Goal: Task Accomplishment & Management: Manage account settings

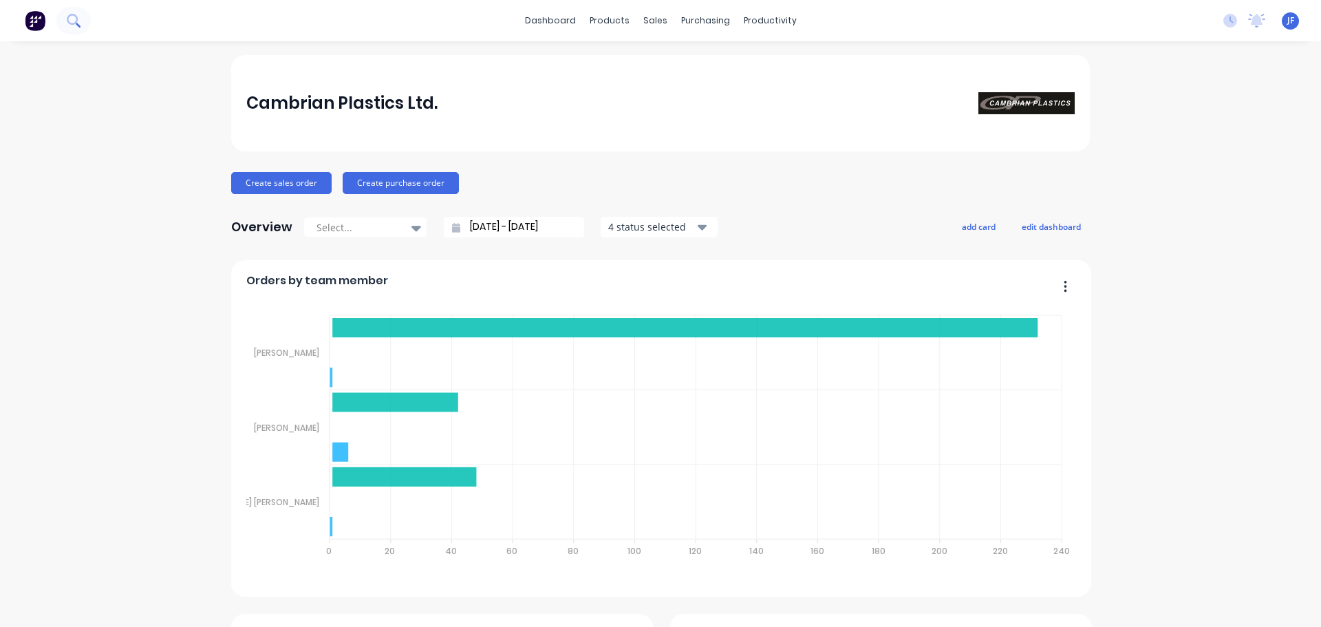
click at [68, 18] on icon at bounding box center [72, 19] width 11 height 11
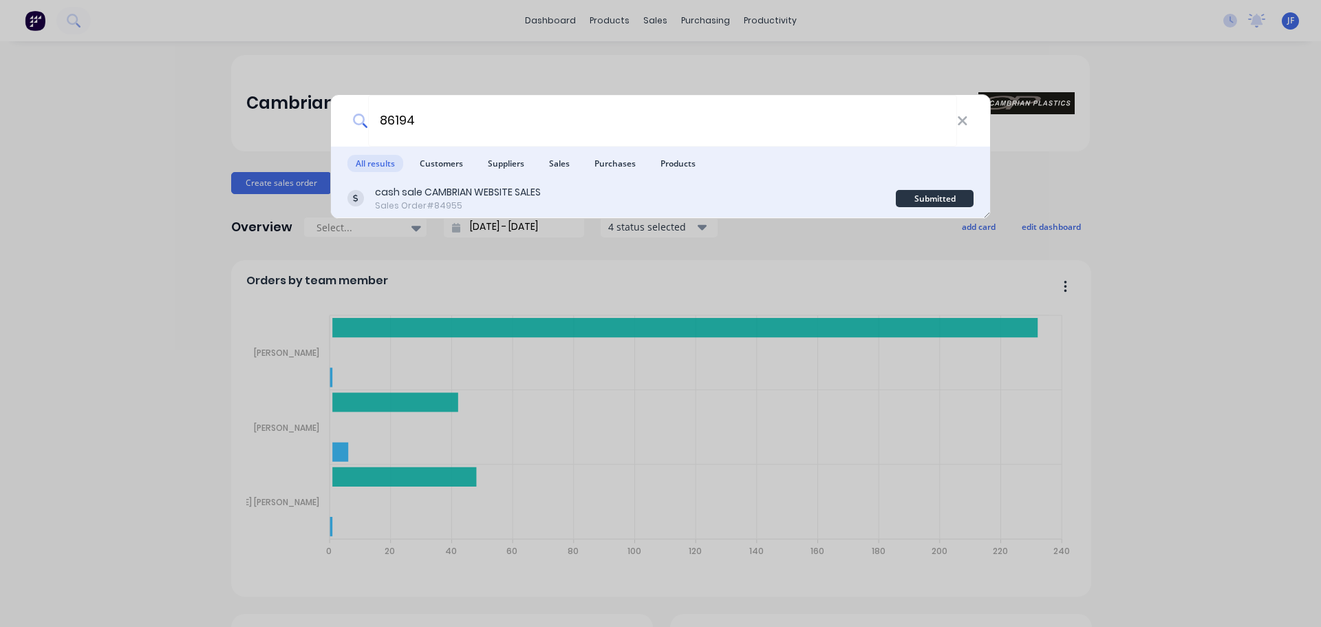
type input "86194"
click at [679, 184] on div "cash sale CAMBRIAN WEBSITE SALES Sales Order #84955 Submitted" at bounding box center [660, 199] width 659 height 39
click at [781, 186] on div "cash sale CAMBRIAN WEBSITE SALES Sales Order #84955" at bounding box center [621, 198] width 548 height 27
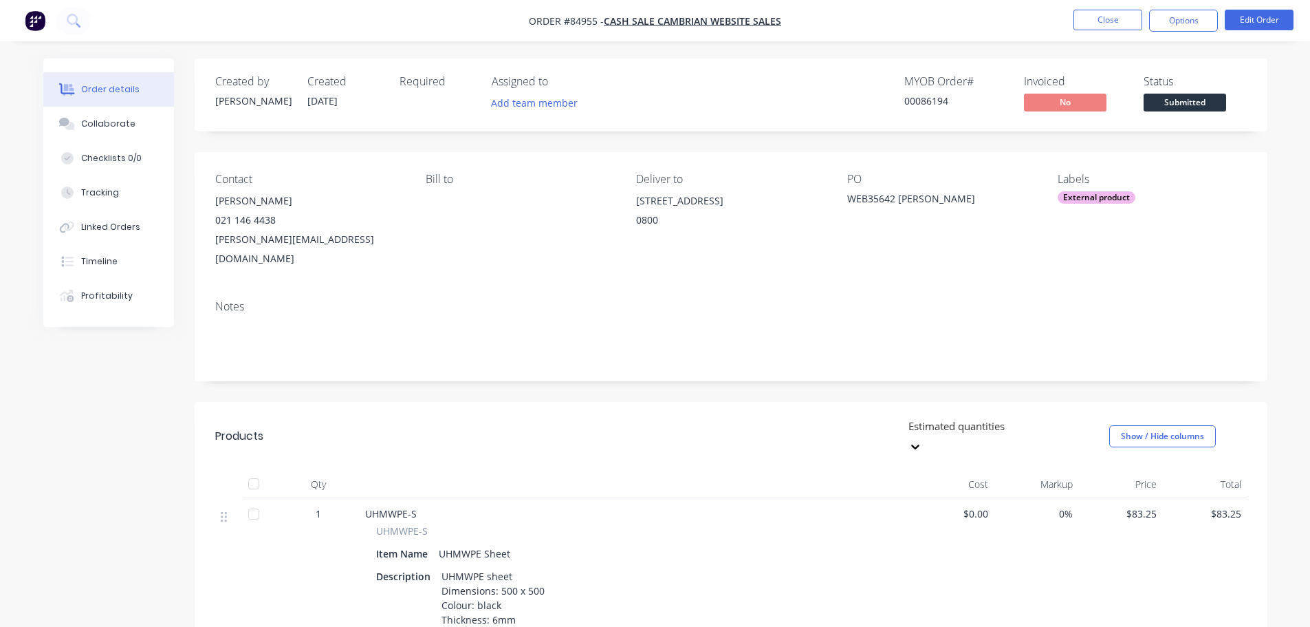
click at [1187, 109] on span "Submitted" at bounding box center [1185, 102] width 83 height 17
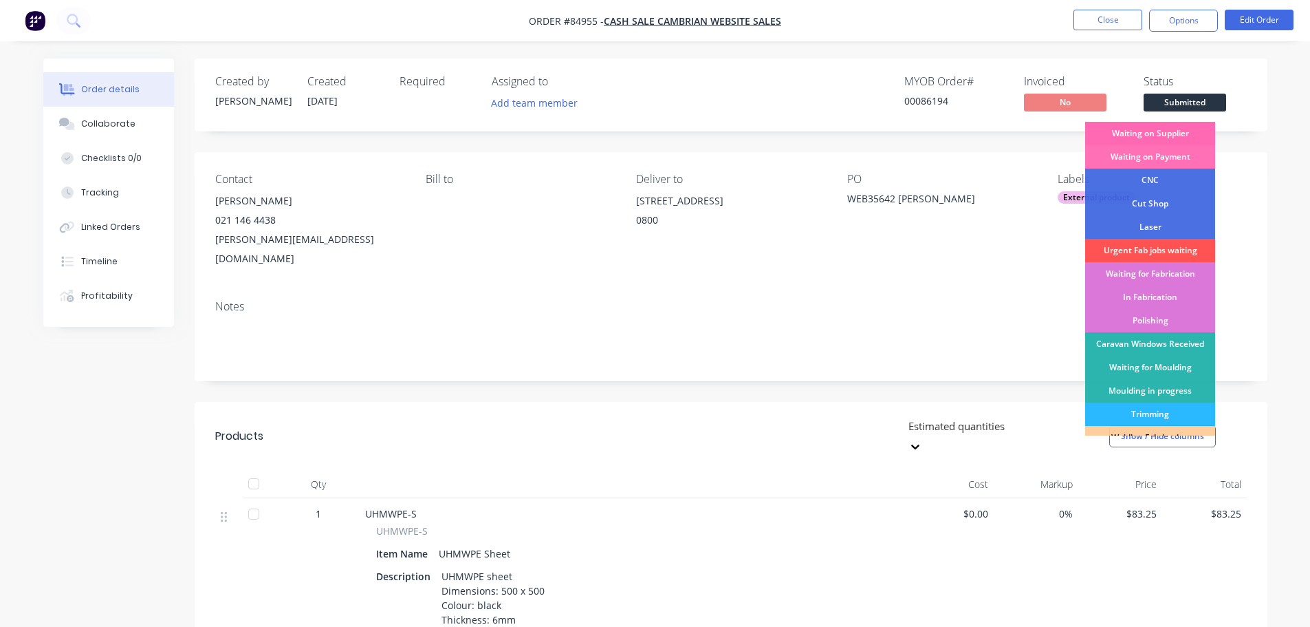
click at [1186, 126] on div "Waiting on Supplier" at bounding box center [1151, 133] width 130 height 23
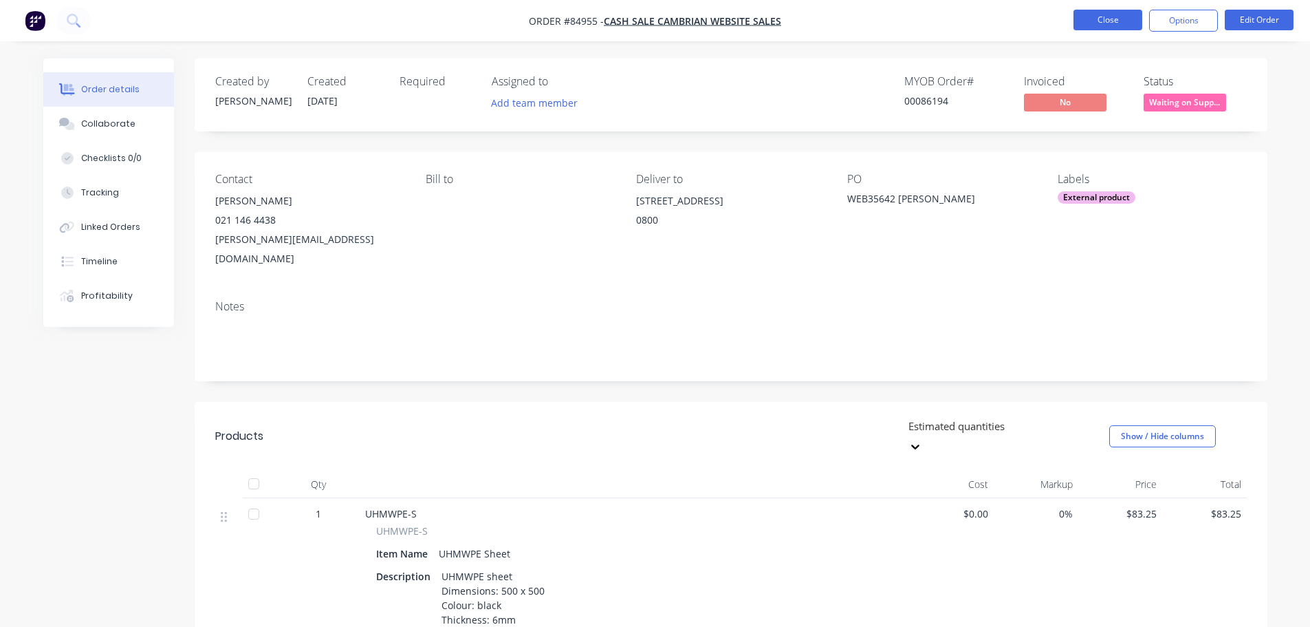
click at [1124, 19] on button "Close" at bounding box center [1108, 20] width 69 height 21
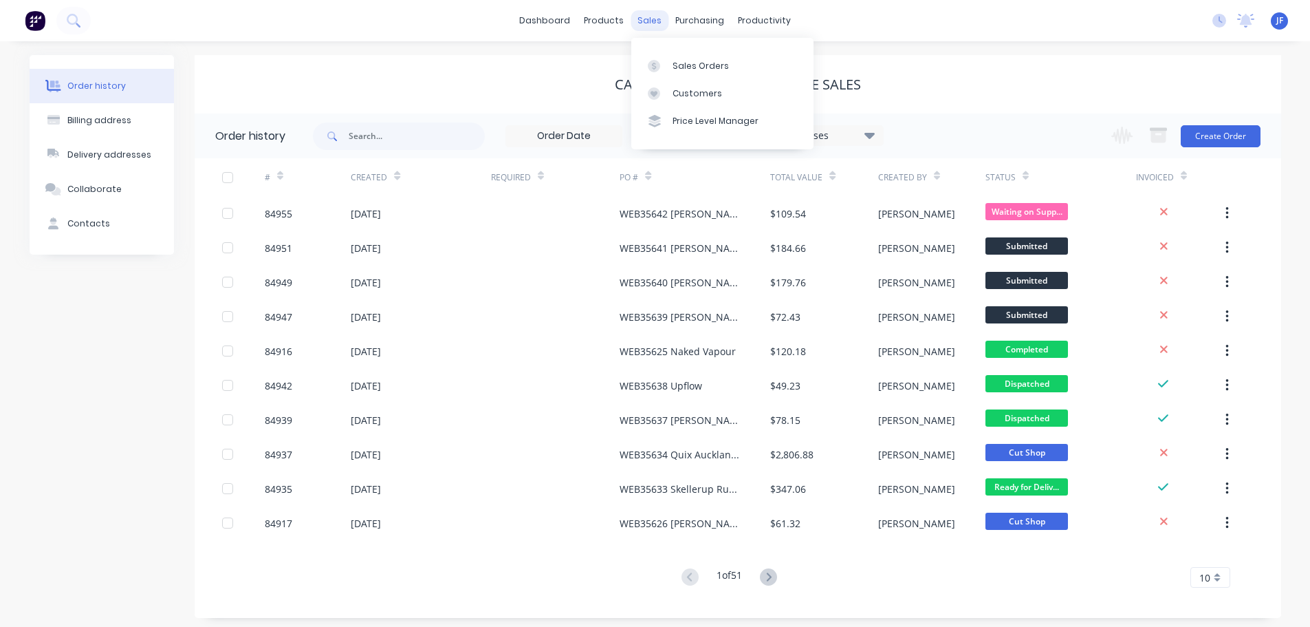
click at [651, 28] on div "sales" at bounding box center [650, 20] width 38 height 21
click at [669, 64] on link "Sales Orders" at bounding box center [723, 66] width 182 height 28
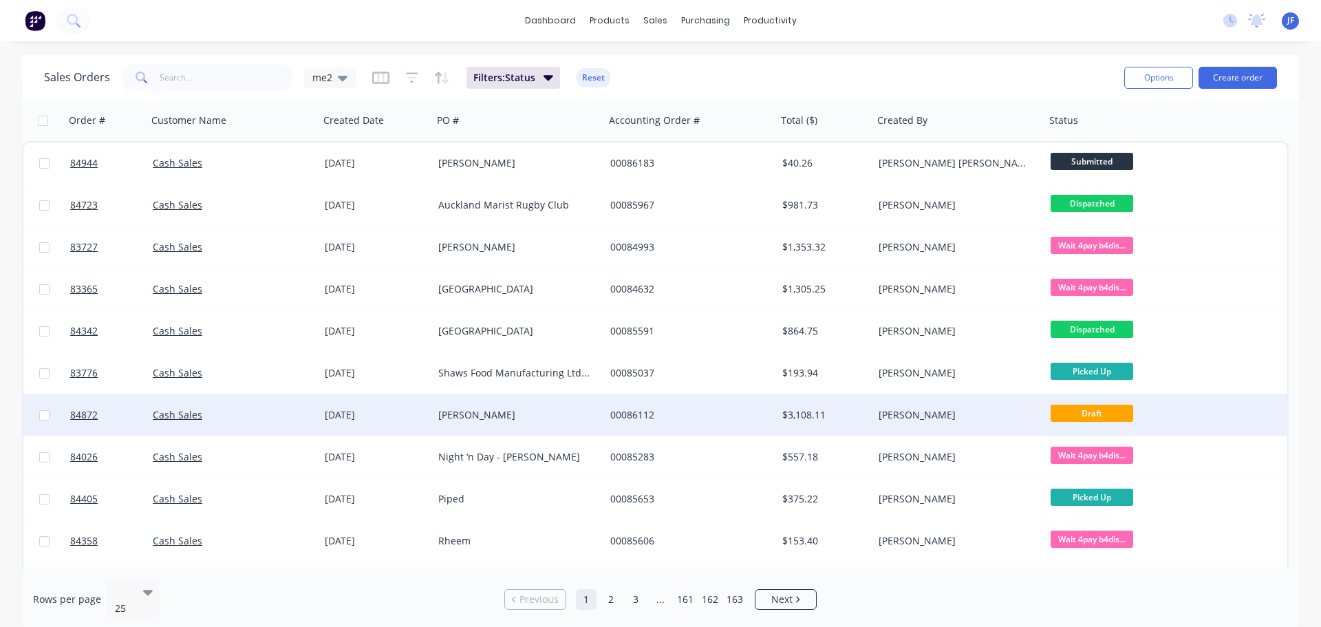
click at [543, 409] on div "[PERSON_NAME]" at bounding box center [514, 415] width 153 height 14
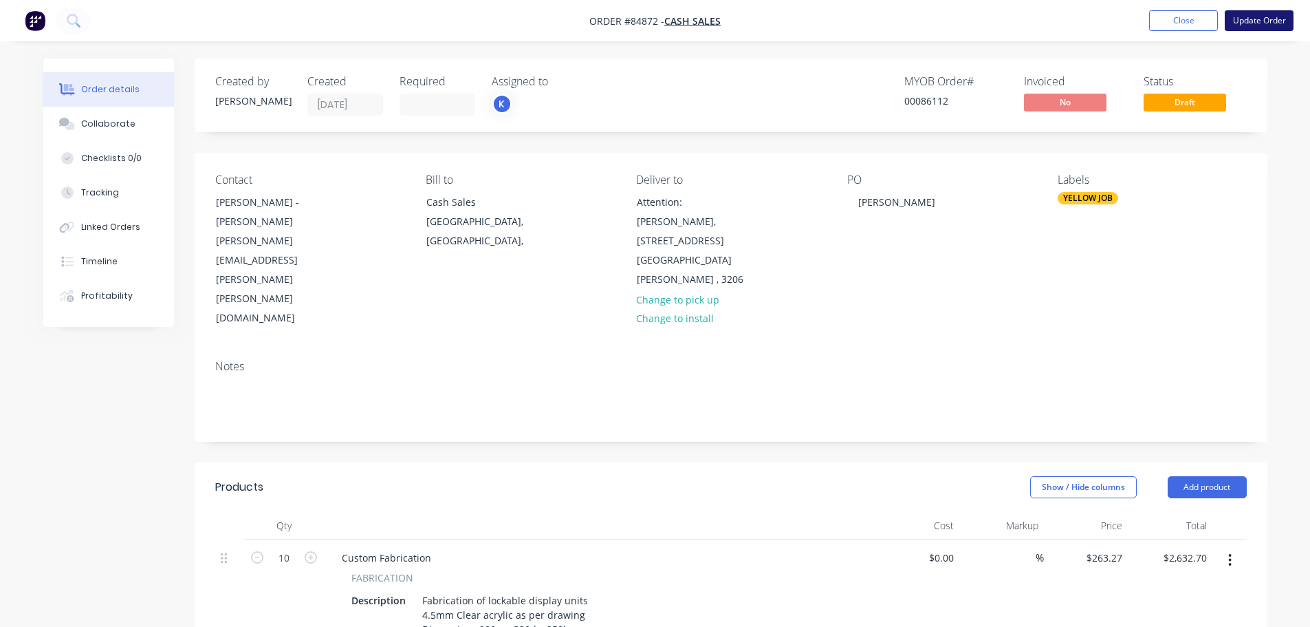
click at [1248, 30] on nav "Order #84872 - Cash Sales Add product Close Update Order" at bounding box center [655, 20] width 1310 height 41
click at [1253, 19] on button "Update Order" at bounding box center [1259, 20] width 69 height 21
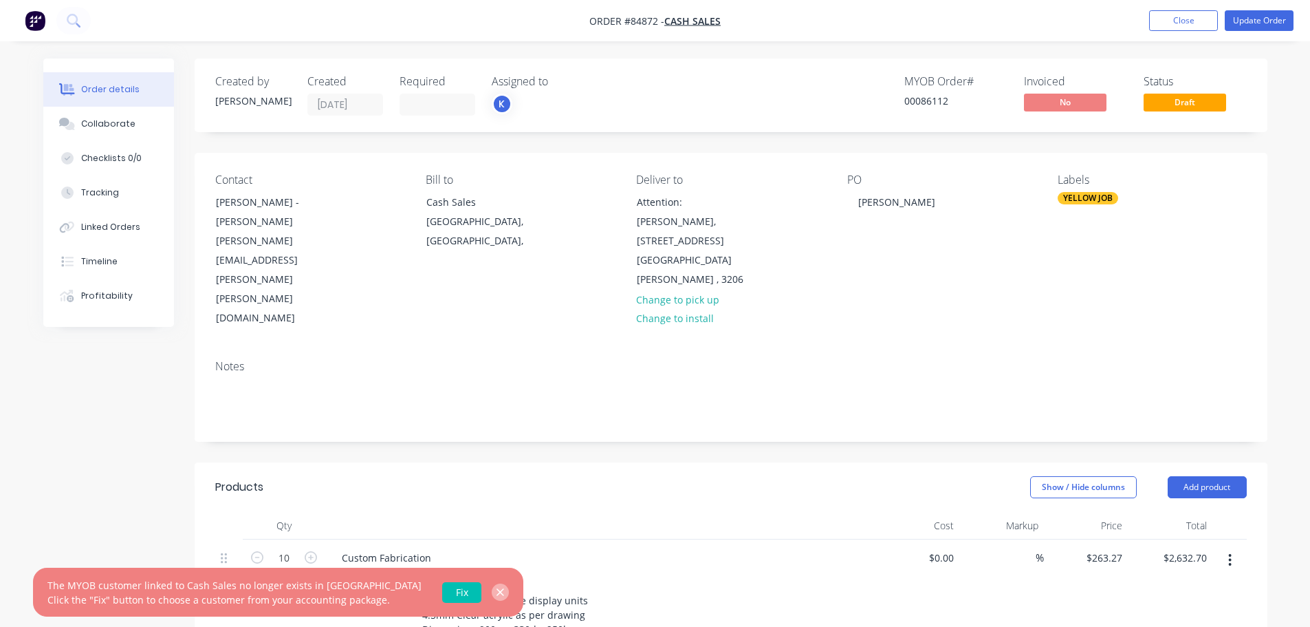
click at [497, 592] on icon "button" at bounding box center [501, 592] width 8 height 8
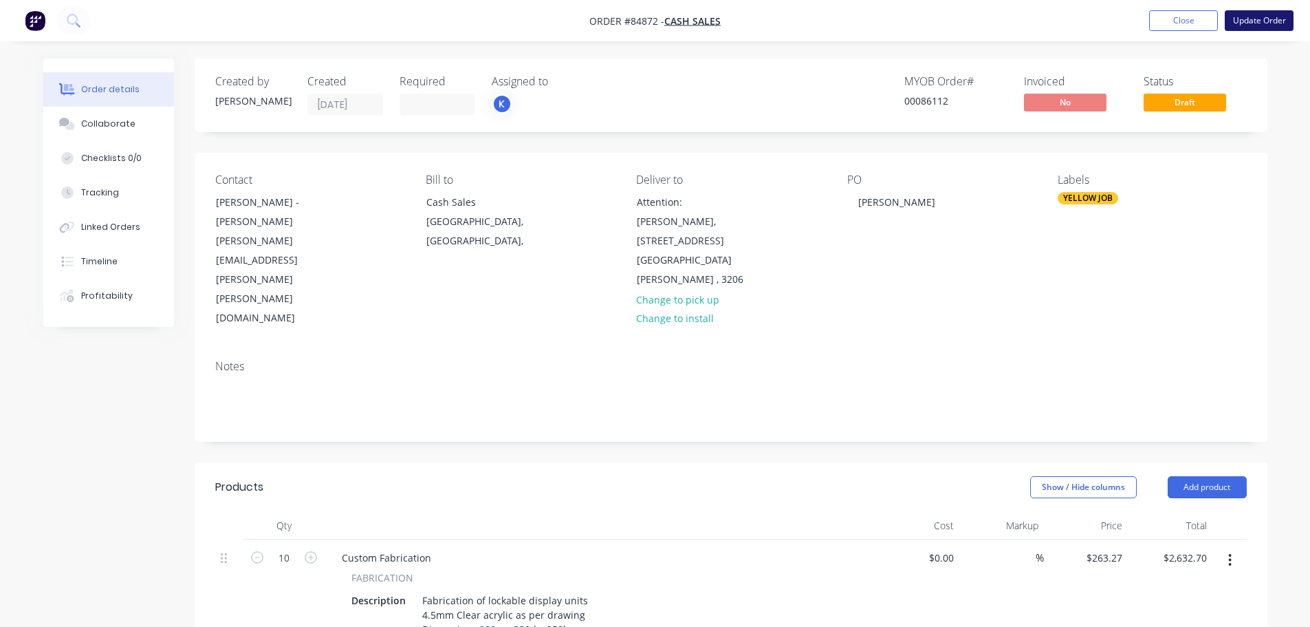
click at [1281, 24] on button "Update Order" at bounding box center [1259, 20] width 69 height 21
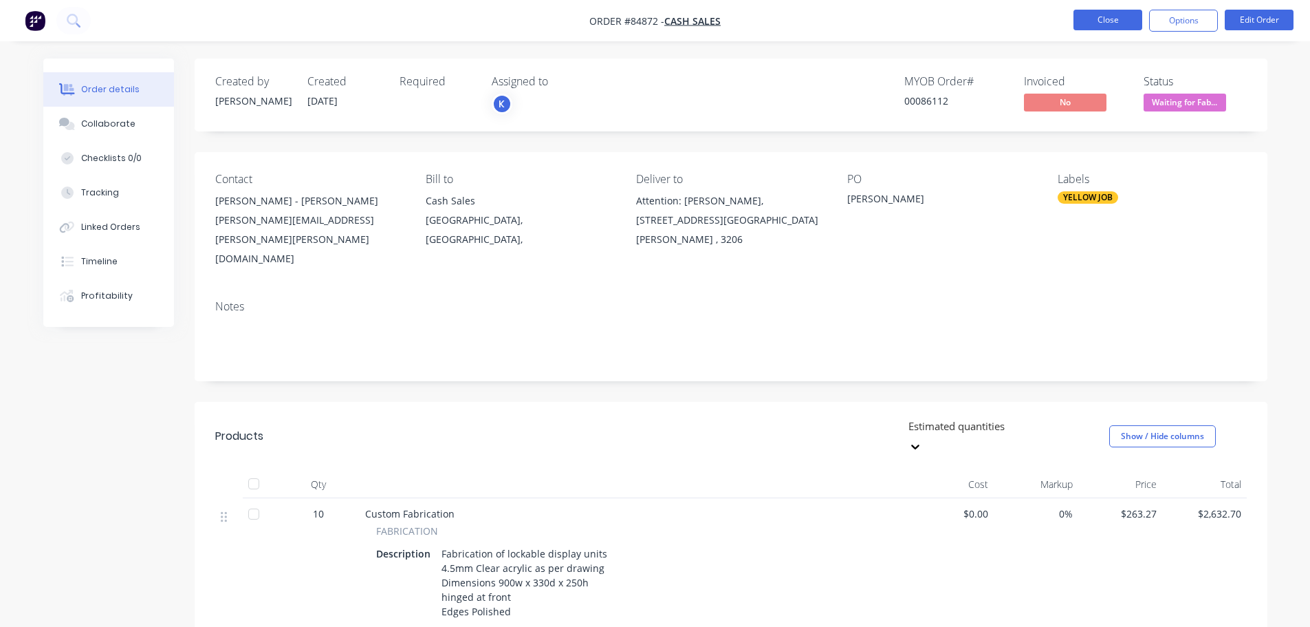
click at [1120, 20] on button "Close" at bounding box center [1108, 20] width 69 height 21
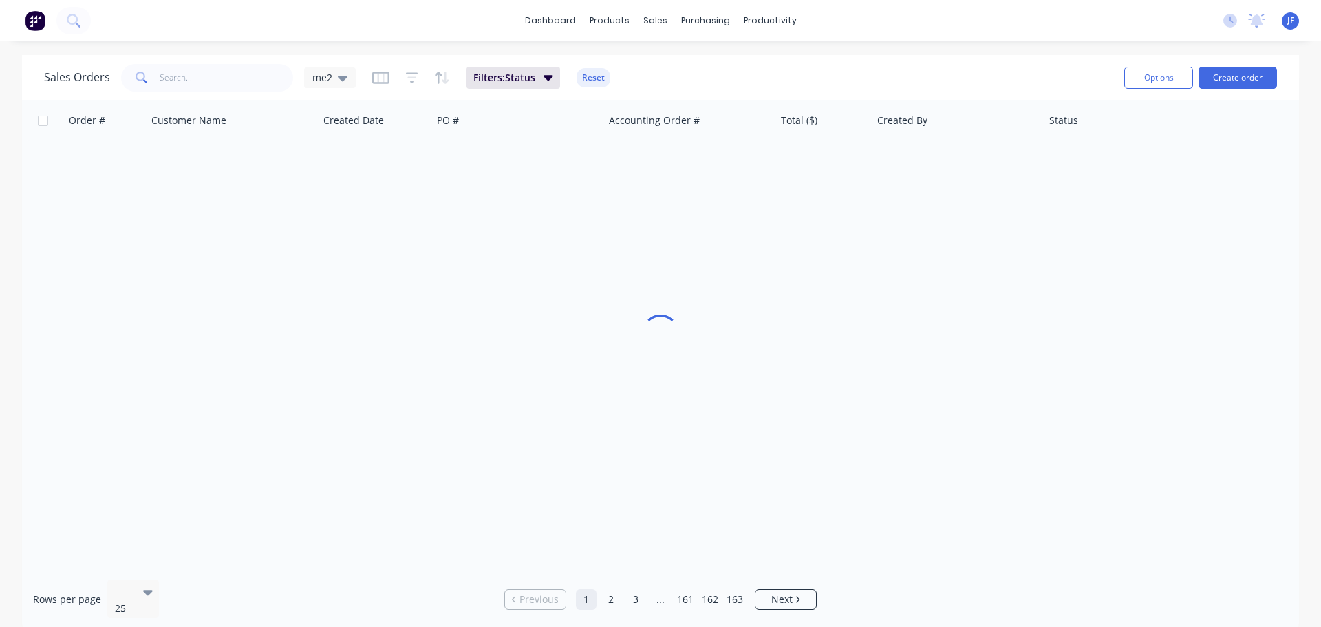
click at [657, 31] on div "sales" at bounding box center [655, 20] width 38 height 21
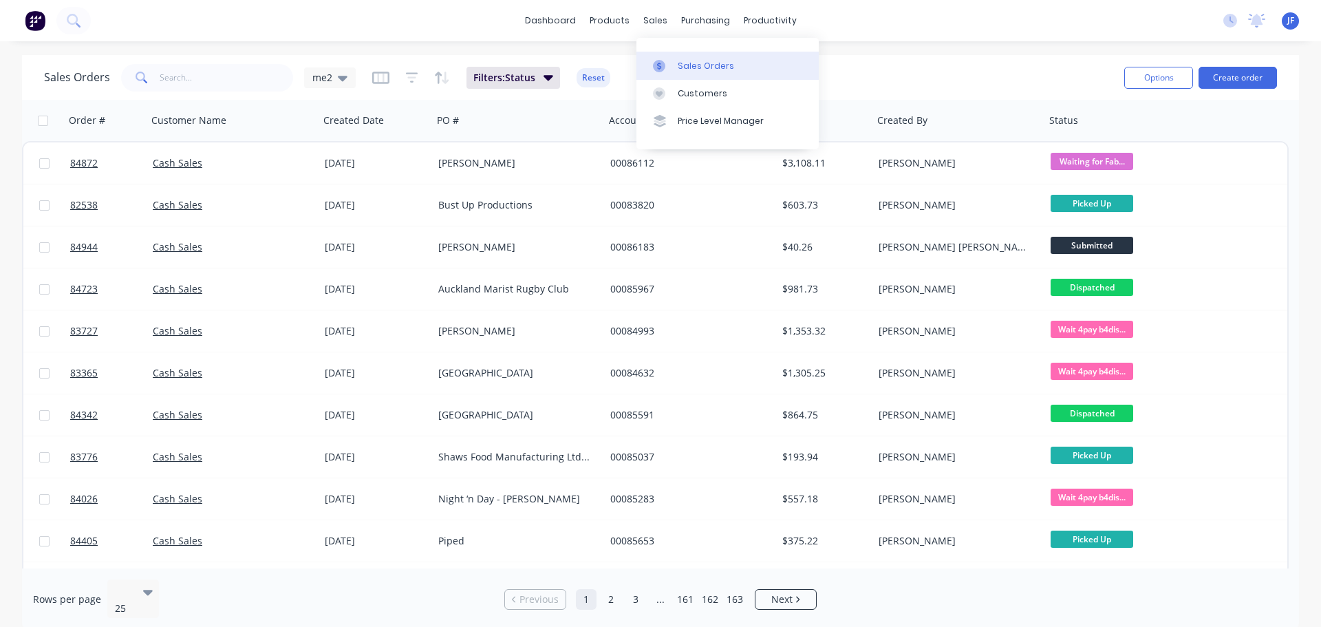
click at [670, 63] on div at bounding box center [663, 66] width 21 height 12
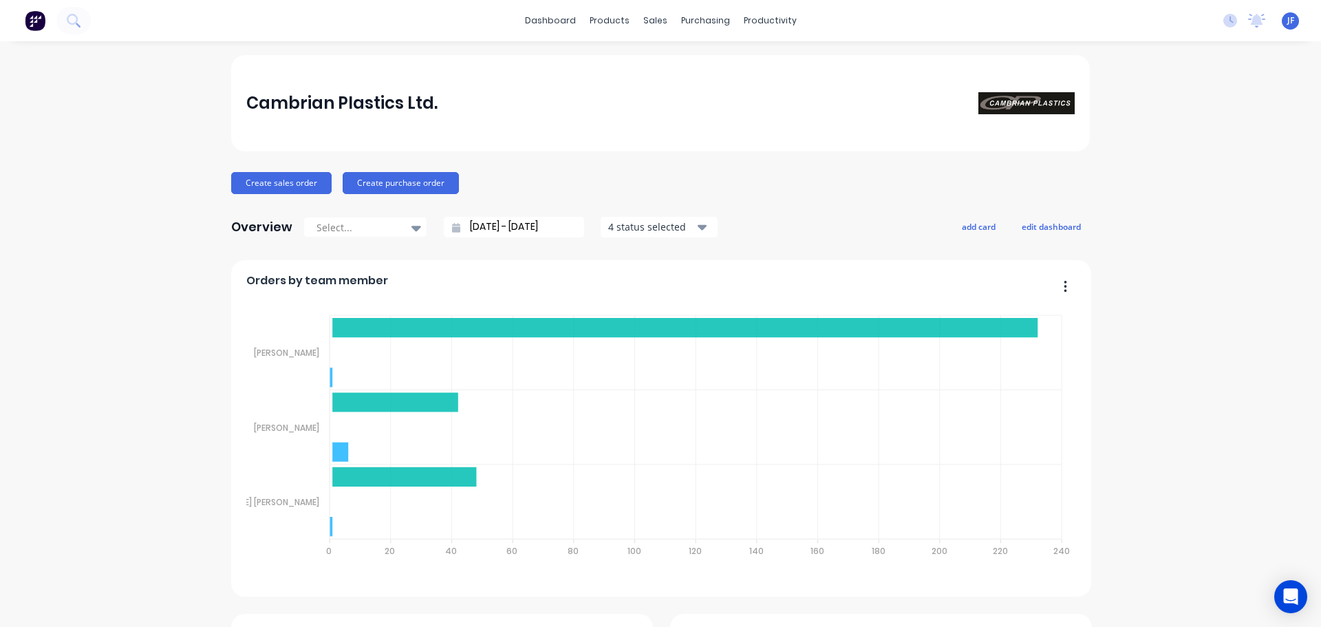
click at [85, 15] on button at bounding box center [73, 21] width 34 height 28
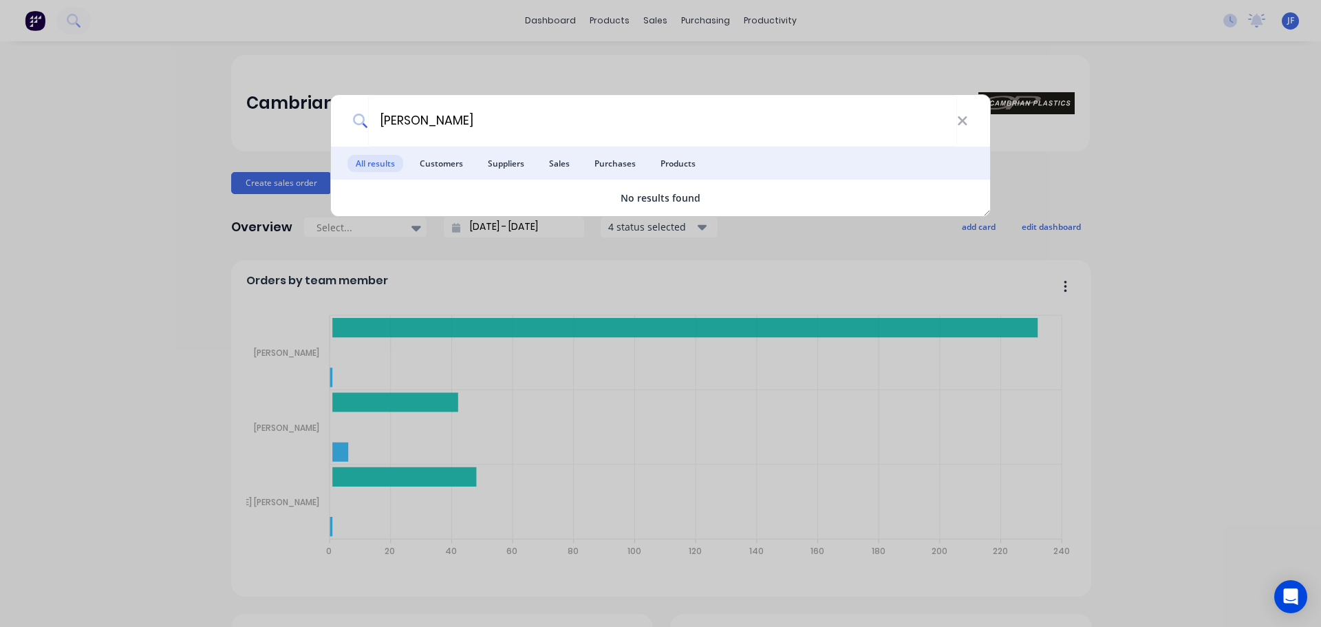
type input "peter hackett"
click at [146, 130] on div "peter hackett All results Customers Suppliers Sales Purchases Products No resul…" at bounding box center [660, 313] width 1321 height 627
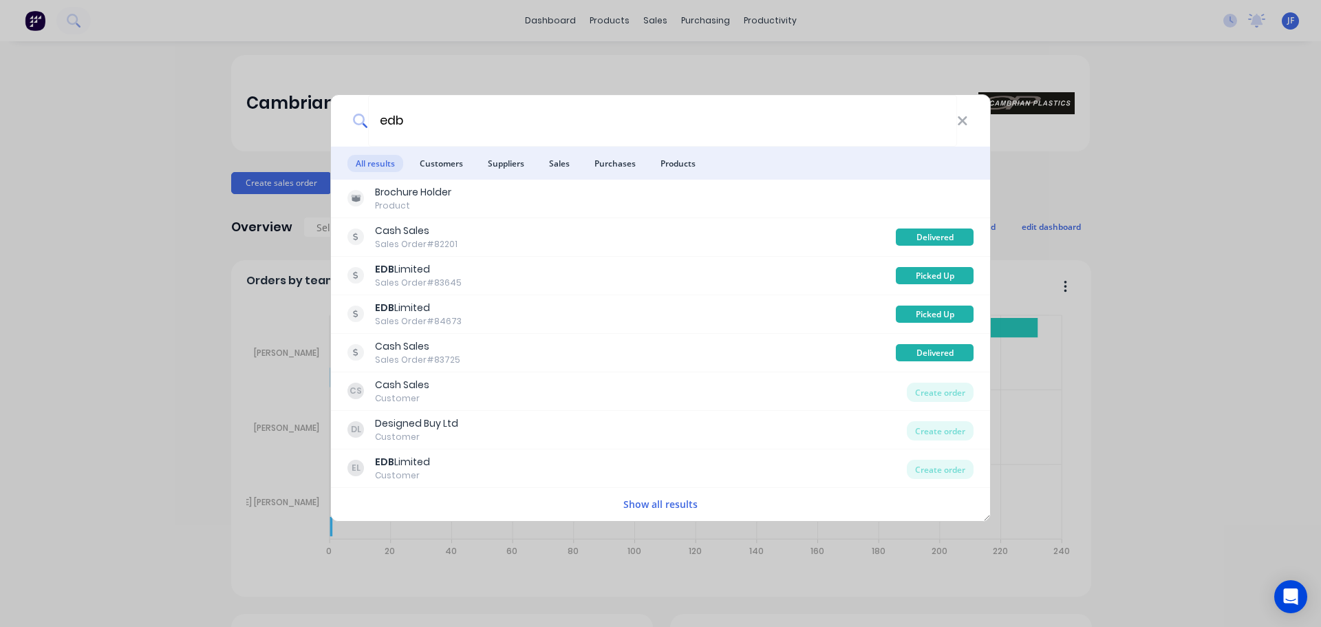
type input "edb"
click at [688, 58] on div "edb All results Customers Suppliers Sales Purchases Products Brochure Holder Pr…" at bounding box center [660, 313] width 1321 height 627
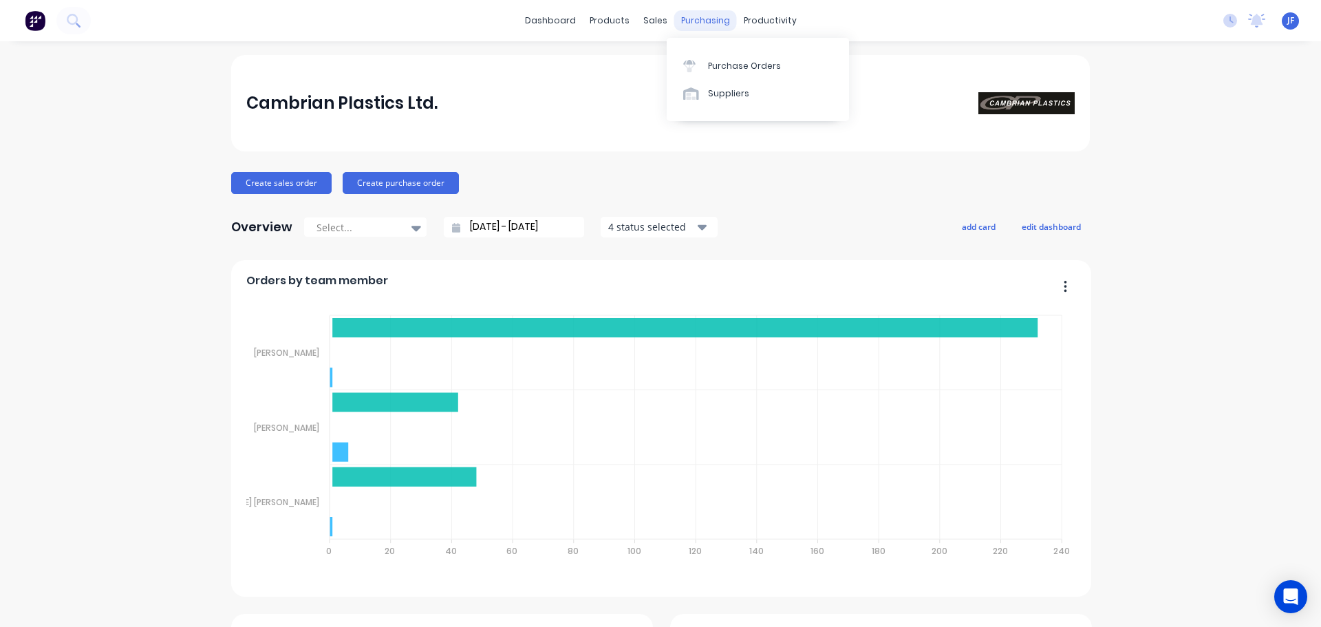
click at [686, 23] on div "purchasing" at bounding box center [705, 20] width 63 height 21
click at [654, 16] on div "sales" at bounding box center [655, 20] width 38 height 21
click at [664, 67] on div at bounding box center [658, 66] width 21 height 12
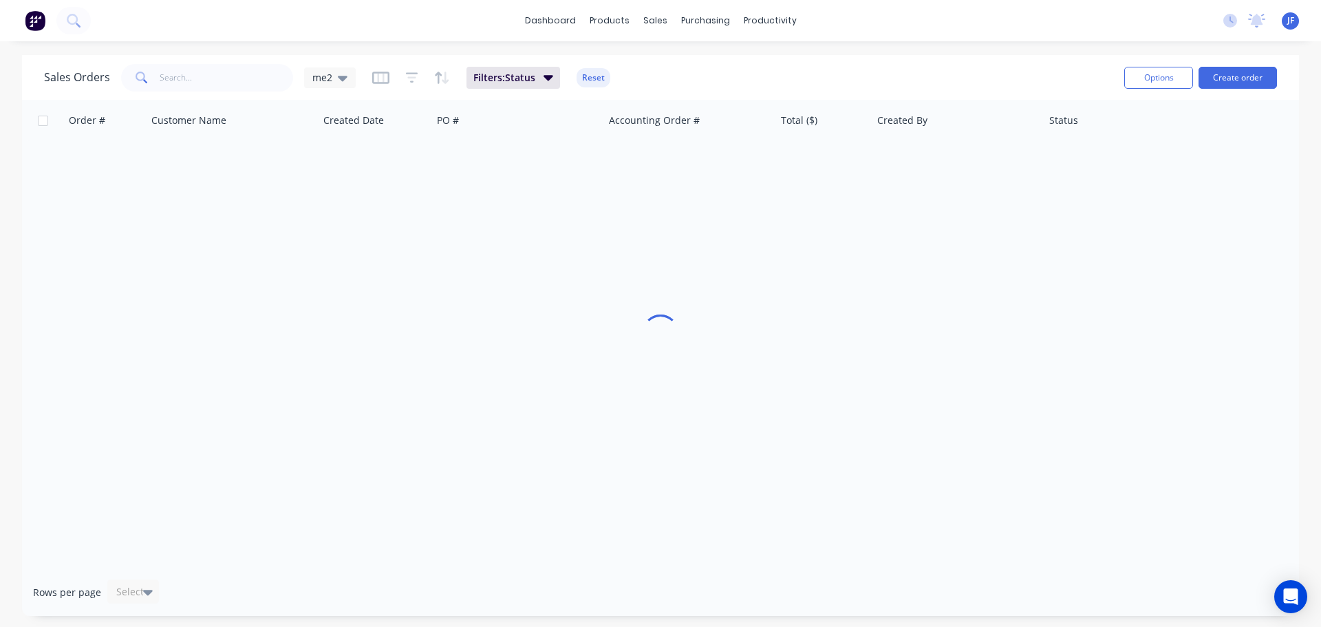
click at [1238, 64] on div "Options Create order" at bounding box center [1198, 78] width 158 height 34
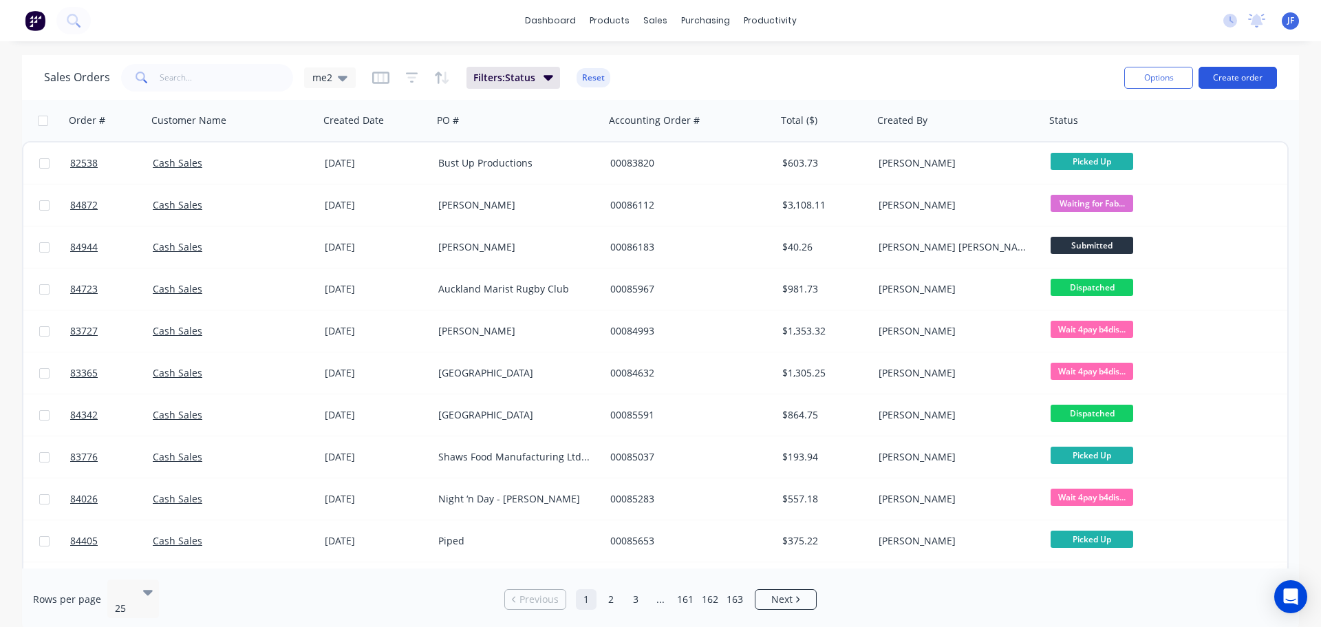
click at [1240, 75] on button "Create order" at bounding box center [1237, 78] width 78 height 22
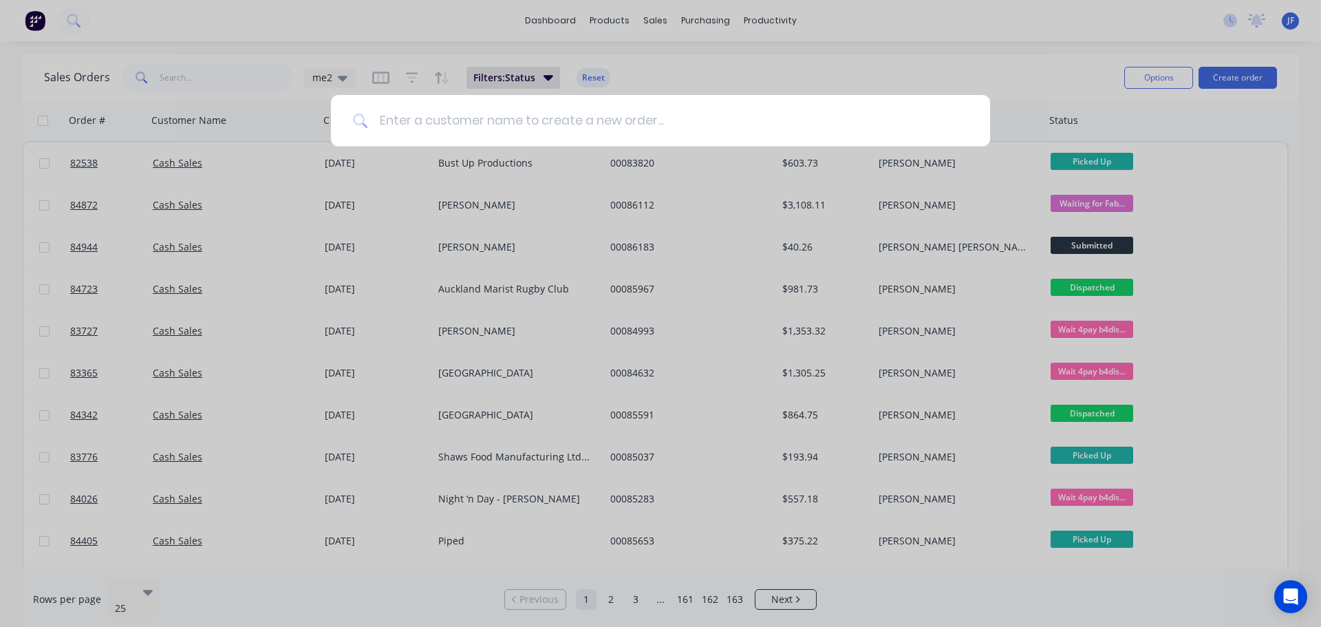
type input "c"
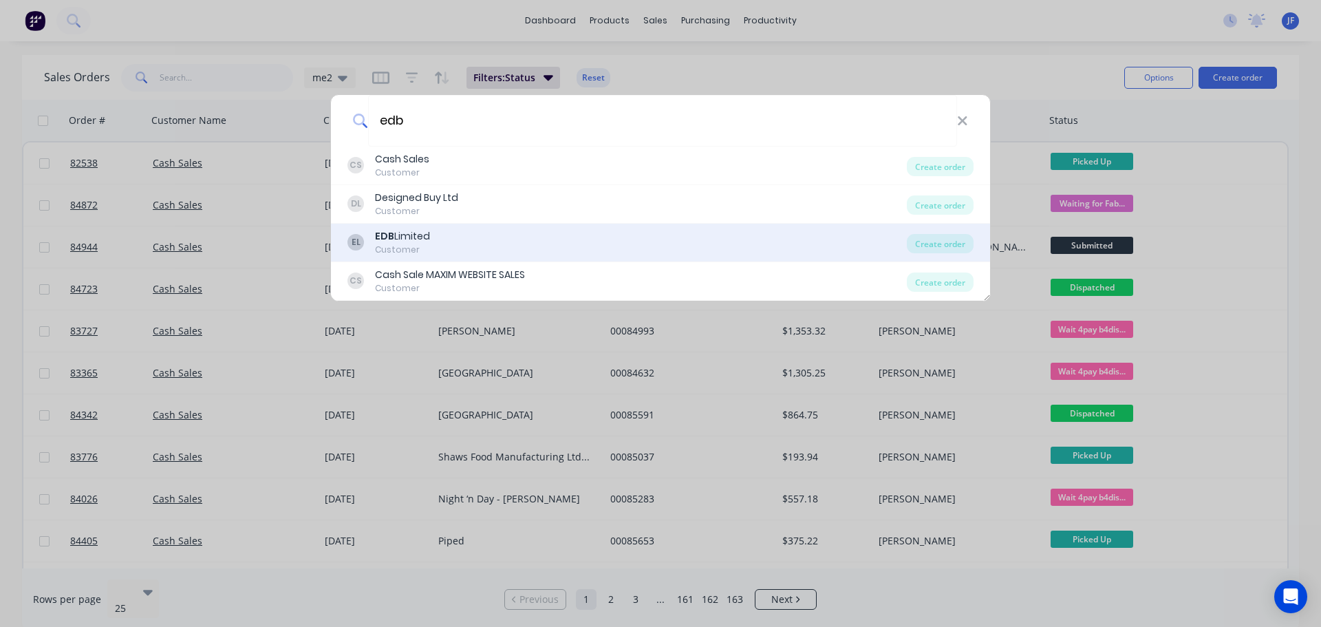
type input "edb"
click at [503, 229] on div "EL EDB Limited Customer" at bounding box center [626, 242] width 559 height 27
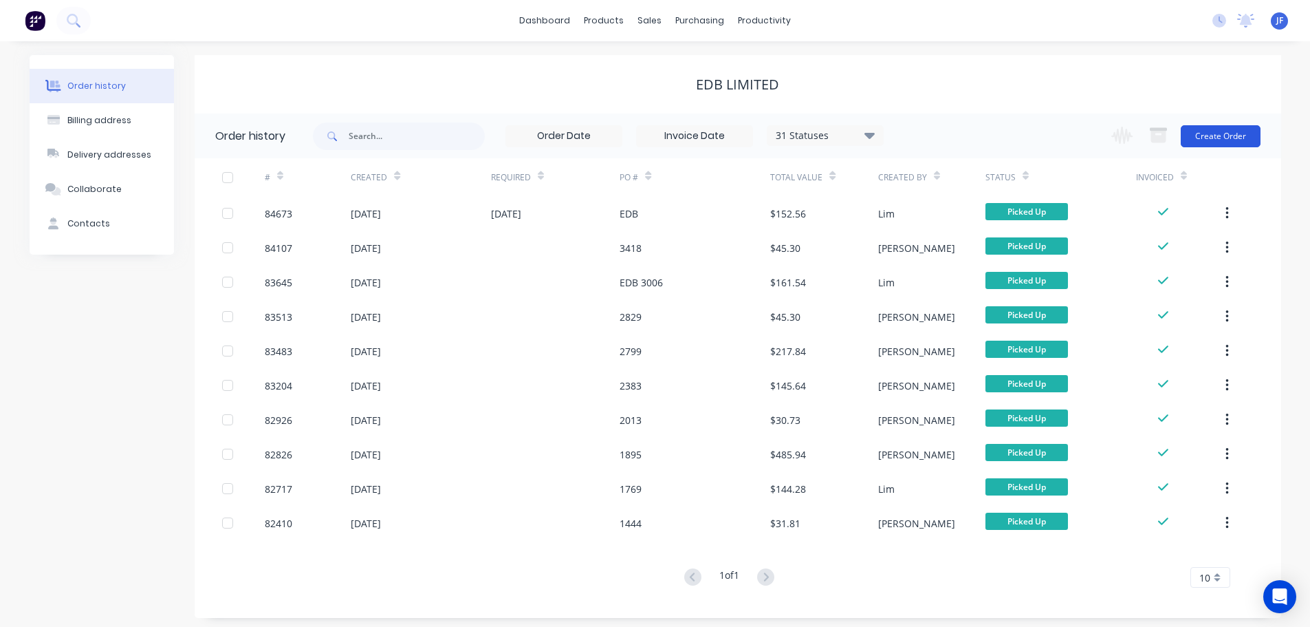
click at [1224, 126] on button "Create Order" at bounding box center [1221, 136] width 80 height 22
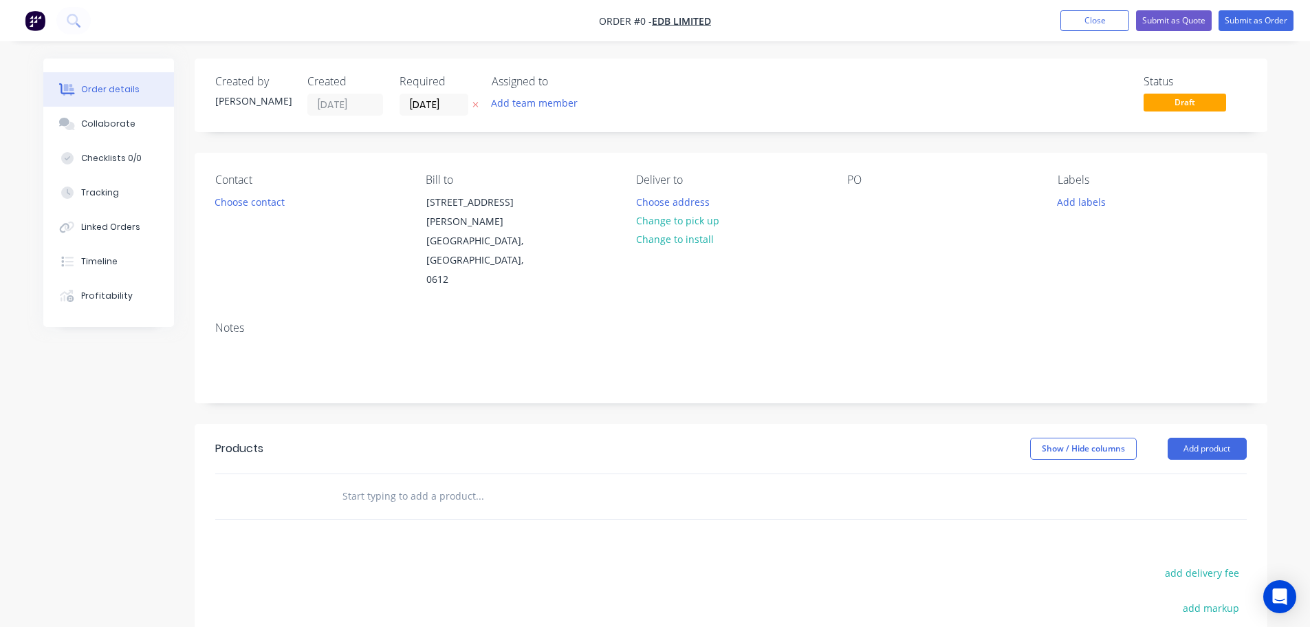
click at [474, 105] on icon "button" at bounding box center [476, 104] width 6 height 8
click at [265, 204] on button "Choose contact" at bounding box center [249, 201] width 85 height 19
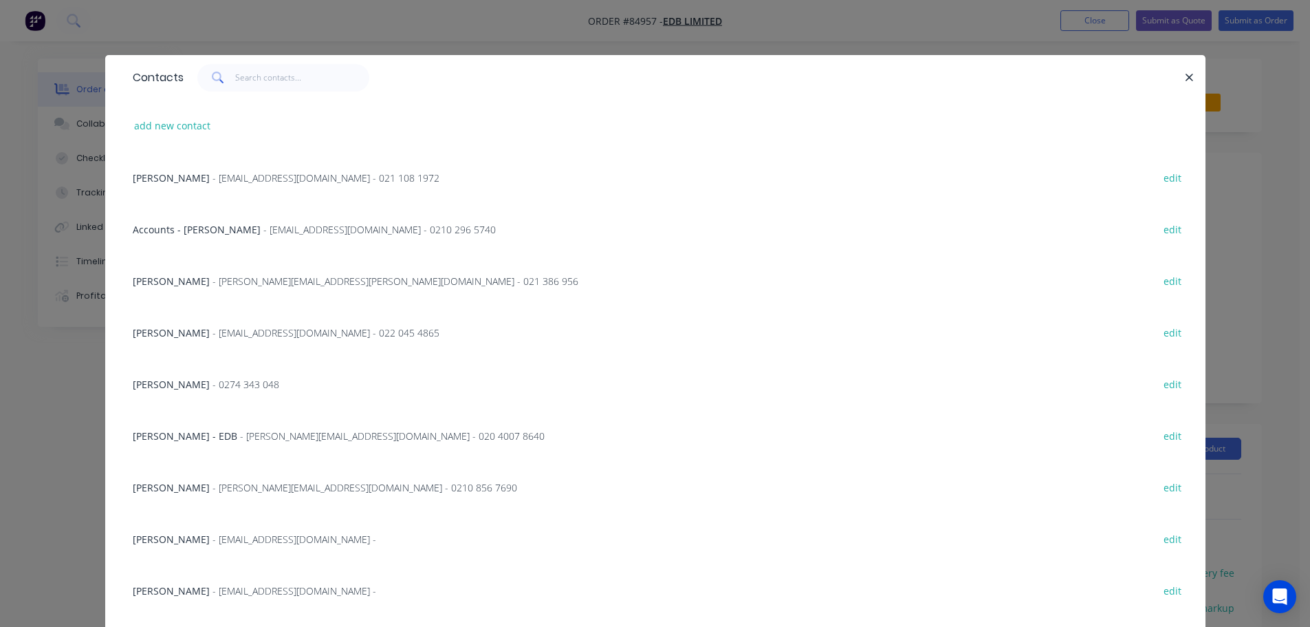
click at [173, 496] on div "Jhan Arslan - hasan.j.arslan@gmail.com - 0210 856 7690 edit" at bounding box center [655, 487] width 1059 height 52
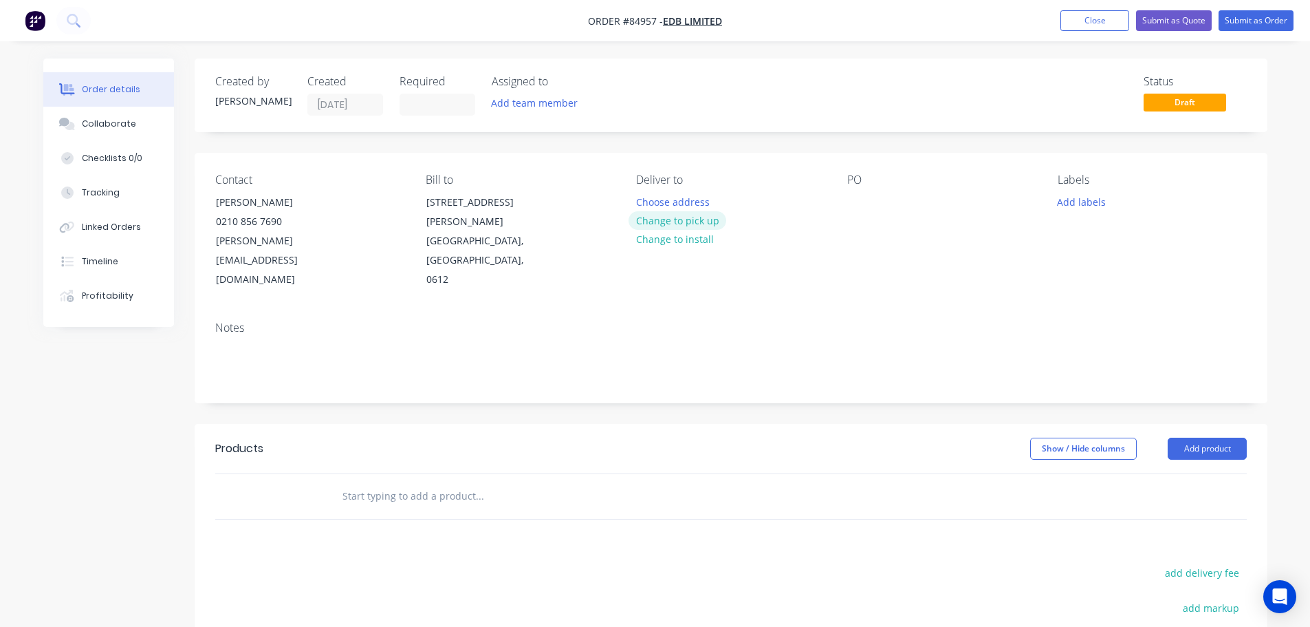
click at [697, 222] on button "Change to pick up" at bounding box center [678, 220] width 98 height 19
click at [400, 482] on input "text" at bounding box center [479, 496] width 275 height 28
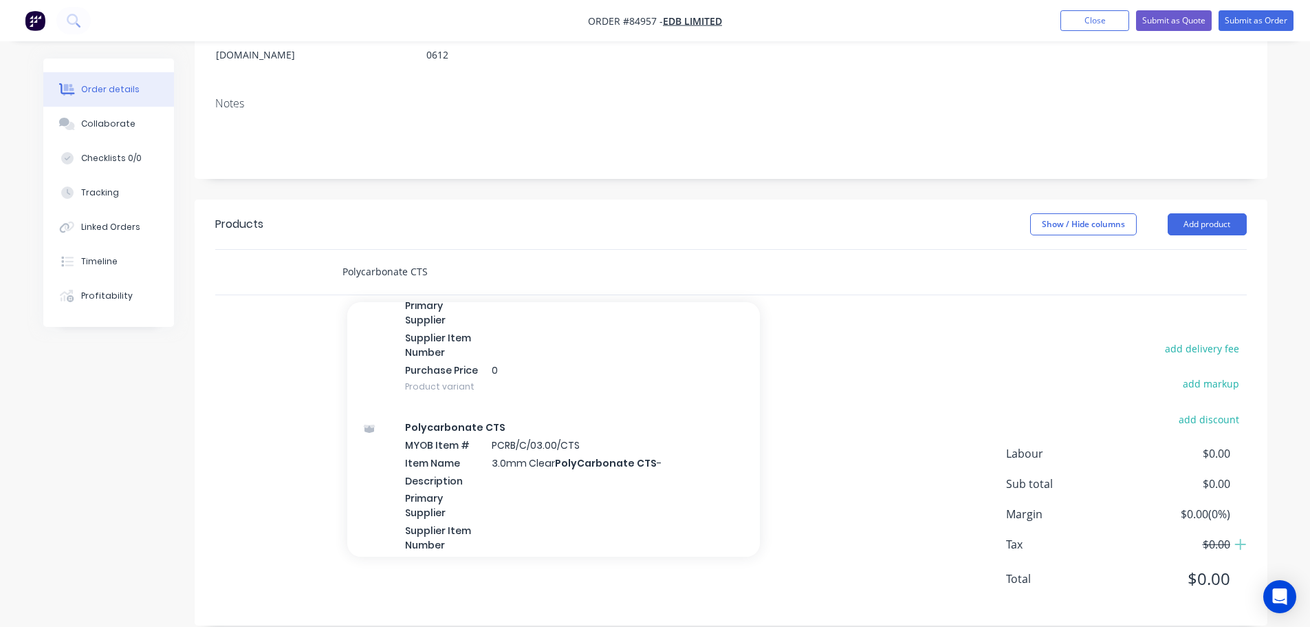
scroll to position [550, 0]
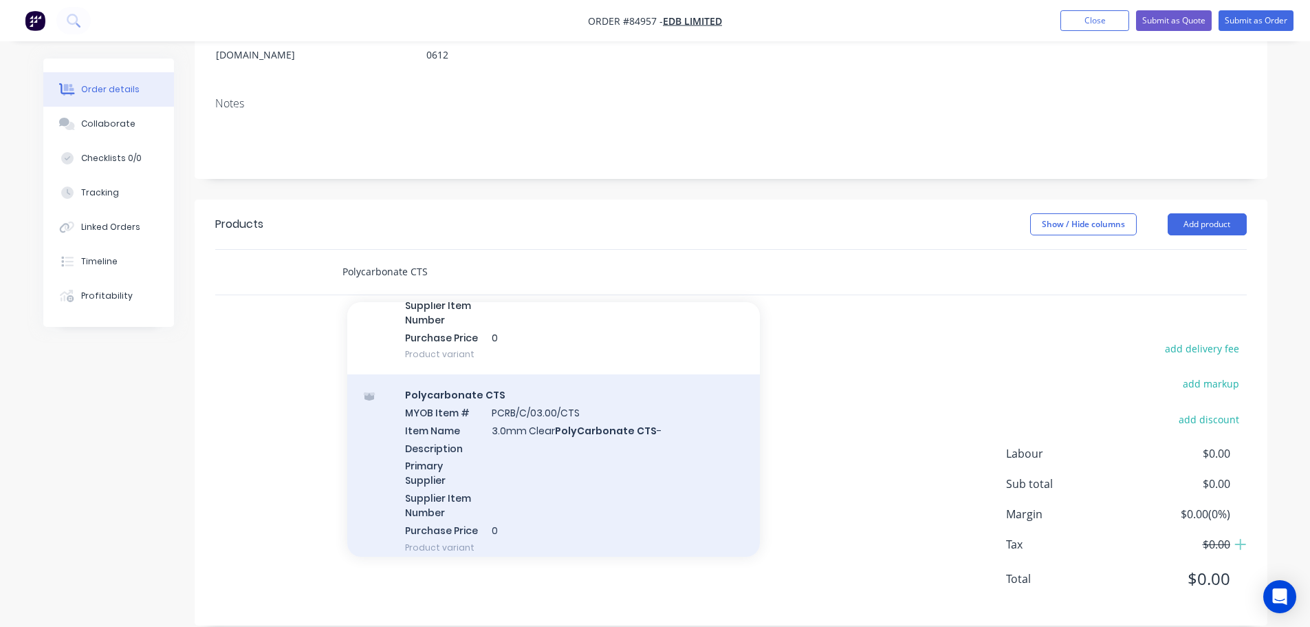
type input "Polycarbonate CTS"
click at [637, 454] on div "Polycarbonate CTS MYOB Item # PCRB/C/03.00/CTS Item Name 3.0mm Clear PolyCarbon…" at bounding box center [553, 470] width 413 height 193
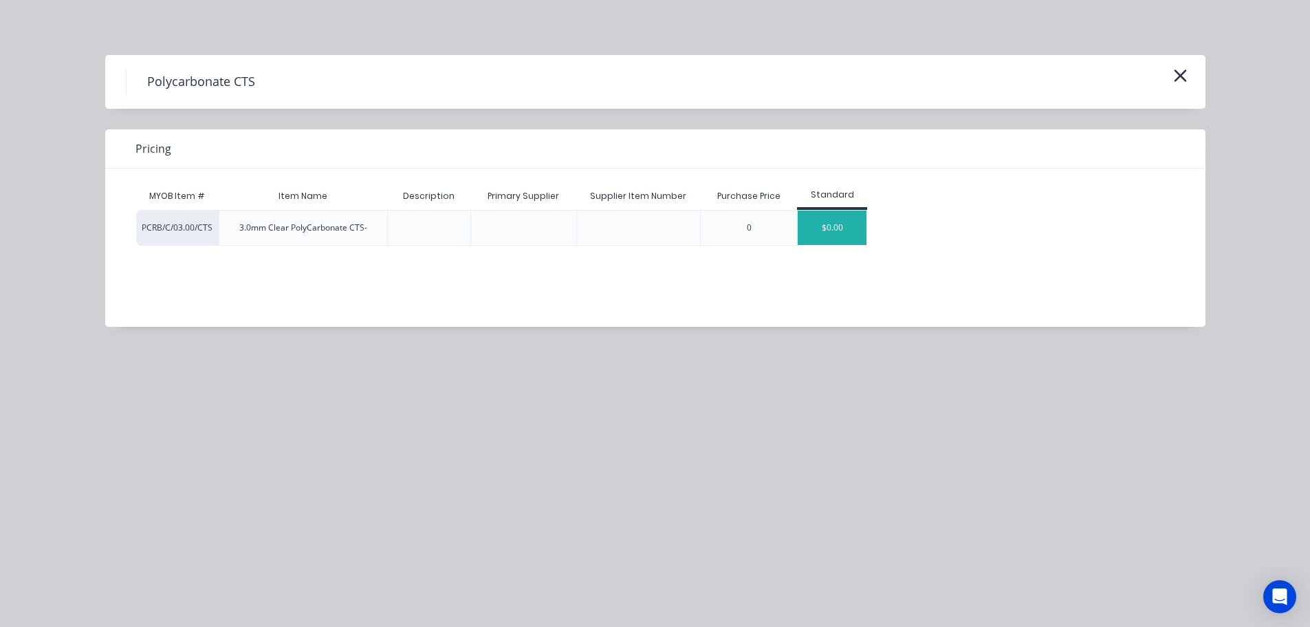
click at [821, 237] on div "$0.00" at bounding box center [832, 228] width 69 height 34
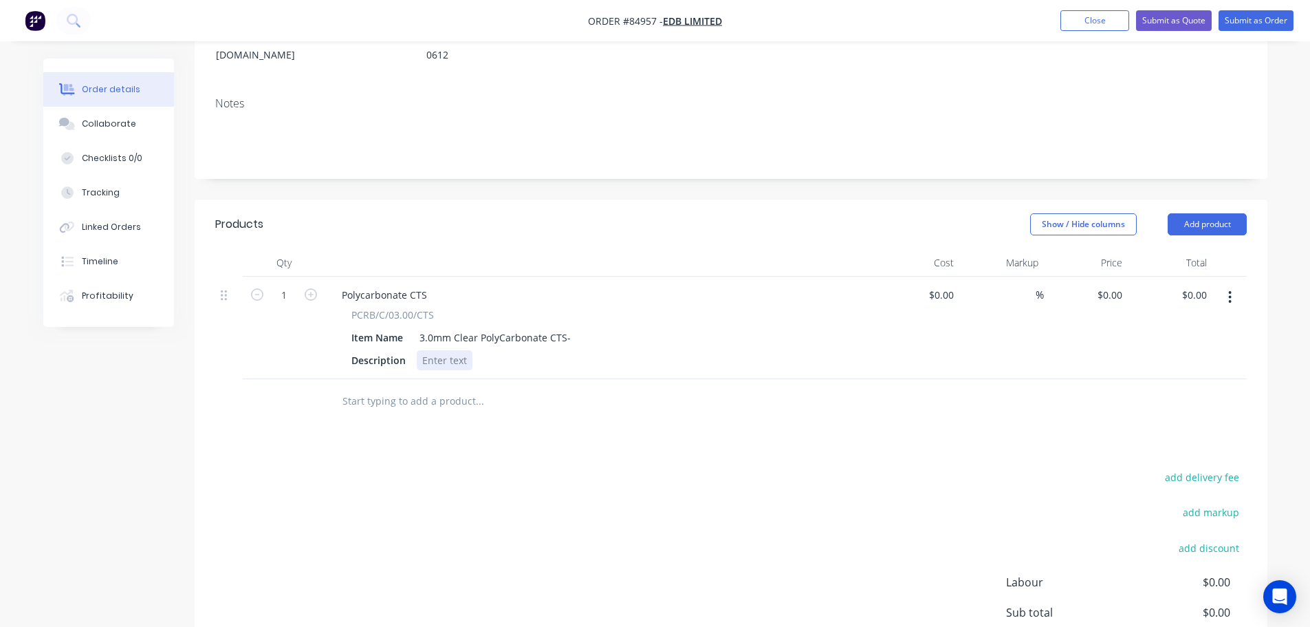
click at [445, 350] on div at bounding box center [445, 360] width 56 height 20
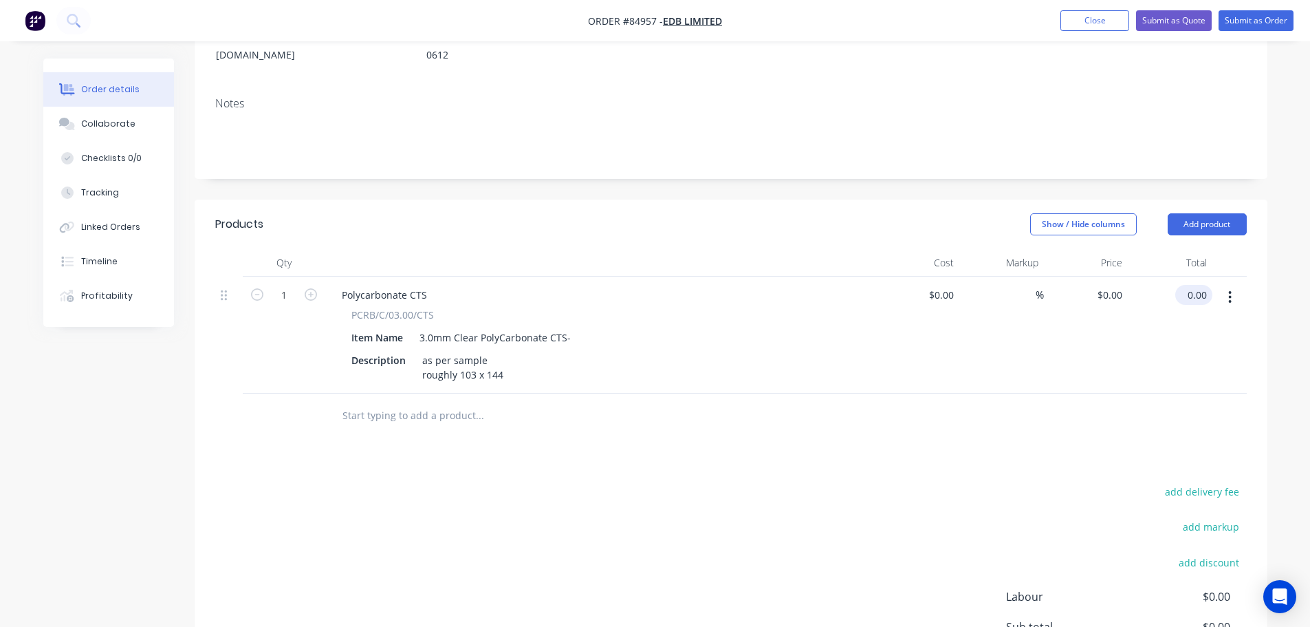
click at [1188, 285] on input "0.00" at bounding box center [1197, 295] width 32 height 20
type input "25"
type input "$25.00"
click at [899, 482] on div "add delivery fee add markup add discount Labour $0.00 Sub total $0.00 Margin $0…" at bounding box center [731, 615] width 1032 height 266
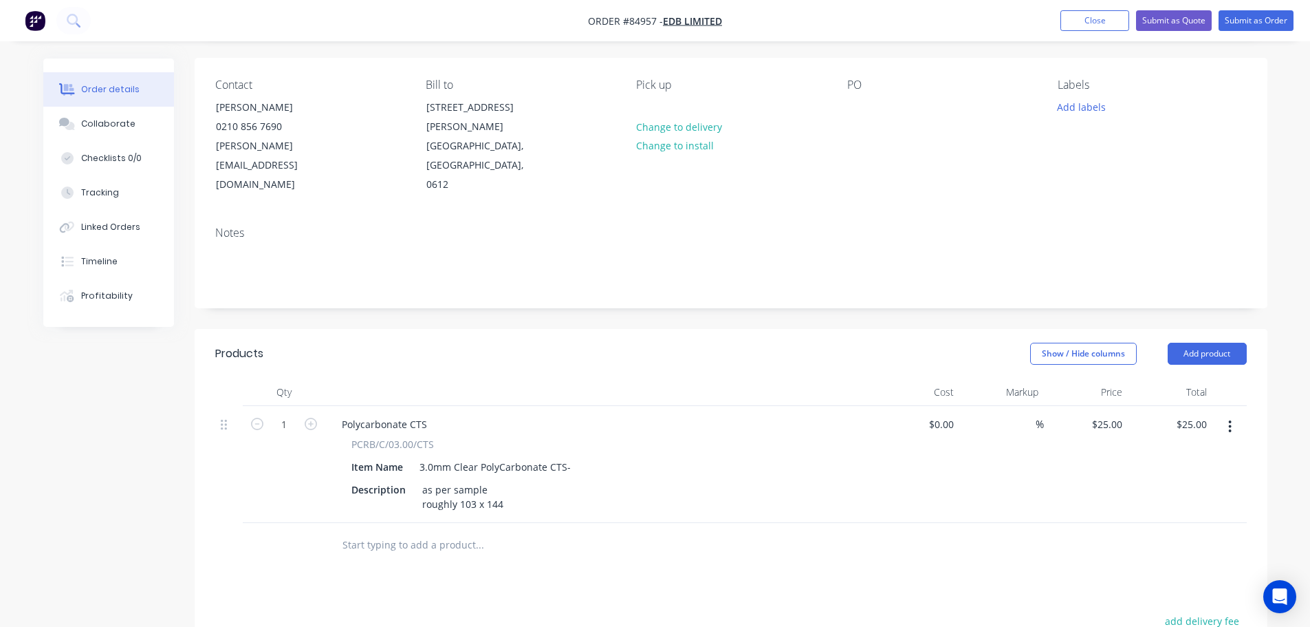
scroll to position [0, 0]
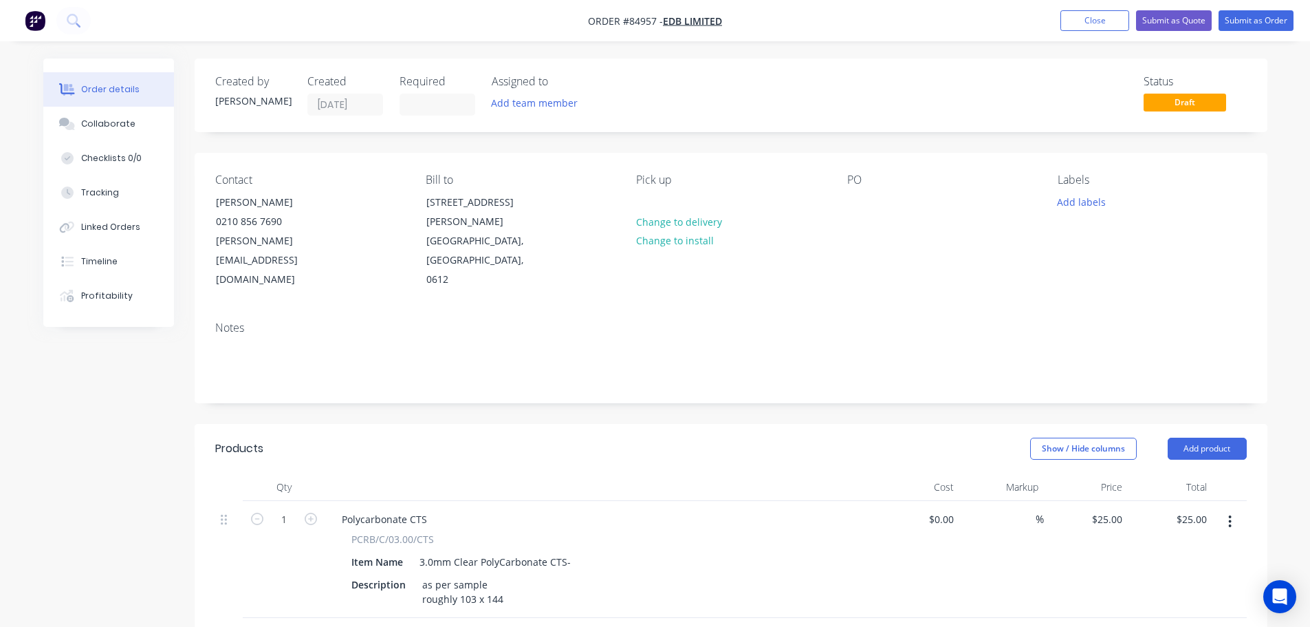
drag, startPoint x: 1094, startPoint y: 202, endPoint x: 1093, endPoint y: 212, distance: 10.4
click at [1094, 202] on button "Add labels" at bounding box center [1081, 201] width 63 height 19
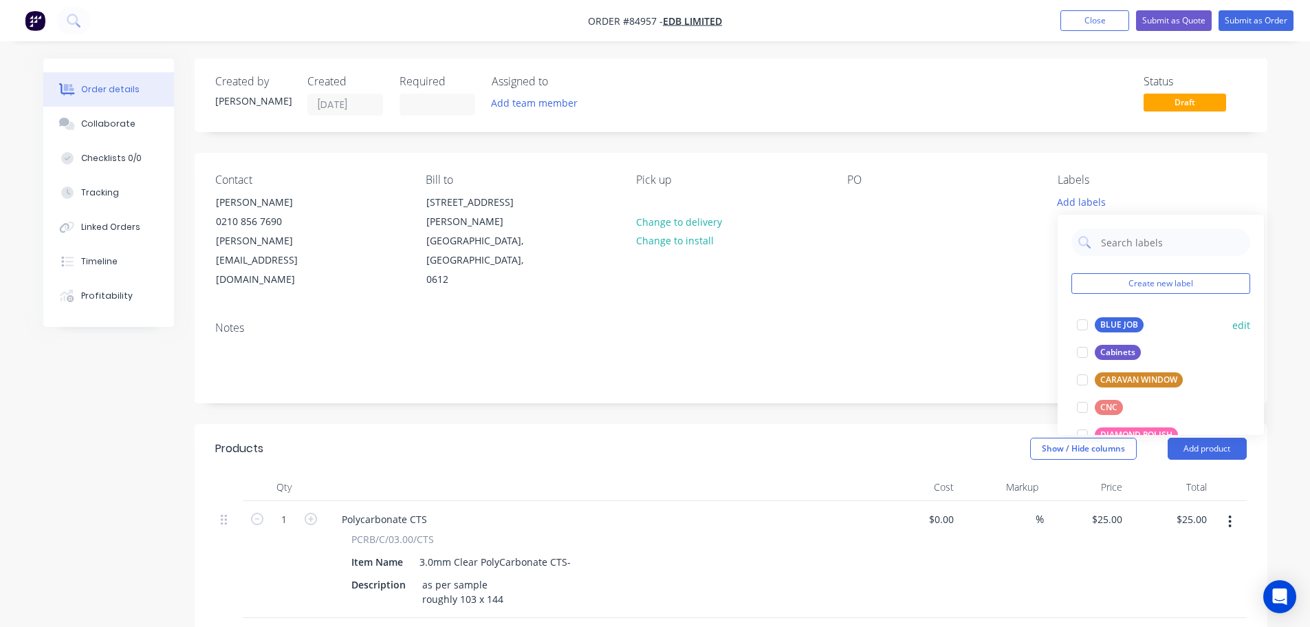
click at [1114, 323] on div "BLUE JOB" at bounding box center [1119, 324] width 49 height 15
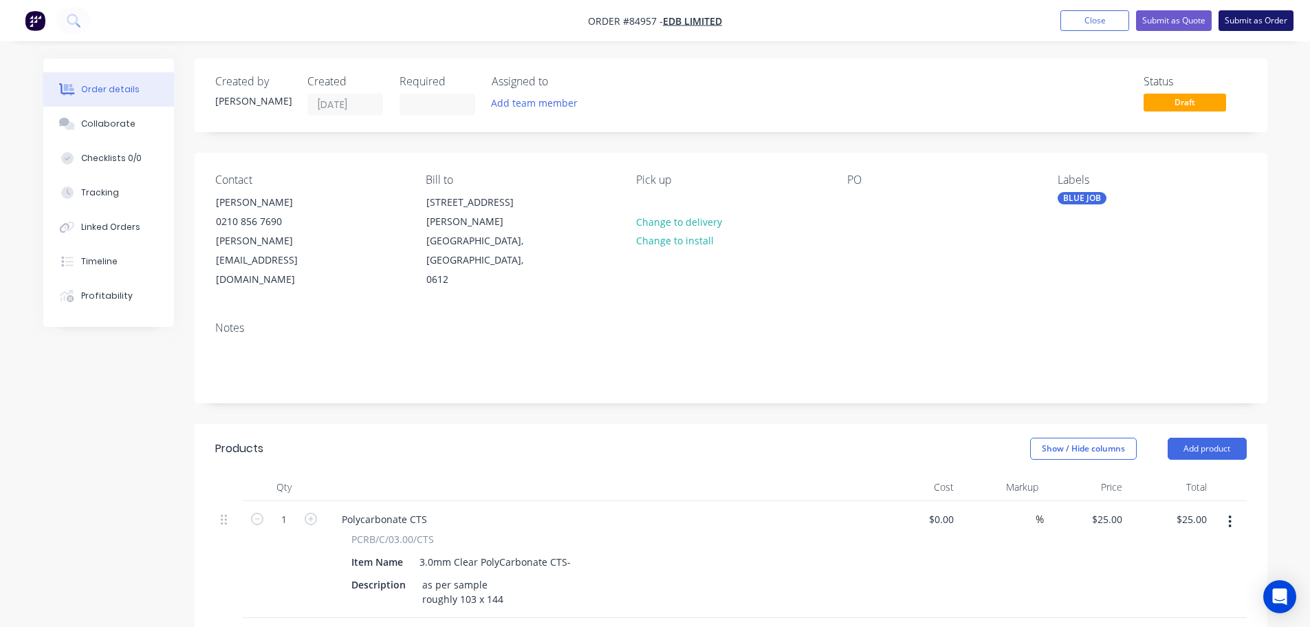
click at [1245, 26] on button "Submit as Order" at bounding box center [1256, 20] width 75 height 21
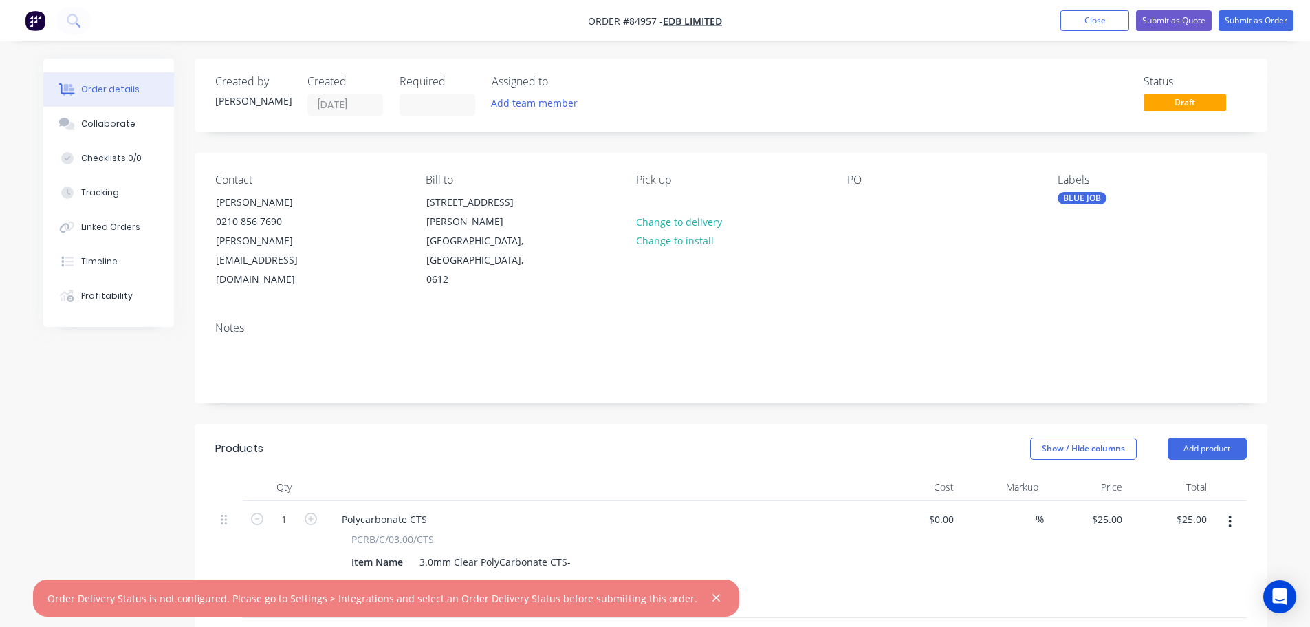
click at [1266, 6] on nav "Order #84957 - EDB Limited Add product Close Submit as Quote Submit as Order" at bounding box center [655, 20] width 1310 height 41
click at [1265, 23] on button "Submit as Order" at bounding box center [1256, 20] width 75 height 21
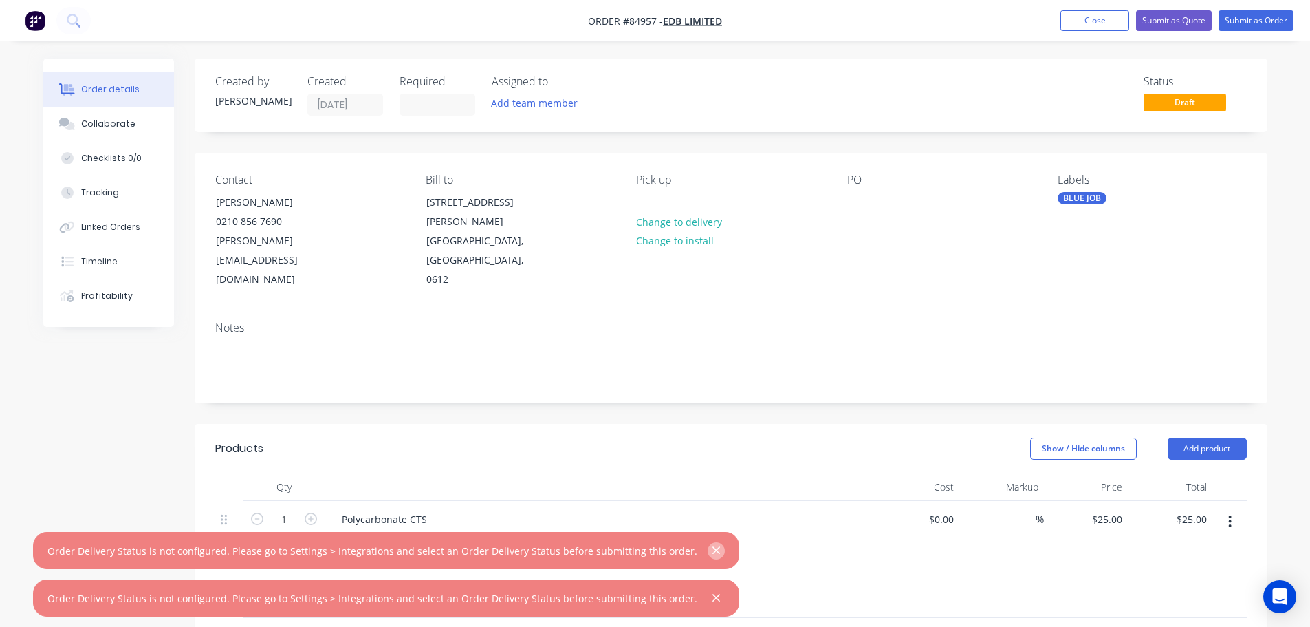
click at [712, 550] on icon "button" at bounding box center [716, 550] width 9 height 12
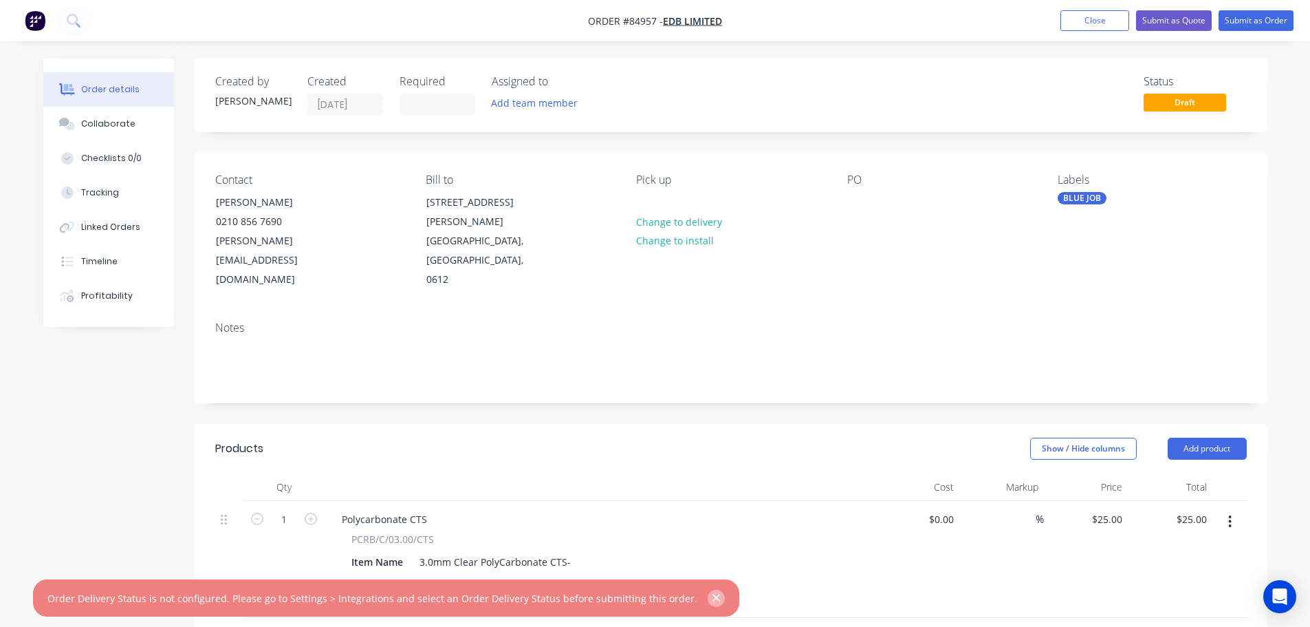
click at [713, 600] on icon "button" at bounding box center [717, 598] width 8 height 8
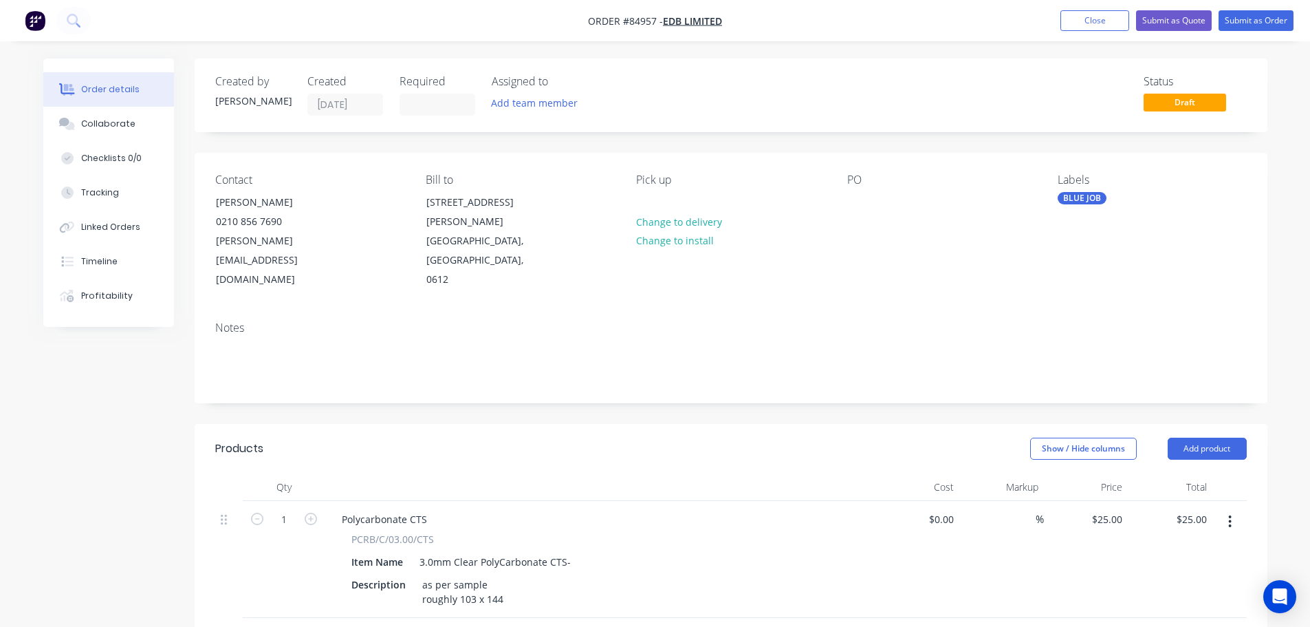
click at [577, 398] on div "Created by Jess Created 30/09/25 Required Assigned to Add team member Status Dr…" at bounding box center [731, 525] width 1073 height 934
click at [1103, 25] on button "Close" at bounding box center [1095, 20] width 69 height 21
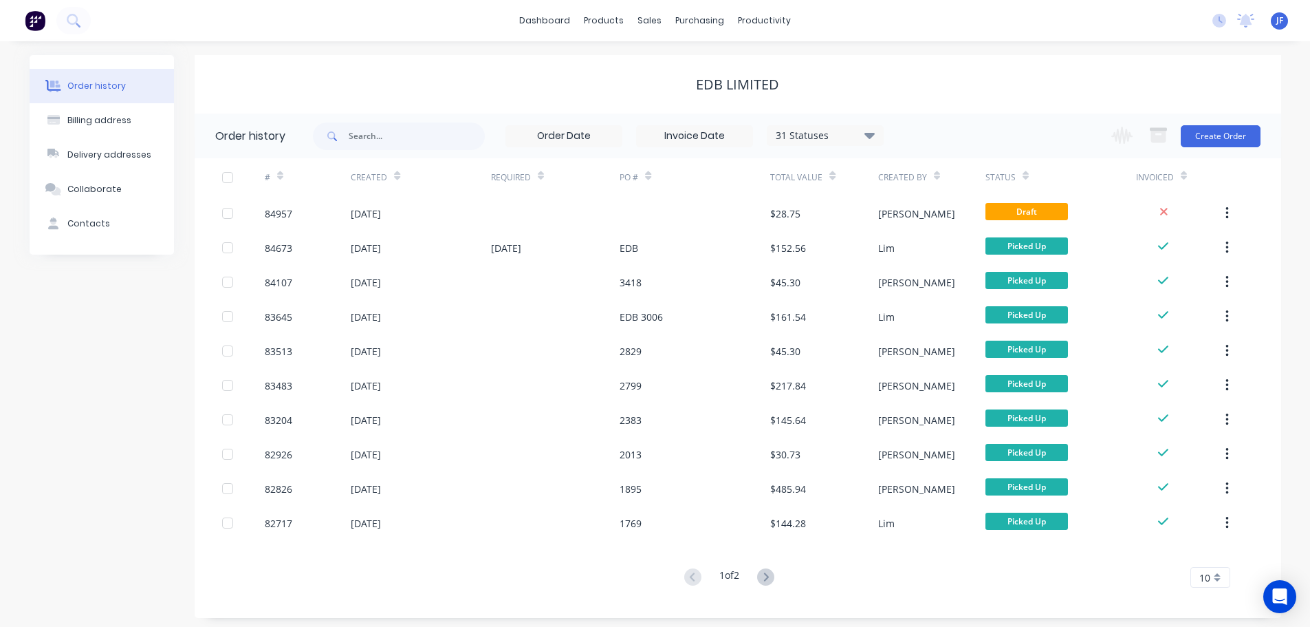
click at [34, 23] on img at bounding box center [35, 20] width 21 height 21
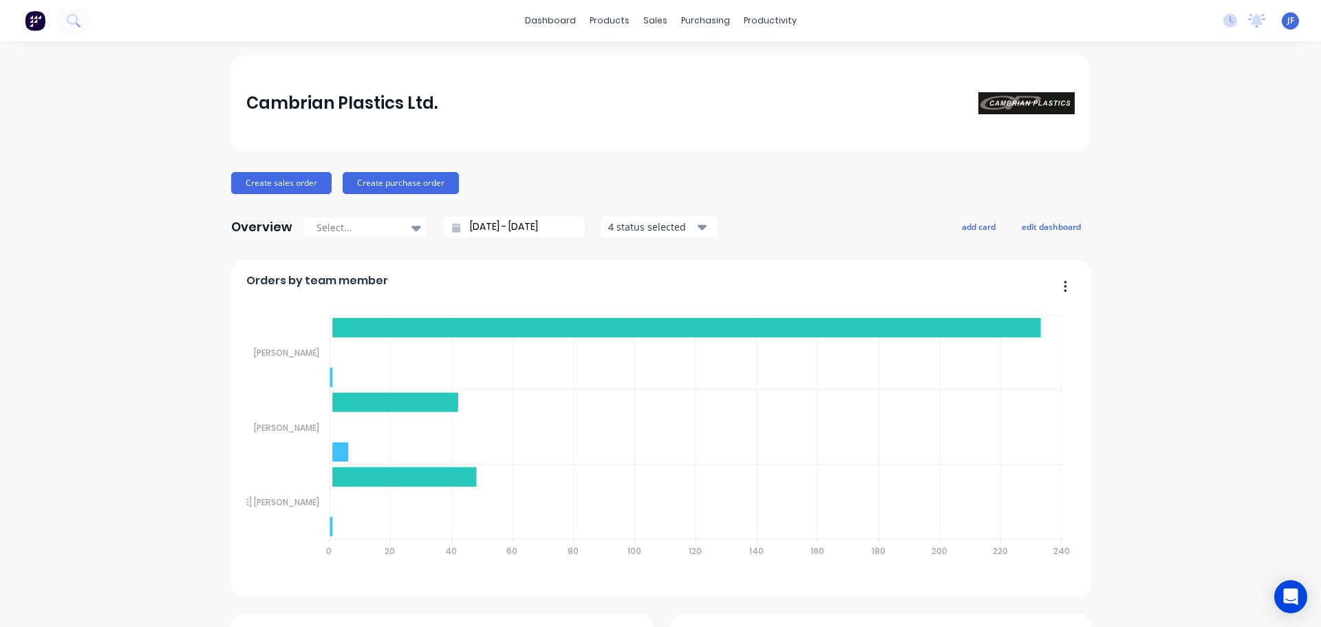
click at [1282, 18] on div "JF Cambrian Plastics Ltd. Jess Freeth Standard User Profile Sign out" at bounding box center [1290, 20] width 17 height 17
click at [1287, 25] on span "JF" at bounding box center [1290, 20] width 7 height 12
click at [933, 41] on div "dashboard products sales purchasing productivity dashboard products Product Cat…" at bounding box center [660, 20] width 1321 height 41
click at [682, 74] on link "Sales Orders" at bounding box center [723, 66] width 182 height 28
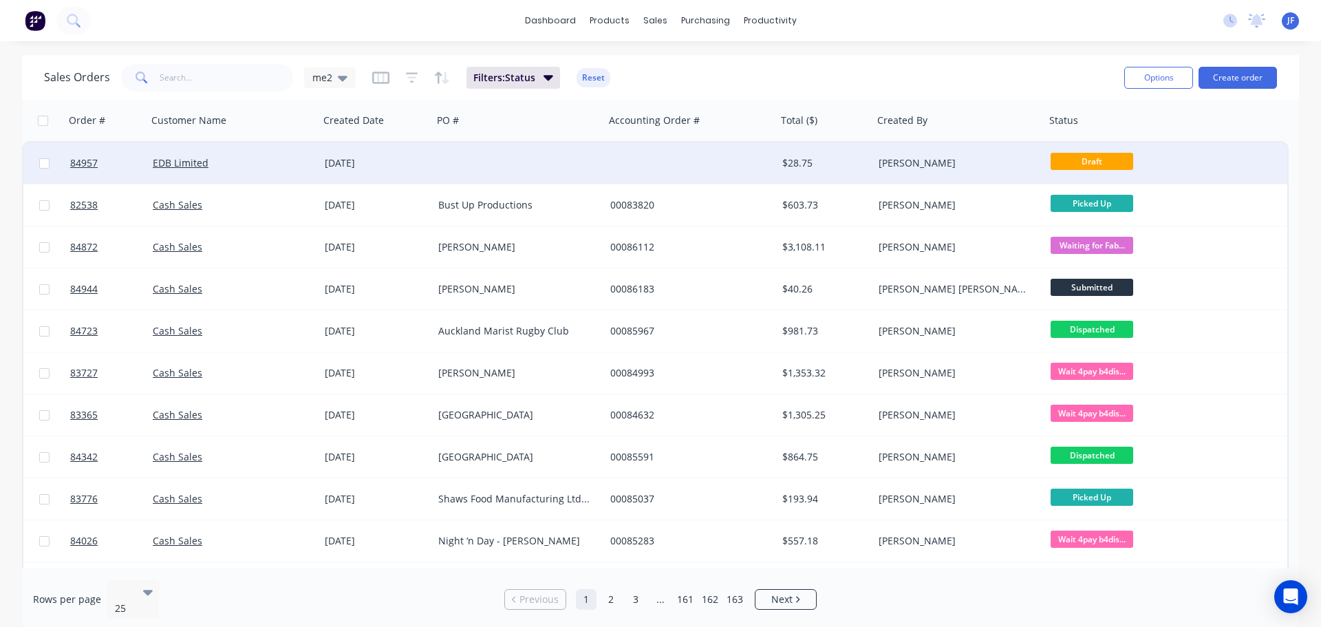
click at [607, 160] on div at bounding box center [691, 162] width 172 height 41
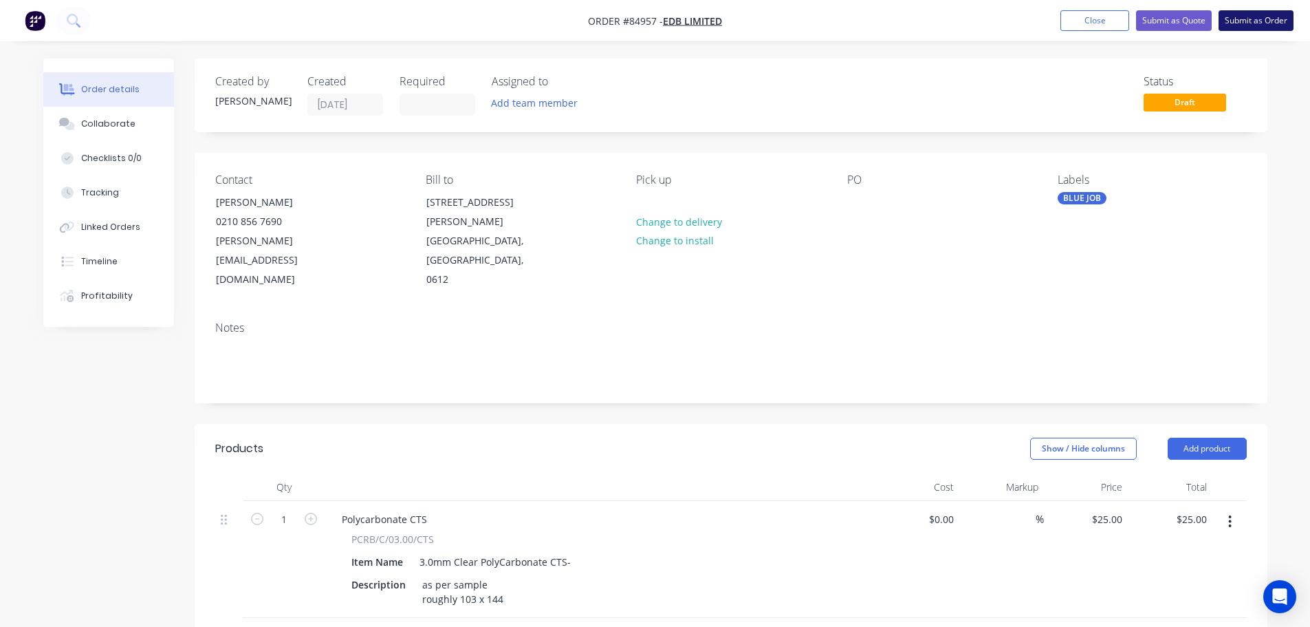
click at [1270, 27] on button "Submit as Order" at bounding box center [1256, 20] width 75 height 21
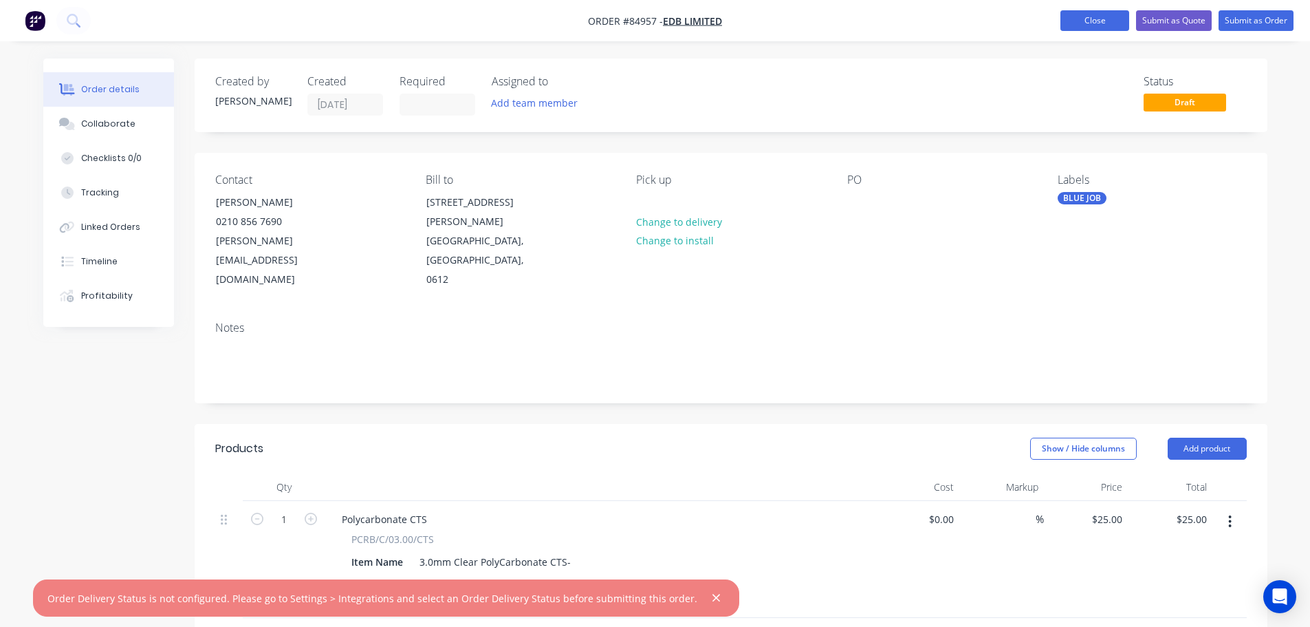
click at [1077, 20] on button "Close" at bounding box center [1095, 20] width 69 height 21
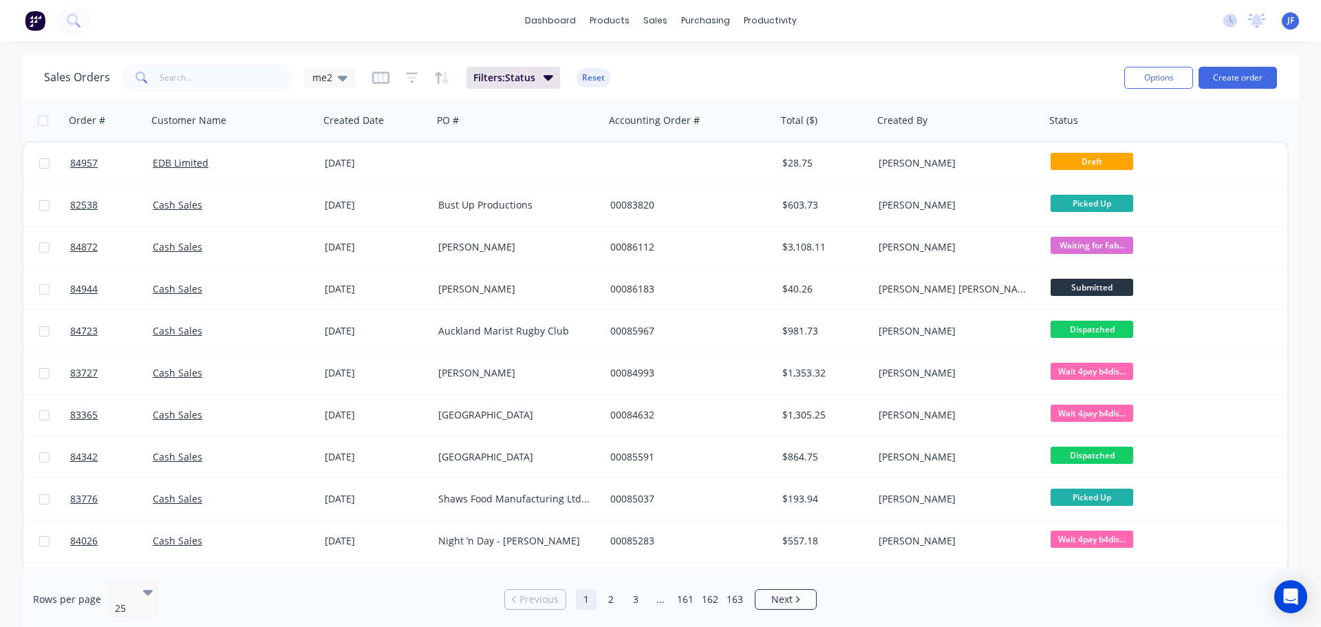
click at [35, 21] on img at bounding box center [35, 20] width 21 height 21
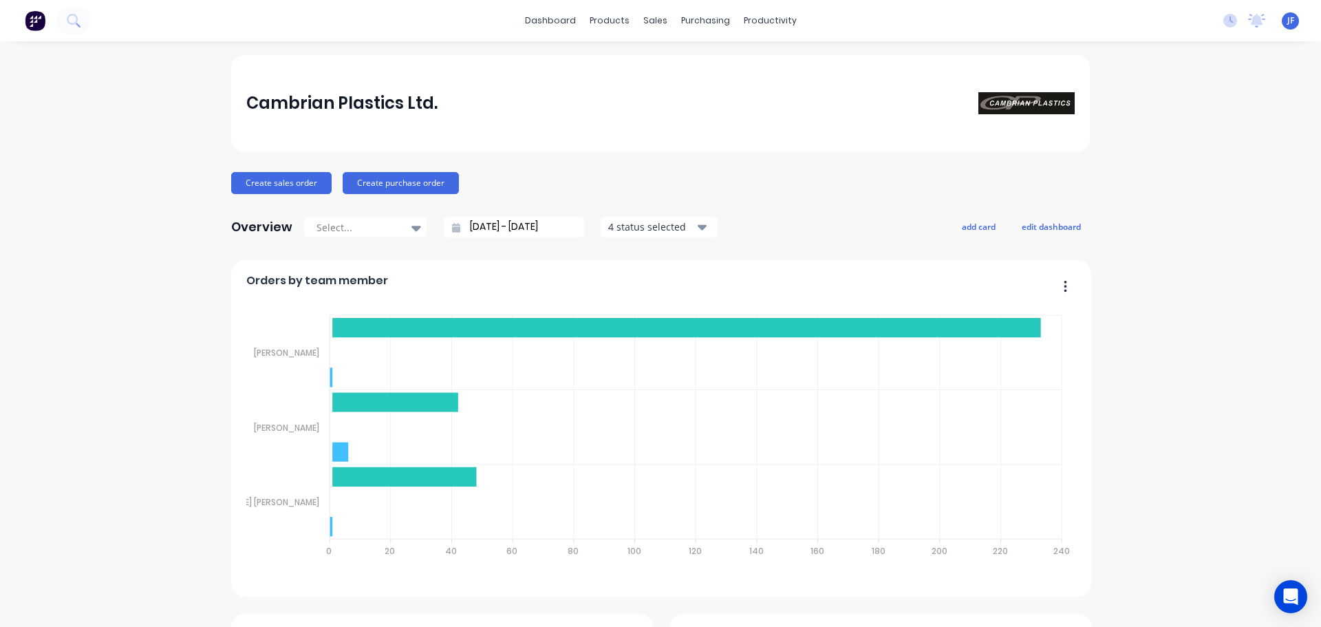
click at [1282, 30] on div "No new notifications Mark all as read Philip mentioned you in a message Cash Sa…" at bounding box center [1266, 20] width 109 height 21
click at [1287, 25] on span "JF" at bounding box center [1290, 20] width 7 height 12
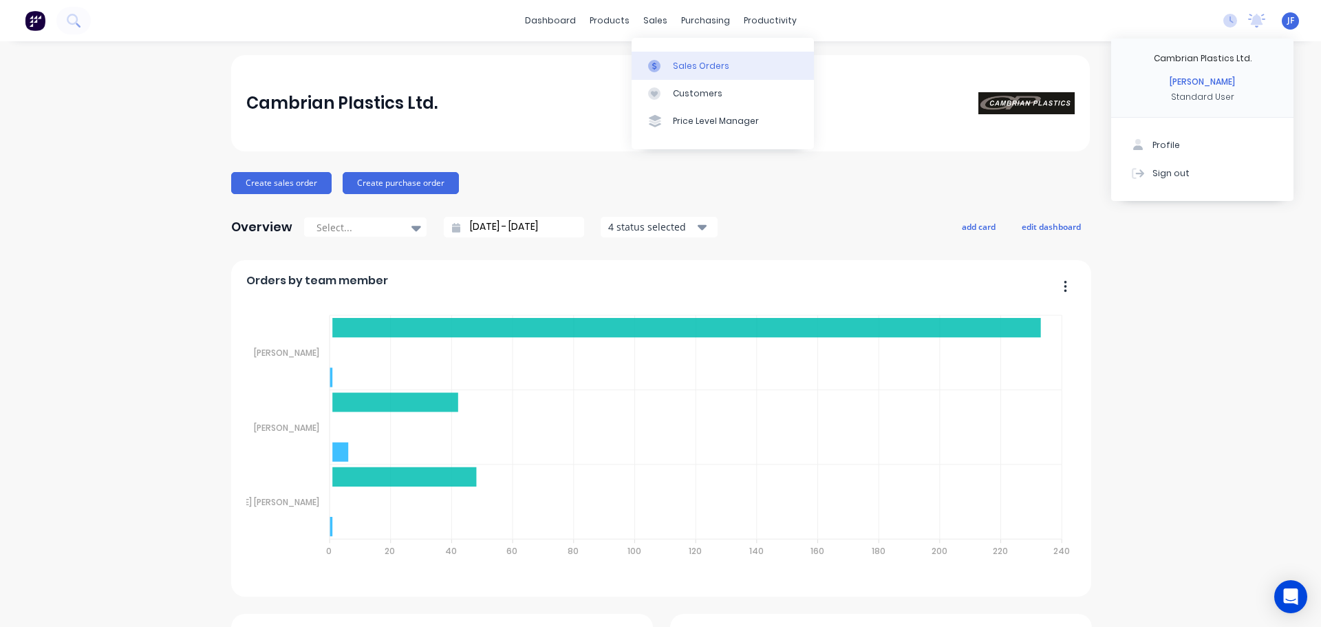
click at [678, 68] on div "Sales Orders" at bounding box center [701, 66] width 56 height 12
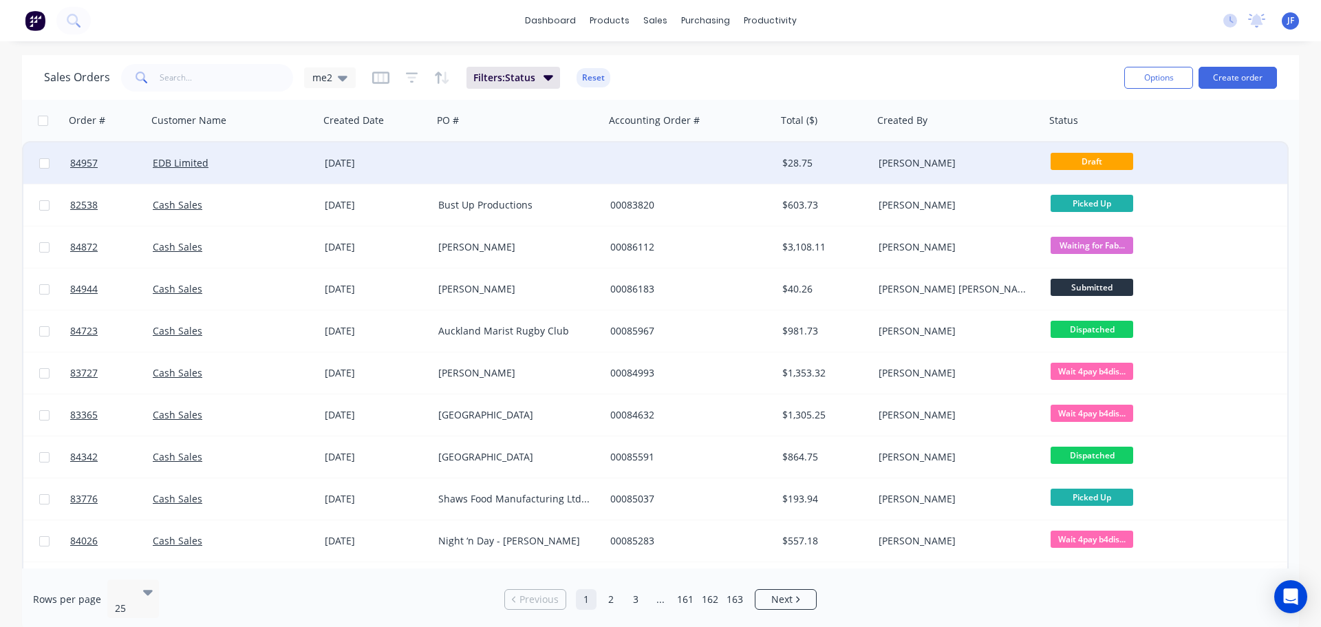
click at [489, 183] on div at bounding box center [519, 162] width 172 height 41
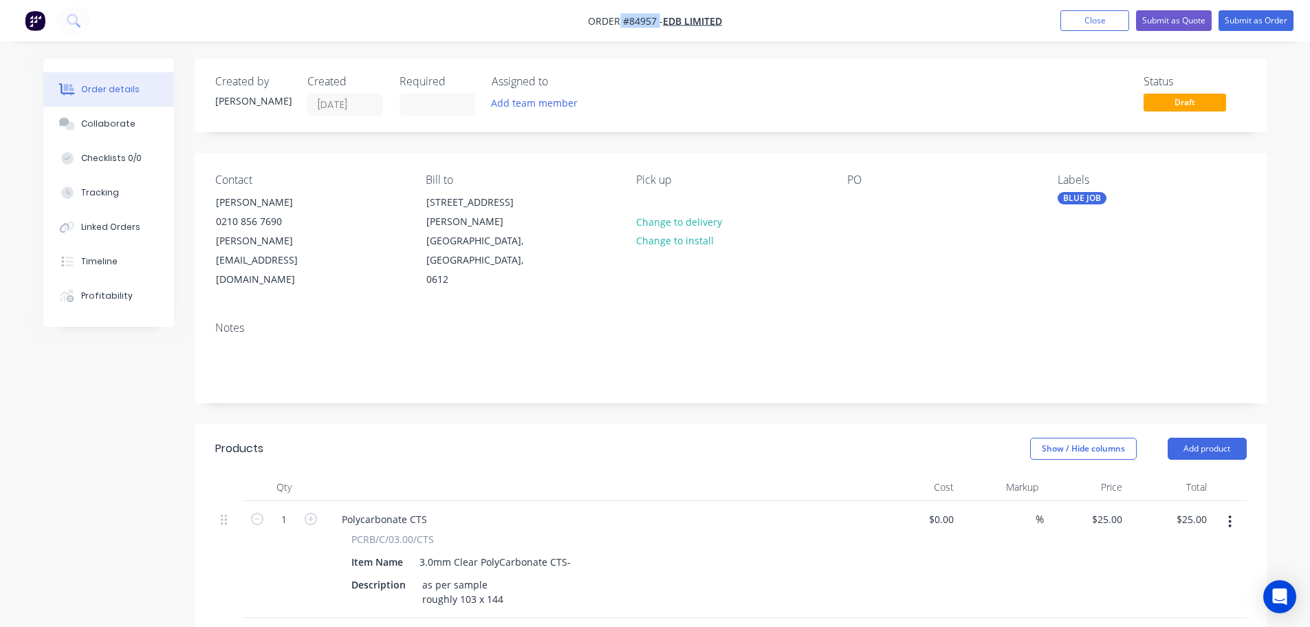
drag, startPoint x: 621, startPoint y: 19, endPoint x: 659, endPoint y: 20, distance: 38.5
click at [659, 20] on span "Order #84957 -" at bounding box center [625, 20] width 75 height 13
click at [636, 29] on nav "Order #84957 - EDB Limited Add product Close Submit as Quote Submit as Order" at bounding box center [655, 20] width 1310 height 41
click at [634, 74] on div "Created by Jess Created 30/09/25 Required Assigned to Add team member Status Dr…" at bounding box center [731, 95] width 1073 height 74
click at [164, 39] on nav "Order #84957 - EDB Limited Add product Close Submit as Quote Submit as Order" at bounding box center [655, 20] width 1310 height 41
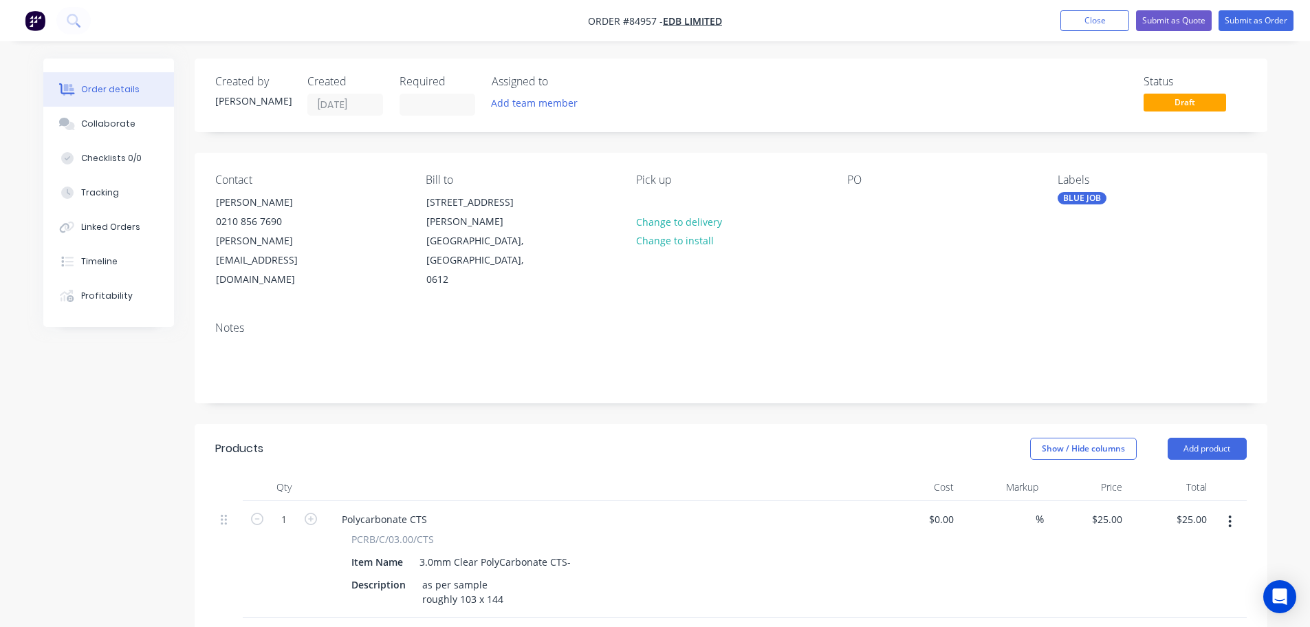
click at [684, 55] on div "Order details Collaborate Checklists 0/0 Tracking Linked Orders Timeline Profit…" at bounding box center [655, 506] width 1310 height 1013
click at [1266, 17] on button "Submit as Order" at bounding box center [1256, 20] width 75 height 21
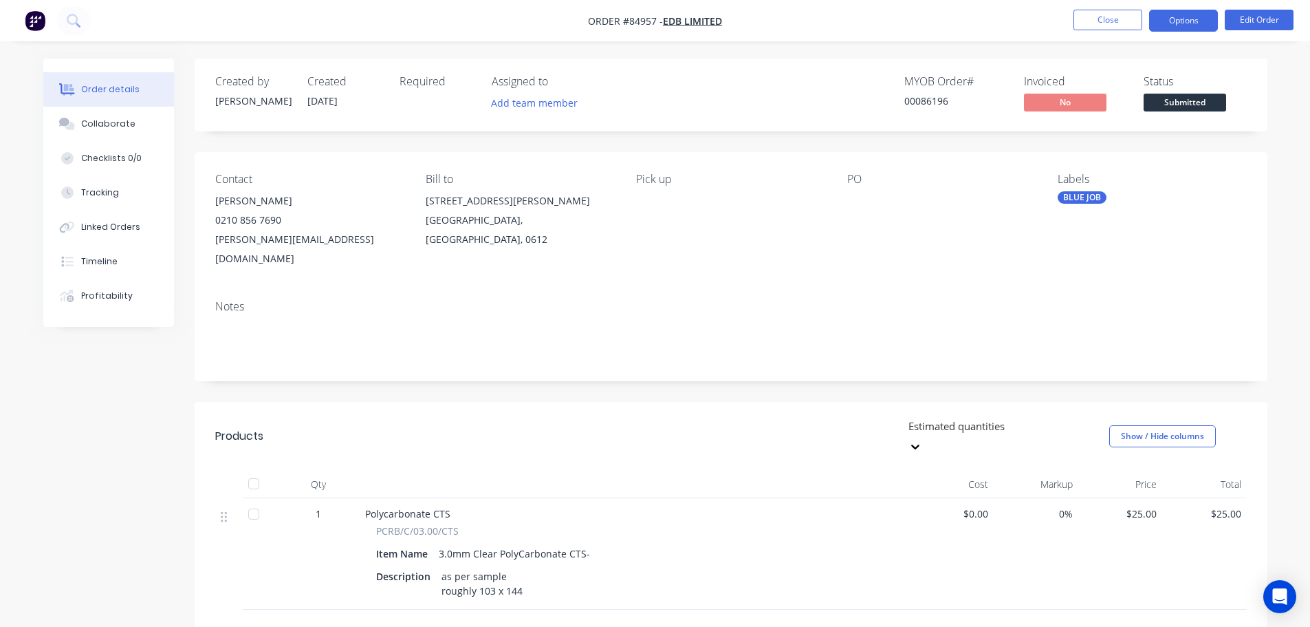
click at [1196, 17] on button "Options" at bounding box center [1184, 21] width 69 height 22
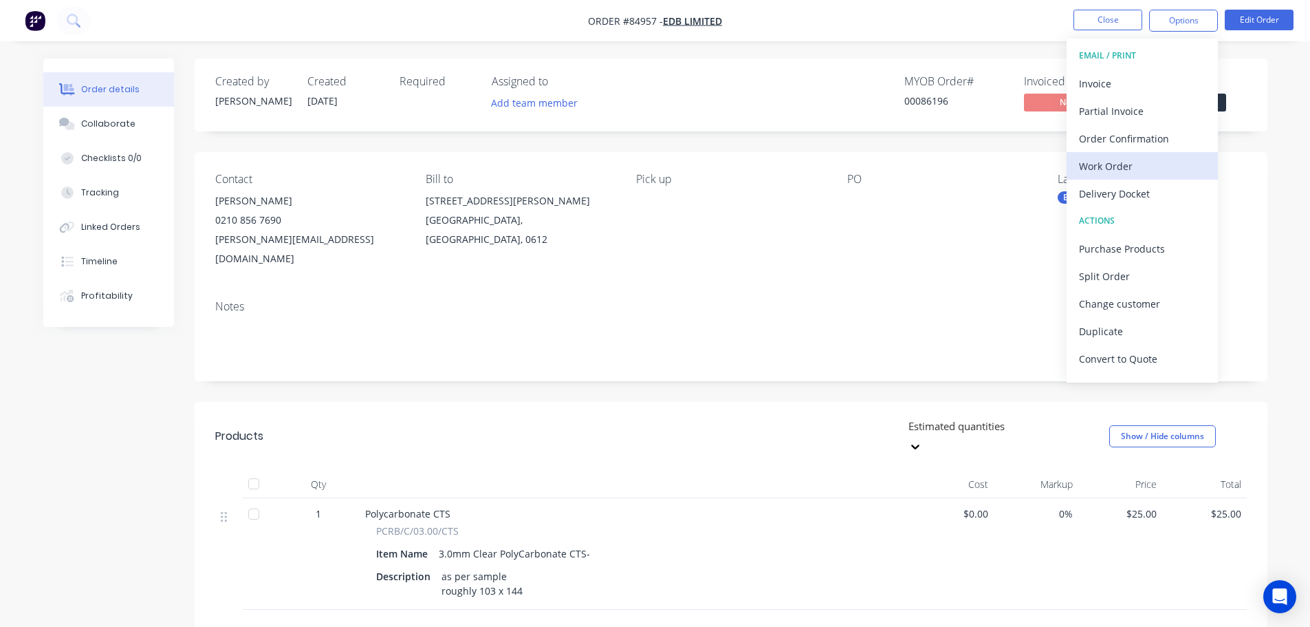
click at [1143, 160] on div "Work Order" at bounding box center [1142, 166] width 127 height 20
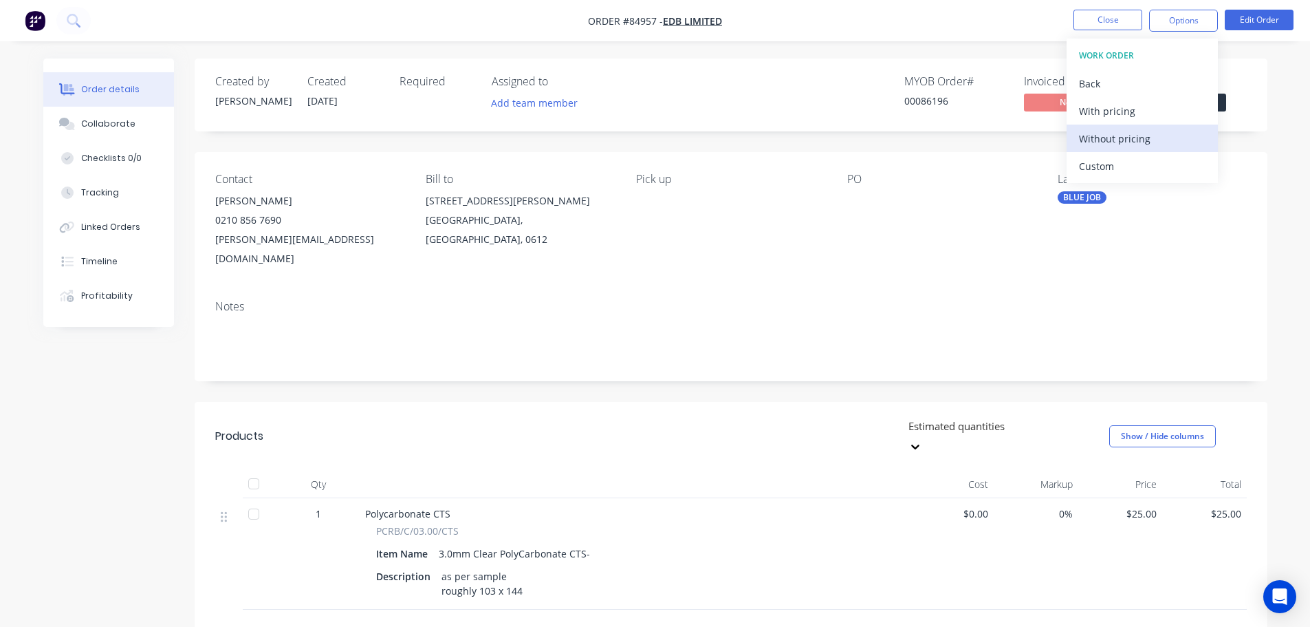
click at [1143, 143] on div "Without pricing" at bounding box center [1142, 139] width 127 height 20
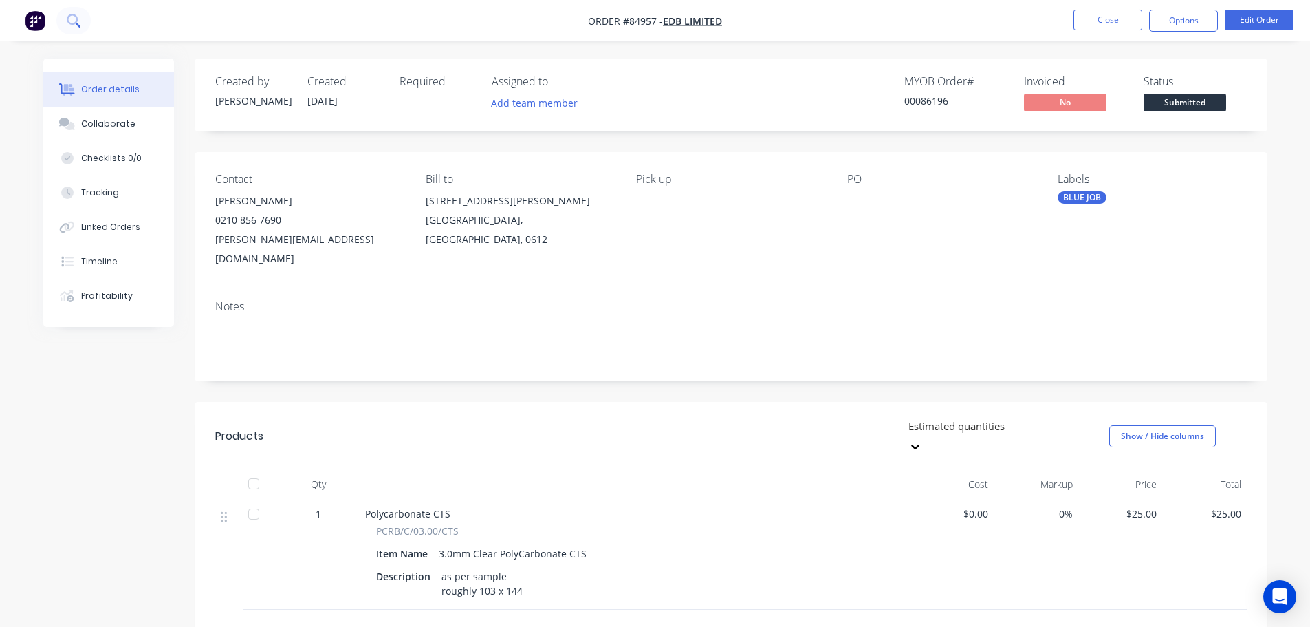
click at [80, 30] on button at bounding box center [73, 21] width 34 height 28
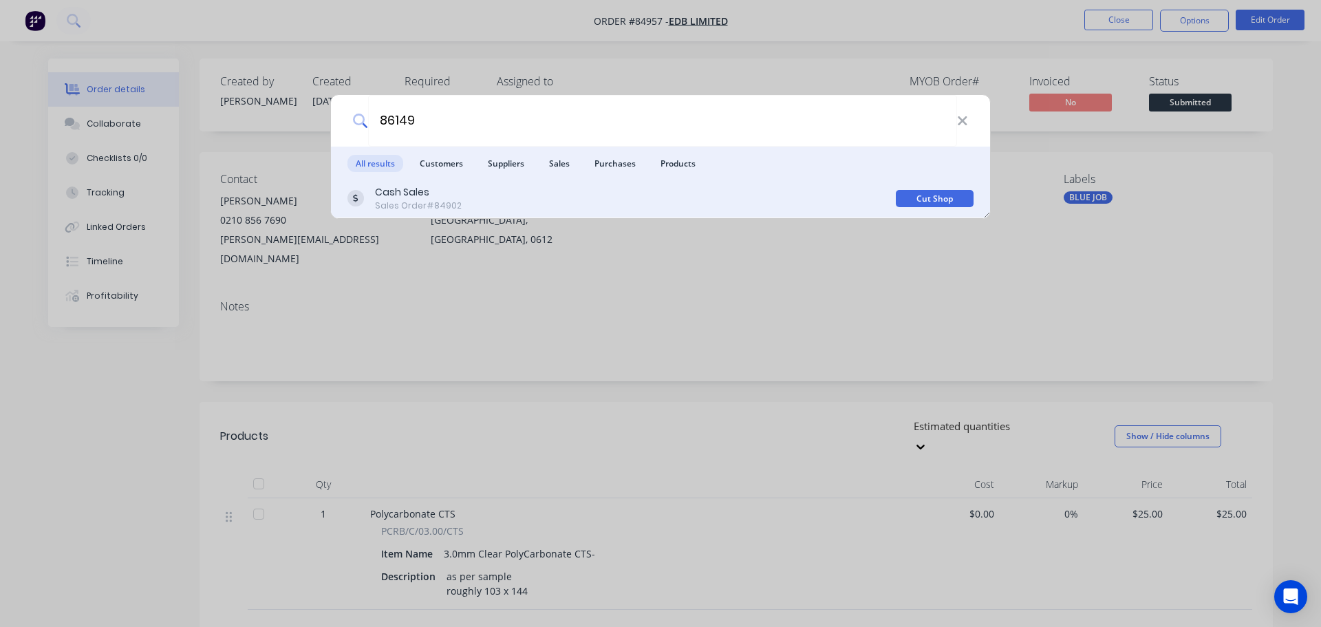
type input "86149"
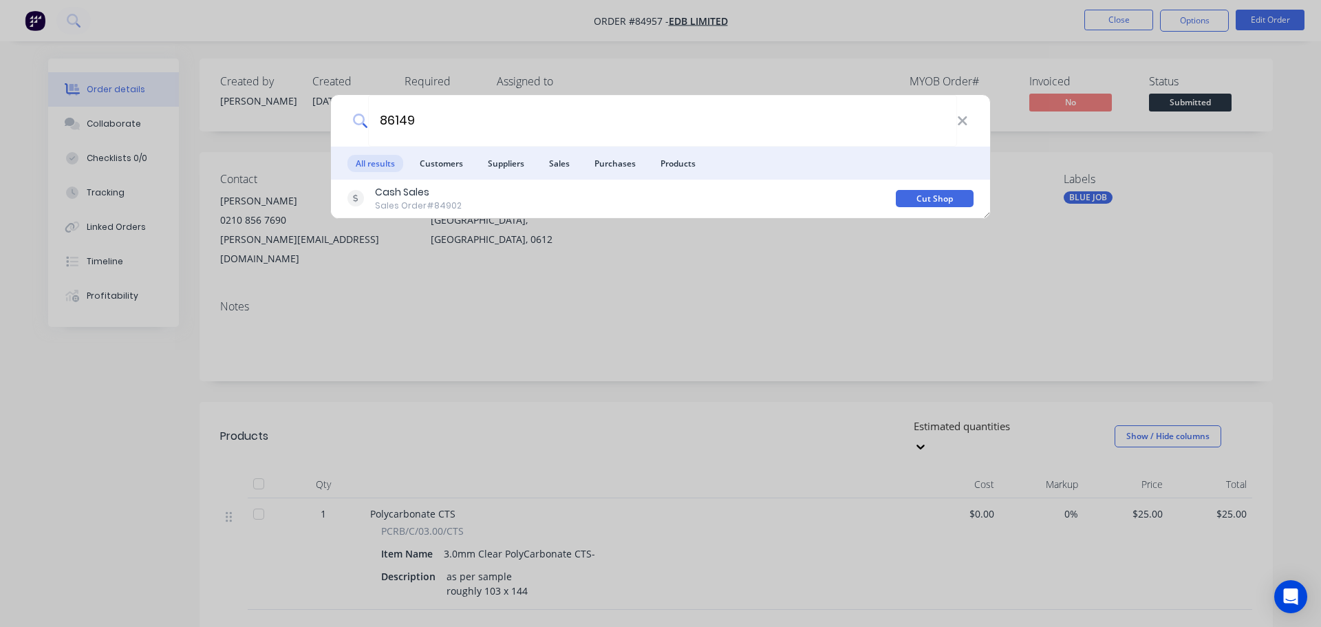
click at [671, 197] on div "Cash Sales Sales Order #84902" at bounding box center [621, 198] width 548 height 27
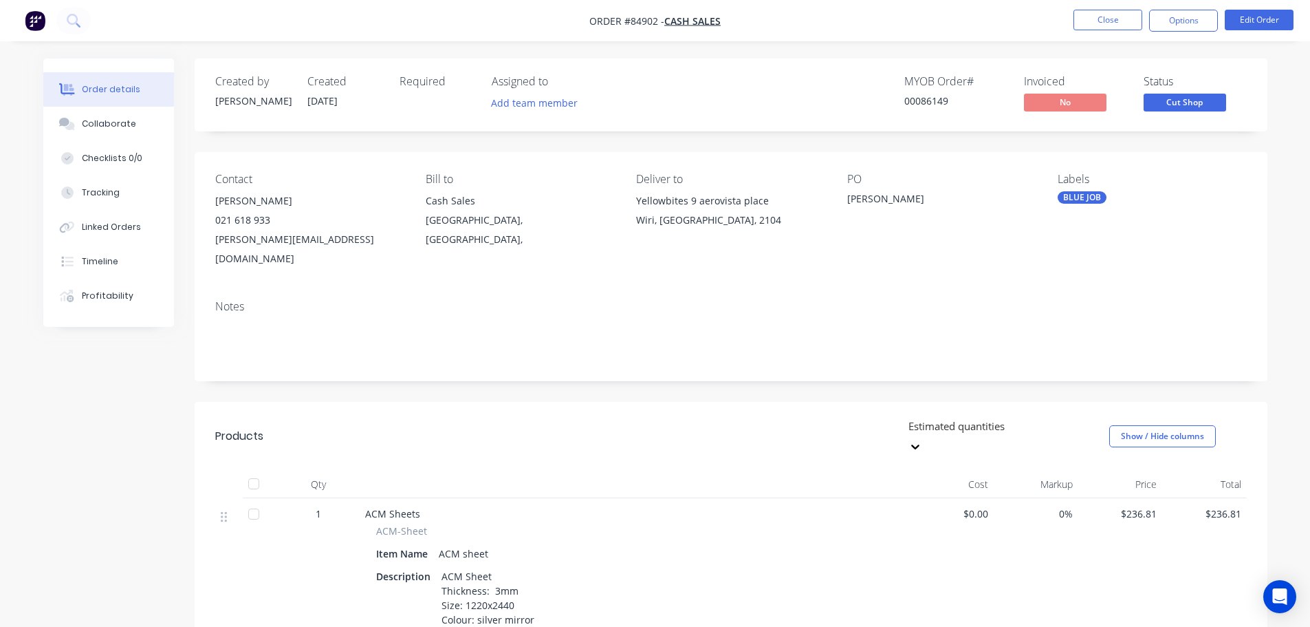
click at [1173, 103] on span "Cut Shop" at bounding box center [1185, 102] width 83 height 17
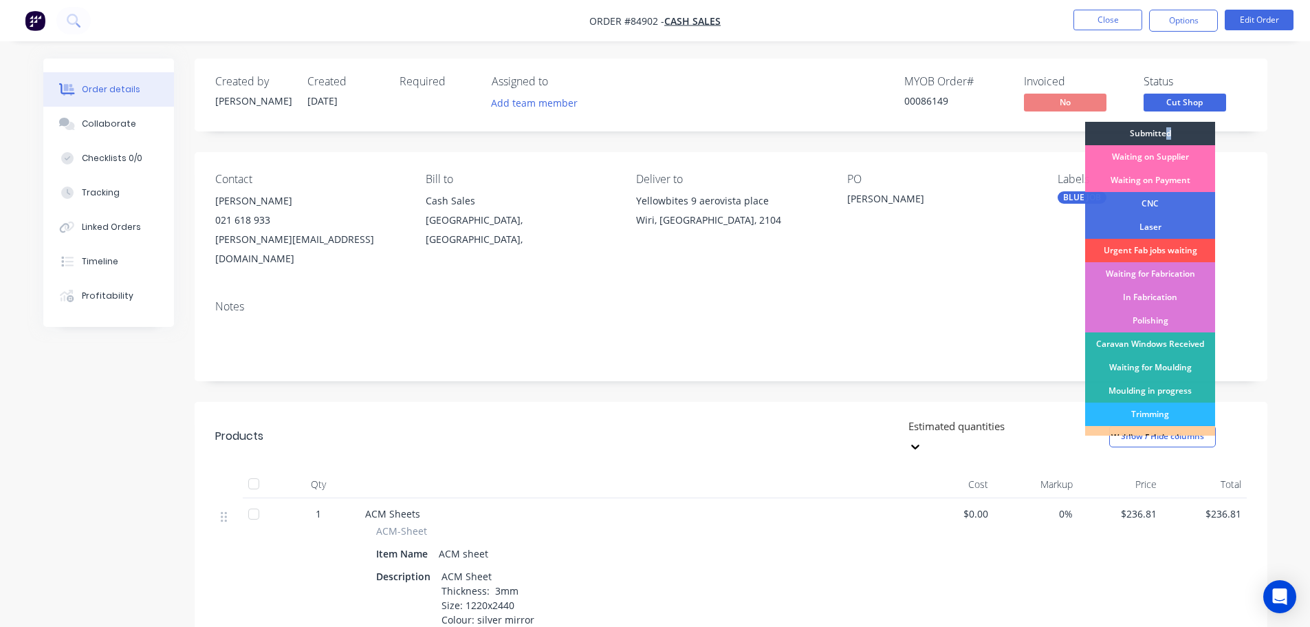
click at [1169, 132] on div "Submitted" at bounding box center [1151, 133] width 130 height 23
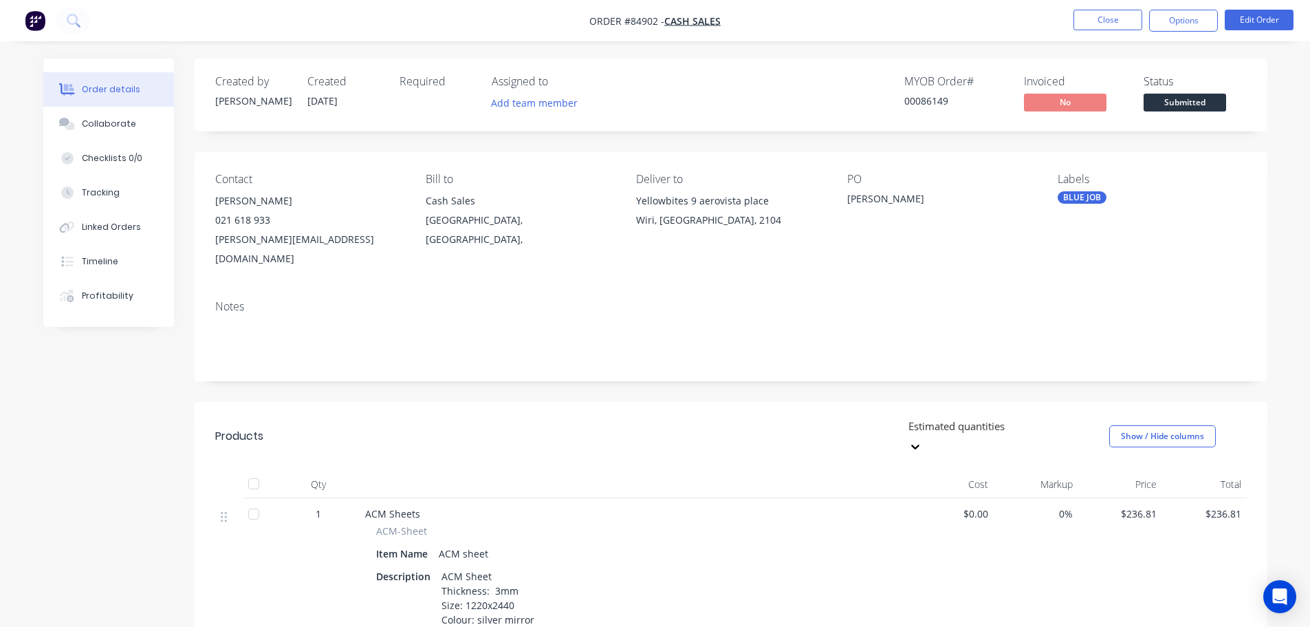
click at [1176, 101] on span "Submitted" at bounding box center [1185, 102] width 83 height 17
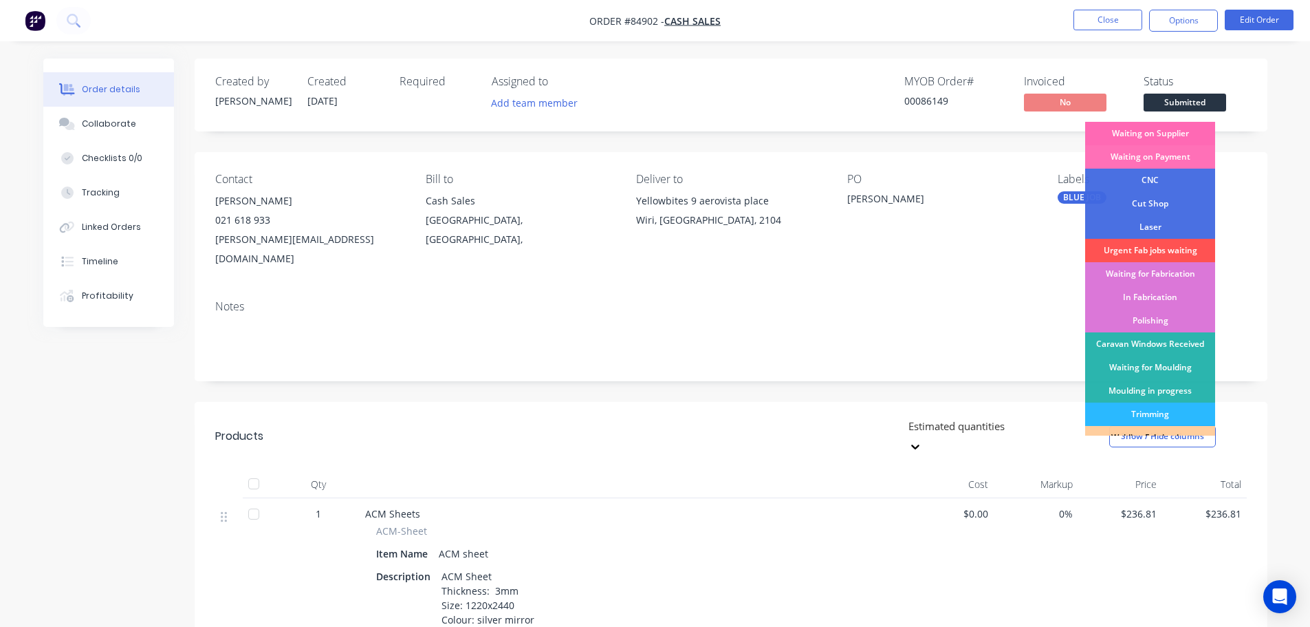
click at [1173, 134] on div "Waiting on Supplier" at bounding box center [1151, 133] width 130 height 23
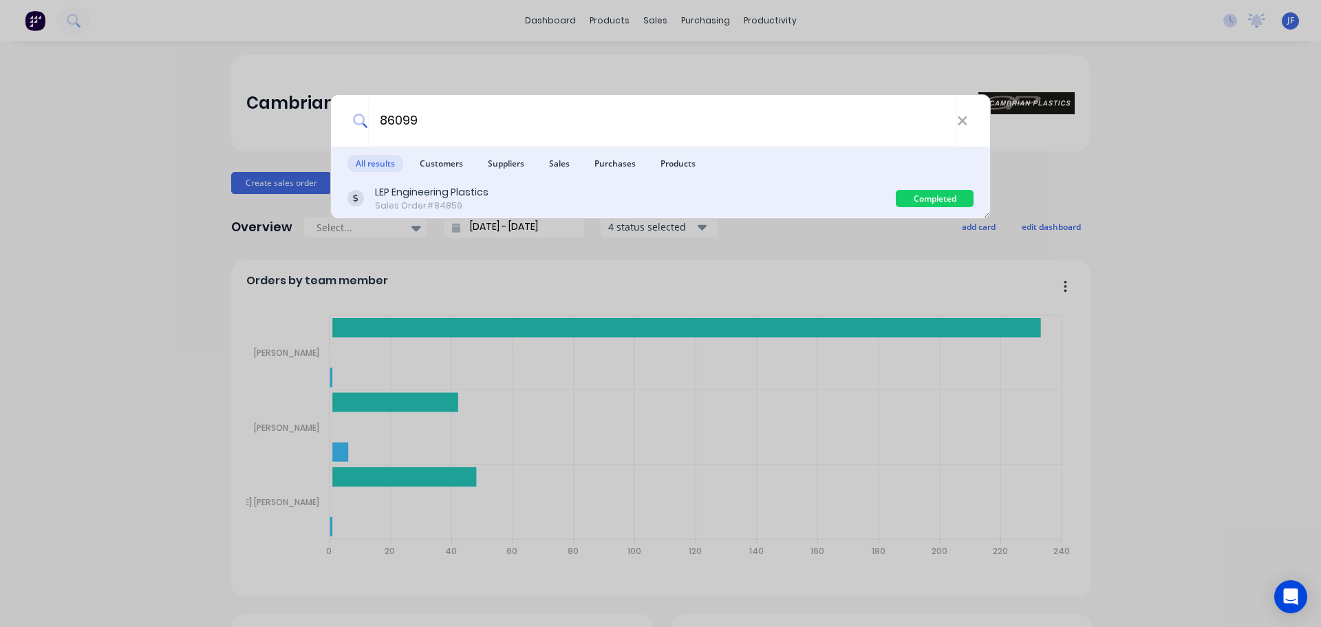
type input "86099"
click at [626, 185] on div "LEP Engineering Plastics Sales Order #84859" at bounding box center [621, 198] width 548 height 27
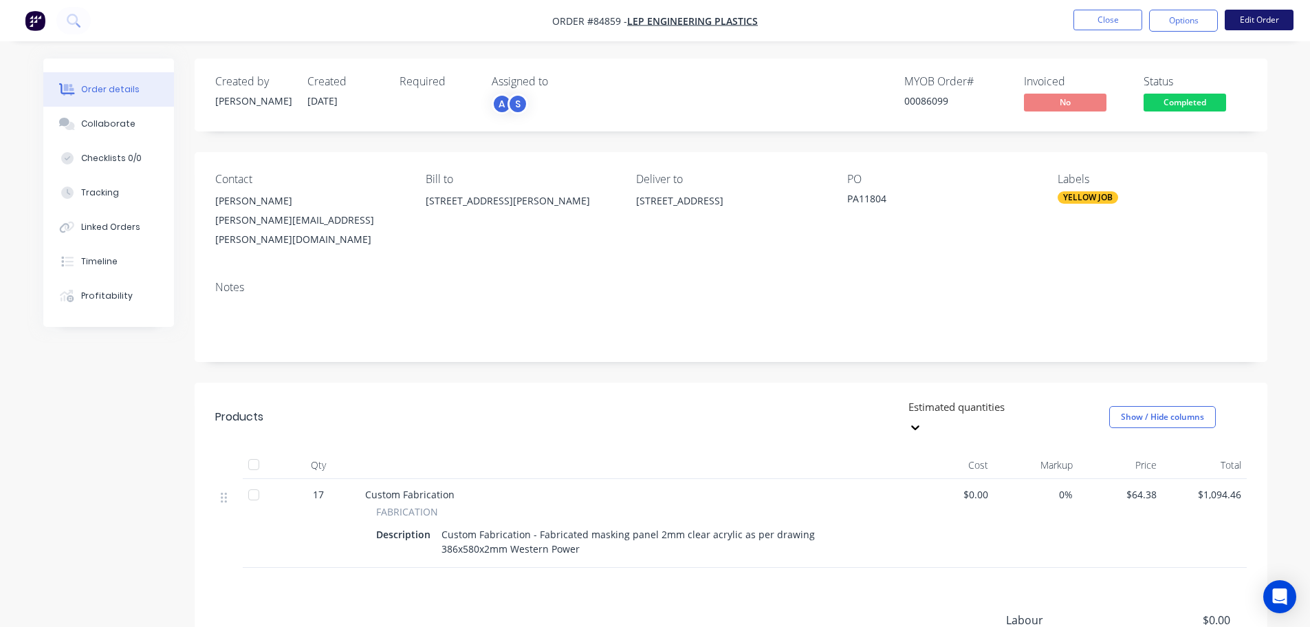
click at [1244, 19] on button "Edit Order" at bounding box center [1259, 20] width 69 height 21
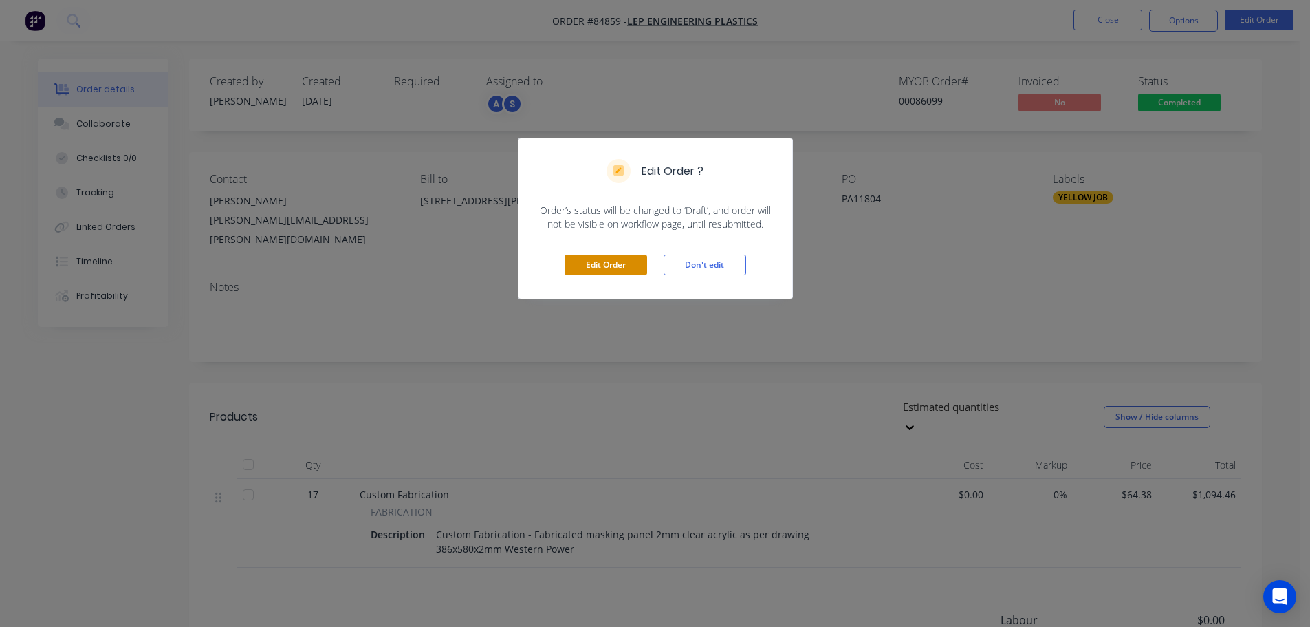
click at [587, 268] on button "Edit Order" at bounding box center [606, 265] width 83 height 21
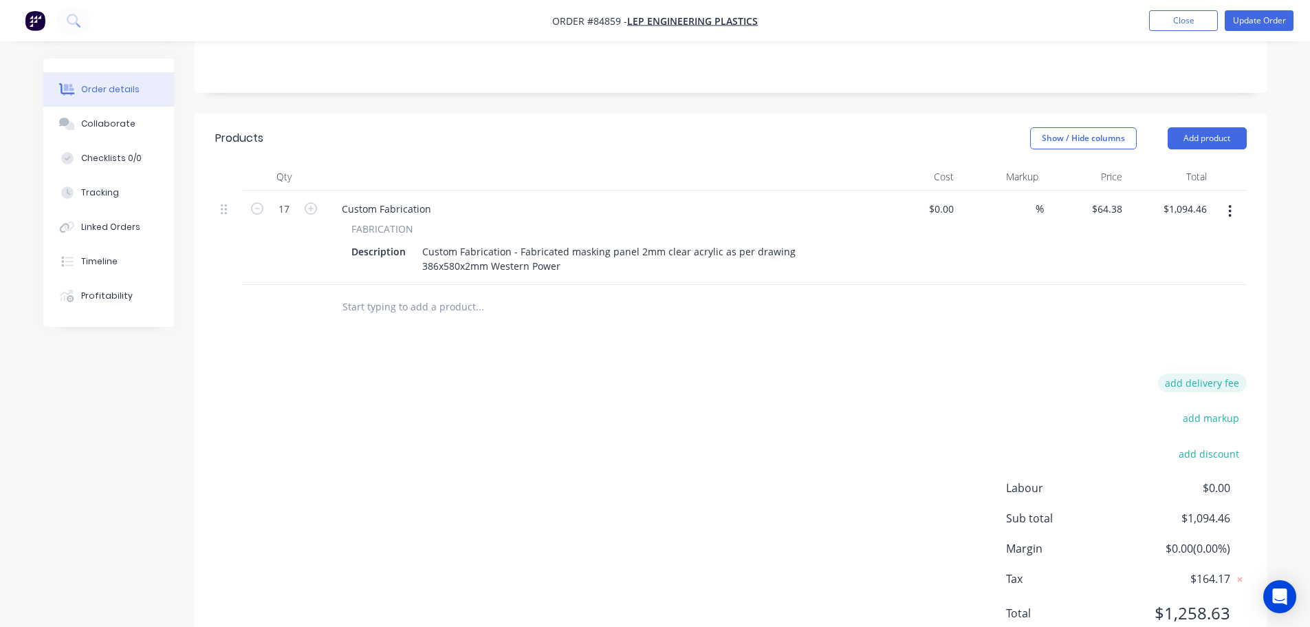
click at [1198, 374] on button "add delivery fee" at bounding box center [1202, 383] width 89 height 19
type input "45"
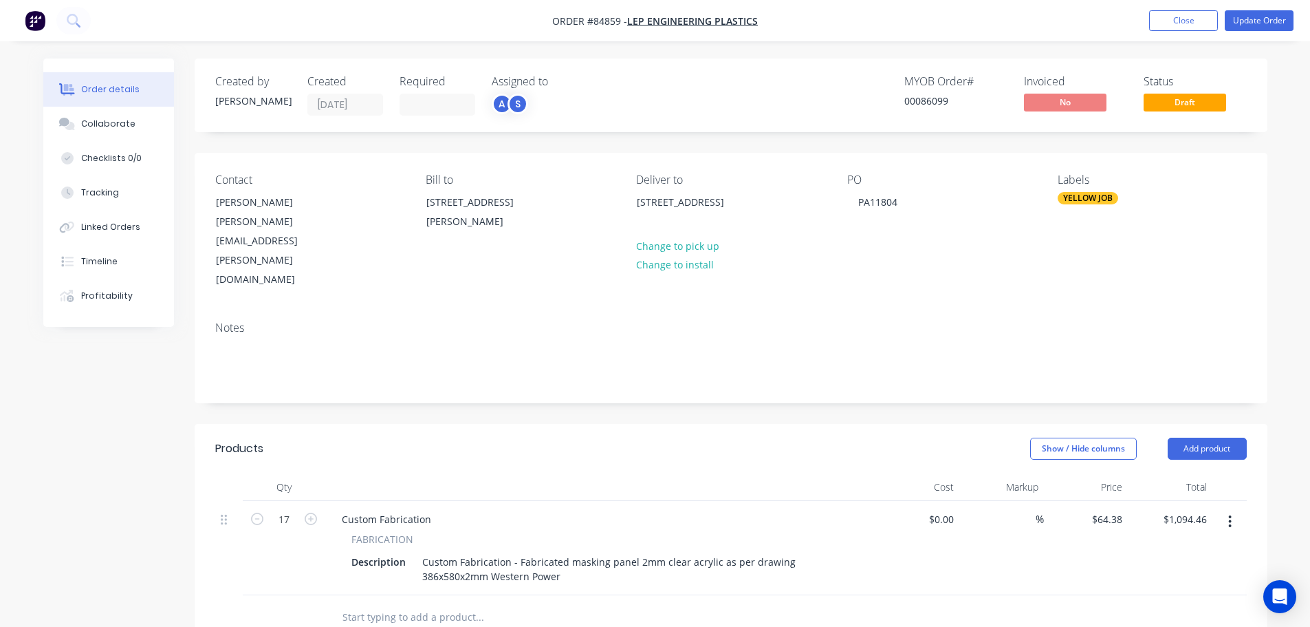
click at [1203, 74] on div "Created by Jess Created 25/09/25 Required Assigned to A S MYOB Order # 00086099…" at bounding box center [731, 95] width 1073 height 74
click at [1243, 23] on button "Update Order" at bounding box center [1259, 20] width 69 height 21
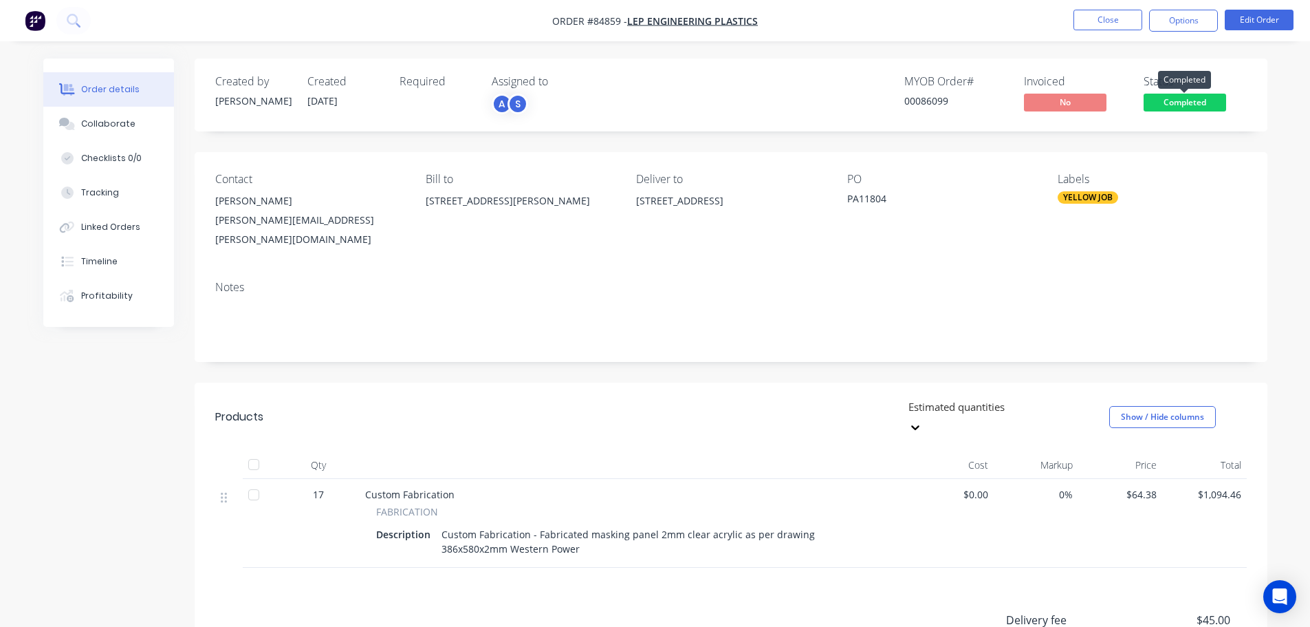
click at [1168, 105] on span "Completed" at bounding box center [1185, 102] width 83 height 17
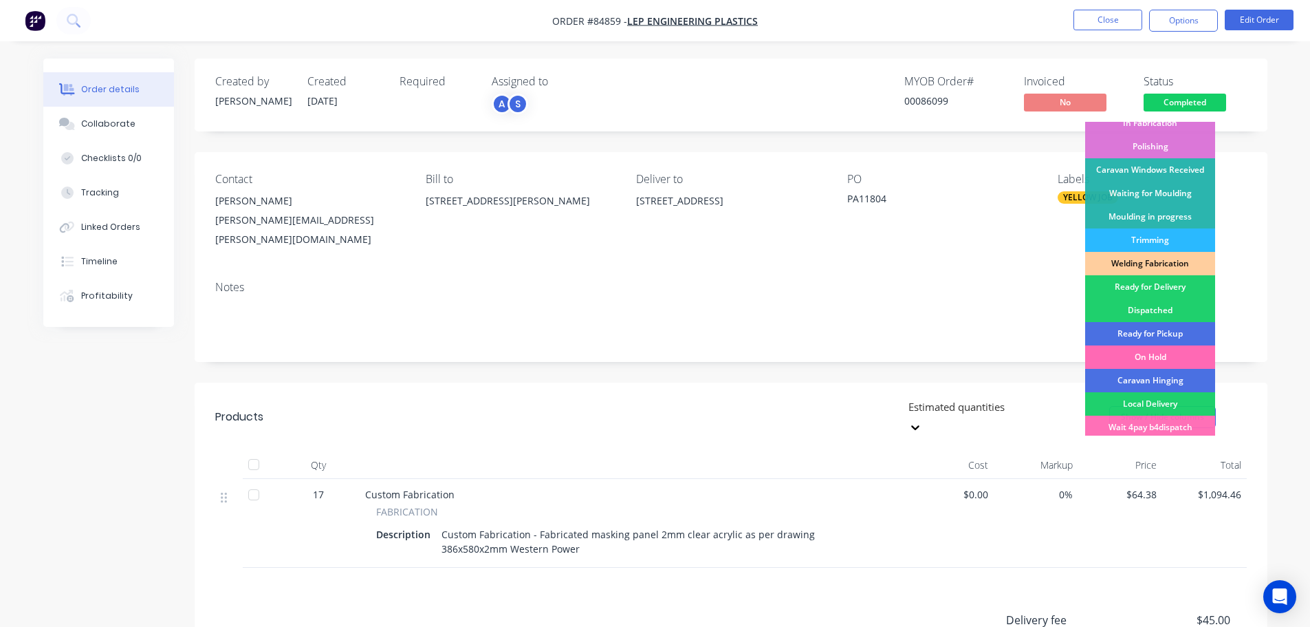
scroll to position [271, 0]
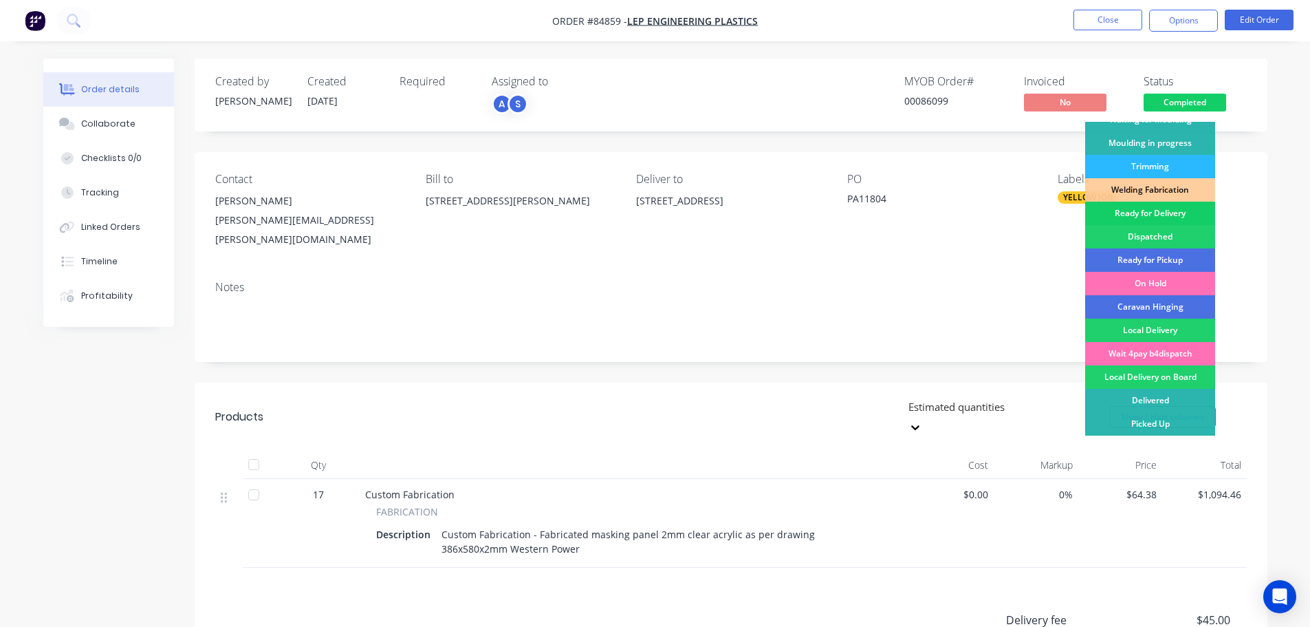
click at [1167, 208] on div "Ready for Delivery" at bounding box center [1151, 213] width 130 height 23
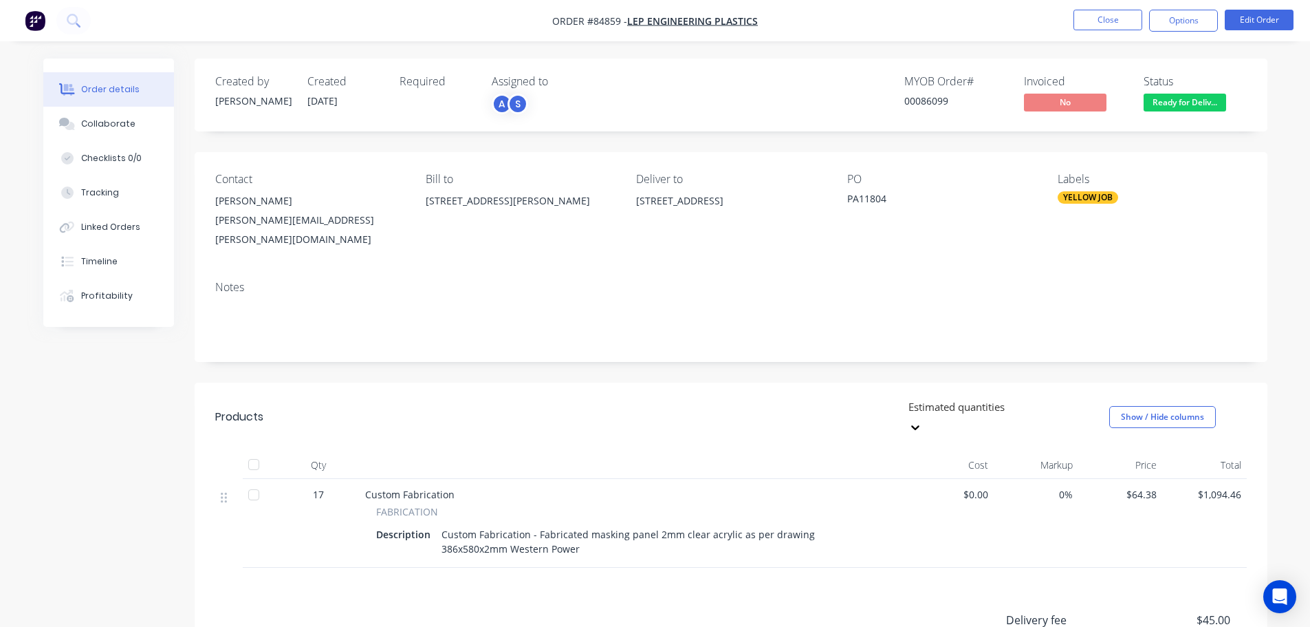
click at [1196, 29] on button "Options" at bounding box center [1184, 21] width 69 height 22
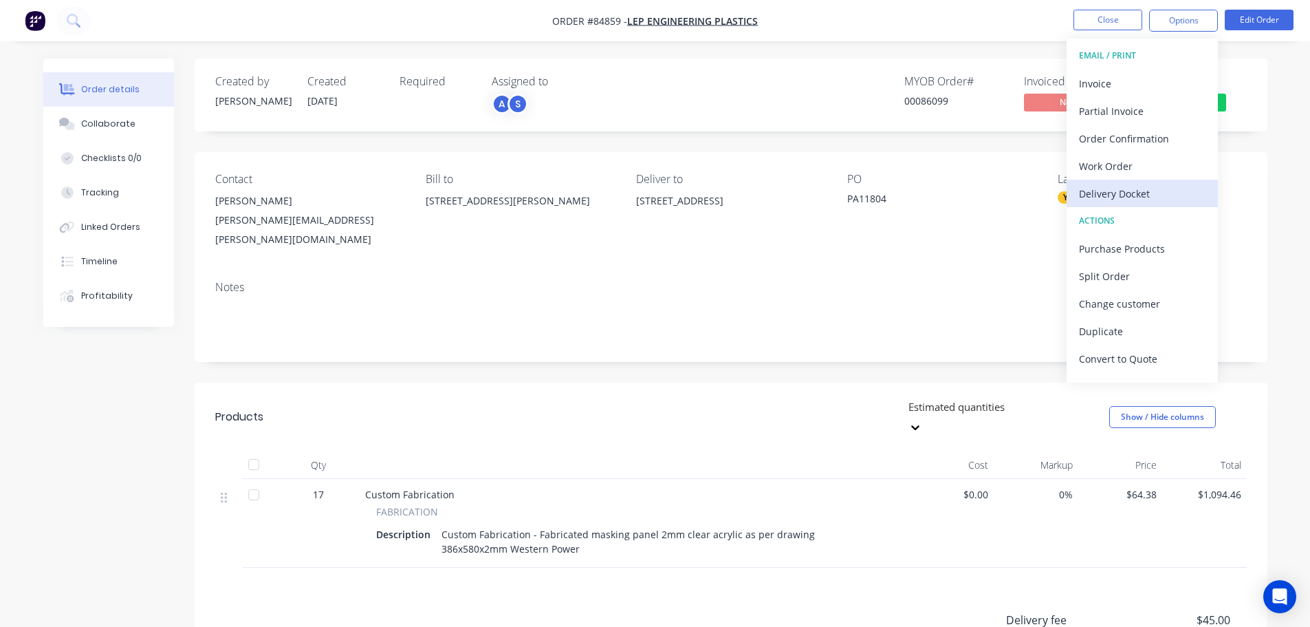
click at [1140, 190] on div "Delivery Docket" at bounding box center [1142, 194] width 127 height 20
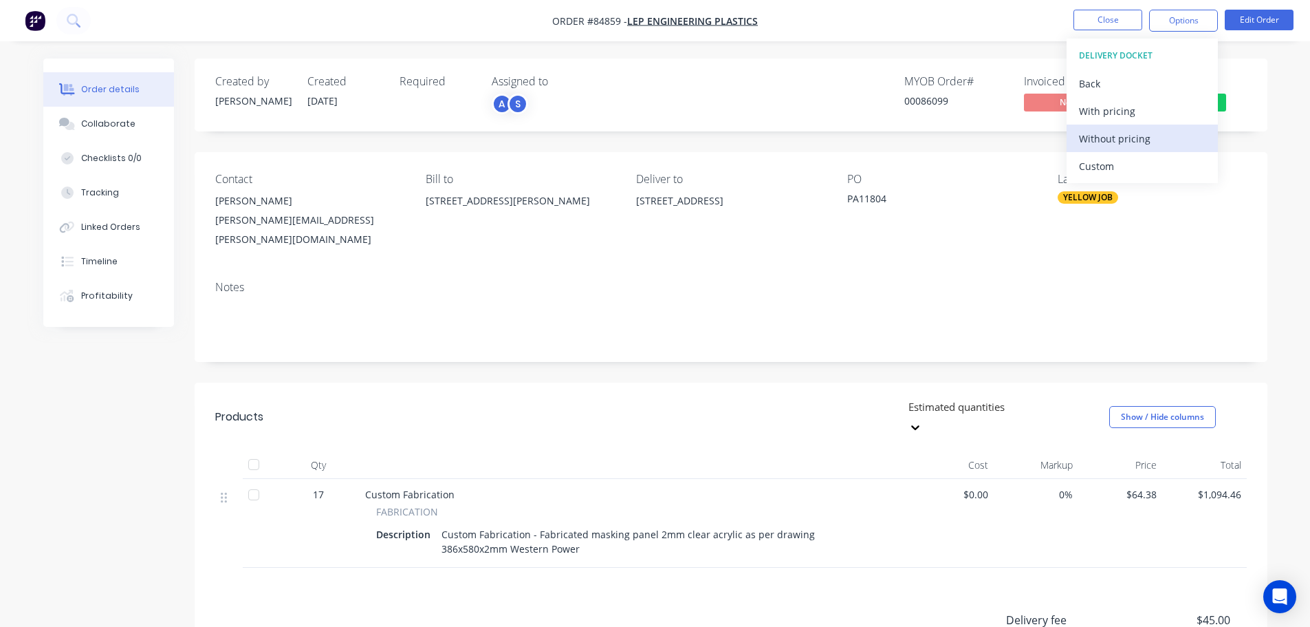
click at [1153, 138] on div "Without pricing" at bounding box center [1142, 139] width 127 height 20
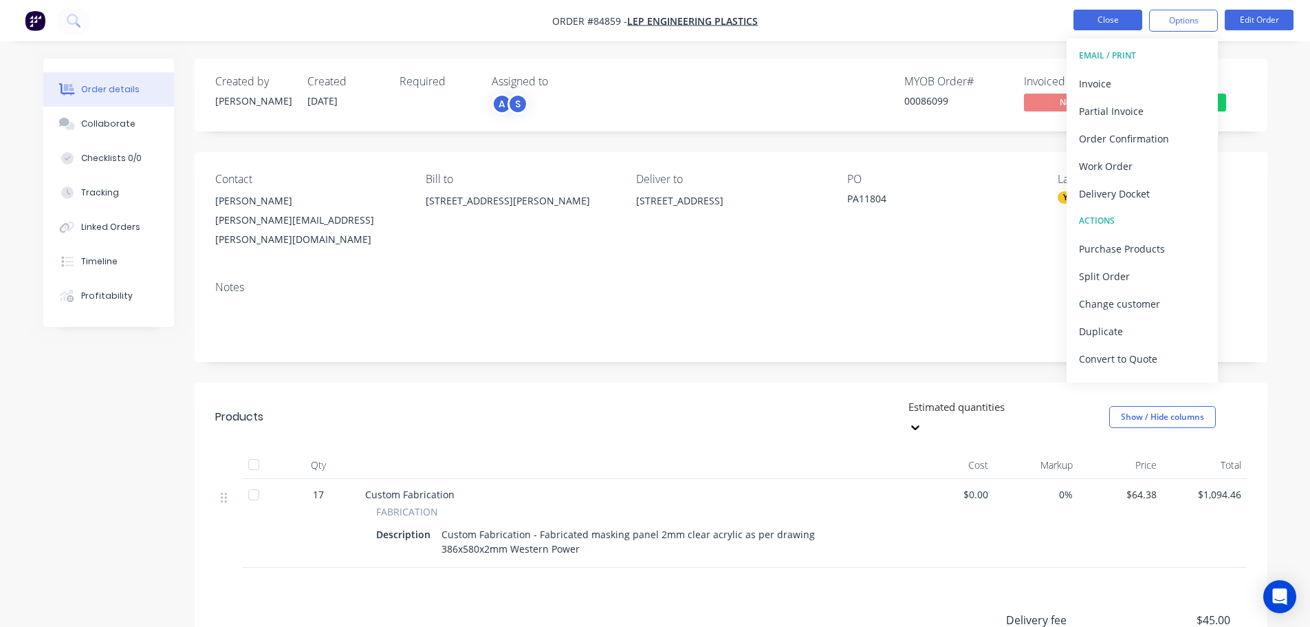
click at [1121, 14] on button "Close" at bounding box center [1108, 20] width 69 height 21
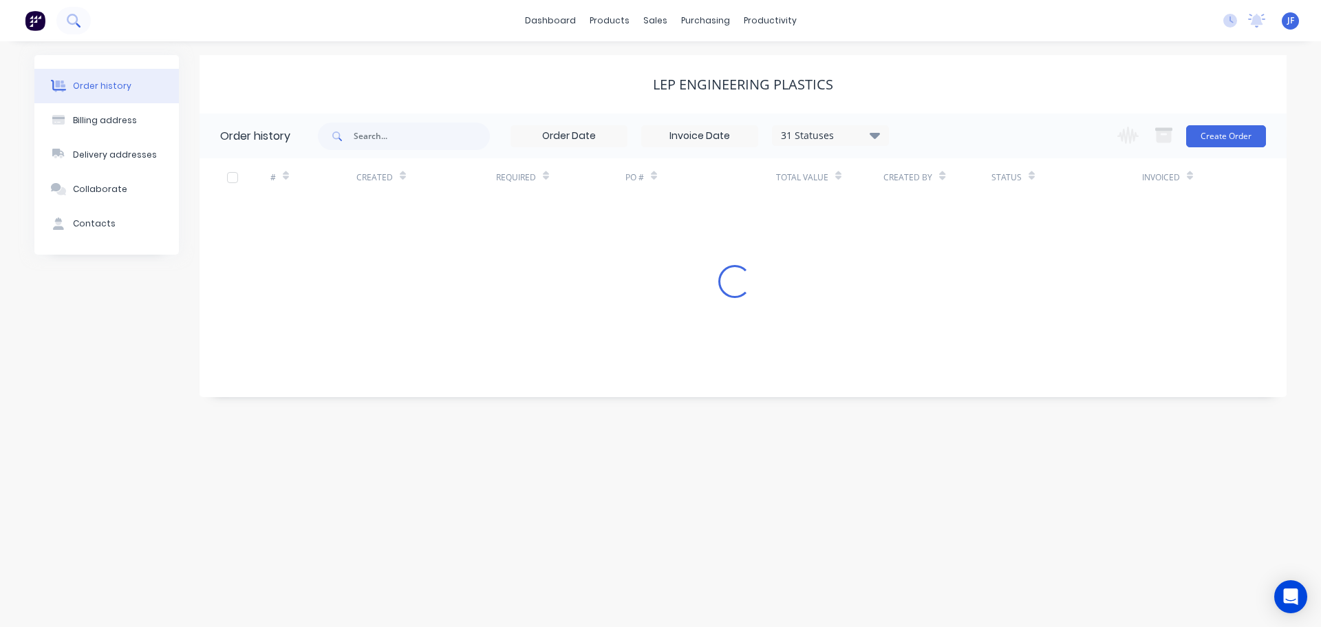
click at [70, 27] on icon at bounding box center [73, 20] width 13 height 13
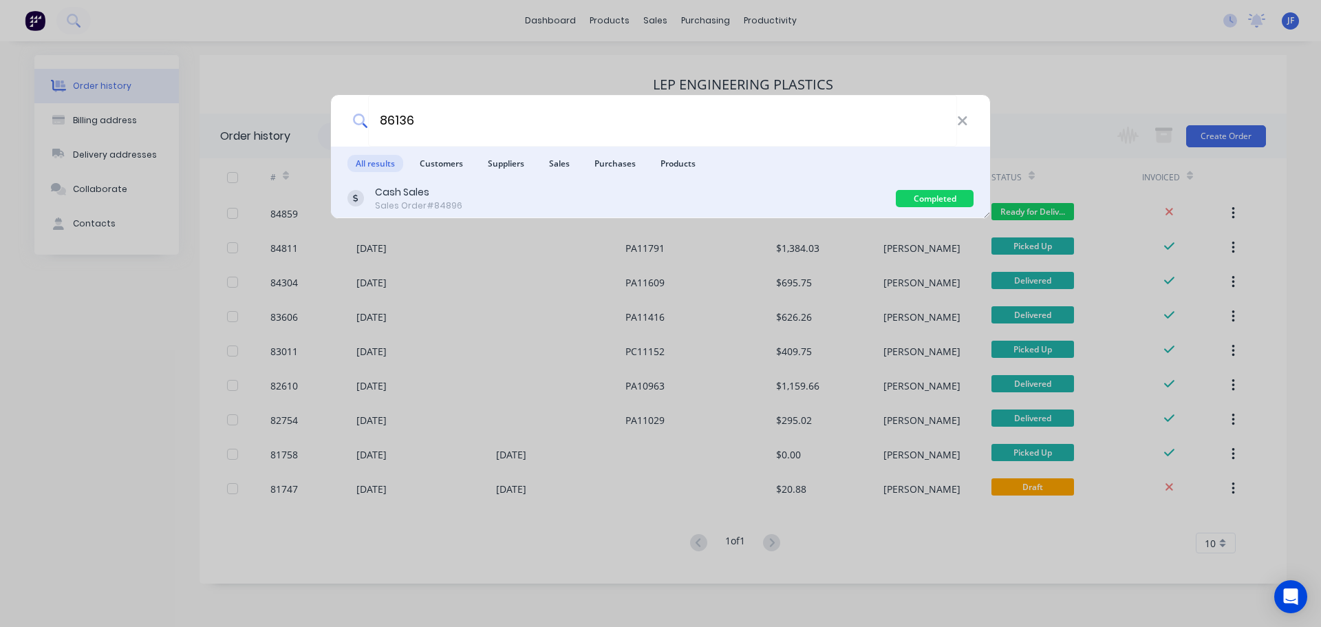
type input "86136"
click at [677, 199] on div "Cash Sales Sales Order #84896" at bounding box center [621, 198] width 548 height 27
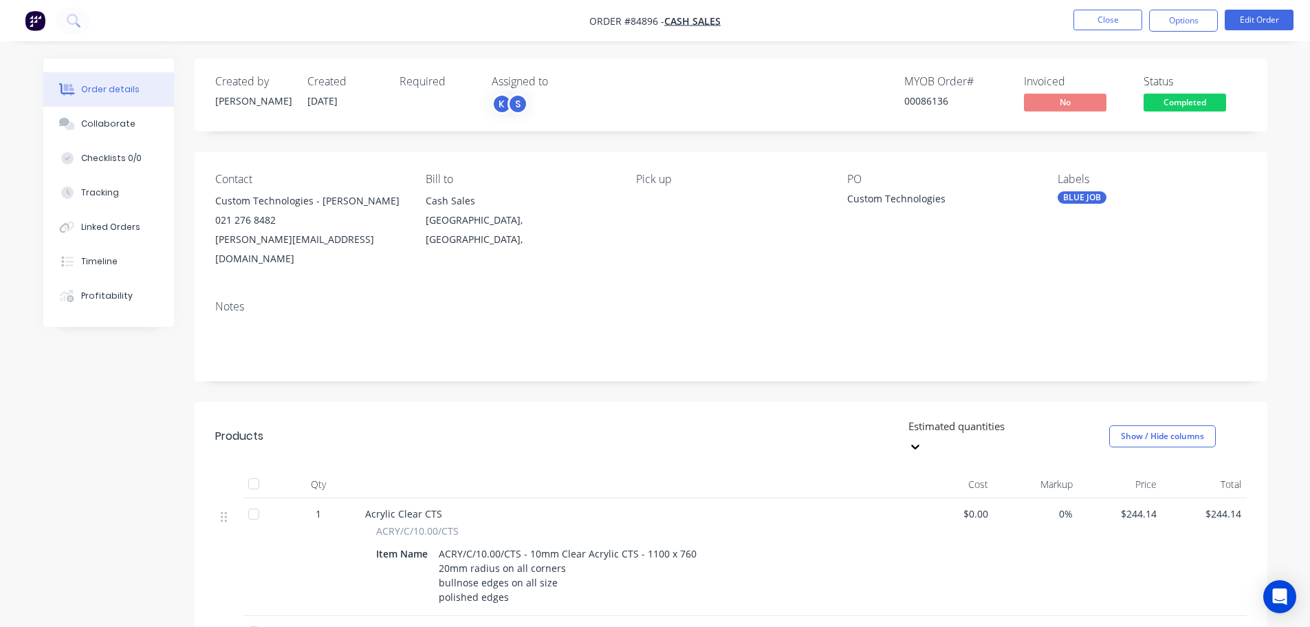
click at [1196, 101] on span "Completed" at bounding box center [1185, 102] width 83 height 17
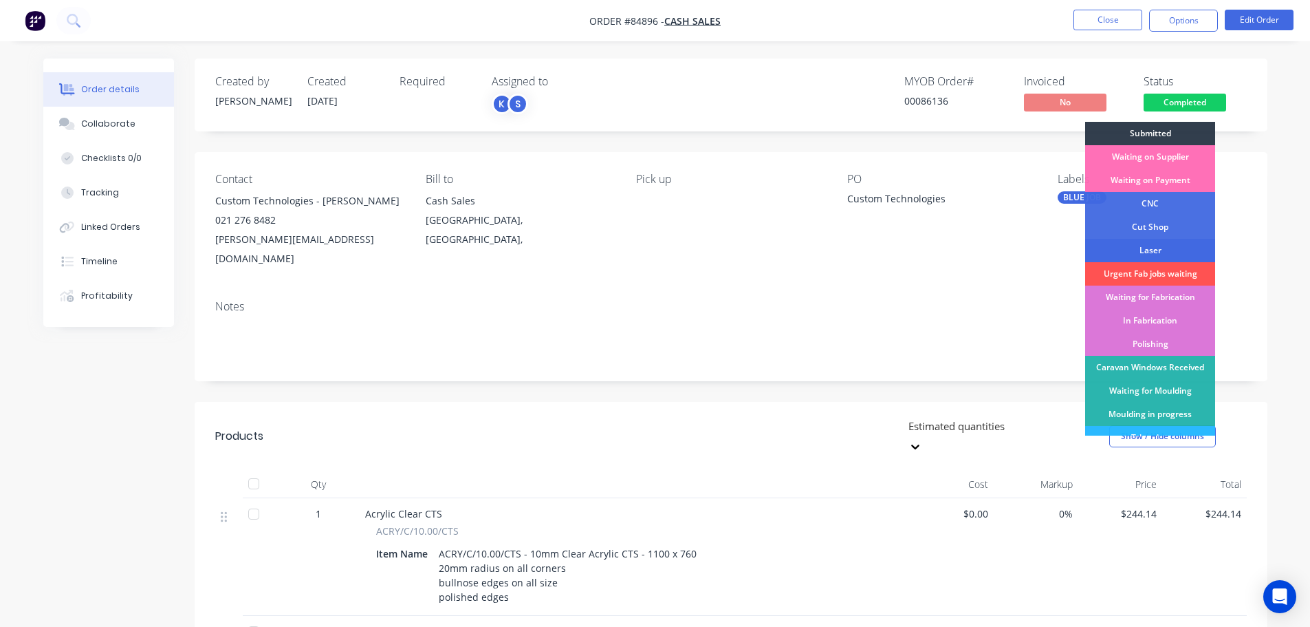
scroll to position [271, 0]
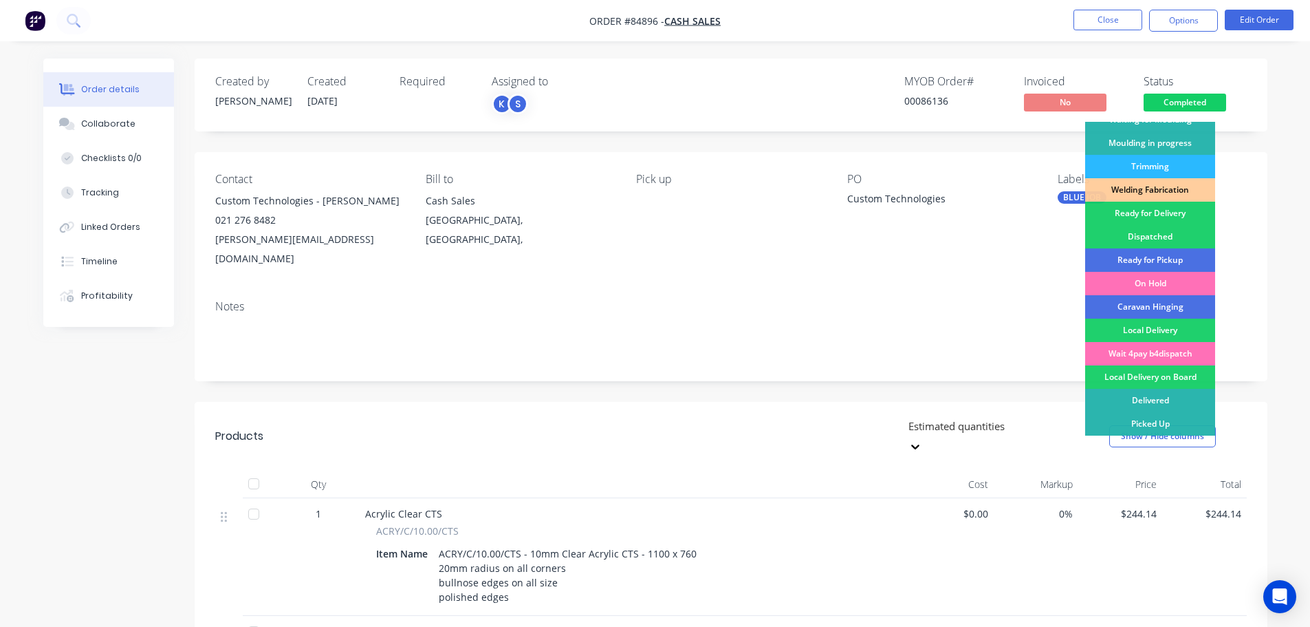
click at [1173, 253] on div "Ready for Pickup" at bounding box center [1151, 259] width 130 height 23
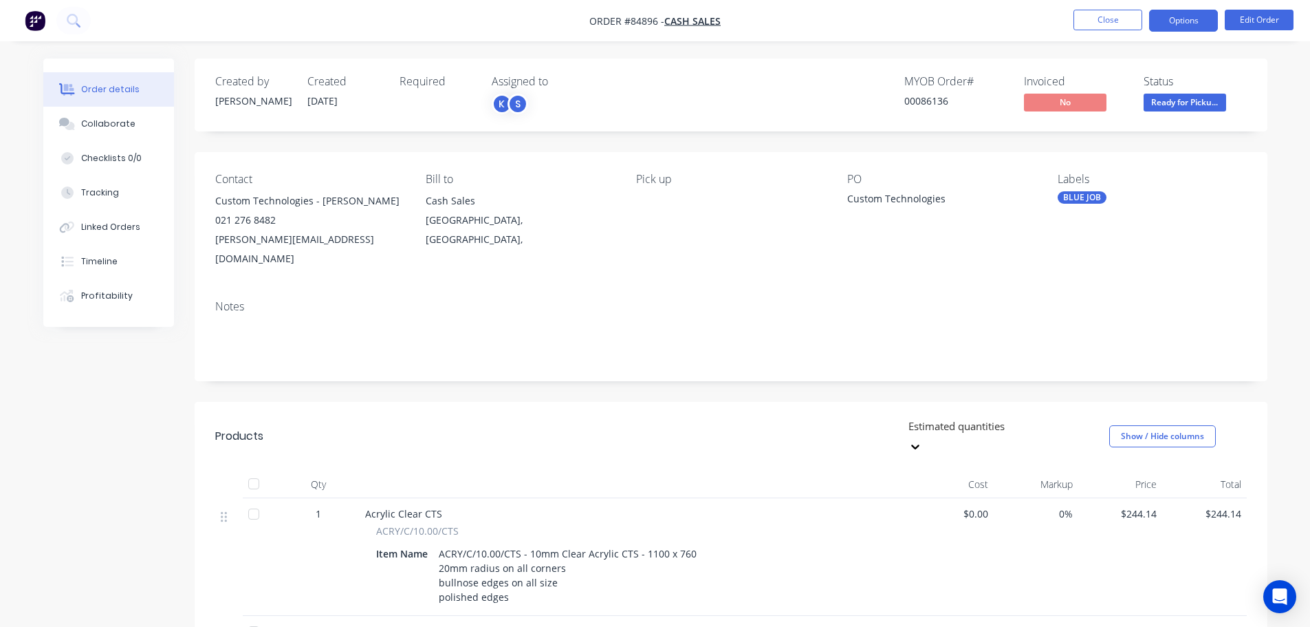
click at [1178, 28] on button "Options" at bounding box center [1184, 21] width 69 height 22
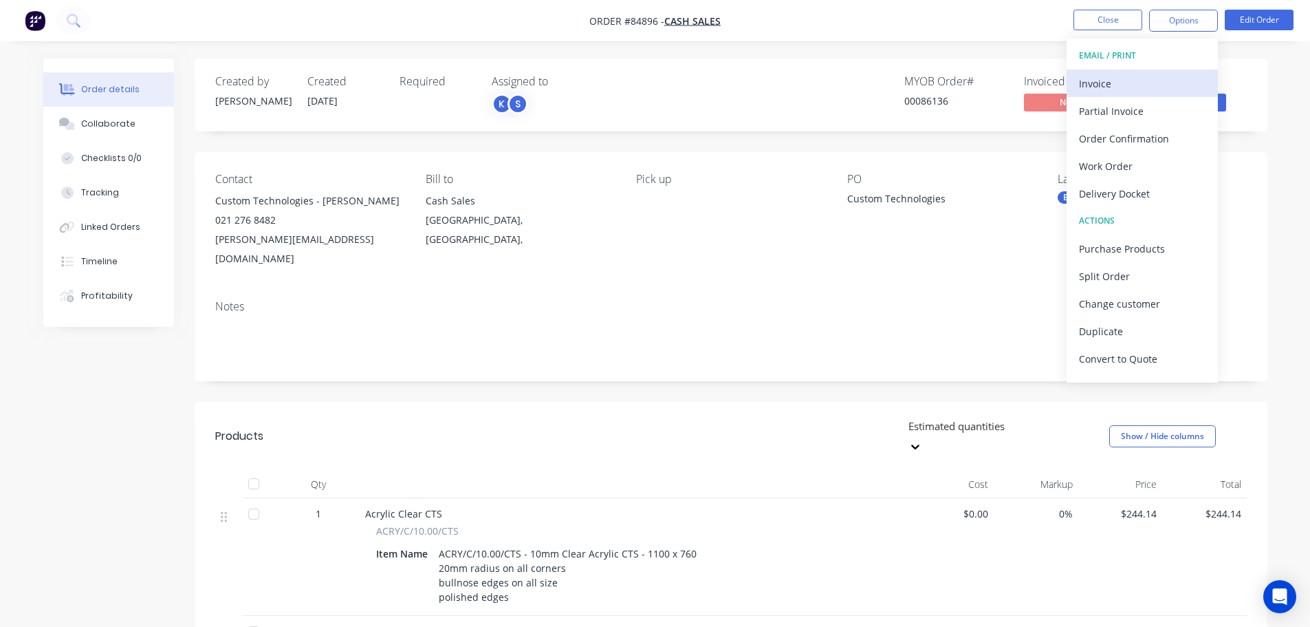
click at [1131, 87] on div "Invoice" at bounding box center [1142, 84] width 127 height 20
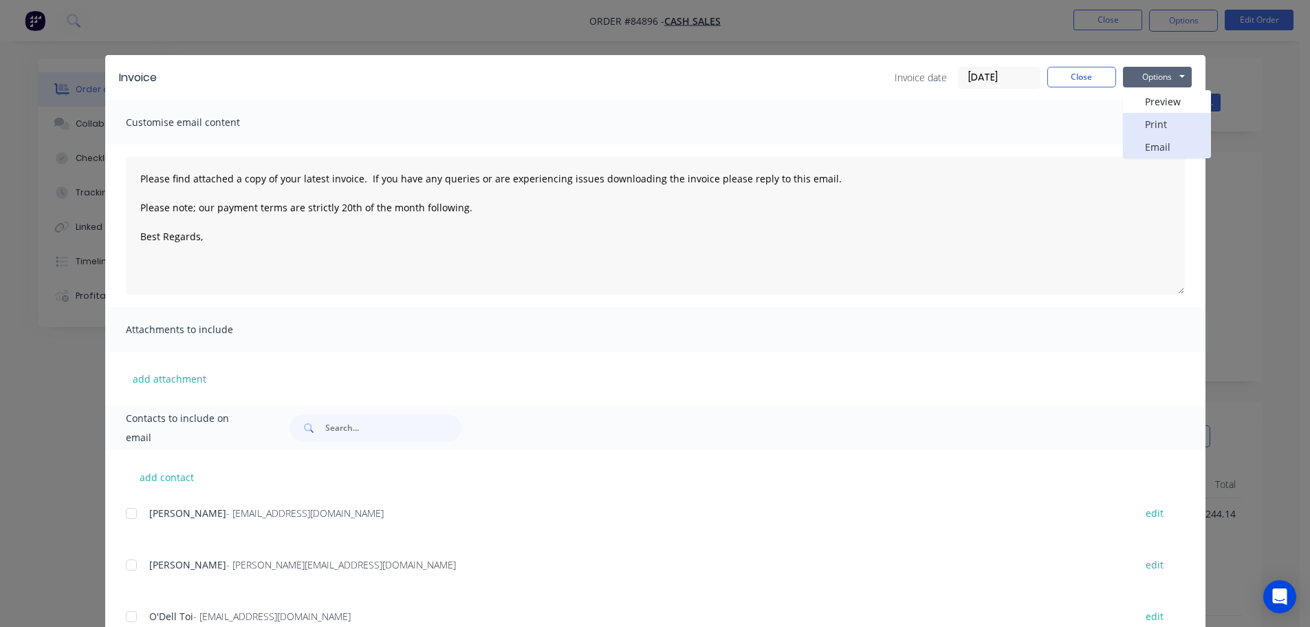
drag, startPoint x: 1169, startPoint y: 138, endPoint x: 1167, endPoint y: 127, distance: 10.5
click at [1167, 127] on div "Preview Print Email" at bounding box center [1167, 124] width 88 height 68
click at [1165, 127] on button "Print" at bounding box center [1167, 124] width 88 height 23
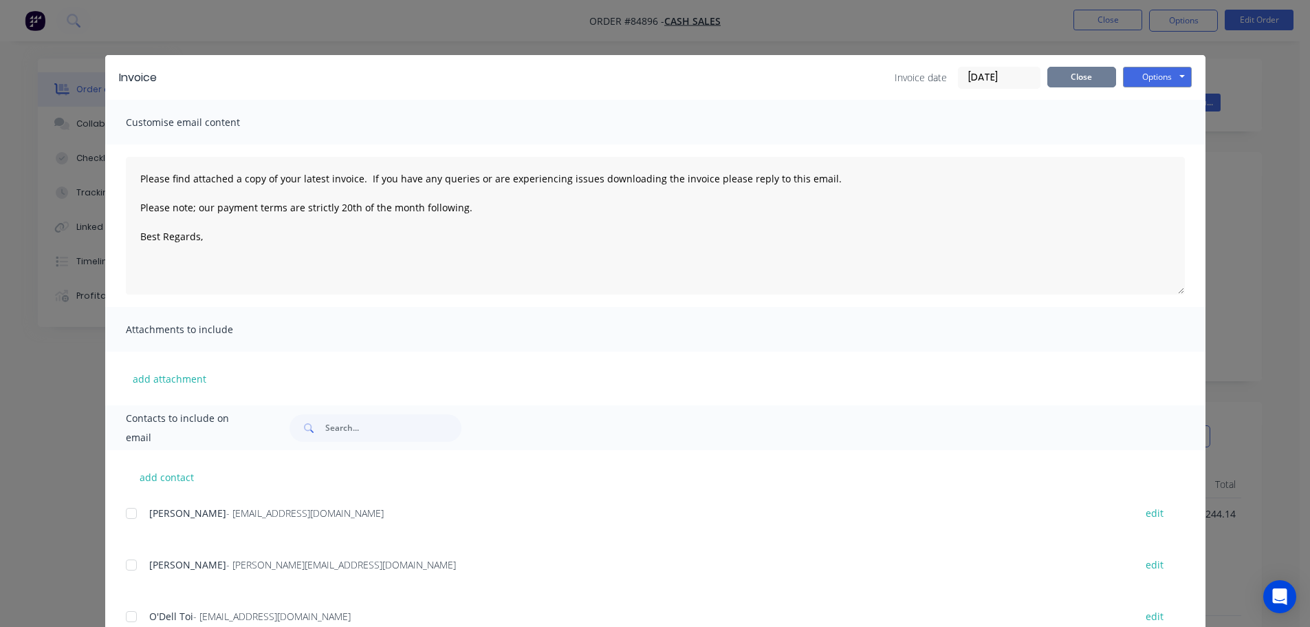
click at [1094, 80] on button "Close" at bounding box center [1082, 77] width 69 height 21
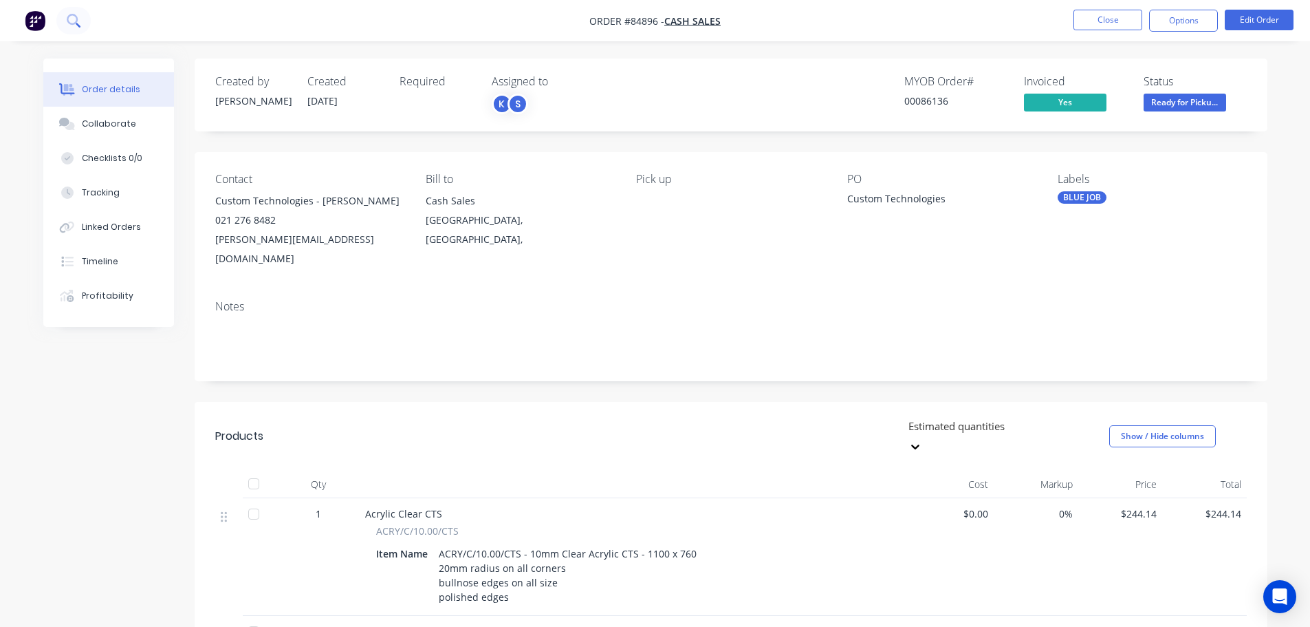
click at [75, 31] on button at bounding box center [73, 21] width 34 height 28
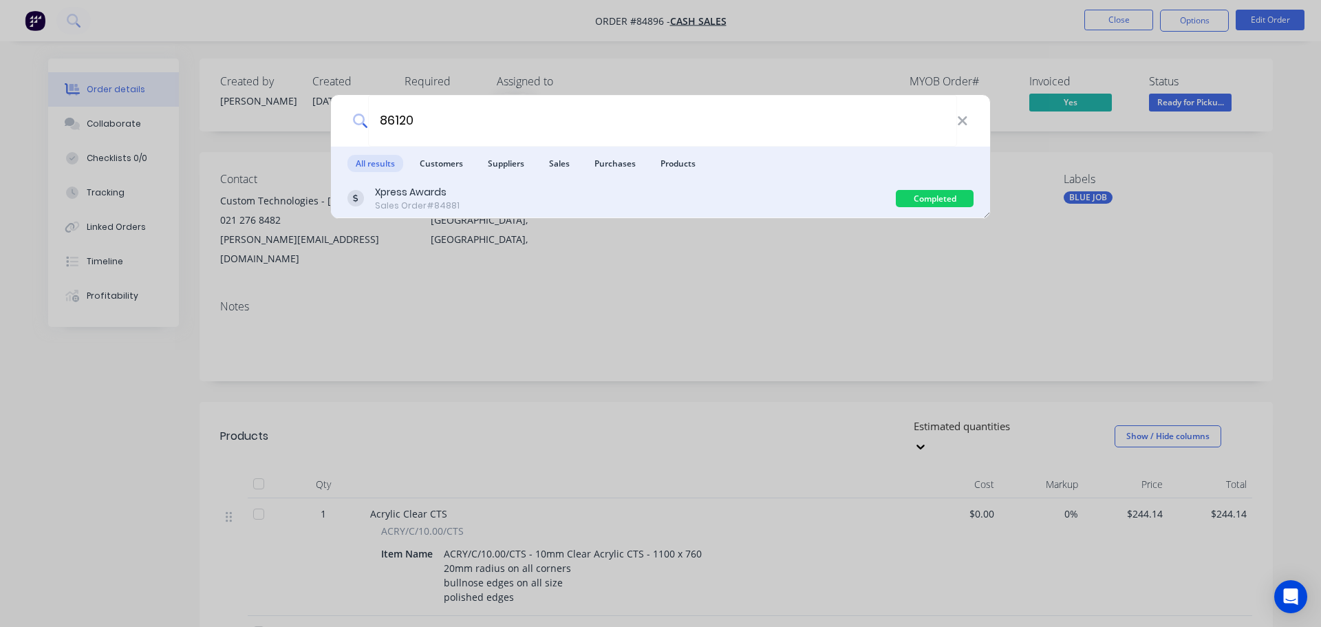
type input "86120"
click at [873, 206] on div "Xpress Awards Sales Order #84881" at bounding box center [621, 198] width 548 height 27
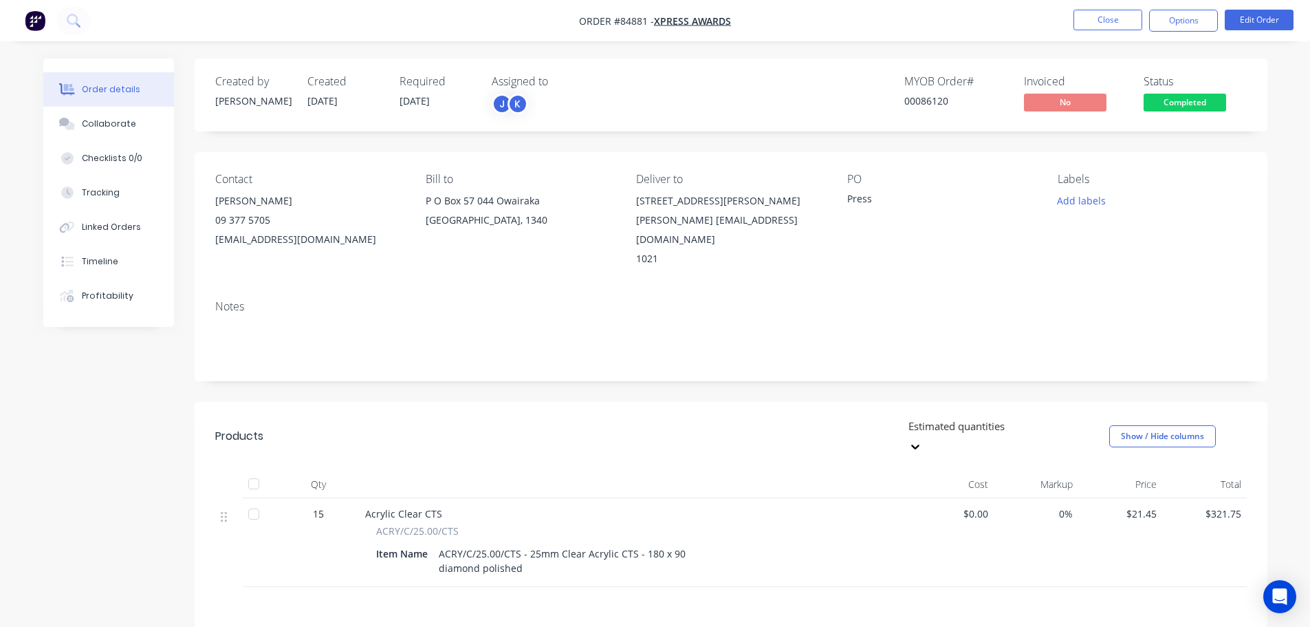
click at [1199, 94] on span "Completed" at bounding box center [1185, 102] width 83 height 17
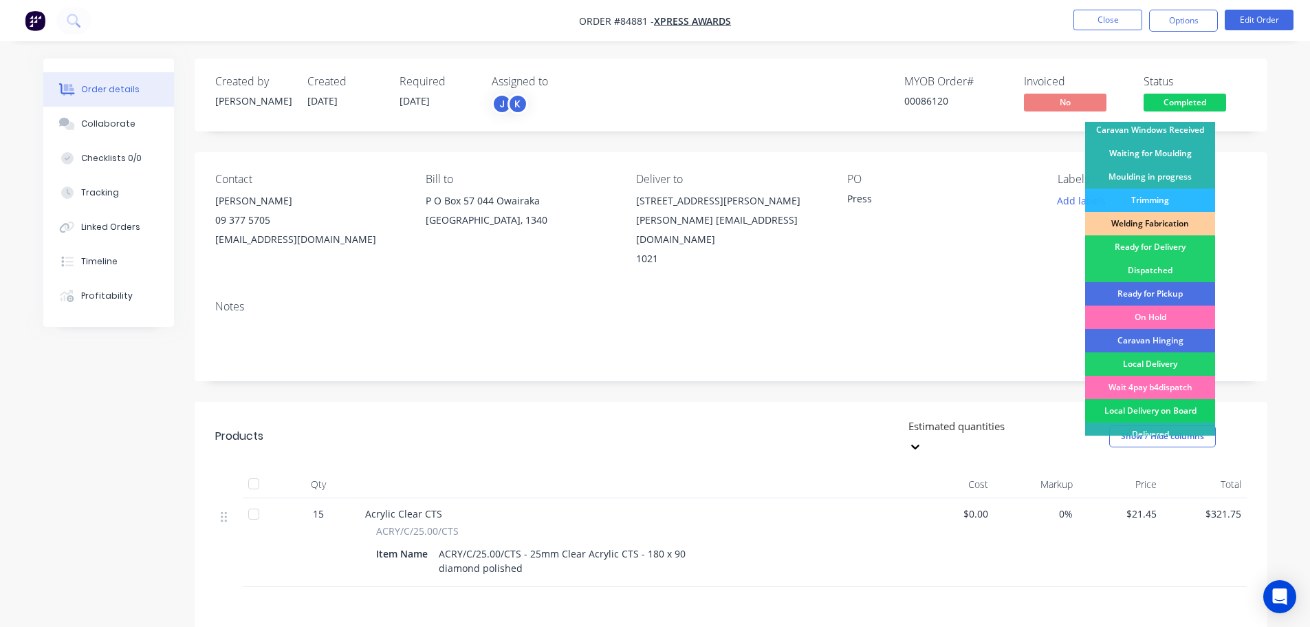
scroll to position [271, 0]
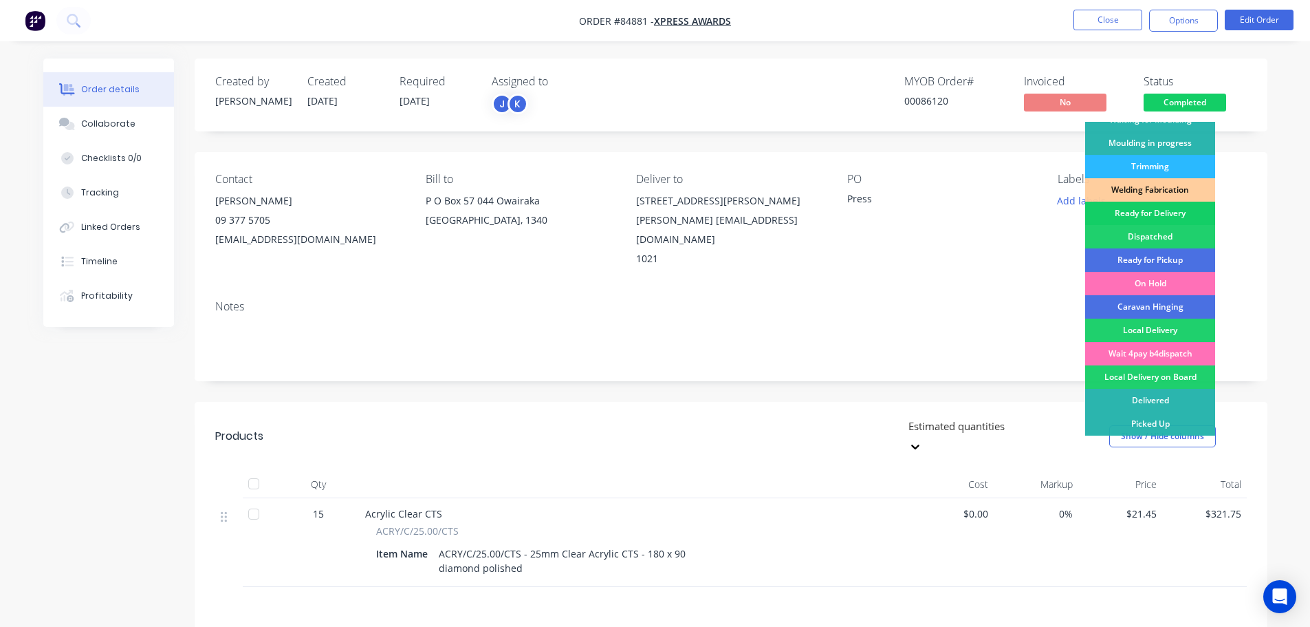
click at [1166, 208] on div "Ready for Delivery" at bounding box center [1151, 213] width 130 height 23
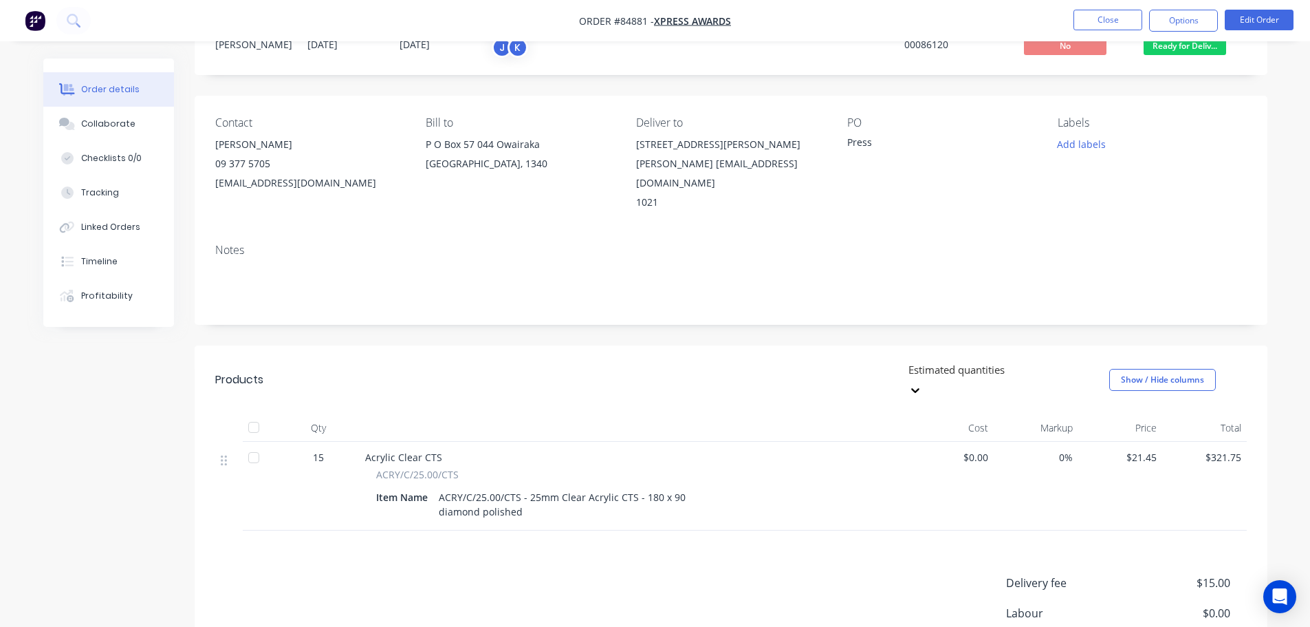
scroll to position [0, 0]
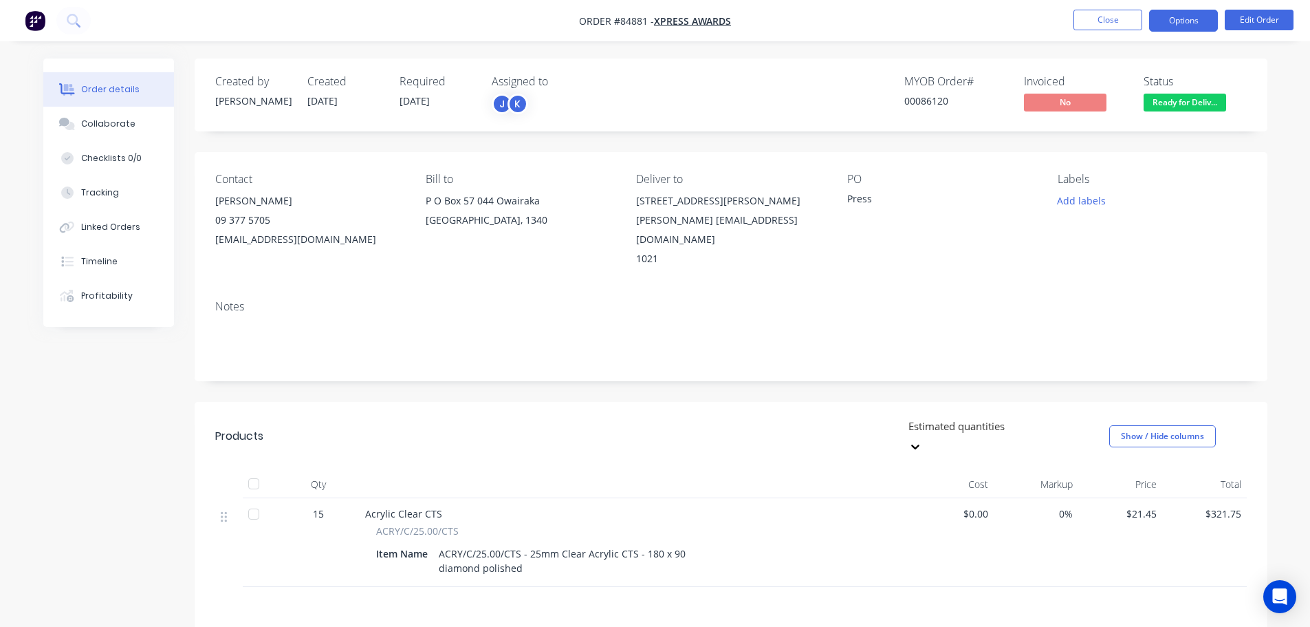
click at [1205, 18] on button "Options" at bounding box center [1184, 21] width 69 height 22
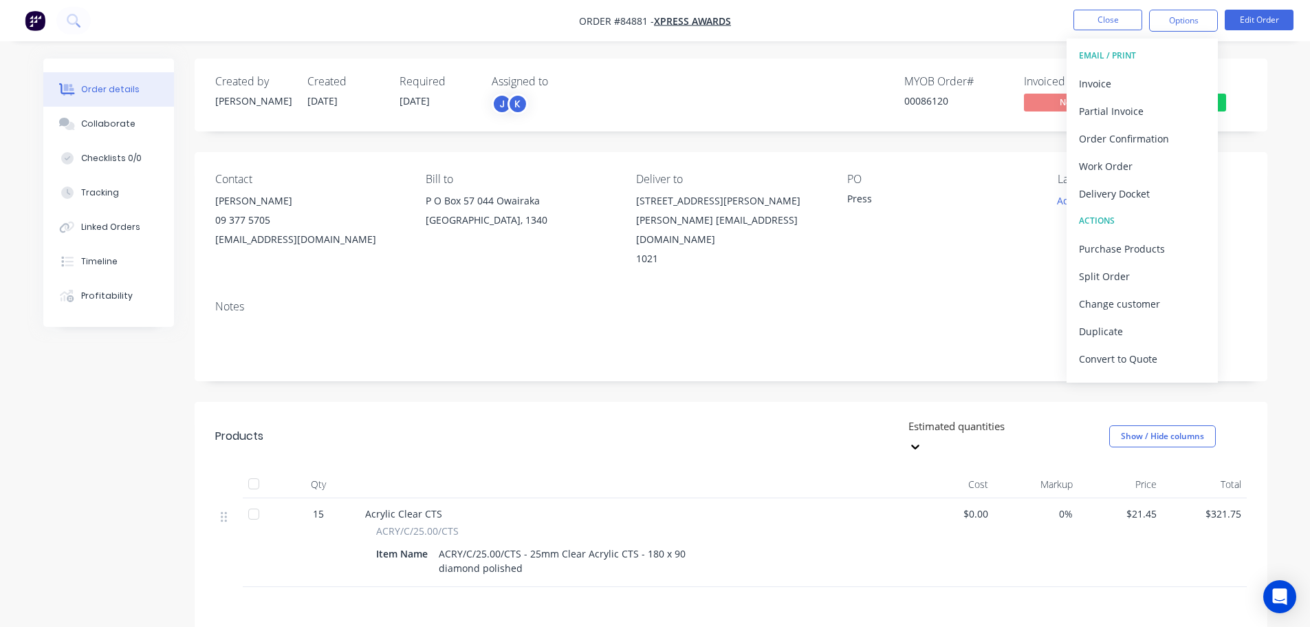
click at [1135, 189] on div "Delivery Docket" at bounding box center [1142, 194] width 127 height 20
click at [1141, 142] on div "Without pricing" at bounding box center [1142, 139] width 127 height 20
drag, startPoint x: 998, startPoint y: 43, endPoint x: 987, endPoint y: 44, distance: 11.0
click at [994, 43] on div "Order details Collaborate Checklists 0/0 Tracking Linked Orders Timeline Profit…" at bounding box center [655, 431] width 1310 height 862
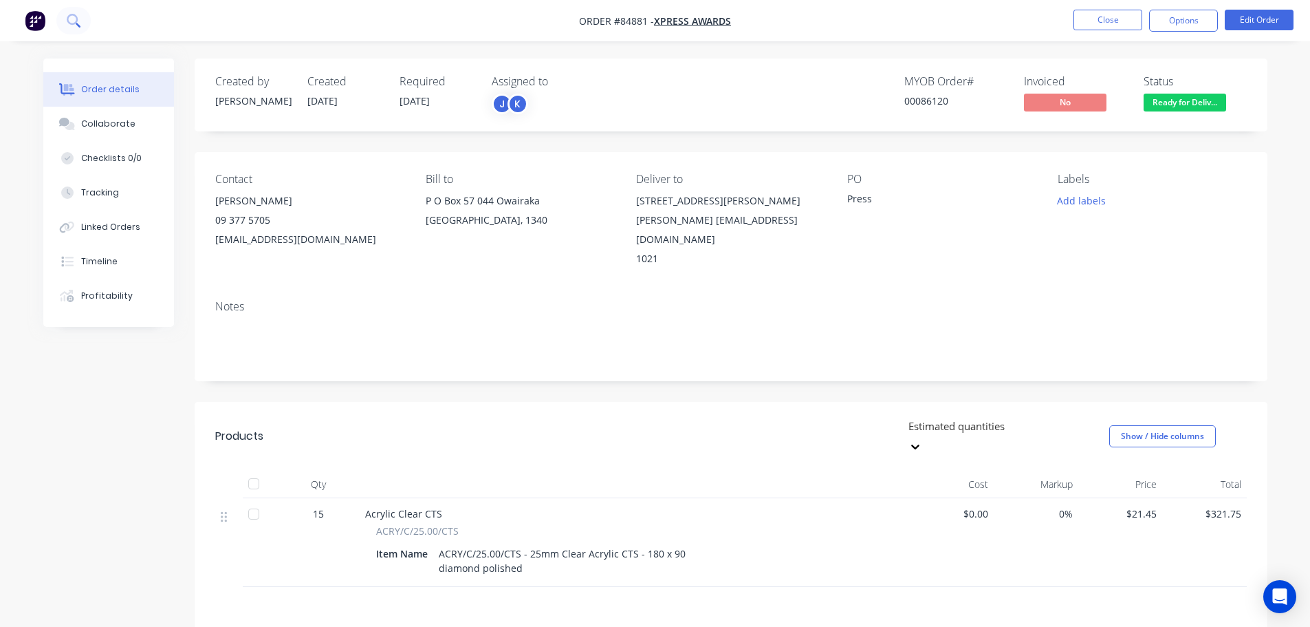
click at [77, 22] on icon at bounding box center [72, 19] width 11 height 11
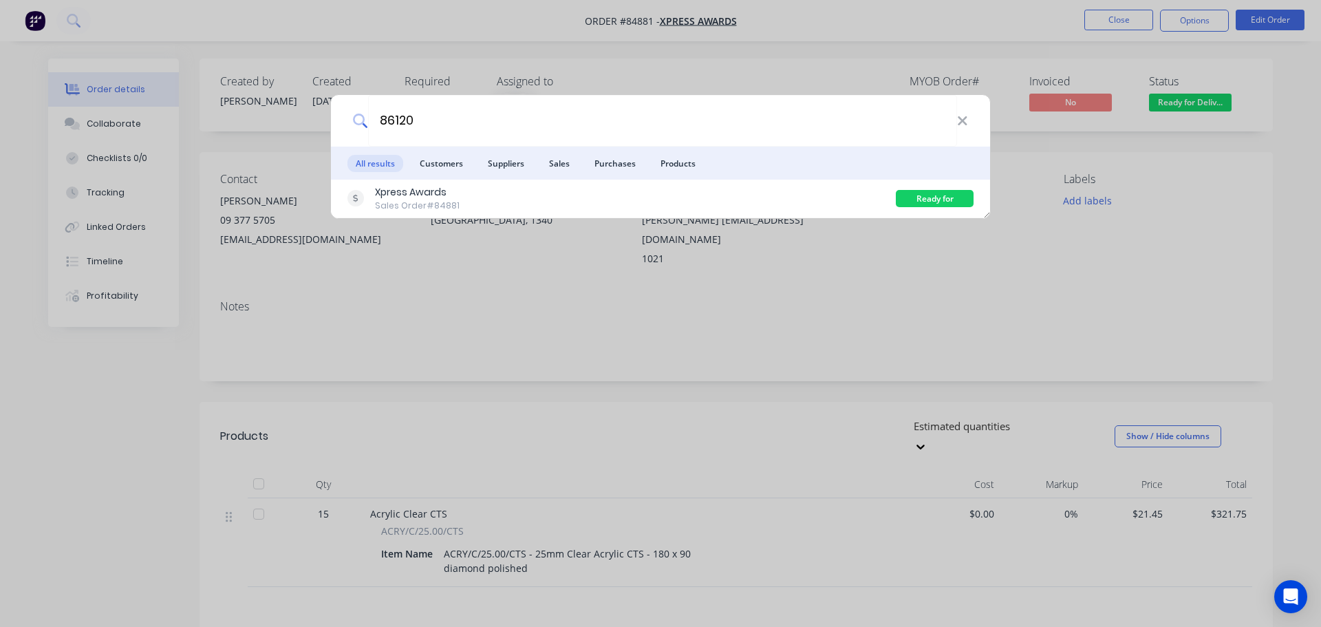
type input "86120"
click at [775, 258] on div "86120 All results Customers Suppliers Sales Purchases Products Xpress Awards Sa…" at bounding box center [660, 313] width 1321 height 627
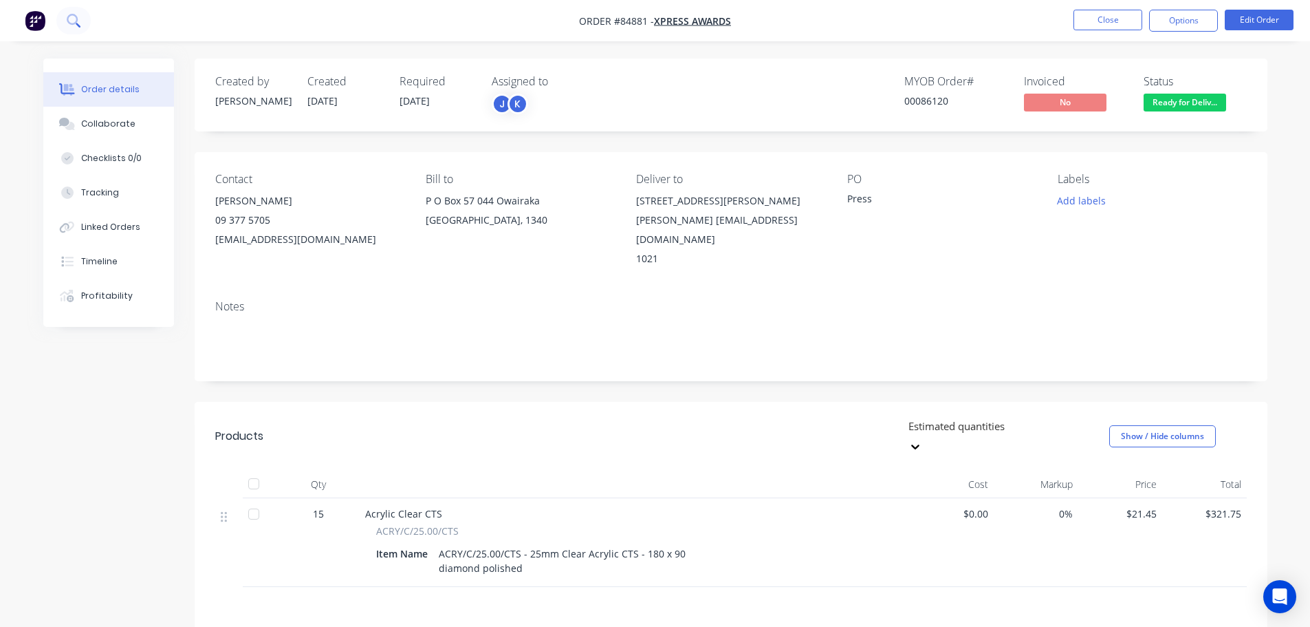
click at [74, 14] on icon at bounding box center [73, 20] width 13 height 13
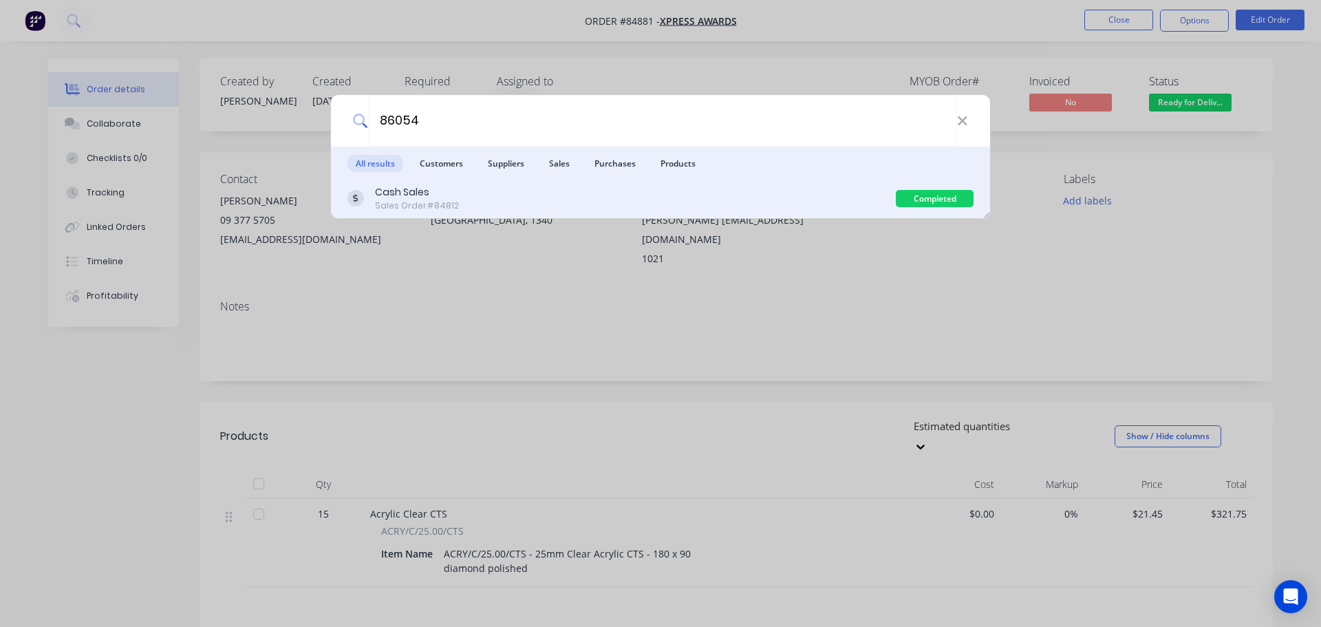
type input "86054"
click at [470, 206] on div "Cash Sales Sales Order #84812" at bounding box center [621, 198] width 548 height 27
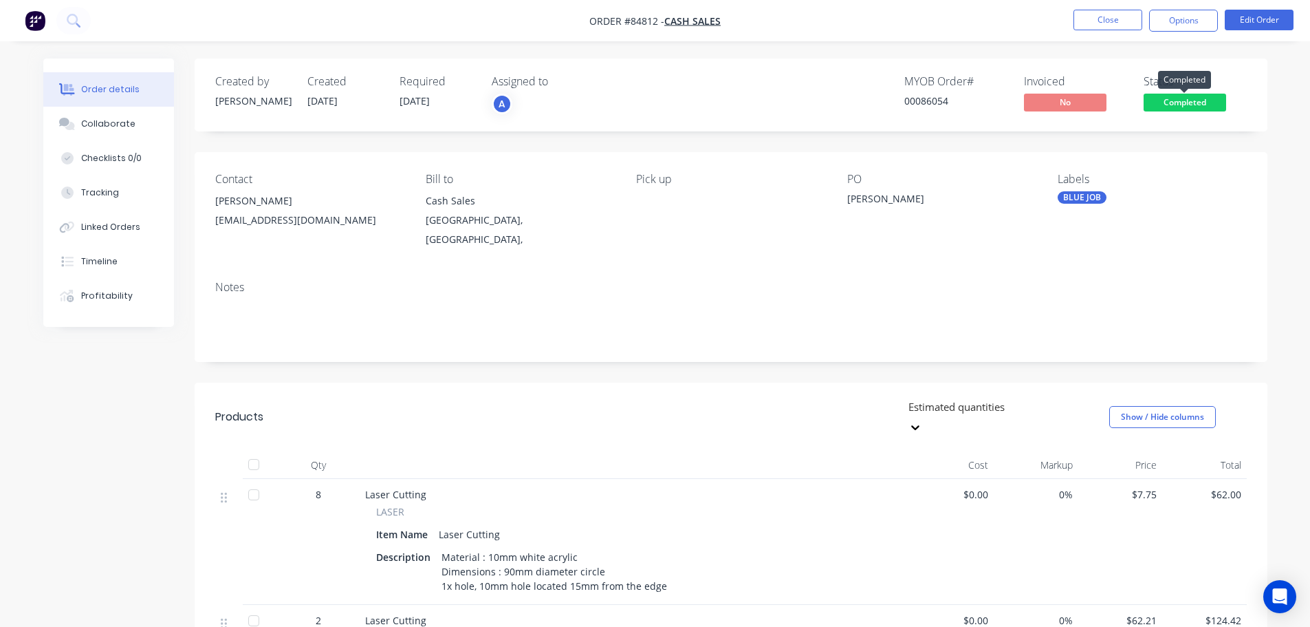
click at [1188, 100] on span "Completed" at bounding box center [1185, 102] width 83 height 17
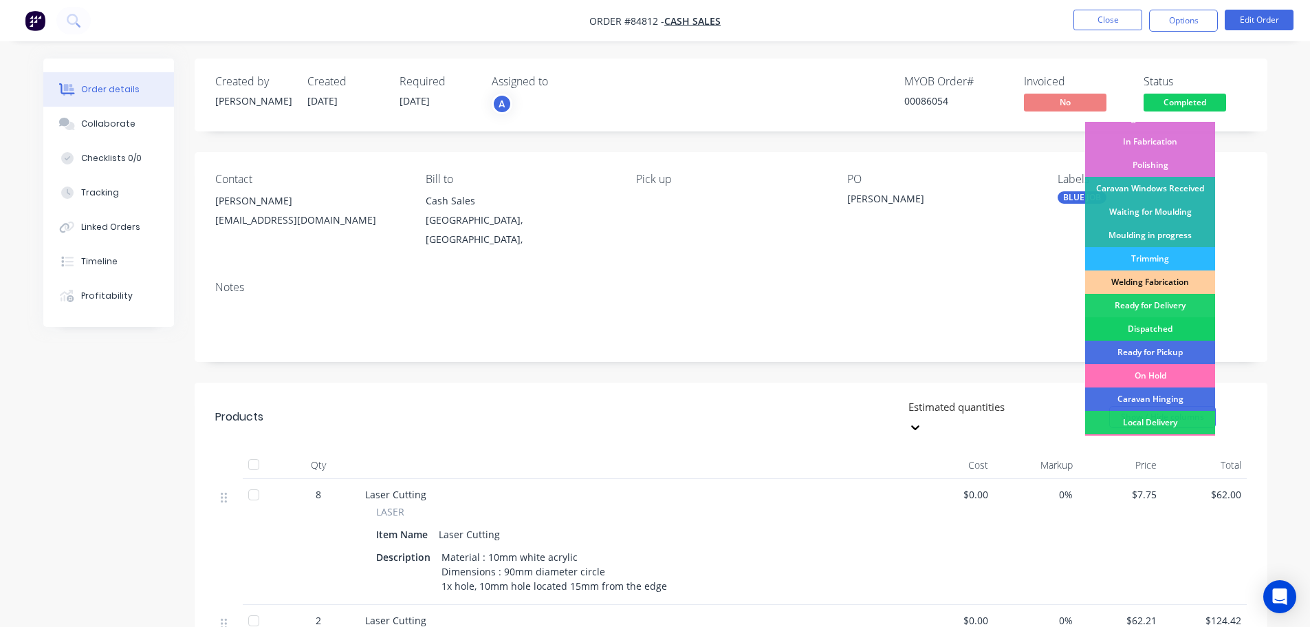
scroll to position [271, 0]
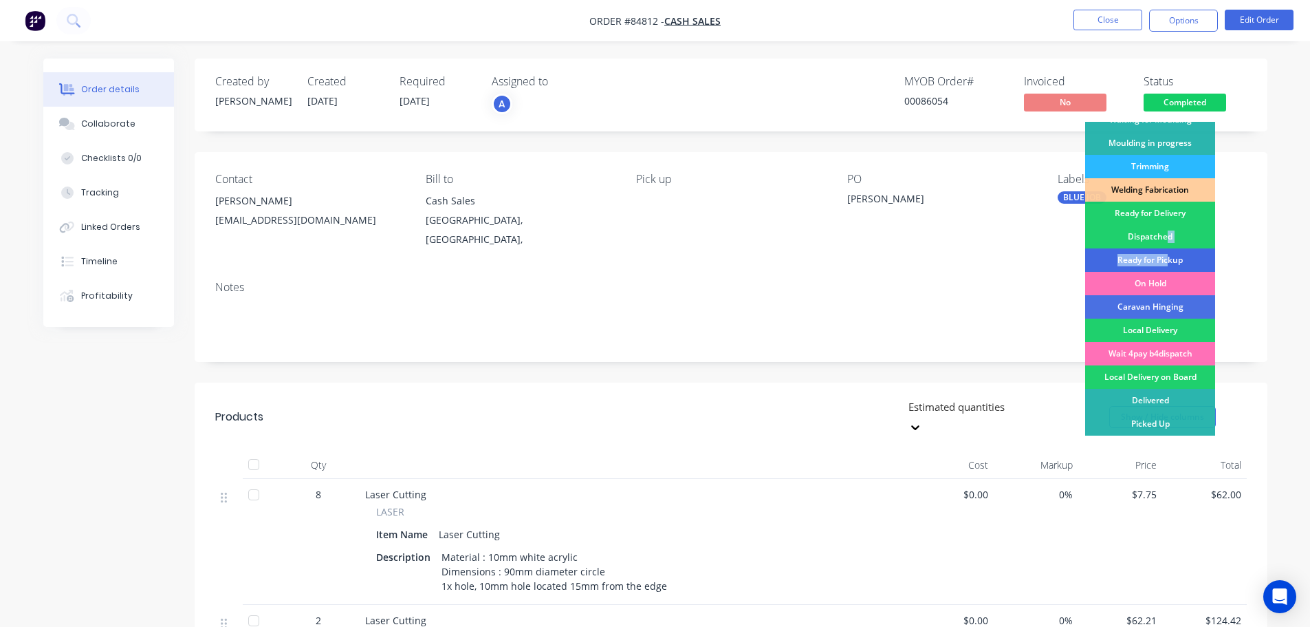
drag, startPoint x: 1169, startPoint y: 248, endPoint x: 1169, endPoint y: 258, distance: 10.3
click at [1169, 258] on div "Submitted Waiting on Supplier Waiting on Payment CNC Cut Shop Laser Urgent Fab …" at bounding box center [1151, 279] width 130 height 314
click at [1169, 258] on div "Ready for Pickup" at bounding box center [1151, 259] width 130 height 23
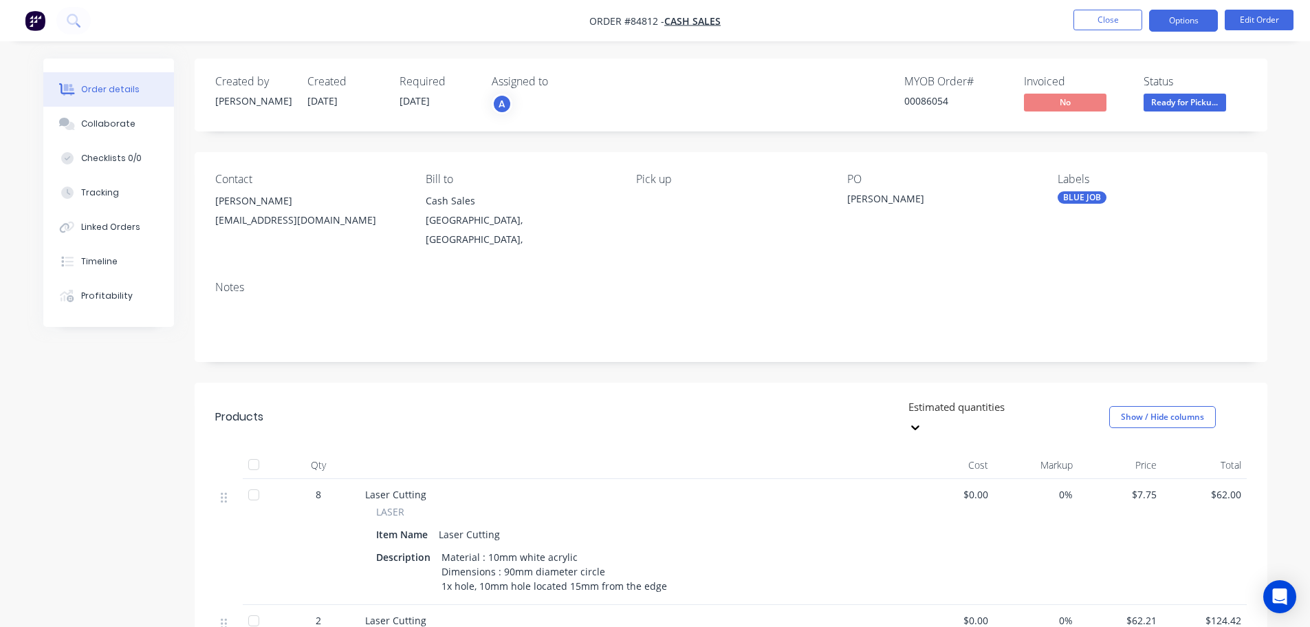
click at [1158, 21] on button "Options" at bounding box center [1184, 21] width 69 height 22
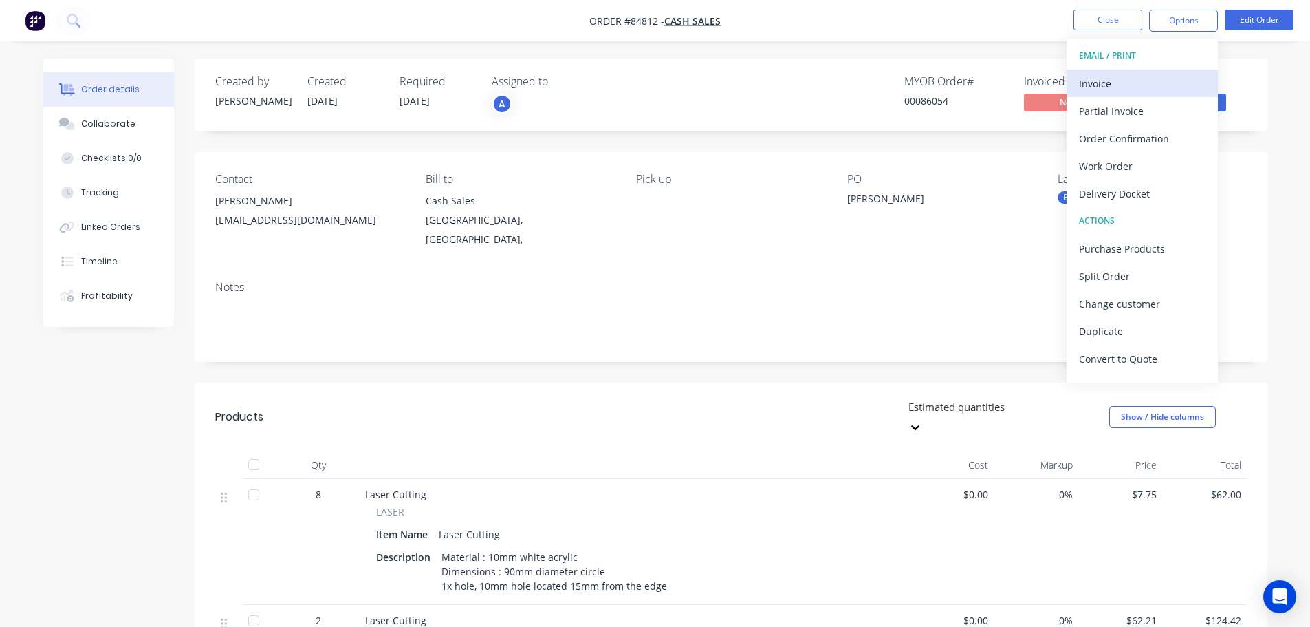
click at [1155, 84] on div "Invoice" at bounding box center [1142, 84] width 127 height 20
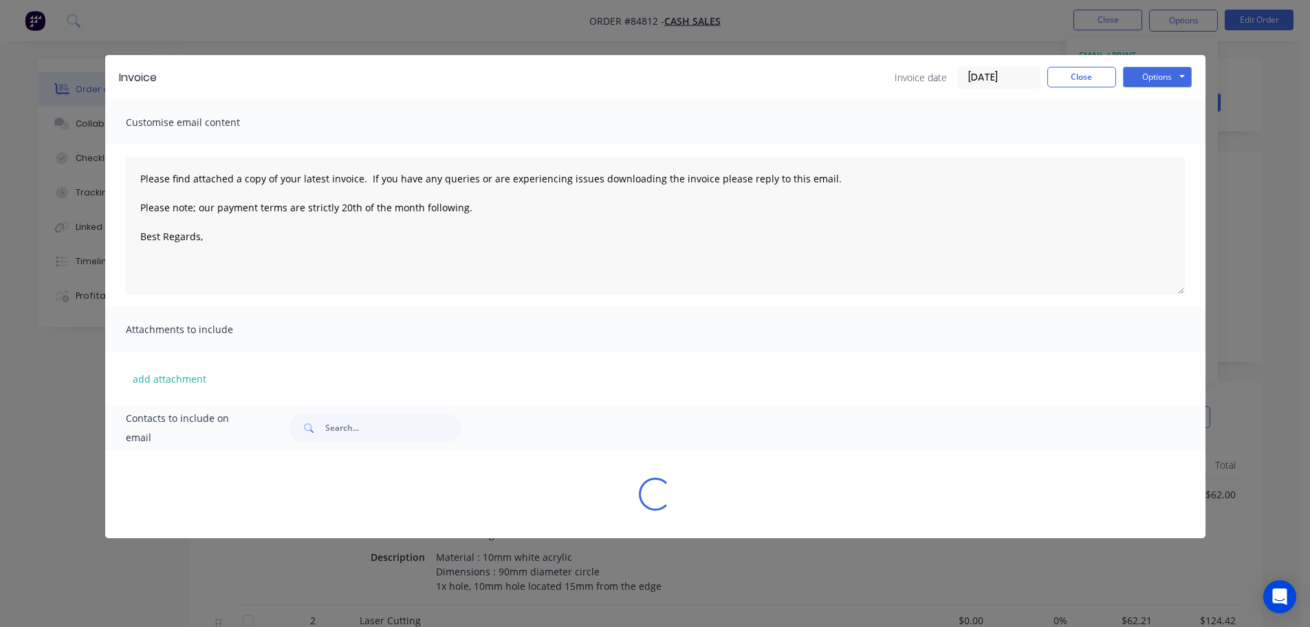
drag, startPoint x: 1155, startPoint y: 84, endPoint x: 1202, endPoint y: 86, distance: 46.8
click at [1203, 78] on div "Invoice Invoice date 30/09/25 Close Options Preview Print Email Customise email…" at bounding box center [655, 313] width 1310 height 627
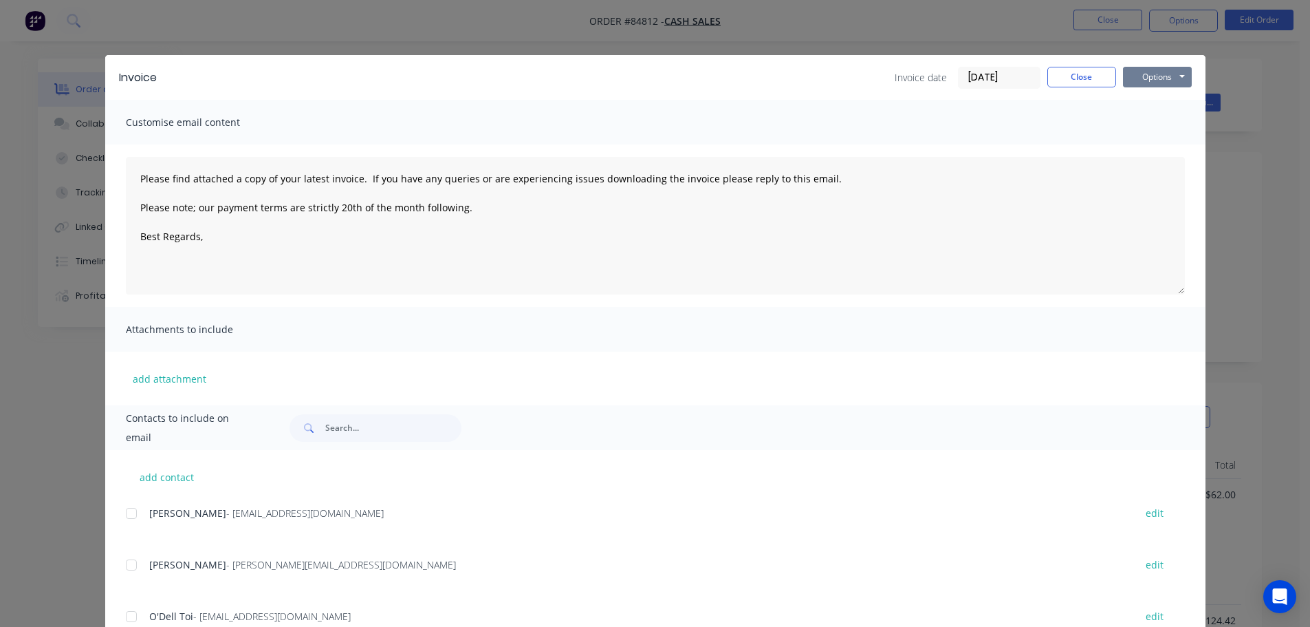
click at [1158, 70] on button "Options" at bounding box center [1157, 77] width 69 height 21
click at [1150, 130] on button "Print" at bounding box center [1167, 124] width 88 height 23
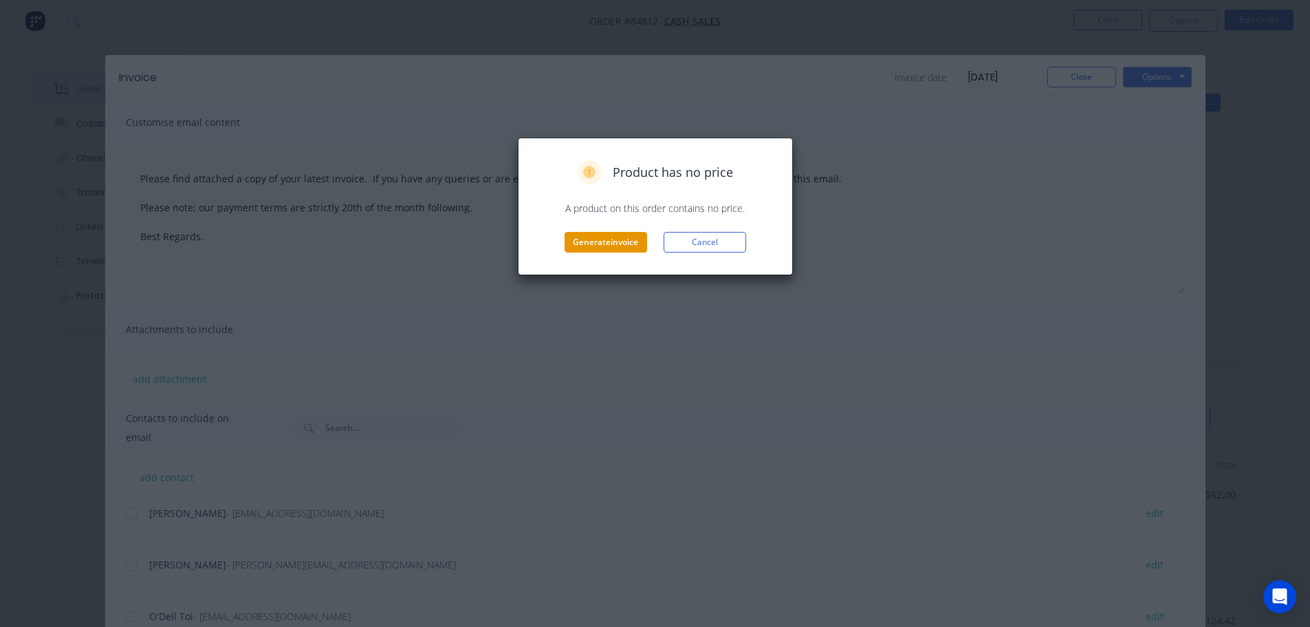
click at [623, 241] on button "Generate invoice" at bounding box center [606, 242] width 83 height 21
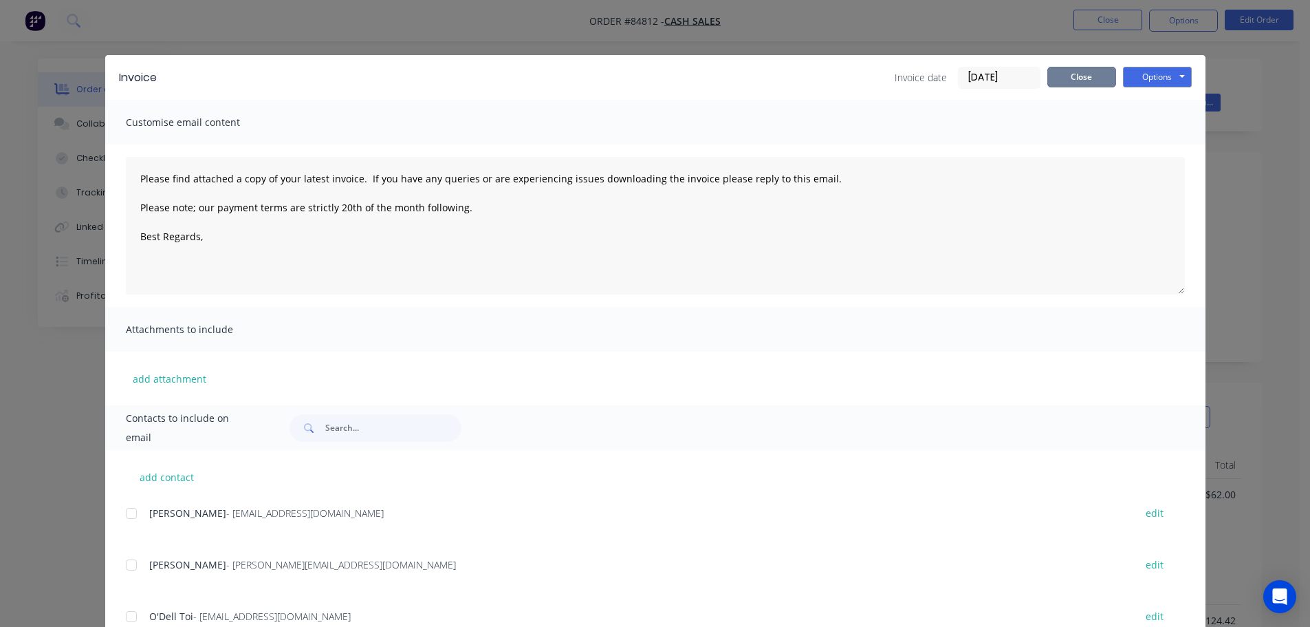
click at [1087, 72] on button "Close" at bounding box center [1082, 77] width 69 height 21
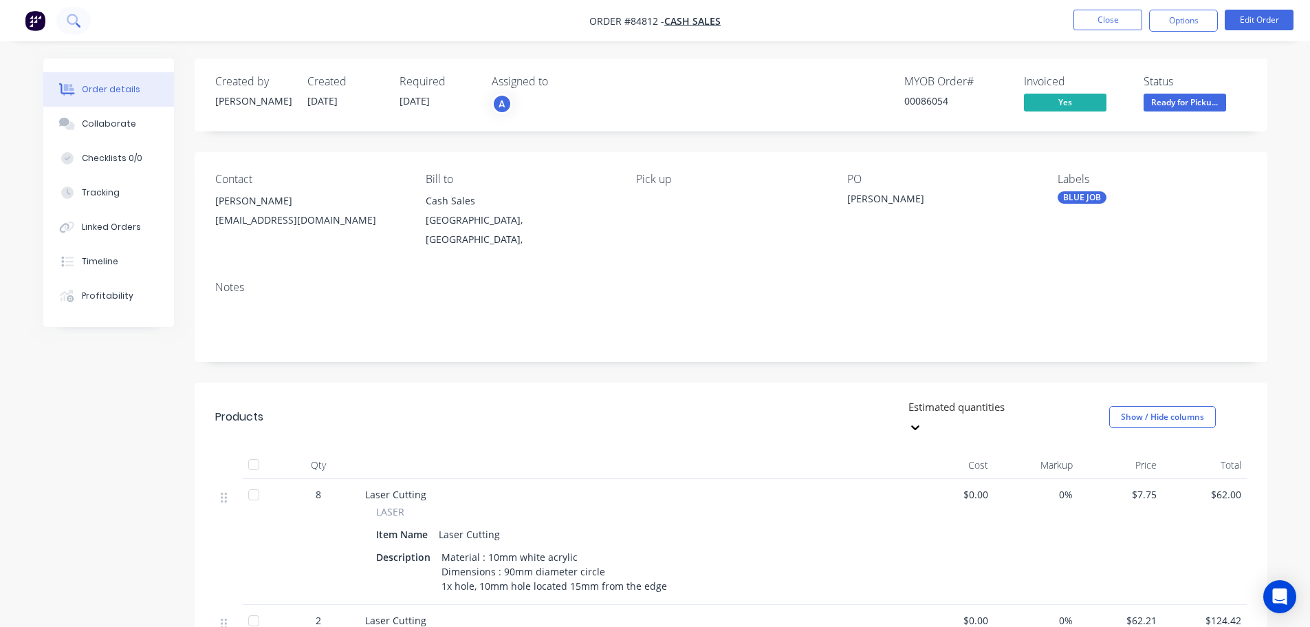
click at [78, 19] on icon at bounding box center [73, 20] width 13 height 13
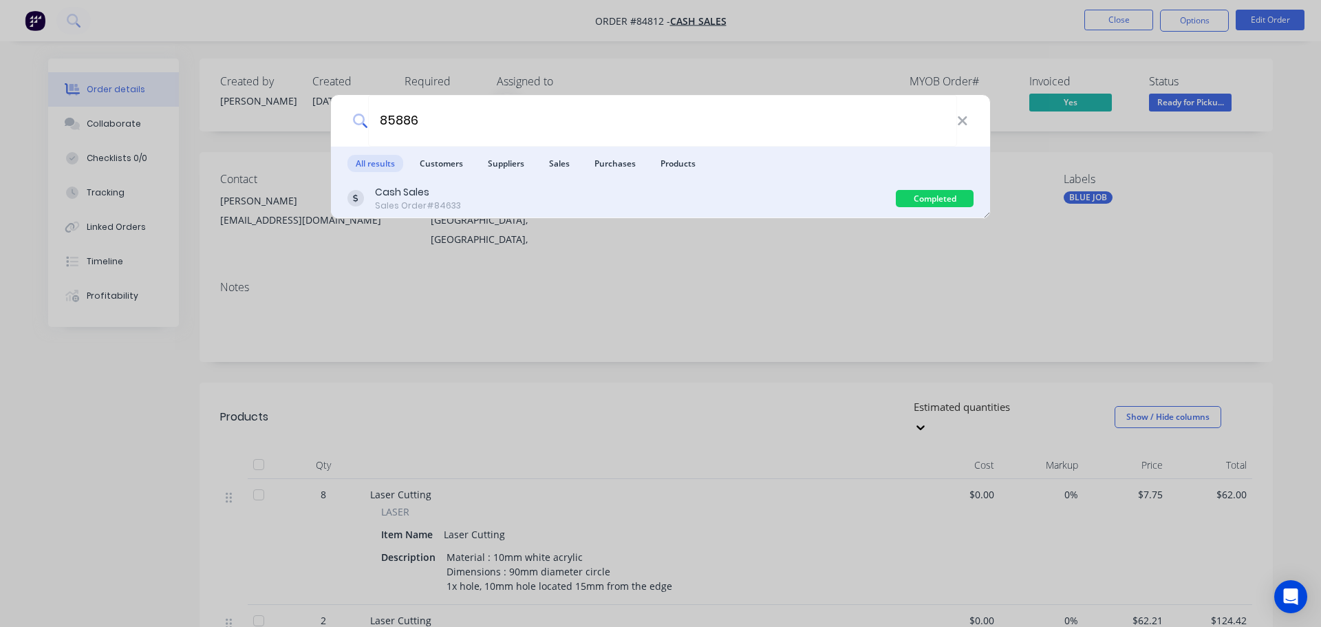
type input "85886"
click at [498, 185] on div "Cash Sales Sales Order #84633" at bounding box center [621, 198] width 548 height 27
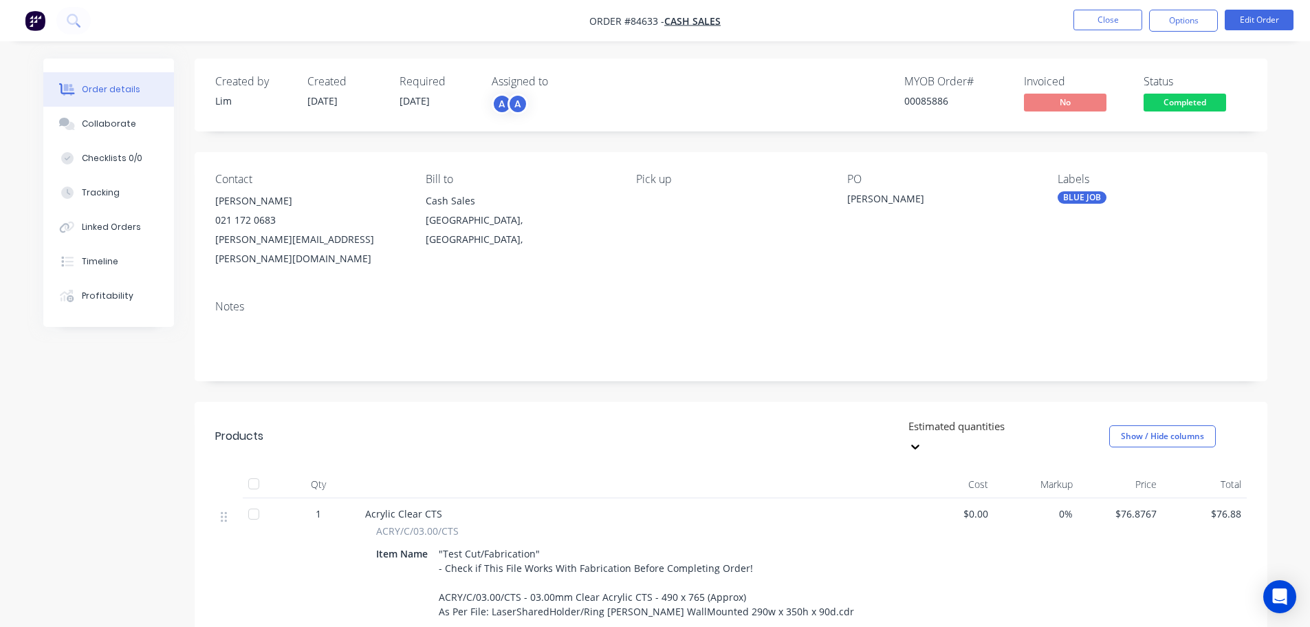
click at [1184, 102] on span "Completed" at bounding box center [1185, 102] width 83 height 17
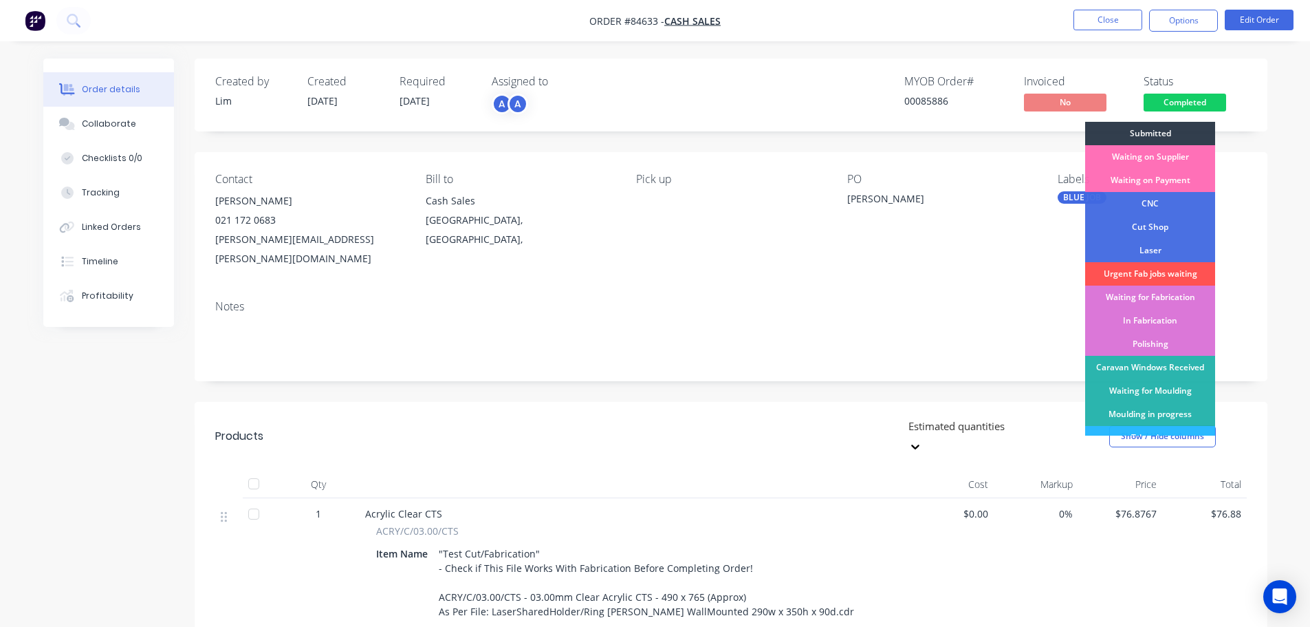
scroll to position [271, 0]
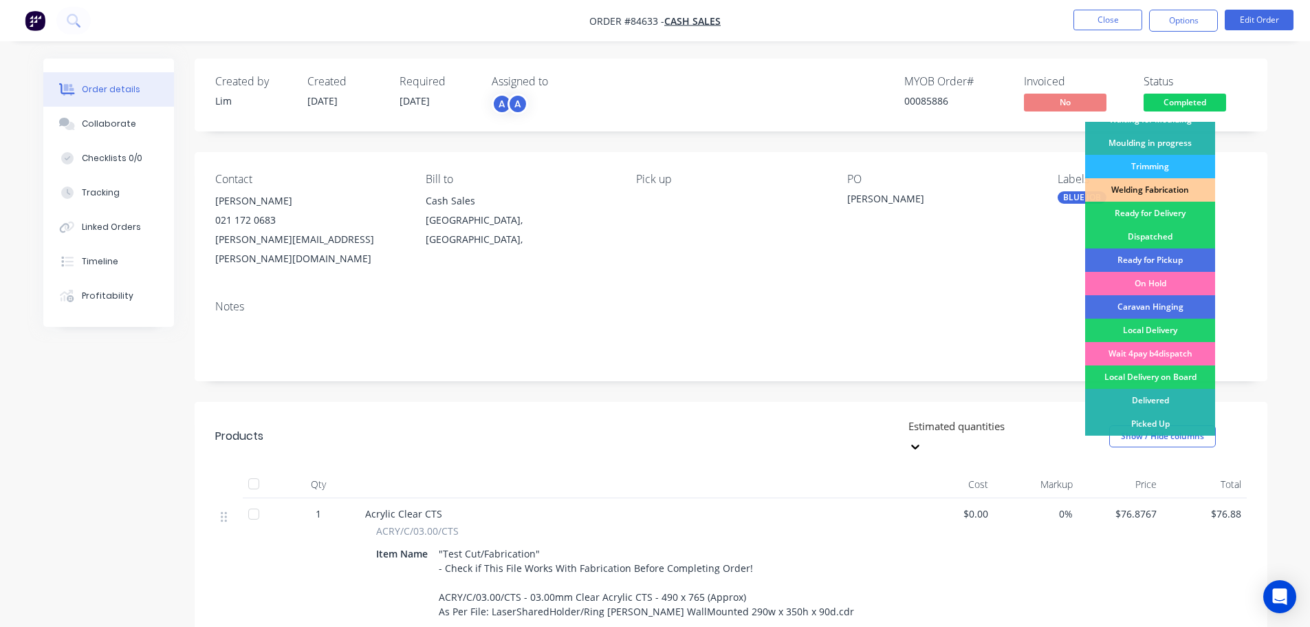
drag, startPoint x: 1174, startPoint y: 260, endPoint x: 1174, endPoint y: 252, distance: 8.3
click at [1175, 261] on div "Ready for Pickup" at bounding box center [1151, 259] width 130 height 23
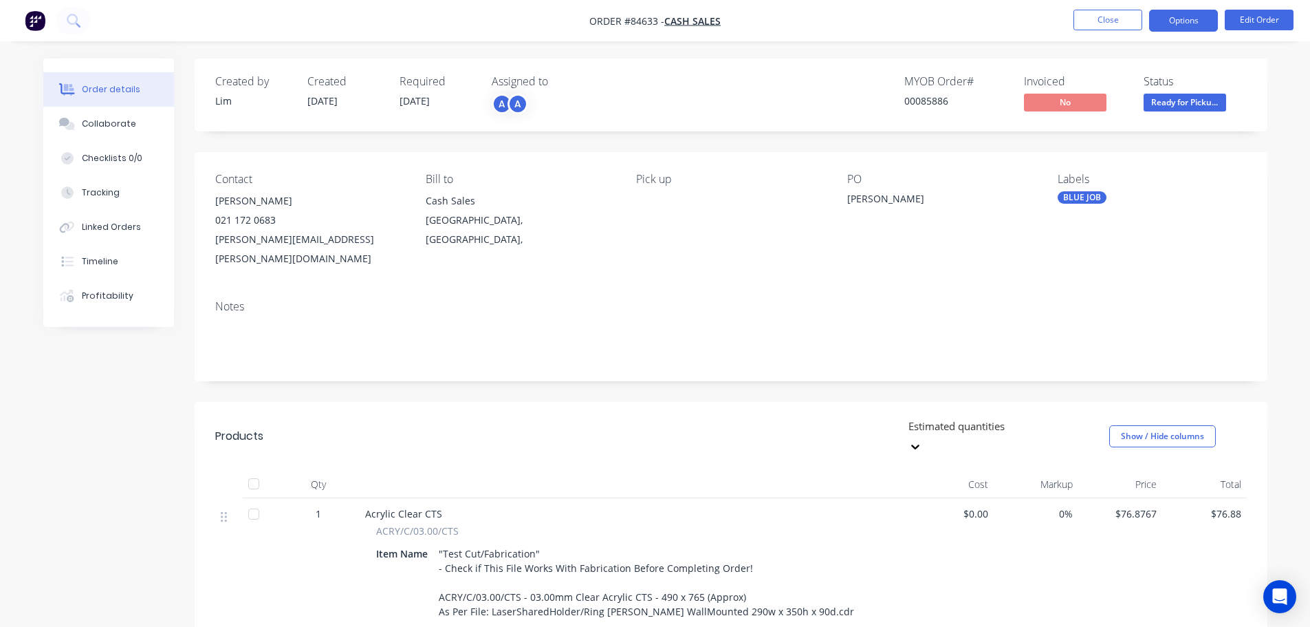
click at [1164, 21] on button "Options" at bounding box center [1184, 21] width 69 height 22
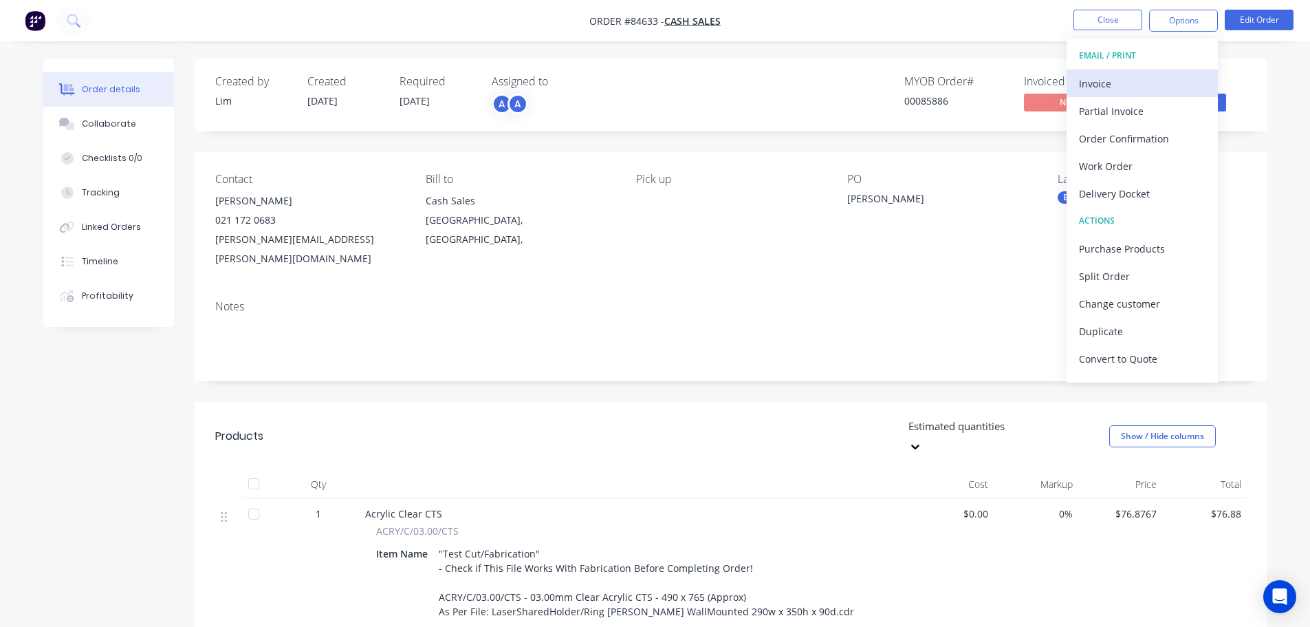
click at [1145, 76] on div "Invoice" at bounding box center [1142, 84] width 127 height 20
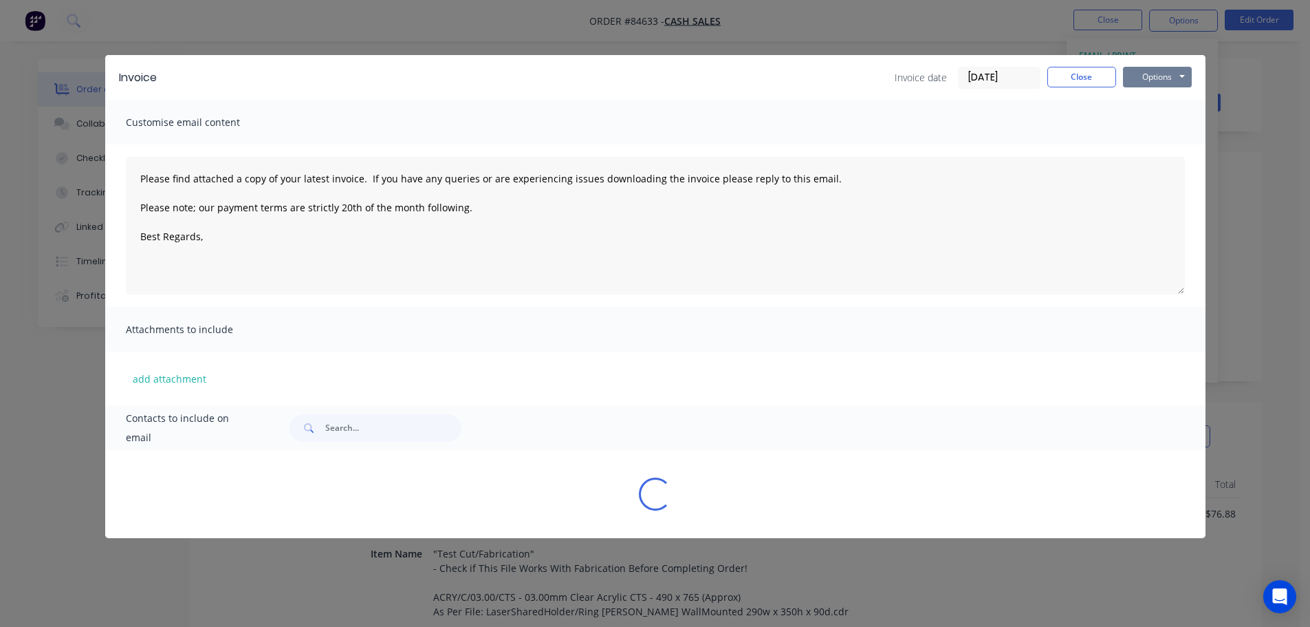
click at [1149, 74] on button "Options" at bounding box center [1157, 77] width 69 height 21
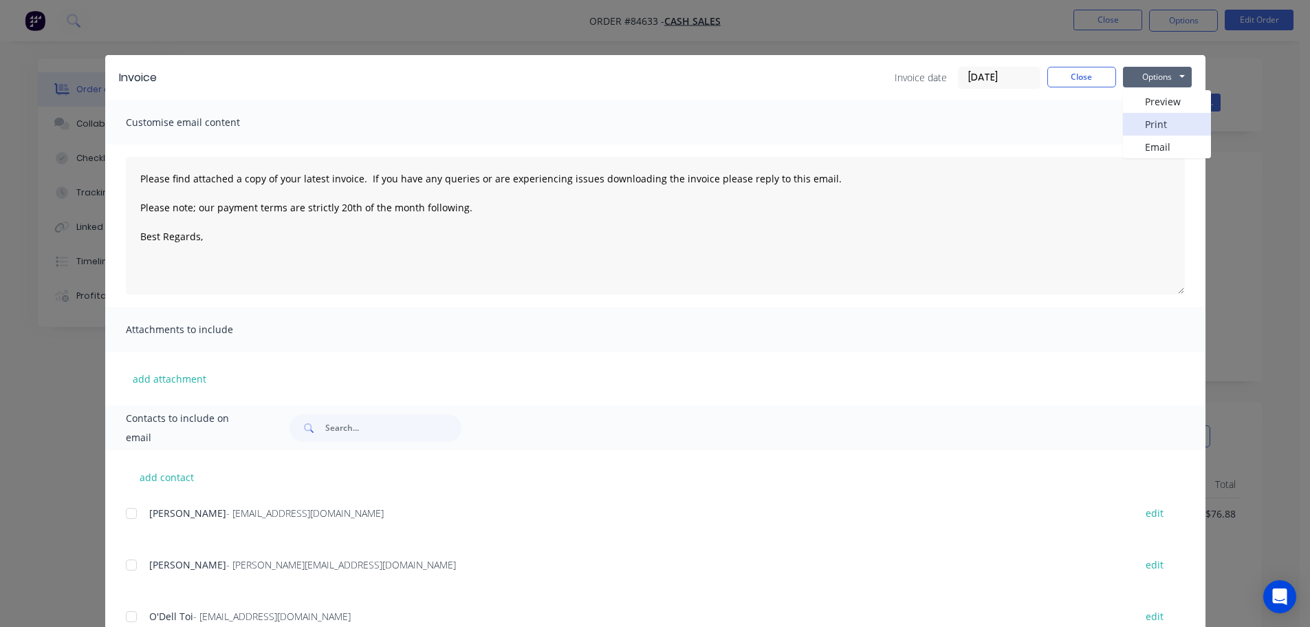
click at [1150, 113] on button "Print" at bounding box center [1167, 124] width 88 height 23
click at [518, 54] on div "Invoice Invoice date 30/09/25 Close Options Preview Print Email Customise email…" at bounding box center [655, 313] width 1310 height 627
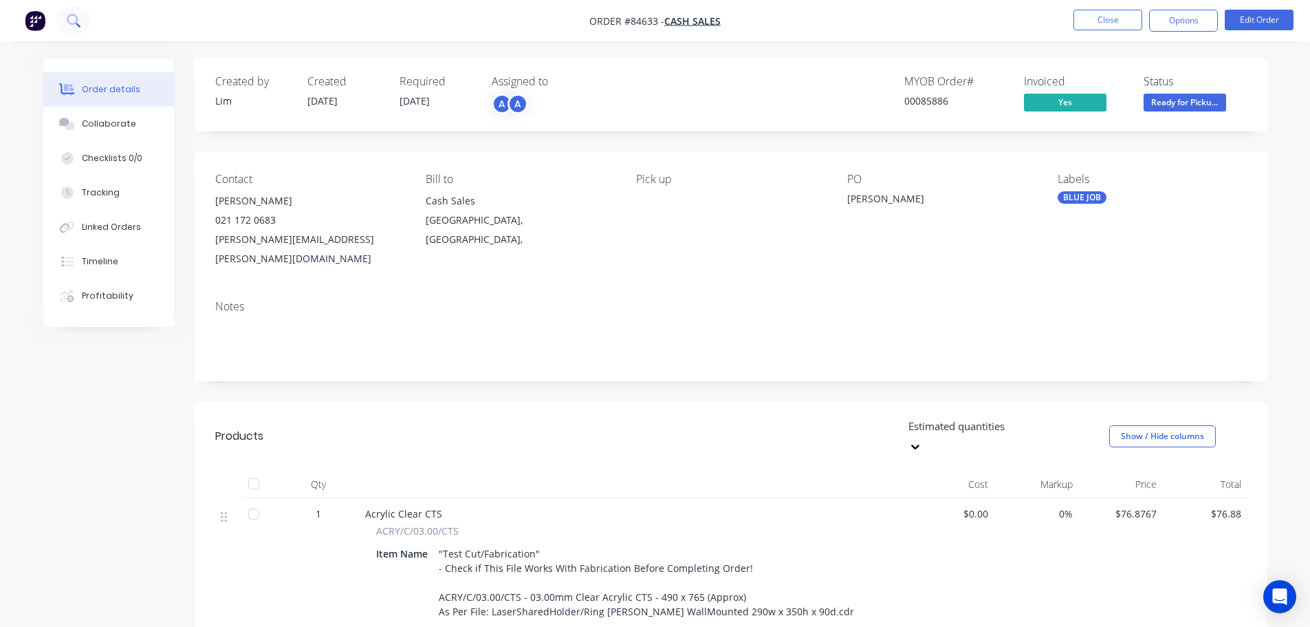
click at [76, 28] on button at bounding box center [73, 21] width 34 height 28
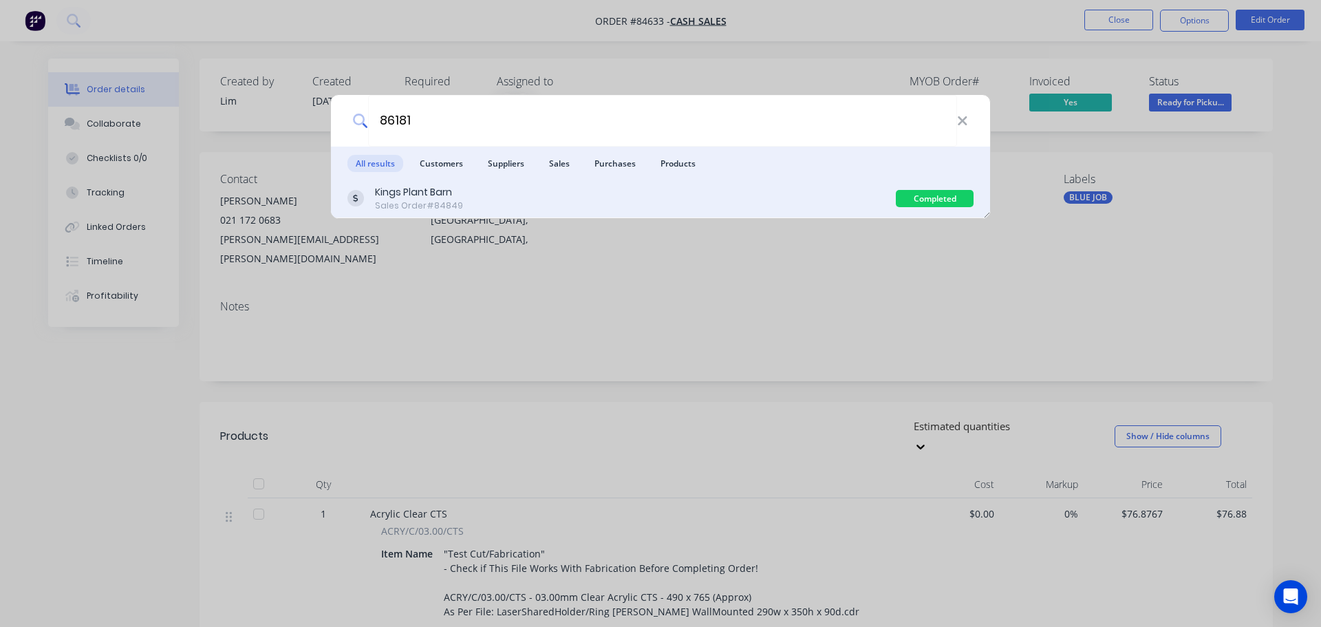
type input "86181"
click at [801, 201] on div "Kings Plant Barn Sales Order #84849" at bounding box center [621, 198] width 548 height 27
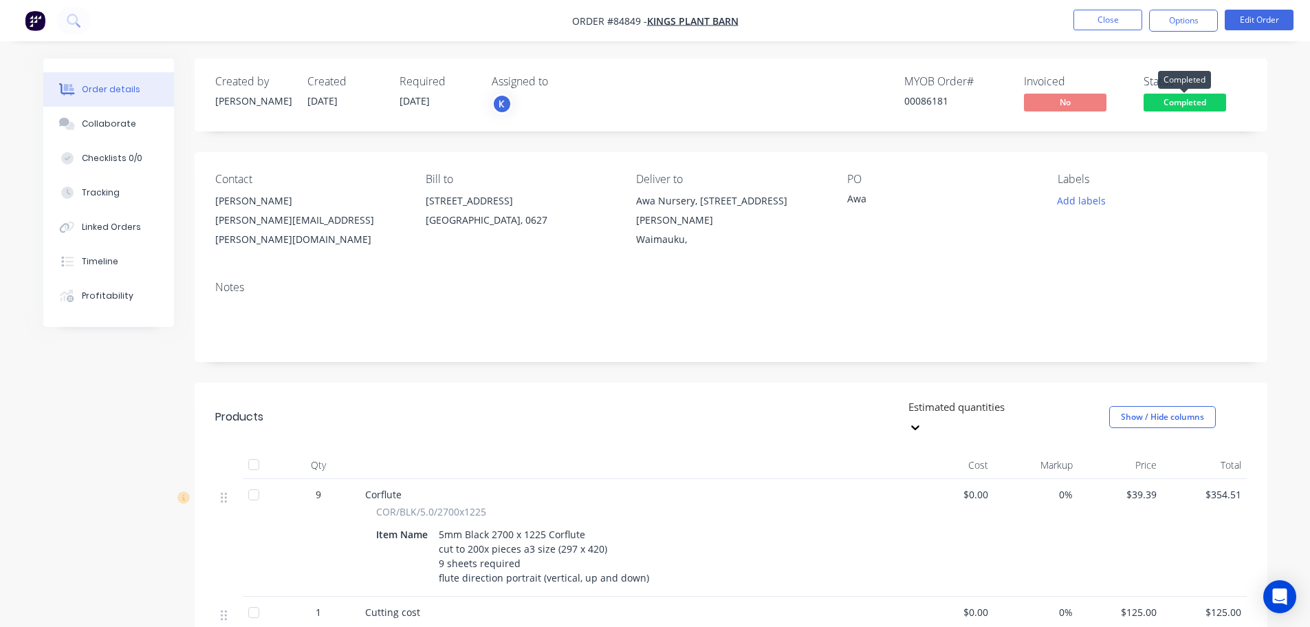
click at [1158, 105] on span "Completed" at bounding box center [1185, 102] width 83 height 17
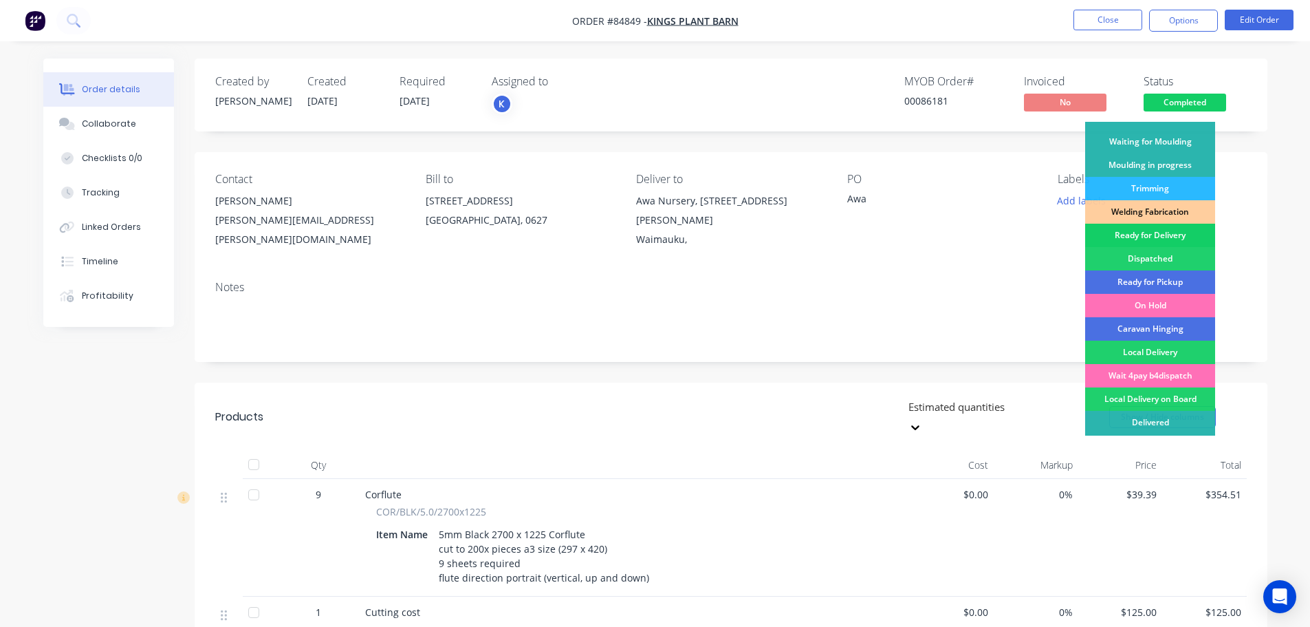
scroll to position [271, 0]
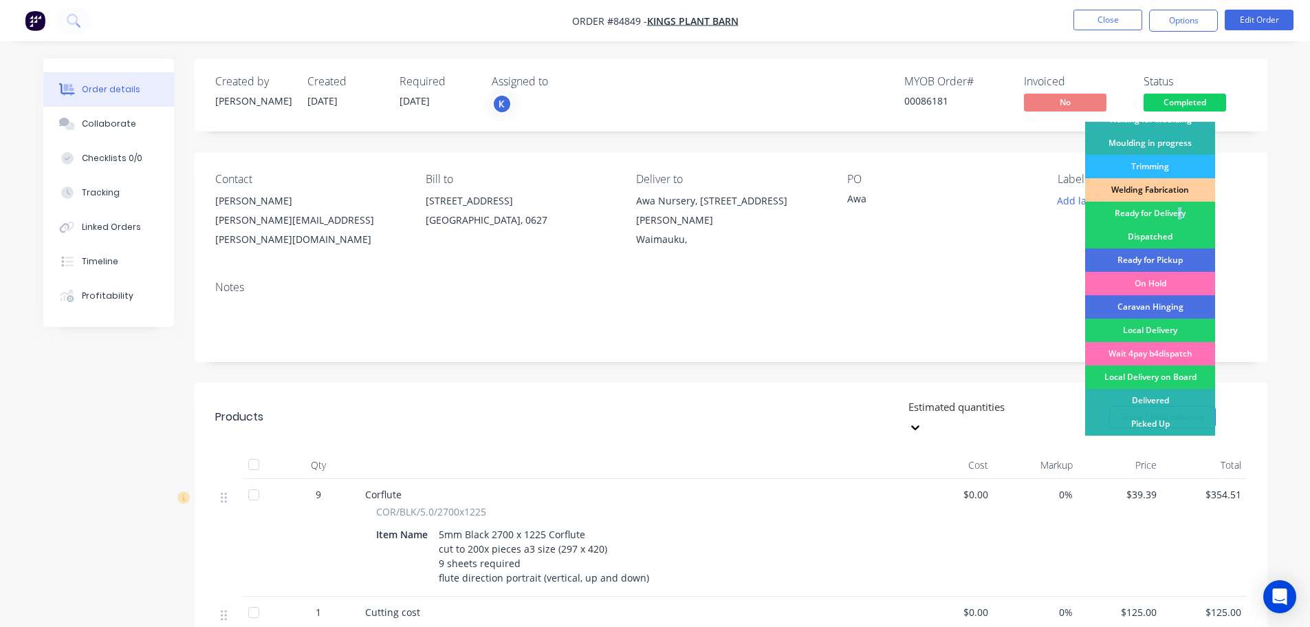
drag, startPoint x: 1180, startPoint y: 218, endPoint x: 1187, endPoint y: 166, distance: 52.1
click at [1181, 218] on div "Ready for Delivery" at bounding box center [1151, 213] width 130 height 23
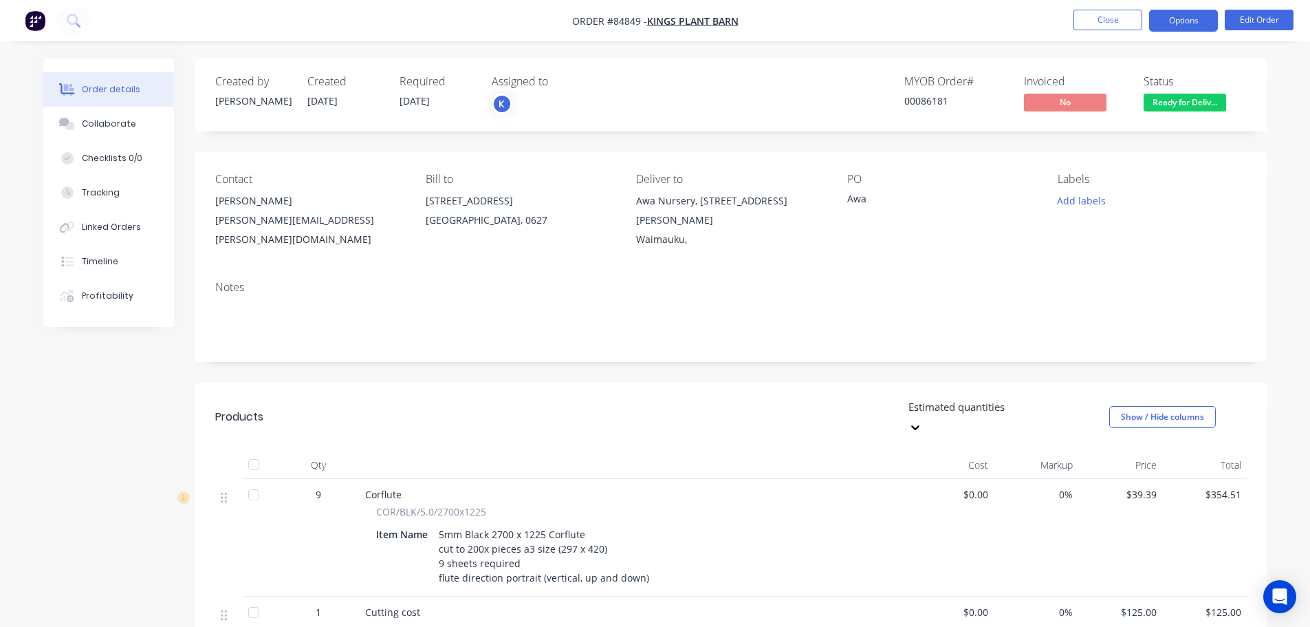
click at [1179, 19] on button "Options" at bounding box center [1184, 21] width 69 height 22
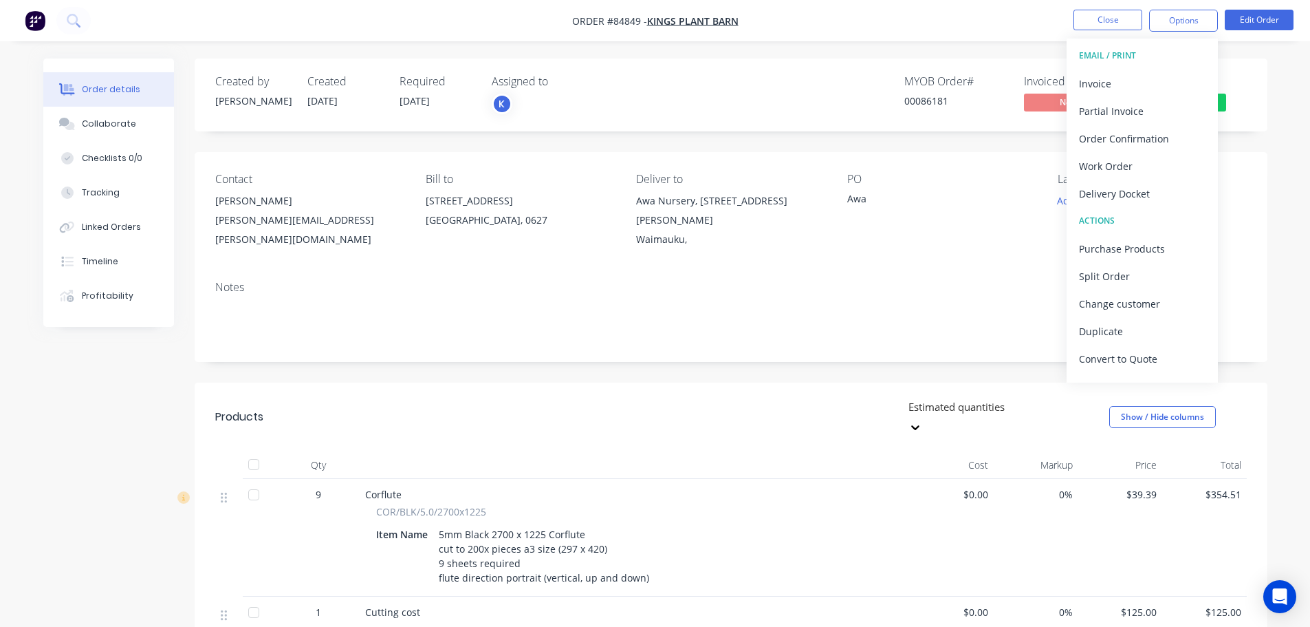
drag, startPoint x: 1140, startPoint y: 199, endPoint x: 1140, endPoint y: 186, distance: 13.8
click at [1140, 197] on div "Delivery Docket" at bounding box center [1142, 194] width 127 height 20
click at [1135, 147] on div "Without pricing" at bounding box center [1142, 139] width 127 height 20
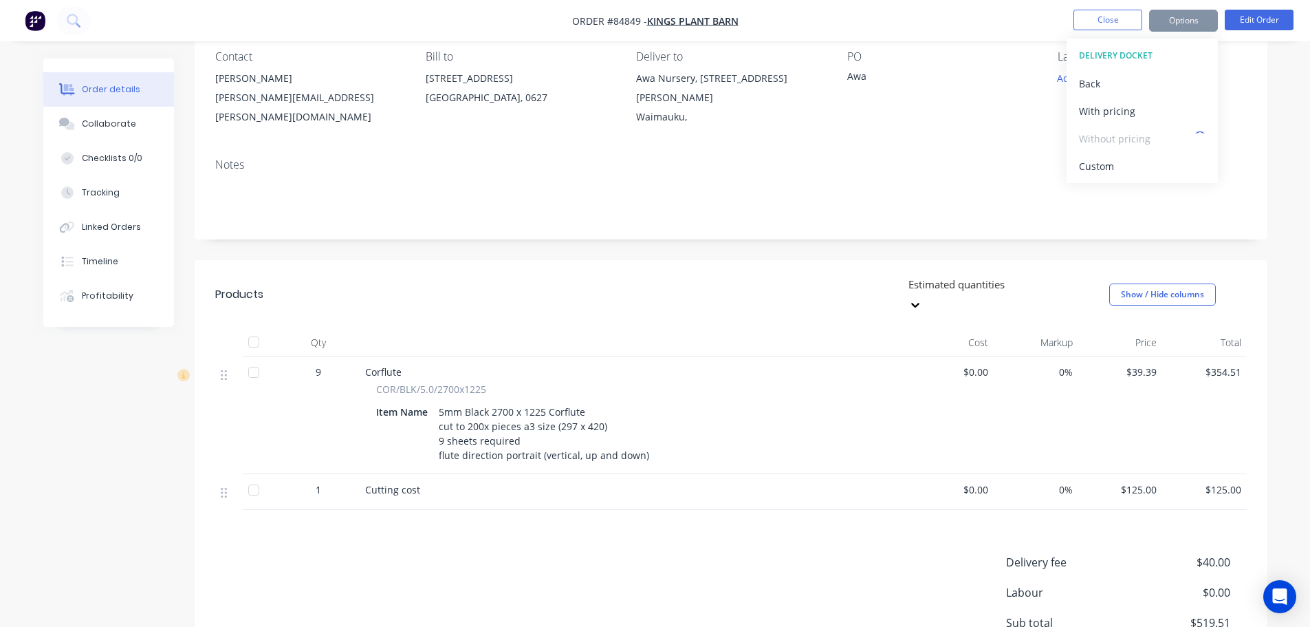
scroll to position [248, 0]
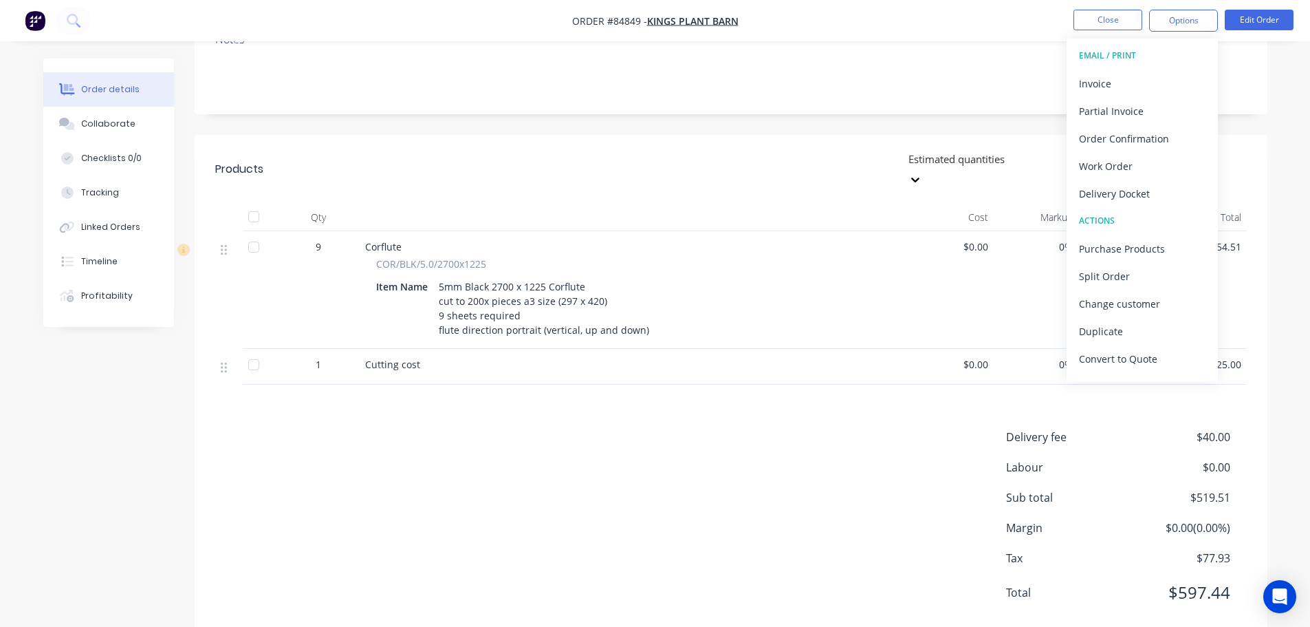
drag, startPoint x: 211, startPoint y: 45, endPoint x: 147, endPoint y: 28, distance: 65.6
click at [211, 44] on div "Notes" at bounding box center [731, 68] width 1073 height 92
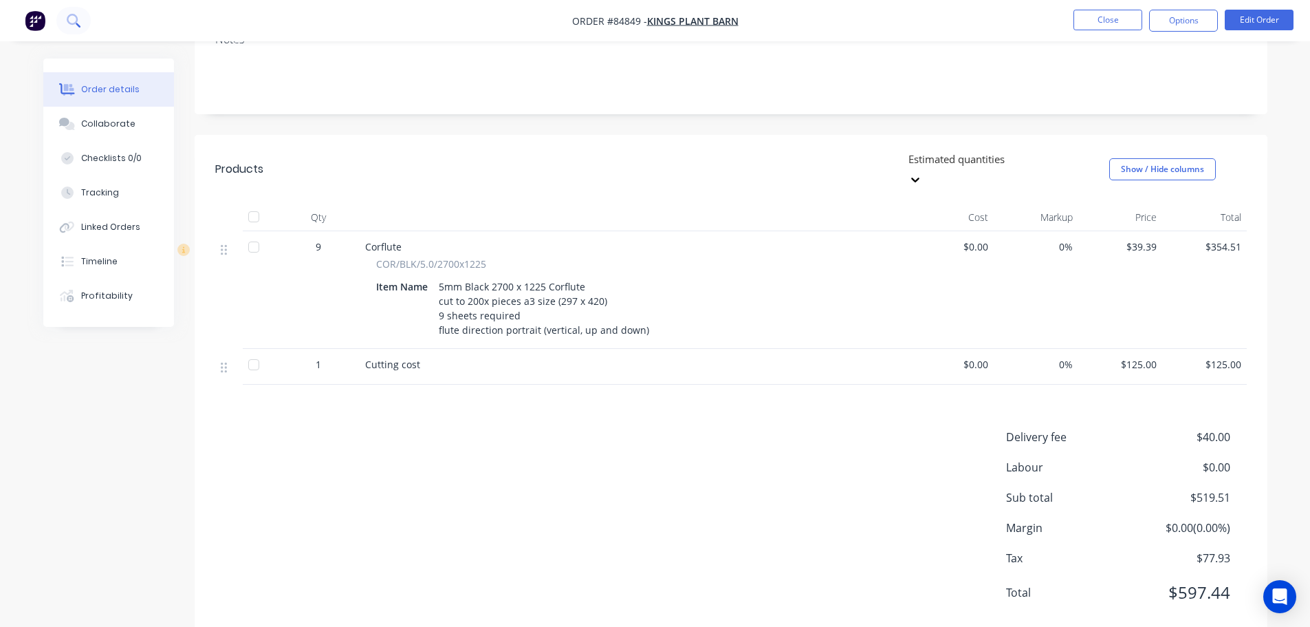
click at [67, 9] on button at bounding box center [73, 21] width 34 height 28
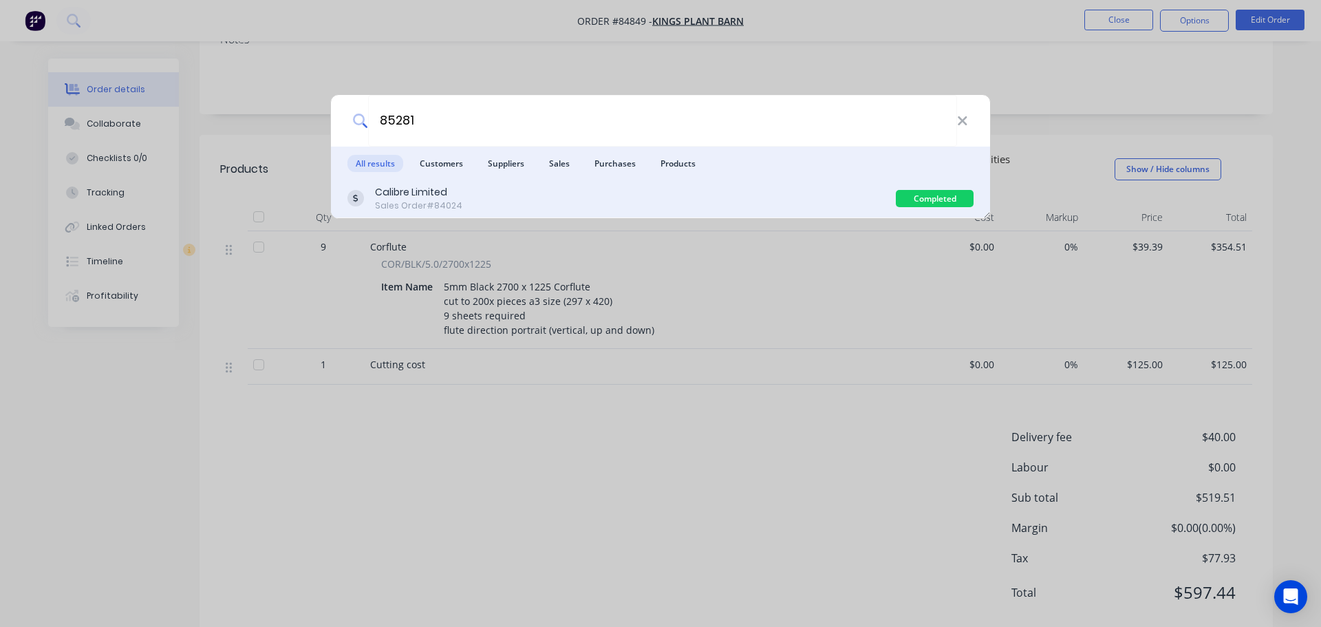
type input "85281"
click at [672, 199] on div "Calibre Limited Sales Order #84024" at bounding box center [621, 198] width 548 height 27
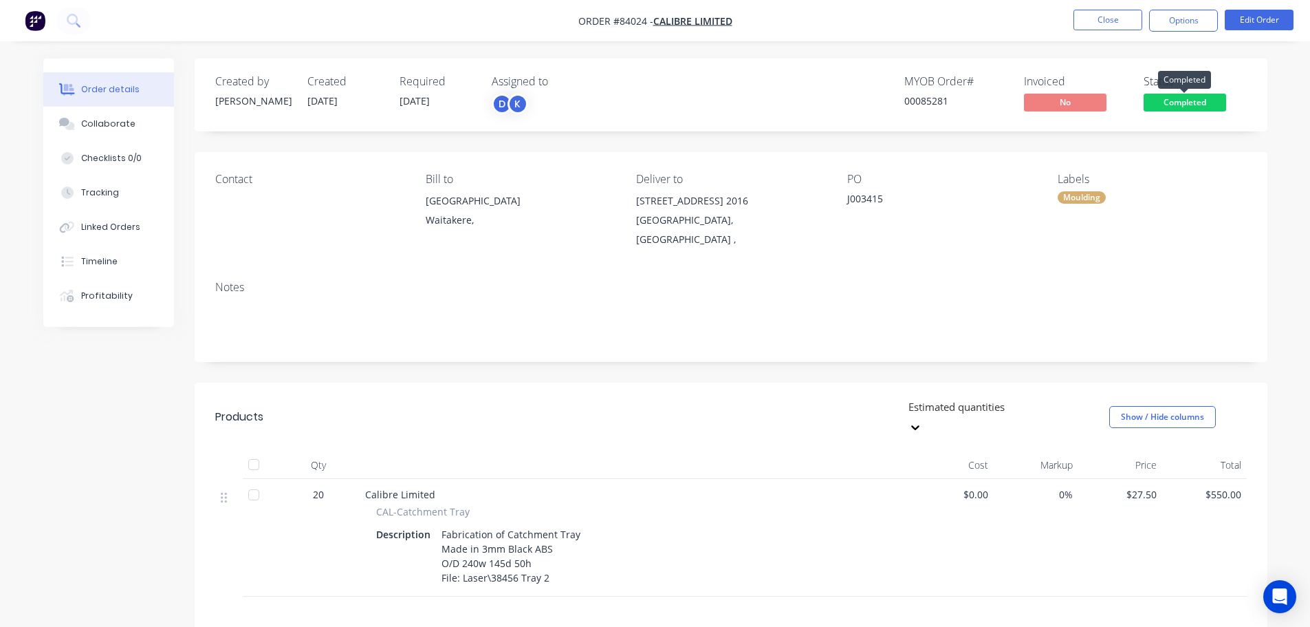
click at [1176, 103] on span "Completed" at bounding box center [1185, 102] width 83 height 17
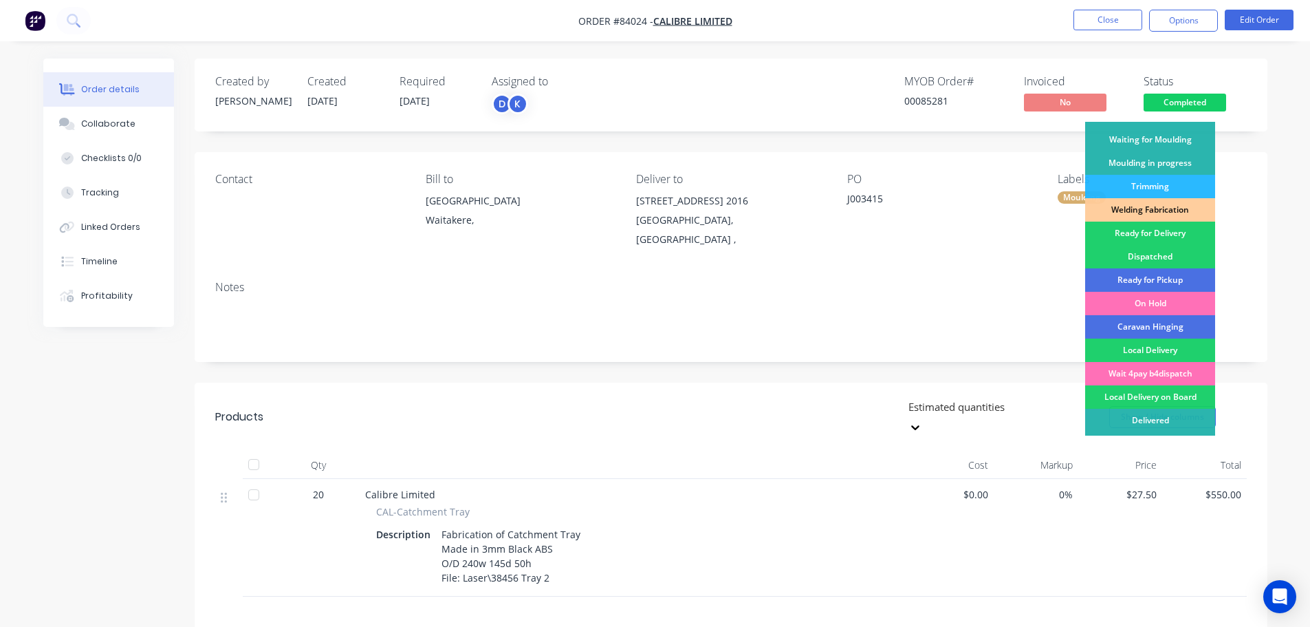
scroll to position [271, 0]
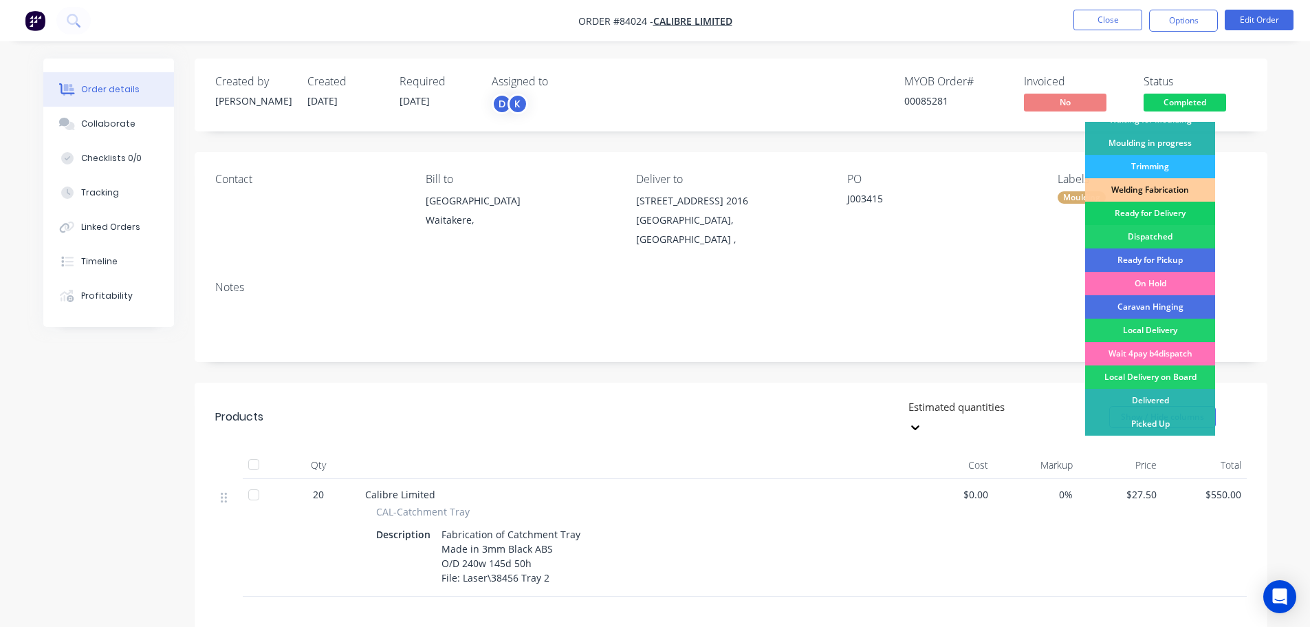
click at [1176, 214] on div "Ready for Delivery" at bounding box center [1151, 213] width 130 height 23
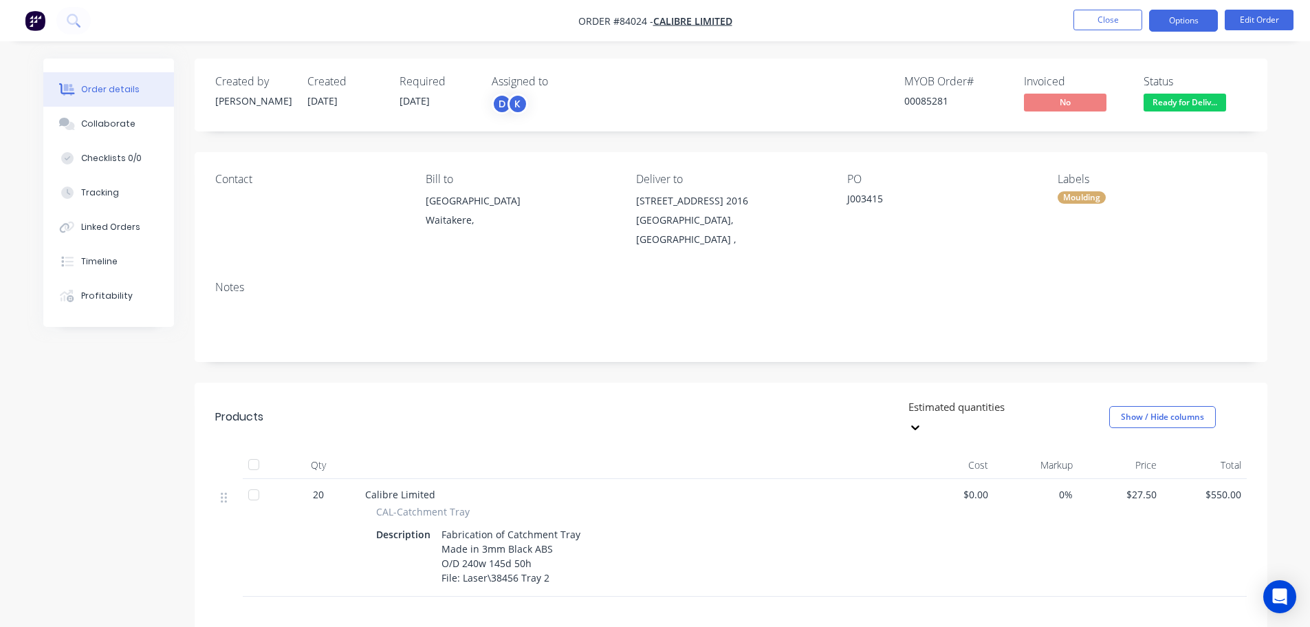
click at [1188, 22] on button "Options" at bounding box center [1184, 21] width 69 height 22
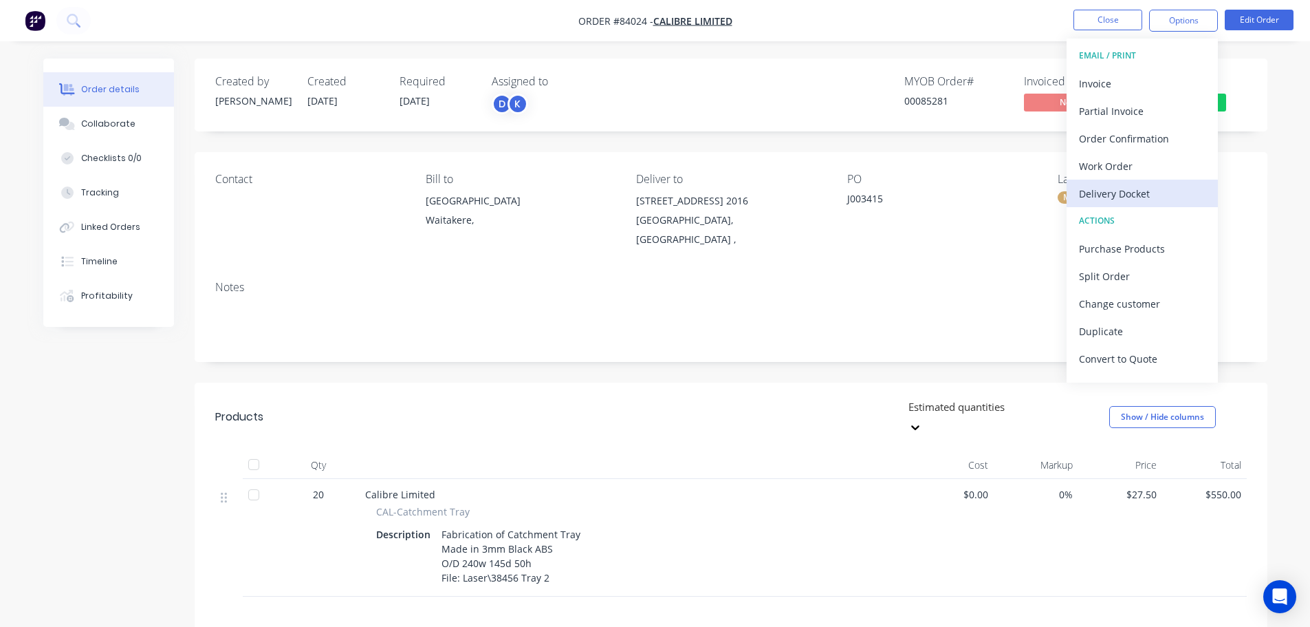
click at [1143, 191] on div "Delivery Docket" at bounding box center [1142, 194] width 127 height 20
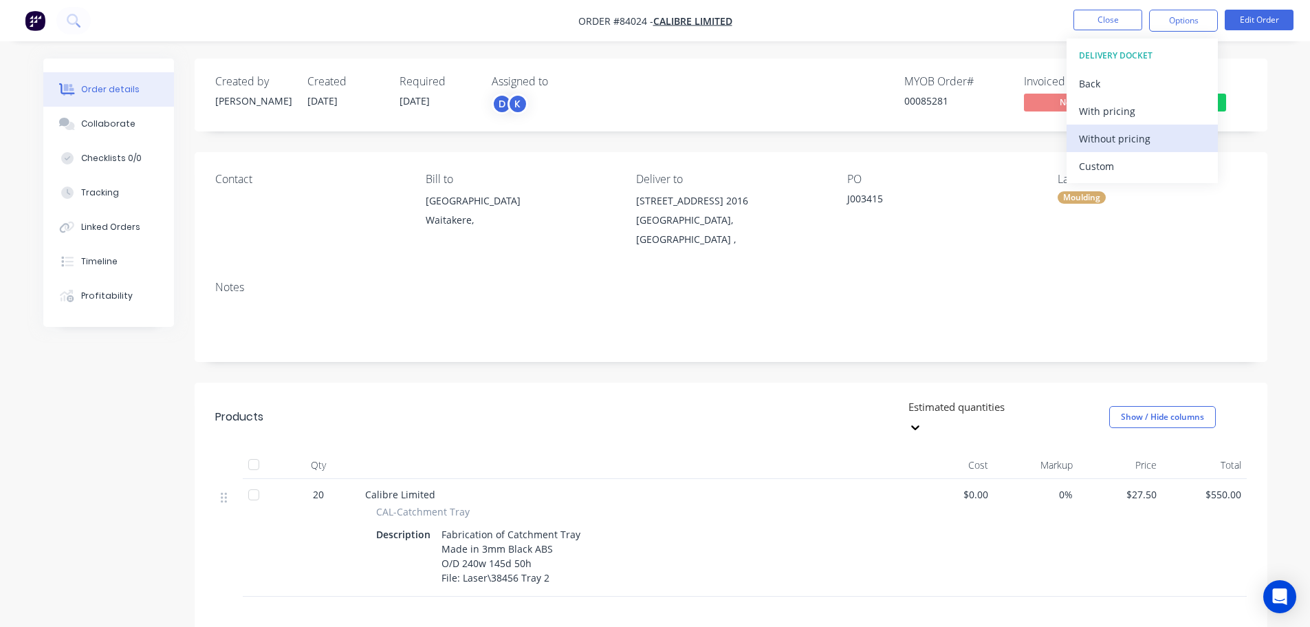
click at [1141, 138] on div "Without pricing" at bounding box center [1142, 139] width 127 height 20
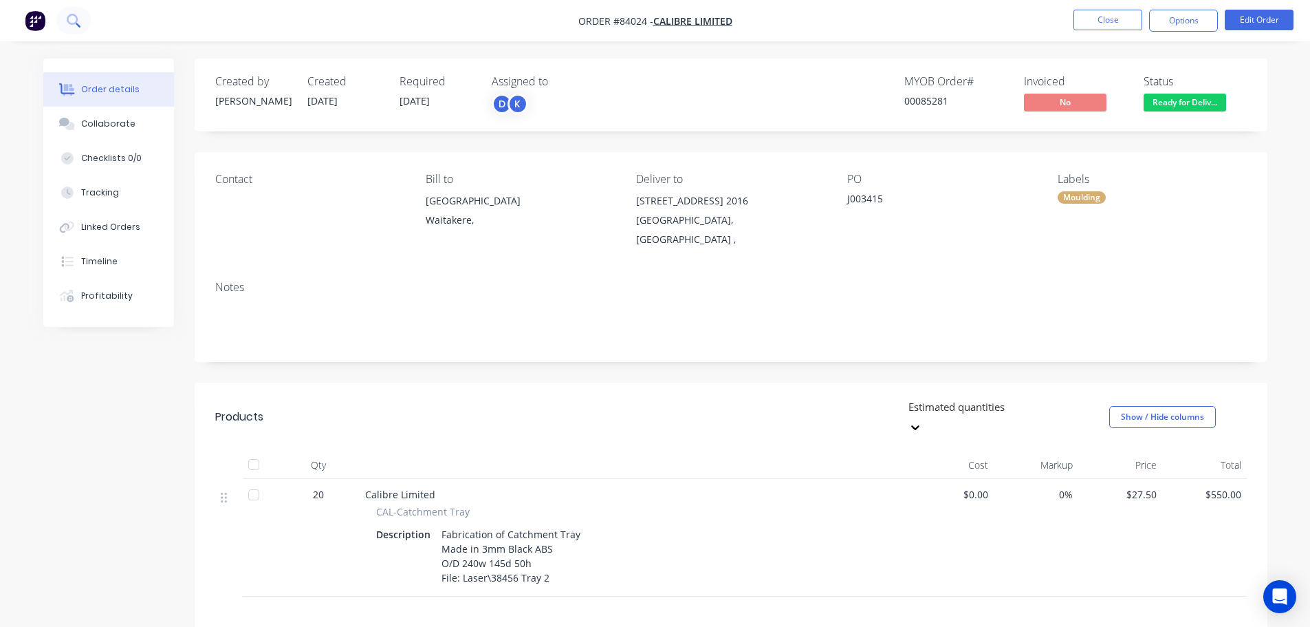
click at [65, 25] on button at bounding box center [73, 21] width 34 height 28
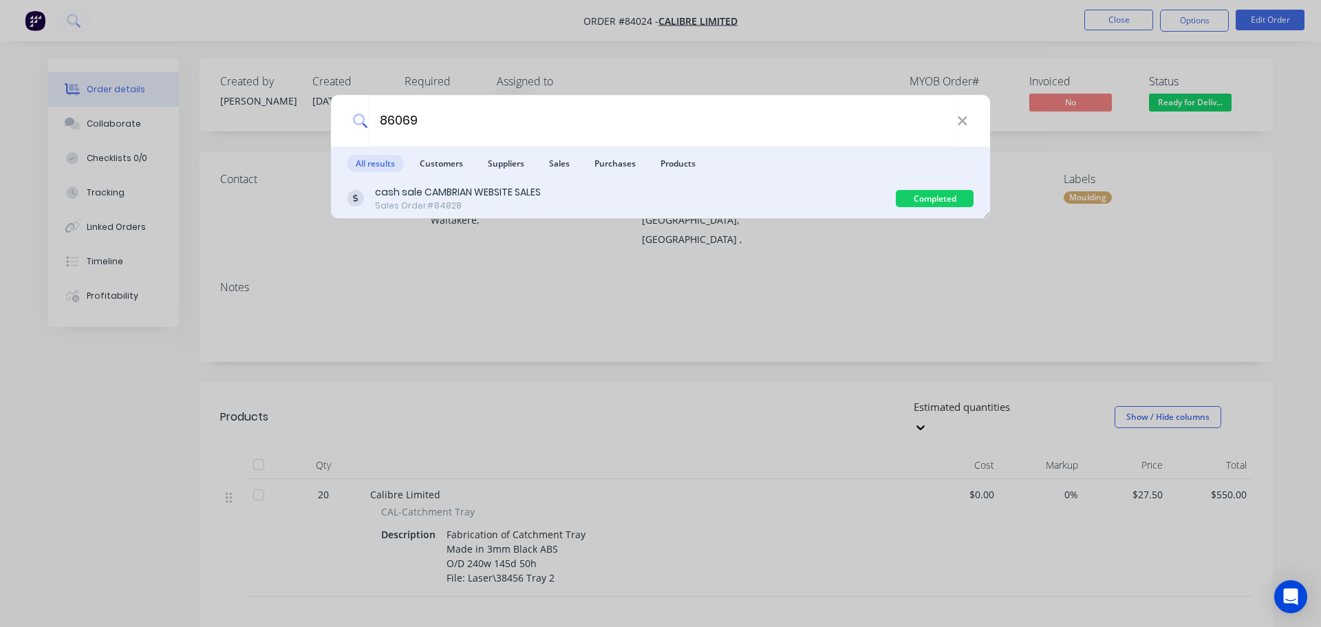
type input "86069"
click at [530, 201] on div "Sales Order #84828" at bounding box center [458, 205] width 166 height 12
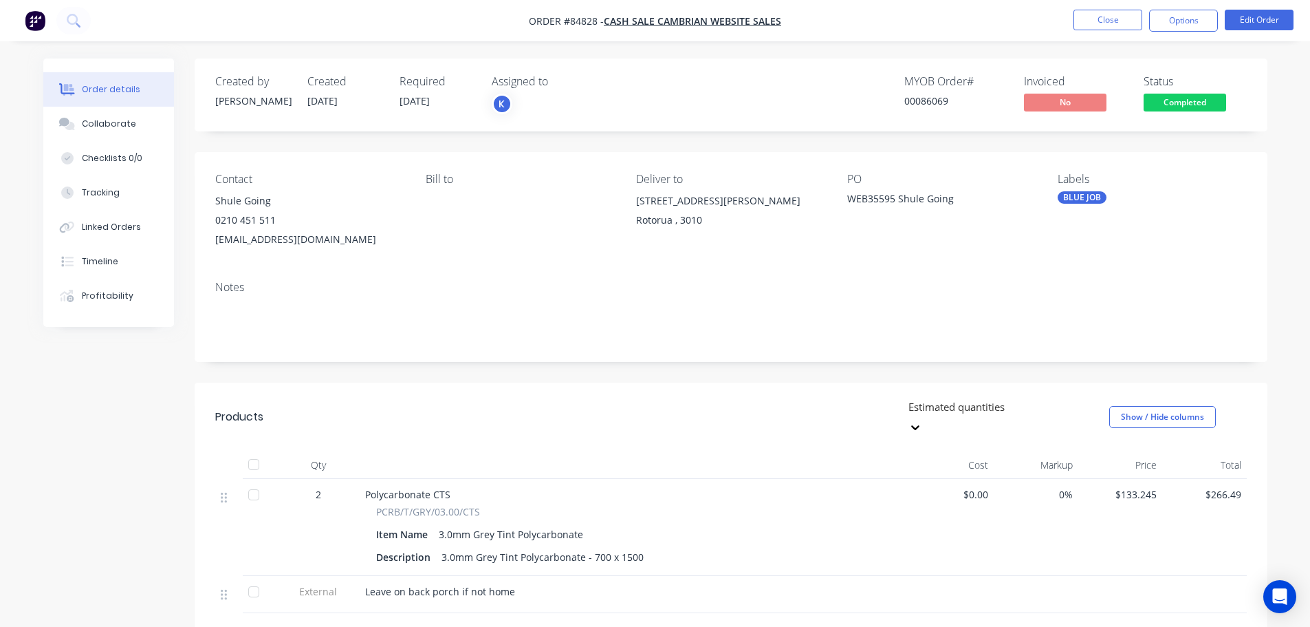
click at [1182, 104] on span "Completed" at bounding box center [1185, 102] width 83 height 17
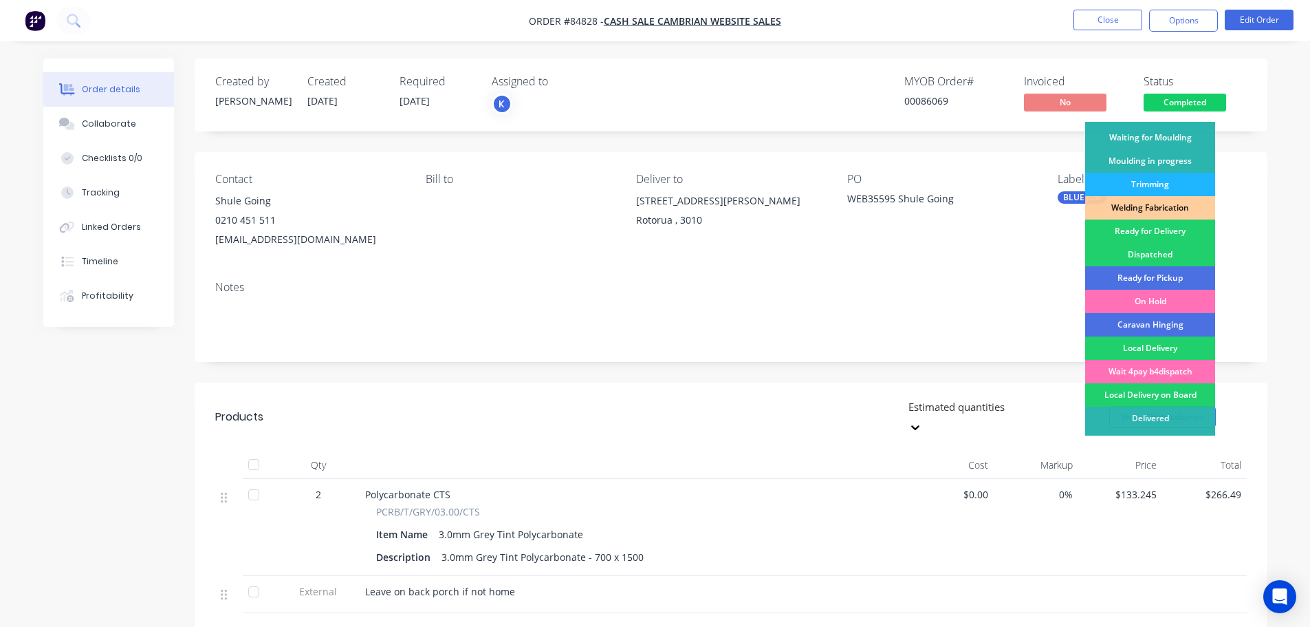
scroll to position [271, 0]
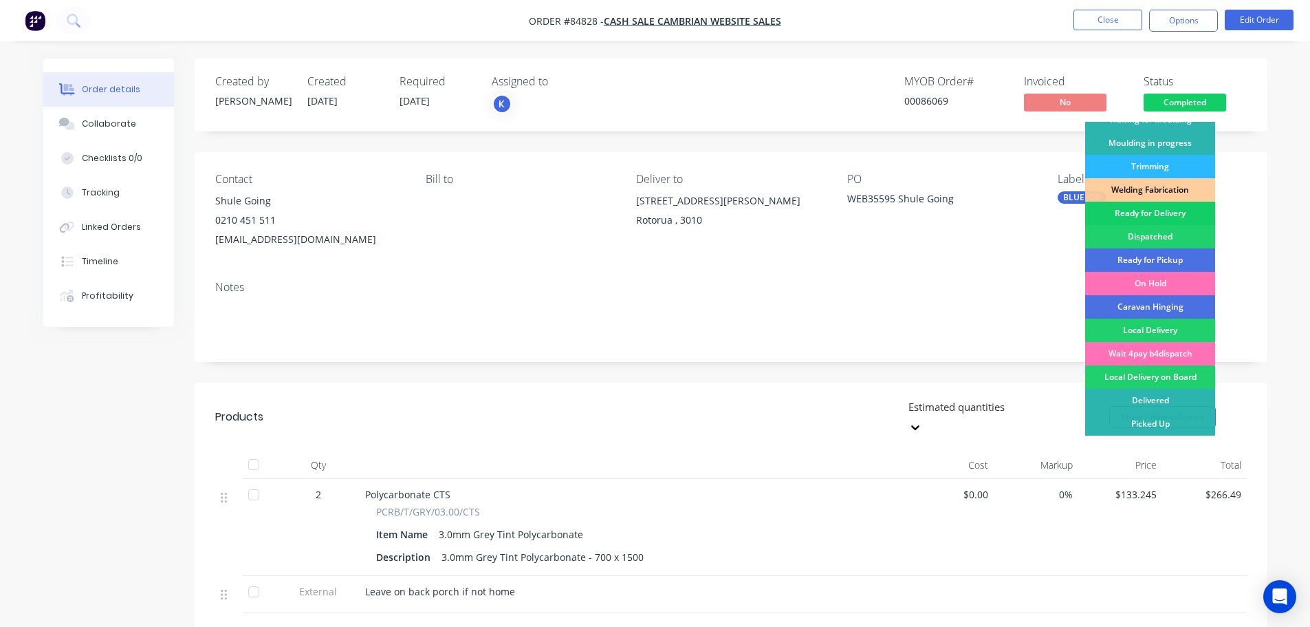
click at [1158, 214] on div "Ready for Delivery" at bounding box center [1151, 213] width 130 height 23
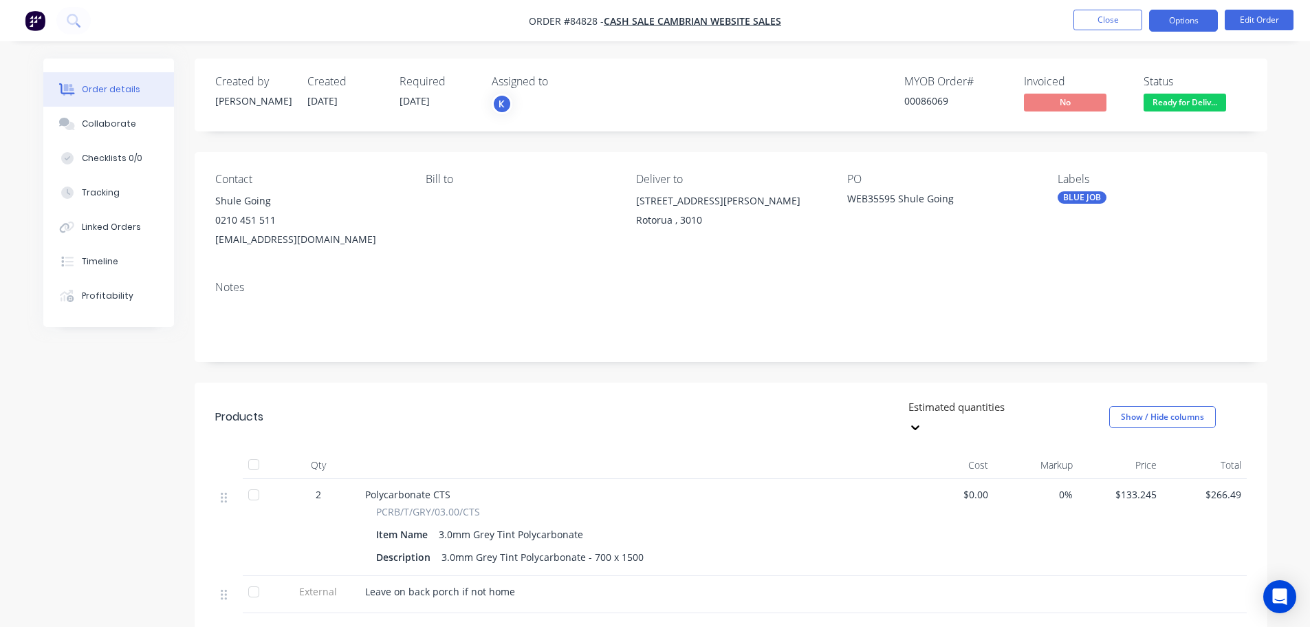
click at [1208, 17] on button "Options" at bounding box center [1184, 21] width 69 height 22
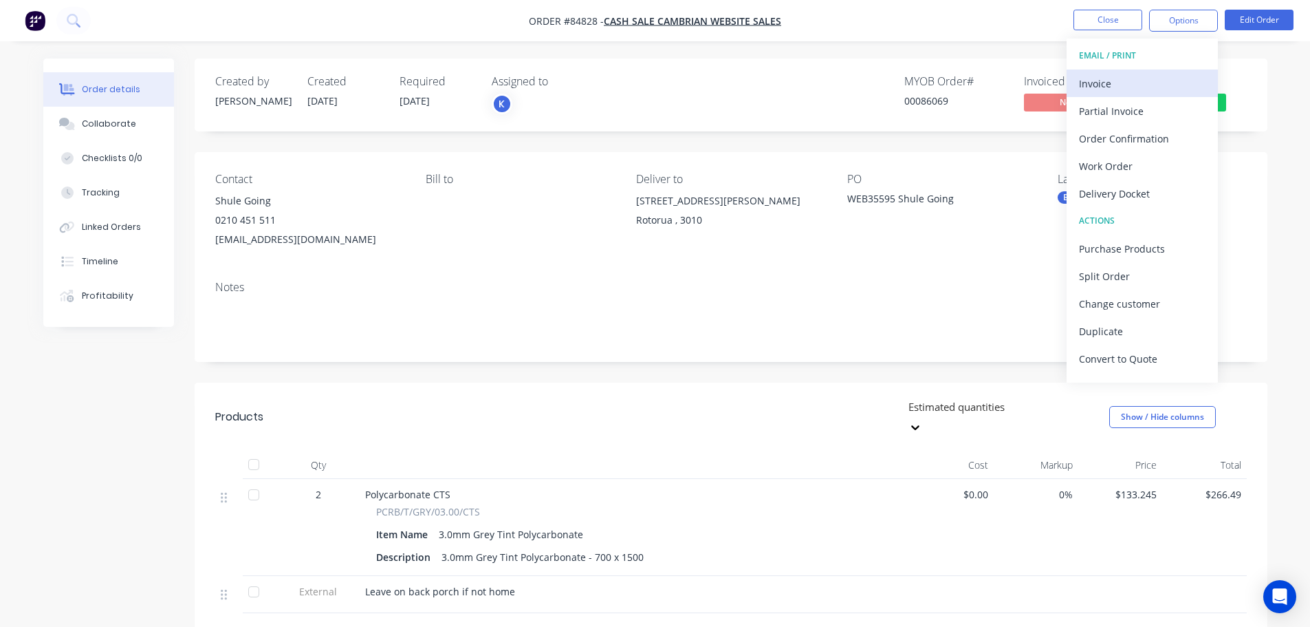
click at [1158, 72] on button "Invoice" at bounding box center [1142, 83] width 151 height 28
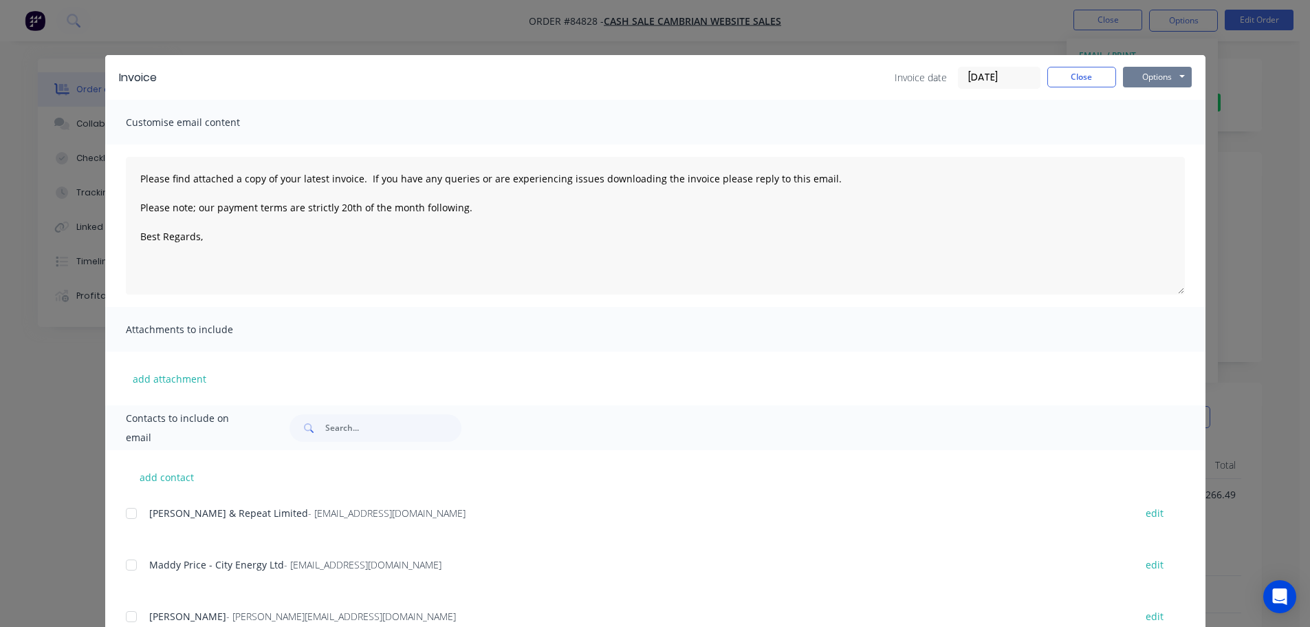
click at [1176, 72] on button "Options" at bounding box center [1157, 77] width 69 height 21
click at [1168, 124] on button "Print" at bounding box center [1167, 124] width 88 height 23
click at [87, 43] on div "Invoice Invoice date 30/09/25 Close Options Preview Print Email Customise email…" at bounding box center [655, 313] width 1310 height 627
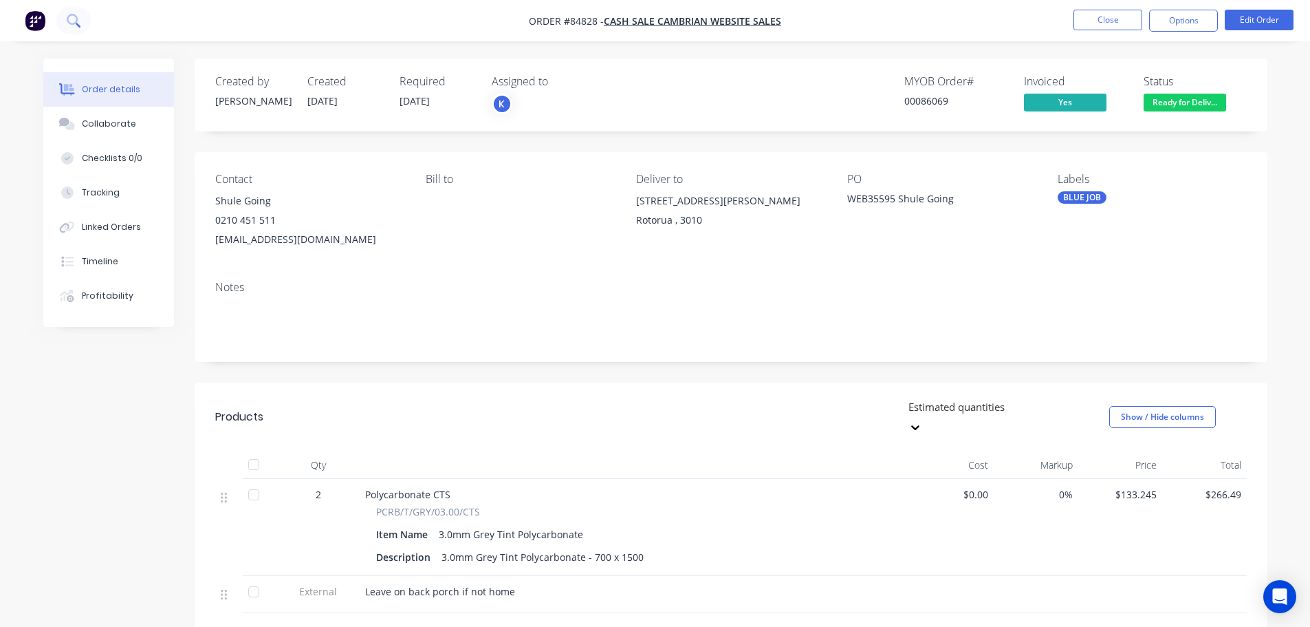
click at [73, 25] on icon at bounding box center [73, 20] width 13 height 13
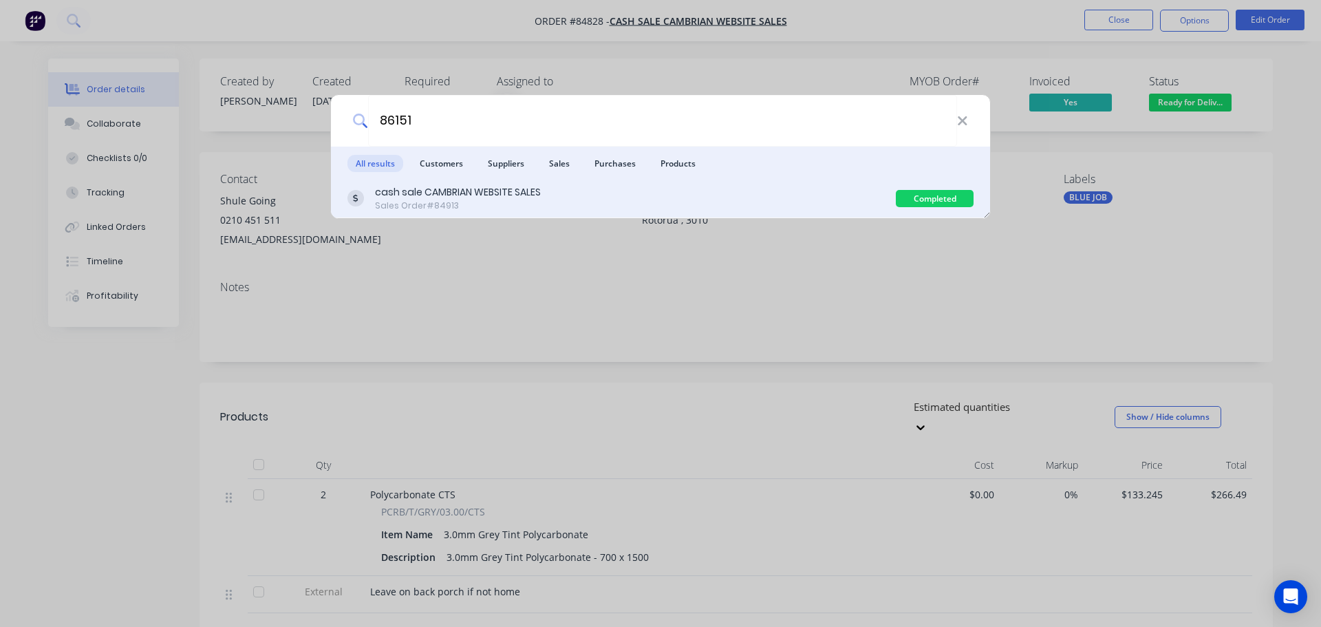
type input "86151"
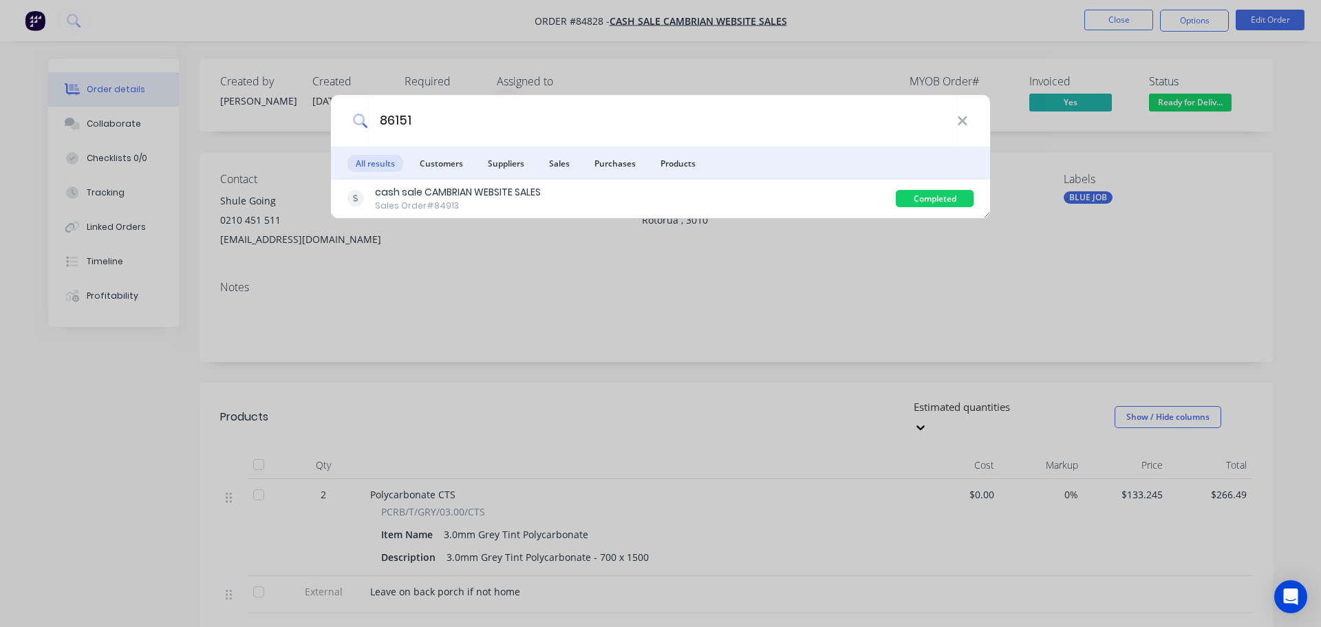
drag, startPoint x: 511, startPoint y: 196, endPoint x: 708, endPoint y: 180, distance: 197.4
click at [512, 196] on div "cash sale CAMBRIAN WEBSITE SALES" at bounding box center [458, 192] width 166 height 14
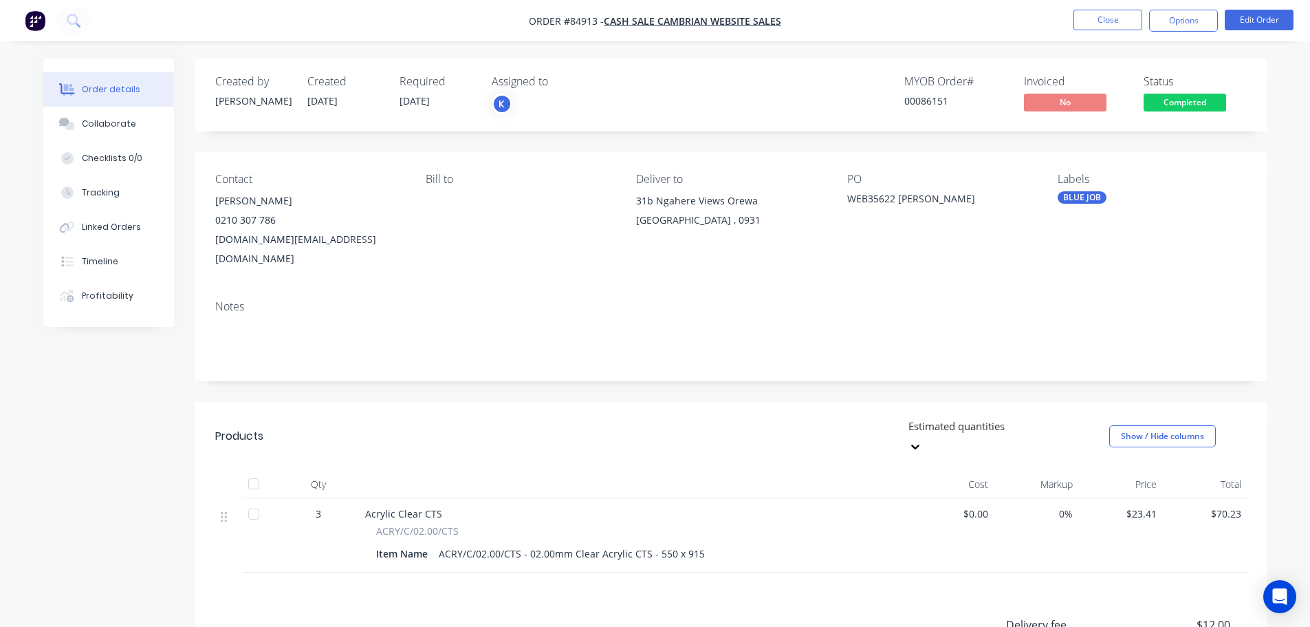
click at [1189, 100] on span "Completed" at bounding box center [1185, 102] width 83 height 17
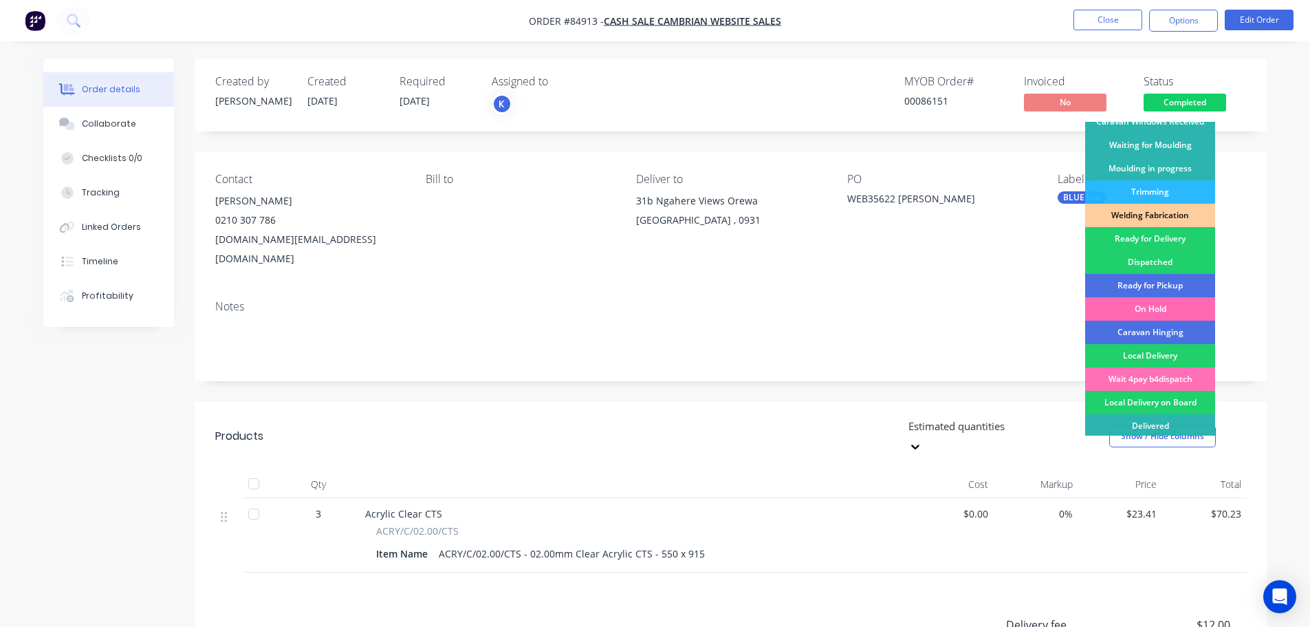
scroll to position [271, 0]
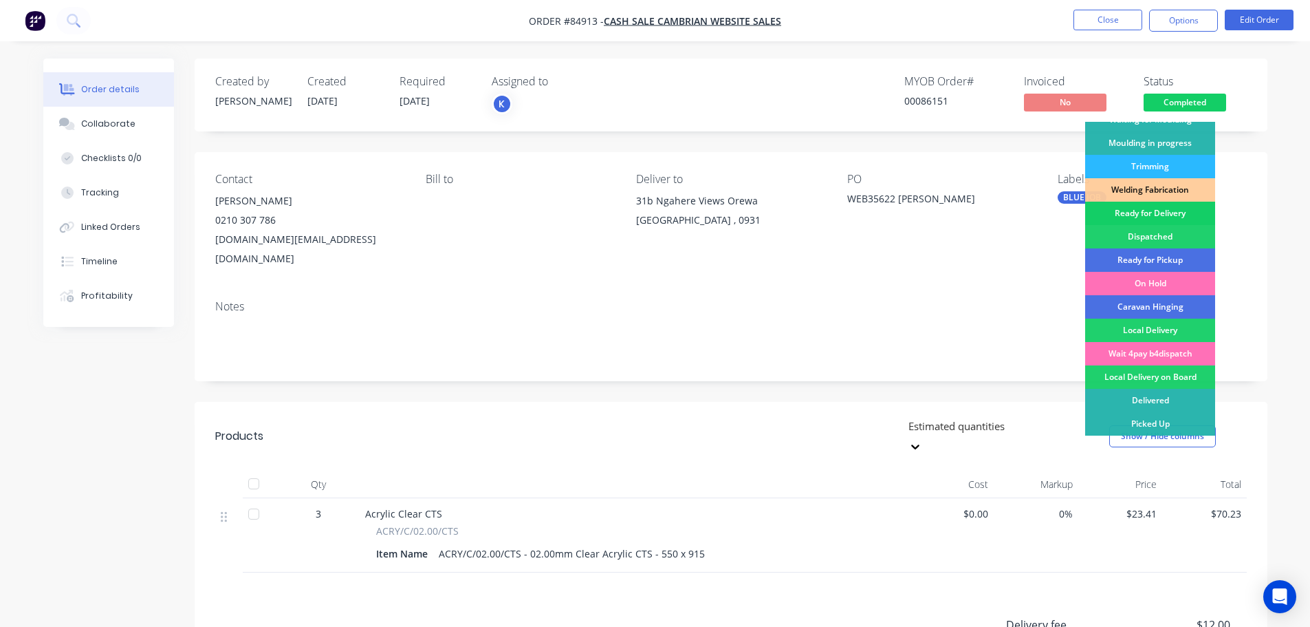
click at [1160, 207] on div "Ready for Delivery" at bounding box center [1151, 213] width 130 height 23
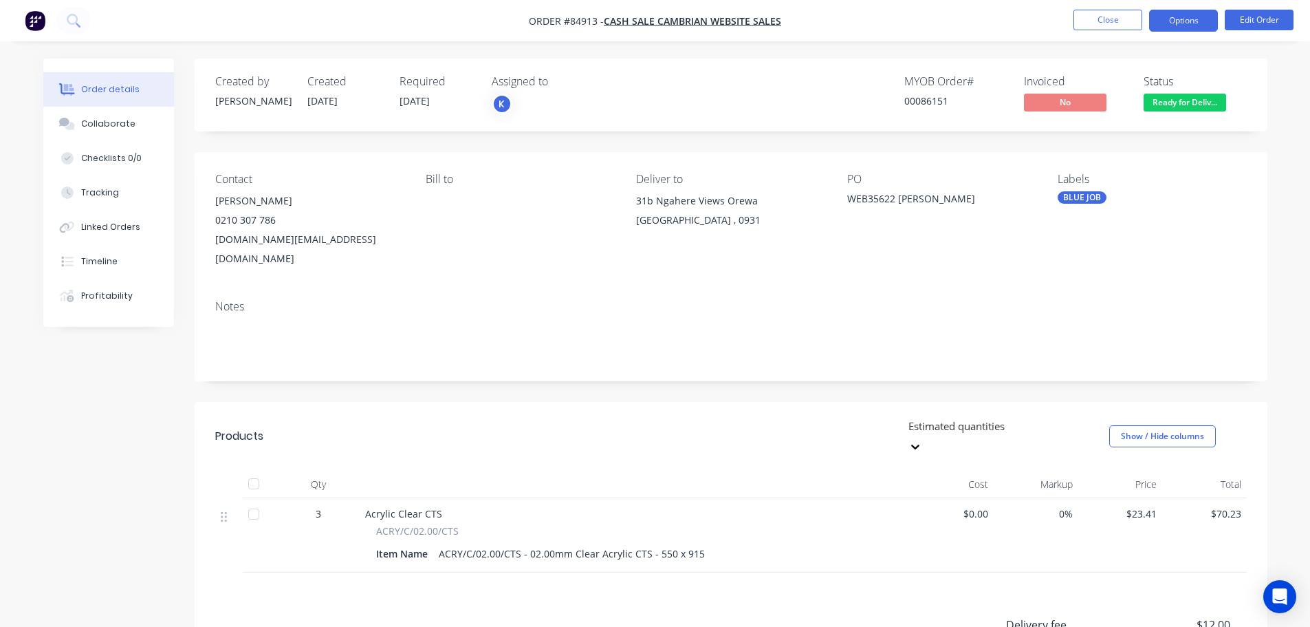
click at [1167, 20] on button "Options" at bounding box center [1184, 21] width 69 height 22
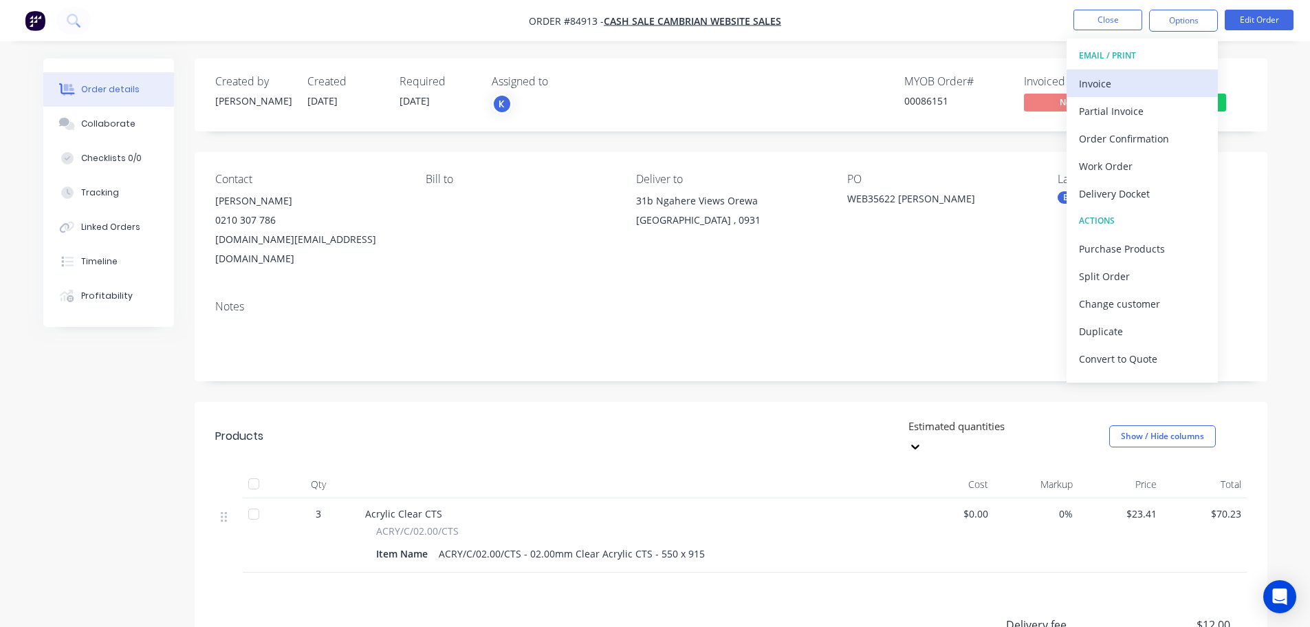
click at [1130, 91] on div "Invoice" at bounding box center [1142, 84] width 127 height 20
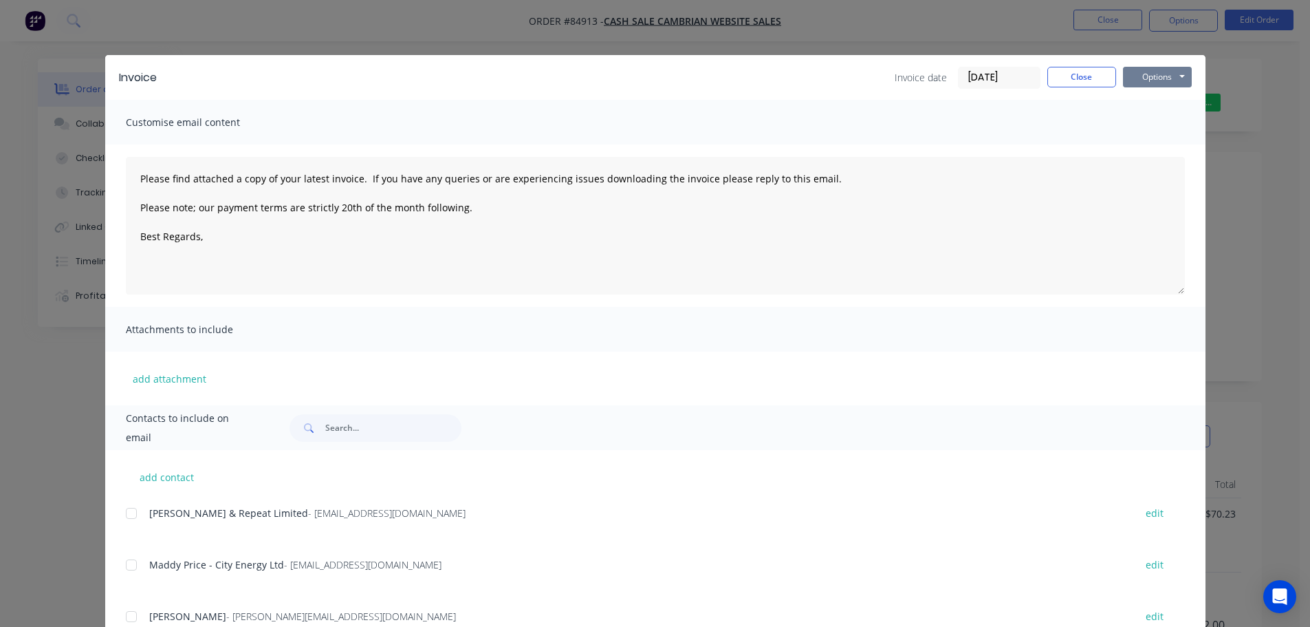
click at [1161, 75] on button "Options" at bounding box center [1157, 77] width 69 height 21
click at [1163, 124] on button "Print" at bounding box center [1167, 124] width 88 height 23
drag, startPoint x: 120, startPoint y: 39, endPoint x: 111, endPoint y: 37, distance: 9.2
click at [120, 39] on div "Invoice Invoice date 30/09/25 Close Options Preview Print Email Customise email…" at bounding box center [655, 313] width 1310 height 627
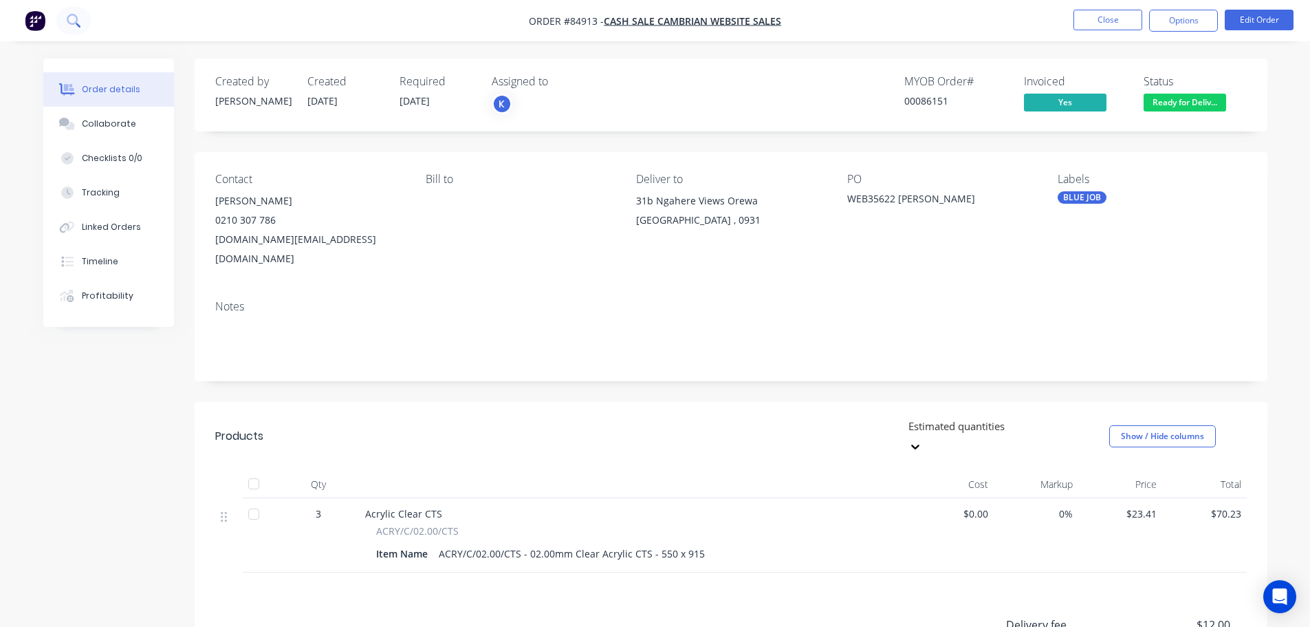
click at [71, 23] on icon at bounding box center [72, 19] width 11 height 11
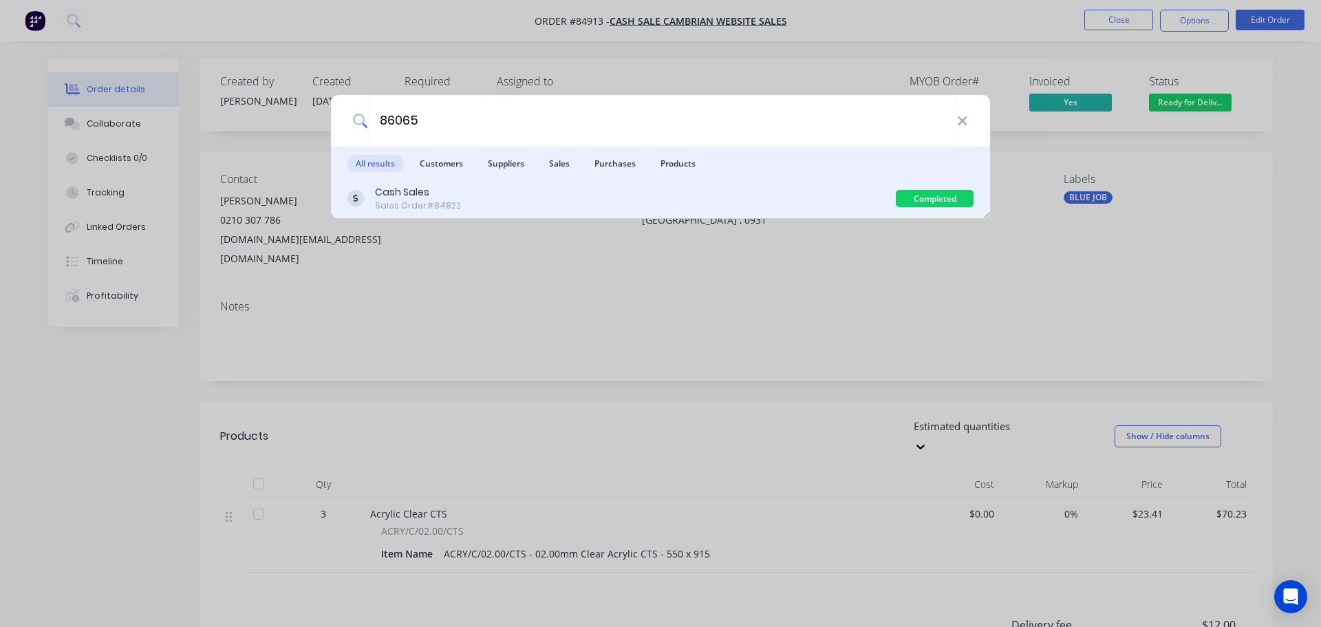
type input "86065"
click at [861, 189] on div "Cash Sales Sales Order #84822" at bounding box center [621, 198] width 548 height 27
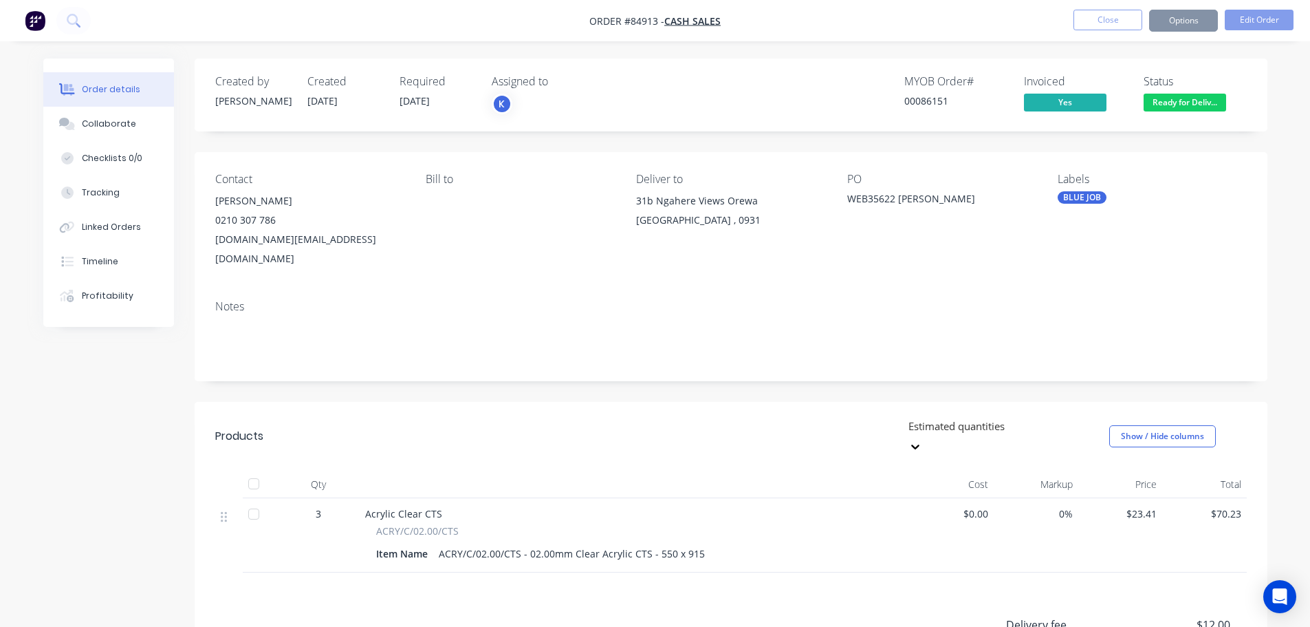
click at [1197, 98] on span "Ready for Deliv..." at bounding box center [1185, 102] width 83 height 17
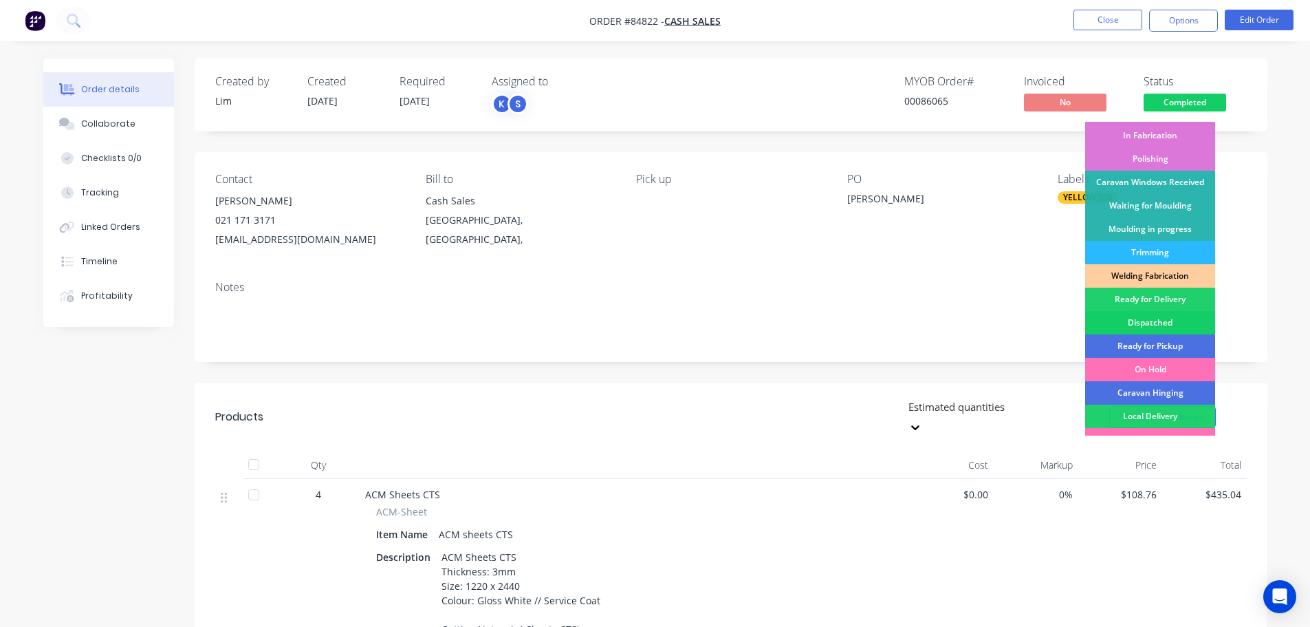
scroll to position [271, 0]
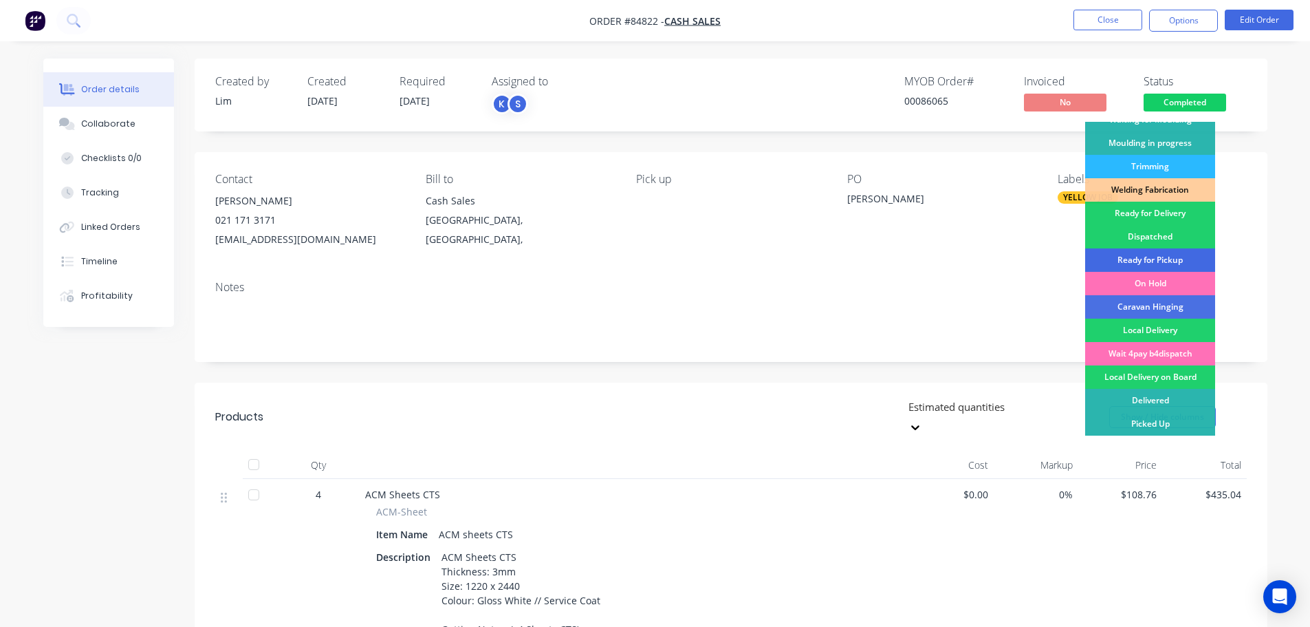
click at [1178, 259] on div "Ready for Pickup" at bounding box center [1151, 259] width 130 height 23
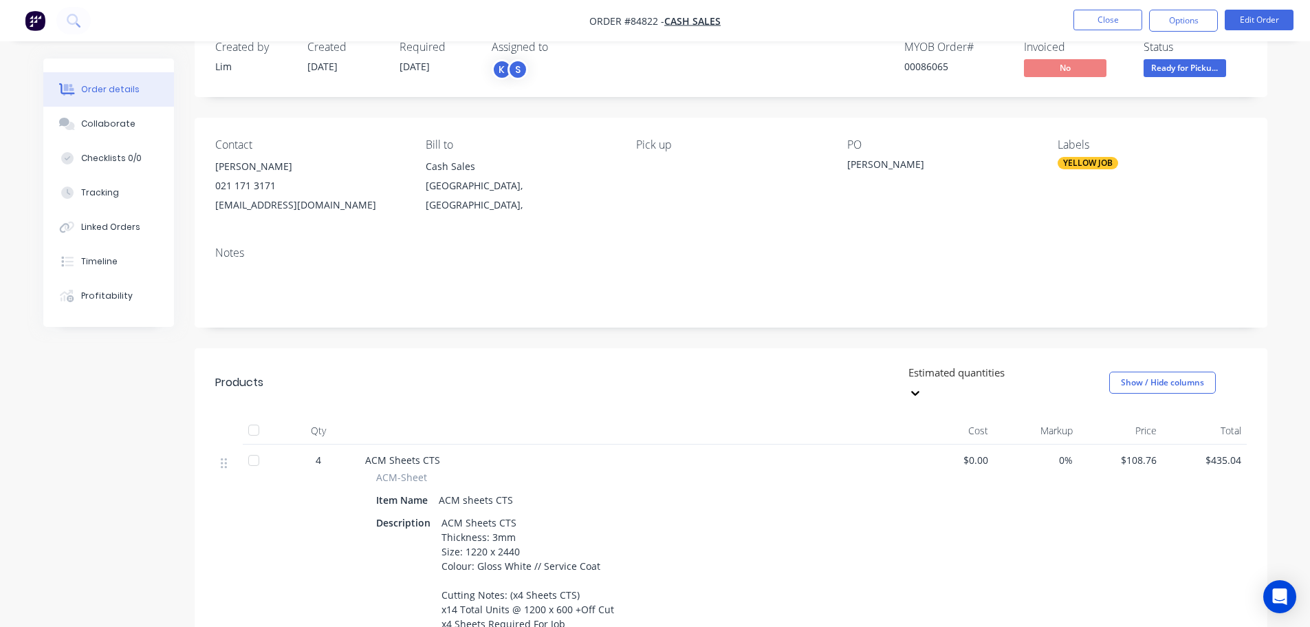
scroll to position [0, 0]
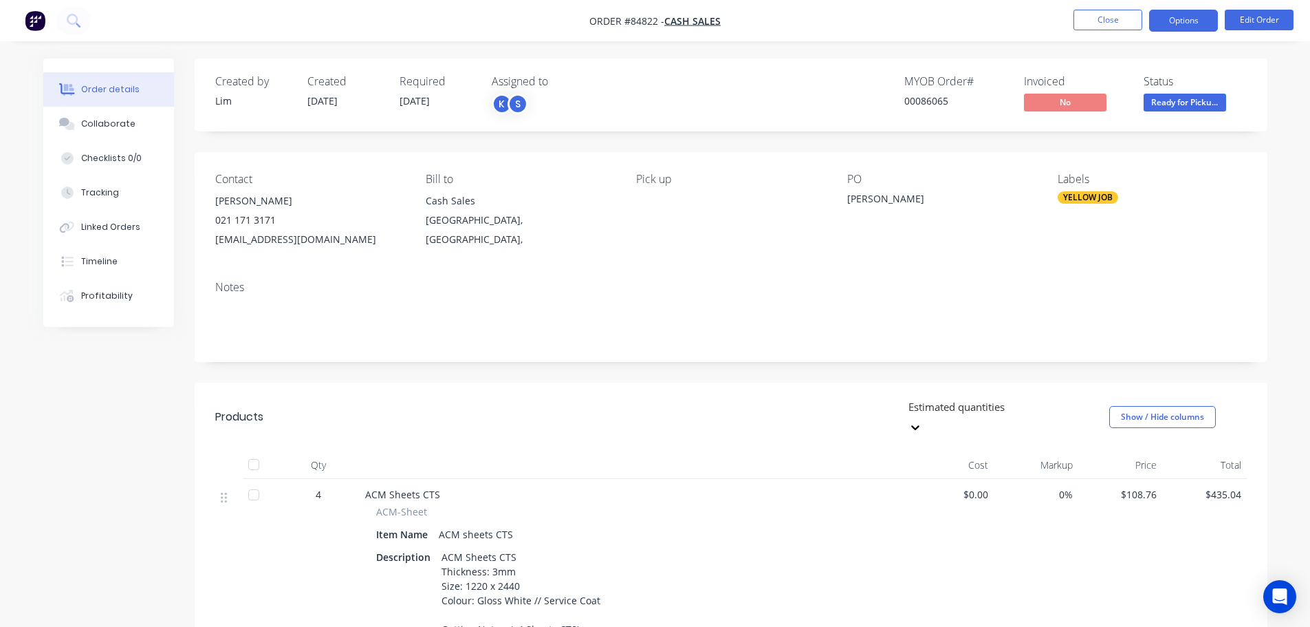
click at [1171, 23] on button "Options" at bounding box center [1184, 21] width 69 height 22
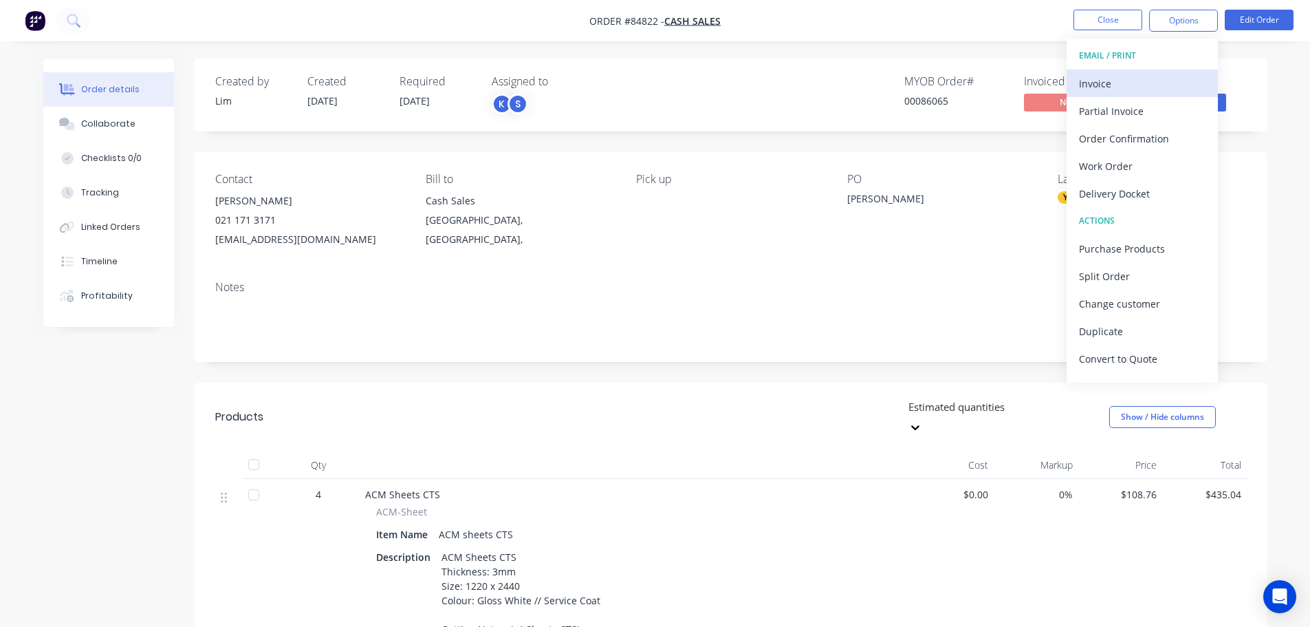
click at [1131, 82] on div "Invoice" at bounding box center [1142, 84] width 127 height 20
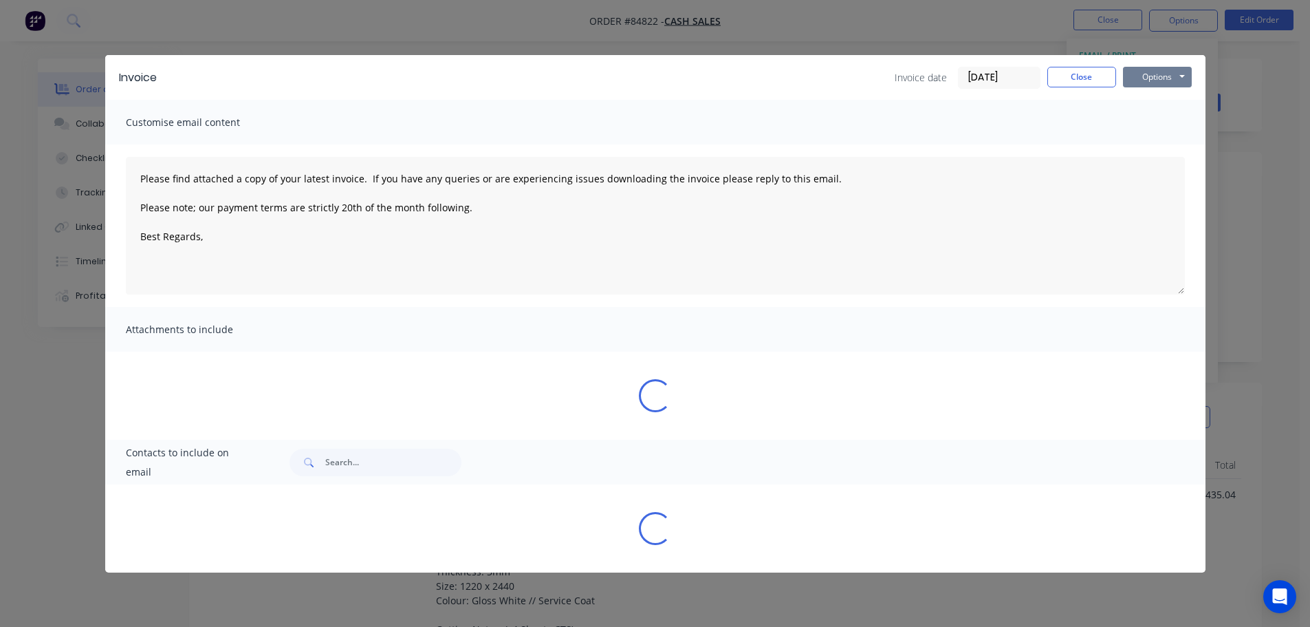
click at [1169, 78] on button "Options" at bounding box center [1157, 77] width 69 height 21
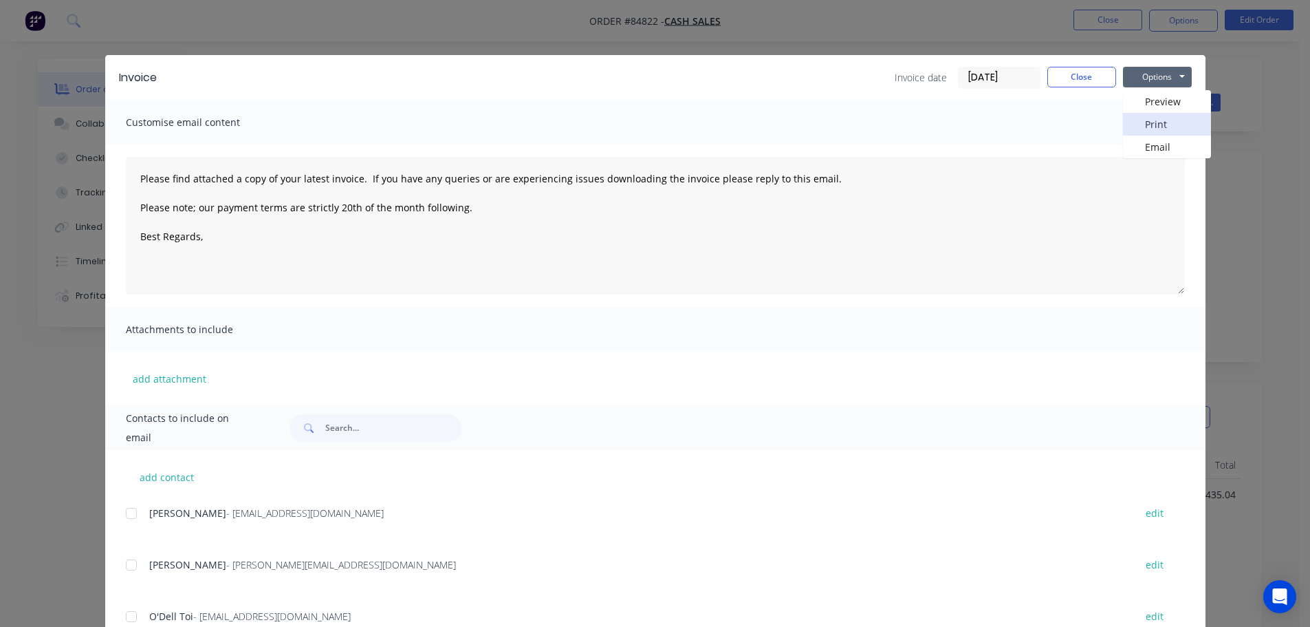
click at [1167, 121] on button "Print" at bounding box center [1167, 124] width 88 height 23
click at [87, 17] on div "Invoice Invoice date 30/09/25 Close Options Preview Print Email Customise email…" at bounding box center [655, 313] width 1310 height 627
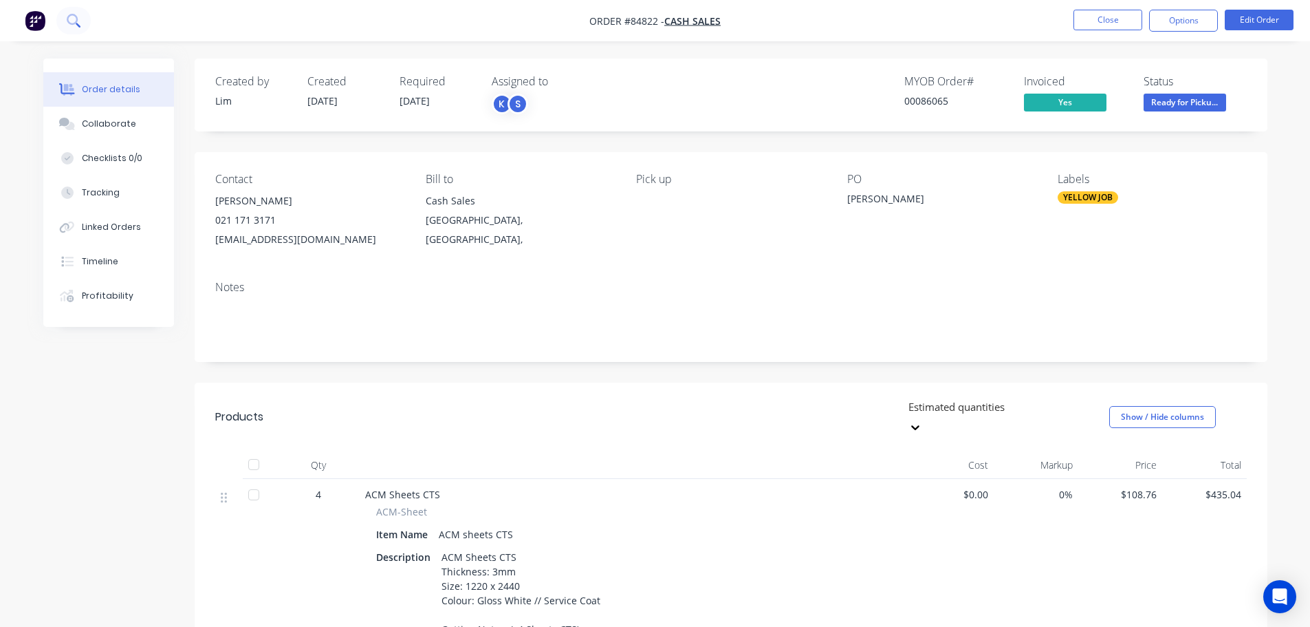
click at [66, 23] on button at bounding box center [73, 21] width 34 height 28
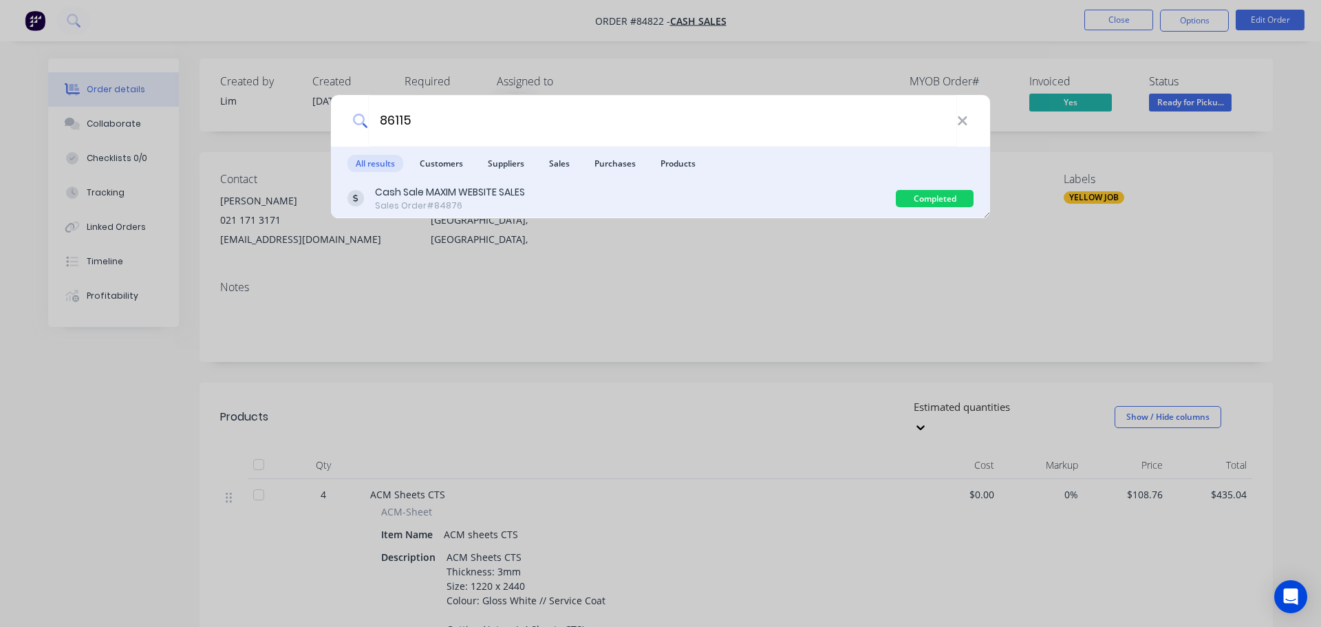
type input "86115"
click at [642, 208] on div "Cash Sale MAXIM WEBSITE SALES Sales Order #84876" at bounding box center [621, 198] width 548 height 27
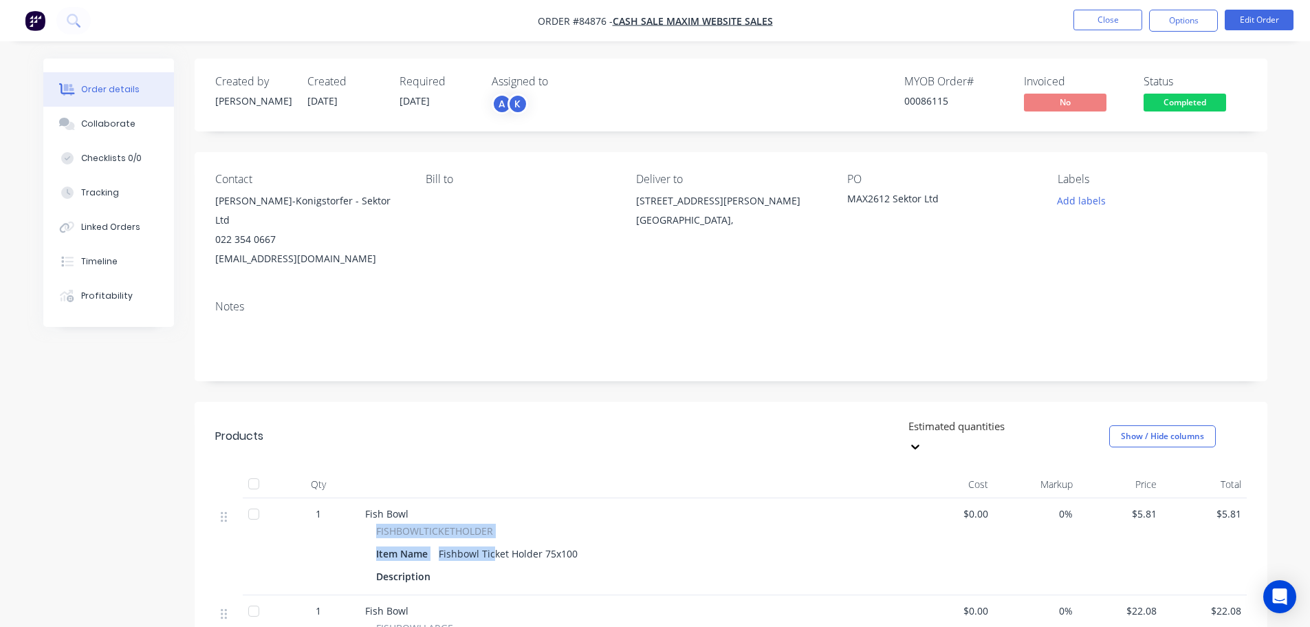
drag, startPoint x: 396, startPoint y: 496, endPoint x: 493, endPoint y: 501, distance: 97.8
click at [493, 524] on div "FISHBOWLTICKETHOLDER Item Name Fishbowl Ticket Holder 75x100 Description" at bounding box center [634, 555] width 539 height 63
click at [501, 524] on div "FISHBOWLTICKETHOLDER" at bounding box center [634, 531] width 517 height 14
click at [483, 524] on span "FISHBOWLTICKETHOLDER" at bounding box center [434, 531] width 117 height 14
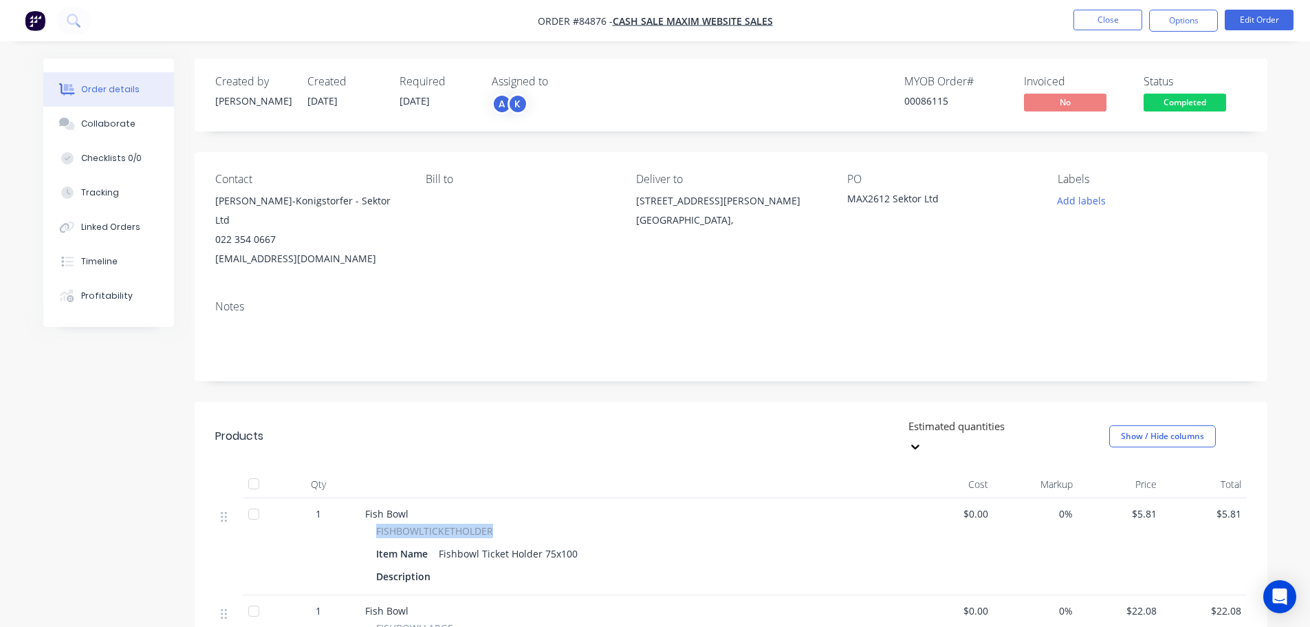
copy span "FISHBOWLTICKETHOLDER"
click at [1189, 100] on span "Completed" at bounding box center [1185, 102] width 83 height 17
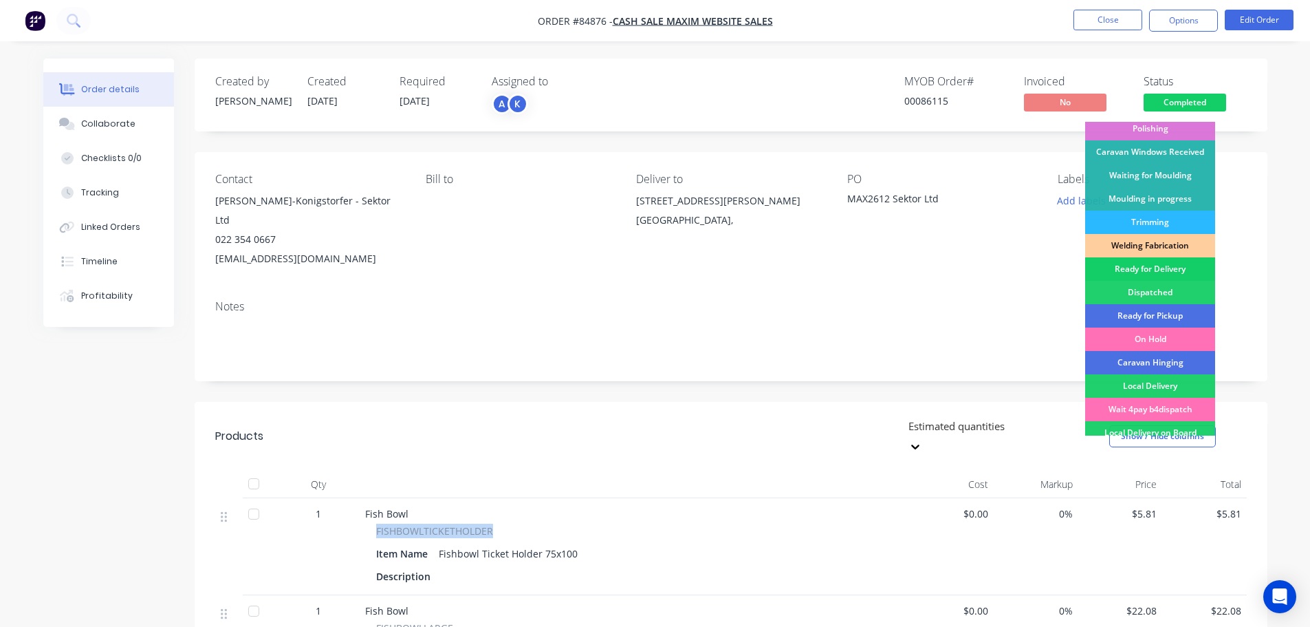
scroll to position [271, 0]
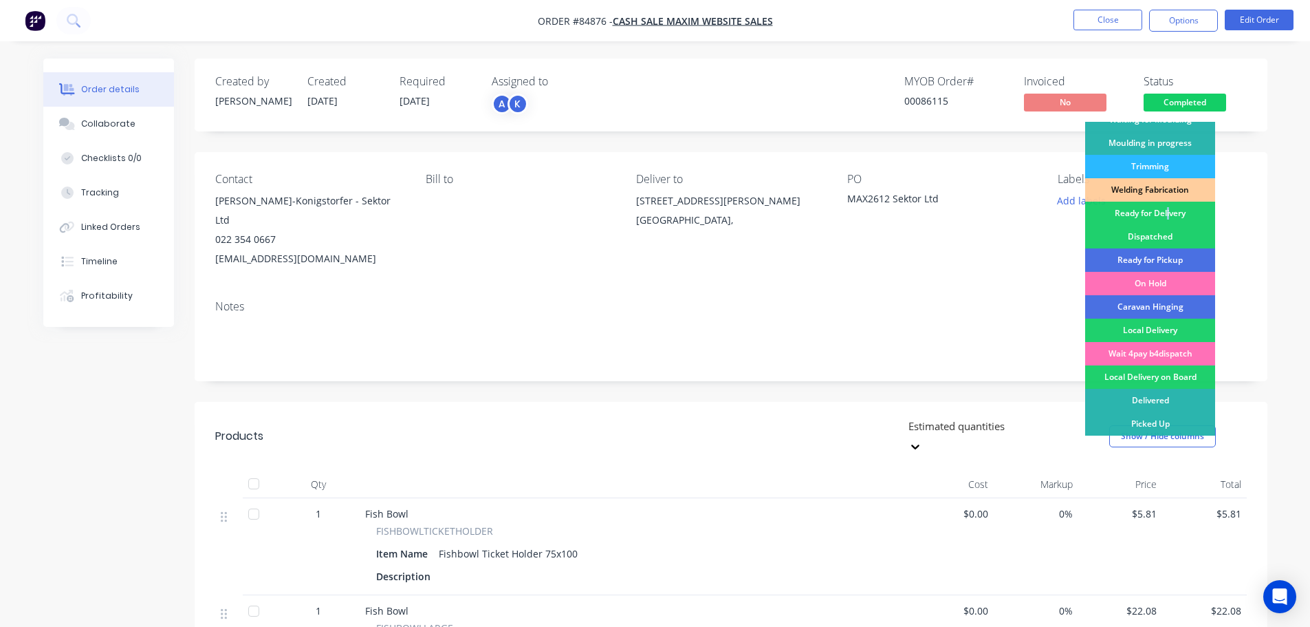
drag, startPoint x: 1169, startPoint y: 211, endPoint x: 1174, endPoint y: 197, distance: 15.2
click at [1172, 206] on div "Ready for Delivery" at bounding box center [1151, 213] width 130 height 23
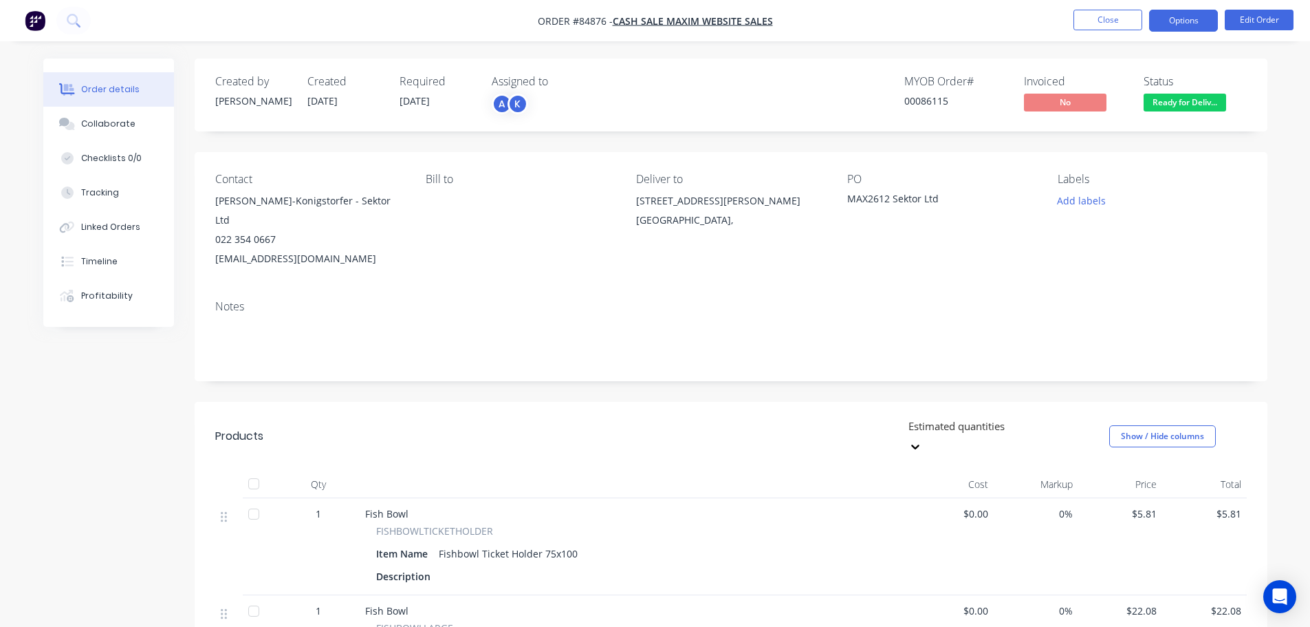
click at [1185, 23] on button "Options" at bounding box center [1184, 21] width 69 height 22
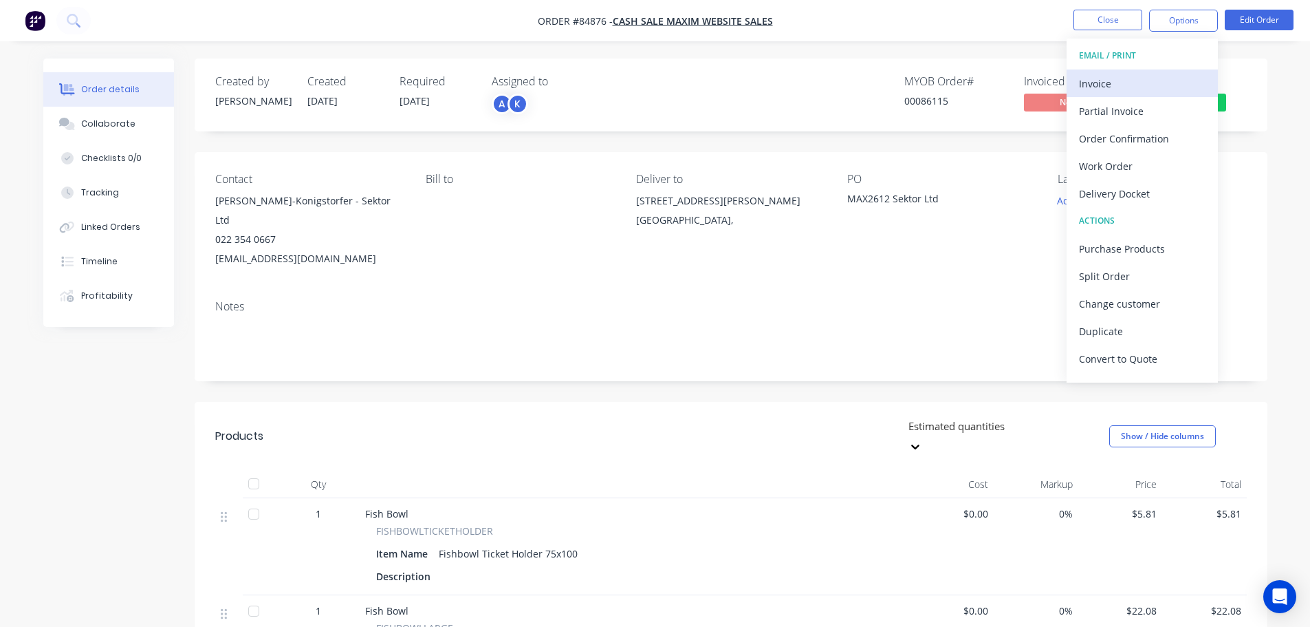
click at [1146, 78] on div "Invoice" at bounding box center [1142, 84] width 127 height 20
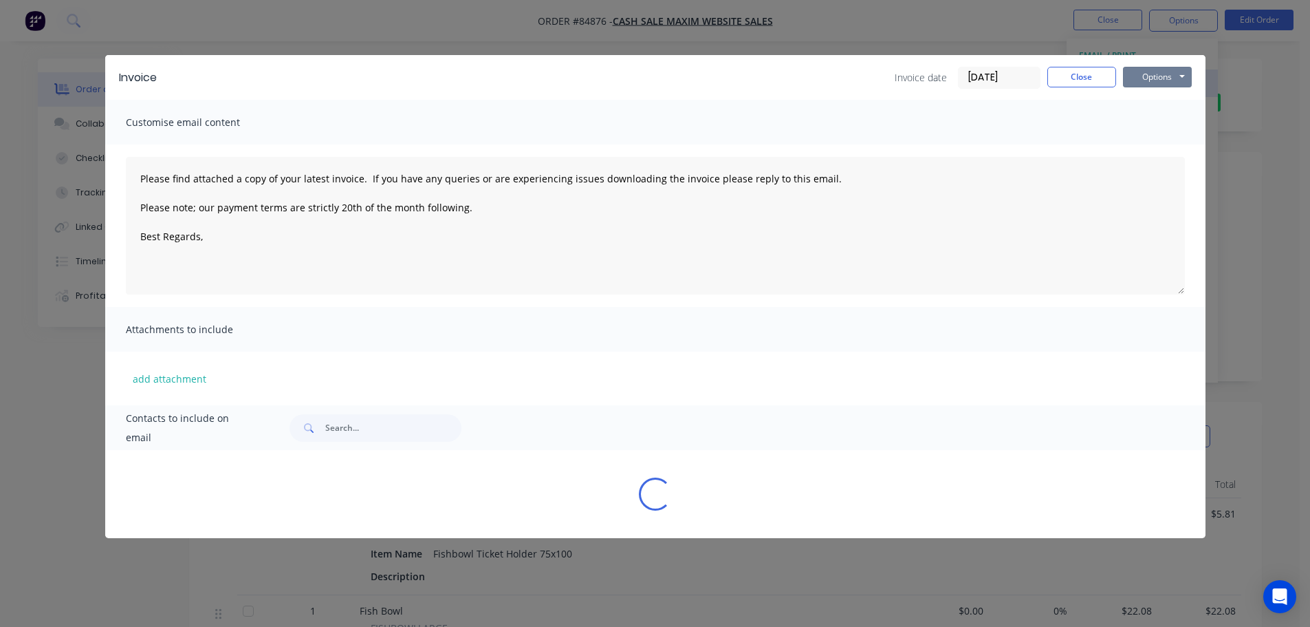
click at [1174, 77] on button "Options" at bounding box center [1157, 77] width 69 height 21
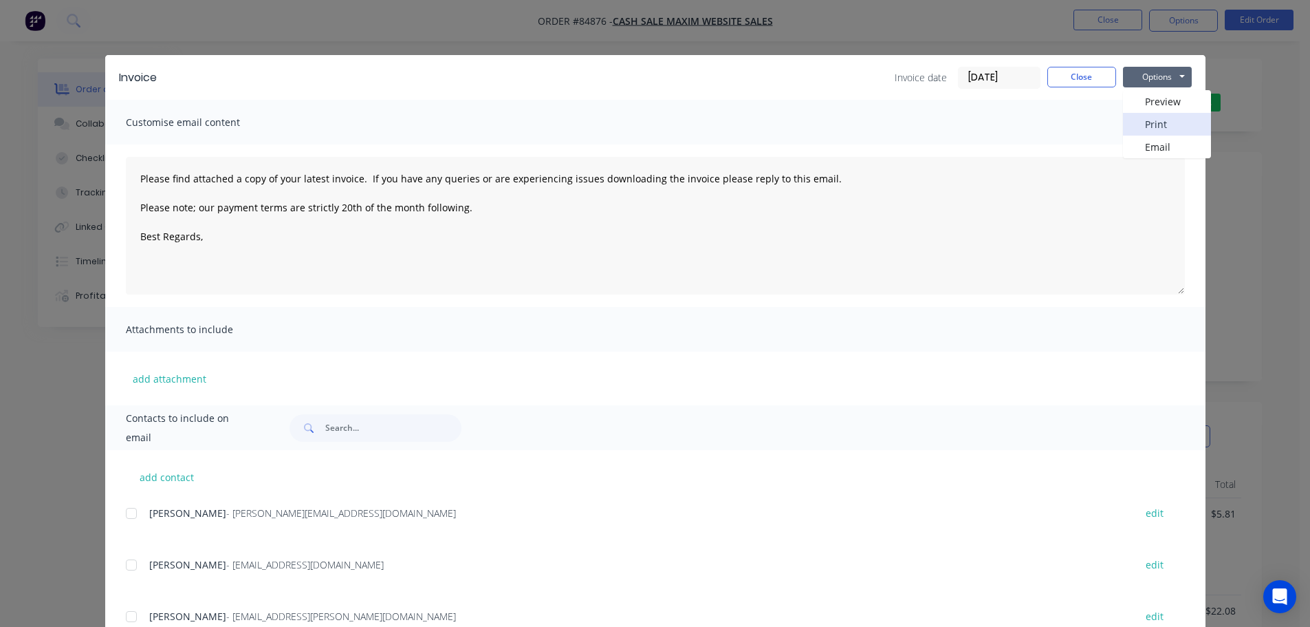
click at [1163, 129] on button "Print" at bounding box center [1167, 124] width 88 height 23
click at [1082, 69] on button "Close" at bounding box center [1082, 77] width 69 height 21
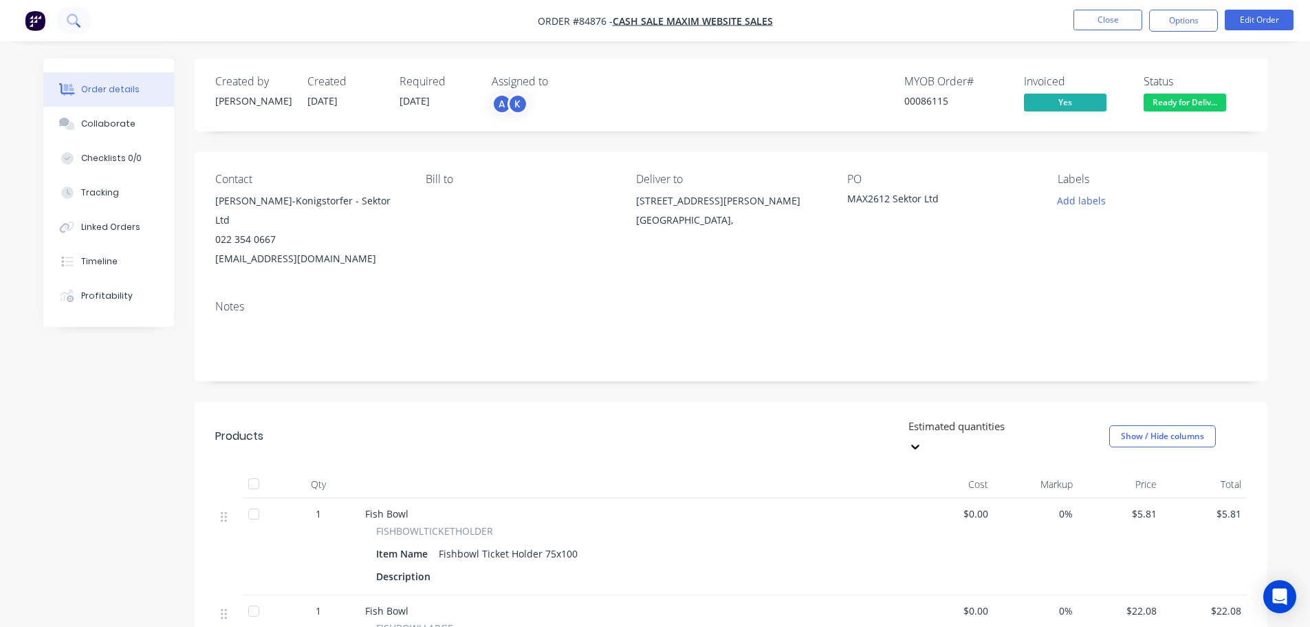
click at [78, 24] on icon at bounding box center [78, 25] width 5 height 5
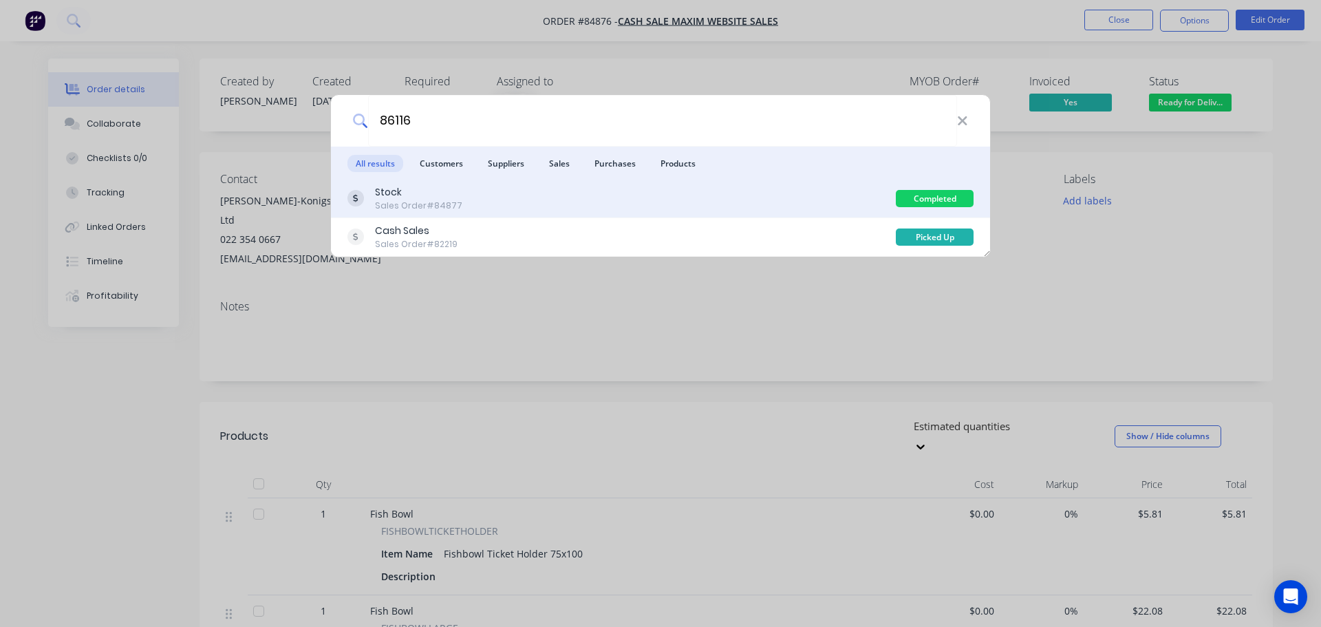
type input "86116"
click at [504, 187] on div "Stock Sales Order #84877" at bounding box center [621, 198] width 548 height 27
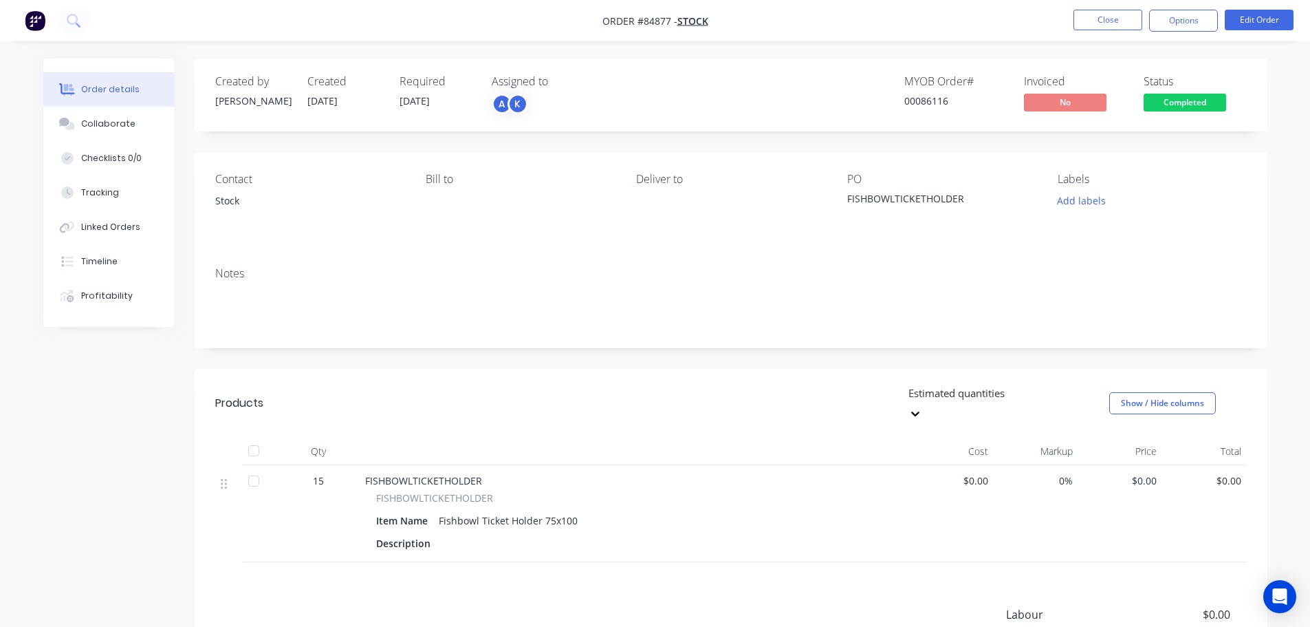
click at [1182, 103] on span "Completed" at bounding box center [1185, 102] width 83 height 17
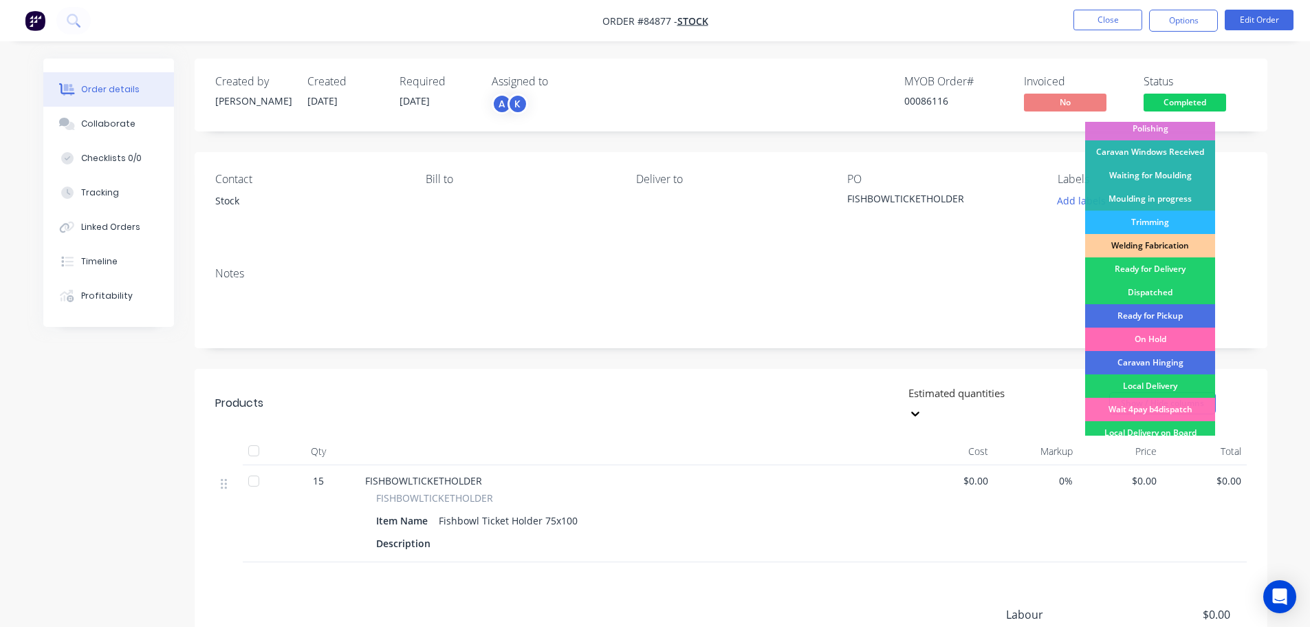
scroll to position [271, 0]
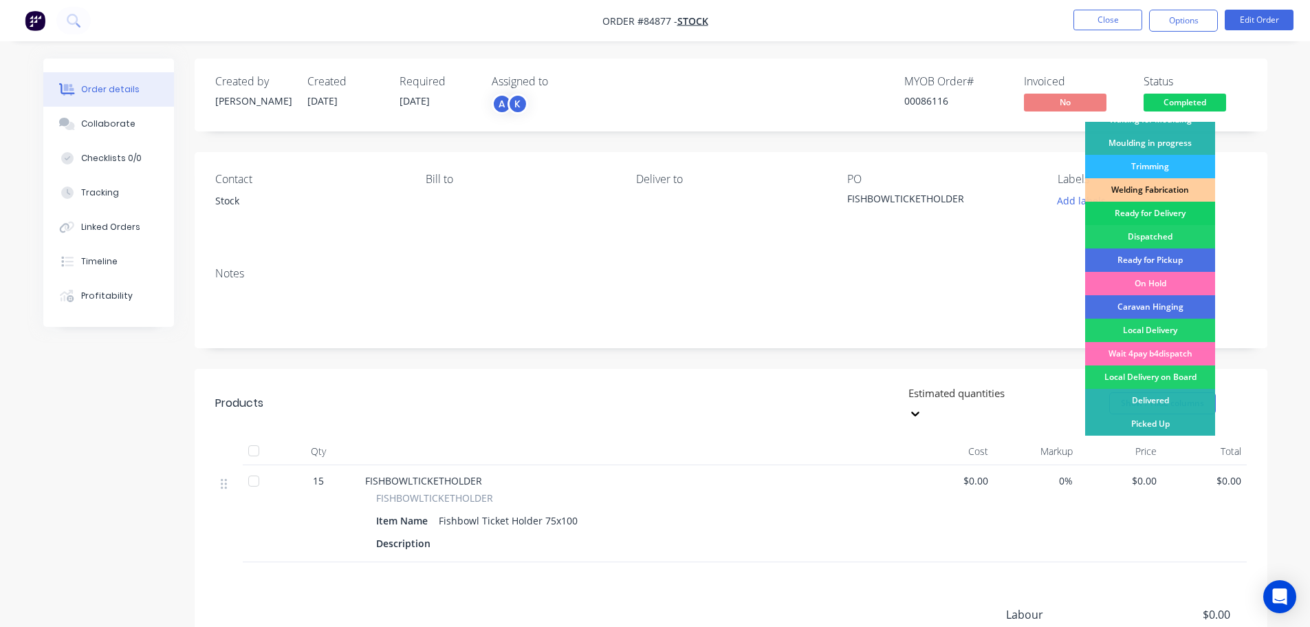
click at [1161, 213] on div "Ready for Delivery" at bounding box center [1151, 213] width 130 height 23
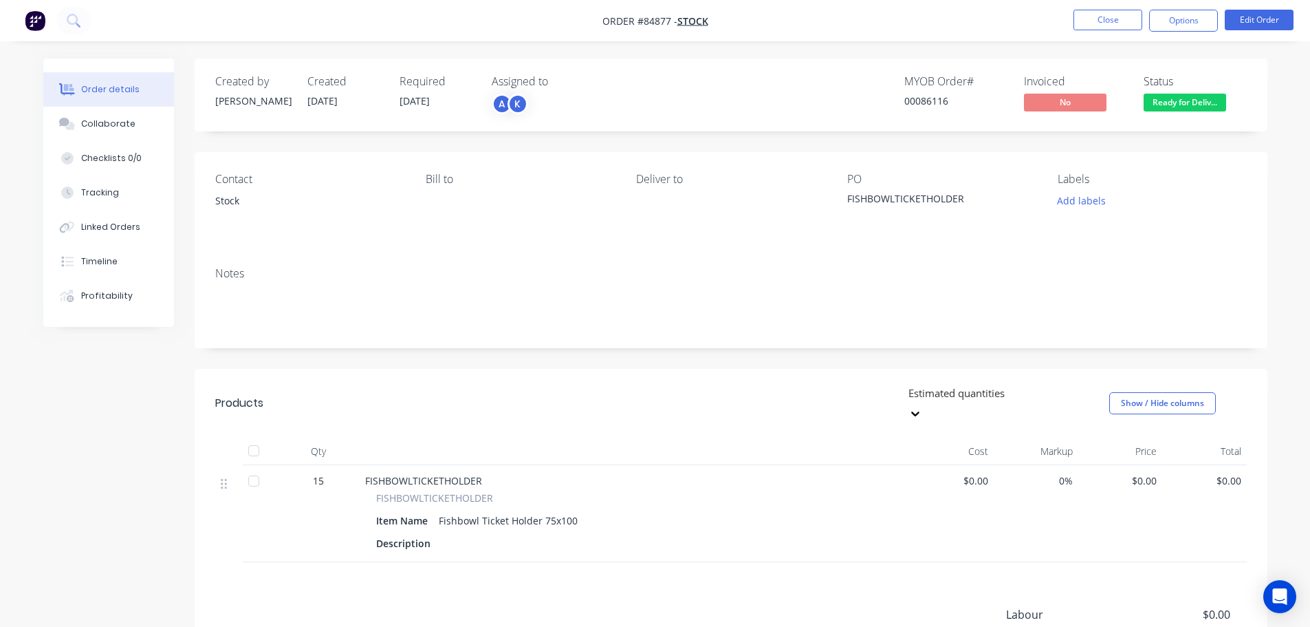
click at [1207, 100] on span "Ready for Deliv..." at bounding box center [1185, 102] width 83 height 17
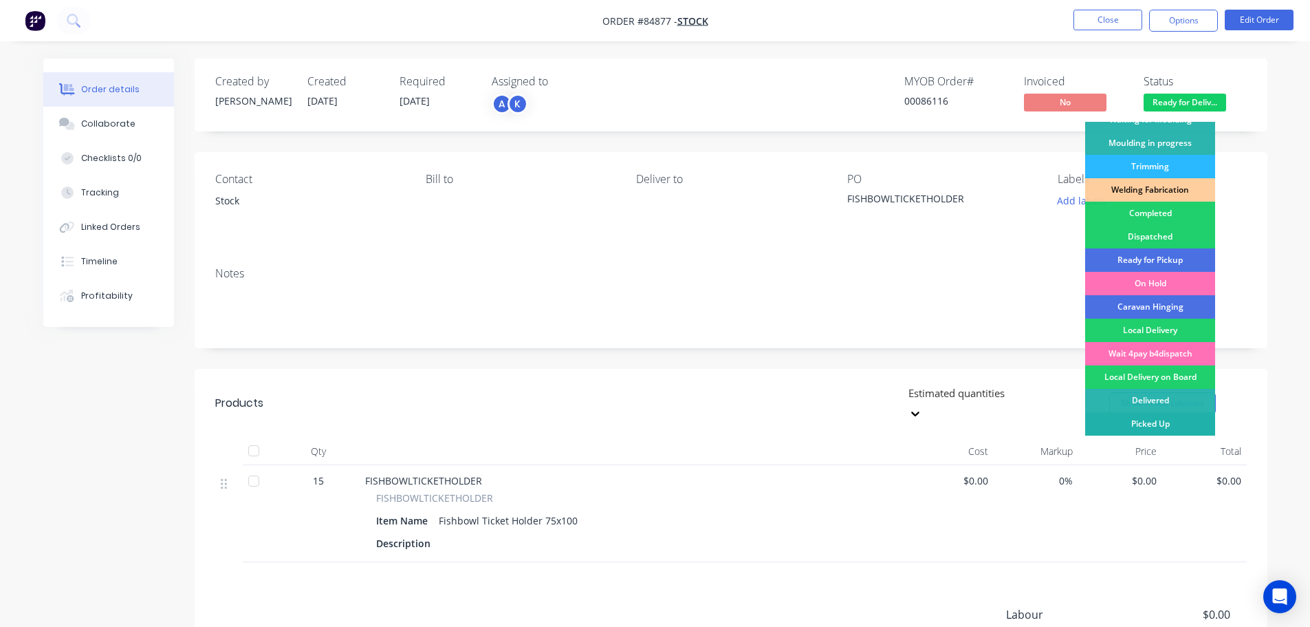
drag, startPoint x: 1166, startPoint y: 415, endPoint x: 1263, endPoint y: 141, distance: 290.5
click at [1166, 414] on div "Picked Up" at bounding box center [1151, 423] width 130 height 23
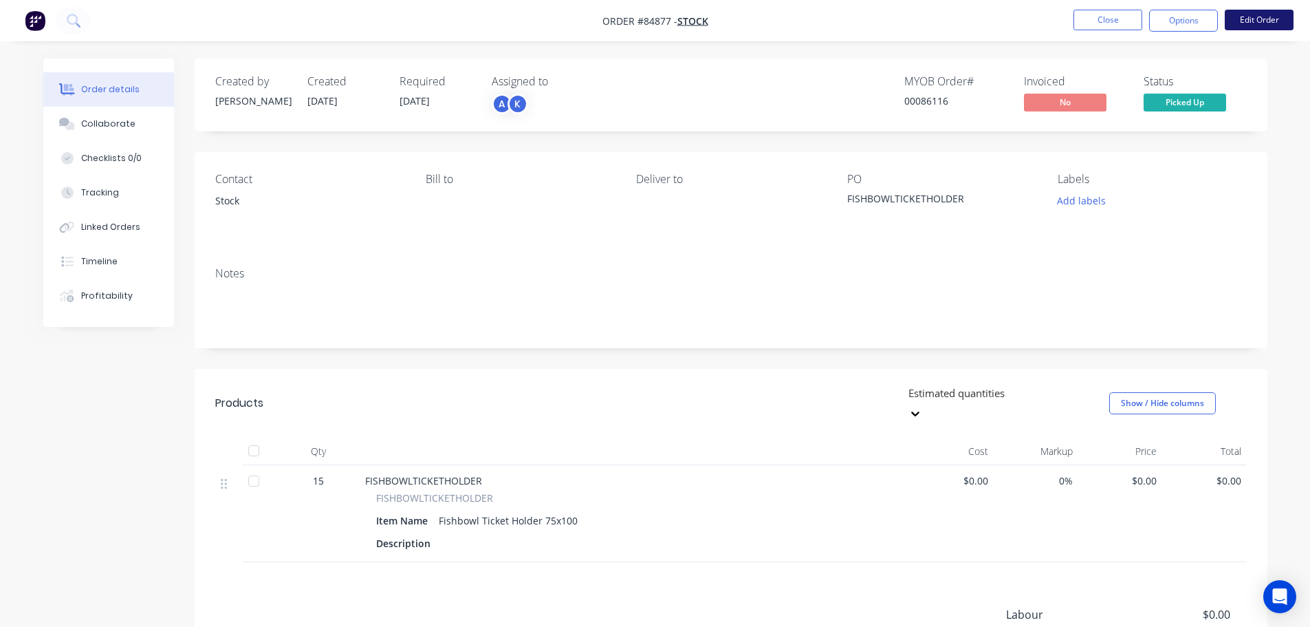
click at [1269, 25] on button "Edit Order" at bounding box center [1259, 20] width 69 height 21
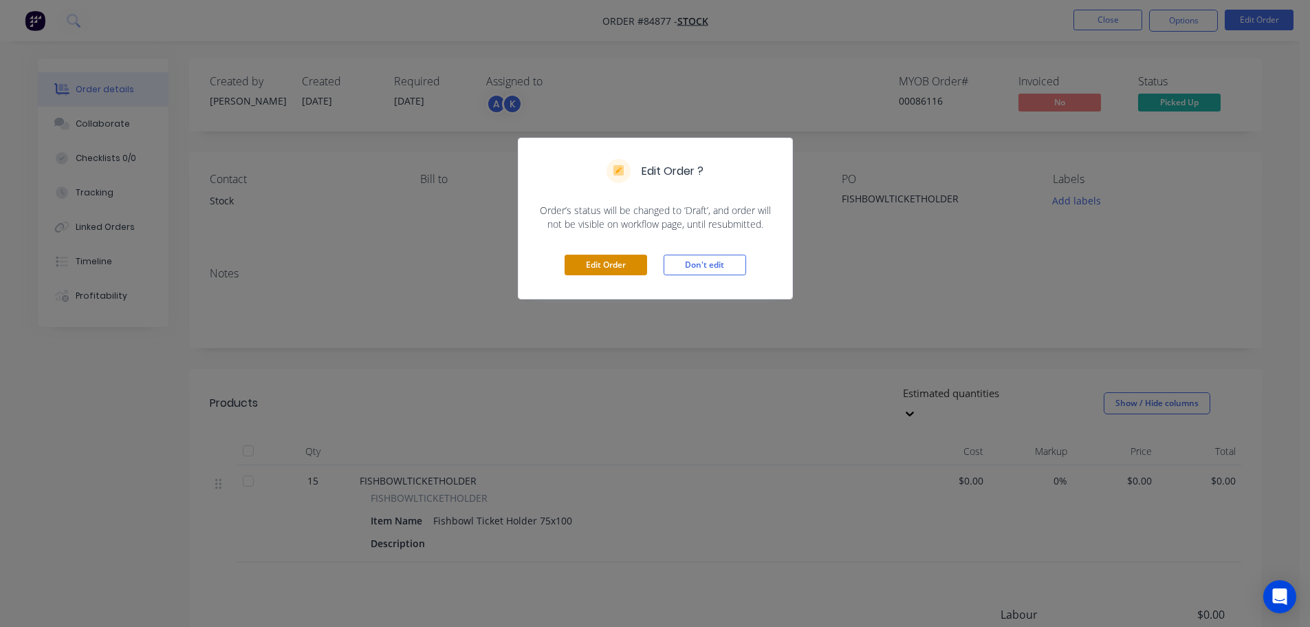
click at [632, 263] on button "Edit Order" at bounding box center [606, 265] width 83 height 21
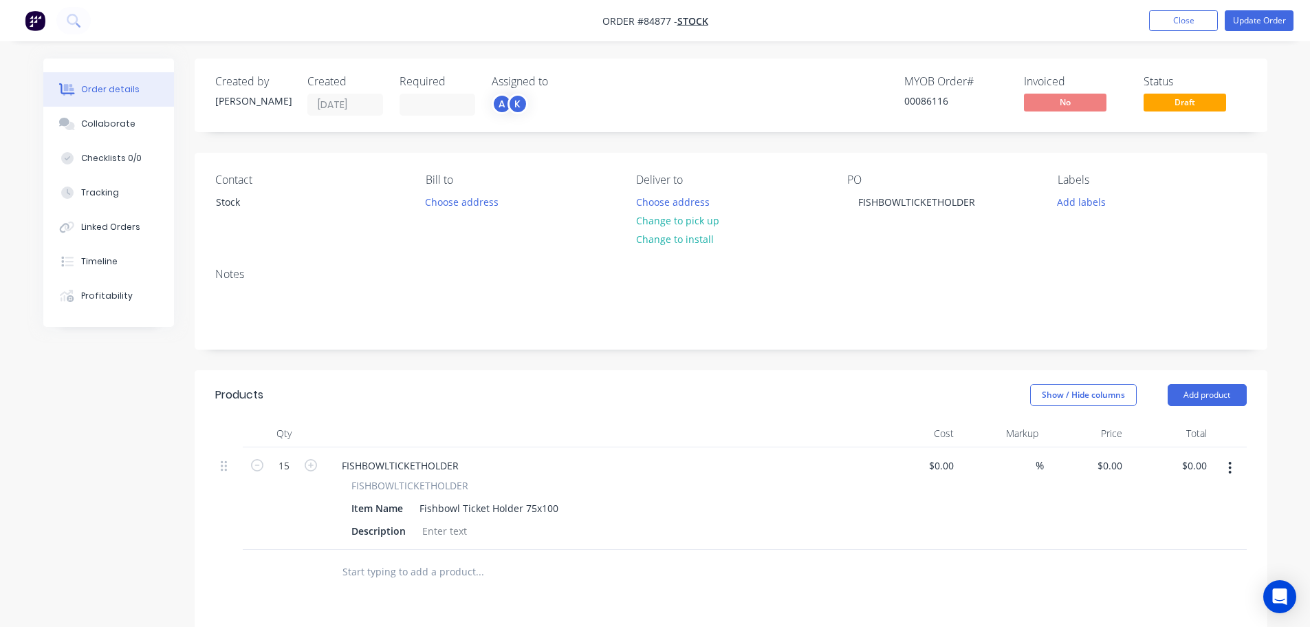
click at [386, 570] on input "text" at bounding box center [479, 572] width 275 height 28
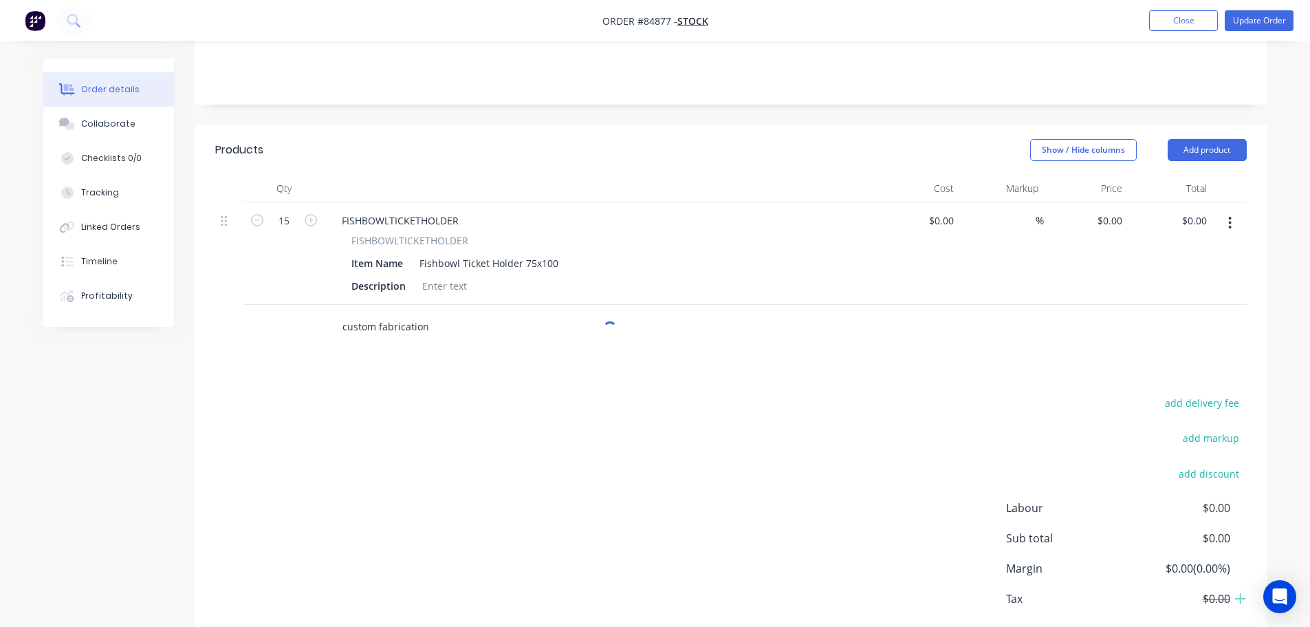
scroll to position [275, 0]
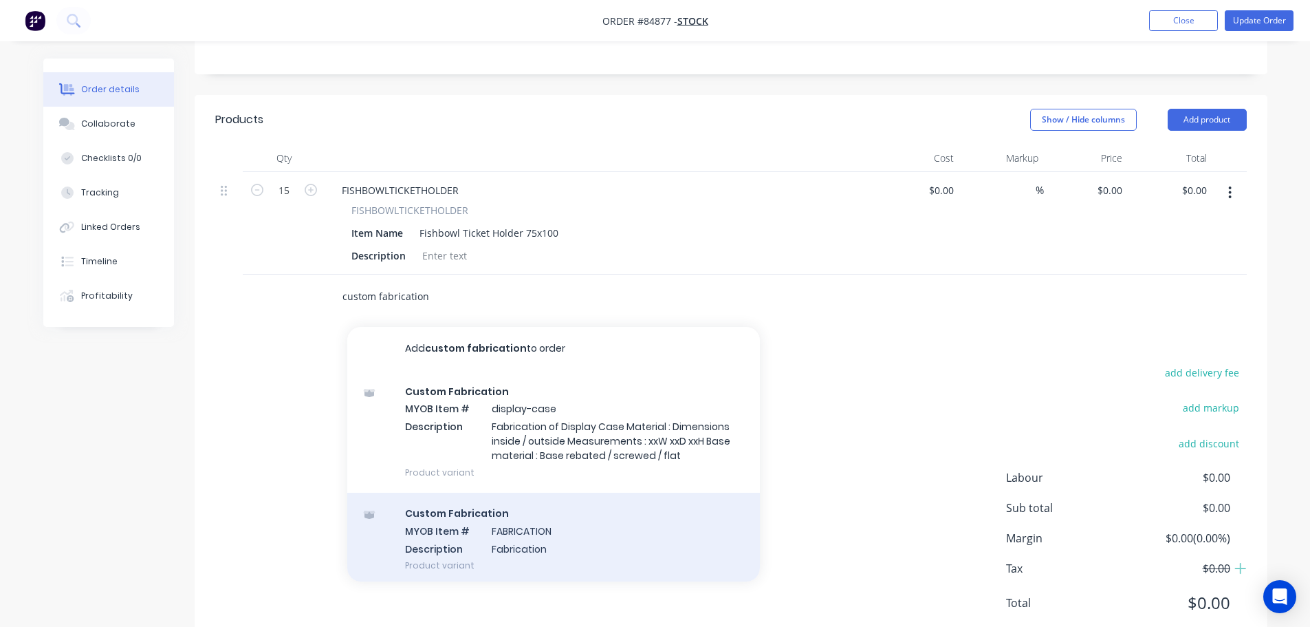
type input "custom fabrication"
click at [565, 531] on div "Custom Fabrication MYOB Item # FABRICATION Description Fabrication Product vari…" at bounding box center [553, 539] width 413 height 93
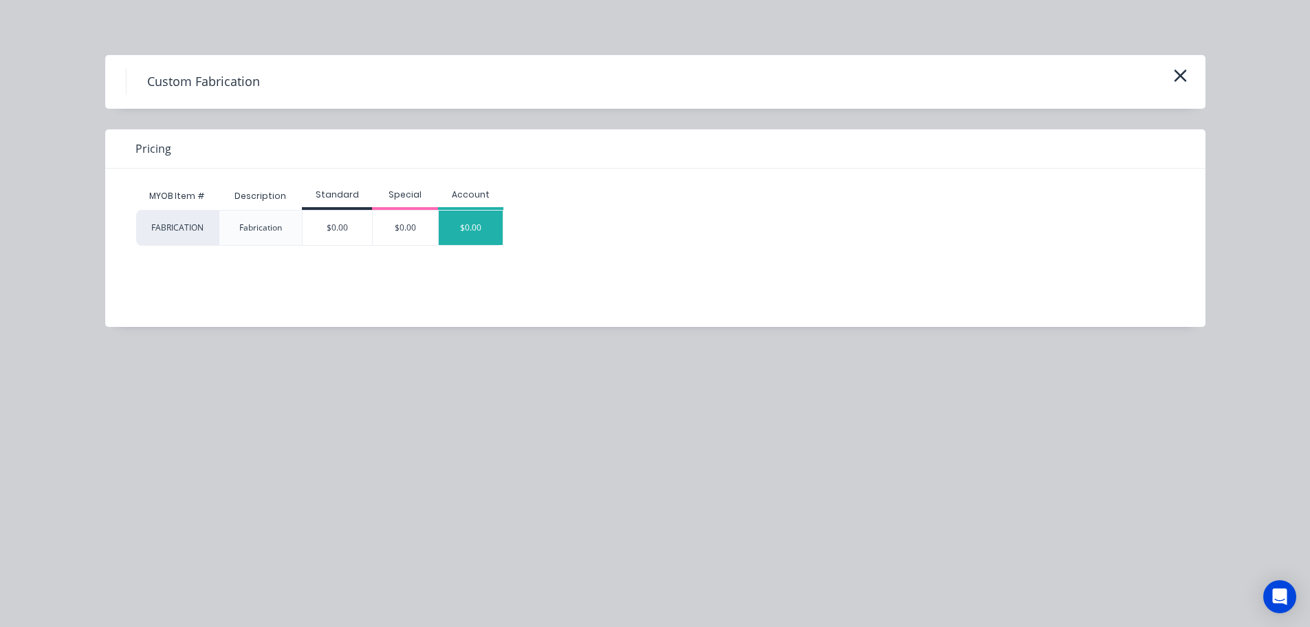
click at [486, 221] on div "$0.00" at bounding box center [471, 228] width 65 height 34
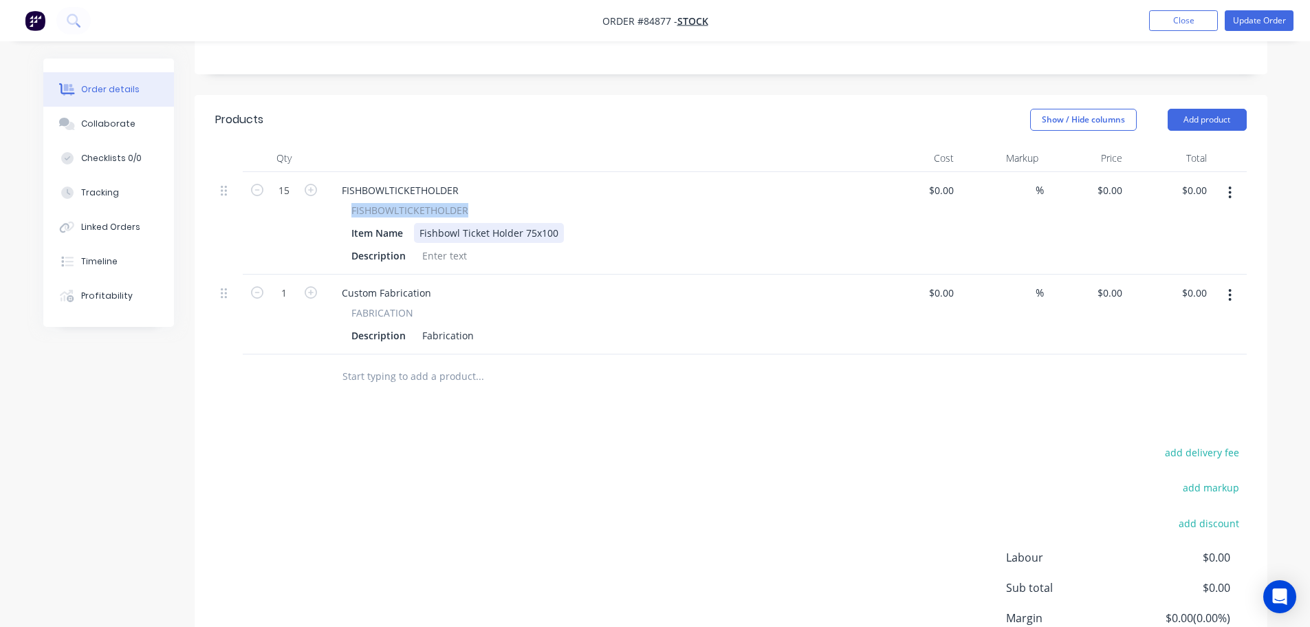
drag, startPoint x: 376, startPoint y: 215, endPoint x: 490, endPoint y: 239, distance: 116.0
click at [497, 217] on div "FISHBOWLTICKETHOLDER" at bounding box center [601, 210] width 498 height 14
copy span "FISHBOWLTICKETHOLDER"
click at [438, 338] on div "Fabrication" at bounding box center [448, 335] width 63 height 20
paste div
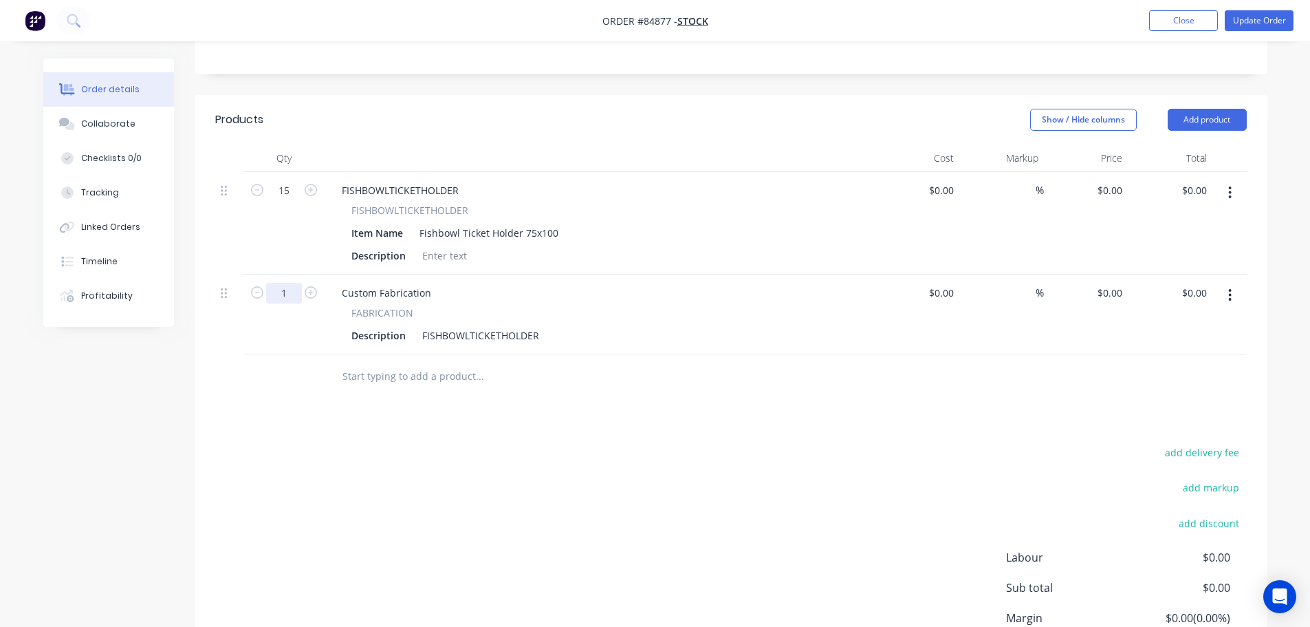
click at [280, 294] on input "1" at bounding box center [284, 293] width 36 height 21
type input "28"
click at [1222, 195] on button "button" at bounding box center [1230, 192] width 32 height 25
click at [1180, 308] on div "Delete" at bounding box center [1182, 311] width 106 height 20
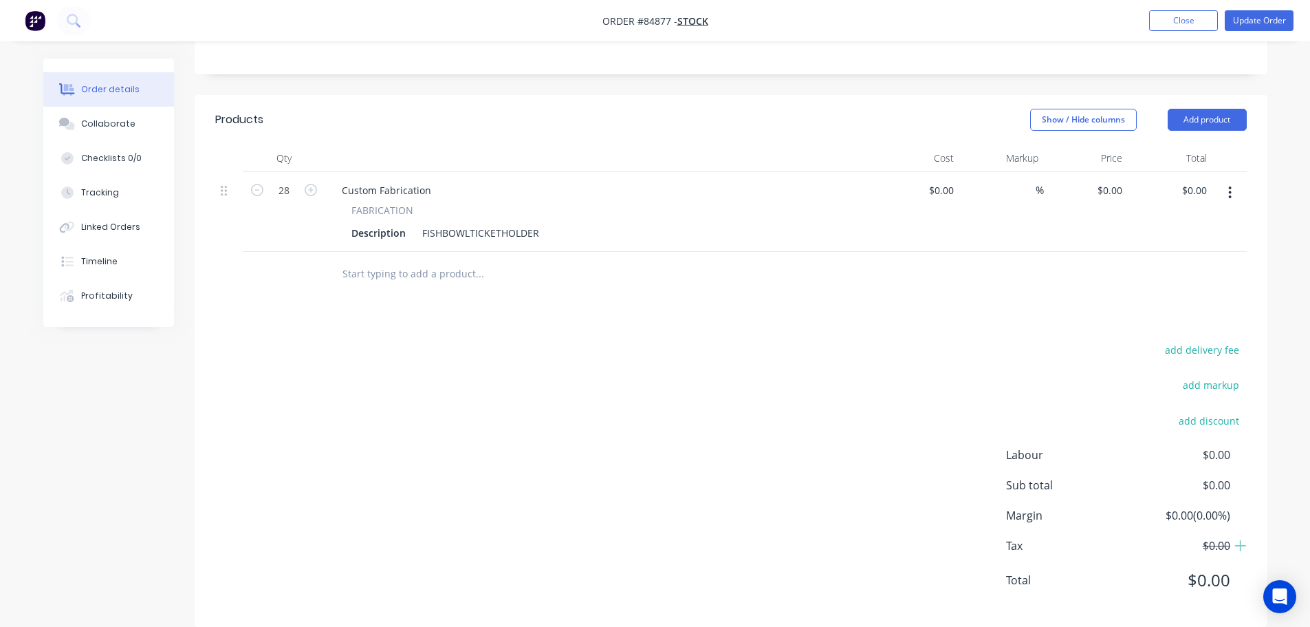
scroll to position [0, 0]
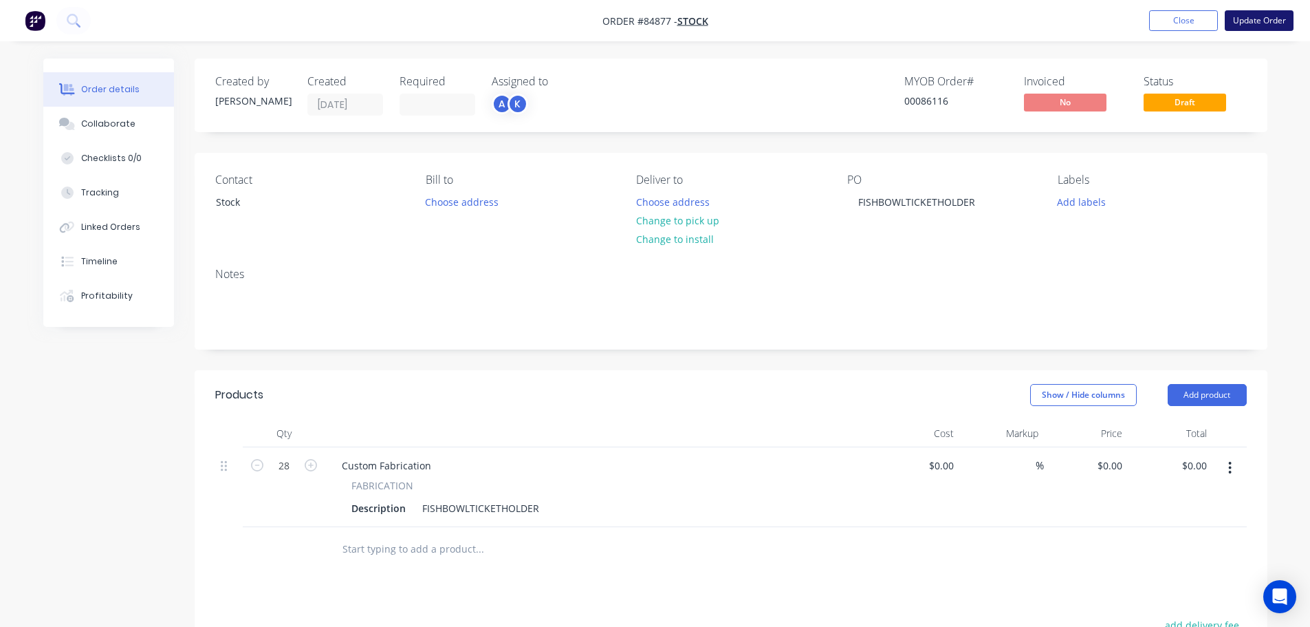
click at [1236, 24] on button "Update Order" at bounding box center [1259, 20] width 69 height 21
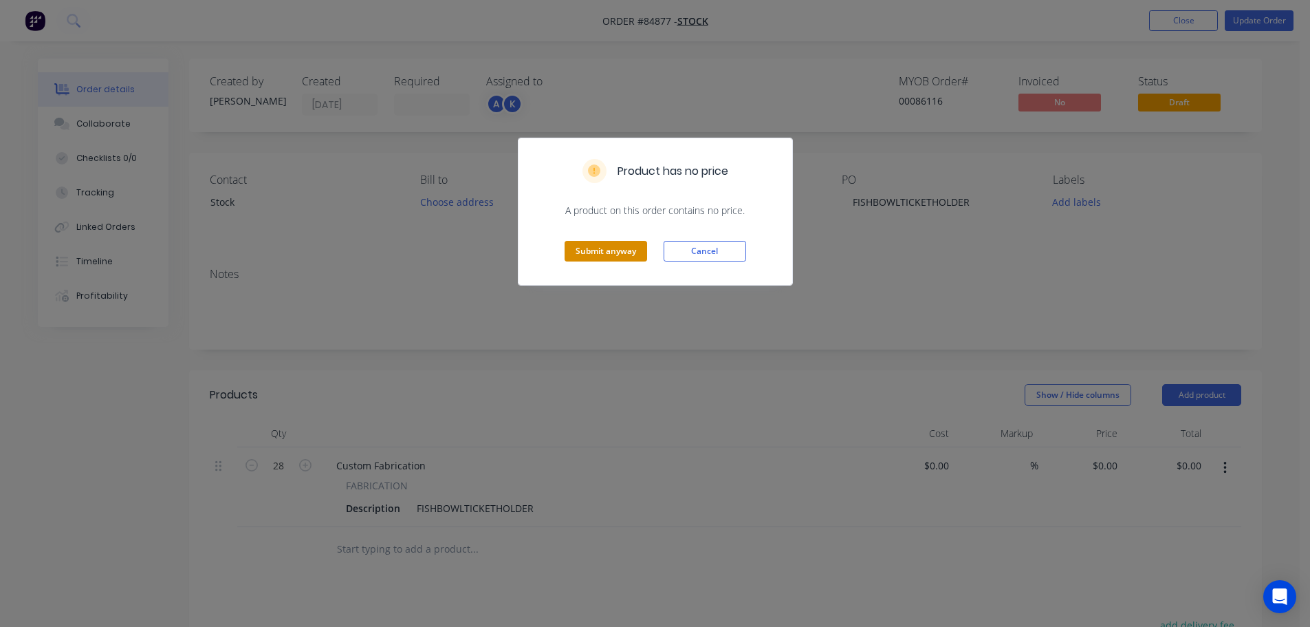
click at [588, 248] on button "Submit anyway" at bounding box center [606, 251] width 83 height 21
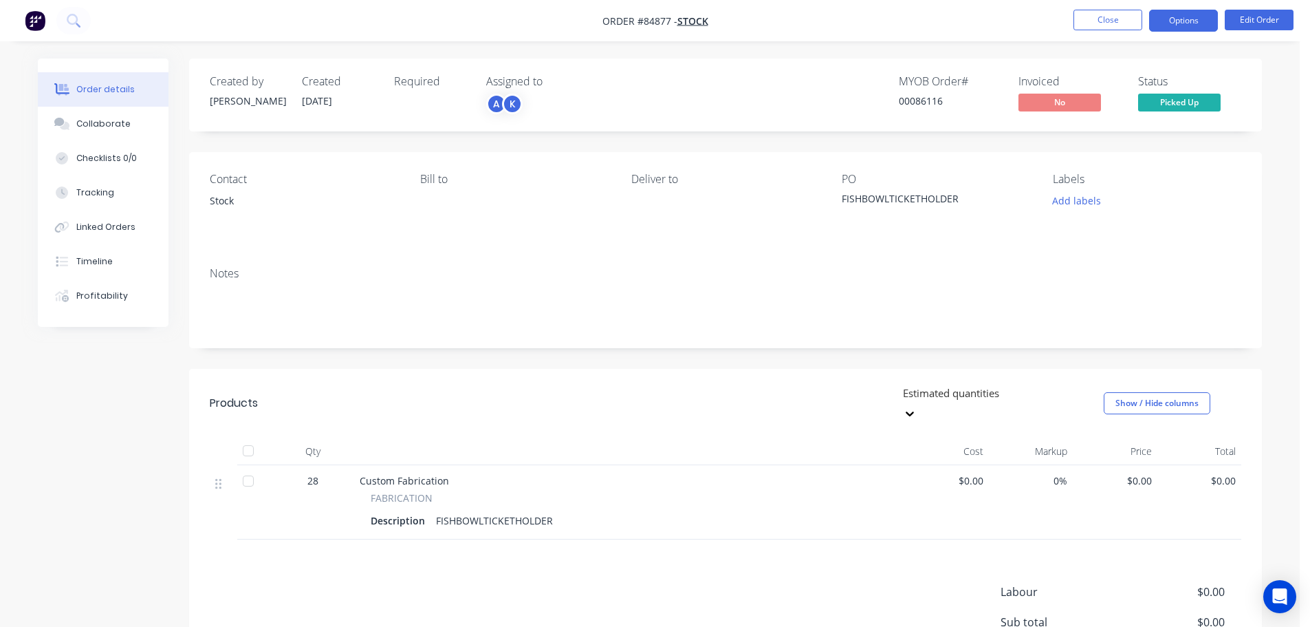
click at [1174, 18] on button "Options" at bounding box center [1184, 21] width 69 height 22
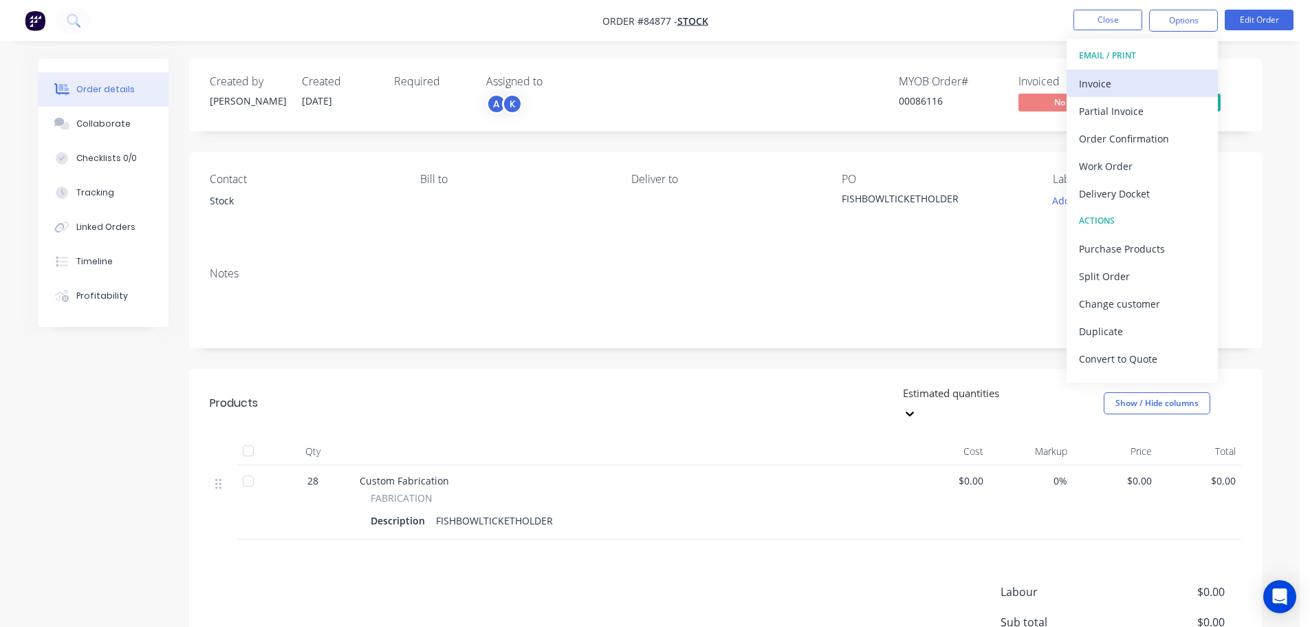
click at [1141, 81] on div "Invoice" at bounding box center [1142, 84] width 127 height 20
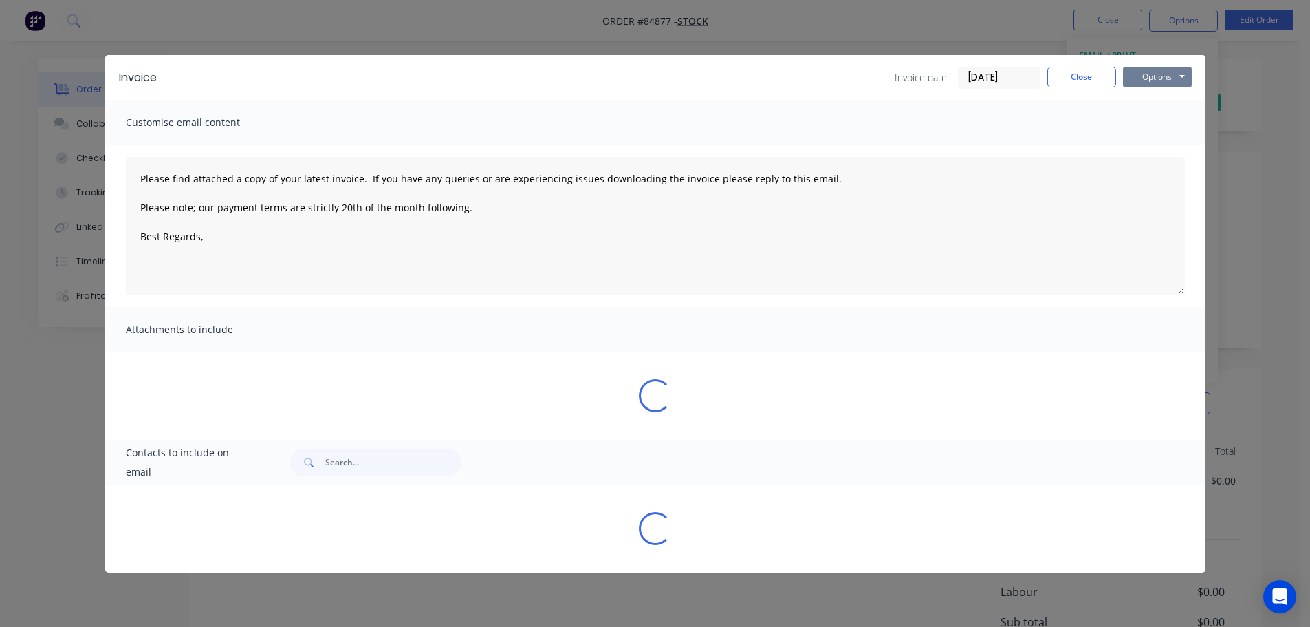
click at [1150, 79] on button "Options" at bounding box center [1157, 77] width 69 height 21
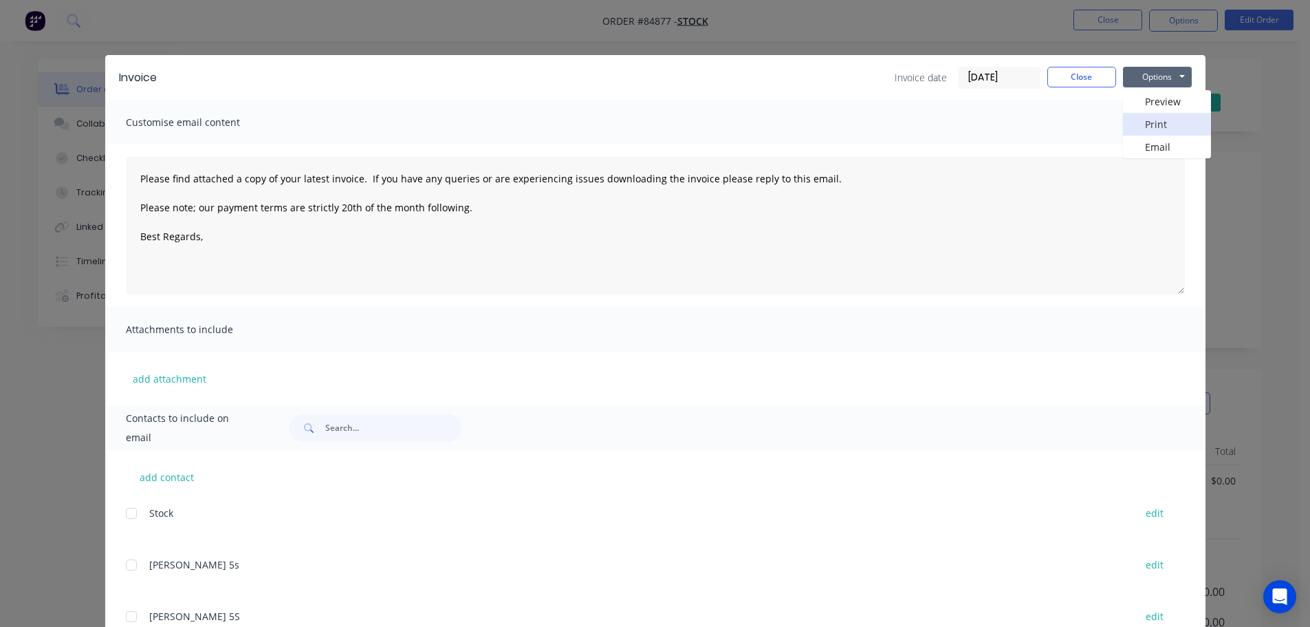
click at [1150, 122] on button "Print" at bounding box center [1167, 124] width 88 height 23
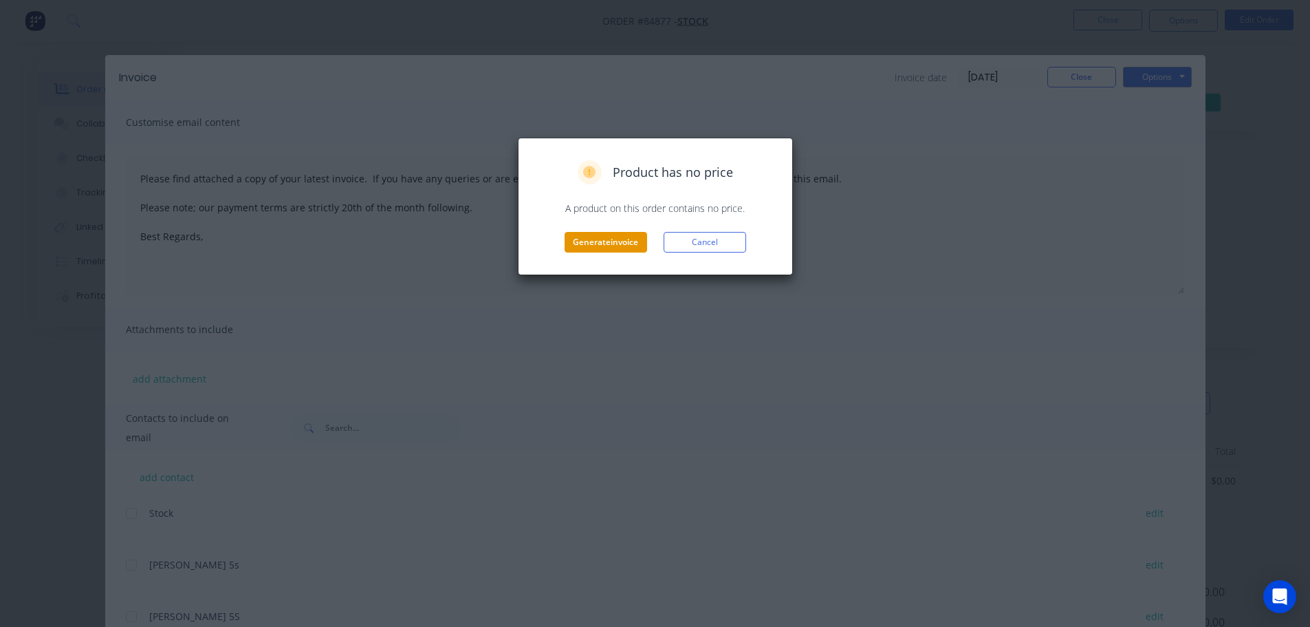
click at [616, 247] on button "Generate invoice" at bounding box center [606, 242] width 83 height 21
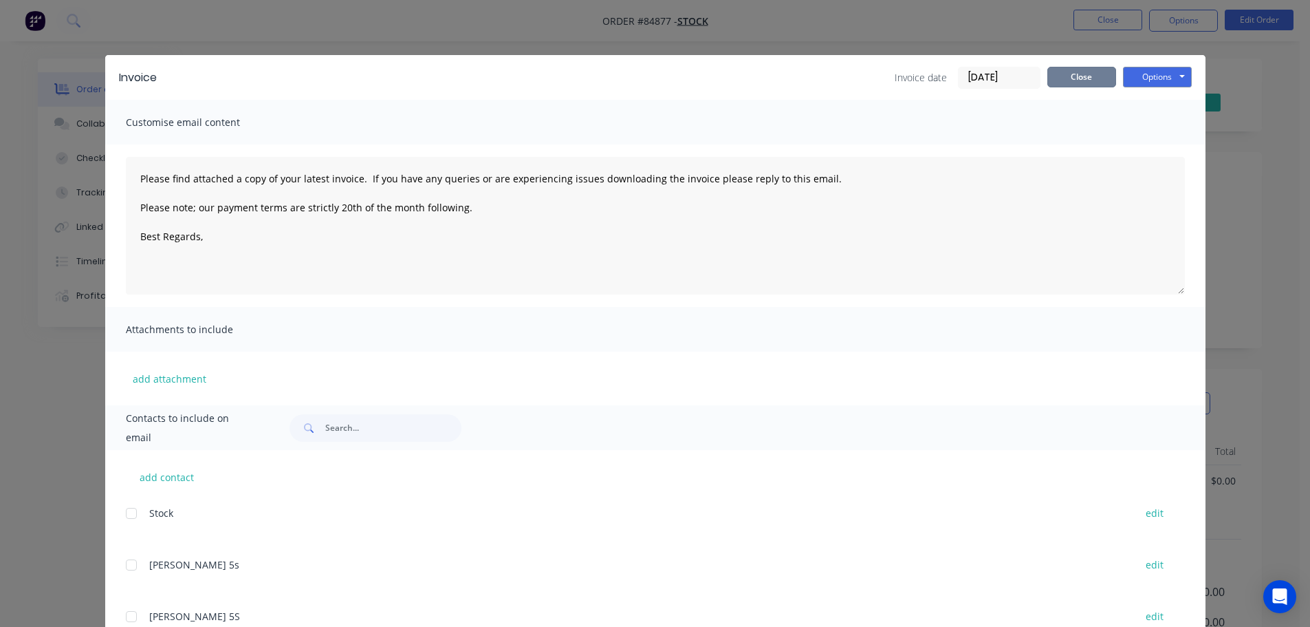
drag, startPoint x: 1055, startPoint y: 74, endPoint x: 1062, endPoint y: 76, distance: 8.1
click at [1061, 76] on button "Close" at bounding box center [1082, 77] width 69 height 21
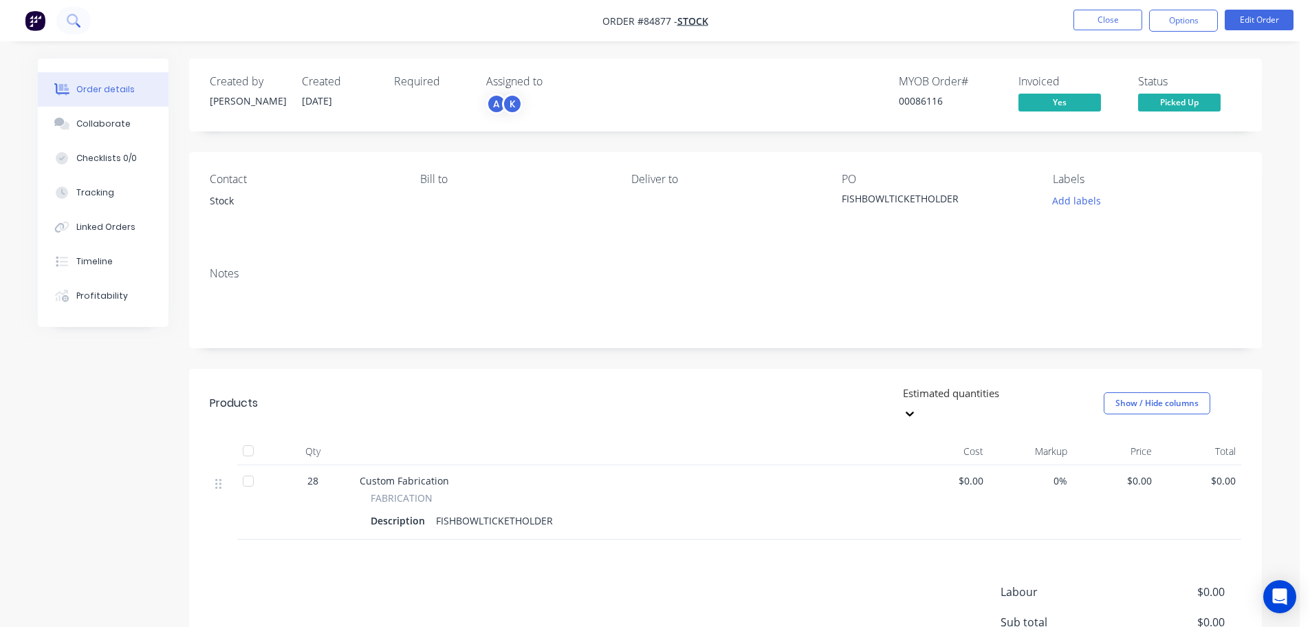
click at [76, 23] on icon at bounding box center [78, 25] width 5 height 5
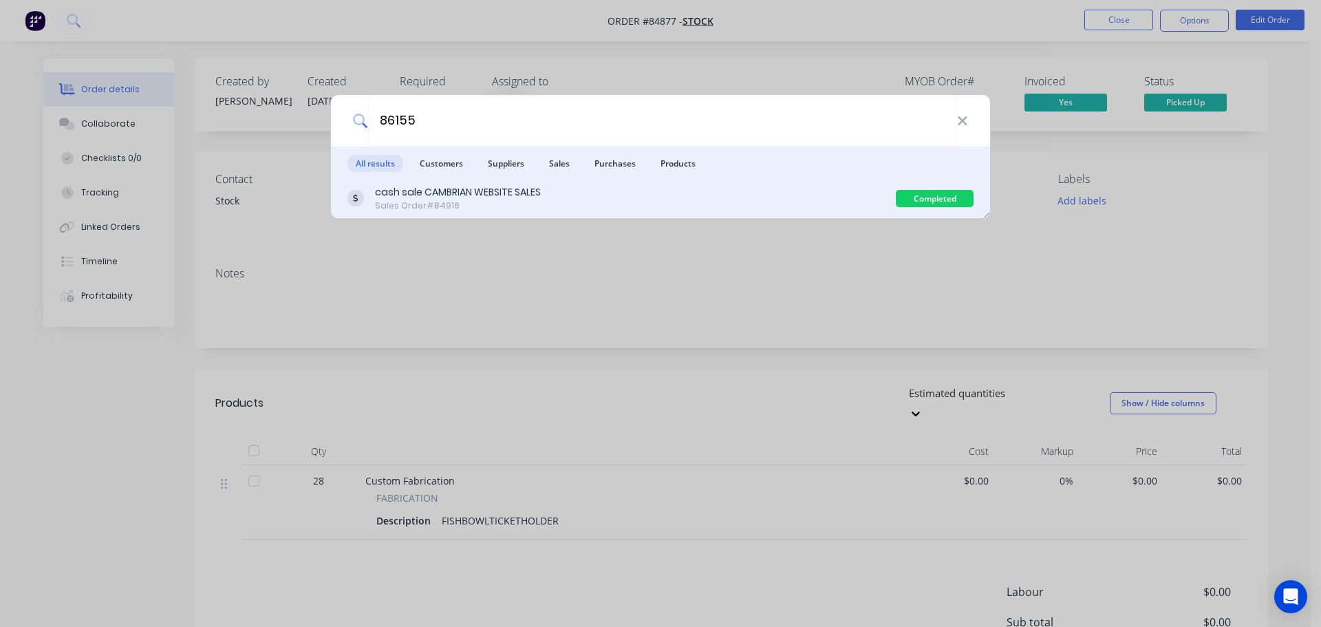
type input "86155"
click at [695, 198] on div "cash sale CAMBRIAN WEBSITE SALES Sales Order #84916" at bounding box center [621, 198] width 548 height 27
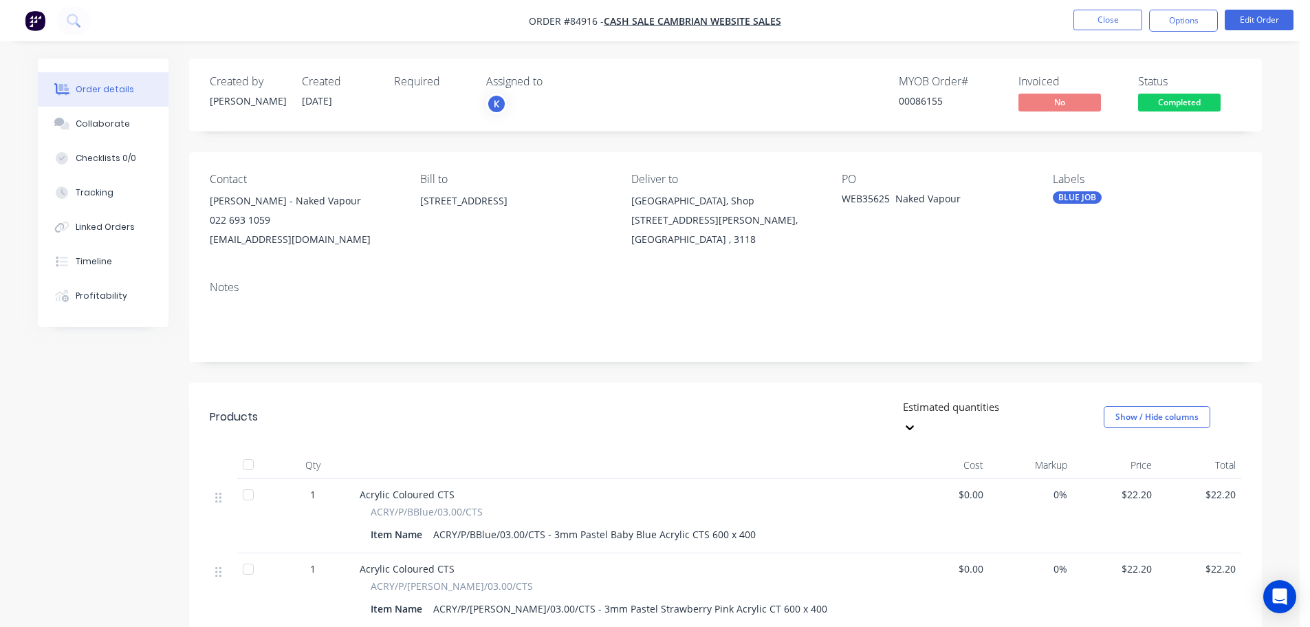
click at [1177, 109] on span "Completed" at bounding box center [1180, 102] width 83 height 17
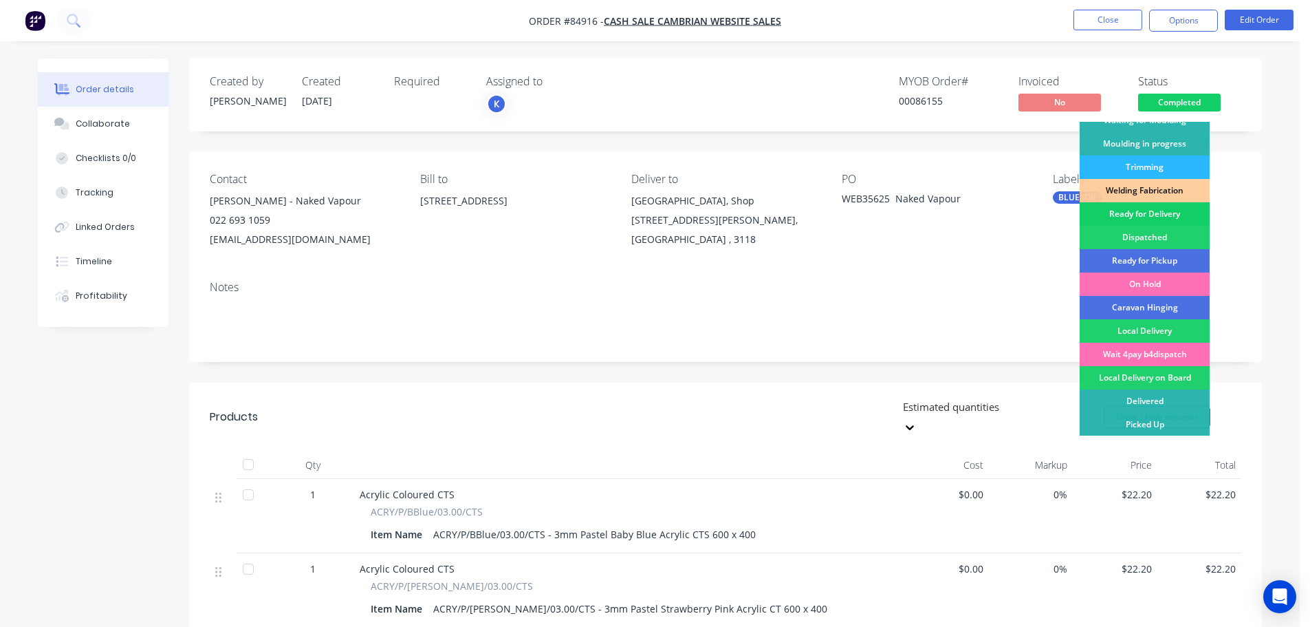
scroll to position [271, 0]
drag, startPoint x: 1179, startPoint y: 219, endPoint x: 1179, endPoint y: 115, distance: 104.6
click at [1179, 219] on div "Ready for Delivery" at bounding box center [1145, 213] width 130 height 23
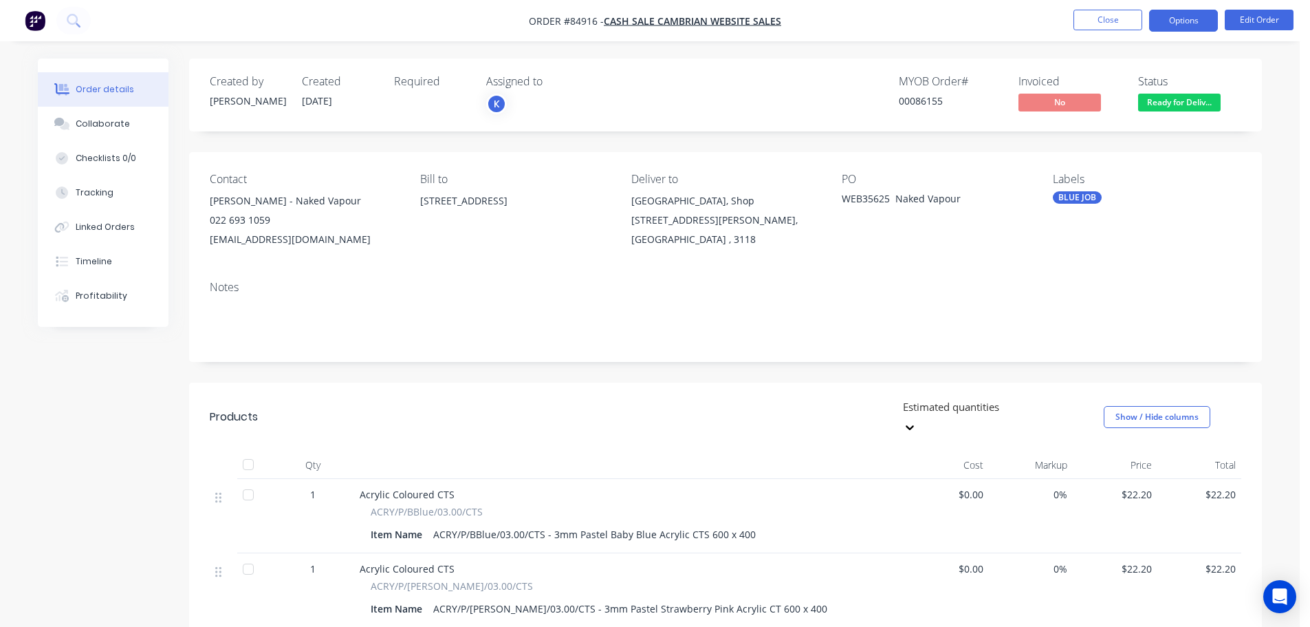
click at [1172, 29] on button "Options" at bounding box center [1184, 21] width 69 height 22
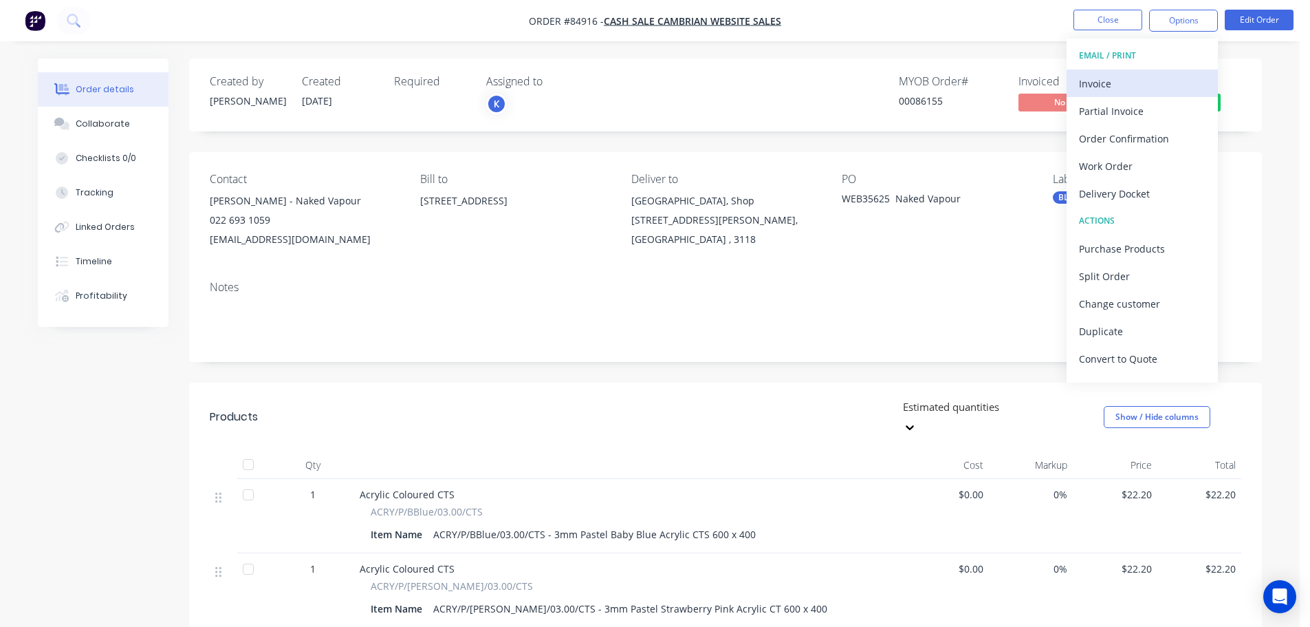
click at [1161, 79] on div "Invoice" at bounding box center [1142, 84] width 127 height 20
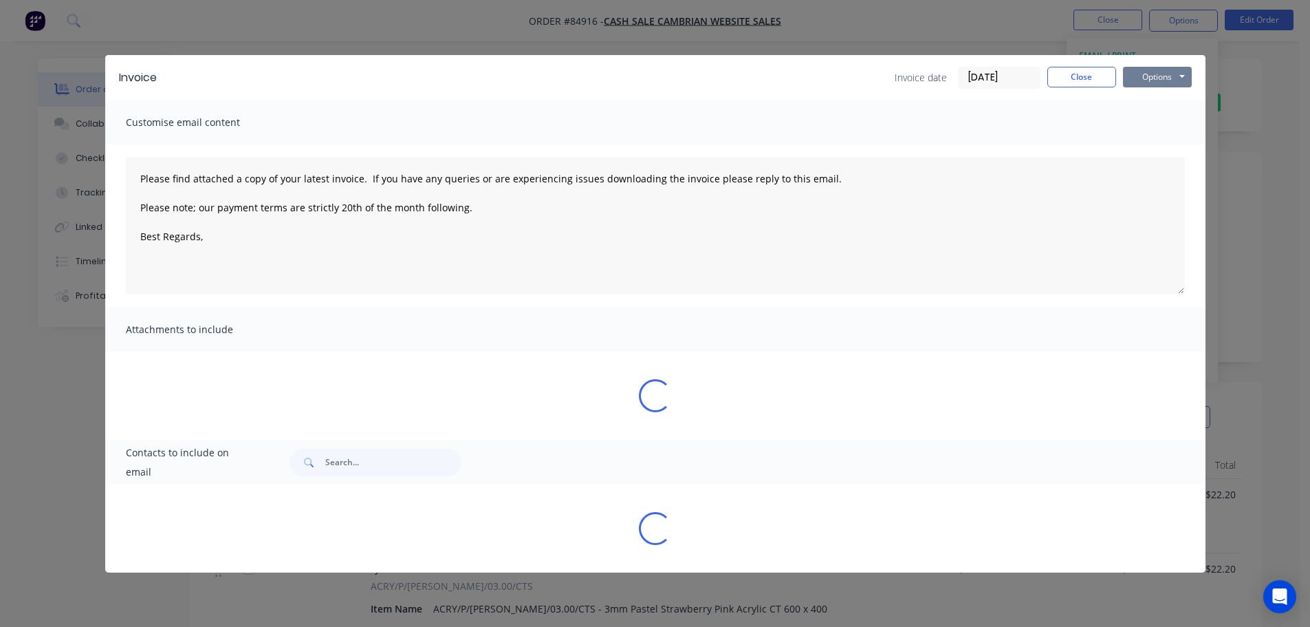
click at [1167, 76] on button "Options" at bounding box center [1157, 77] width 69 height 21
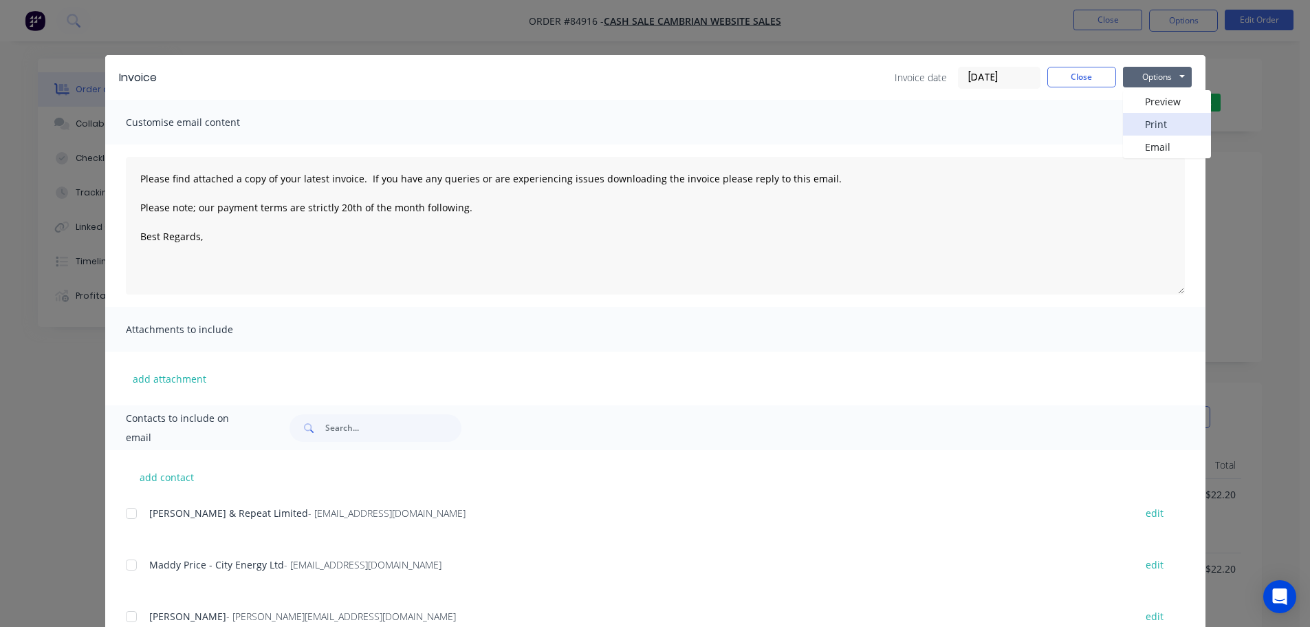
click at [1164, 120] on button "Print" at bounding box center [1167, 124] width 88 height 23
click at [74, 20] on div "Invoice Invoice date 30/09/25 Close Options Preview Print Email Customise email…" at bounding box center [655, 313] width 1310 height 627
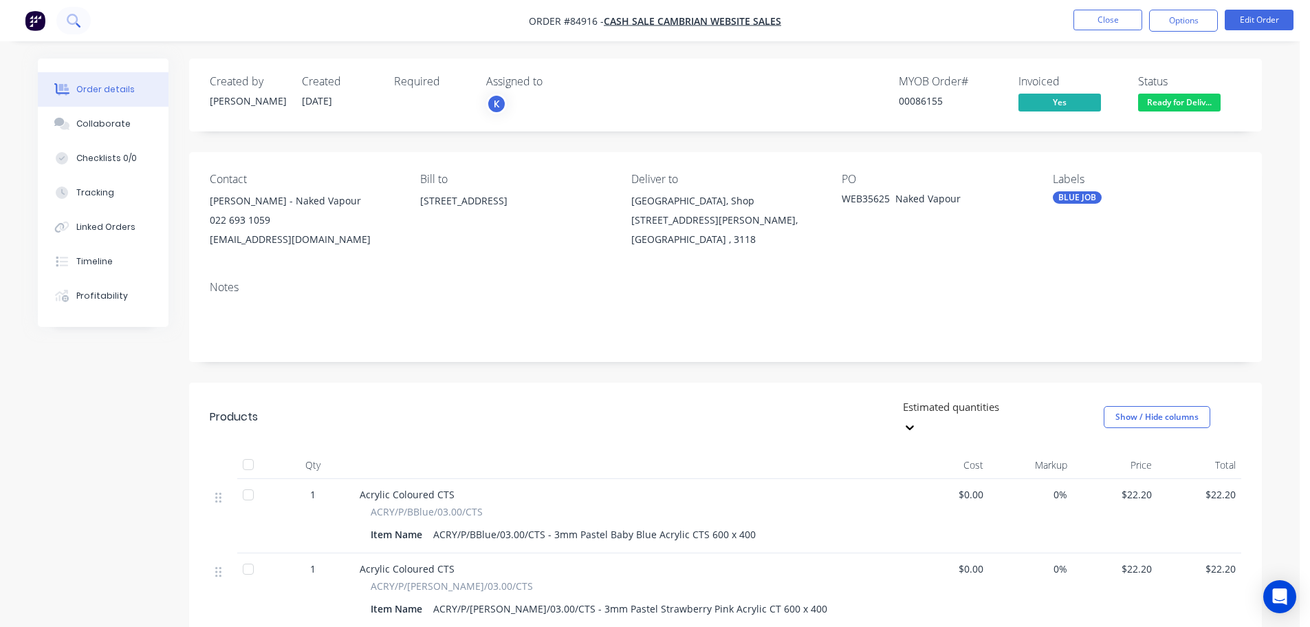
click at [73, 20] on icon at bounding box center [73, 20] width 13 height 13
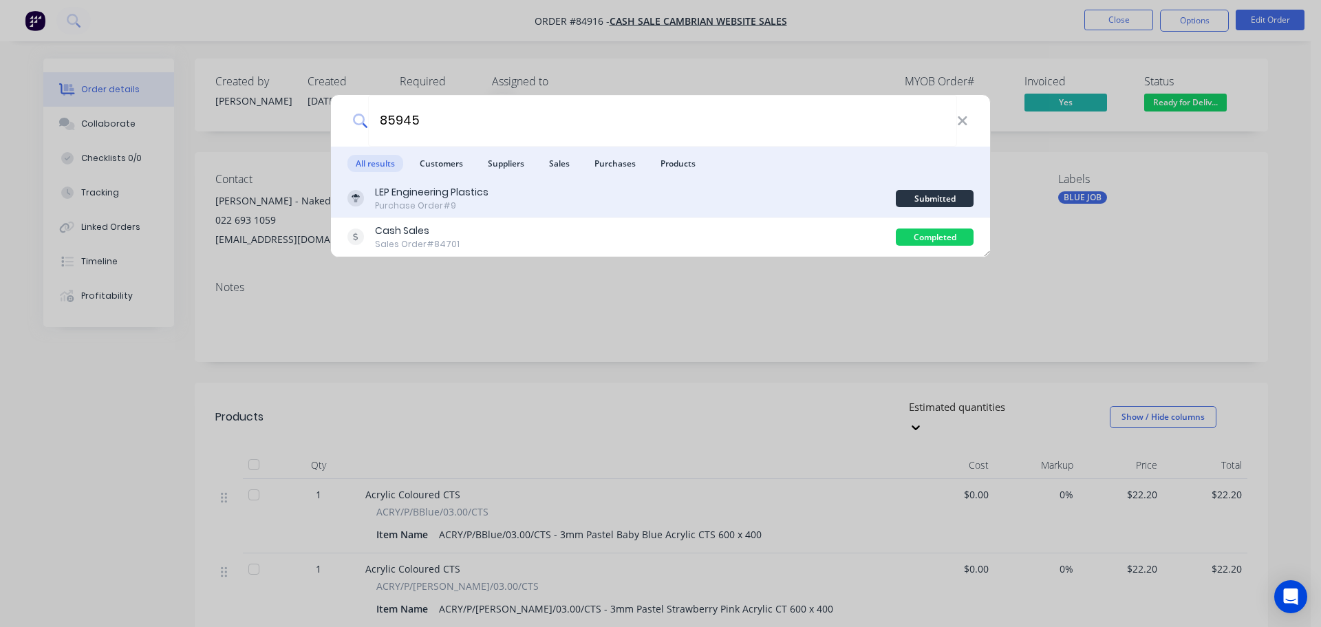
type input "85945"
click at [550, 198] on div "LEP Engineering Plastics Purchase Order #9" at bounding box center [621, 198] width 548 height 27
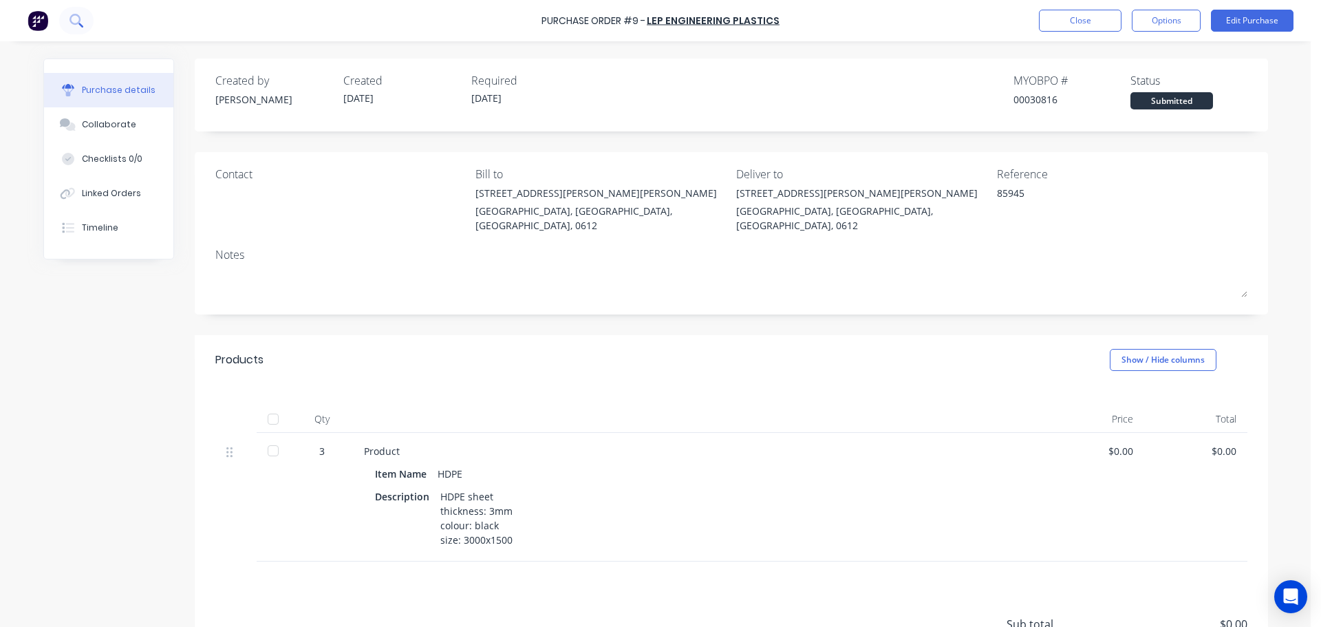
click at [67, 15] on button at bounding box center [76, 21] width 34 height 28
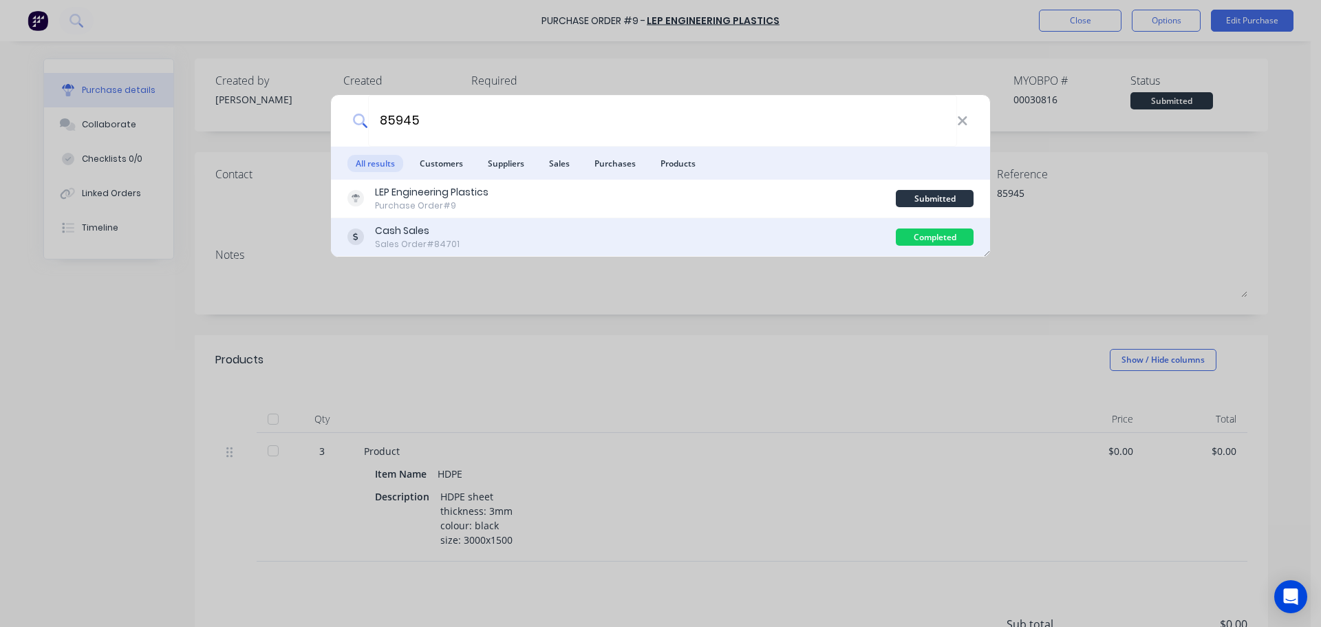
type input "85945"
click at [773, 238] on div "Cash Sales Sales Order #84701" at bounding box center [621, 237] width 548 height 27
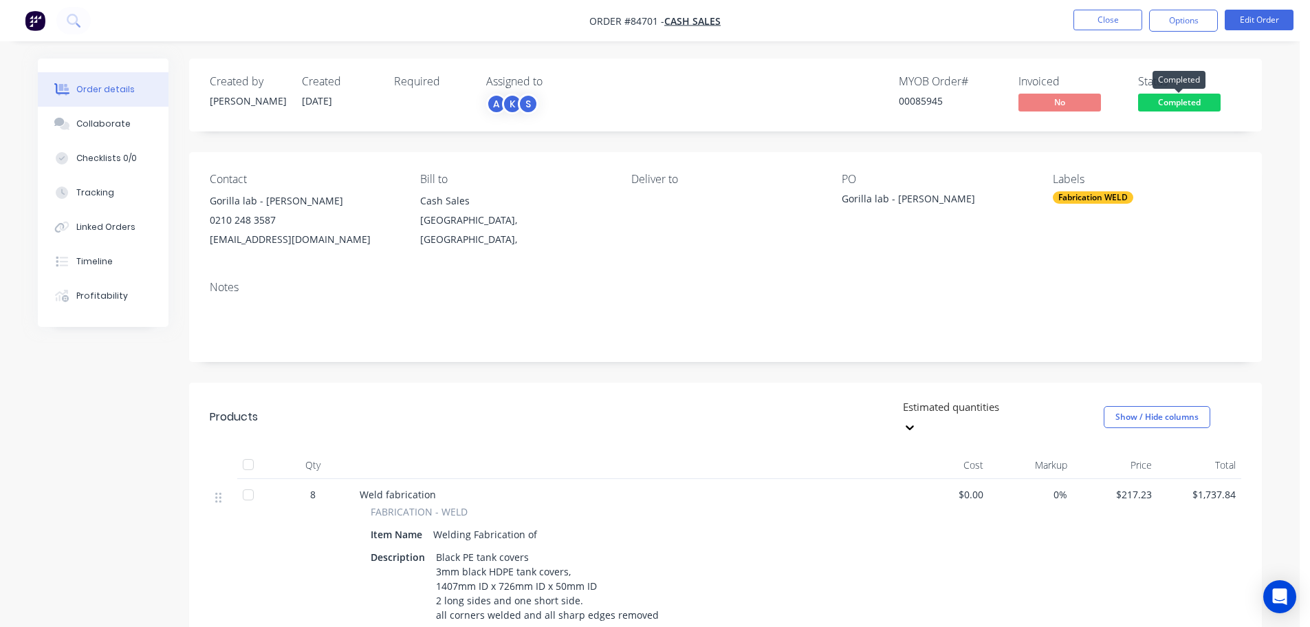
click at [1172, 108] on span "Completed" at bounding box center [1180, 102] width 83 height 17
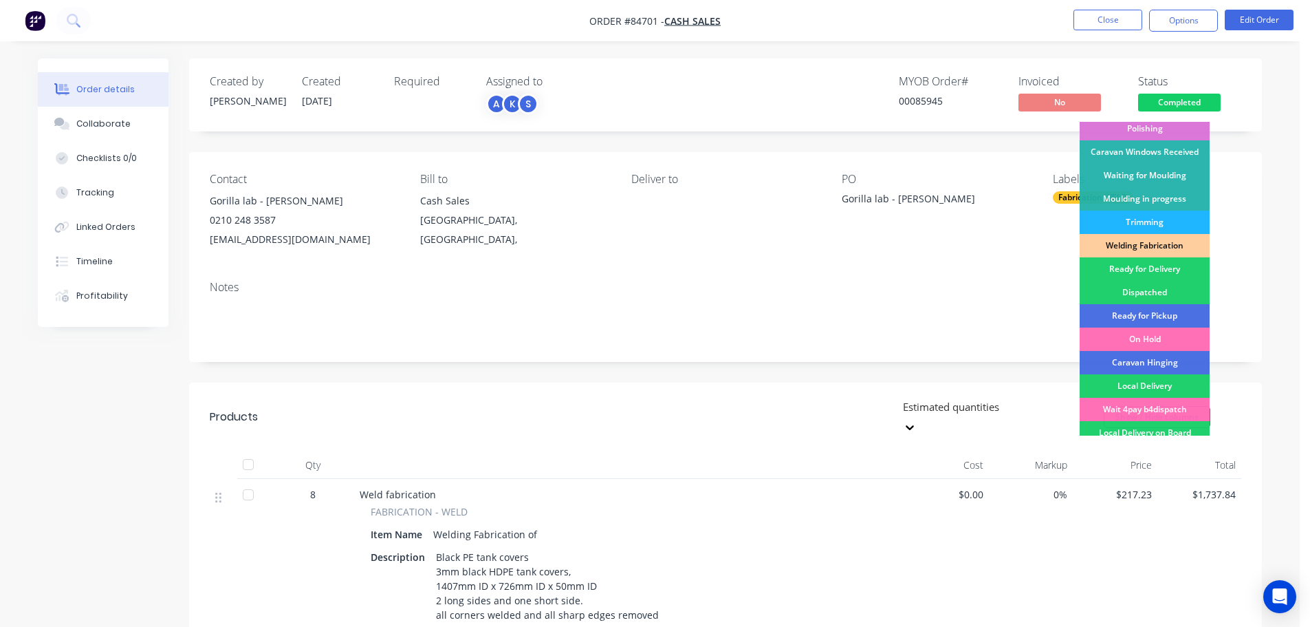
scroll to position [271, 0]
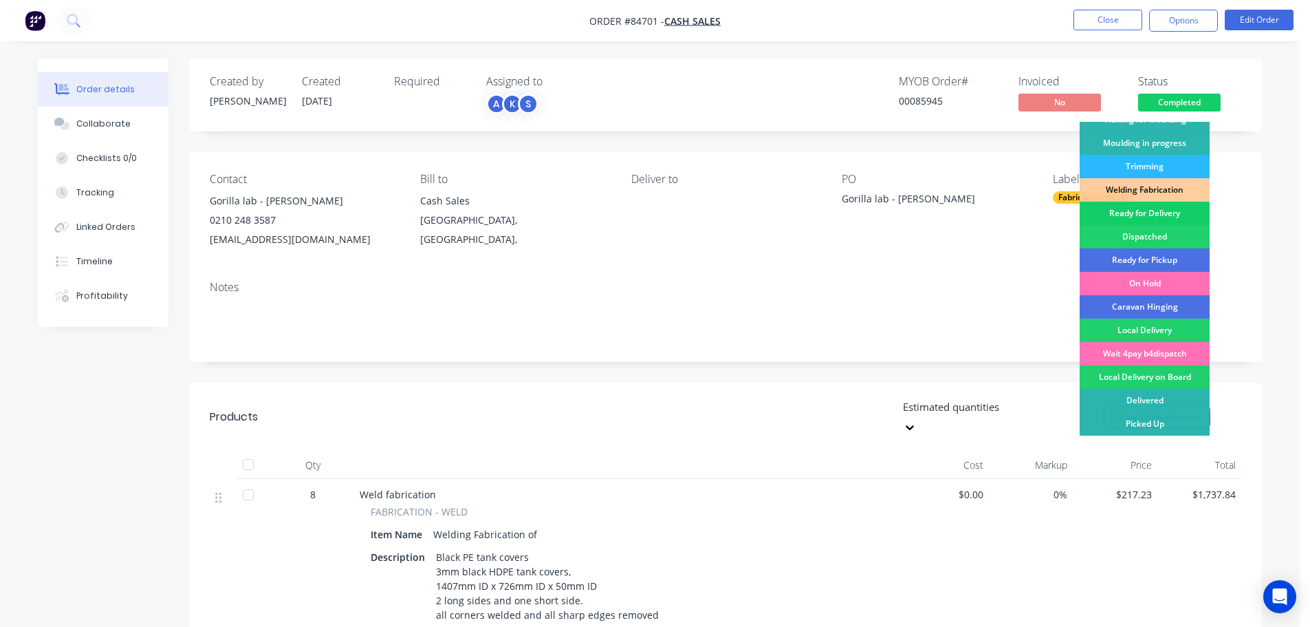
click at [1155, 217] on div "Ready for Delivery" at bounding box center [1145, 213] width 130 height 23
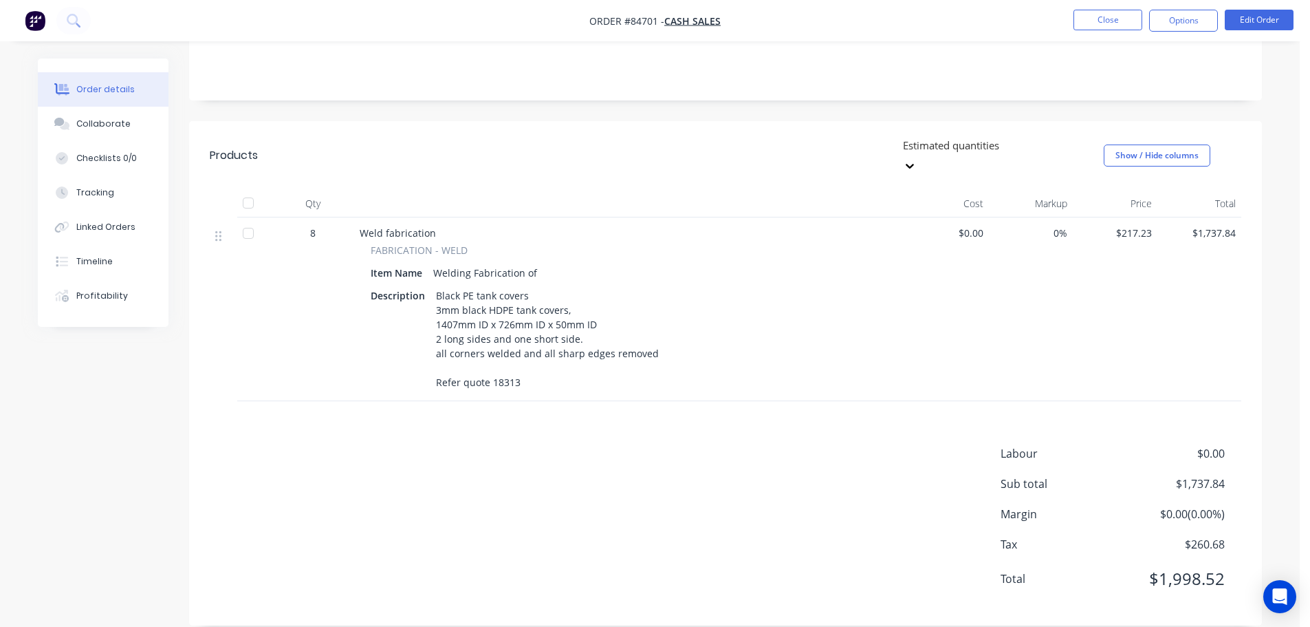
scroll to position [0, 0]
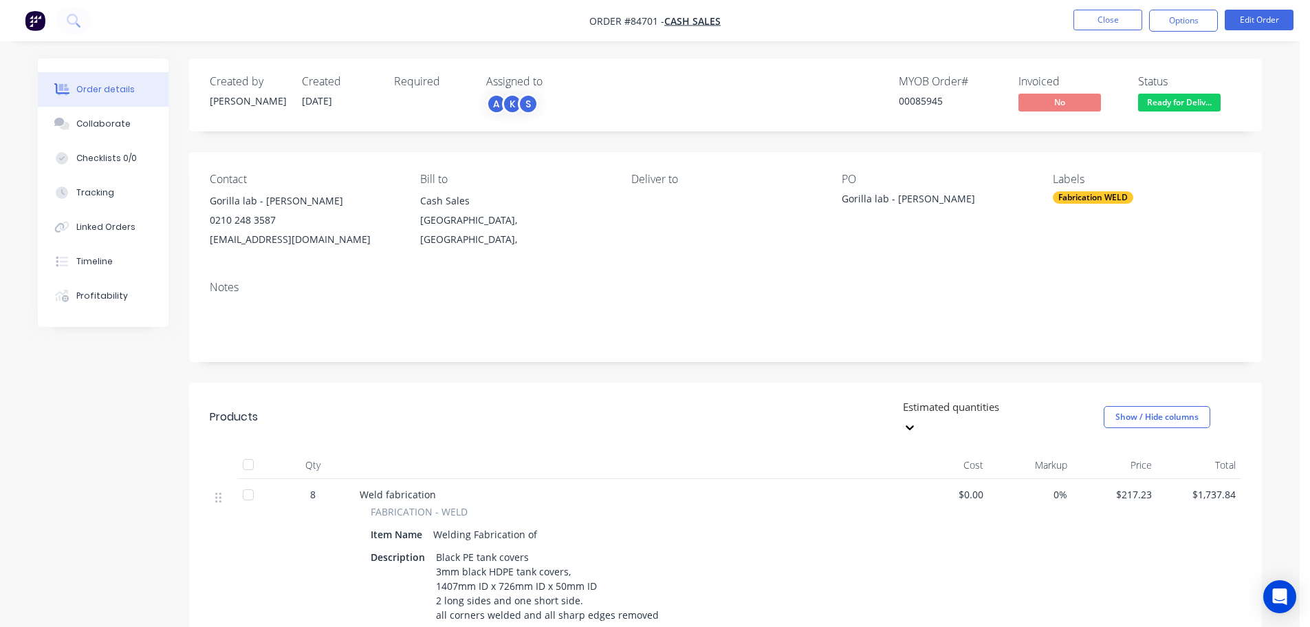
click at [1155, 104] on span "Ready for Deliv..." at bounding box center [1180, 102] width 83 height 17
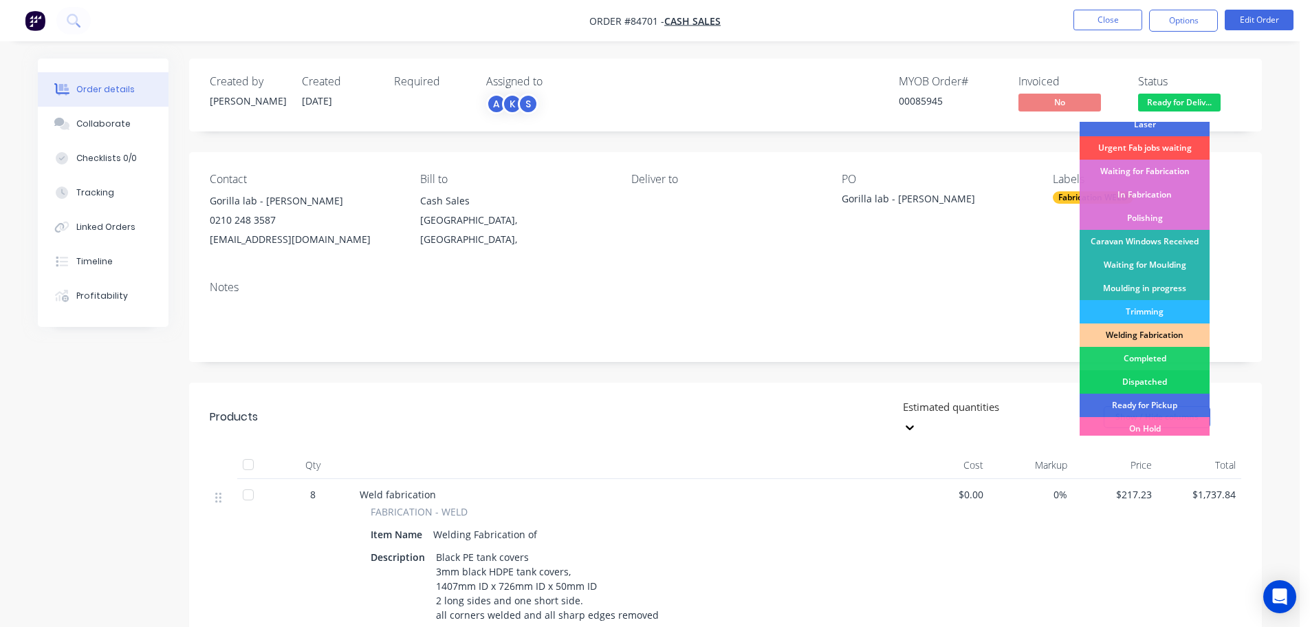
scroll to position [271, 0]
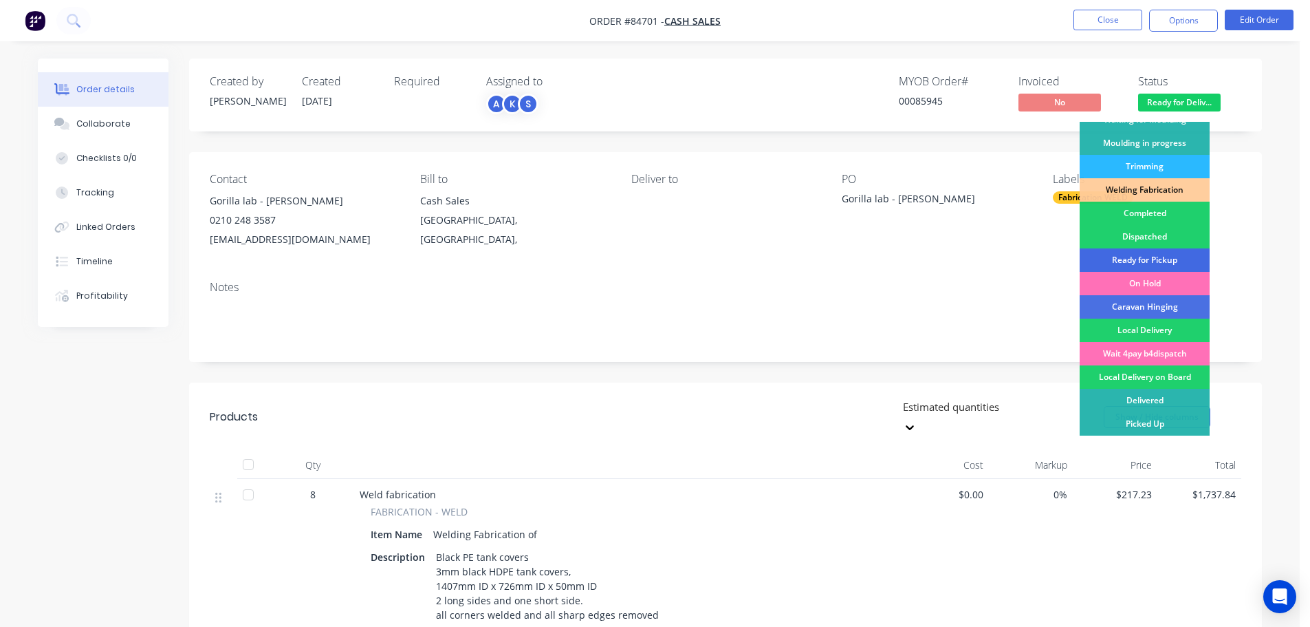
click at [1177, 260] on div "Ready for Pickup" at bounding box center [1145, 259] width 130 height 23
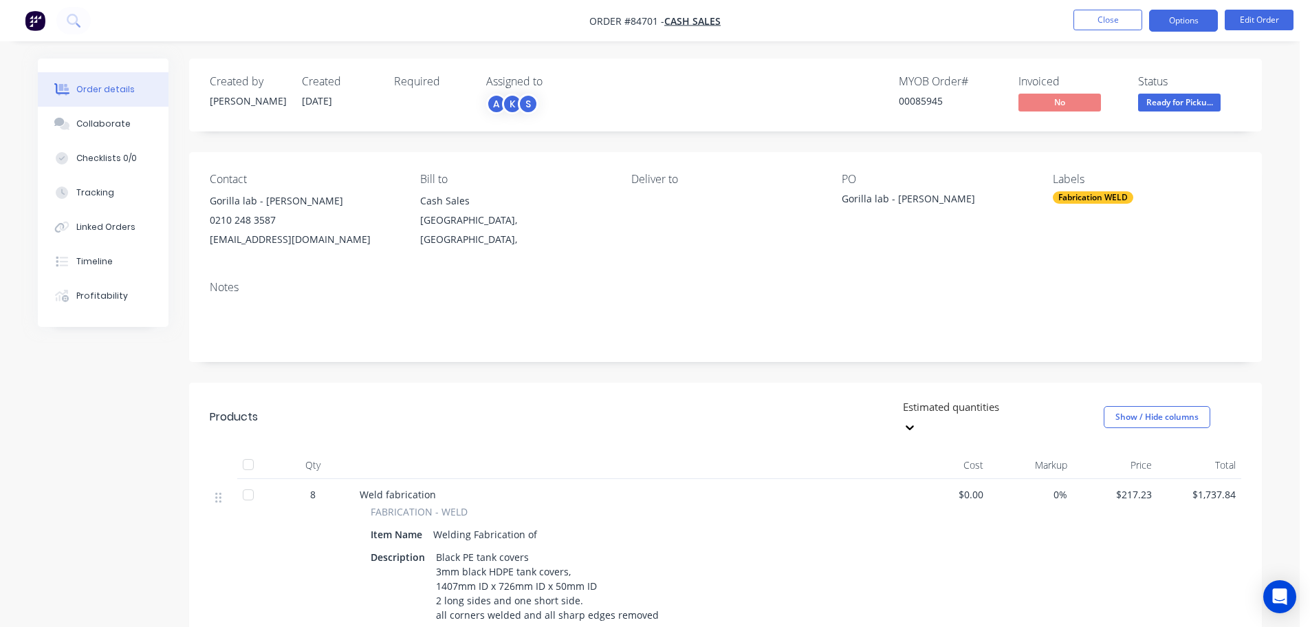
click at [1194, 26] on button "Options" at bounding box center [1184, 21] width 69 height 22
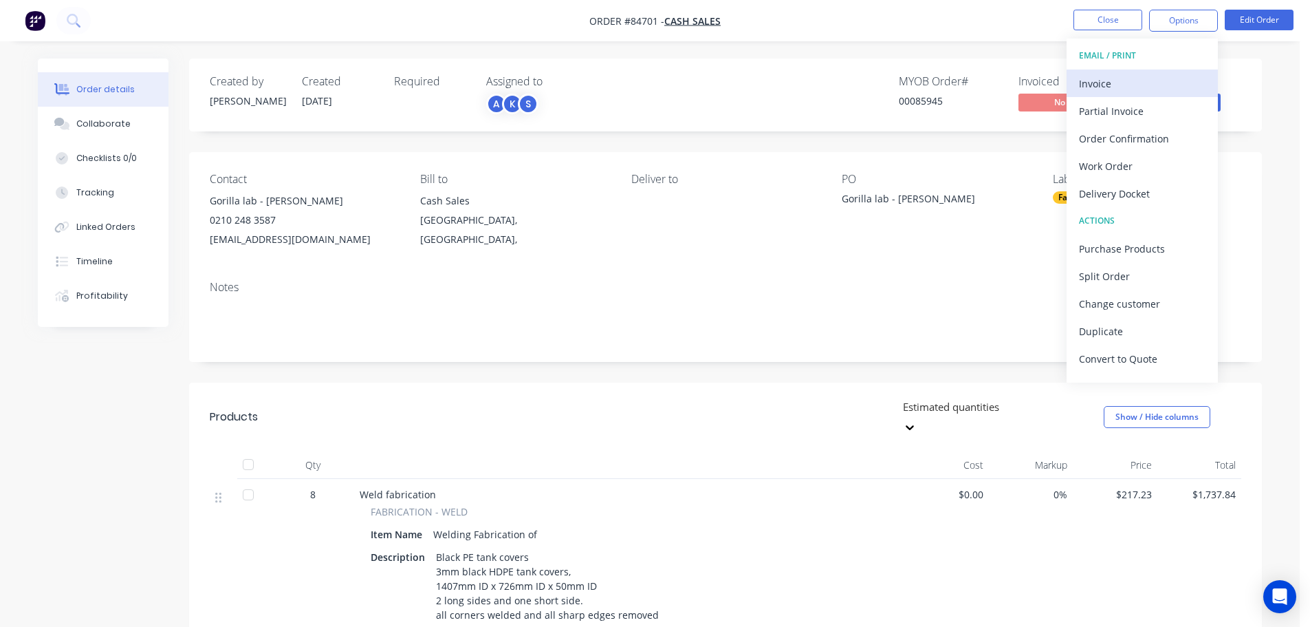
click at [1173, 77] on div "Invoice" at bounding box center [1142, 84] width 127 height 20
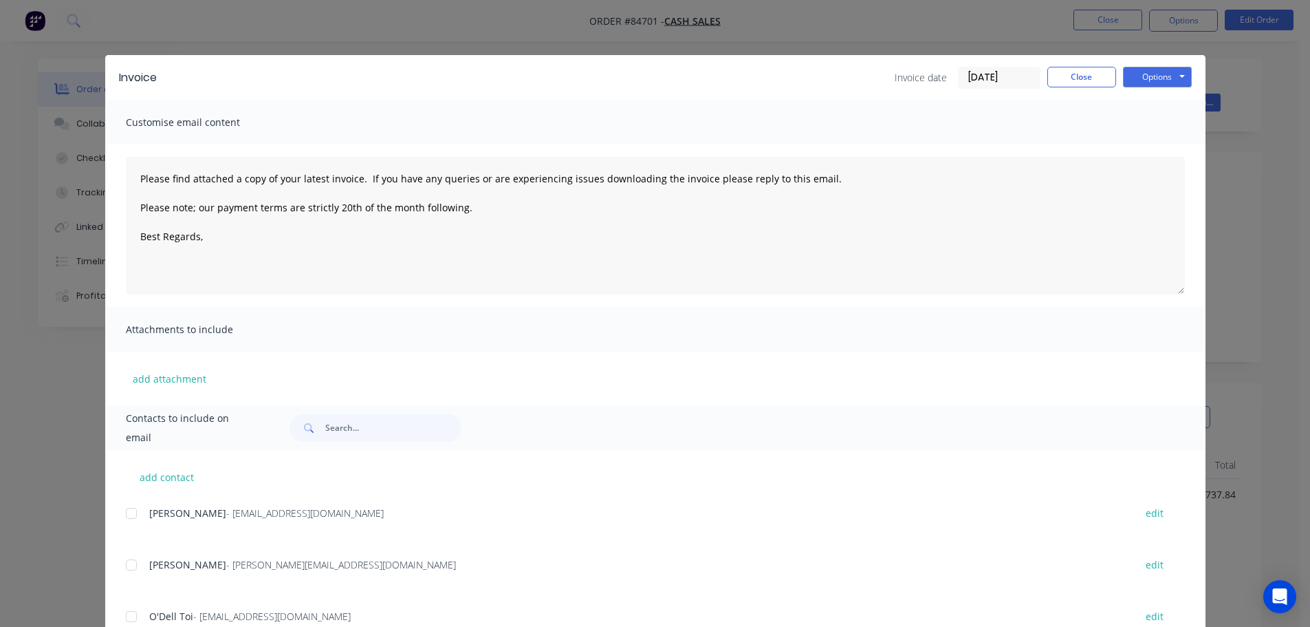
click at [1168, 75] on button "Options" at bounding box center [1157, 77] width 69 height 21
click at [1172, 121] on button "Print" at bounding box center [1167, 124] width 88 height 23
click at [1104, 79] on button "Close" at bounding box center [1082, 77] width 69 height 21
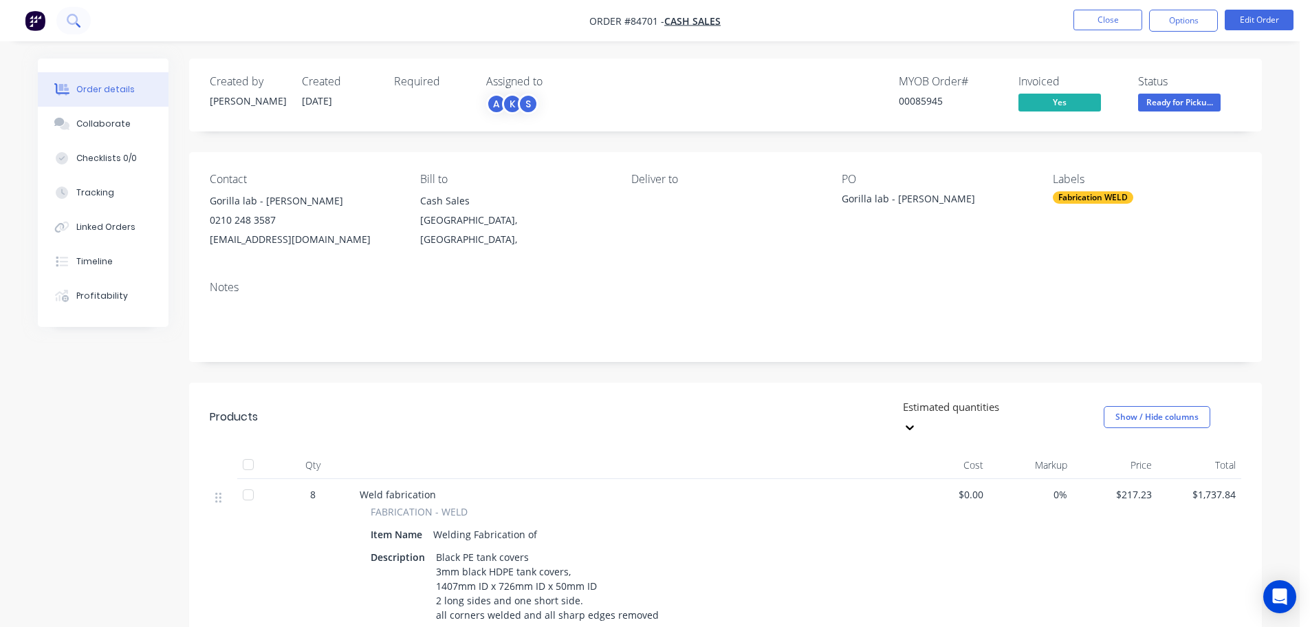
click at [72, 23] on icon at bounding box center [73, 20] width 13 height 13
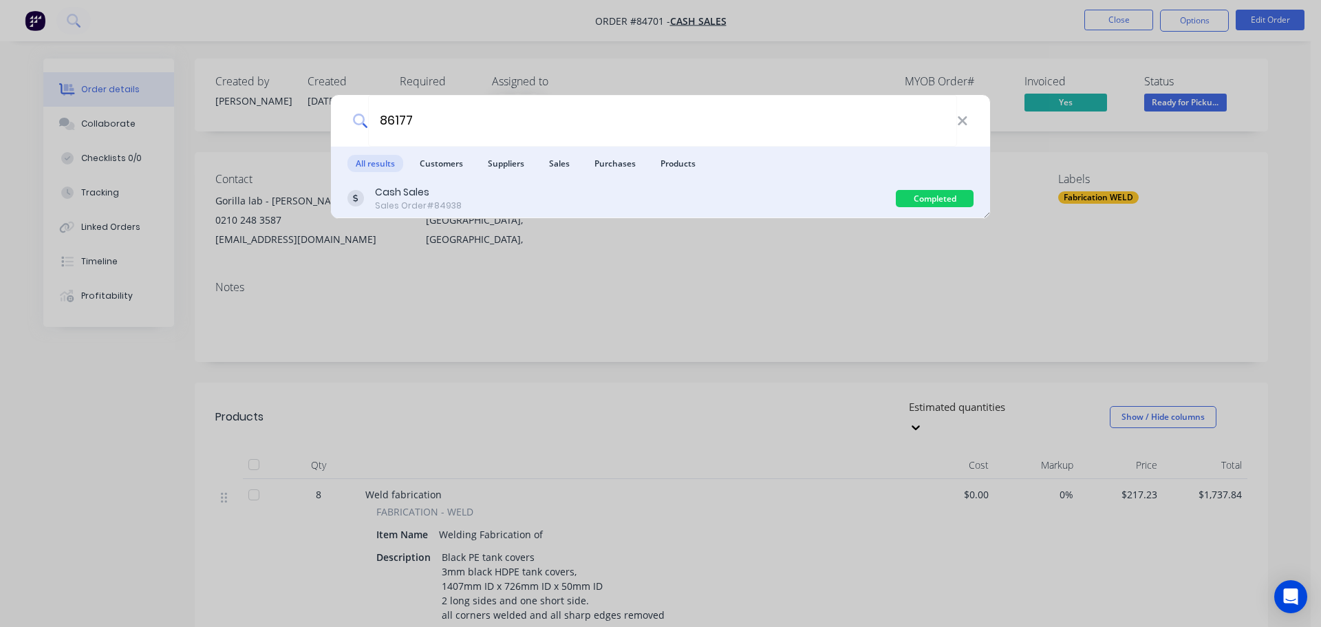
type input "86177"
click at [638, 193] on div "Cash Sales Sales Order #84938" at bounding box center [621, 198] width 548 height 27
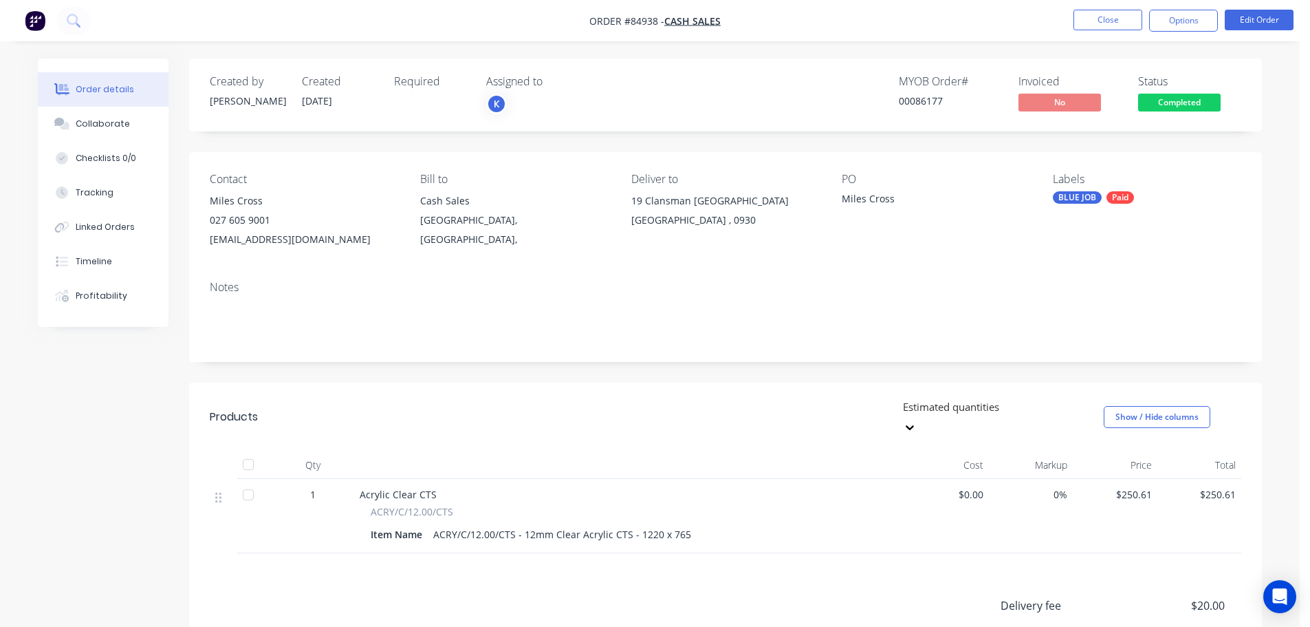
click at [1182, 103] on span "Completed" at bounding box center [1180, 102] width 83 height 17
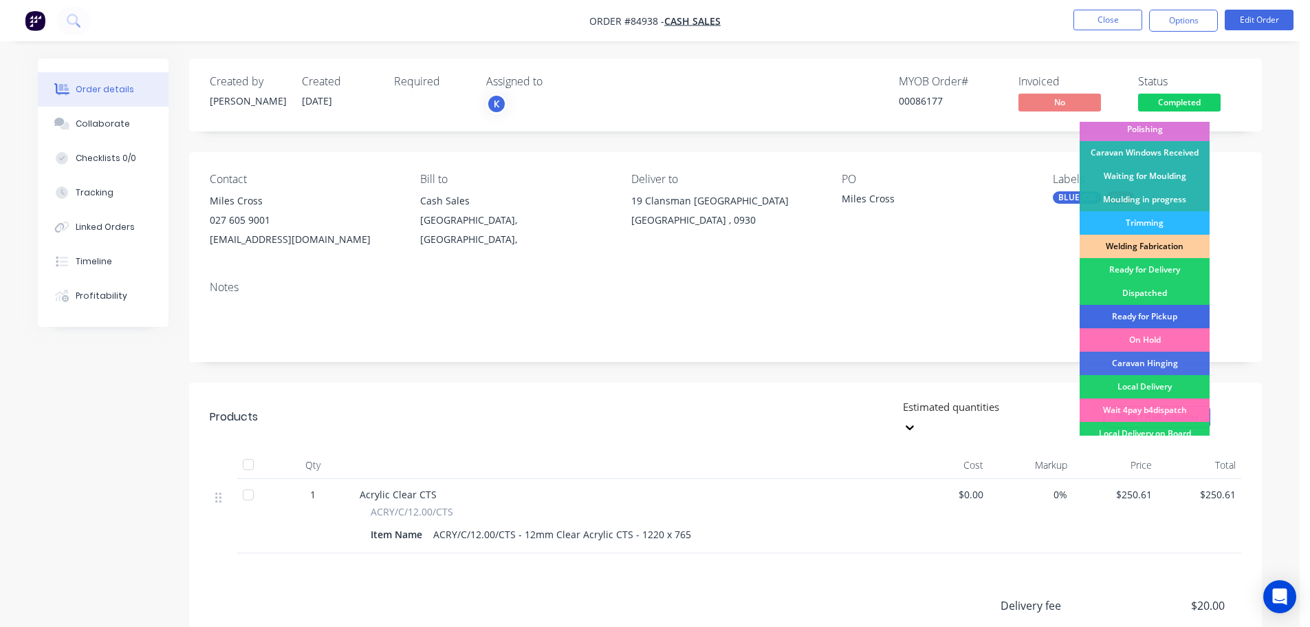
scroll to position [271, 0]
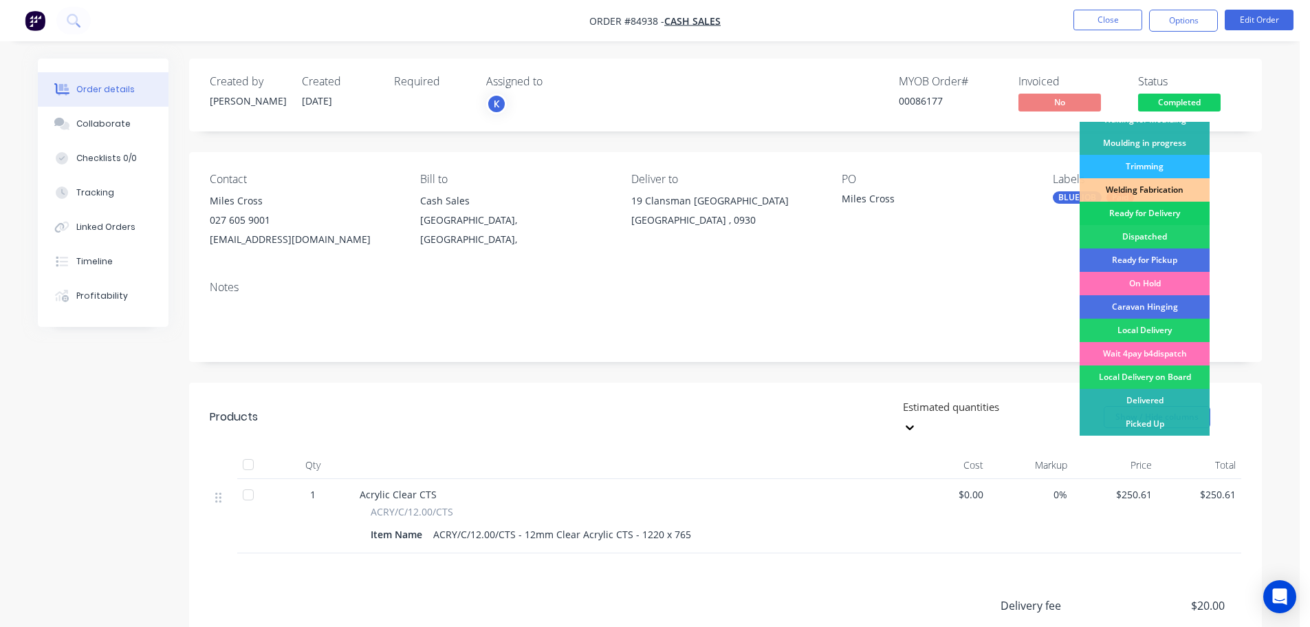
click at [1179, 212] on div "Ready for Delivery" at bounding box center [1145, 213] width 130 height 23
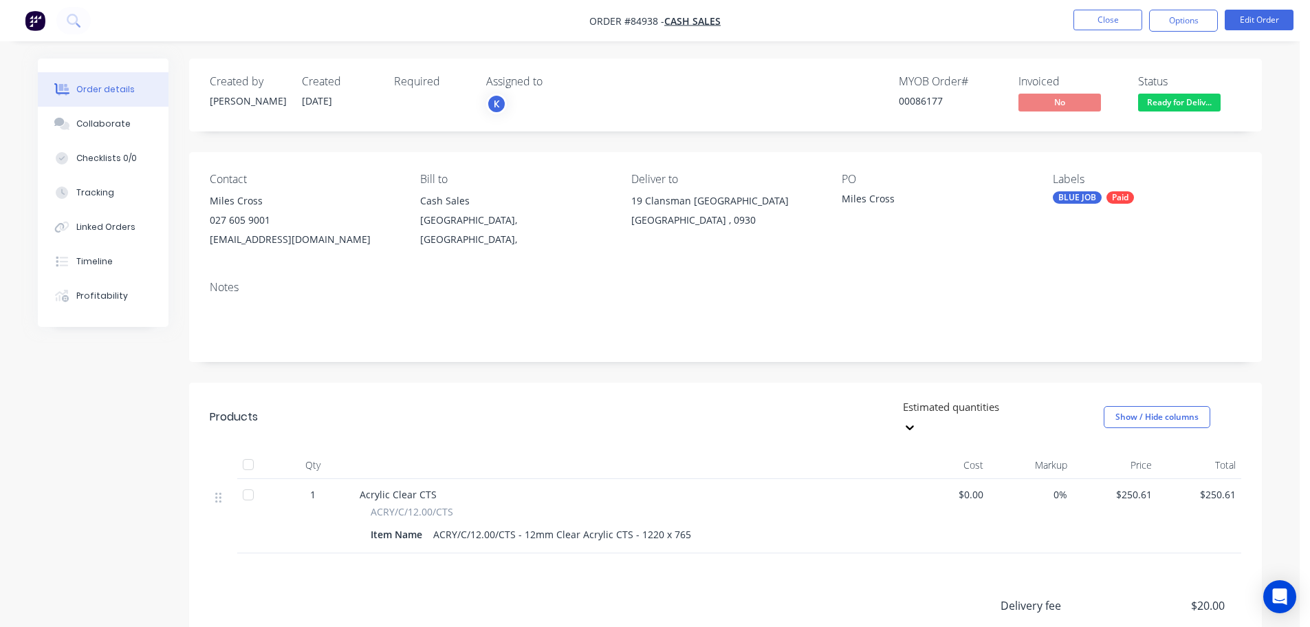
click at [1185, 35] on nav "Order #84938 - Cash Sales Close Options Edit Order" at bounding box center [655, 20] width 1310 height 41
click at [1180, 22] on button "Options" at bounding box center [1184, 21] width 69 height 22
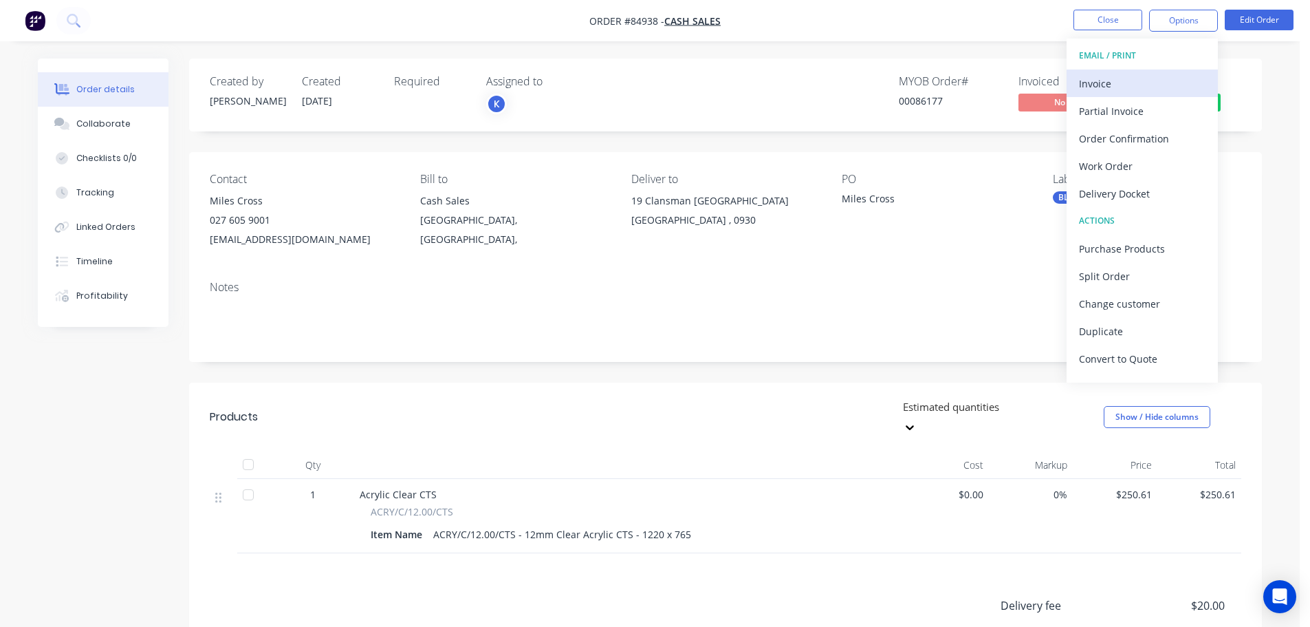
click at [1139, 78] on div "Invoice" at bounding box center [1142, 84] width 127 height 20
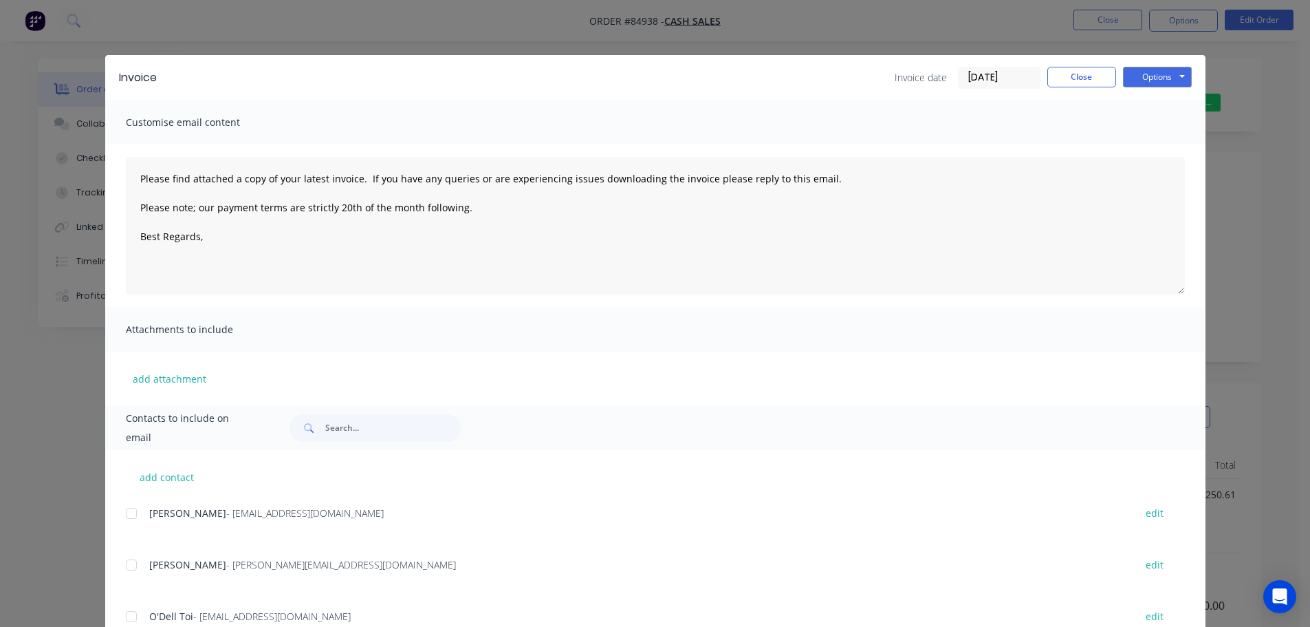
click at [1146, 77] on button "Options" at bounding box center [1157, 77] width 69 height 21
click at [1151, 122] on button "Print" at bounding box center [1167, 124] width 88 height 23
drag, startPoint x: 107, startPoint y: 108, endPoint x: 105, endPoint y: 100, distance: 7.8
click at [107, 107] on div "Customise email content" at bounding box center [655, 122] width 1101 height 45
click at [68, 23] on div "Invoice Invoice date 30/09/25 Close Options Preview Print Email Customise email…" at bounding box center [655, 313] width 1310 height 627
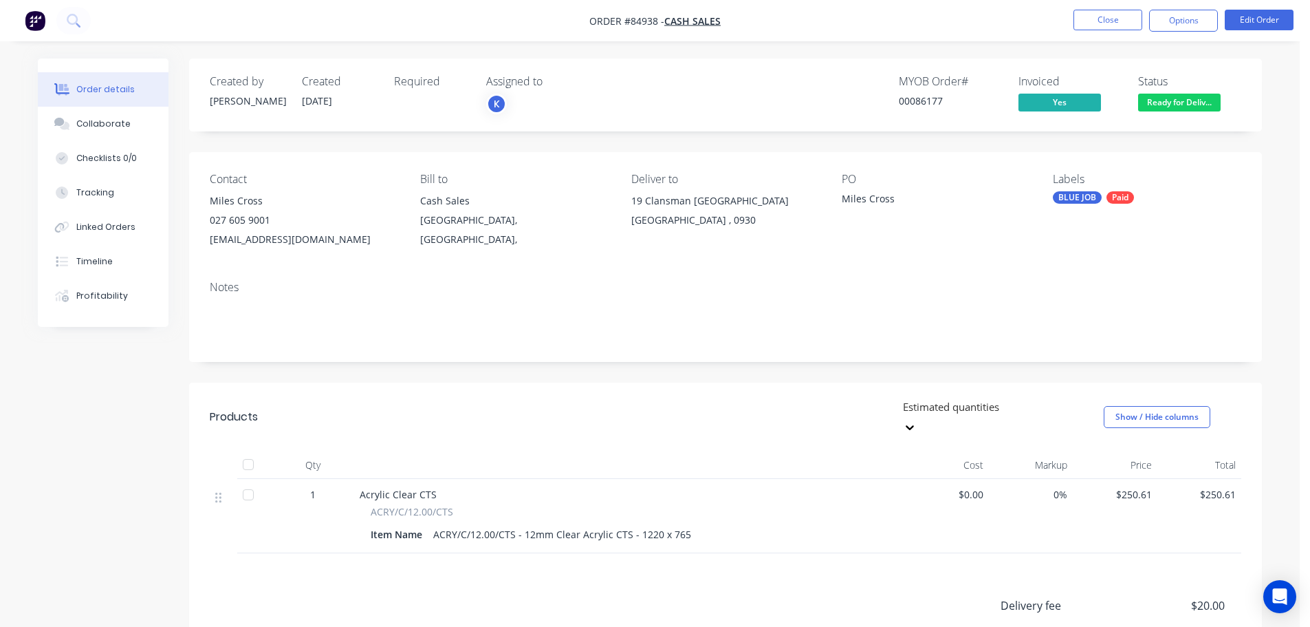
click at [68, 23] on icon at bounding box center [73, 20] width 13 height 13
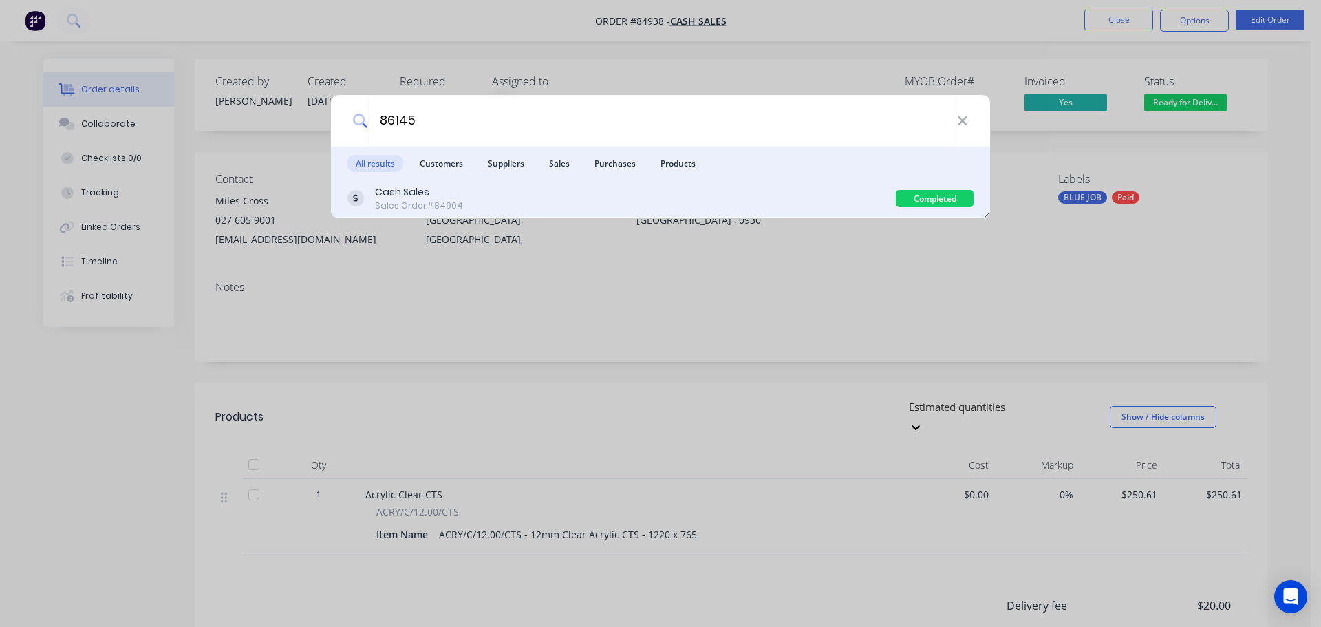
type input "86145"
click at [658, 208] on div "Cash Sales Sales Order #84904" at bounding box center [621, 198] width 548 height 27
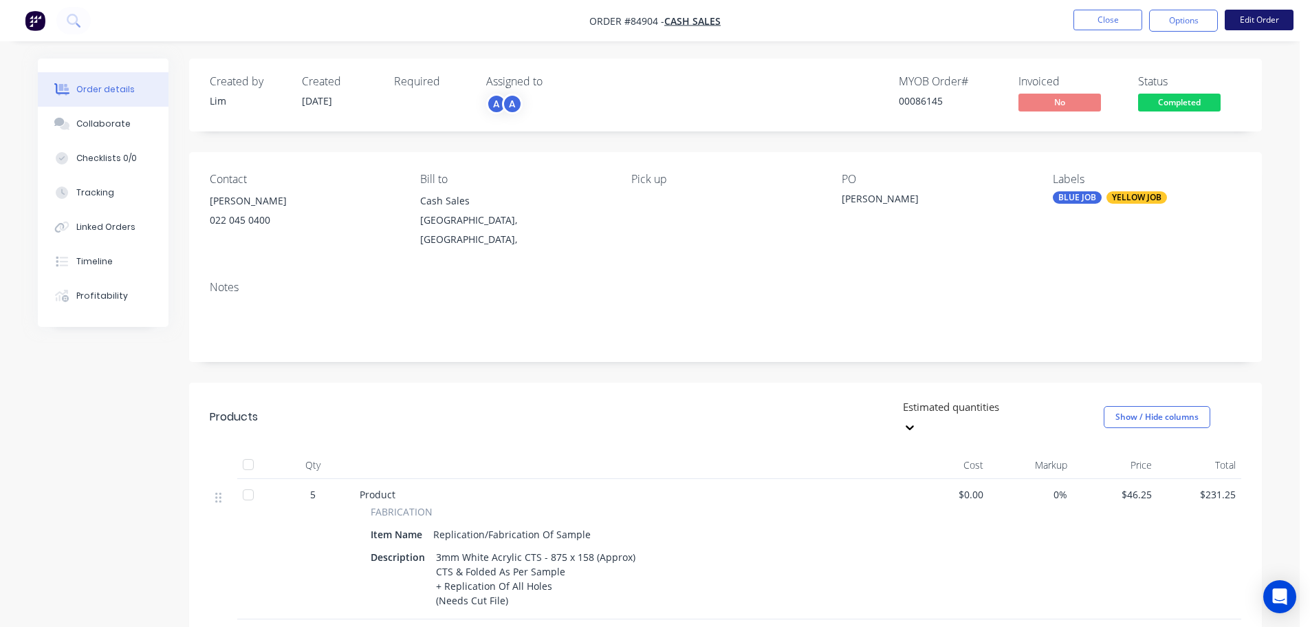
click at [1251, 19] on button "Edit Order" at bounding box center [1259, 20] width 69 height 21
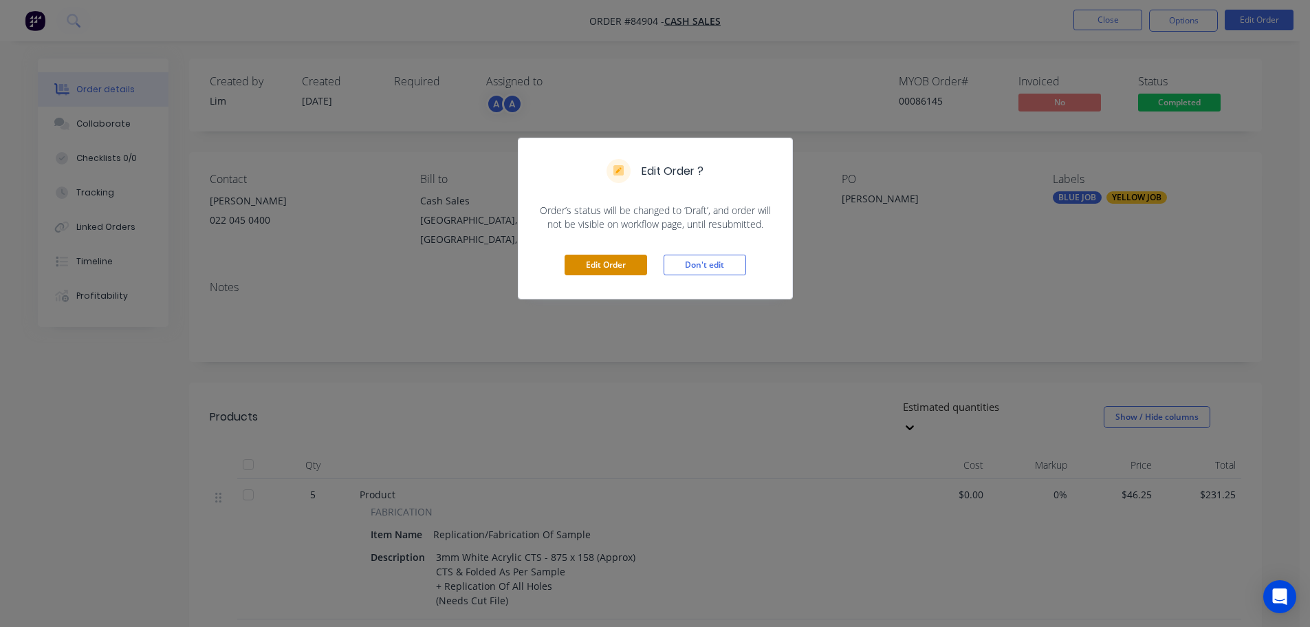
click at [610, 261] on button "Edit Order" at bounding box center [606, 265] width 83 height 21
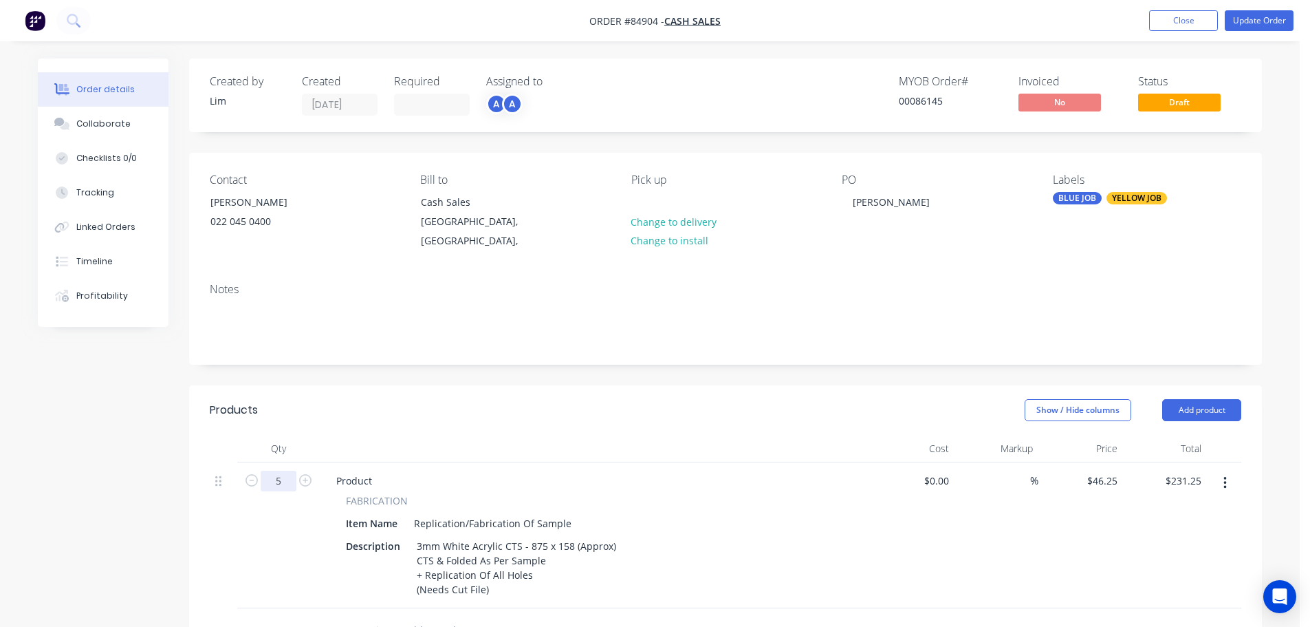
click at [272, 471] on input "5" at bounding box center [279, 481] width 36 height 21
type input "7"
type input "$323.75"
click at [645, 399] on div "Show / Hide columns Add product" at bounding box center [835, 410] width 812 height 22
click at [1249, 14] on button "Update Order" at bounding box center [1259, 20] width 69 height 21
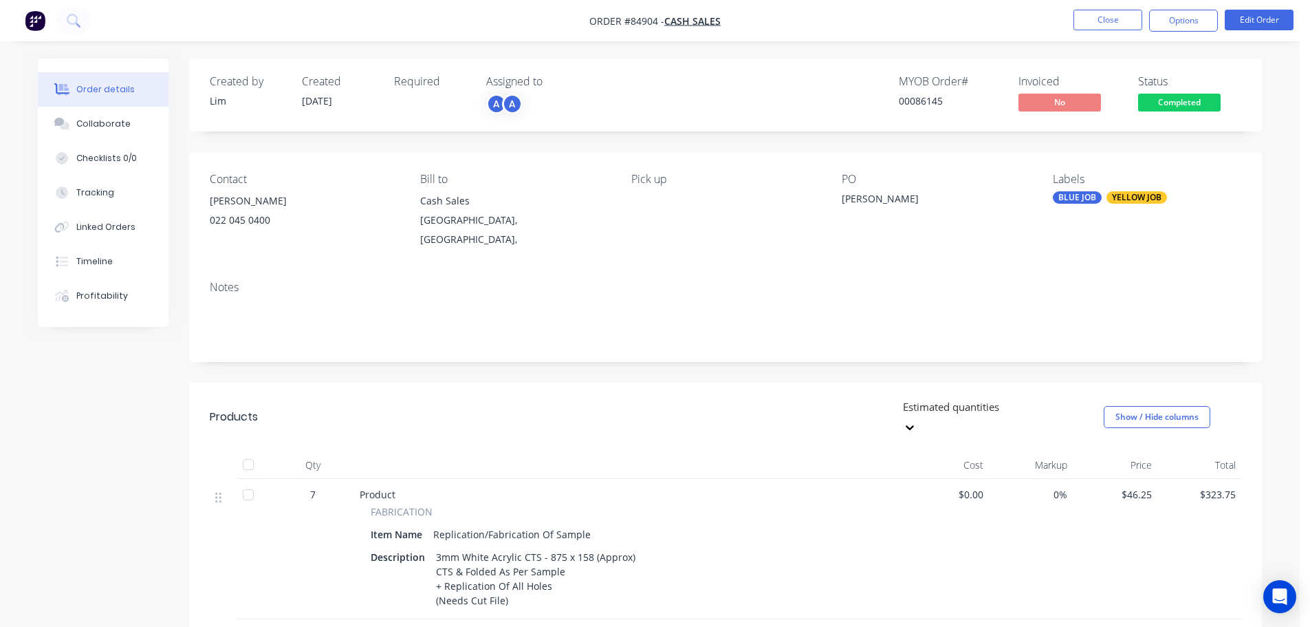
click at [1176, 111] on span "Completed" at bounding box center [1180, 102] width 83 height 17
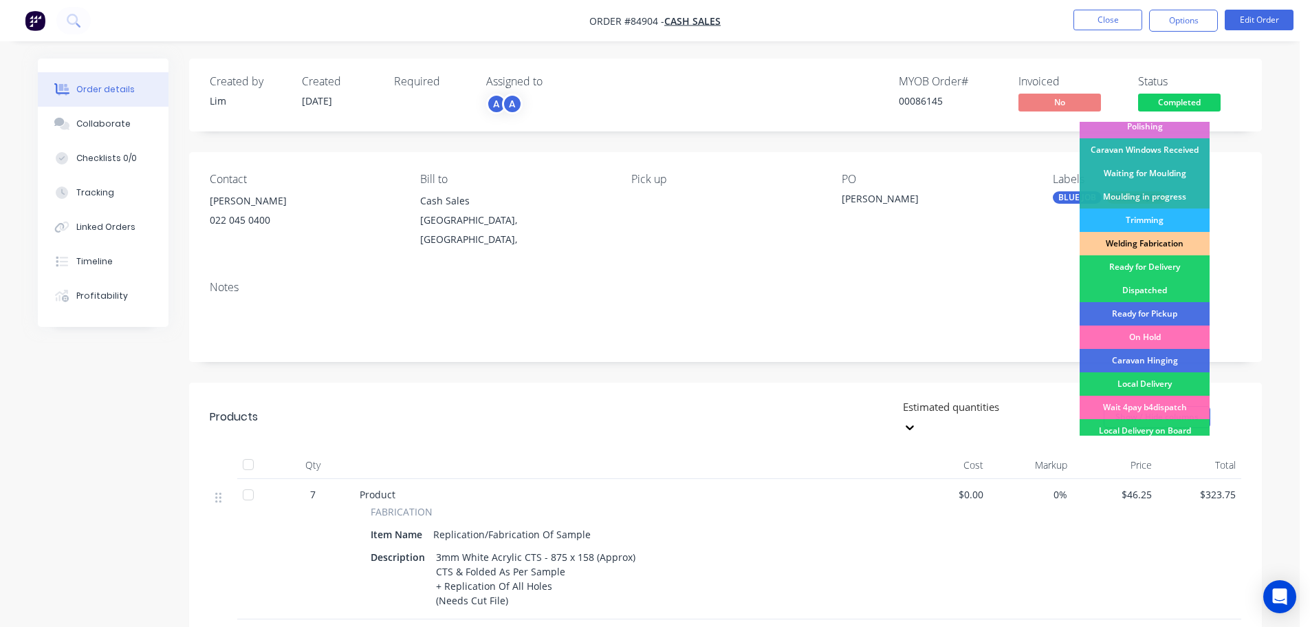
scroll to position [271, 0]
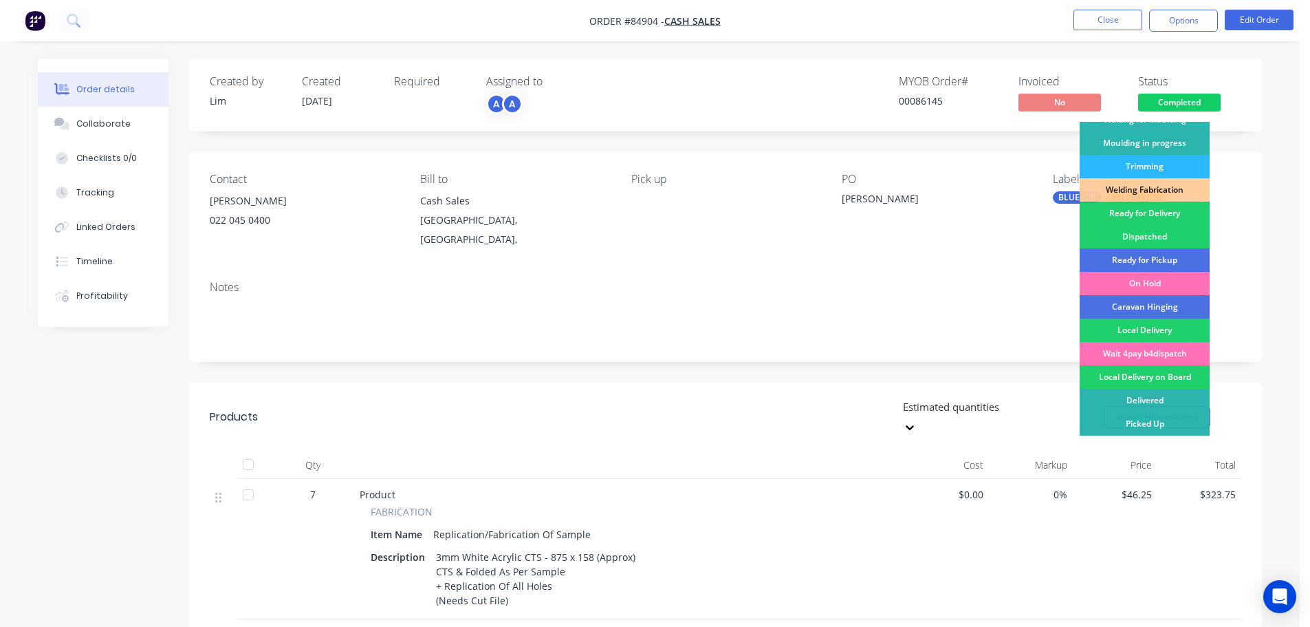
click at [1165, 258] on div "Ready for Pickup" at bounding box center [1145, 259] width 130 height 23
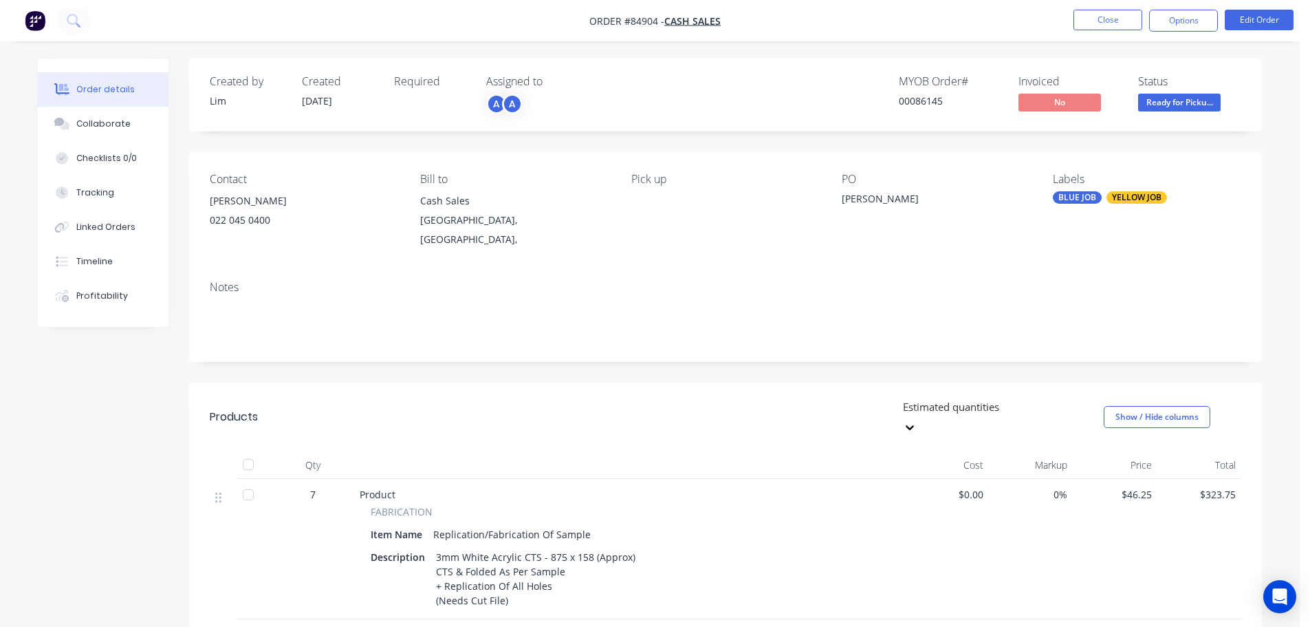
drag, startPoint x: 1193, startPoint y: 22, endPoint x: 1187, endPoint y: 34, distance: 12.9
click at [1192, 24] on button "Options" at bounding box center [1184, 21] width 69 height 22
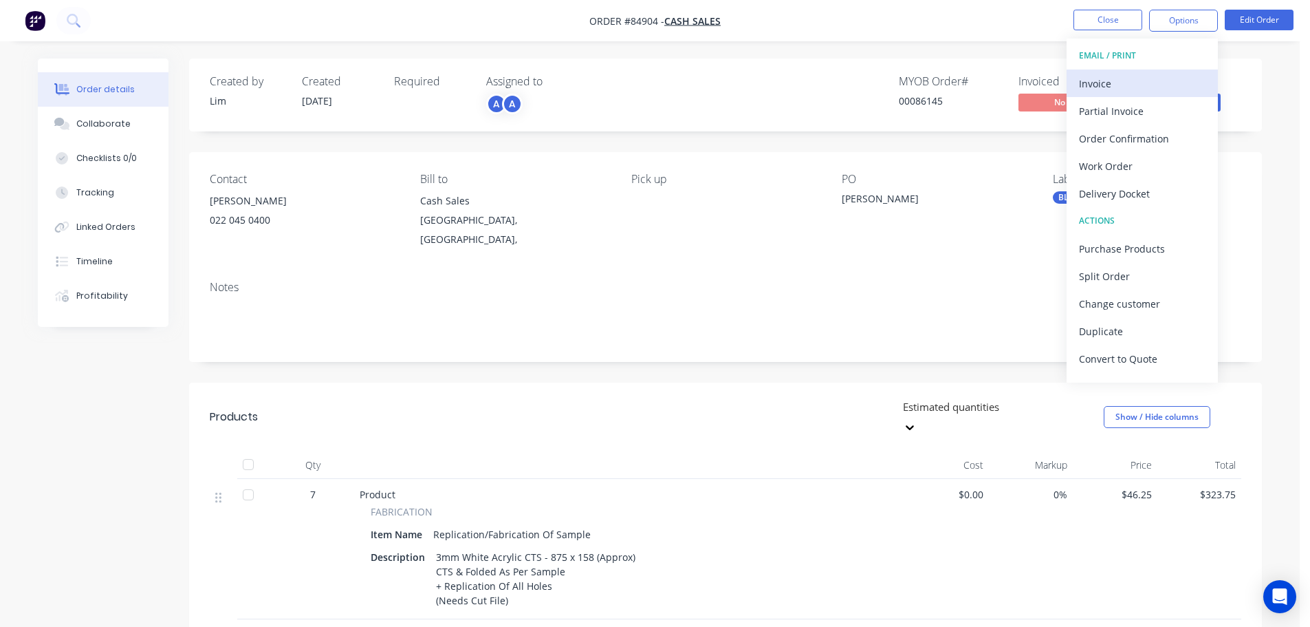
click at [1149, 88] on div "Invoice" at bounding box center [1142, 84] width 127 height 20
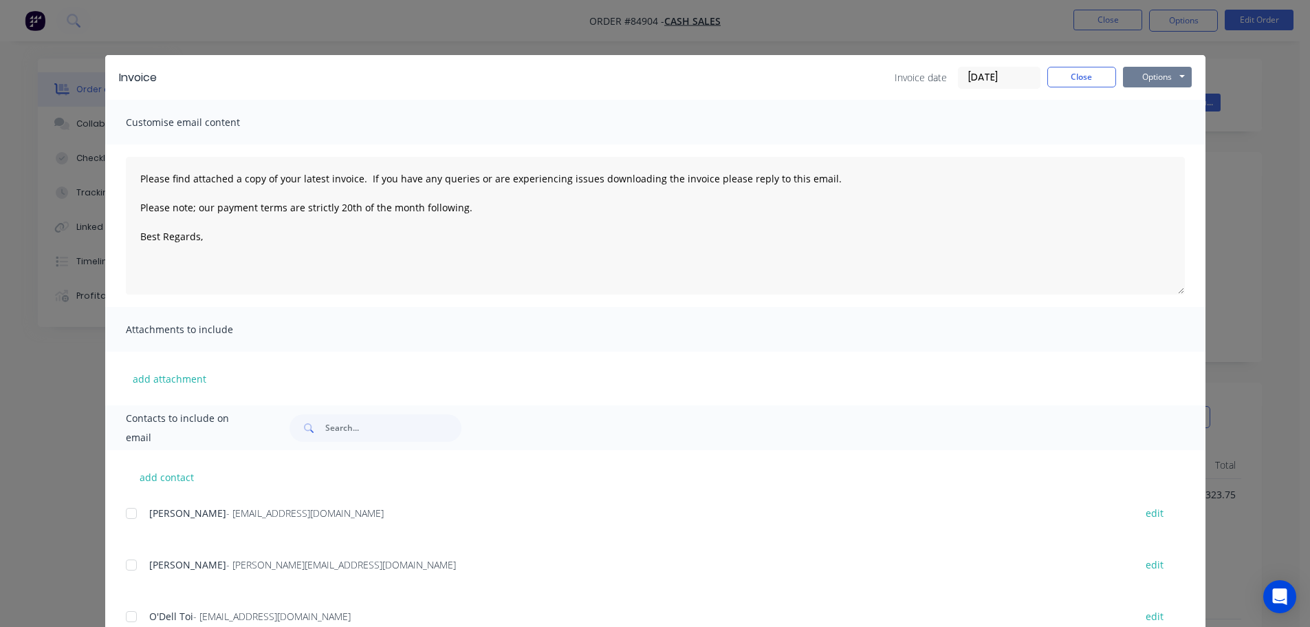
click at [1163, 82] on button "Options" at bounding box center [1157, 77] width 69 height 21
click at [1164, 127] on button "Print" at bounding box center [1167, 124] width 88 height 23
click at [111, 48] on div "Invoice Invoice date 30/09/25 Close Options Preview Print Email Customise email…" at bounding box center [655, 313] width 1310 height 627
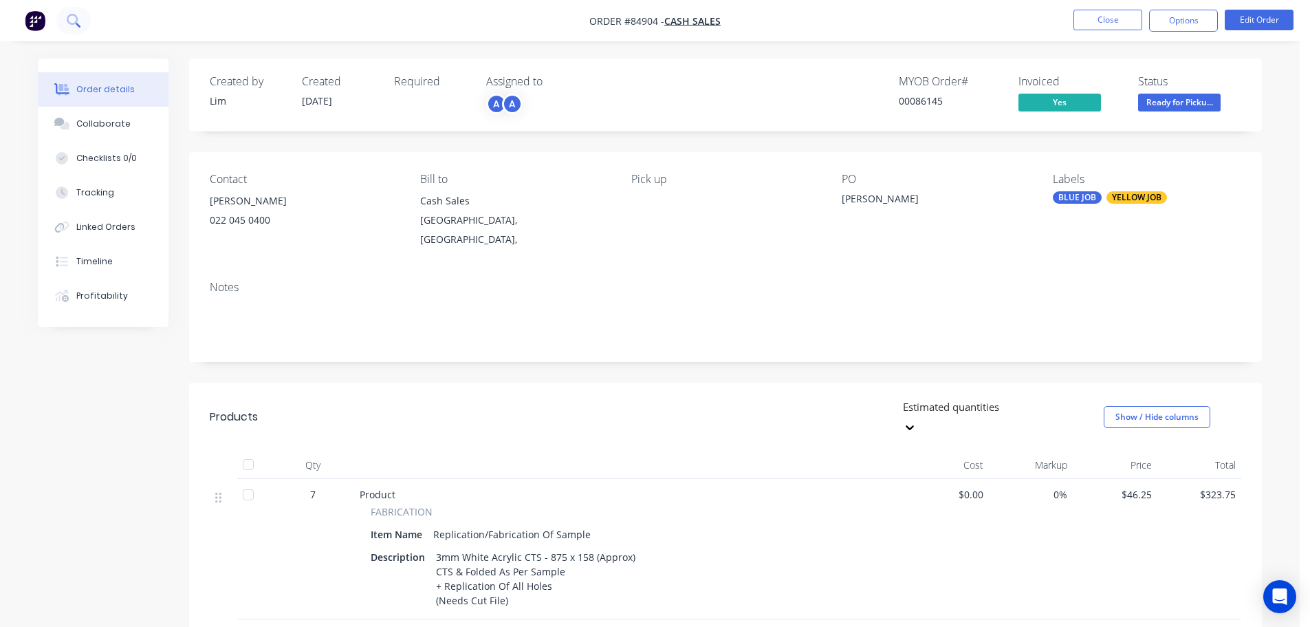
click at [75, 26] on icon at bounding box center [73, 20] width 13 height 13
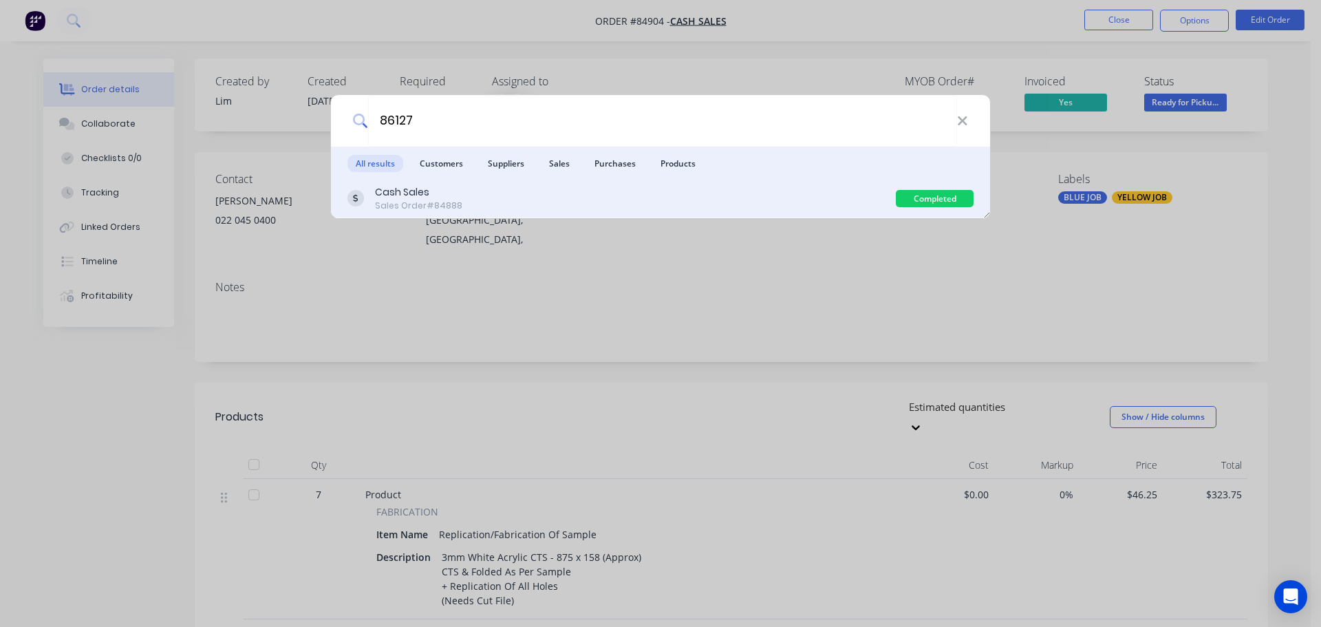
type input "86127"
click at [812, 207] on div "Cash Sales Sales Order #84888" at bounding box center [621, 198] width 548 height 27
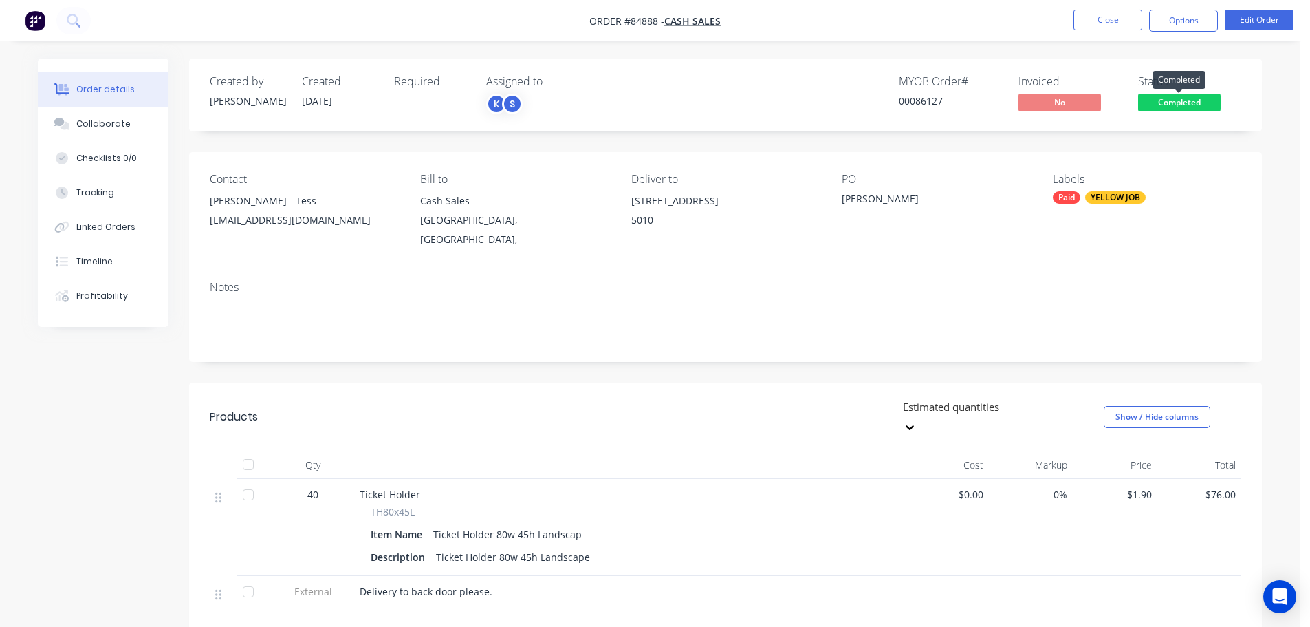
click at [1191, 96] on span "Completed" at bounding box center [1180, 102] width 83 height 17
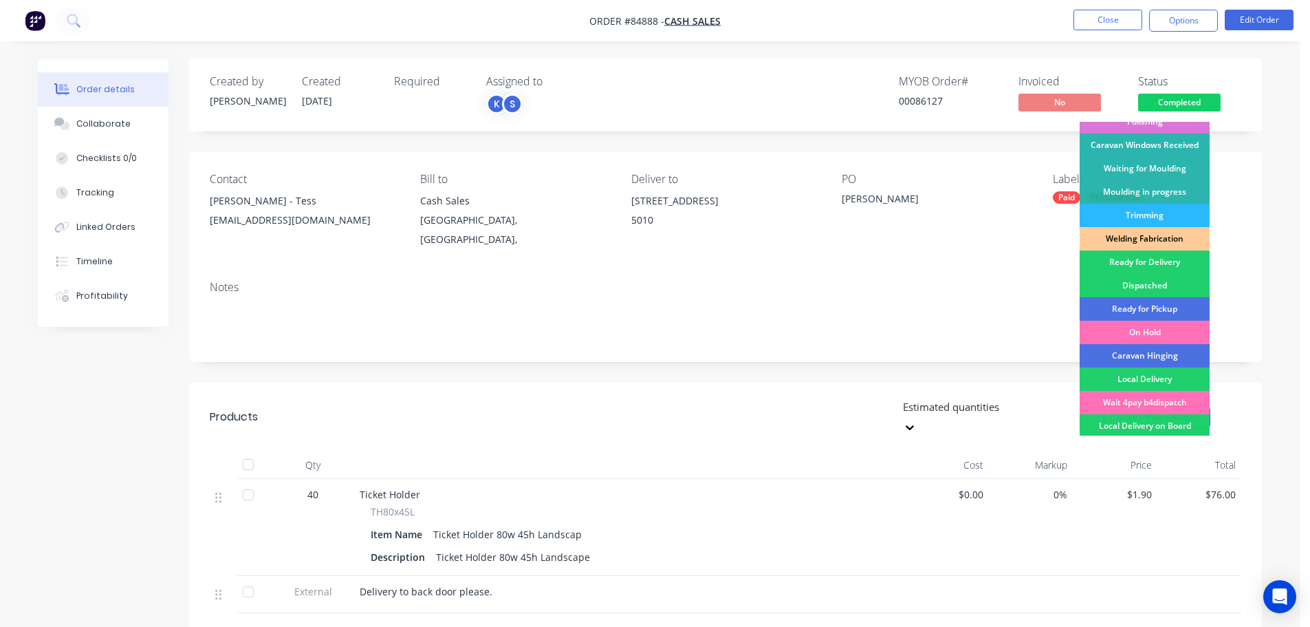
scroll to position [271, 0]
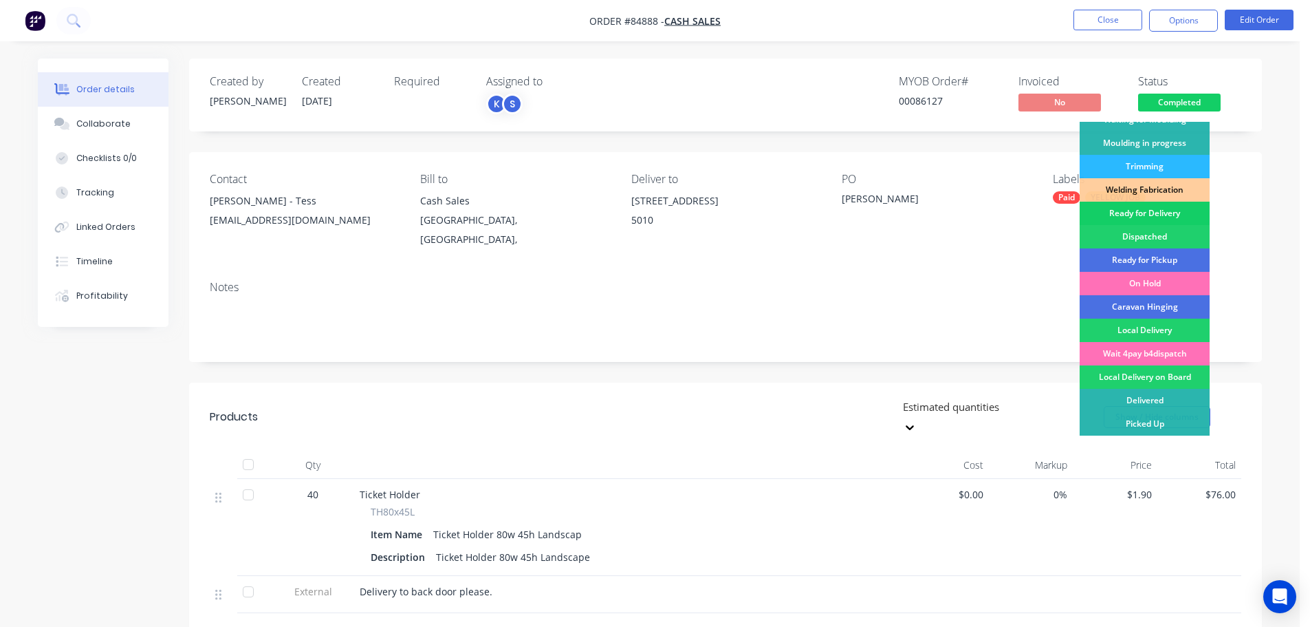
click at [1154, 221] on div "Ready for Delivery" at bounding box center [1145, 213] width 130 height 23
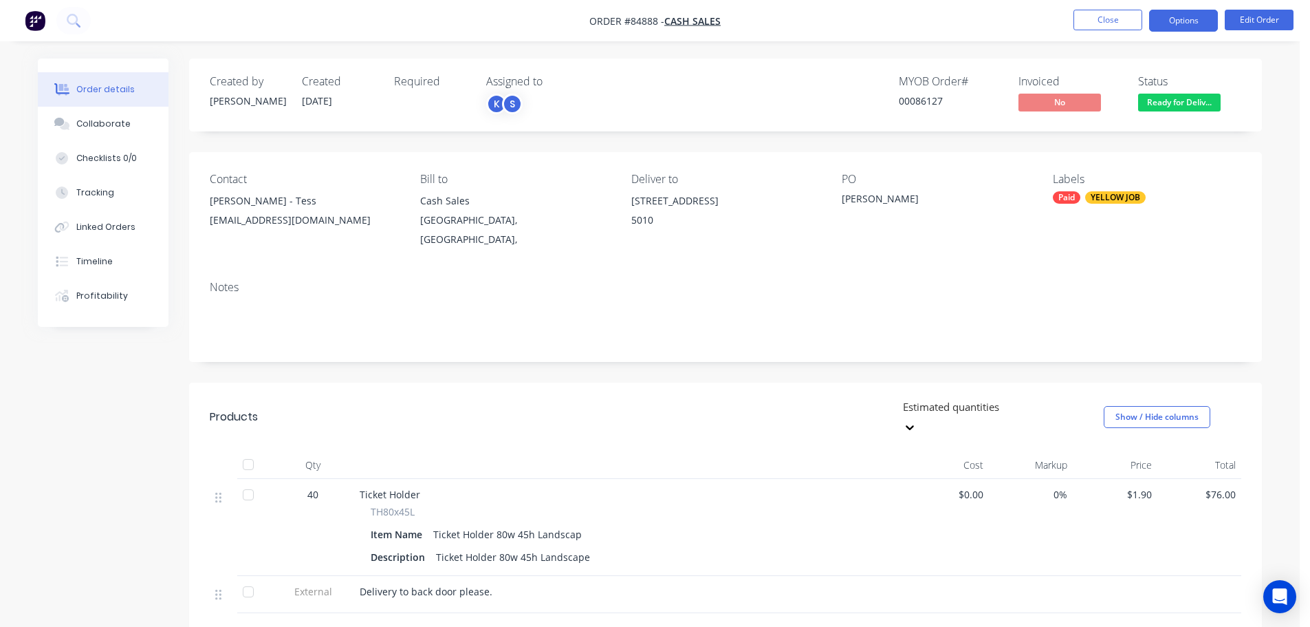
click at [1174, 27] on button "Options" at bounding box center [1184, 21] width 69 height 22
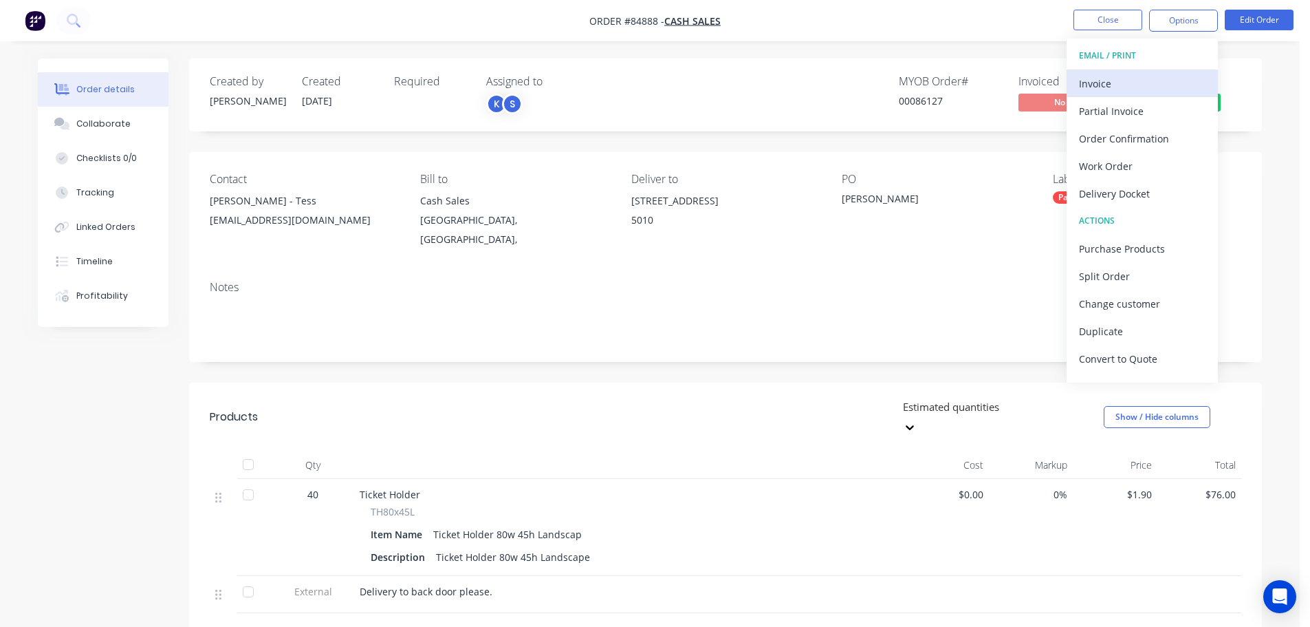
click at [1141, 82] on div "Invoice" at bounding box center [1142, 84] width 127 height 20
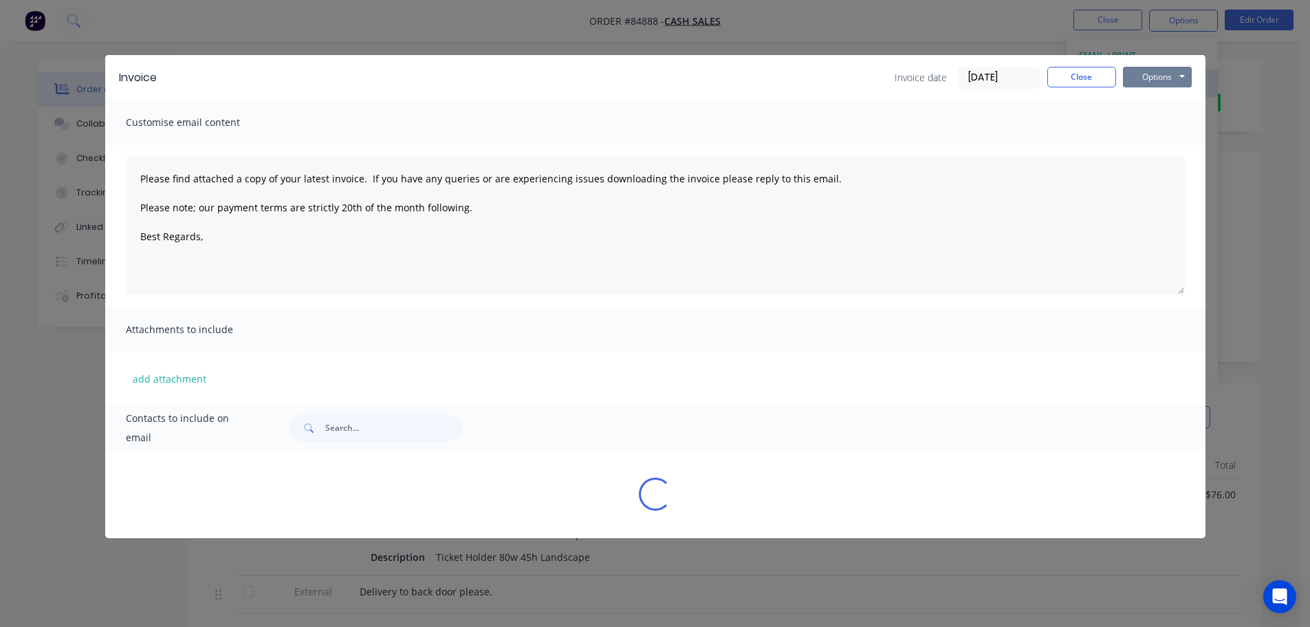
click at [1157, 79] on button "Options" at bounding box center [1157, 77] width 69 height 21
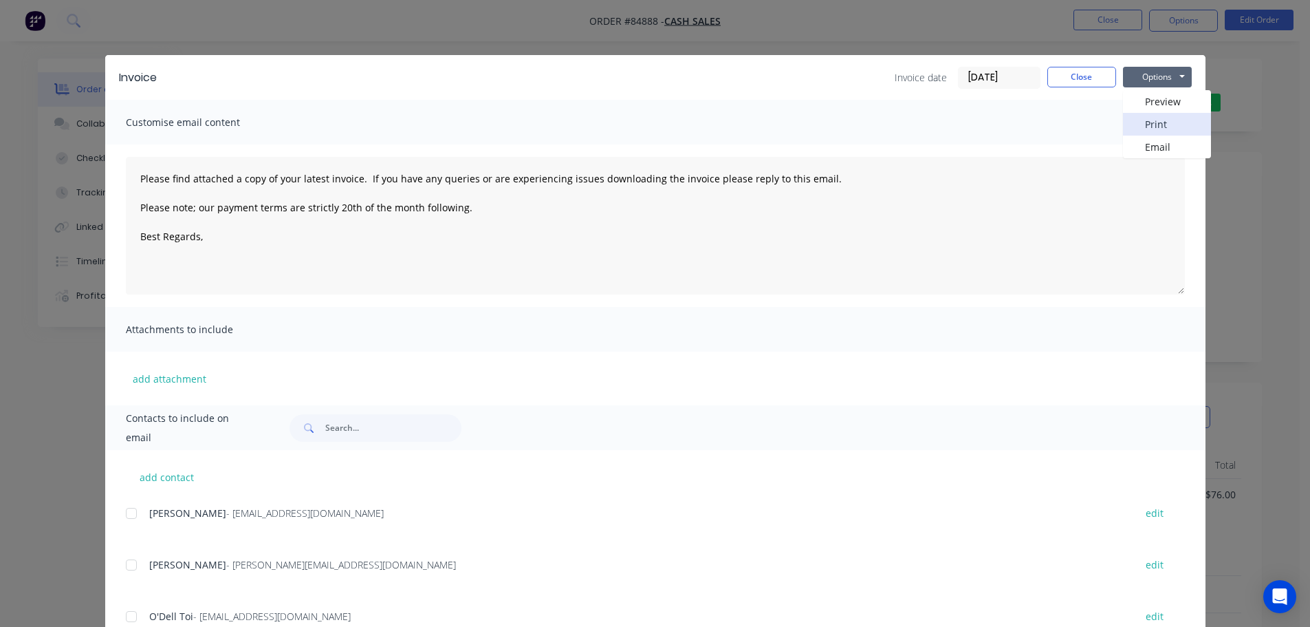
click at [1157, 122] on button "Print" at bounding box center [1167, 124] width 88 height 23
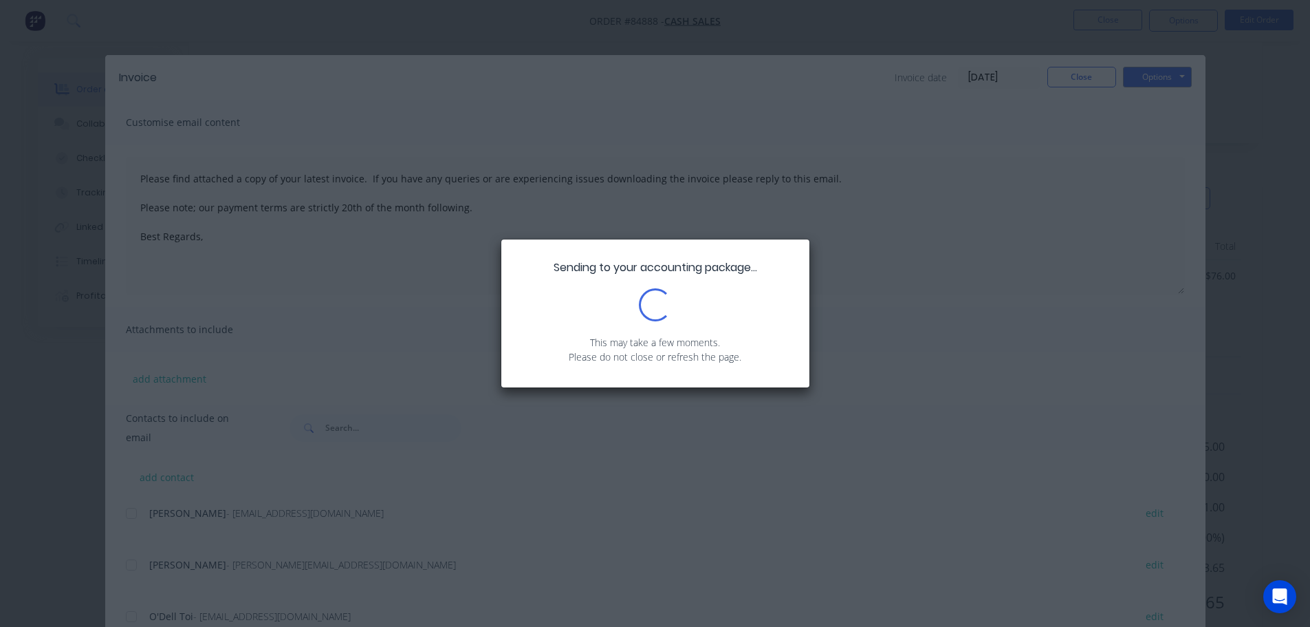
scroll to position [228, 0]
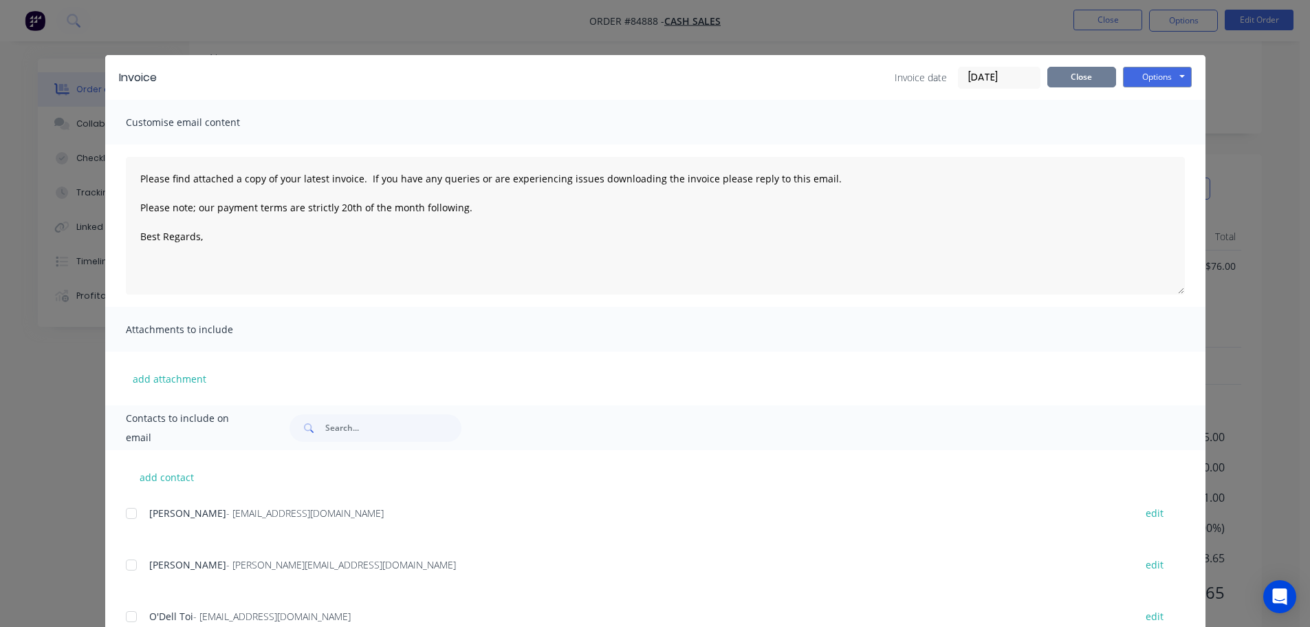
click at [1062, 74] on button "Close" at bounding box center [1082, 77] width 69 height 21
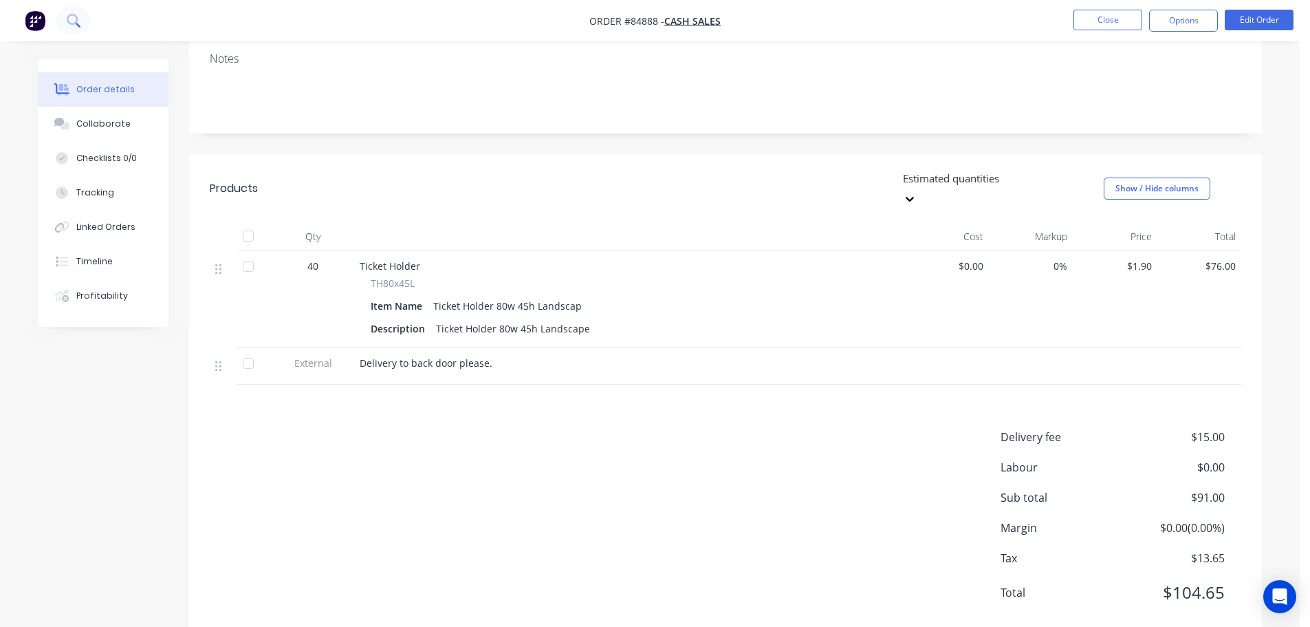
click at [80, 23] on button at bounding box center [73, 21] width 34 height 28
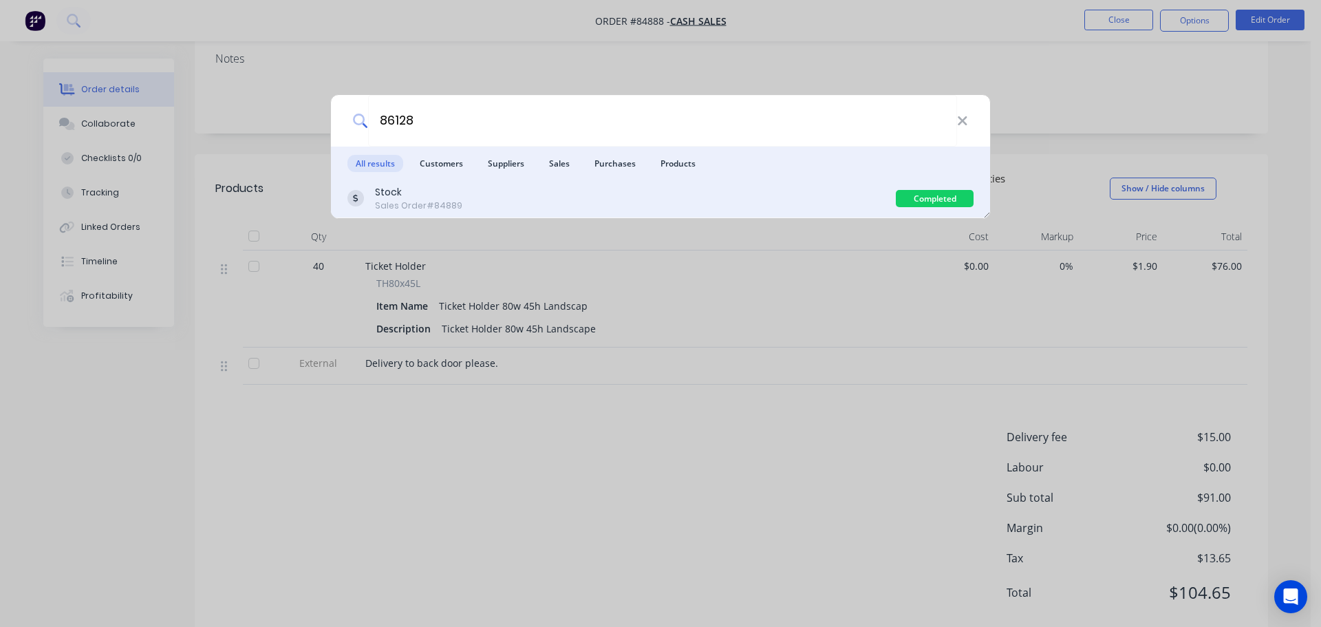
type input "86128"
click at [587, 197] on div "Stock Sales Order #84889" at bounding box center [621, 198] width 548 height 27
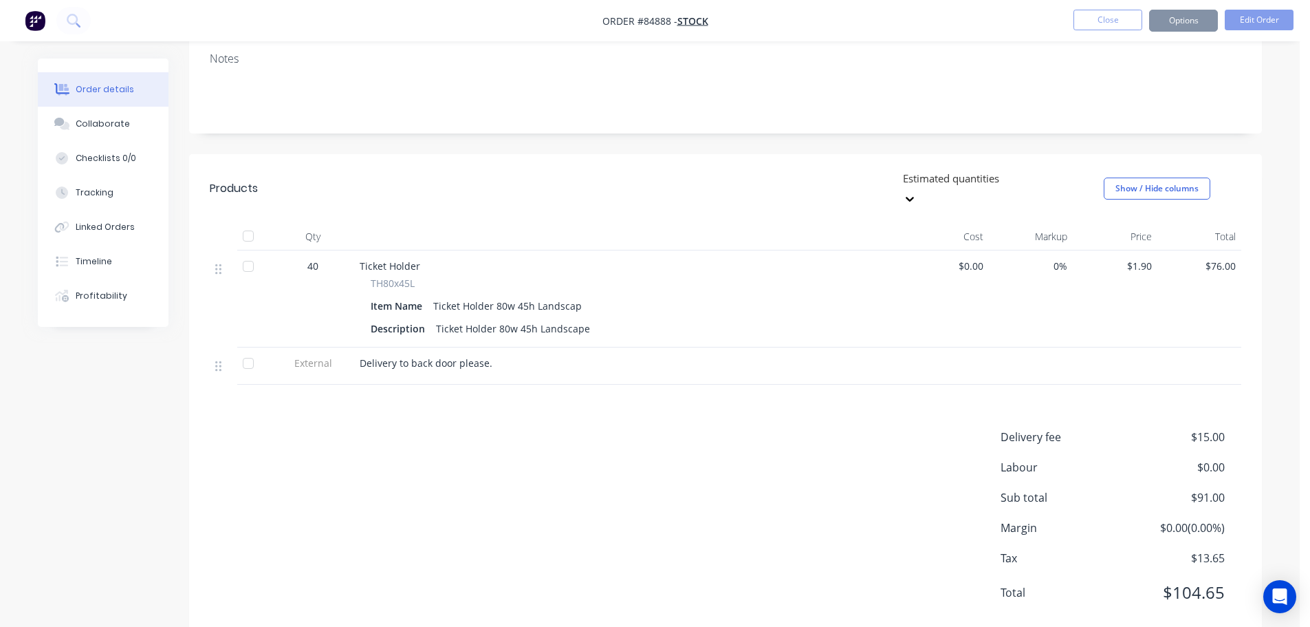
scroll to position [136, 0]
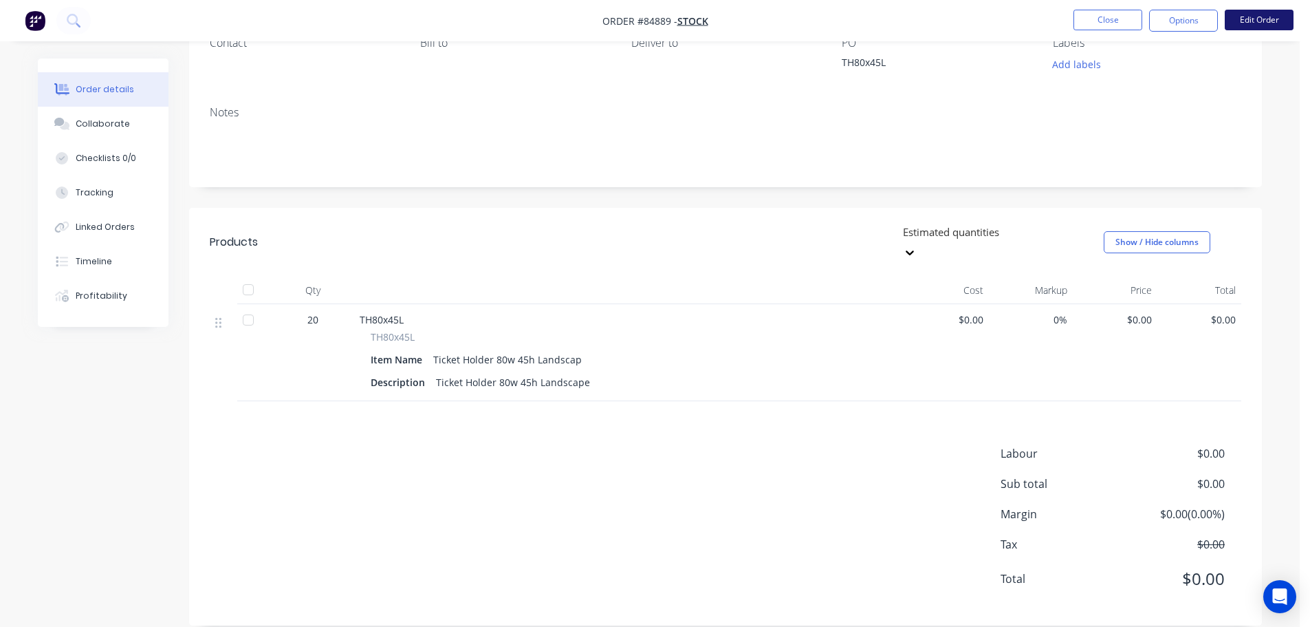
click at [1267, 14] on button "Edit Order" at bounding box center [1259, 20] width 69 height 21
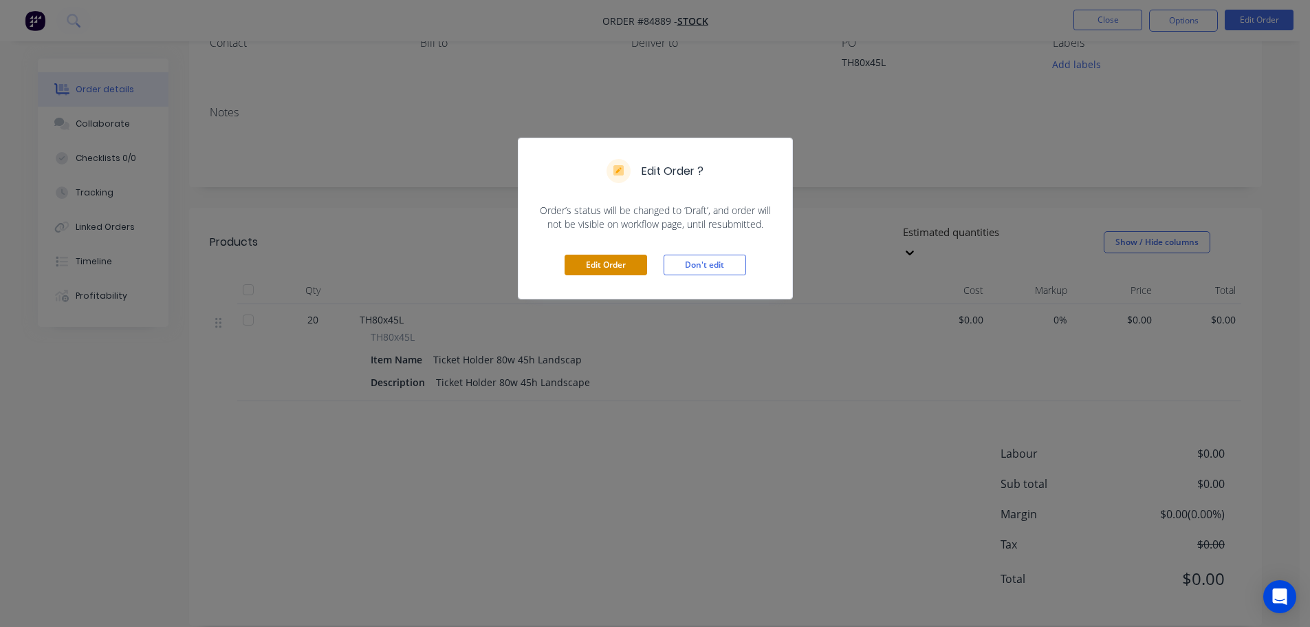
click at [621, 269] on button "Edit Order" at bounding box center [606, 265] width 83 height 21
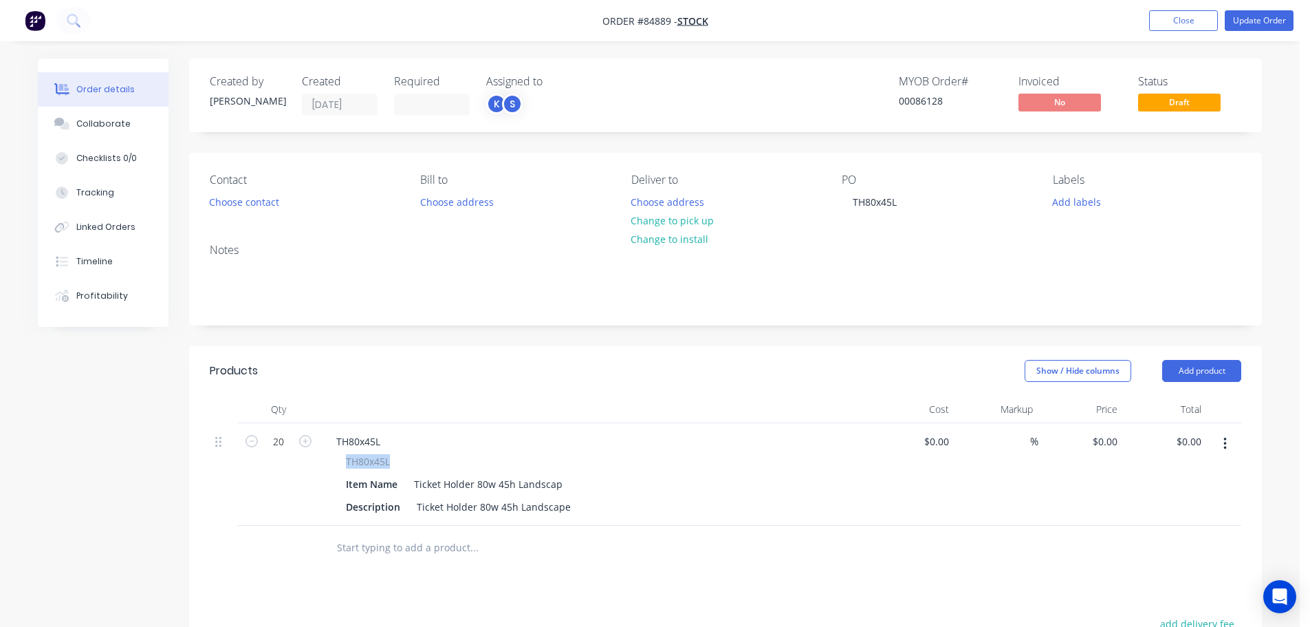
drag, startPoint x: 344, startPoint y: 460, endPoint x: 406, endPoint y: 490, distance: 69.2
click at [416, 459] on div "TH80x45L Item Name Ticket Holder 80w 45h Landscap Description Ticket Holder 80w…" at bounding box center [594, 485] width 539 height 63
copy span "TH80x45L"
click at [402, 549] on input "text" at bounding box center [473, 548] width 275 height 28
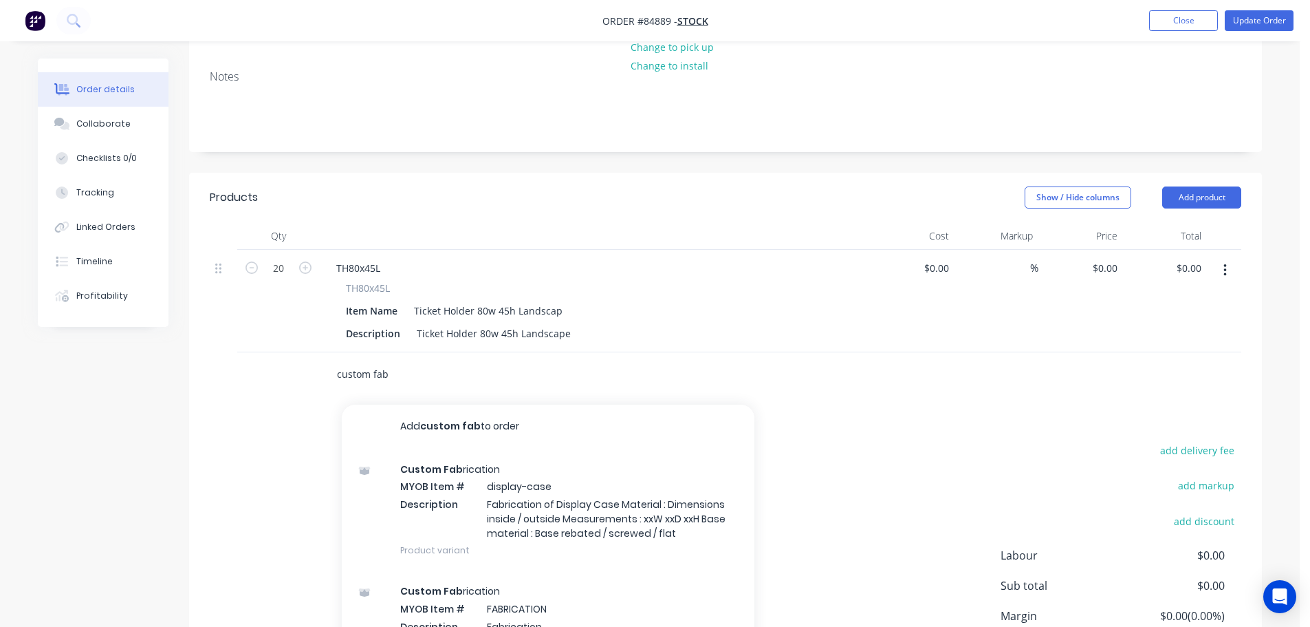
scroll to position [275, 0]
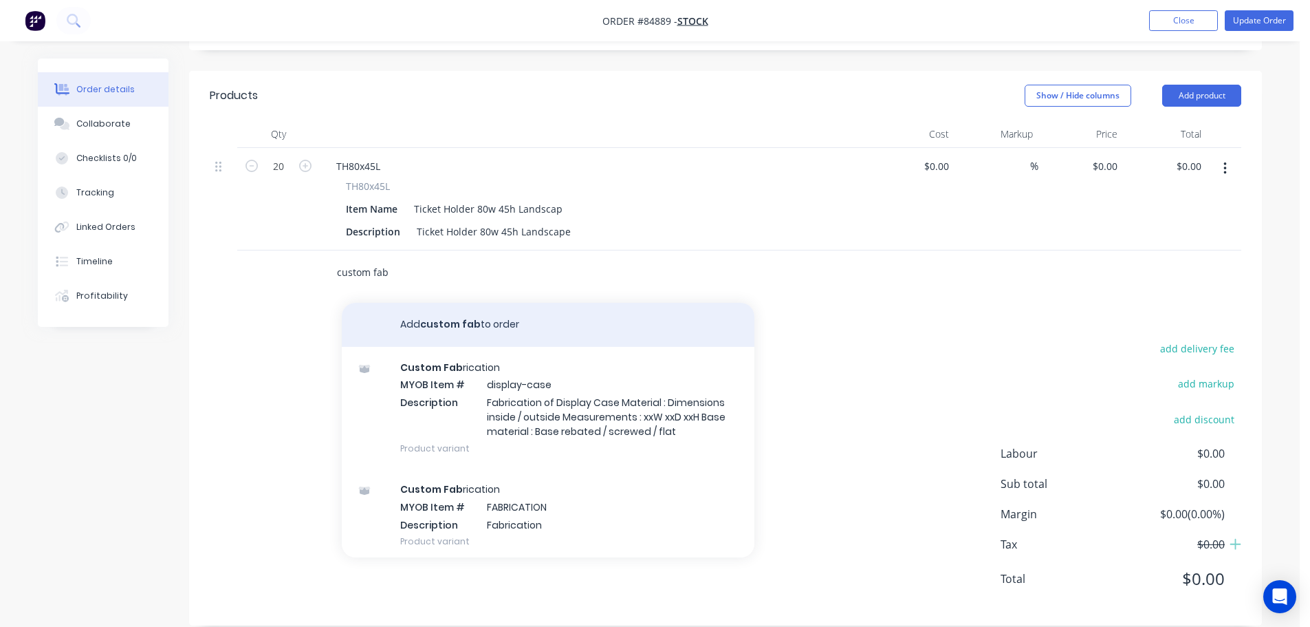
type input "custom fab"
click at [532, 338] on button "Add custom fab to order" at bounding box center [548, 325] width 413 height 44
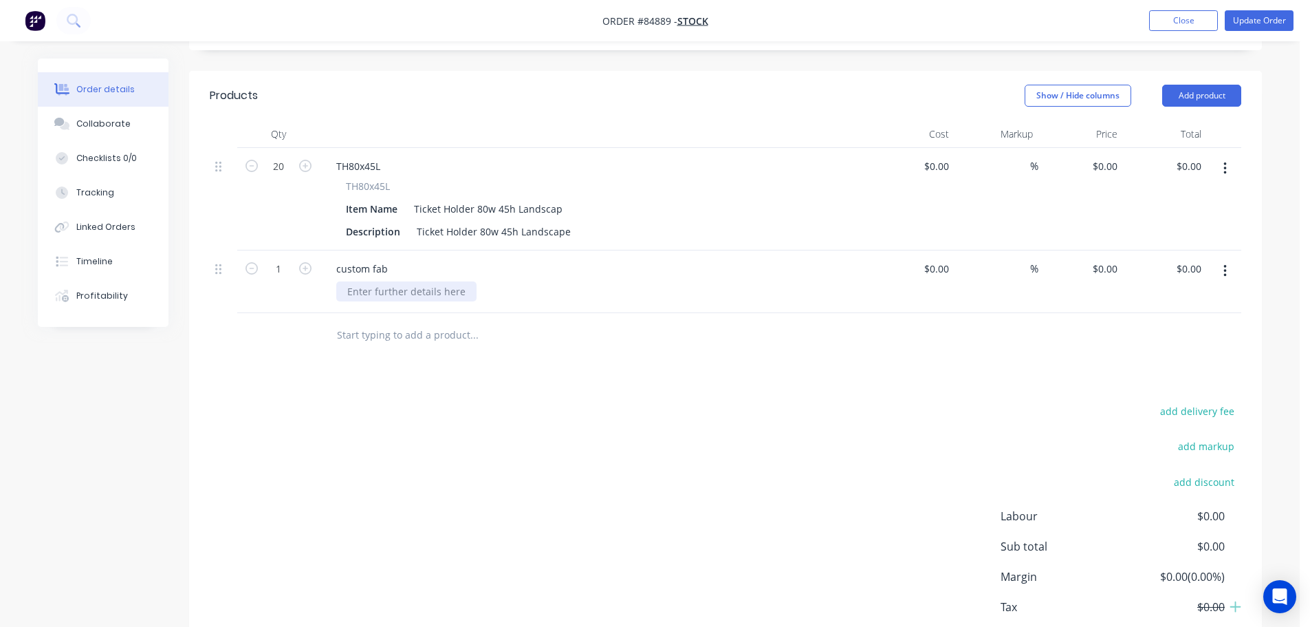
click at [418, 292] on div at bounding box center [406, 291] width 140 height 20
click at [1235, 270] on button "button" at bounding box center [1225, 271] width 32 height 25
click at [1156, 365] on div "Delete" at bounding box center [1176, 362] width 106 height 20
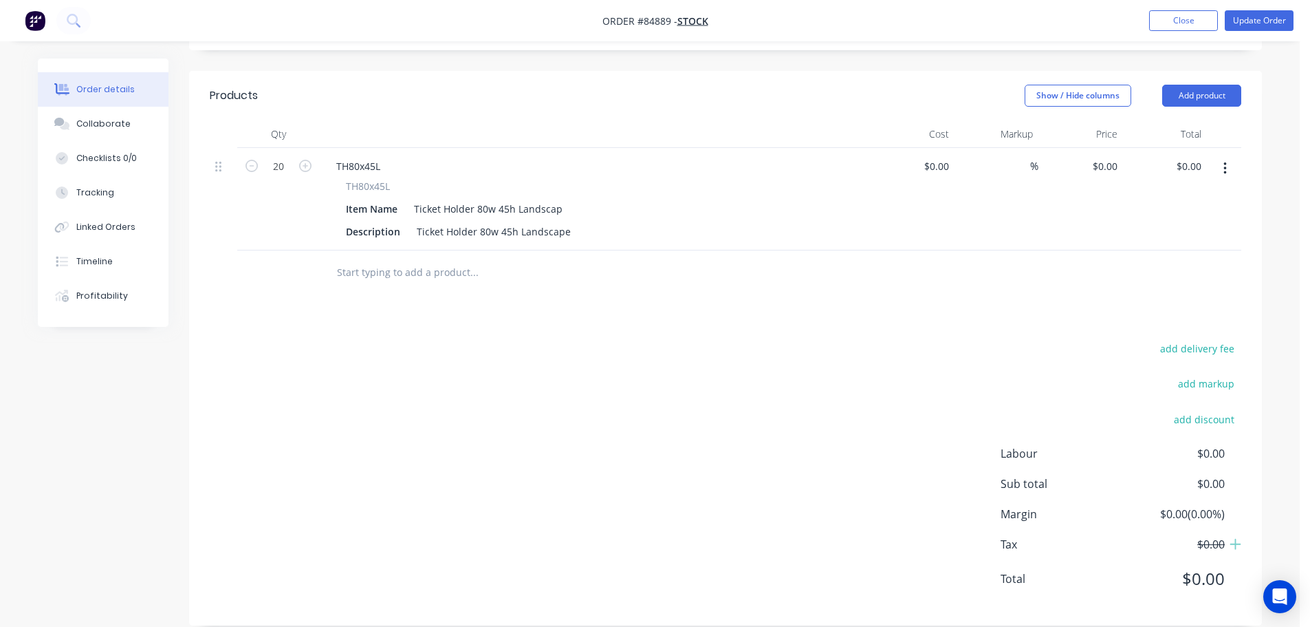
click at [456, 270] on input "text" at bounding box center [473, 273] width 275 height 28
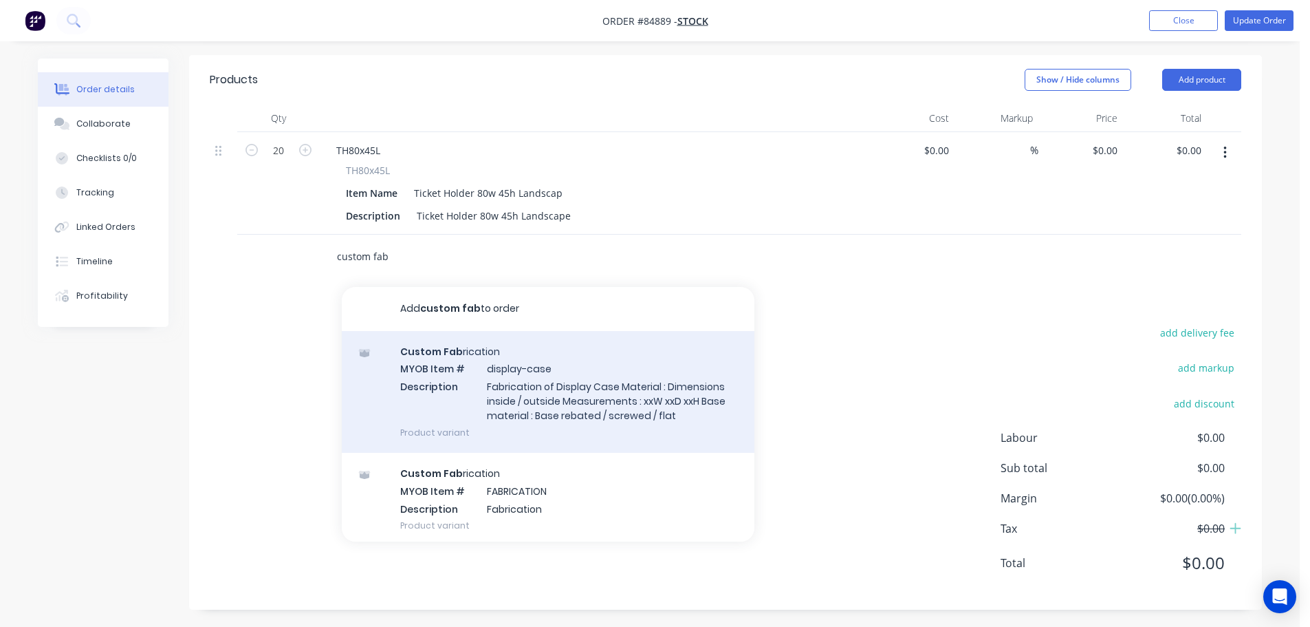
scroll to position [294, 0]
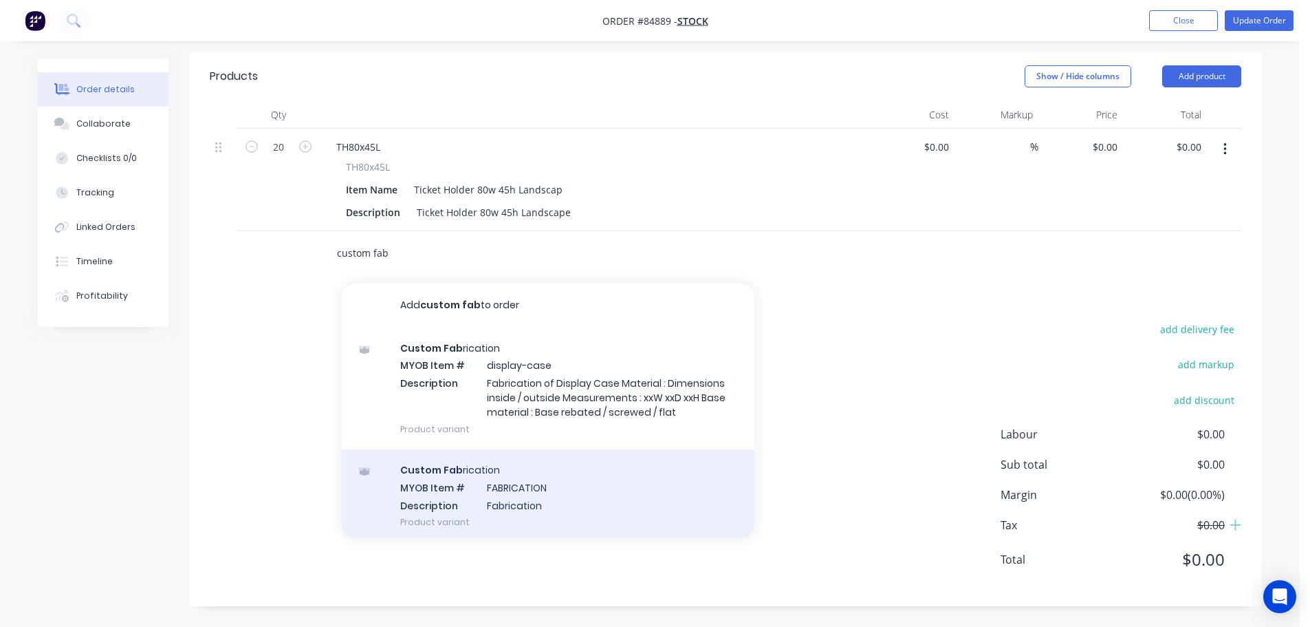
type input "custom fab"
click at [501, 477] on div "Custom Fab rication MYOB Item # FABRICATION Description Fabrication Product var…" at bounding box center [548, 495] width 413 height 93
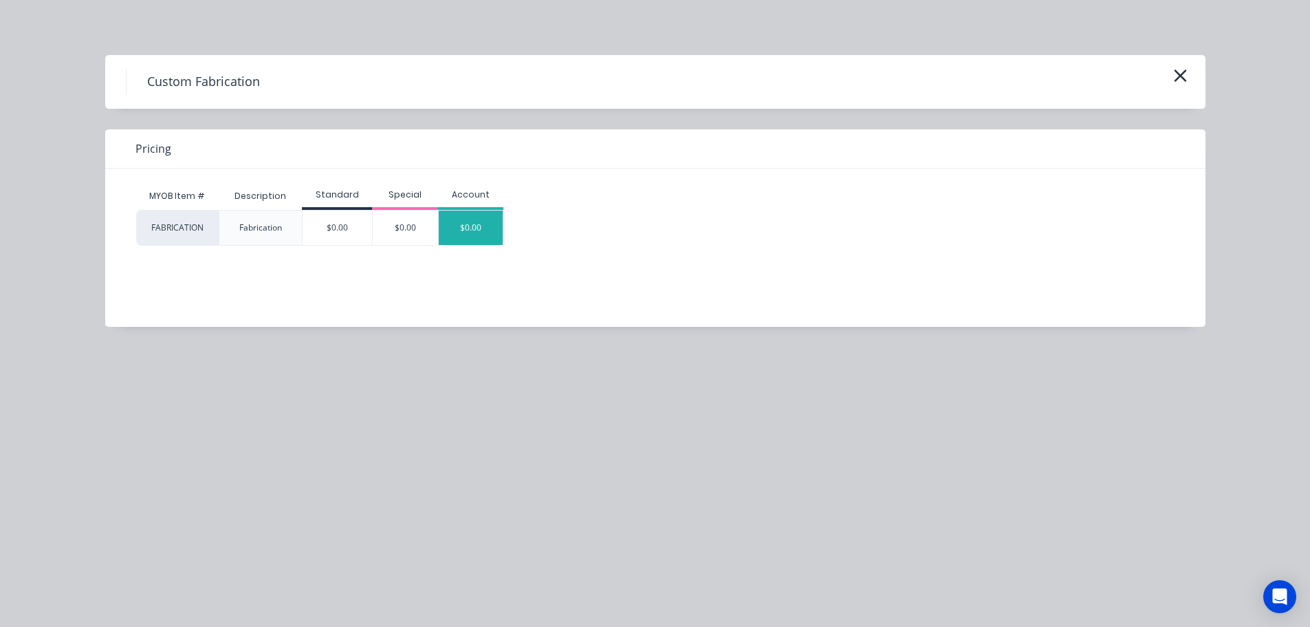
click at [466, 239] on div "$0.00" at bounding box center [471, 228] width 65 height 34
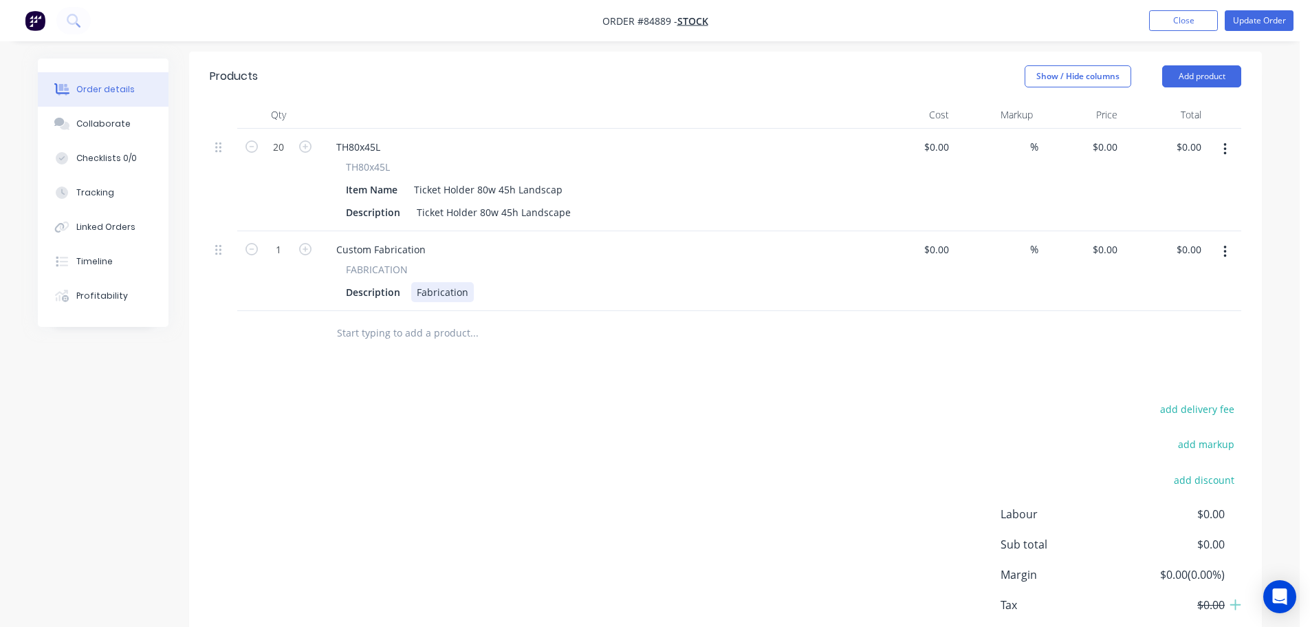
click at [451, 295] on div "Fabrication" at bounding box center [442, 292] width 63 height 20
copy div "Fabrication"
paste div
drag, startPoint x: 349, startPoint y: 163, endPoint x: 404, endPoint y: 165, distance: 55.8
click at [404, 165] on div "TH80x45L" at bounding box center [595, 167] width 498 height 14
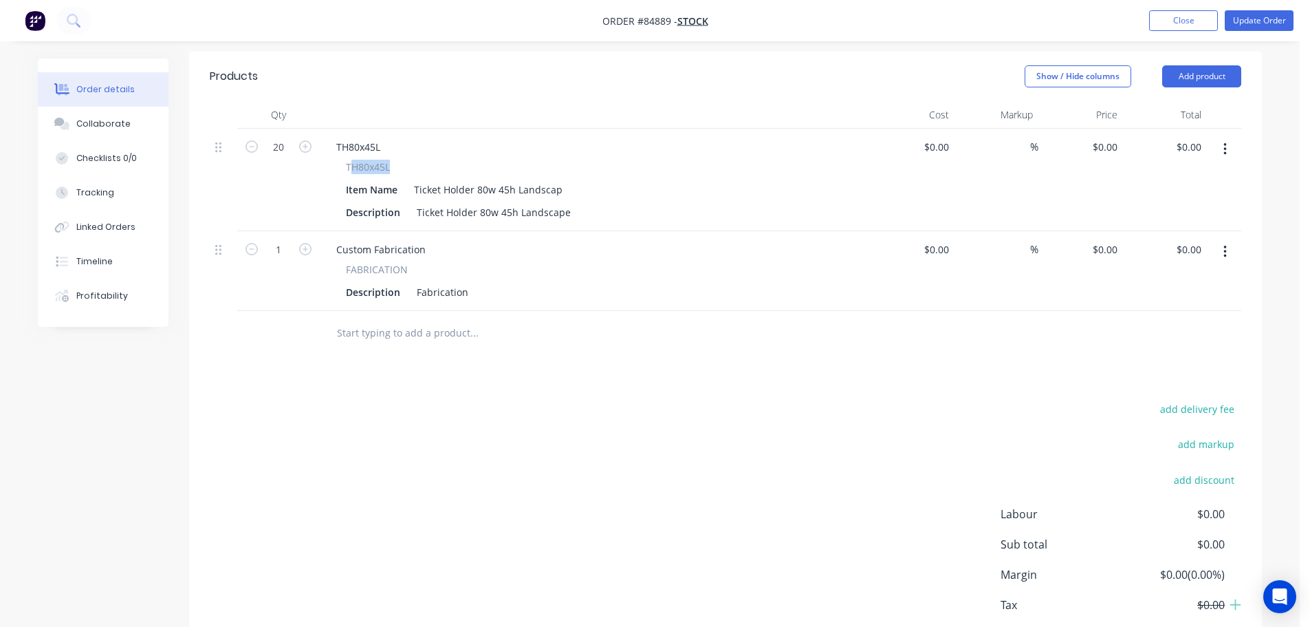
click at [363, 171] on span "TH80x45L" at bounding box center [368, 167] width 44 height 14
click at [363, 169] on span "TH80x45L" at bounding box center [368, 167] width 44 height 14
copy span "TH80x45L"
click at [431, 298] on div "Fabrication" at bounding box center [442, 292] width 63 height 20
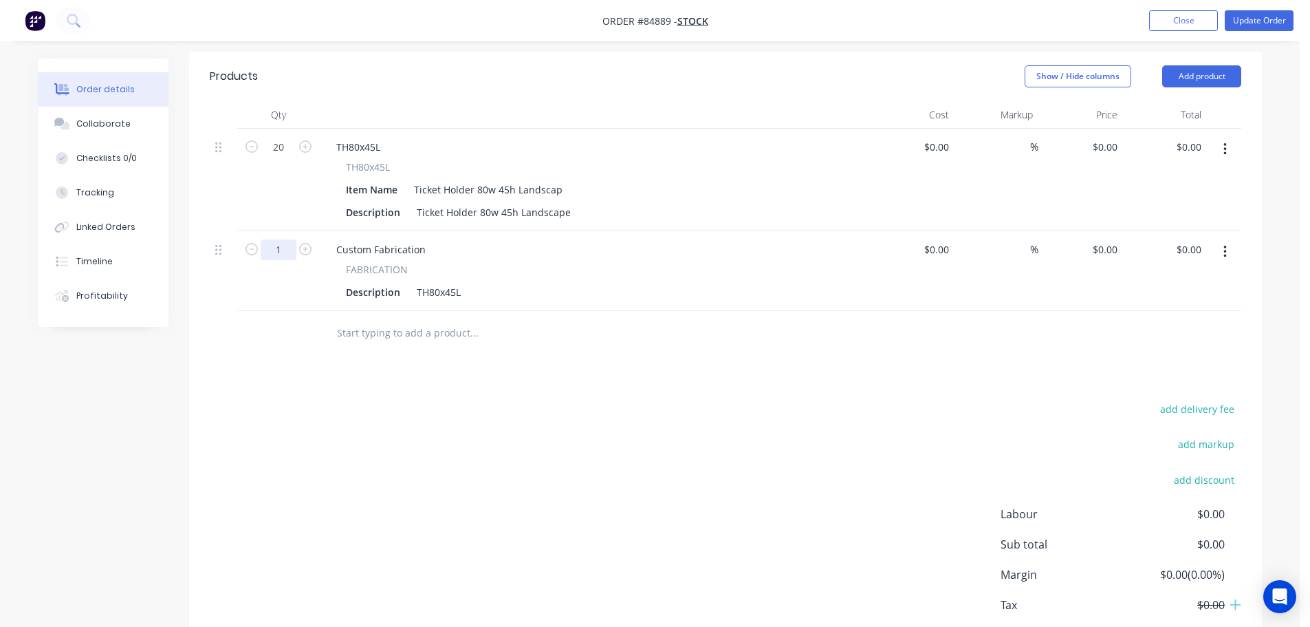
click at [272, 251] on input "1" at bounding box center [279, 249] width 36 height 21
type input "30"
click at [1227, 154] on icon "button" at bounding box center [1225, 149] width 3 height 12
click at [1187, 263] on div "Delete" at bounding box center [1176, 268] width 106 height 20
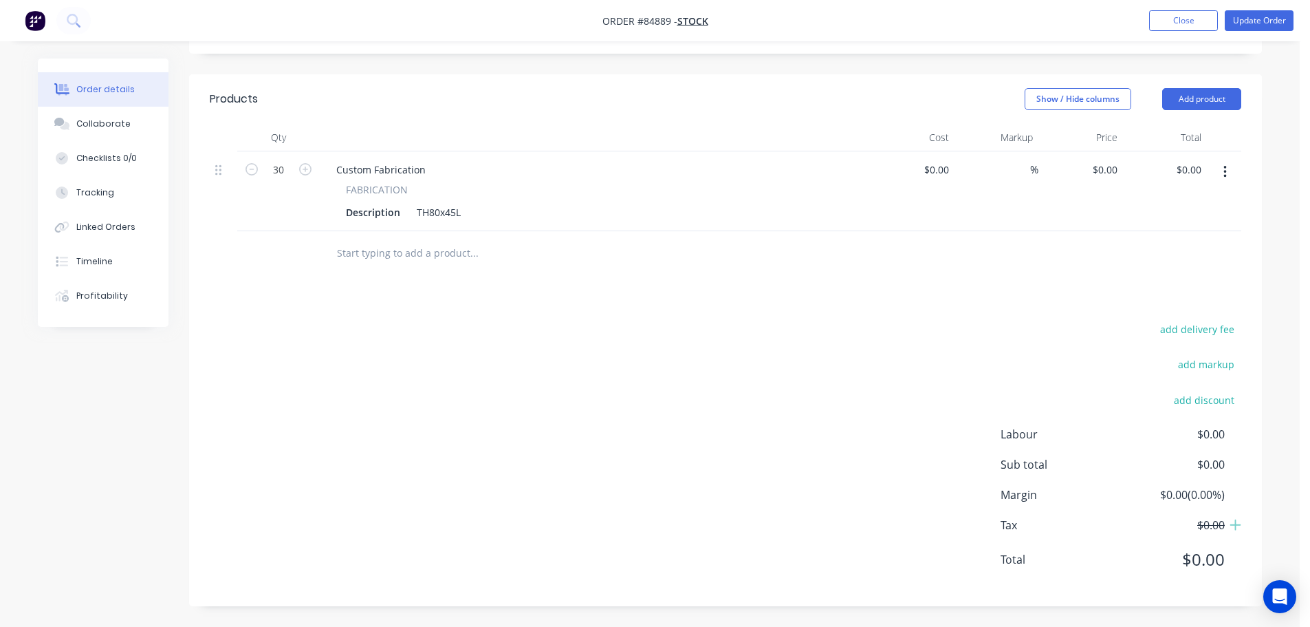
scroll to position [272, 0]
click at [1242, 21] on button "Update Order" at bounding box center [1259, 20] width 69 height 21
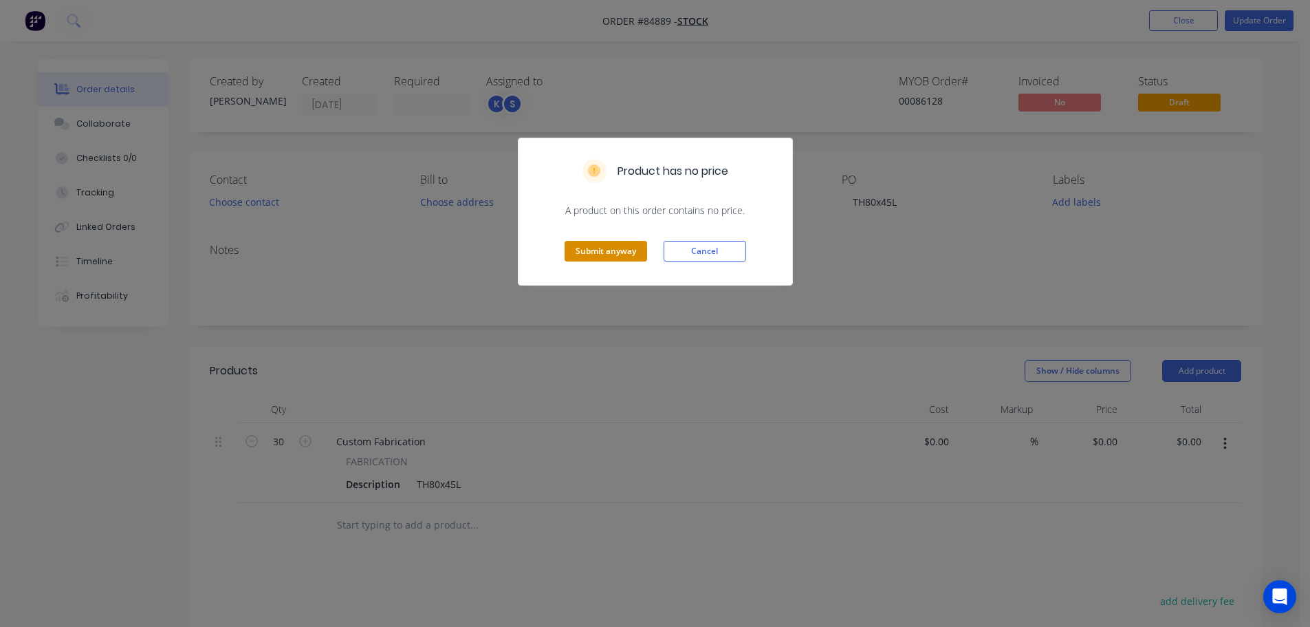
click at [608, 251] on button "Submit anyway" at bounding box center [606, 251] width 83 height 21
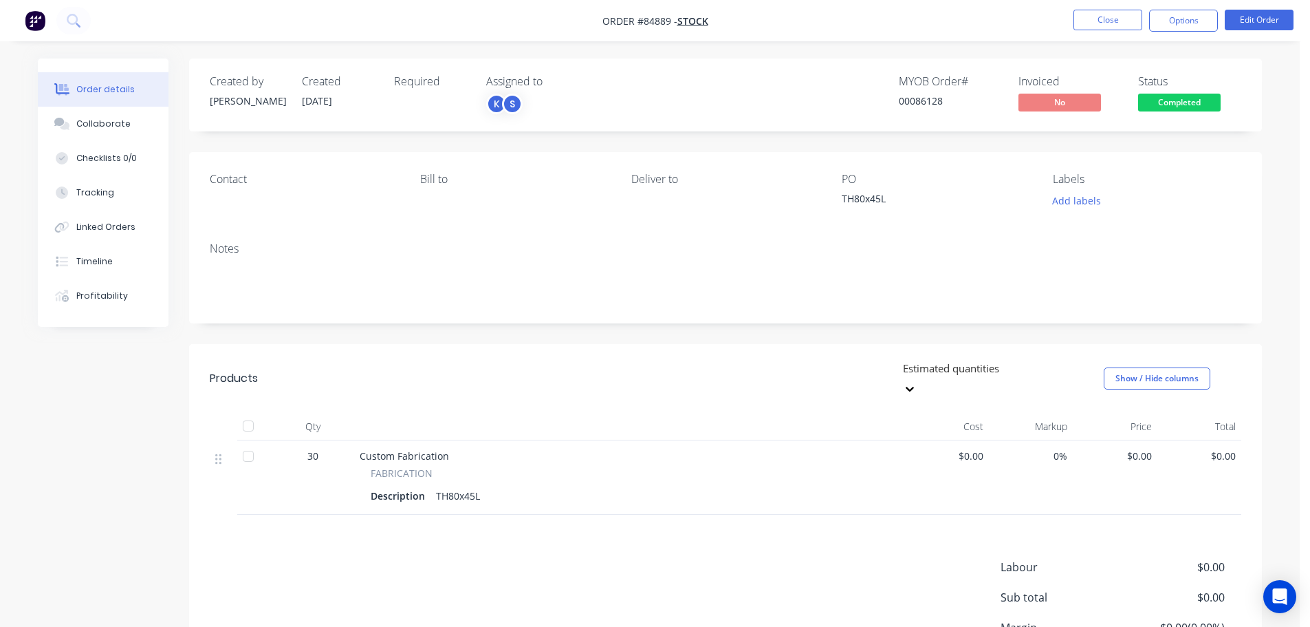
click at [1205, 100] on span "Completed" at bounding box center [1180, 102] width 83 height 17
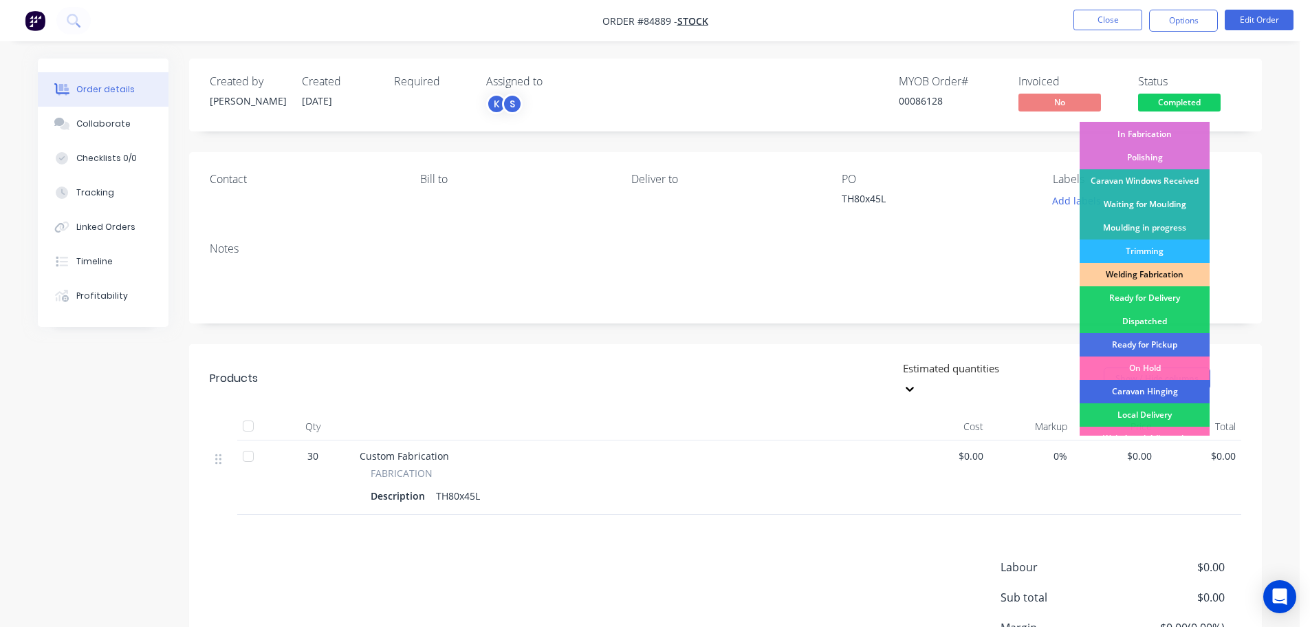
scroll to position [271, 0]
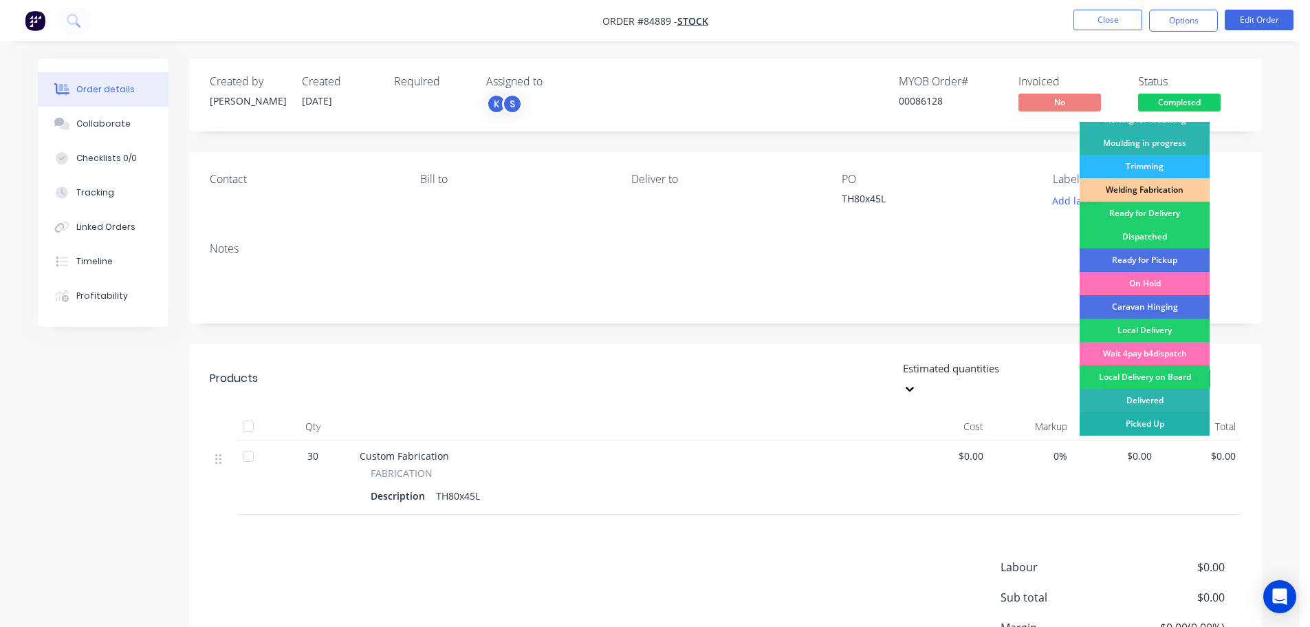
click at [1158, 422] on div "Picked Up" at bounding box center [1145, 423] width 130 height 23
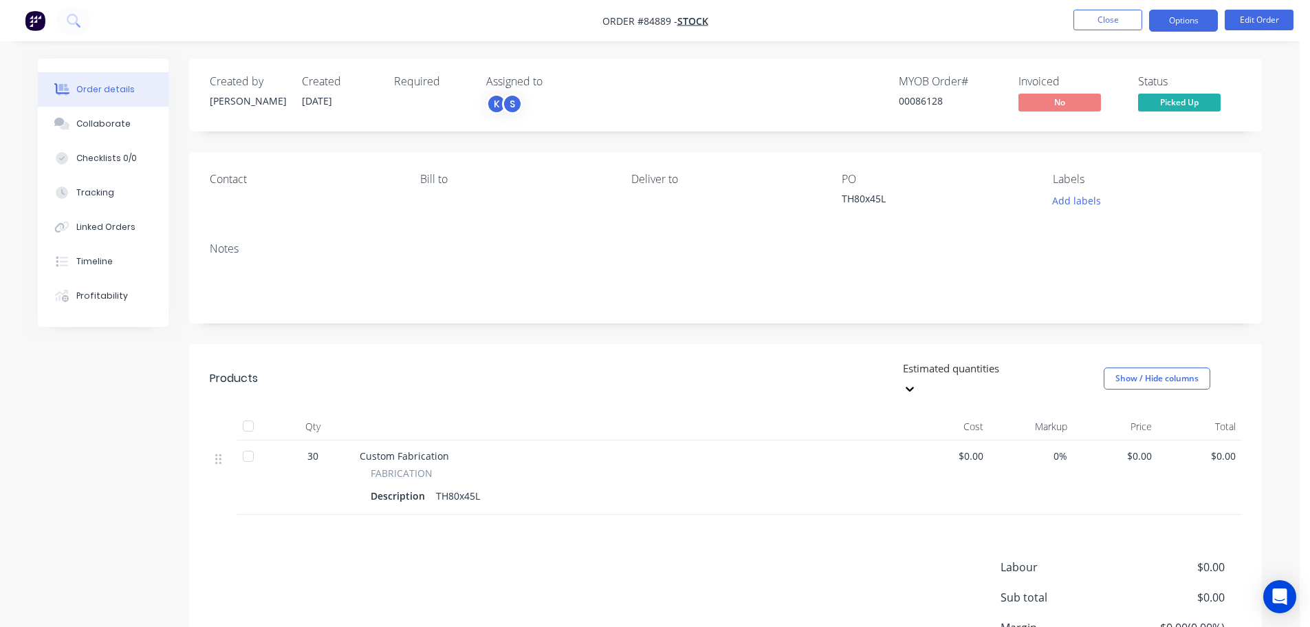
click at [1179, 28] on button "Options" at bounding box center [1184, 21] width 69 height 22
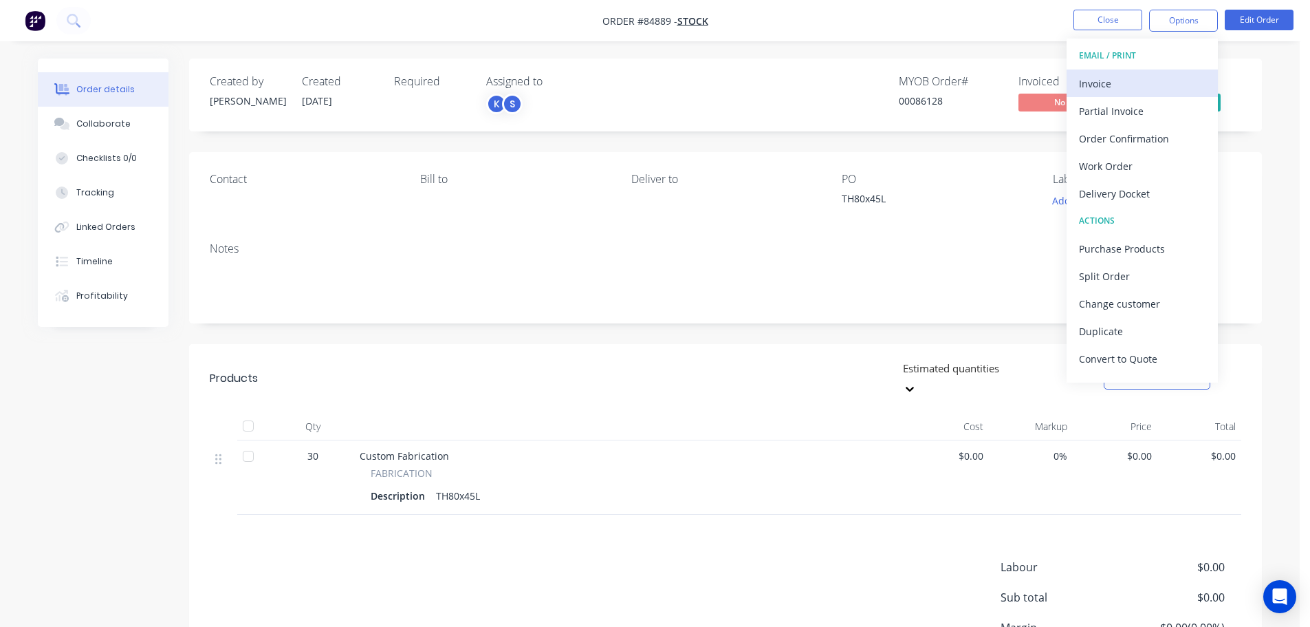
click at [1157, 84] on div "Invoice" at bounding box center [1142, 84] width 127 height 20
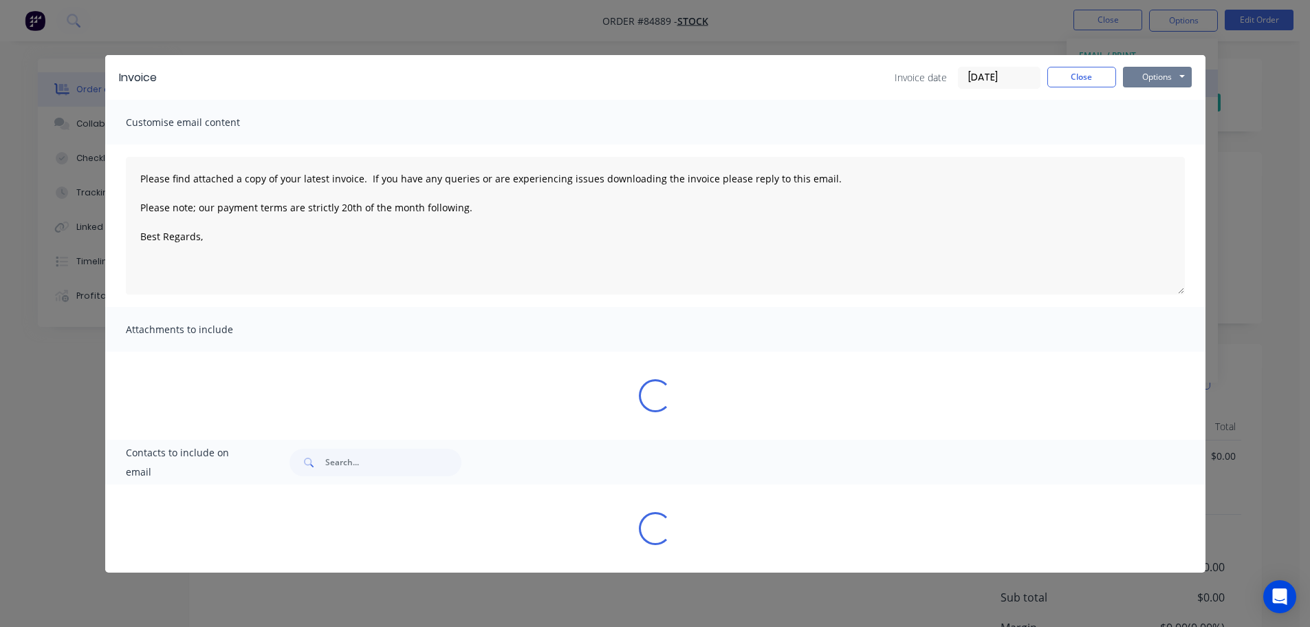
click at [1157, 84] on button "Options" at bounding box center [1157, 77] width 69 height 21
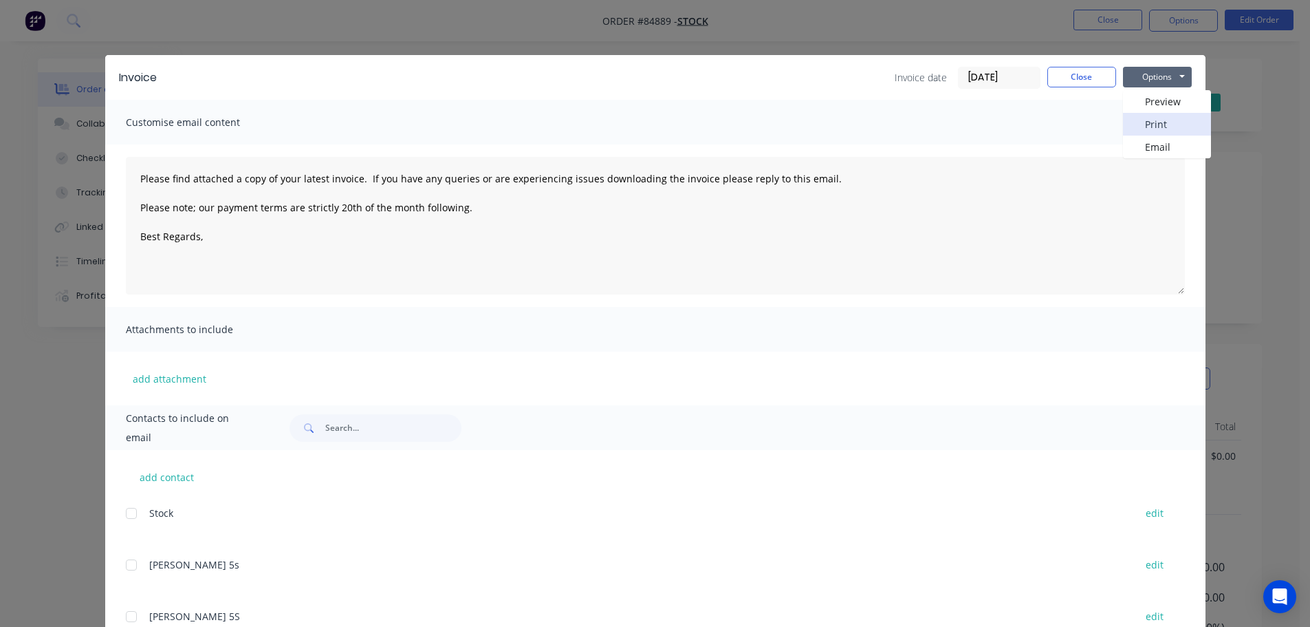
click at [1158, 121] on button "Print" at bounding box center [1167, 124] width 88 height 23
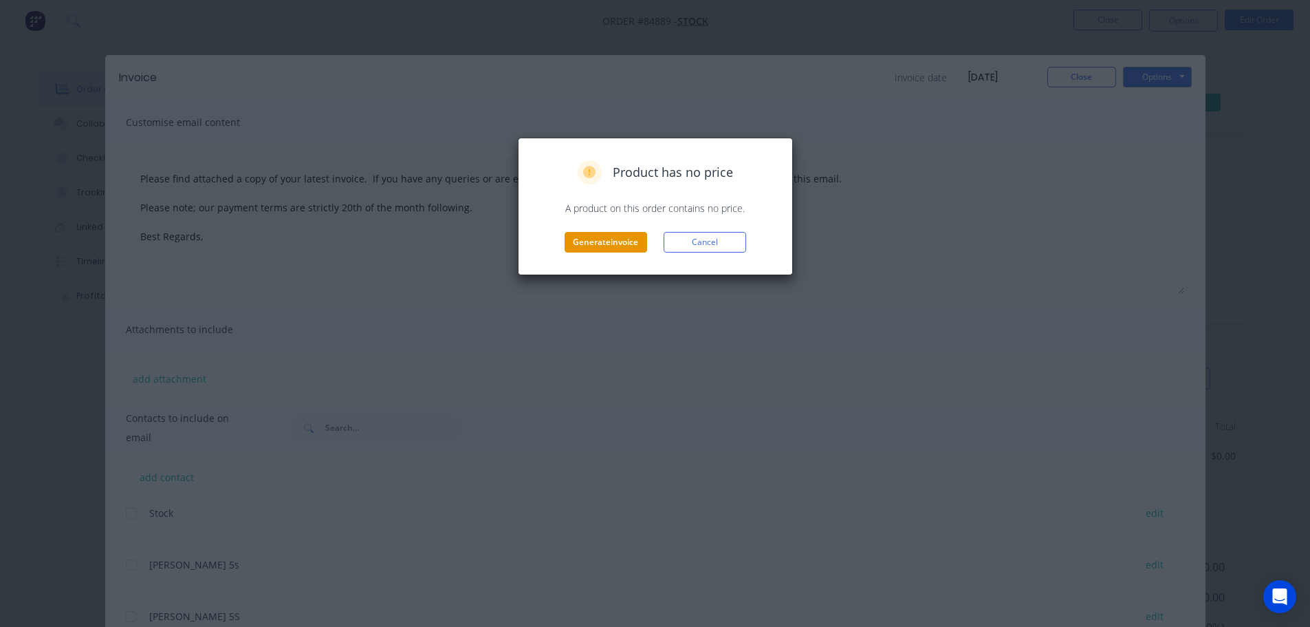
click at [621, 241] on button "Generate invoice" at bounding box center [606, 242] width 83 height 21
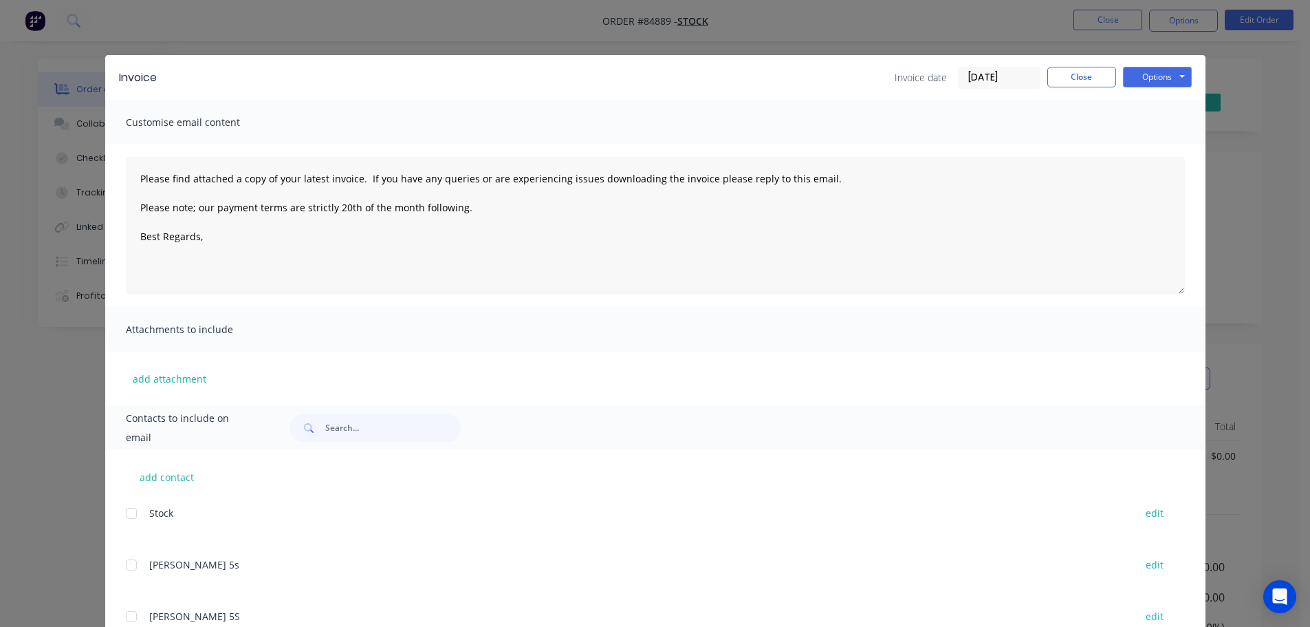
click at [86, 22] on div "Invoice Invoice date 30/09/25 Close Options Preview Print Email Customise email…" at bounding box center [655, 313] width 1310 height 627
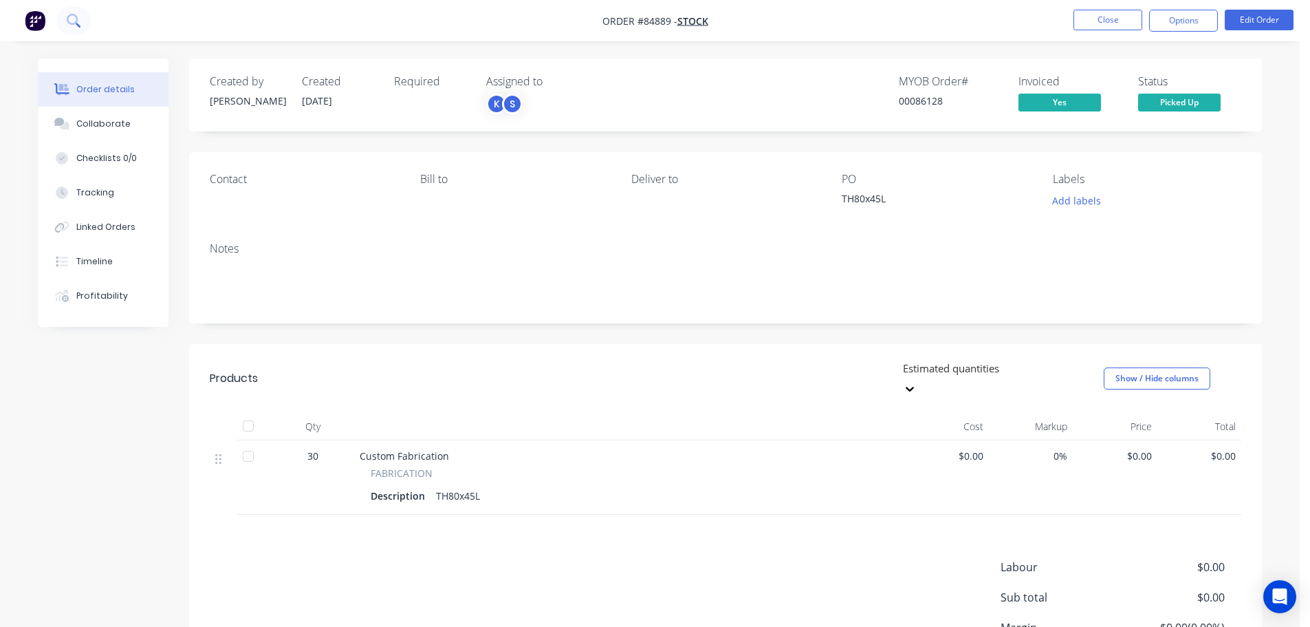
click at [72, 17] on icon at bounding box center [73, 20] width 13 height 13
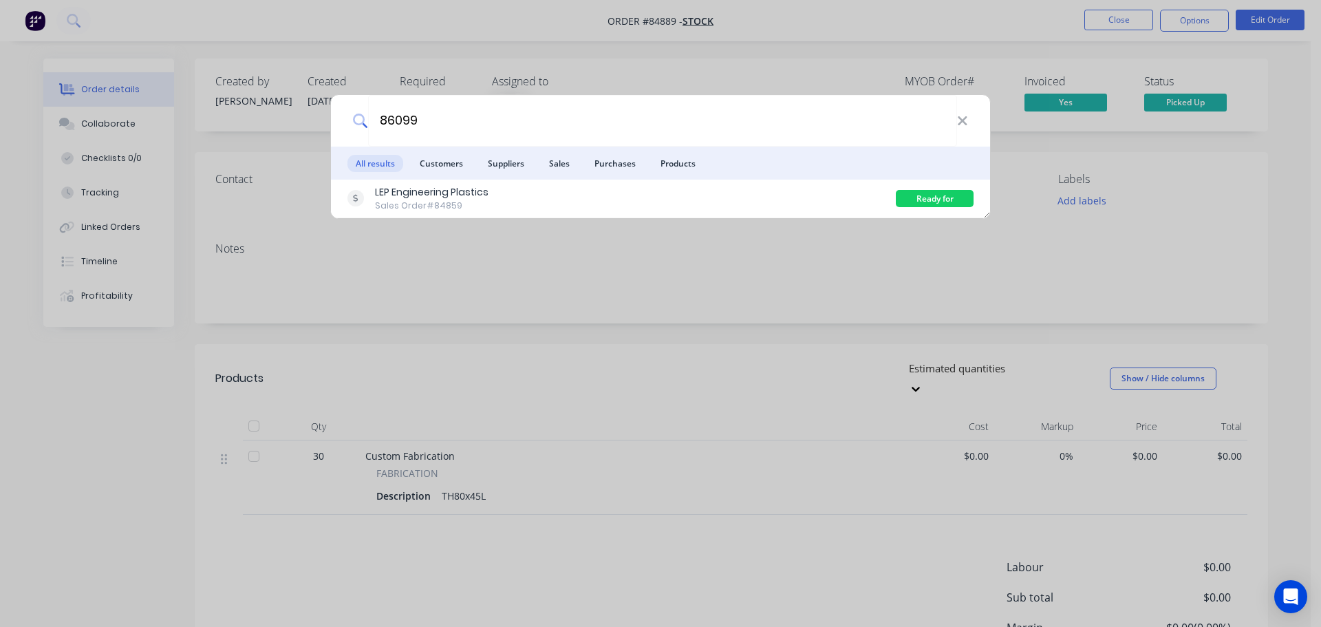
type input "86099"
click at [732, 199] on div "LEP Engineering Plastics Sales Order #84859" at bounding box center [621, 198] width 548 height 27
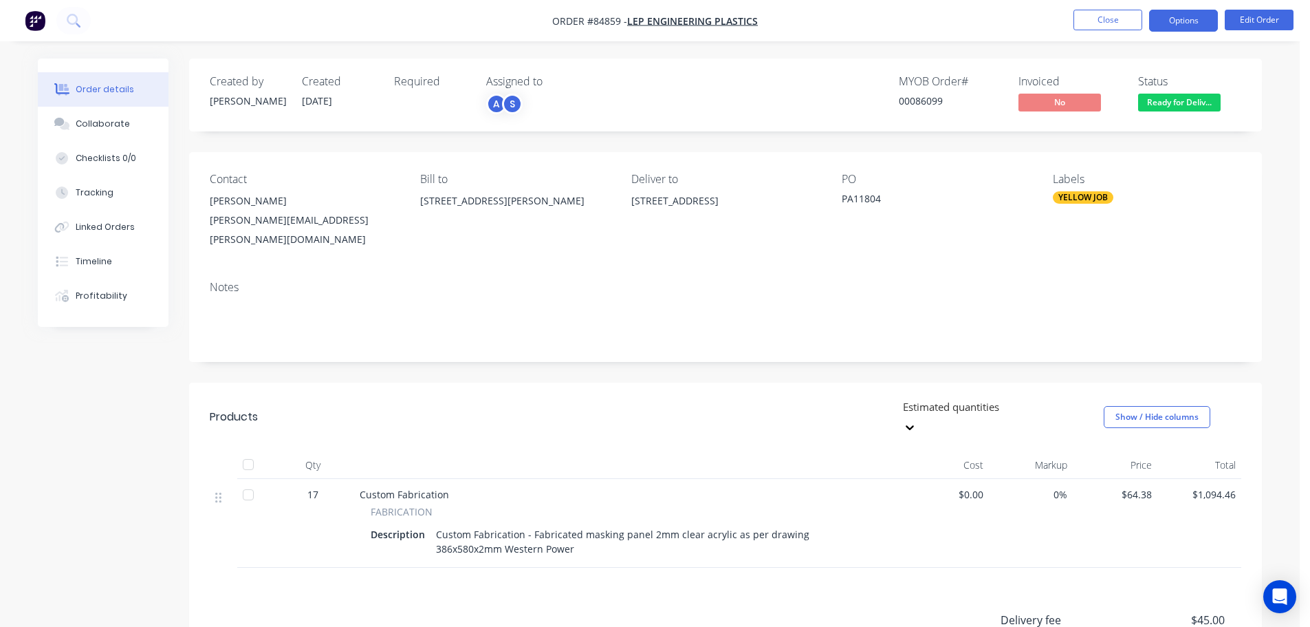
click at [1194, 21] on button "Options" at bounding box center [1184, 21] width 69 height 22
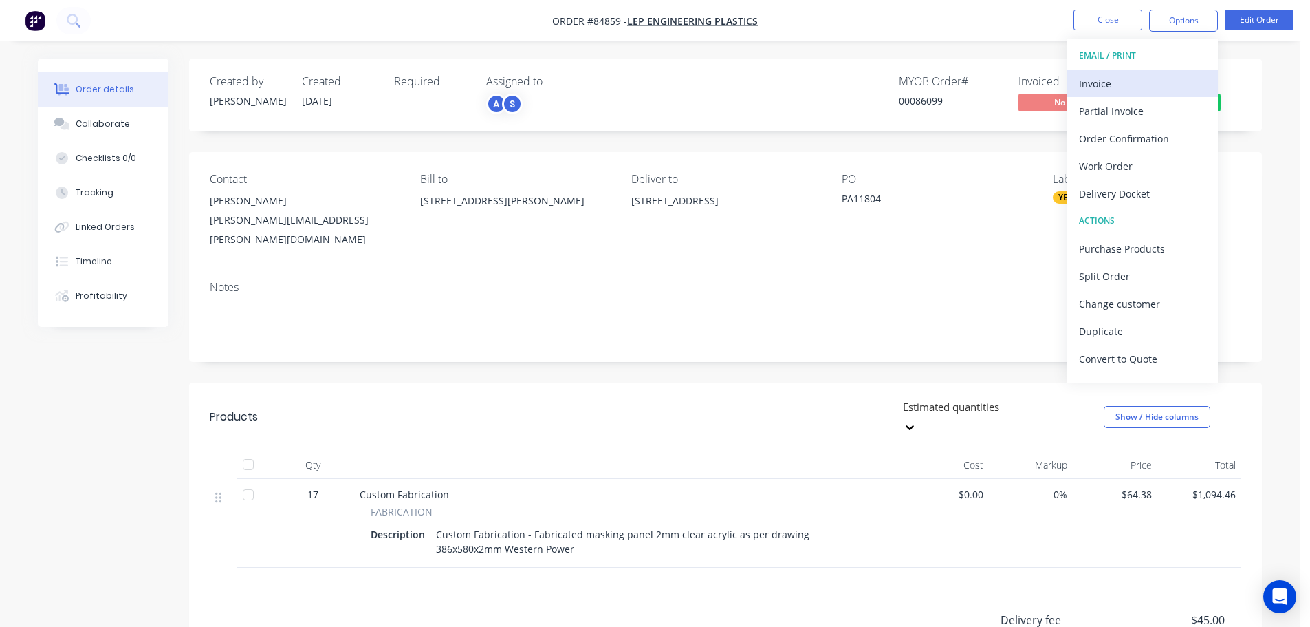
click at [1147, 81] on div "Invoice" at bounding box center [1142, 84] width 127 height 20
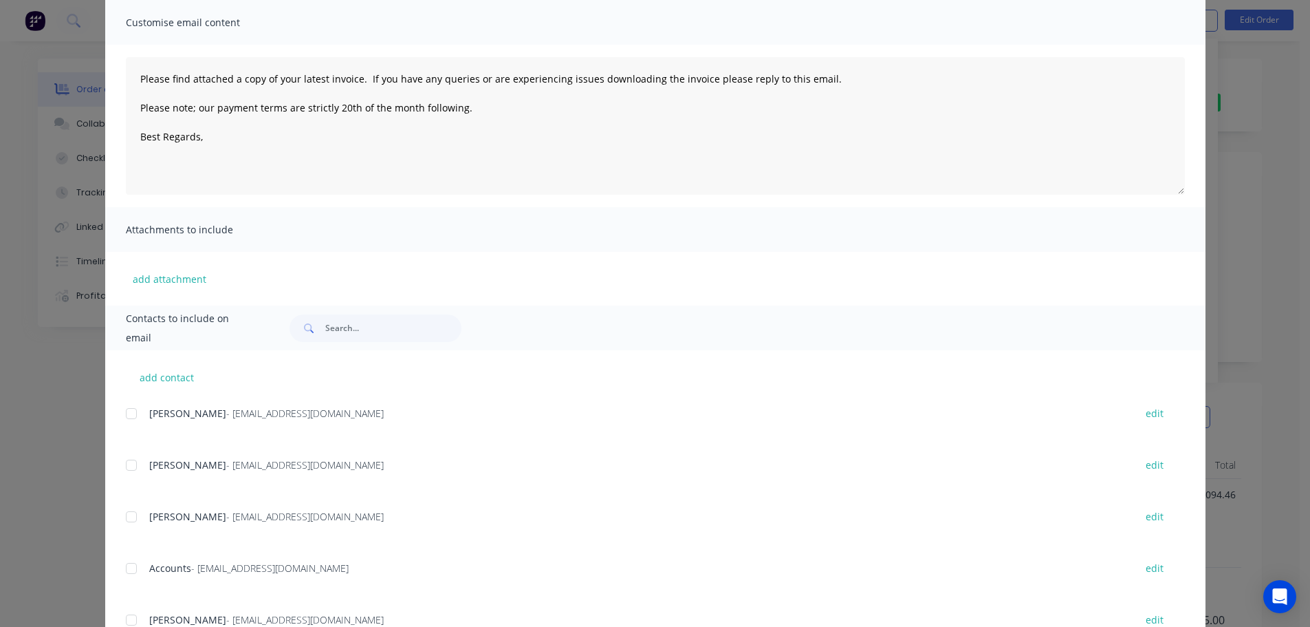
scroll to position [257, 0]
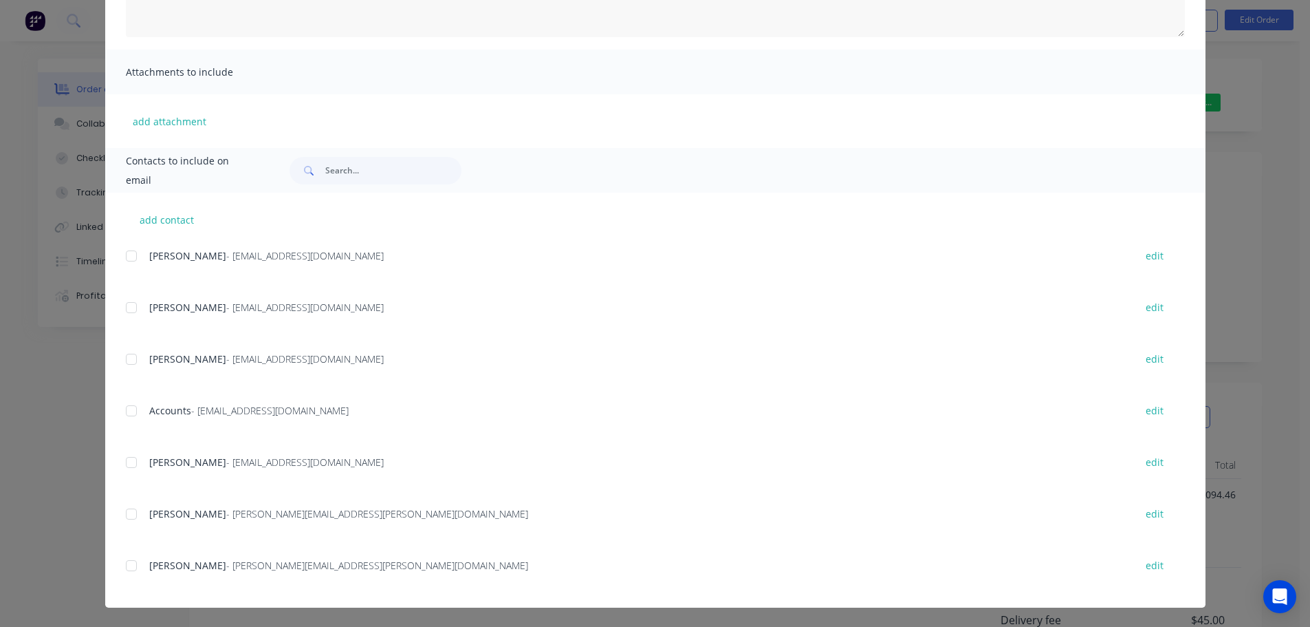
click at [127, 256] on div at bounding box center [132, 256] width 28 height 28
click at [122, 250] on div at bounding box center [132, 256] width 28 height 28
click at [129, 418] on div at bounding box center [132, 411] width 28 height 28
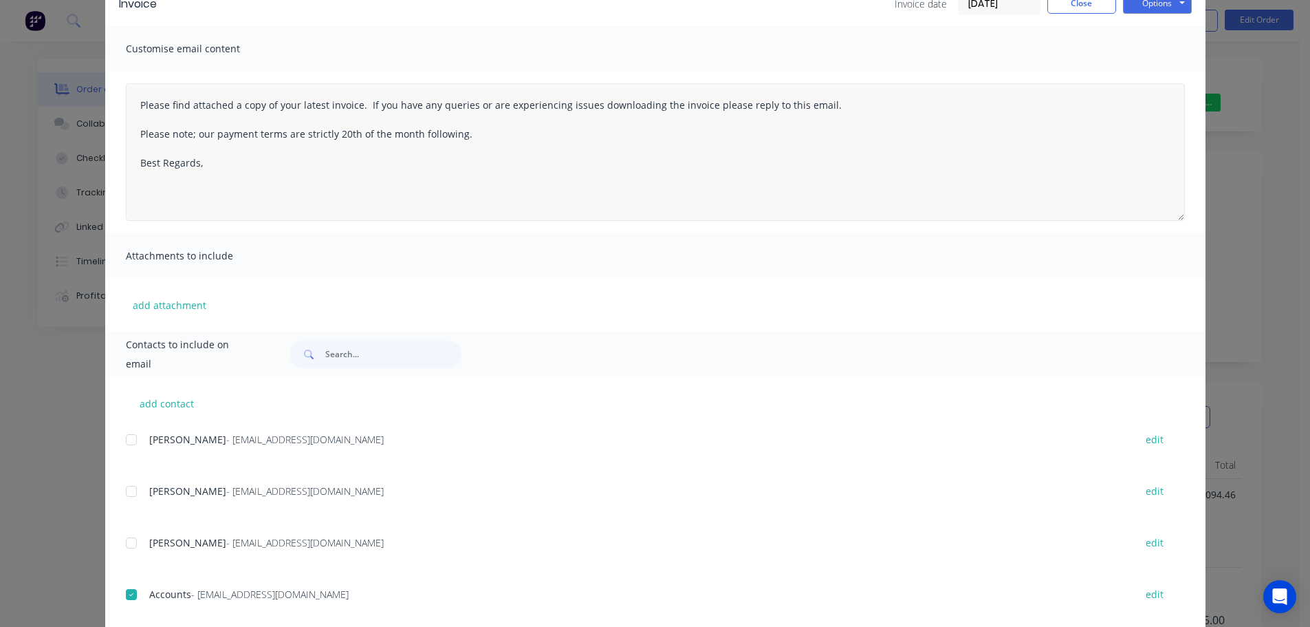
scroll to position [0, 0]
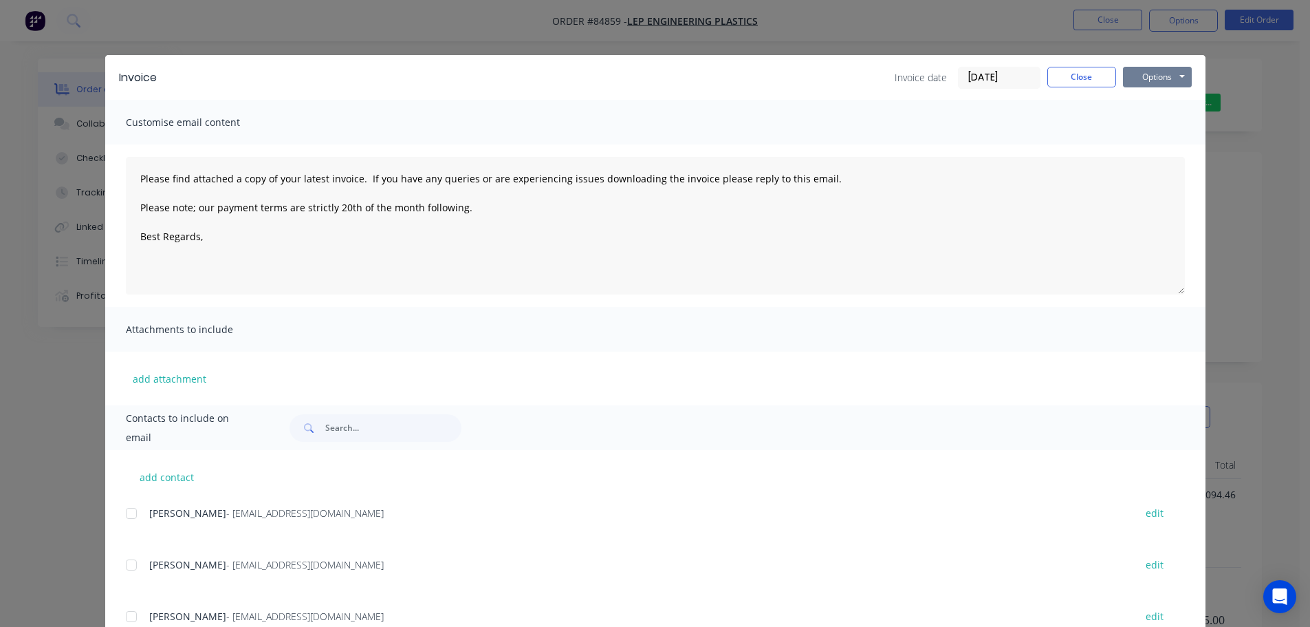
click at [1165, 76] on button "Options" at bounding box center [1157, 77] width 69 height 21
click at [1158, 144] on button "Email" at bounding box center [1167, 147] width 88 height 23
click at [1099, 88] on div "Invoice date 30/09/25 Close Options Preview Print Email" at bounding box center [1043, 78] width 297 height 22
drag, startPoint x: 53, startPoint y: 47, endPoint x: 54, endPoint y: 35, distance: 11.8
click at [52, 45] on div "Invoice Invoice date 30/09/25 Close Options Preview Print Email Customise email…" at bounding box center [655, 313] width 1310 height 627
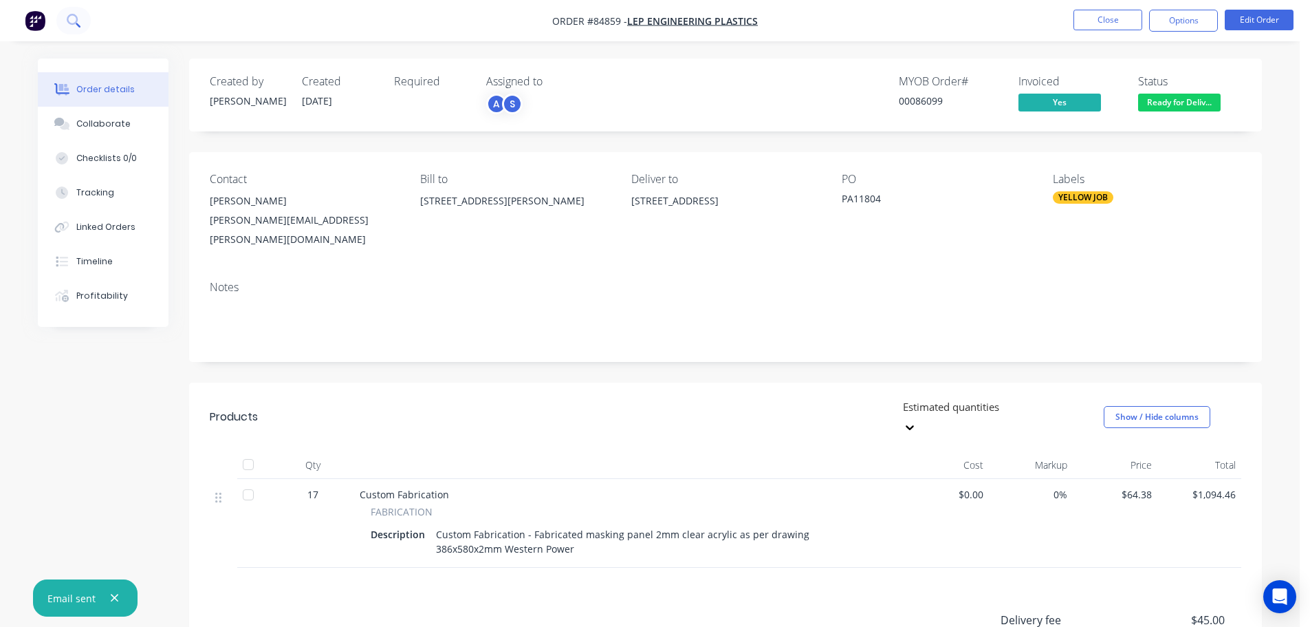
click at [65, 21] on button at bounding box center [73, 21] width 34 height 28
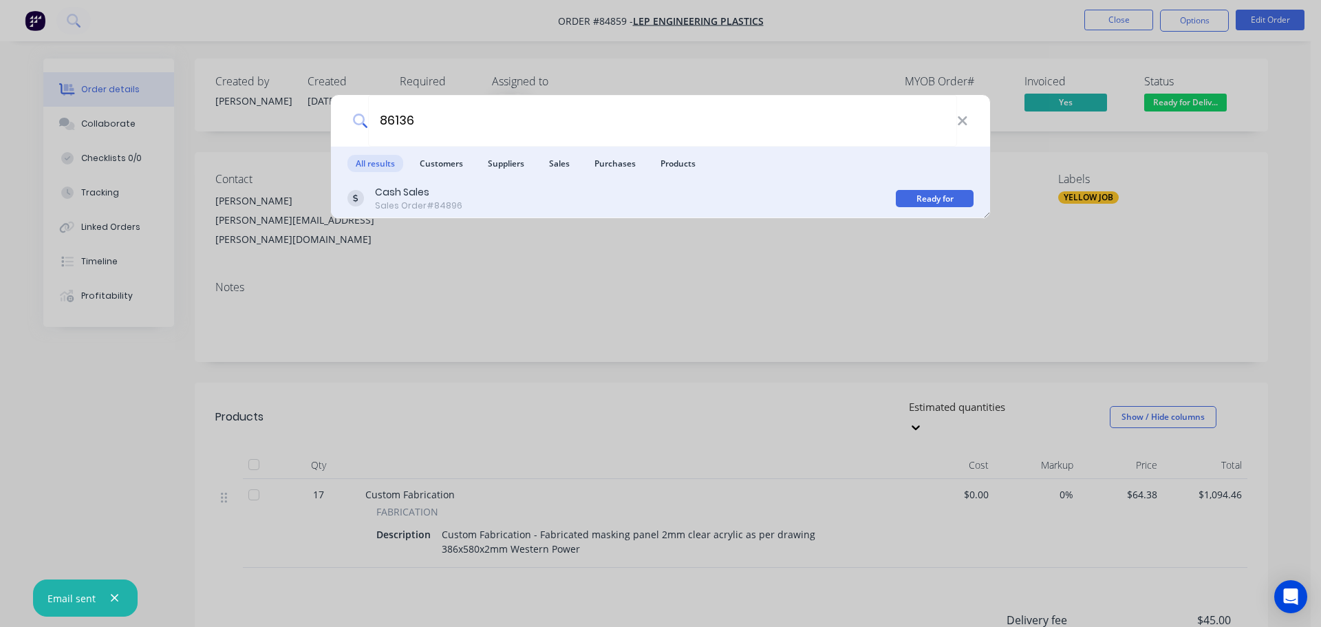
type input "86136"
click at [512, 212] on div "Cash Sales Sales Order #84896 Ready for Pickup" at bounding box center [660, 199] width 659 height 39
click at [790, 191] on div "Cash Sales Sales Order #84896" at bounding box center [621, 198] width 548 height 27
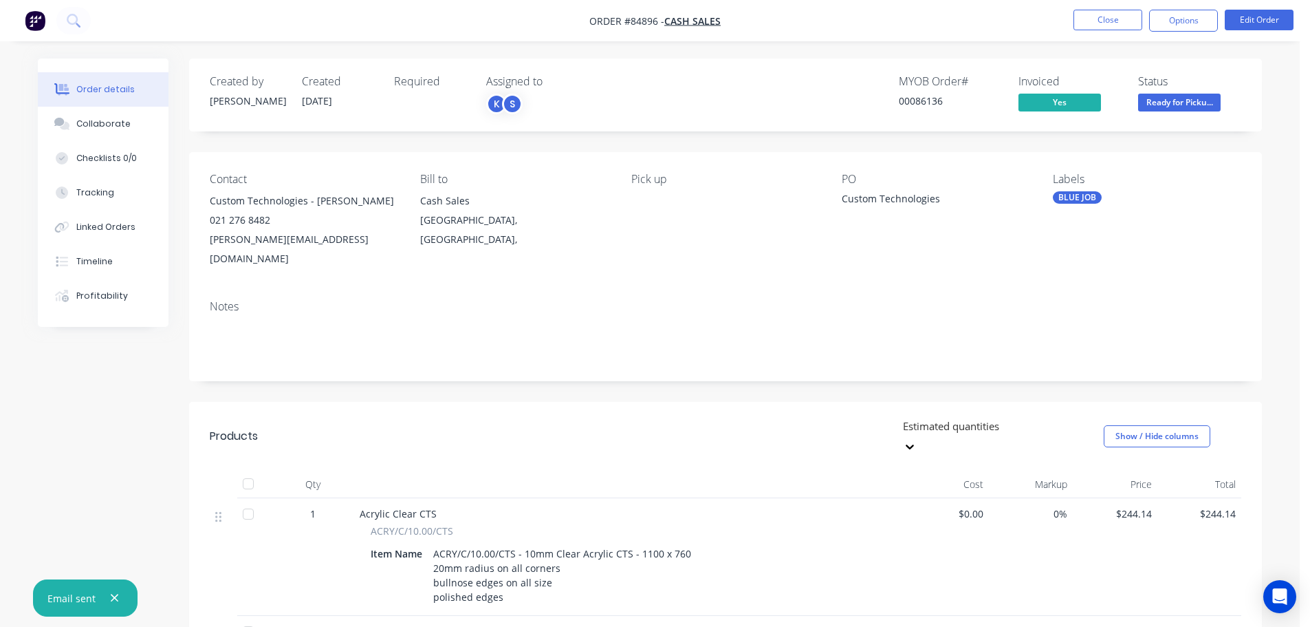
click at [932, 102] on div "00086136" at bounding box center [950, 101] width 103 height 14
copy div "00086136"
drag, startPoint x: 206, startPoint y: 237, endPoint x: 418, endPoint y: 241, distance: 211.9
click at [418, 241] on div "Contact Custom Technologies - James Copeland 021 276 8482 james@customtechnolog…" at bounding box center [725, 220] width 1073 height 137
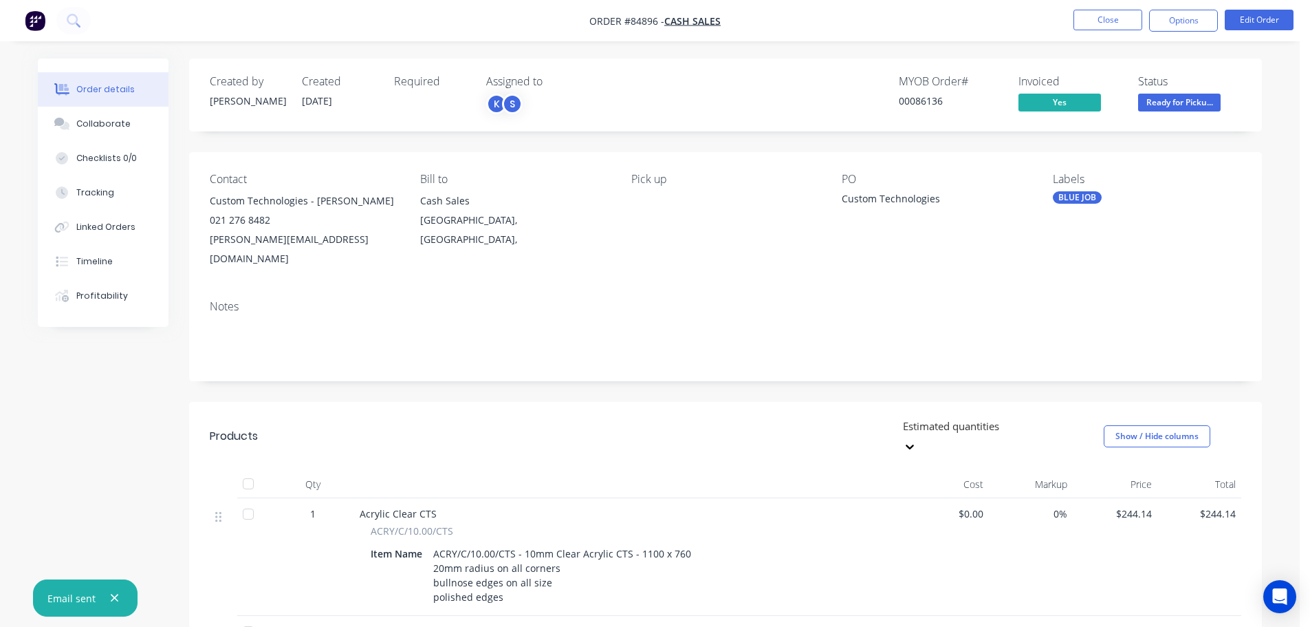
click at [349, 223] on div "021 276 8482" at bounding box center [304, 220] width 188 height 19
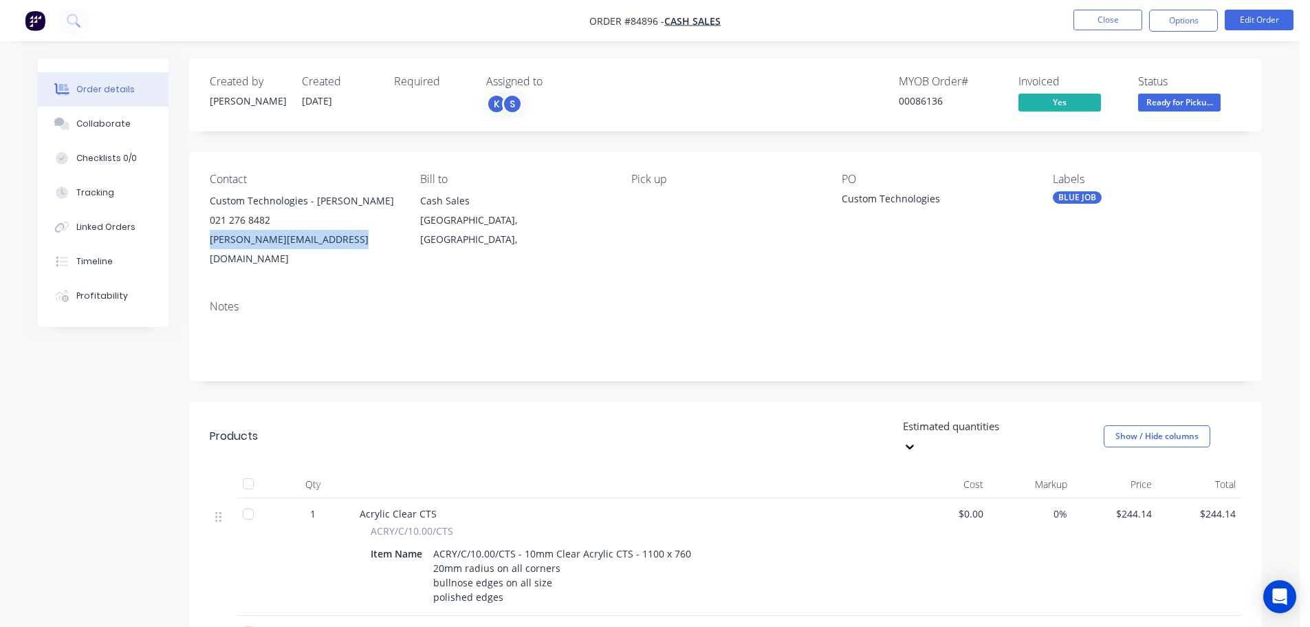
drag, startPoint x: 342, startPoint y: 242, endPoint x: 191, endPoint y: 245, distance: 151.4
click at [191, 245] on div "Contact Custom Technologies - James Copeland 021 276 8482 james@customtechnolog…" at bounding box center [725, 220] width 1073 height 137
copy div "james@customtechnology.co.nz"
click at [1202, 19] on button "Options" at bounding box center [1184, 21] width 69 height 22
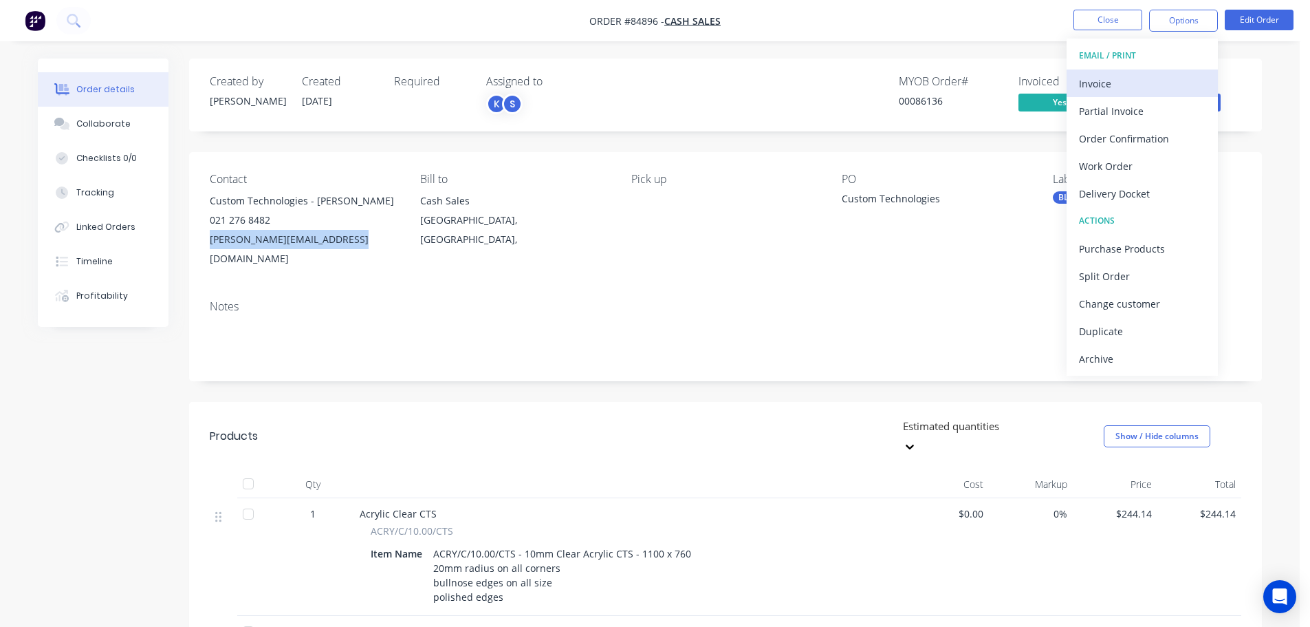
click at [1157, 74] on button "Invoice" at bounding box center [1142, 83] width 151 height 28
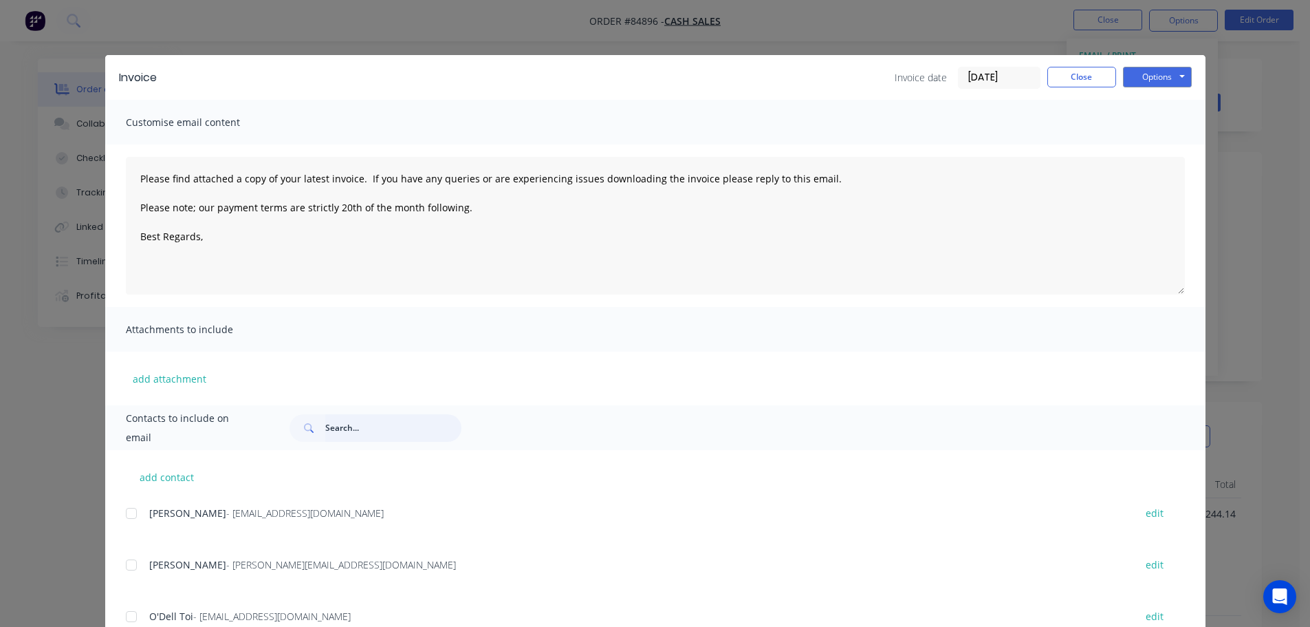
click at [371, 436] on input "text" at bounding box center [393, 428] width 136 height 28
paste input "james@customtechnology.co.nz"
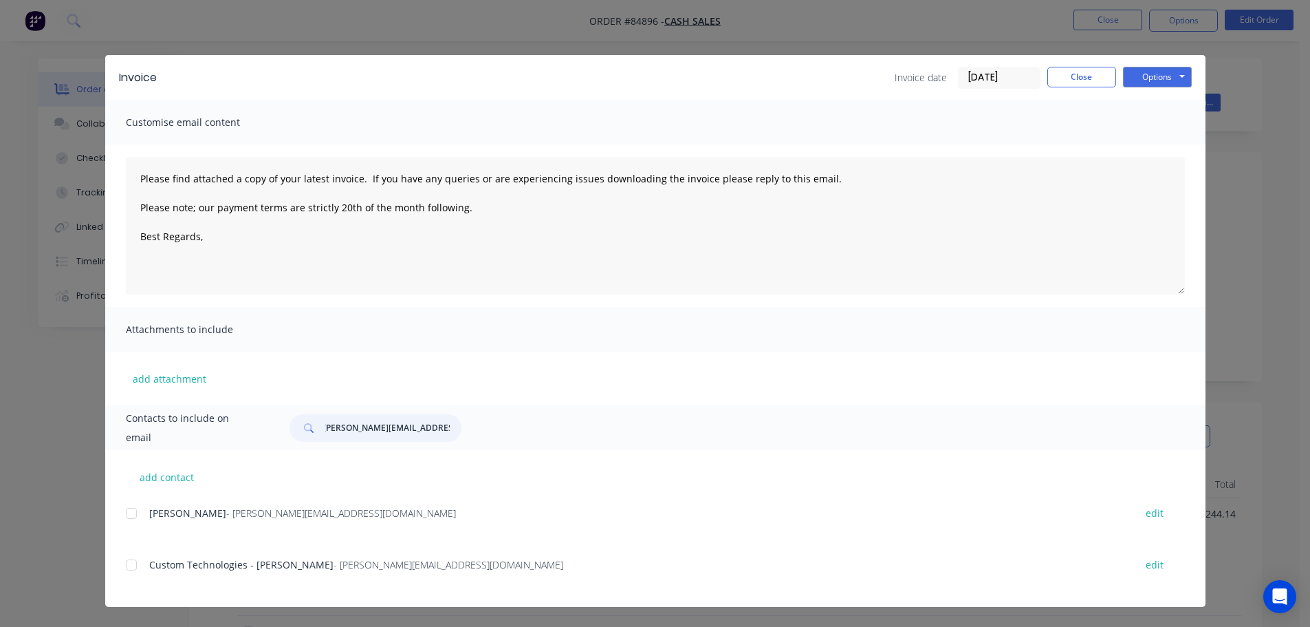
click at [136, 563] on div at bounding box center [132, 565] width 28 height 28
type input "james@customtechnology.co.nz"
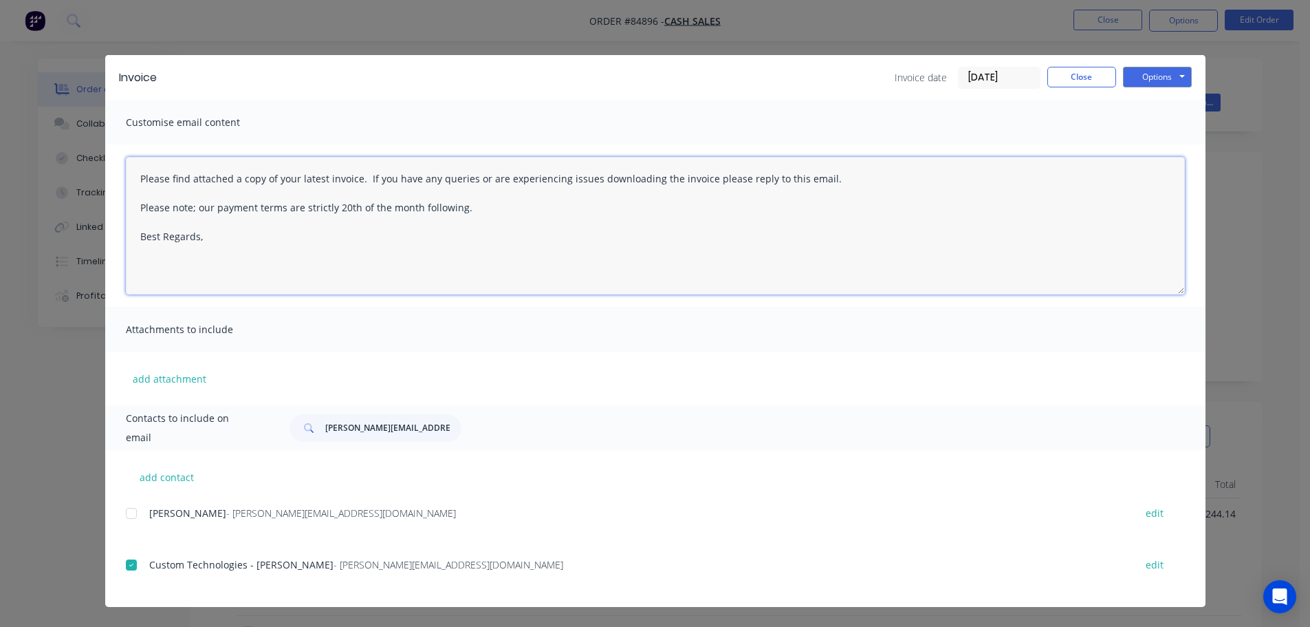
drag, startPoint x: 365, startPoint y: 257, endPoint x: 408, endPoint y: 239, distance: 46.0
click at [365, 257] on textarea "Please find attached a copy of your latest invoice. If you have any queries or …" at bounding box center [655, 226] width 1059 height 138
paste textarea "Hi, your order is now ready for collection."
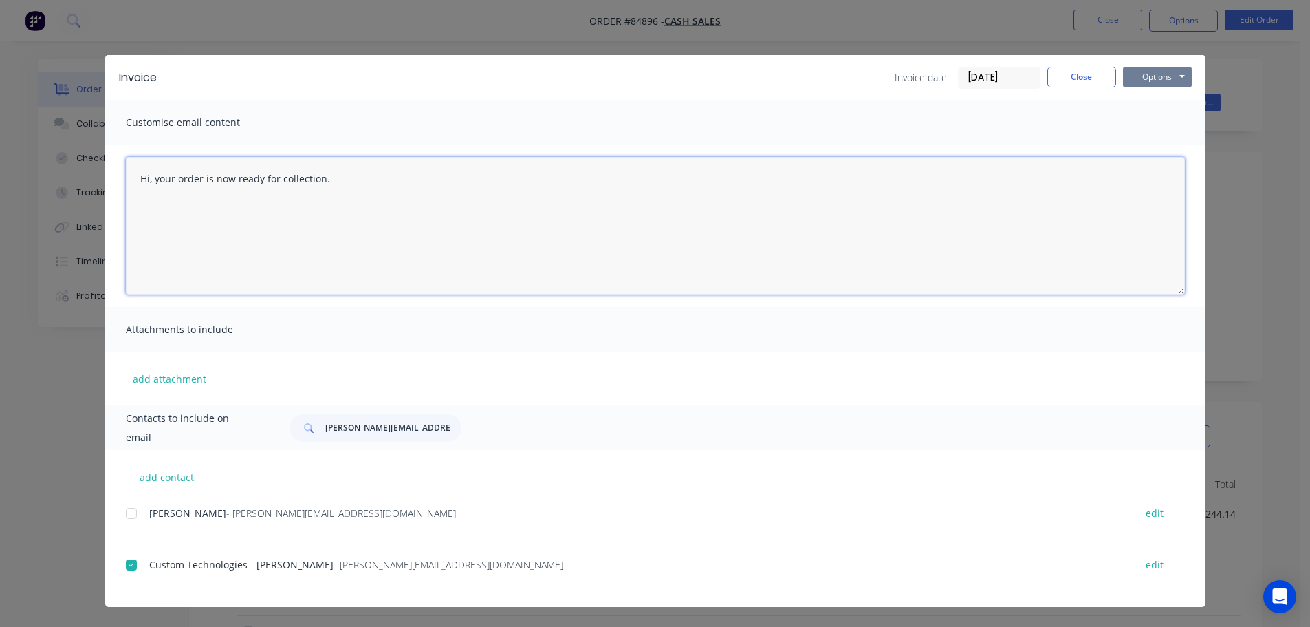
type textarea "Hi, your order is now ready for collection."
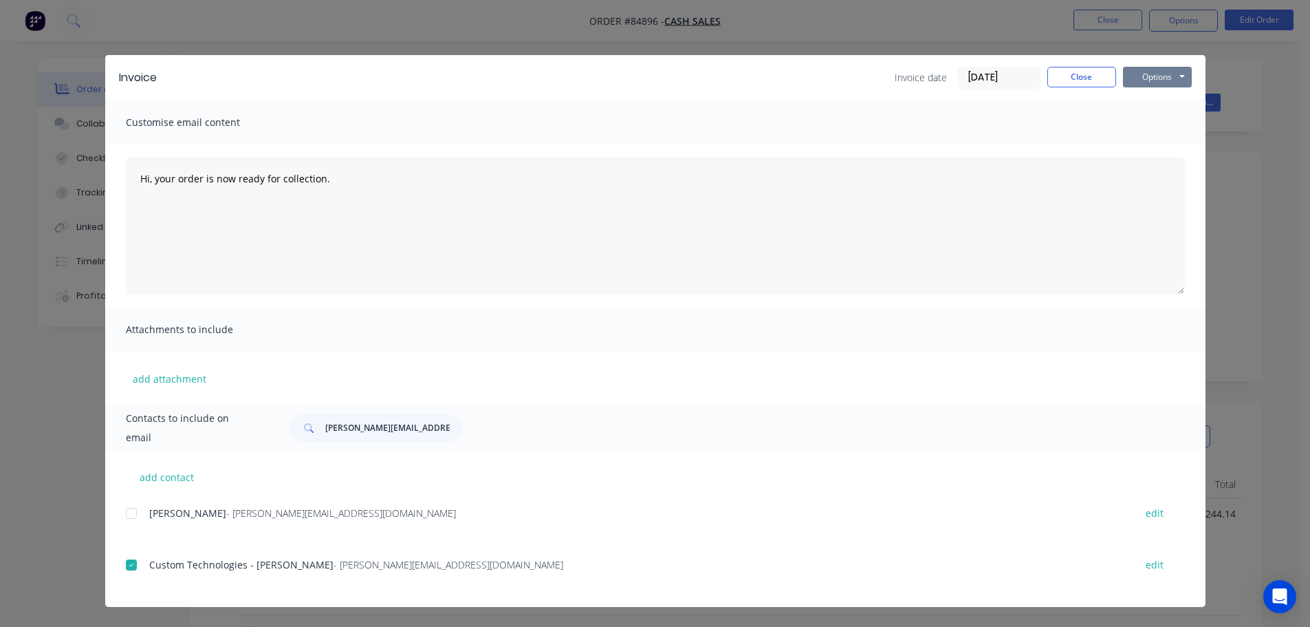
drag, startPoint x: 1182, startPoint y: 73, endPoint x: 1177, endPoint y: 87, distance: 15.2
click at [1181, 73] on button "Options" at bounding box center [1157, 77] width 69 height 21
click at [1166, 140] on button "Email" at bounding box center [1167, 147] width 88 height 23
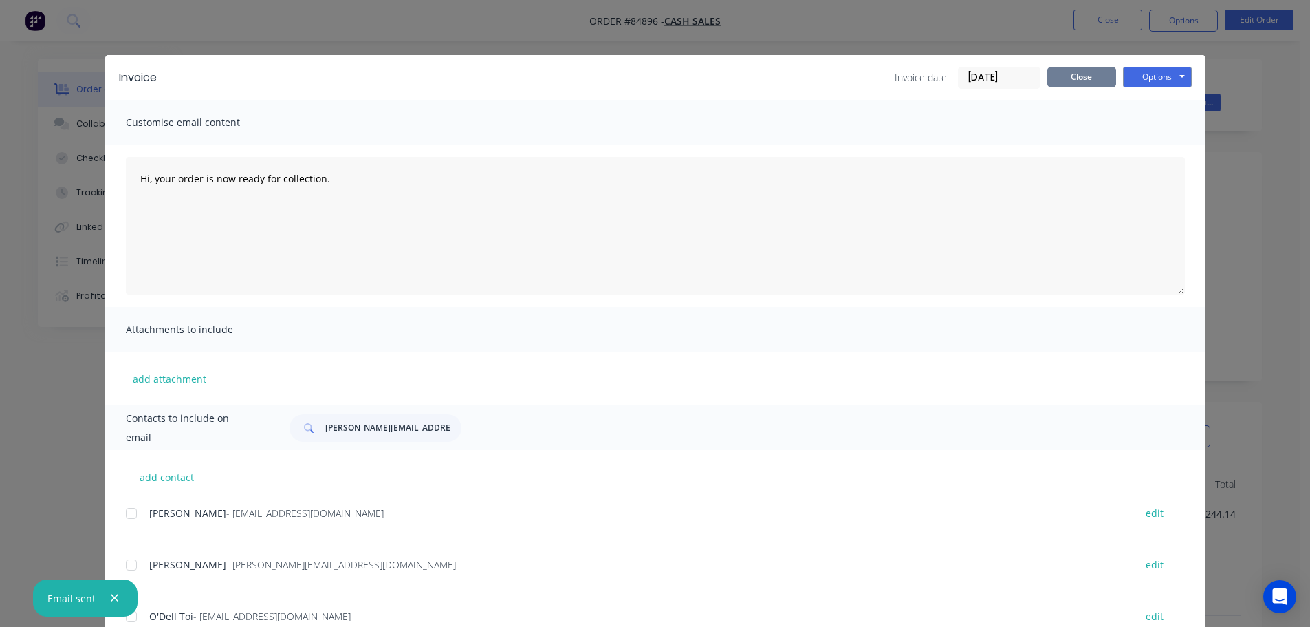
click at [1072, 78] on button "Close" at bounding box center [1082, 77] width 69 height 21
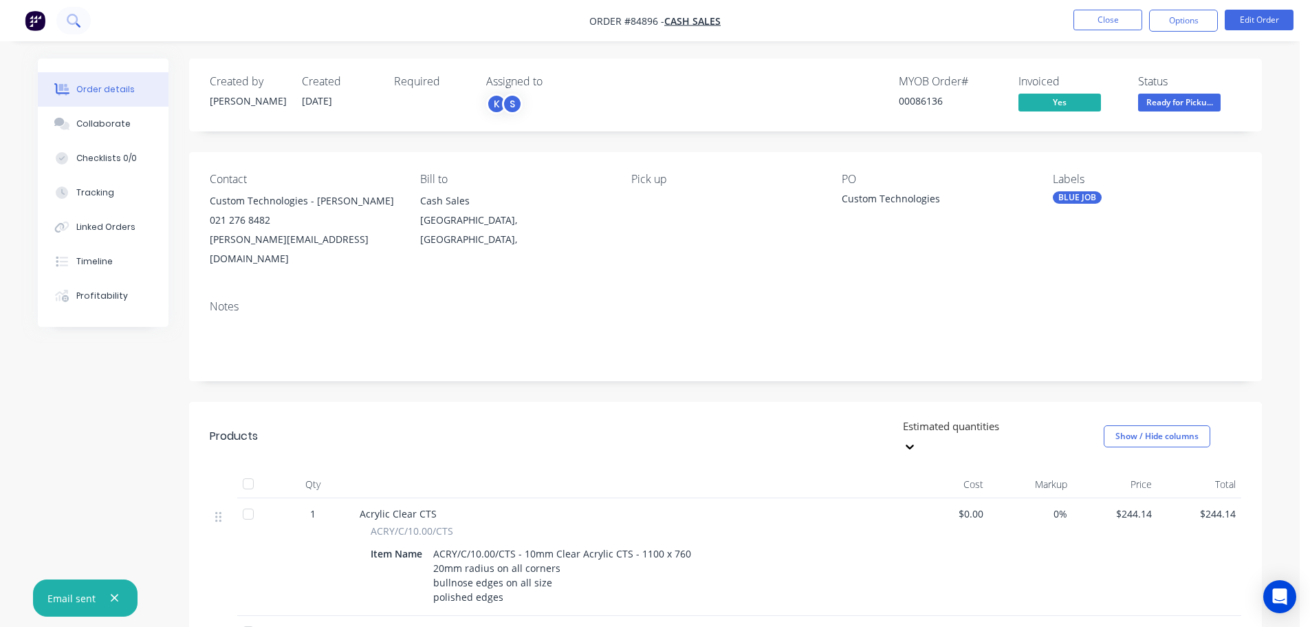
click at [69, 28] on button at bounding box center [73, 21] width 34 height 28
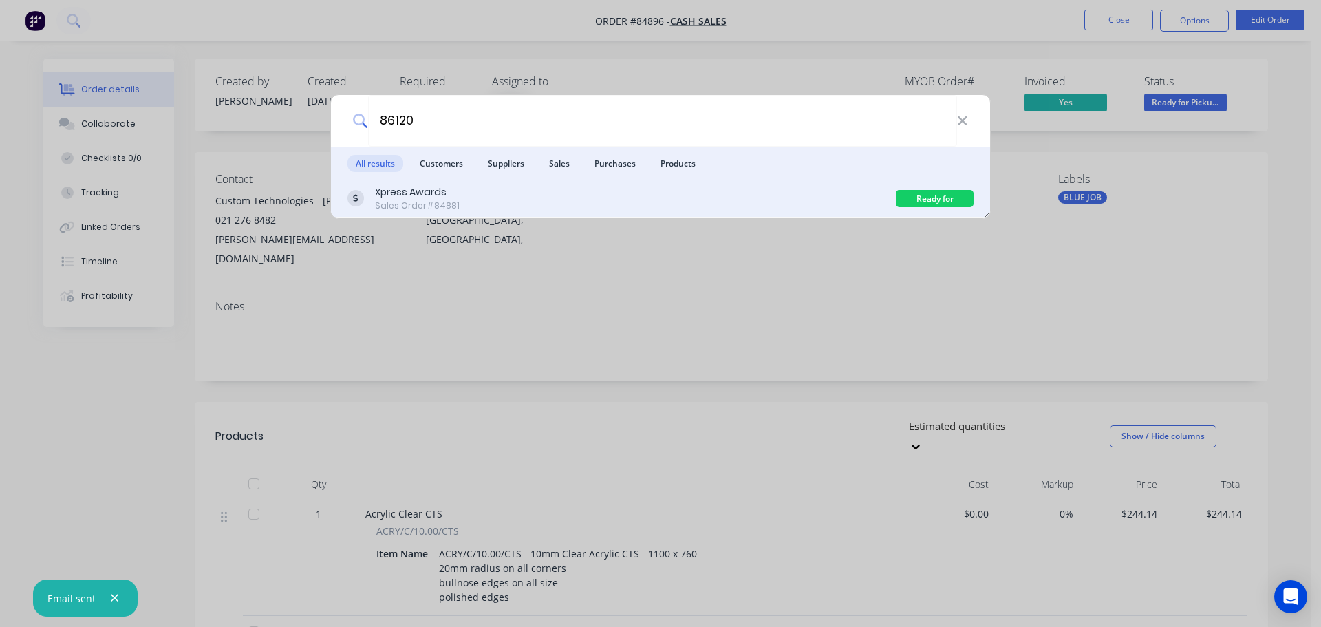
type input "86120"
click at [698, 197] on div "Xpress Awards Sales Order #84881" at bounding box center [621, 198] width 548 height 27
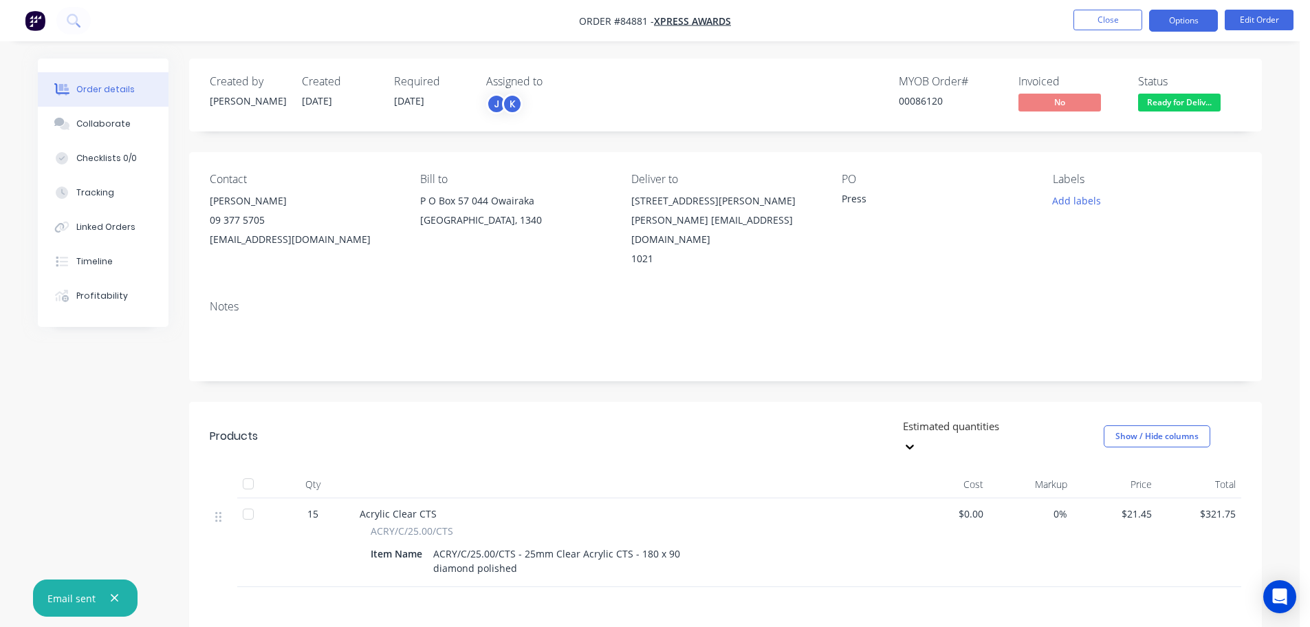
click at [1198, 18] on button "Options" at bounding box center [1184, 21] width 69 height 22
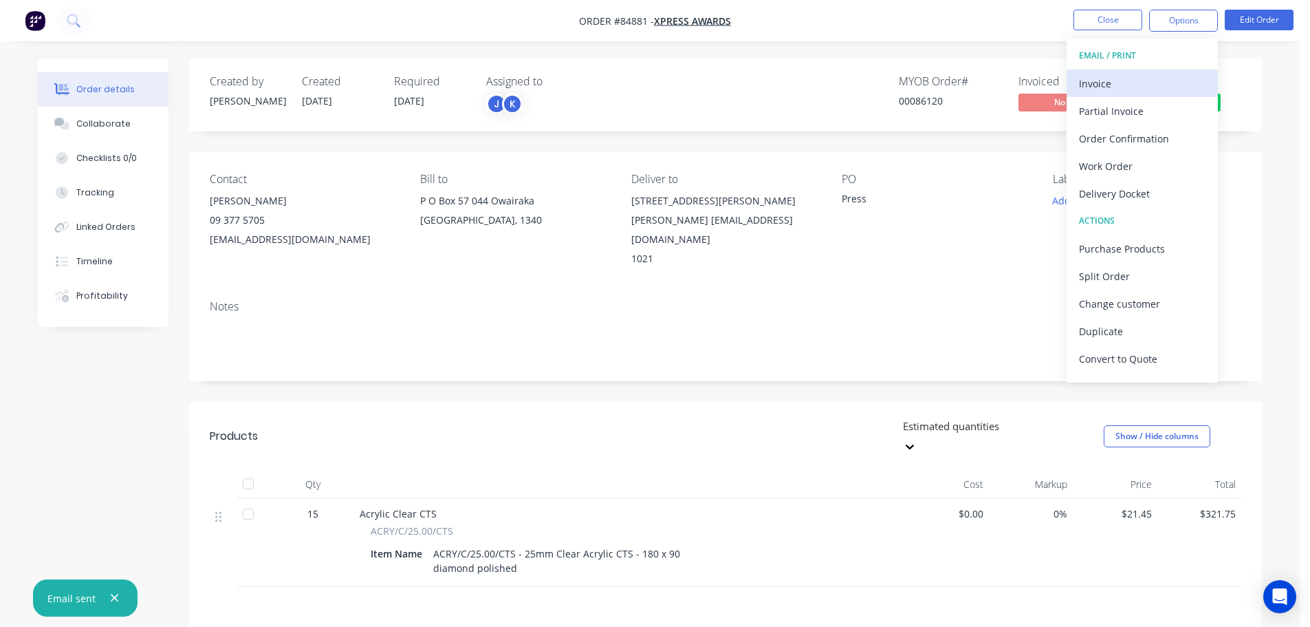
click at [1164, 84] on div "Invoice" at bounding box center [1142, 84] width 127 height 20
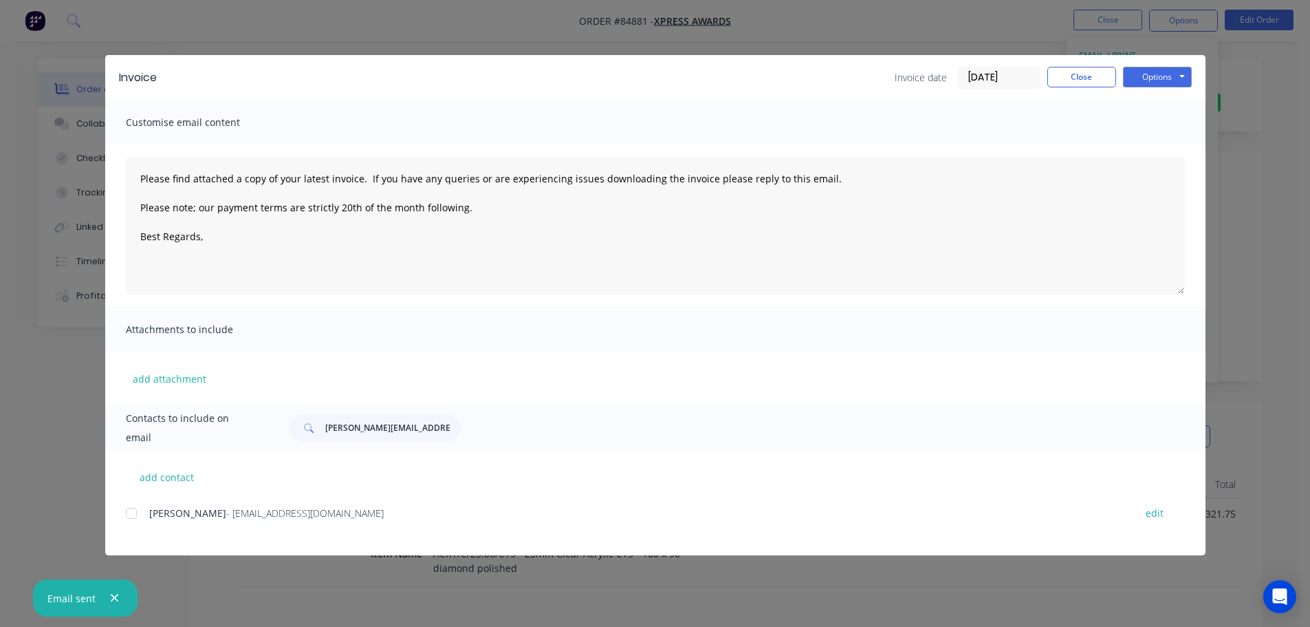
click at [127, 508] on div at bounding box center [132, 513] width 28 height 28
click at [1155, 74] on button "Options" at bounding box center [1157, 77] width 69 height 21
click at [1154, 136] on div "Preview Print Email" at bounding box center [1167, 124] width 88 height 68
click at [1154, 146] on button "Email" at bounding box center [1167, 147] width 88 height 23
drag, startPoint x: 1096, startPoint y: 67, endPoint x: 1037, endPoint y: 77, distance: 60.1
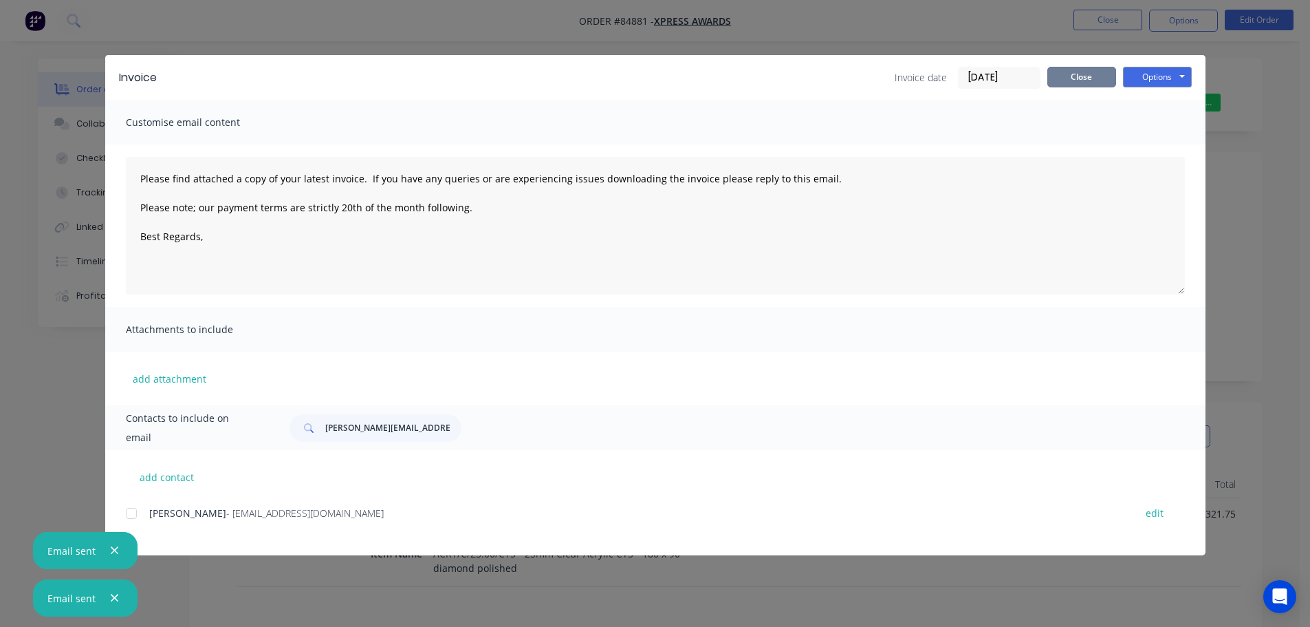
click at [1096, 67] on button "Close" at bounding box center [1082, 77] width 69 height 21
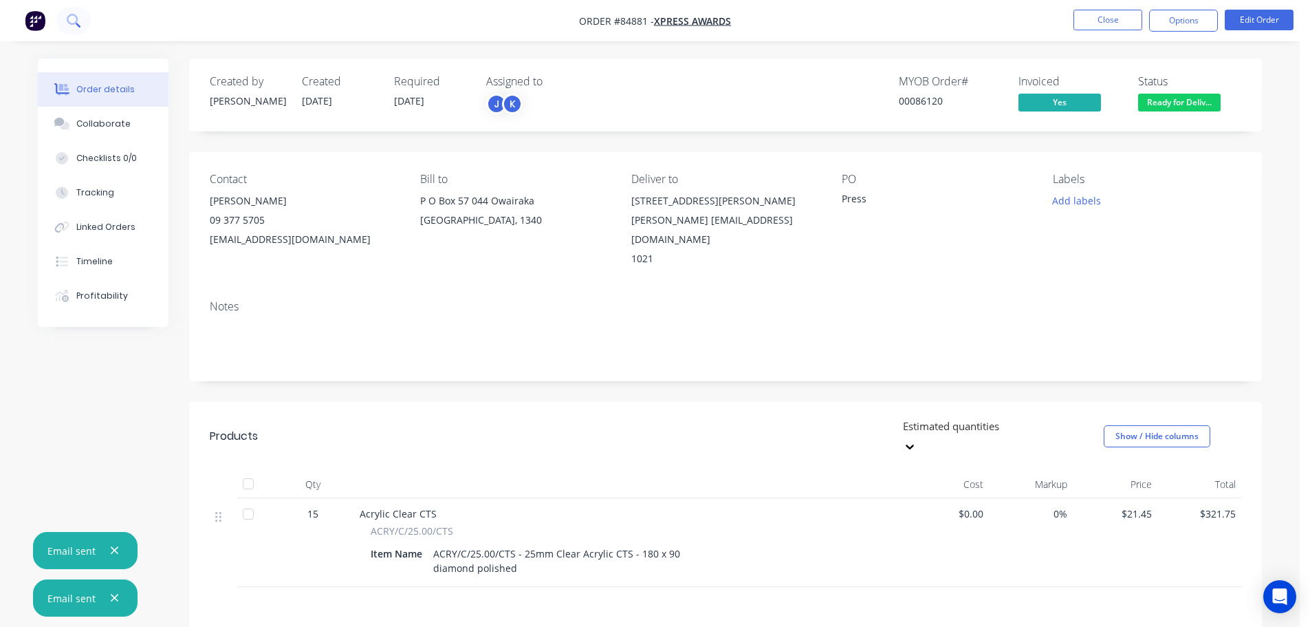
click at [63, 23] on button at bounding box center [73, 21] width 34 height 28
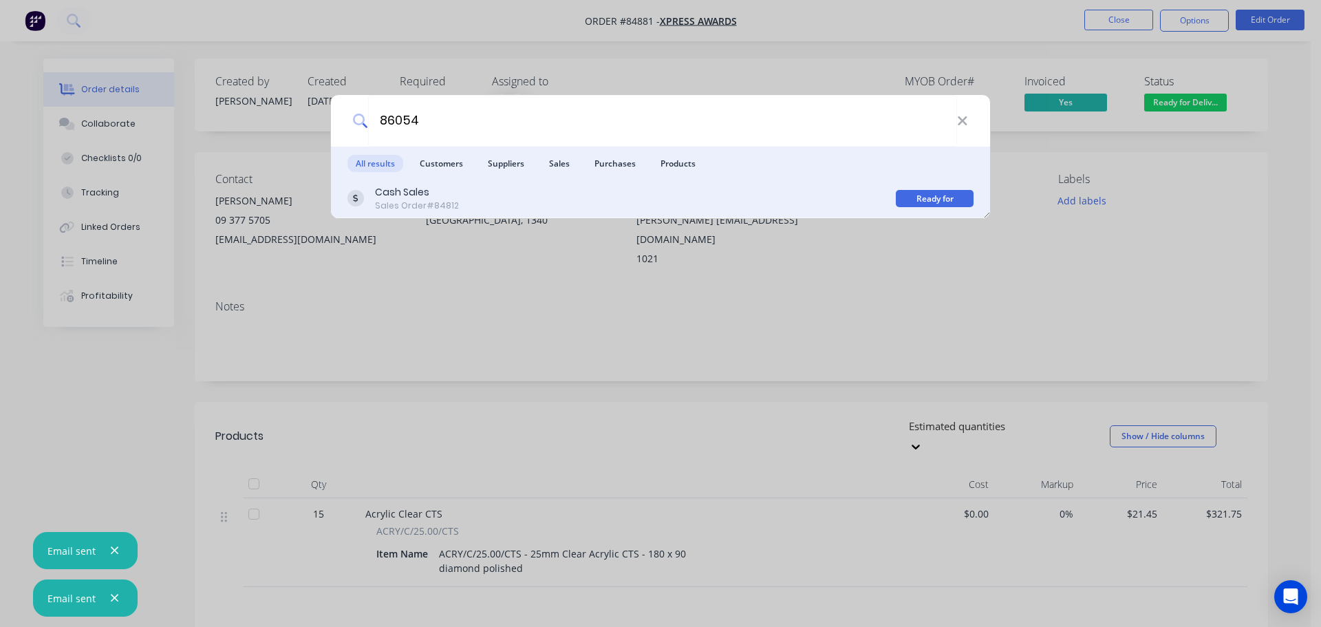
type input "86054"
click at [803, 194] on div "Cash Sales Sales Order #84812" at bounding box center [621, 198] width 548 height 27
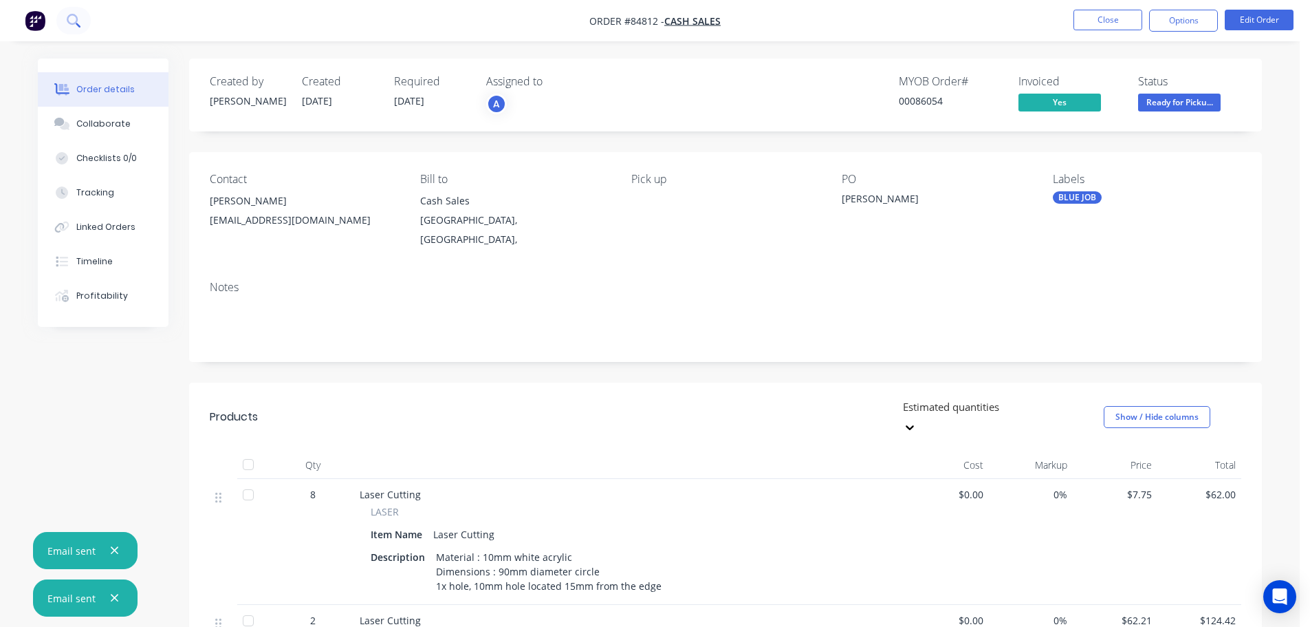
click at [70, 17] on icon at bounding box center [73, 20] width 13 height 13
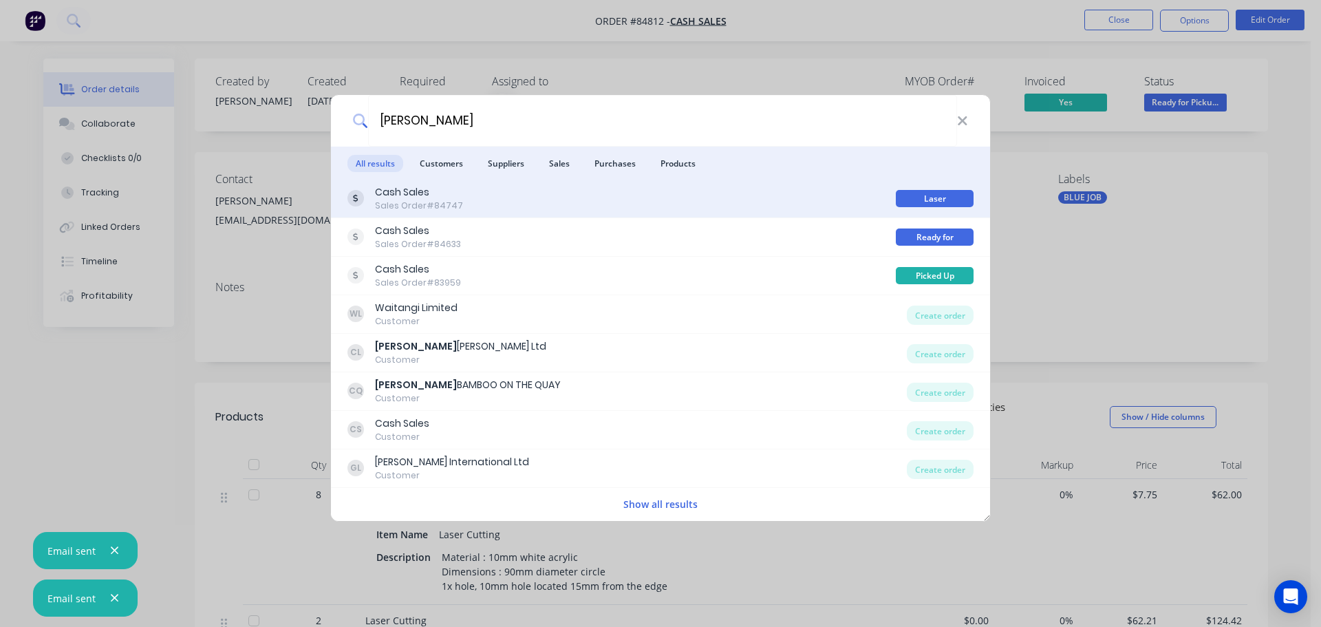
type input "caroline"
click at [793, 203] on div "Cash Sales Sales Order #84747" at bounding box center [621, 198] width 548 height 27
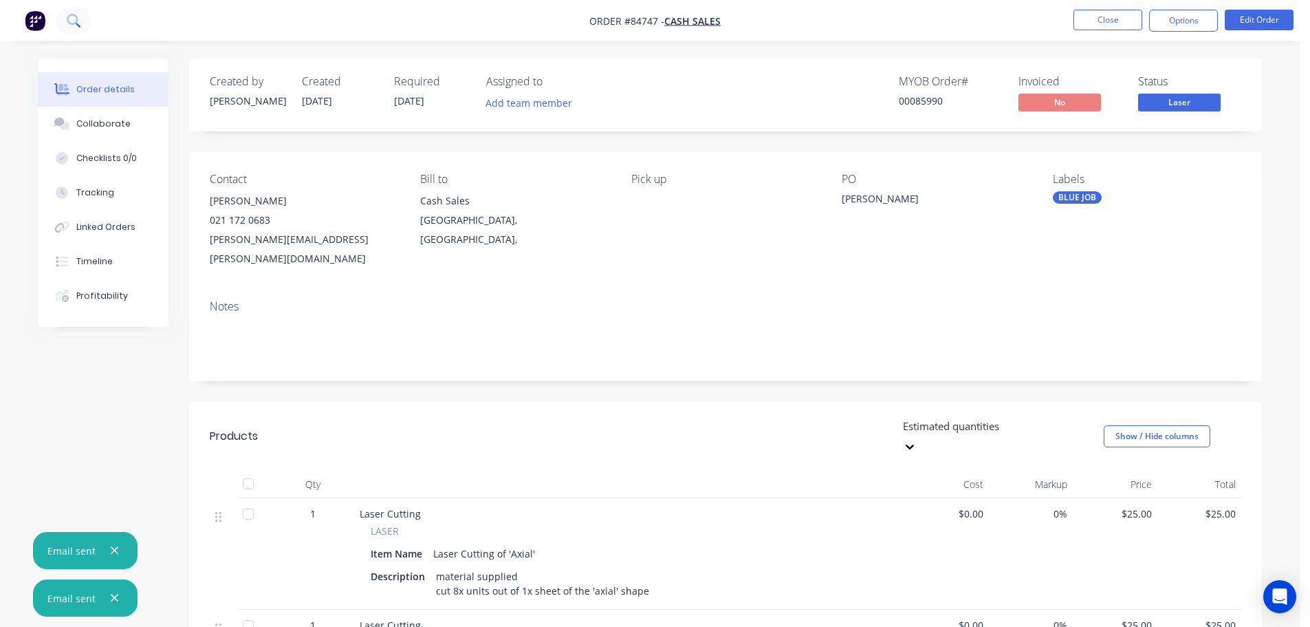
click at [72, 22] on icon at bounding box center [73, 20] width 13 height 13
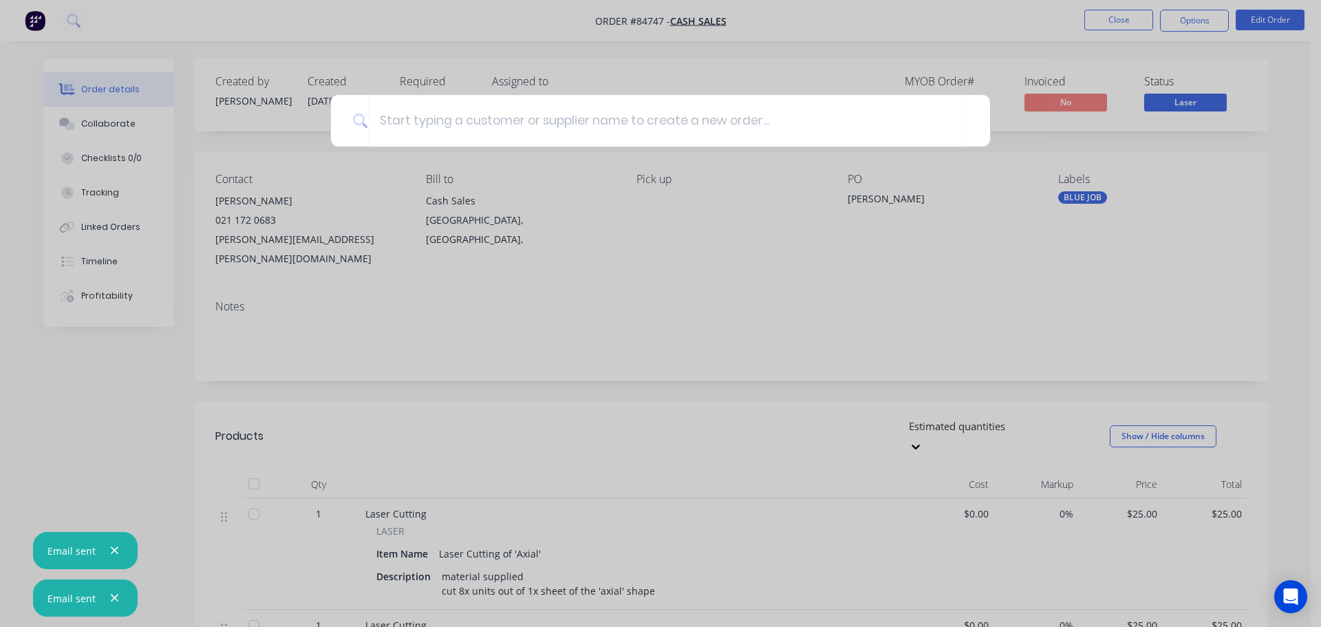
click at [269, 107] on div at bounding box center [660, 313] width 1321 height 627
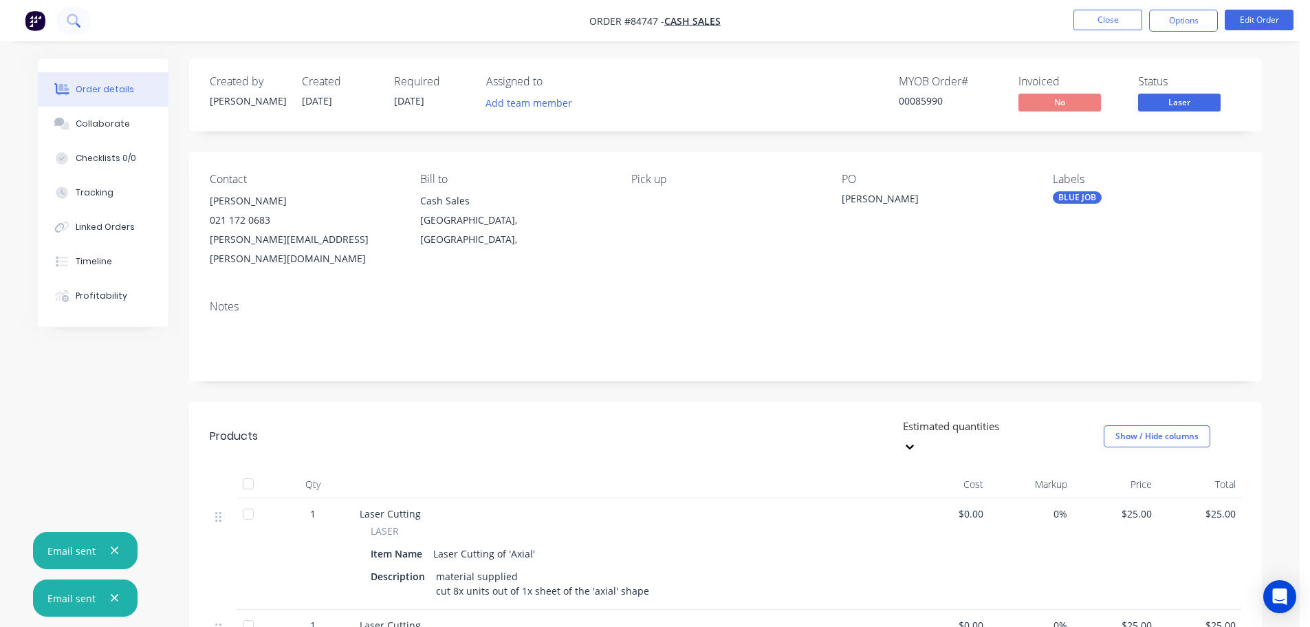
click at [80, 21] on icon at bounding box center [73, 20] width 13 height 13
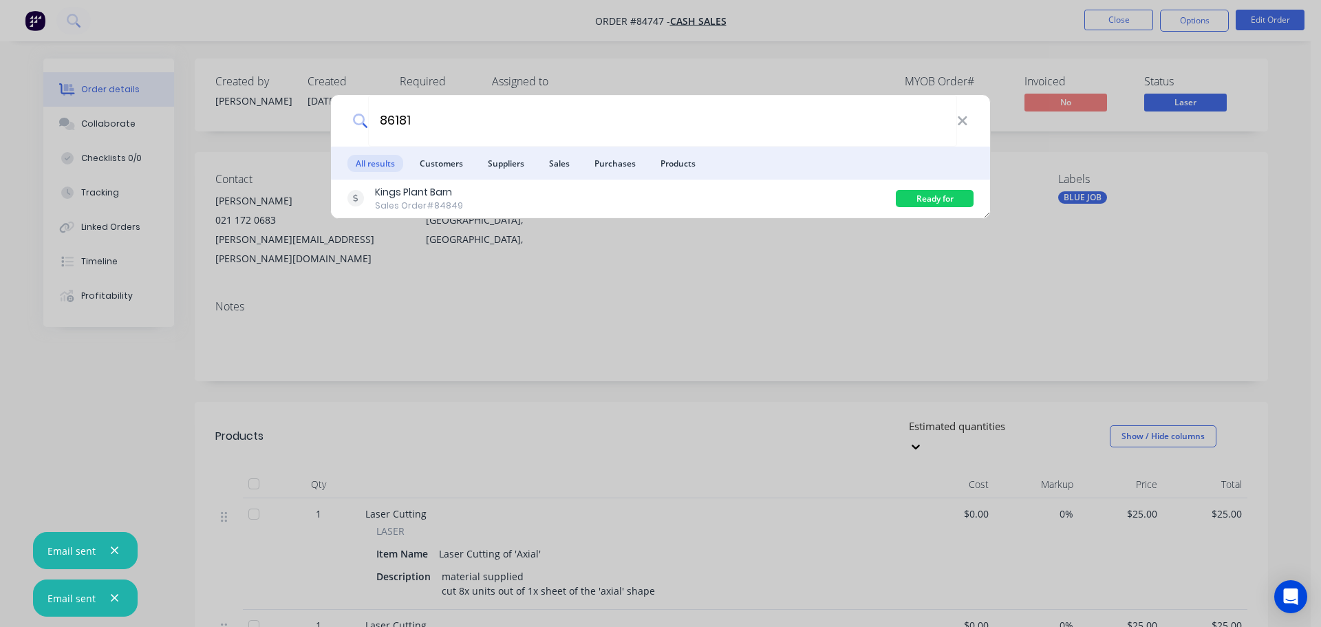
type input "86181"
click at [848, 195] on div "Kings Plant Barn Sales Order #84849" at bounding box center [621, 198] width 548 height 27
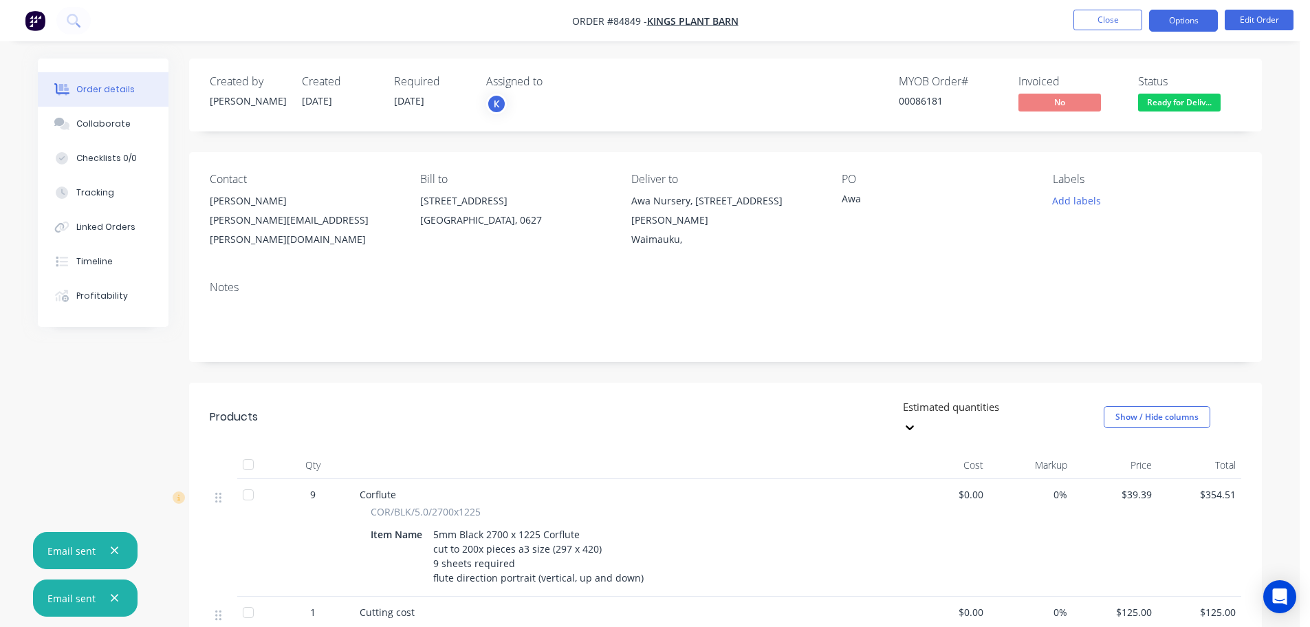
click at [1183, 21] on button "Options" at bounding box center [1184, 21] width 69 height 22
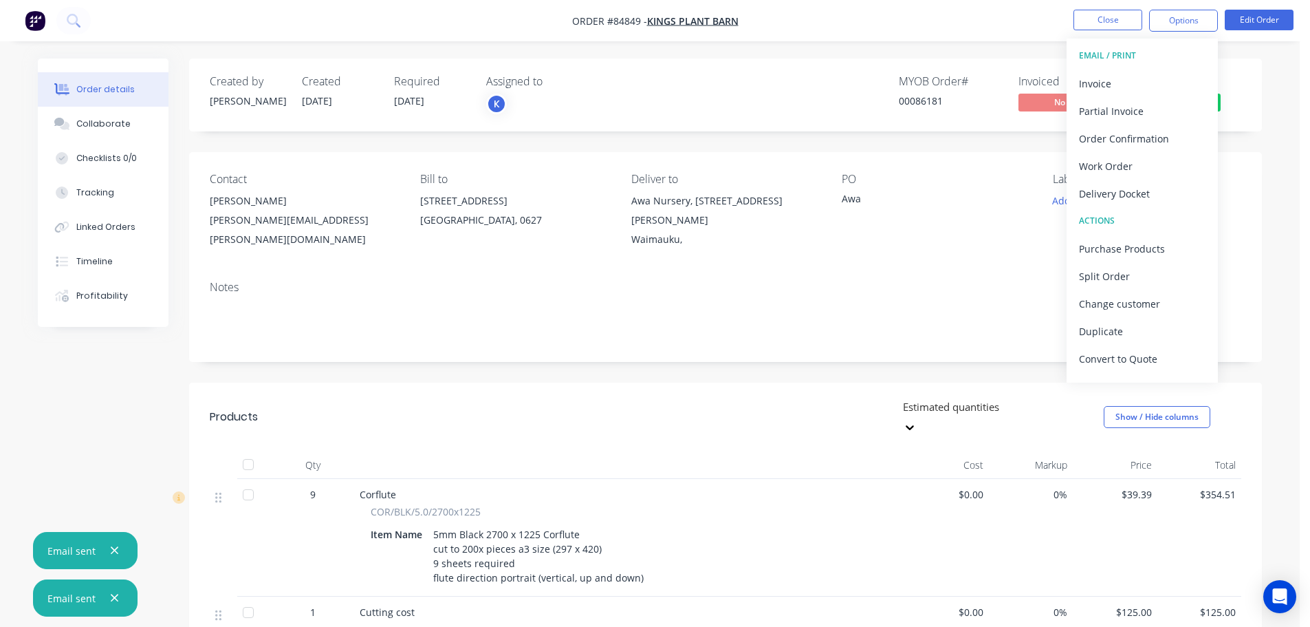
click at [1159, 68] on button "EMAIL / PRINT" at bounding box center [1142, 56] width 151 height 28
click at [1154, 85] on div "Invoice" at bounding box center [1142, 84] width 127 height 20
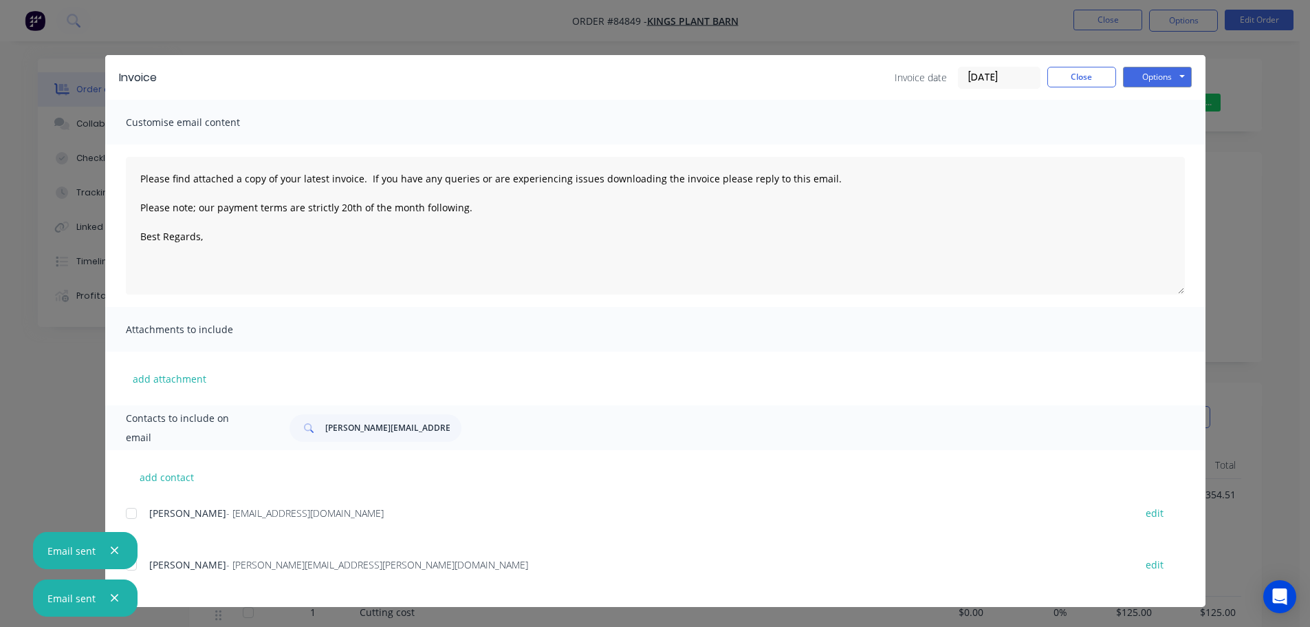
click at [116, 547] on icon "button" at bounding box center [115, 551] width 8 height 8
click at [116, 598] on icon "button" at bounding box center [114, 598] width 9 height 12
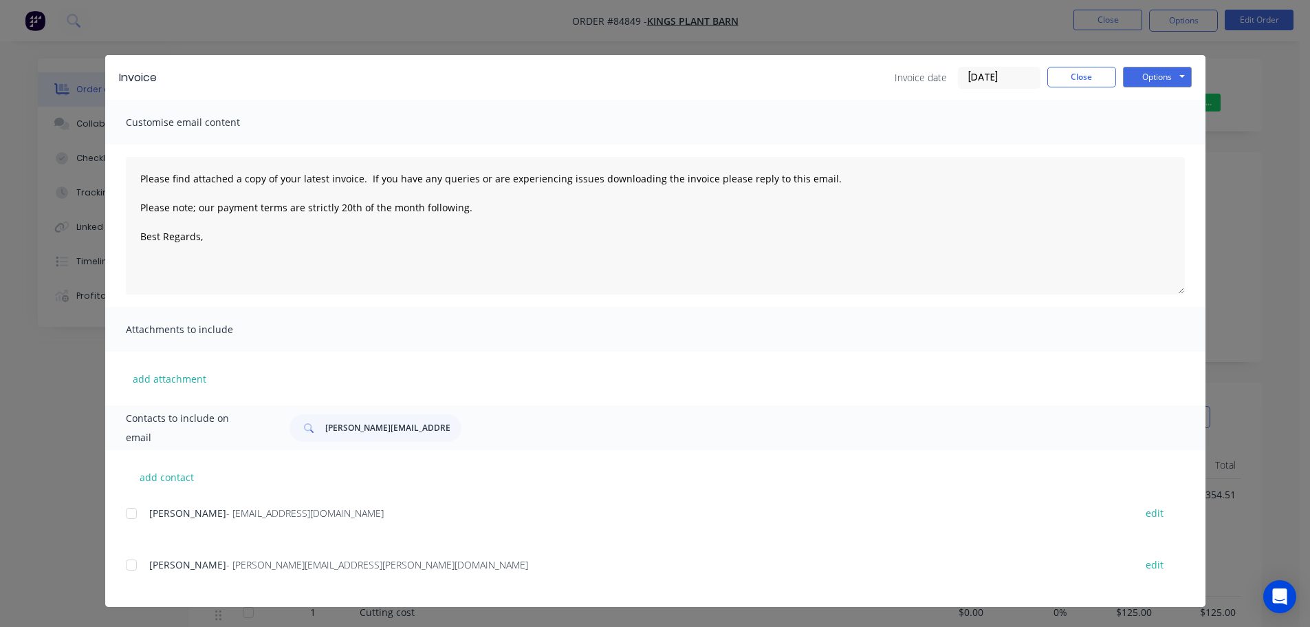
click at [133, 508] on div at bounding box center [132, 513] width 28 height 28
click at [1174, 76] on button "Options" at bounding box center [1157, 77] width 69 height 21
click at [1161, 138] on button "Email" at bounding box center [1167, 147] width 88 height 23
click at [1100, 73] on button "Close" at bounding box center [1082, 77] width 69 height 21
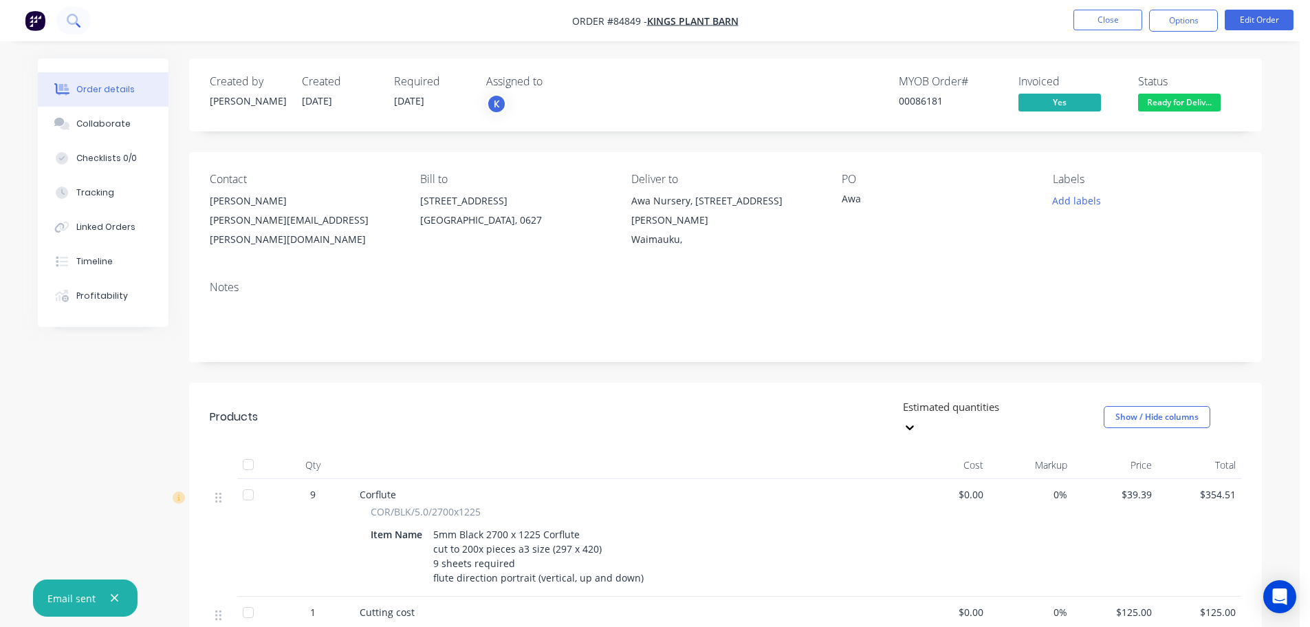
click at [77, 15] on icon at bounding box center [73, 20] width 13 height 13
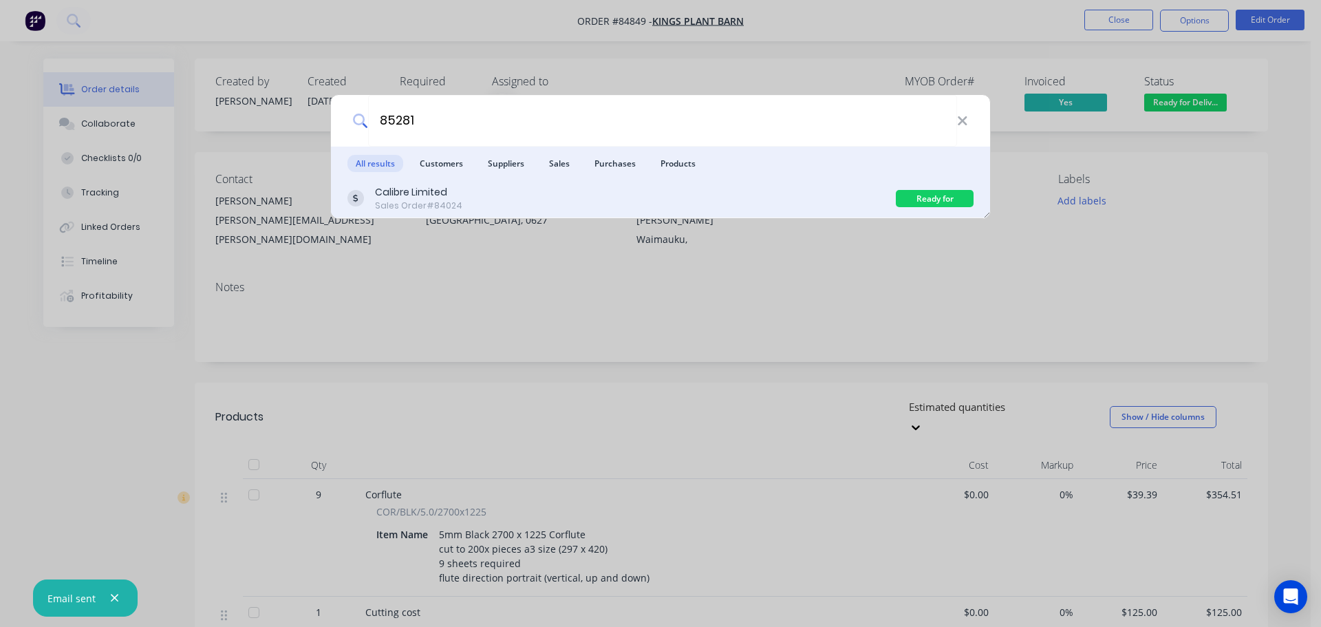
type input "85281"
click at [597, 193] on div "Calibre Limited Sales Order #84024" at bounding box center [621, 198] width 548 height 27
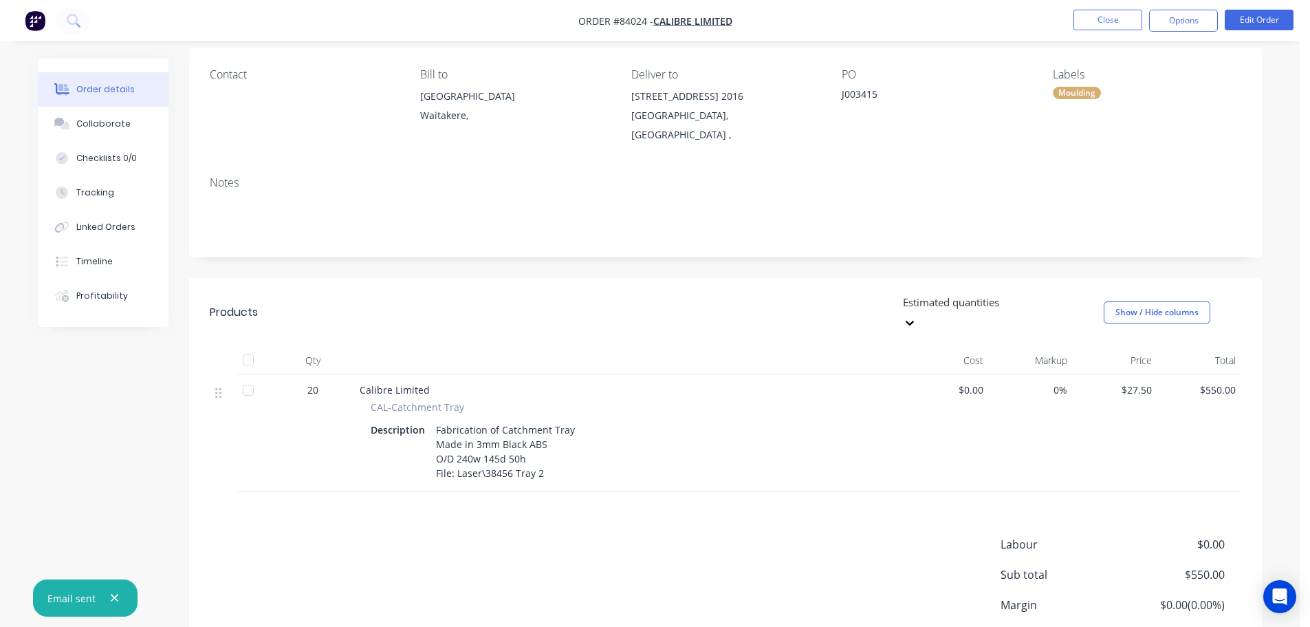
scroll to position [182, 0]
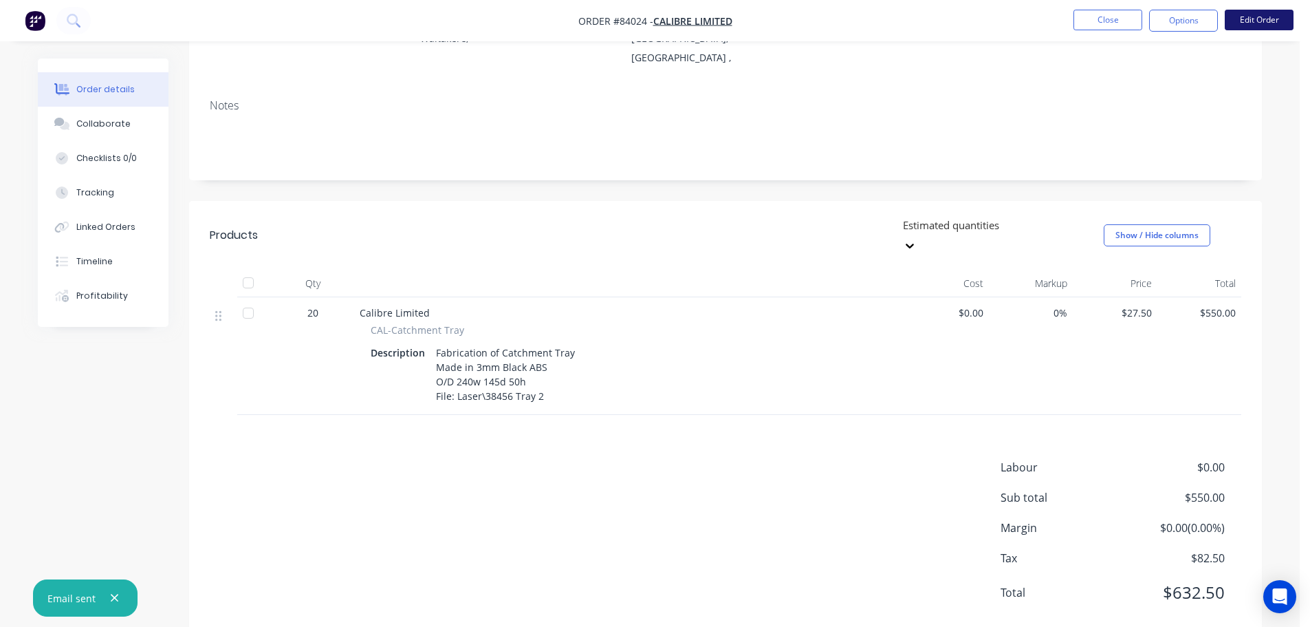
click at [1266, 23] on button "Edit Order" at bounding box center [1259, 20] width 69 height 21
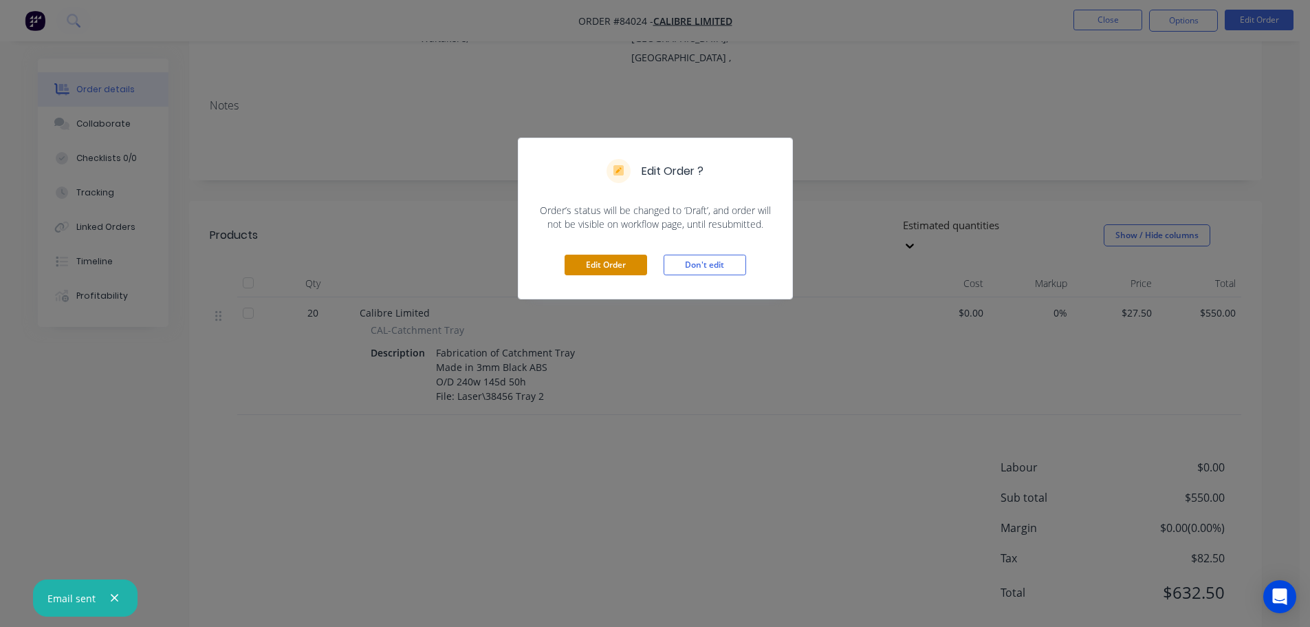
click at [627, 259] on button "Edit Order" at bounding box center [606, 265] width 83 height 21
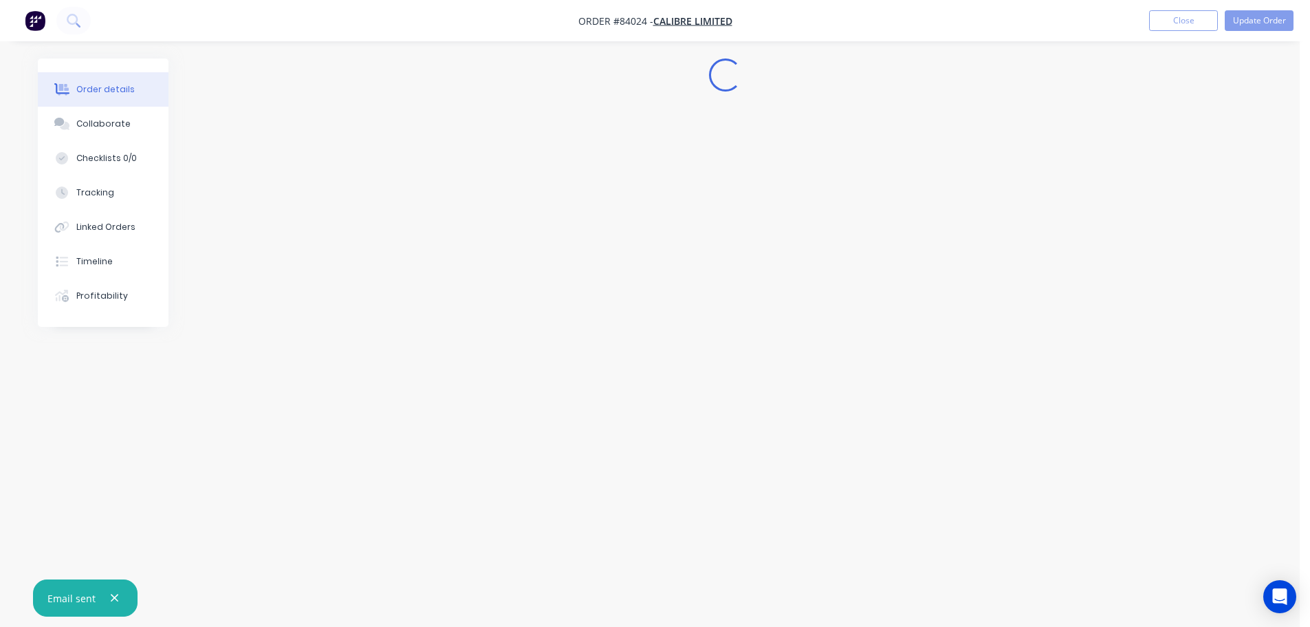
scroll to position [0, 0]
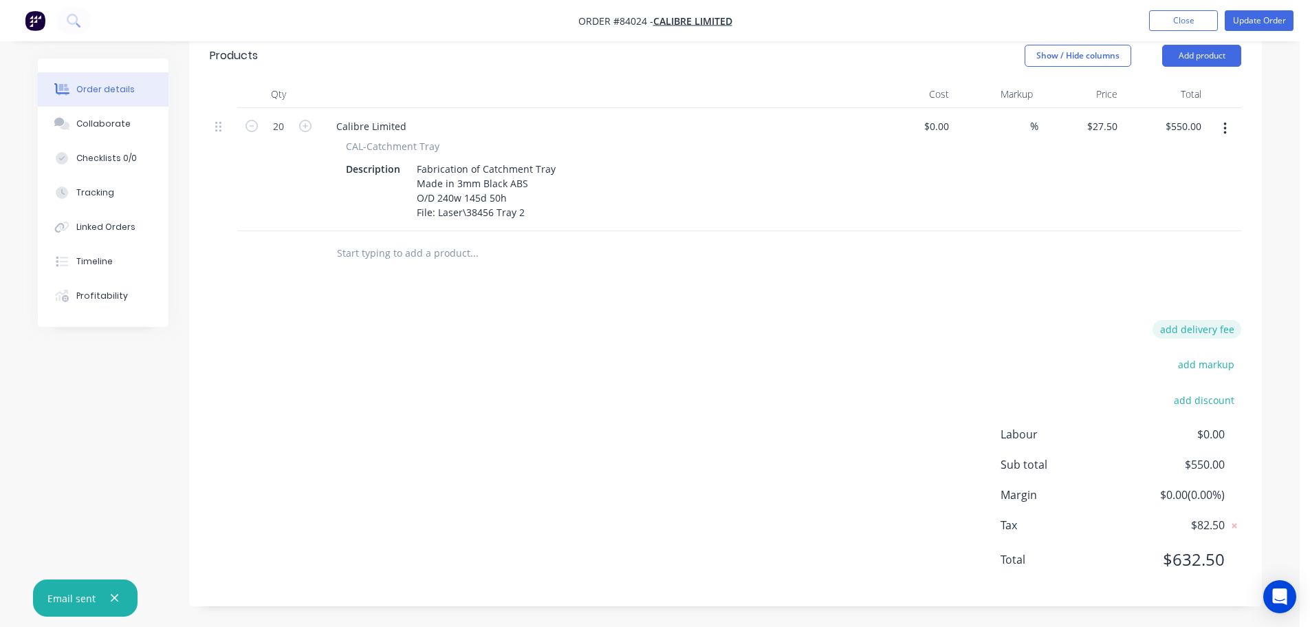
click at [1198, 331] on button "add delivery fee" at bounding box center [1197, 329] width 89 height 19
type input "40"
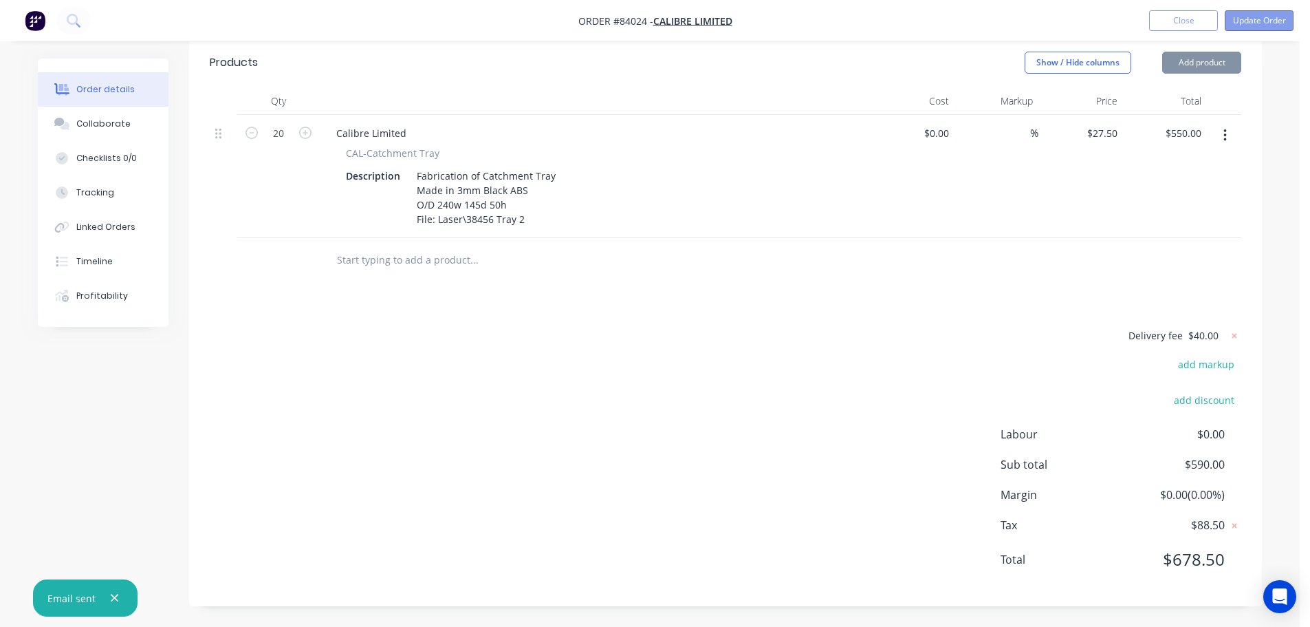
scroll to position [347, 0]
click at [1272, 28] on button "Update Order" at bounding box center [1259, 20] width 69 height 21
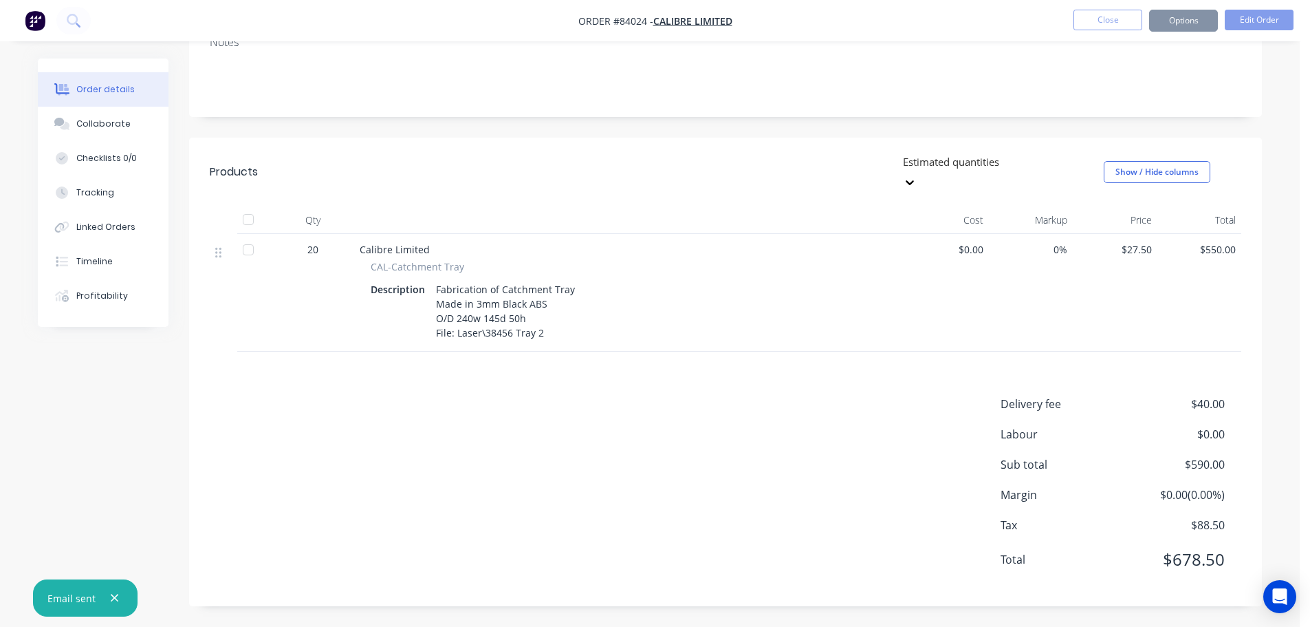
scroll to position [0, 0]
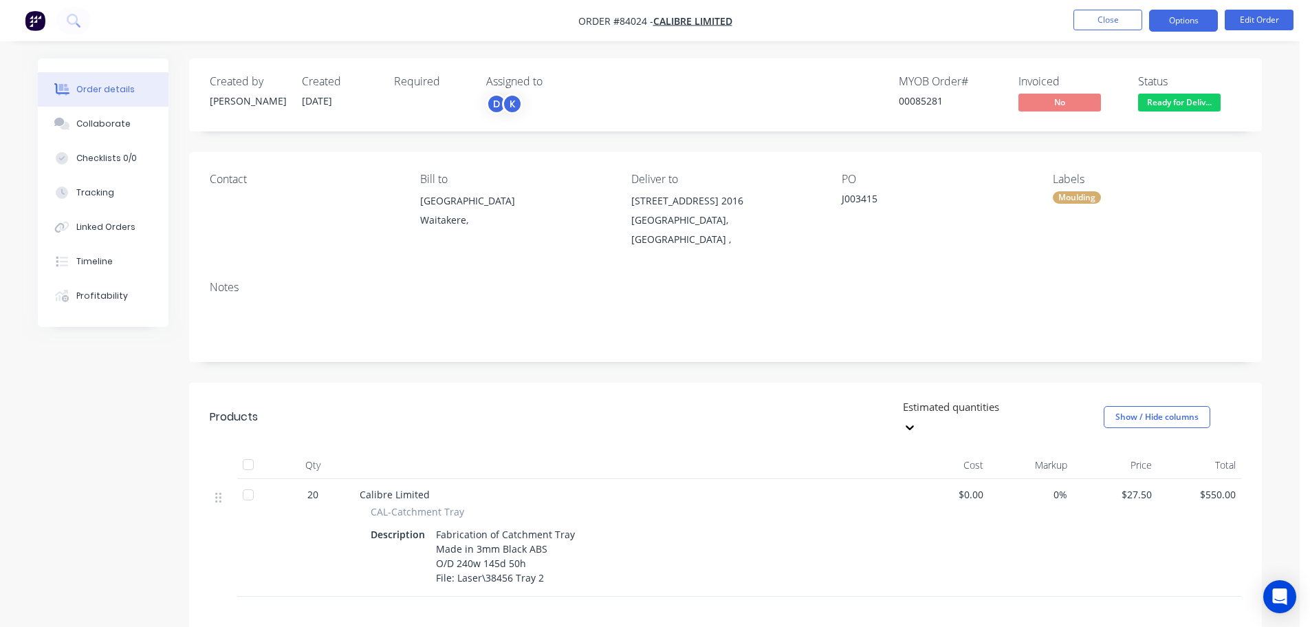
click at [1180, 23] on button "Options" at bounding box center [1184, 21] width 69 height 22
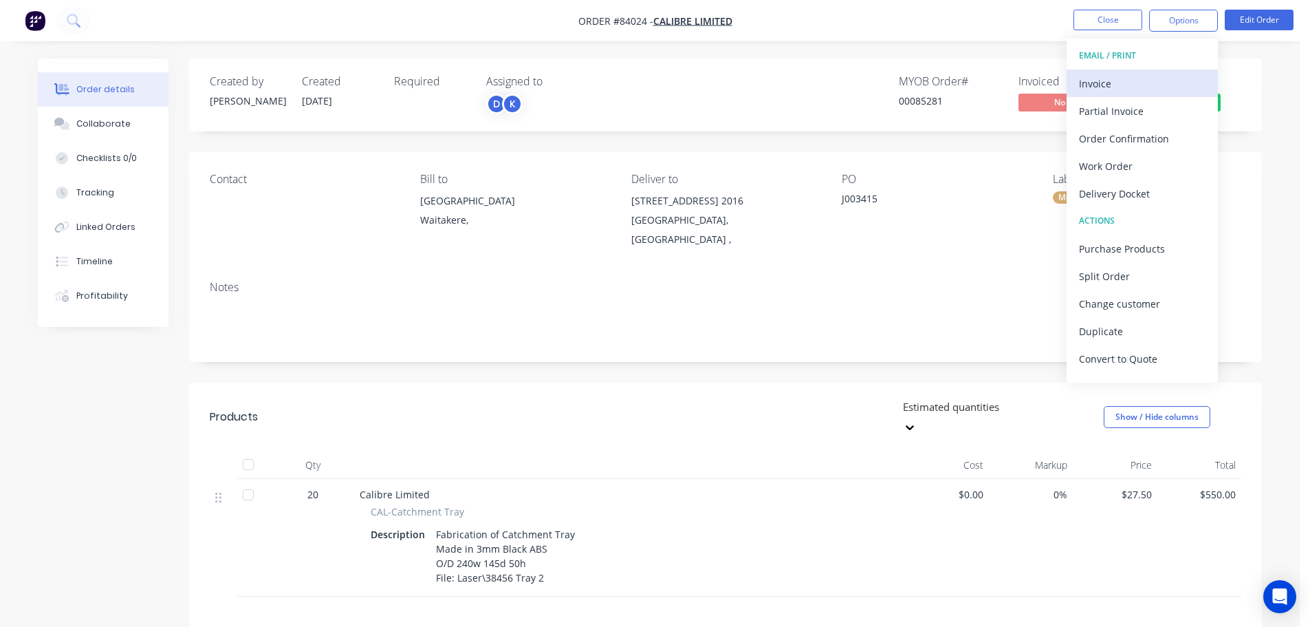
click at [1150, 85] on div "Invoice" at bounding box center [1142, 84] width 127 height 20
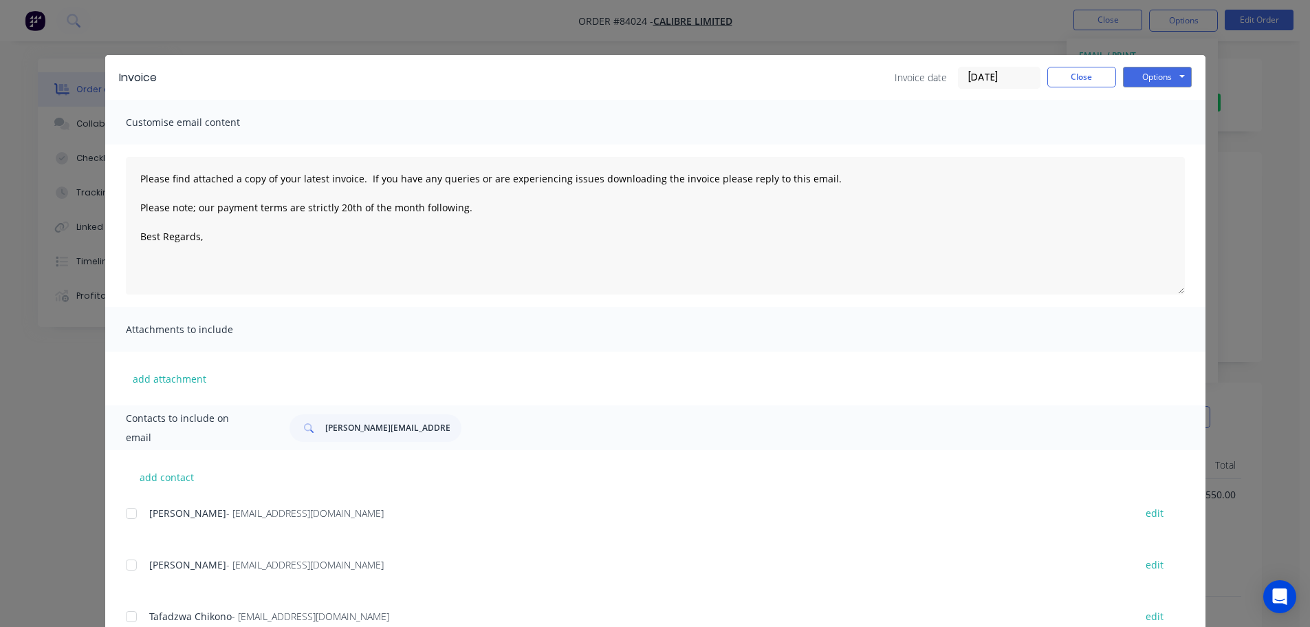
scroll to position [51, 0]
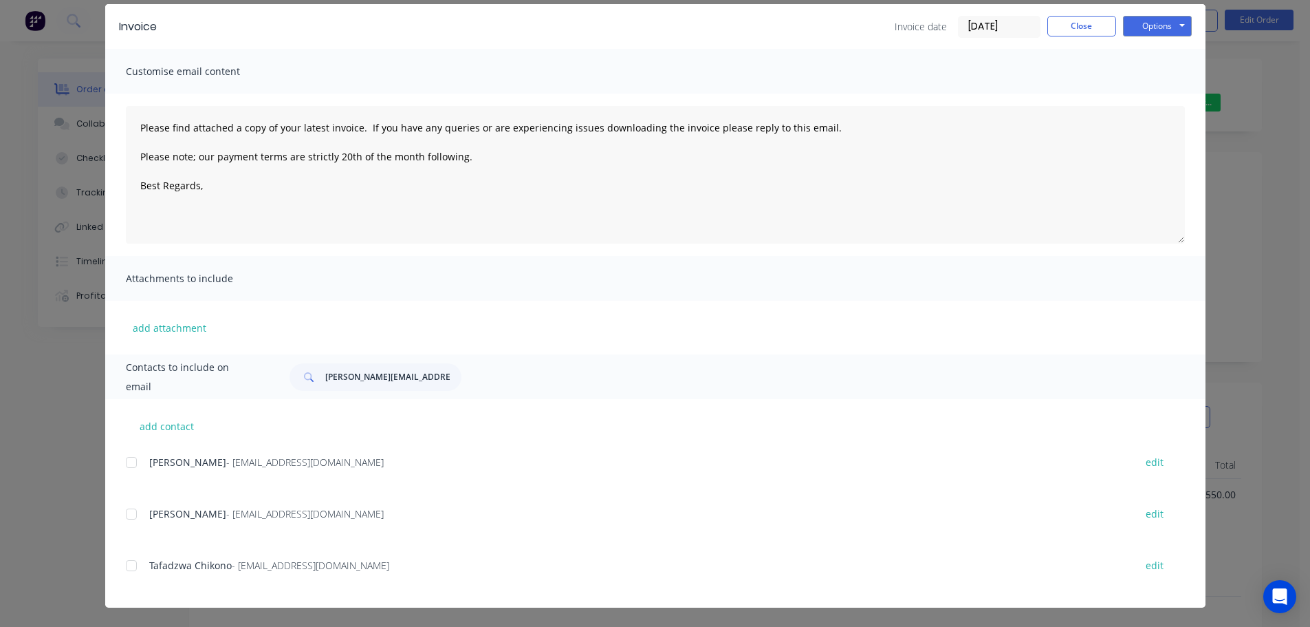
click at [136, 471] on div at bounding box center [132, 463] width 28 height 28
click at [1130, 27] on button "Options" at bounding box center [1157, 26] width 69 height 21
click at [1137, 91] on button "Email" at bounding box center [1167, 96] width 88 height 23
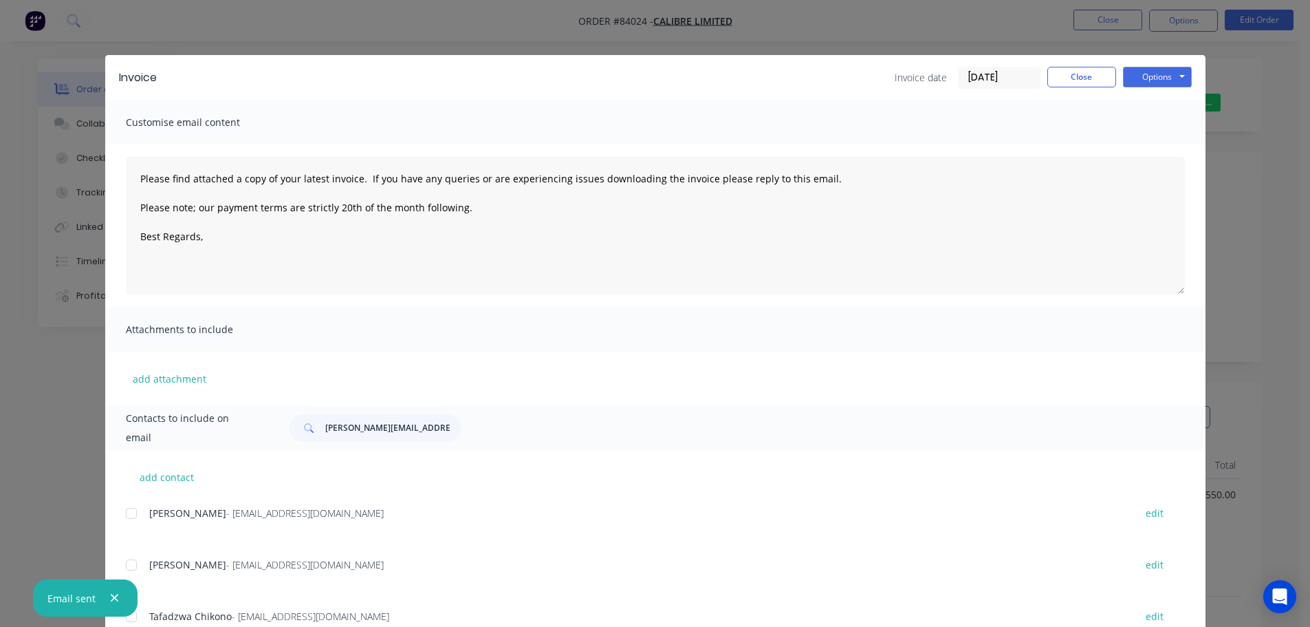
click at [1081, 65] on div "Invoice Invoice date 30/09/25 Close Options Preview Print Email" at bounding box center [655, 77] width 1101 height 45
drag, startPoint x: 1079, startPoint y: 72, endPoint x: 1059, endPoint y: 76, distance: 20.4
click at [1079, 72] on button "Close" at bounding box center [1082, 77] width 69 height 21
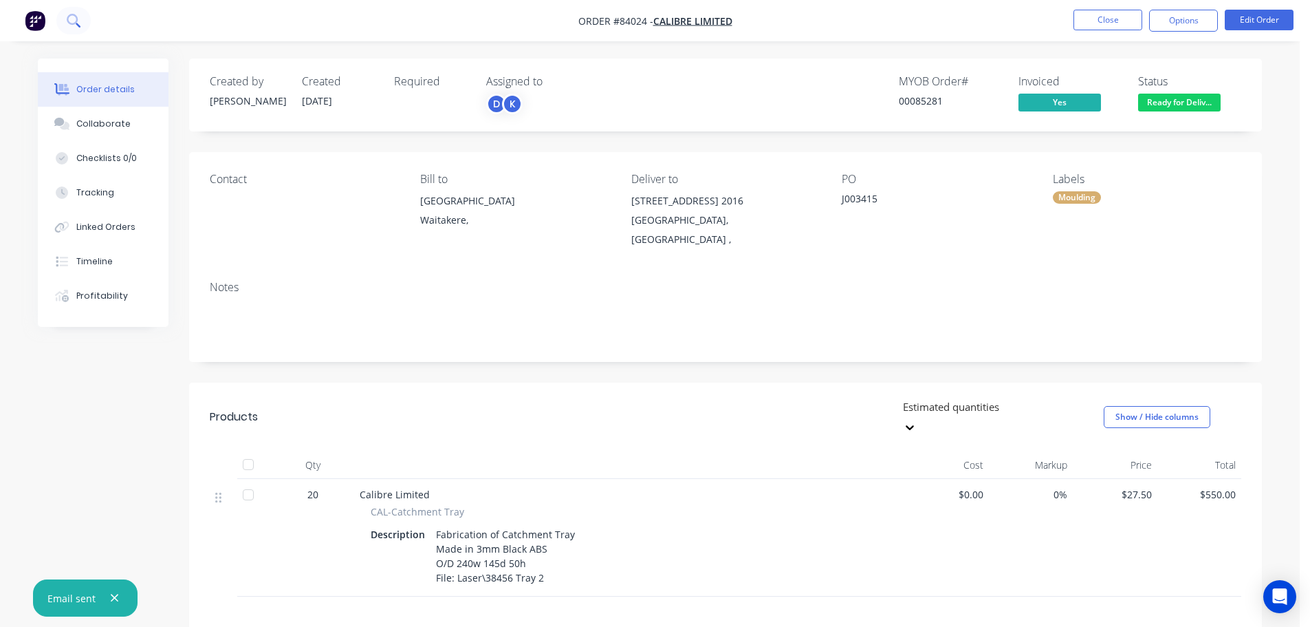
click at [78, 23] on icon at bounding box center [73, 20] width 13 height 13
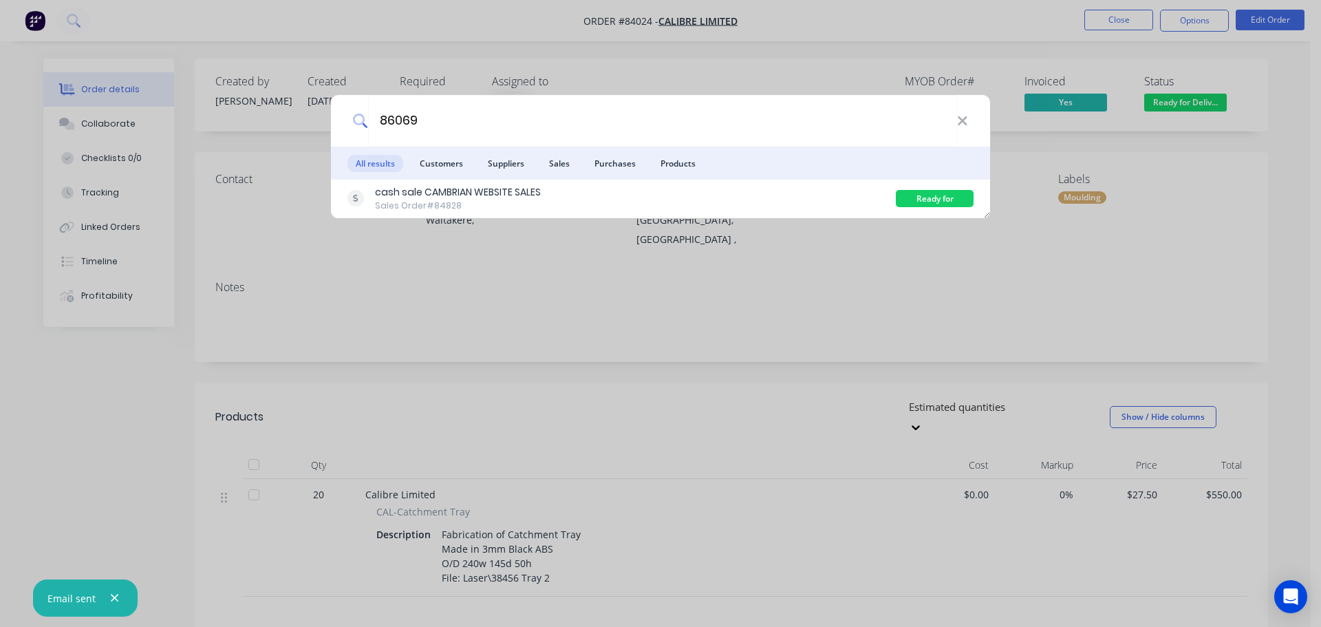
type input "86069"
click at [756, 246] on div "86069 All results Customers Suppliers Sales Purchases Products cash sale CAMBRI…" at bounding box center [660, 313] width 1321 height 627
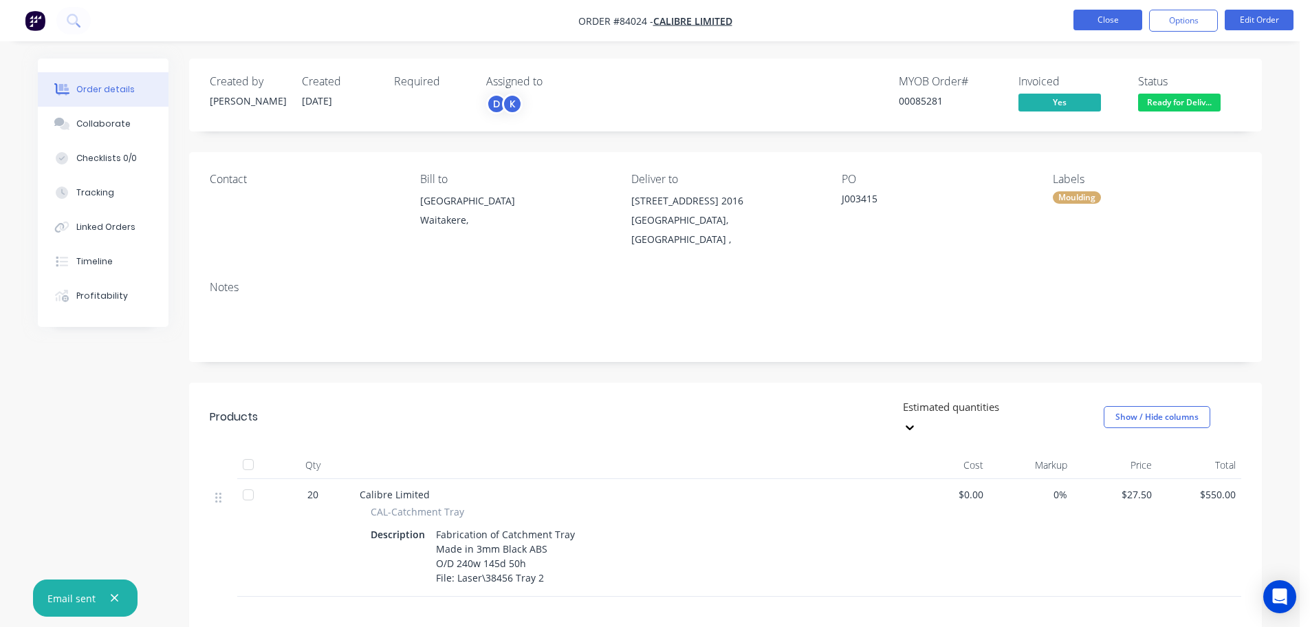
click at [1096, 22] on button "Close" at bounding box center [1108, 20] width 69 height 21
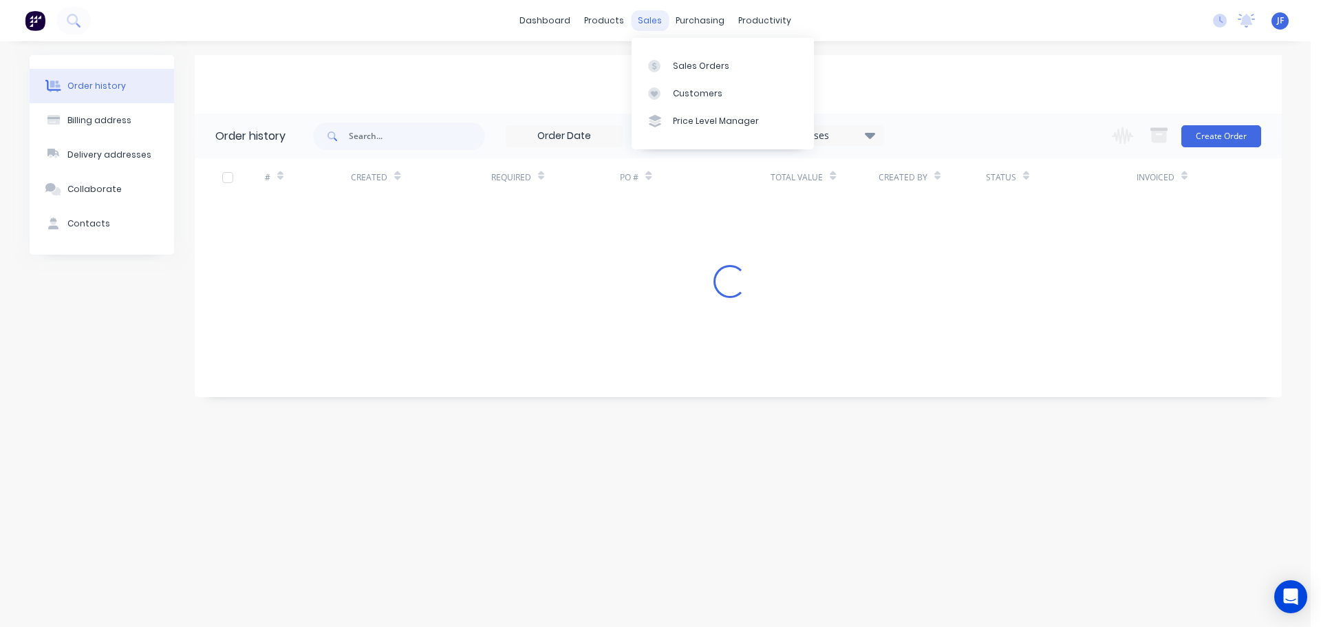
click at [649, 21] on div "sales" at bounding box center [650, 20] width 38 height 21
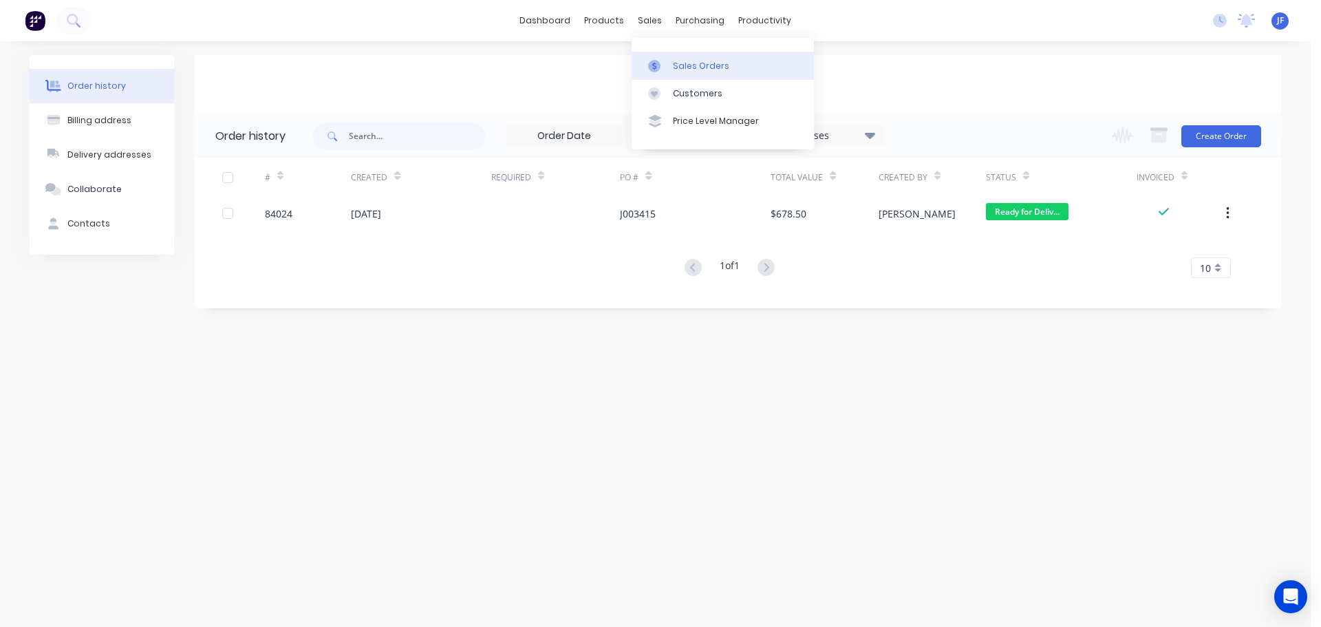
click at [678, 62] on div "Sales Orders" at bounding box center [701, 66] width 56 height 12
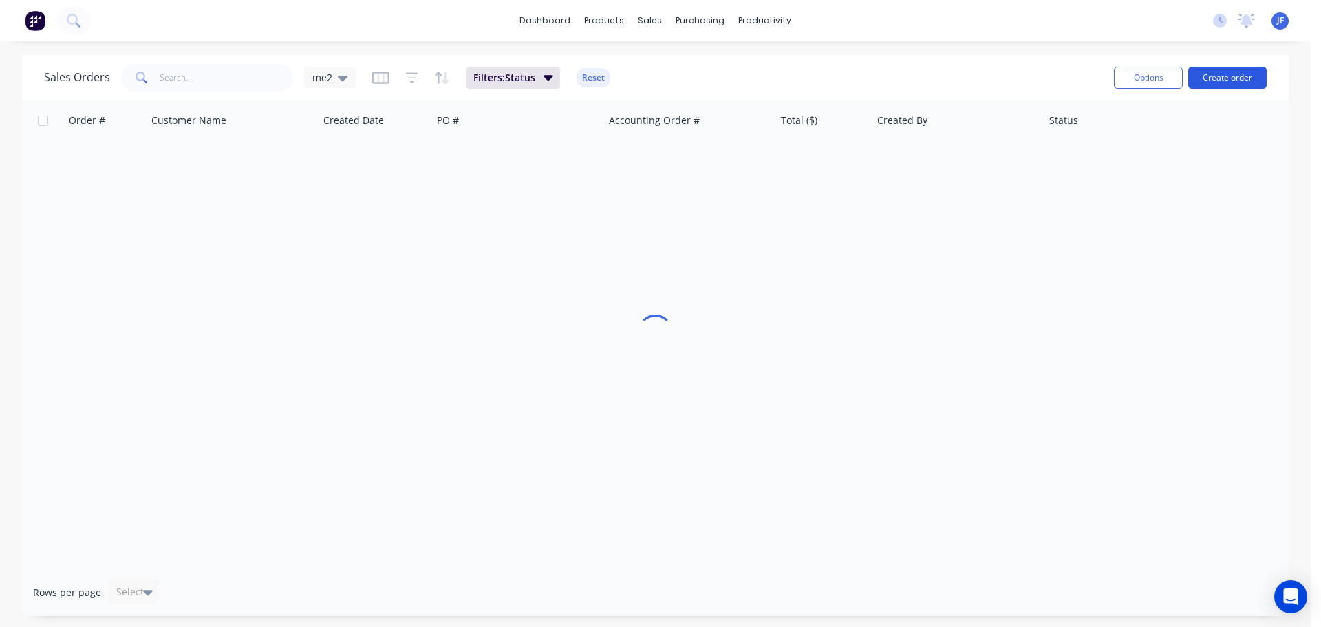
click at [1229, 74] on button "Create order" at bounding box center [1227, 78] width 78 height 22
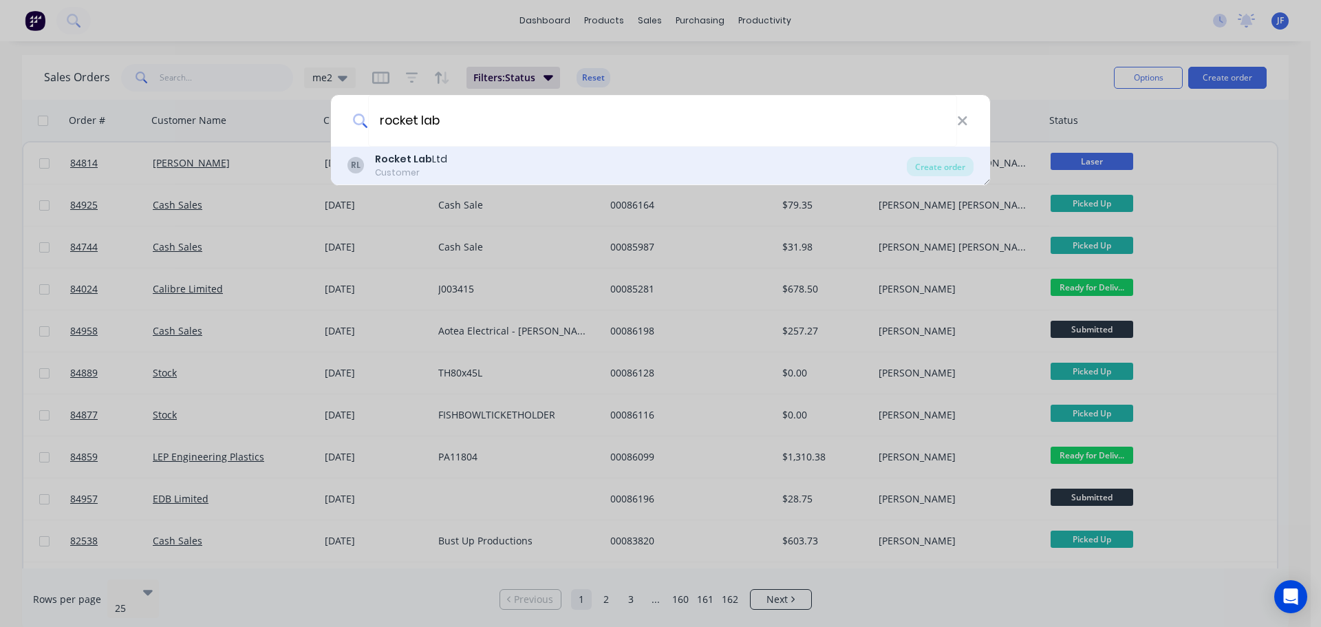
type input "rocket lab"
click at [585, 172] on div "RL Rocket Lab Ltd Customer" at bounding box center [626, 165] width 559 height 27
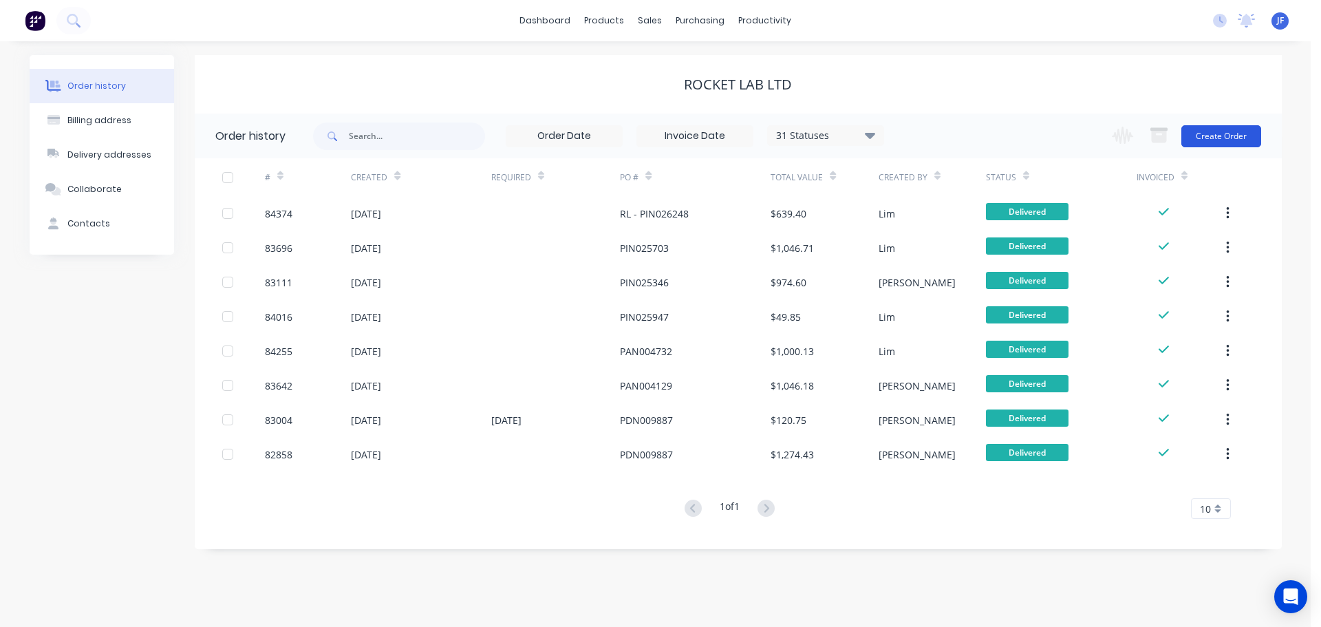
click at [1240, 131] on button "Create Order" at bounding box center [1221, 136] width 80 height 22
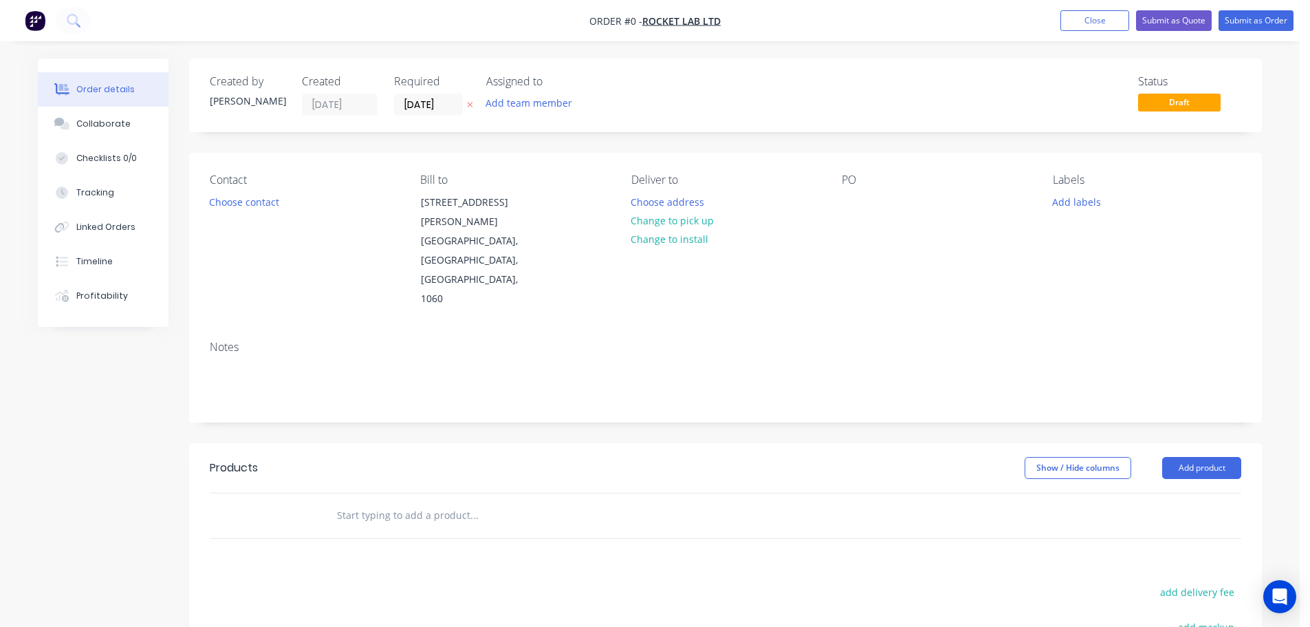
click at [469, 107] on icon "button" at bounding box center [470, 104] width 6 height 8
click at [247, 200] on button "Choose contact" at bounding box center [244, 201] width 85 height 19
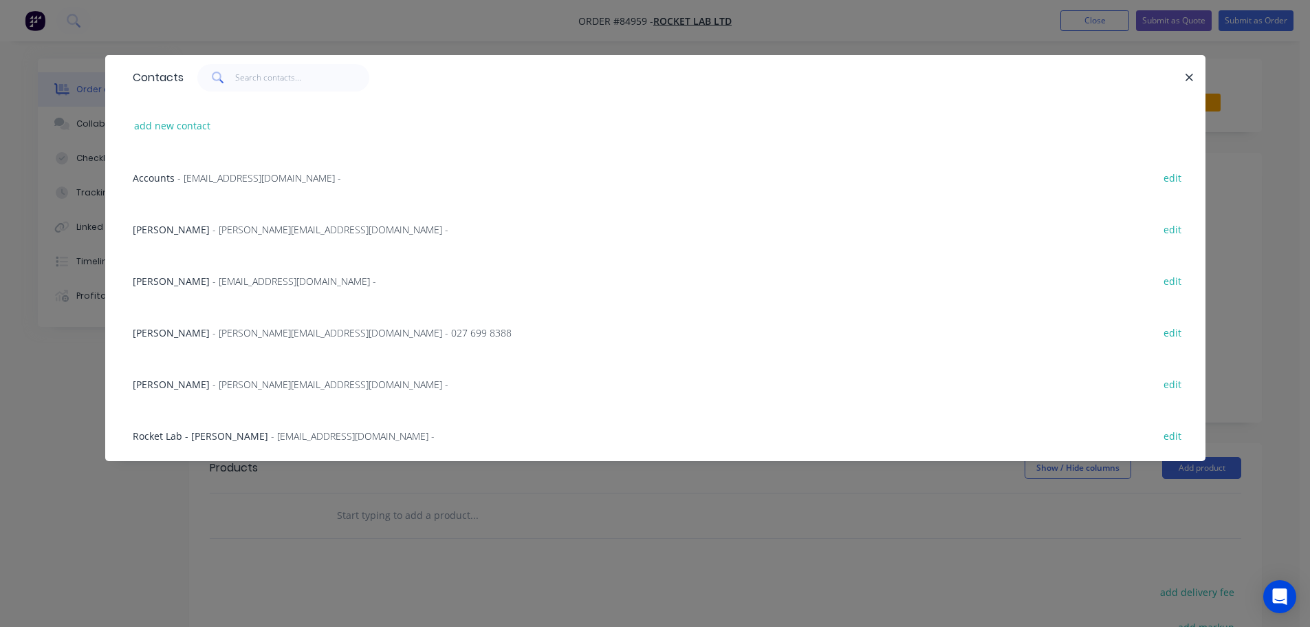
click at [213, 336] on span "- k.smith@rocketlab.co.nz - 027 699 8388" at bounding box center [362, 332] width 299 height 13
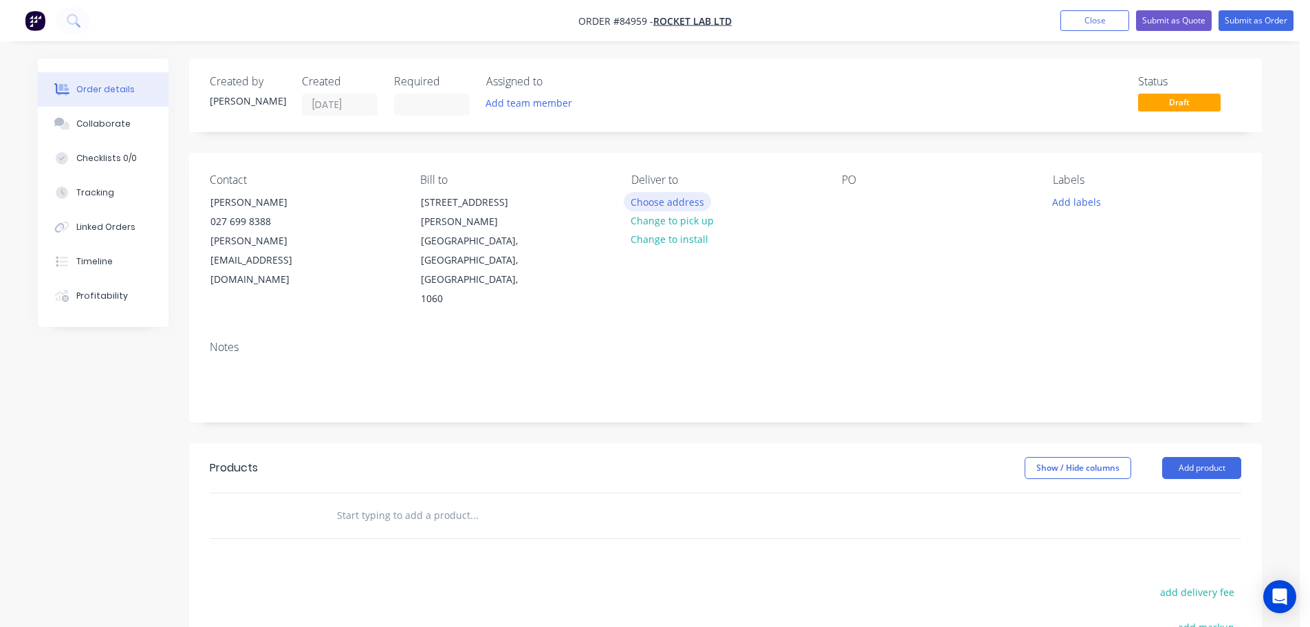
click at [680, 203] on button "Choose address" at bounding box center [668, 201] width 88 height 19
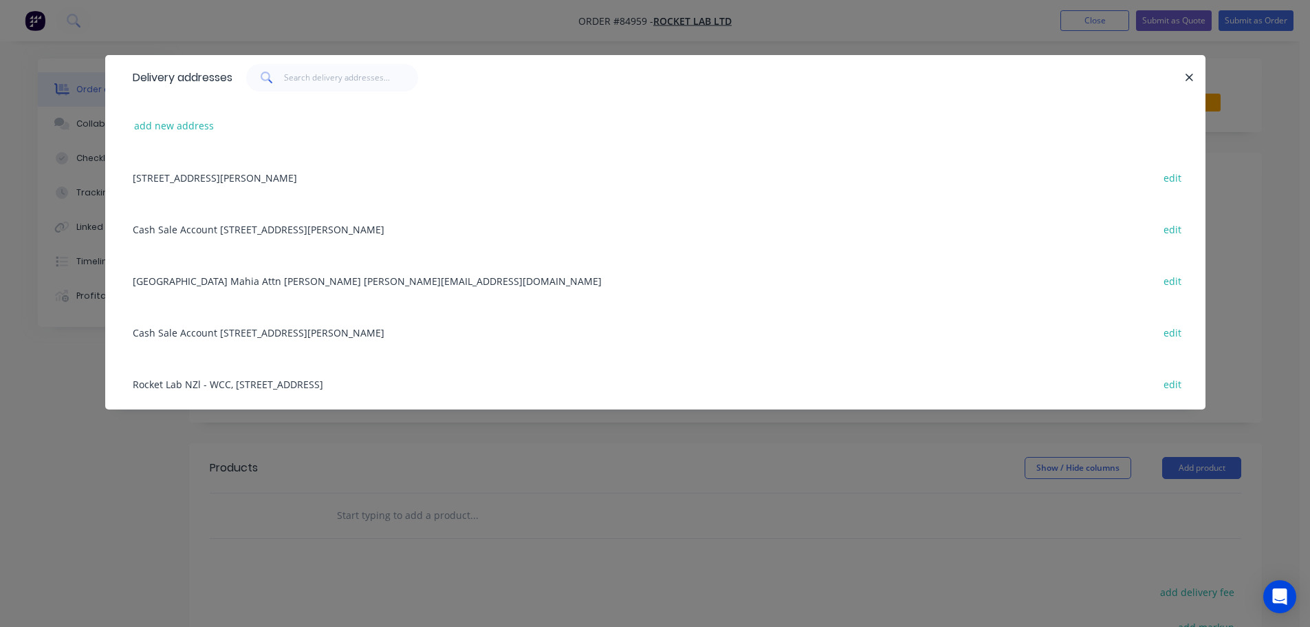
drag, startPoint x: 235, startPoint y: 175, endPoint x: 255, endPoint y: 179, distance: 20.4
click at [235, 175] on div "25 Levene Place, Mt Wellington, Auckland, New Zealand, 1060 edit" at bounding box center [655, 177] width 1059 height 52
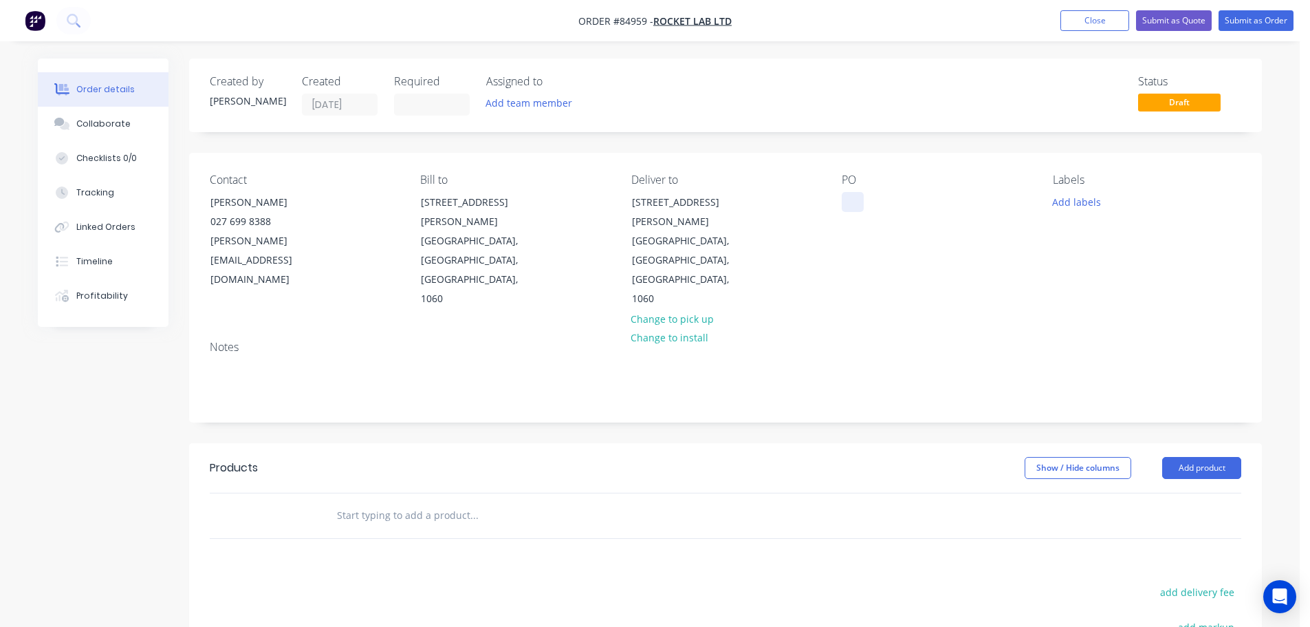
click at [854, 209] on div at bounding box center [853, 202] width 22 height 20
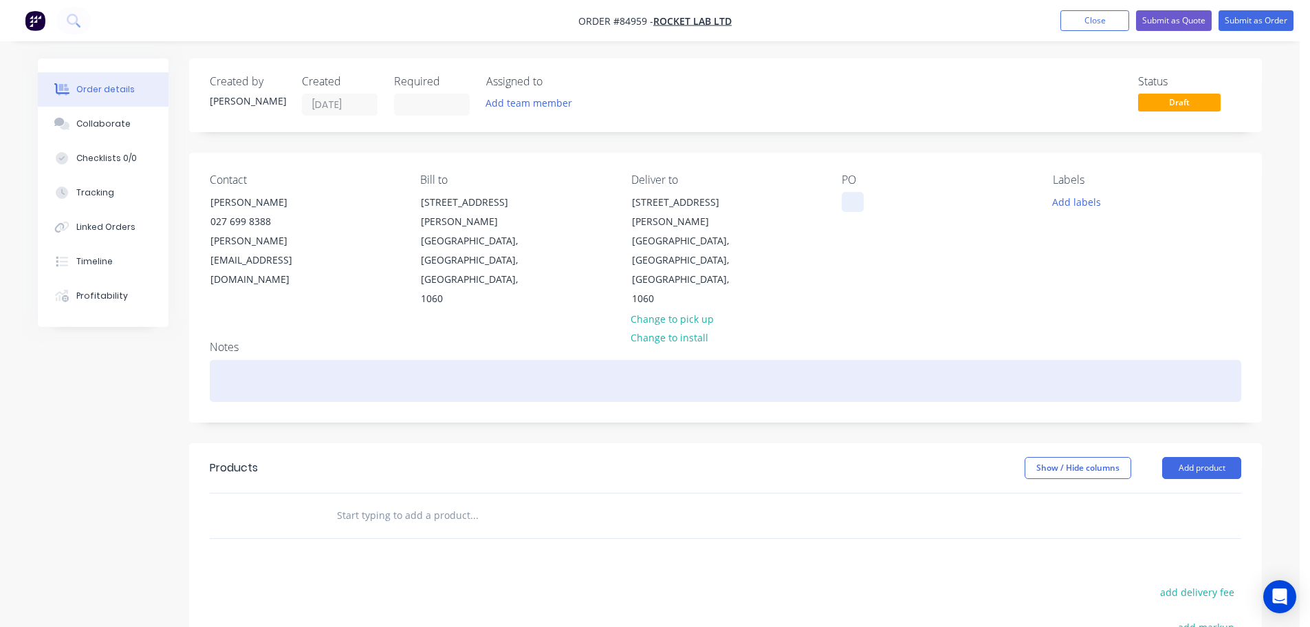
paste div
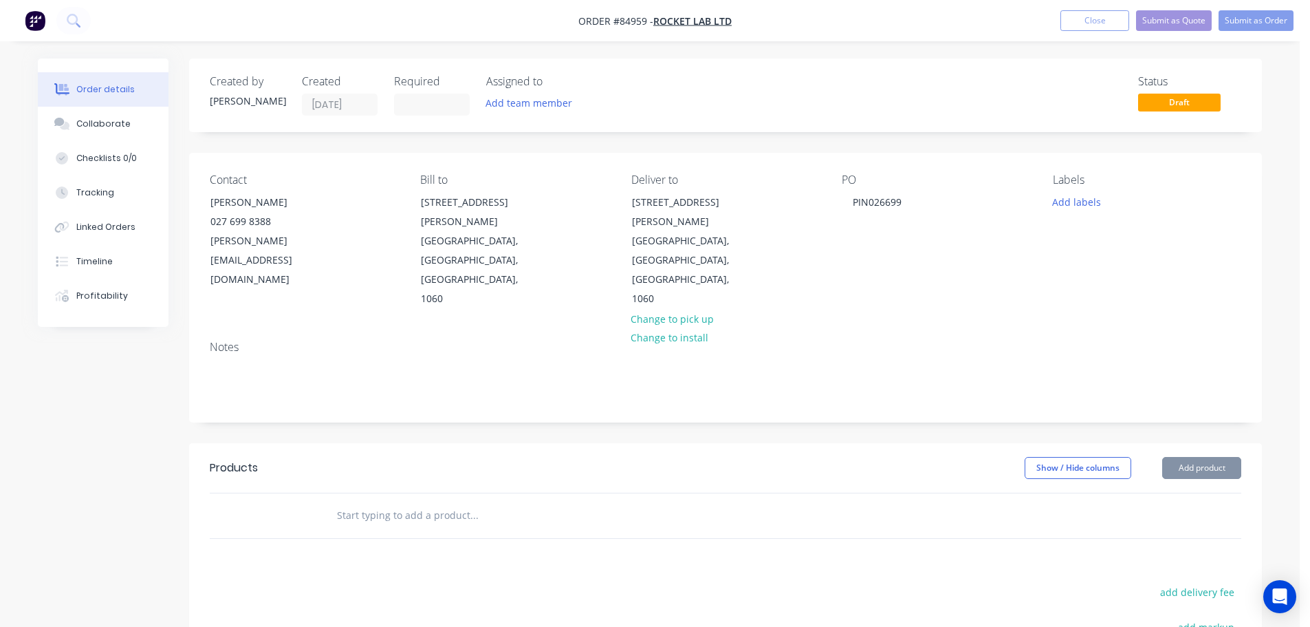
click at [459, 501] on input "text" at bounding box center [473, 515] width 275 height 28
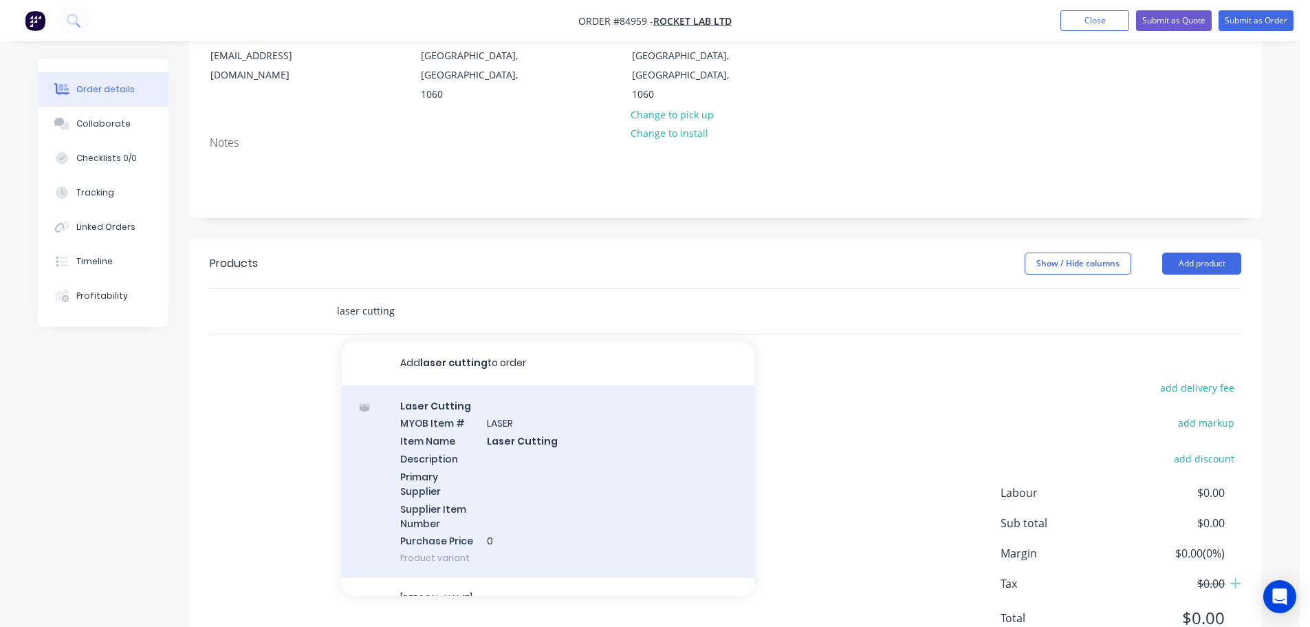
scroll to position [205, 0]
type input "laser cutting"
click at [583, 469] on div "Laser Cutting MYOB Item # LASER Item Name Laser Cutting Description Primary Sup…" at bounding box center [548, 481] width 413 height 193
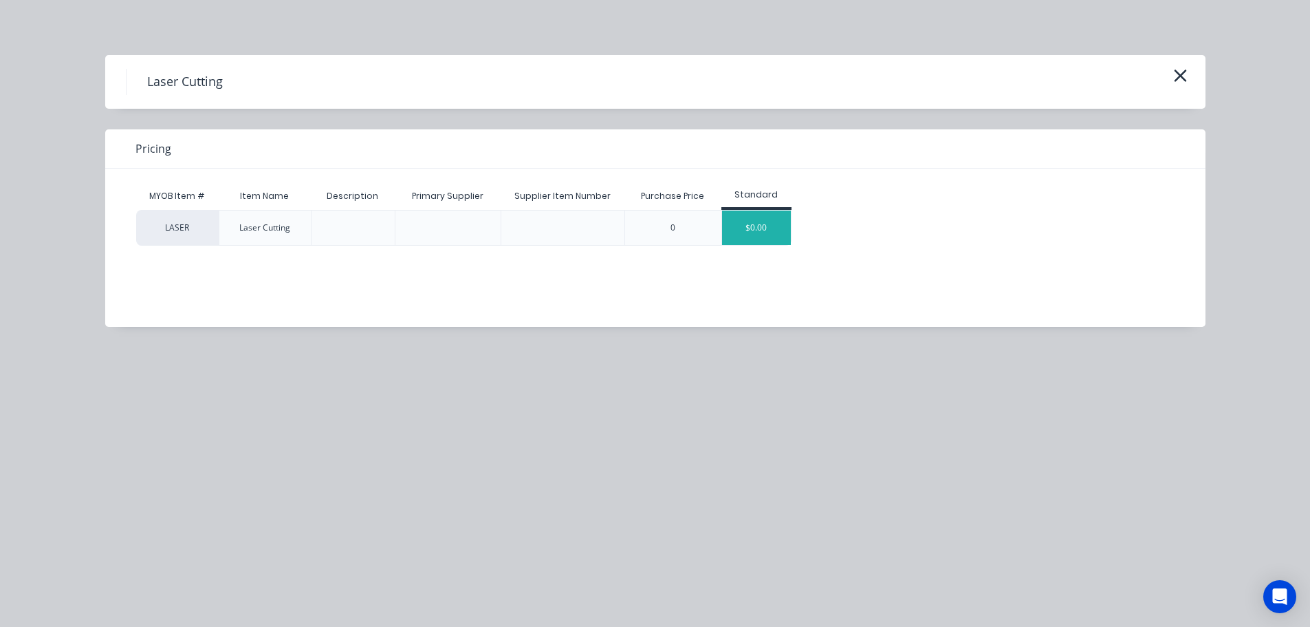
click at [763, 217] on div "$0.00" at bounding box center [756, 228] width 69 height 34
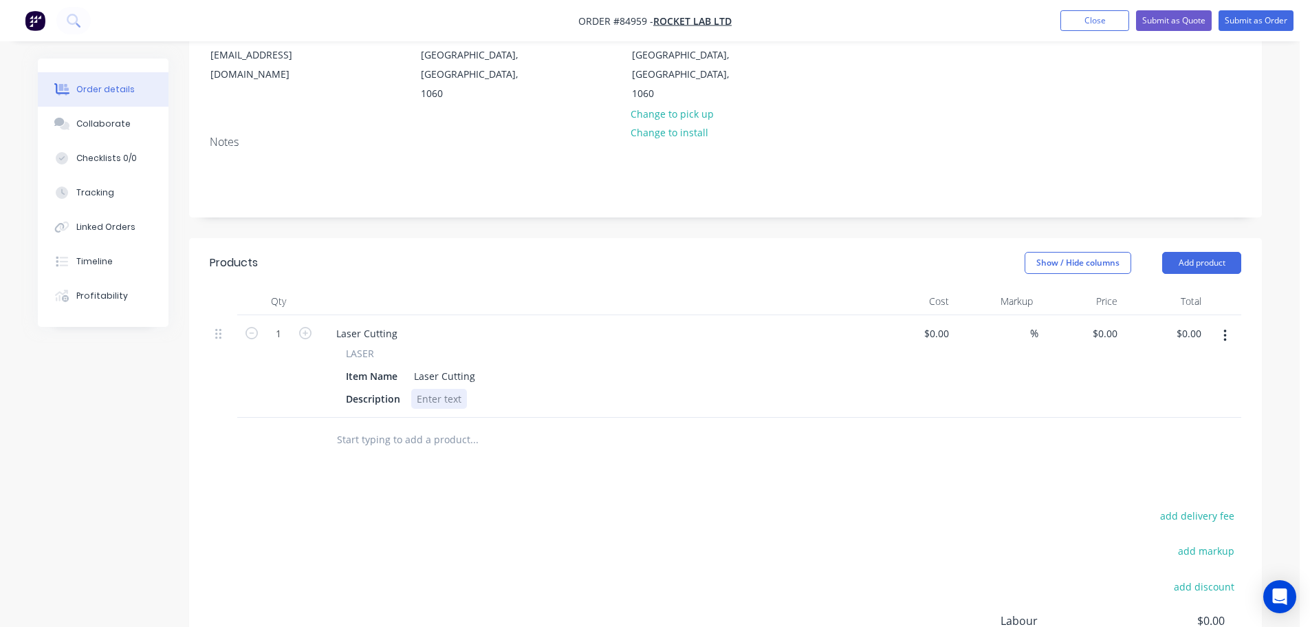
click at [430, 389] on div at bounding box center [439, 399] width 56 height 20
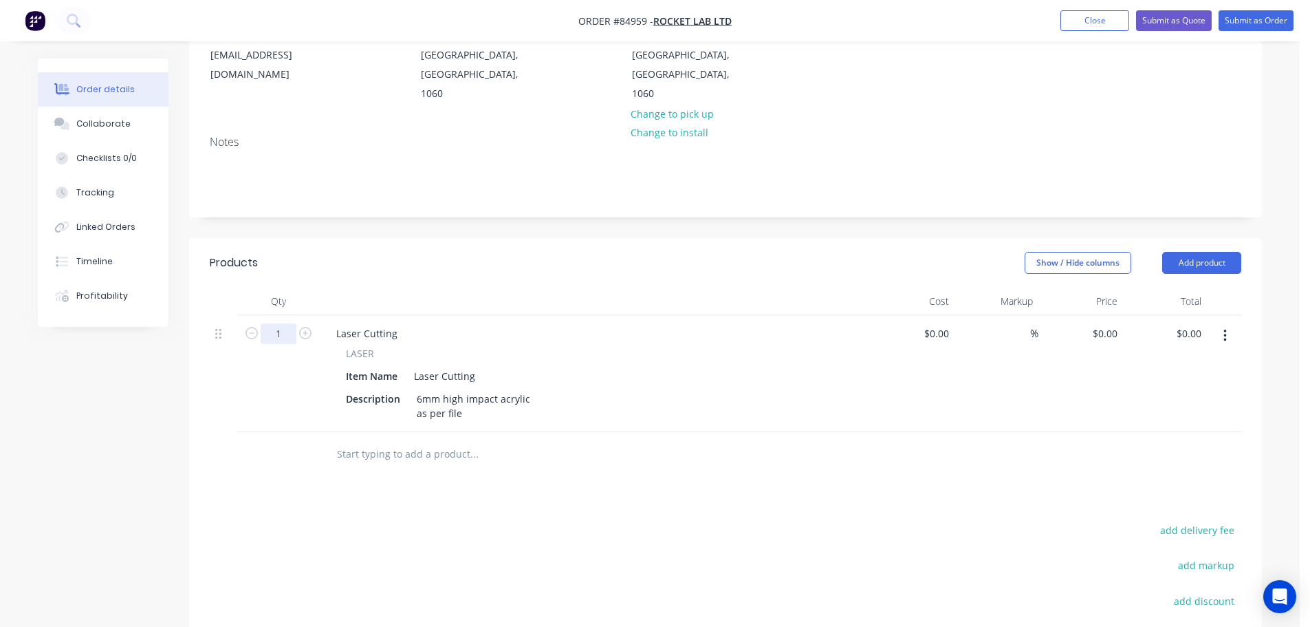
click at [274, 323] on input "1" at bounding box center [279, 333] width 36 height 21
type input "20"
click at [1112, 323] on input "0" at bounding box center [1108, 333] width 32 height 20
paste input "2.090"
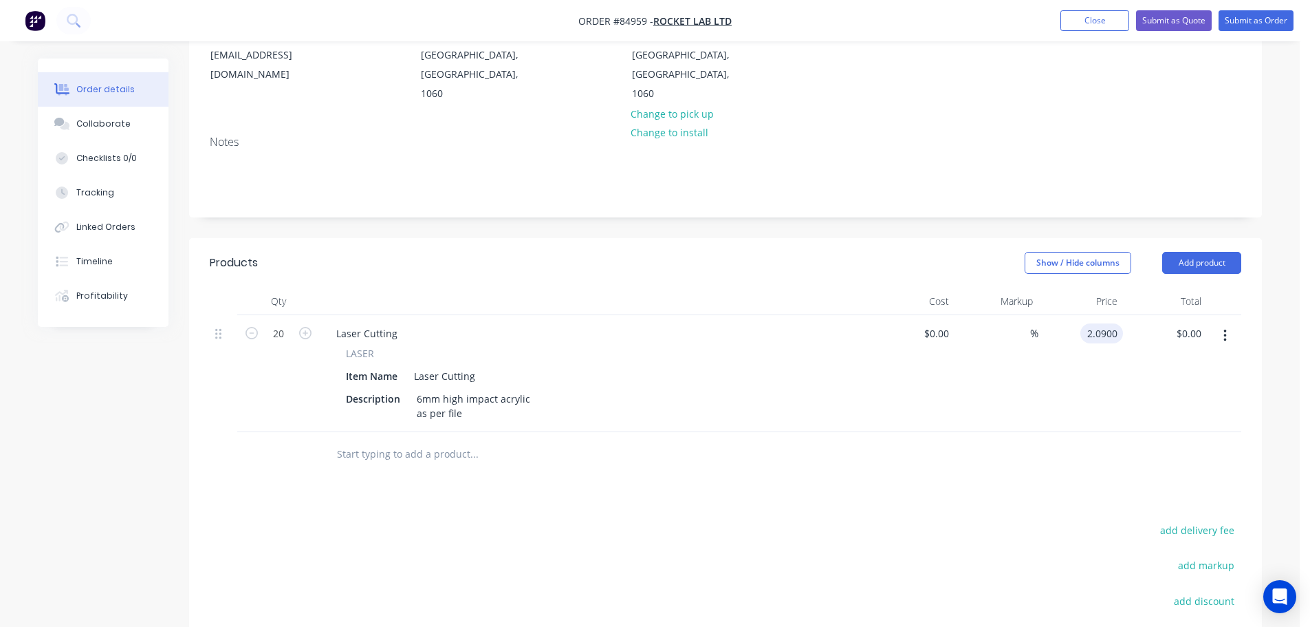
type input "$2.09"
type input "$41.80"
click at [1074, 432] on div at bounding box center [726, 454] width 1032 height 45
click at [1224, 521] on button "add delivery fee" at bounding box center [1197, 530] width 89 height 19
type input "12"
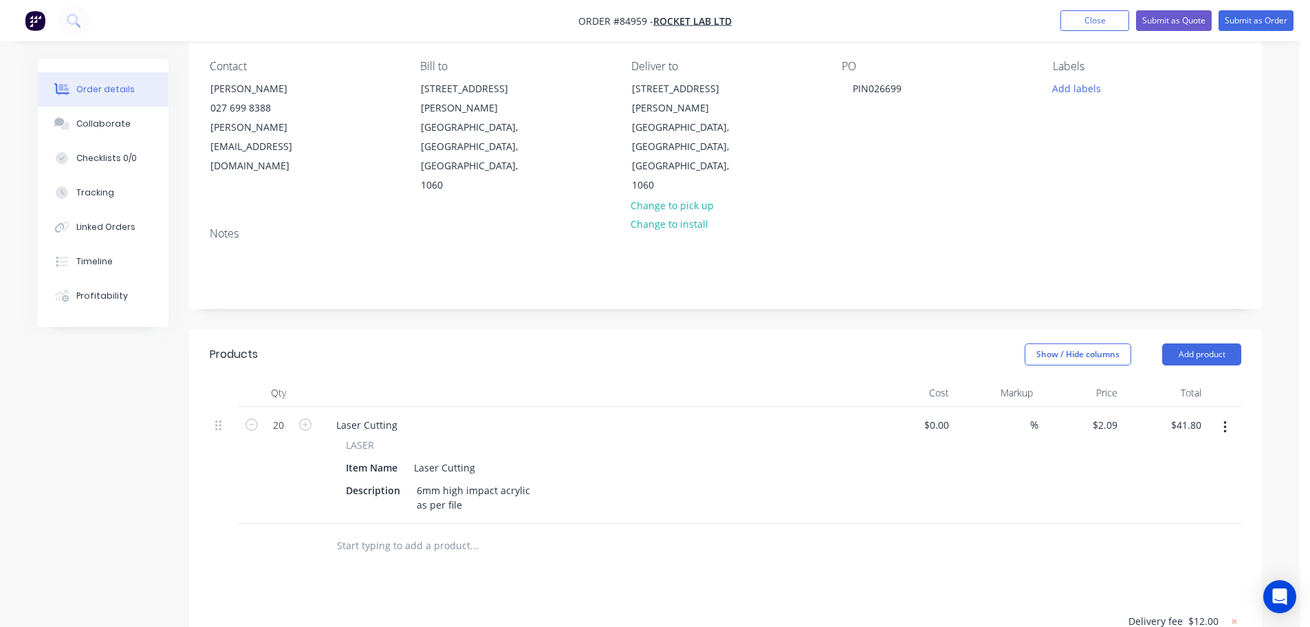
scroll to position [0, 0]
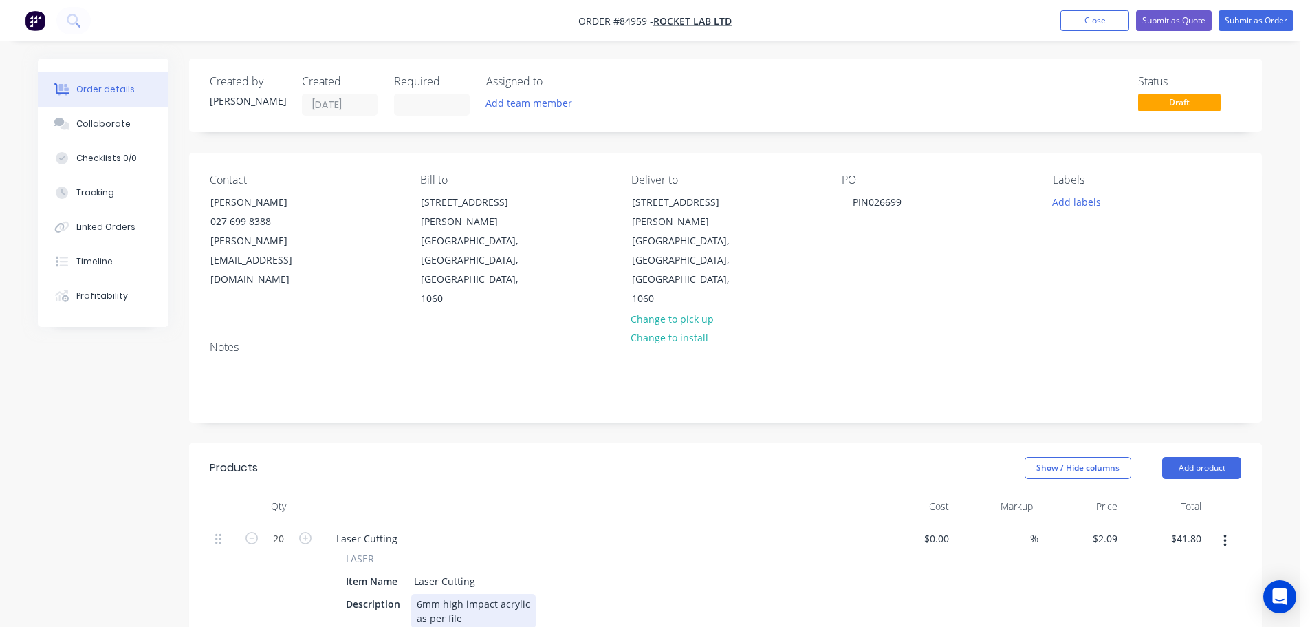
click at [471, 594] on div "6mm high impact acrylic as per file" at bounding box center [473, 611] width 125 height 34
click at [492, 594] on div "6mm high impact acrylic as per file 38.2 x 44.2" at bounding box center [473, 618] width 125 height 49
click at [530, 457] on div "Show / Hide columns Add product" at bounding box center [835, 468] width 812 height 22
click at [1271, 23] on button "Submit as Order" at bounding box center [1256, 20] width 75 height 21
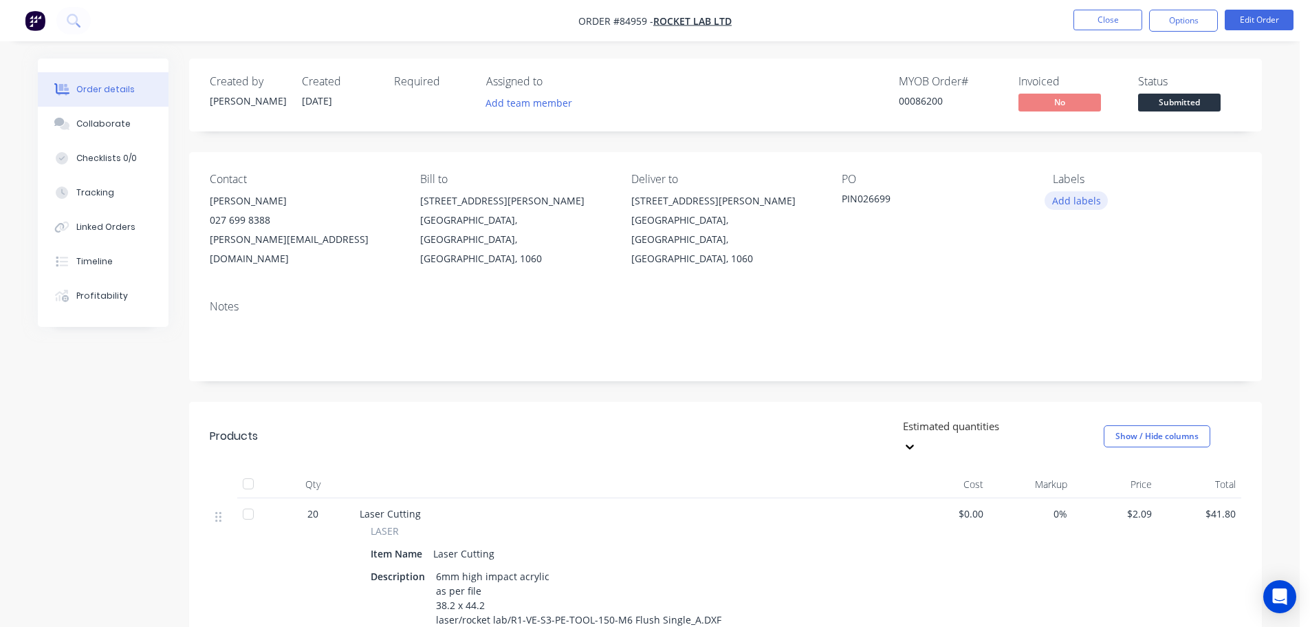
click at [1081, 194] on button "Add labels" at bounding box center [1076, 200] width 63 height 19
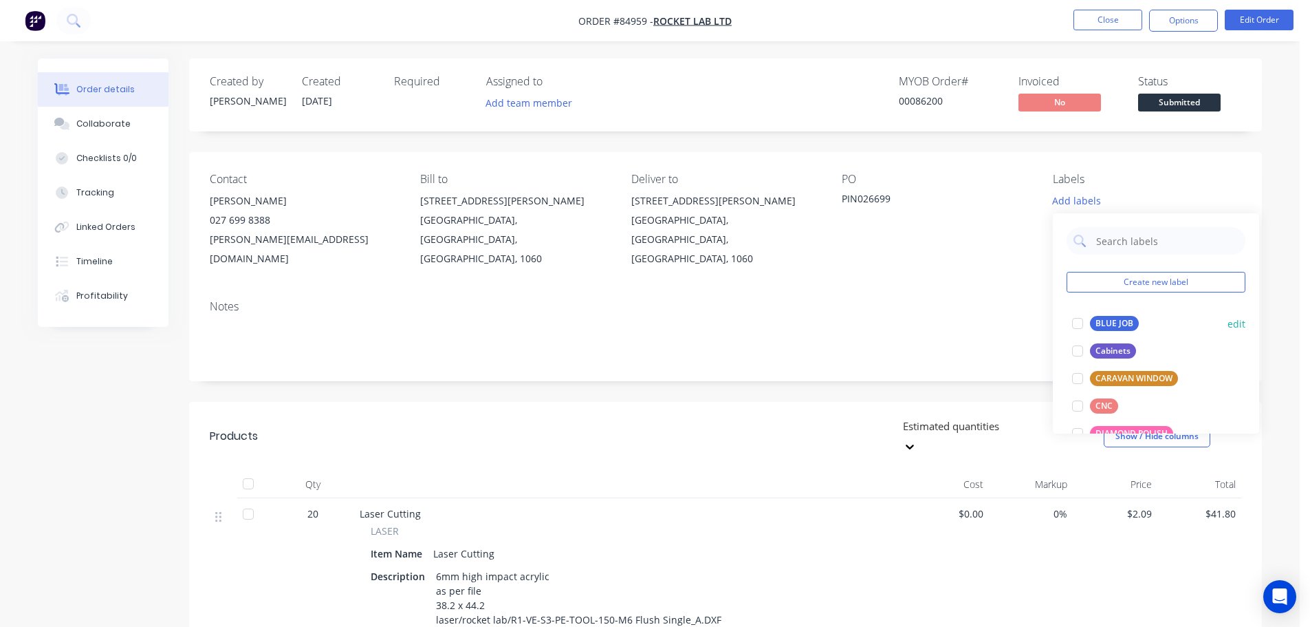
click at [1086, 328] on div at bounding box center [1078, 324] width 28 height 28
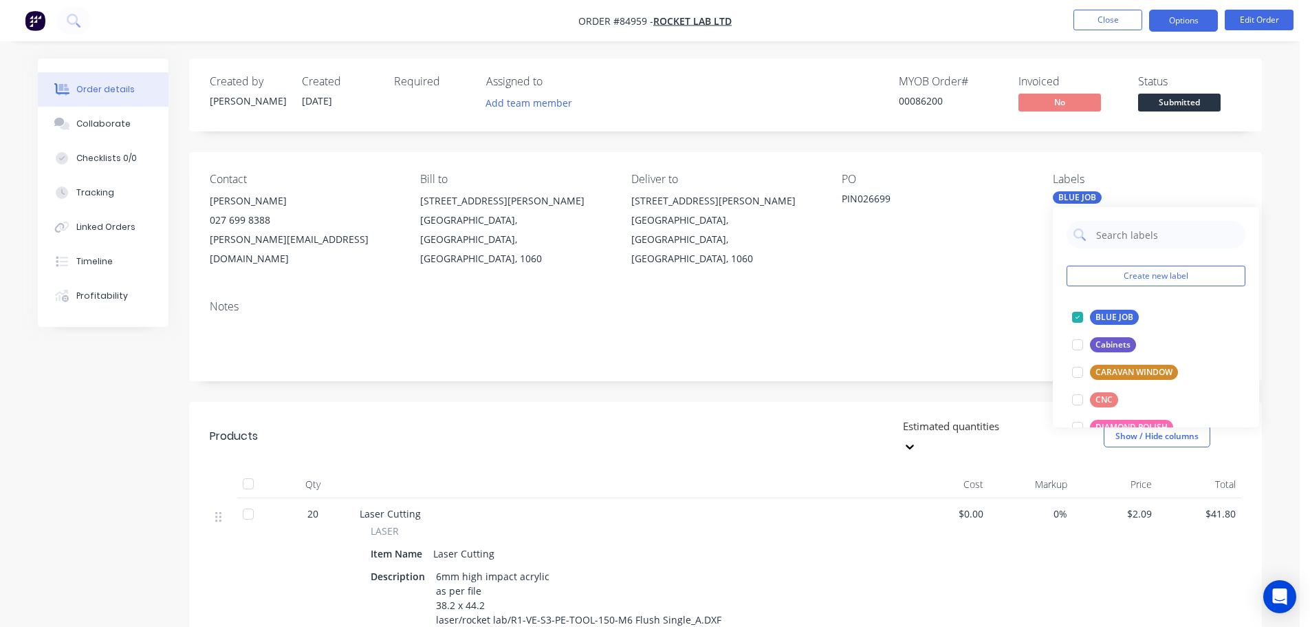
click at [1157, 31] on button "Options" at bounding box center [1184, 21] width 69 height 22
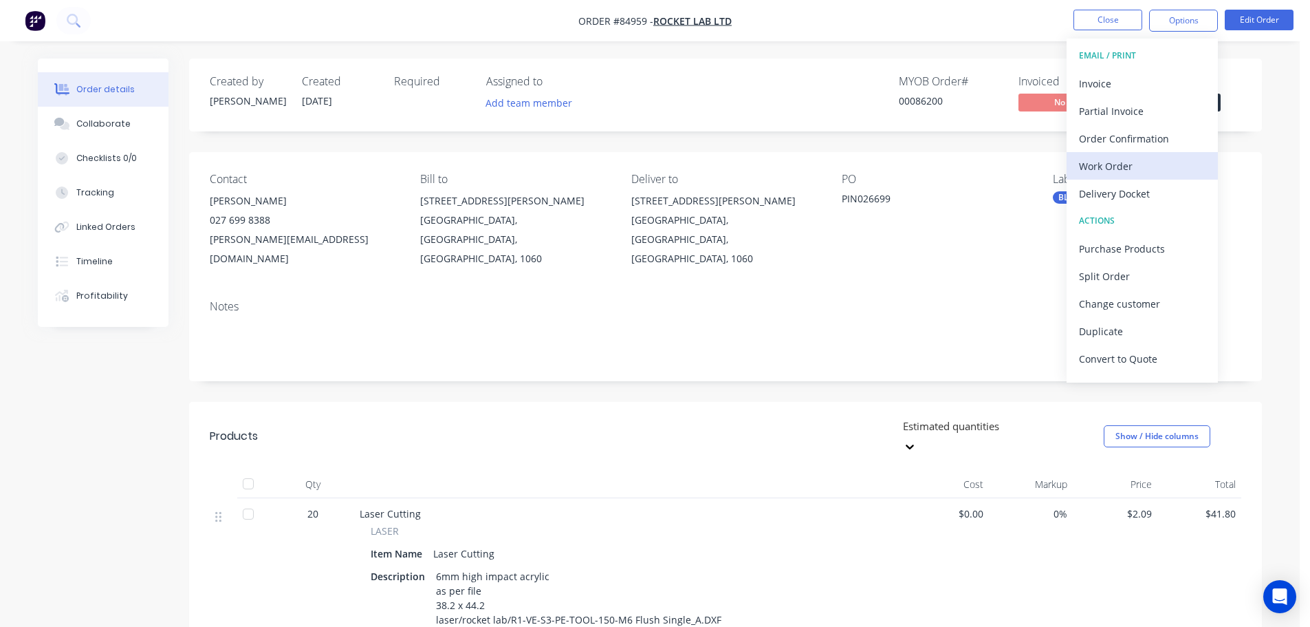
click at [1134, 162] on div "Work Order" at bounding box center [1142, 166] width 127 height 20
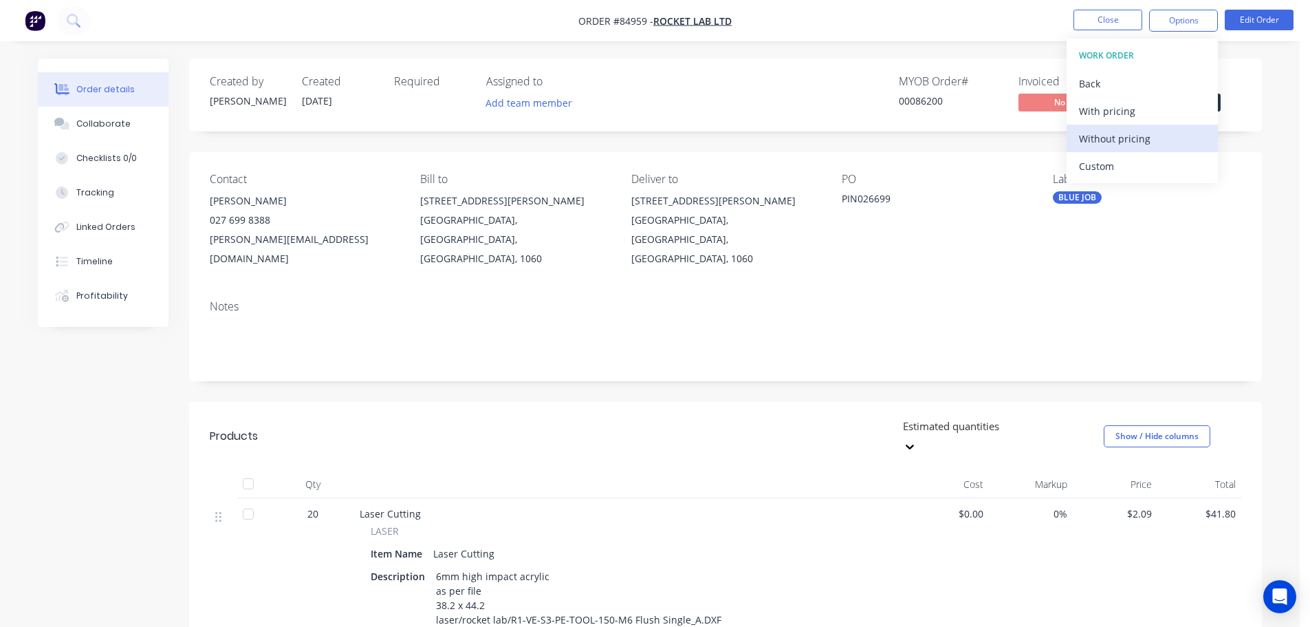
click at [1134, 140] on div "Without pricing" at bounding box center [1142, 139] width 127 height 20
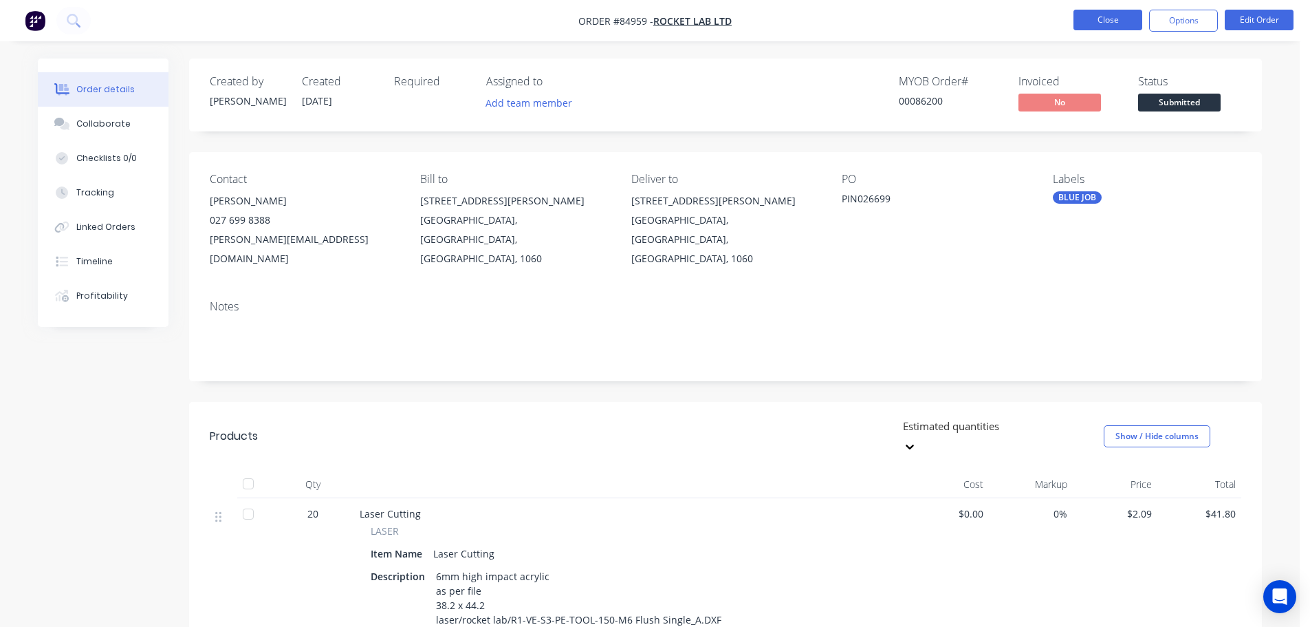
click at [1112, 29] on button "Close" at bounding box center [1108, 20] width 69 height 21
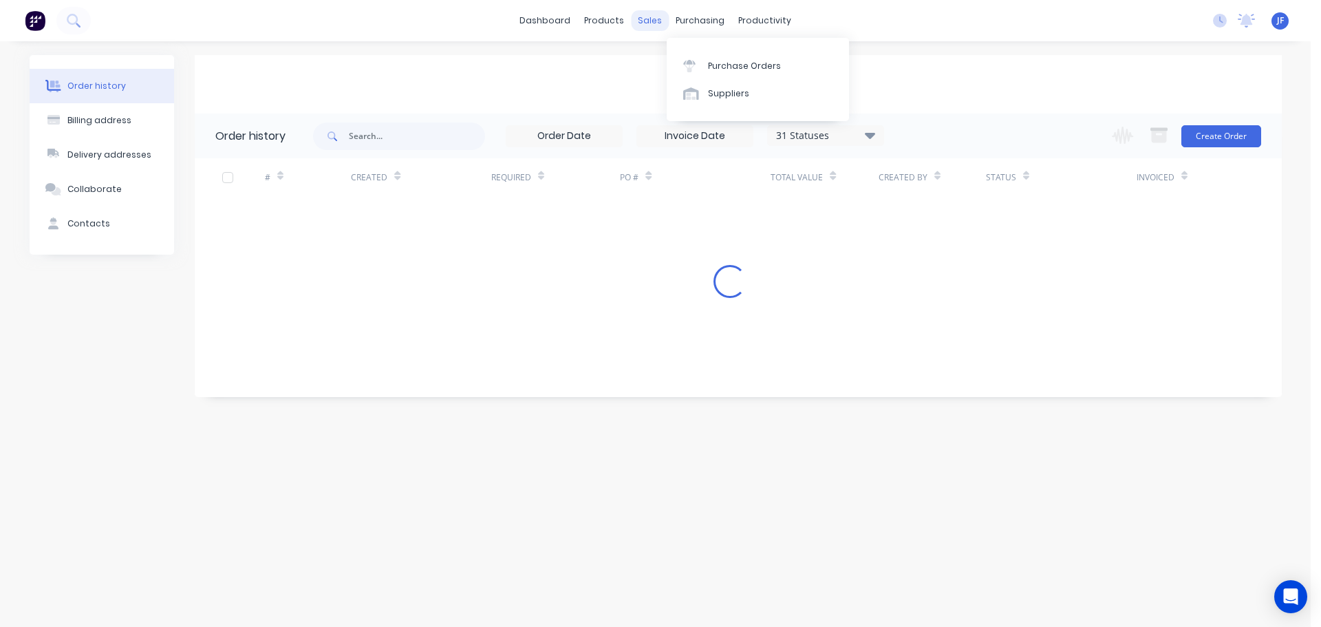
click at [656, 18] on div "sales" at bounding box center [650, 20] width 38 height 21
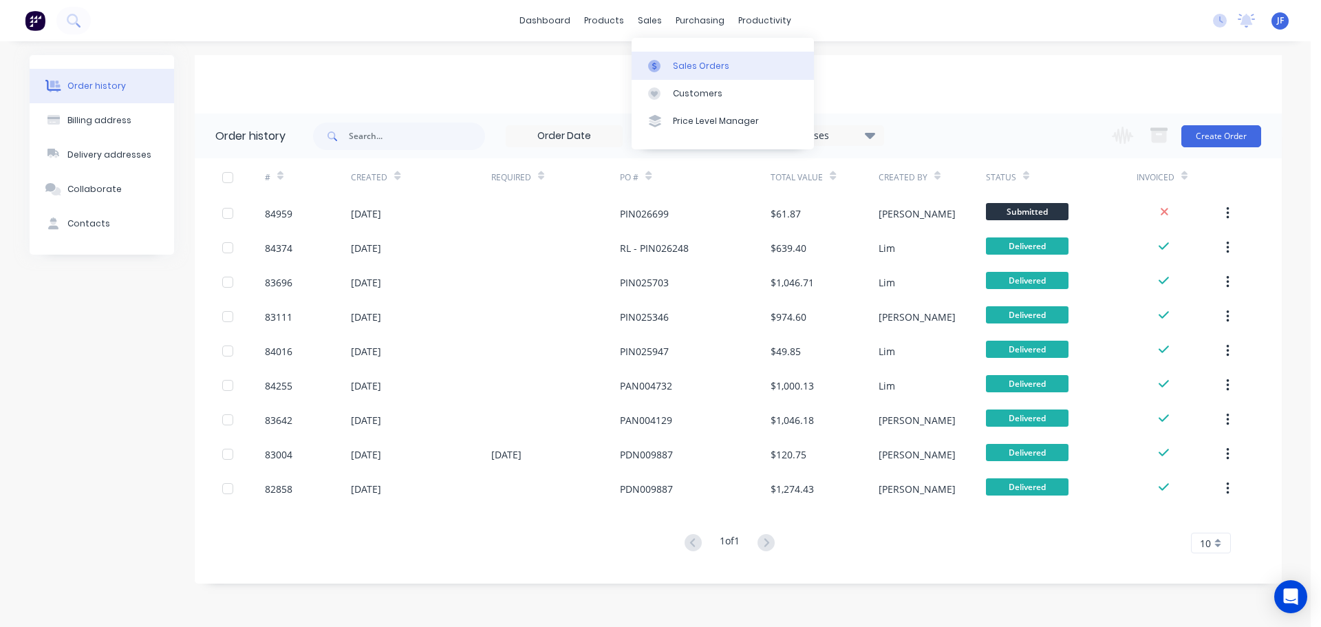
click at [689, 65] on div "Sales Orders" at bounding box center [701, 66] width 56 height 12
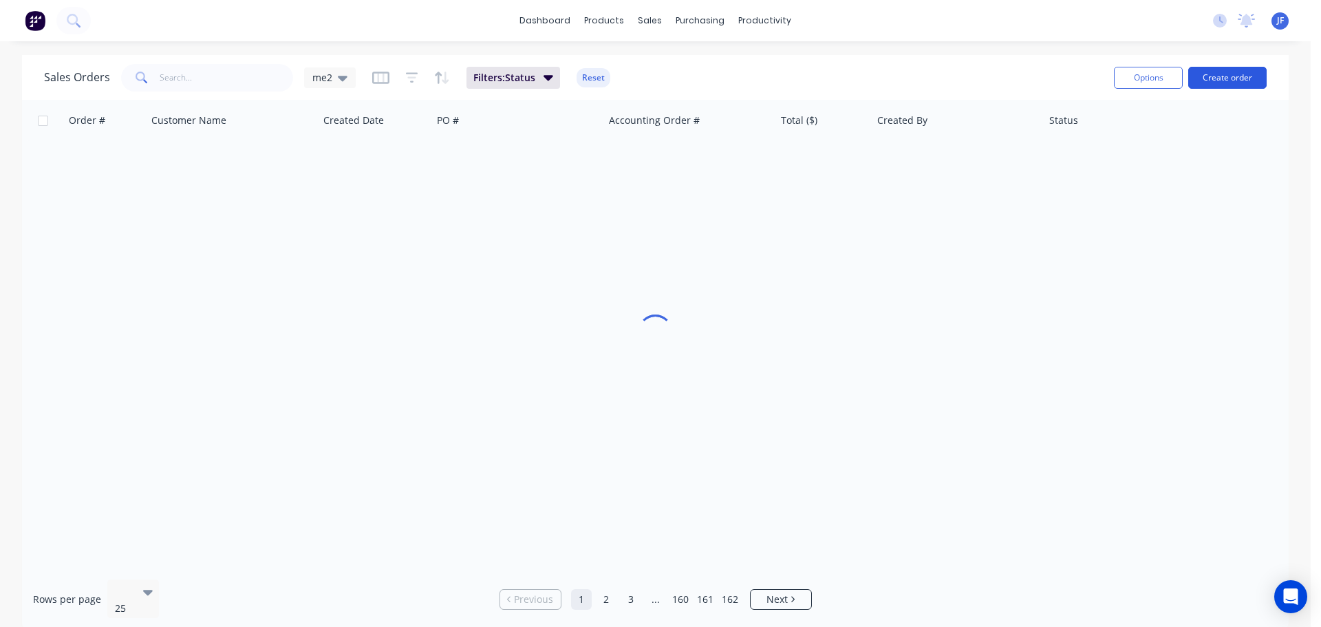
click at [1218, 71] on button "Create order" at bounding box center [1227, 78] width 78 height 22
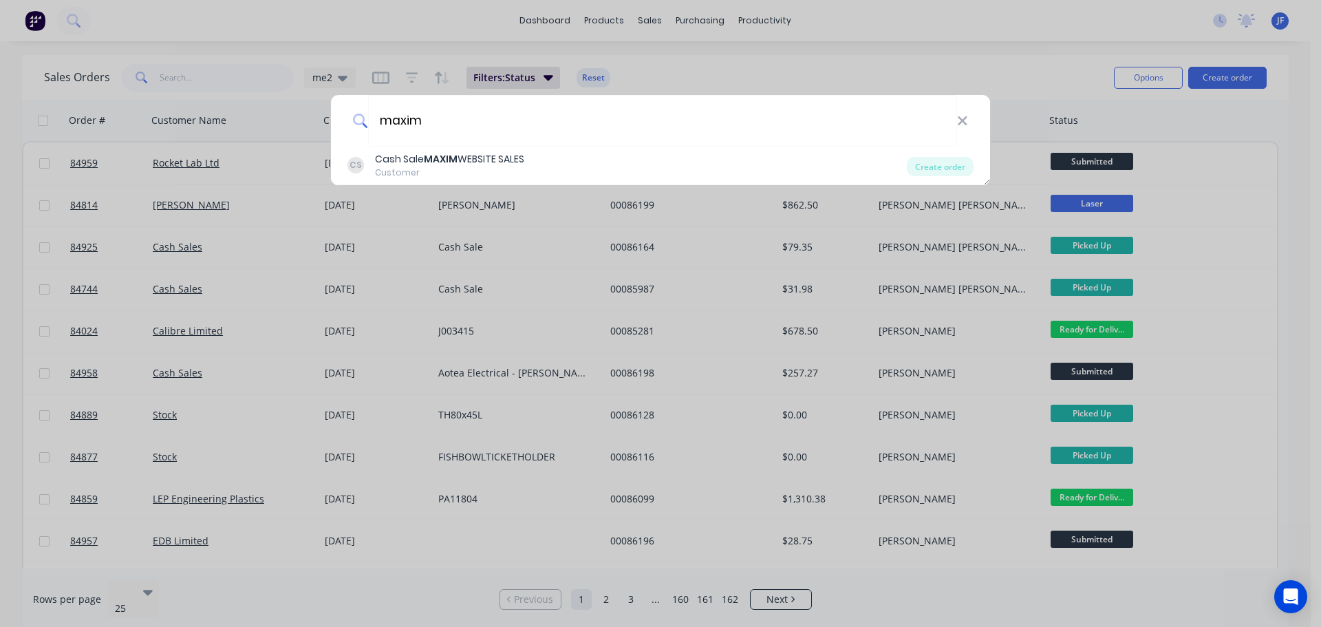
type input "maxim"
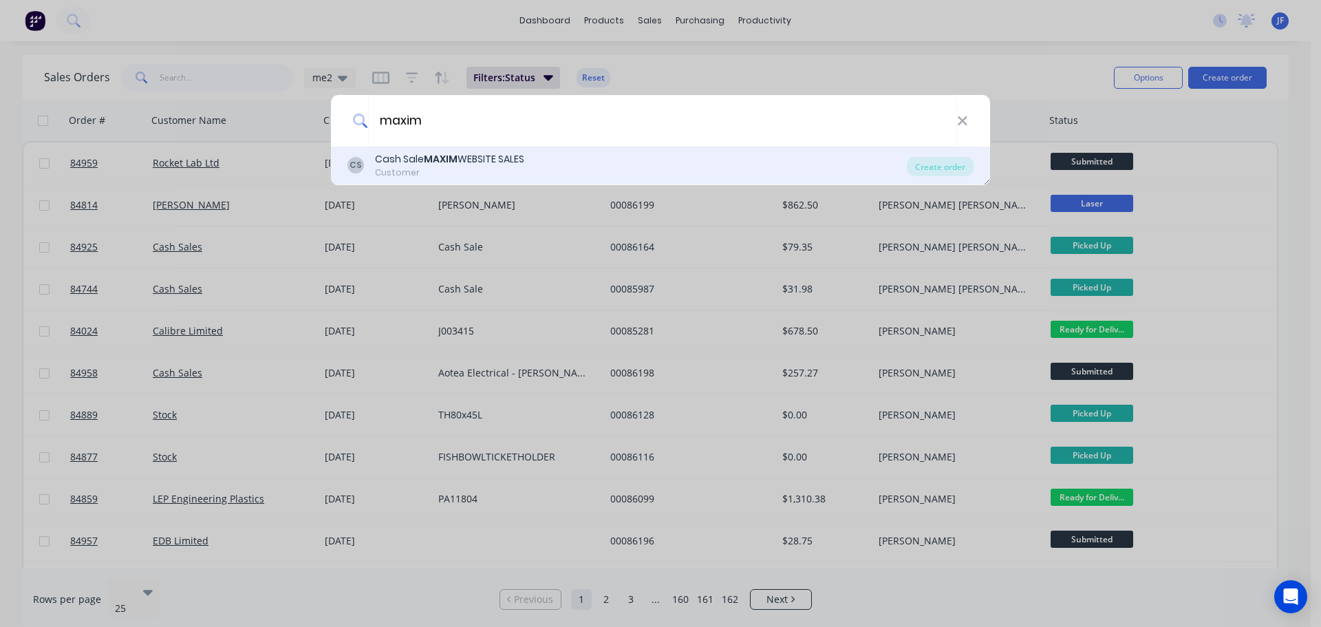
click at [532, 147] on div "CS Cash Sale MAXIM WEBSITE SALES Customer Create order" at bounding box center [660, 166] width 659 height 39
click at [673, 169] on div "CS Cash Sale MAXIM WEBSITE SALES Customer" at bounding box center [626, 165] width 559 height 27
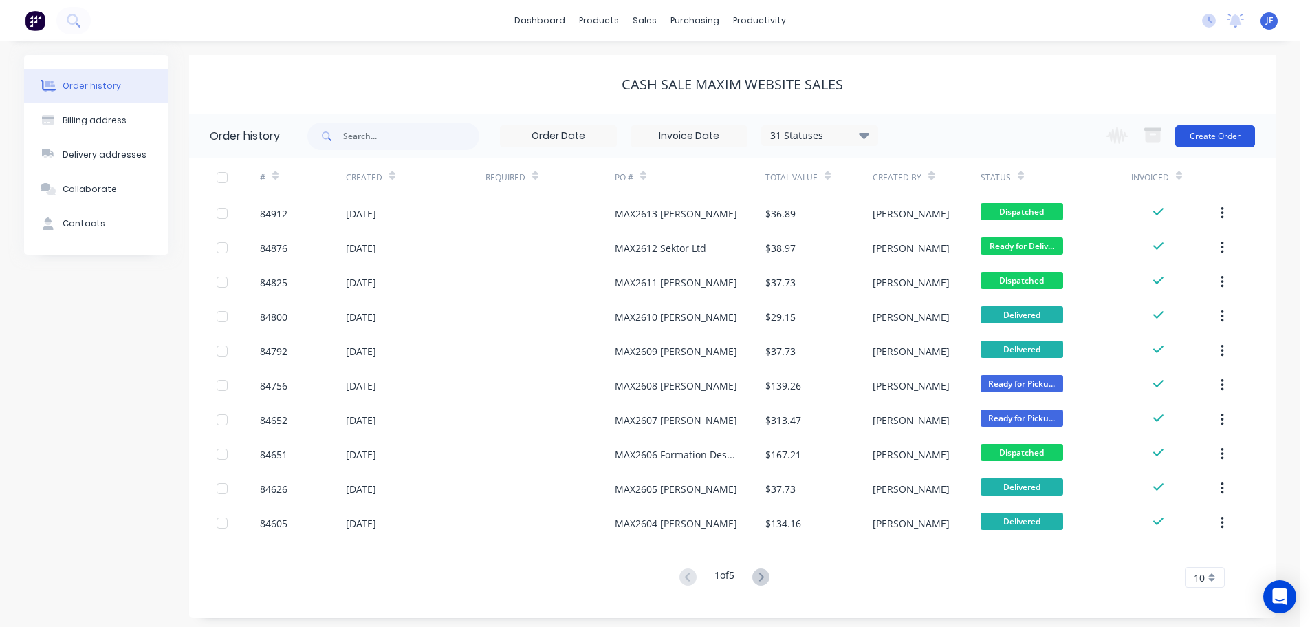
click at [1221, 132] on button "Create Order" at bounding box center [1216, 136] width 80 height 22
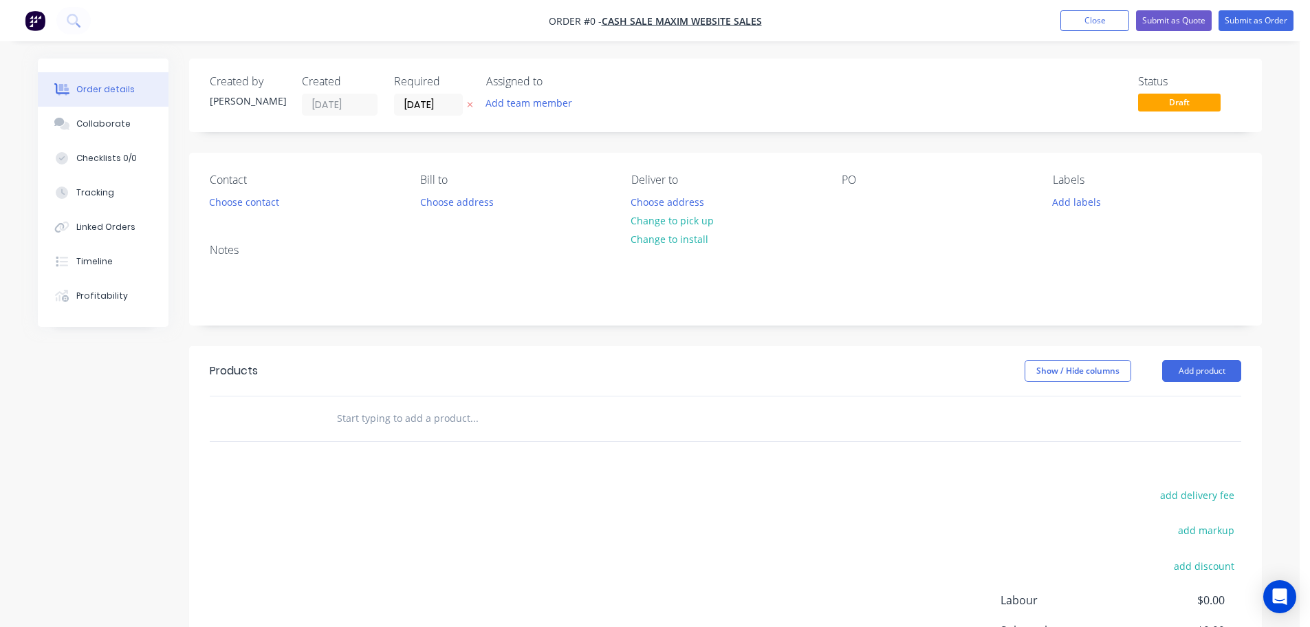
click at [468, 105] on icon "button" at bounding box center [470, 104] width 6 height 8
click at [255, 194] on button "Choose contact" at bounding box center [244, 201] width 85 height 19
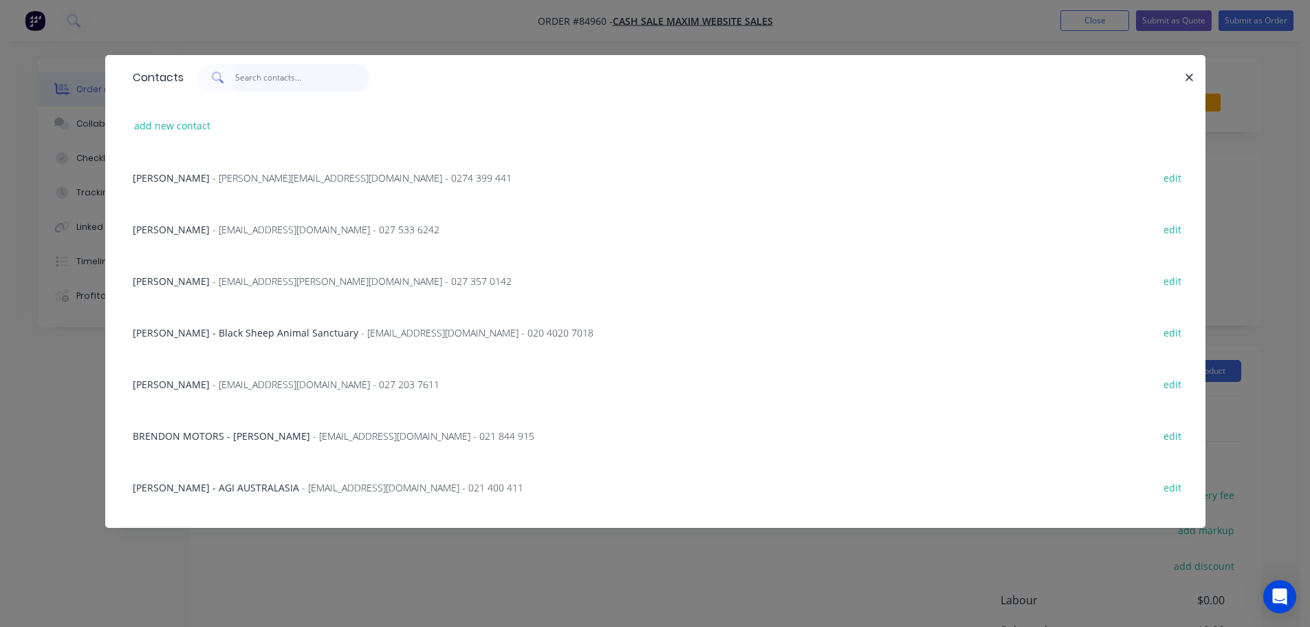
click at [250, 82] on input "text" at bounding box center [302, 78] width 134 height 28
paste input "Terri Porter"
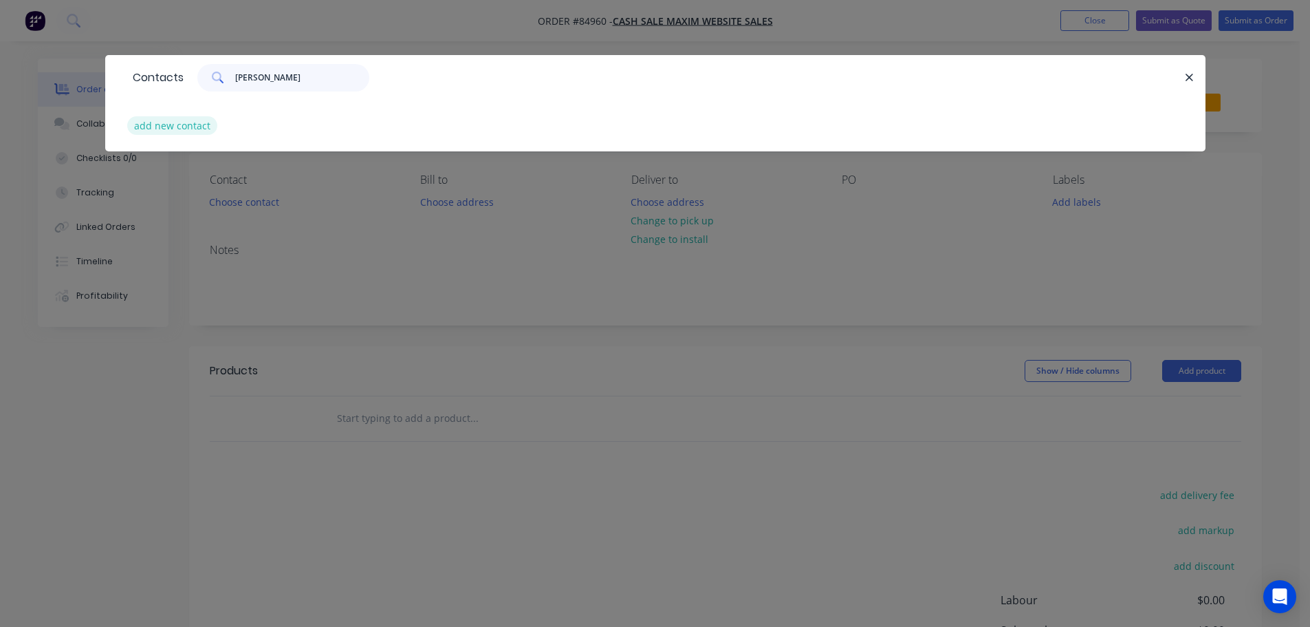
type input "Terri Porter"
click at [193, 130] on button "add new contact" at bounding box center [172, 125] width 91 height 19
select select "AU"
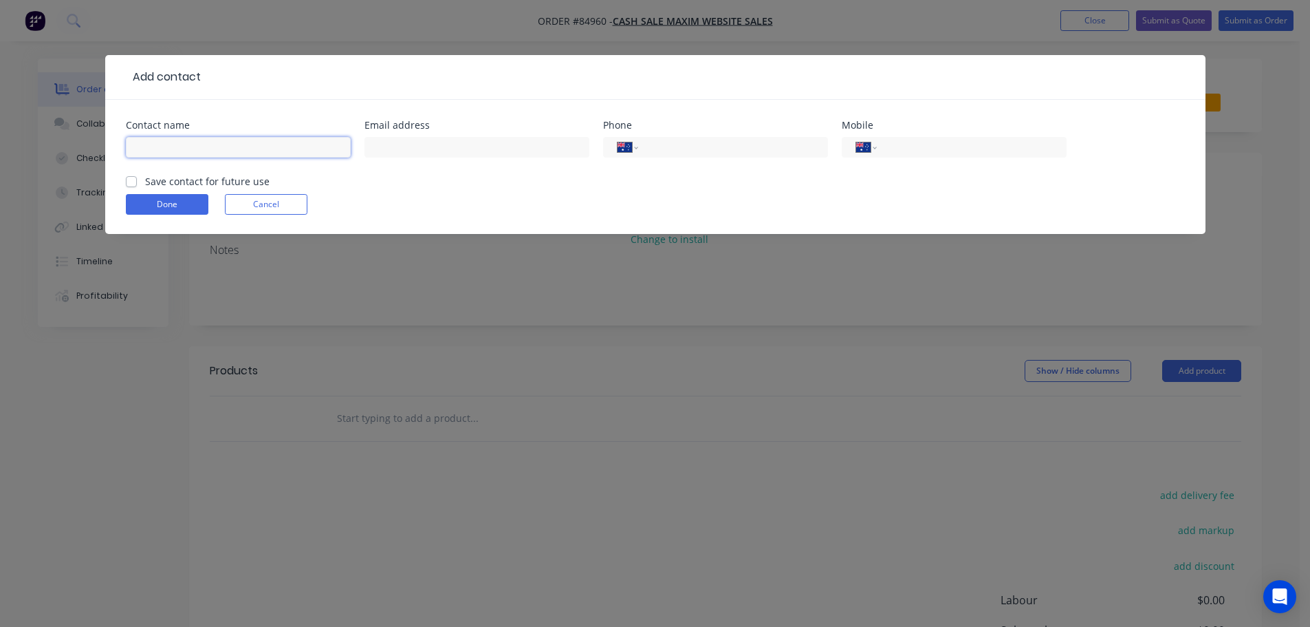
click at [199, 142] on input "text" at bounding box center [238, 147] width 225 height 21
paste input "Terri Porter"
type input "Terri Porter"
click at [189, 181] on label "Save contact for future use" at bounding box center [207, 181] width 125 height 14
click at [137, 181] on input "Save contact for future use" at bounding box center [131, 180] width 11 height 13
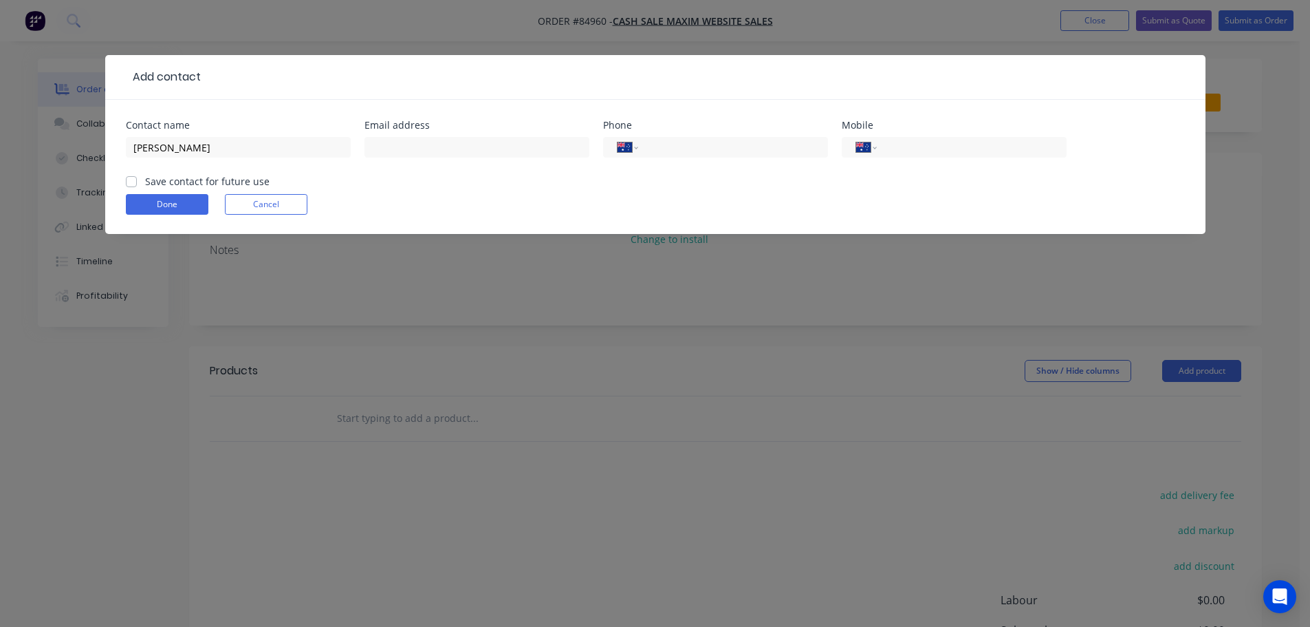
checkbox input "true"
click at [471, 146] on input "text" at bounding box center [477, 147] width 225 height 21
paste input "alison@custommortgages.co.nz"
type input "alison@custommortgages.co.nz"
click at [992, 152] on input "tel" at bounding box center [969, 148] width 165 height 16
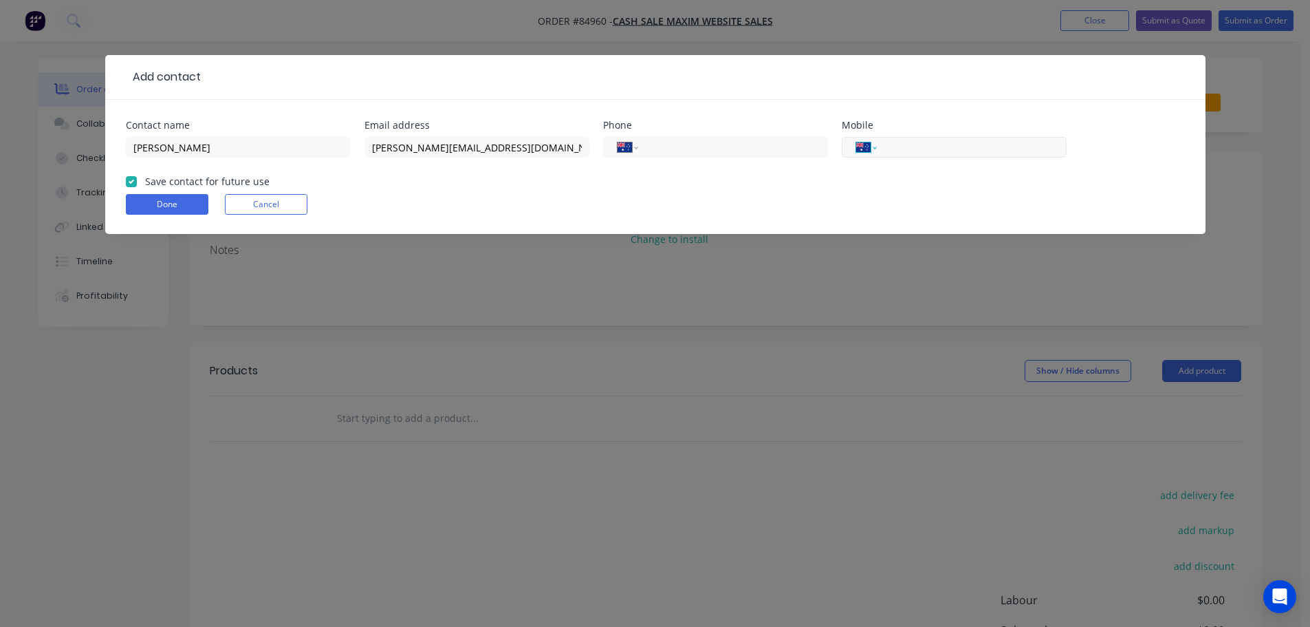
click at [863, 147] on select "International [GEOGRAPHIC_DATA] [GEOGRAPHIC_DATA] [GEOGRAPHIC_DATA] [GEOGRAPHIC…" at bounding box center [866, 147] width 21 height 19
click at [856, 138] on select "International [GEOGRAPHIC_DATA] [GEOGRAPHIC_DATA] [GEOGRAPHIC_DATA] [GEOGRAPHIC…" at bounding box center [866, 147] width 21 height 19
click at [877, 151] on div "International [GEOGRAPHIC_DATA] [GEOGRAPHIC_DATA] [GEOGRAPHIC_DATA] [GEOGRAPHIC…" at bounding box center [954, 147] width 225 height 21
click at [870, 149] on select "International [GEOGRAPHIC_DATA] [GEOGRAPHIC_DATA] [GEOGRAPHIC_DATA] [GEOGRAPHIC…" at bounding box center [866, 147] width 21 height 19
select select "NZ"
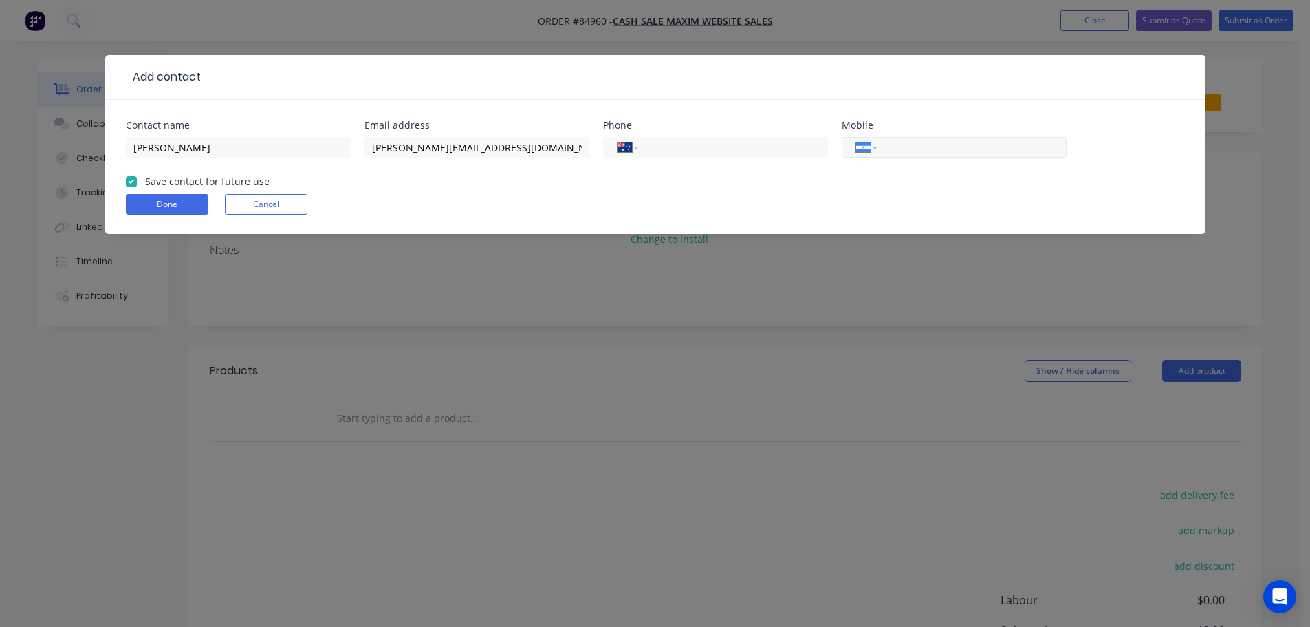
click at [856, 138] on select "International [GEOGRAPHIC_DATA] [GEOGRAPHIC_DATA] [GEOGRAPHIC_DATA] [GEOGRAPHIC…" at bounding box center [866, 147] width 21 height 19
paste input "027 263 4482"
type input "027 263 4482"
click at [159, 204] on button "Done" at bounding box center [167, 204] width 83 height 21
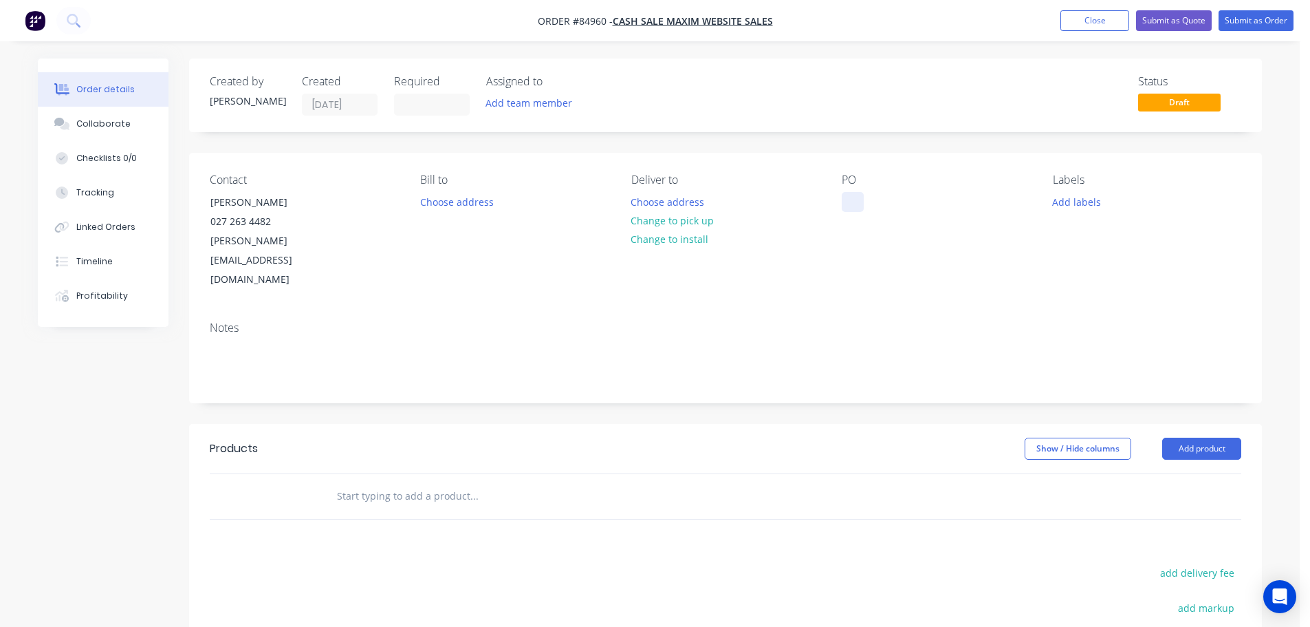
click at [849, 204] on div at bounding box center [853, 202] width 22 height 20
click at [680, 204] on button "Choose address" at bounding box center [668, 201] width 88 height 19
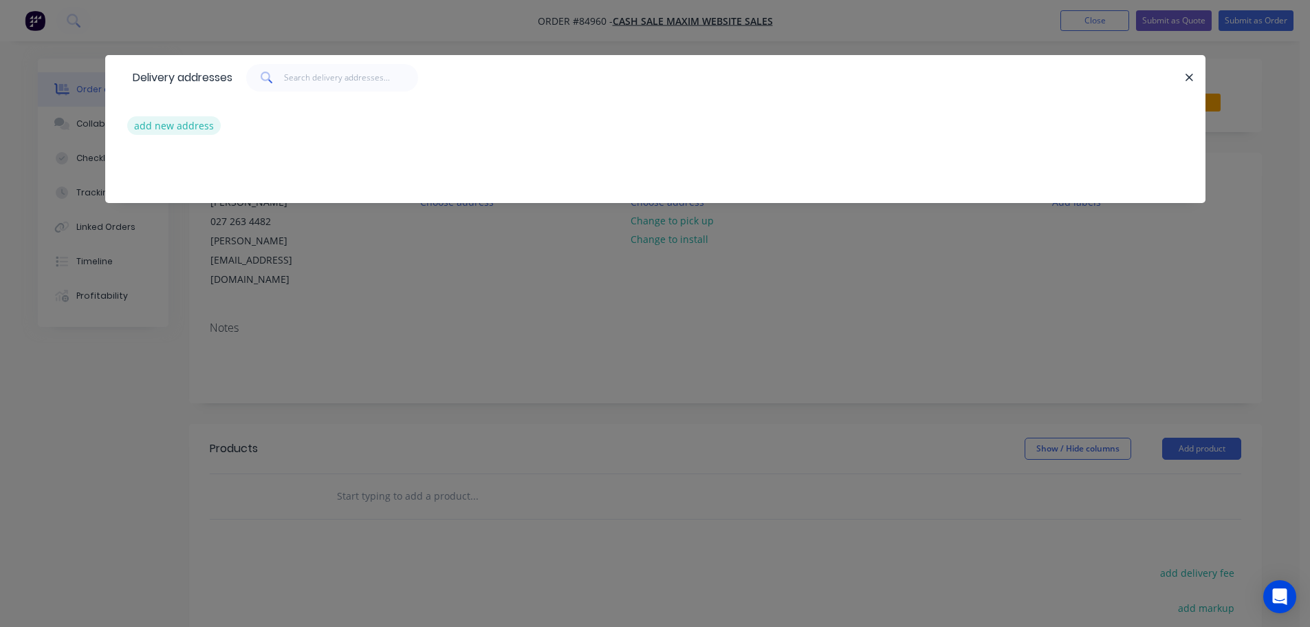
click at [163, 119] on button "add new address" at bounding box center [174, 125] width 94 height 19
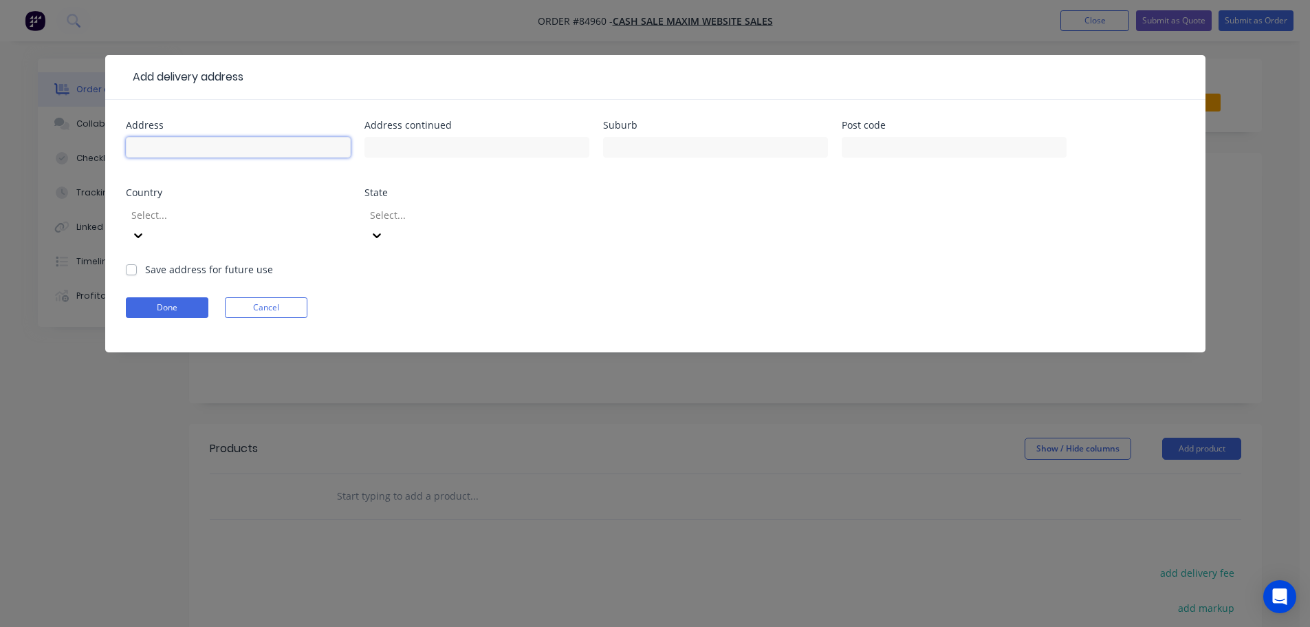
click at [239, 141] on input "text" at bounding box center [238, 147] width 225 height 21
paste input "Custom Mortgages 32 Rees St Level 3 Mountineer Building OTA Queenstown 9300"
click at [291, 145] on input "Custom Mortgages 32 Rees St Level 3 Mountineer Building OTA Queenstown 9300" at bounding box center [238, 147] width 225 height 21
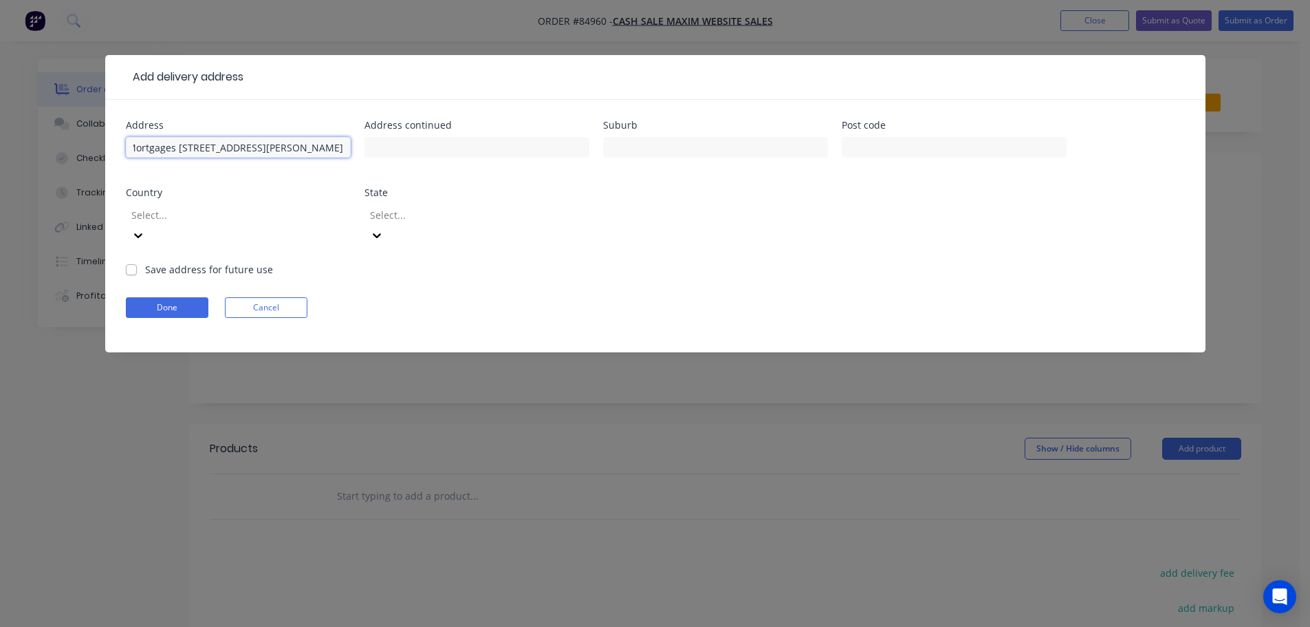
type input "Custom Mortgages 32 Rees St Level 3 Mountineer Building OTA 9300"
type input "Queenstown"
drag, startPoint x: 294, startPoint y: 145, endPoint x: 400, endPoint y: 143, distance: 106.6
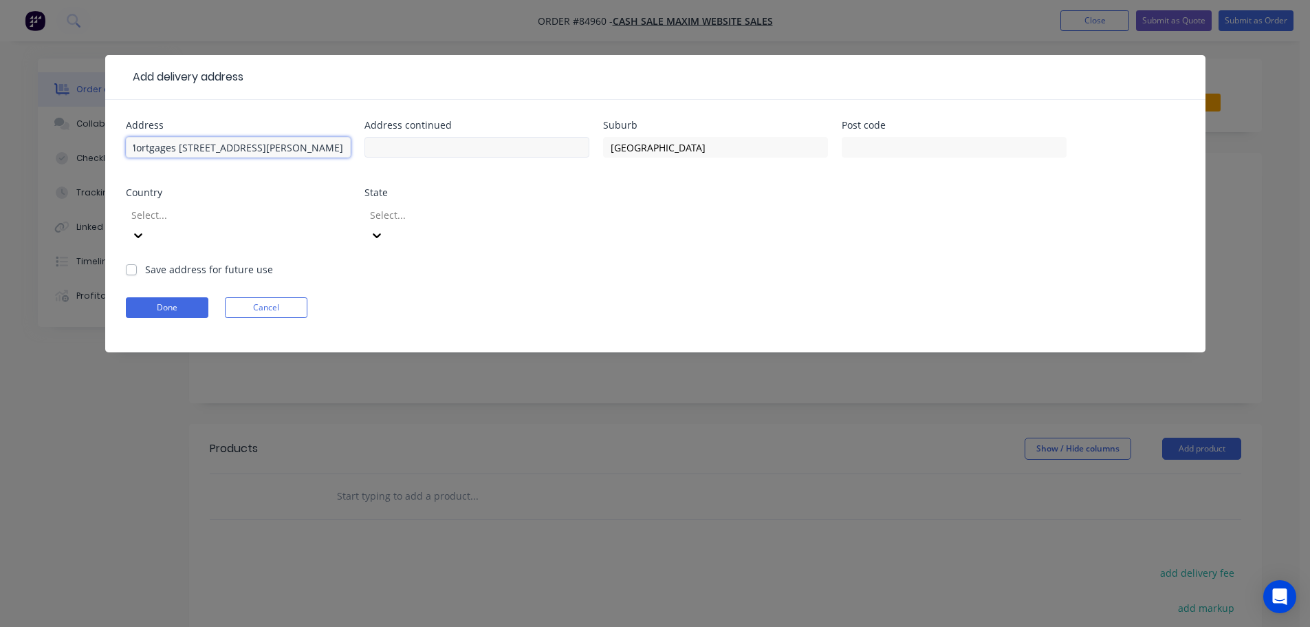
click at [400, 143] on div "Address Custom Mortgages 32 Rees St Level 3 Mountineer Building OTA 9300 Addres…" at bounding box center [655, 191] width 1059 height 142
click at [330, 148] on input "Custom Mortgages 32 Rees St Level 3 Mountineer Building OTA 9300" at bounding box center [238, 147] width 225 height 21
type input "Custom Mortgages 32 Rees St Level 3 Mountineer Building OTA"
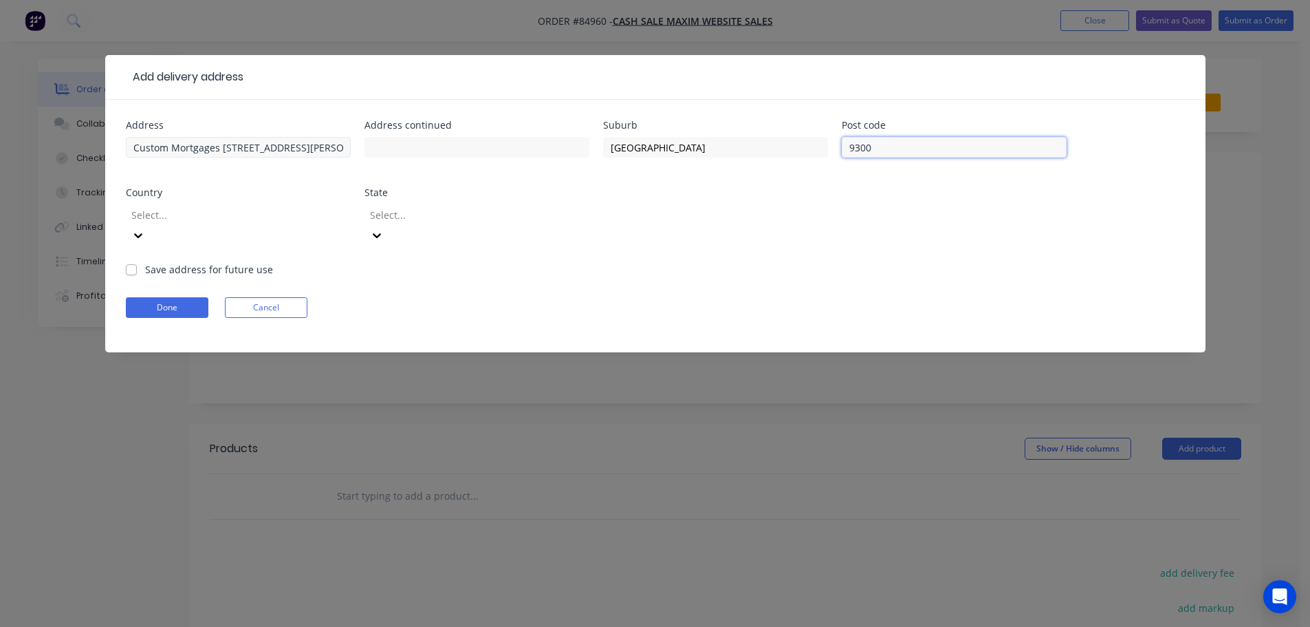
type input "9300"
click at [272, 149] on input "Custom Mortgages 32 Rees St Level 3 Mountineer Building OTA" at bounding box center [238, 147] width 225 height 21
drag, startPoint x: 221, startPoint y: 147, endPoint x: 297, endPoint y: 147, distance: 76.4
click at [297, 147] on input "Custom Mortgages 32 Rees St Level 3 Mountineer Building OTA" at bounding box center [238, 147] width 225 height 21
click at [224, 147] on input "Custom Mortgages 32 Rees St Level 3 Mountineer Building OTA" at bounding box center [238, 147] width 225 height 21
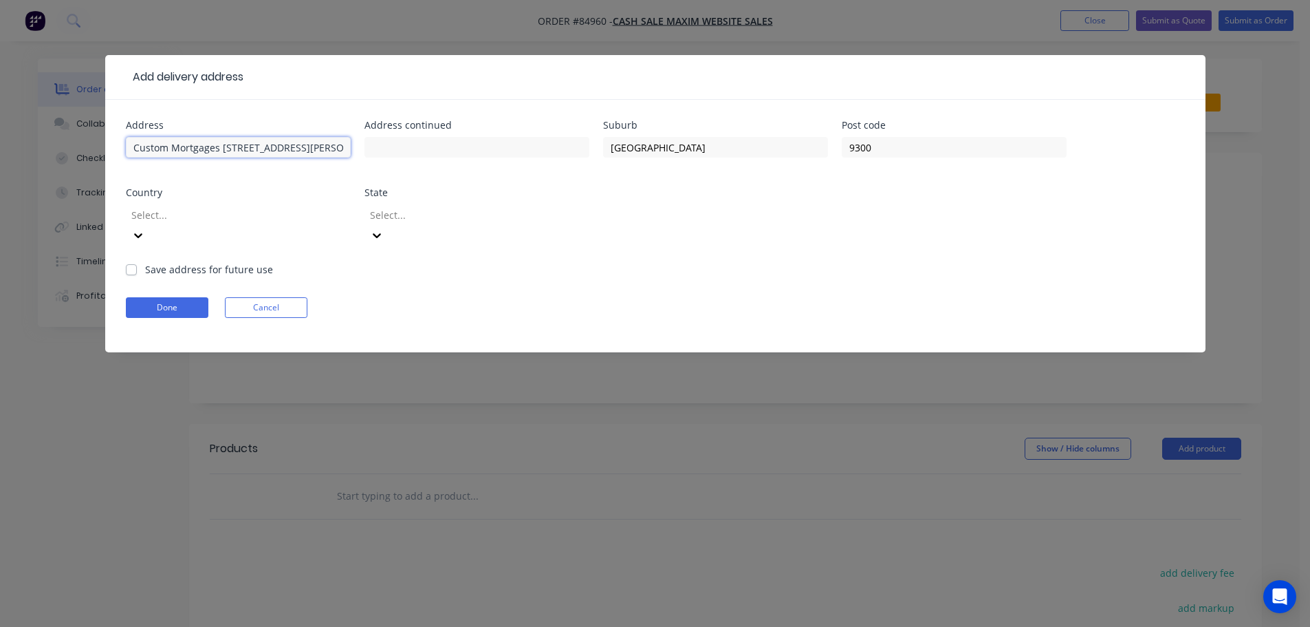
click at [219, 147] on input "Custom Mortgages 32 Rees St Level 3 Mountineer Building OTA" at bounding box center [238, 147] width 225 height 21
click at [215, 147] on input "Custom Mortgages 32 Rees St Level 3 Mountineer Building OTA" at bounding box center [238, 147] width 225 height 21
click at [217, 149] on input "Custom Mortgages 32 Rees St Level 3 Mountineer Building OTA" at bounding box center [238, 147] width 225 height 21
click at [272, 149] on input "Custom Mortgages, 32 Rees St Level 3 Mountineer Building OTA" at bounding box center [238, 147] width 225 height 21
click at [316, 148] on input "Custom Mortgages, 32 Rees St ,Level 3 Mountineer Building OTA" at bounding box center [238, 147] width 225 height 21
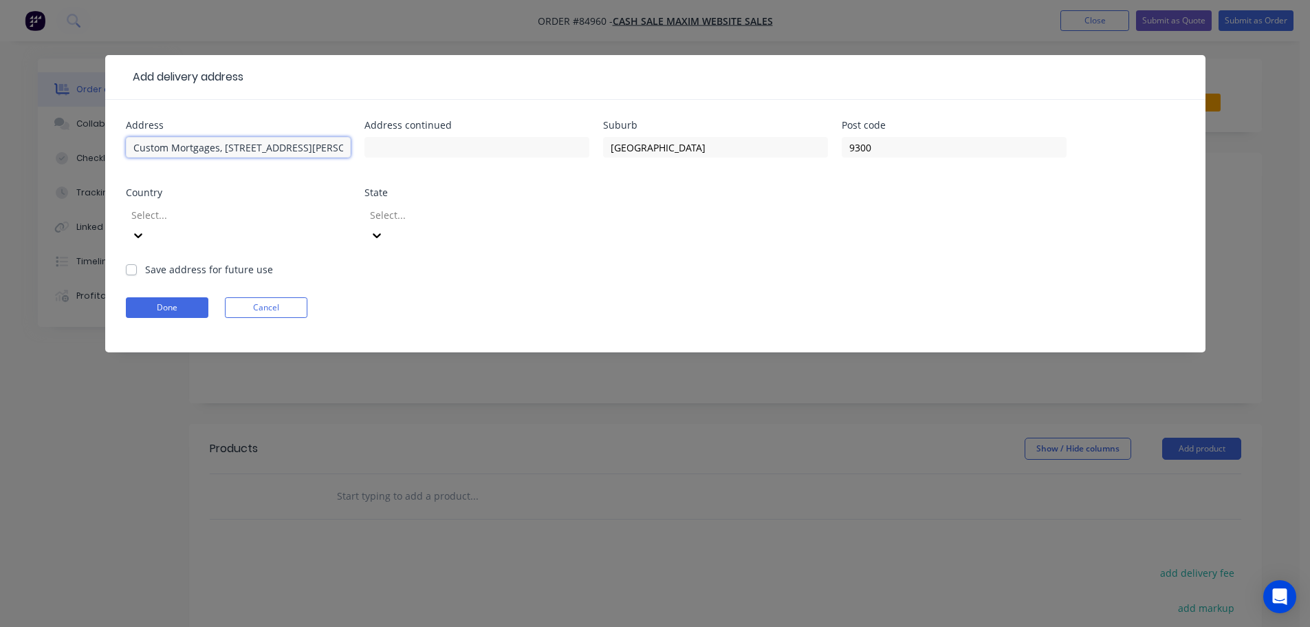
click at [316, 148] on input "Custom Mortgages, 32 Rees St ,Level 3 Mountineer Building OTA" at bounding box center [238, 147] width 225 height 21
type input "Custom Mortgages, 32 Rees St ,Level 3 Building OTA"
type input "Mountineer"
click at [319, 149] on input "Custom Mortgages, 32 Rees St ,Level 3 Building OTA" at bounding box center [238, 147] width 225 height 21
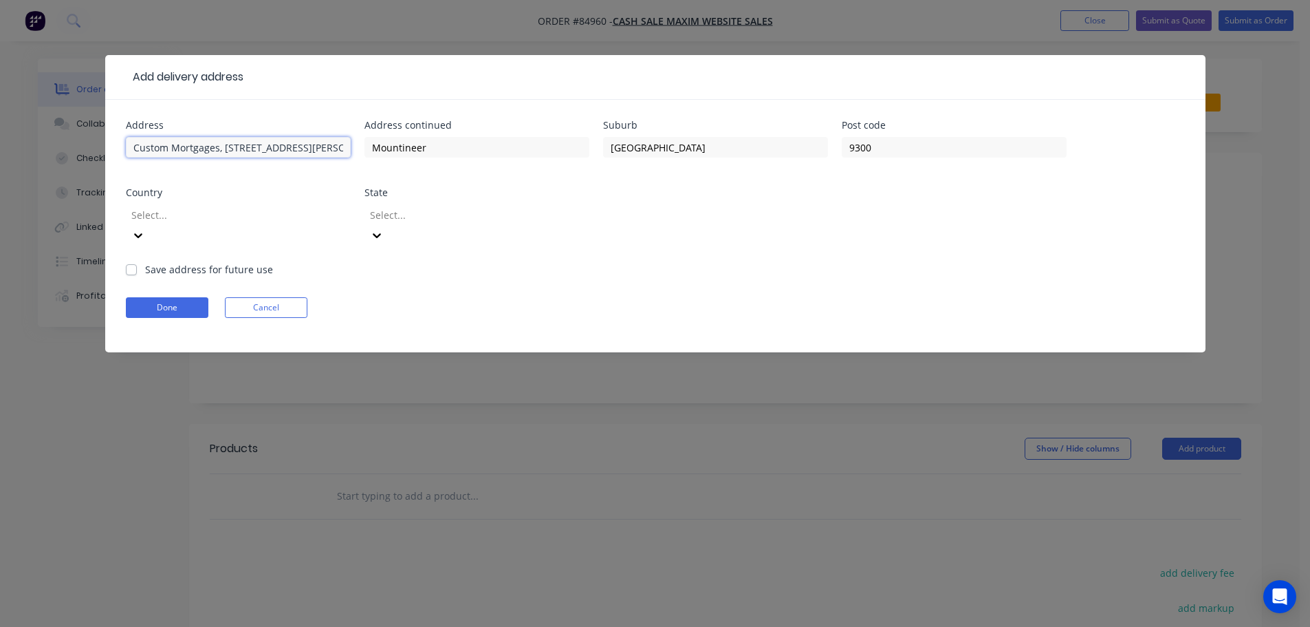
click at [318, 147] on input "Custom Mortgages, 32 Rees St ,Level 3 Building OTA" at bounding box center [238, 147] width 225 height 21
click at [331, 145] on input "Custom Mortgages, 32 Rees St ,Level 3 Building OTA" at bounding box center [238, 147] width 225 height 21
click at [327, 145] on input "Custom Mortgages, 32 Rees St ,Level 3 Building OTA" at bounding box center [238, 147] width 225 height 21
type input "Custom Mortgages, 32 Rees St ,Level 3 OTA"
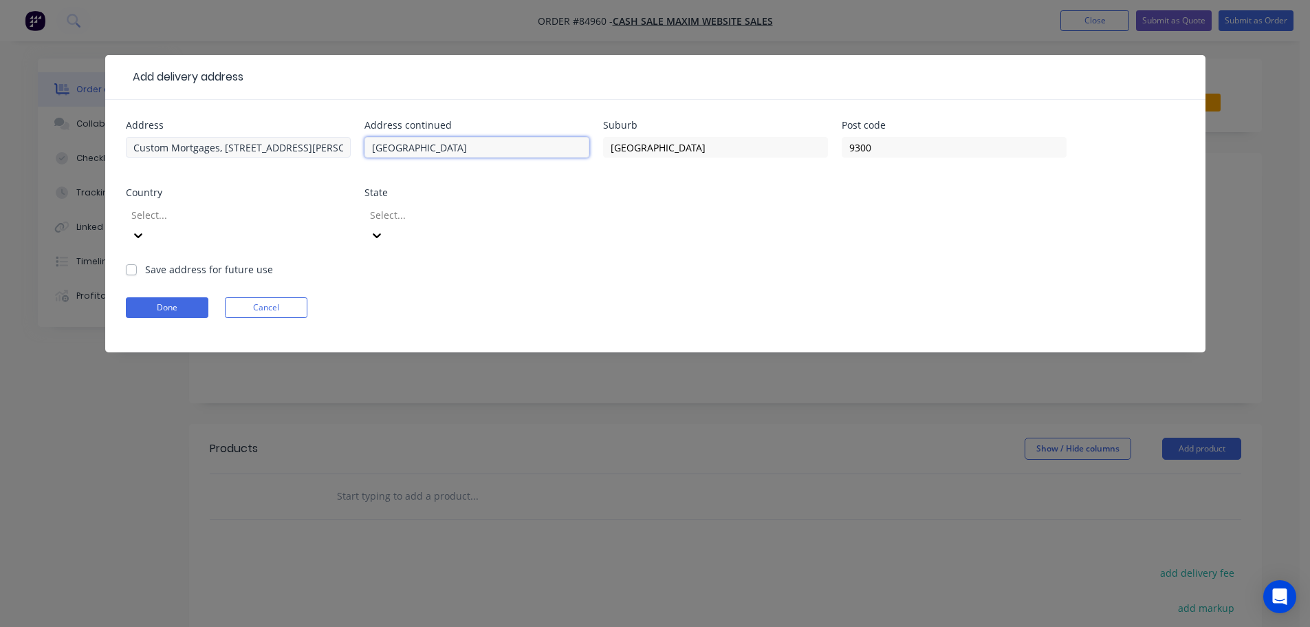
type input "Mountineer Building"
drag, startPoint x: 275, startPoint y: 147, endPoint x: 301, endPoint y: 147, distance: 26.1
click at [301, 147] on input "Custom Mortgages, 32 Rees St ,Level 3 OTA" at bounding box center [238, 147] width 225 height 21
drag, startPoint x: 305, startPoint y: 148, endPoint x: 274, endPoint y: 149, distance: 31.0
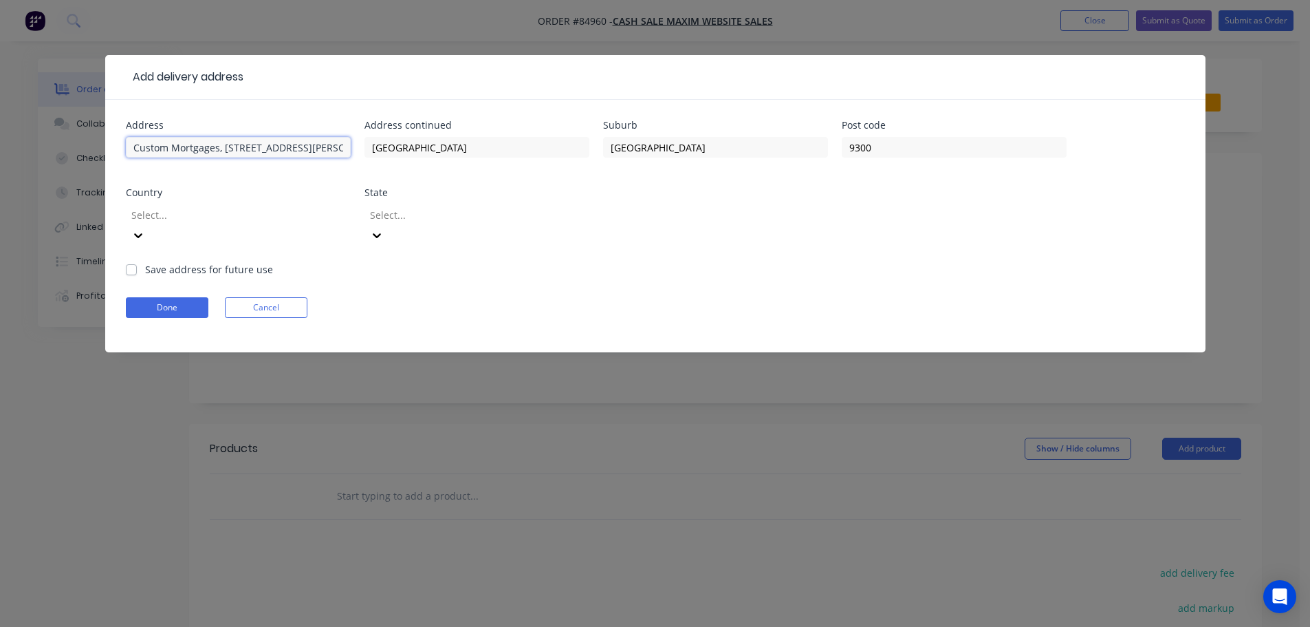
click at [274, 149] on input "Custom Mortgages, 32 Rees St ,Level 3 OTA" at bounding box center [238, 147] width 225 height 21
type input "Custom Mortgages, 32 Rees St , OTA"
type input "Level 3, Mountineer Building"
drag, startPoint x: 294, startPoint y: 147, endPoint x: 270, endPoint y: 151, distance: 24.4
click at [270, 151] on input "Custom Mortgages, 32 Rees St , OTA" at bounding box center [238, 147] width 225 height 21
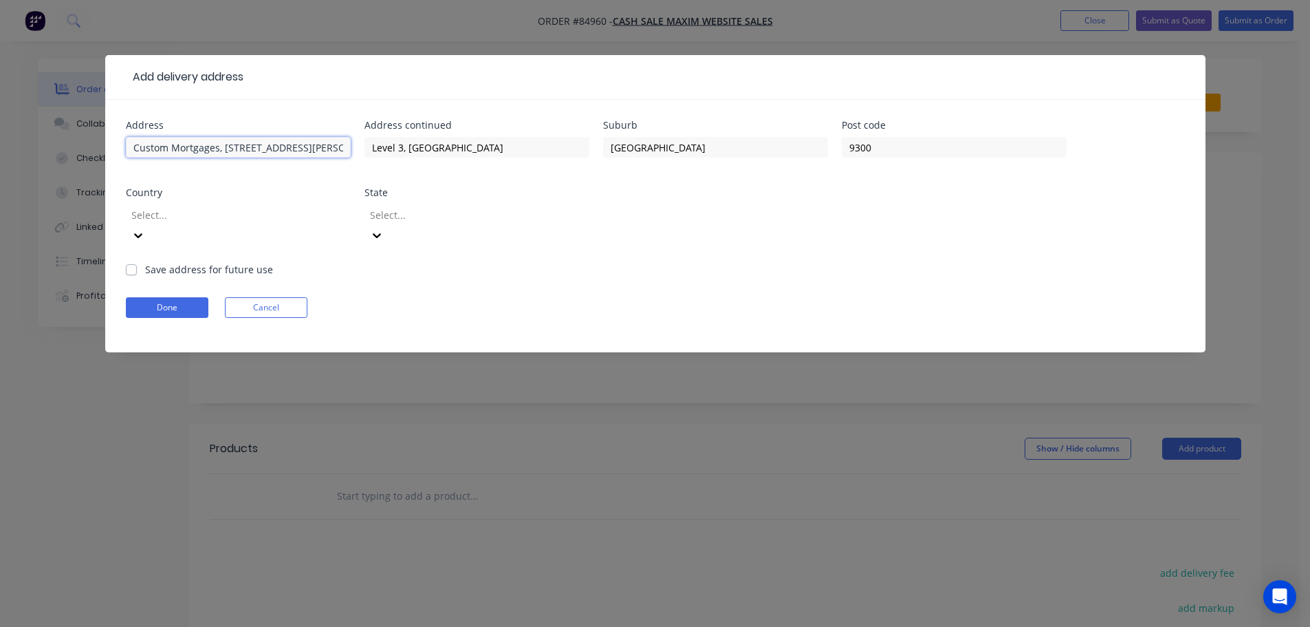
type input "Custom Mortgages, 32 Rees St"
click at [171, 297] on button "Done" at bounding box center [167, 307] width 83 height 21
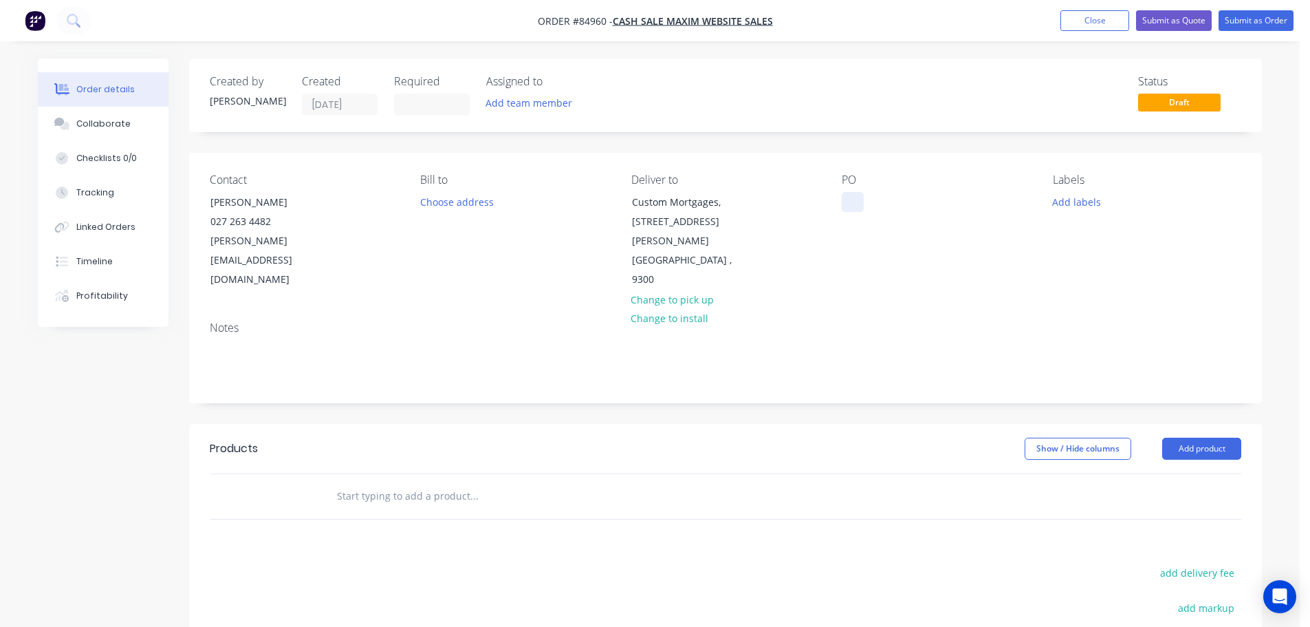
click at [855, 202] on div at bounding box center [853, 202] width 22 height 20
drag, startPoint x: 288, startPoint y: 198, endPoint x: 193, endPoint y: 197, distance: 94.9
click at [193, 197] on div "Contact Terri Porter 027 263 4482 alison@custommortgages.co.nz Bill to Choose a…" at bounding box center [725, 232] width 1073 height 158
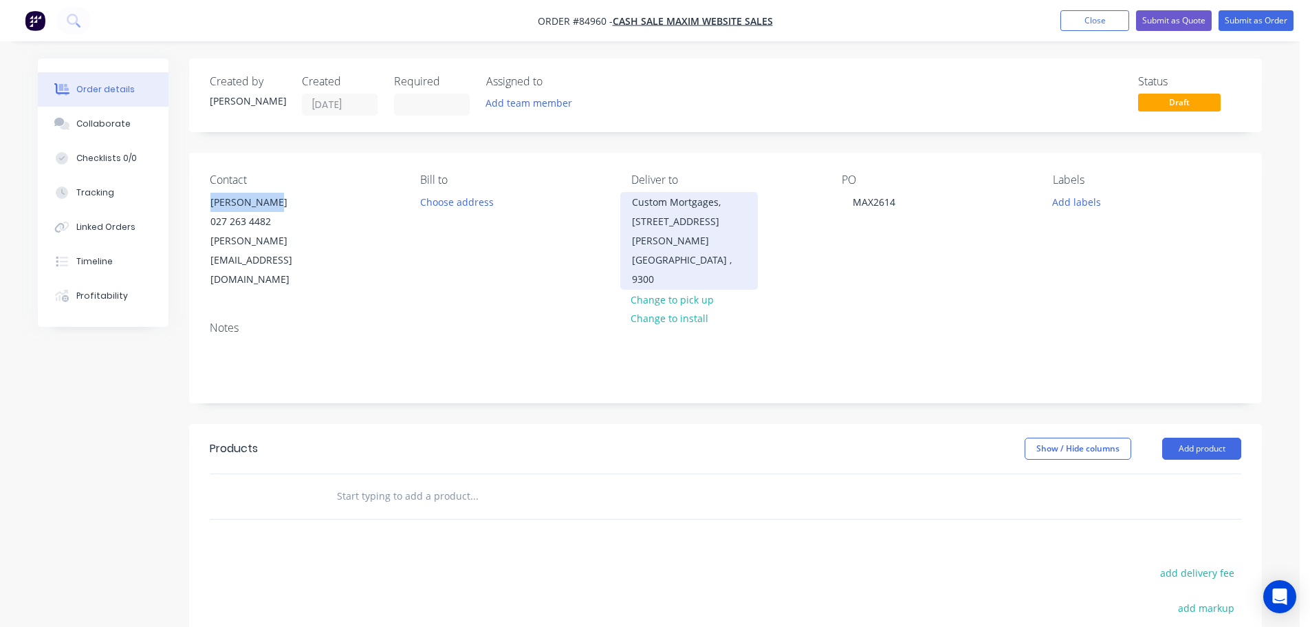
copy div "Terri Porter"
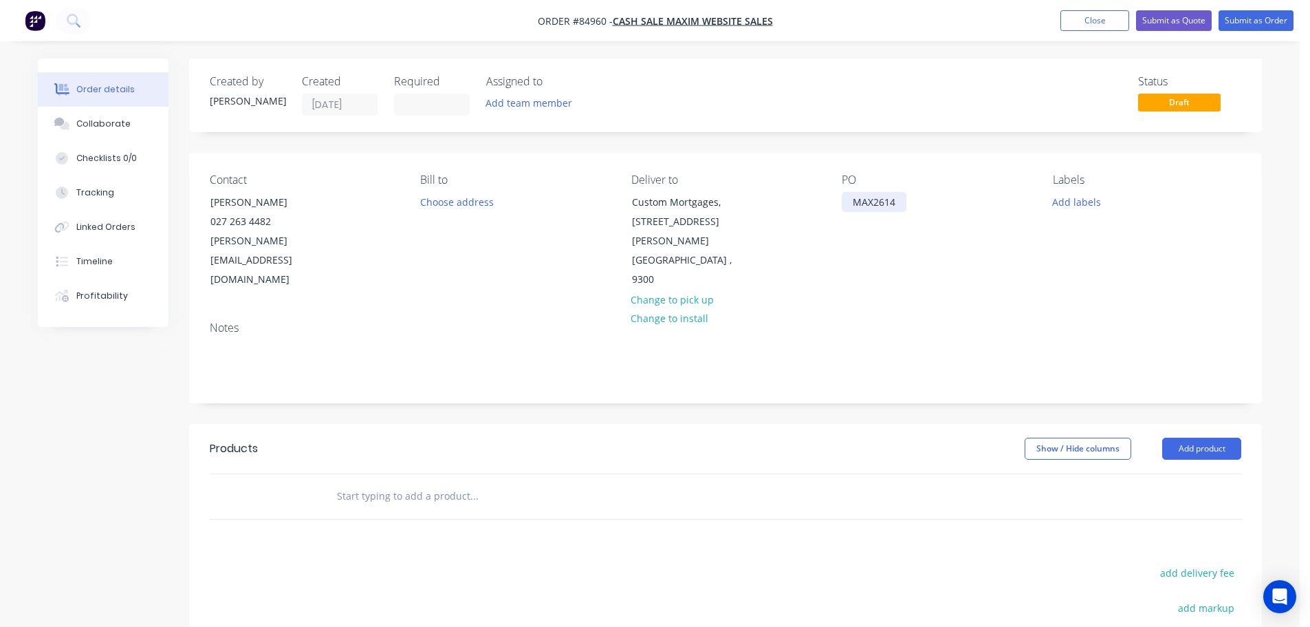
click at [888, 199] on div "MAX2614" at bounding box center [874, 202] width 65 height 20
click at [899, 200] on div "MAX2614" at bounding box center [874, 202] width 65 height 20
click at [399, 482] on input "text" at bounding box center [473, 496] width 275 height 28
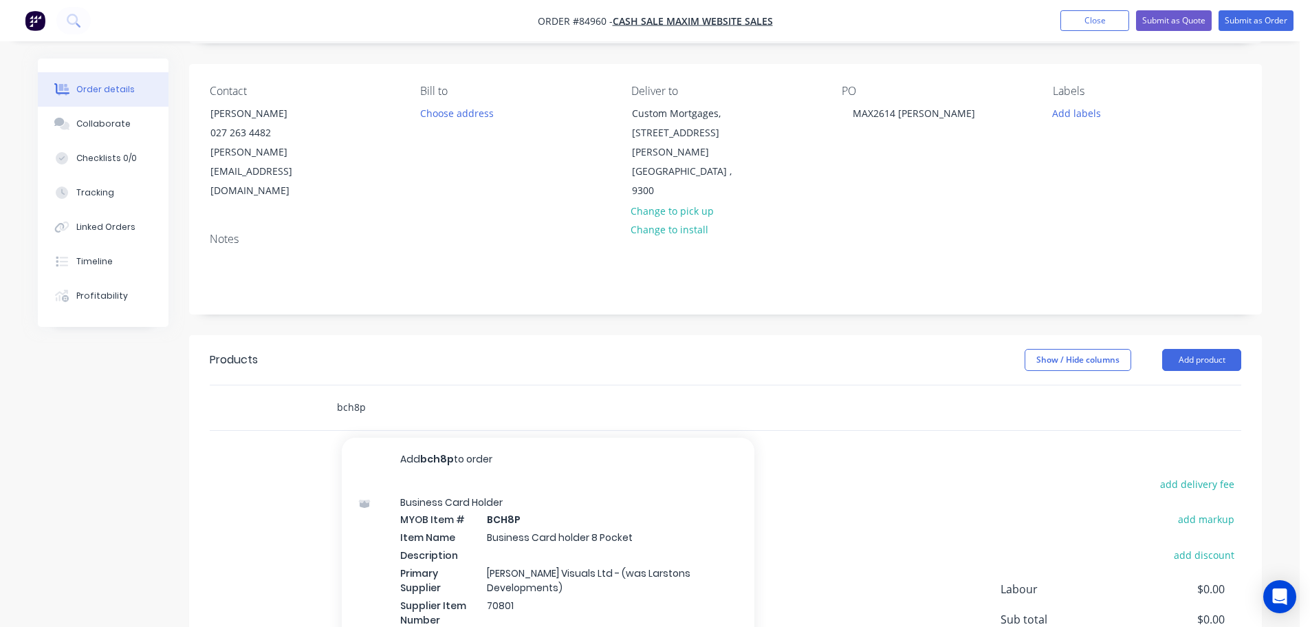
scroll to position [138, 0]
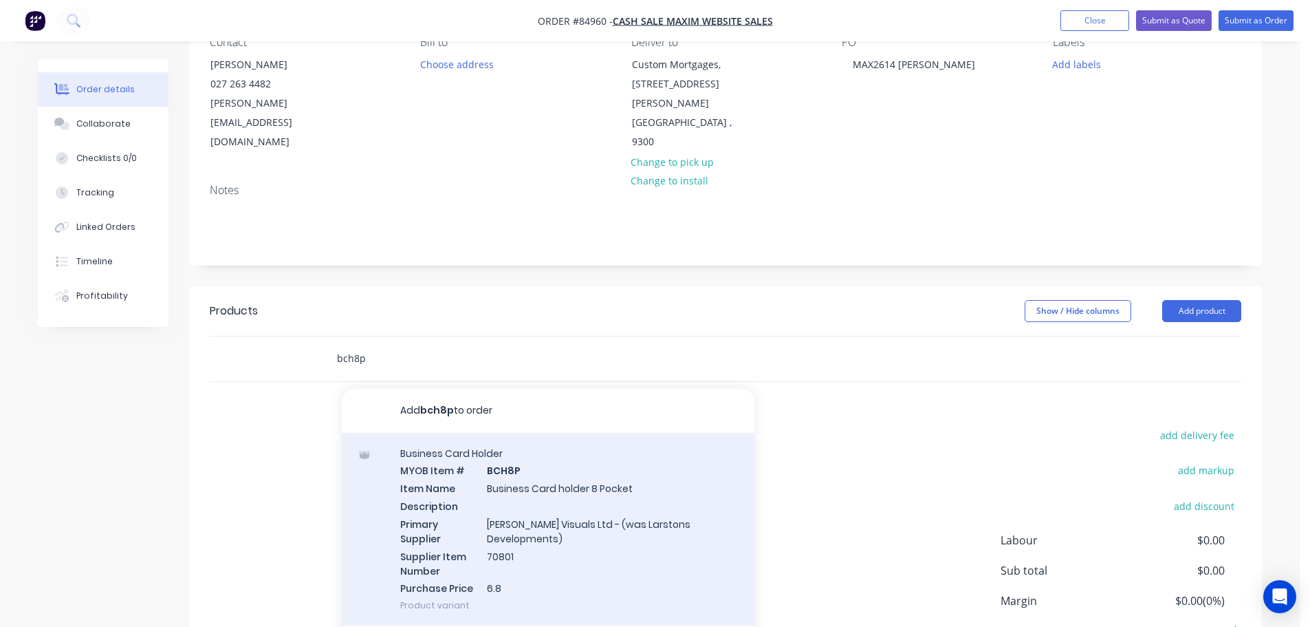
type input "bch8p"
click at [477, 448] on div "Business Card Holder MYOB Item # BCH8P Item Name Business Card holder 8 Pocket …" at bounding box center [548, 529] width 413 height 193
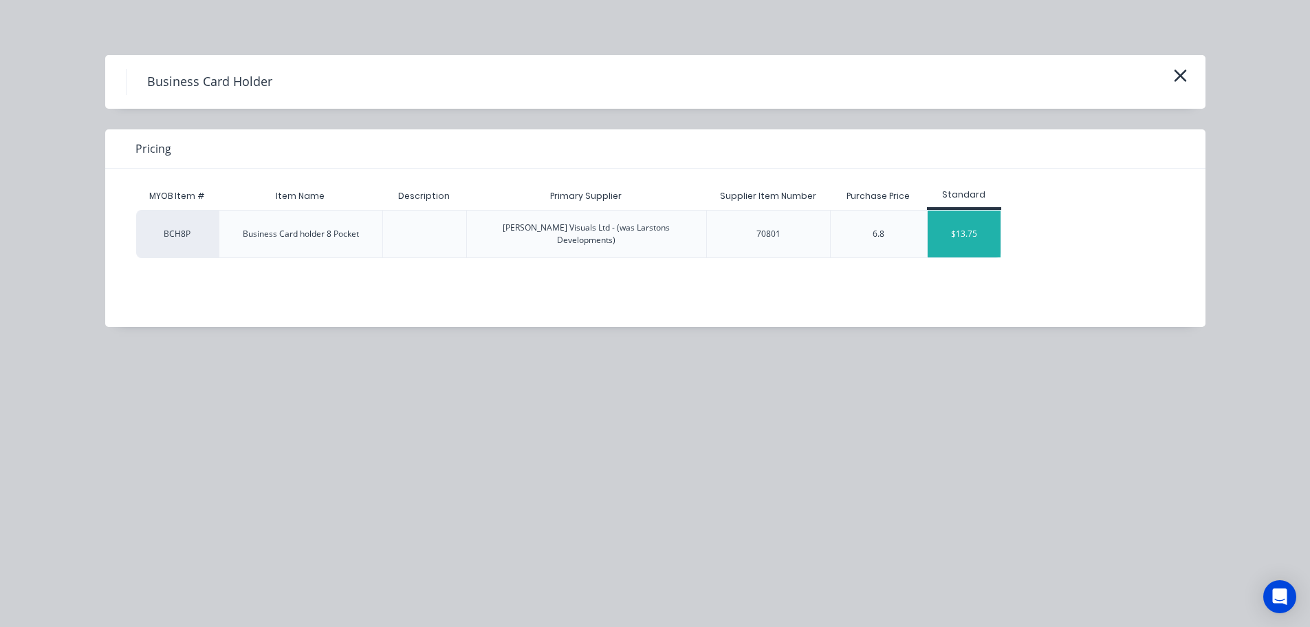
click at [946, 220] on div "$13.75" at bounding box center [965, 234] width 74 height 47
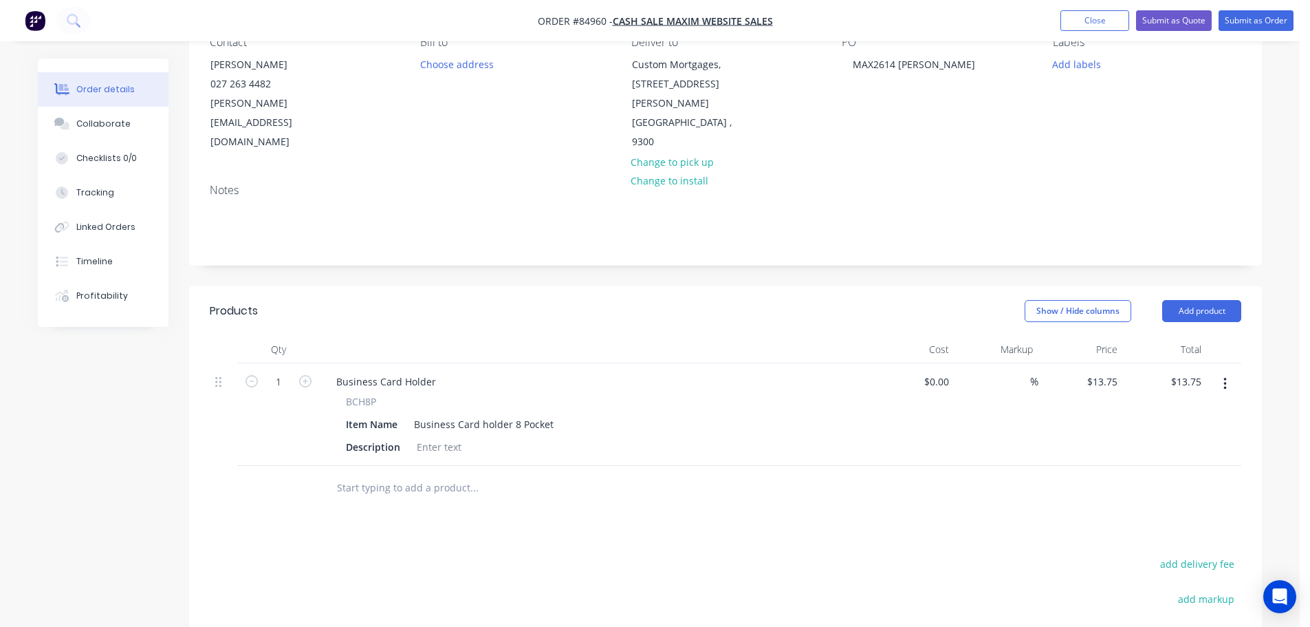
click at [360, 394] on span "BCH8P" at bounding box center [361, 401] width 30 height 14
copy span "BCH8P"
click at [361, 371] on div "Business Card Holder" at bounding box center [386, 381] width 122 height 20
paste div
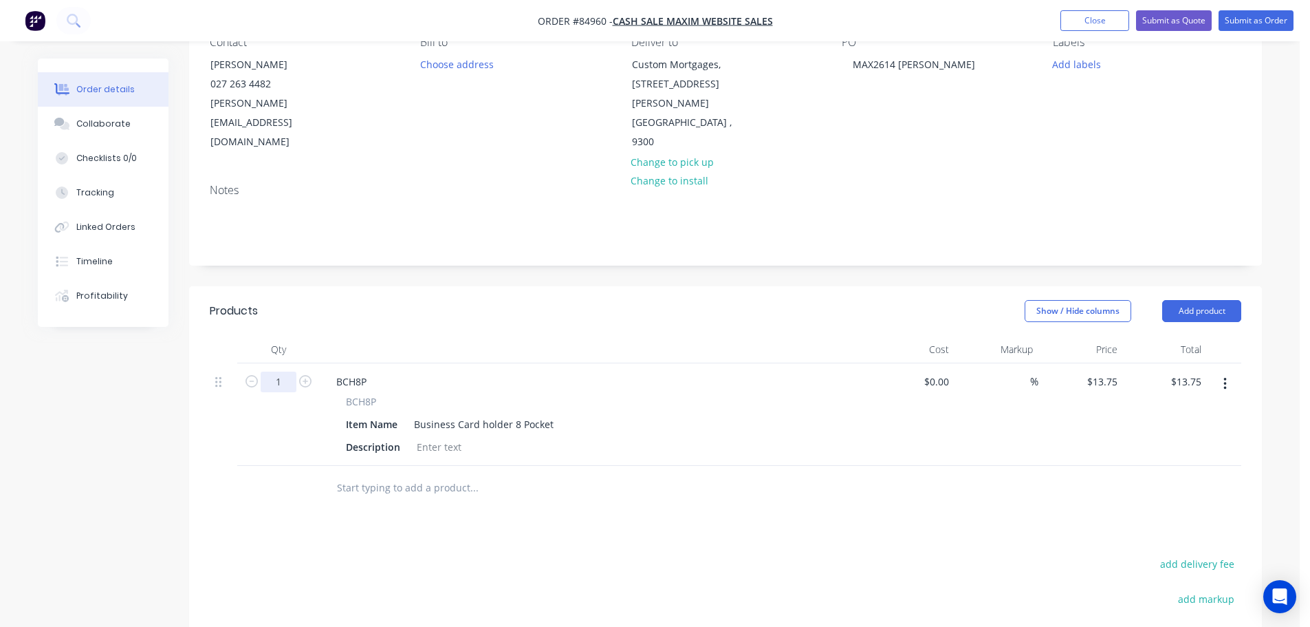
click at [269, 371] on input "1" at bounding box center [279, 381] width 36 height 21
type input "3"
type input "$41.25"
click at [1006, 468] on div at bounding box center [726, 488] width 1032 height 45
click at [1094, 371] on input "13.75" at bounding box center [1104, 381] width 37 height 20
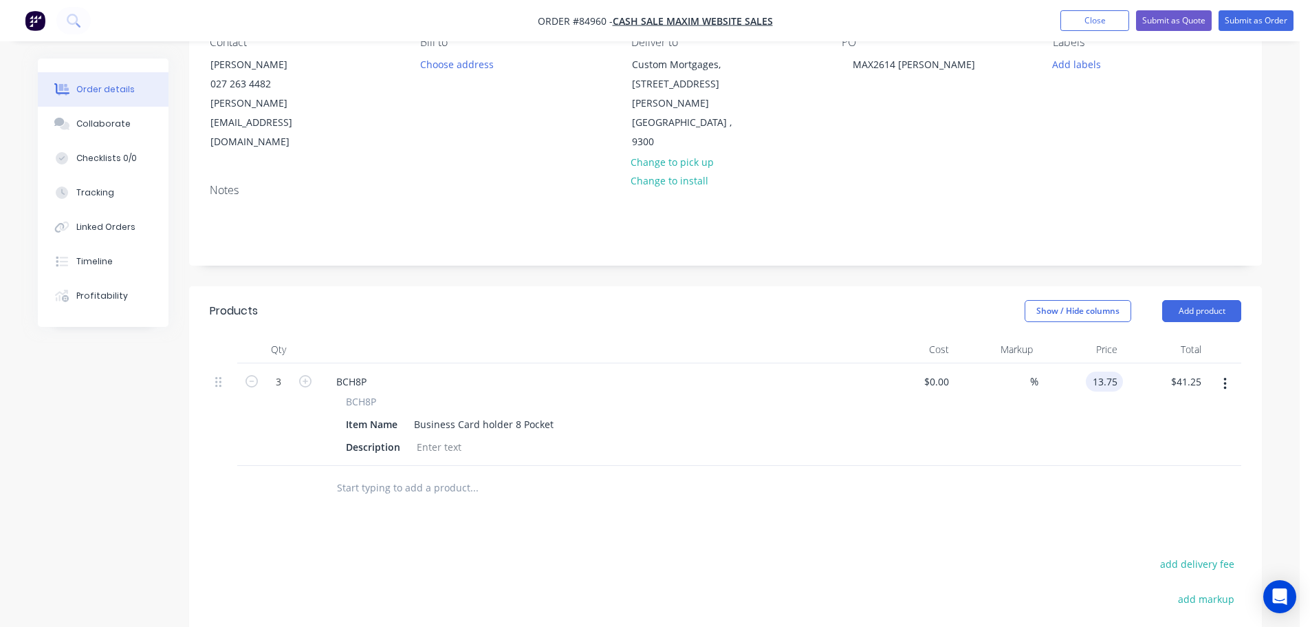
click at [1104, 371] on input "13.75" at bounding box center [1108, 381] width 32 height 20
paste input "2.50"
type input "$12.50"
type input "$37.50"
click at [1111, 424] on div "$12.50 $12.50" at bounding box center [1081, 414] width 85 height 103
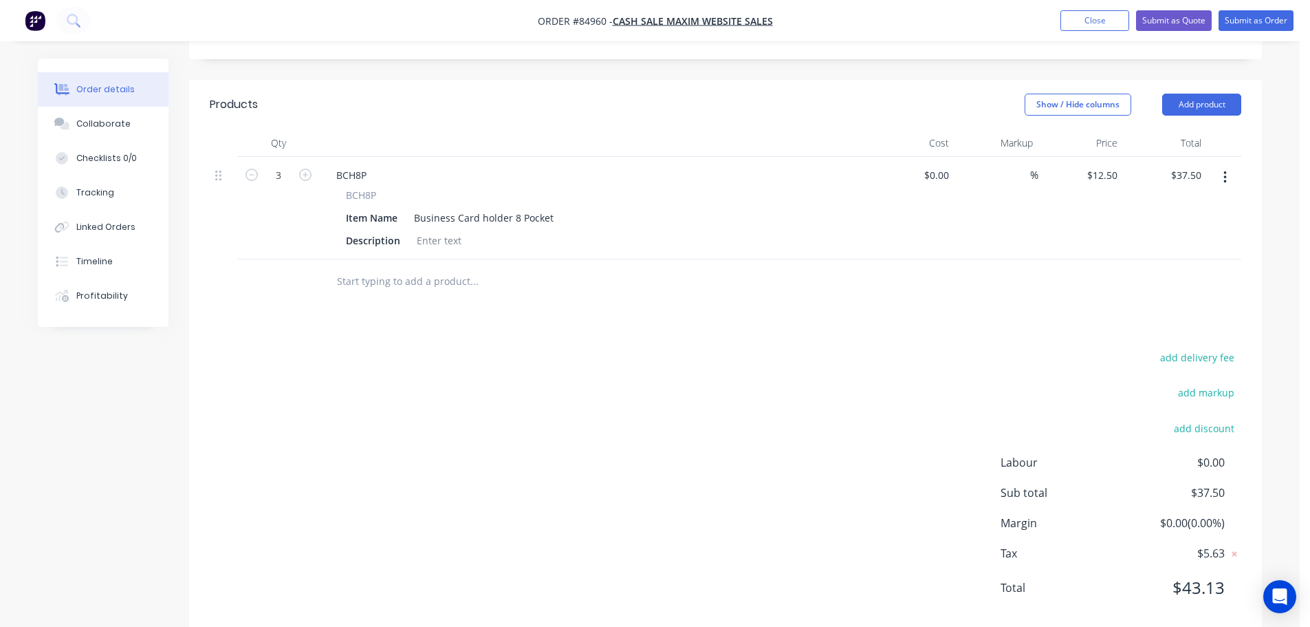
scroll to position [353, 0]
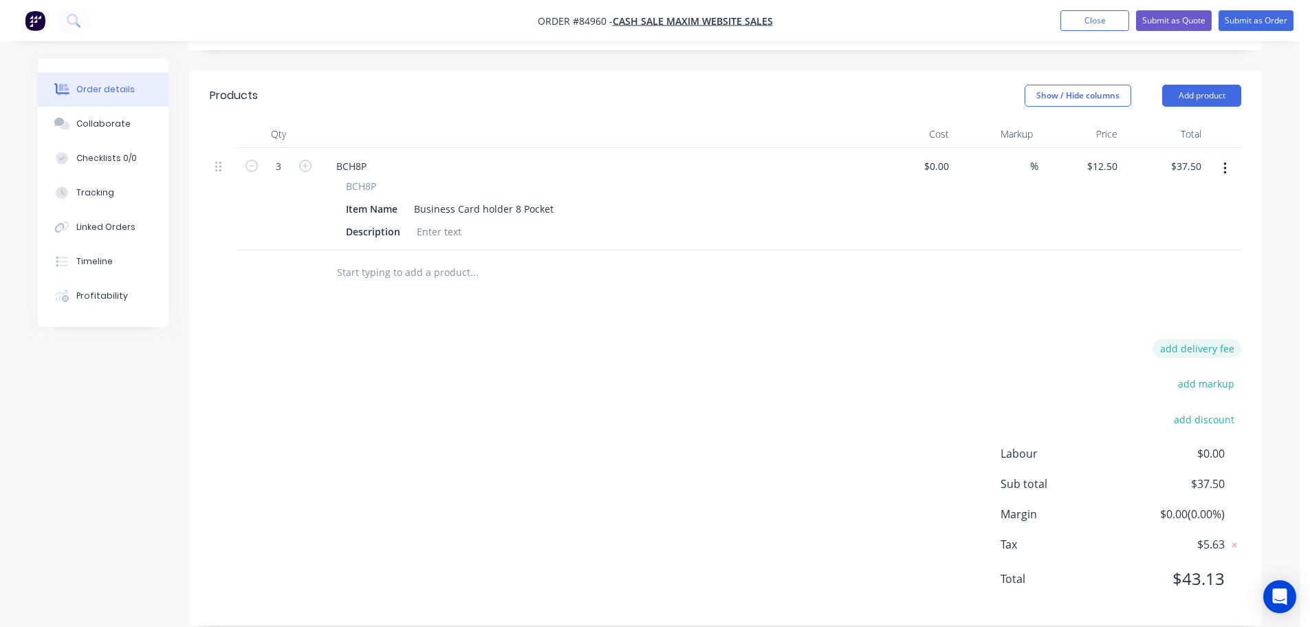
click at [1228, 339] on button "add delivery fee" at bounding box center [1197, 348] width 89 height 19
type input "21"
drag, startPoint x: 968, startPoint y: 359, endPoint x: 935, endPoint y: 361, distance: 33.1
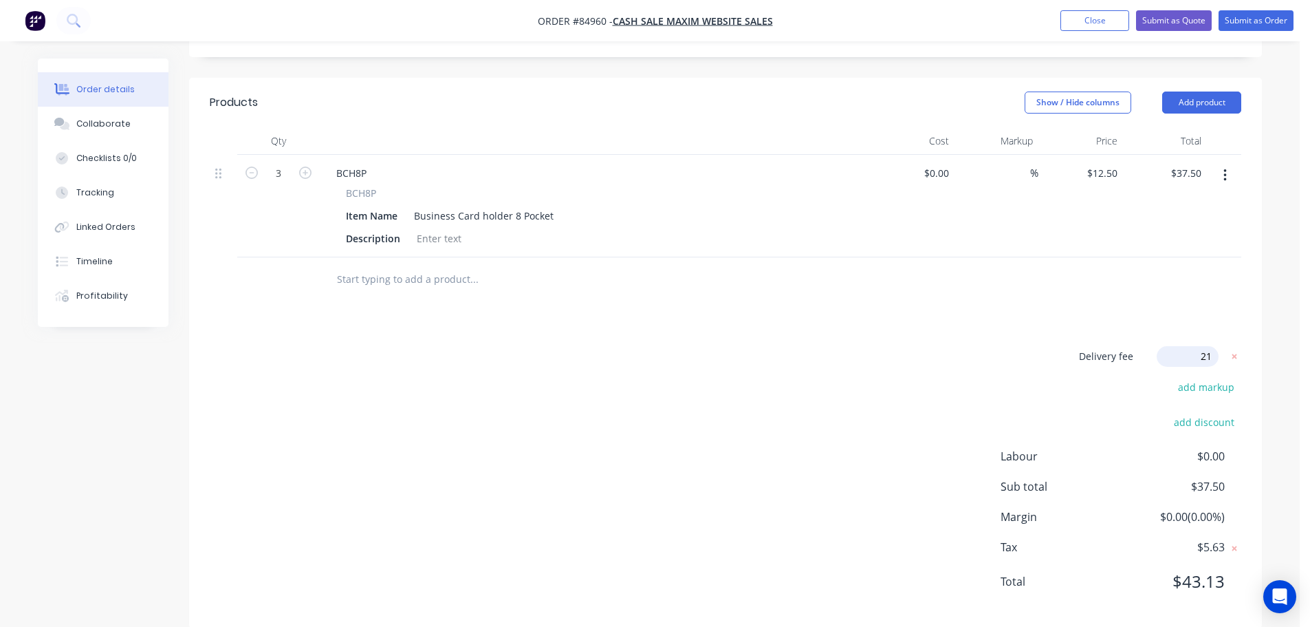
click at [941, 363] on div "Delivery fee Delivery fee Delivery fee name (Optional) 21 21 $0 add markup add …" at bounding box center [726, 477] width 1032 height 262
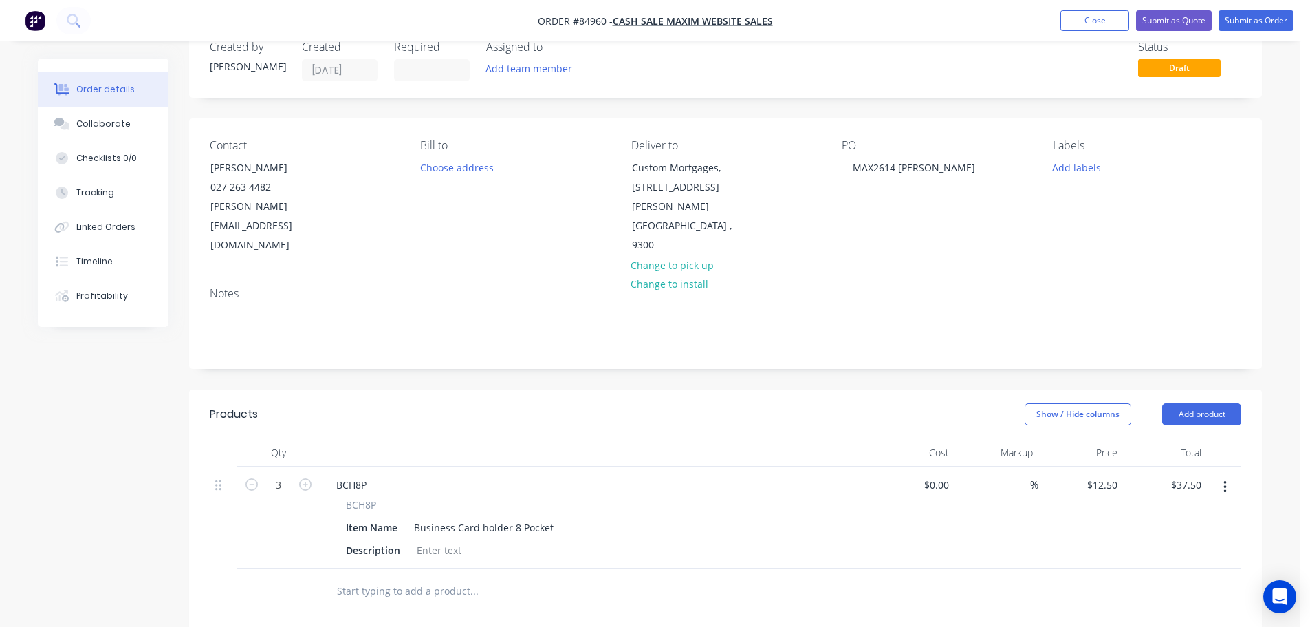
scroll to position [0, 0]
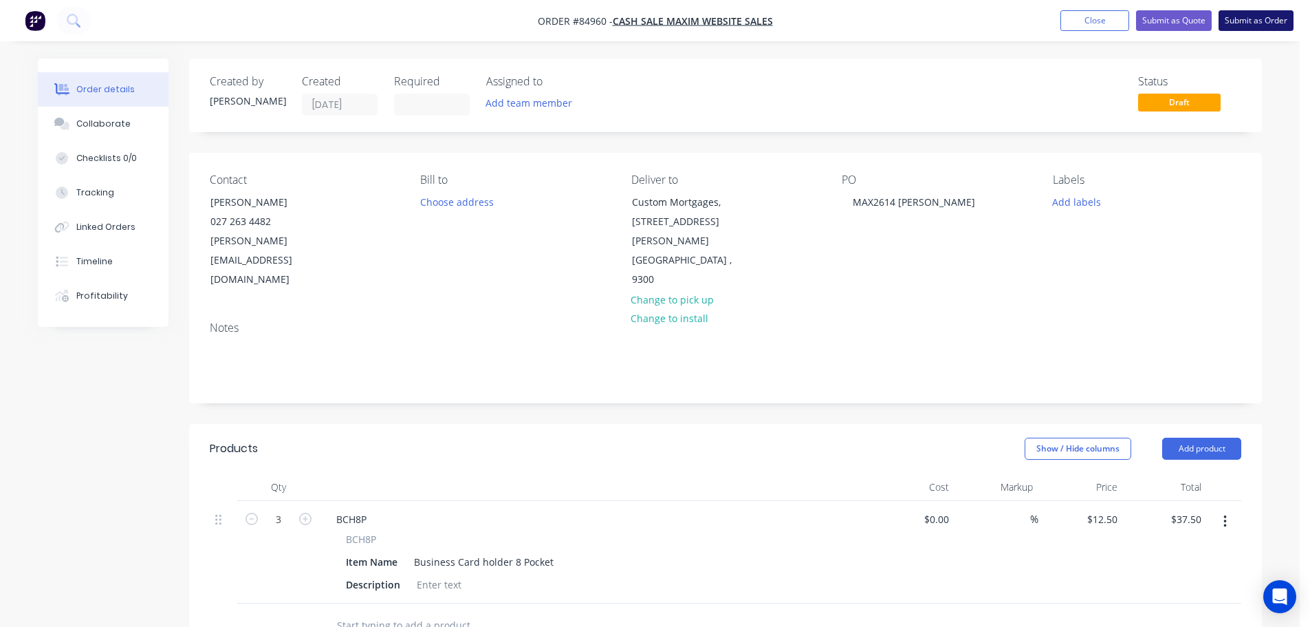
click at [1269, 23] on button "Submit as Order" at bounding box center [1256, 20] width 75 height 21
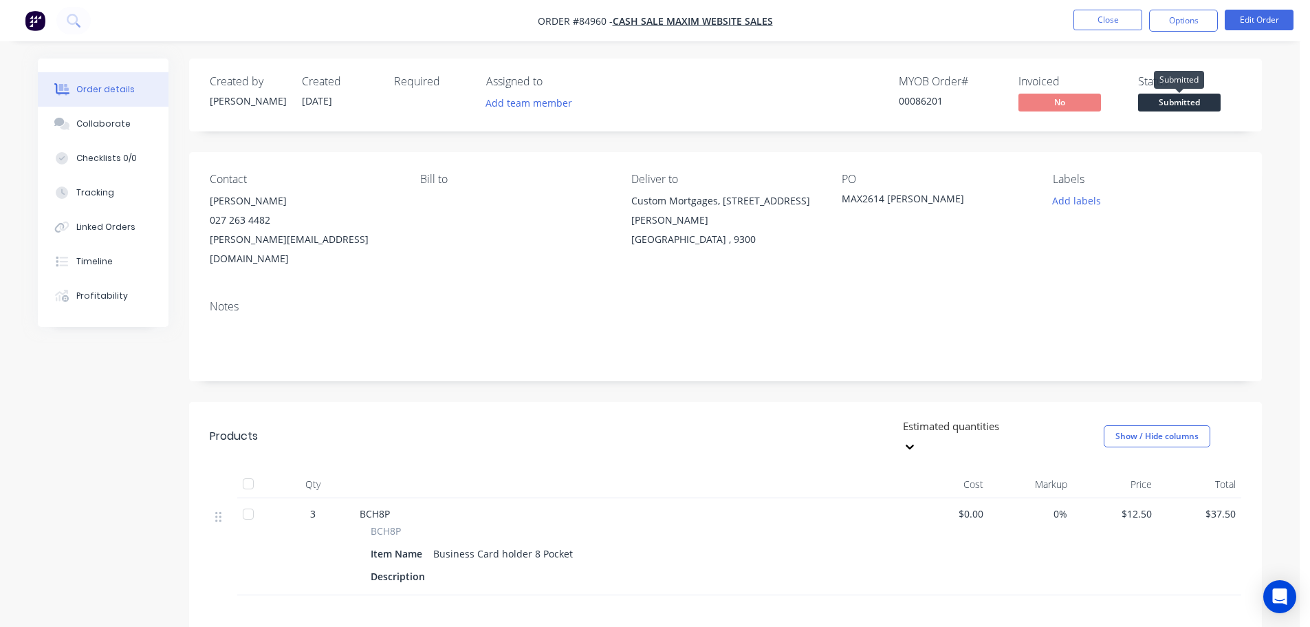
click at [1158, 108] on span "Submitted" at bounding box center [1180, 102] width 83 height 17
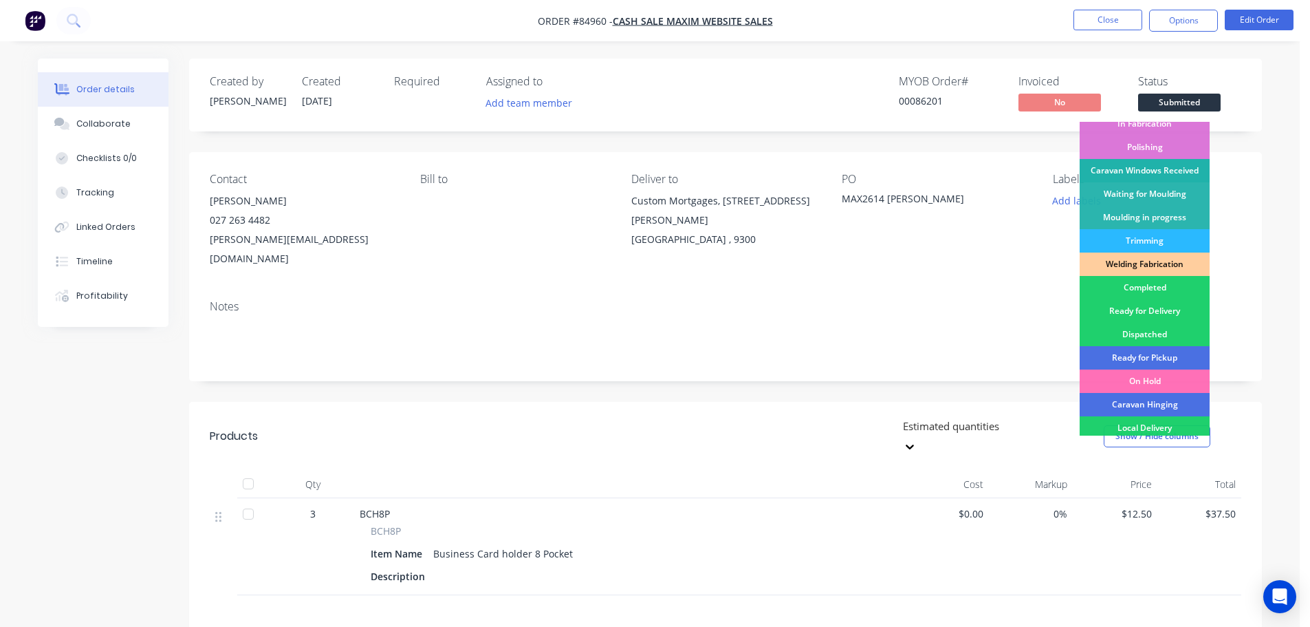
scroll to position [271, 0]
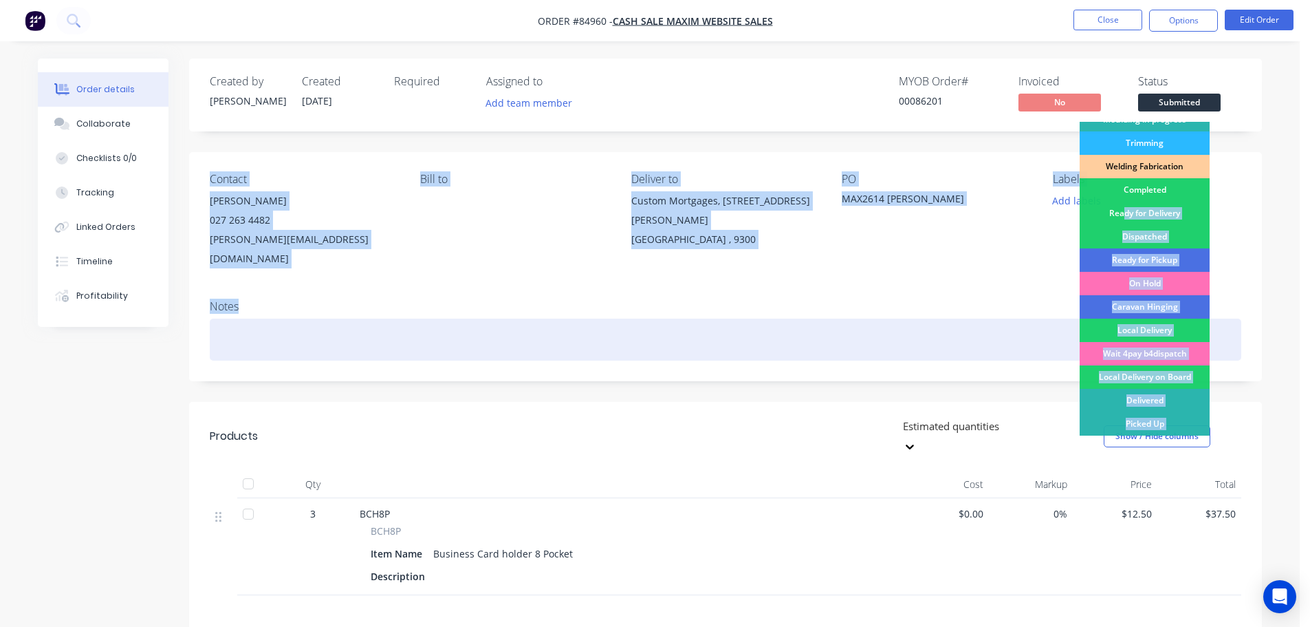
drag, startPoint x: 1126, startPoint y: 217, endPoint x: 1002, endPoint y: 305, distance: 152.1
click at [1003, 305] on div "Created by Jess Created 30/09/25 Required Assigned to Add team member MYOB Orde…" at bounding box center [725, 453] width 1073 height 791
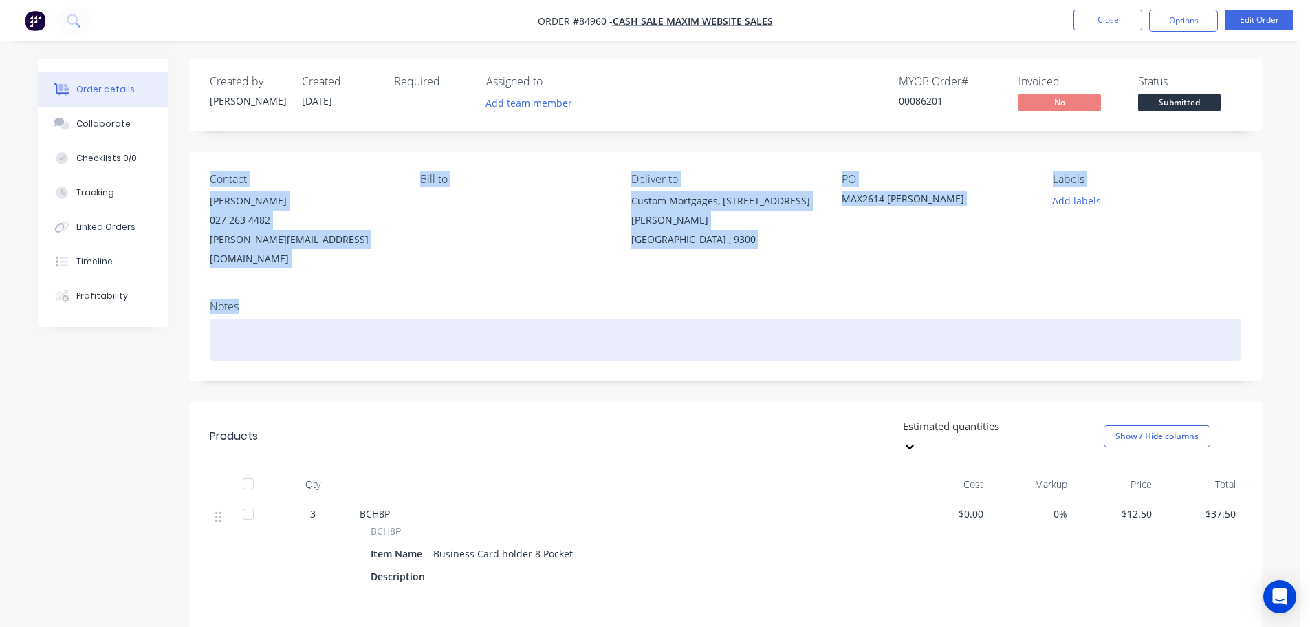
click at [995, 319] on div at bounding box center [726, 340] width 1032 height 42
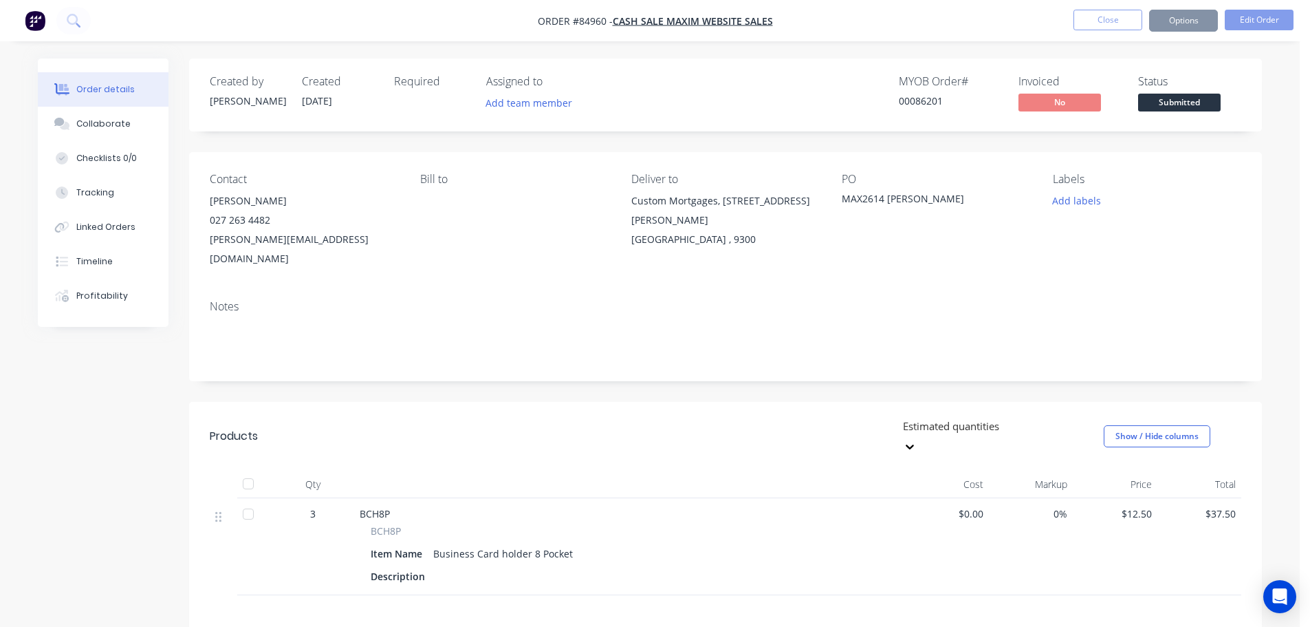
click at [920, 103] on div "00086201" at bounding box center [950, 101] width 103 height 14
copy div "00086201"
click at [1177, 112] on button "Submitted" at bounding box center [1180, 104] width 83 height 21
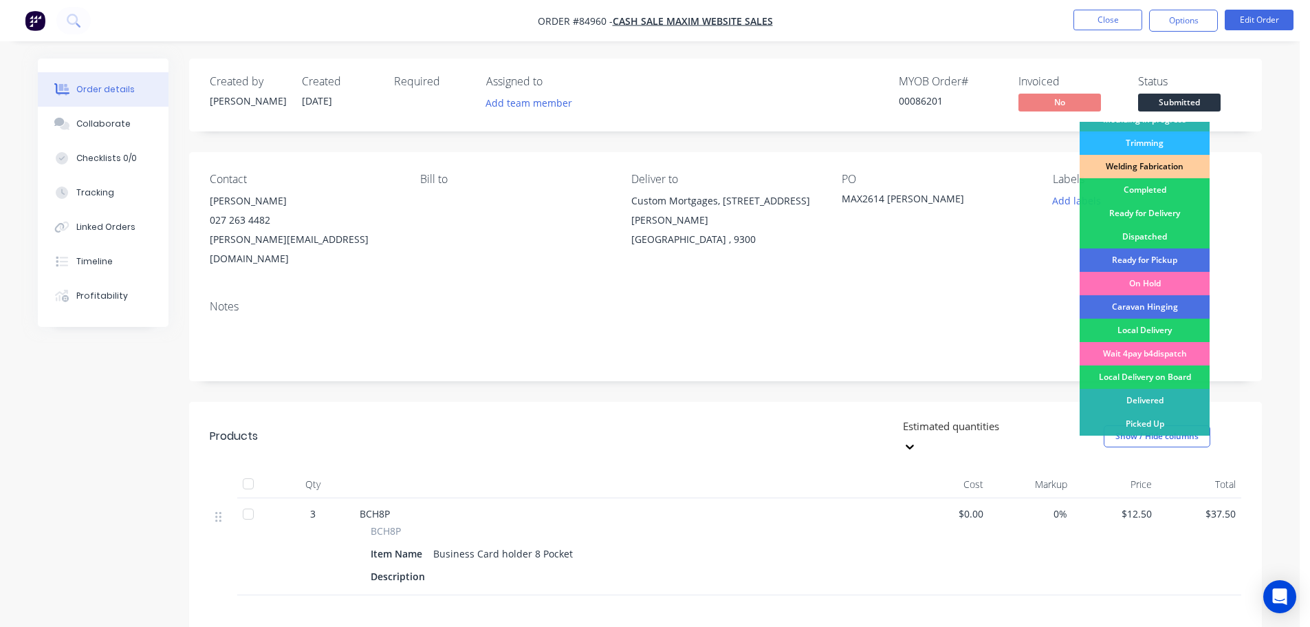
drag, startPoint x: 1180, startPoint y: 208, endPoint x: 1198, endPoint y: 100, distance: 108.7
click at [1181, 208] on div "Ready for Delivery" at bounding box center [1145, 213] width 130 height 23
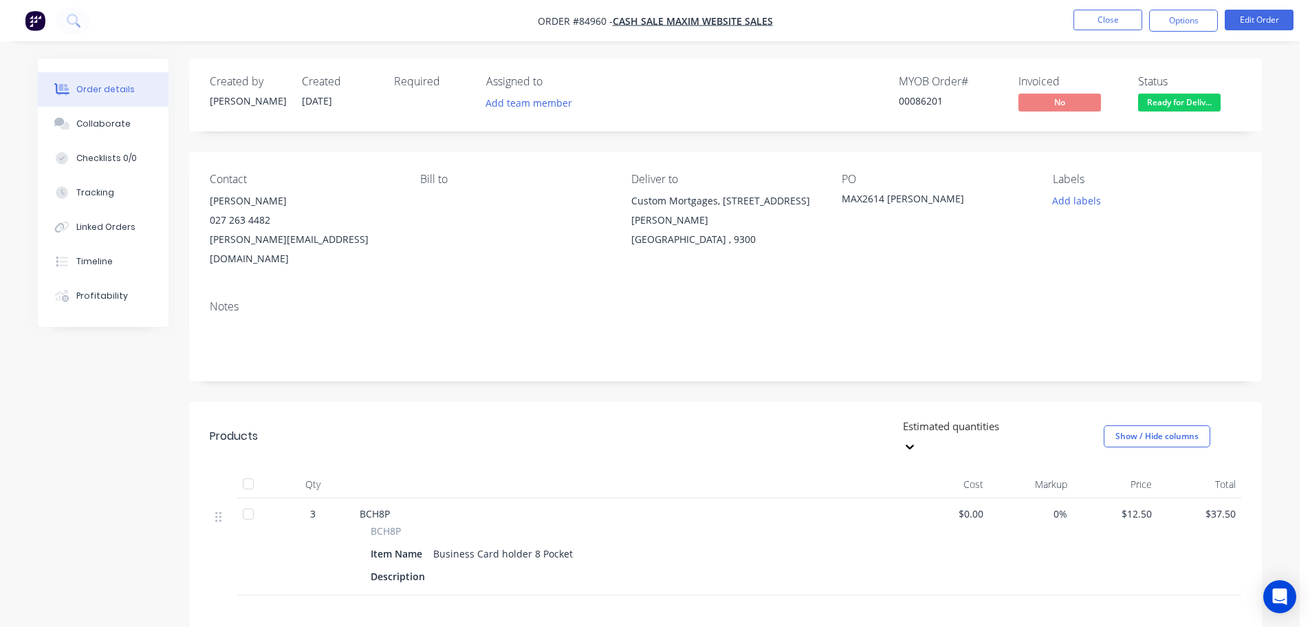
drag, startPoint x: 1196, startPoint y: 17, endPoint x: 1184, endPoint y: 37, distance: 24.1
click at [1196, 17] on button "Options" at bounding box center [1184, 21] width 69 height 22
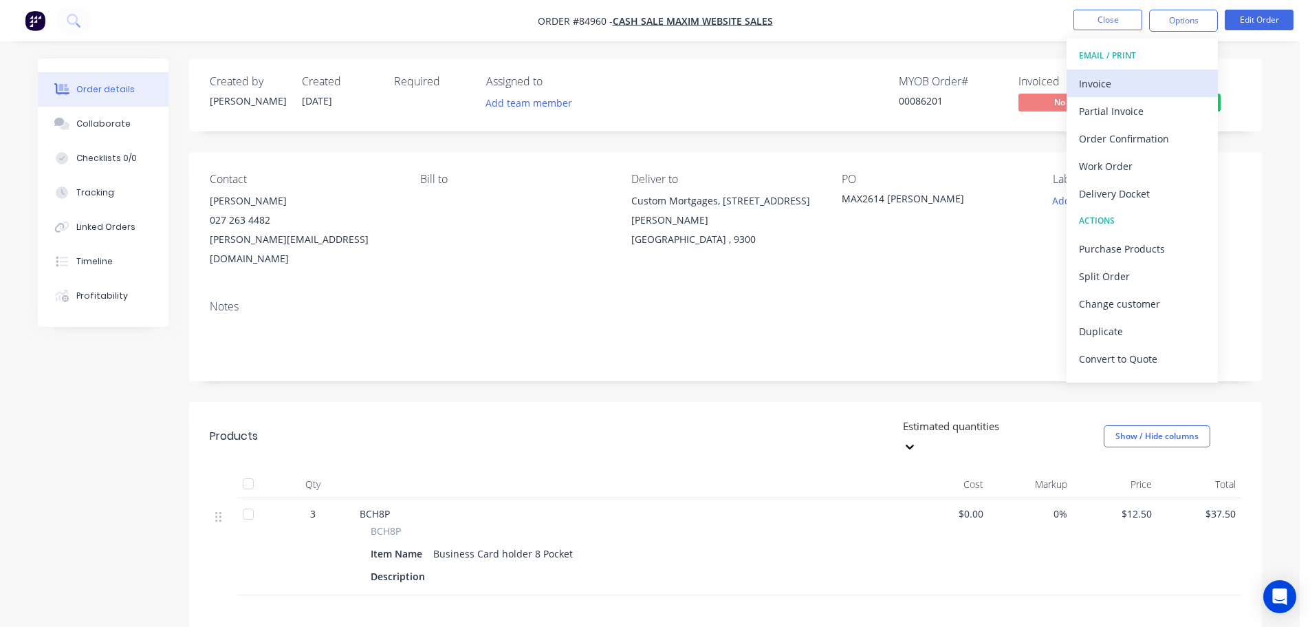
click at [1144, 87] on div "Invoice" at bounding box center [1142, 84] width 127 height 20
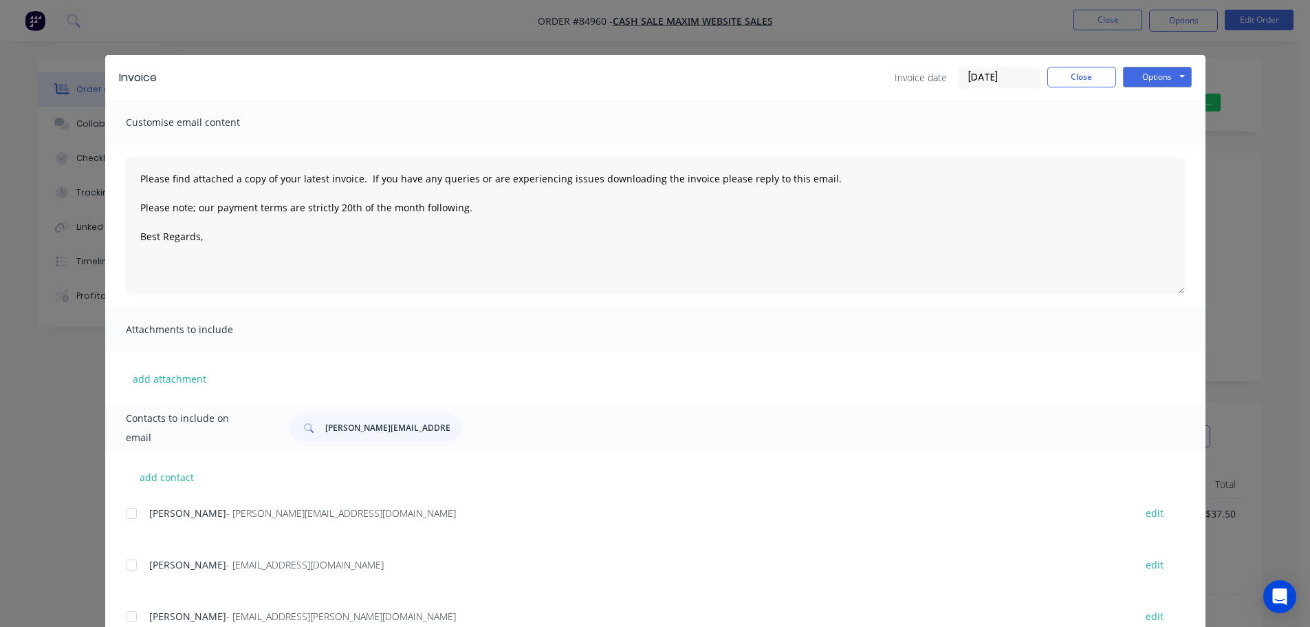
click at [1150, 76] on button "Options" at bounding box center [1157, 77] width 69 height 21
click at [1150, 126] on button "Print" at bounding box center [1167, 124] width 88 height 23
click at [1093, 76] on button "Close" at bounding box center [1082, 77] width 69 height 21
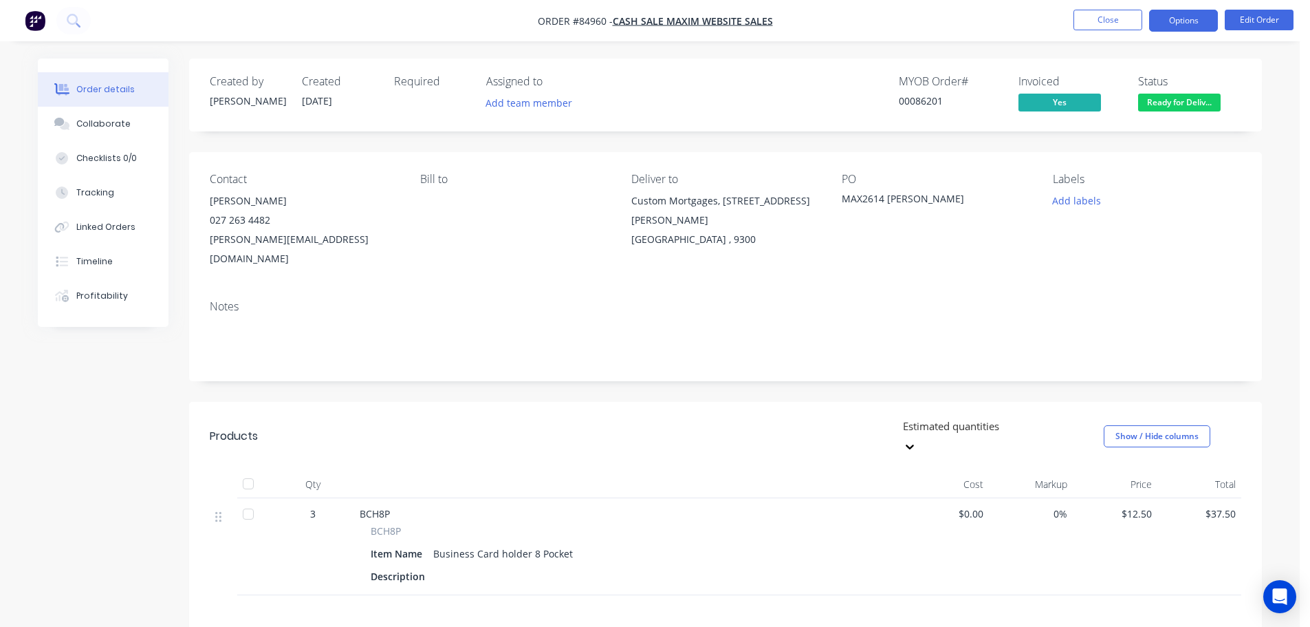
click at [1189, 20] on button "Options" at bounding box center [1184, 21] width 69 height 22
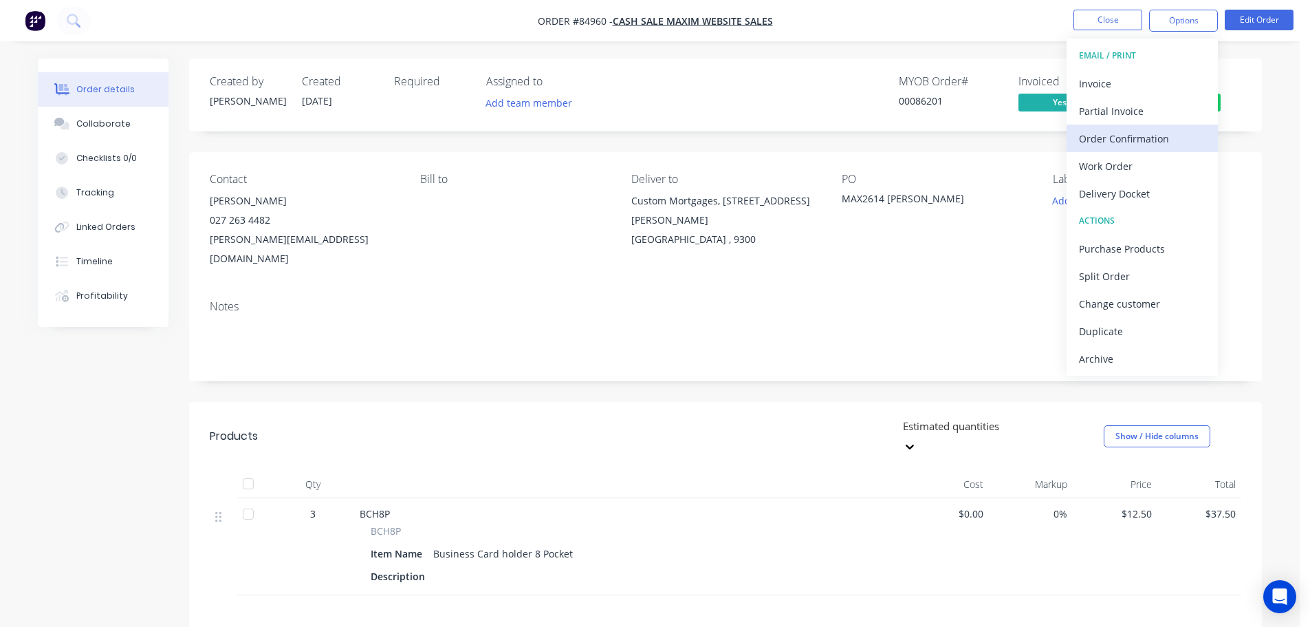
click at [1118, 140] on div "Order Confirmation" at bounding box center [1142, 139] width 127 height 20
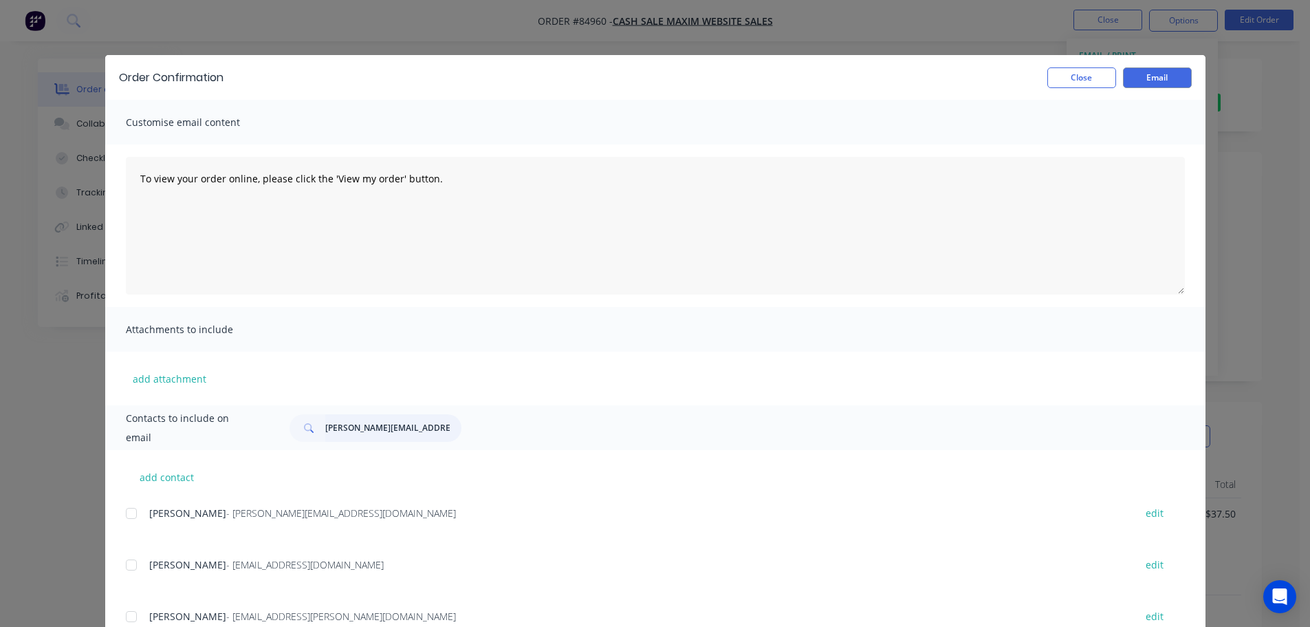
click at [396, 428] on input "james@customtechnology.co.nz" at bounding box center [393, 428] width 136 height 28
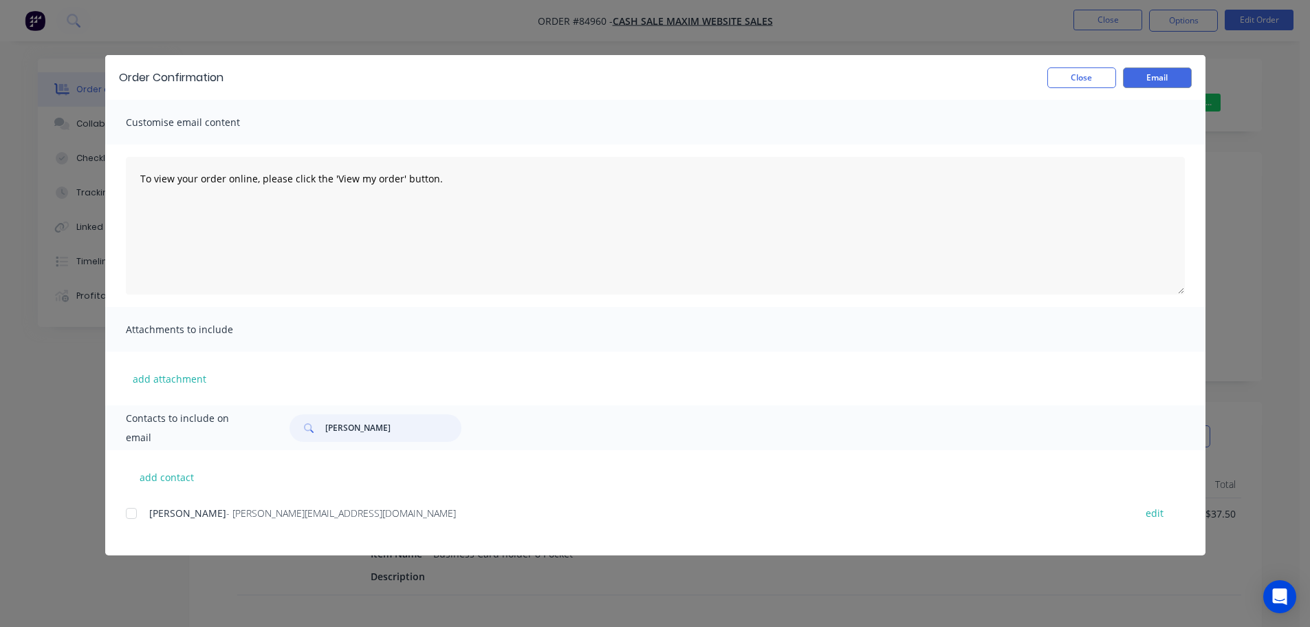
click at [130, 519] on div at bounding box center [132, 513] width 28 height 28
type input "terri po"
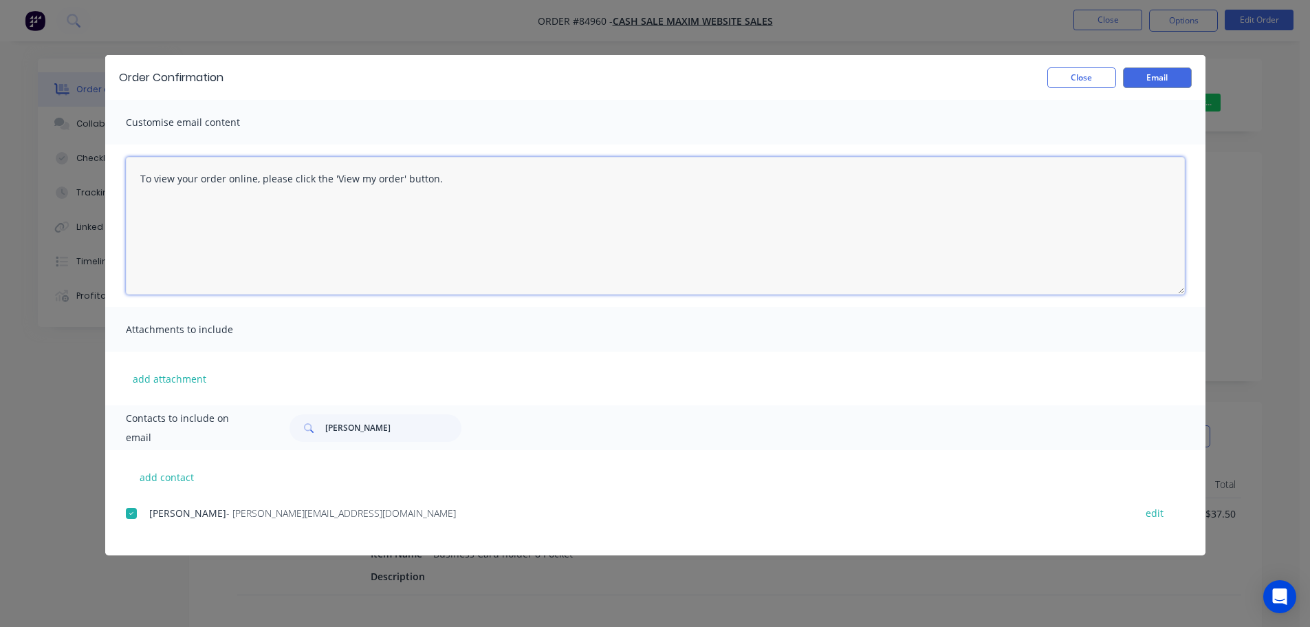
drag, startPoint x: 613, startPoint y: 250, endPoint x: 623, endPoint y: 246, distance: 11.4
click at [613, 250] on textarea "To view your order online, please click the 'View my order' button." at bounding box center [655, 226] width 1059 height 138
paste textarea "hank you for your order, confirmation of your order is attached. Your order wil…"
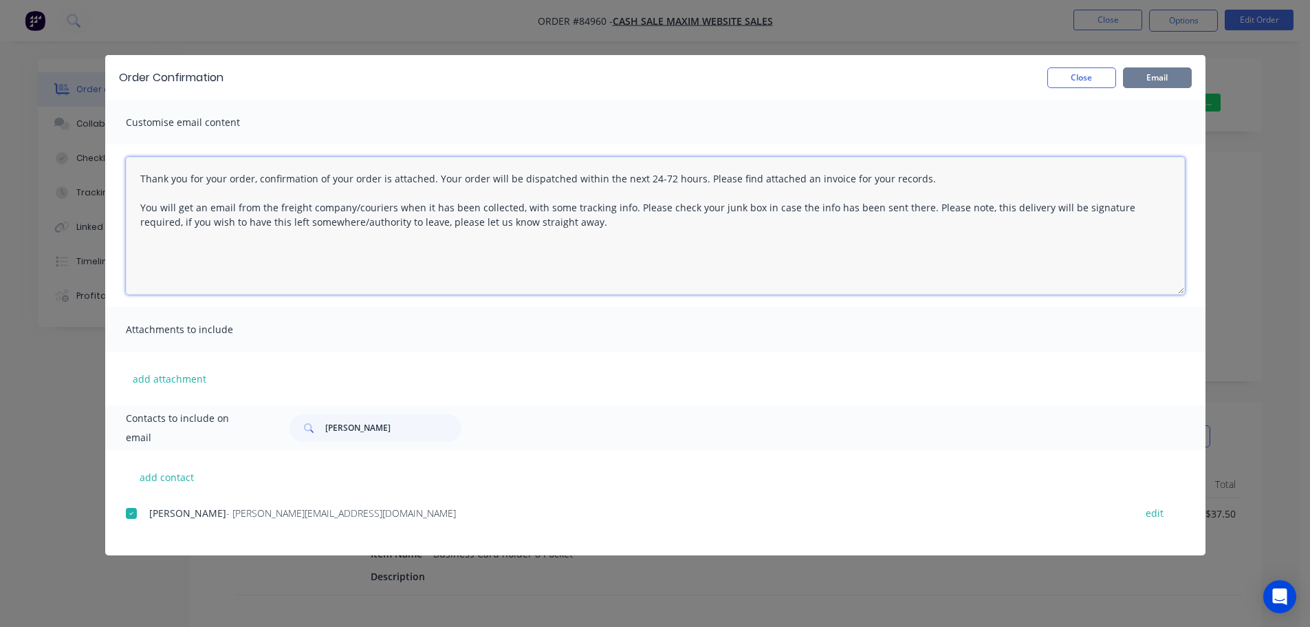
type textarea "Thank you for your order, confirmation of your order is attached. Your order wi…"
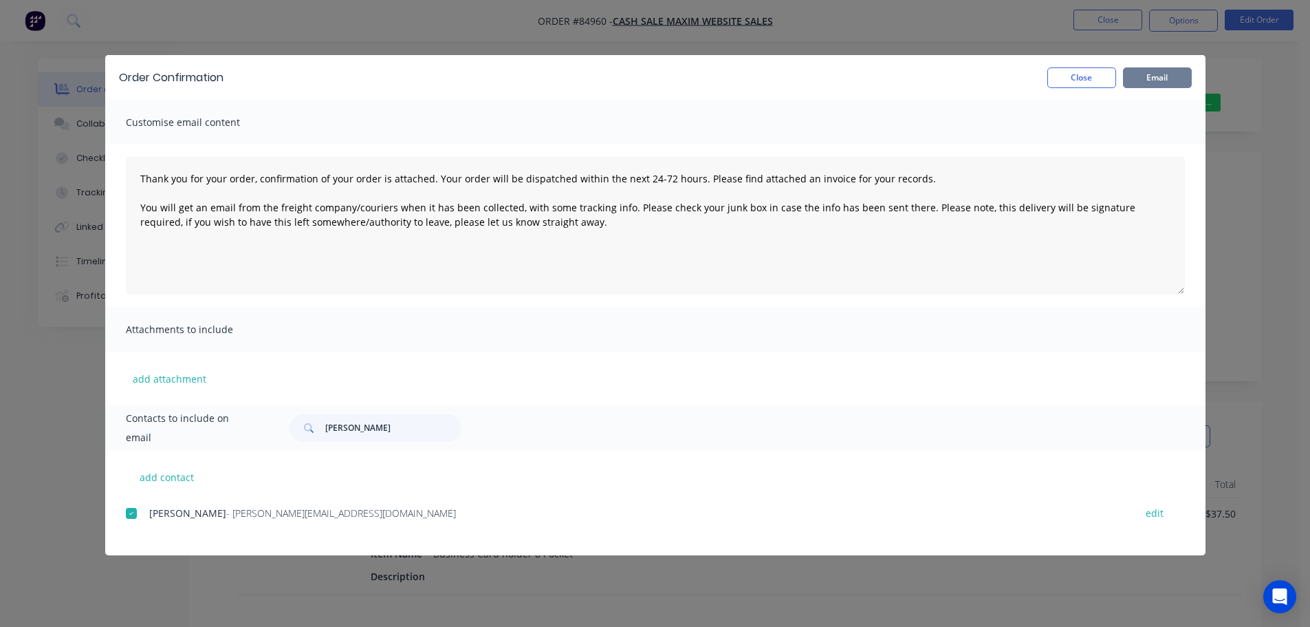
click at [1166, 85] on button "Email" at bounding box center [1157, 77] width 69 height 21
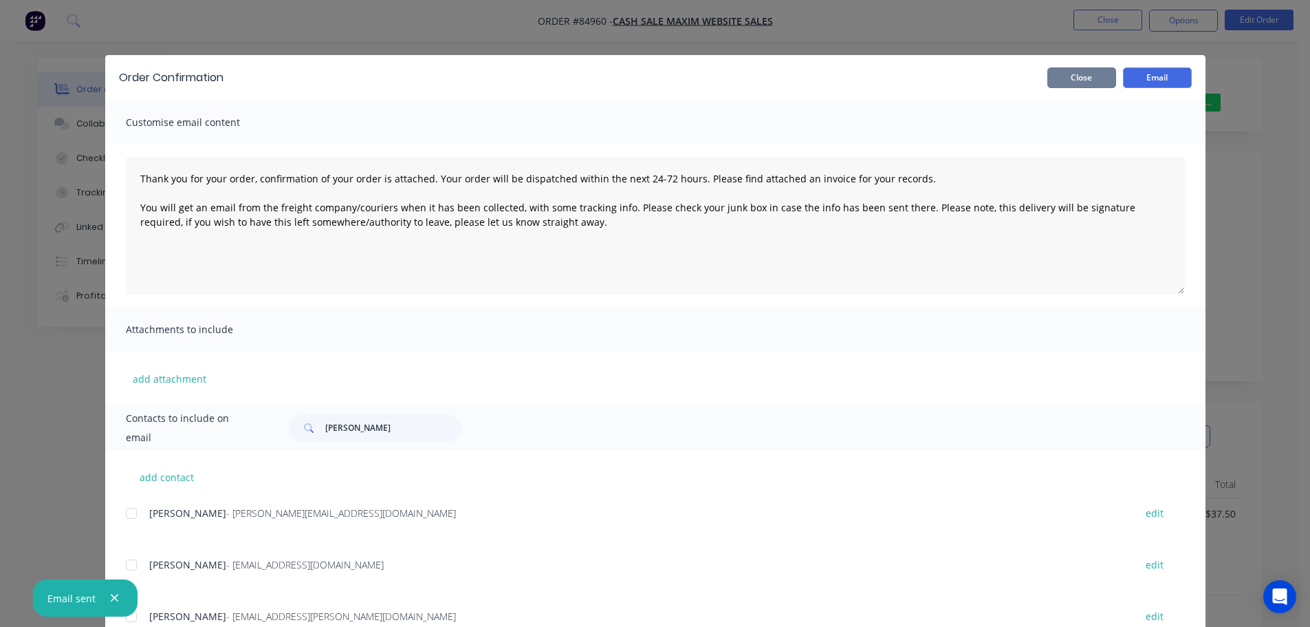
click at [1072, 73] on button "Close" at bounding box center [1082, 77] width 69 height 21
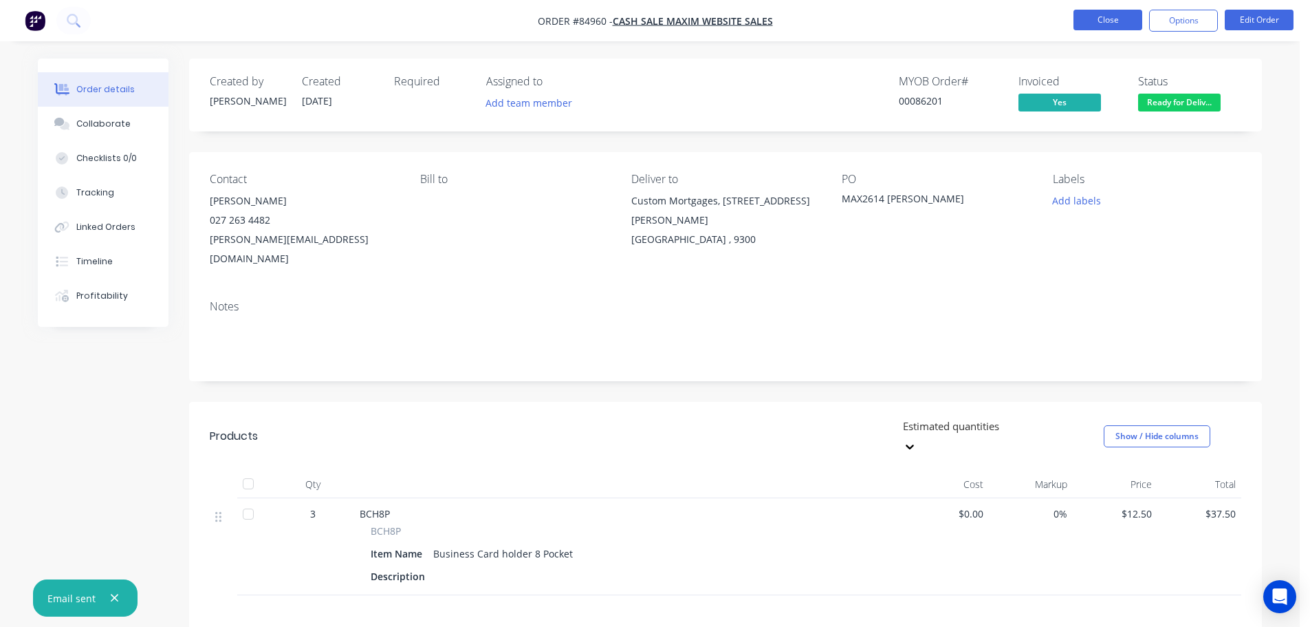
click at [1099, 23] on button "Close" at bounding box center [1108, 20] width 69 height 21
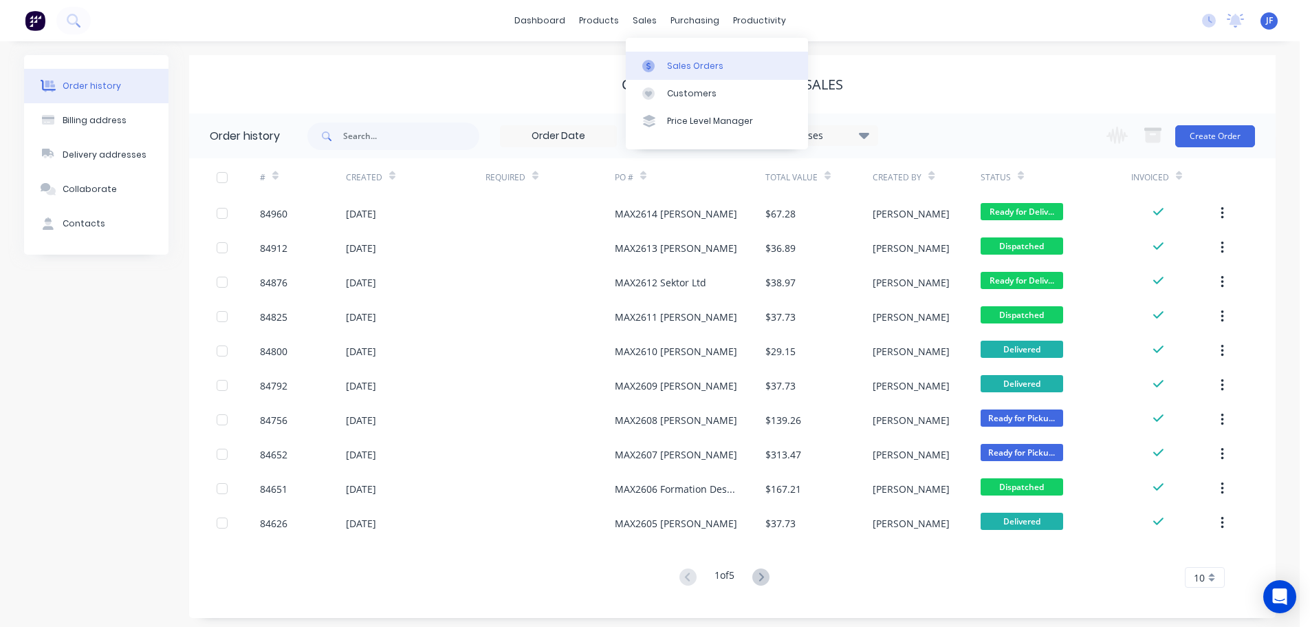
click at [667, 56] on link "Sales Orders" at bounding box center [717, 66] width 182 height 28
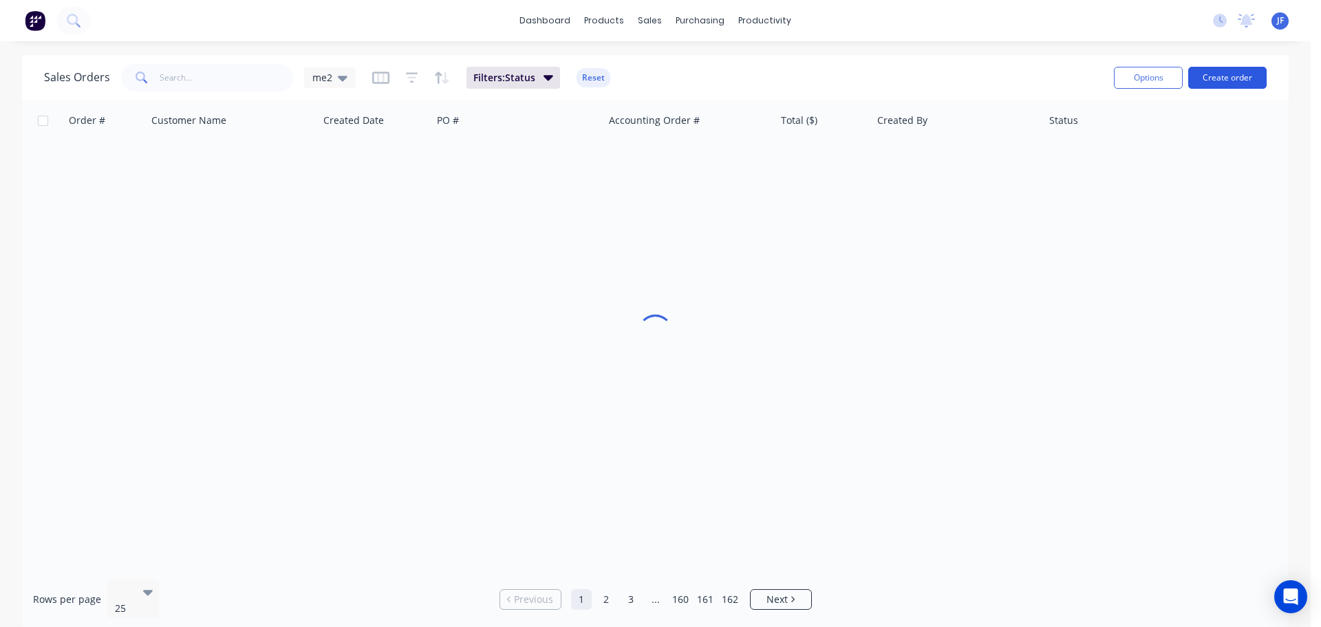
click at [1224, 78] on button "Create order" at bounding box center [1227, 78] width 78 height 22
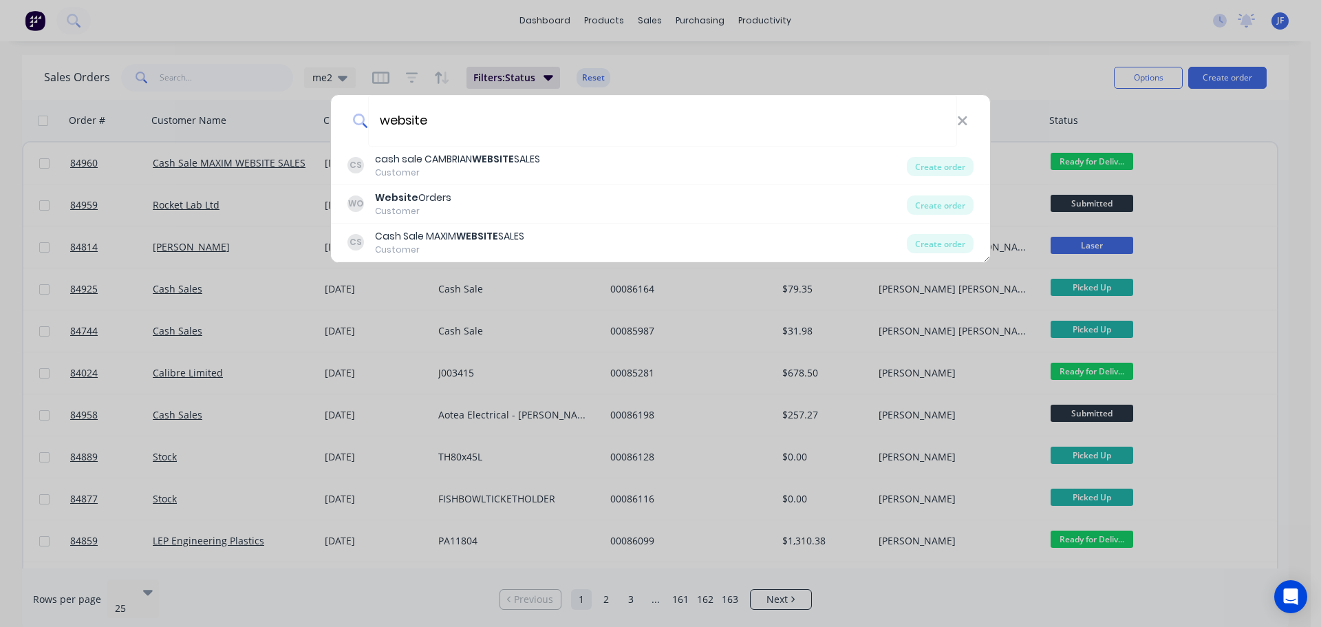
type input "website"
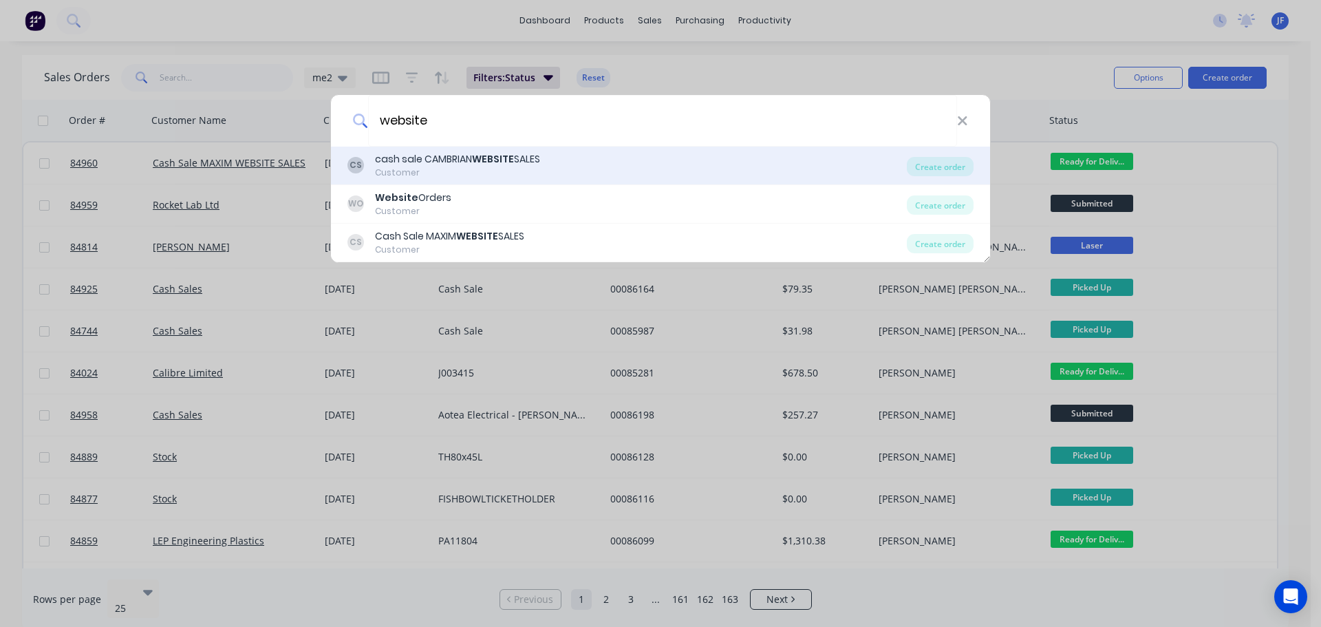
click at [574, 164] on div "CS cash sale CAMBRIAN WEBSITE SALES Customer" at bounding box center [626, 165] width 559 height 27
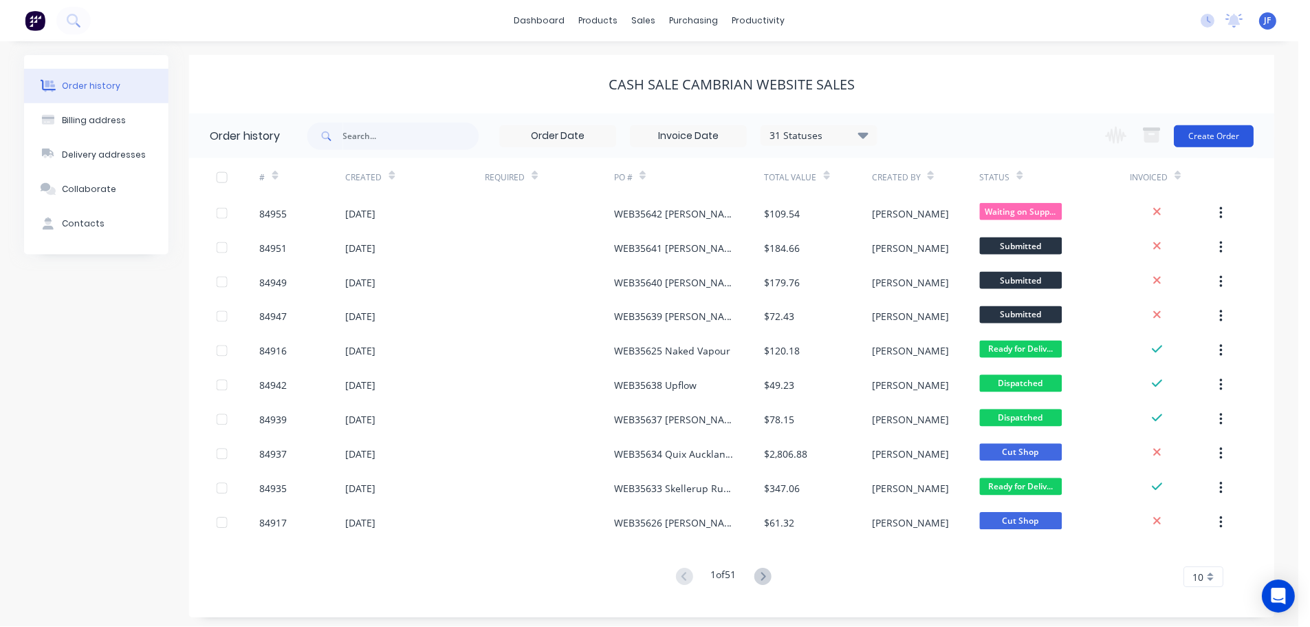
click at [1229, 135] on button "Create Order" at bounding box center [1216, 136] width 80 height 22
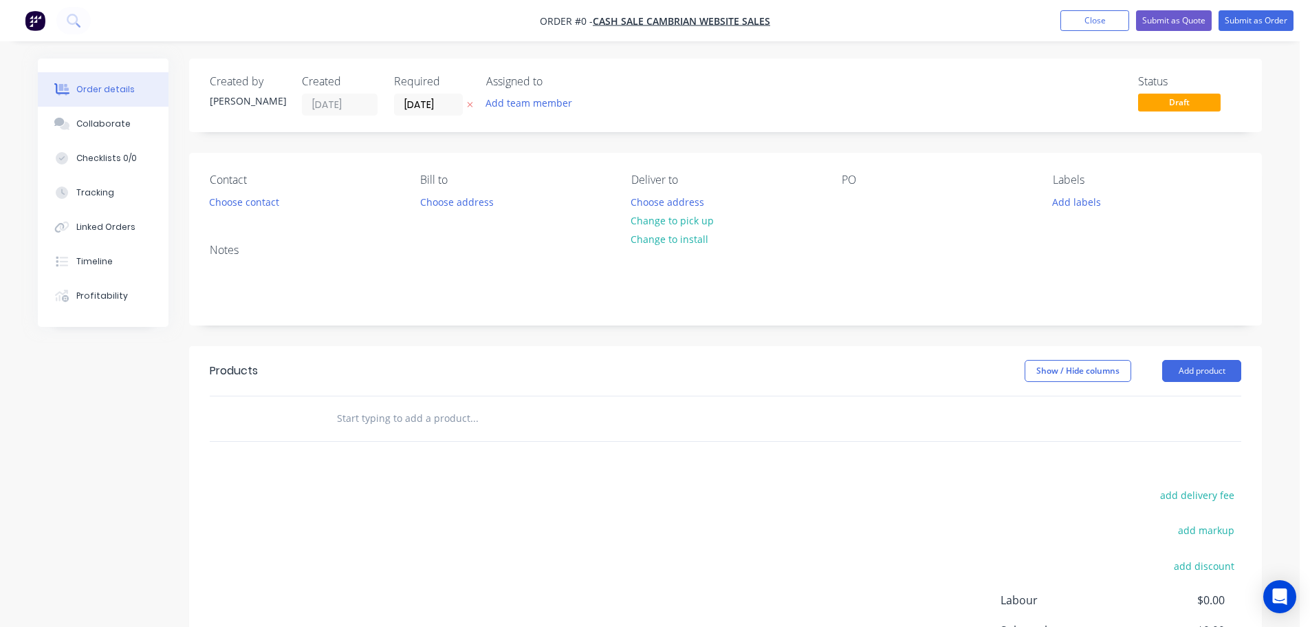
click at [468, 107] on icon "button" at bounding box center [470, 104] width 6 height 8
click at [233, 201] on button "Choose contact" at bounding box center [244, 201] width 85 height 19
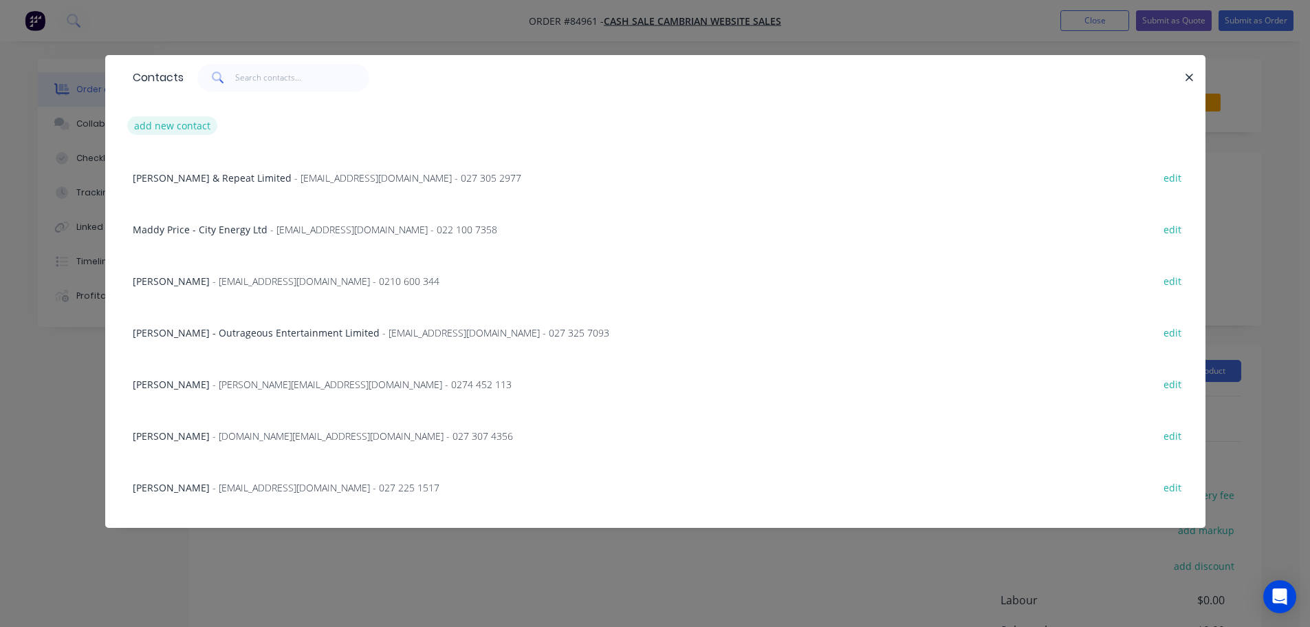
click at [151, 129] on button "add new contact" at bounding box center [172, 125] width 91 height 19
select select "AU"
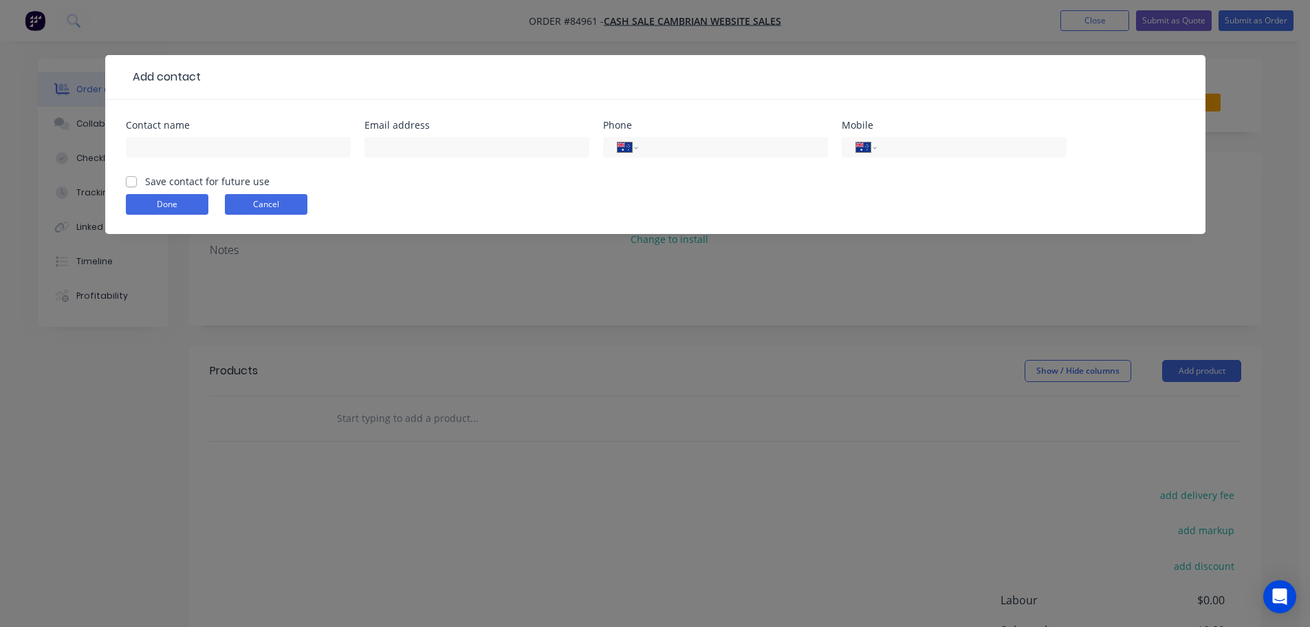
click at [232, 204] on button "Cancel" at bounding box center [266, 204] width 83 height 21
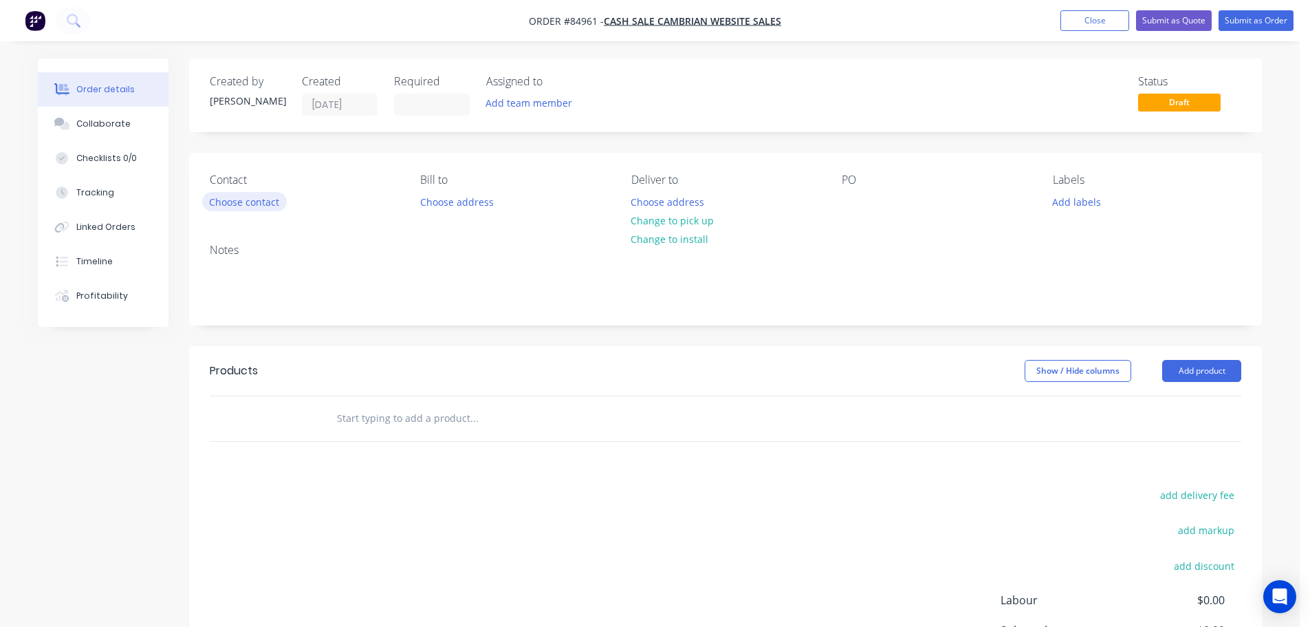
click at [232, 210] on button "Choose contact" at bounding box center [244, 201] width 85 height 19
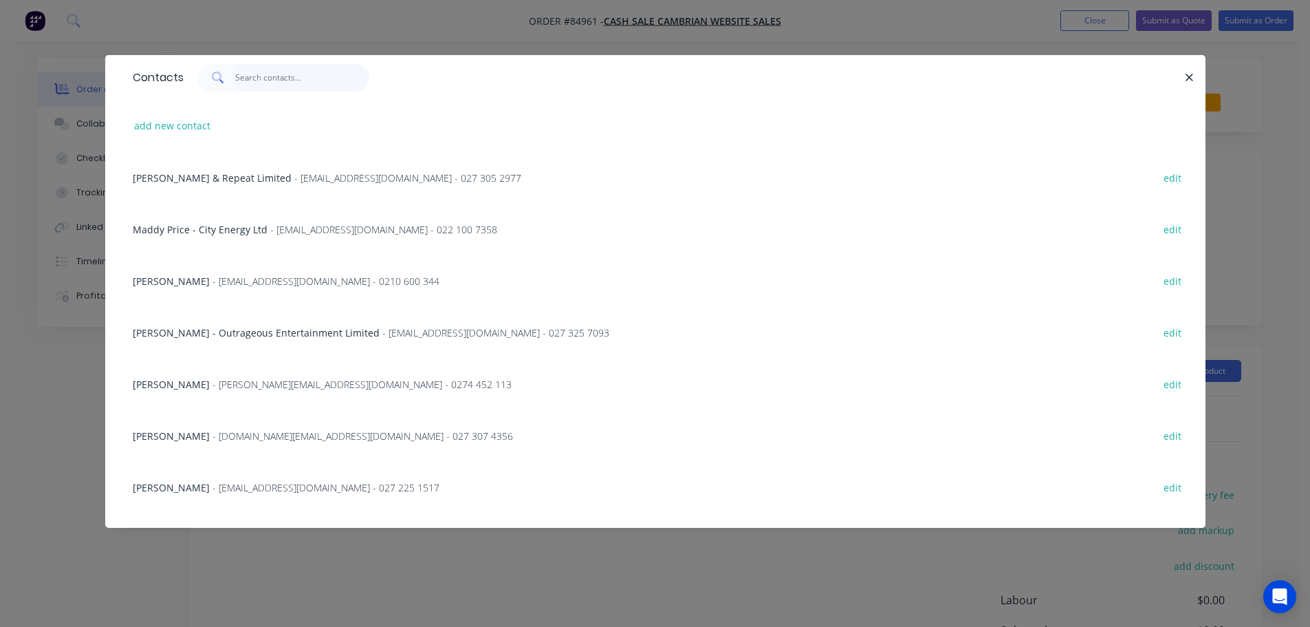
click at [254, 88] on input "text" at bounding box center [302, 78] width 134 height 28
paste input "Nina Darrah"
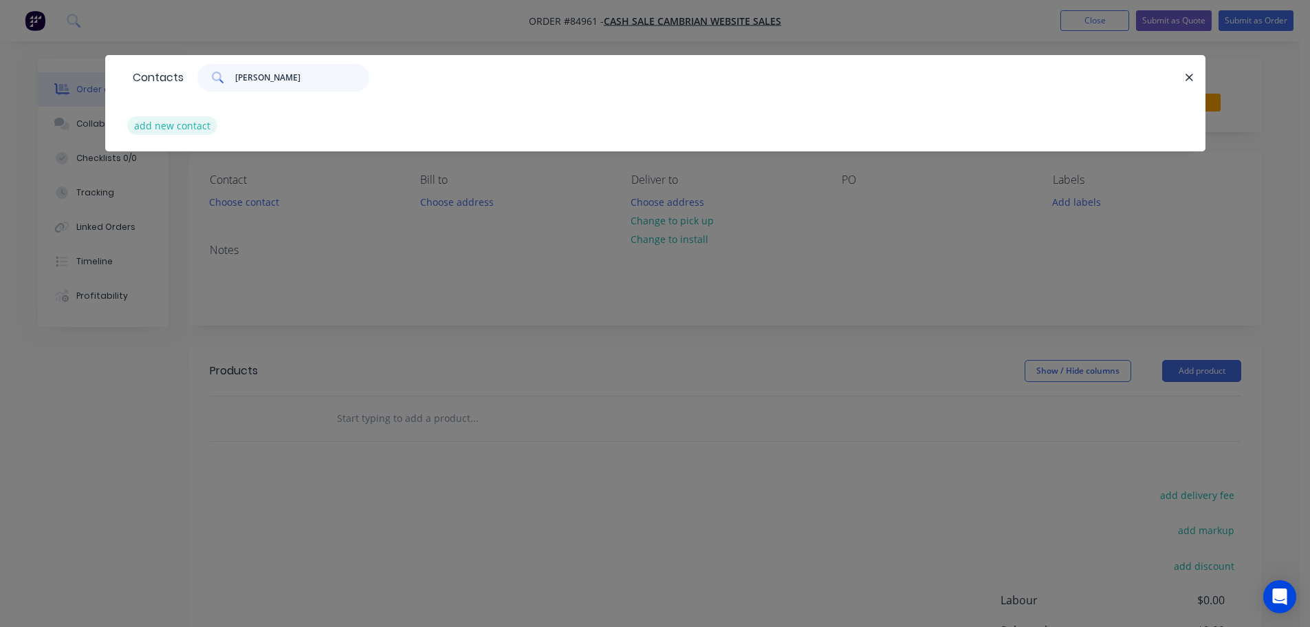
type input "Nina Darrah"
click at [171, 131] on button "add new contact" at bounding box center [172, 125] width 91 height 19
select select "AU"
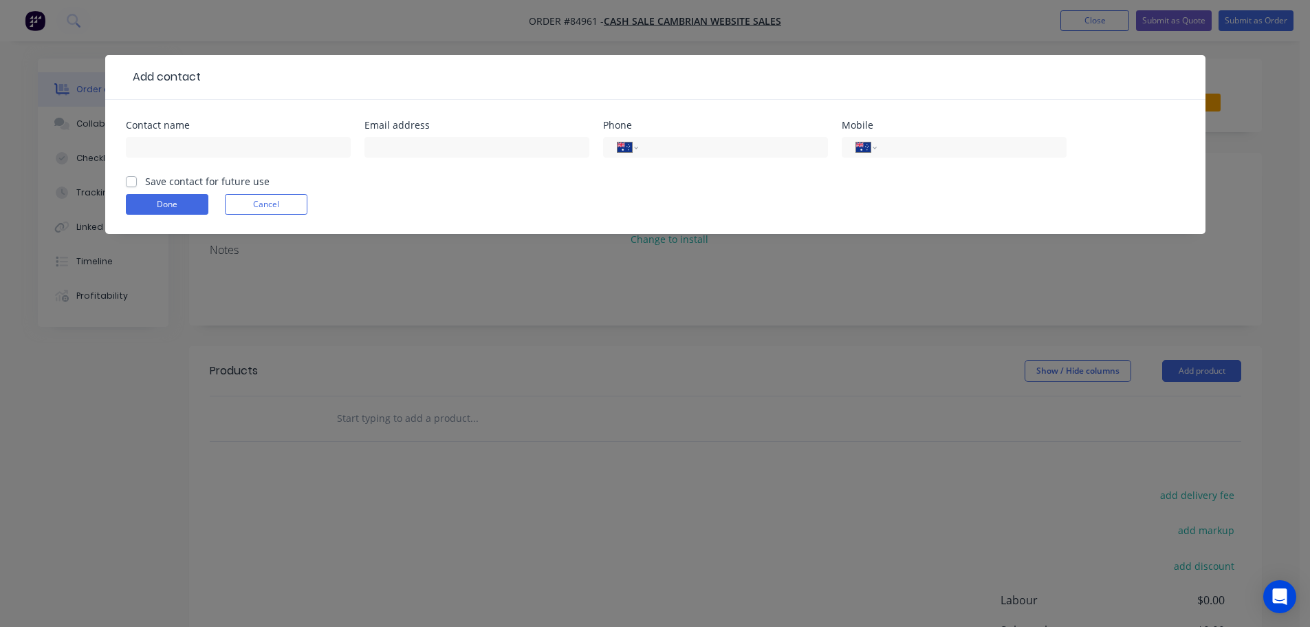
click at [195, 160] on div at bounding box center [238, 153] width 225 height 41
click at [197, 148] on input "text" at bounding box center [238, 147] width 225 height 21
paste input "Nina Darrah"
type input "Nina Darrah"
click at [199, 175] on label "Save contact for future use" at bounding box center [207, 181] width 125 height 14
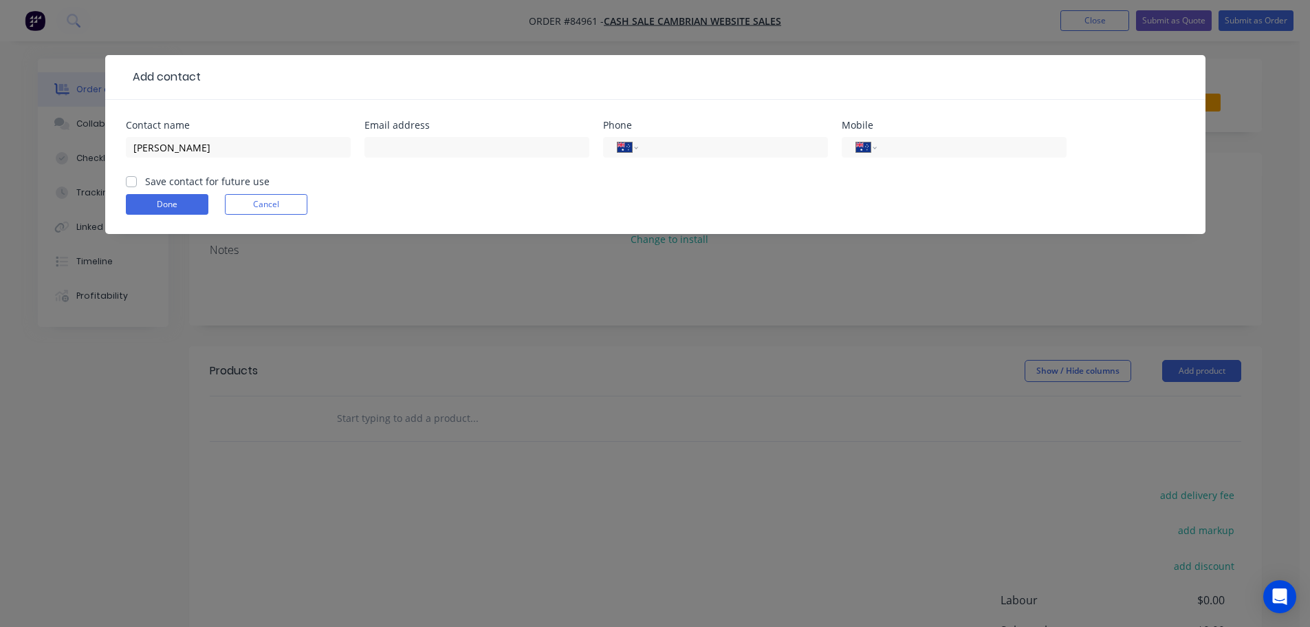
click at [137, 175] on input "Save contact for future use" at bounding box center [131, 180] width 11 height 13
checkbox input "true"
click at [915, 138] on div "International [GEOGRAPHIC_DATA] [GEOGRAPHIC_DATA] [GEOGRAPHIC_DATA] [GEOGRAPHIC…" at bounding box center [954, 147] width 225 height 21
click at [852, 149] on div "International [GEOGRAPHIC_DATA] [GEOGRAPHIC_DATA] [GEOGRAPHIC_DATA] [GEOGRAPHIC…" at bounding box center [954, 147] width 225 height 21
click at [861, 153] on select "International [GEOGRAPHIC_DATA] [GEOGRAPHIC_DATA] [GEOGRAPHIC_DATA] [GEOGRAPHIC…" at bounding box center [866, 147] width 21 height 19
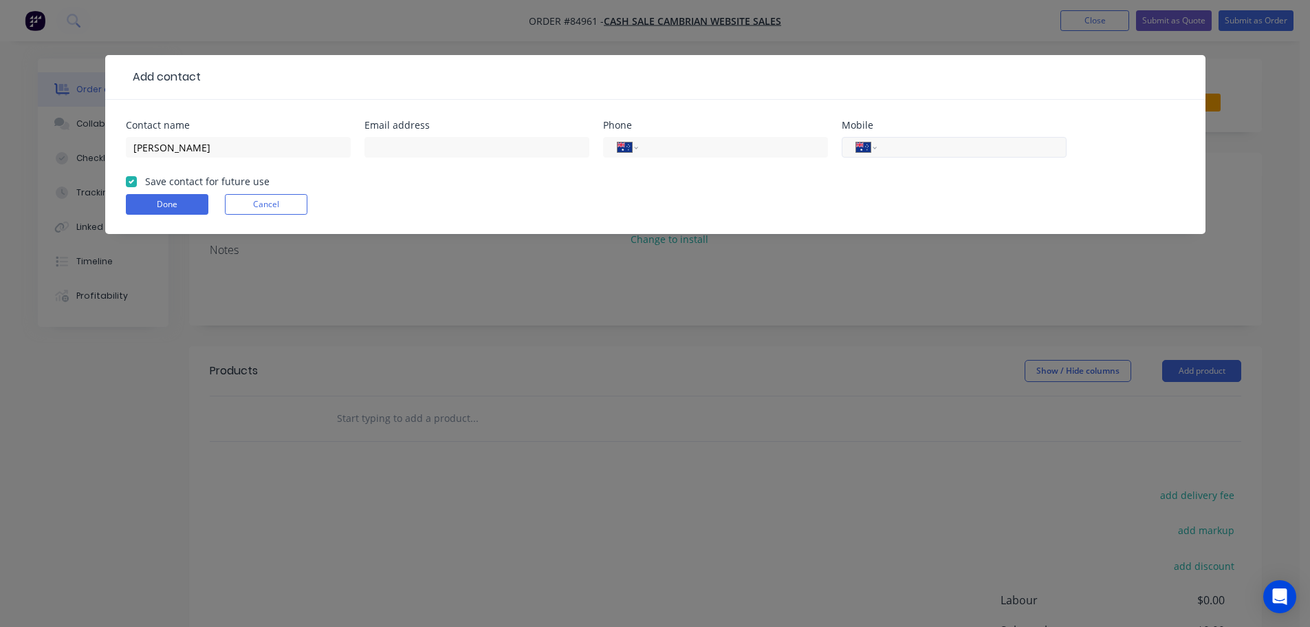
click at [918, 144] on input "tel" at bounding box center [969, 148] width 165 height 16
paste input "(02) 2489 1015"
type input "(02) 2489 1015"
click at [868, 144] on select "International [GEOGRAPHIC_DATA] [GEOGRAPHIC_DATA] [GEOGRAPHIC_DATA] [GEOGRAPHIC…" at bounding box center [866, 147] width 21 height 19
select select "NZ"
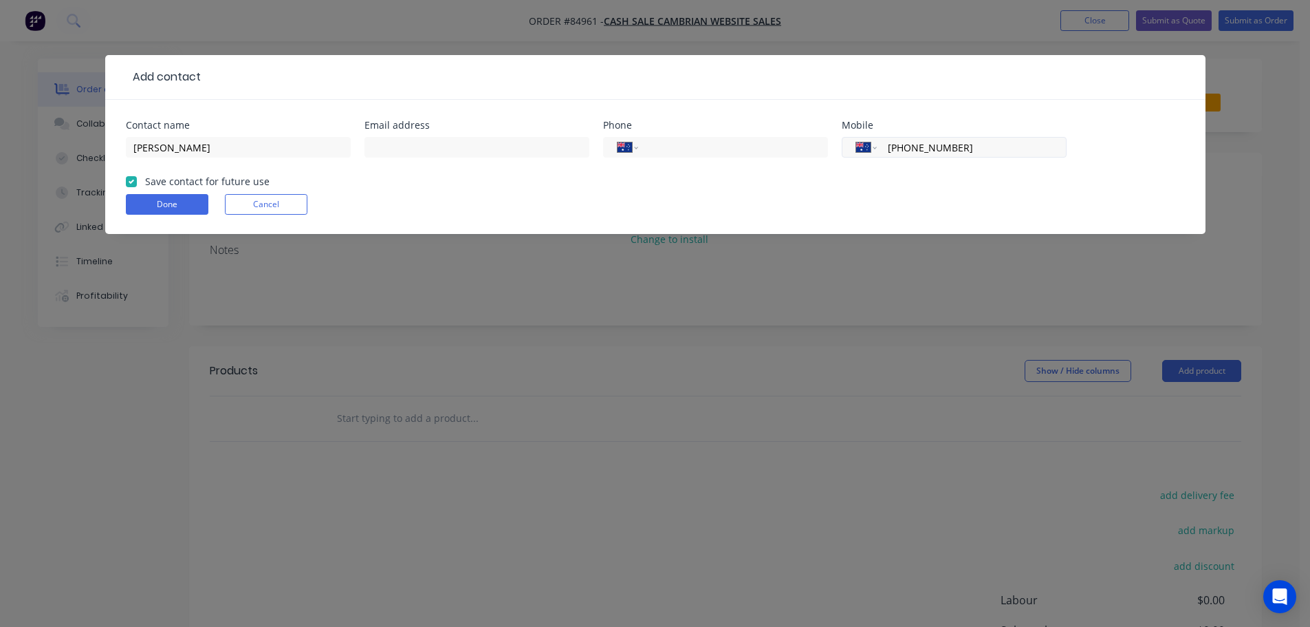
click at [856, 138] on select "International [GEOGRAPHIC_DATA] [GEOGRAPHIC_DATA] [GEOGRAPHIC_DATA] [GEOGRAPHIC…" at bounding box center [866, 147] width 21 height 19
type input "022 489 1015"
click at [514, 145] on input "text" at bounding box center [477, 147] width 225 height 21
paste input "nina.darrah@gmail.com"
type input "nina.darrah@gmail.com"
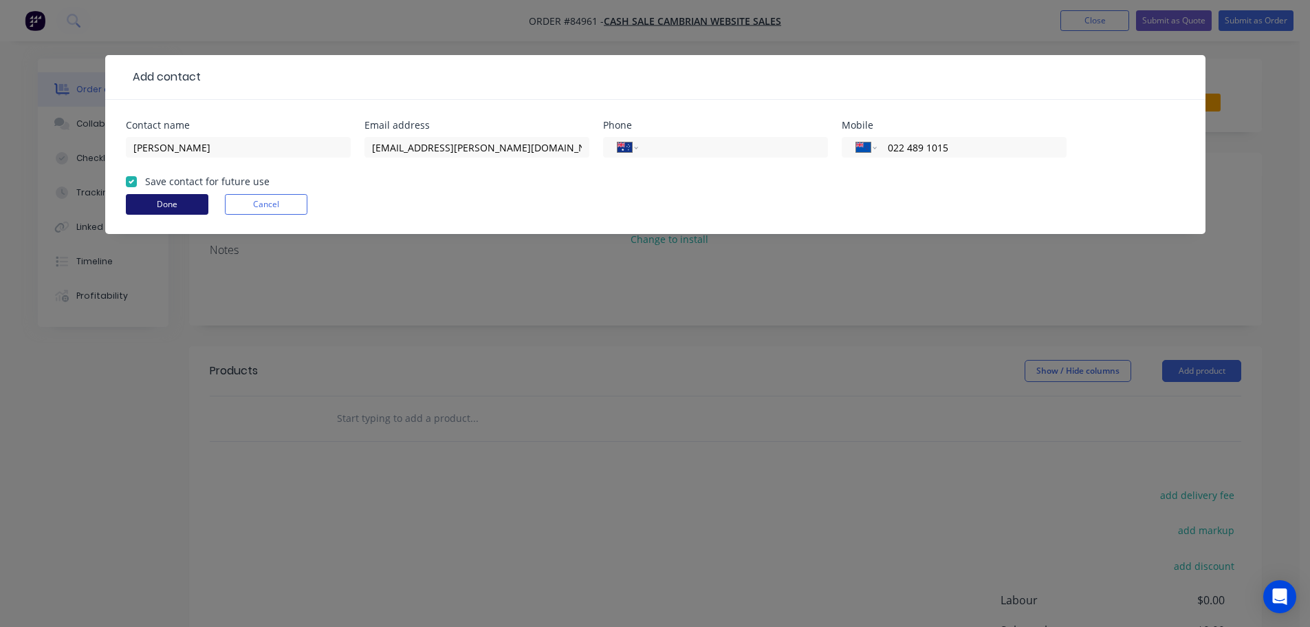
click at [135, 204] on button "Done" at bounding box center [167, 204] width 83 height 21
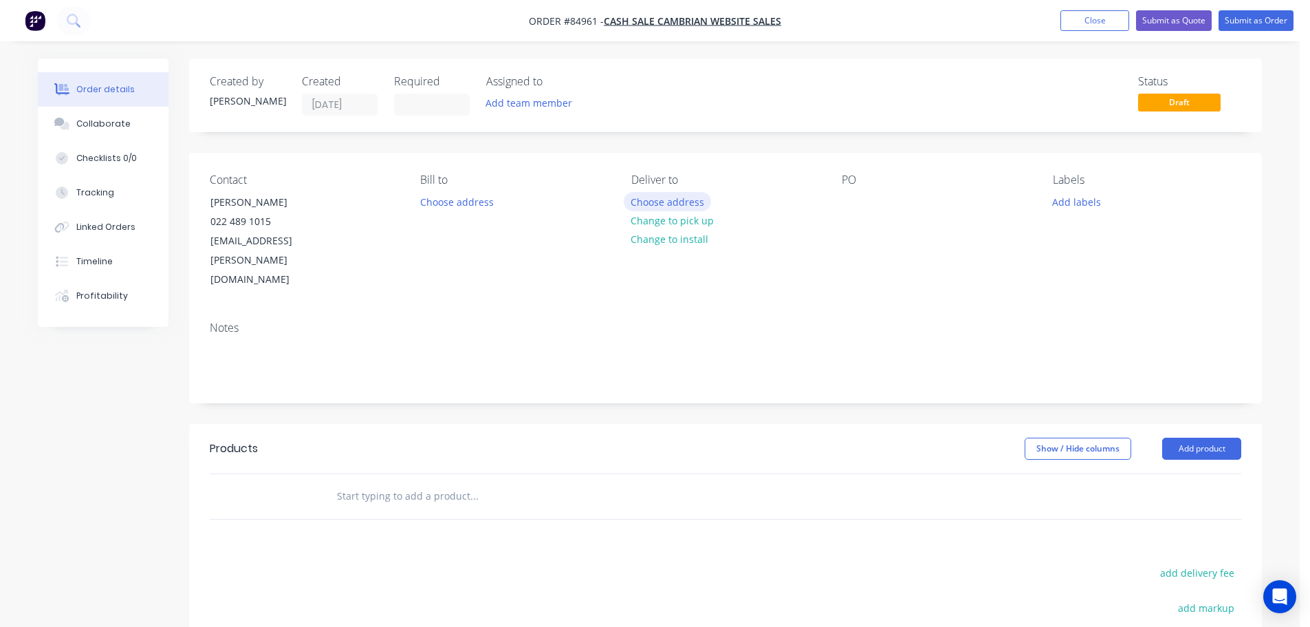
click at [656, 197] on button "Choose address" at bounding box center [668, 201] width 88 height 19
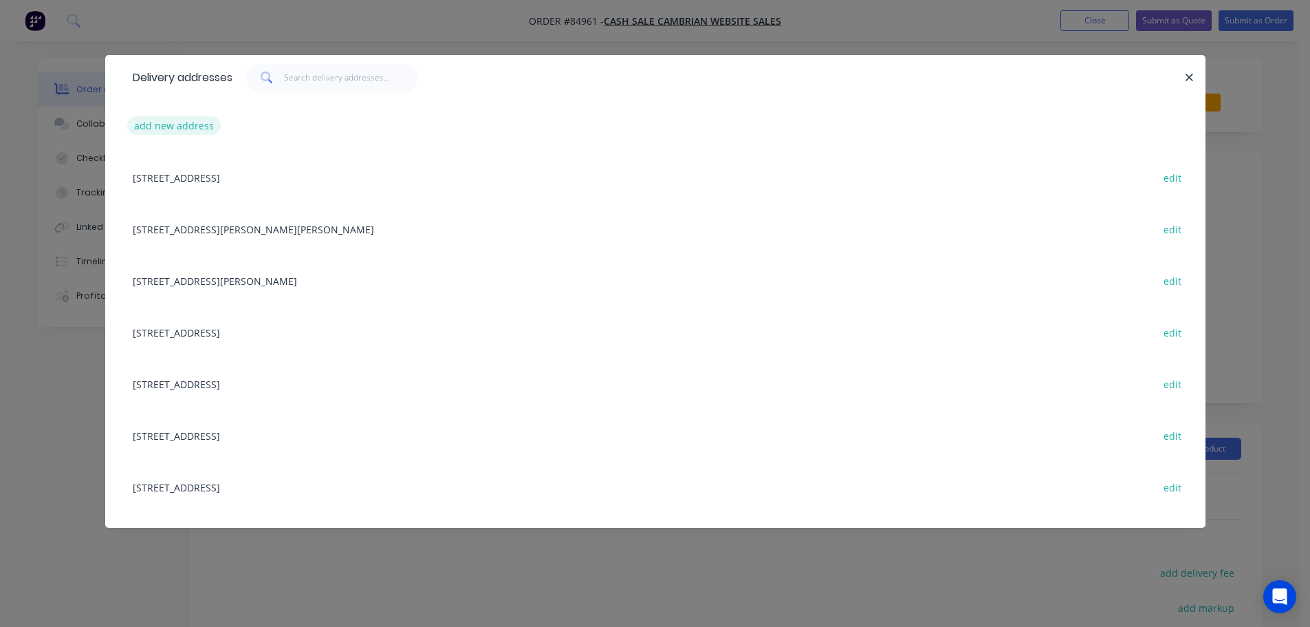
click at [174, 120] on button "add new address" at bounding box center [174, 125] width 94 height 19
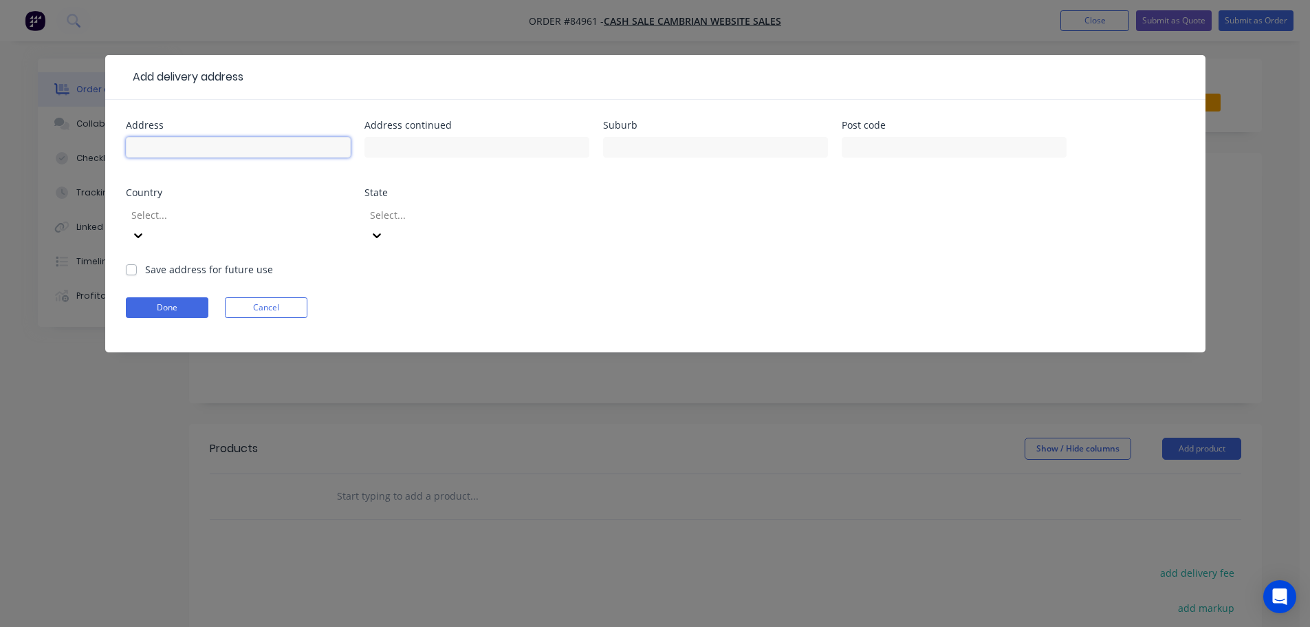
click at [180, 147] on input "text" at bounding box center [238, 147] width 225 height 21
paste input "5 Cadman Avenue Waterview 1026"
click at [252, 148] on input "5 Cadman Avenue Waterview 1026" at bounding box center [238, 147] width 225 height 21
type input "5 Cadman Avenue 1026"
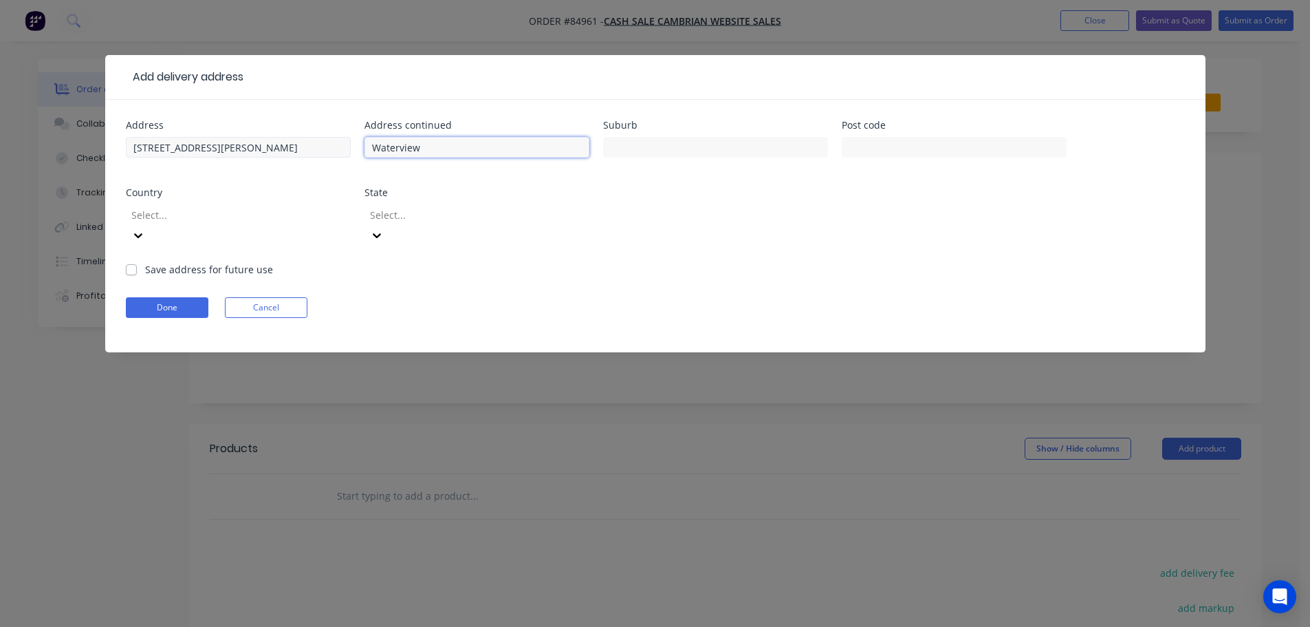
type input "Waterview"
click at [224, 145] on input "5 Cadman Avenue 1026" at bounding box center [238, 147] width 225 height 21
type input "5 Cadman Avenue"
type input "1026"
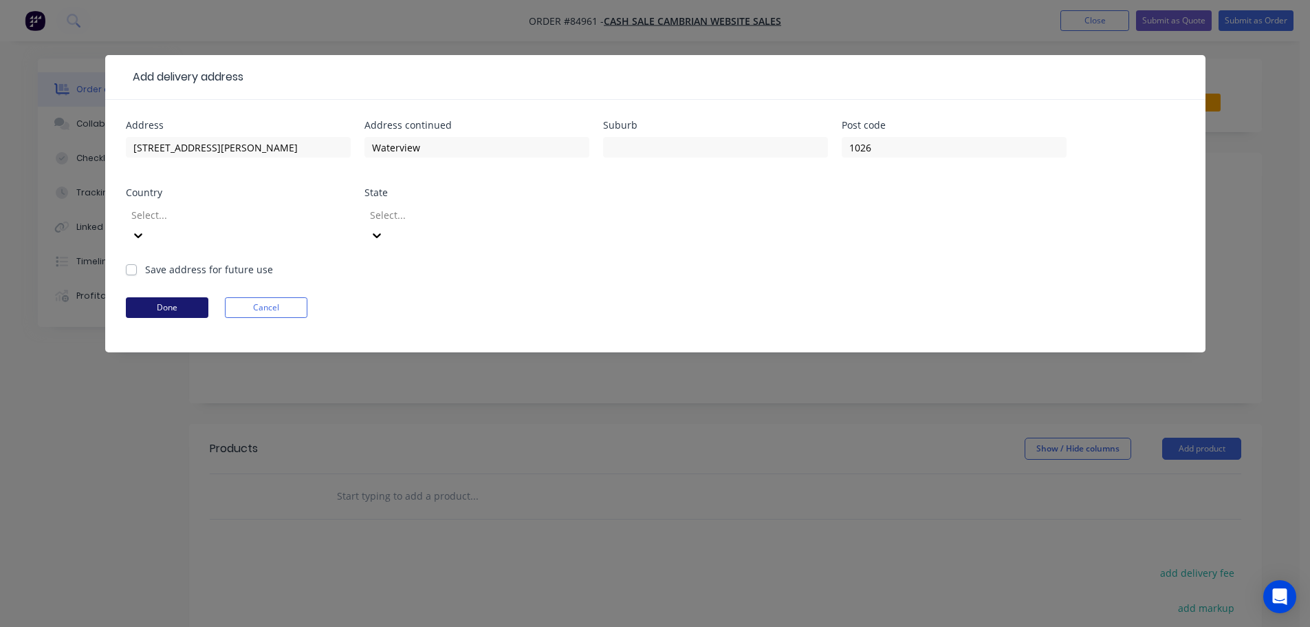
click at [148, 297] on button "Done" at bounding box center [167, 307] width 83 height 21
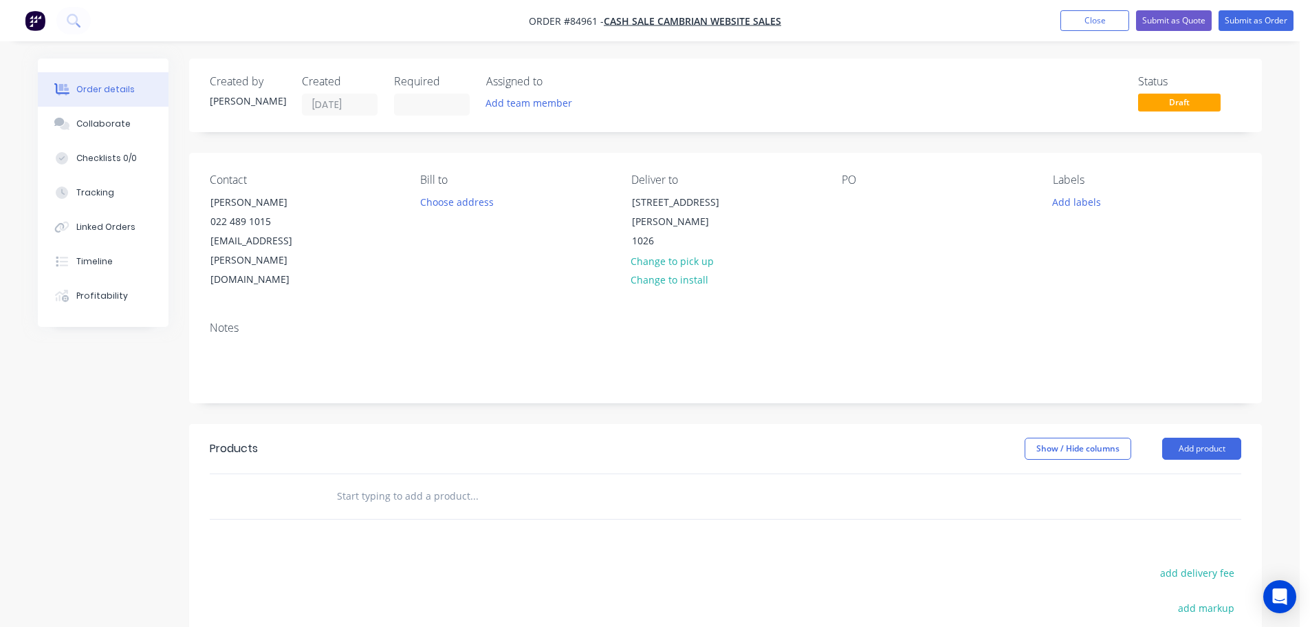
click at [872, 202] on div "PO" at bounding box center [936, 231] width 188 height 116
click at [859, 200] on div at bounding box center [853, 202] width 22 height 20
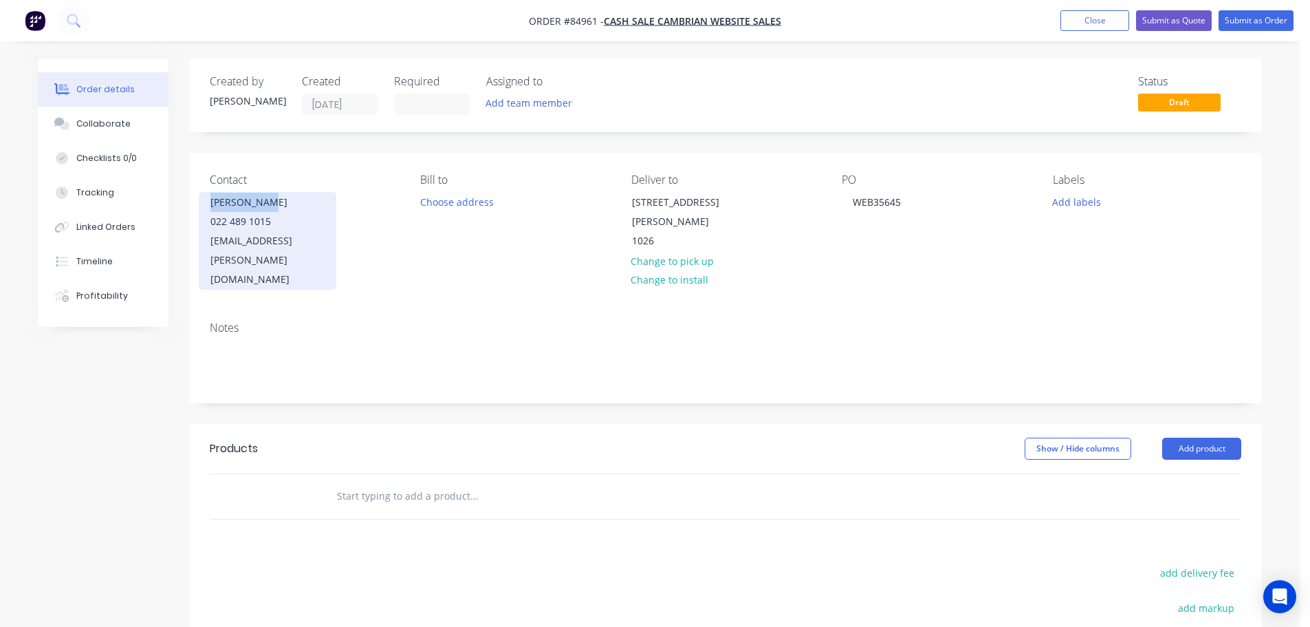
drag, startPoint x: 206, startPoint y: 199, endPoint x: 326, endPoint y: 201, distance: 119.7
click at [326, 201] on div "Nina Darrah 022 489 1015 nina.darrah@gmail.com" at bounding box center [268, 241] width 138 height 98
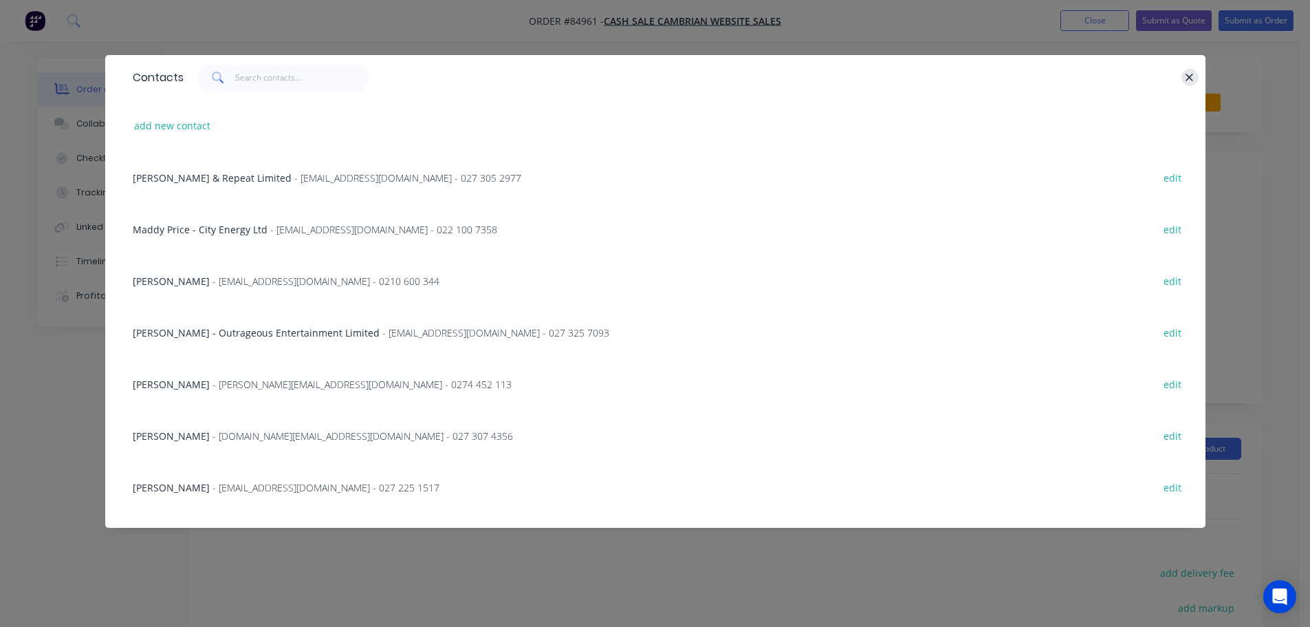
click at [1189, 74] on icon "button" at bounding box center [1189, 78] width 9 height 12
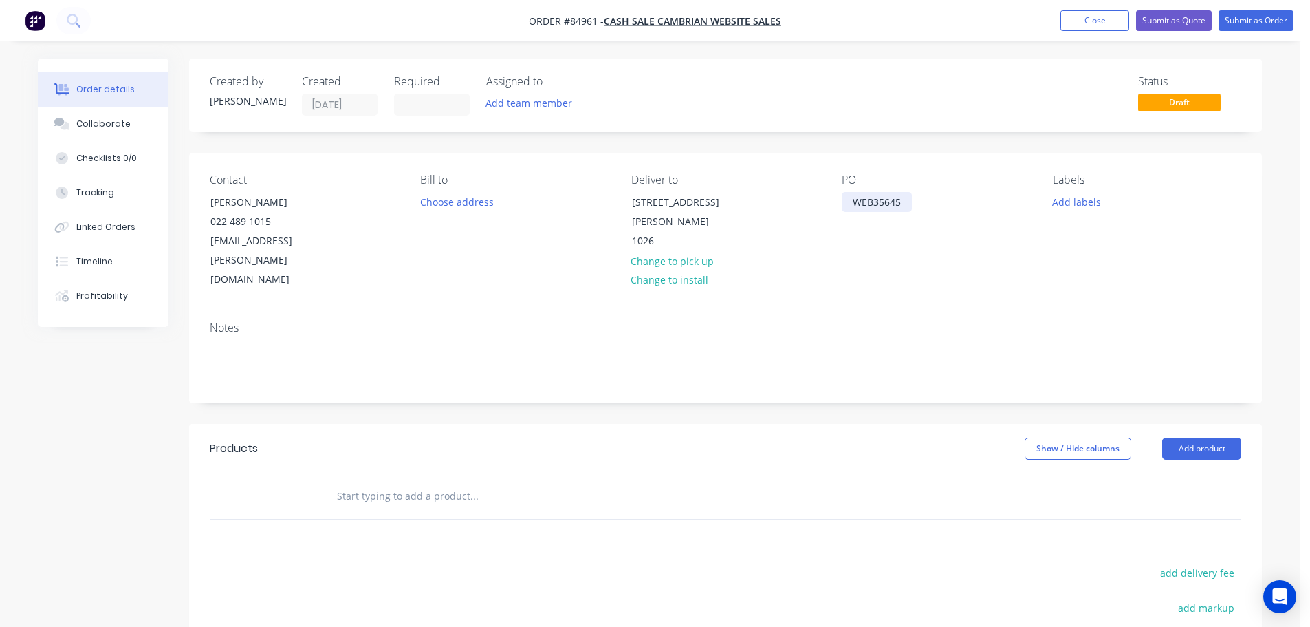
click at [906, 200] on div "WEB35645" at bounding box center [877, 202] width 70 height 20
click at [468, 482] on input "text" at bounding box center [473, 496] width 275 height 28
click at [444, 482] on input "text" at bounding box center [473, 496] width 275 height 28
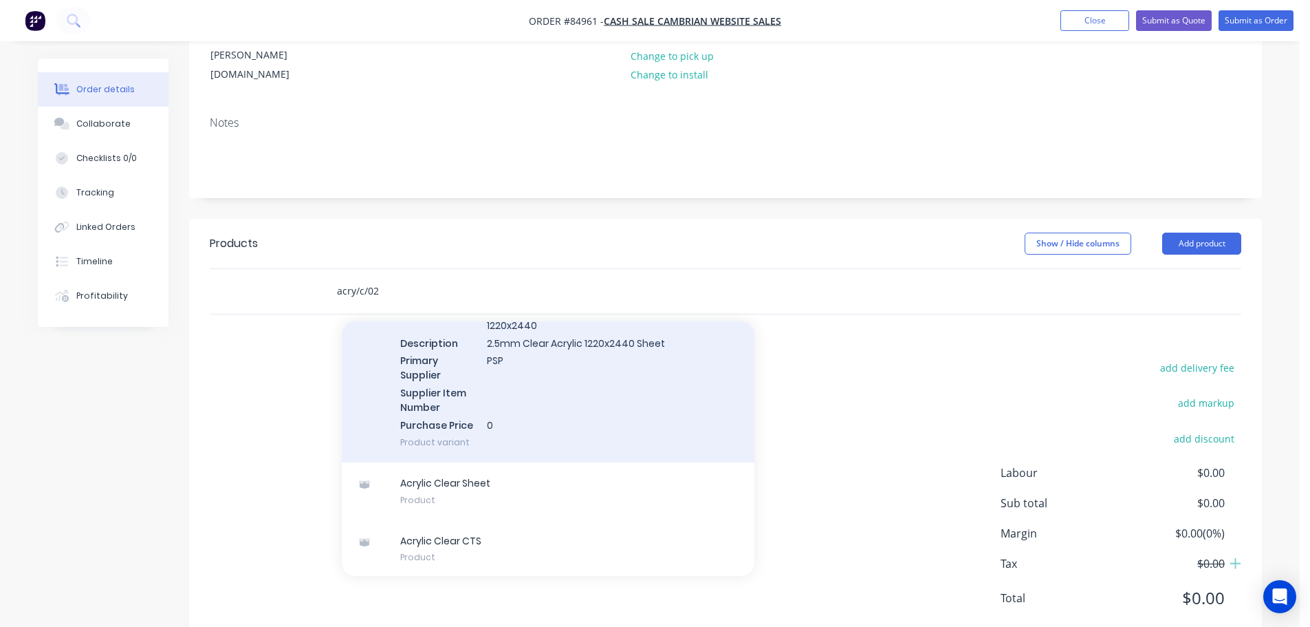
scroll to position [319, 0]
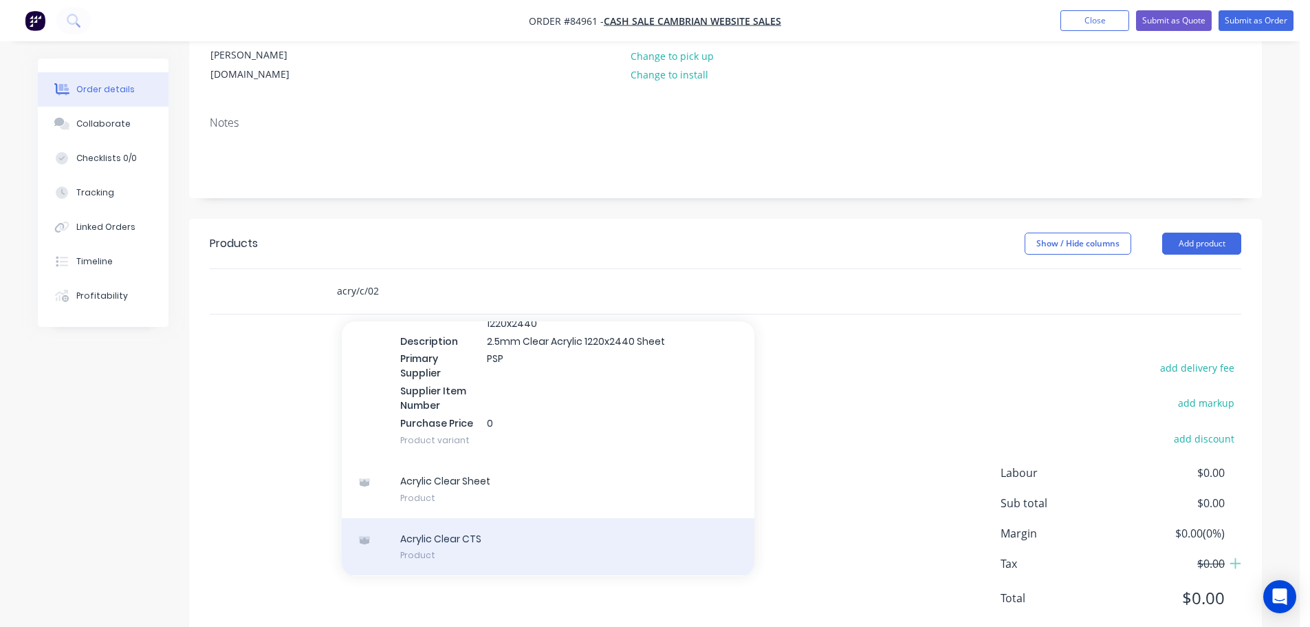
type input "acry/c/02"
click at [506, 518] on div "Acrylic Clear CTS Product" at bounding box center [548, 547] width 413 height 58
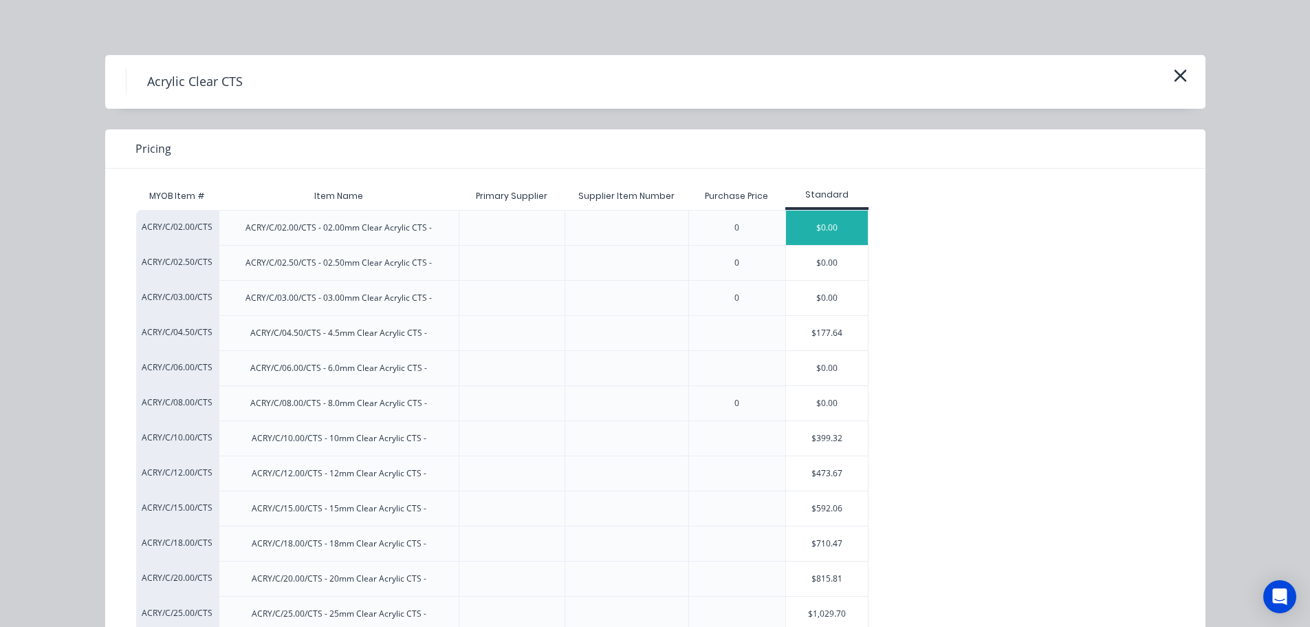
click at [803, 227] on div "$0.00" at bounding box center [827, 228] width 83 height 34
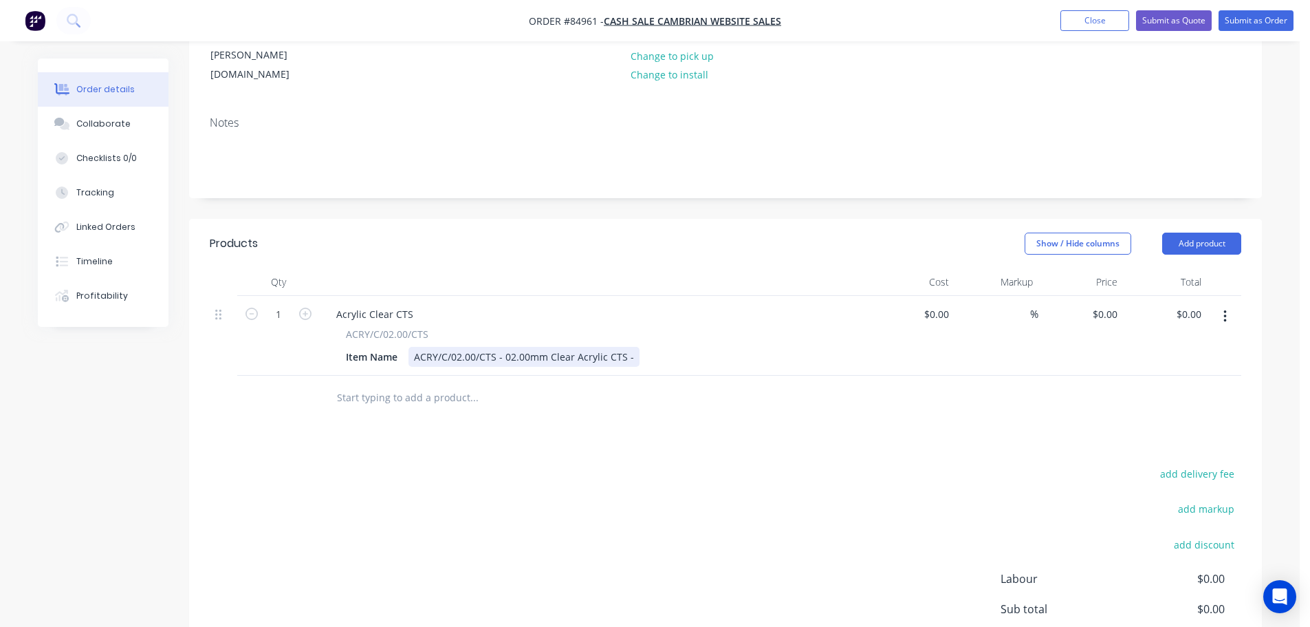
drag, startPoint x: 629, startPoint y: 318, endPoint x: 637, endPoint y: 342, distance: 25.2
click at [630, 347] on div "ACRY/C/02.00/CTS - 02.00mm Clear Acrylic CTS -" at bounding box center [524, 357] width 231 height 20
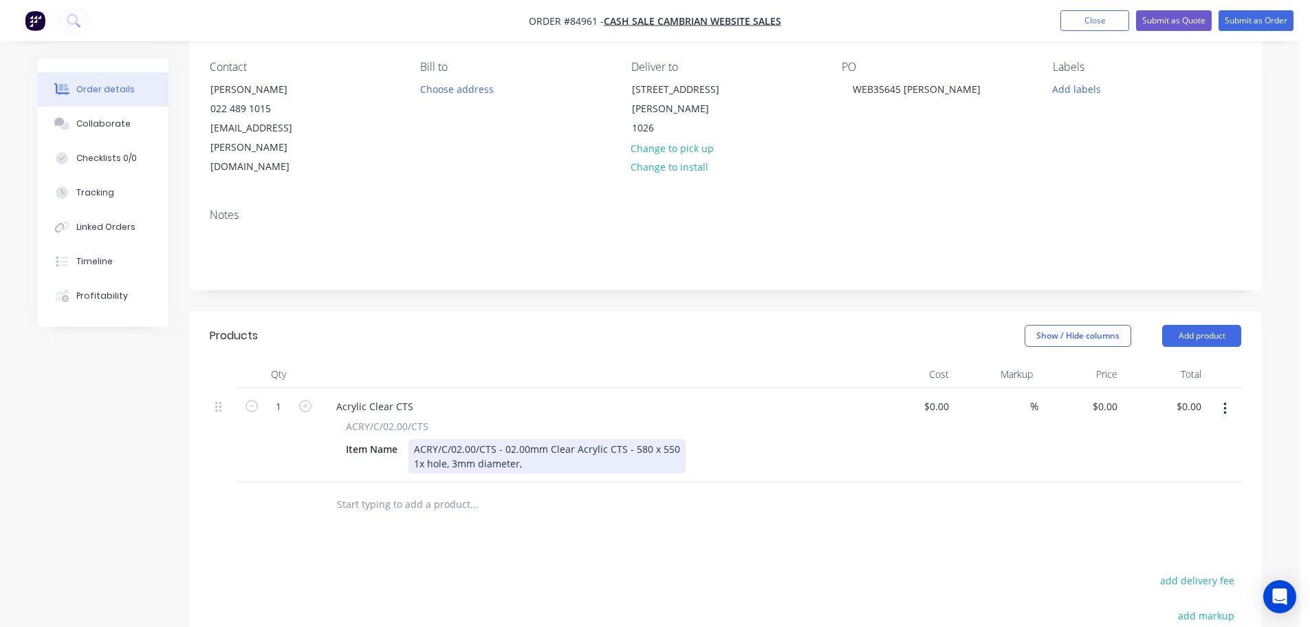
scroll to position [67, 0]
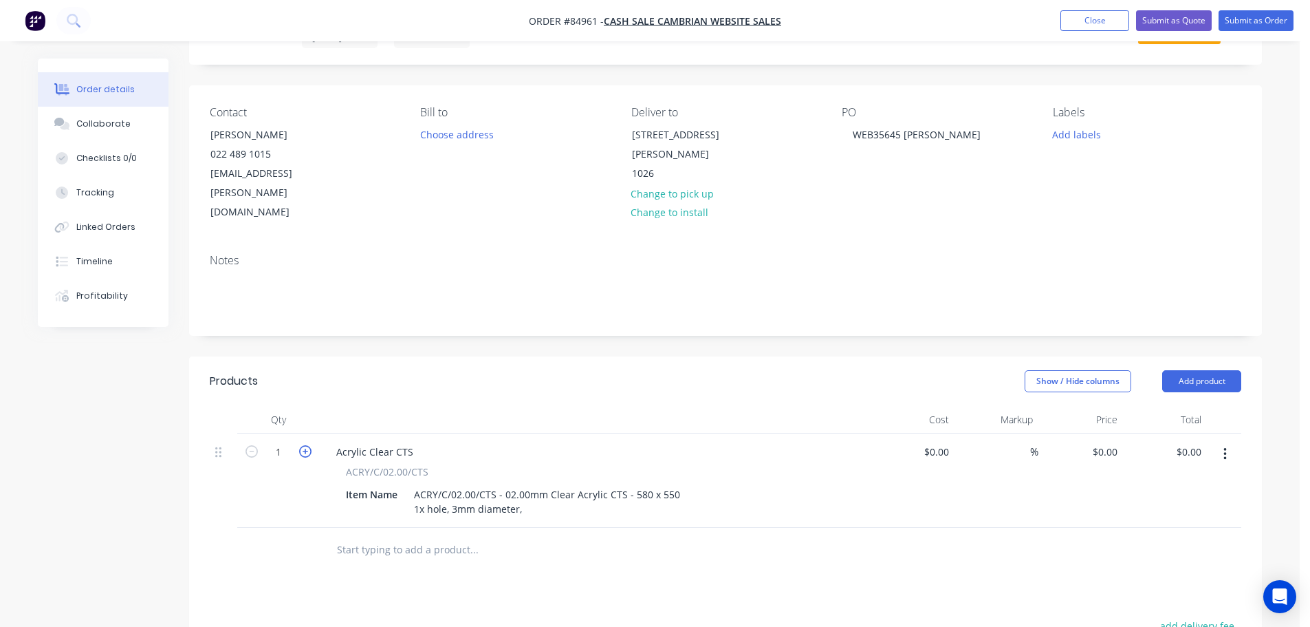
click at [299, 443] on button "button" at bounding box center [305, 450] width 18 height 14
type input "2"
click at [603, 484] on div "ACRY/C/02.00/CTS - 02.00mm Clear Acrylic CTS - 580 x 550 1x hole, 3mm diameter," at bounding box center [547, 501] width 277 height 34
click at [645, 484] on div "ACRY/C/02.00/CTS - 02.00mm Clear Acrylic CTS - 580 x 550 1x hole, 3mm diameter,…" at bounding box center [547, 501] width 277 height 34
click at [682, 484] on div "ACRY/C/02.00/CTS - 02.00mm Clear Acrylic CTS - 580w x 550 1x hole, 3mm diameter…" at bounding box center [551, 501] width 285 height 34
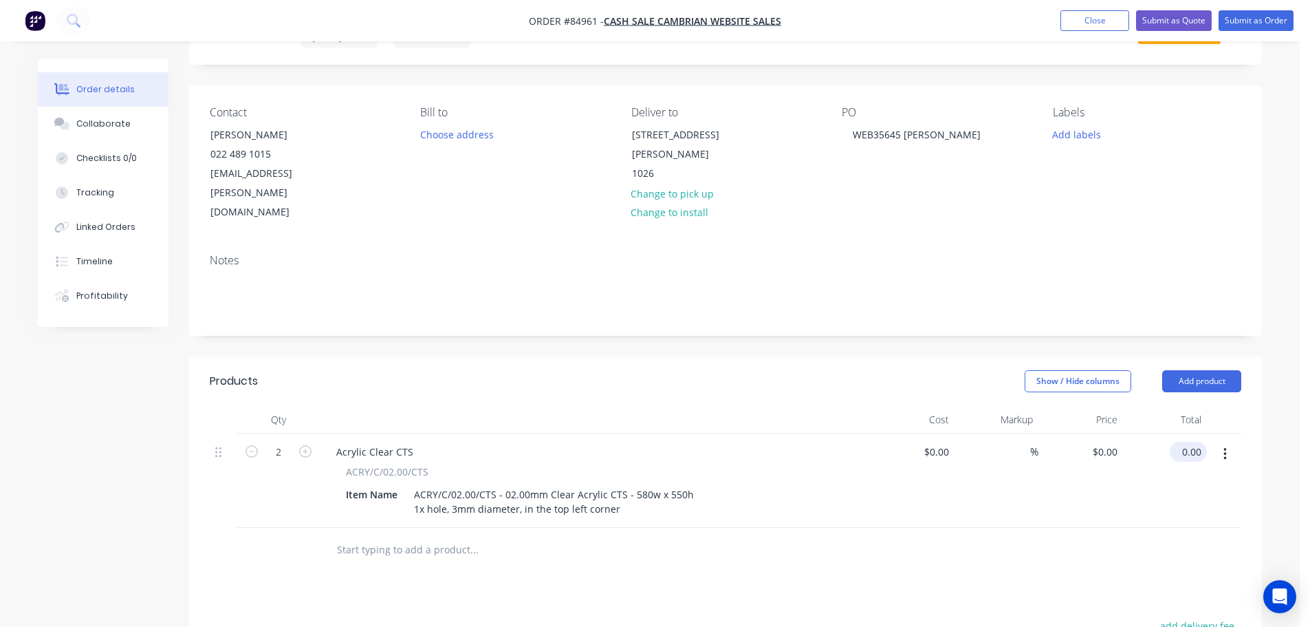
click at [1199, 442] on input "0.00" at bounding box center [1192, 452] width 32 height 20
type input "29.68"
type input "$14.84"
type input "$29.68"
click at [864, 370] on div "Show / Hide columns Add product" at bounding box center [835, 381] width 812 height 22
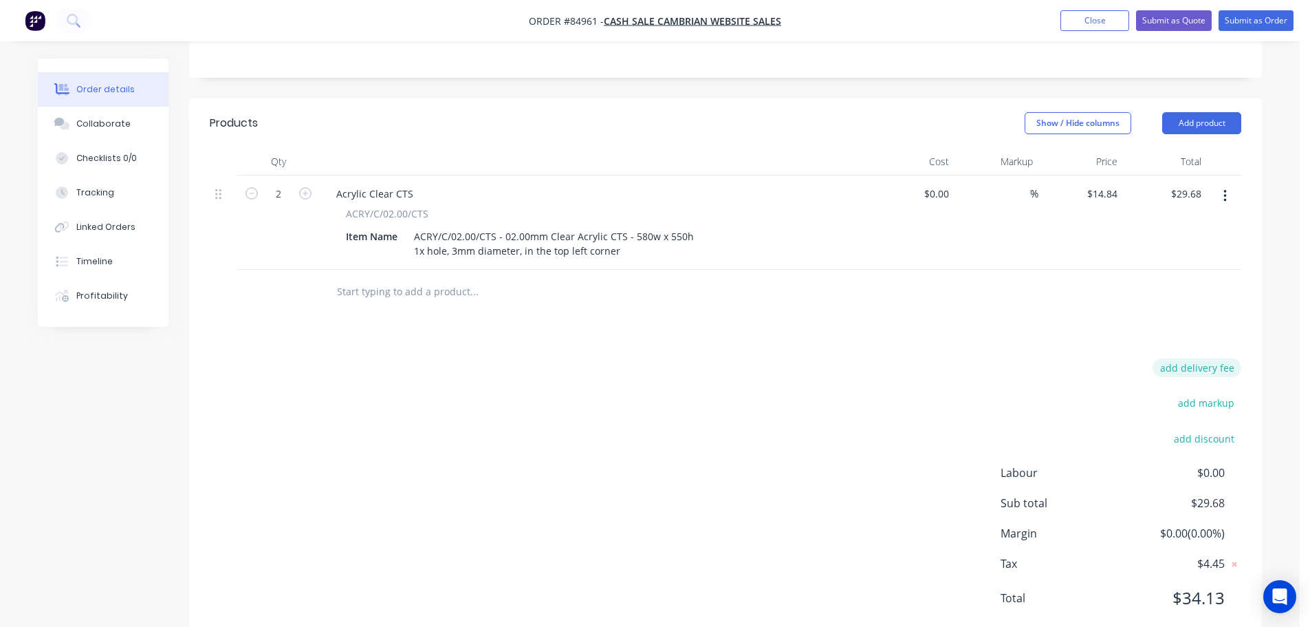
click at [1230, 358] on button "add delivery fee" at bounding box center [1197, 367] width 89 height 19
type input "12"
click at [577, 442] on div "Delivery fee Delivery fee Delivery fee name (Optional) 12 12 $0 add markup add …" at bounding box center [726, 494] width 1032 height 262
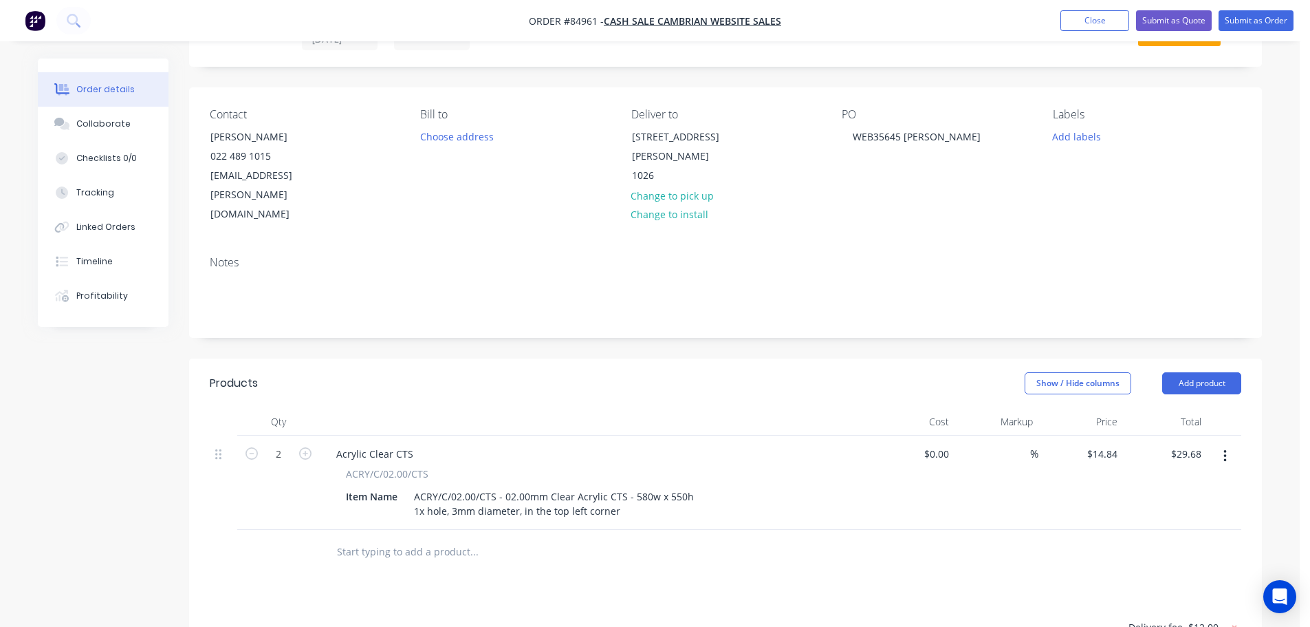
scroll to position [0, 0]
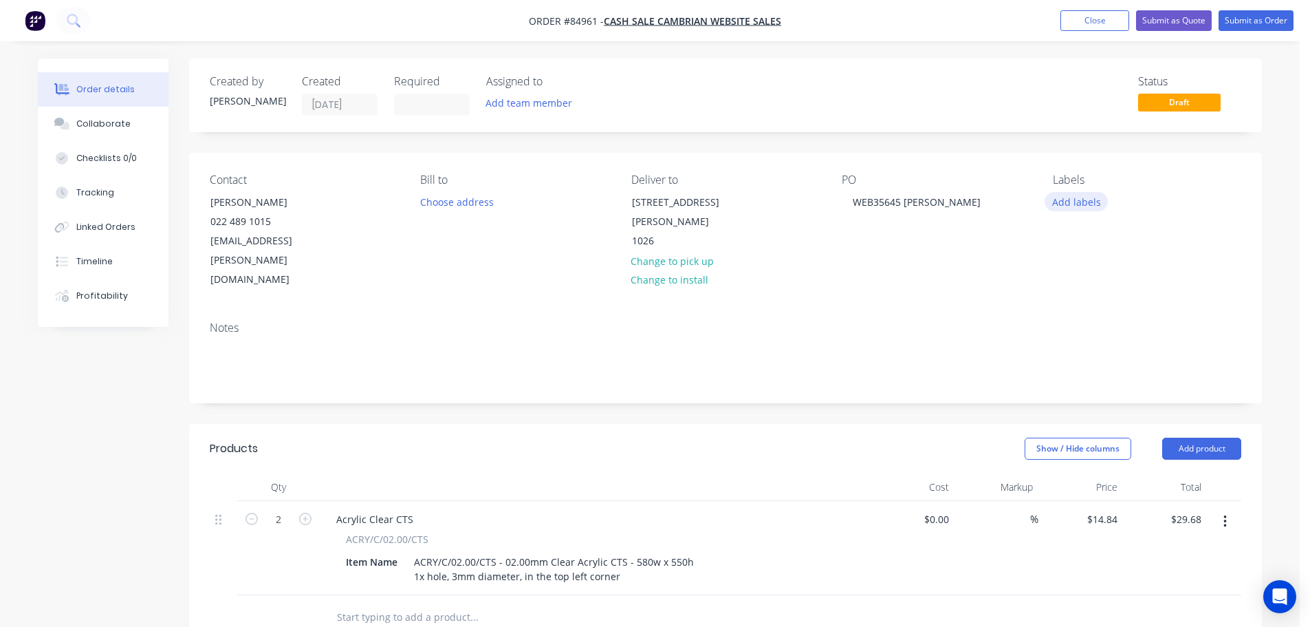
click at [1081, 211] on button "Add labels" at bounding box center [1076, 201] width 63 height 19
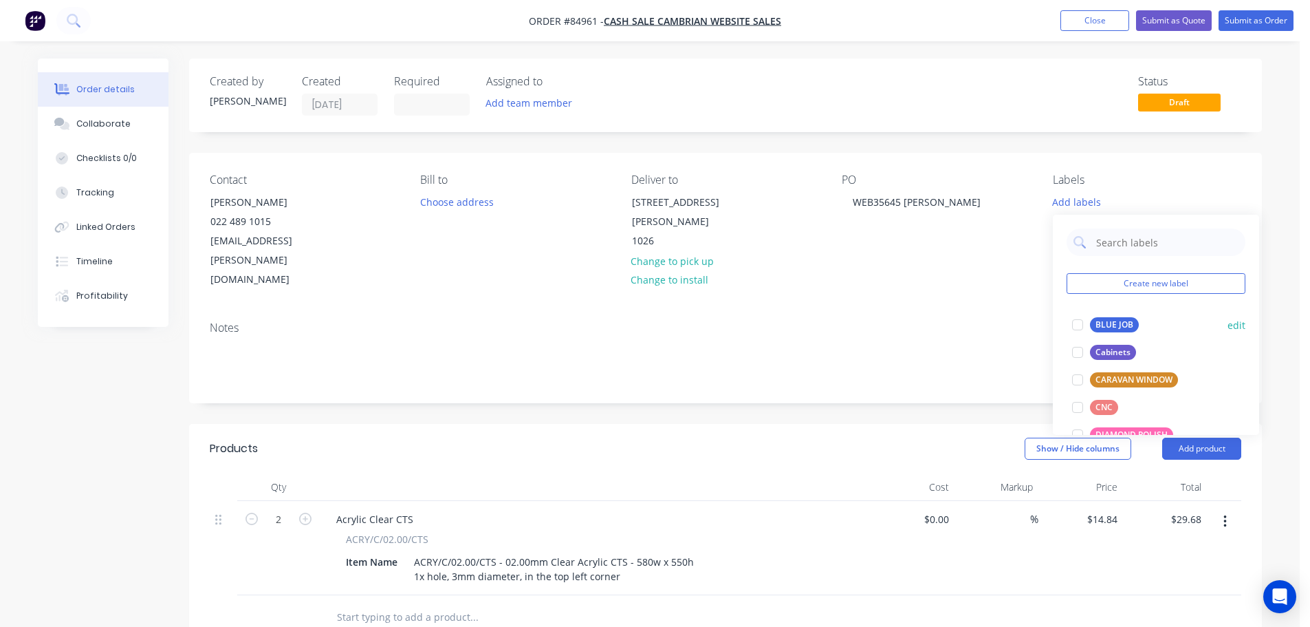
click at [1071, 321] on div at bounding box center [1078, 325] width 28 height 28
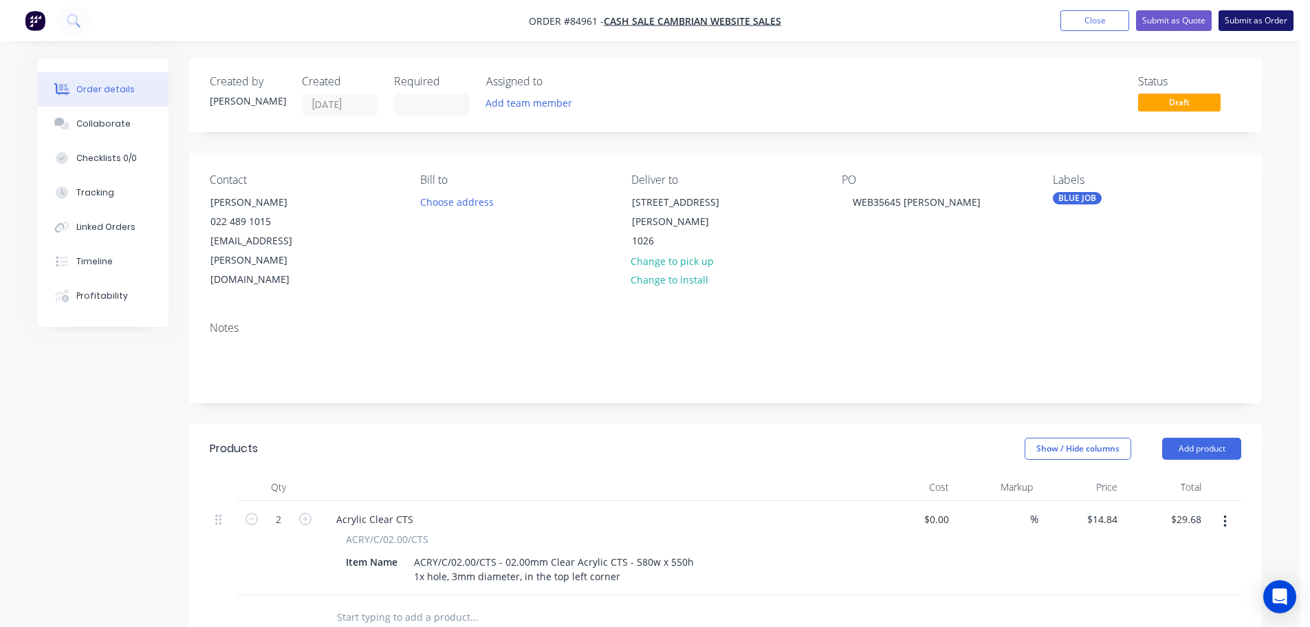
click at [1264, 13] on button "Submit as Order" at bounding box center [1256, 20] width 75 height 21
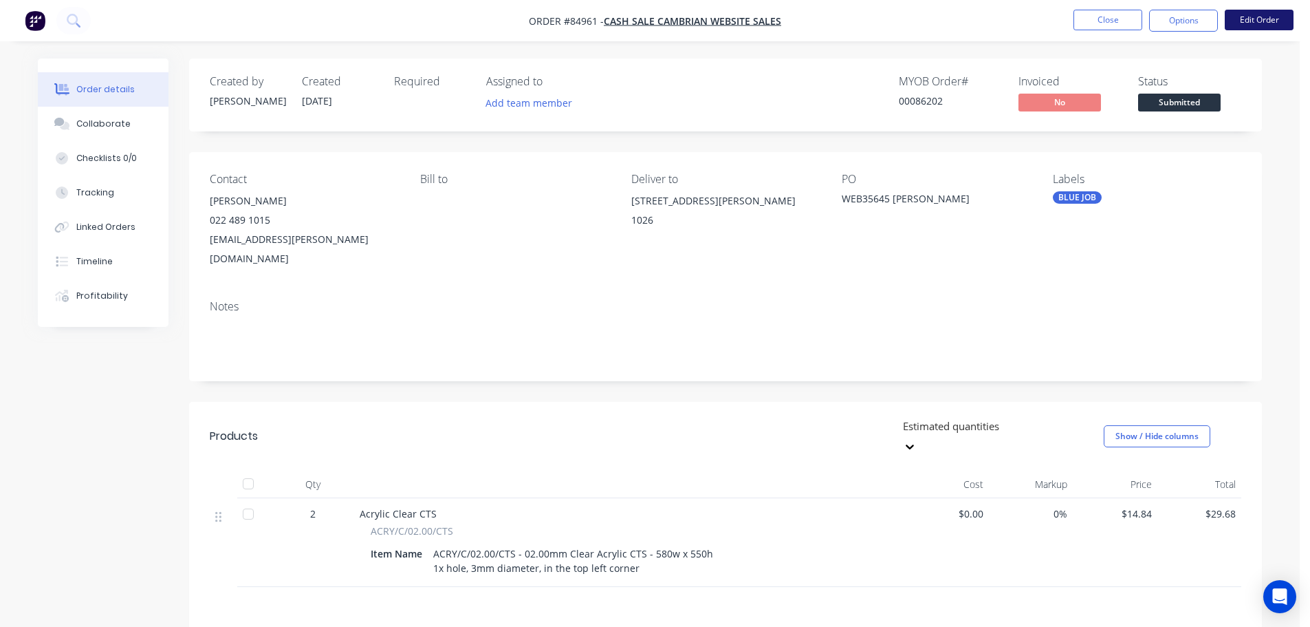
click at [1264, 15] on button "Edit Order" at bounding box center [1259, 20] width 69 height 21
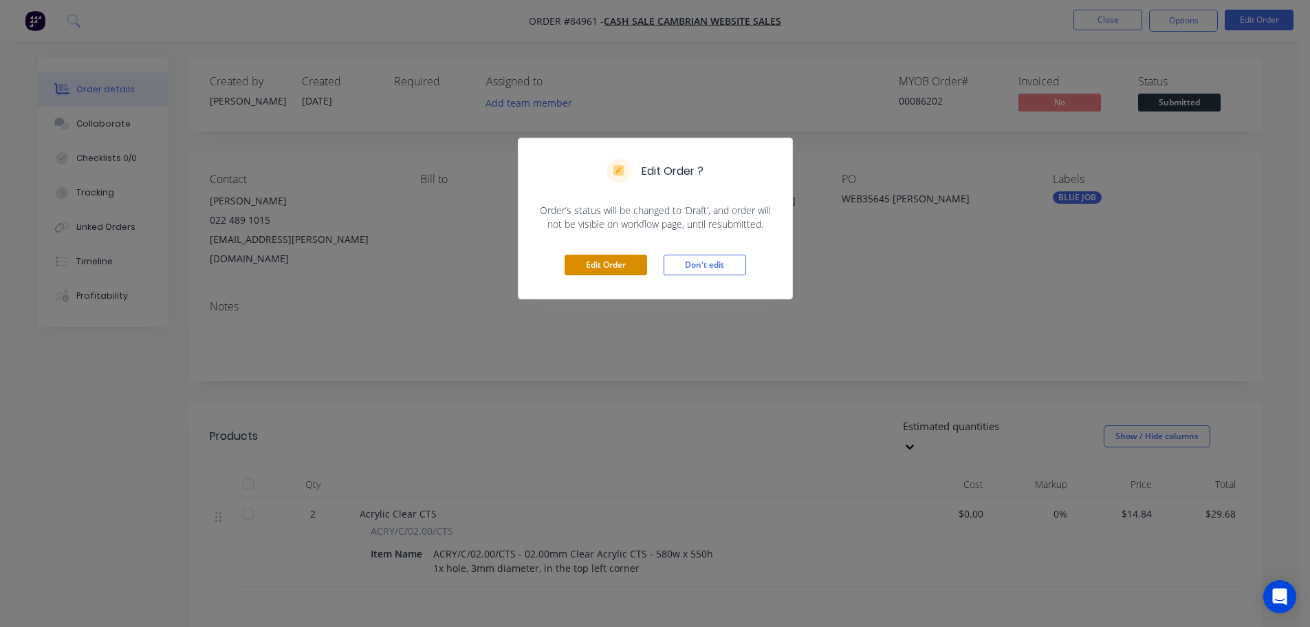
click at [607, 264] on button "Edit Order" at bounding box center [606, 265] width 83 height 21
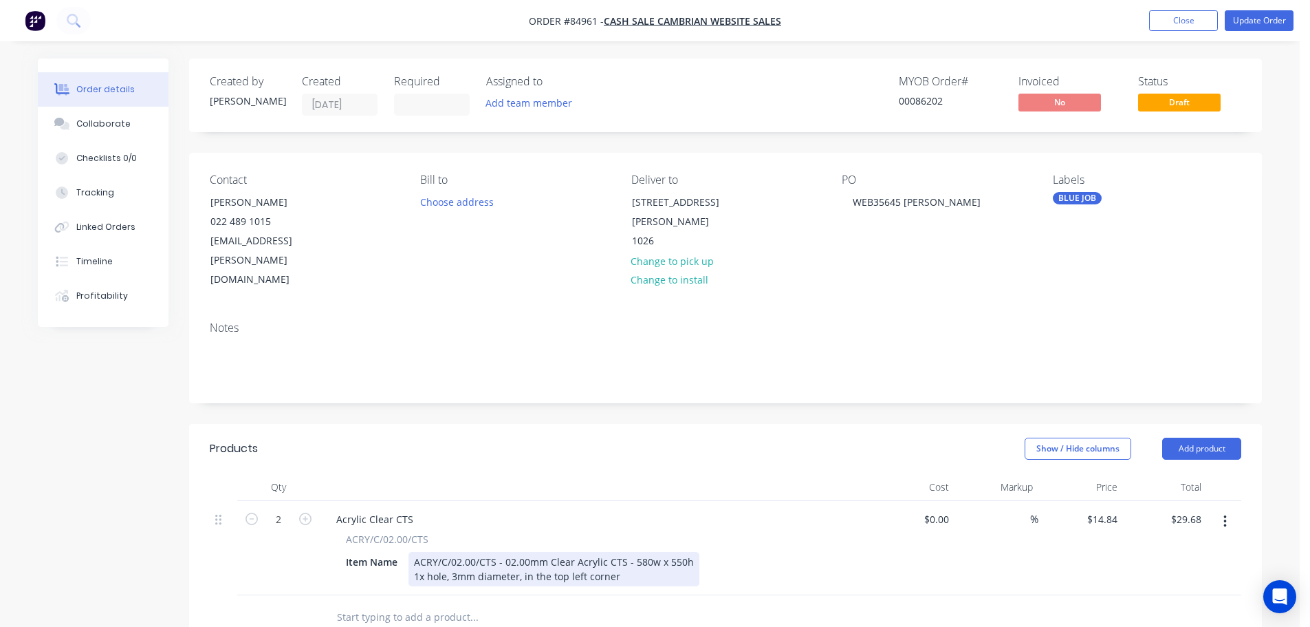
click at [624, 552] on div "ACRY/C/02.00/CTS - 02.00mm Clear Acrylic CTS - 580w x 550h 1x hole, 3mm diamete…" at bounding box center [554, 569] width 291 height 34
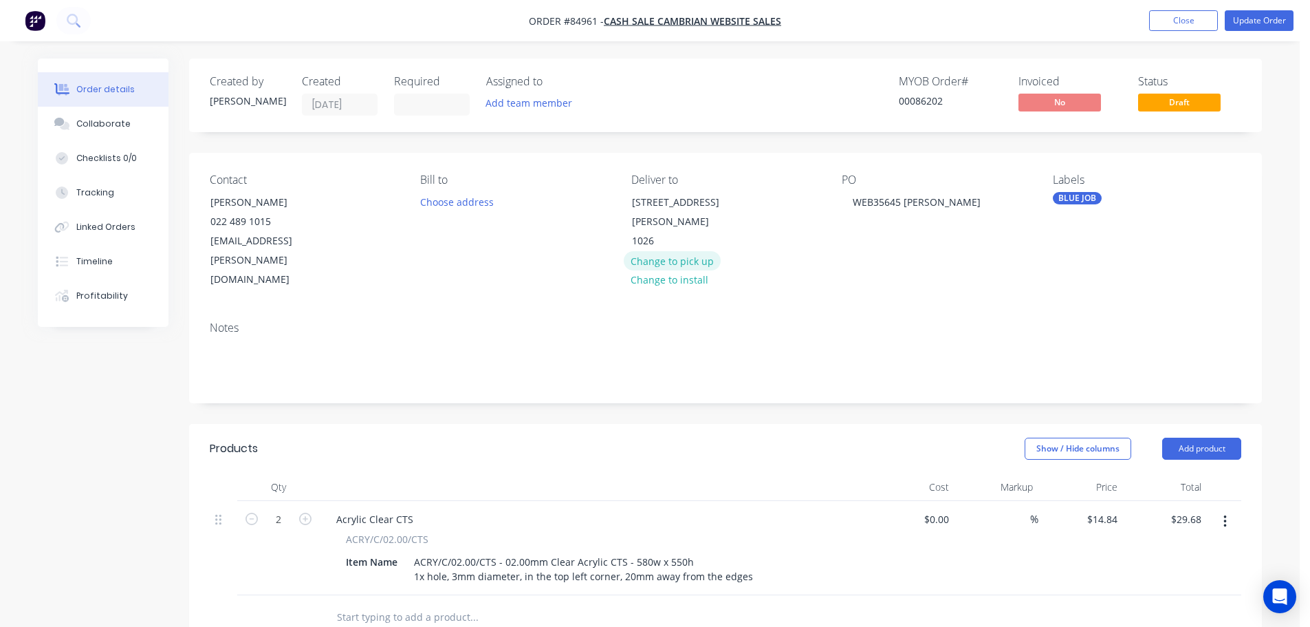
click at [647, 260] on button "Change to pick up" at bounding box center [673, 260] width 98 height 19
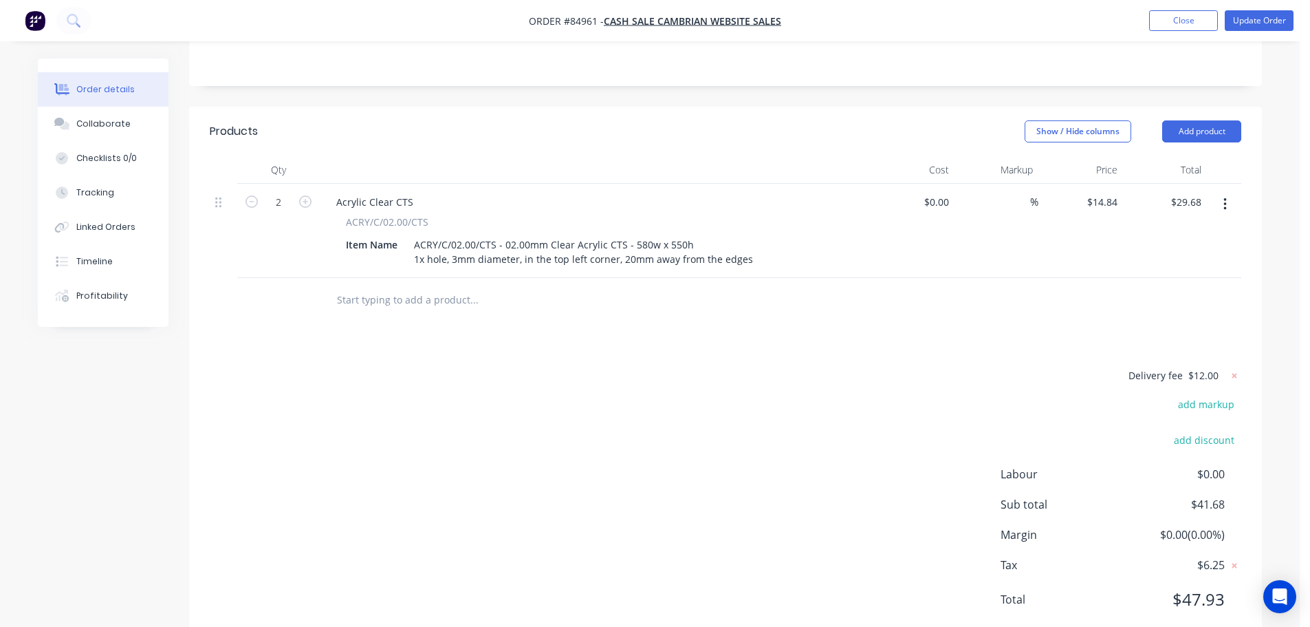
scroll to position [319, 0]
click at [1232, 367] on icon at bounding box center [1235, 374] width 14 height 14
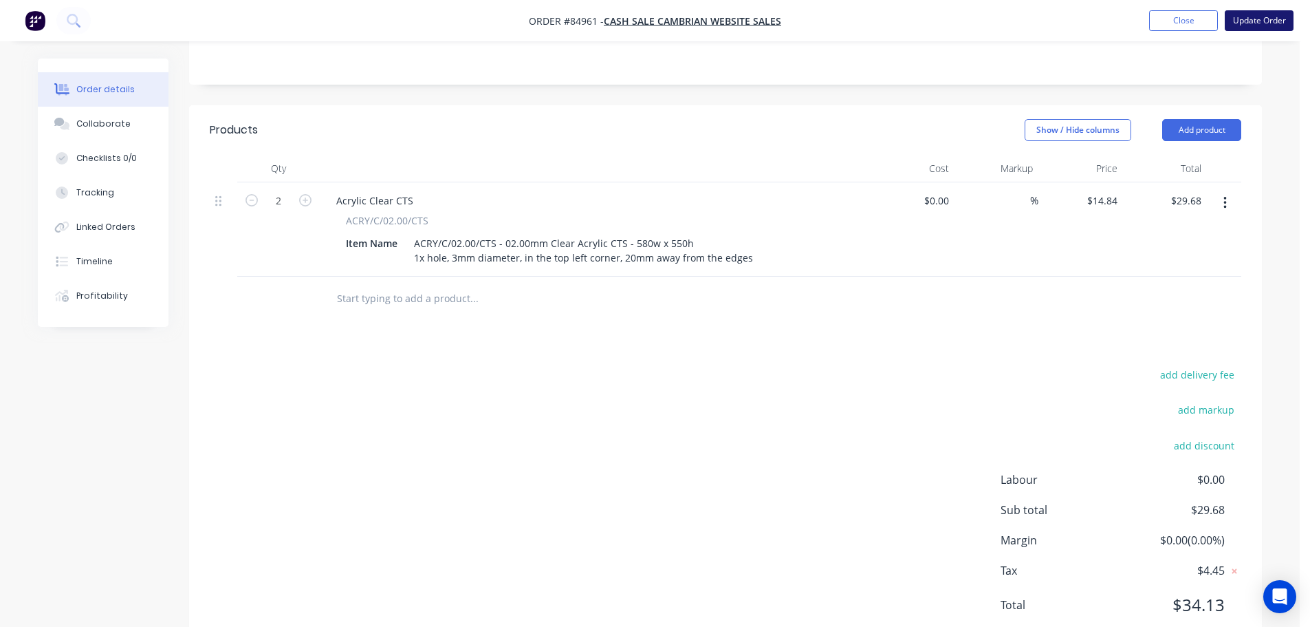
click at [1253, 18] on button "Update Order" at bounding box center [1259, 20] width 69 height 21
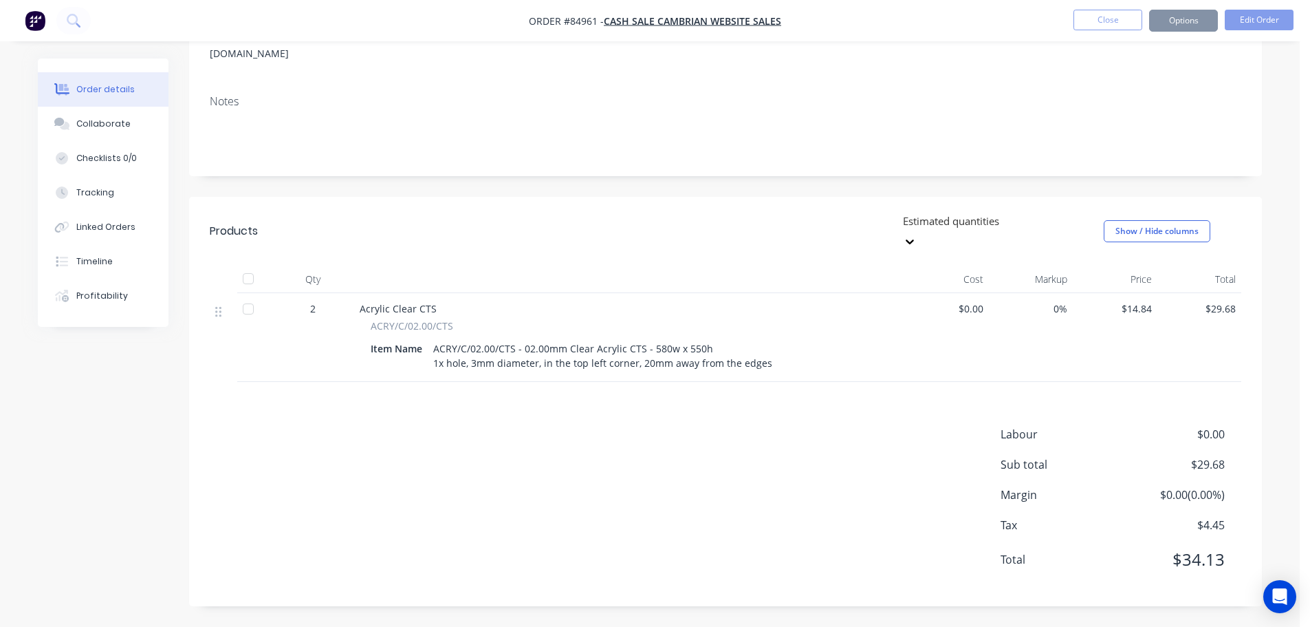
scroll to position [0, 0]
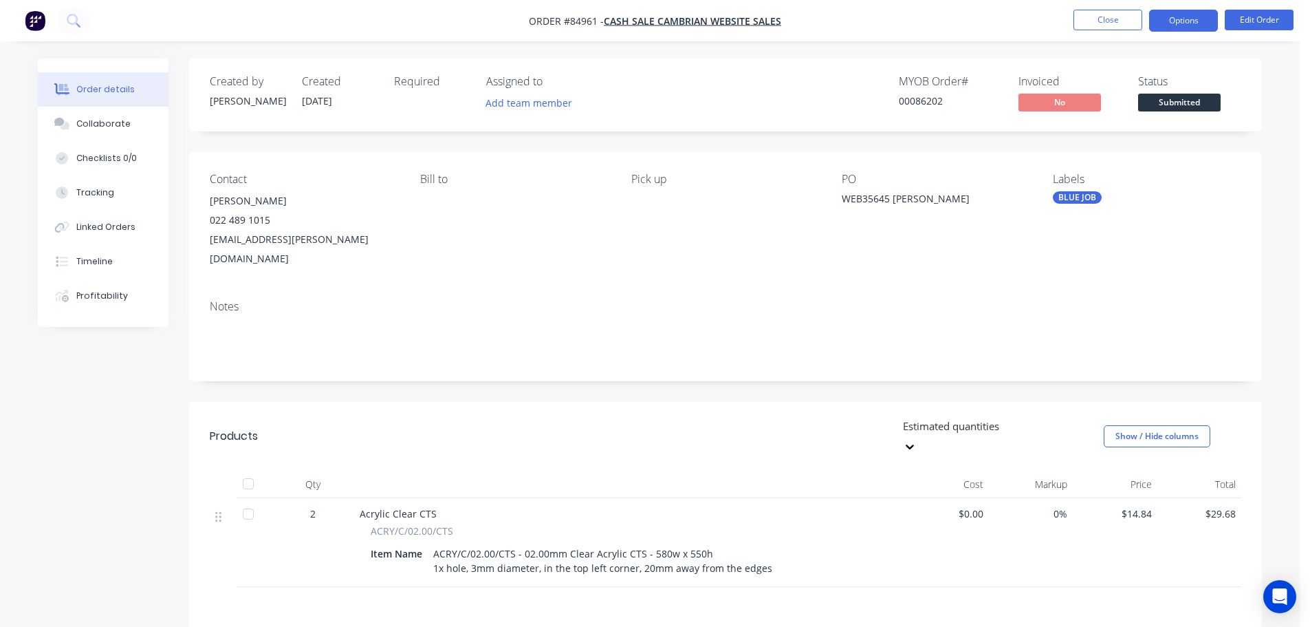
click at [1169, 23] on button "Options" at bounding box center [1184, 21] width 69 height 22
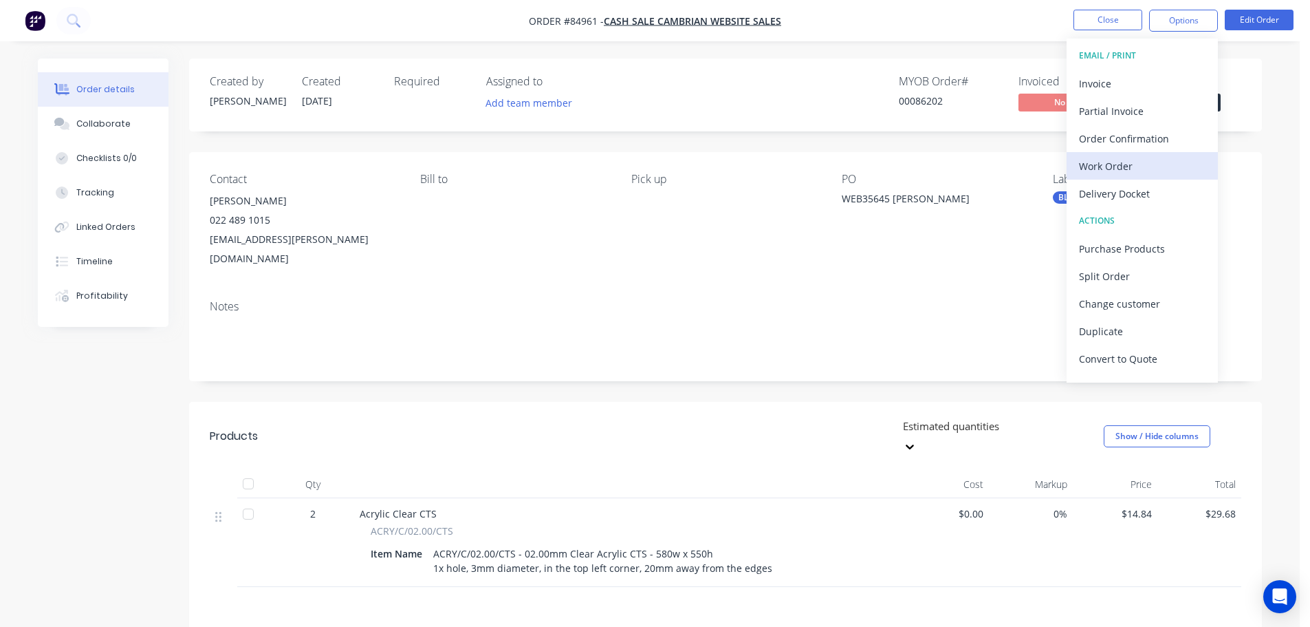
click at [1090, 168] on div "Work Order" at bounding box center [1142, 166] width 127 height 20
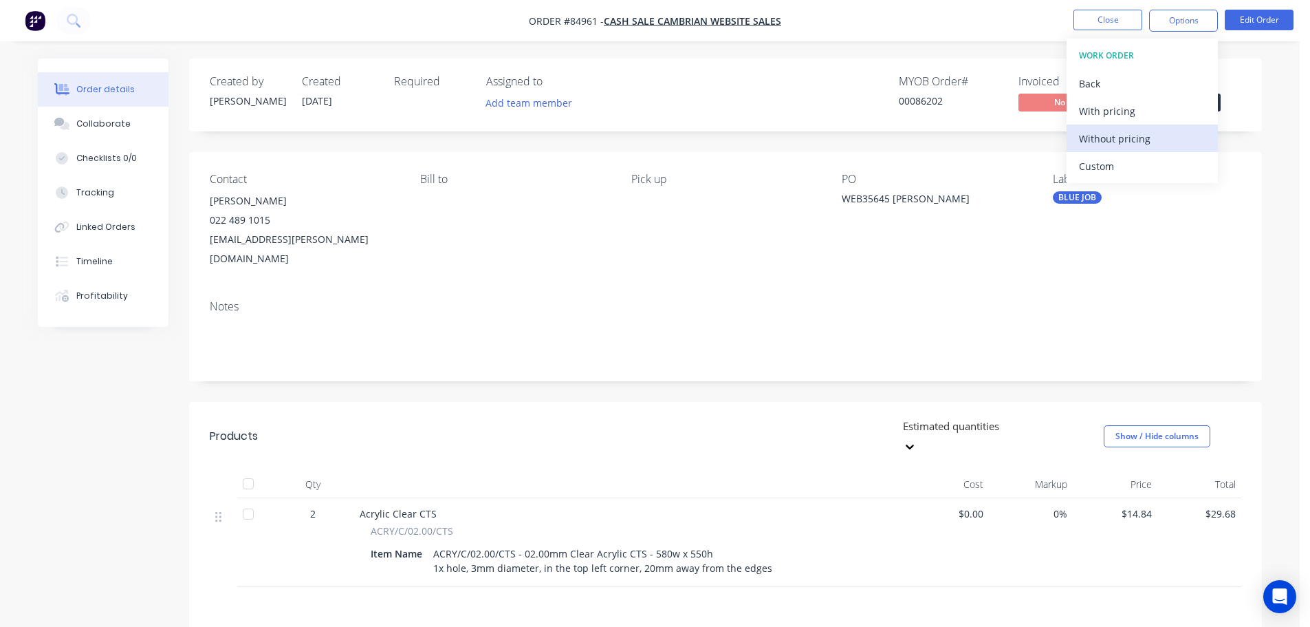
click at [1101, 138] on div "Without pricing" at bounding box center [1142, 139] width 127 height 20
click at [1148, 132] on div "Order Confirmation" at bounding box center [1142, 139] width 127 height 20
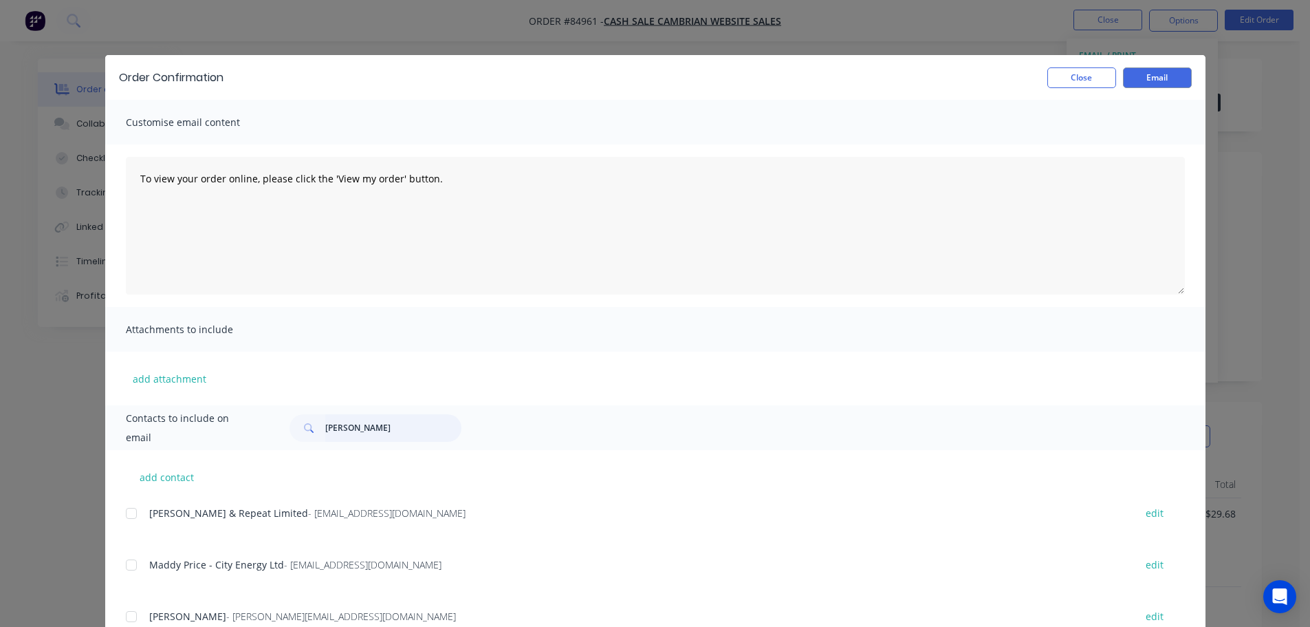
click at [369, 417] on input "terri po" at bounding box center [393, 428] width 136 height 28
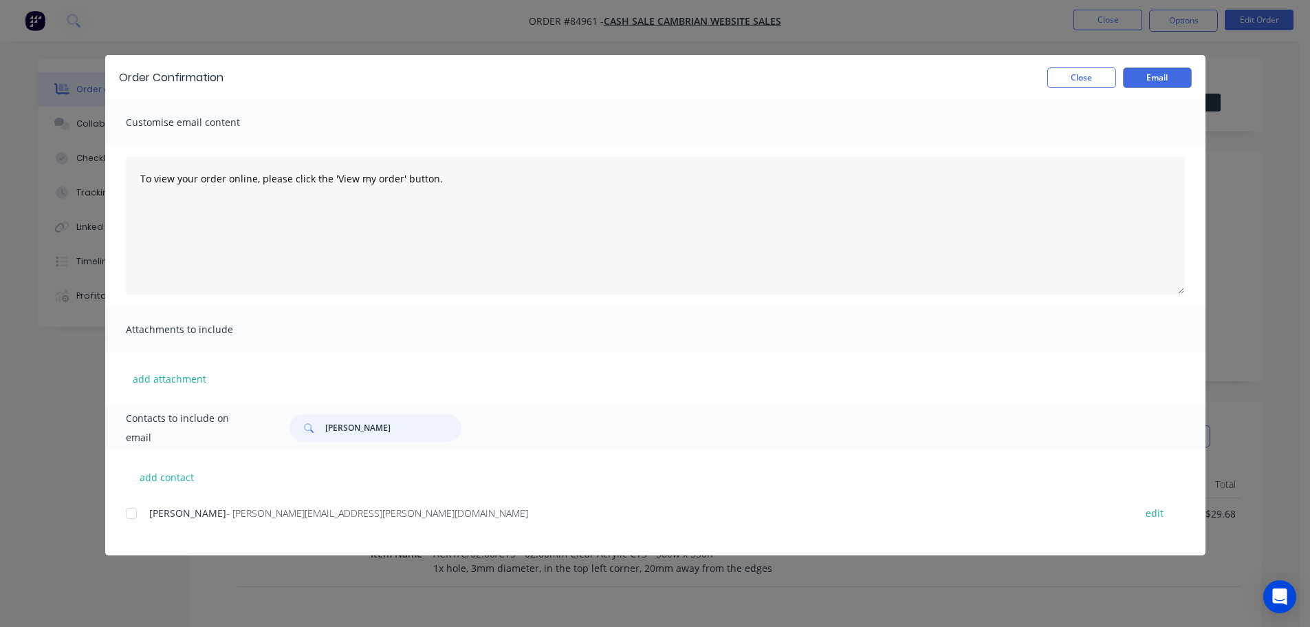
type input "nina"
click at [128, 527] on div "Nina Darrah - nina.darrah@gmail.com edit" at bounding box center [666, 521] width 1080 height 35
click at [140, 521] on div at bounding box center [132, 513] width 28 height 28
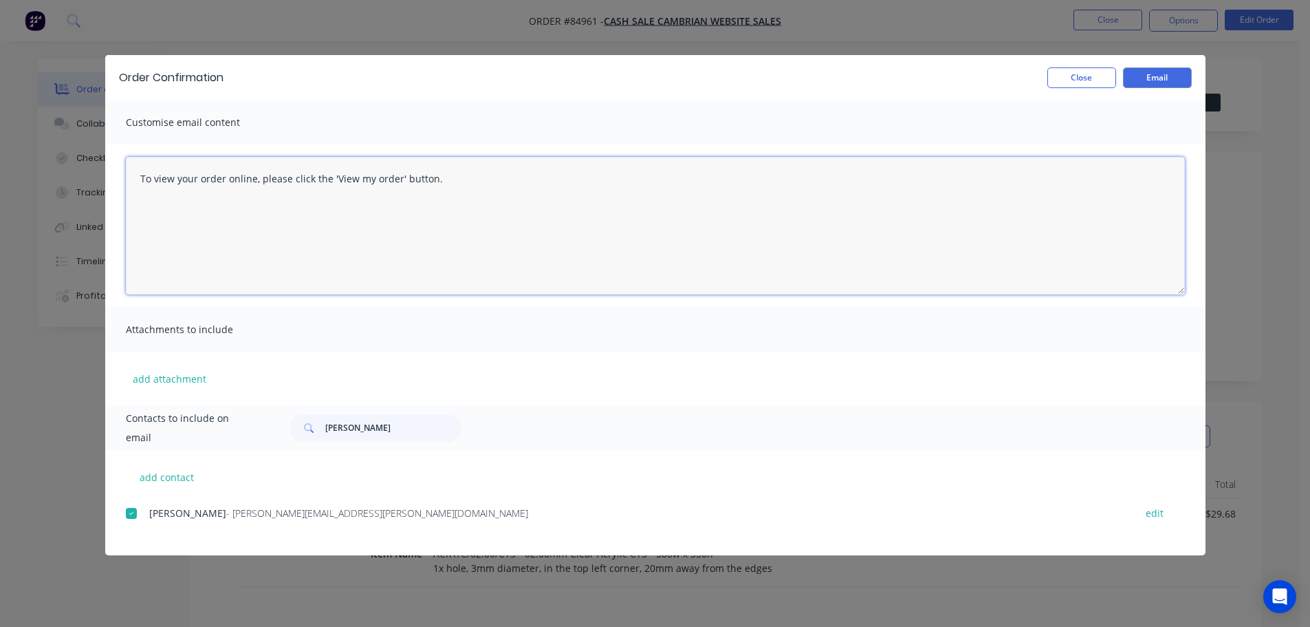
click at [435, 193] on textarea "To view your order online, please click the 'View my order' button." at bounding box center [655, 226] width 1059 height 138
paste textarea "hank you for your order, confirmation of your order is attached. We will contac…"
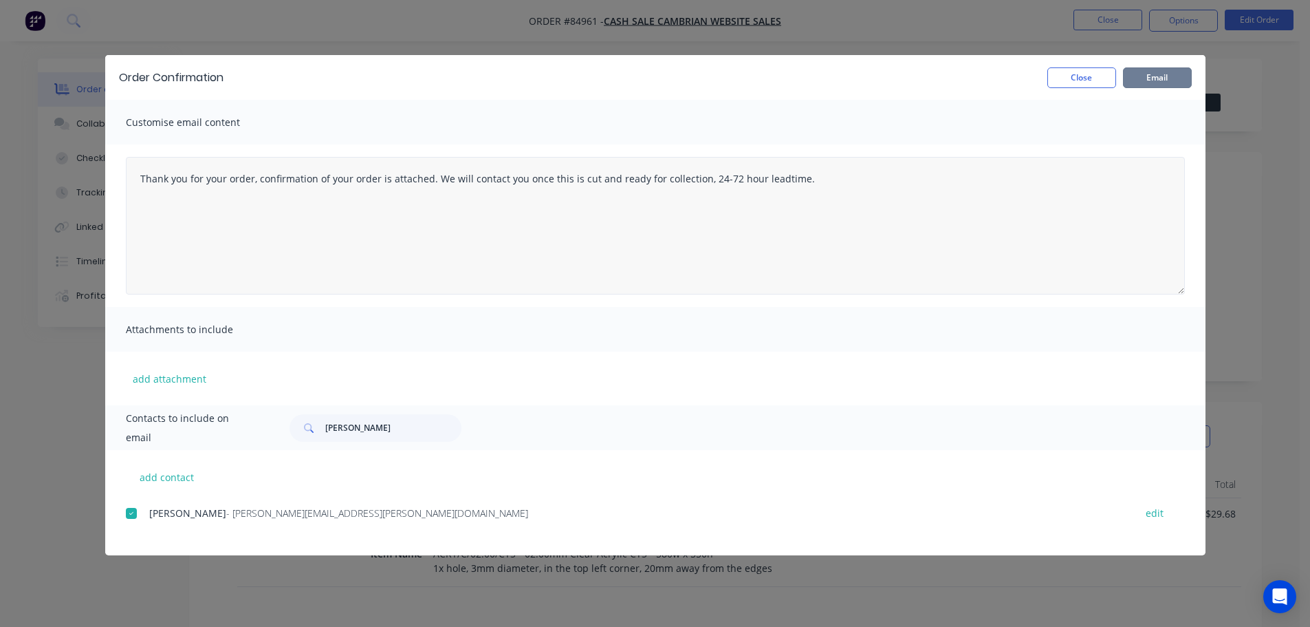
drag, startPoint x: 1132, startPoint y: 78, endPoint x: 819, endPoint y: 241, distance: 353.2
click at [821, 241] on div "Order Confirmation Close Email Customise email content Thank you for your order…" at bounding box center [655, 305] width 1101 height 500
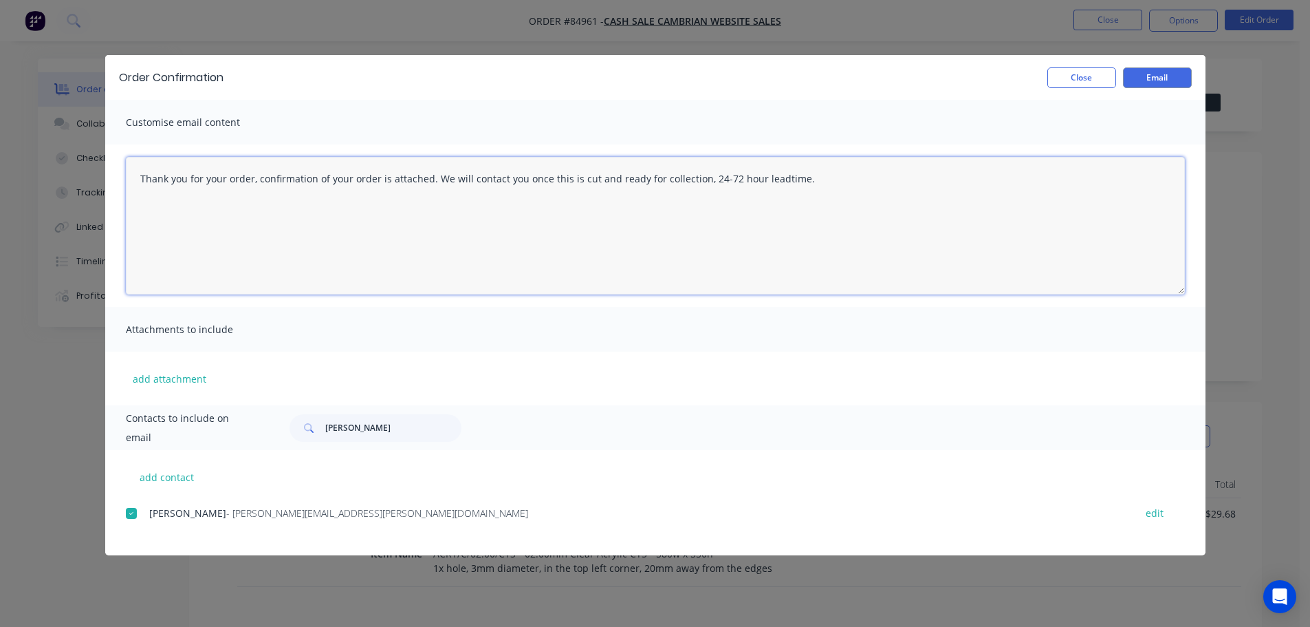
click at [874, 217] on textarea "Thank you for your order, confirmation of your order is attached. We will conta…" at bounding box center [655, 226] width 1059 height 138
type textarea "Thank you for your order, confirmation of your order is attached. We will conta…"
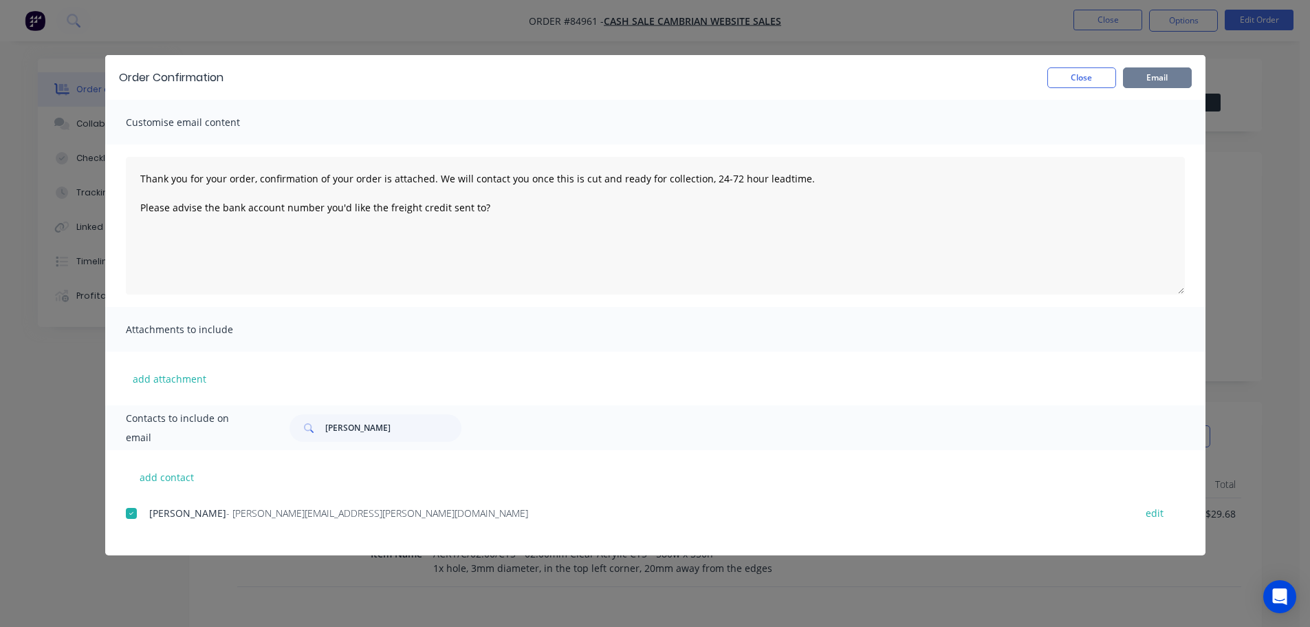
click at [1163, 76] on button "Email" at bounding box center [1157, 77] width 69 height 21
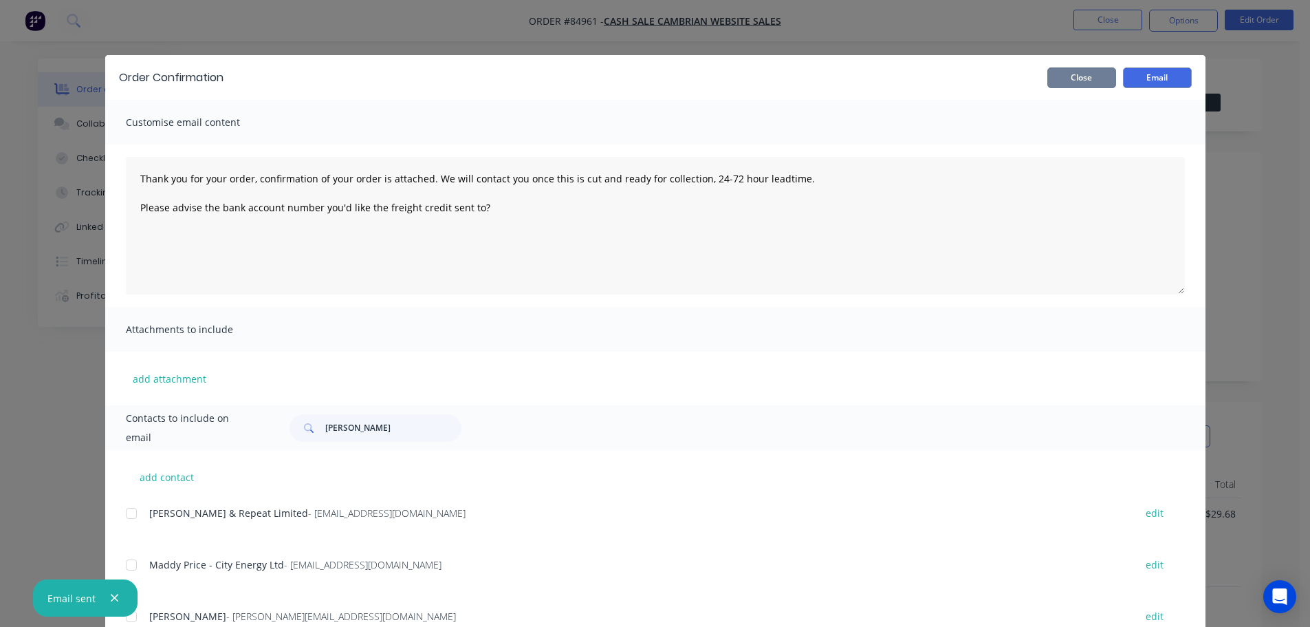
click at [1083, 80] on button "Close" at bounding box center [1082, 77] width 69 height 21
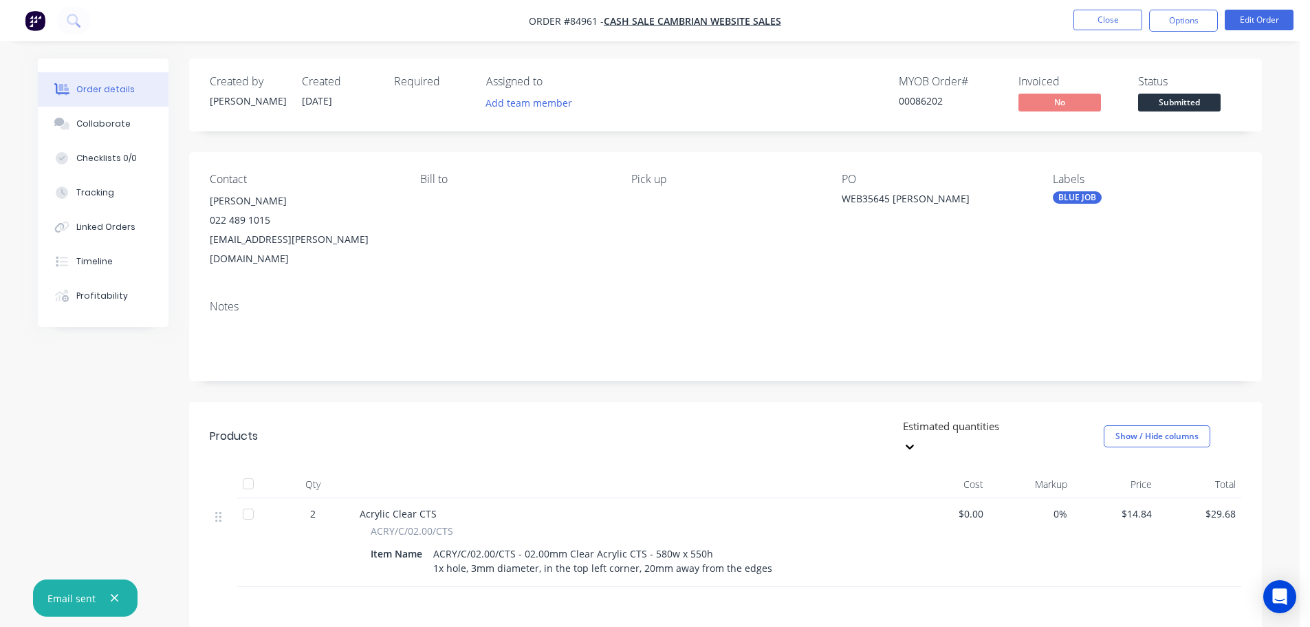
click at [964, 165] on div "Contact Nina Darrah 022 489 1015 nina.darrah@gmail.com Bill to Pick up PO WEB35…" at bounding box center [725, 220] width 1073 height 137
click at [1111, 18] on button "Close" at bounding box center [1108, 20] width 69 height 21
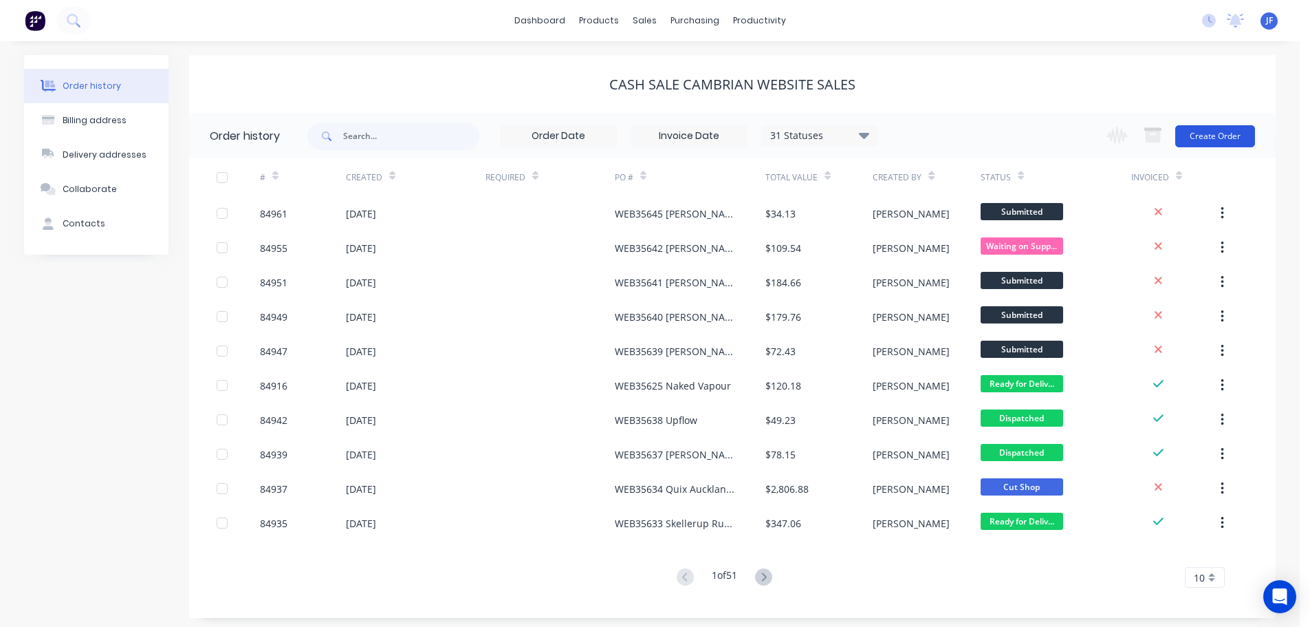
click at [1210, 138] on button "Create Order" at bounding box center [1216, 136] width 80 height 22
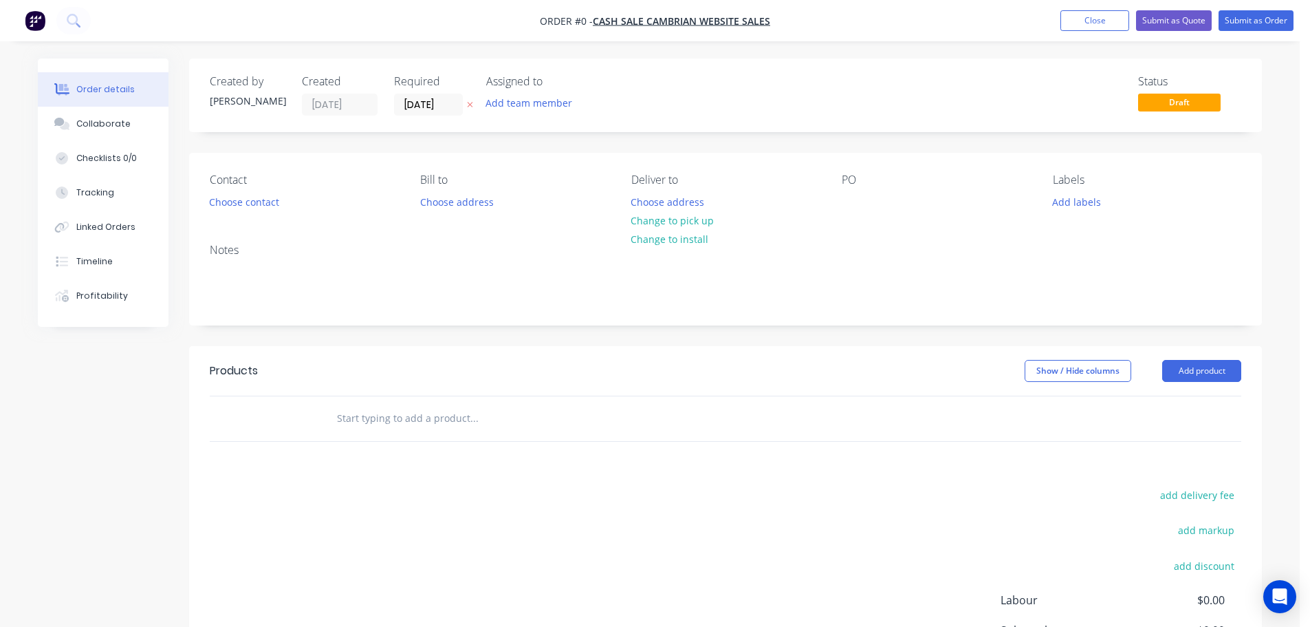
click at [472, 109] on button "button" at bounding box center [470, 105] width 14 height 16
click at [255, 195] on button "Choose contact" at bounding box center [244, 201] width 85 height 19
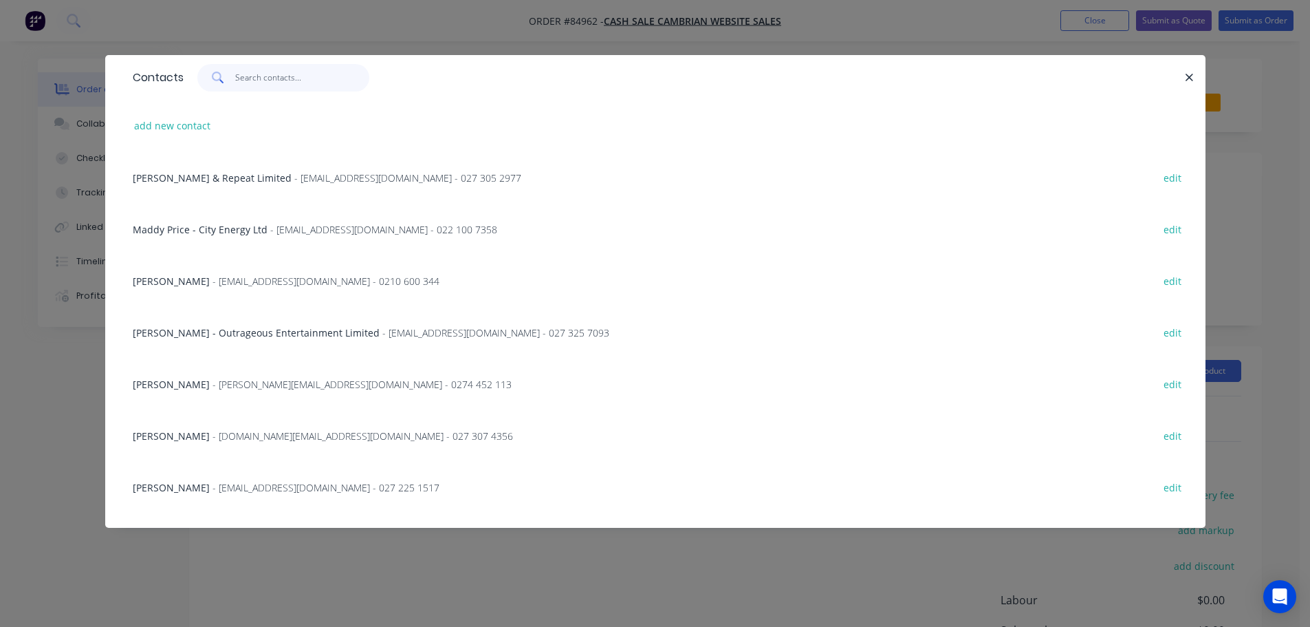
click at [268, 89] on input "text" at bounding box center [302, 78] width 134 height 28
paste input "David McGrath"
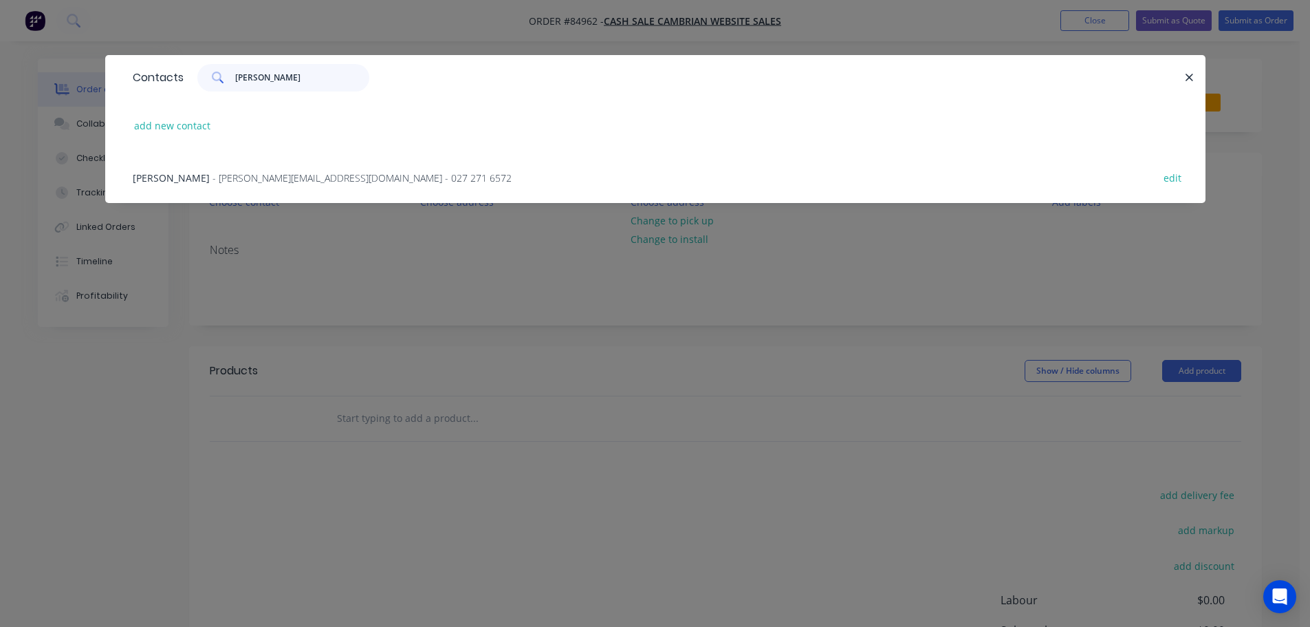
type input "David McGrath"
click at [213, 183] on span "- david@cleancollective.co - 027 271 6572" at bounding box center [362, 177] width 299 height 13
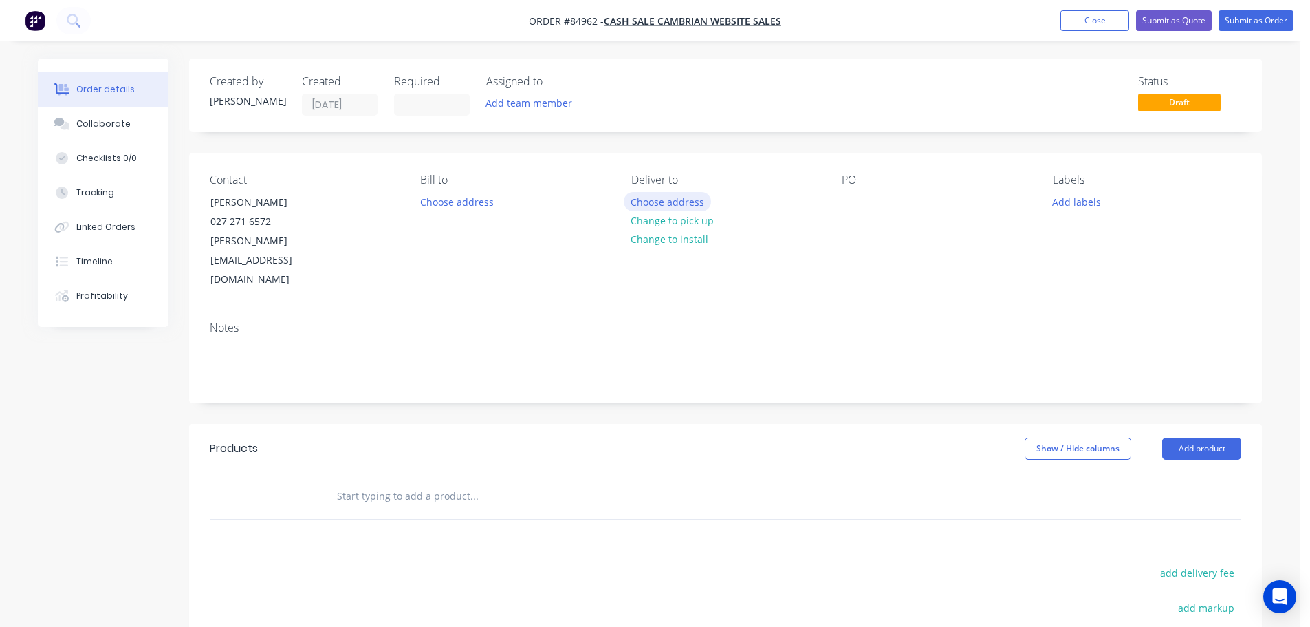
click at [654, 200] on button "Choose address" at bounding box center [668, 201] width 88 height 19
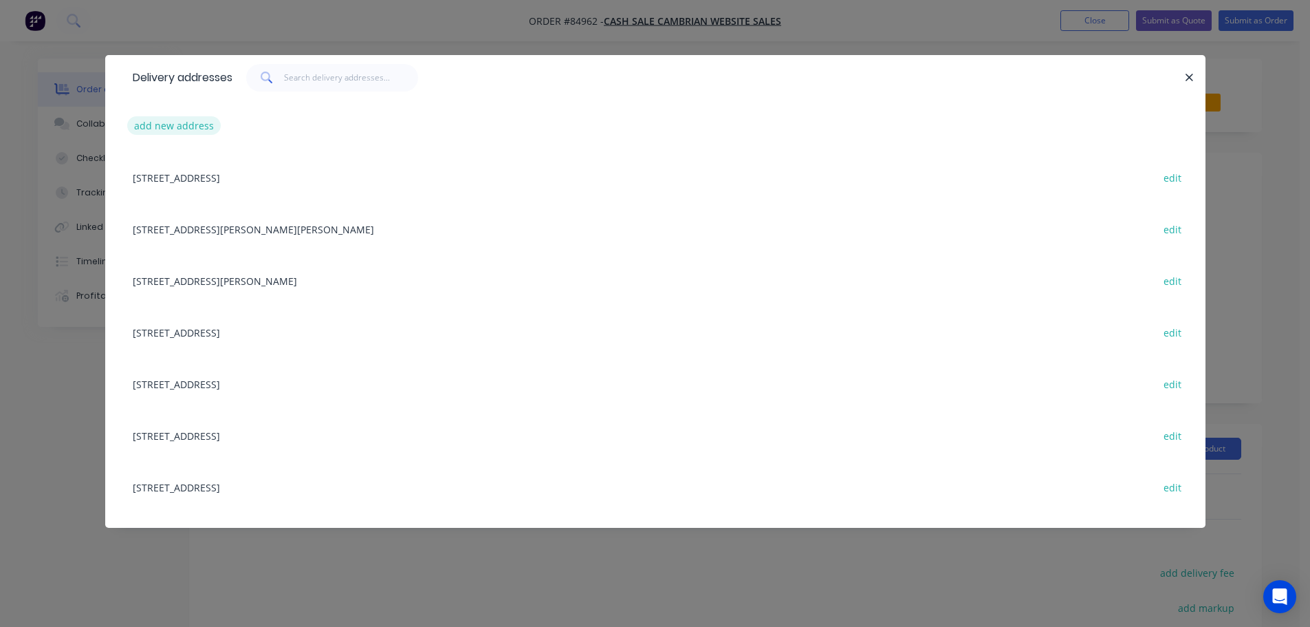
click at [169, 122] on button "add new address" at bounding box center [174, 125] width 94 height 19
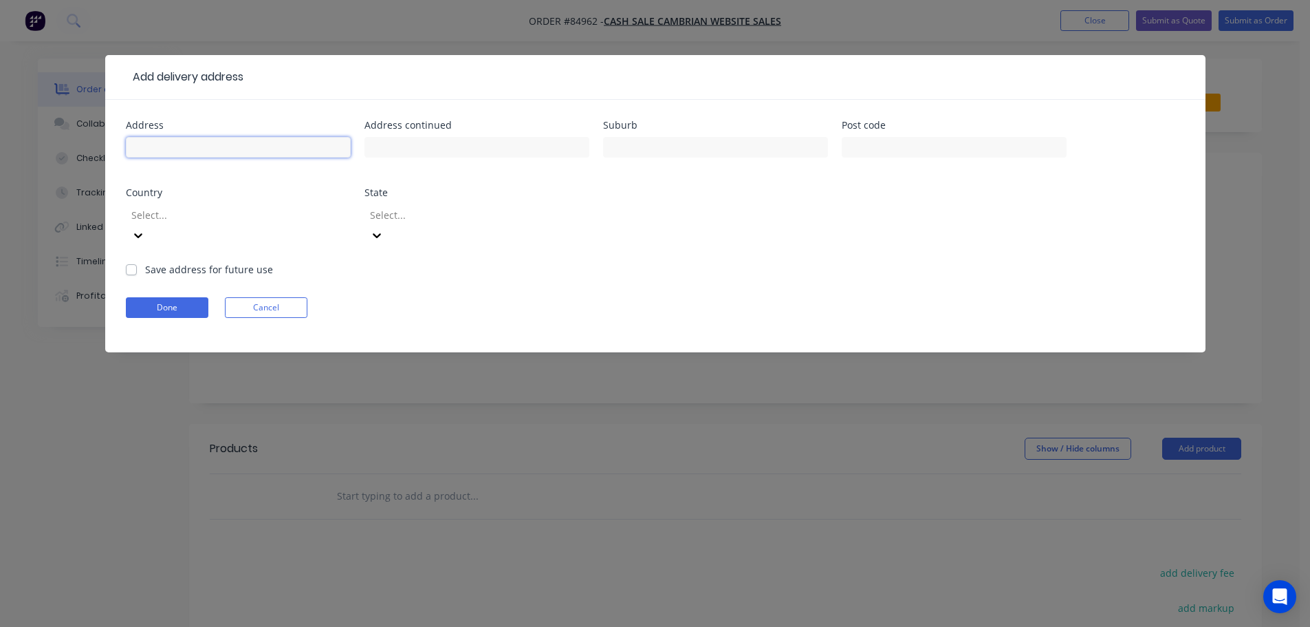
click at [189, 157] on input "text" at bounding box center [238, 147] width 225 height 21
paste input "55b Beresford St Bayswater Bayswater 0622"
click at [247, 143] on input "55b Beresford St Bayswater Bayswater 0622" at bounding box center [238, 147] width 225 height 21
type input "55b Beresford St Bayswater Bayswater 0622"
click at [257, 297] on button "Cancel" at bounding box center [266, 307] width 83 height 21
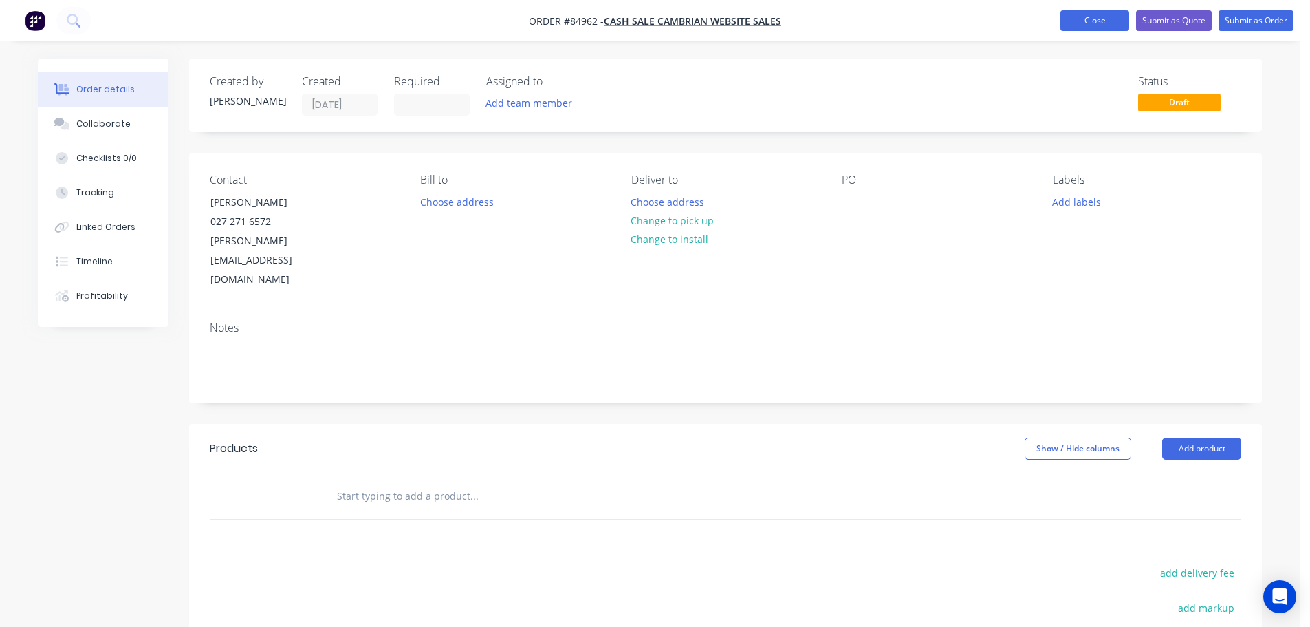
click at [1076, 29] on button "Close" at bounding box center [1095, 20] width 69 height 21
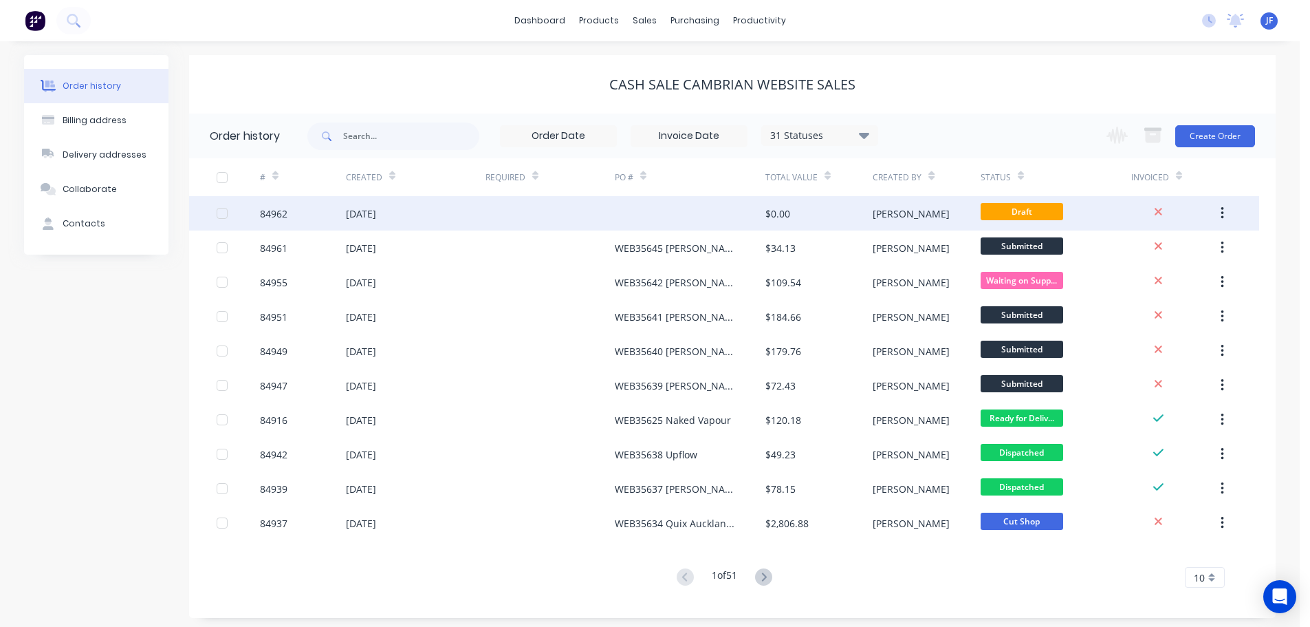
click at [1220, 211] on button "button" at bounding box center [1223, 213] width 32 height 25
click at [1180, 250] on div "Archive" at bounding box center [1174, 249] width 106 height 20
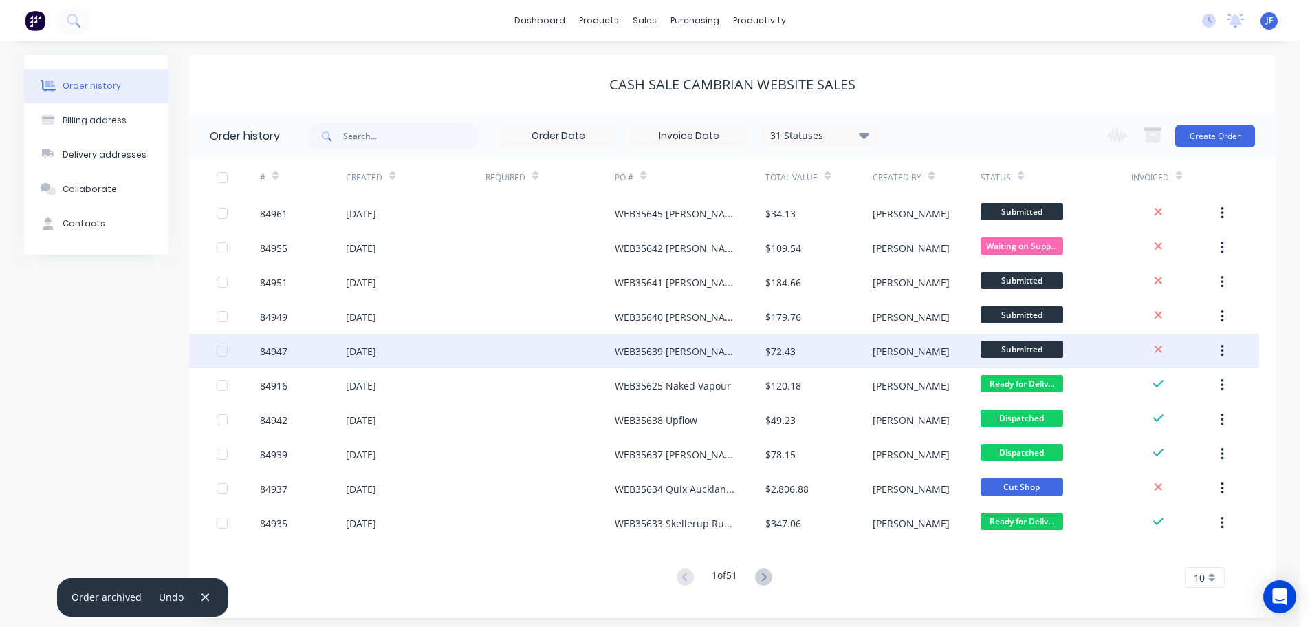
click at [739, 356] on div "WEB35639 David McGrath" at bounding box center [690, 351] width 151 height 34
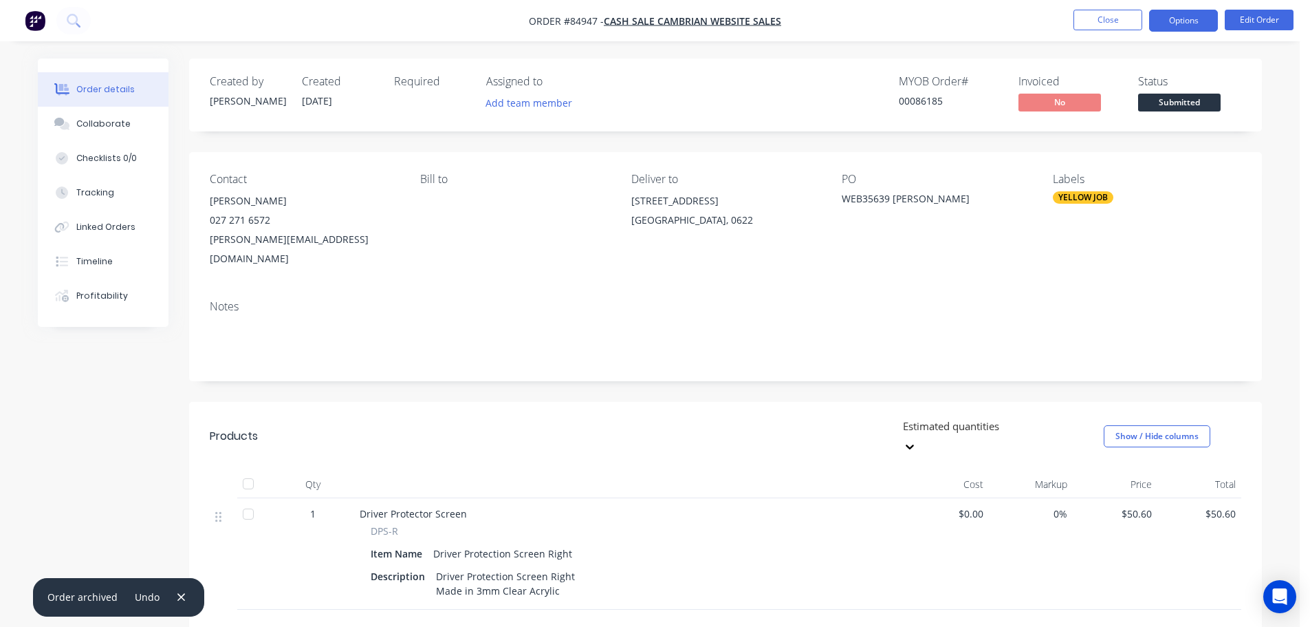
click at [1194, 21] on button "Options" at bounding box center [1184, 21] width 69 height 22
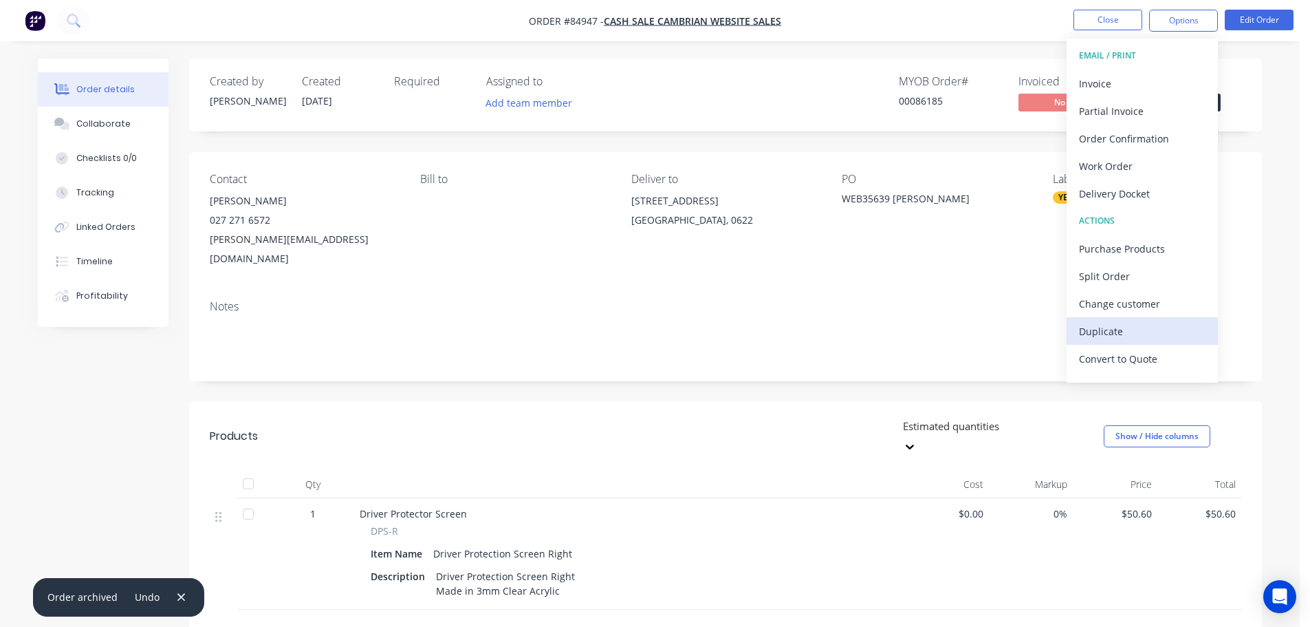
click at [1111, 332] on div "Duplicate" at bounding box center [1142, 331] width 127 height 20
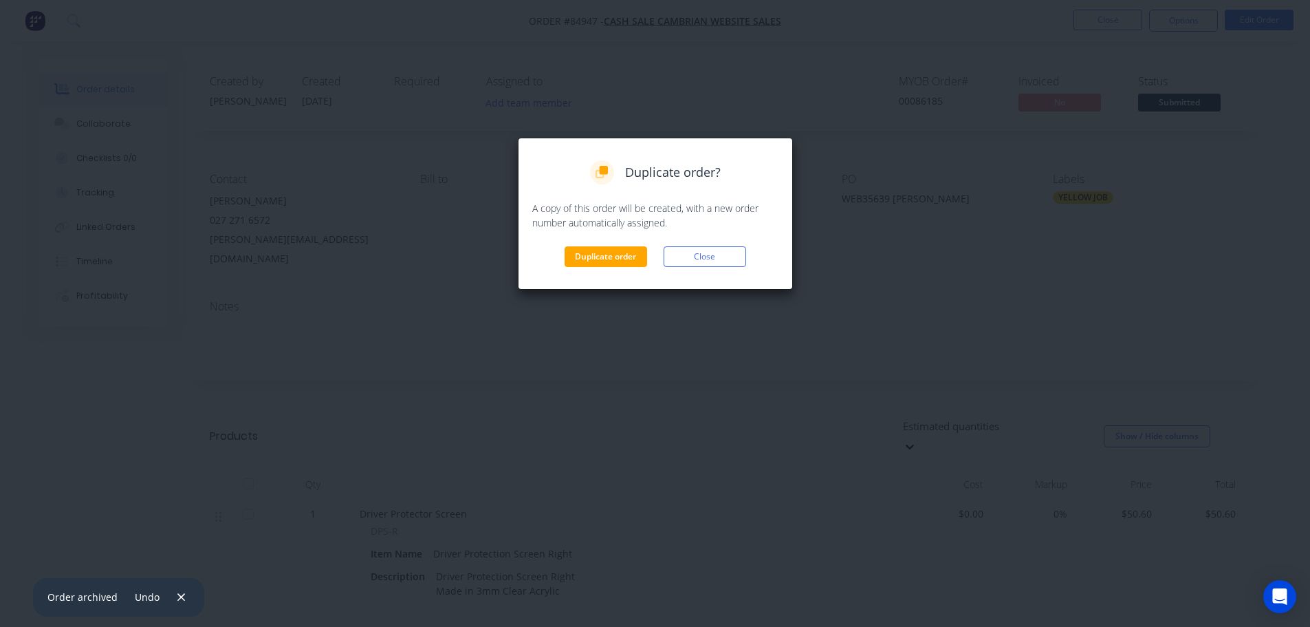
click at [561, 255] on div "Duplicate order Close" at bounding box center [655, 256] width 246 height 21
click at [590, 252] on button "Duplicate order" at bounding box center [606, 256] width 83 height 21
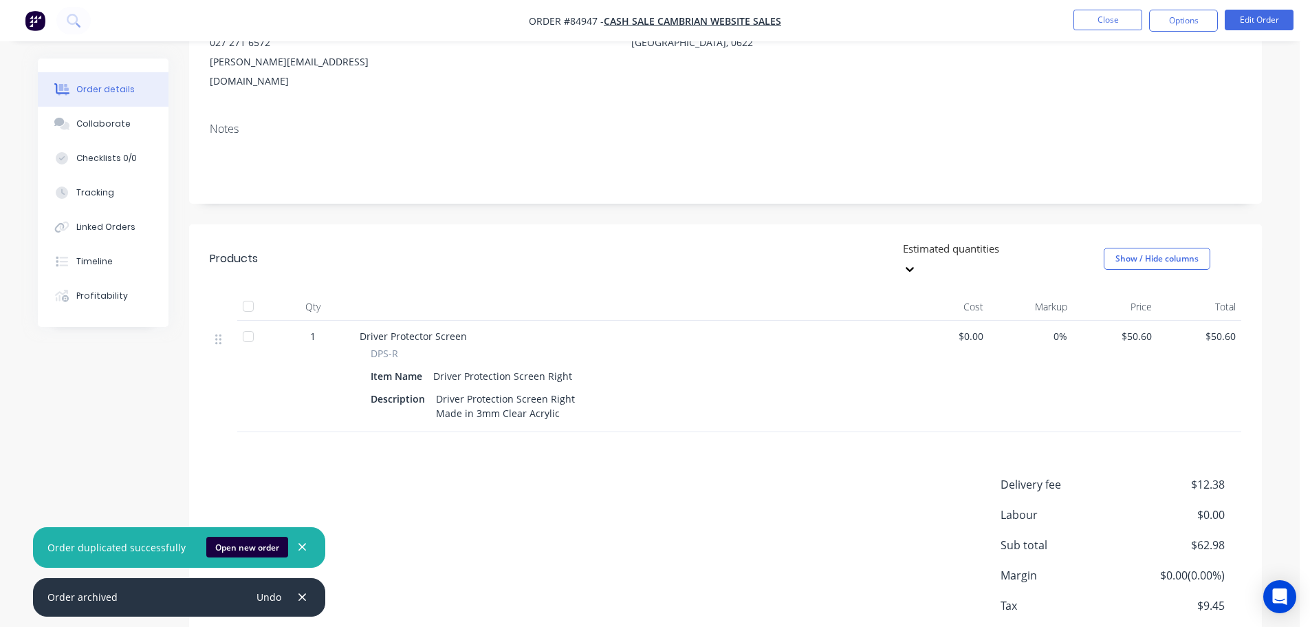
scroll to position [219, 0]
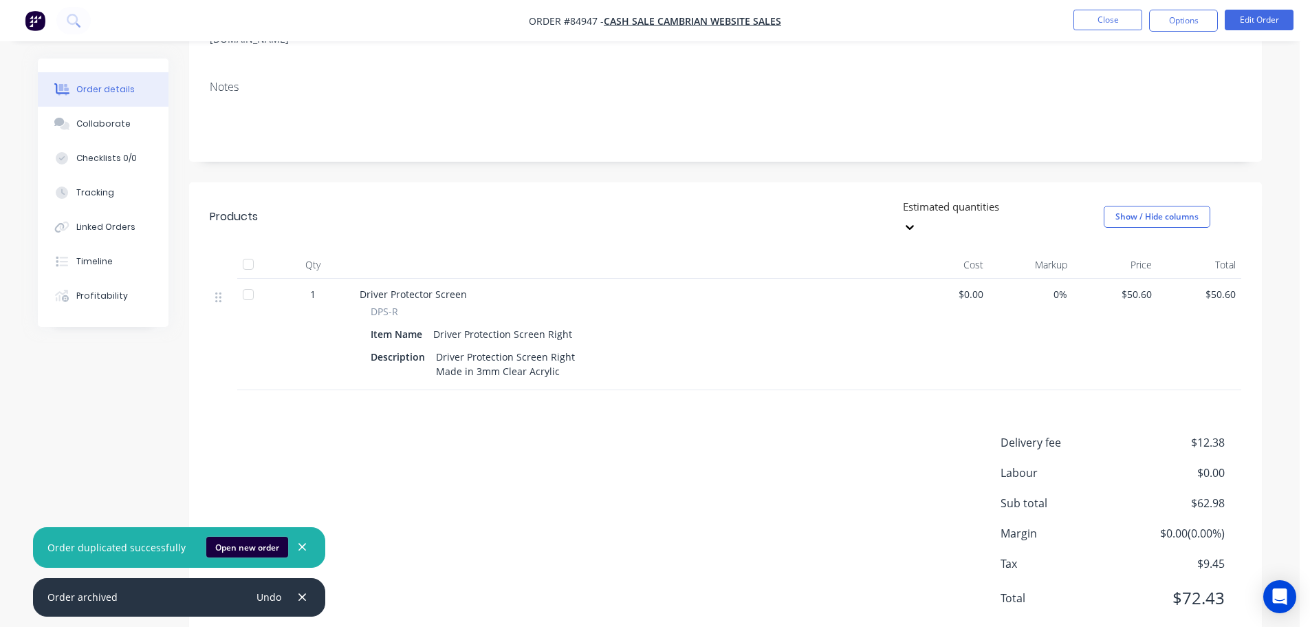
click at [235, 546] on button "Open new order" at bounding box center [247, 547] width 82 height 21
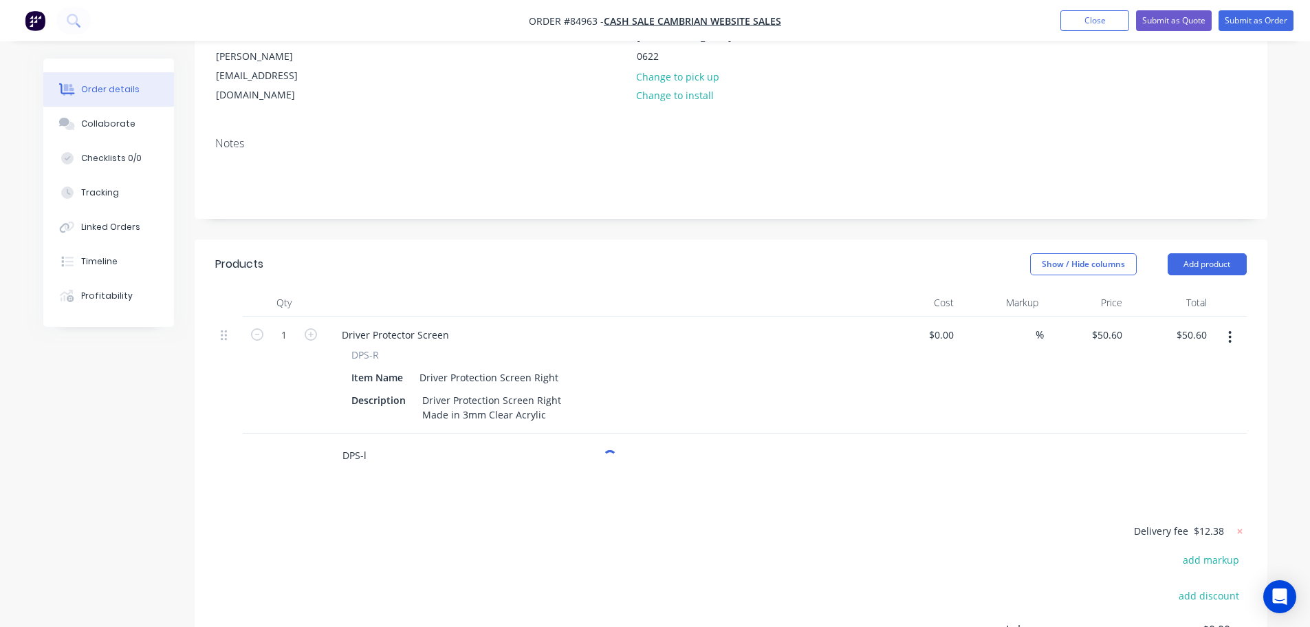
scroll to position [275, 0]
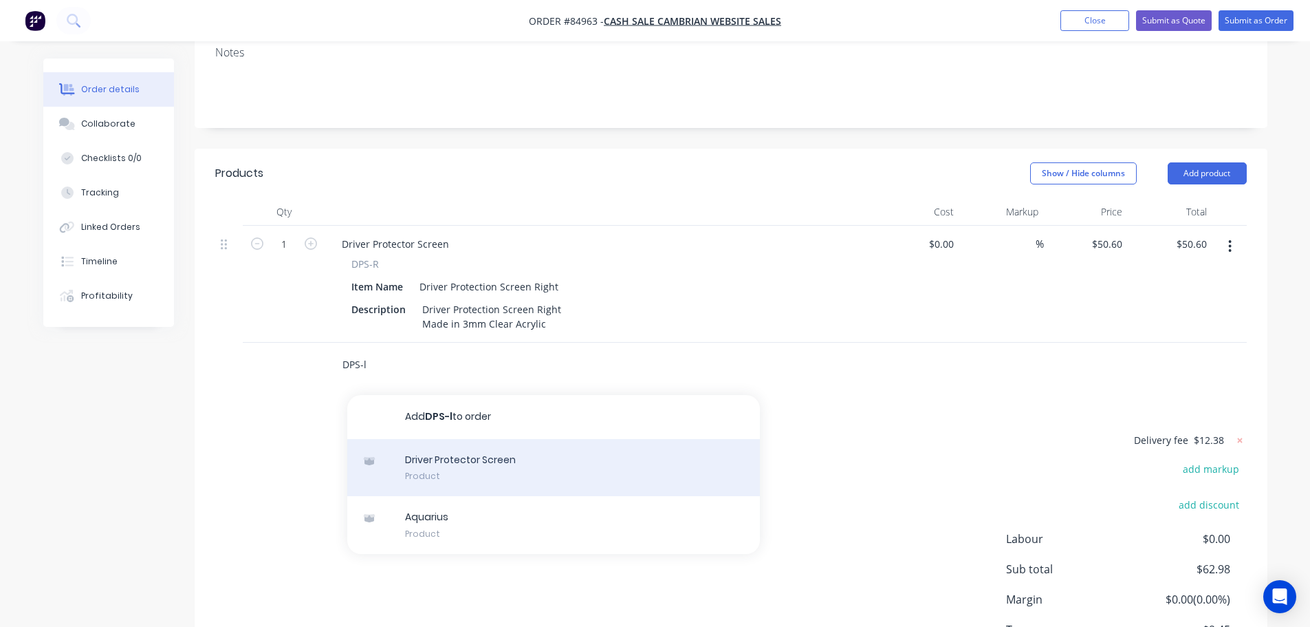
type input "DPS-l"
click at [456, 441] on div "Driver Protector Screen Product" at bounding box center [553, 468] width 413 height 58
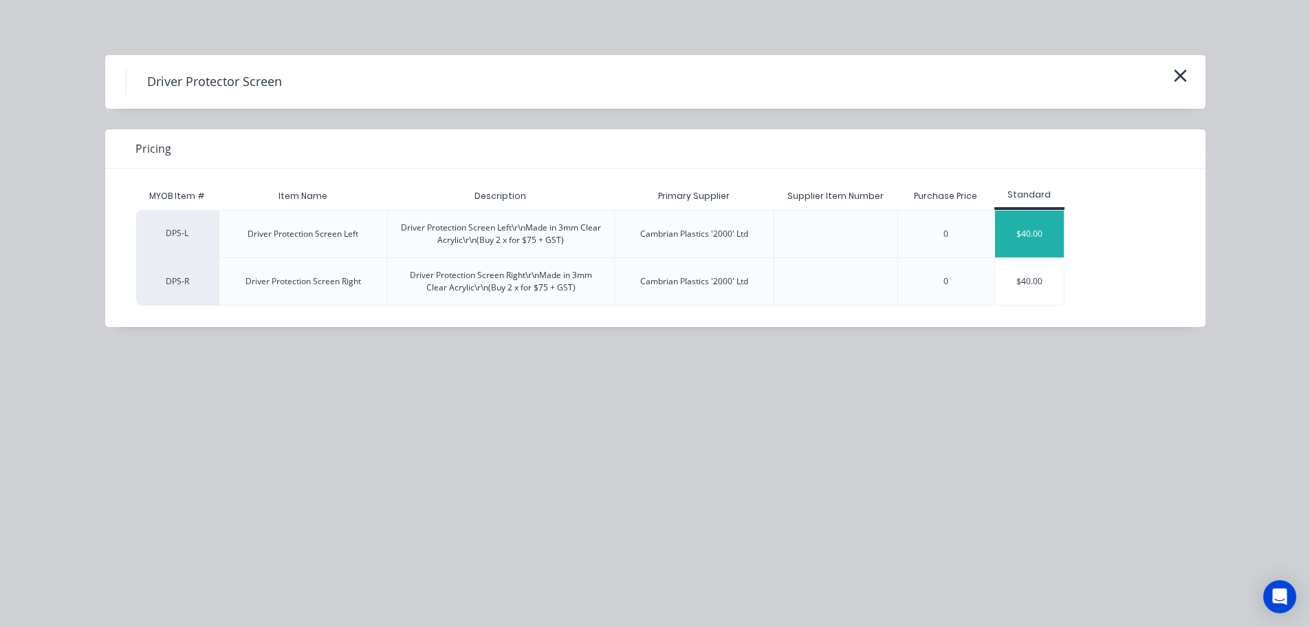
click at [1040, 241] on div "$40.00" at bounding box center [1029, 234] width 69 height 47
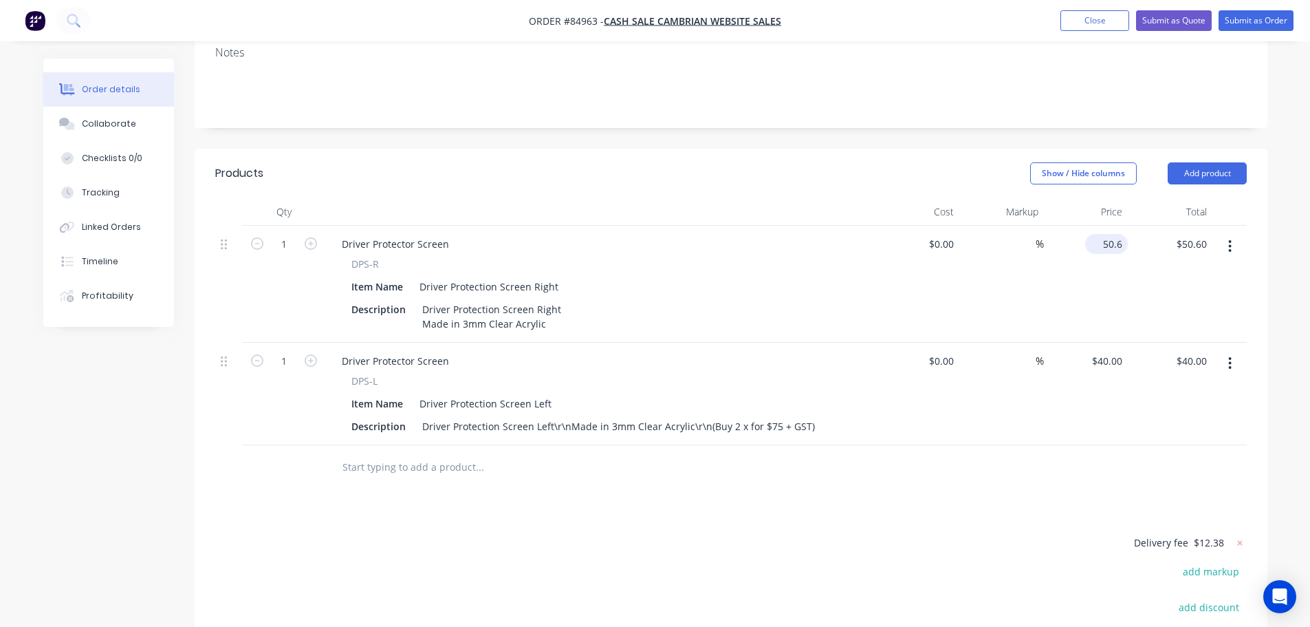
click at [1110, 234] on input "50.6" at bounding box center [1109, 244] width 37 height 20
type input "$50.60"
click at [1107, 351] on div "40 $40.00" at bounding box center [1107, 361] width 43 height 20
paste input "50.6"
type input "$50.60"
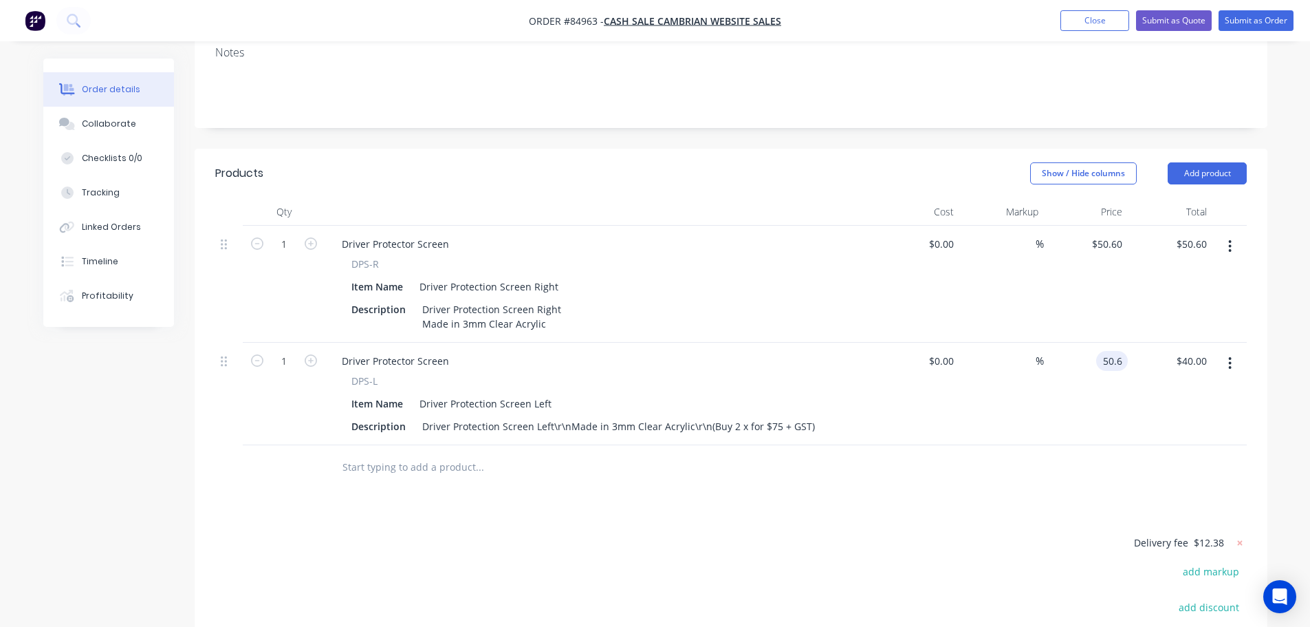
type input "$50.60"
click at [1226, 234] on button "button" at bounding box center [1230, 246] width 32 height 25
click at [1162, 355] on div "Delete" at bounding box center [1182, 365] width 106 height 20
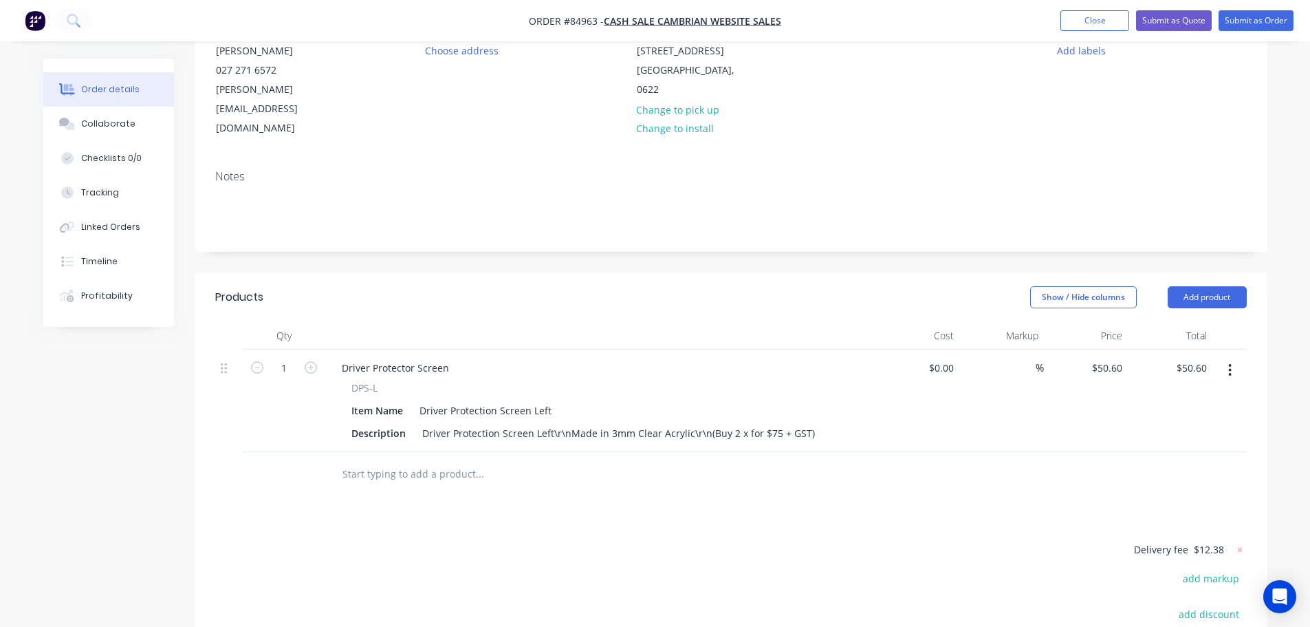
scroll to position [0, 0]
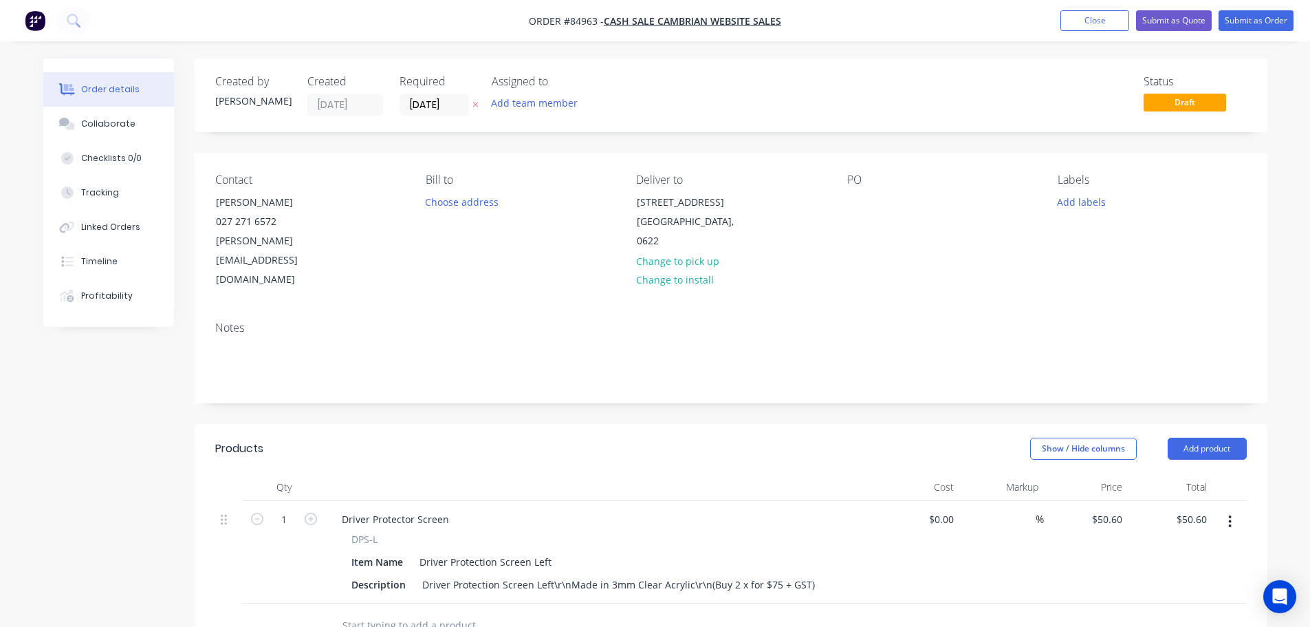
click at [476, 105] on icon "button" at bounding box center [476, 106] width 6 height 6
click at [859, 202] on div at bounding box center [859, 202] width 22 height 20
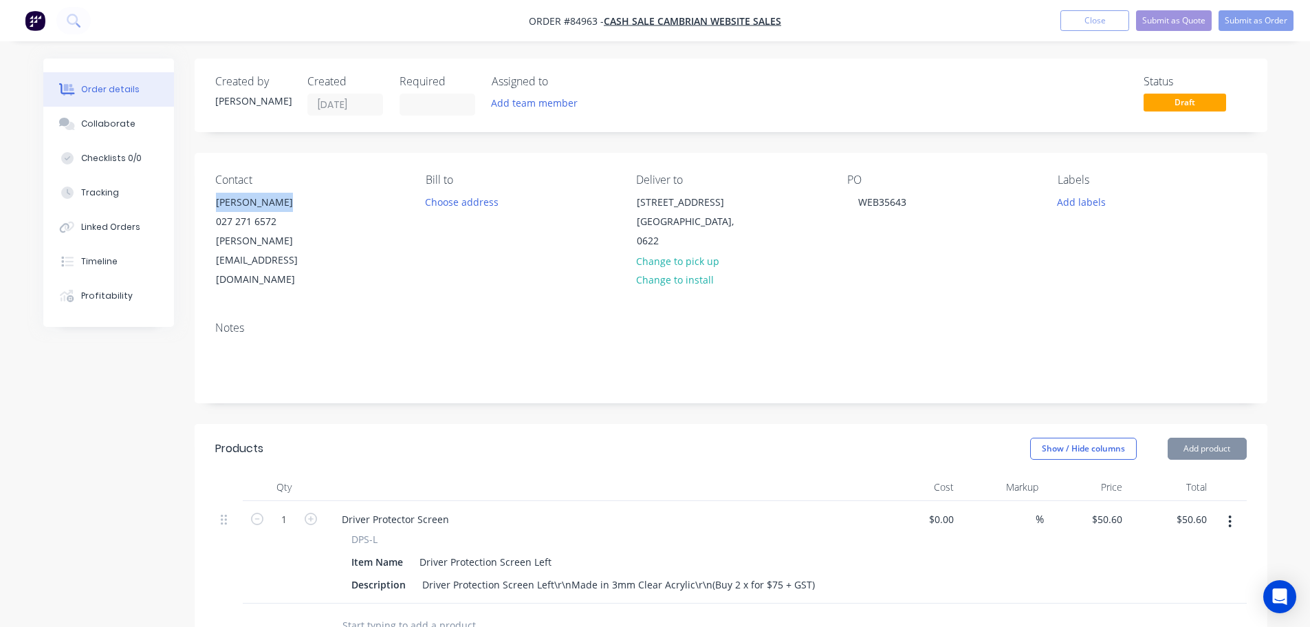
drag, startPoint x: 213, startPoint y: 197, endPoint x: 356, endPoint y: 193, distance: 142.5
click at [356, 193] on div "Contact [PERSON_NAME] [PHONE_NUMBER] [PERSON_NAME][EMAIL_ADDRESS][DOMAIN_NAME]" at bounding box center [309, 231] width 188 height 116
copy div "[PERSON_NAME]"
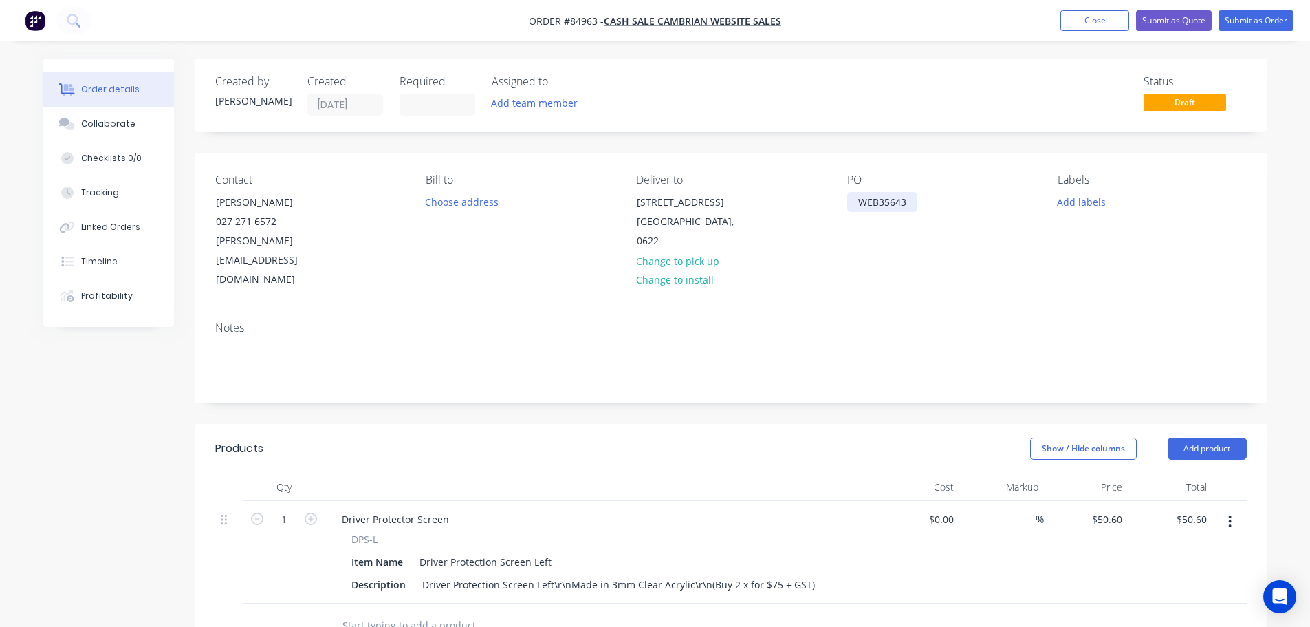
click at [914, 201] on div "WEB35643" at bounding box center [883, 202] width 70 height 20
click at [1099, 202] on button "Add labels" at bounding box center [1081, 201] width 63 height 19
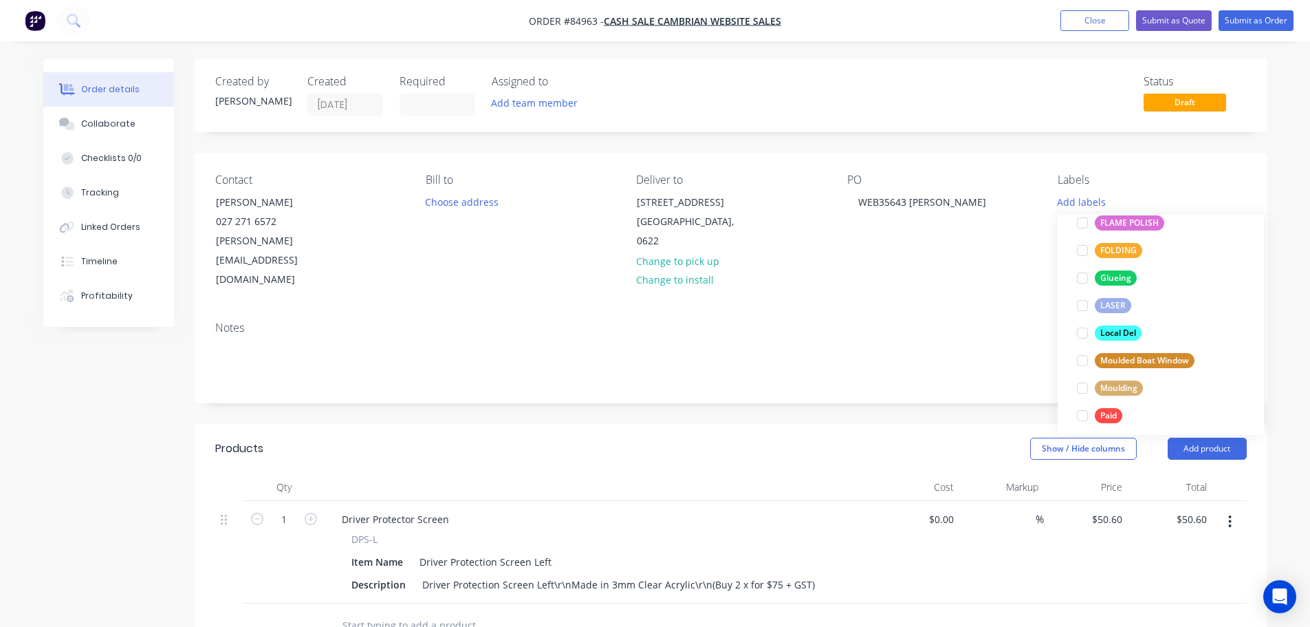
scroll to position [578, 0]
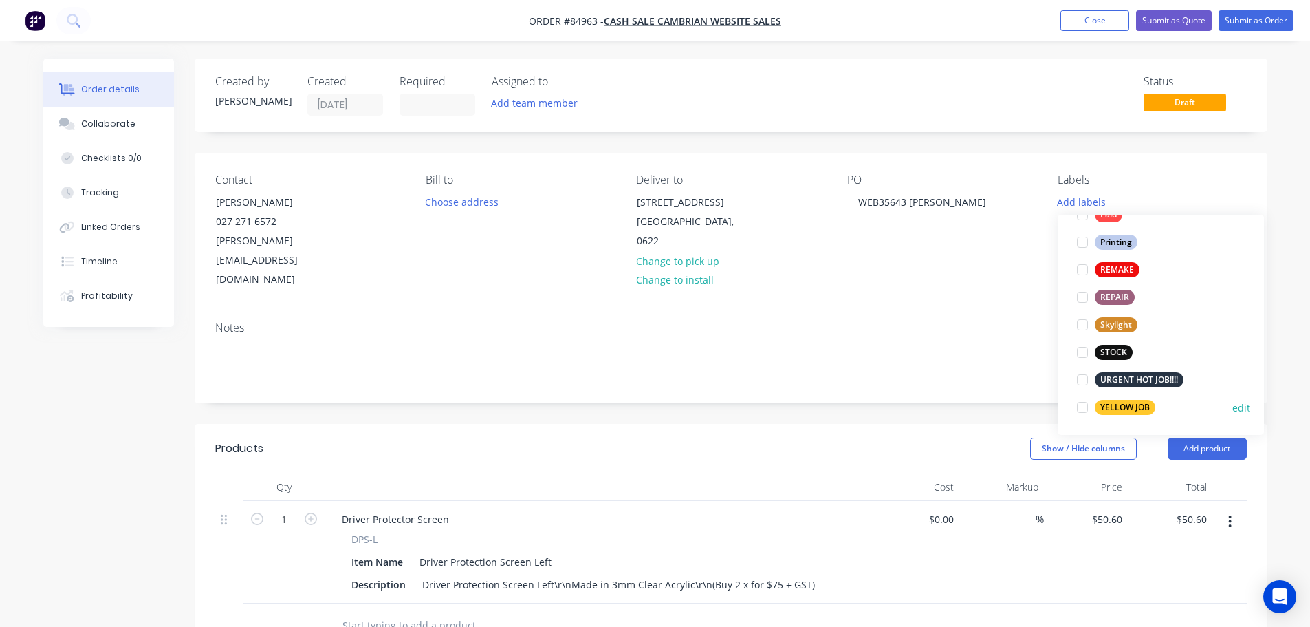
click at [1110, 418] on div "YELLOW JOB edit" at bounding box center [1161, 407] width 179 height 28
click at [1127, 397] on div "YELLOW JOB edit" at bounding box center [1161, 407] width 179 height 28
click at [1121, 407] on div "YELLOW JOB" at bounding box center [1125, 407] width 61 height 15
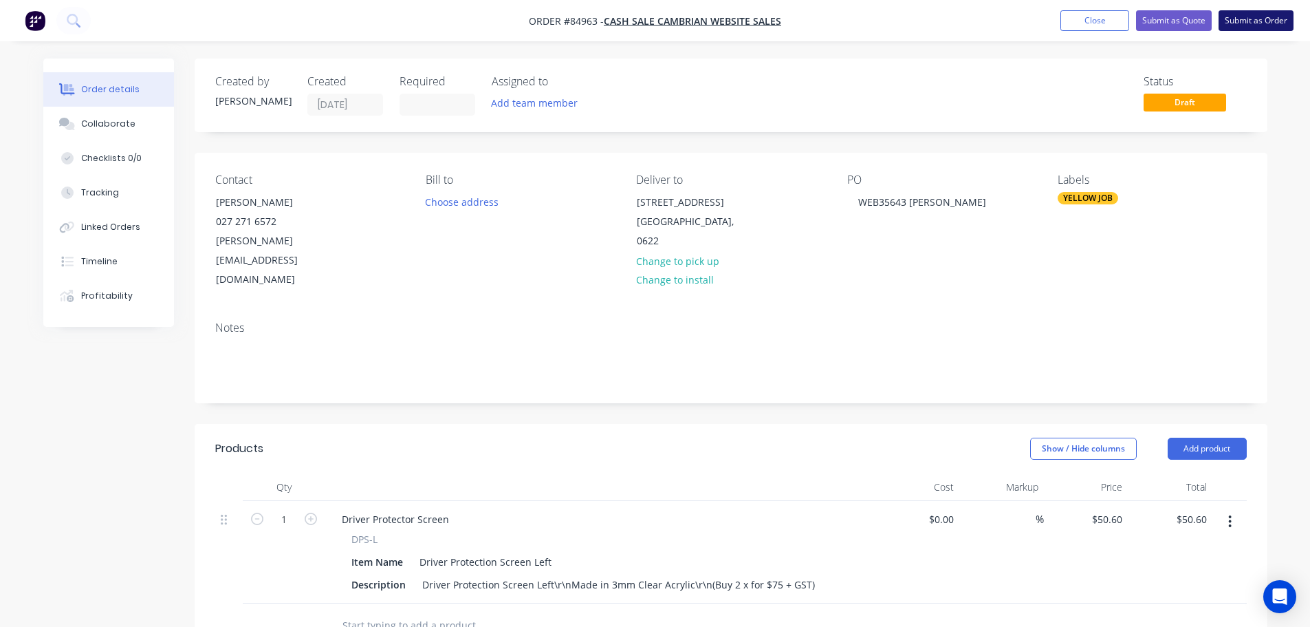
click at [1265, 21] on button "Submit as Order" at bounding box center [1256, 20] width 75 height 21
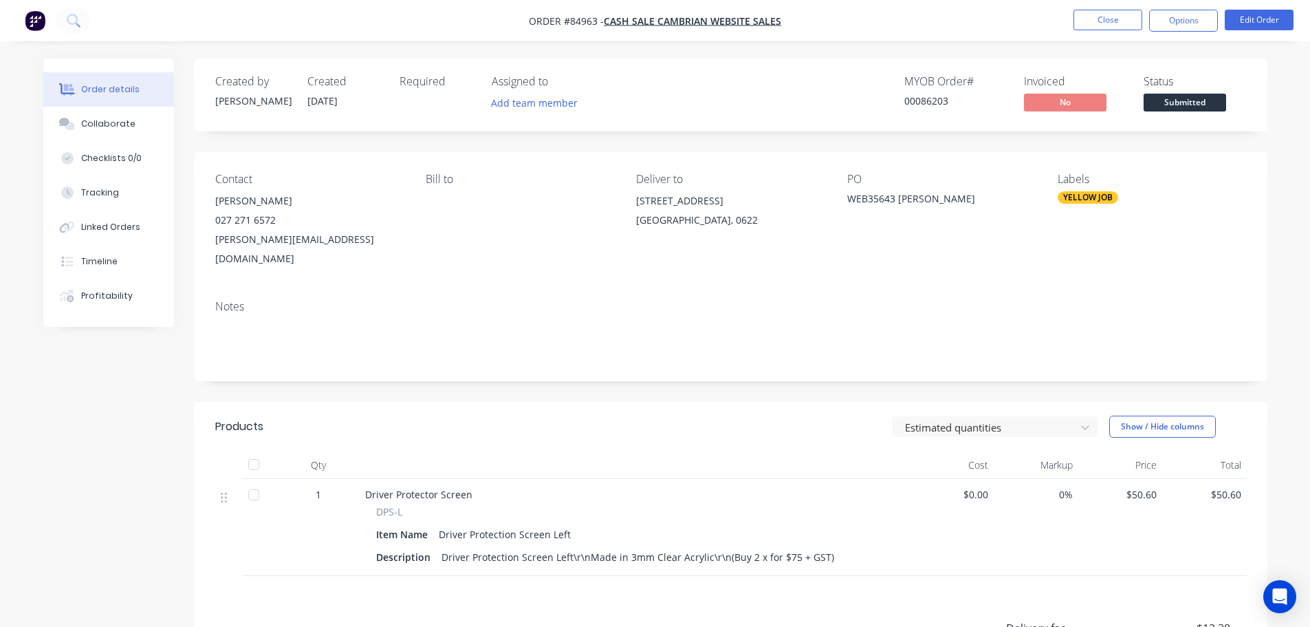
click at [951, 99] on div "00086203" at bounding box center [956, 101] width 103 height 14
click at [935, 103] on div "00086203" at bounding box center [956, 101] width 103 height 14
copy div "00086203"
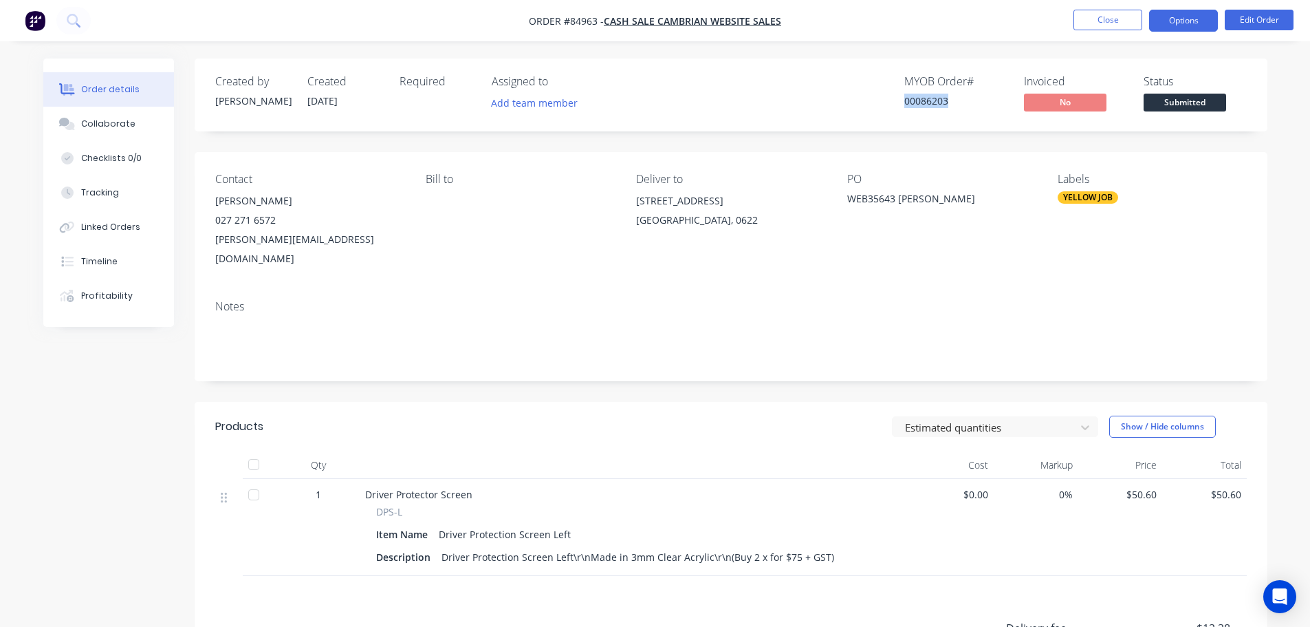
click at [1174, 19] on button "Options" at bounding box center [1184, 21] width 69 height 22
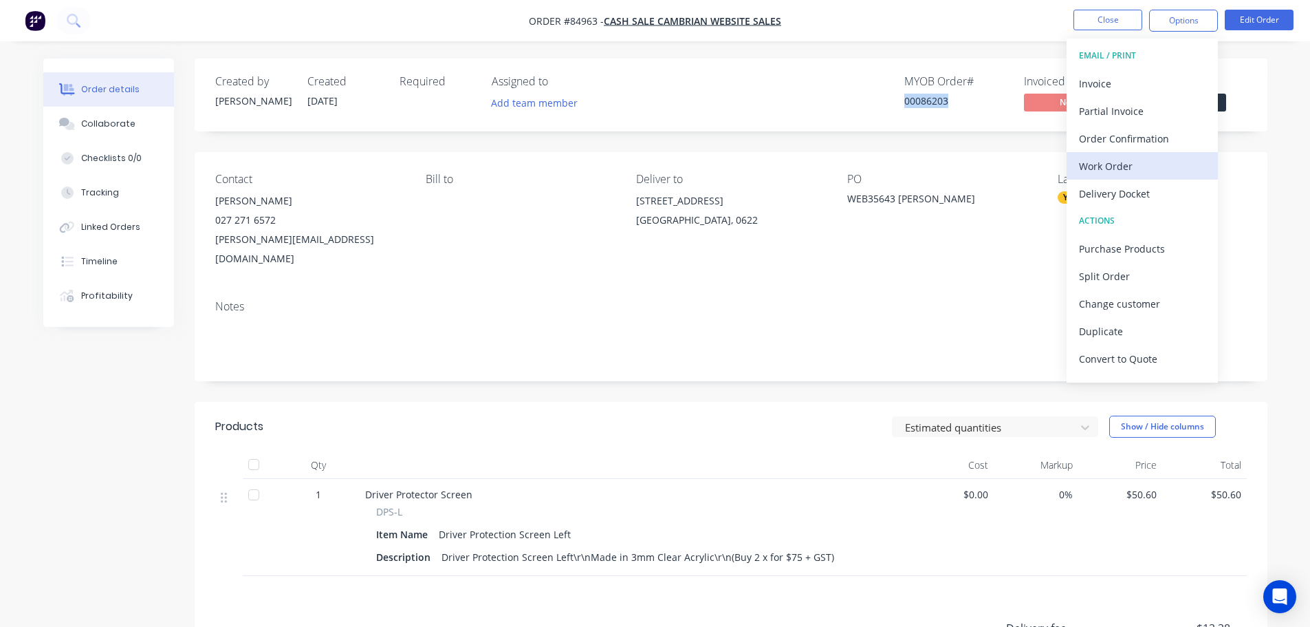
click at [1134, 167] on div "Work Order" at bounding box center [1142, 166] width 127 height 20
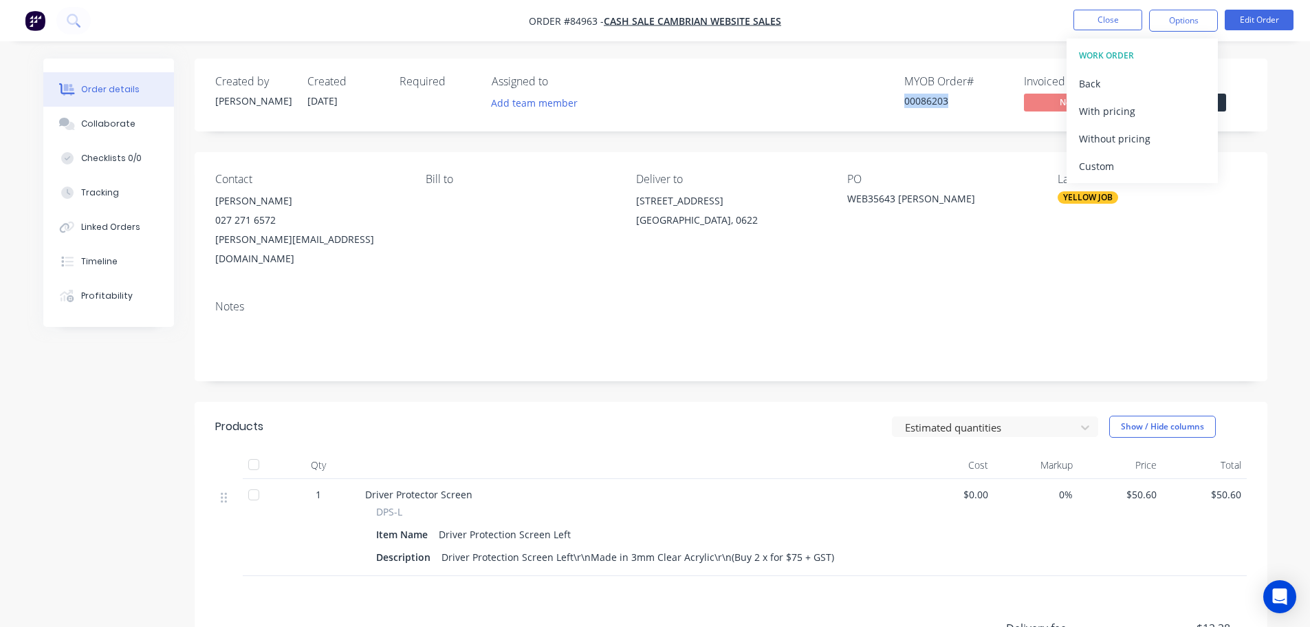
click at [1142, 137] on div "Without pricing" at bounding box center [1142, 139] width 127 height 20
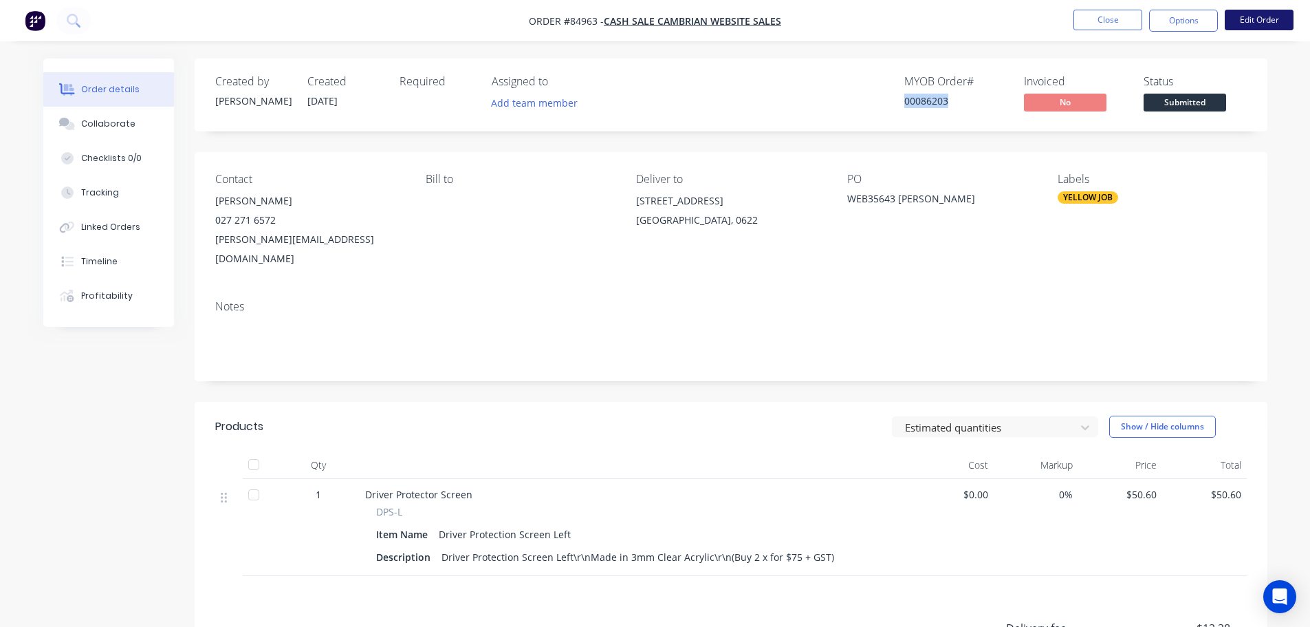
click at [1246, 20] on button "Edit Order" at bounding box center [1259, 20] width 69 height 21
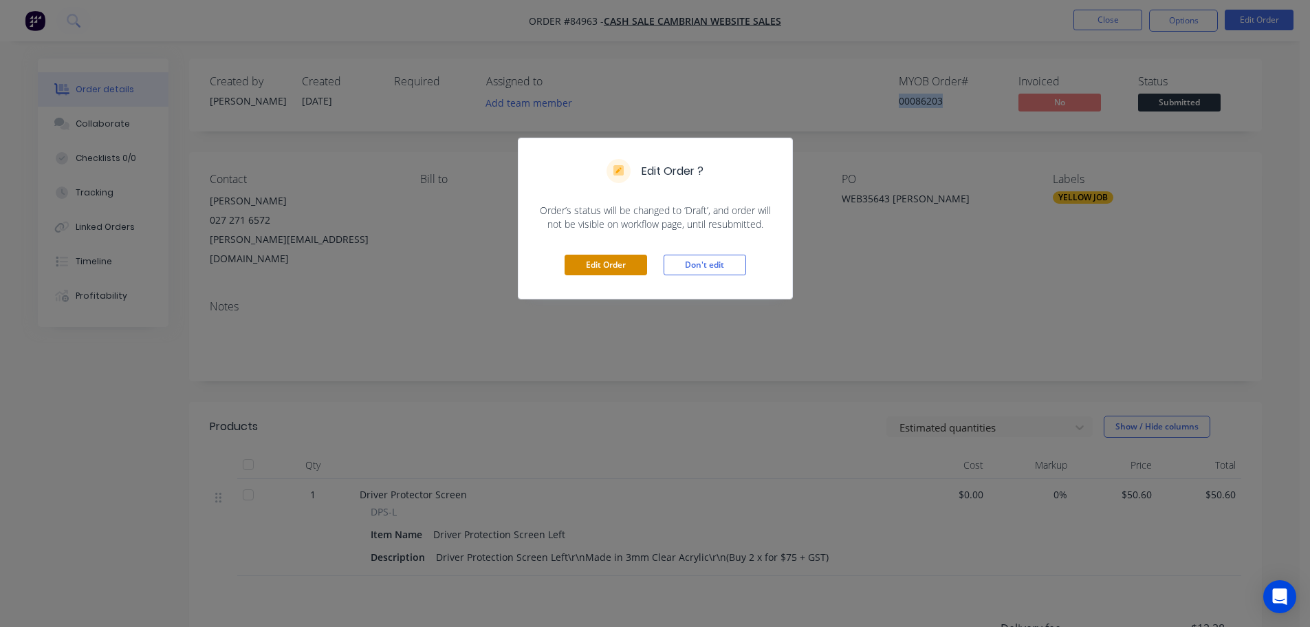
click at [618, 272] on button "Edit Order" at bounding box center [606, 265] width 83 height 21
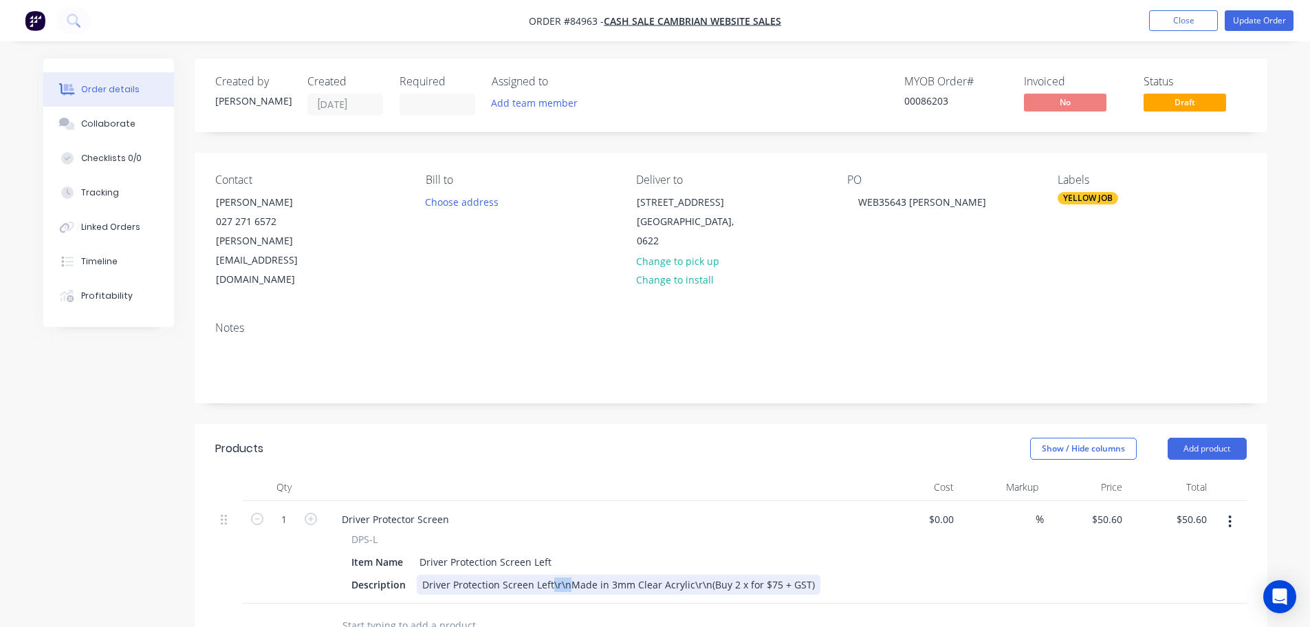
drag, startPoint x: 568, startPoint y: 546, endPoint x: 551, endPoint y: 546, distance: 16.5
click at [551, 574] on div "Driver Protection Screen Left\r\nMade in 3mm Clear Acrylic\r\n(Buy 2 x for $75 …" at bounding box center [619, 584] width 404 height 20
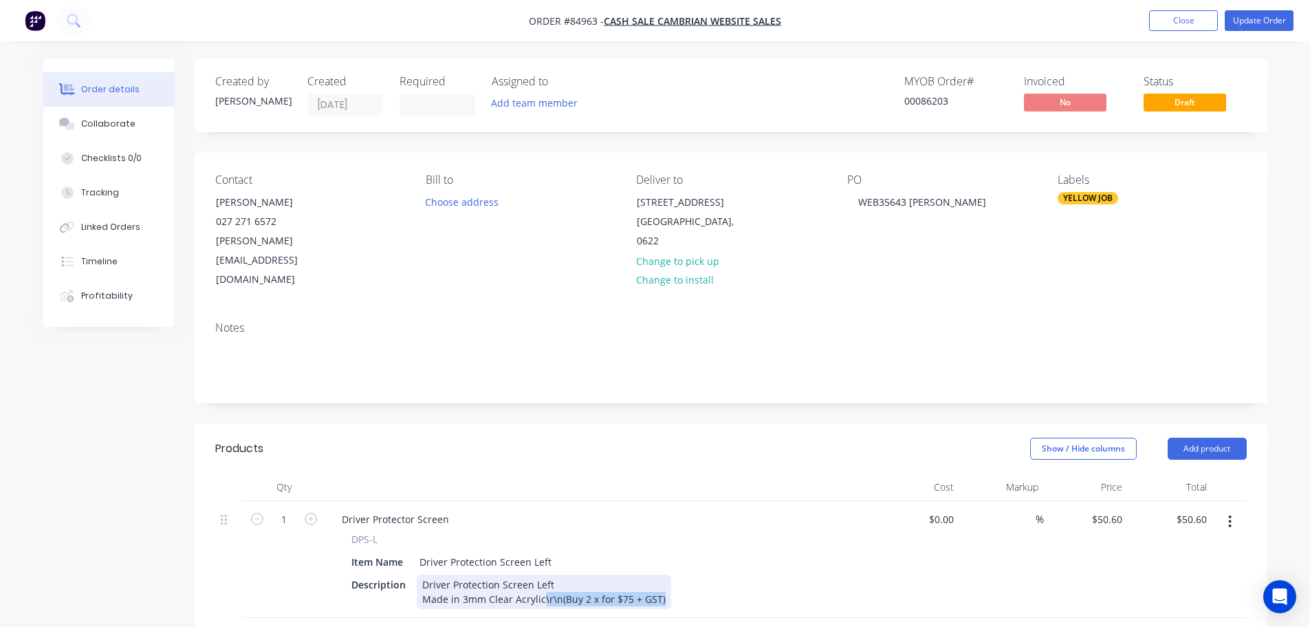
drag, startPoint x: 539, startPoint y: 566, endPoint x: 708, endPoint y: 581, distance: 169.2
click at [707, 580] on div "Qty Cost Markup Price Total 1 Driver Protector Screen DPS-L Item Name Driver Pr…" at bounding box center [731, 567] width 1073 height 189
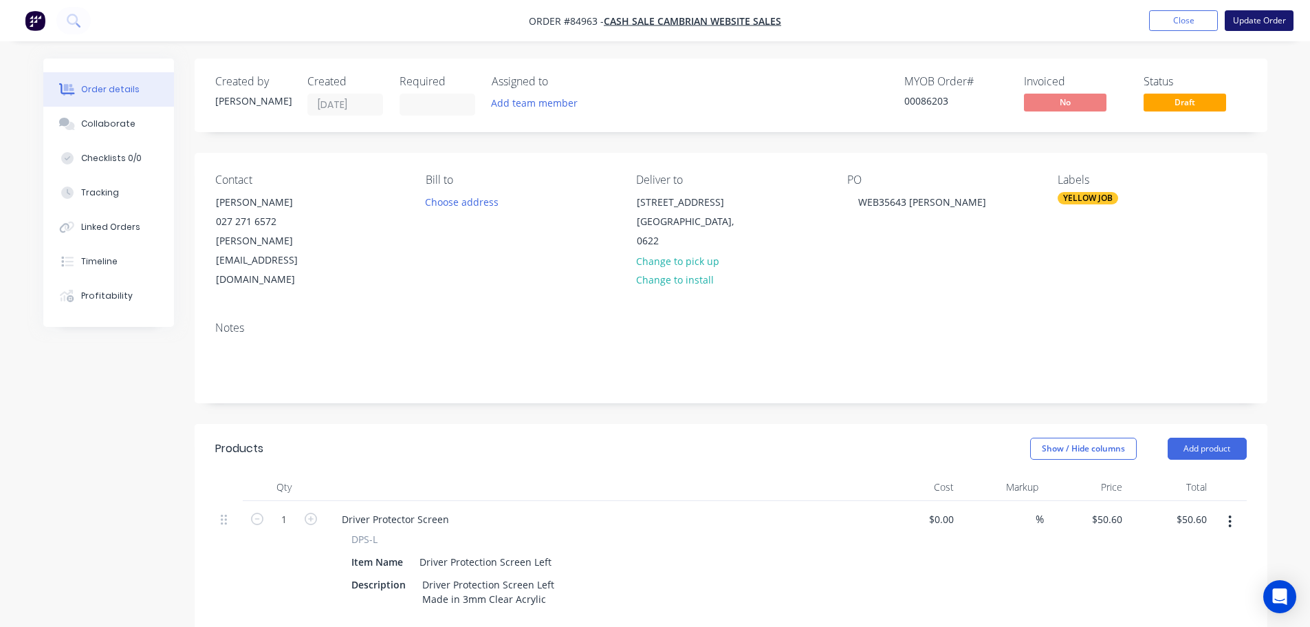
click at [1262, 19] on button "Update Order" at bounding box center [1259, 20] width 69 height 21
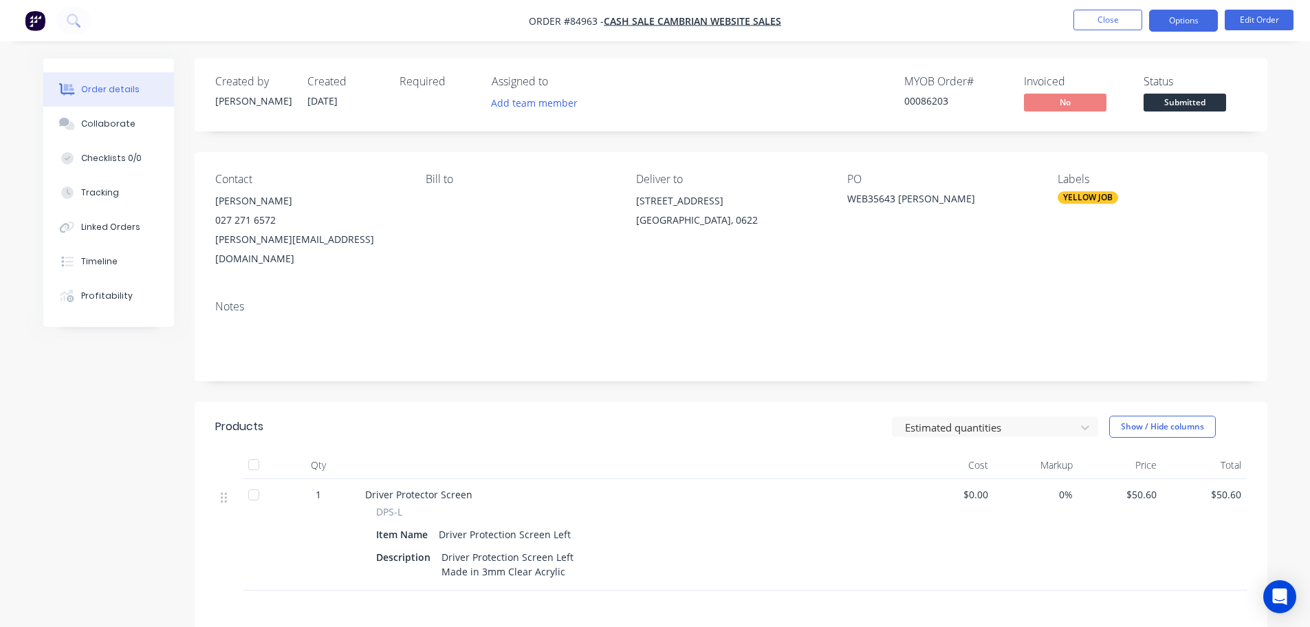
click at [1196, 14] on button "Options" at bounding box center [1184, 21] width 69 height 22
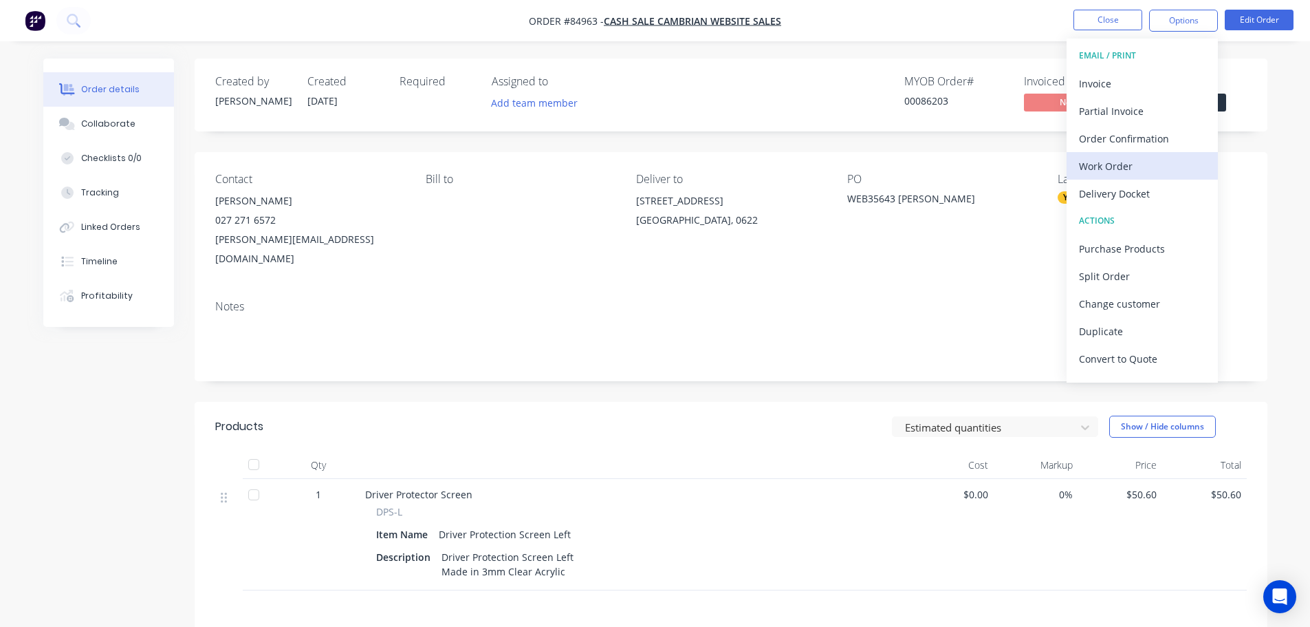
click at [1132, 163] on div "Work Order" at bounding box center [1142, 166] width 127 height 20
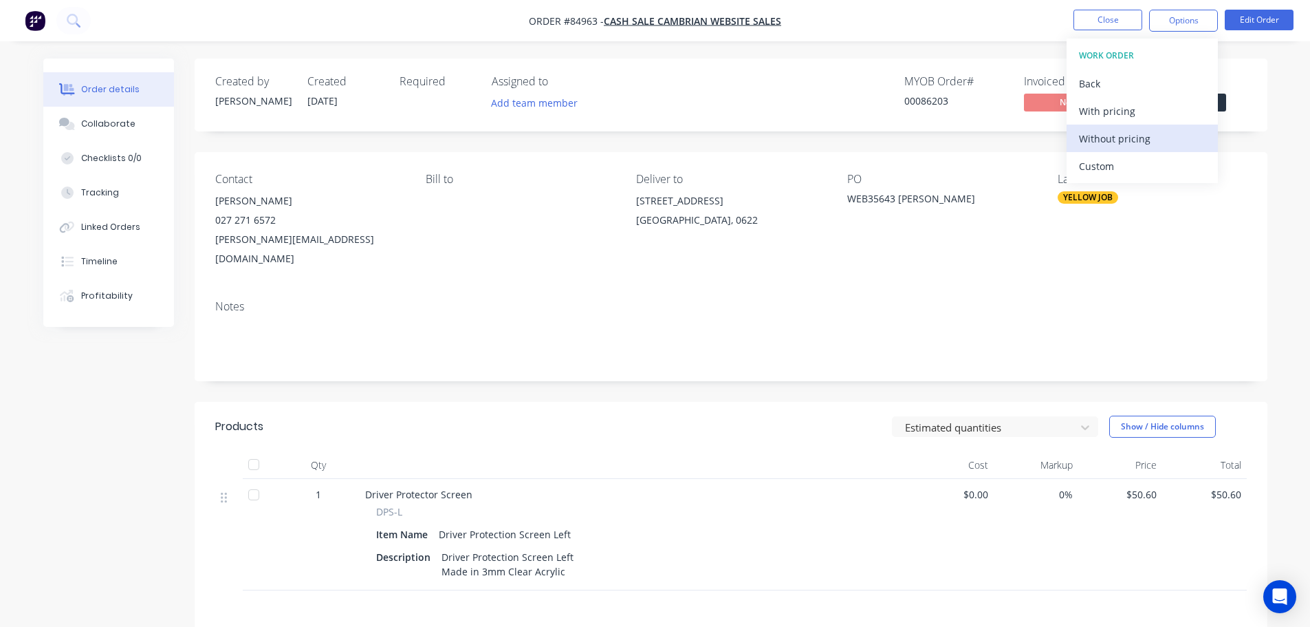
click at [1141, 133] on div "Without pricing" at bounding box center [1142, 139] width 127 height 20
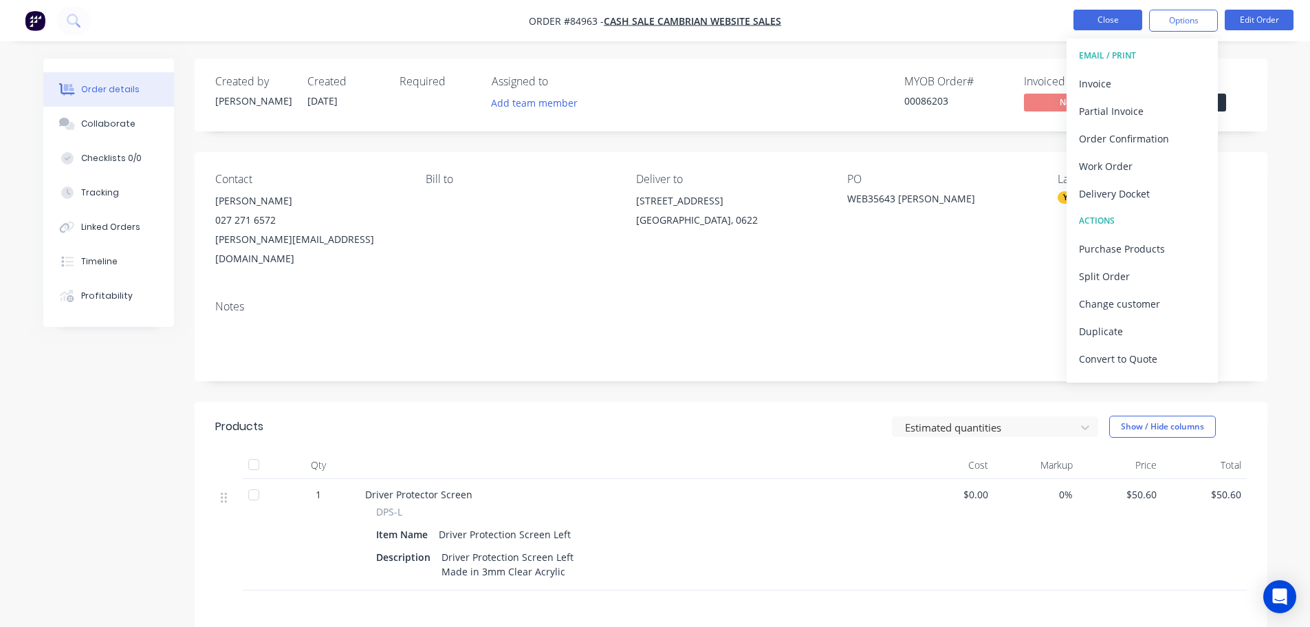
click at [1126, 23] on button "Close" at bounding box center [1108, 20] width 69 height 21
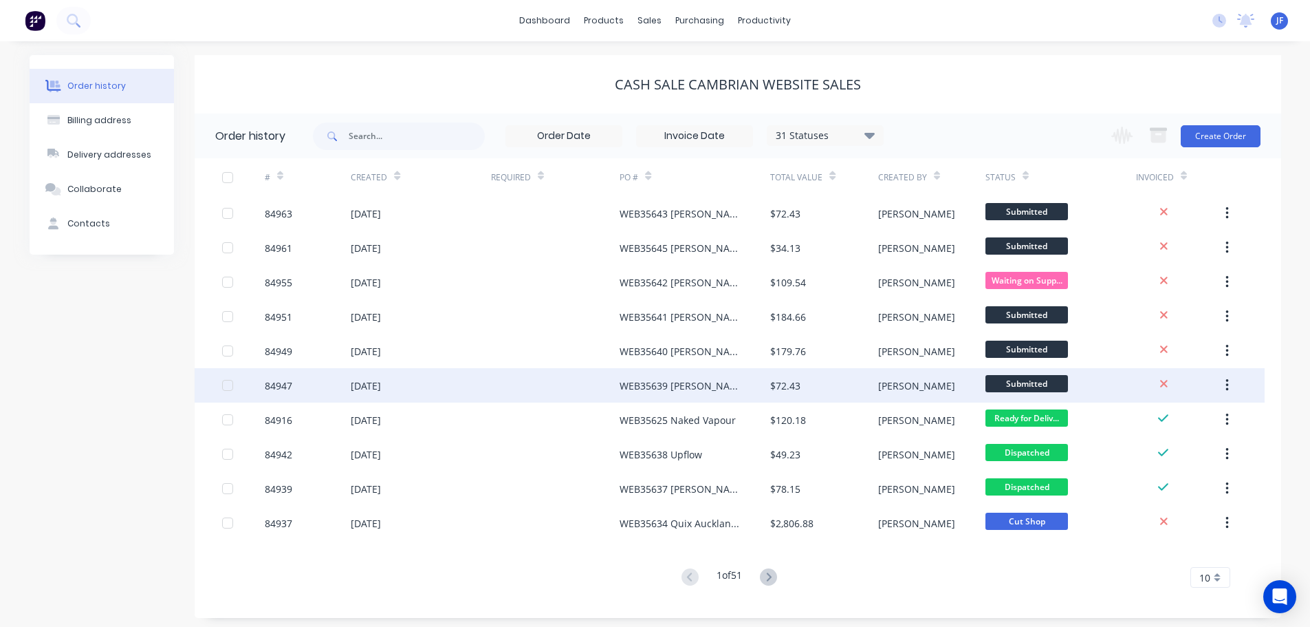
click at [644, 382] on div "WEB35639 [PERSON_NAME]" at bounding box center [681, 385] width 123 height 14
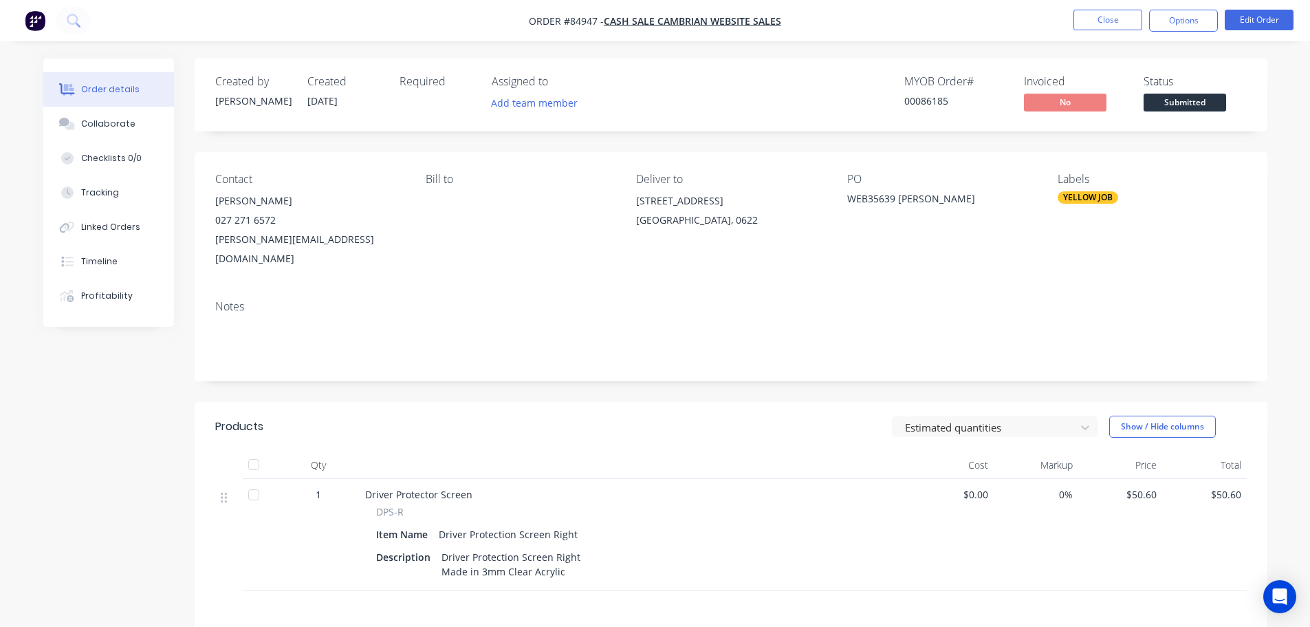
click at [595, 16] on span "Order #84947 -" at bounding box center [566, 20] width 75 height 13
click at [583, 19] on span "Order #84947 -" at bounding box center [566, 20] width 75 height 13
copy span "84947"
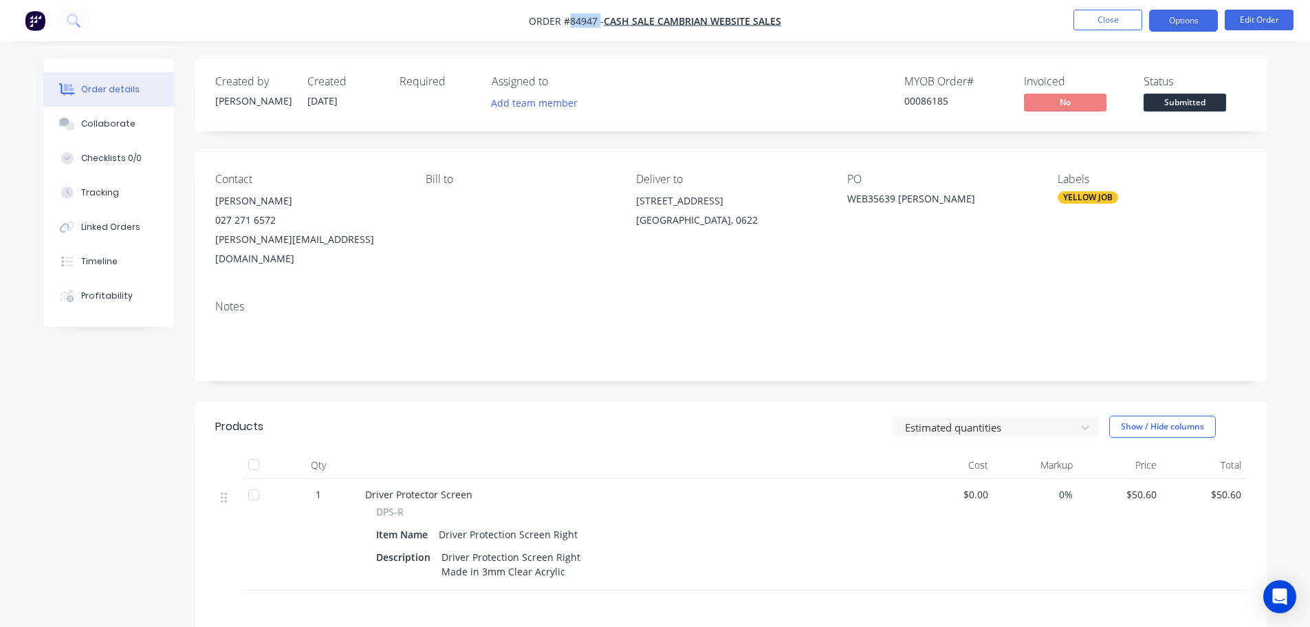
click at [1171, 25] on button "Options" at bounding box center [1184, 21] width 69 height 22
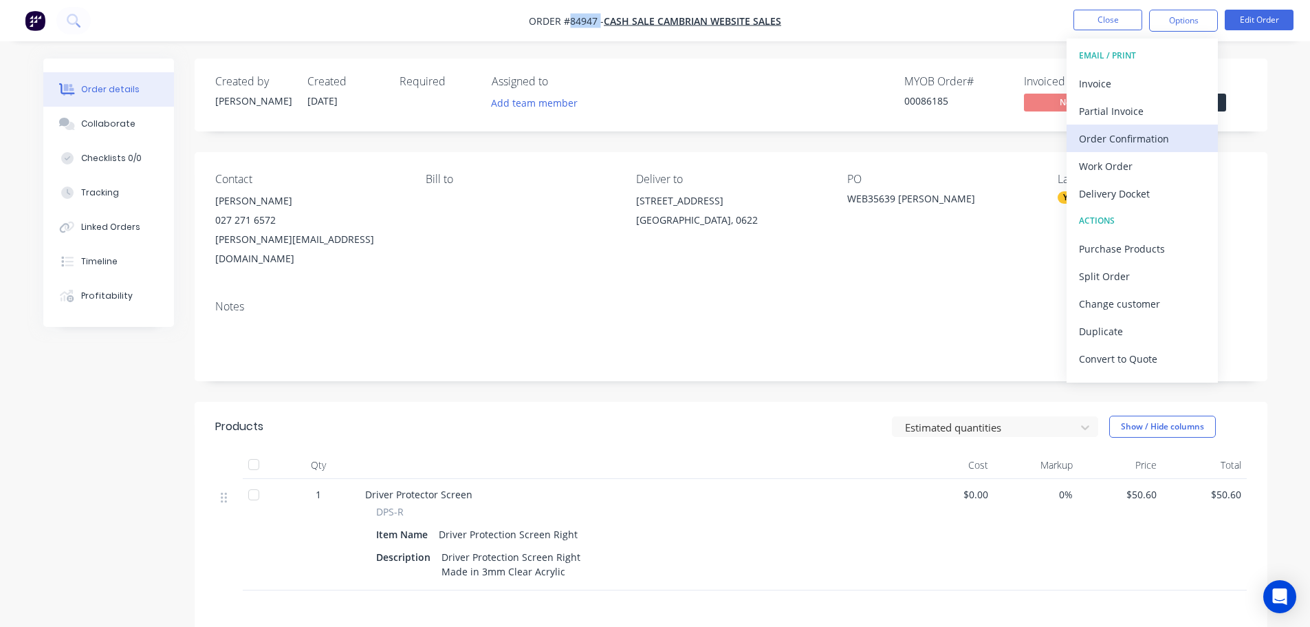
click at [1115, 138] on div "Order Confirmation" at bounding box center [1142, 139] width 127 height 20
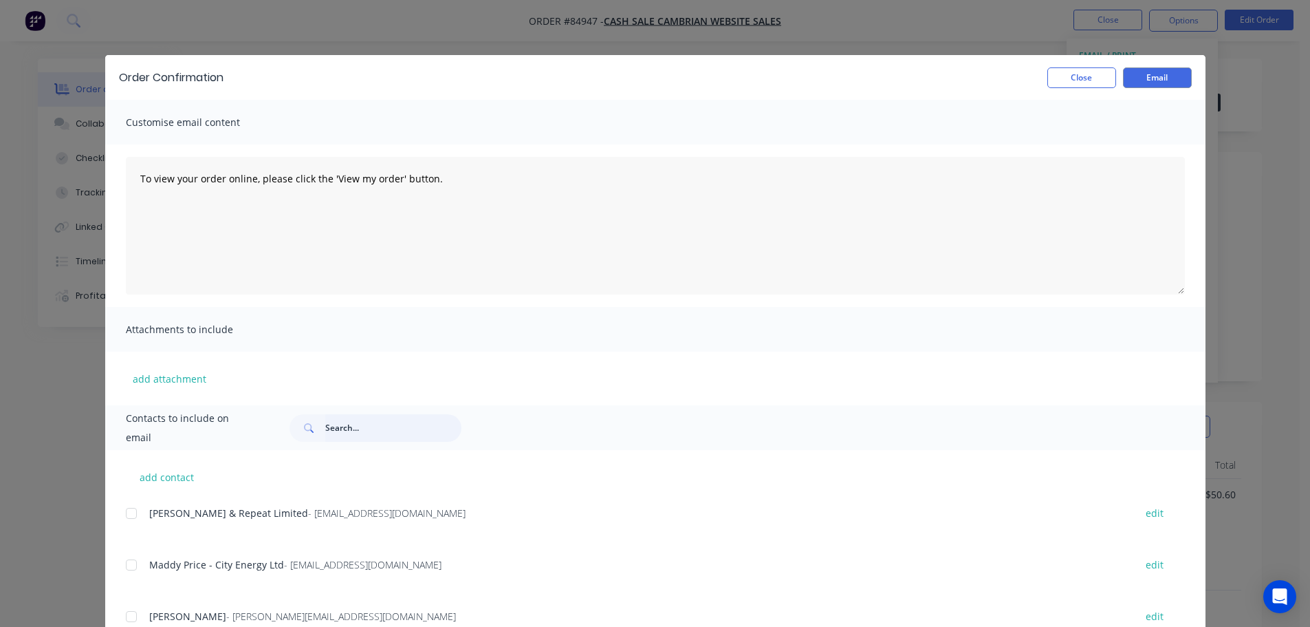
click at [395, 427] on input "text" at bounding box center [393, 428] width 136 height 28
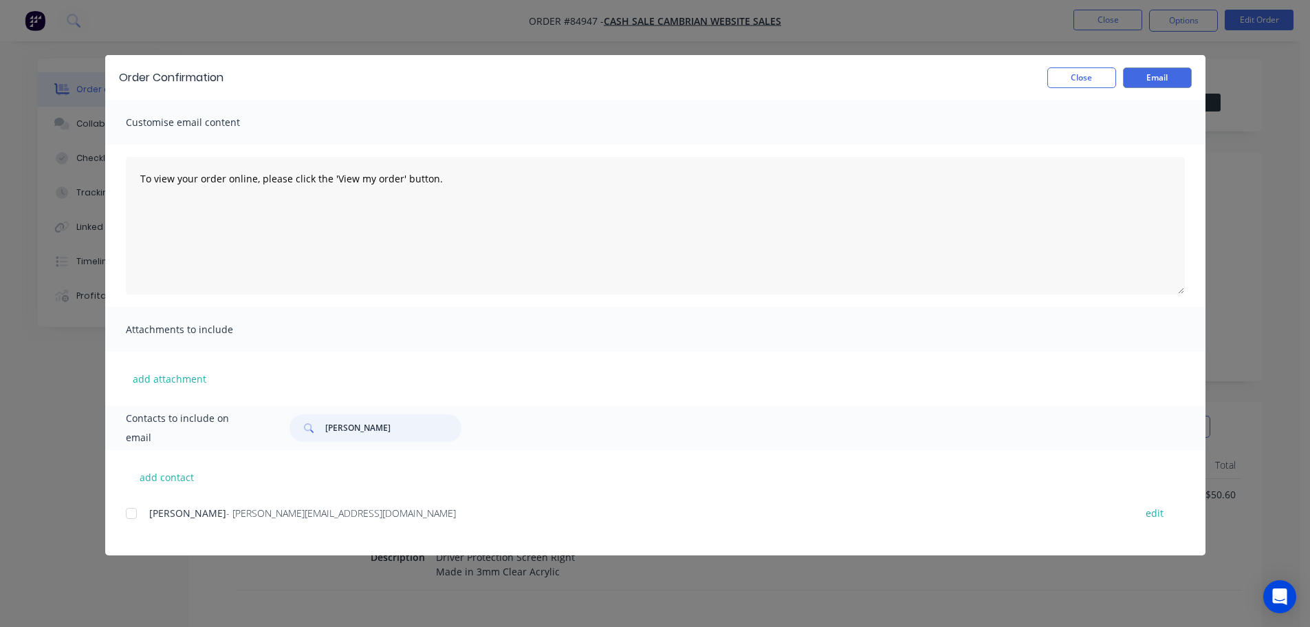
click at [134, 513] on div at bounding box center [132, 513] width 28 height 28
type input "david mc"
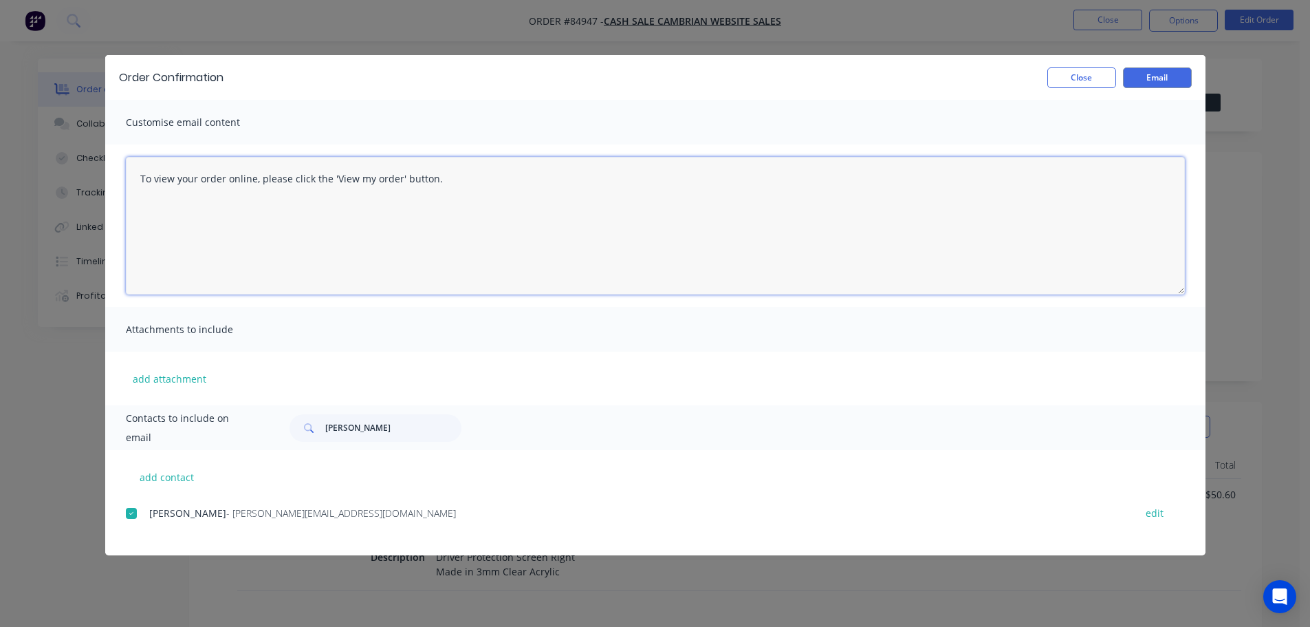
click at [259, 267] on textarea "To view your order online, please click the 'View my order' button." at bounding box center [655, 226] width 1059 height 138
paste textarea "hank you for your order, confirmation of your order is attached. This will be d…"
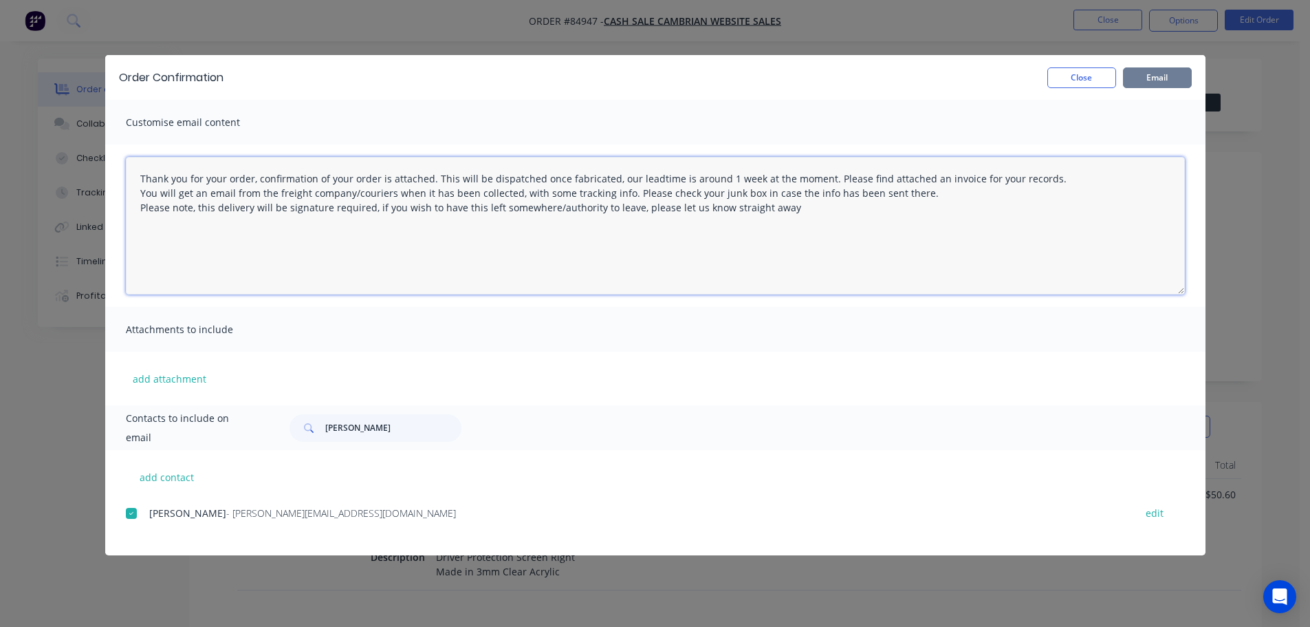
type textarea "Thank you for your order, confirmation of your order is attached. This will be …"
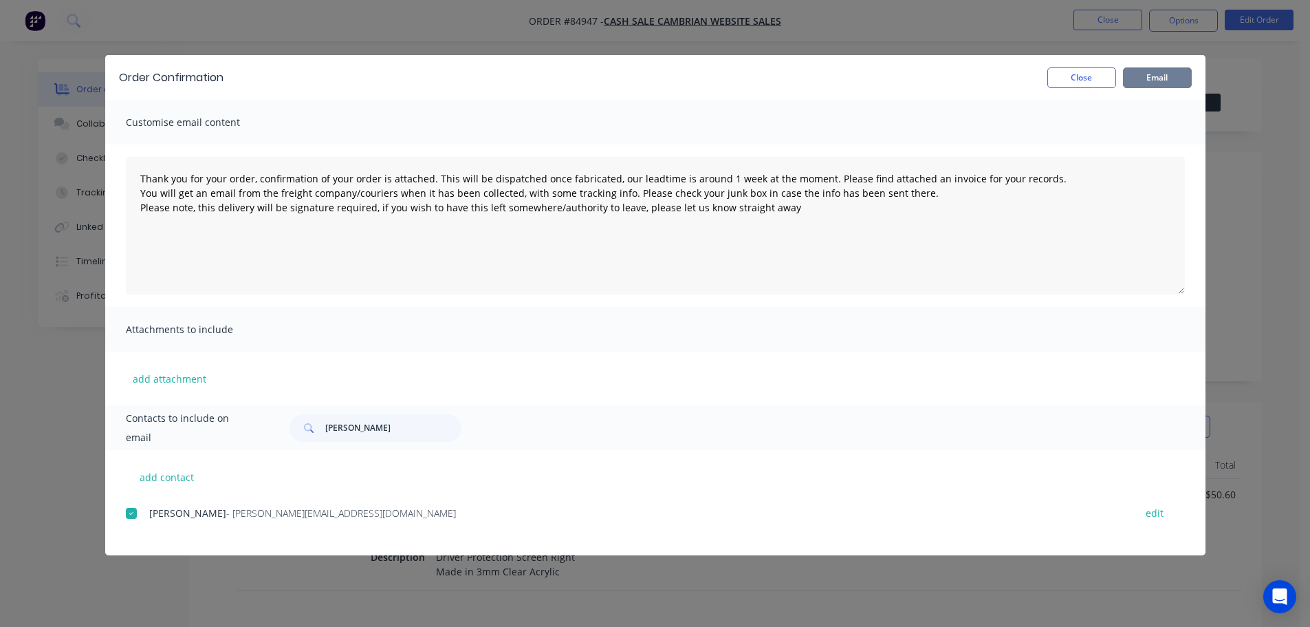
click at [1153, 75] on button "Email" at bounding box center [1157, 77] width 69 height 21
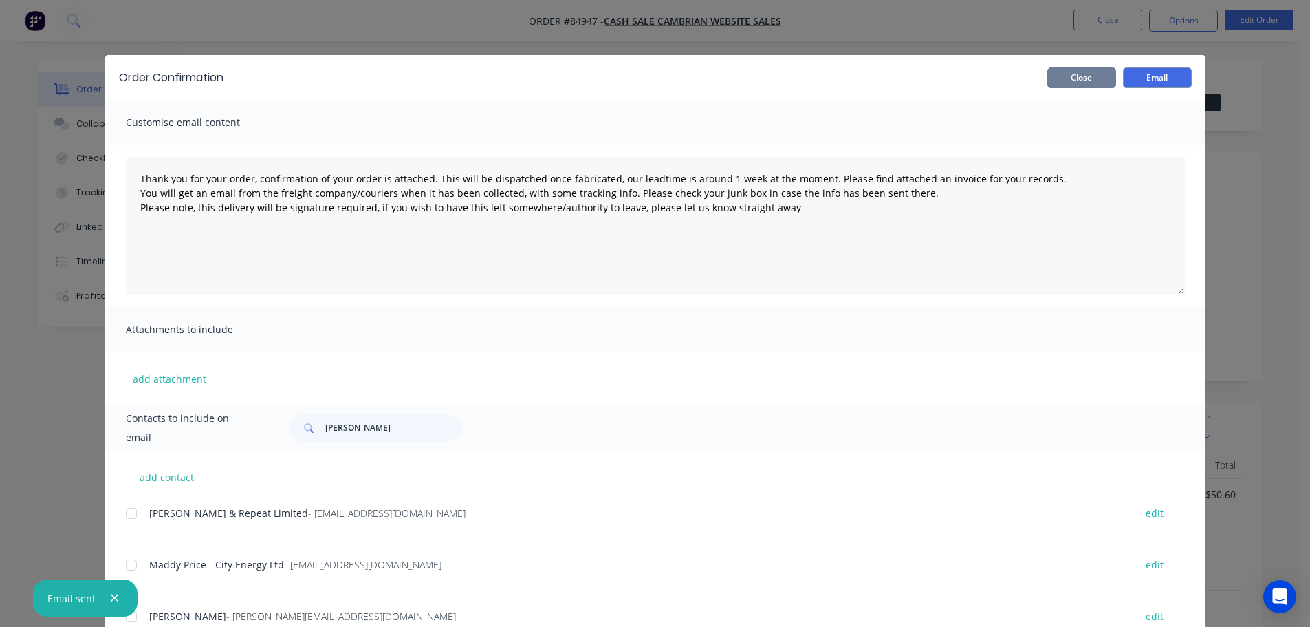
click at [1062, 87] on button "Close" at bounding box center [1082, 77] width 69 height 21
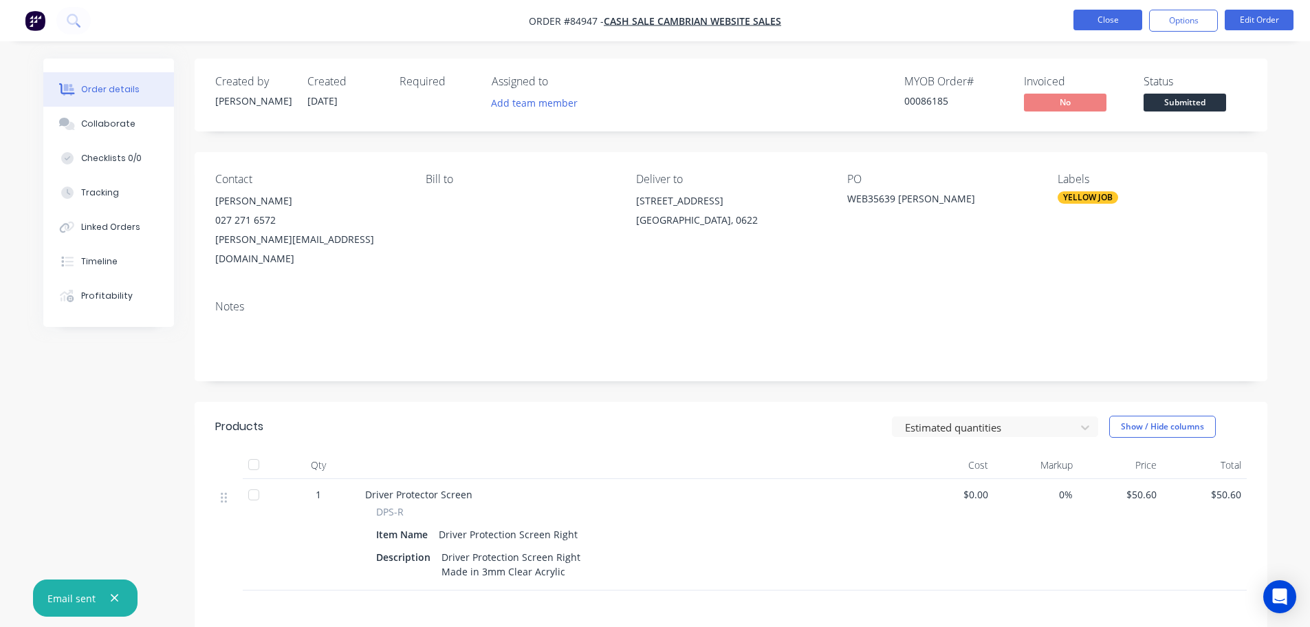
click at [1112, 22] on button "Close" at bounding box center [1108, 20] width 69 height 21
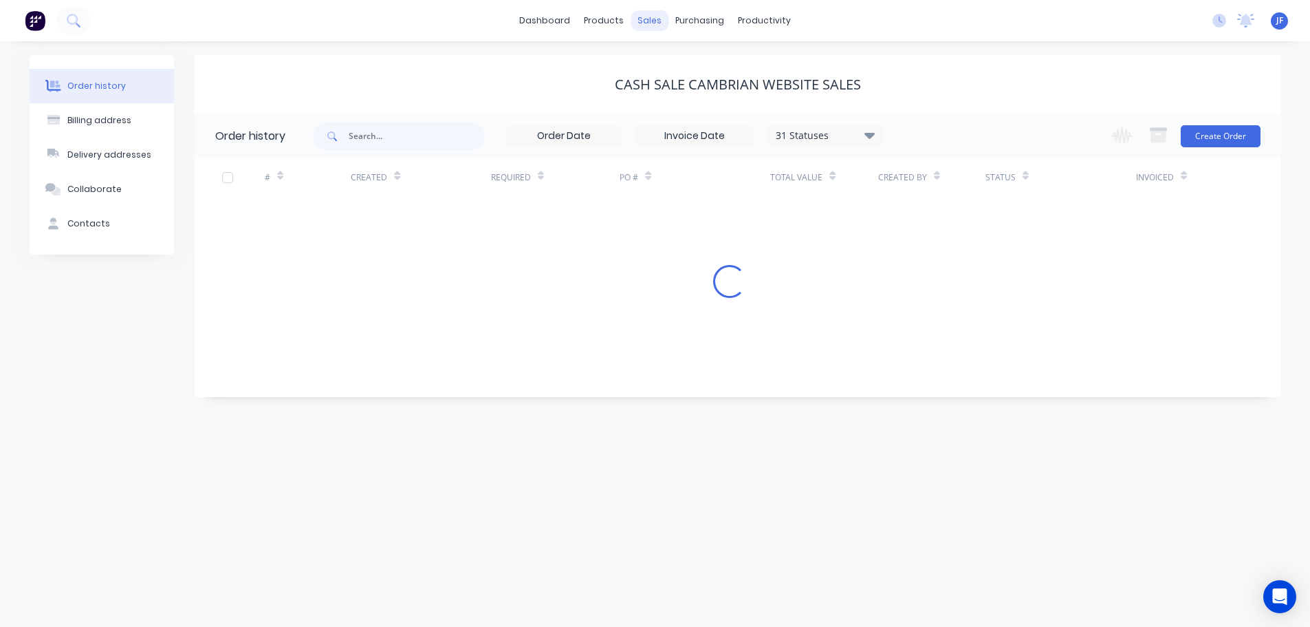
click at [649, 23] on div "sales" at bounding box center [650, 20] width 38 height 21
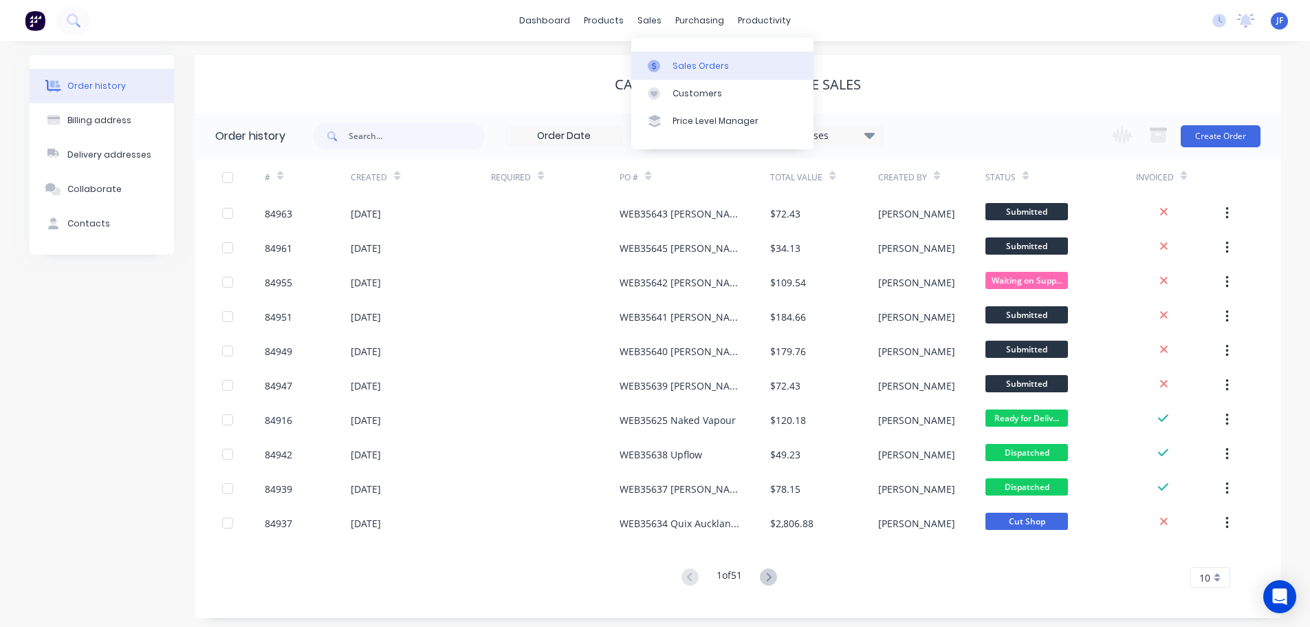
drag, startPoint x: 680, startPoint y: 69, endPoint x: 748, endPoint y: 72, distance: 68.9
click at [680, 69] on div "Sales Orders" at bounding box center [701, 66] width 56 height 12
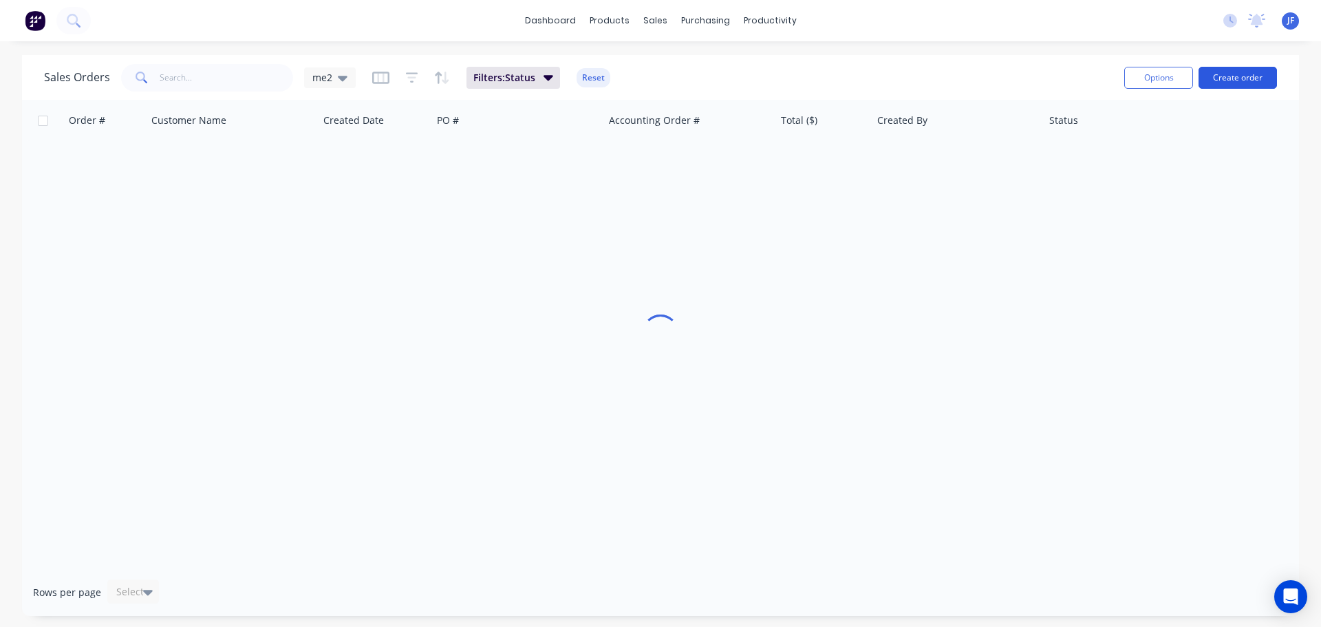
click at [1227, 69] on button "Create order" at bounding box center [1237, 78] width 78 height 22
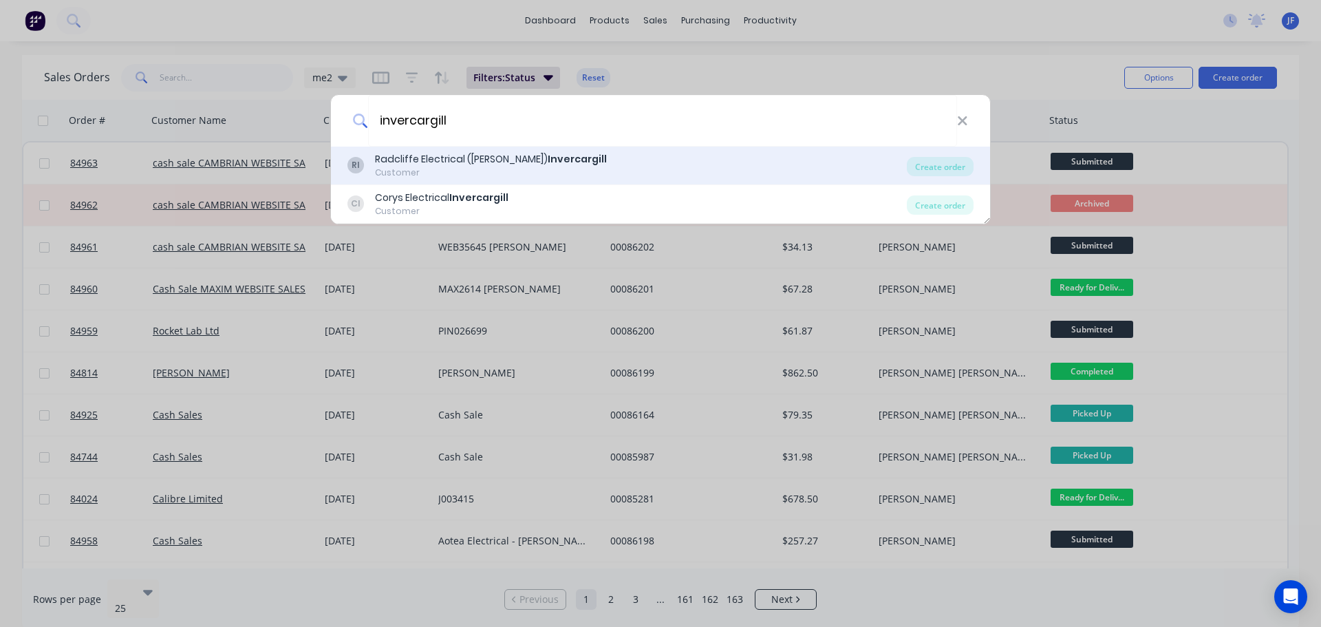
type input "invercargill"
click at [525, 174] on div "Customer" at bounding box center [491, 172] width 232 height 12
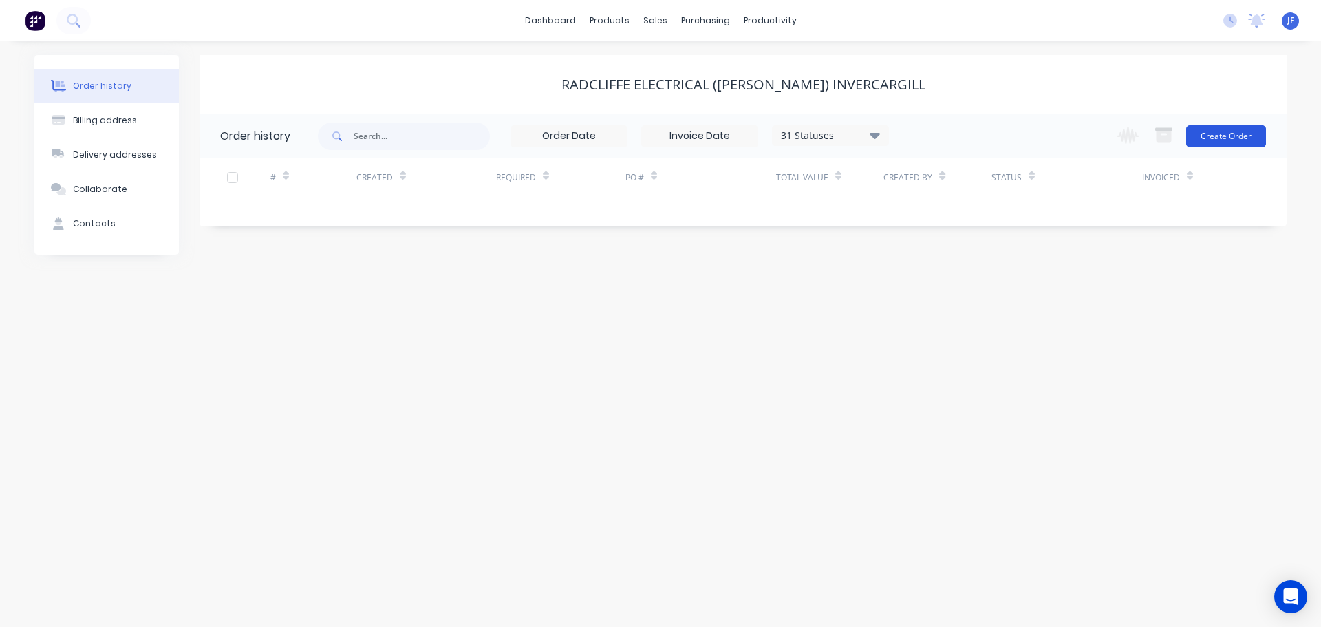
click at [1220, 134] on button "Create Order" at bounding box center [1226, 136] width 80 height 22
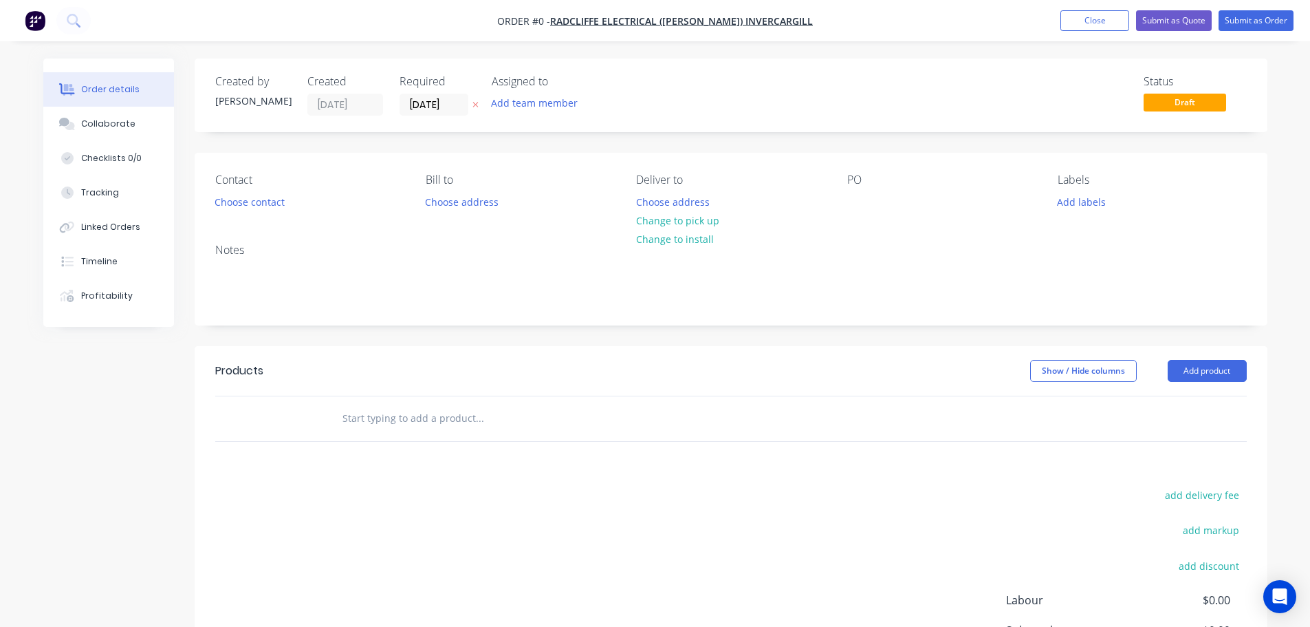
click at [477, 107] on icon "button" at bounding box center [476, 106] width 6 height 6
click at [380, 428] on input "text" at bounding box center [479, 418] width 275 height 28
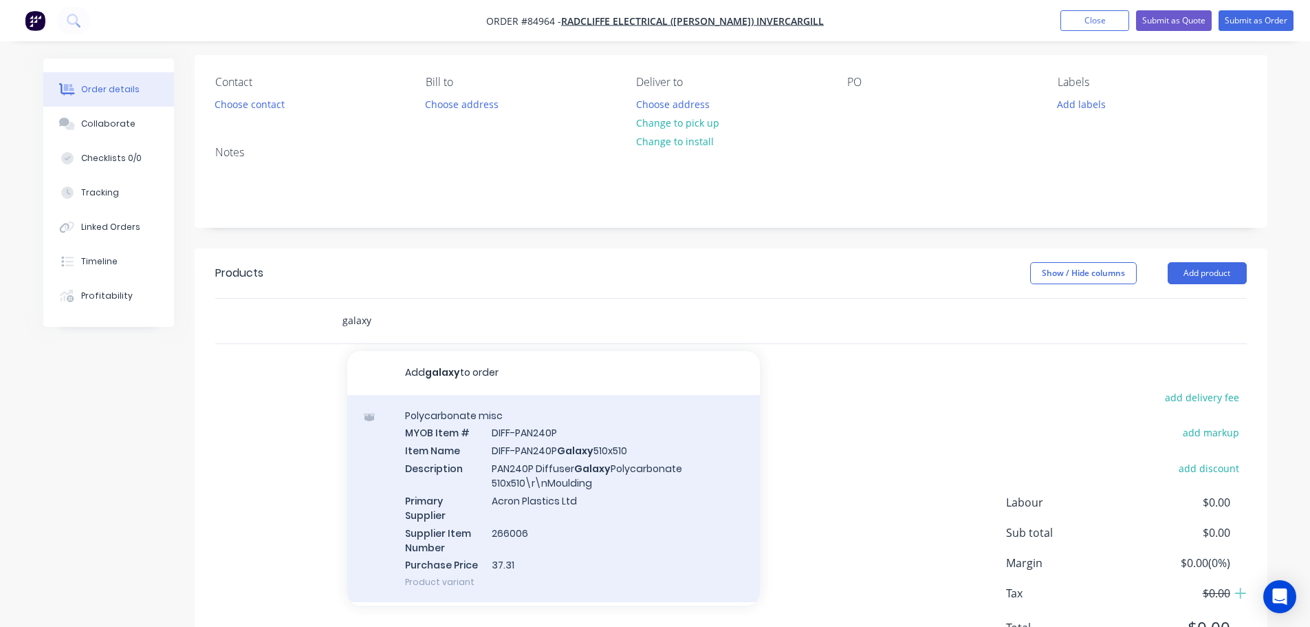
scroll to position [166, 0]
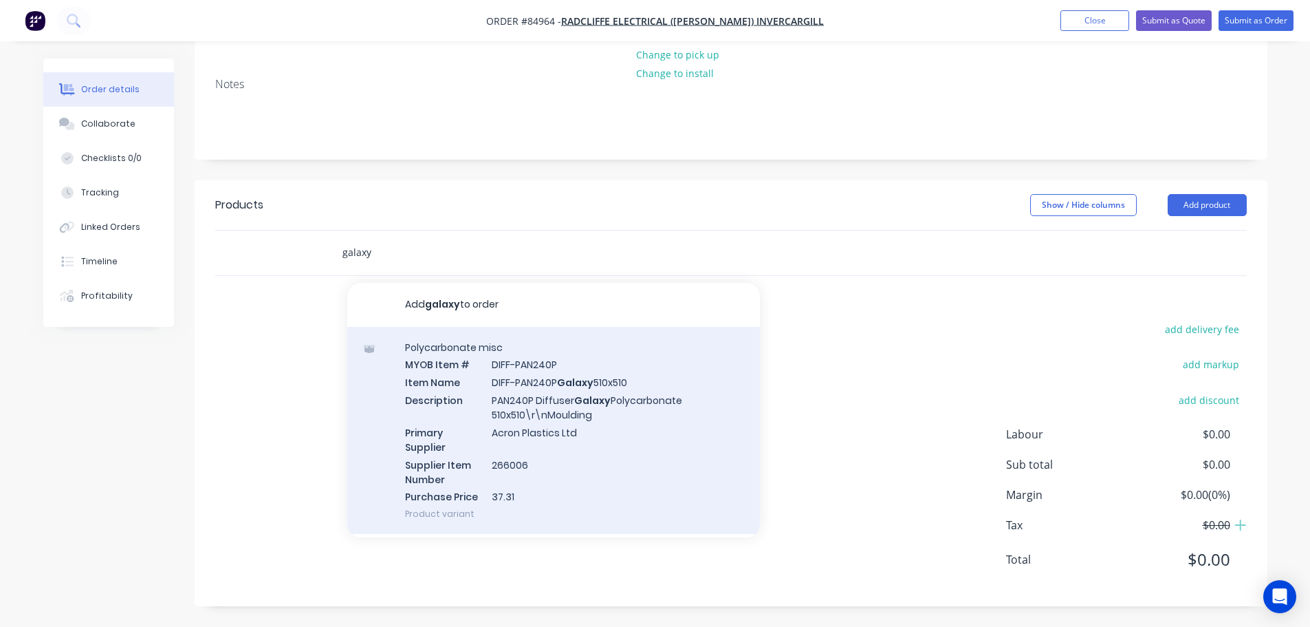
type input "galaxy"
click at [525, 461] on div "Polycarbonate misc MYOB Item # DIFF-PAN240P Item Name DIFF-PAN240P Galaxy 510x5…" at bounding box center [553, 431] width 413 height 208
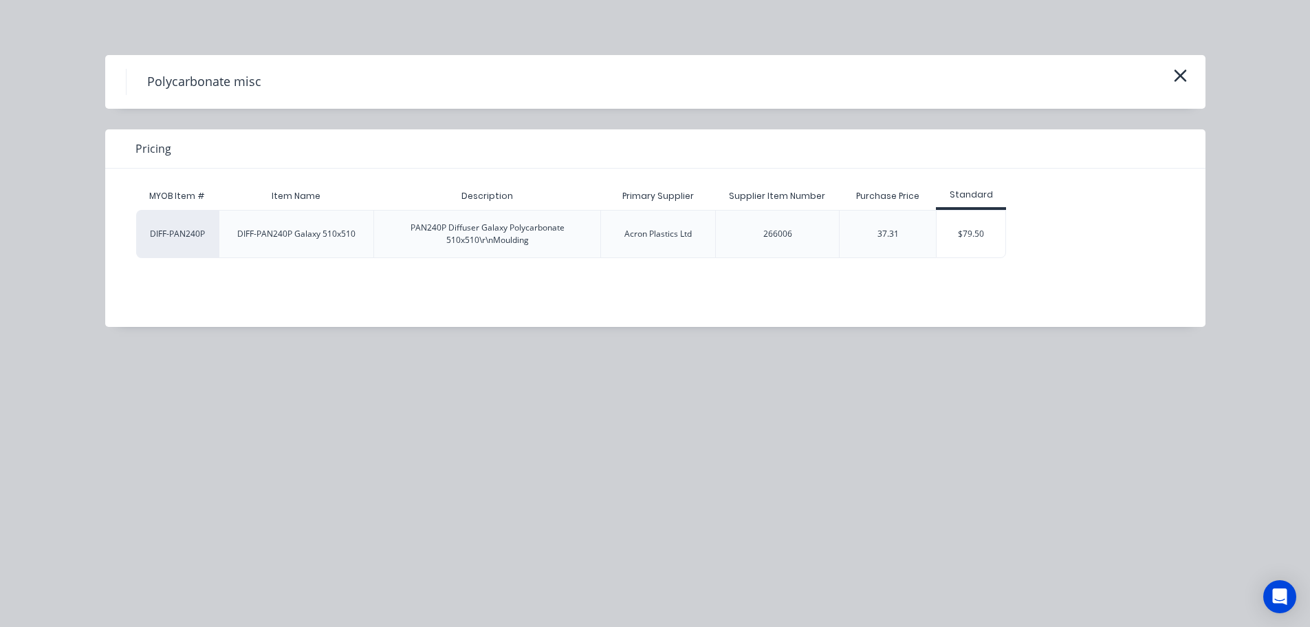
click at [744, 373] on div "Polycarbonate misc Pricing MYOB Item # Item Name Description Primary Supplier S…" at bounding box center [655, 313] width 1310 height 627
click at [969, 241] on div "$79.50" at bounding box center [971, 234] width 69 height 47
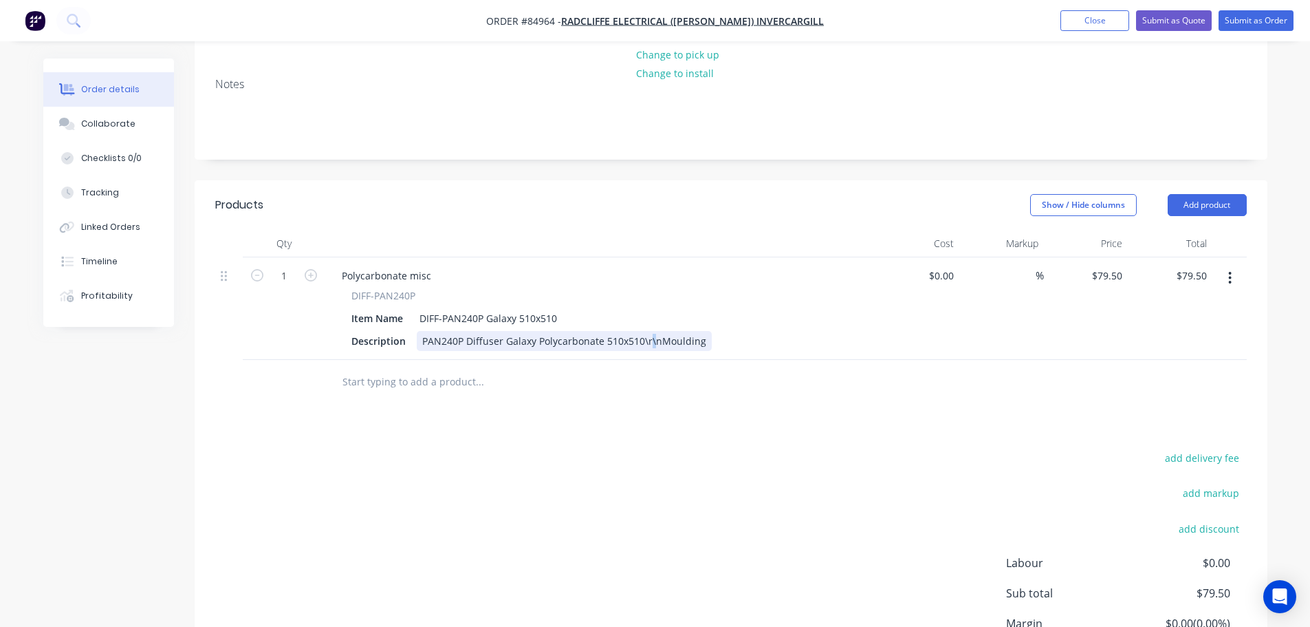
click at [647, 341] on div "PAN240P Diffuser Galaxy Polycarbonate 510x510\r\nMoulding" at bounding box center [564, 341] width 295 height 20
drag, startPoint x: 641, startPoint y: 341, endPoint x: 658, endPoint y: 357, distance: 22.9
click at [658, 357] on div "Polycarbonate misc DIFF-PAN240P Item Name DIFF-PAN240P Galaxy 510x510 Descripti…" at bounding box center [600, 308] width 550 height 103
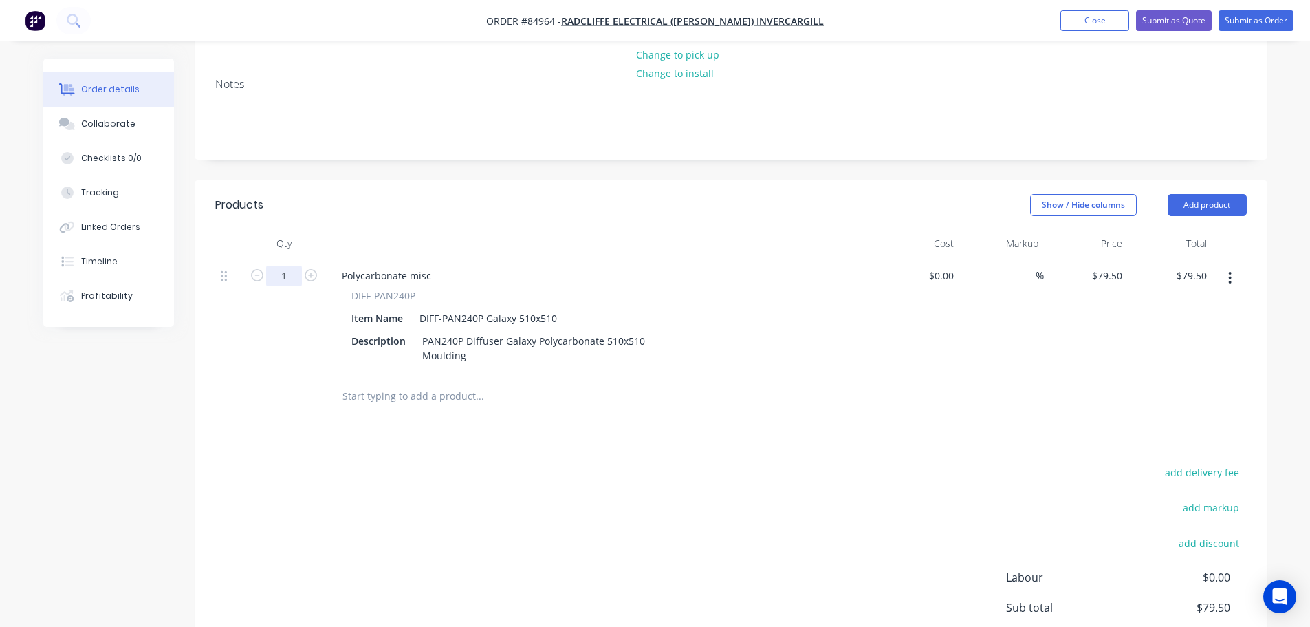
click at [293, 282] on input "1" at bounding box center [284, 276] width 36 height 21
type input "10"
type input "$795.00"
drag, startPoint x: 352, startPoint y: 292, endPoint x: 457, endPoint y: 294, distance: 105.3
click at [457, 294] on div "DIFF-PAN240P" at bounding box center [601, 295] width 498 height 14
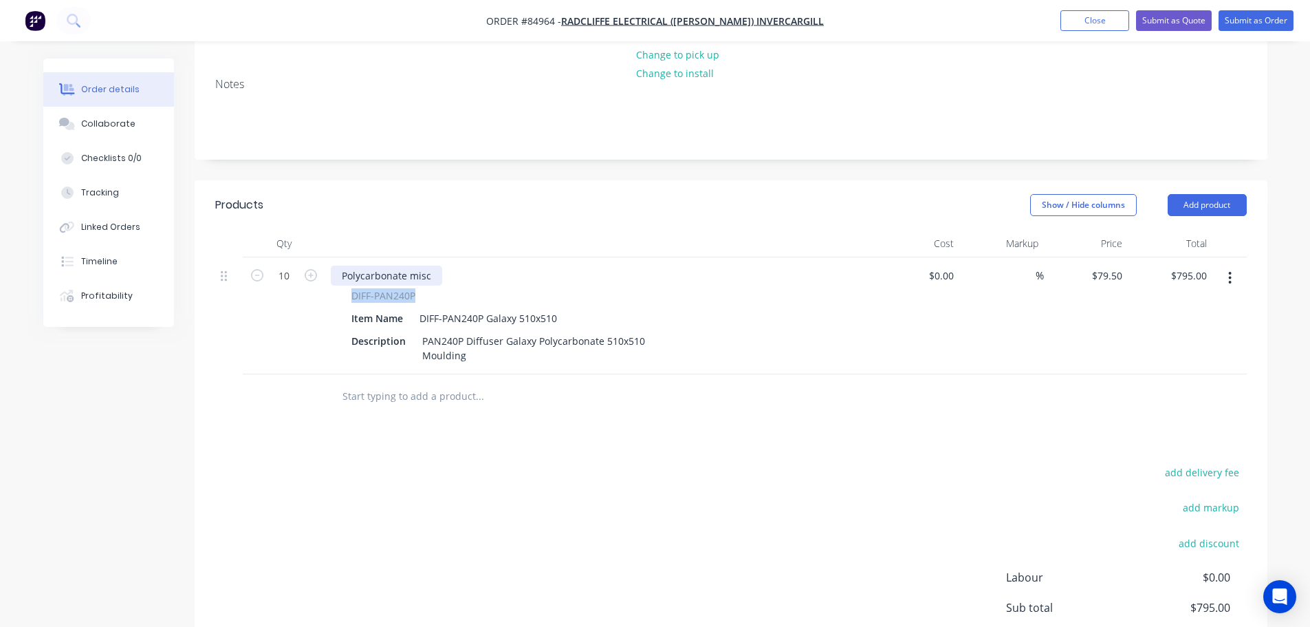
copy span "DIFF-PAN240P"
click at [390, 281] on div "Polycarbonate misc" at bounding box center [386, 276] width 111 height 20
paste div
click at [593, 427] on div "Products Show / Hide columns Add product Qty Cost Markup Price Total 10 DIFF-PA…" at bounding box center [731, 464] width 1073 height 569
click at [1124, 271] on input "79.5" at bounding box center [1109, 276] width 37 height 20
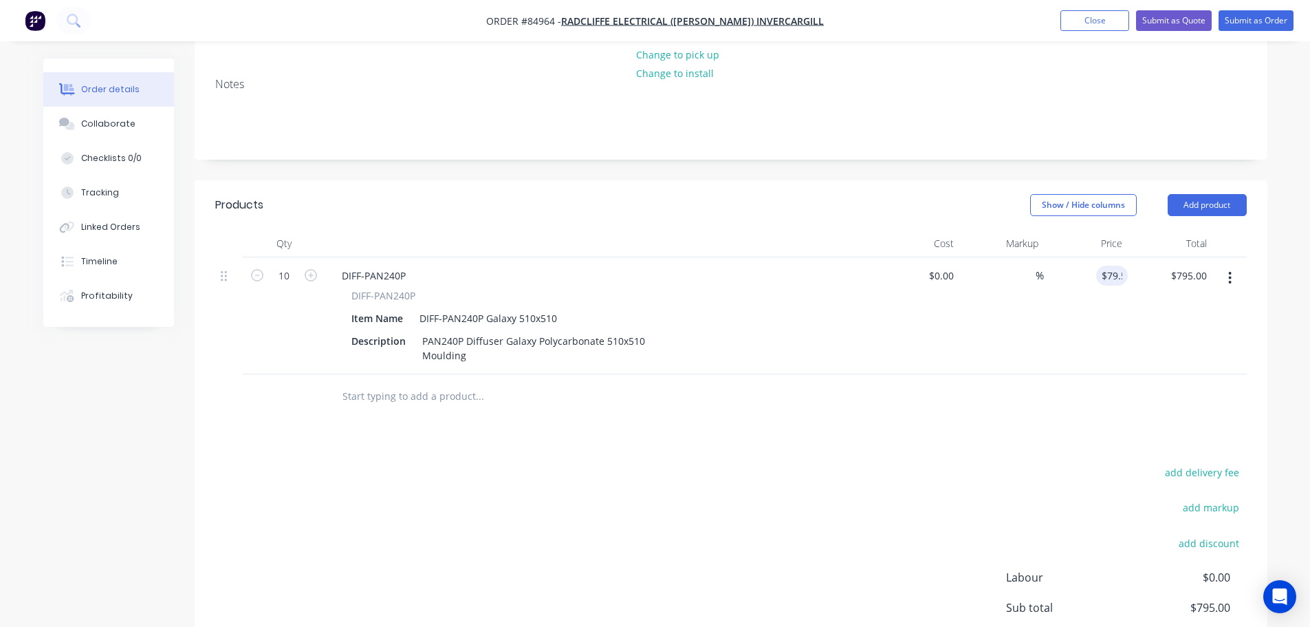
click at [1077, 334] on div "$79.50 79.5" at bounding box center [1086, 315] width 85 height 117
click at [1112, 276] on input "79.5" at bounding box center [1115, 276] width 26 height 20
paste input "0"
type input "$79.50"
click at [1103, 336] on div "$79.50 $79.50" at bounding box center [1086, 315] width 85 height 117
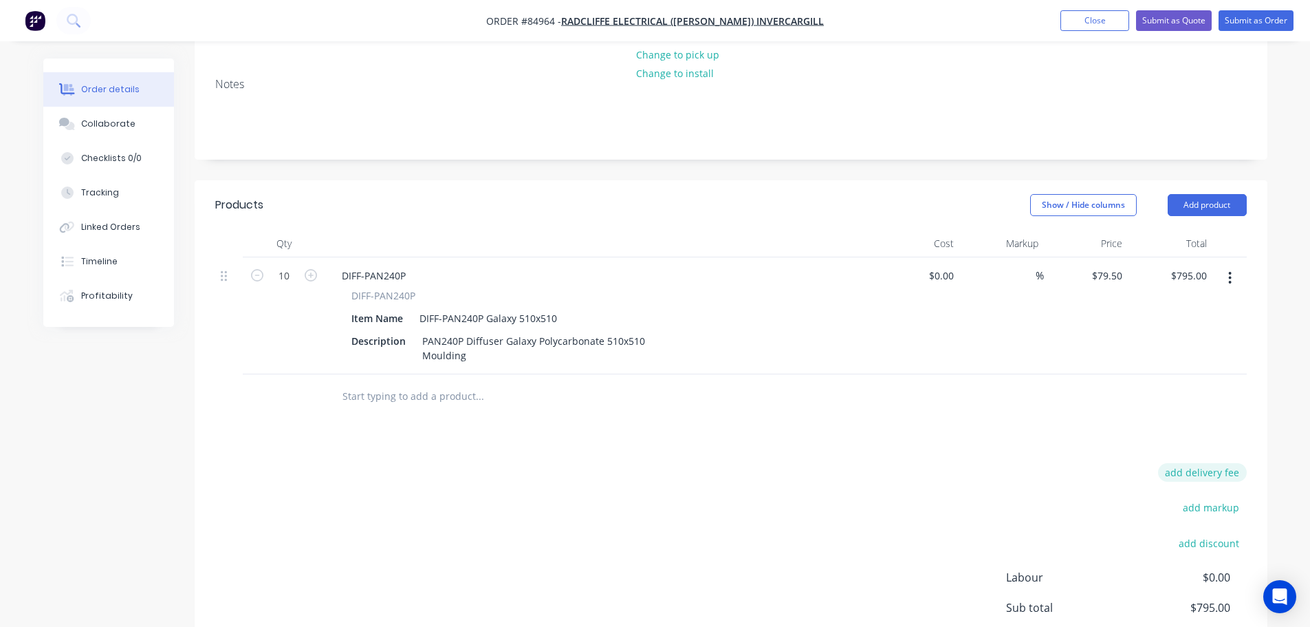
click at [1193, 480] on button "add delivery fee" at bounding box center [1202, 472] width 89 height 19
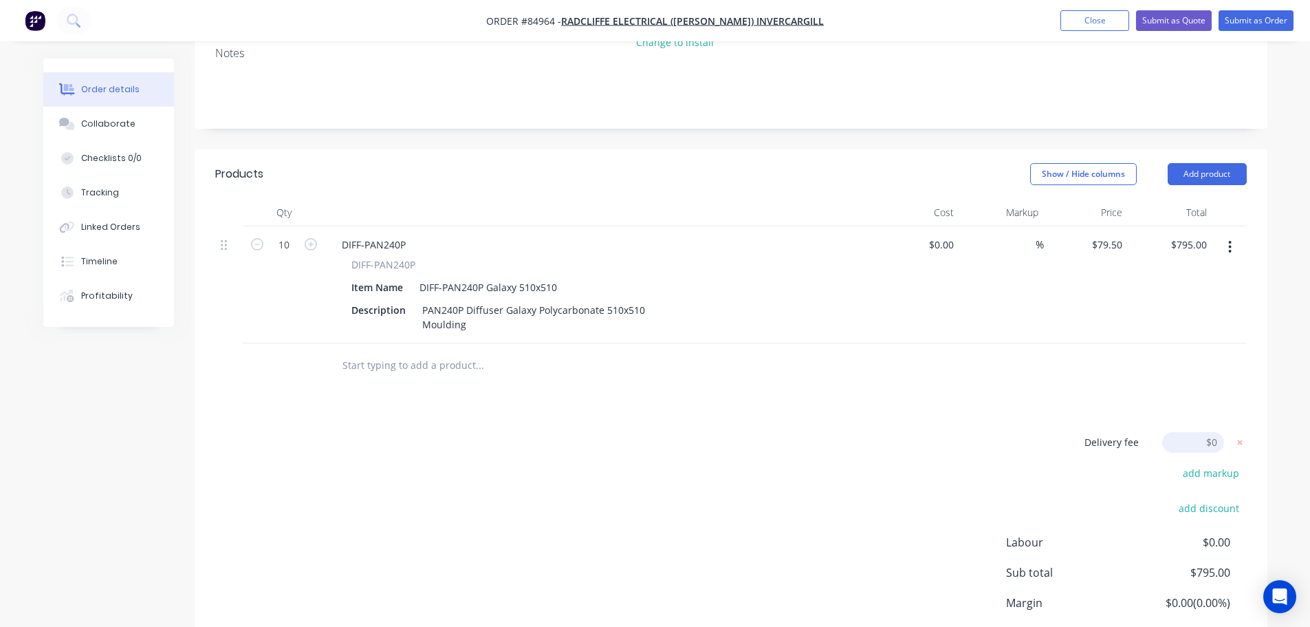
scroll to position [305, 0]
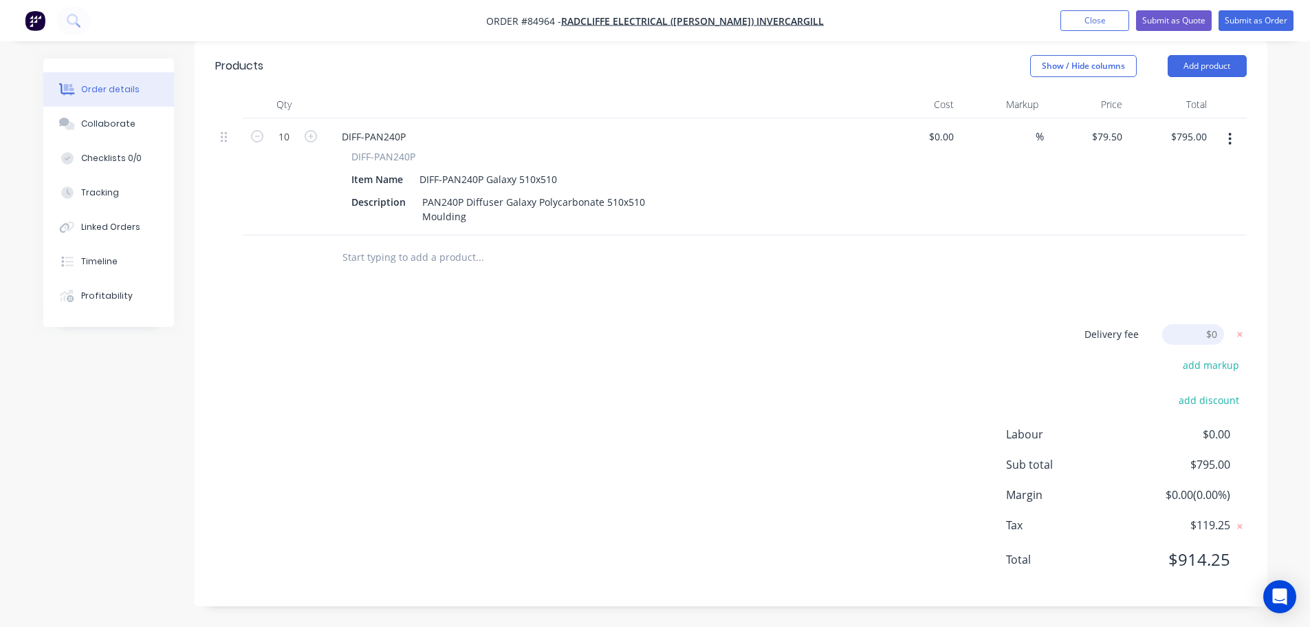
click at [1206, 325] on input at bounding box center [1194, 334] width 62 height 21
type input "35"
click at [1201, 308] on div "Products Show / Hide columns Add product Qty Cost Markup Price Total 10 DIFF-PA…" at bounding box center [731, 325] width 1073 height 562
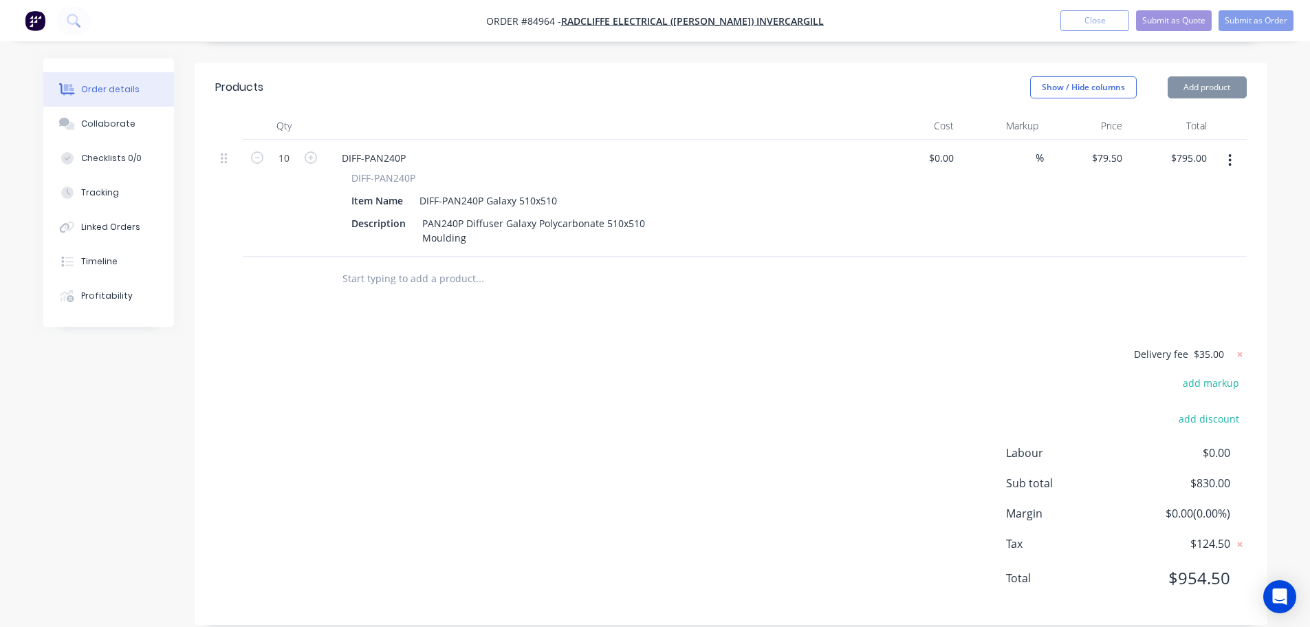
scroll to position [0, 0]
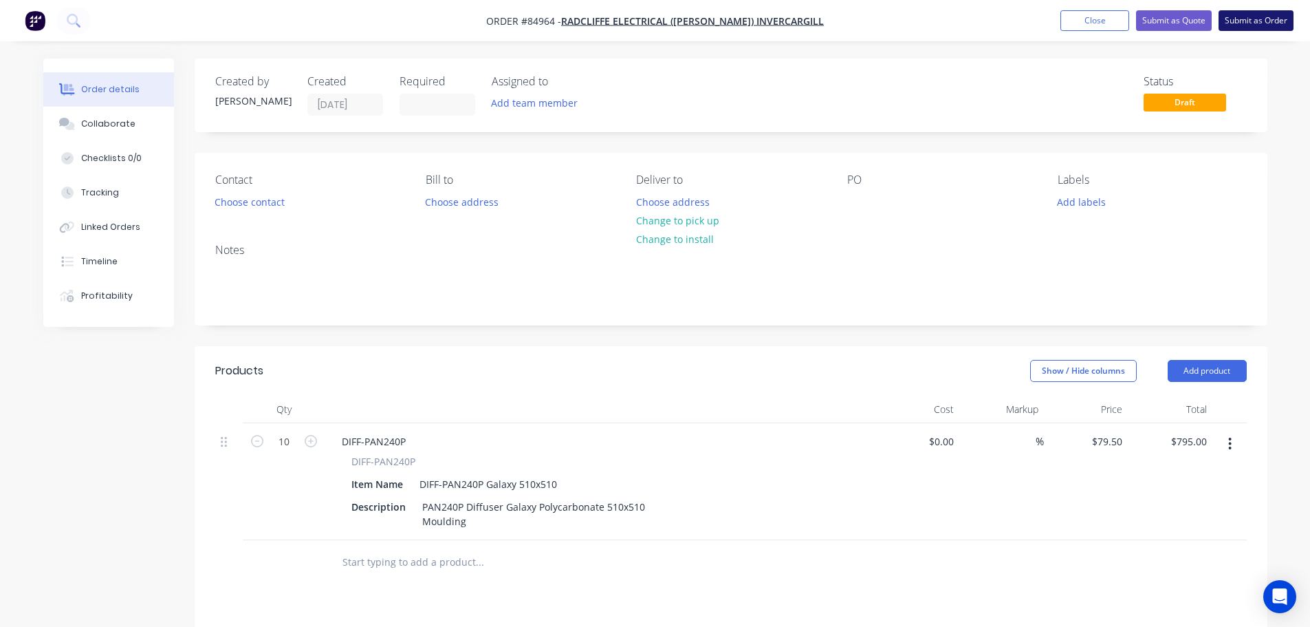
click at [1248, 24] on button "Submit as Order" at bounding box center [1256, 20] width 75 height 21
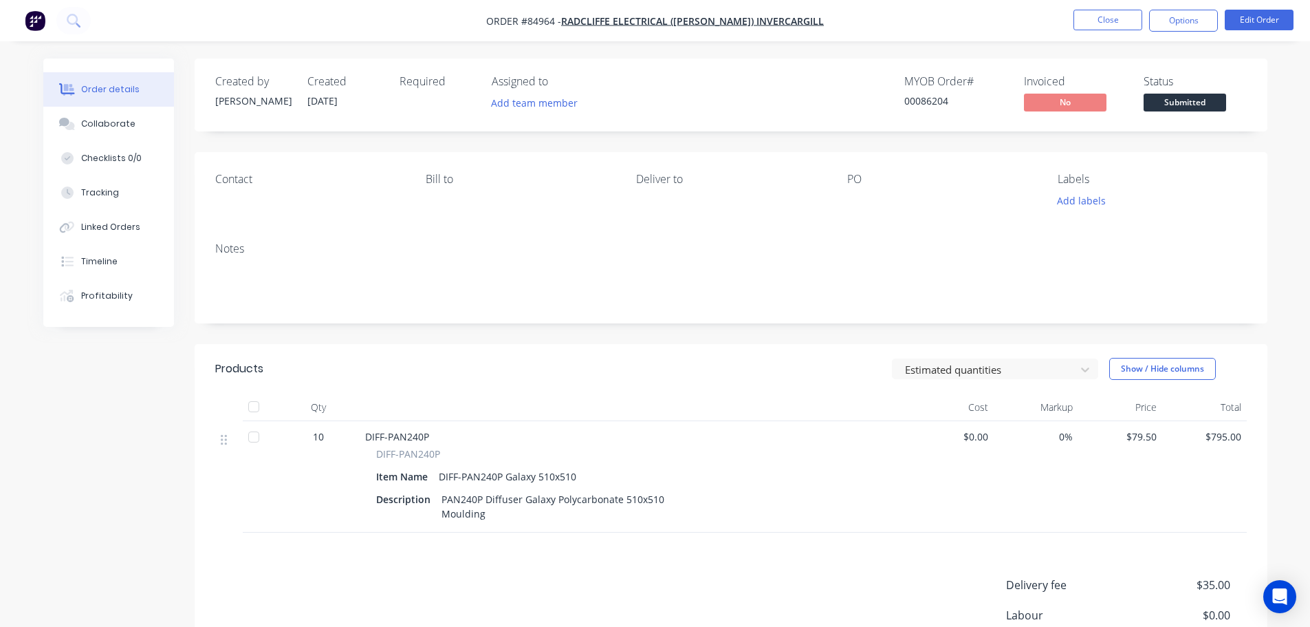
click at [928, 98] on div "00086204" at bounding box center [956, 101] width 103 height 14
copy div "00086204"
click at [1243, 21] on button "Edit Order" at bounding box center [1259, 20] width 69 height 21
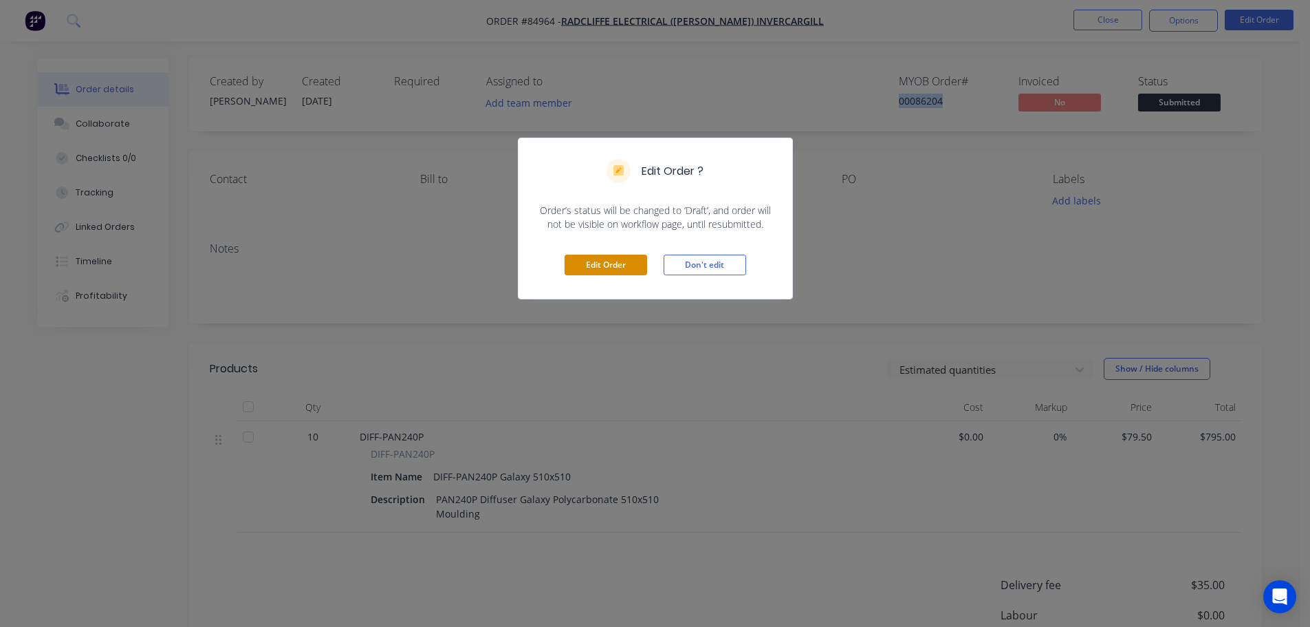
click at [621, 261] on button "Edit Order" at bounding box center [606, 265] width 83 height 21
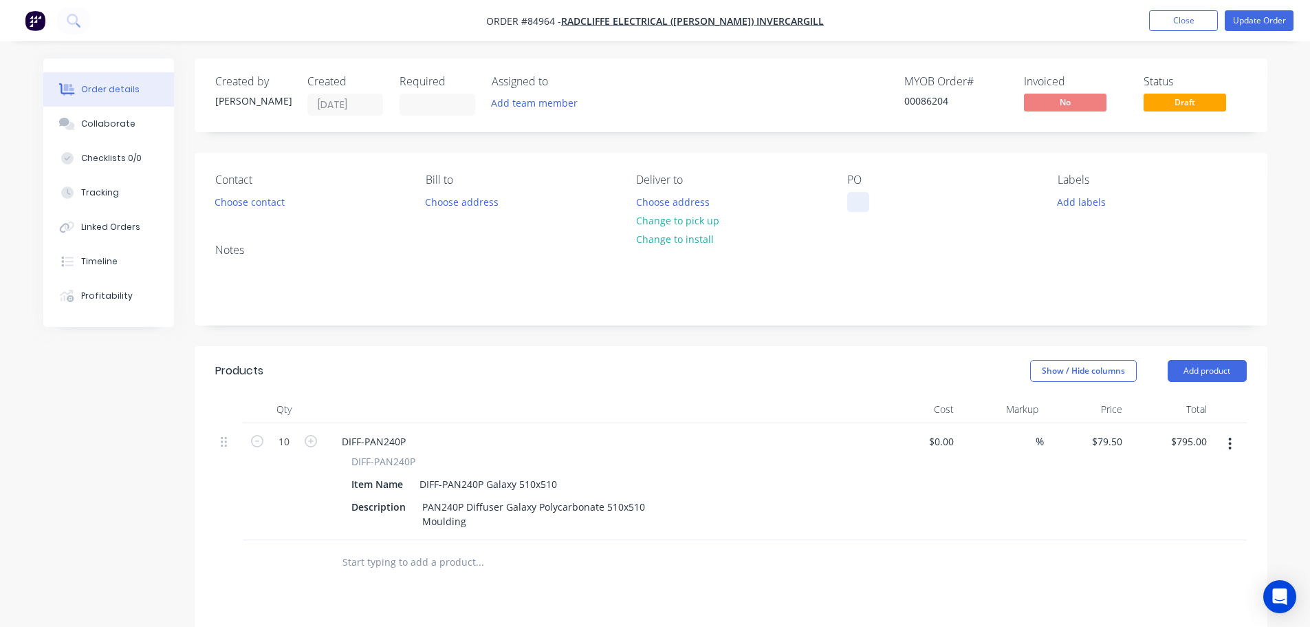
click at [856, 197] on div at bounding box center [859, 202] width 22 height 20
paste div
click at [664, 192] on button "Choose address" at bounding box center [673, 201] width 88 height 19
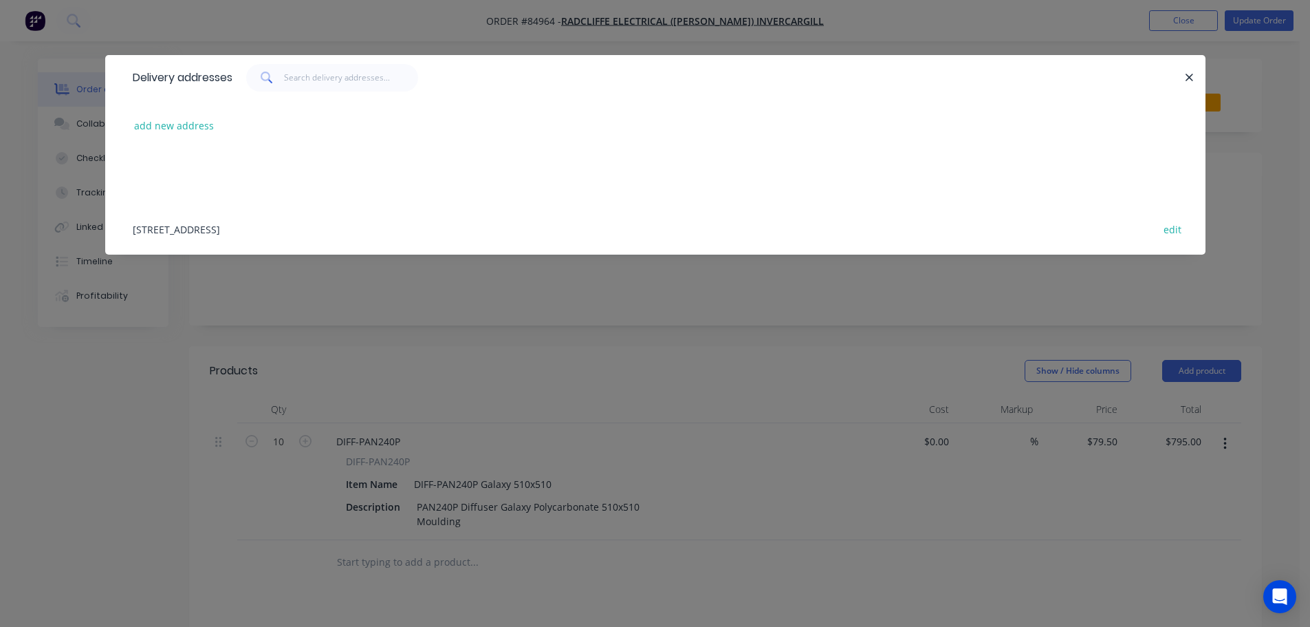
click at [182, 219] on div "15 Victoria Ave Invercargill 9810 edit" at bounding box center [655, 229] width 1059 height 52
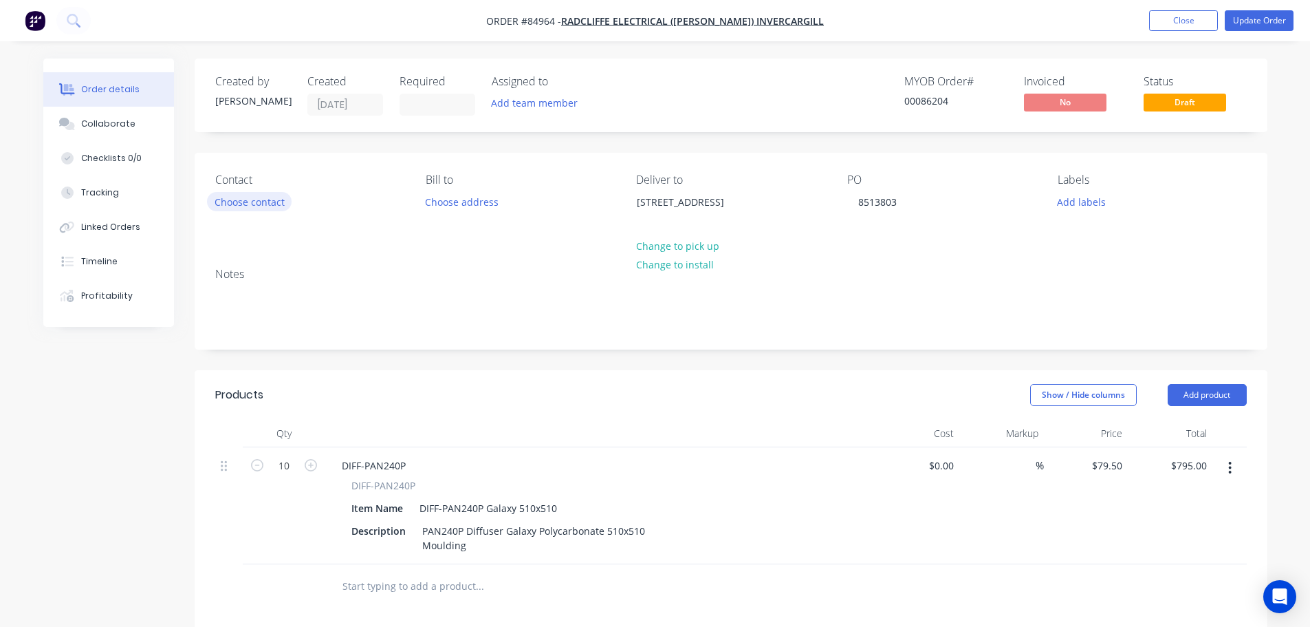
click at [249, 201] on button "Choose contact" at bounding box center [249, 201] width 85 height 19
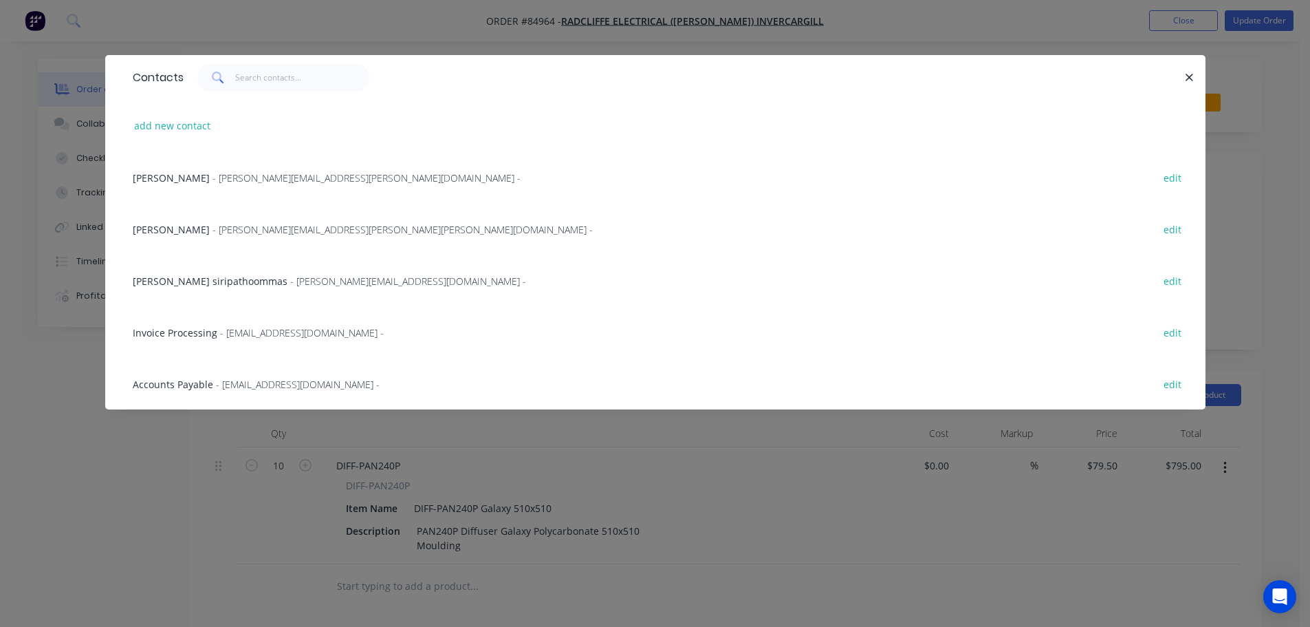
click at [181, 228] on span "Sarah Bewley" at bounding box center [171, 229] width 77 height 13
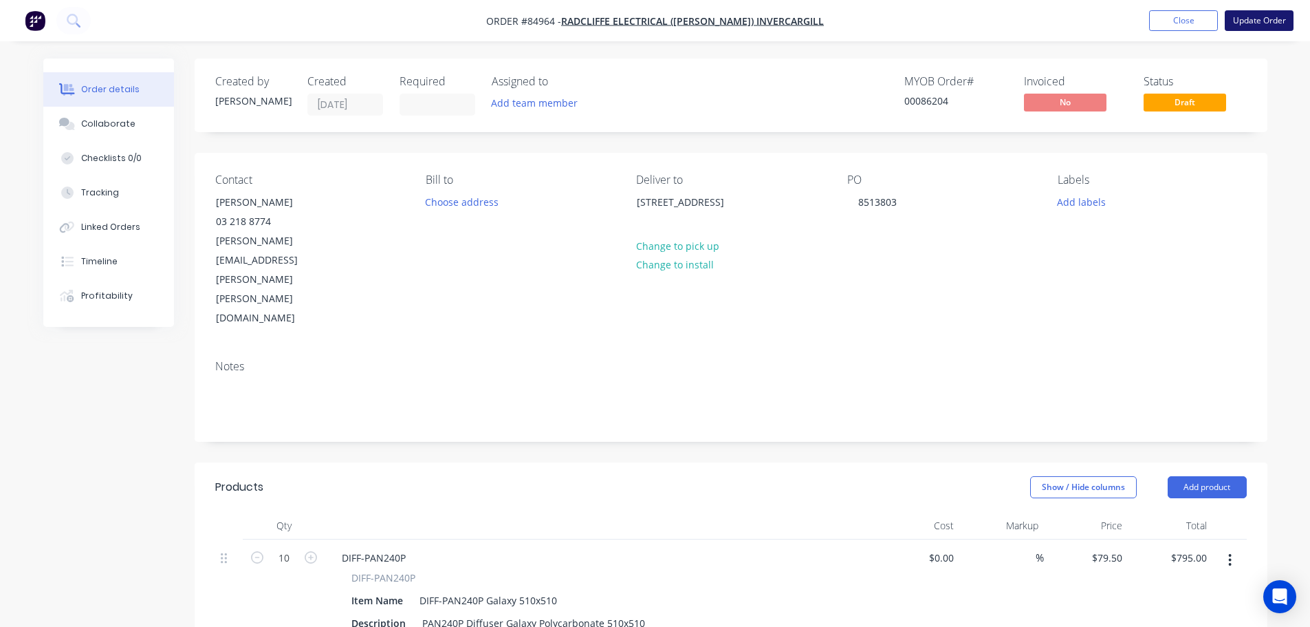
click at [1245, 27] on button "Update Order" at bounding box center [1259, 20] width 69 height 21
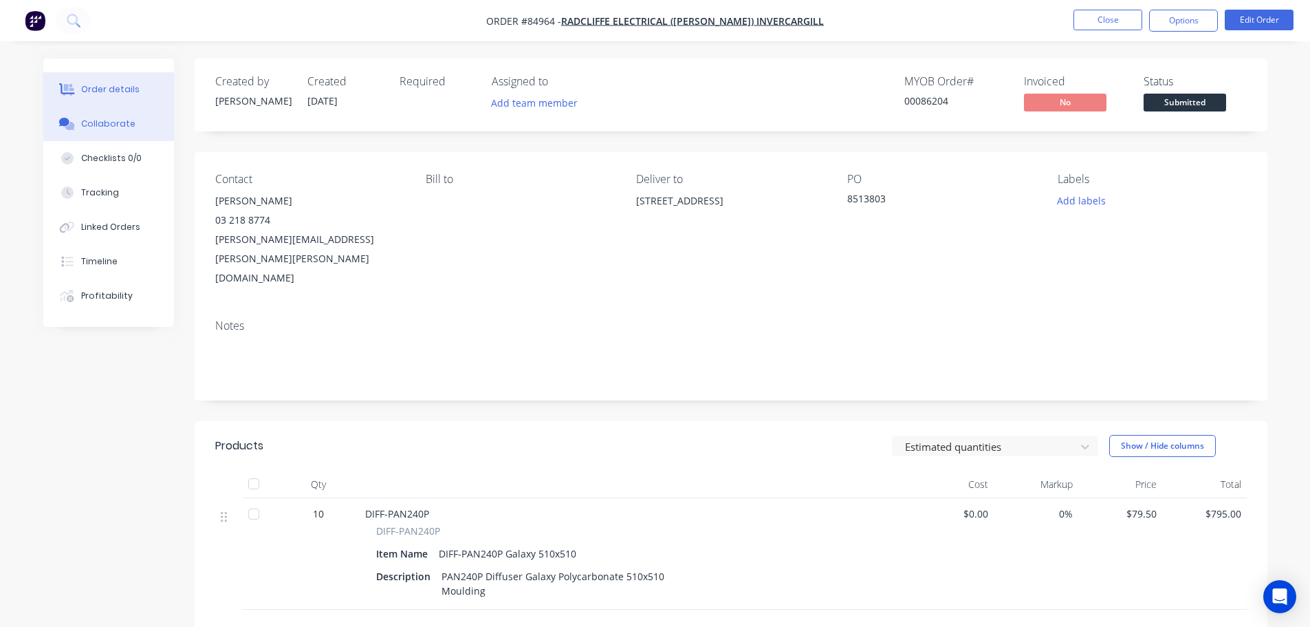
click at [99, 131] on button "Collaborate" at bounding box center [108, 124] width 131 height 34
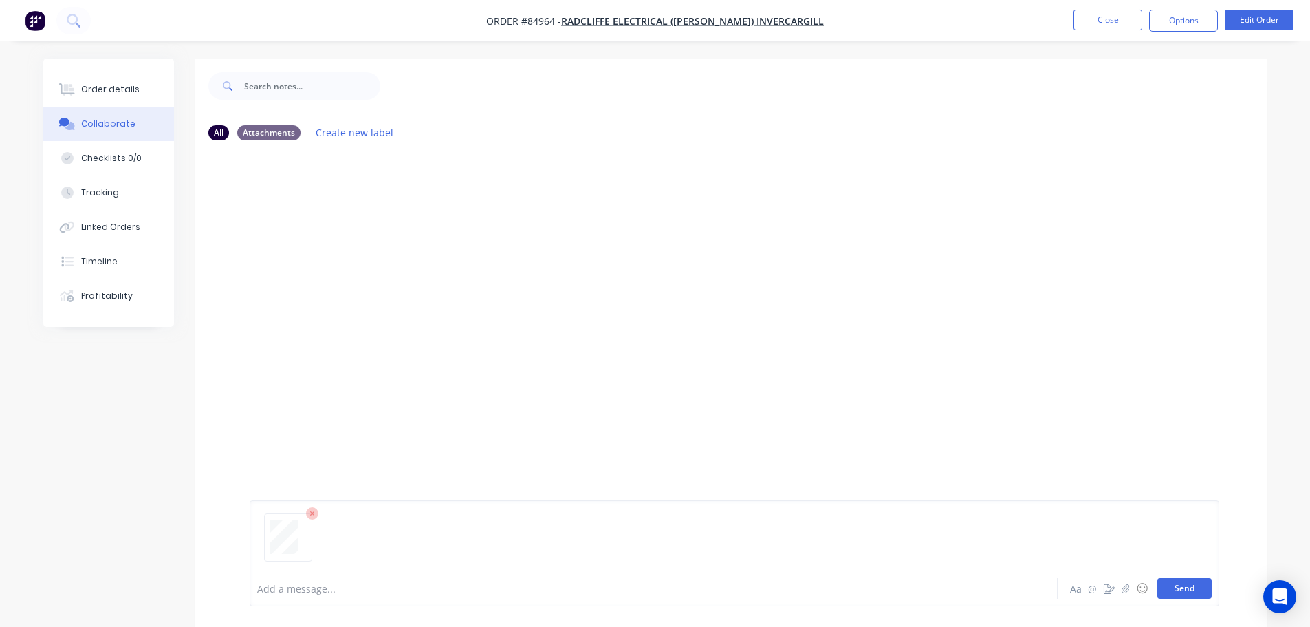
click at [1177, 588] on button "Send" at bounding box center [1185, 588] width 54 height 21
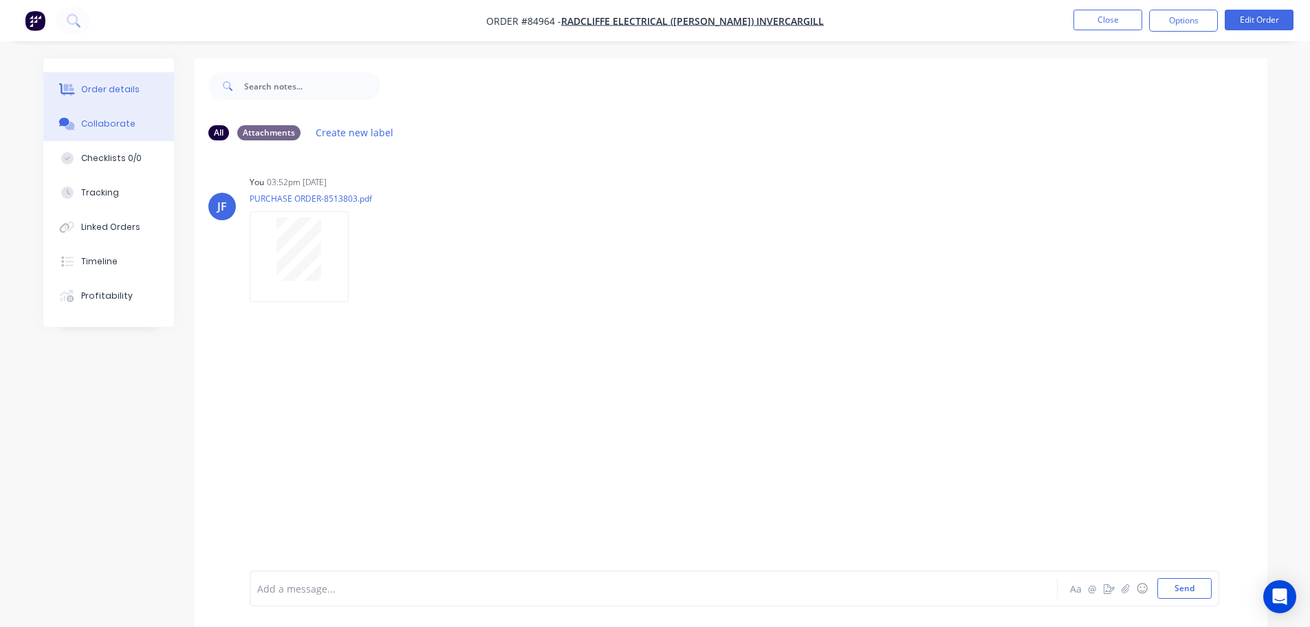
click at [122, 93] on div "Order details" at bounding box center [110, 89] width 58 height 12
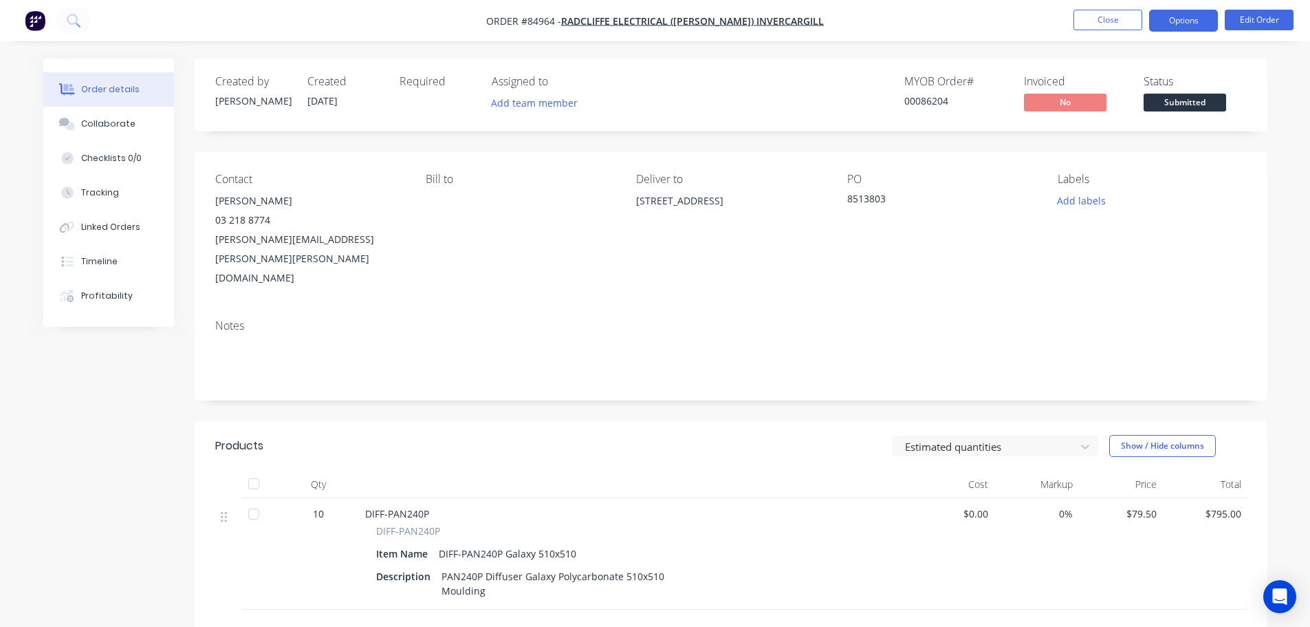
click at [1187, 25] on button "Options" at bounding box center [1184, 21] width 69 height 22
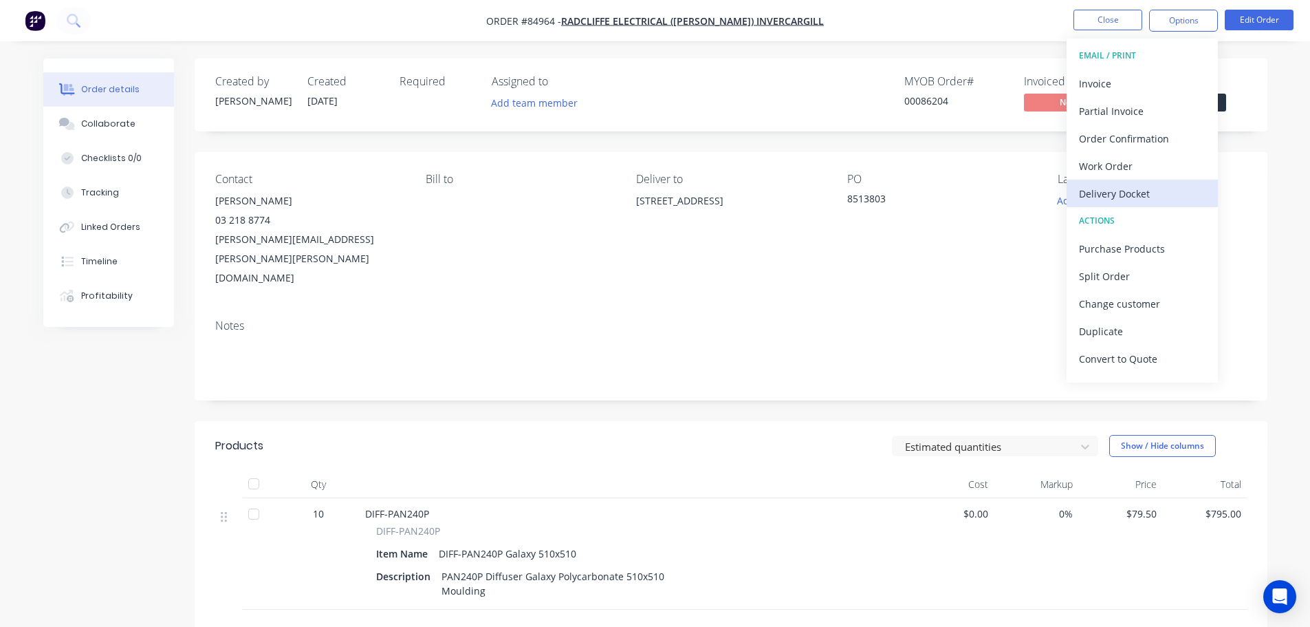
click at [1129, 184] on div "Delivery Docket" at bounding box center [1142, 194] width 127 height 20
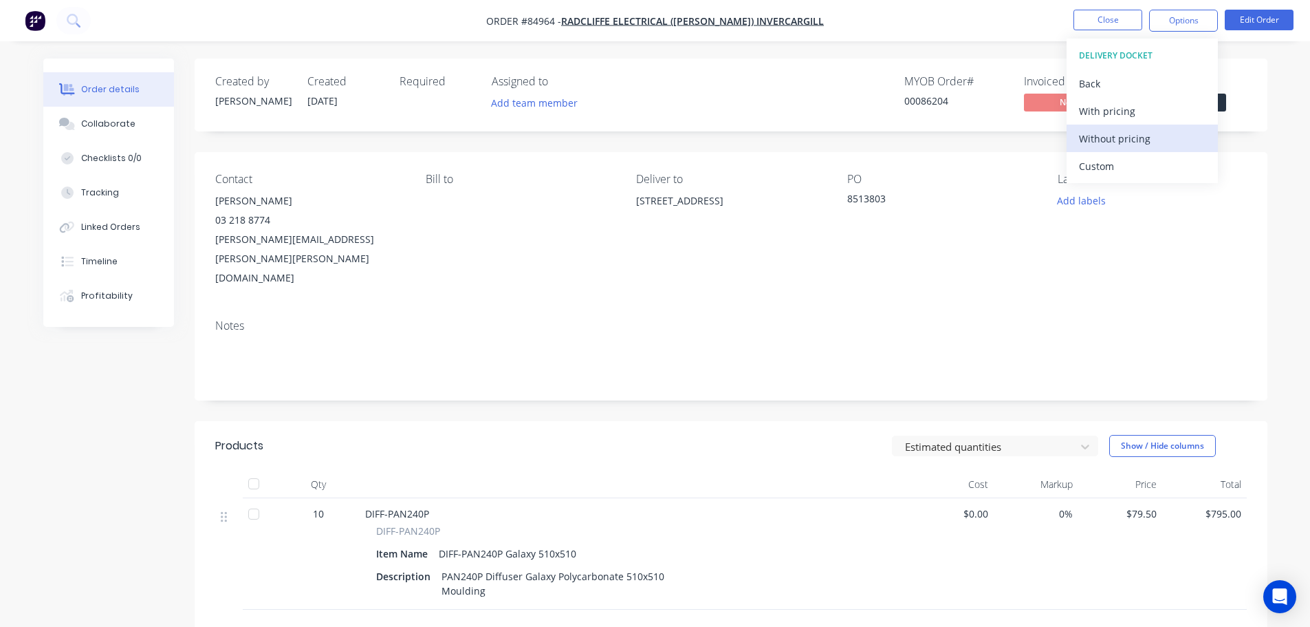
click at [1135, 136] on div "Without pricing" at bounding box center [1142, 139] width 127 height 20
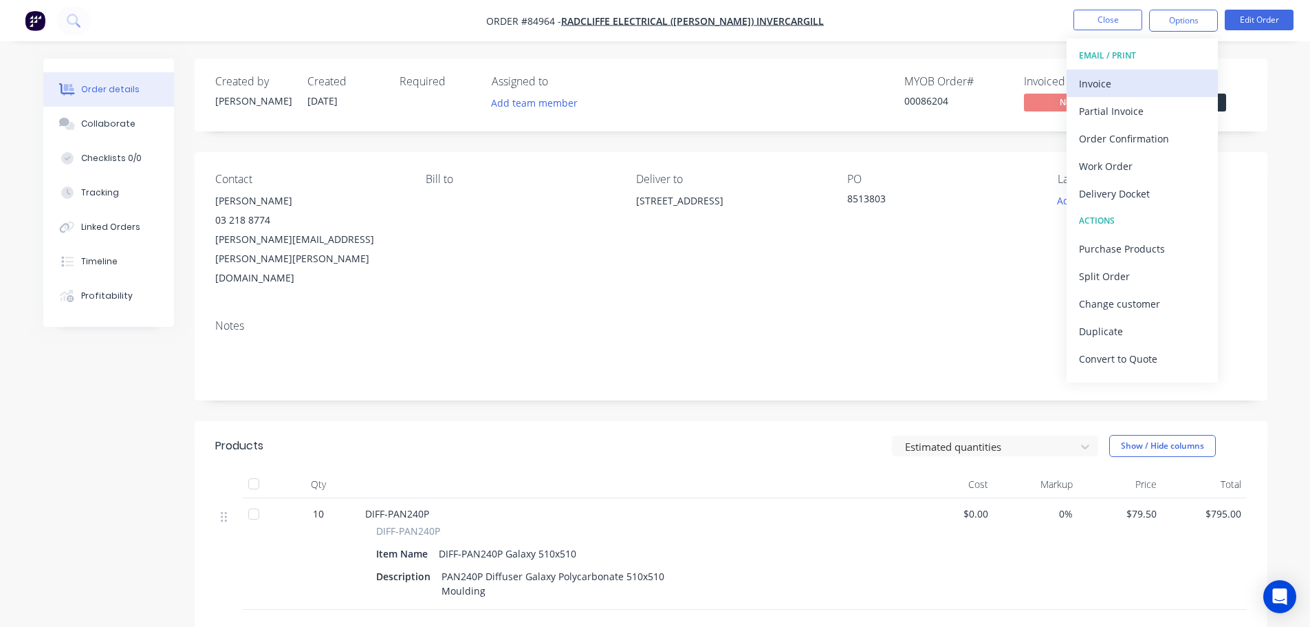
click at [1114, 81] on div "Invoice" at bounding box center [1142, 84] width 127 height 20
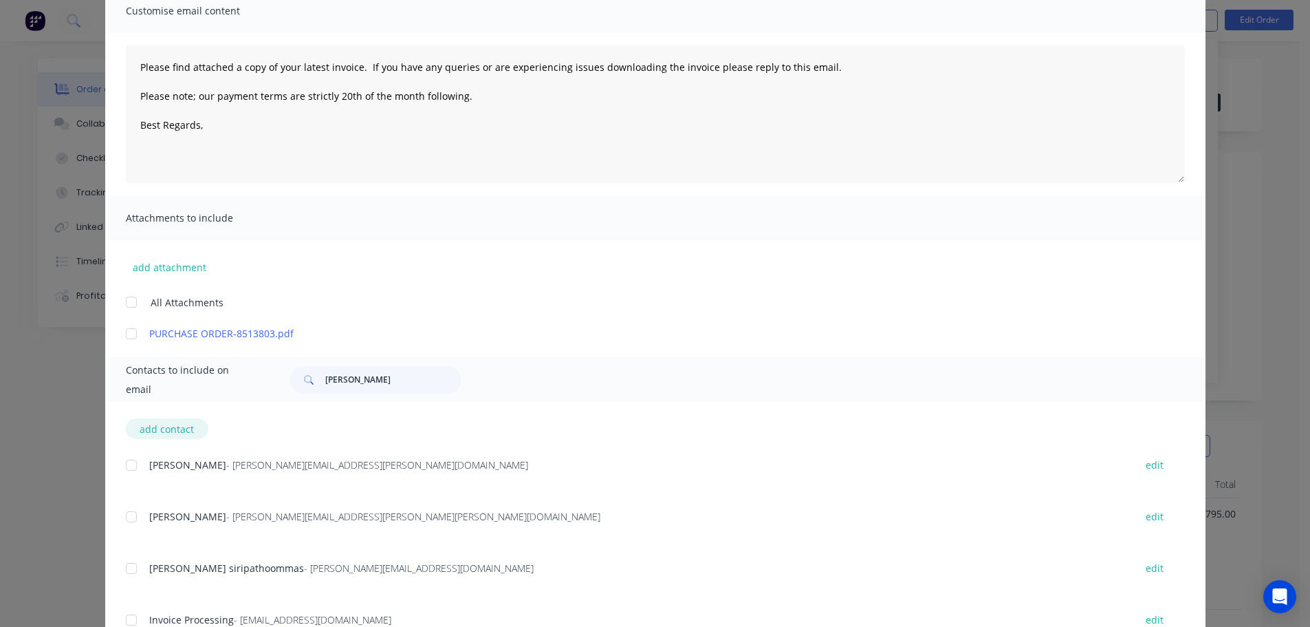
scroll to position [217, 0]
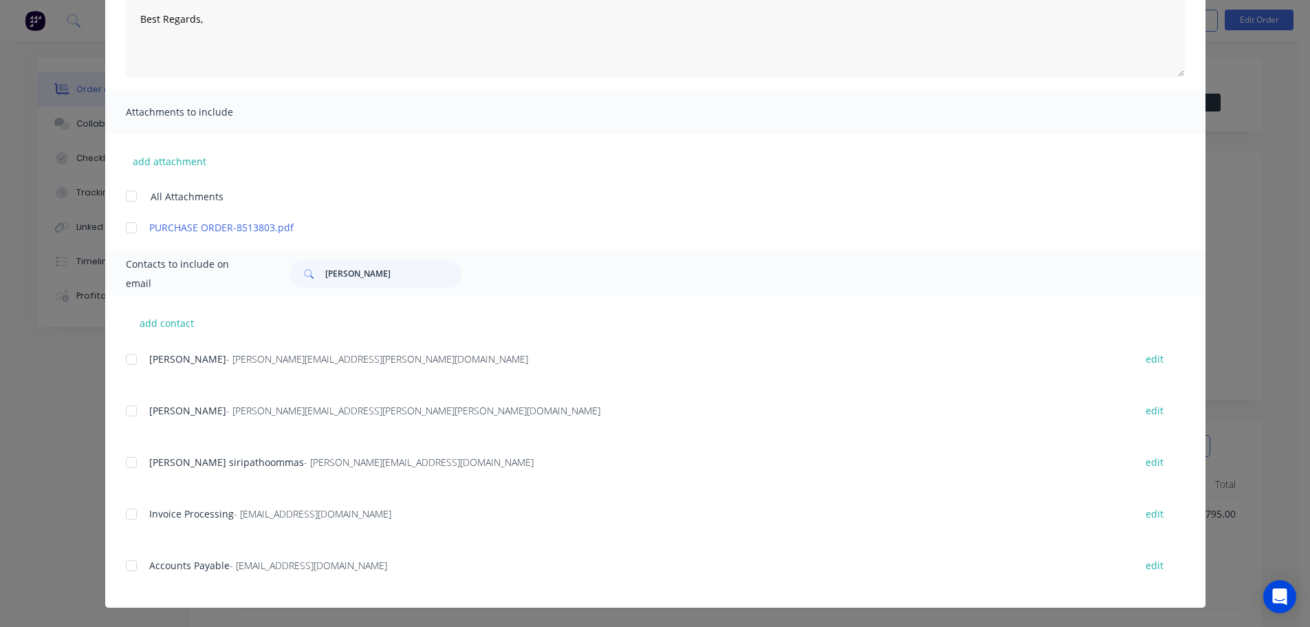
click at [127, 566] on div at bounding box center [132, 566] width 28 height 28
click at [131, 462] on div at bounding box center [132, 463] width 28 height 28
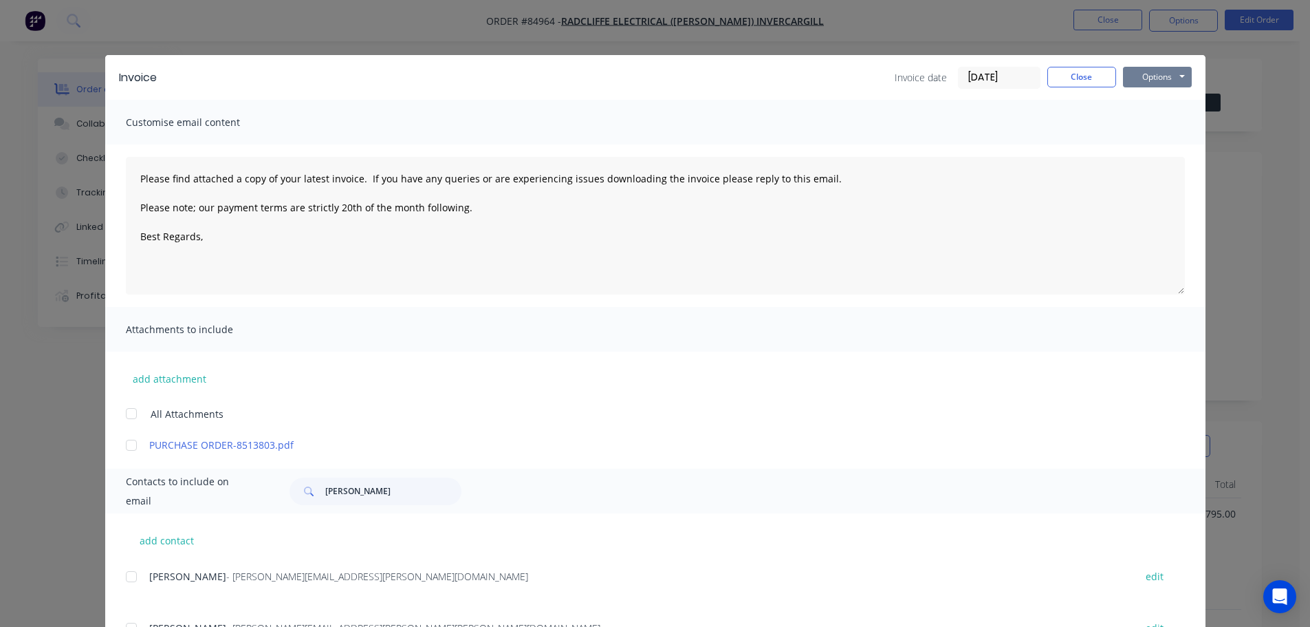
click at [1156, 76] on button "Options" at bounding box center [1157, 77] width 69 height 21
click at [1160, 140] on button "Email" at bounding box center [1167, 147] width 88 height 23
click at [1098, 64] on div "Invoice Invoice date 30/09/25 Close Options Preview Print Email" at bounding box center [655, 77] width 1101 height 45
click at [1097, 69] on button "Close" at bounding box center [1082, 77] width 69 height 21
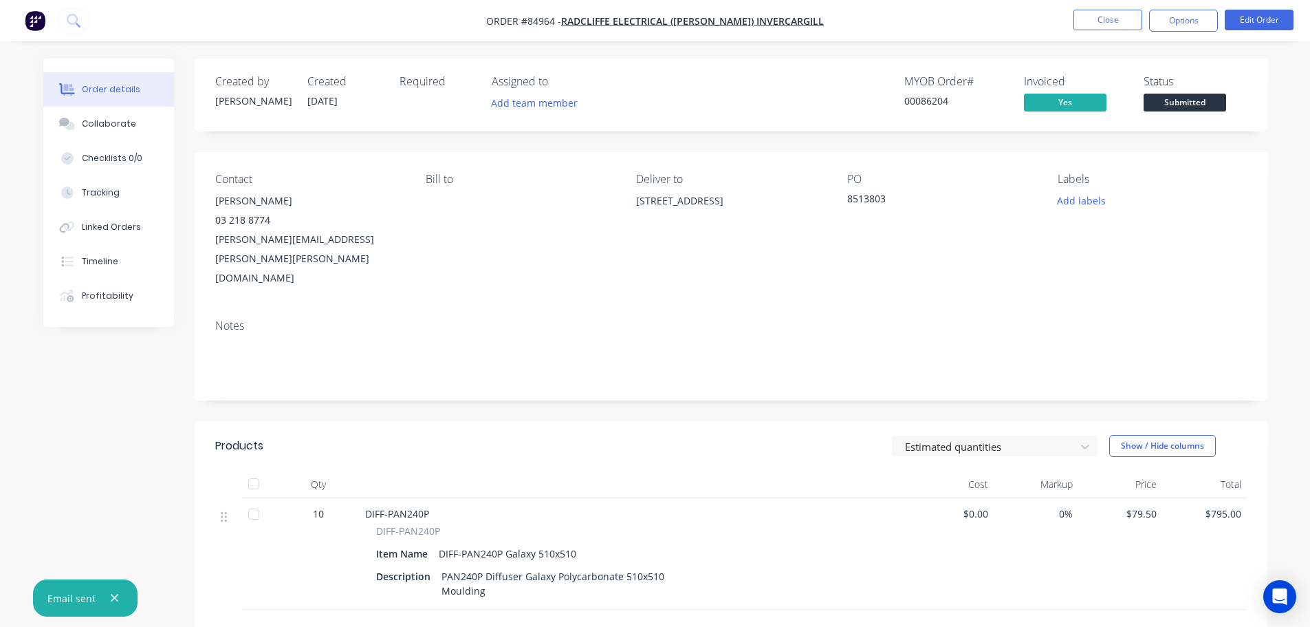
click at [1215, 105] on span "Submitted" at bounding box center [1185, 102] width 83 height 17
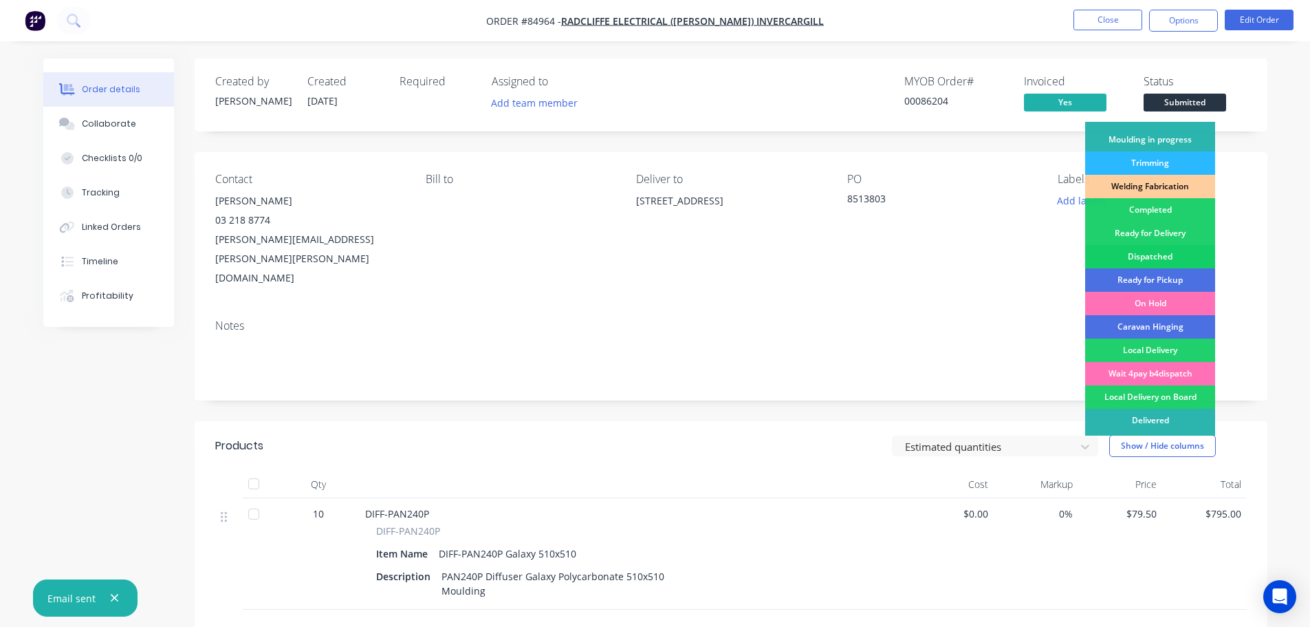
scroll to position [271, 0]
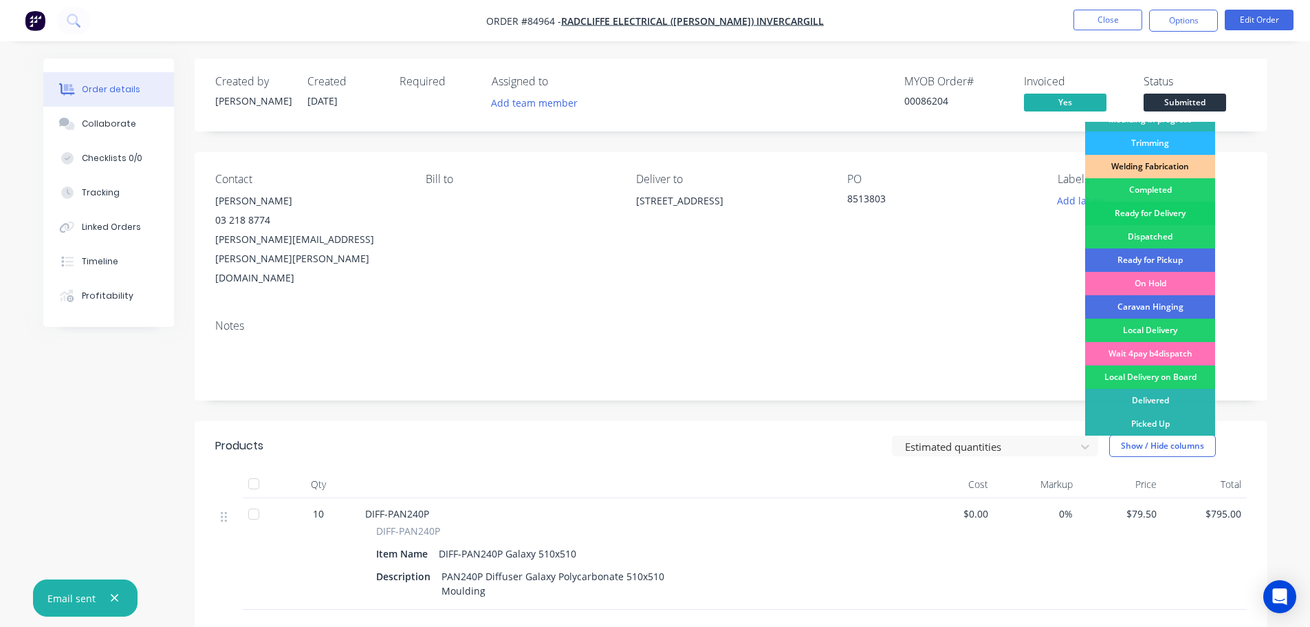
click at [1164, 211] on div "Ready for Delivery" at bounding box center [1151, 213] width 130 height 23
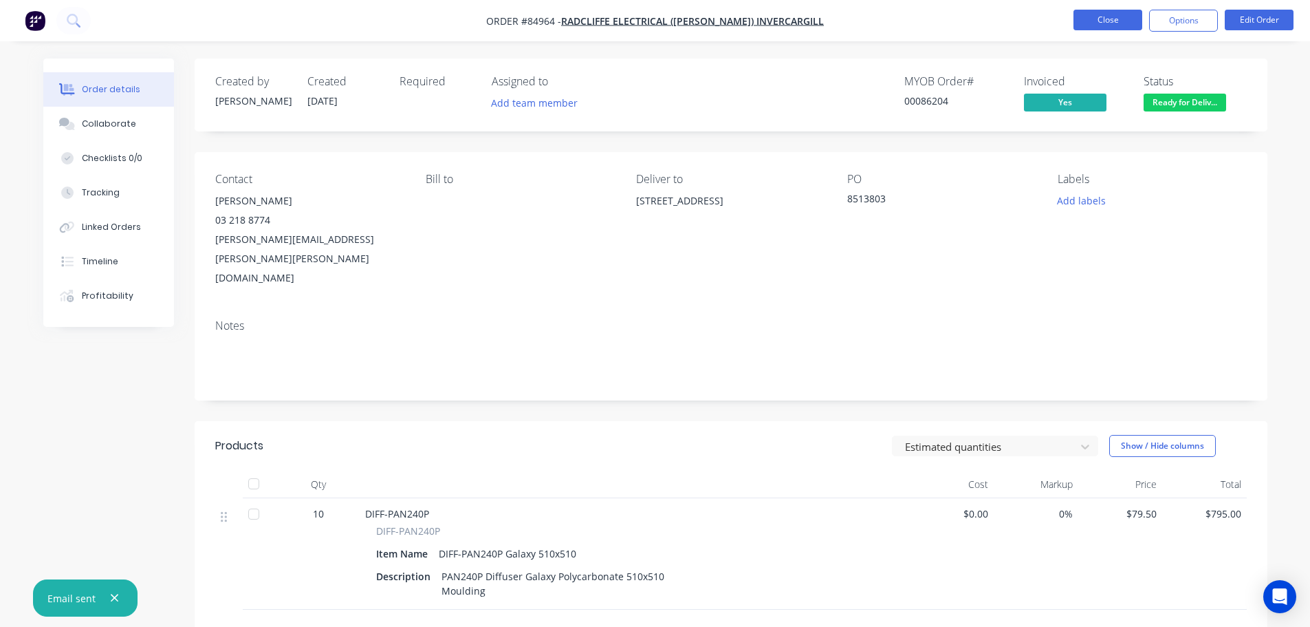
drag, startPoint x: 1134, startPoint y: 56, endPoint x: 1116, endPoint y: 10, distance: 49.2
click at [1134, 56] on div "Order details Collaborate Checklists 0/0 Tracking Linked Orders Timeline Profit…" at bounding box center [655, 442] width 1310 height 885
click at [1116, 9] on nav "Order #84964 - Radcliffe Electrical (JA Russell) Invercargill Close Options Edi…" at bounding box center [655, 20] width 1310 height 41
click at [1098, 29] on button "Close" at bounding box center [1108, 20] width 69 height 21
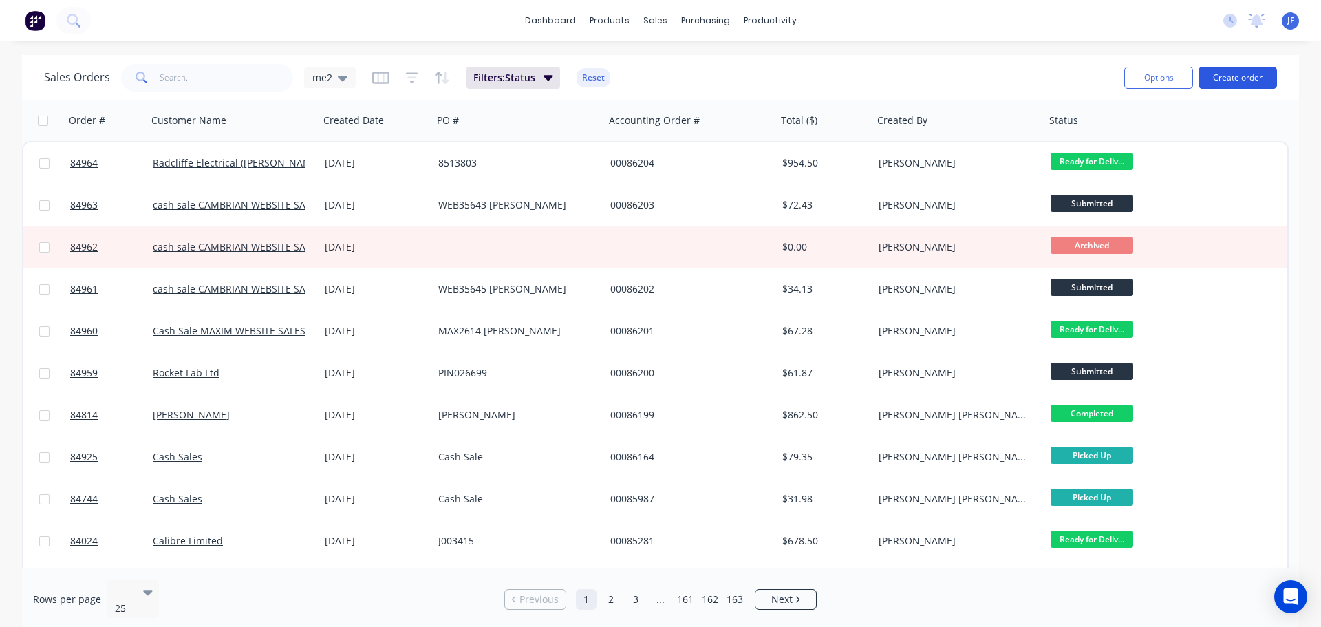
click at [1224, 78] on button "Create order" at bounding box center [1237, 78] width 78 height 22
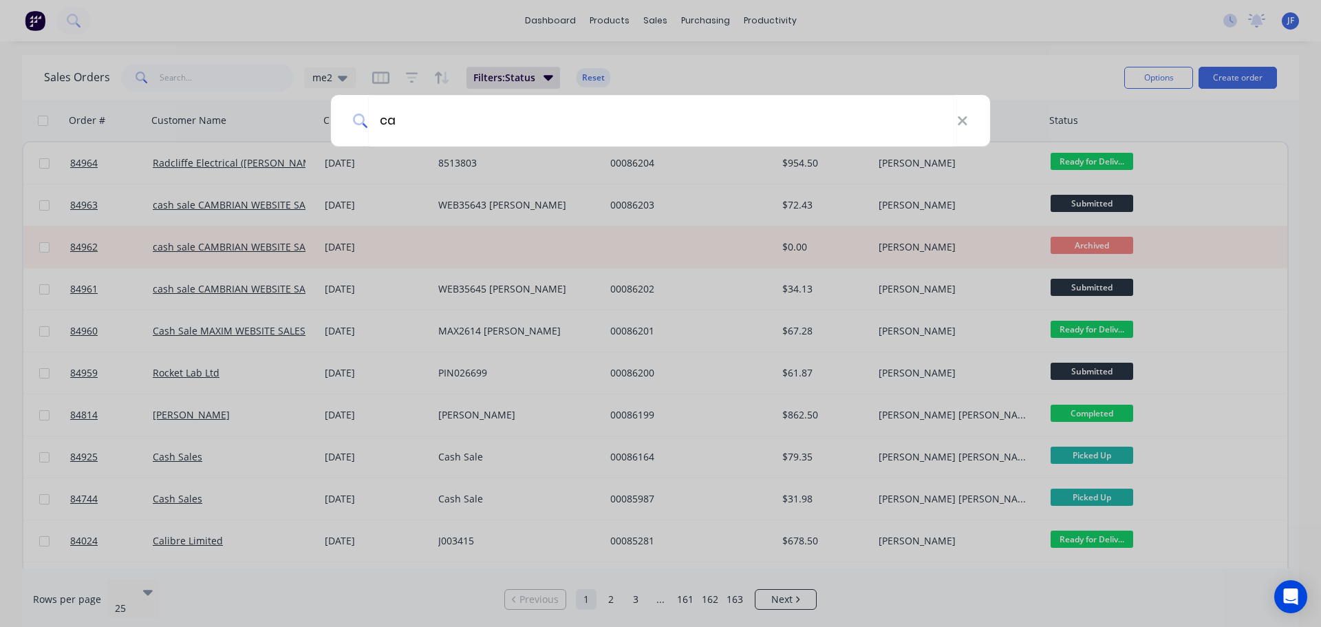
type input "c"
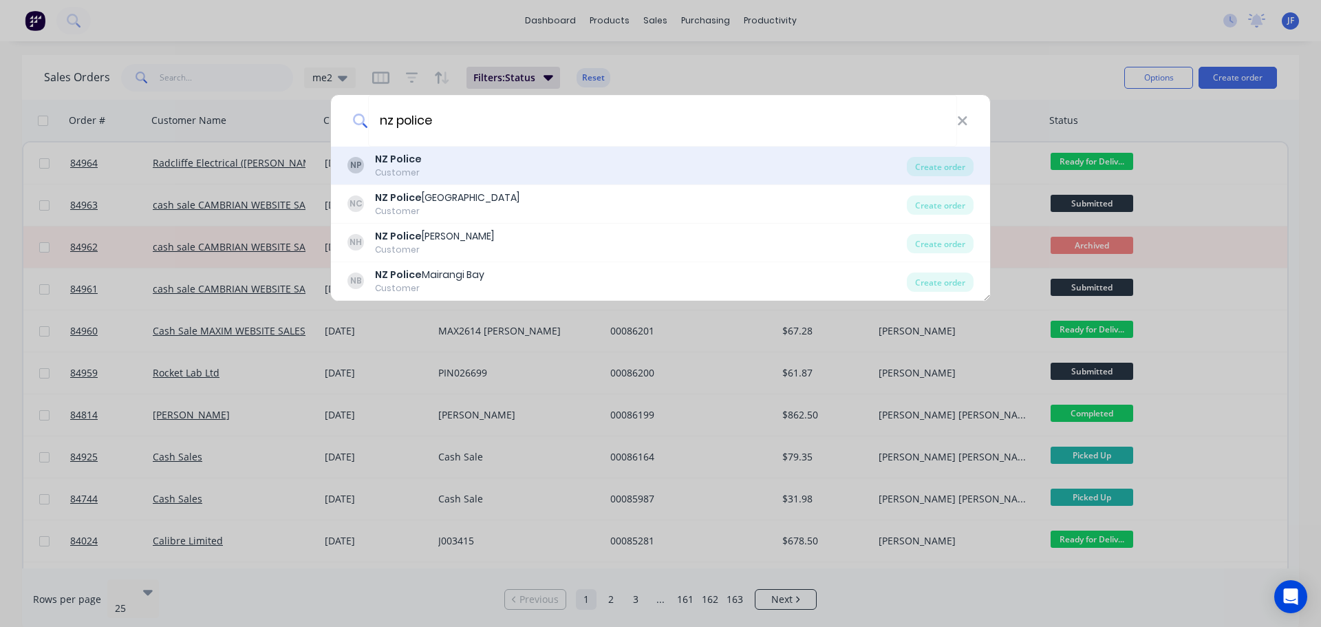
type input "nz police"
click at [515, 171] on div "NP NZ Police Customer" at bounding box center [626, 165] width 559 height 27
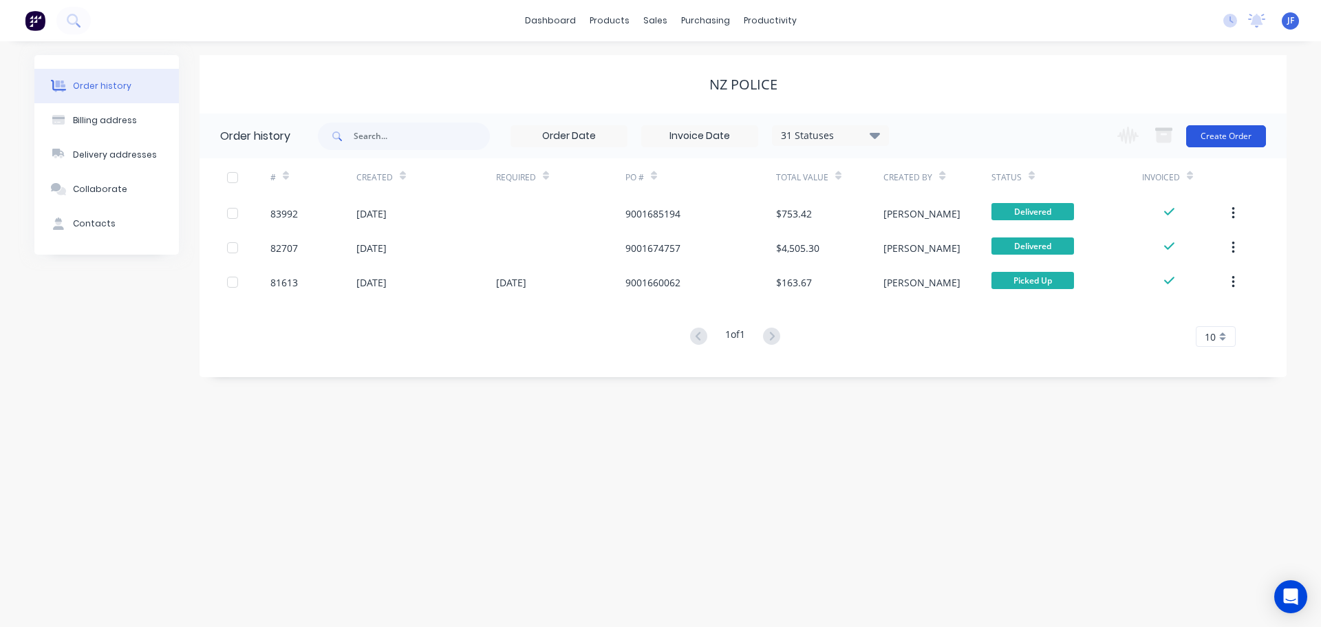
click at [1227, 129] on button "Create Order" at bounding box center [1226, 136] width 80 height 22
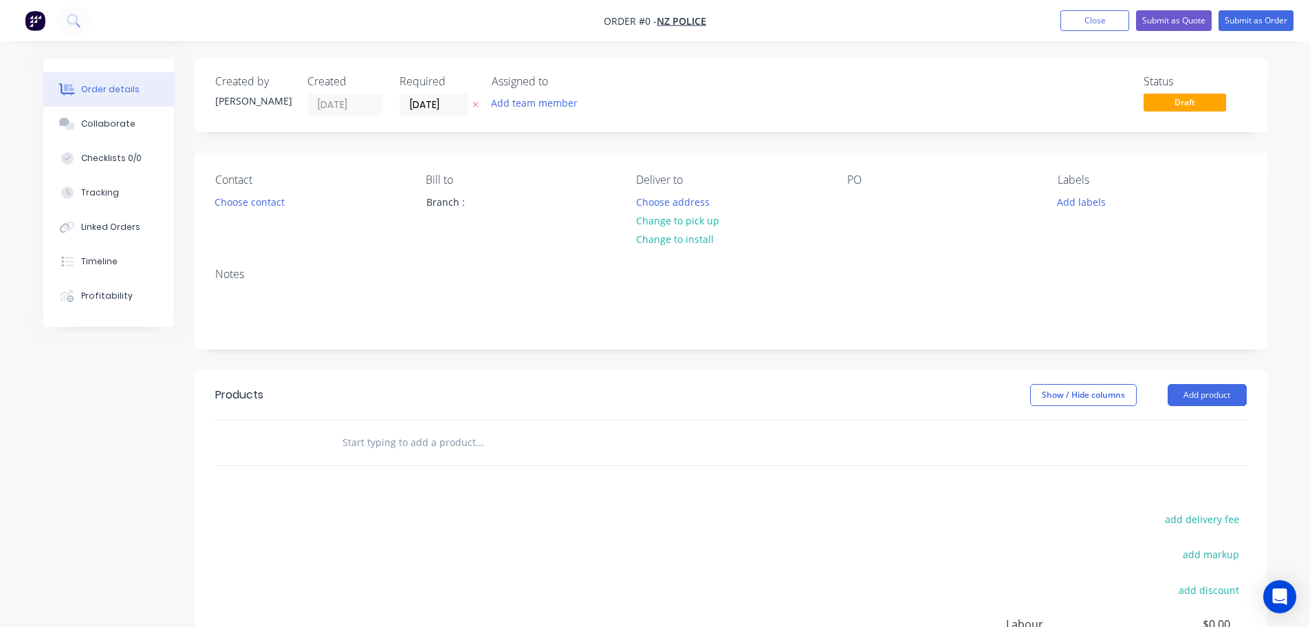
click at [477, 102] on icon "button" at bounding box center [476, 104] width 6 height 8
click at [238, 195] on button "Choose contact" at bounding box center [249, 201] width 85 height 19
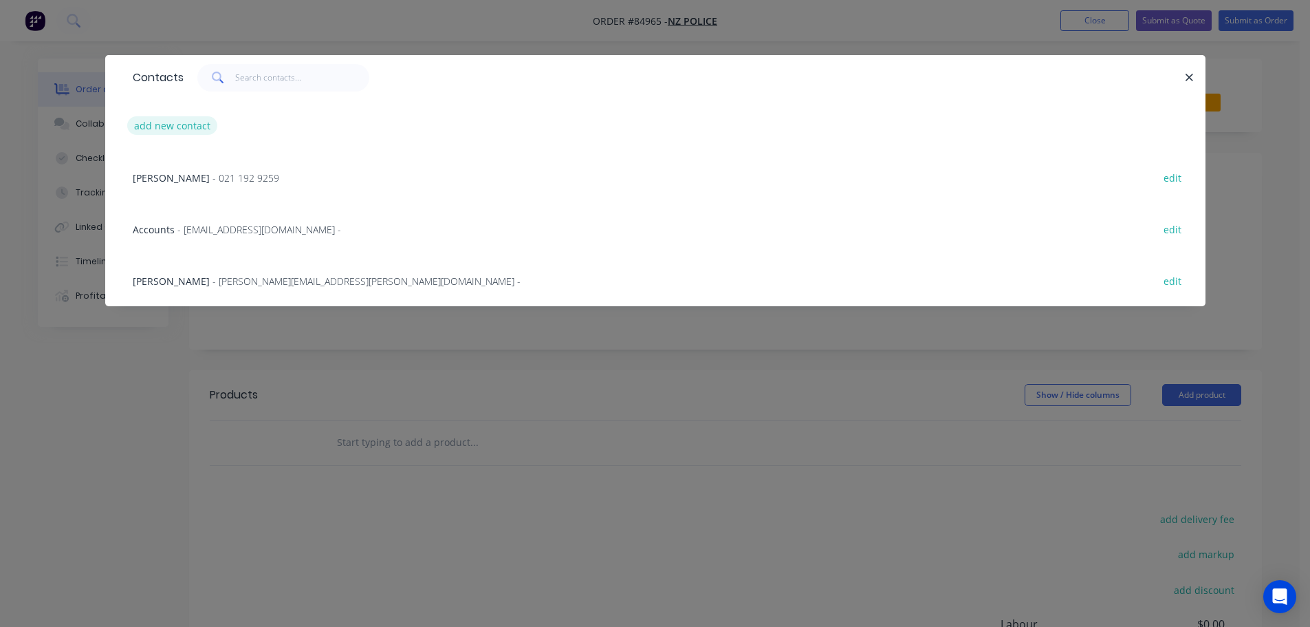
click at [169, 125] on button "add new contact" at bounding box center [172, 125] width 91 height 19
select select "AU"
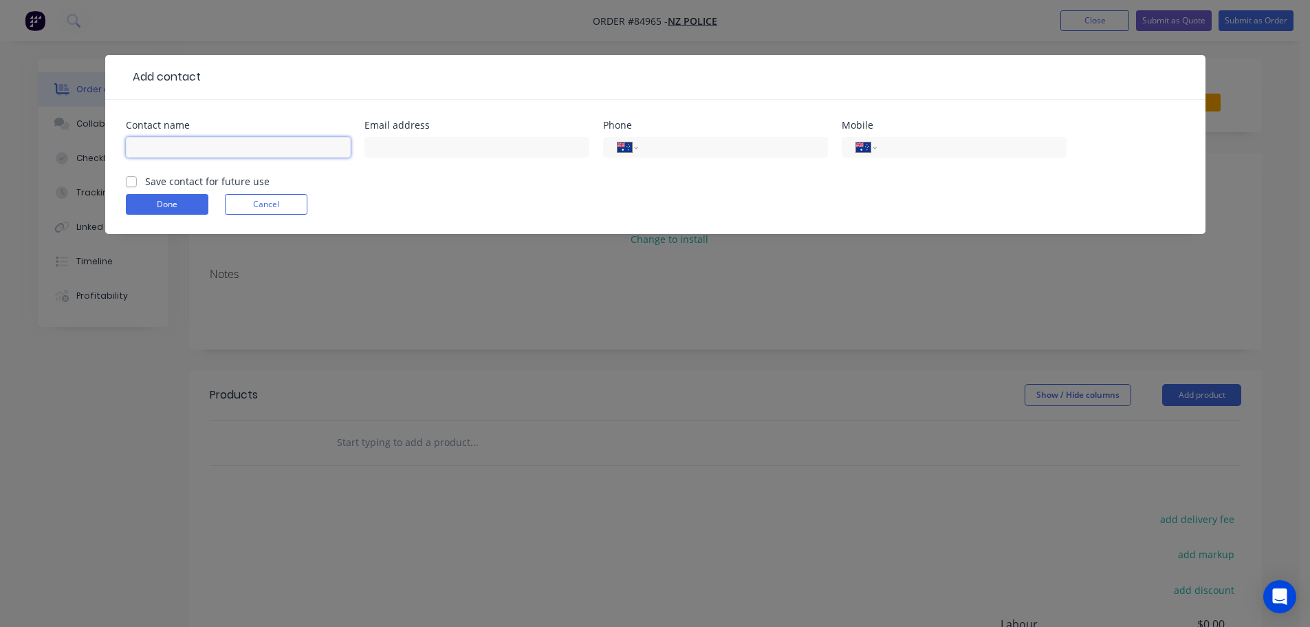
click at [255, 156] on input "text" at bounding box center [238, 147] width 225 height 21
paste input "Haika URLICH"
type input "Haika URLICH"
click at [236, 185] on label "Save contact for future use" at bounding box center [207, 181] width 125 height 14
click at [137, 185] on input "Save contact for future use" at bounding box center [131, 180] width 11 height 13
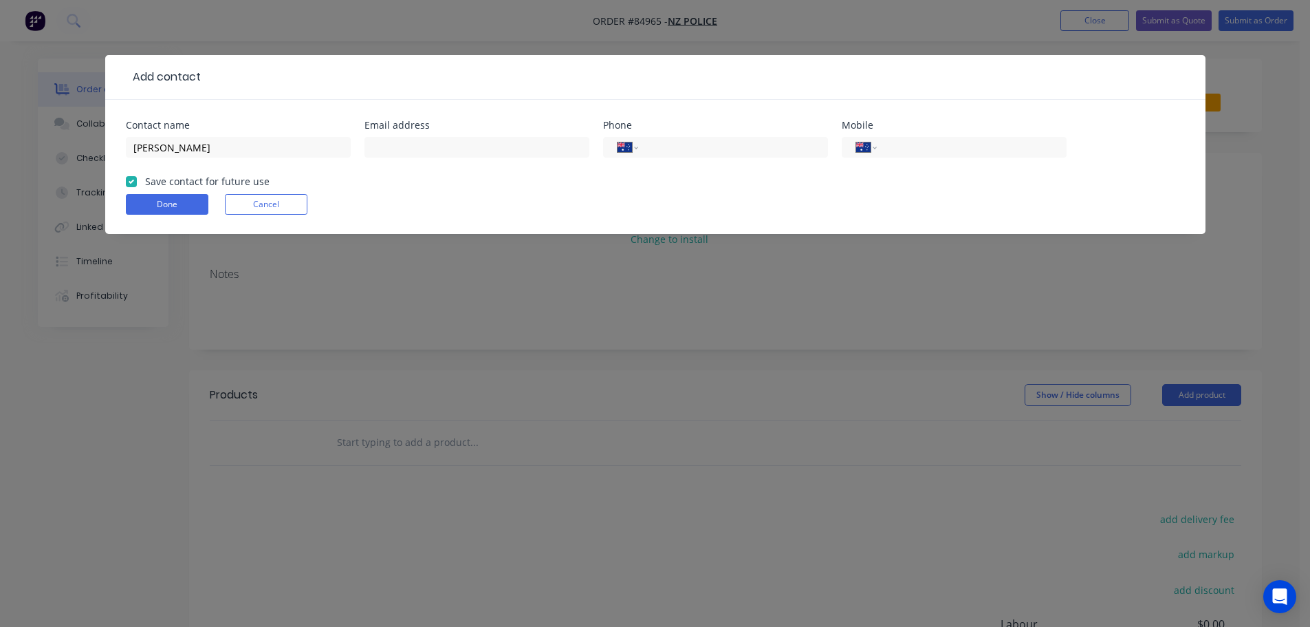
checkbox input "true"
click at [502, 150] on input "text" at bounding box center [477, 147] width 225 height 21
paste input "haika.urlich@police.govt.nz"
type input "haika.urlich@police.govt.nz"
click at [873, 143] on select "International Afghanistan Åland Islands Albania Algeria American Samoa Andorra …" at bounding box center [866, 147] width 21 height 19
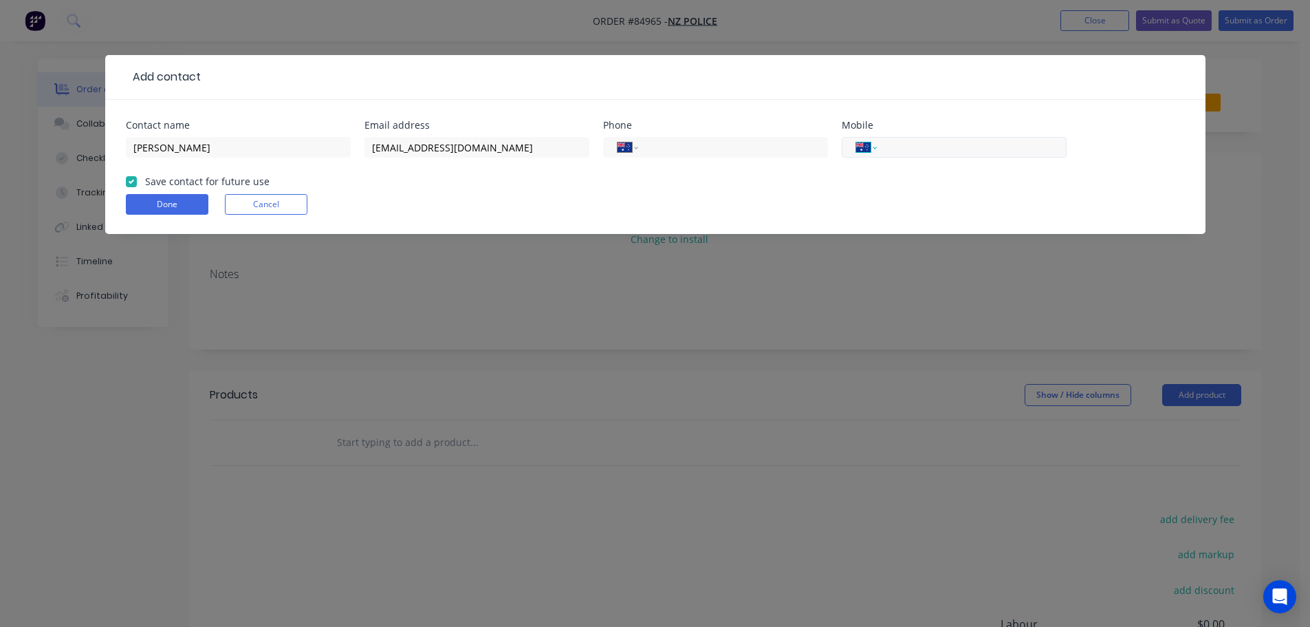
select select "NZ"
click at [856, 138] on select "International Afghanistan Åland Islands Albania Algeria American Samoa Andorra …" at bounding box center [866, 147] width 21 height 19
click at [920, 151] on input "tel" at bounding box center [969, 148] width 165 height 16
paste input "021 191 0189"
type input "021 191 0189"
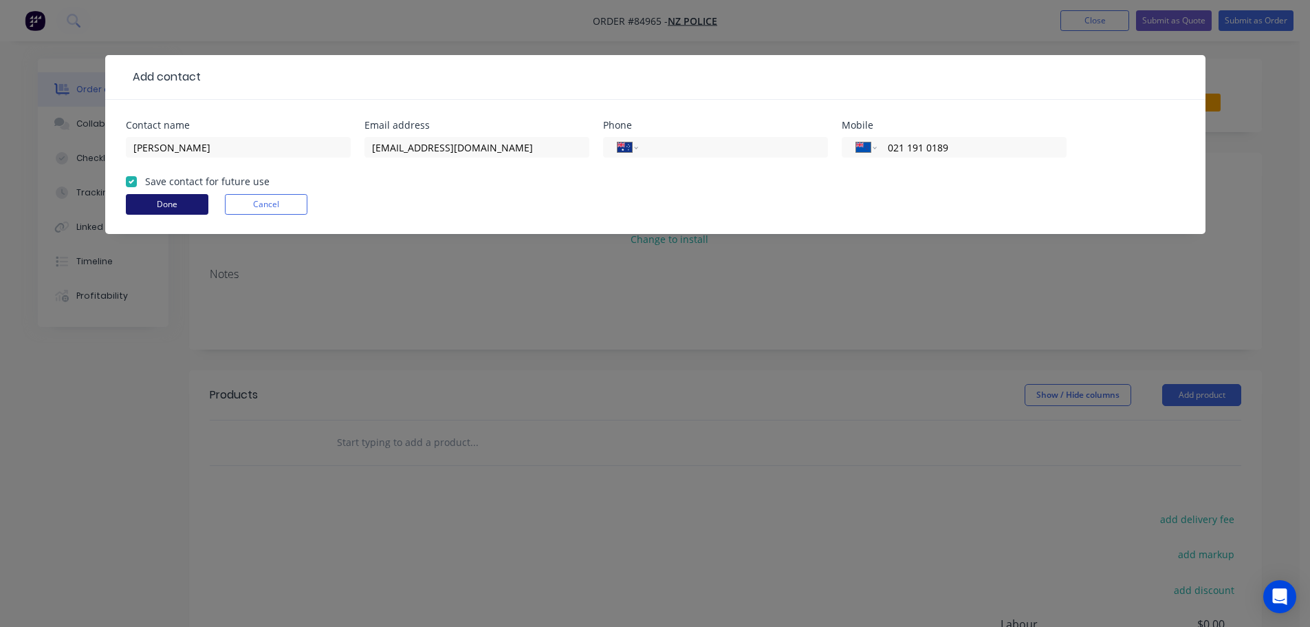
click at [188, 211] on button "Done" at bounding box center [167, 204] width 83 height 21
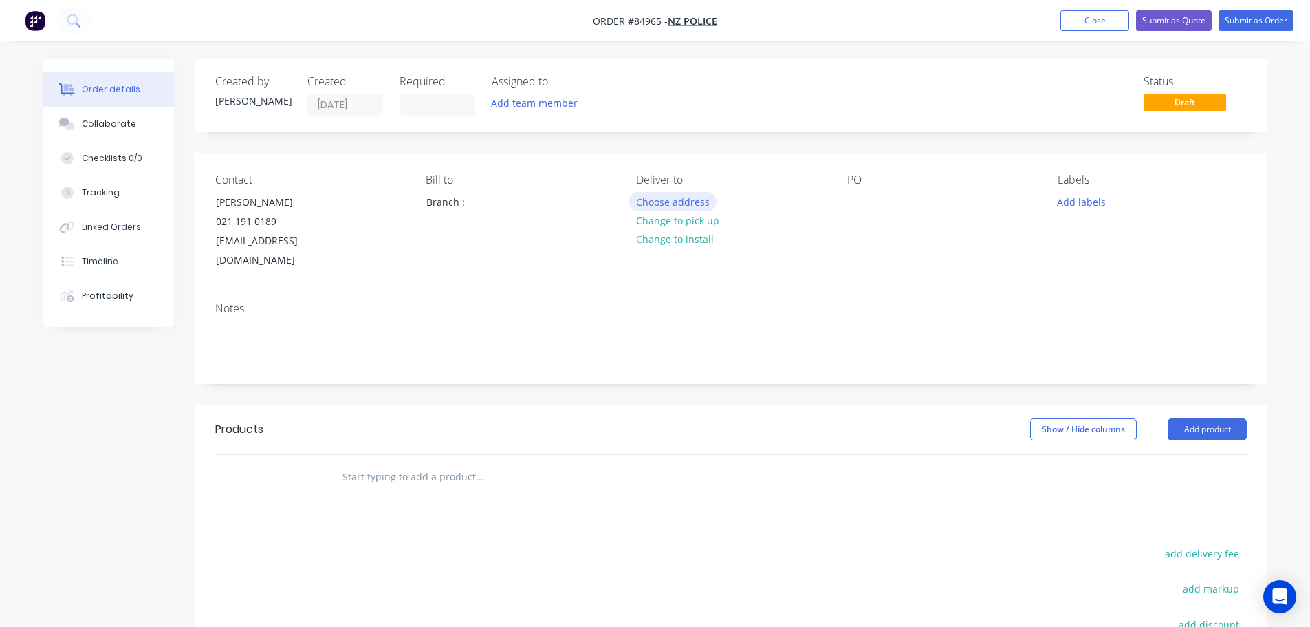
click at [684, 204] on button "Choose address" at bounding box center [673, 201] width 88 height 19
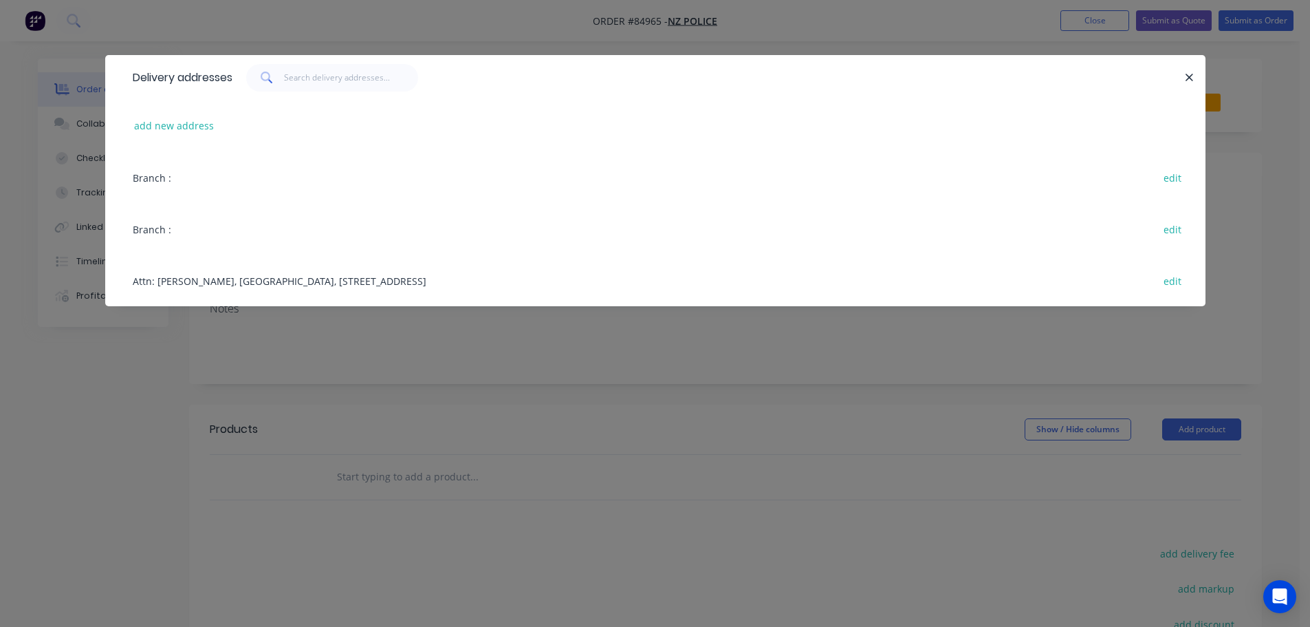
click at [1188, 81] on icon "button" at bounding box center [1189, 78] width 9 height 12
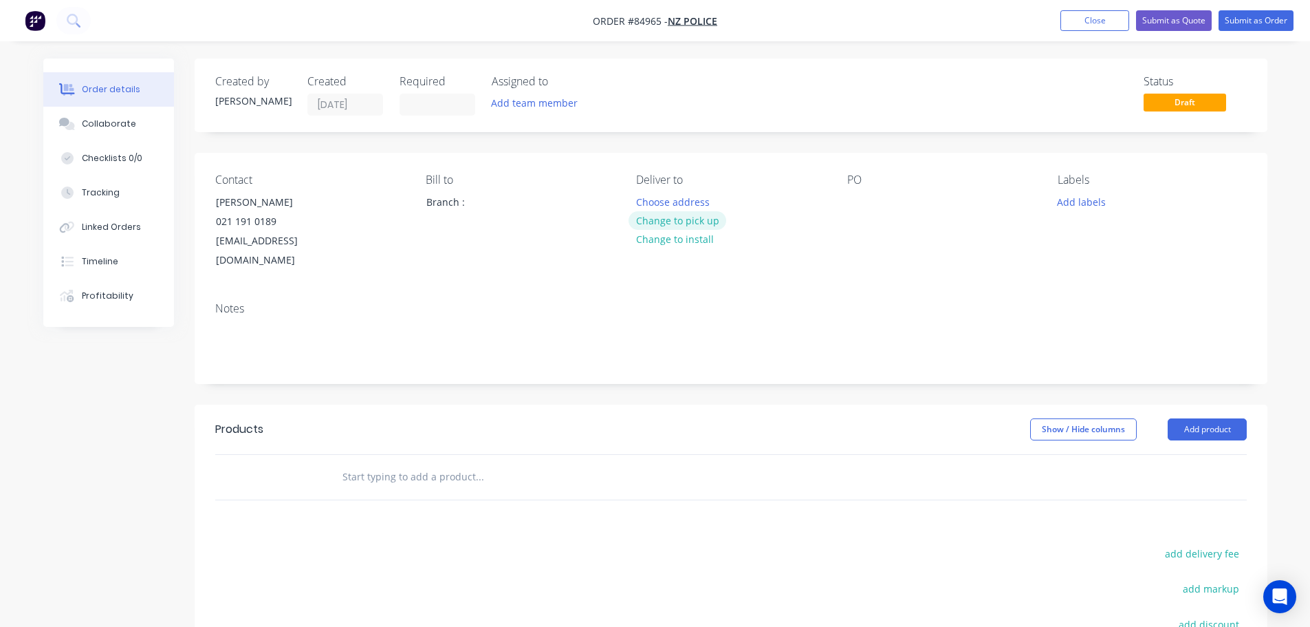
click at [706, 215] on button "Change to pick up" at bounding box center [678, 220] width 98 height 19
click at [422, 463] on input "text" at bounding box center [479, 477] width 275 height 28
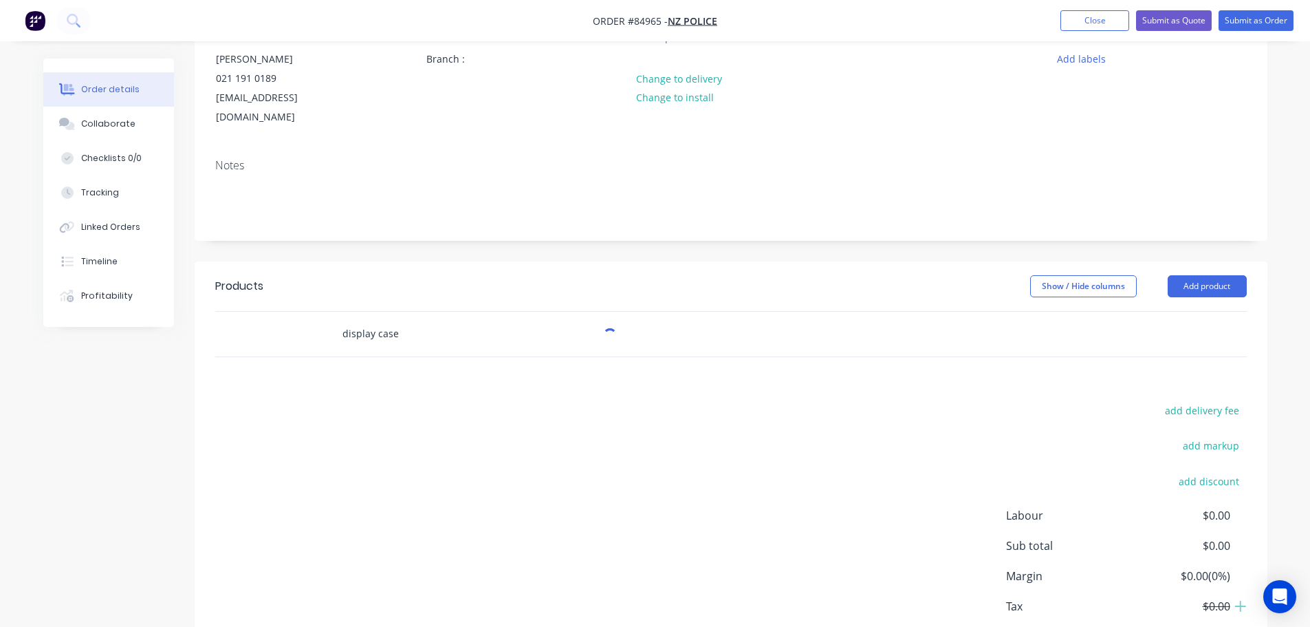
scroll to position [205, 0]
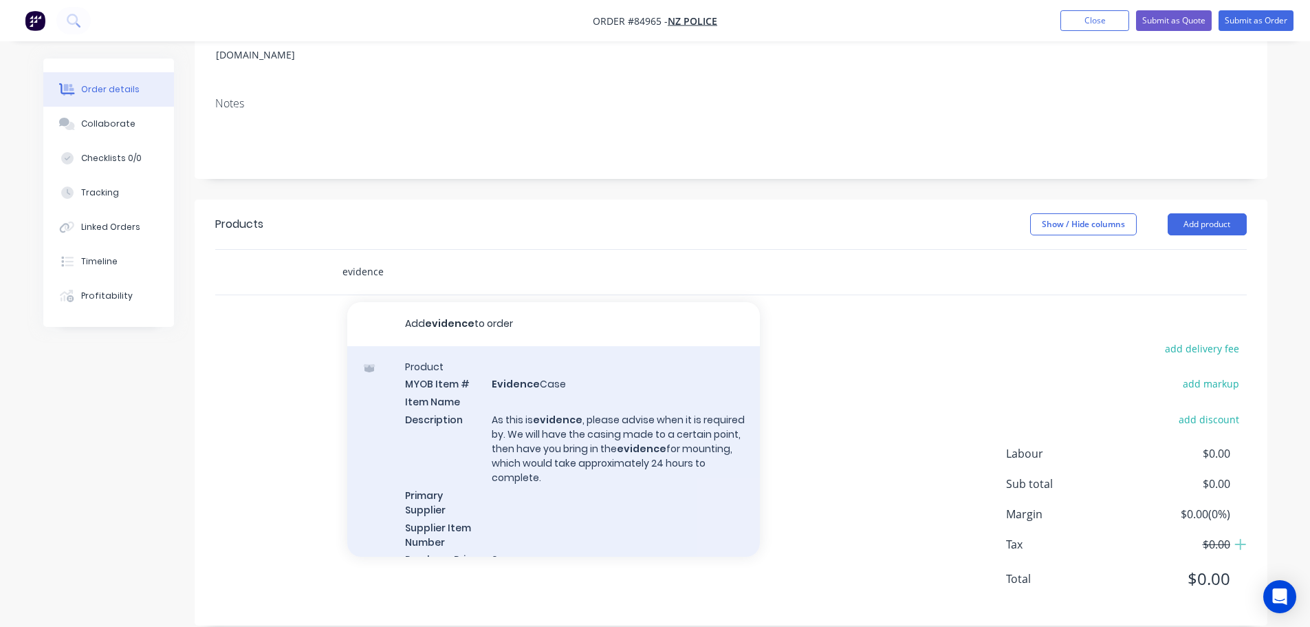
type input "evidence"
click at [628, 441] on div "Product MYOB Item # Evidence Case Item Name Description As this is evidence , p…" at bounding box center [553, 471] width 413 height 251
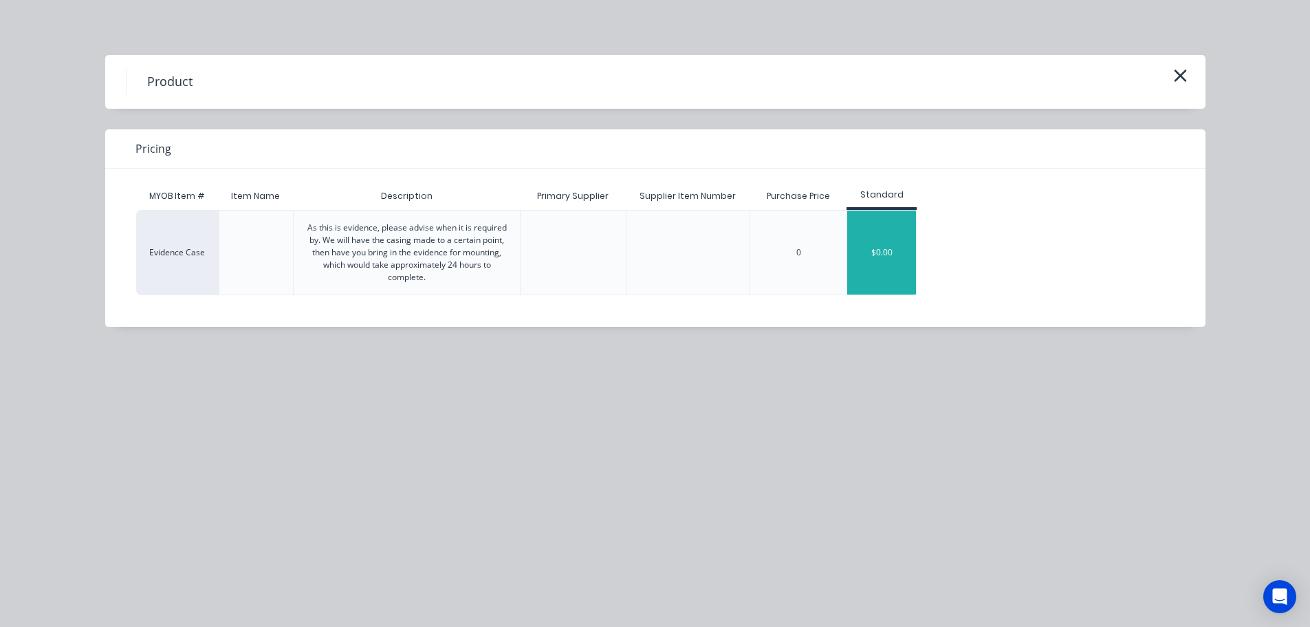
click at [889, 231] on div "$0.00" at bounding box center [882, 253] width 69 height 84
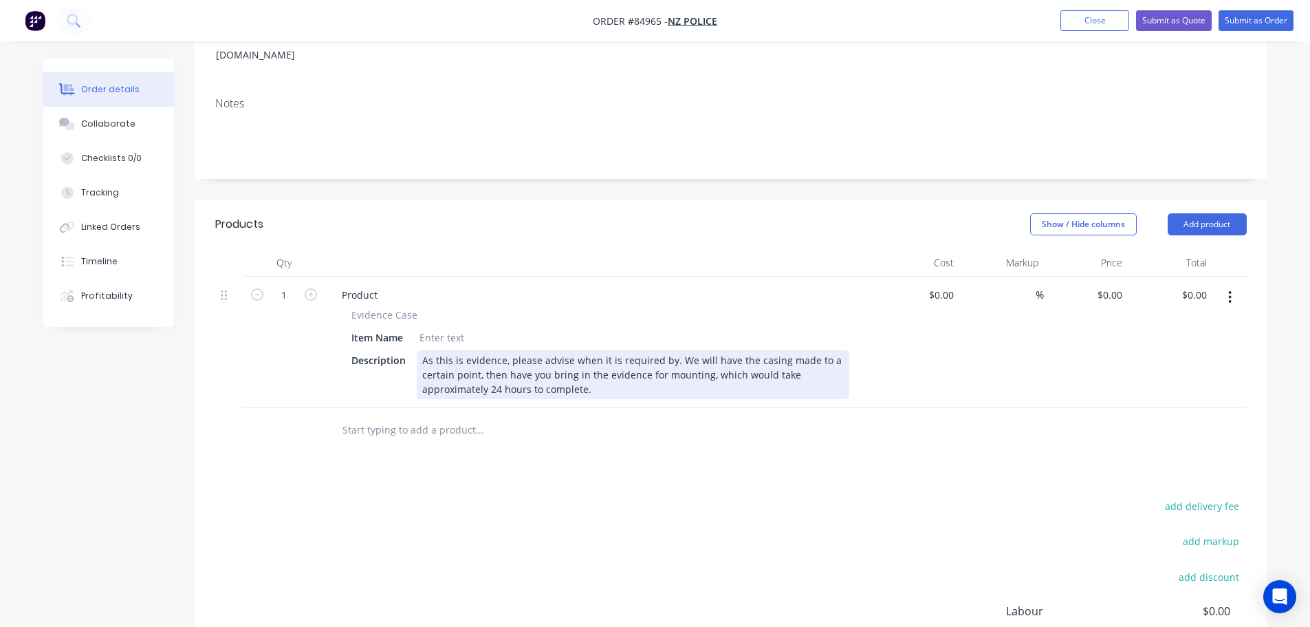
click at [734, 382] on div "Product Evidence Case Item Name Description As this is evidence, please advise …" at bounding box center [600, 342] width 550 height 131
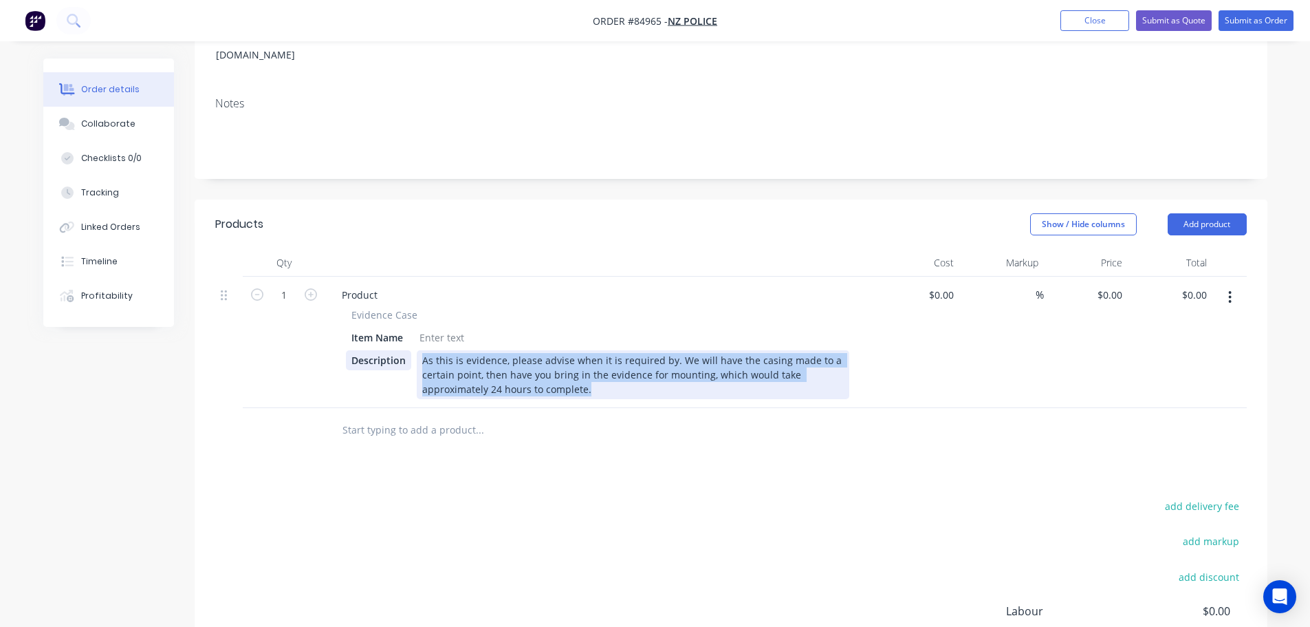
drag, startPoint x: 732, startPoint y: 375, endPoint x: 398, endPoint y: 338, distance: 335.7
click at [398, 350] on div "Description As this is evidence, please advise when it is required by. We will …" at bounding box center [598, 374] width 504 height 49
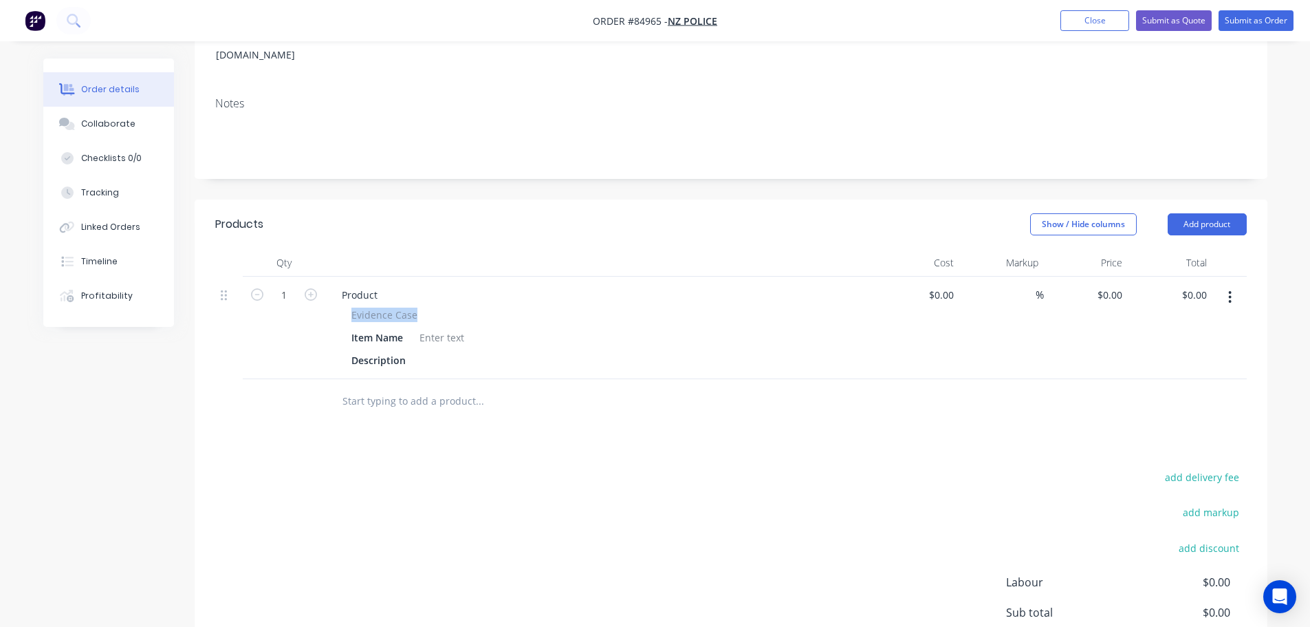
drag, startPoint x: 351, startPoint y: 298, endPoint x: 420, endPoint y: 297, distance: 69.5
click at [420, 308] on div "Evidence Case" at bounding box center [601, 315] width 498 height 14
copy span "Evidence Case"
click at [362, 285] on div "Product" at bounding box center [360, 295] width 58 height 20
paste div
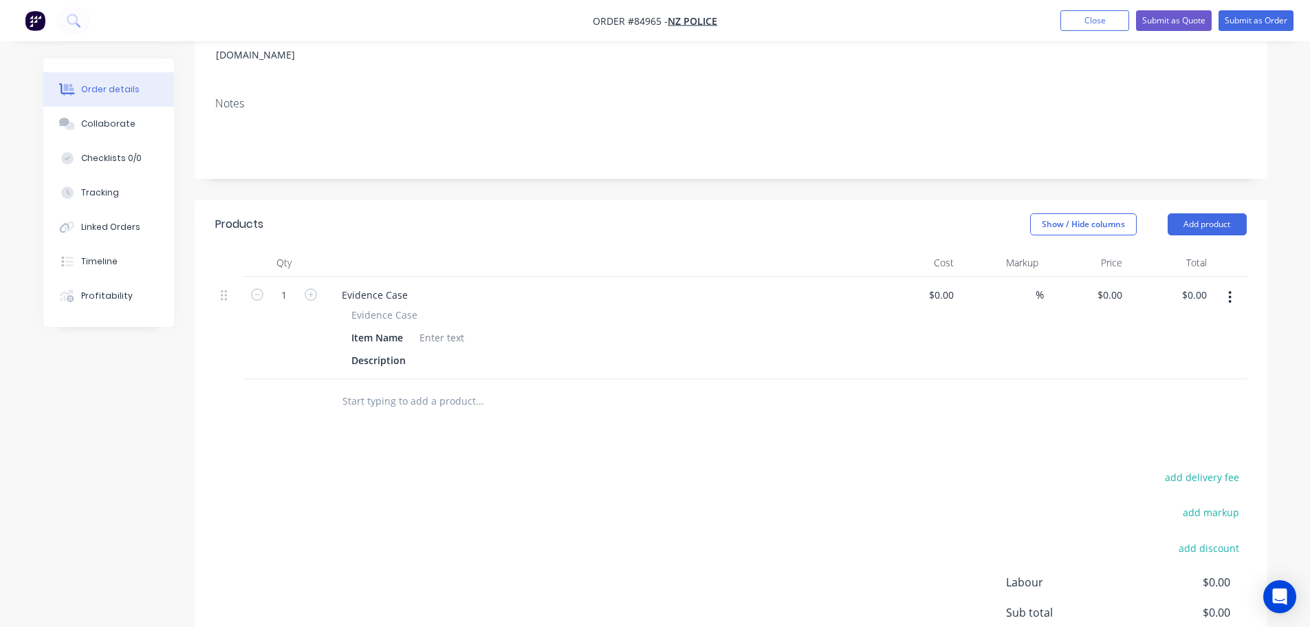
click at [437, 350] on div "Description" at bounding box center [598, 360] width 504 height 20
click at [429, 350] on div at bounding box center [427, 360] width 21 height 20
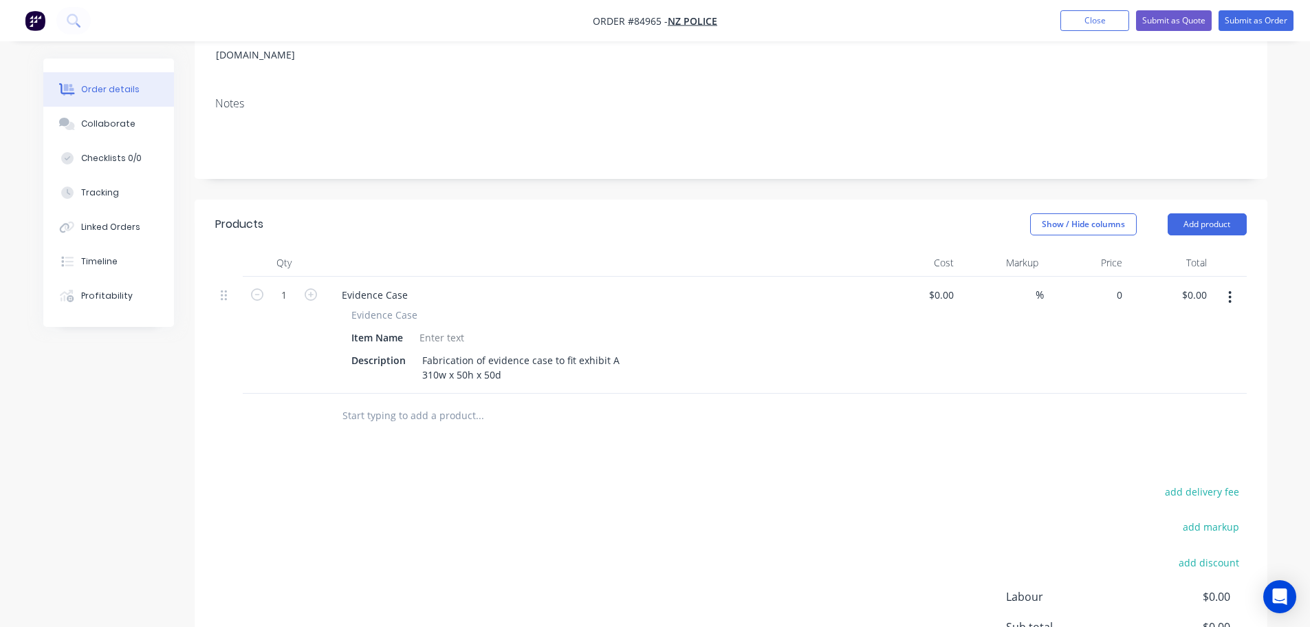
click at [1104, 277] on div "0 $0.00" at bounding box center [1086, 335] width 85 height 117
paste input "143.76"
type input "$143.76"
click at [1087, 411] on div at bounding box center [731, 415] width 1032 height 45
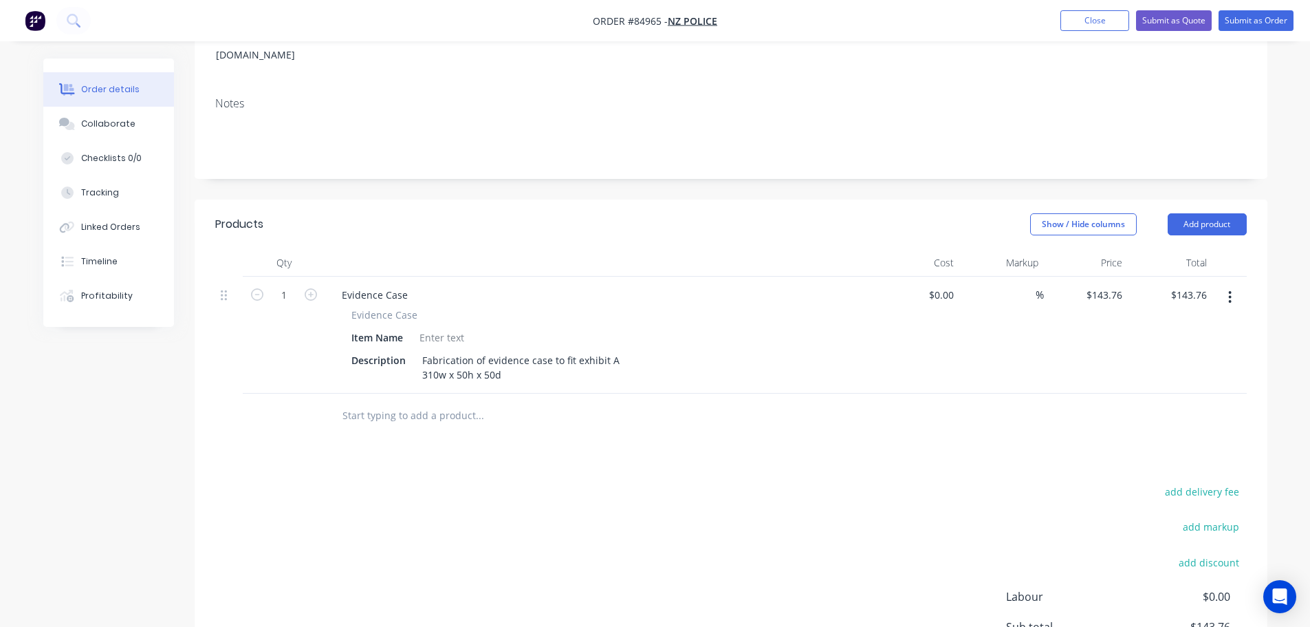
click at [1222, 285] on button "button" at bounding box center [1230, 297] width 32 height 25
click at [1219, 351] on div "Duplicate" at bounding box center [1182, 361] width 106 height 20
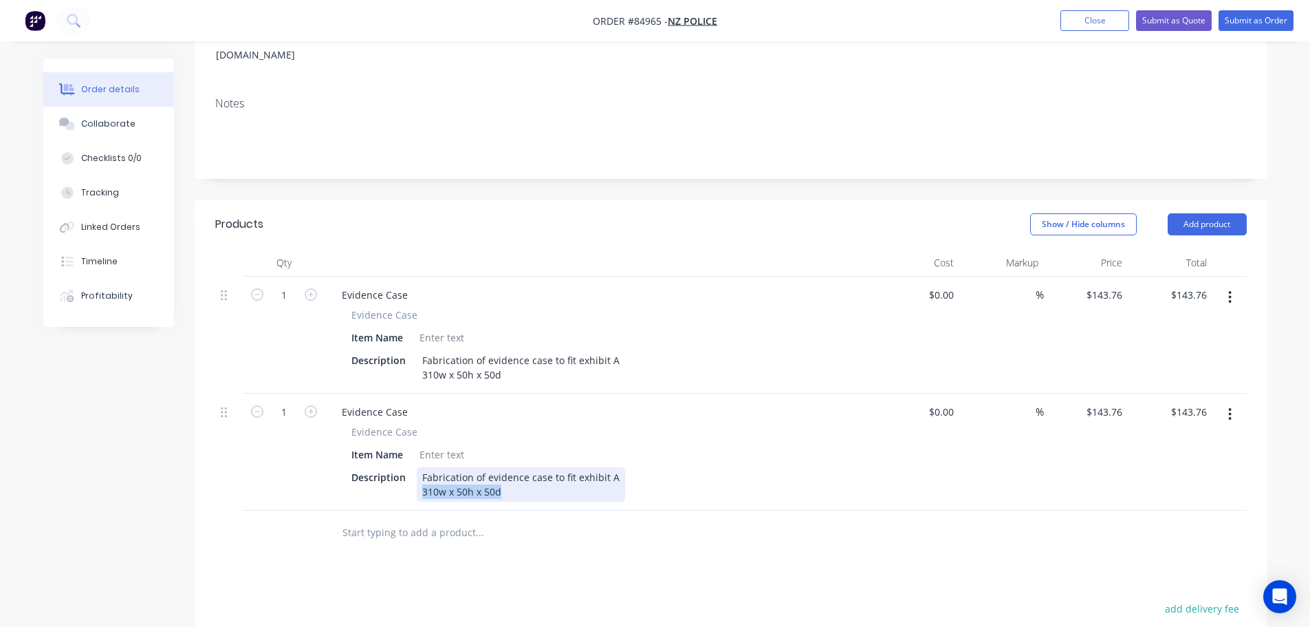
drag, startPoint x: 528, startPoint y: 477, endPoint x: 357, endPoint y: 484, distance: 171.5
click at [357, 484] on div "Evidence Case Evidence Case Item Name Description Fabrication of evidence case …" at bounding box center [600, 451] width 550 height 117
click at [584, 444] on div "Item Name" at bounding box center [598, 454] width 504 height 20
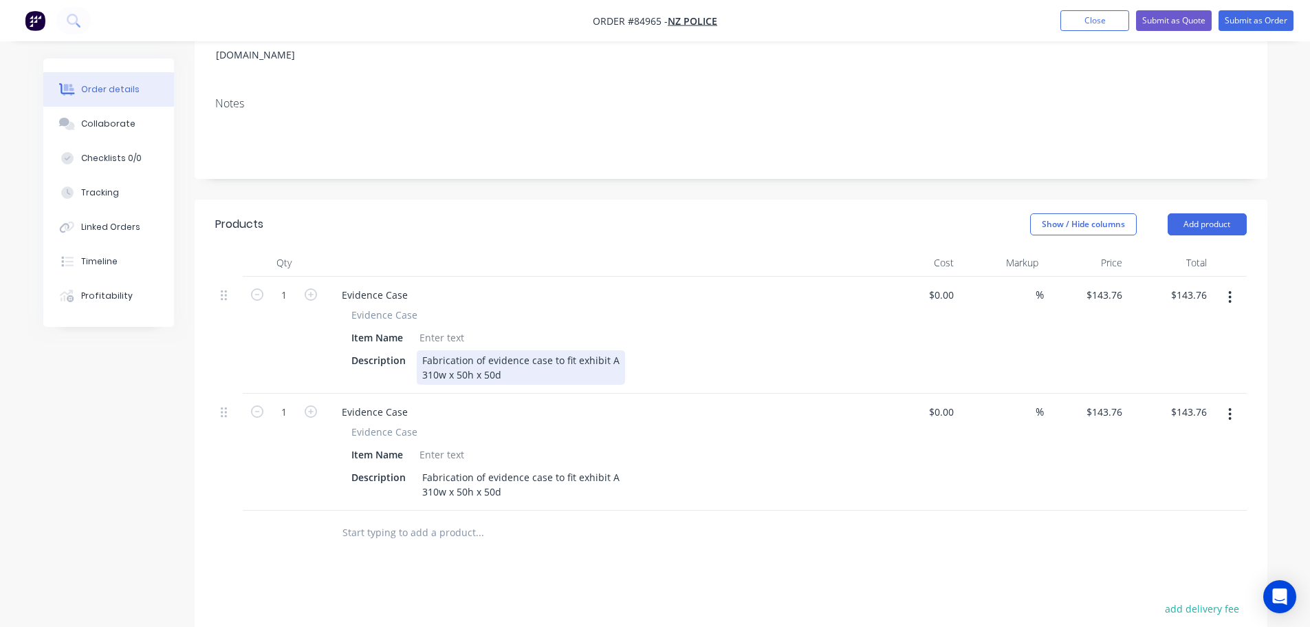
click at [510, 358] on div "Fabrication of evidence case to fit exhibit A 310w x 50h x 50d" at bounding box center [521, 367] width 208 height 34
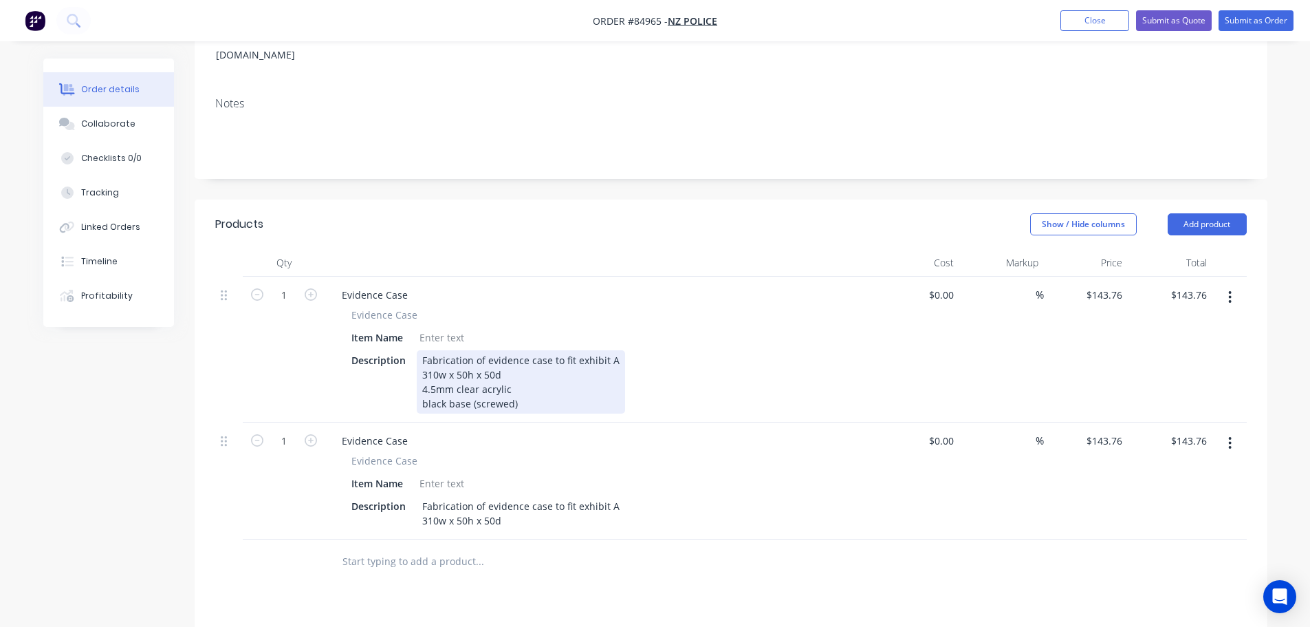
click at [612, 350] on div "Fabrication of evidence case to fit exhibit A 310w x 50h x 50d 4.5mm clear acry…" at bounding box center [521, 381] width 208 height 63
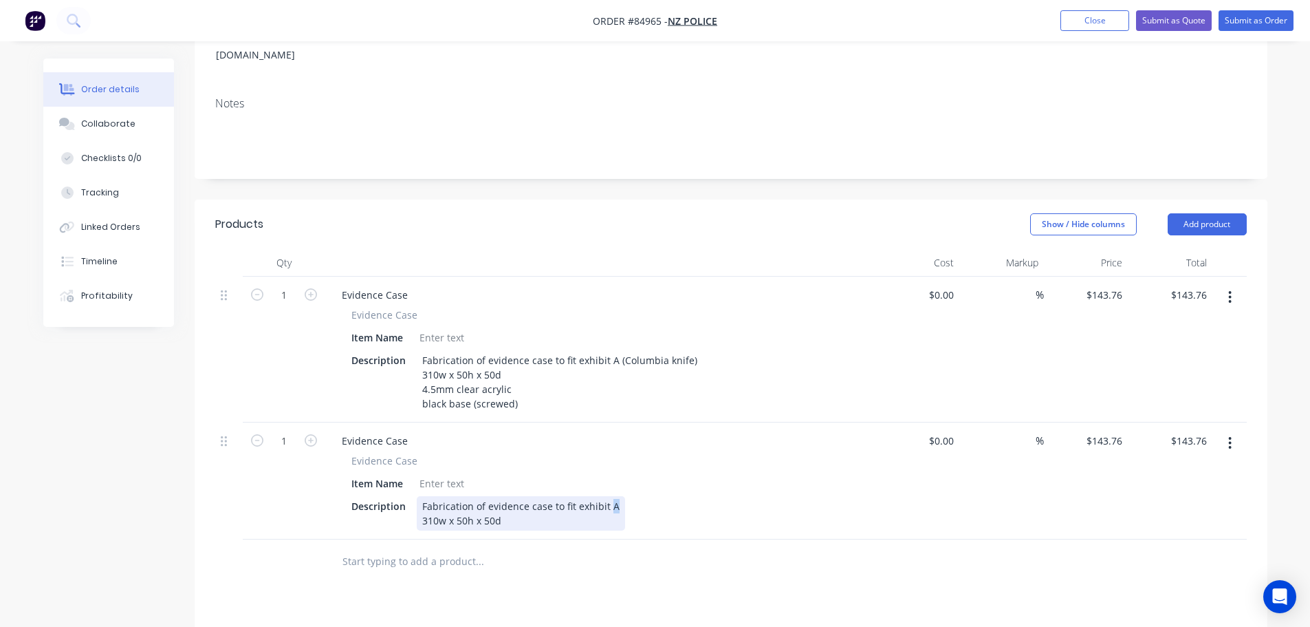
click at [611, 496] on div "Fabrication of evidence case to fit exhibit A 310w x 50h x 50d" at bounding box center [521, 513] width 208 height 34
drag, startPoint x: 632, startPoint y: 503, endPoint x: 359, endPoint y: 518, distance: 272.8
click at [359, 518] on div "Evidence Case Evidence Case Item Name Description Fabrication of evidence case …" at bounding box center [600, 480] width 550 height 117
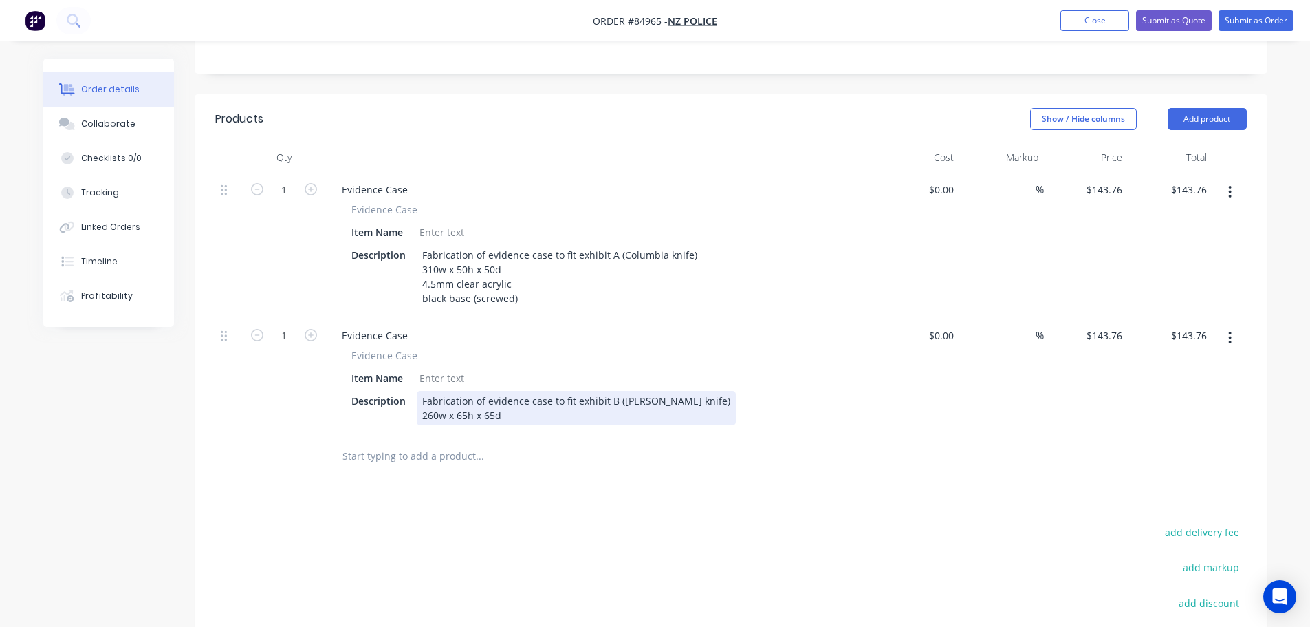
scroll to position [343, 0]
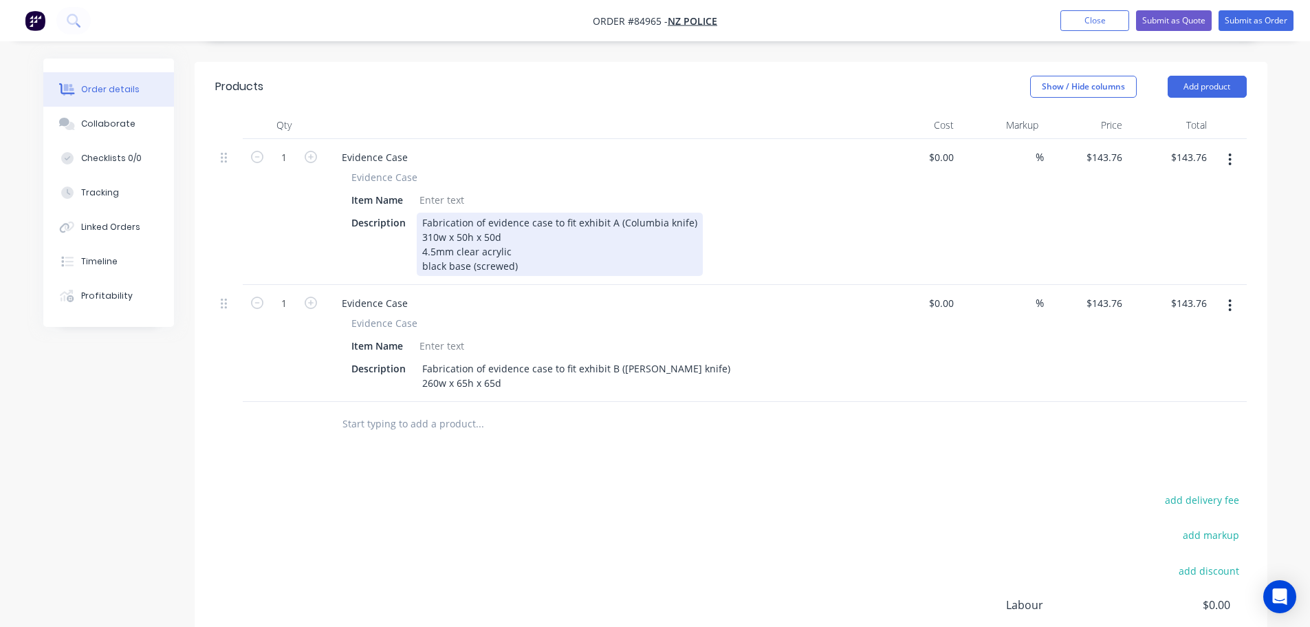
click at [520, 221] on div "Fabrication of evidence case to fit exhibit A (Columbia knife) 310w x 50h x 50d…" at bounding box center [560, 244] width 286 height 63
click at [547, 215] on div "Fabrication of evidence case to fit exhibit A (Columbia knife) 310w x 50h x 50d…" at bounding box center [560, 244] width 286 height 63
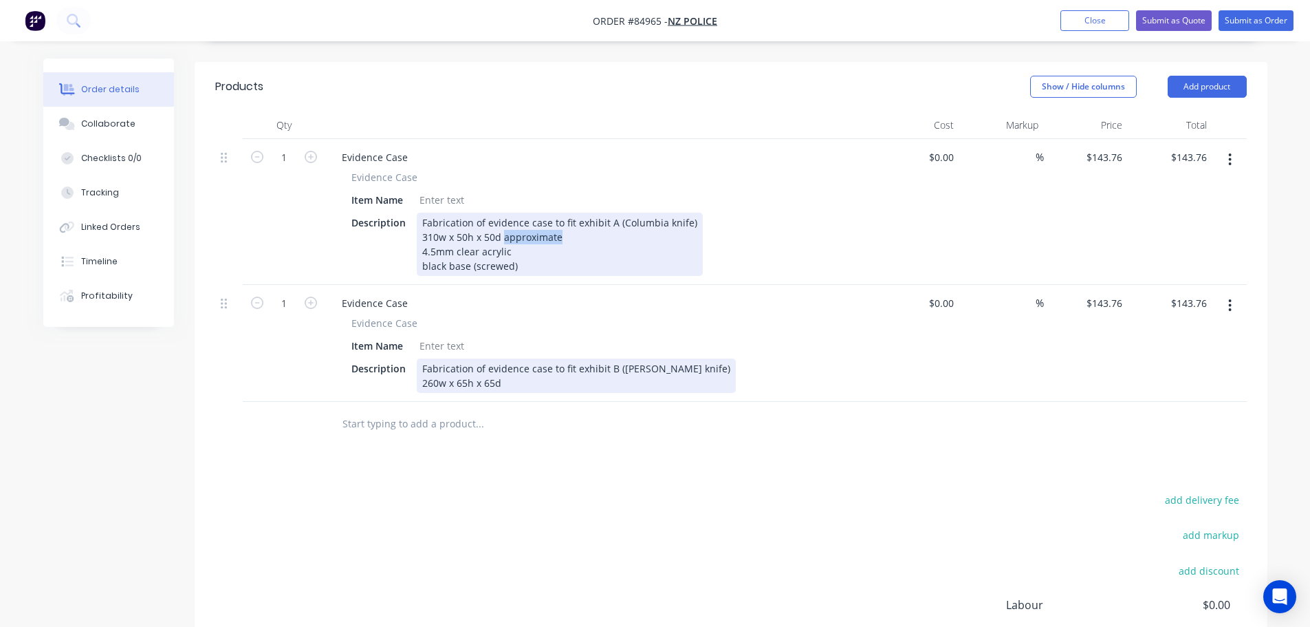
copy div "approximate"
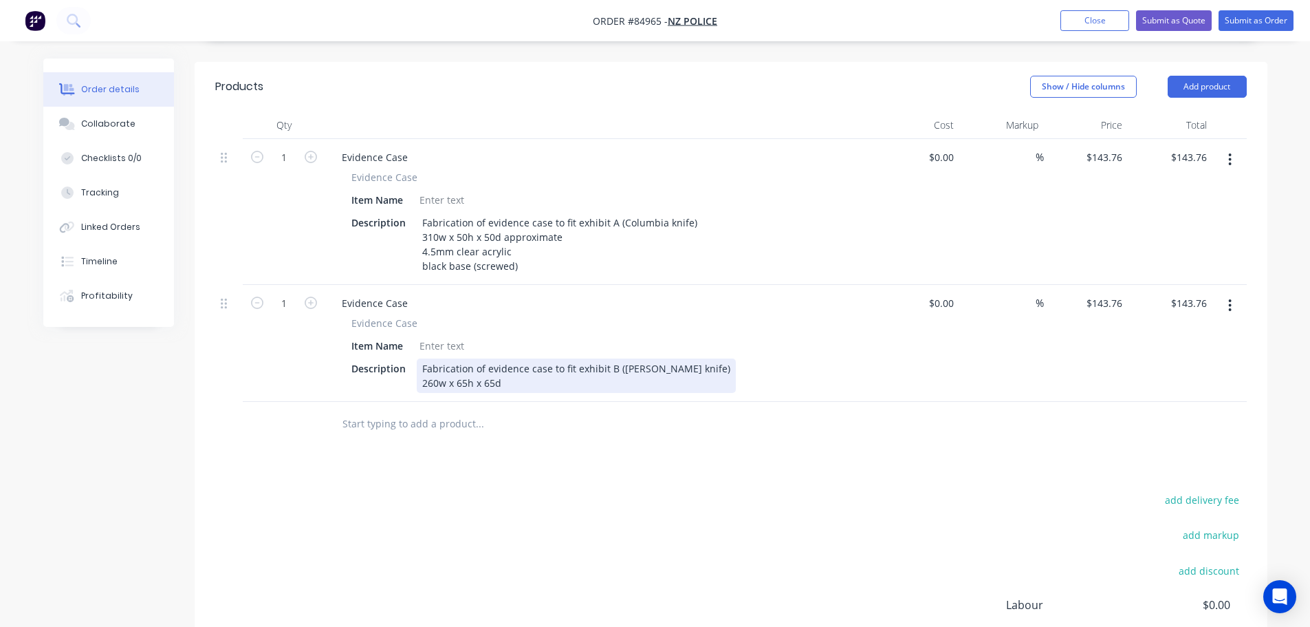
click at [517, 365] on div "Fabrication of evidence case to fit exhibit B (Bear Grylls knife) 260w x 65h x …" at bounding box center [576, 375] width 319 height 34
drag, startPoint x: 773, startPoint y: 368, endPoint x: 561, endPoint y: 385, distance: 212.5
click at [561, 385] on div "Qty Cost Markup Price Total 1 Evidence Case Evidence Case Item Name Description…" at bounding box center [731, 278] width 1073 height 335
copy div "(dimensions can be altered to fit exhibit better)"
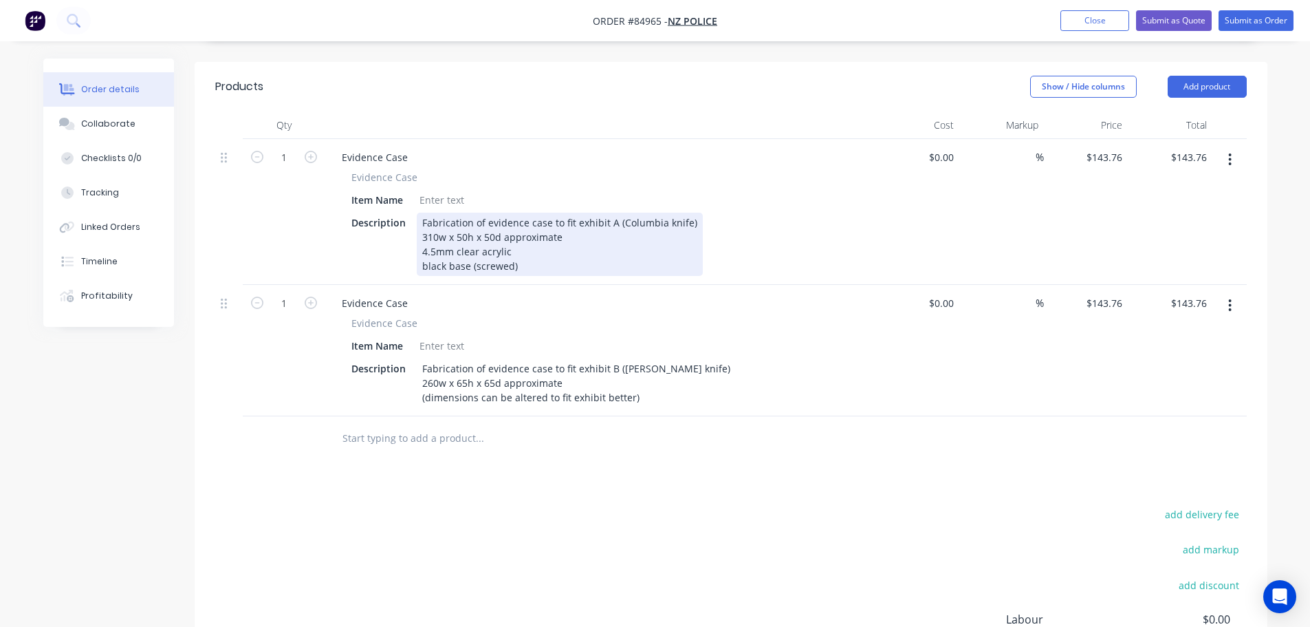
click at [608, 250] on div "Fabrication of evidence case to fit exhibit A (Columbia knife) 310w x 50h x 50d…" at bounding box center [560, 244] width 286 height 63
click at [581, 217] on div "Fabrication of evidence case to fit exhibit A (Columbia knife) 310w x 50h x 50d…" at bounding box center [560, 244] width 286 height 63
drag, startPoint x: 537, startPoint y: 266, endPoint x: 397, endPoint y: 248, distance: 141.5
click at [397, 248] on div "Description Fabrication of evidence case to fit exhibit A (Columbia knife) 310w…" at bounding box center [598, 244] width 504 height 63
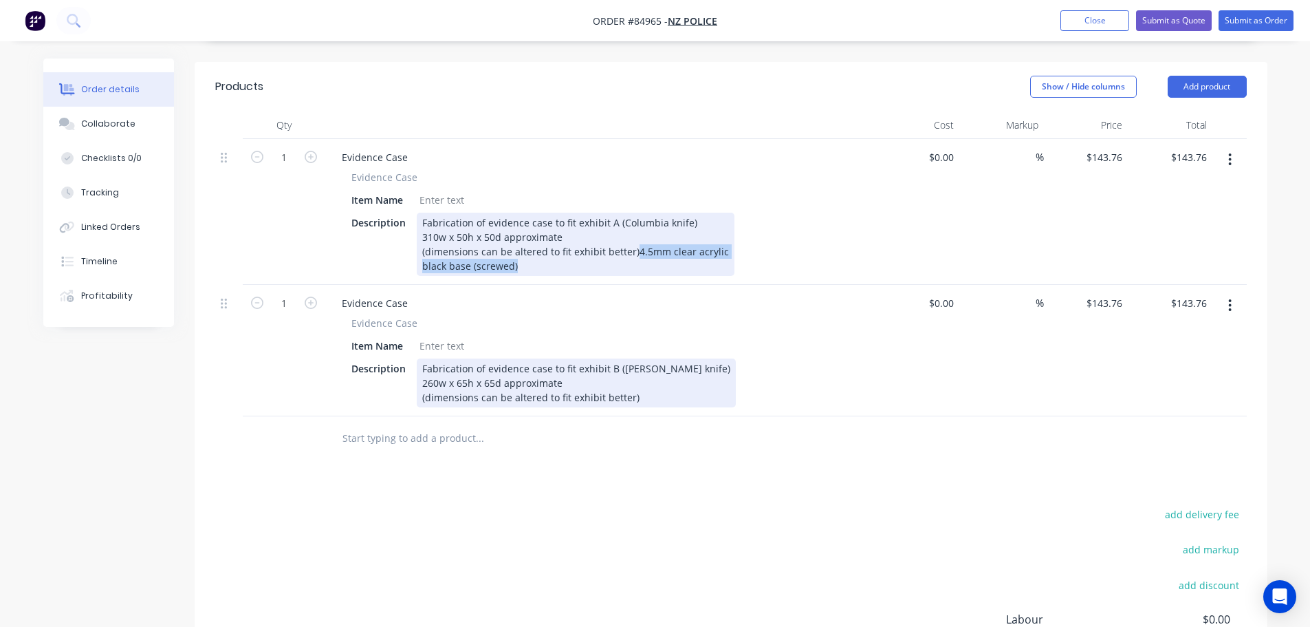
copy div "4.5mm clear acrylic black base (screwed)"
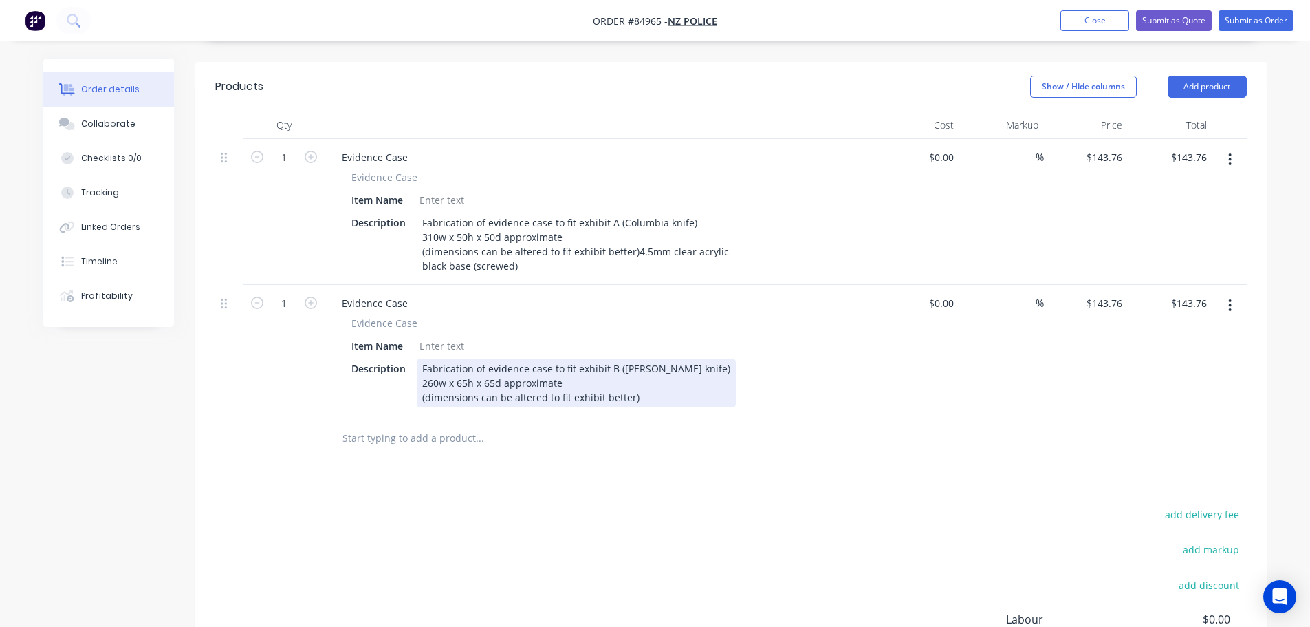
click at [661, 396] on div "Fabrication of evidence case to fit exhibit B (Bear Grylls knife) 260w x 65h x …" at bounding box center [576, 382] width 319 height 49
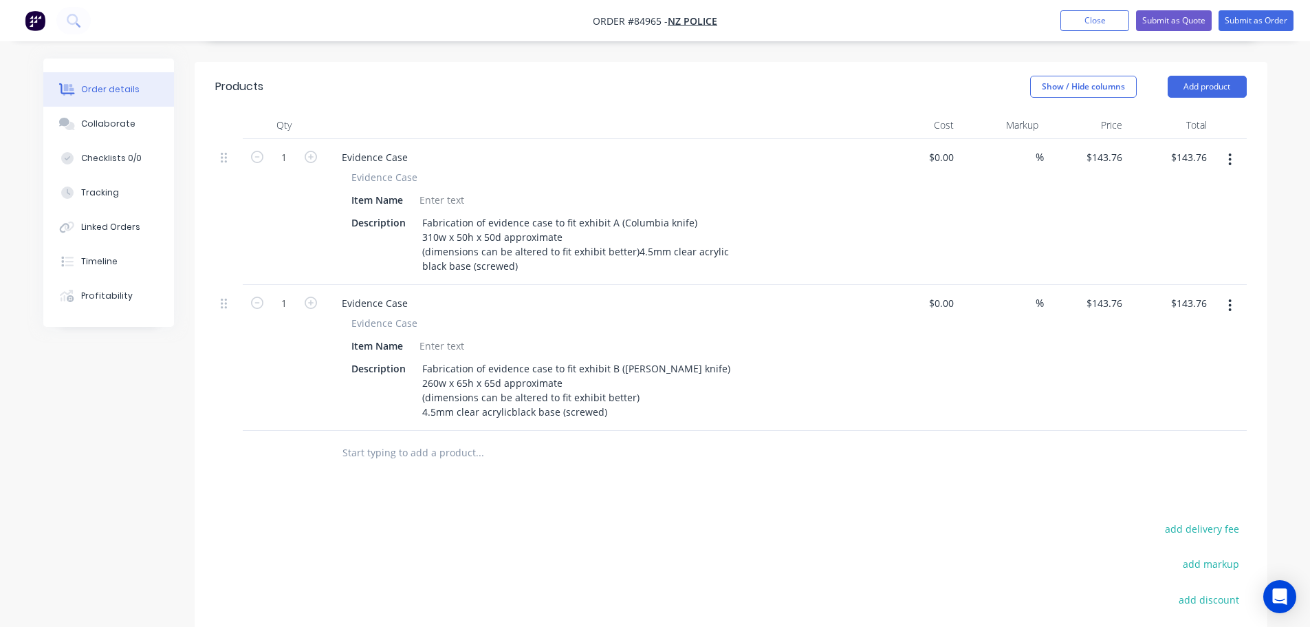
click at [724, 499] on div "Products Show / Hide columns Add product Qty Cost Markup Price Total 1 Evidence…" at bounding box center [731, 434] width 1073 height 744
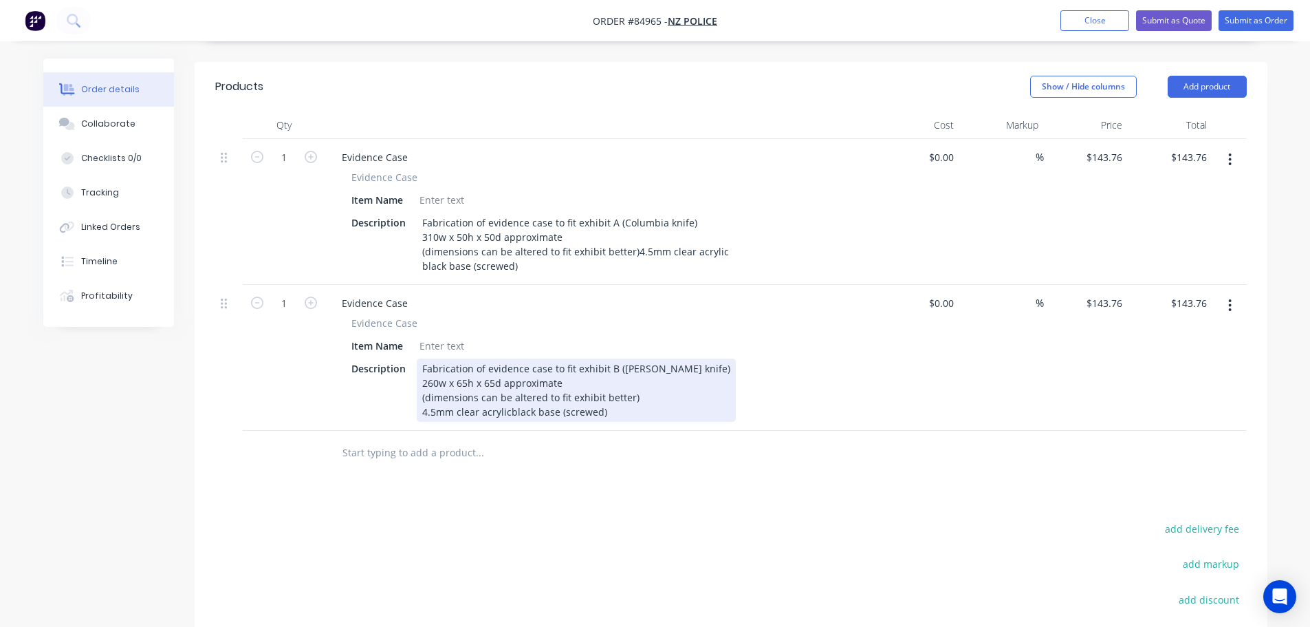
click at [507, 408] on div "Fabrication of evidence case to fit exhibit B (Bear Grylls knife) 260w x 65h x …" at bounding box center [576, 389] width 319 height 63
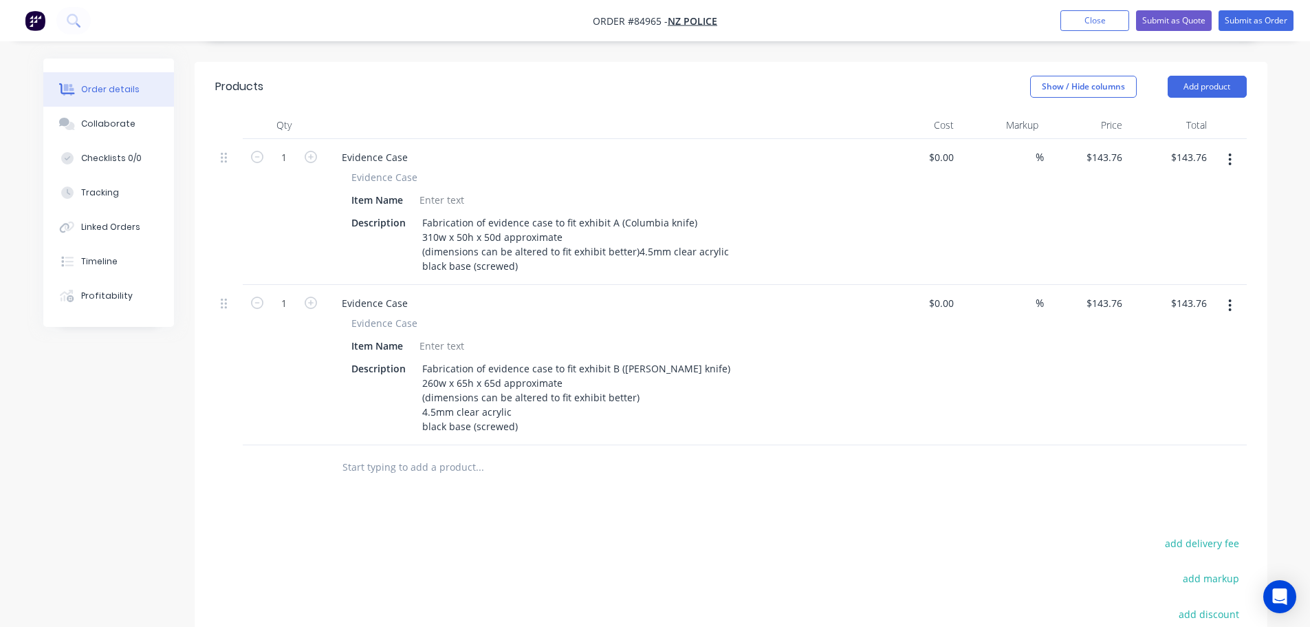
click at [722, 470] on div at bounding box center [537, 467] width 413 height 28
click at [1104, 307] on input "143.76" at bounding box center [1109, 303] width 37 height 20
type input "$144.38"
click at [934, 493] on div "Products Show / Hide columns Add product Qty Cost Markup Price Total 1 Evidence…" at bounding box center [731, 441] width 1073 height 758
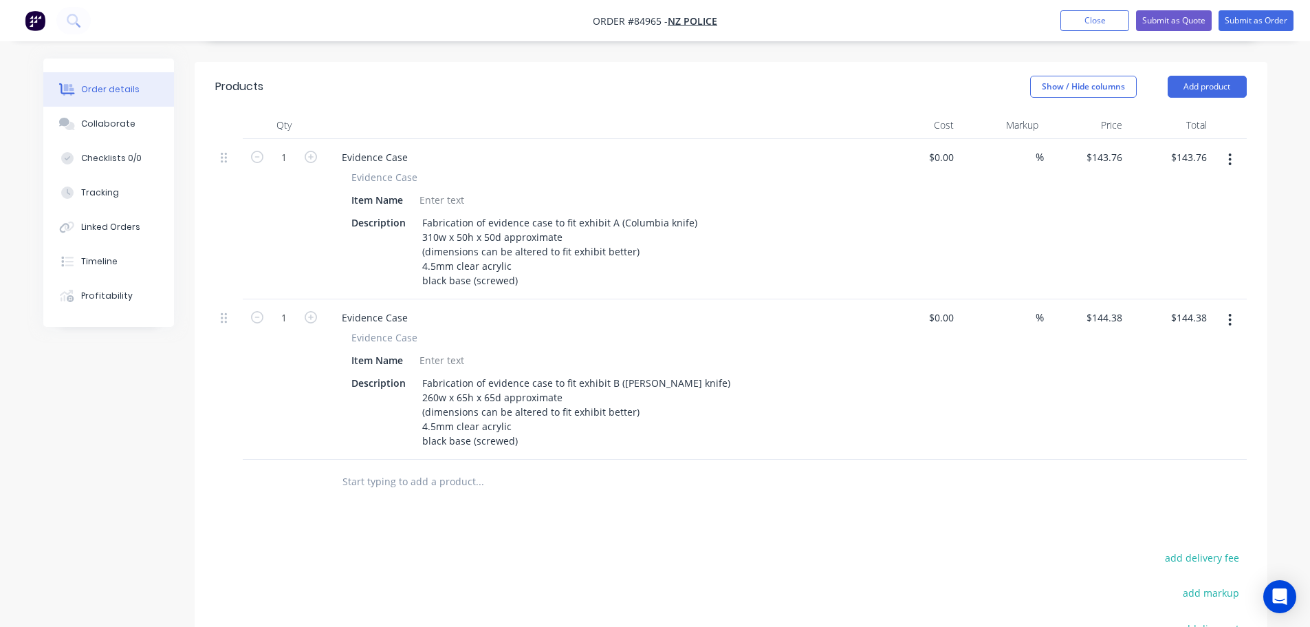
click at [1231, 314] on icon "button" at bounding box center [1230, 320] width 3 height 12
click at [1201, 374] on div "Duplicate" at bounding box center [1182, 384] width 106 height 20
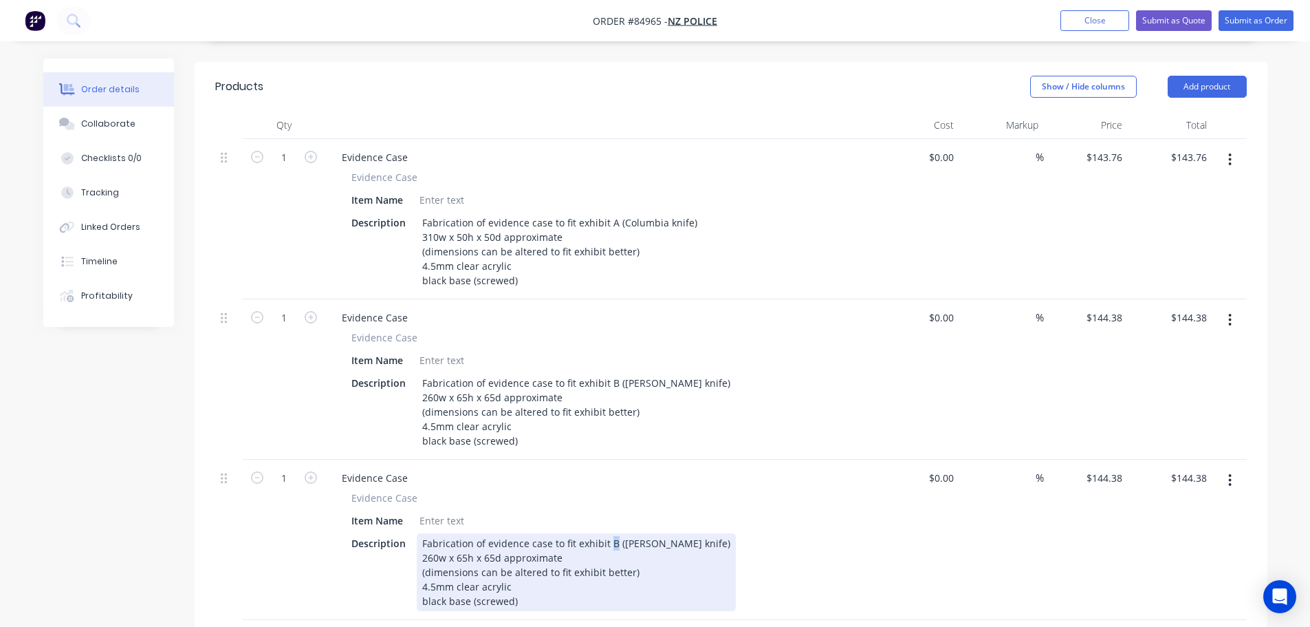
click at [610, 533] on div "Fabrication of evidence case to fit exhibit B (Bear Grylls knife) 260w x 65h x …" at bounding box center [576, 572] width 319 height 78
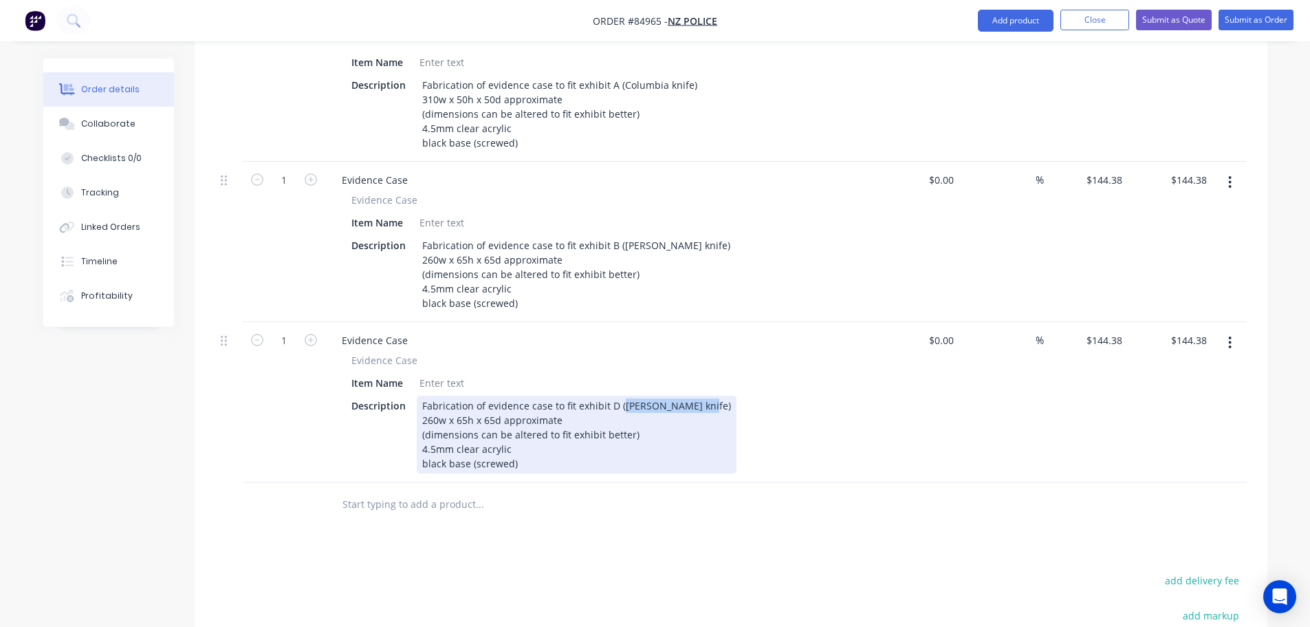
drag, startPoint x: 620, startPoint y: 389, endPoint x: 690, endPoint y: 387, distance: 70.2
click at [690, 396] on div "Fabrication of evidence case to fit exhibit D (Bear Grylls knife) 260w x 65h x …" at bounding box center [577, 435] width 320 height 78
click at [494, 400] on div "Fabrication of evidence case to fit exhibit D (motorbike glove) 260w x 65h x 65…" at bounding box center [562, 435] width 291 height 78
drag, startPoint x: 497, startPoint y: 396, endPoint x: 421, endPoint y: 398, distance: 75.7
click at [421, 398] on div "Fabrication of evidence case to fit exhibit D (motorbike glove) 260w x 65h x 65…" at bounding box center [562, 435] width 291 height 78
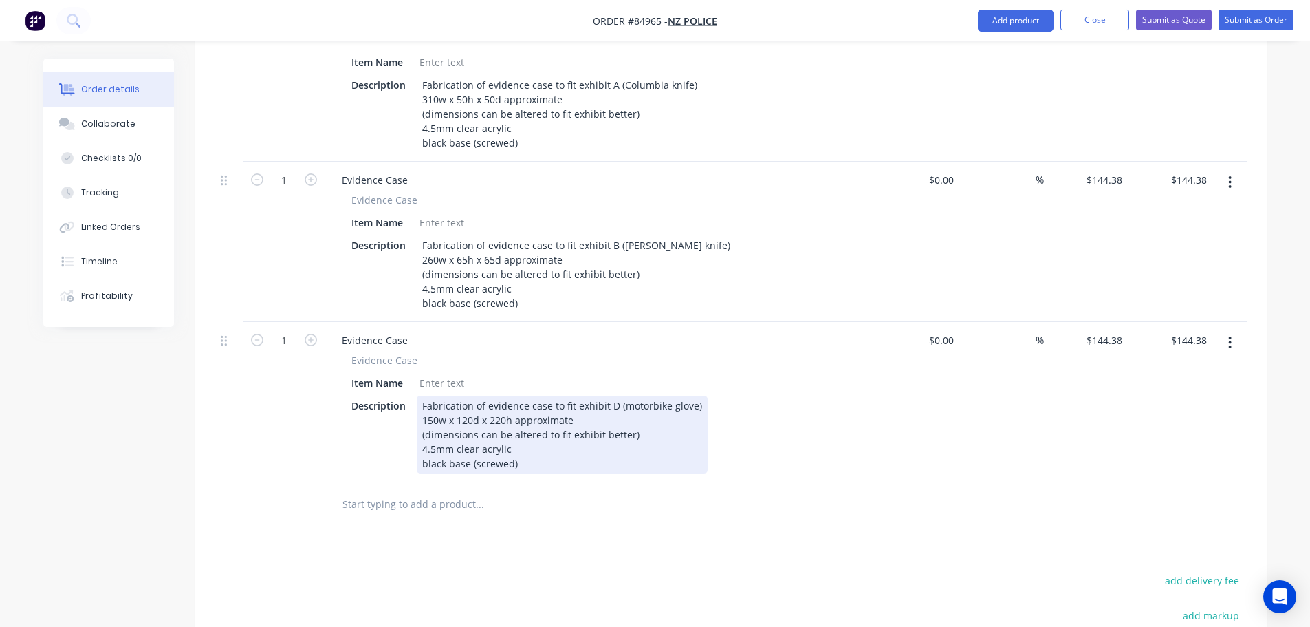
click at [623, 453] on div "Fabrication of evidence case to fit exhibit D (motorbike glove) 150w x 120d x 2…" at bounding box center [562, 435] width 291 height 78
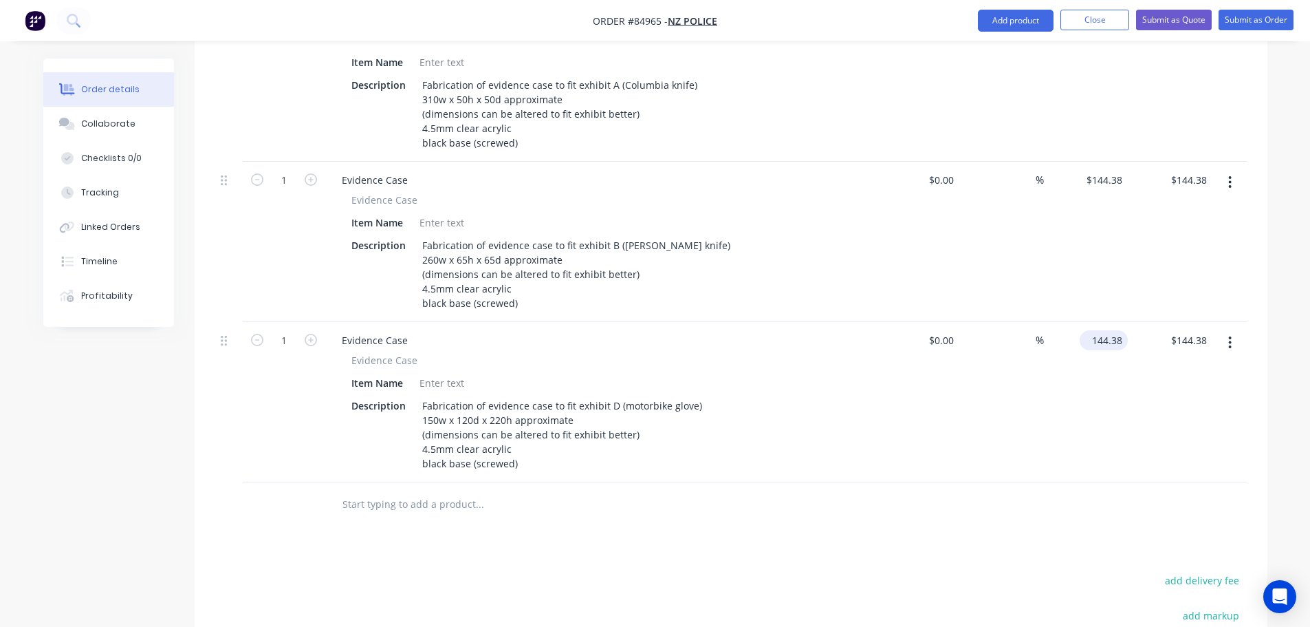
click at [1097, 330] on input "144.38" at bounding box center [1107, 340] width 43 height 20
type input "$152.92"
click at [1092, 430] on div "$152.92 $152.92" at bounding box center [1086, 402] width 85 height 160
click at [1238, 330] on button "button" at bounding box center [1230, 342] width 32 height 25
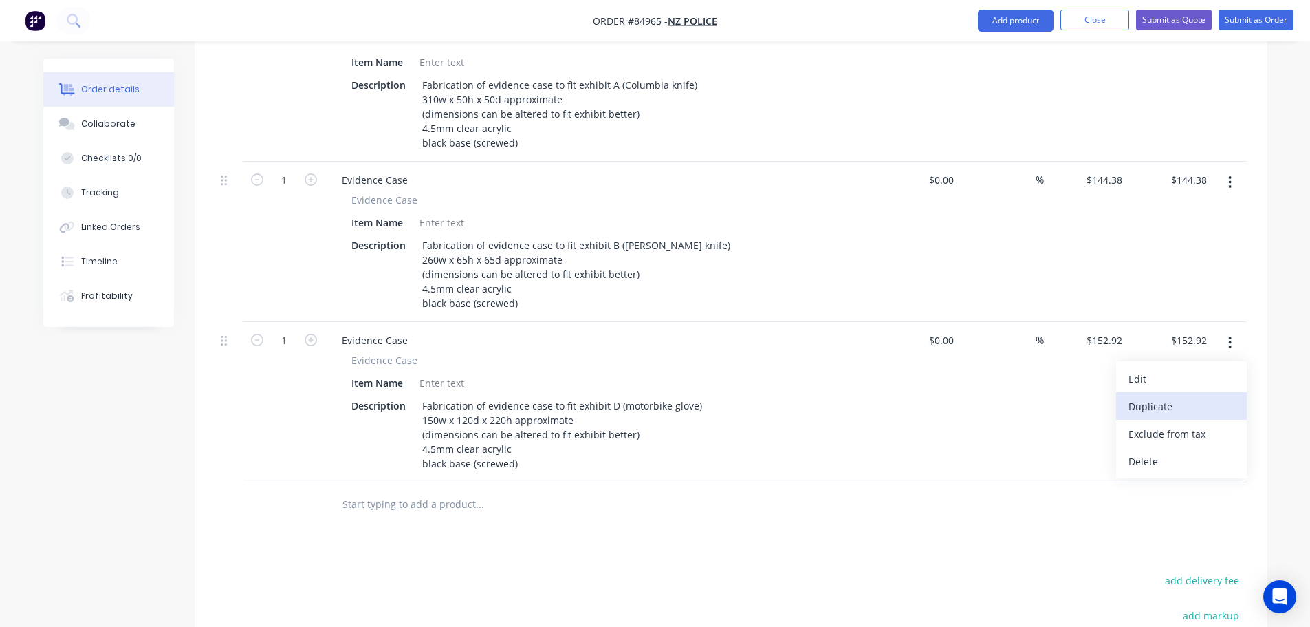
click at [1213, 396] on div "Duplicate" at bounding box center [1182, 406] width 106 height 20
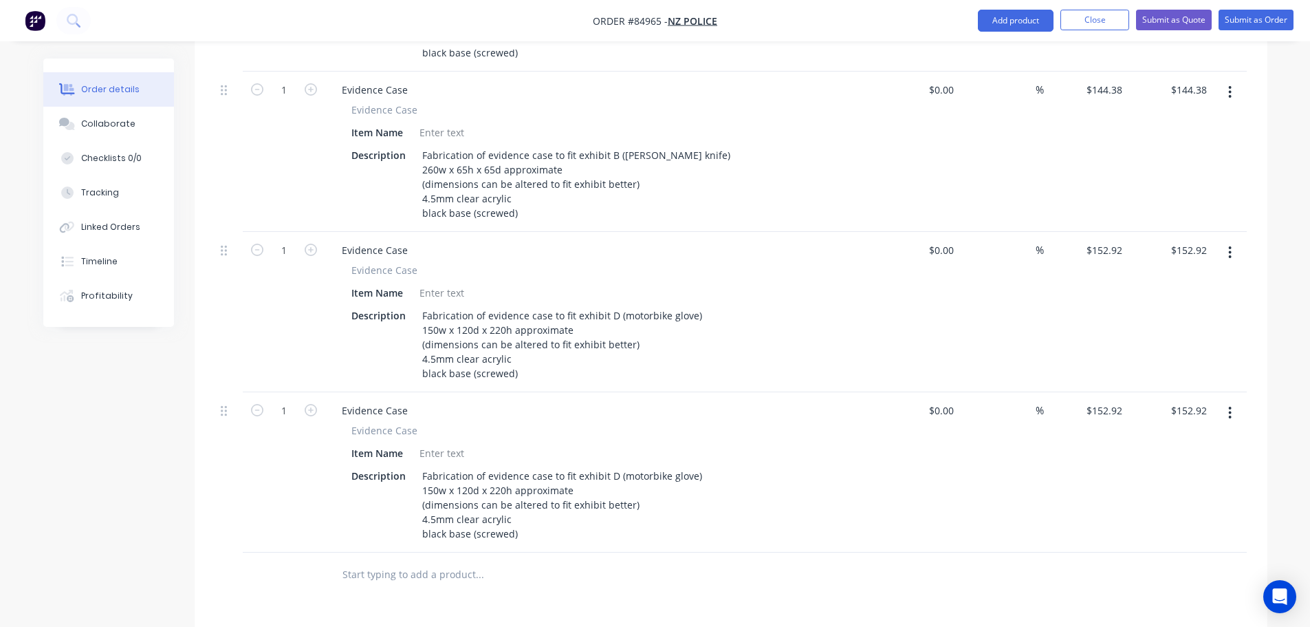
scroll to position [618, 0]
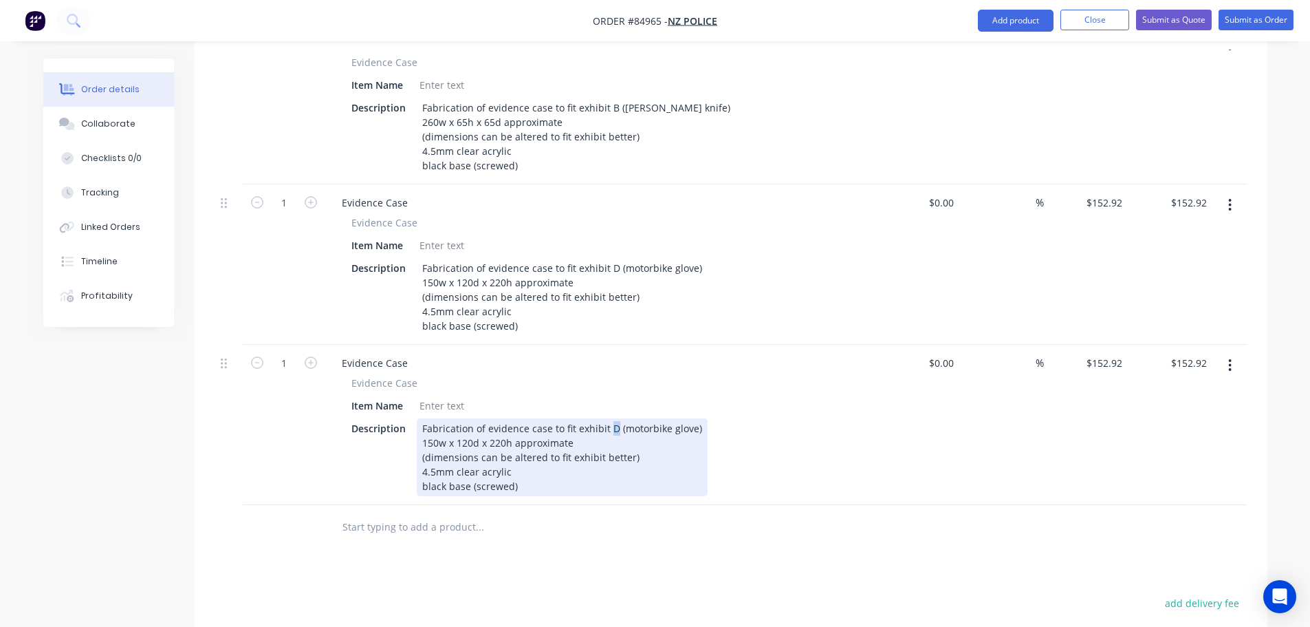
click at [607, 418] on div "Fabrication of evidence case to fit exhibit D (motorbike glove) 150w x 120d x 2…" at bounding box center [562, 457] width 291 height 78
drag, startPoint x: 619, startPoint y: 410, endPoint x: 689, endPoint y: 414, distance: 70.3
click at [689, 418] on div "Fabrication of evidence case to fit exhibit E (motorbike glove) 150w x 120d x 2…" at bounding box center [562, 457] width 290 height 78
drag, startPoint x: 510, startPoint y: 423, endPoint x: 422, endPoint y: 424, distance: 88.1
click at [422, 424] on div "Fabrication of evidence case to fit exhibit E (Garrotte) 150w x 120d x 220h app…" at bounding box center [544, 457] width 255 height 78
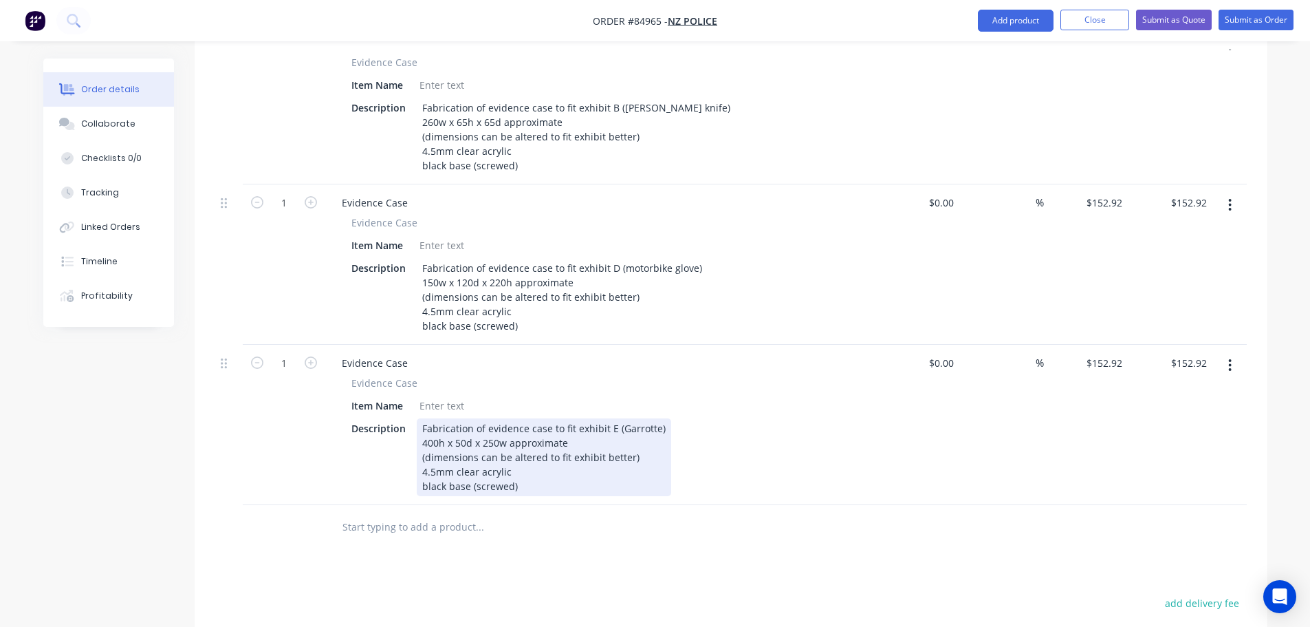
click at [699, 418] on div "Description Fabrication of evidence case to fit exhibit E (Garrotte) 400h x 50d…" at bounding box center [598, 457] width 504 height 78
click at [612, 462] on div "Fabrication of evidence case to fit exhibit E (Garrotte) 400h x 50d x 250w appr…" at bounding box center [544, 457] width 255 height 78
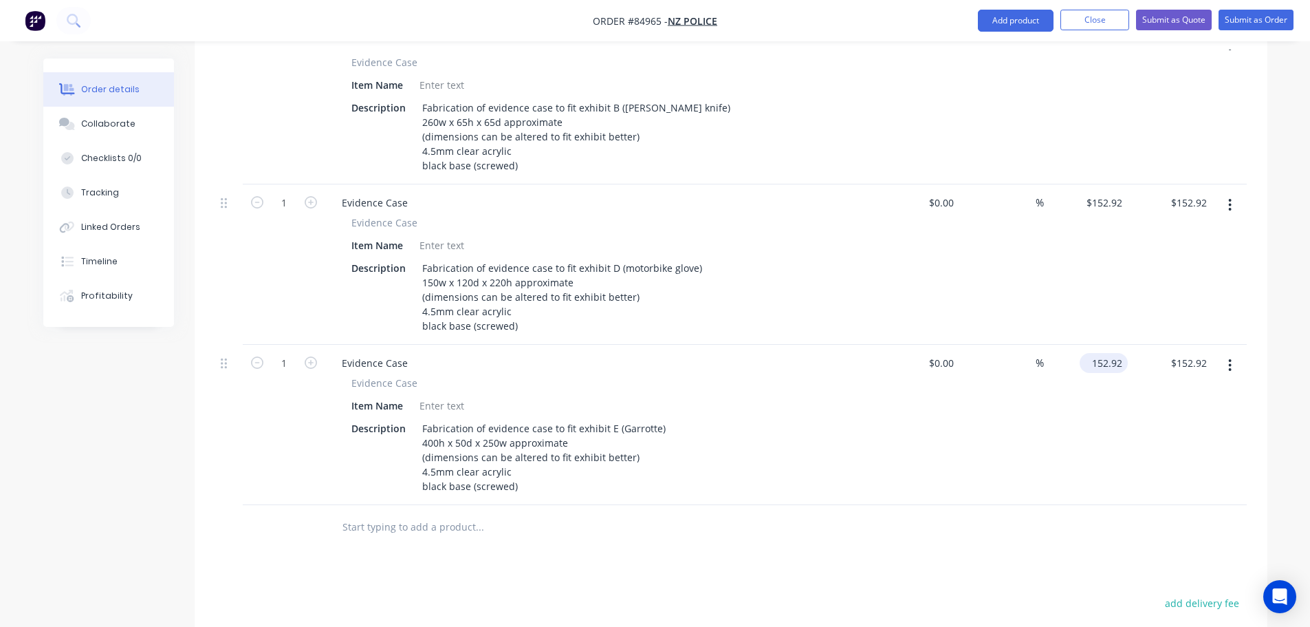
click at [1105, 353] on input "152.92" at bounding box center [1107, 363] width 43 height 20
type input "$165.14"
click at [1162, 222] on div "$152.92 $152.92" at bounding box center [1170, 264] width 85 height 160
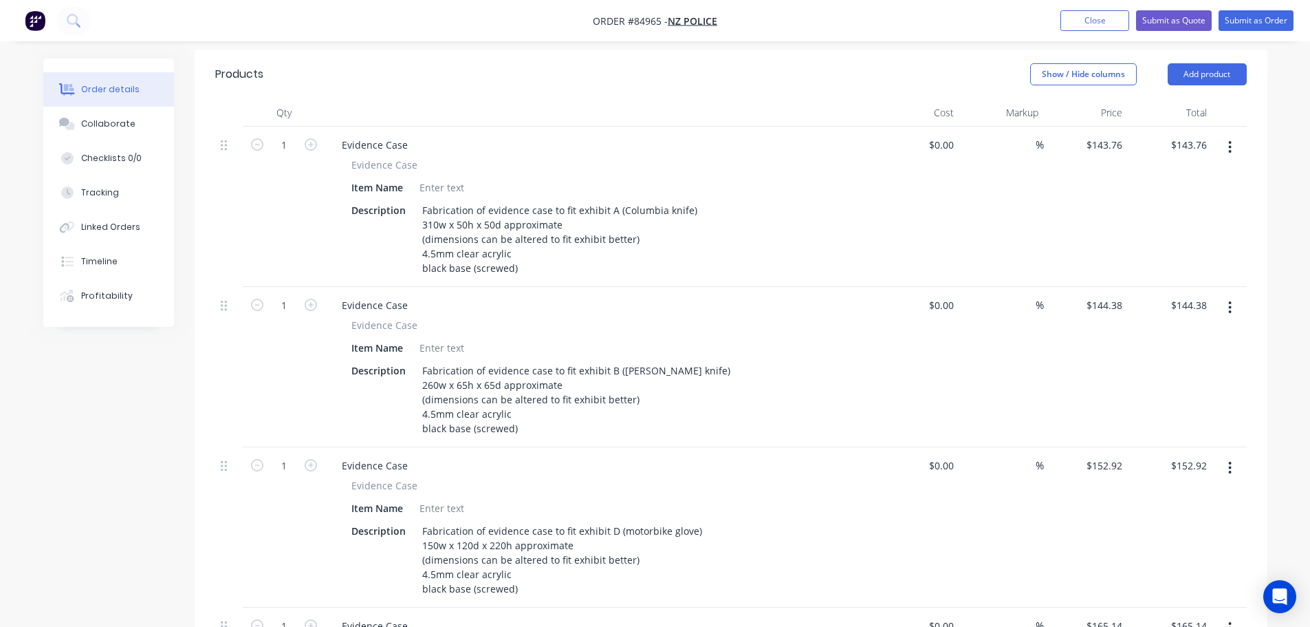
scroll to position [322, 0]
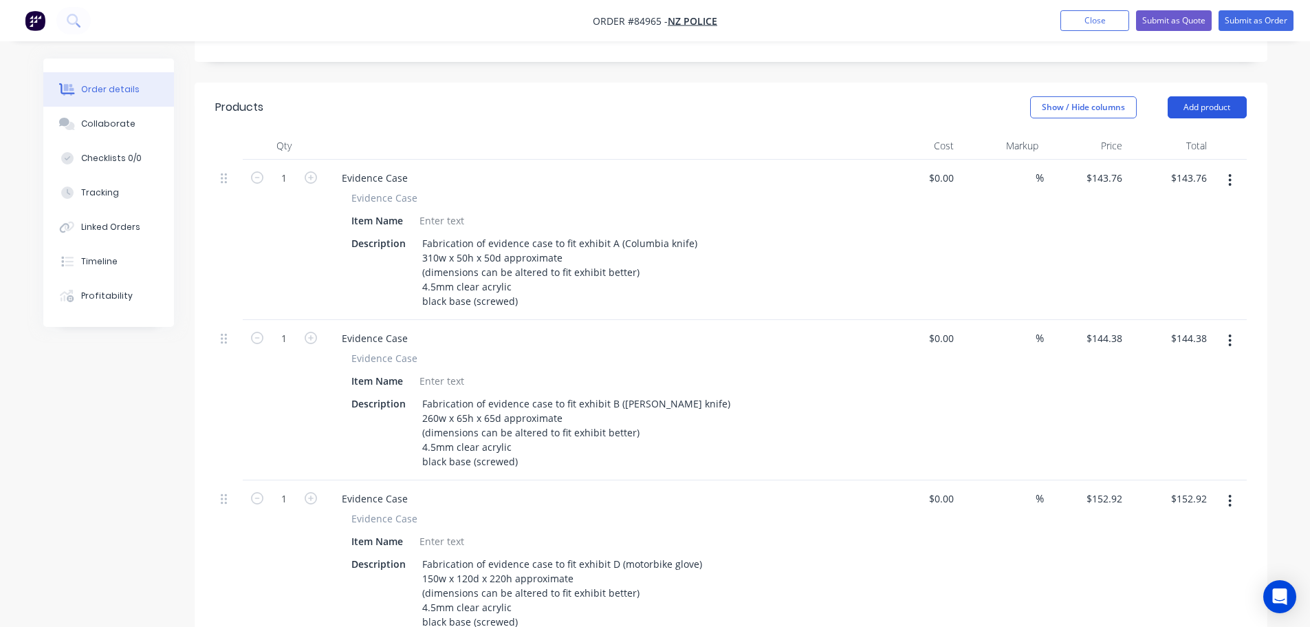
click at [1205, 96] on button "Add product" at bounding box center [1207, 107] width 79 height 22
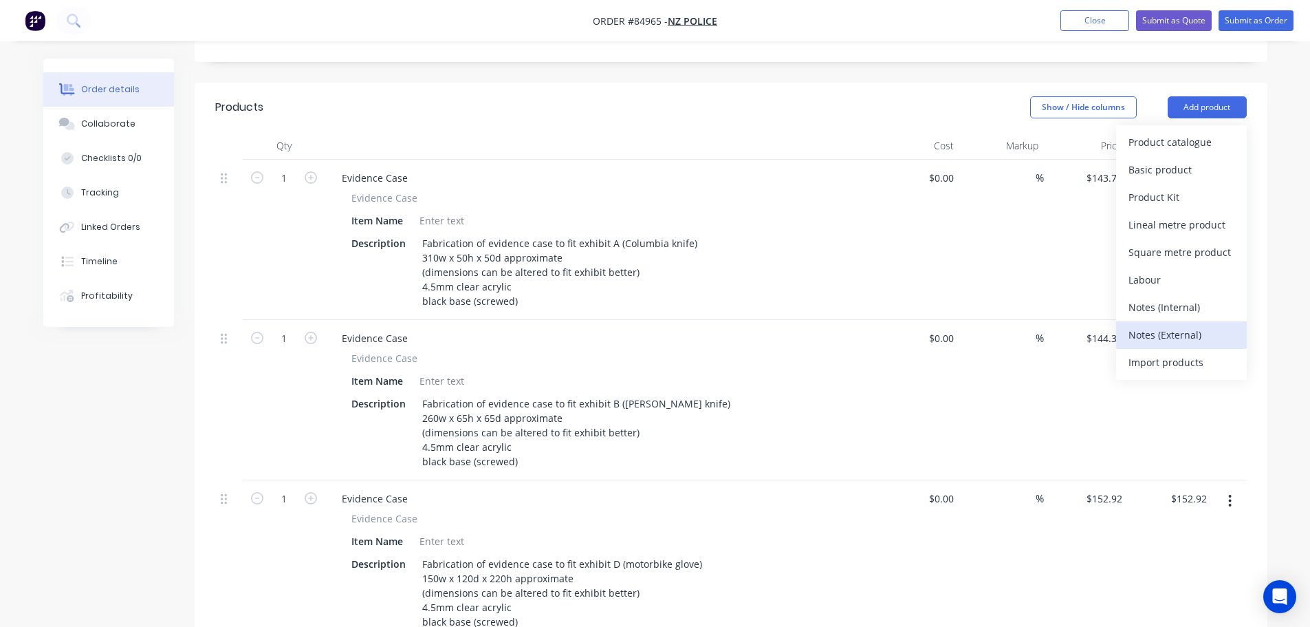
click at [1209, 325] on div "Notes (External)" at bounding box center [1182, 335] width 106 height 20
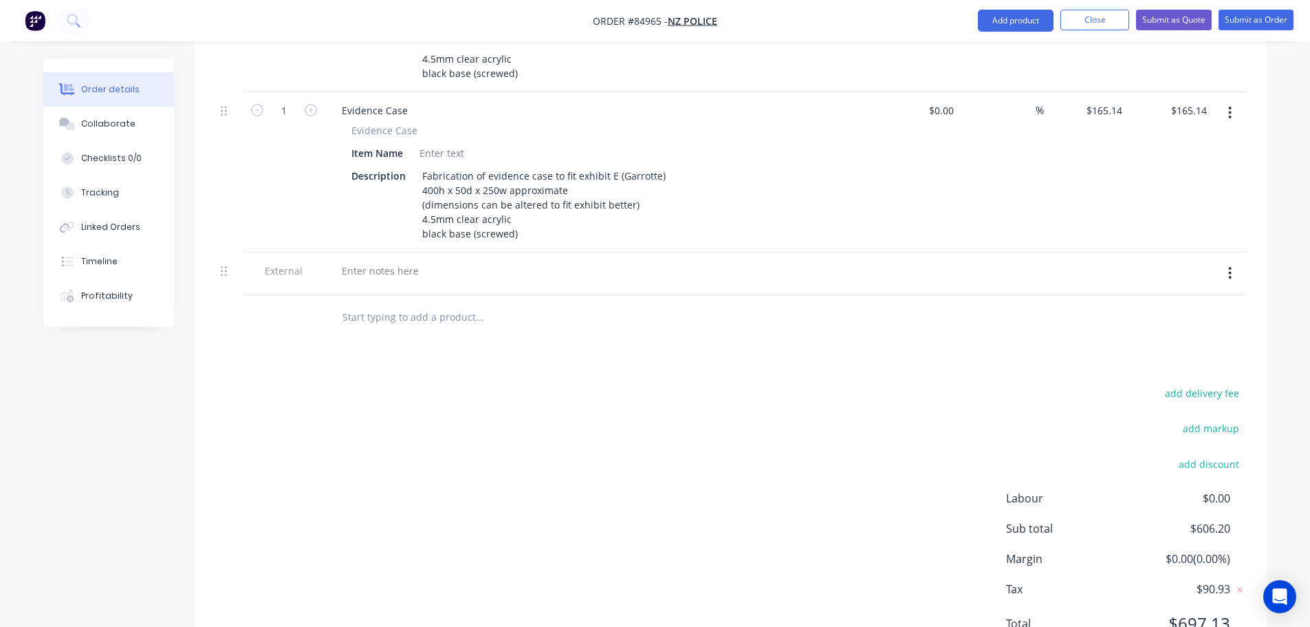
scroll to position [872, 0]
click at [354, 259] on div at bounding box center [380, 269] width 99 height 20
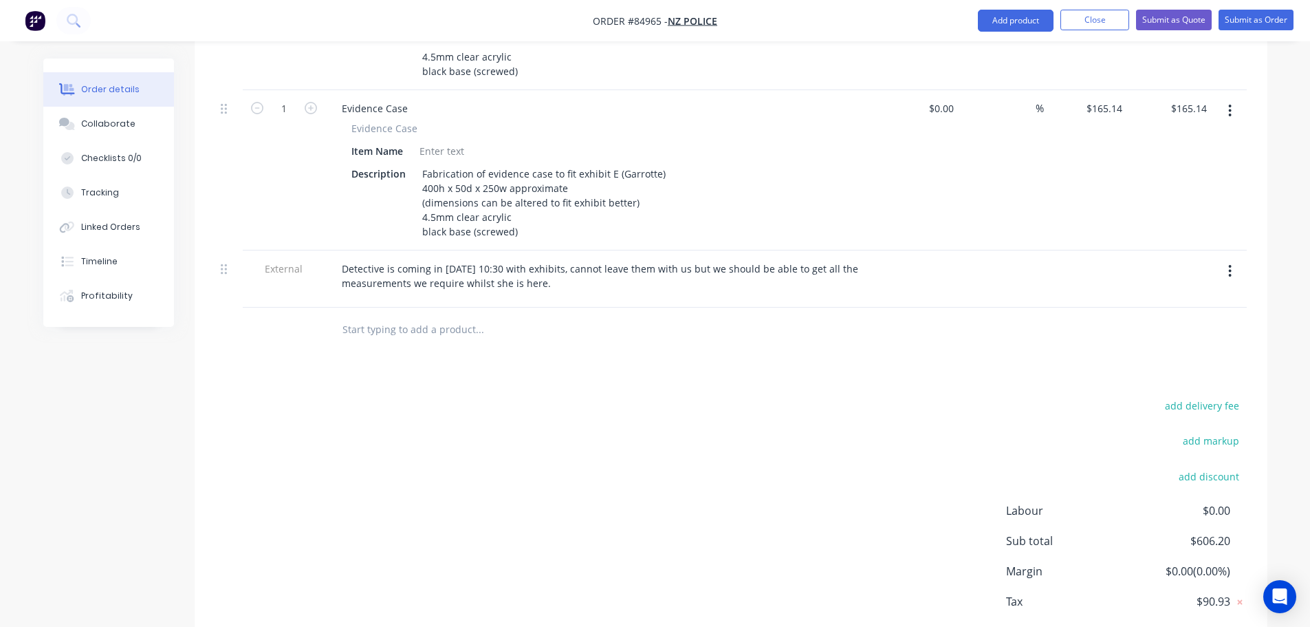
click at [599, 433] on div "add delivery fee add markup add discount Labour $0.00 Sub total $606.20 Margin …" at bounding box center [731, 529] width 1032 height 266
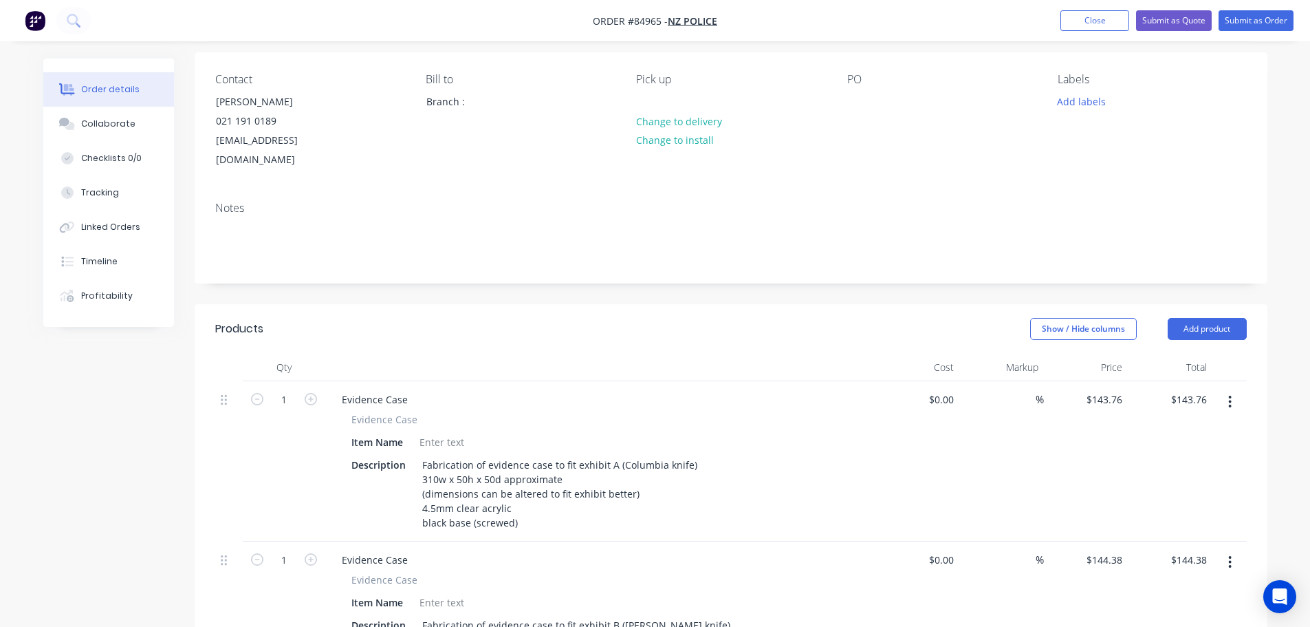
scroll to position [0, 0]
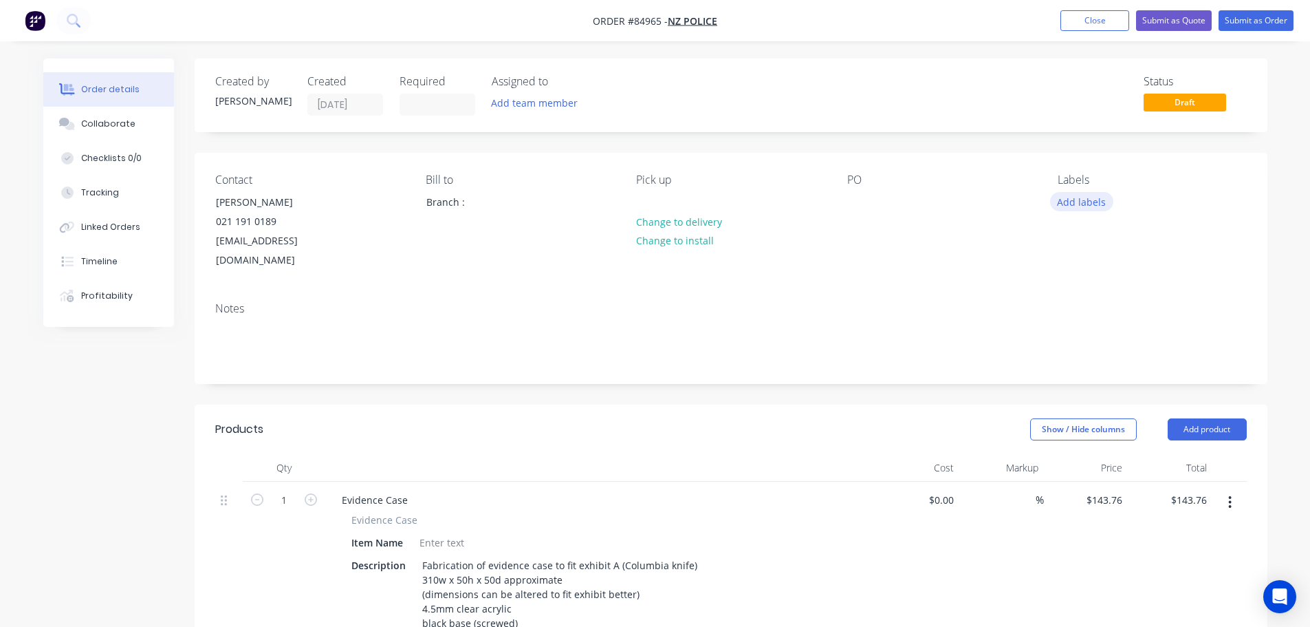
click at [1071, 207] on button "Add labels" at bounding box center [1081, 201] width 63 height 19
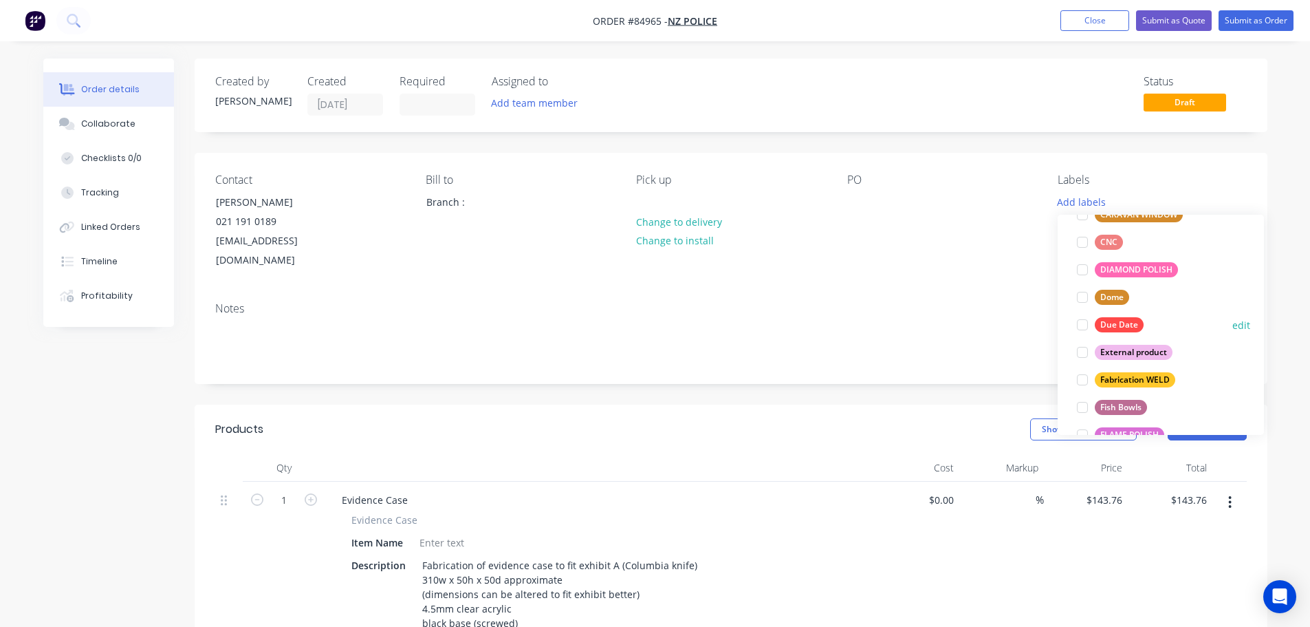
scroll to position [578, 0]
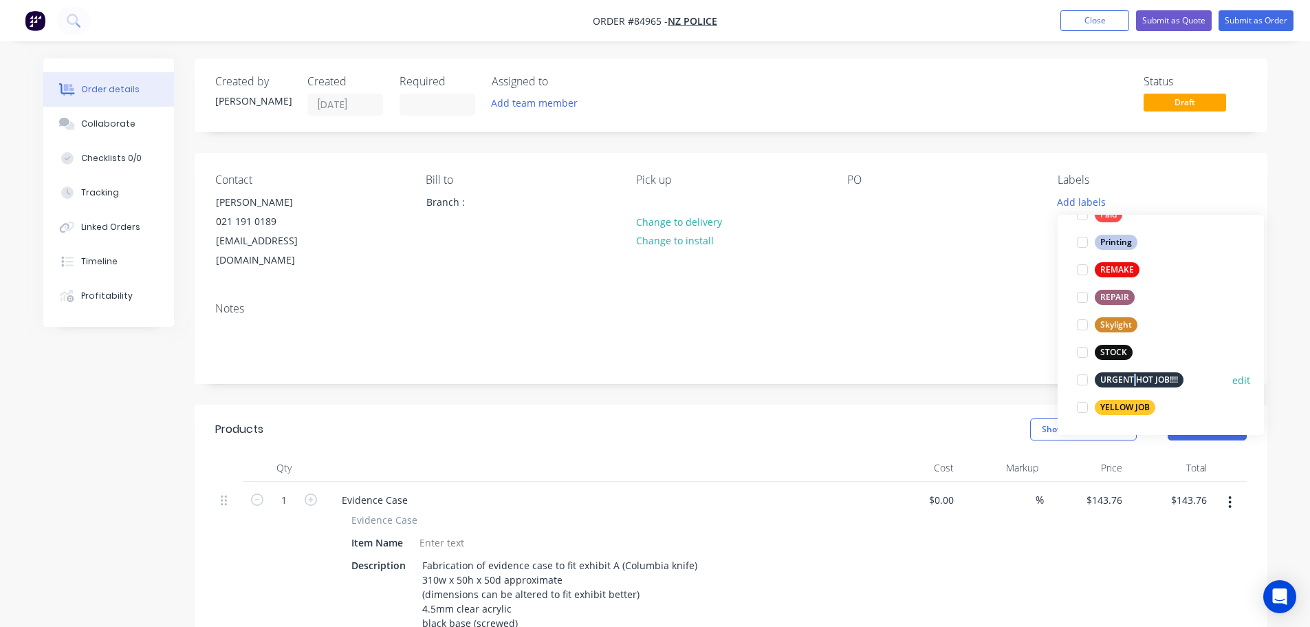
click at [1134, 371] on div "URGENT HOT JOB!!!! edit" at bounding box center [1161, 380] width 179 height 28
click at [1138, 380] on div "URGENT HOT JOB!!!!" at bounding box center [1139, 379] width 89 height 15
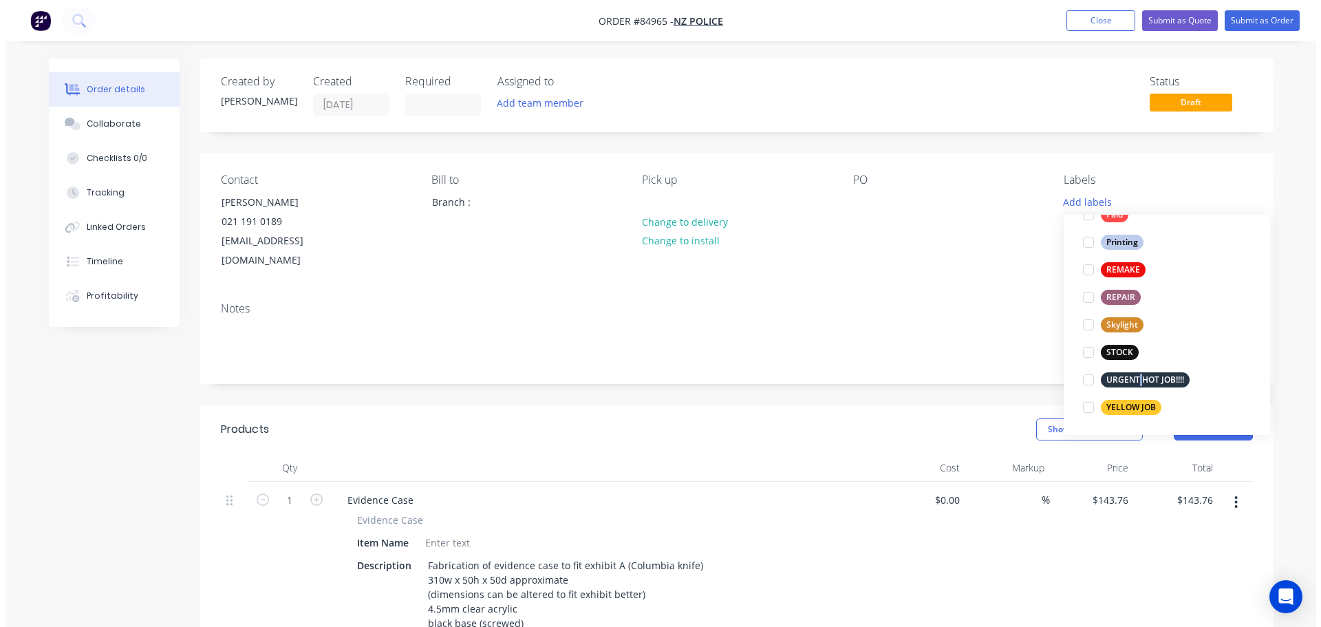
scroll to position [0, 0]
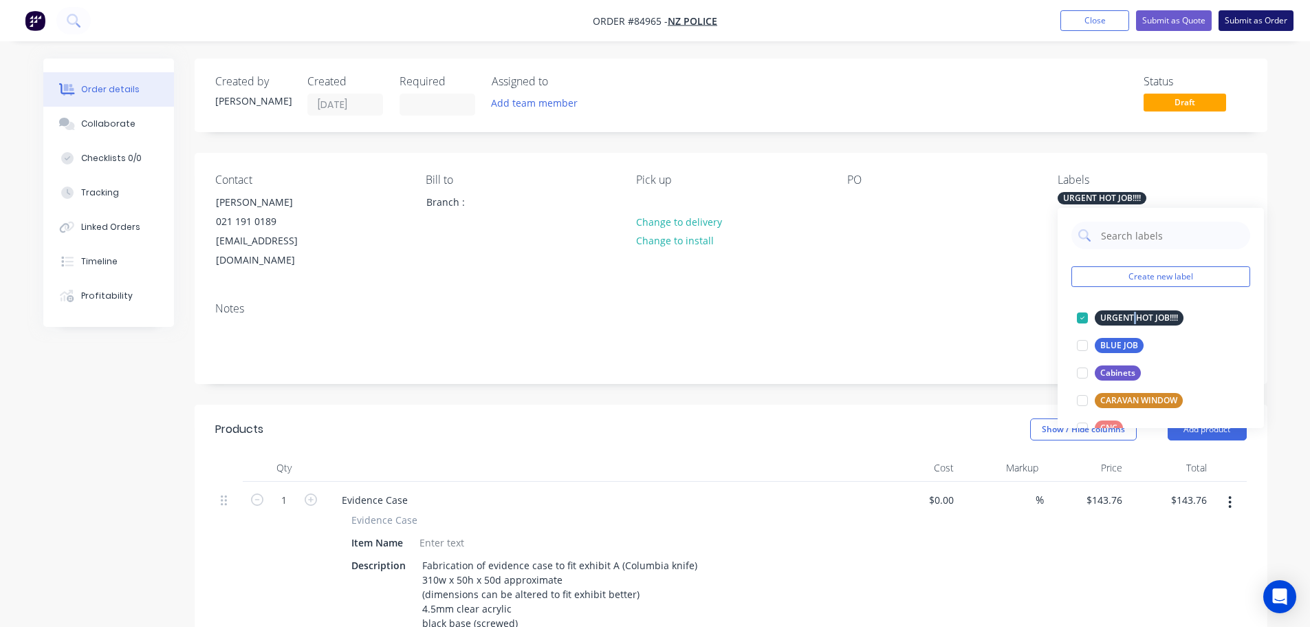
click at [1244, 20] on button "Submit as Order" at bounding box center [1256, 20] width 75 height 21
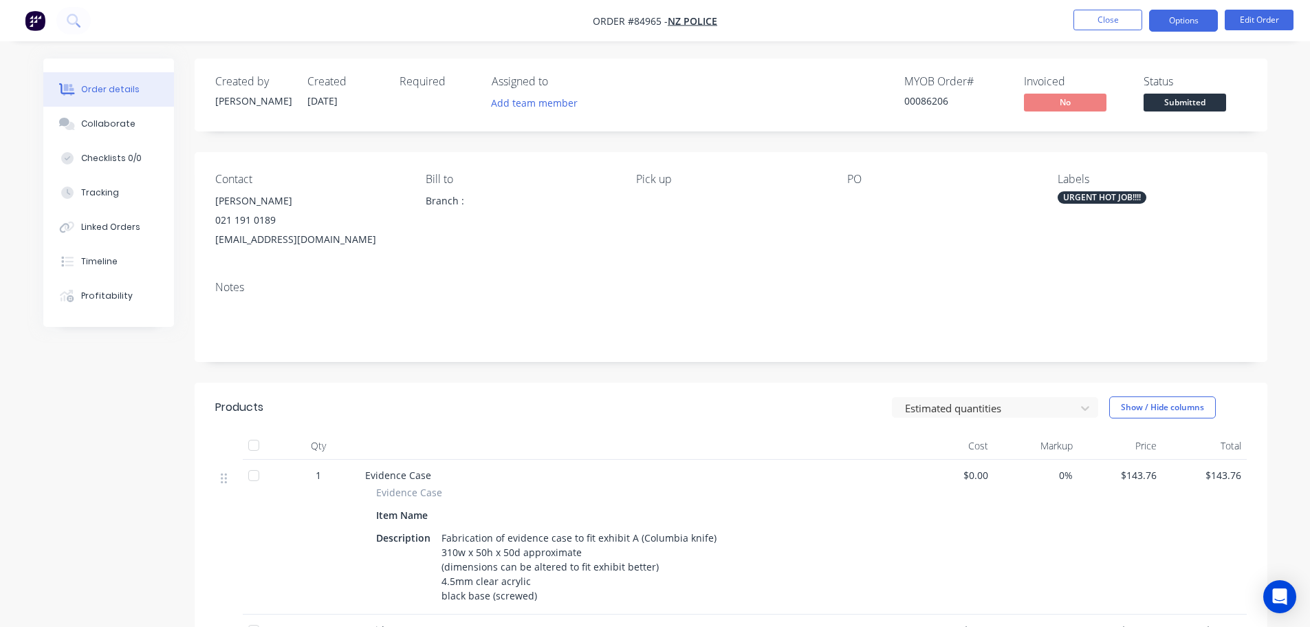
click at [1176, 25] on button "Options" at bounding box center [1184, 21] width 69 height 22
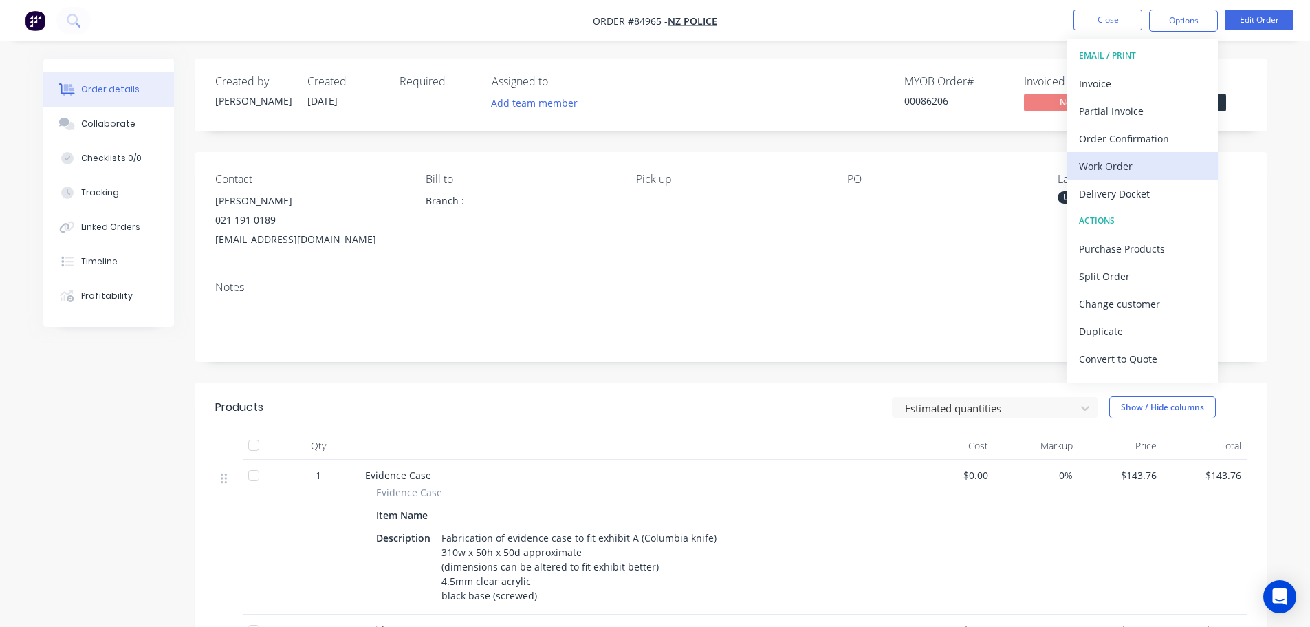
click at [1119, 160] on div "Work Order" at bounding box center [1142, 166] width 127 height 20
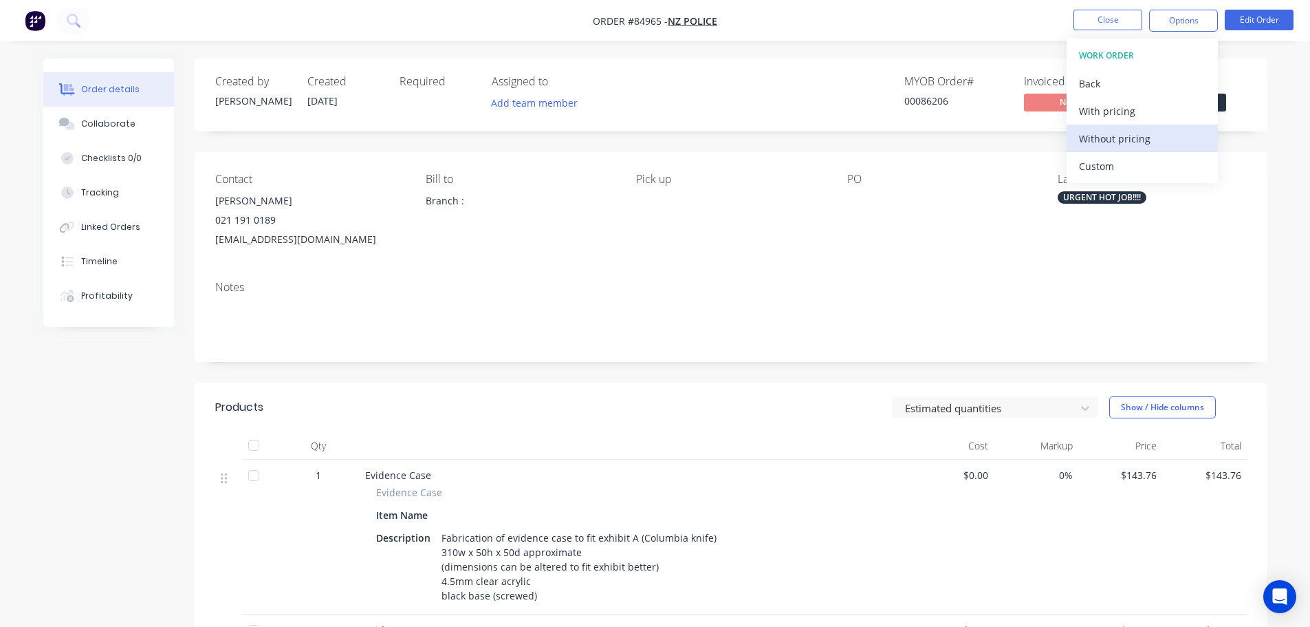
drag, startPoint x: 1119, startPoint y: 160, endPoint x: 1125, endPoint y: 135, distance: 25.5
click at [1125, 135] on div "Without pricing" at bounding box center [1142, 139] width 127 height 20
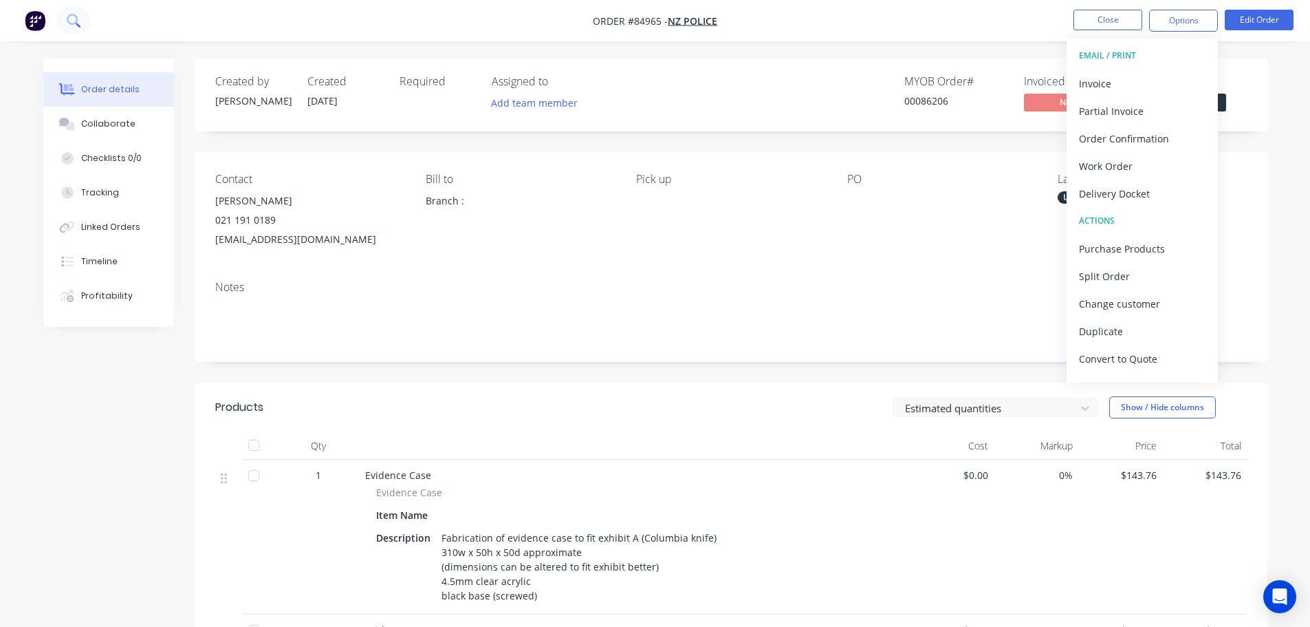
click at [72, 14] on icon at bounding box center [73, 20] width 13 height 13
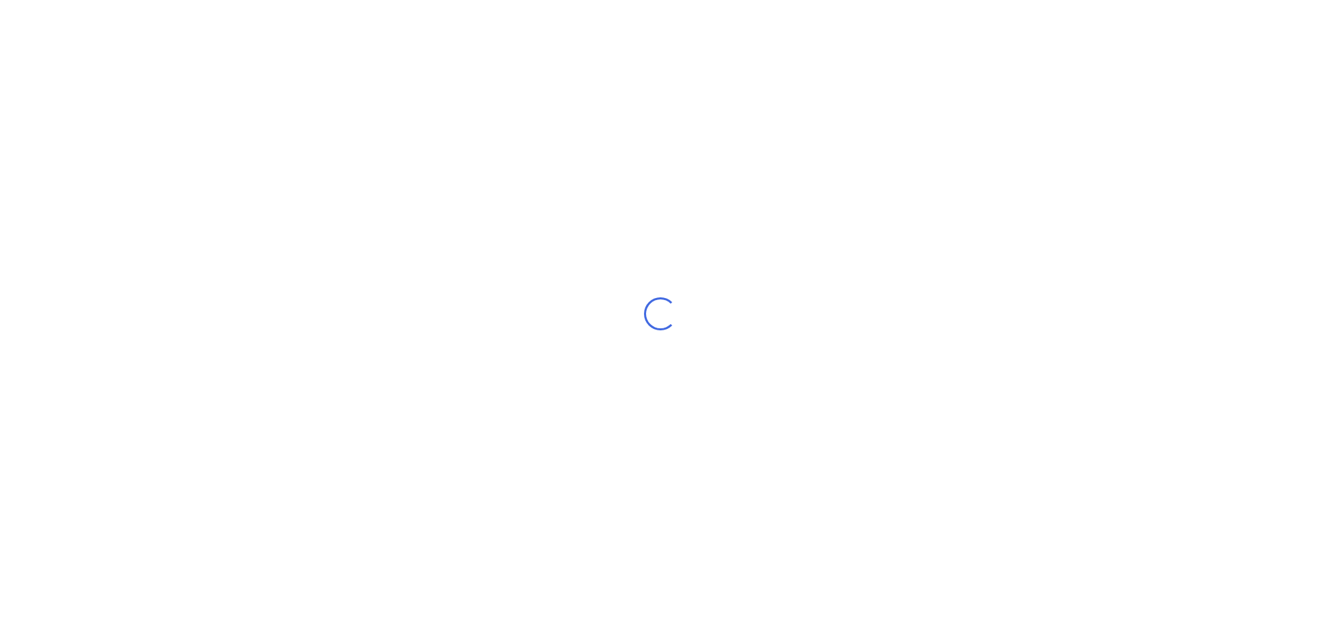
click at [612, 184] on div "Loading..." at bounding box center [660, 313] width 1321 height 627
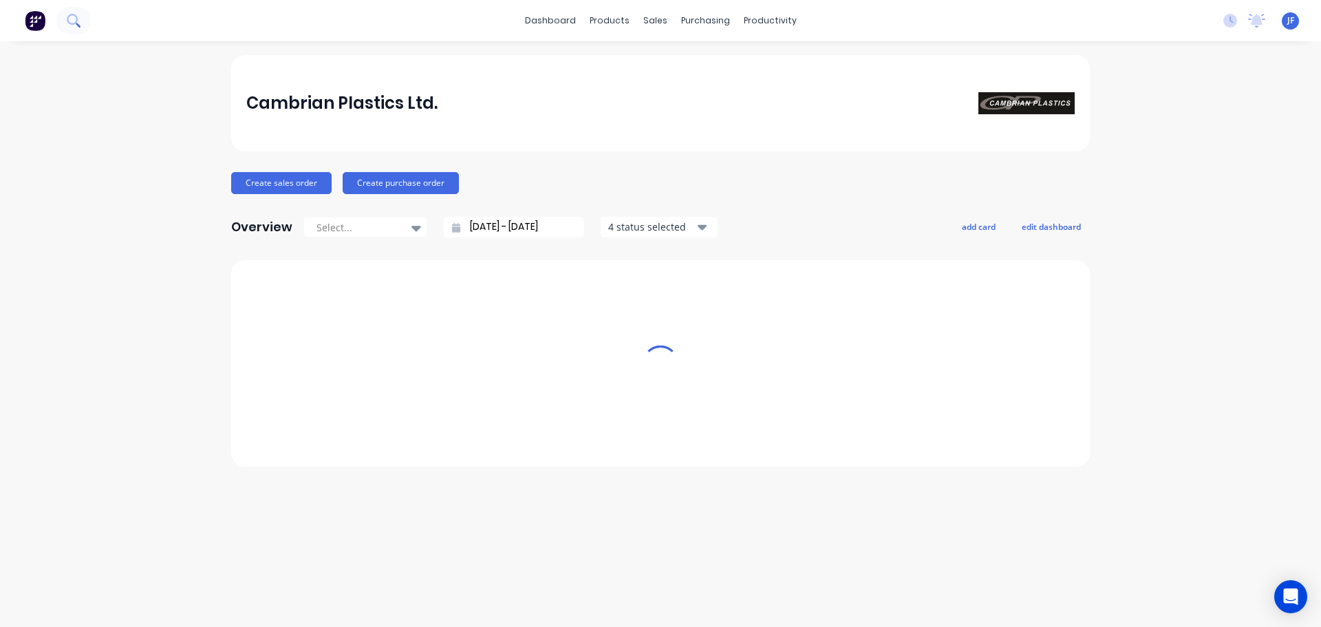
click at [83, 27] on button at bounding box center [73, 21] width 34 height 28
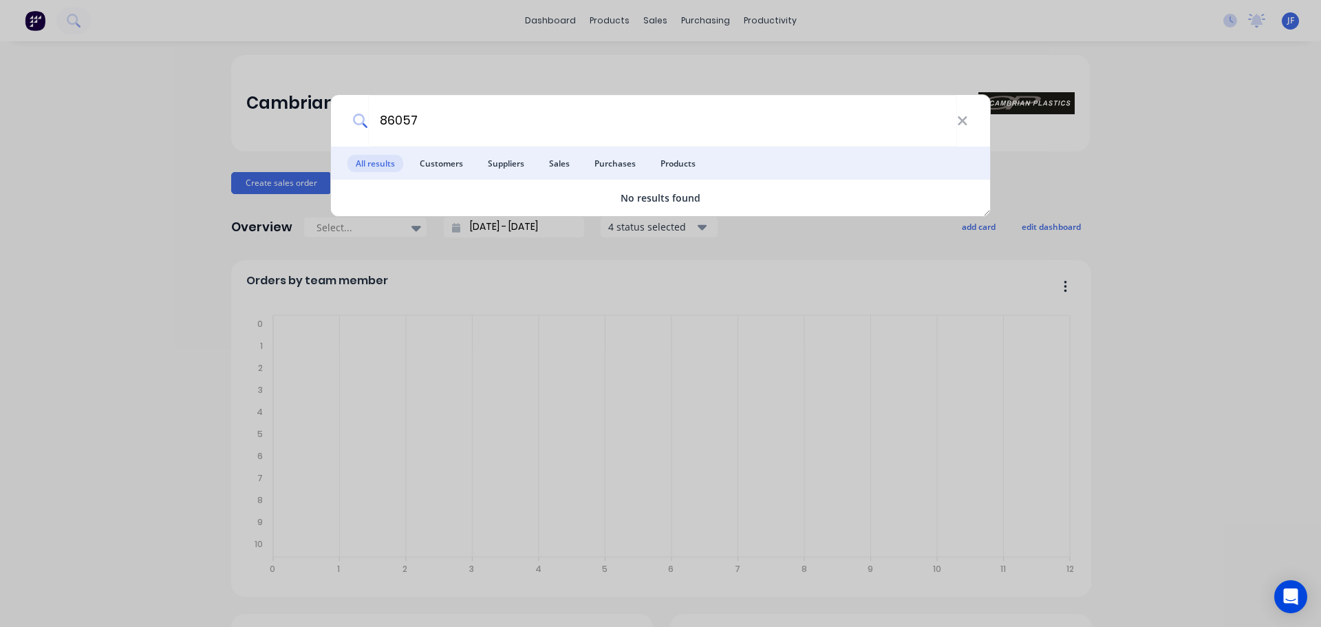
type input "86057"
click at [737, 88] on div "86057 All results Customers Suppliers Sales Purchases Products No results found" at bounding box center [660, 313] width 1321 height 627
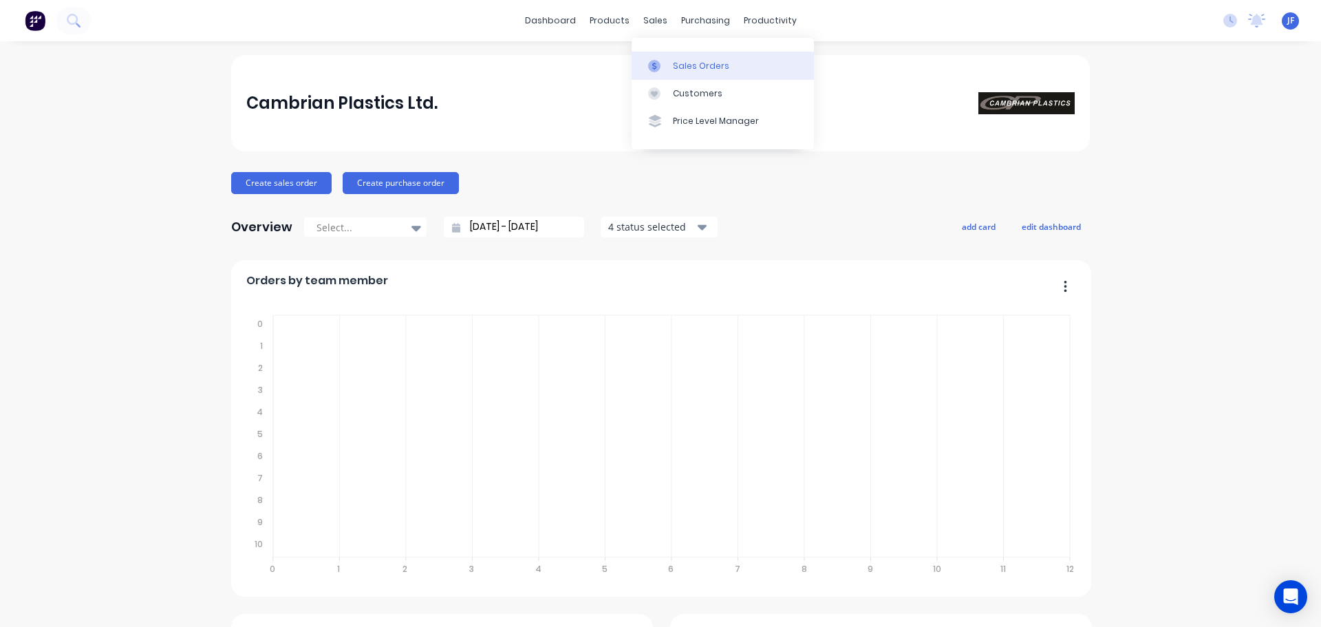
click at [693, 65] on div "Sales Orders" at bounding box center [701, 66] width 56 height 12
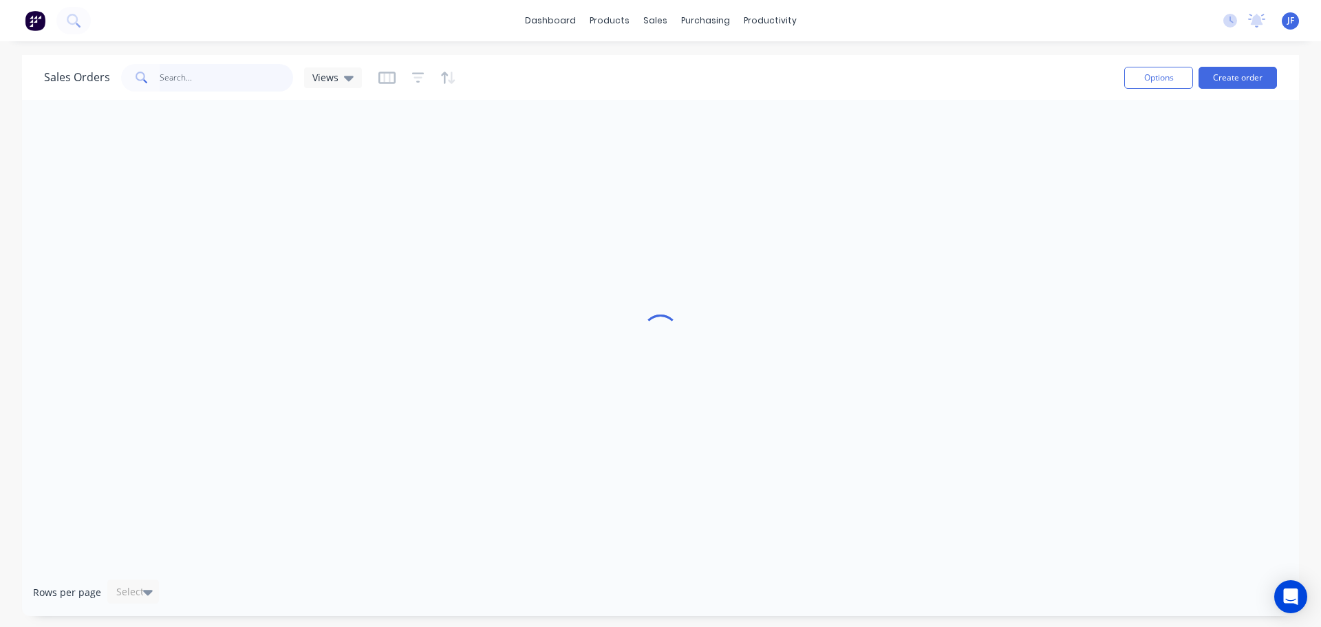
click at [227, 83] on input "text" at bounding box center [227, 78] width 134 height 28
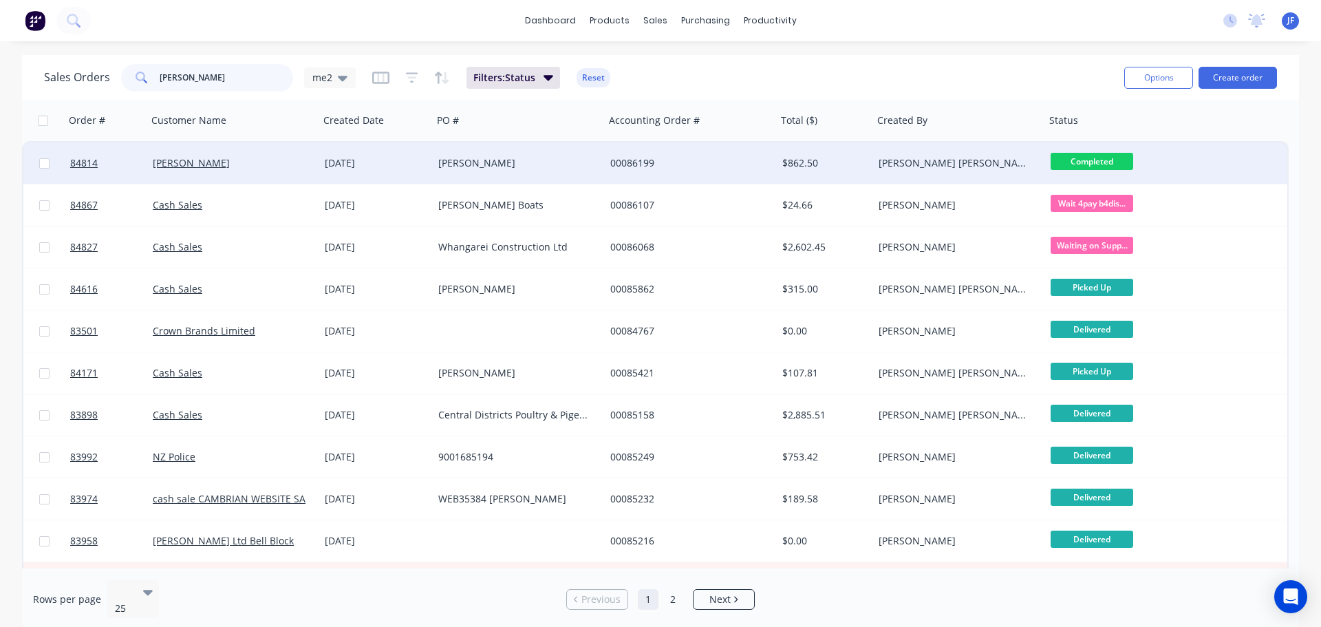
type input "[PERSON_NAME]"
click at [587, 158] on div "[PERSON_NAME]" at bounding box center [514, 163] width 153 height 14
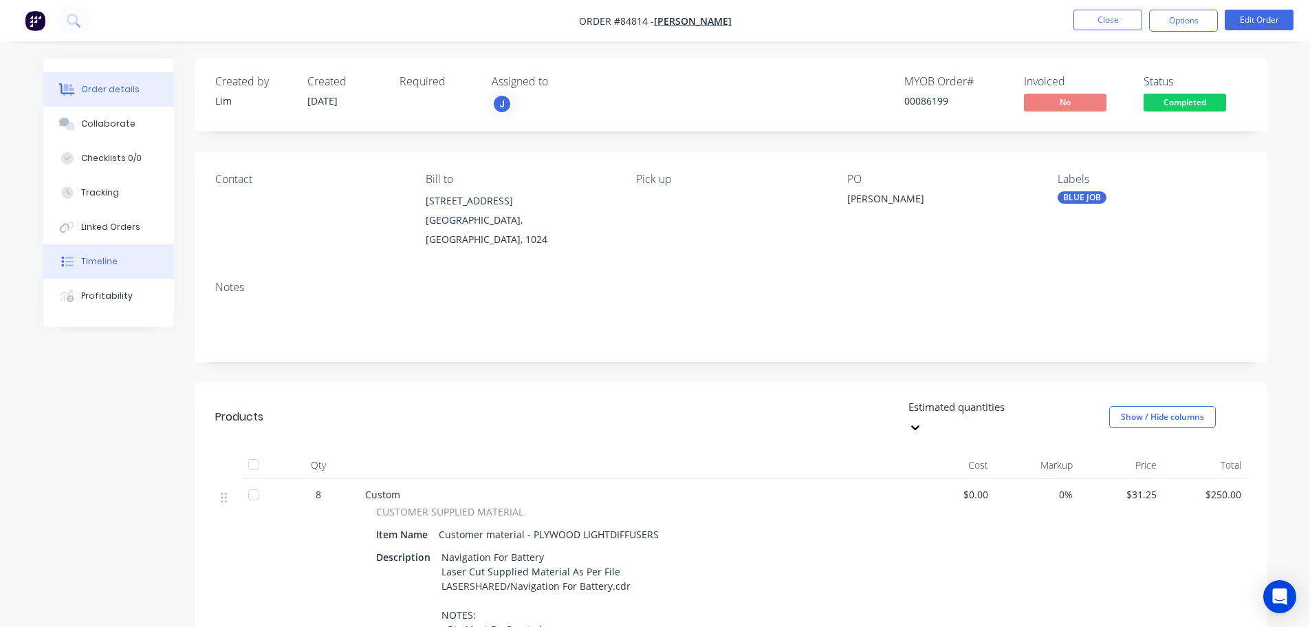
click at [87, 255] on button "Timeline" at bounding box center [108, 261] width 131 height 34
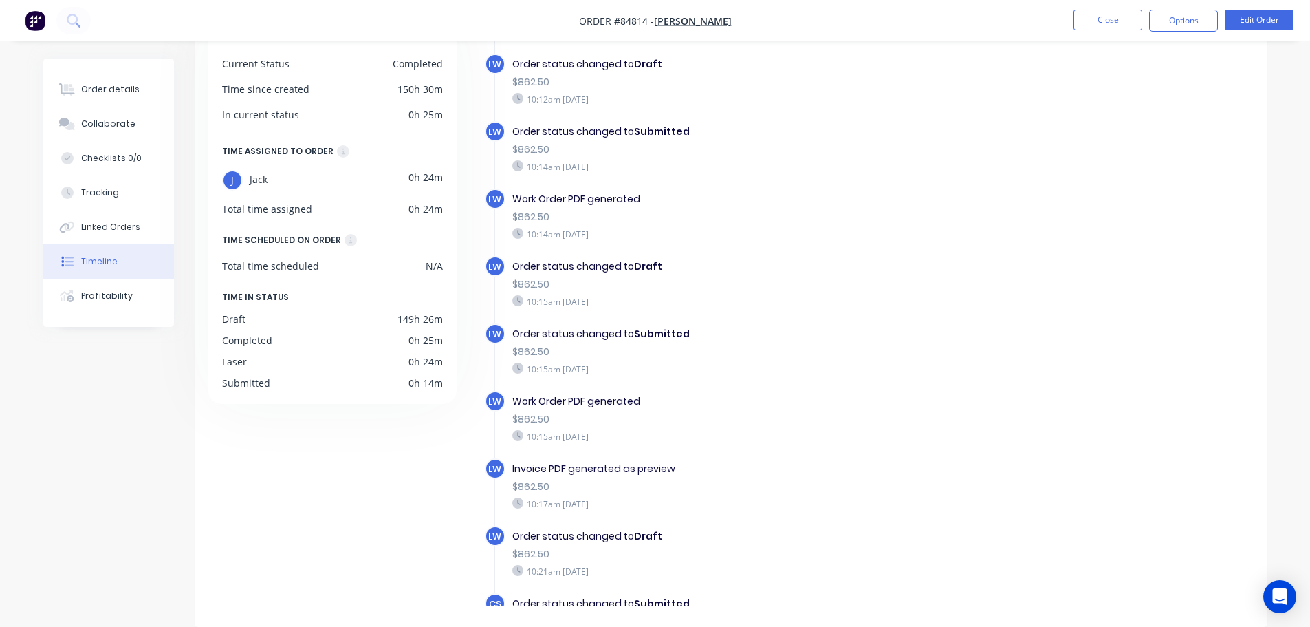
scroll to position [31, 0]
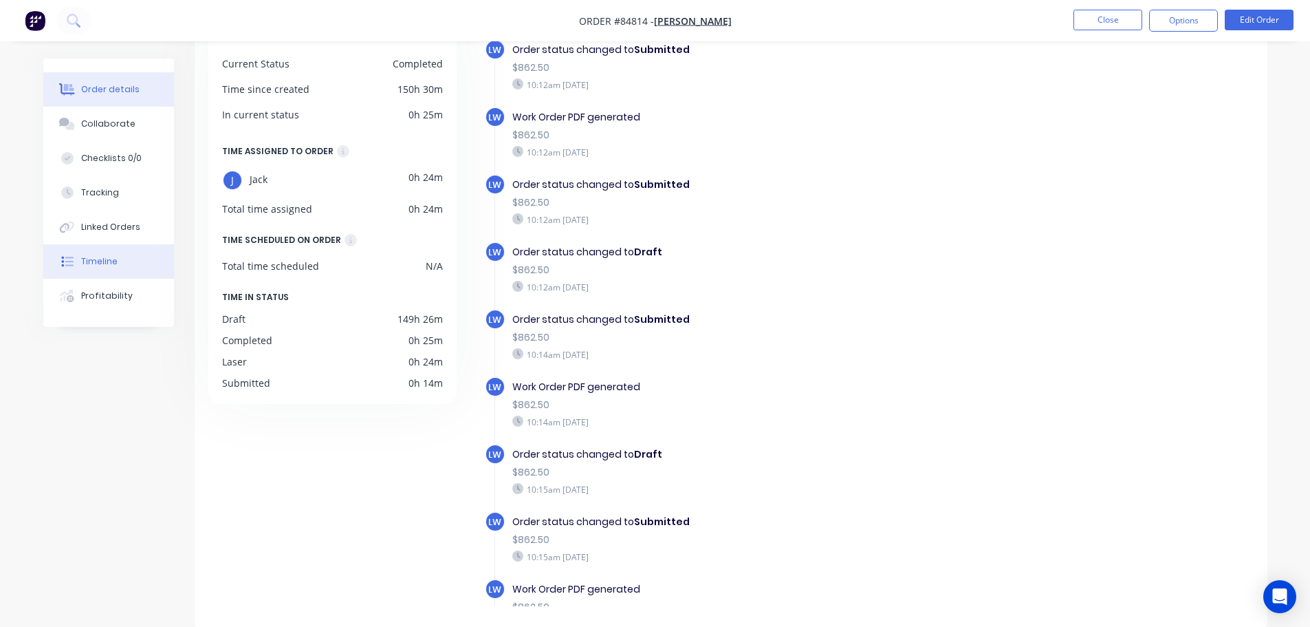
click at [118, 88] on div "Order details" at bounding box center [110, 89] width 58 height 12
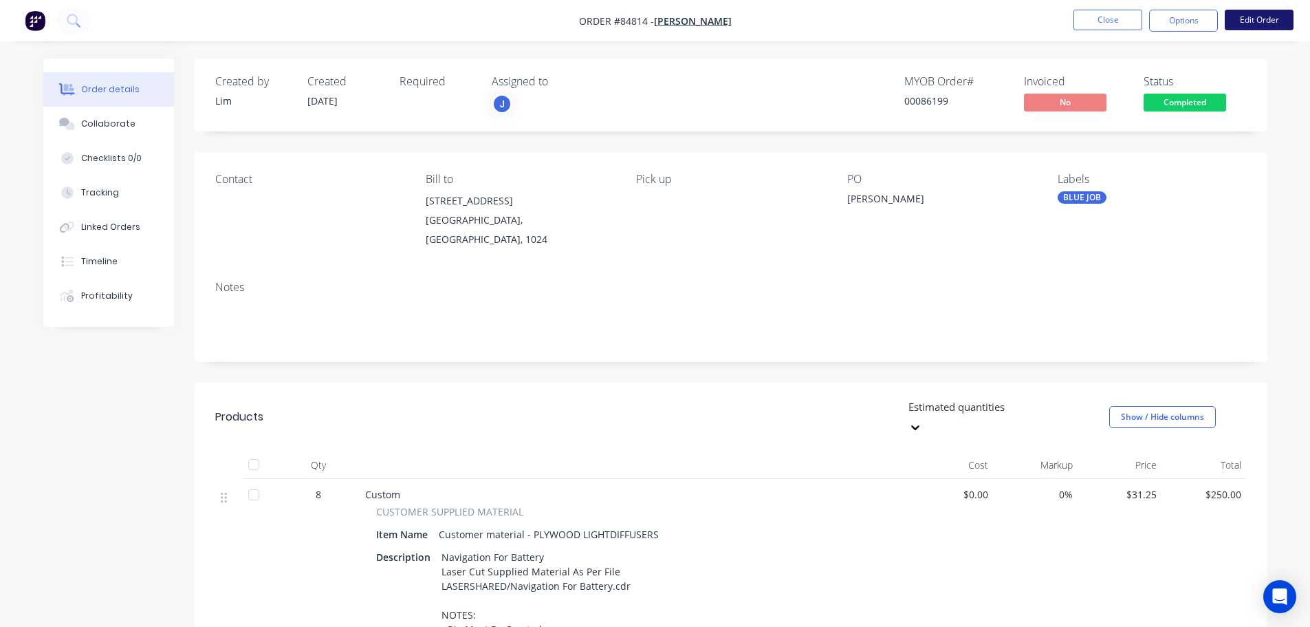
click at [1242, 23] on button "Edit Order" at bounding box center [1259, 20] width 69 height 21
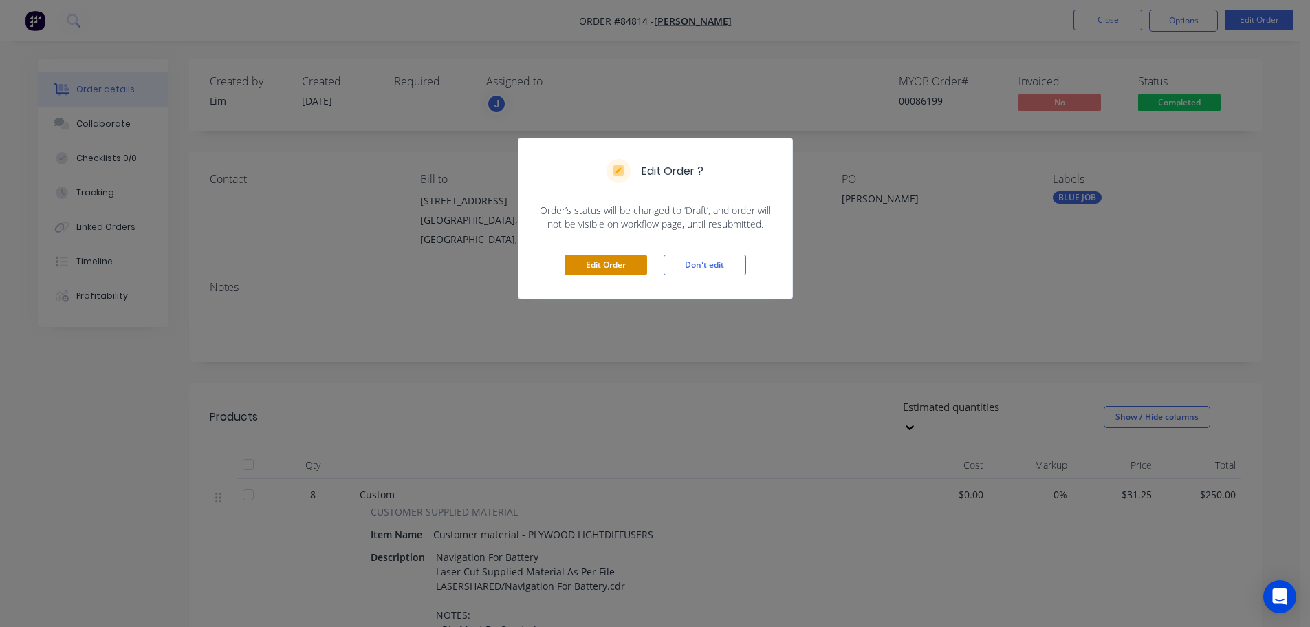
click at [609, 265] on button "Edit Order" at bounding box center [606, 265] width 83 height 21
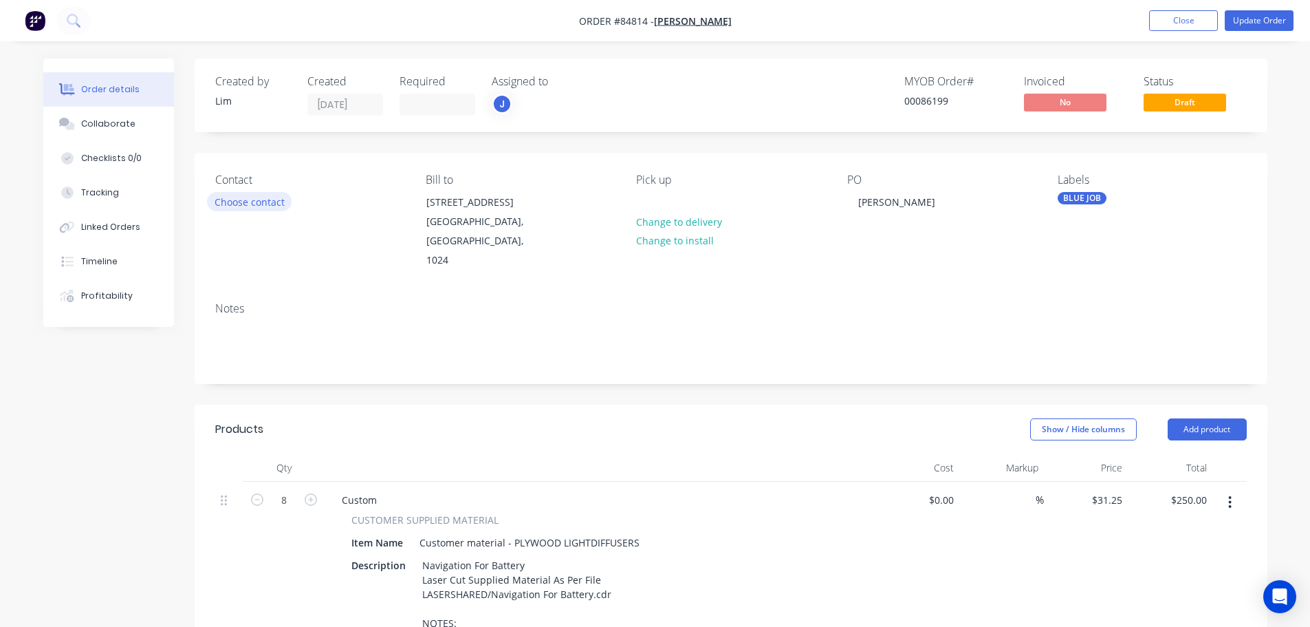
click at [267, 204] on button "Choose contact" at bounding box center [249, 201] width 85 height 19
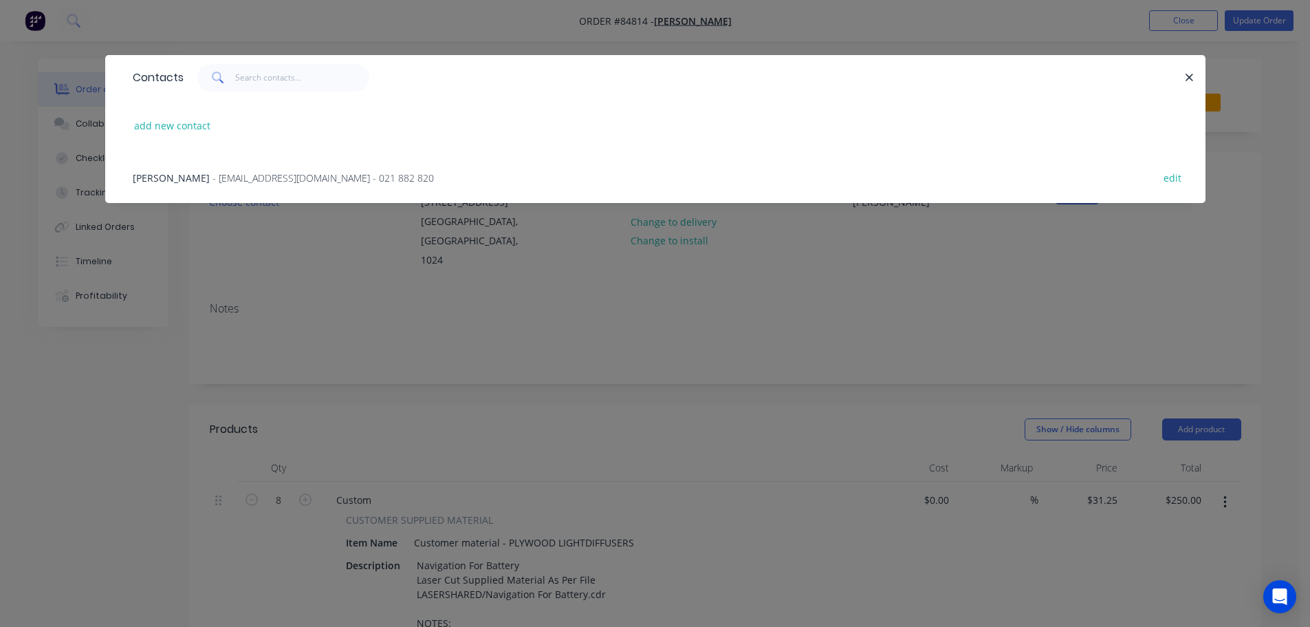
click at [191, 178] on span "[PERSON_NAME]" at bounding box center [171, 177] width 77 height 13
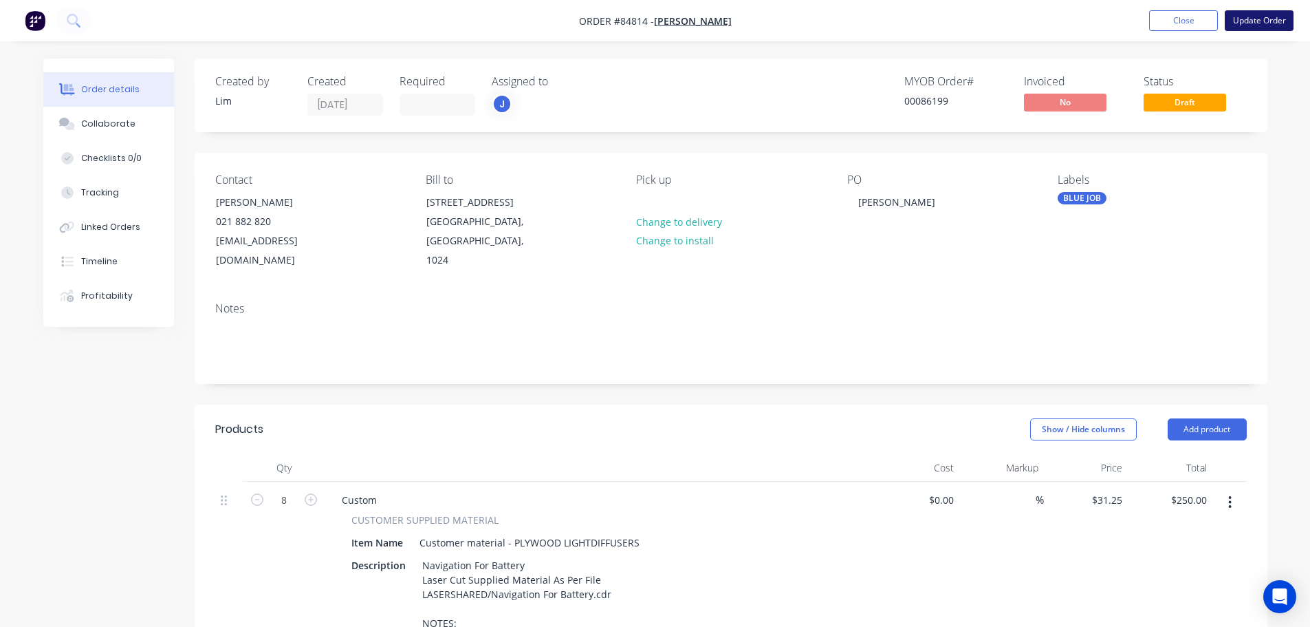
click at [1276, 18] on button "Update Order" at bounding box center [1259, 20] width 69 height 21
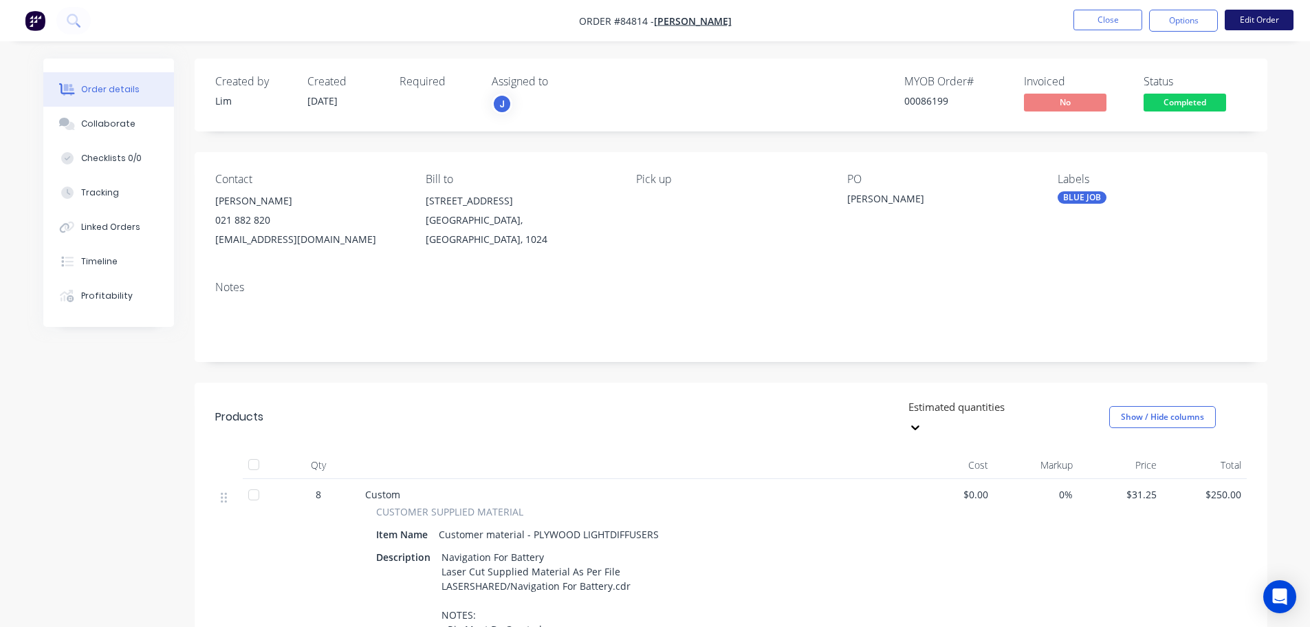
click at [1268, 17] on button "Edit Order" at bounding box center [1259, 20] width 69 height 21
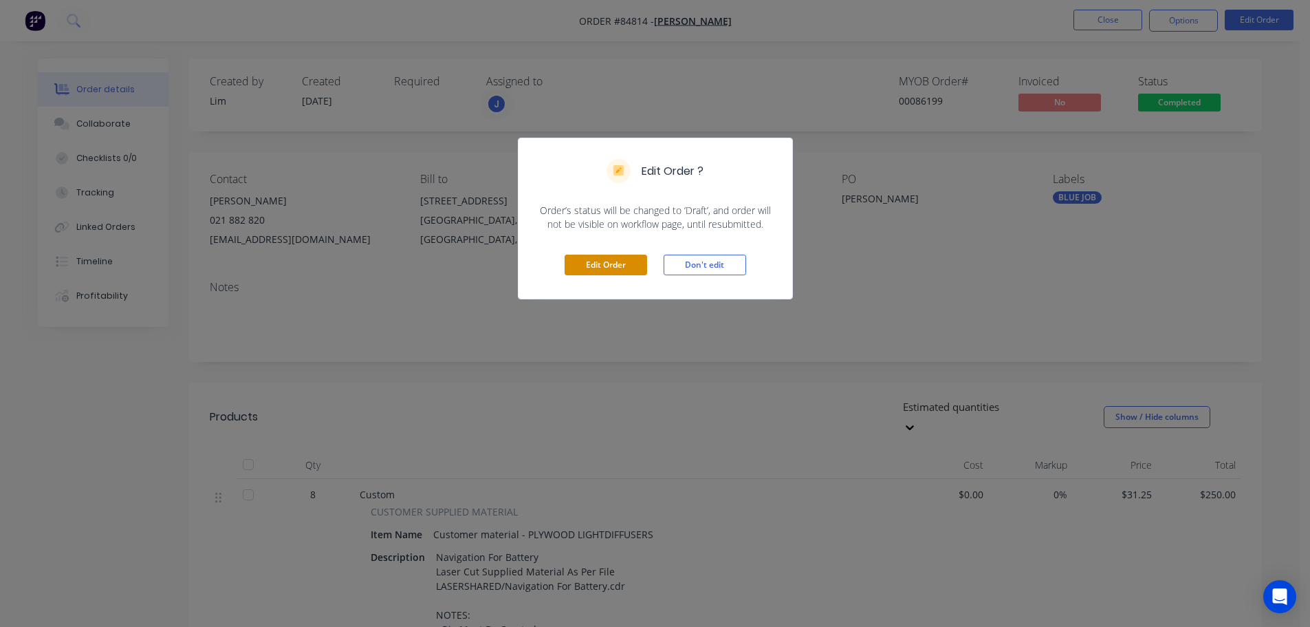
click at [583, 264] on button "Edit Order" at bounding box center [606, 265] width 83 height 21
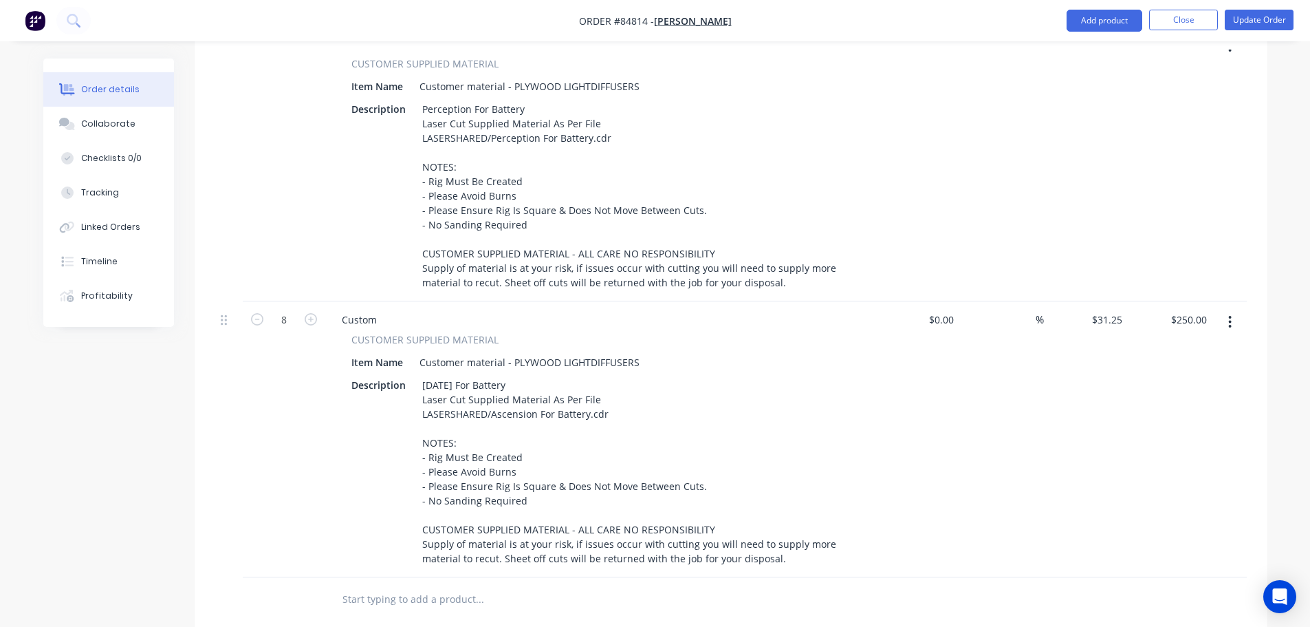
scroll to position [826, 0]
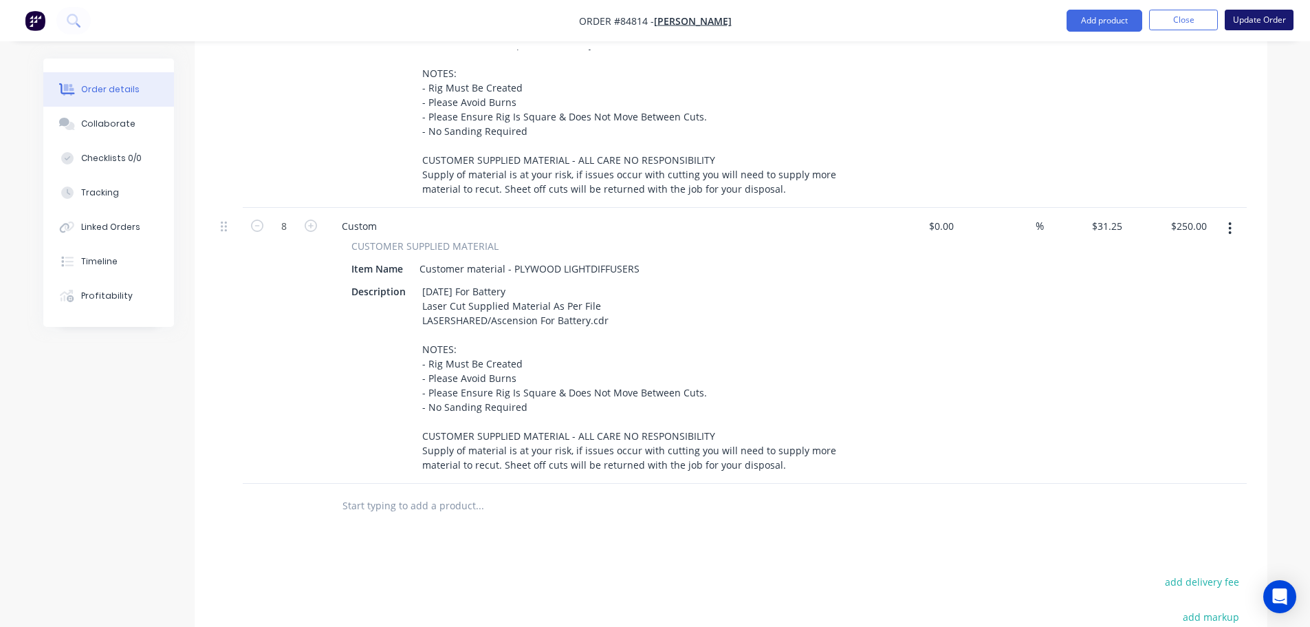
click at [1265, 20] on button "Update Order" at bounding box center [1259, 20] width 69 height 21
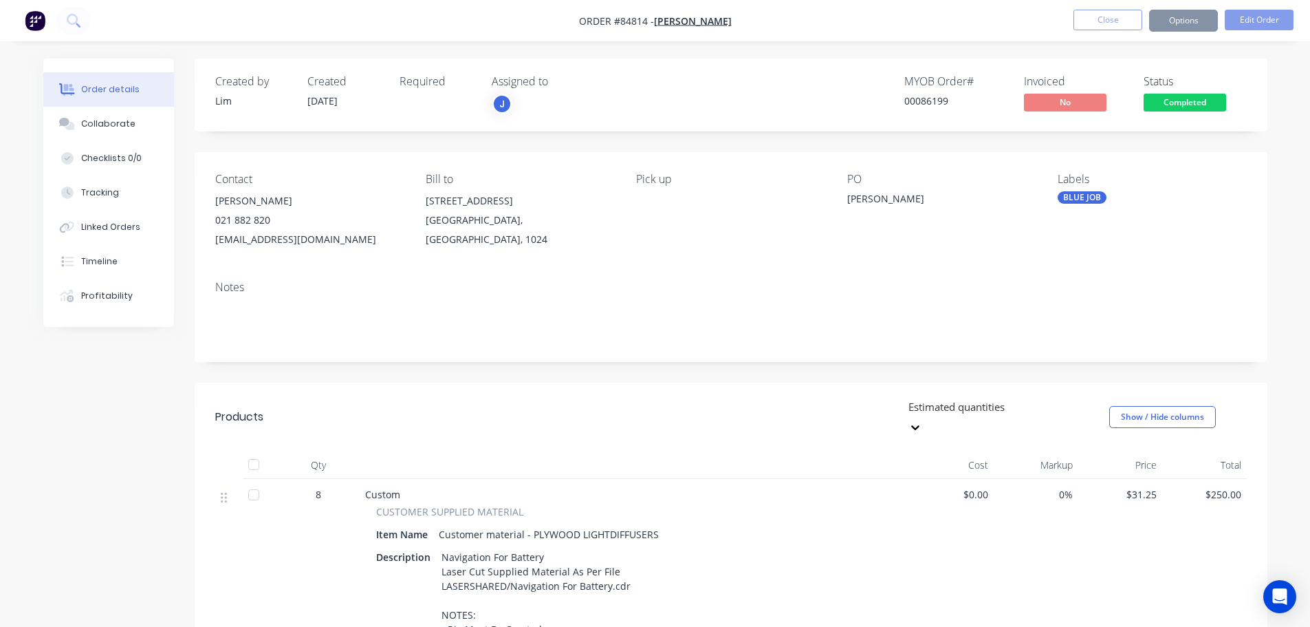
click at [1204, 69] on div "Created by [PERSON_NAME] Created [DATE] Required Assigned to J MYOB Order # 000…" at bounding box center [731, 94] width 1073 height 73
click at [476, 213] on div "[GEOGRAPHIC_DATA], [GEOGRAPHIC_DATA], 1024" at bounding box center [520, 230] width 188 height 39
click at [473, 155] on div "Contact [PERSON_NAME] [PHONE_NUMBER] [EMAIL_ADDRESS][DOMAIN_NAME] Bill to [STRE…" at bounding box center [731, 211] width 1073 height 118
drag, startPoint x: 396, startPoint y: 189, endPoint x: 449, endPoint y: 185, distance: 52.4
click at [449, 185] on div "Contact [PERSON_NAME] [PHONE_NUMBER] [EMAIL_ADDRESS][DOMAIN_NAME] Bill to [STRE…" at bounding box center [731, 211] width 1073 height 118
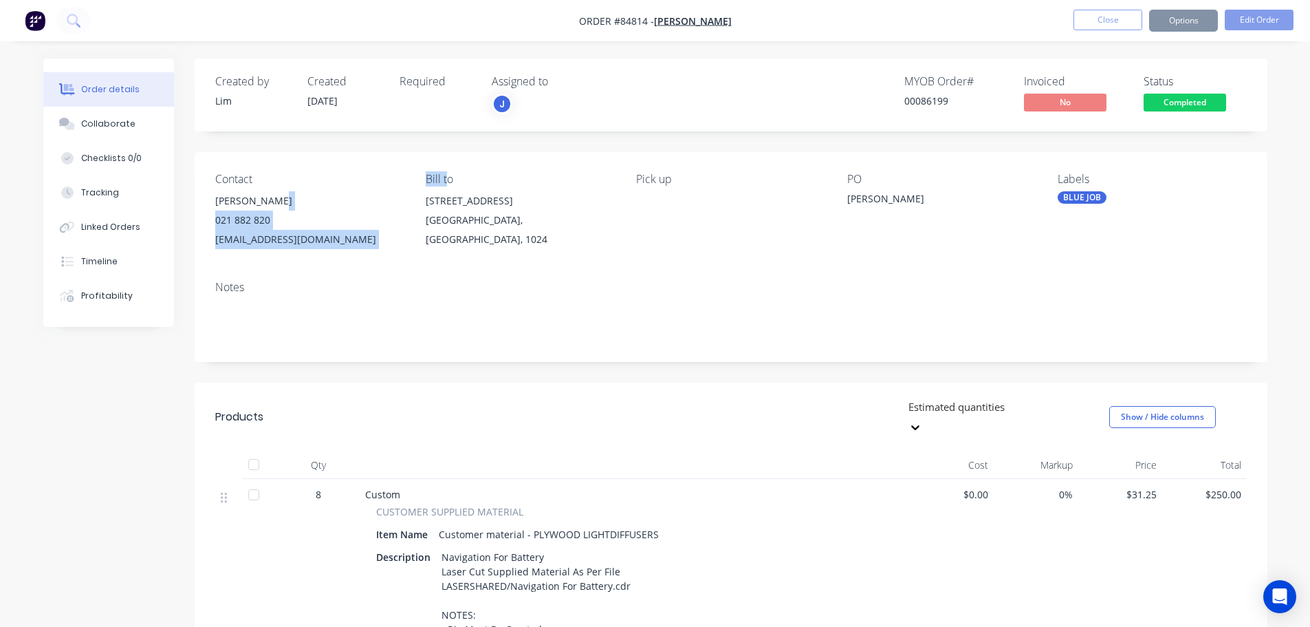
click at [449, 185] on div "Bill to" at bounding box center [520, 179] width 188 height 13
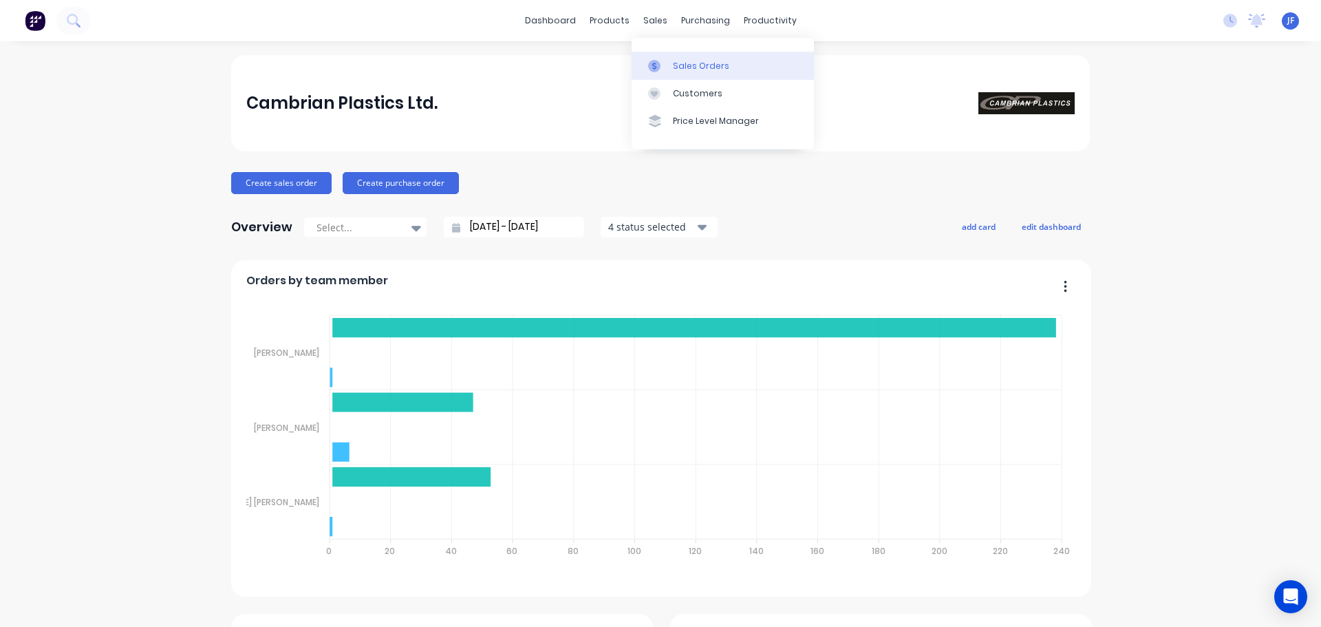
click at [673, 56] on link "Sales Orders" at bounding box center [723, 66] width 182 height 28
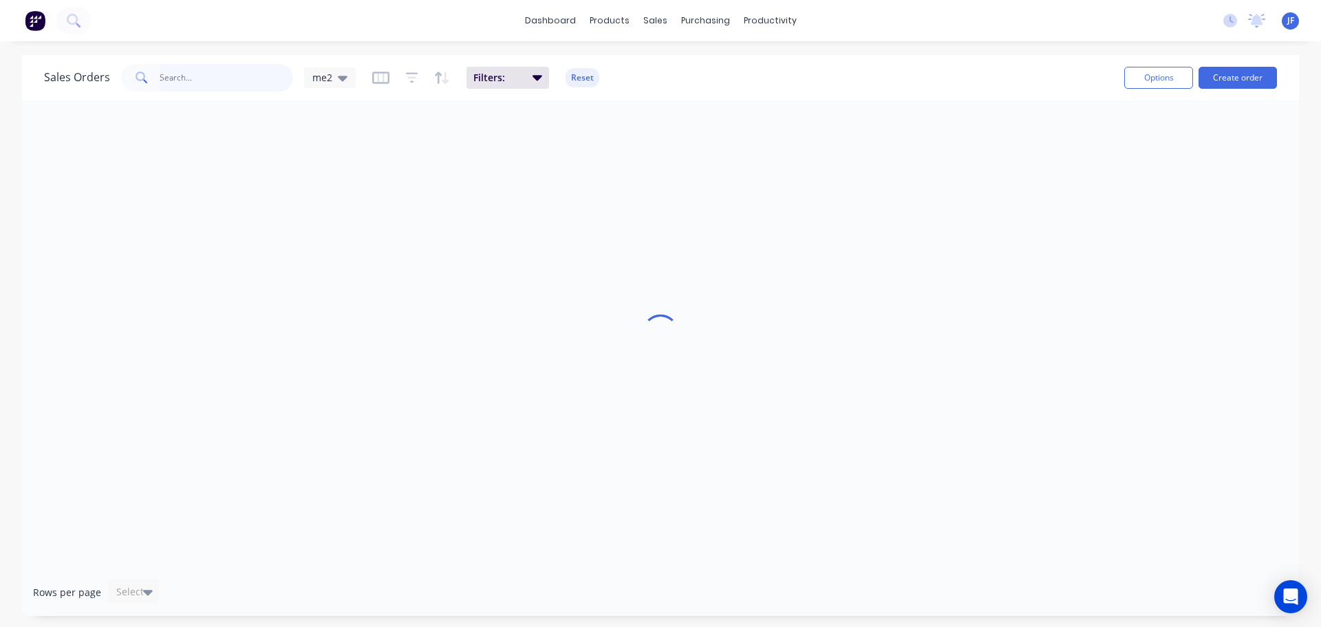
click at [182, 77] on input "text" at bounding box center [227, 78] width 134 height 28
type input "8"
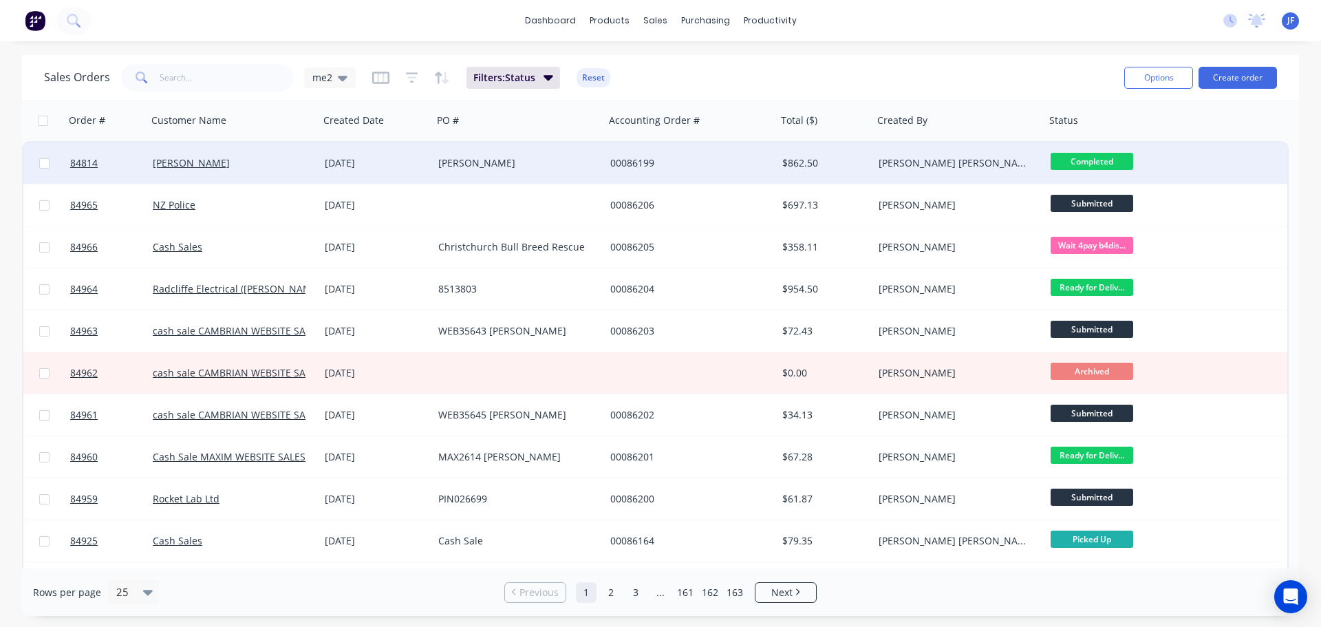
click at [358, 158] on div "[DATE]" at bounding box center [376, 163] width 103 height 14
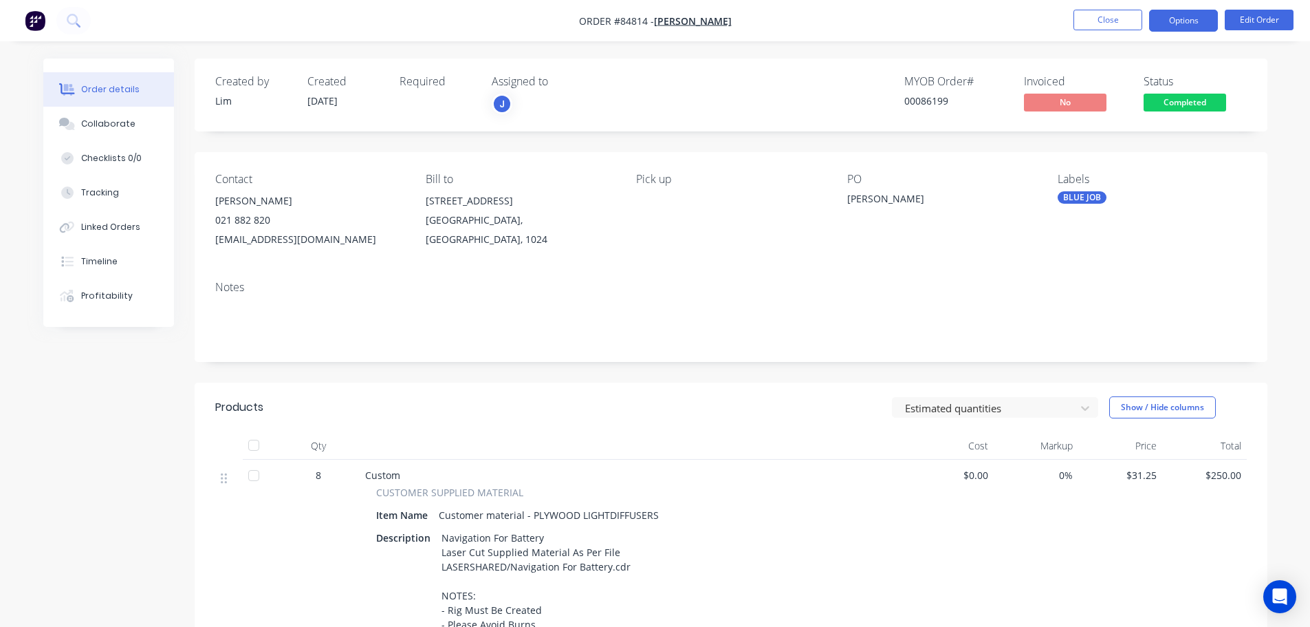
click at [1211, 21] on button "Options" at bounding box center [1184, 21] width 69 height 22
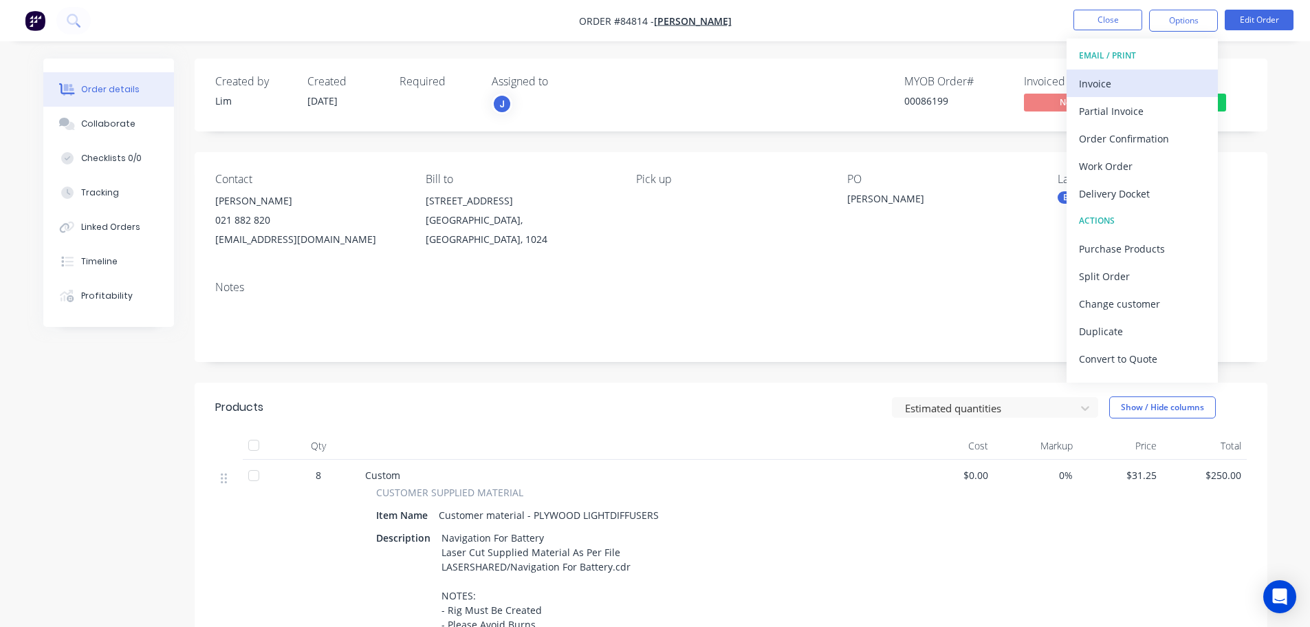
click at [1145, 84] on div "Invoice" at bounding box center [1142, 84] width 127 height 20
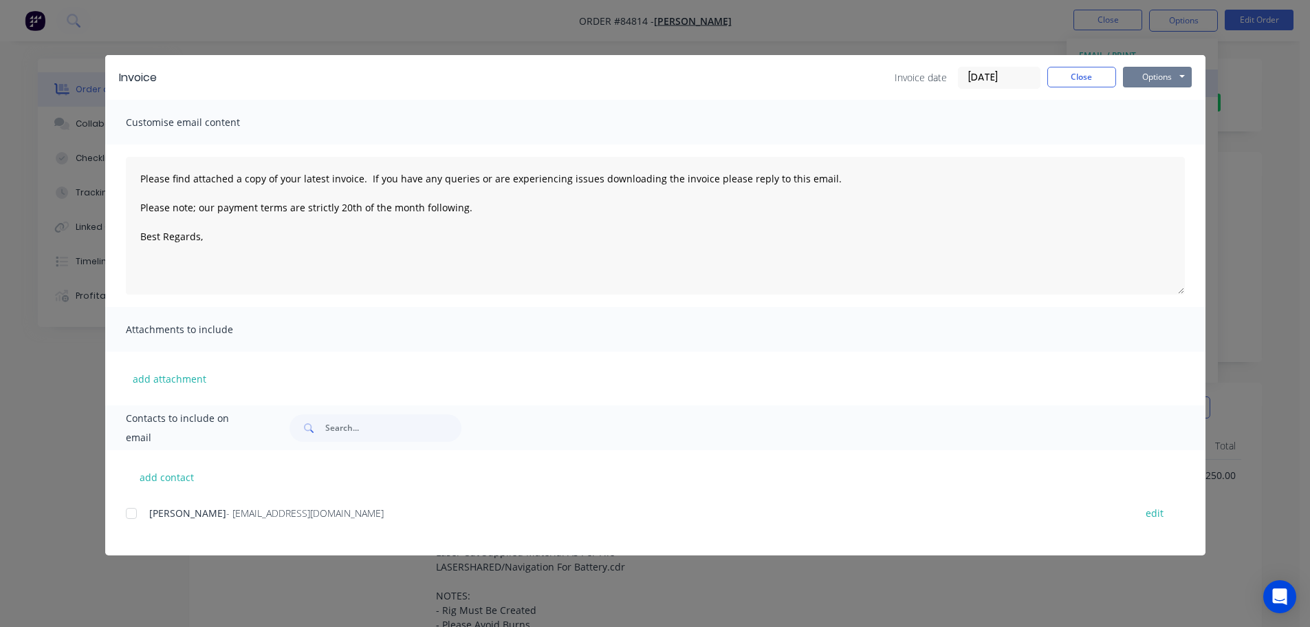
click at [1161, 80] on button "Options" at bounding box center [1157, 77] width 69 height 21
click at [1161, 120] on button "Print" at bounding box center [1167, 124] width 88 height 23
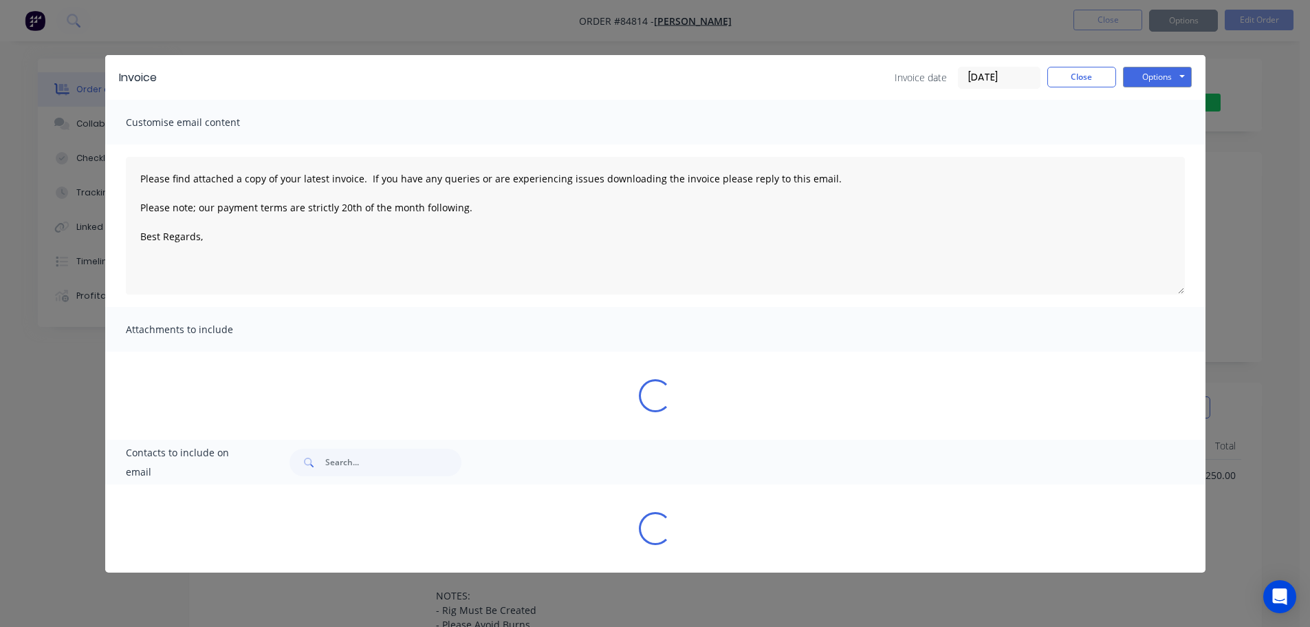
type textarea "Please find attached a copy of your latest invoice. If you have any queries or …"
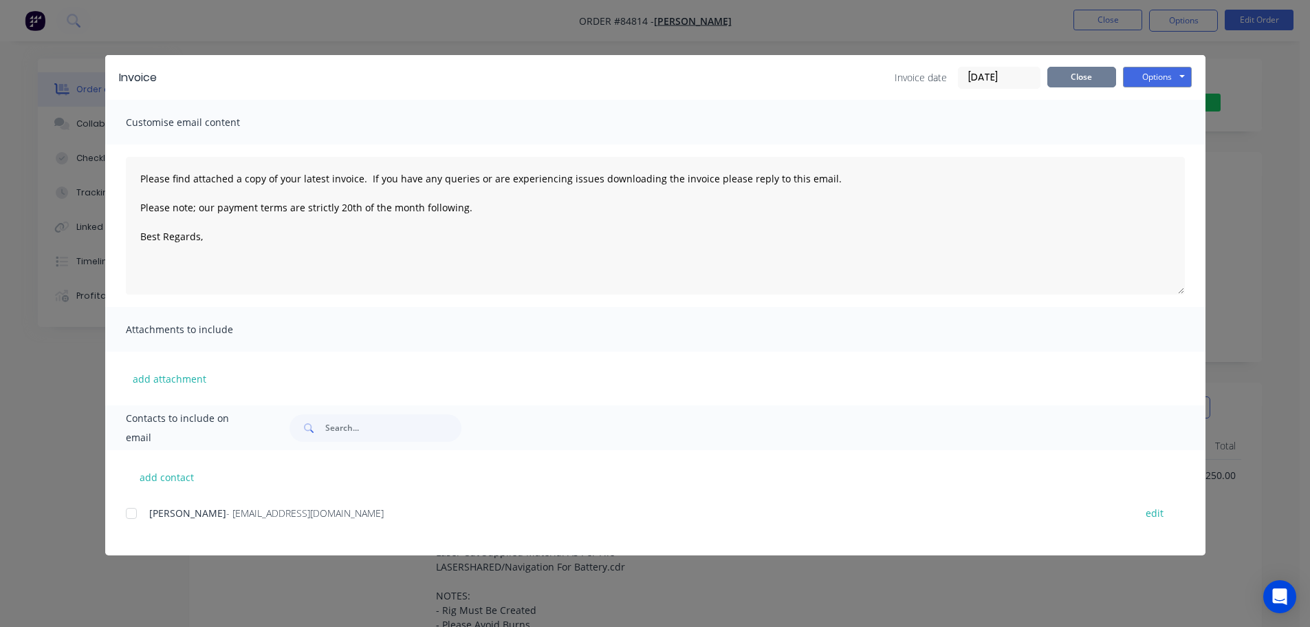
click at [1085, 81] on button "Close" at bounding box center [1082, 77] width 69 height 21
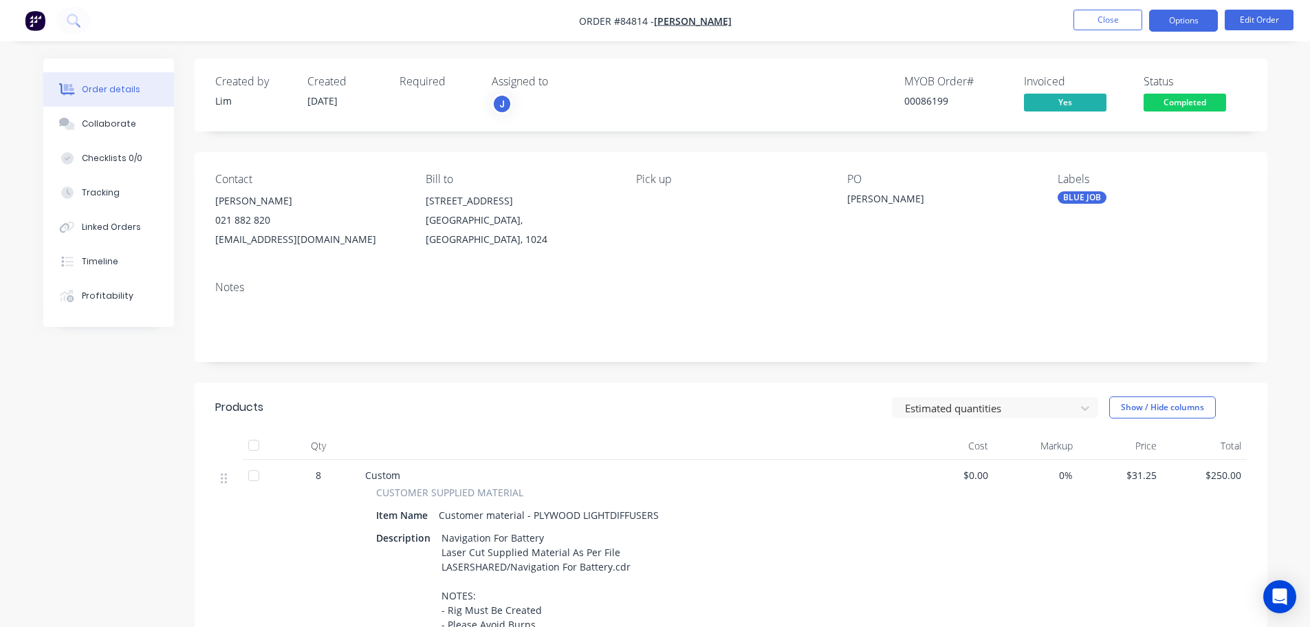
click at [1178, 24] on button "Options" at bounding box center [1184, 21] width 69 height 22
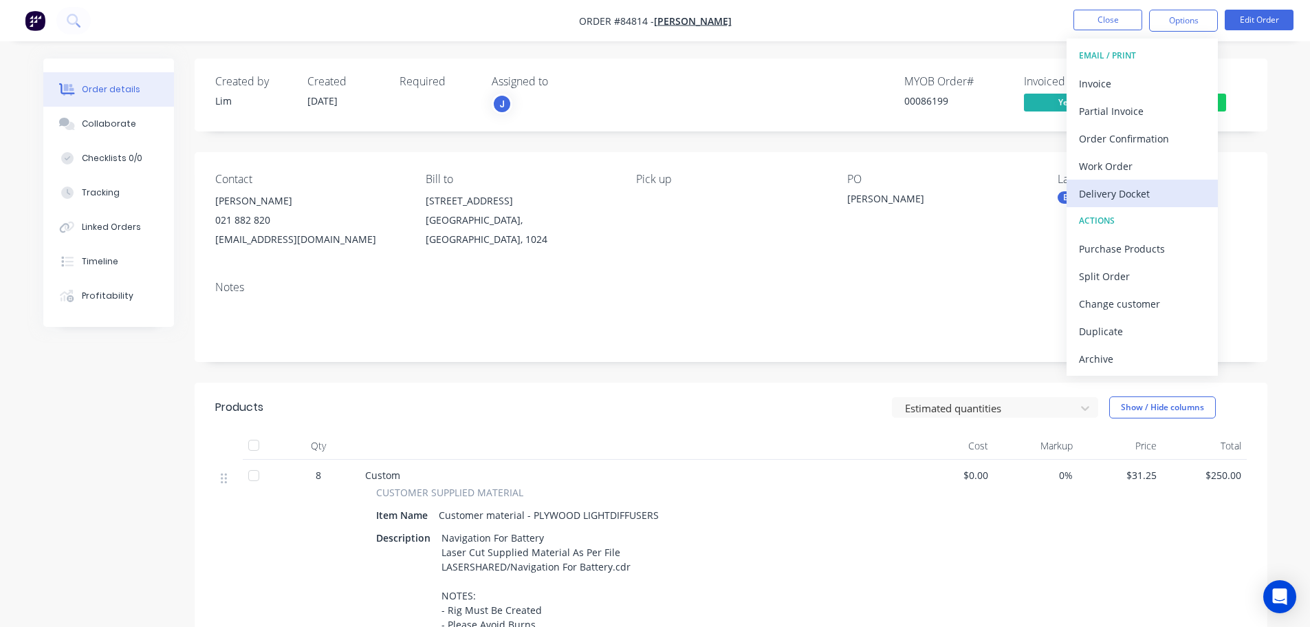
click at [1144, 190] on div "Delivery Docket" at bounding box center [1142, 194] width 127 height 20
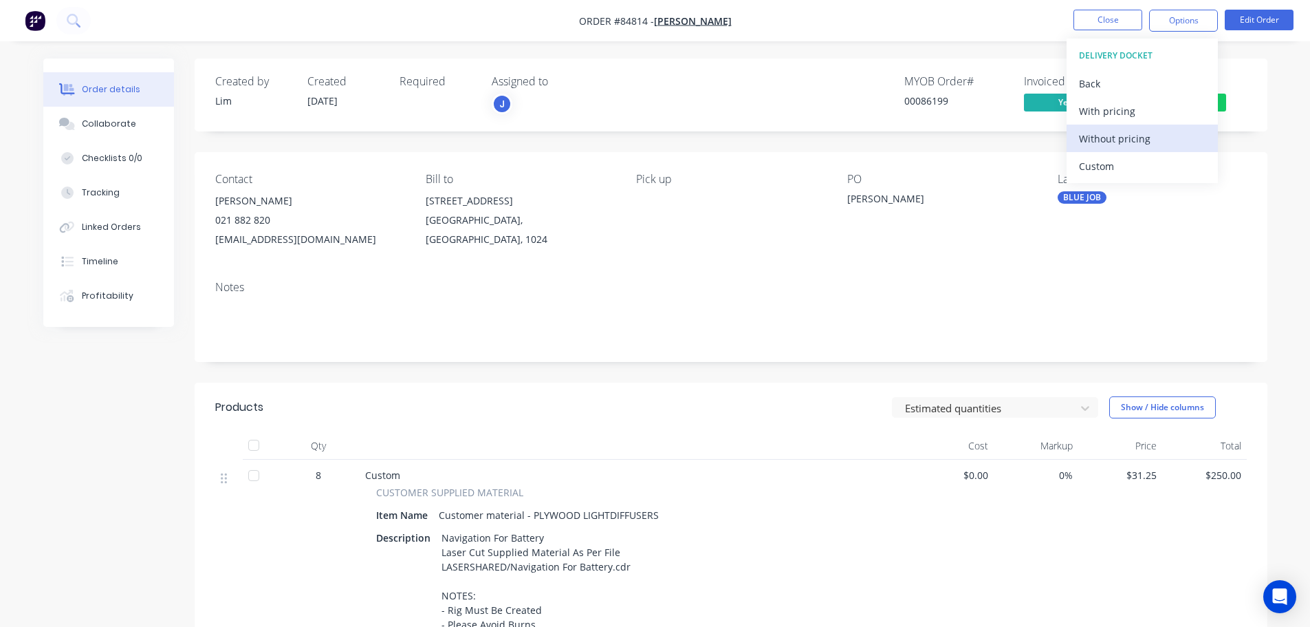
click at [1156, 144] on div "Without pricing" at bounding box center [1142, 139] width 127 height 20
click at [1222, 104] on span "Completed" at bounding box center [1185, 102] width 83 height 17
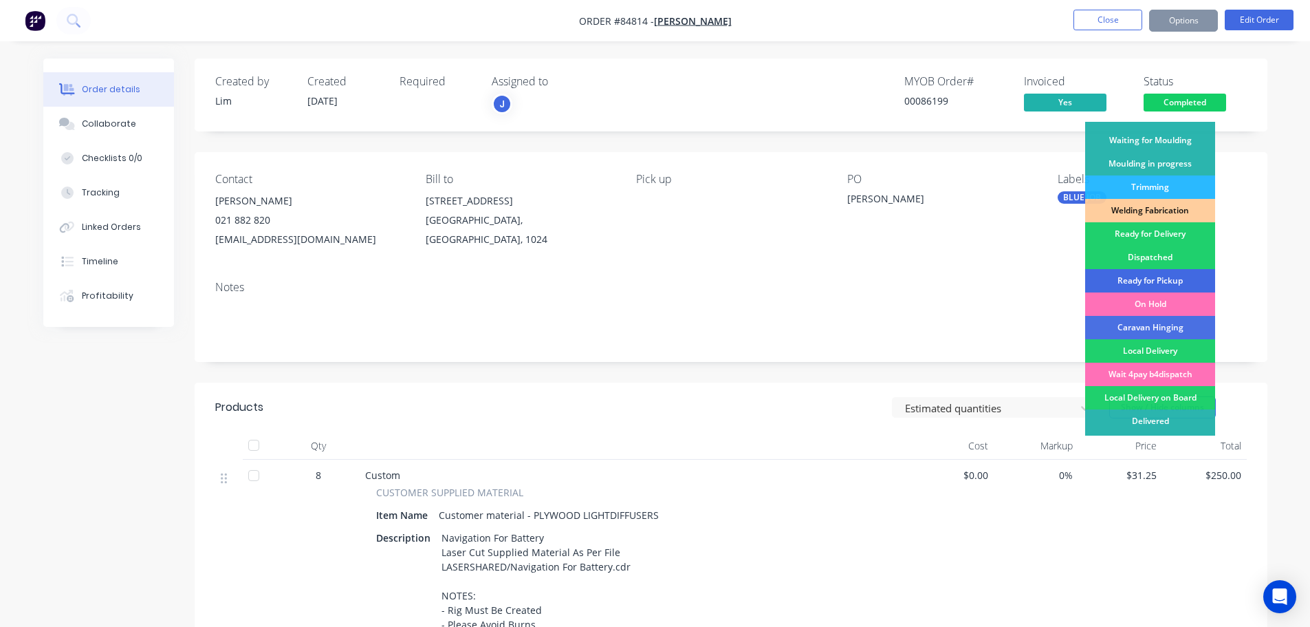
scroll to position [271, 0]
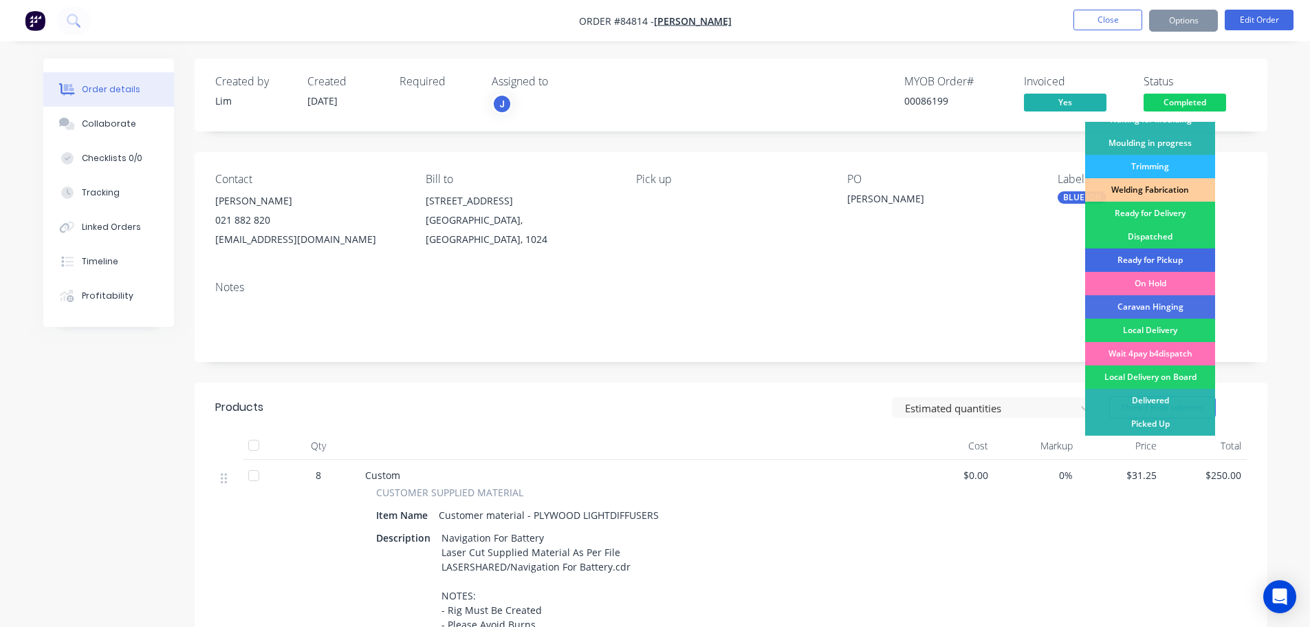
click at [1172, 261] on div "Ready for Pickup" at bounding box center [1151, 259] width 130 height 23
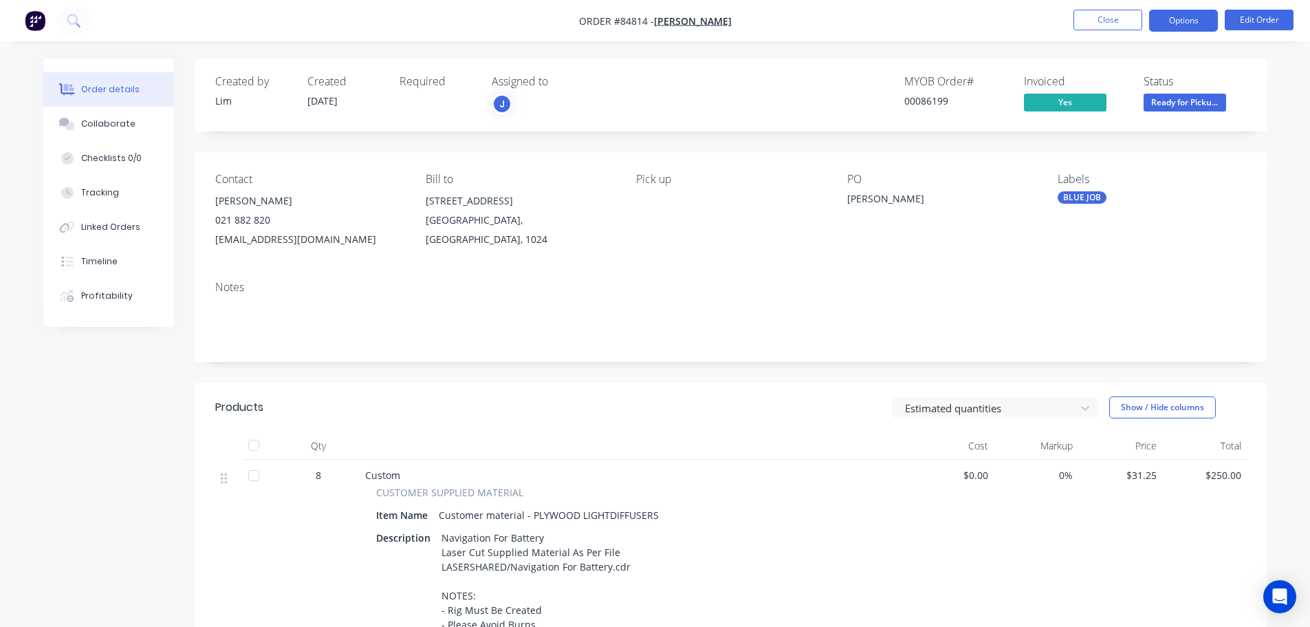
click at [1209, 28] on button "Options" at bounding box center [1184, 21] width 69 height 22
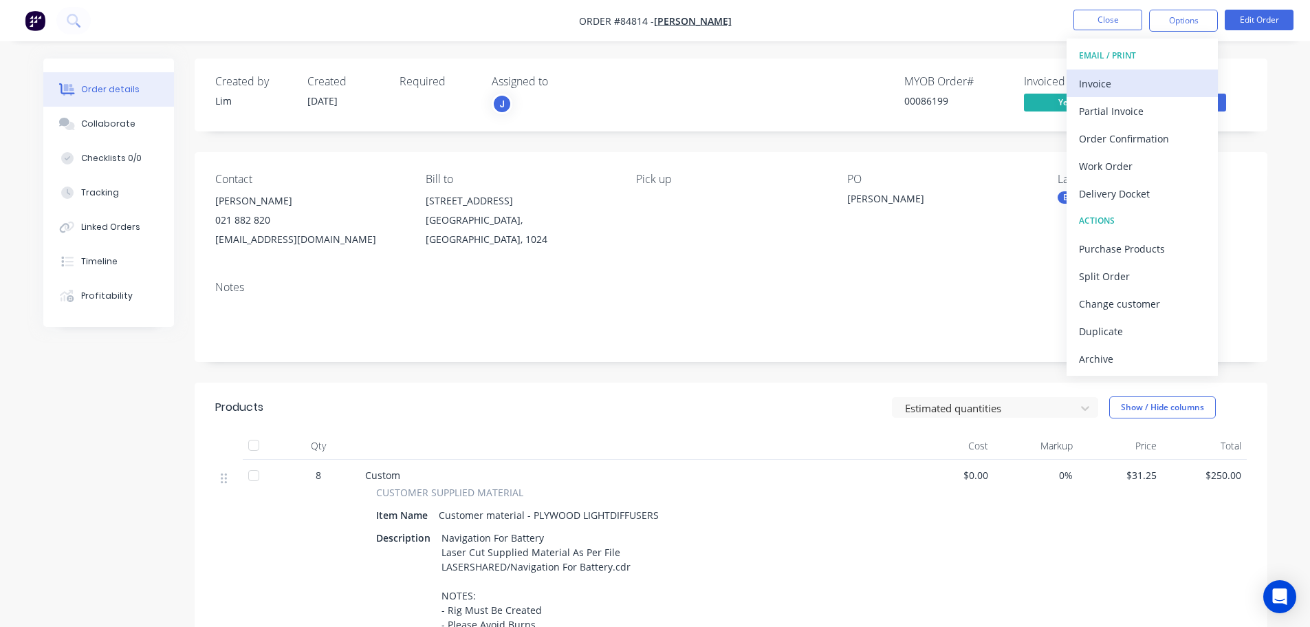
click at [1158, 96] on button "Invoice" at bounding box center [1142, 83] width 151 height 28
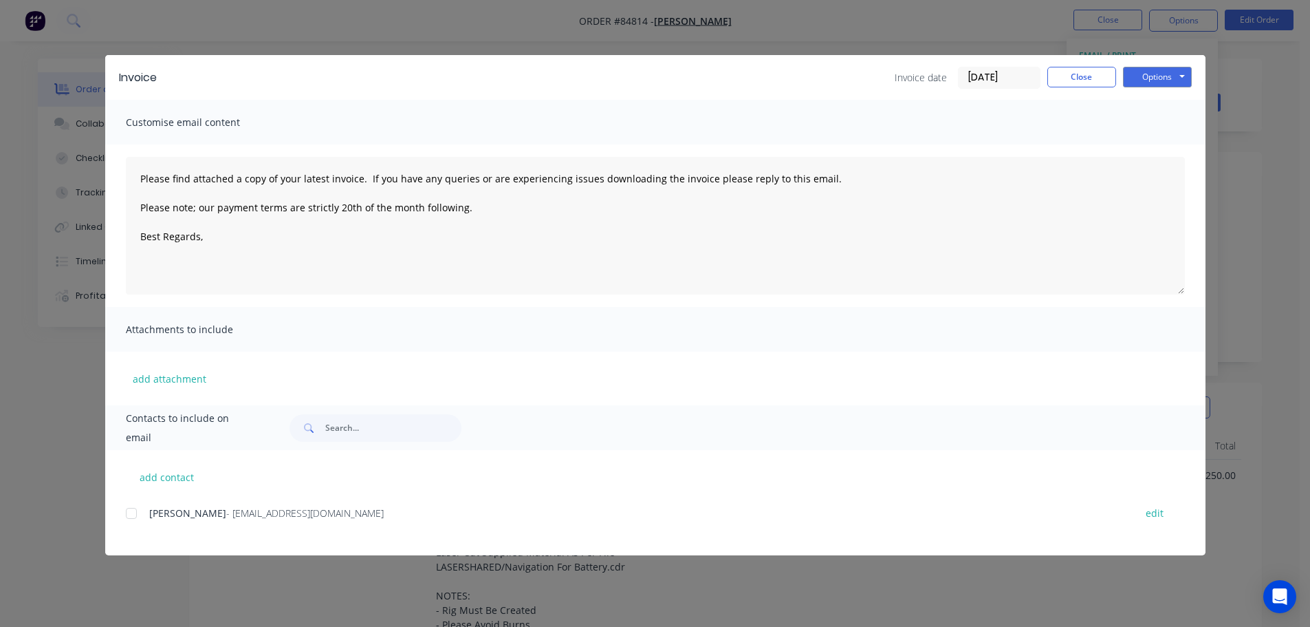
click at [127, 515] on div at bounding box center [132, 513] width 28 height 28
drag, startPoint x: 1141, startPoint y: 71, endPoint x: 1142, endPoint y: 83, distance: 12.4
click at [1141, 72] on button "Options" at bounding box center [1157, 77] width 69 height 21
click at [1152, 142] on button "Email" at bounding box center [1167, 147] width 88 height 23
type textarea "Please find attached a copy of your latest invoice. If you have any queries or …"
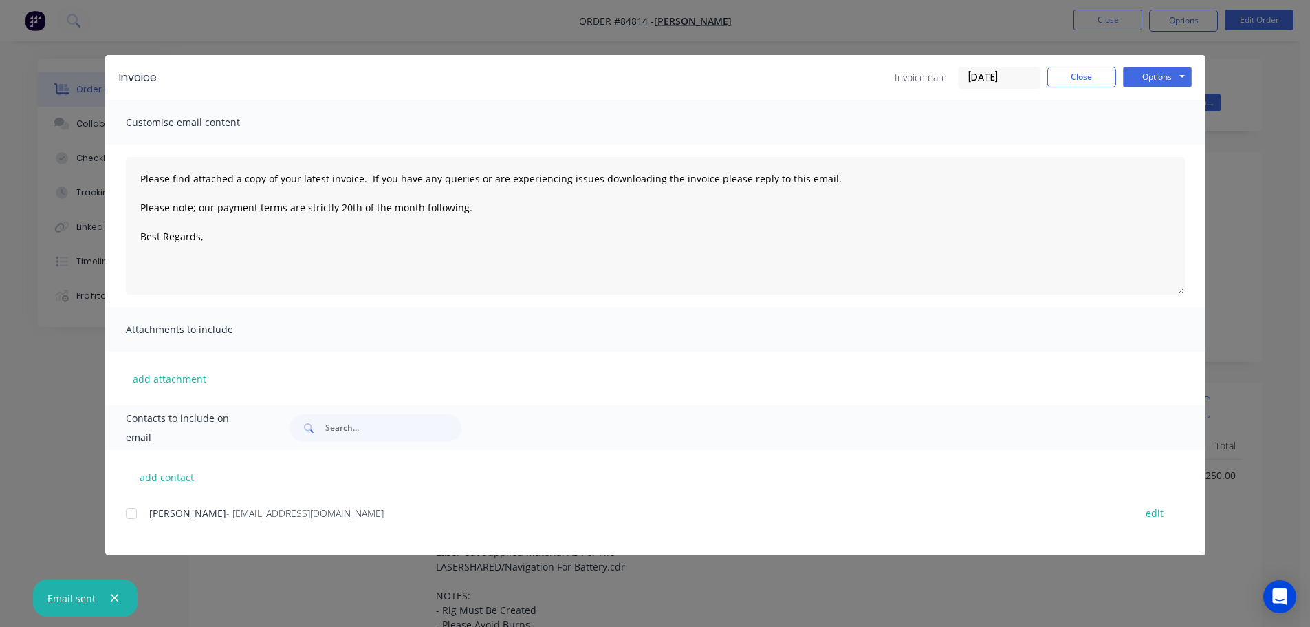
click at [28, 38] on div "Invoice Invoice date [DATE] Close Options Preview Print Email Customise email c…" at bounding box center [655, 313] width 1310 height 627
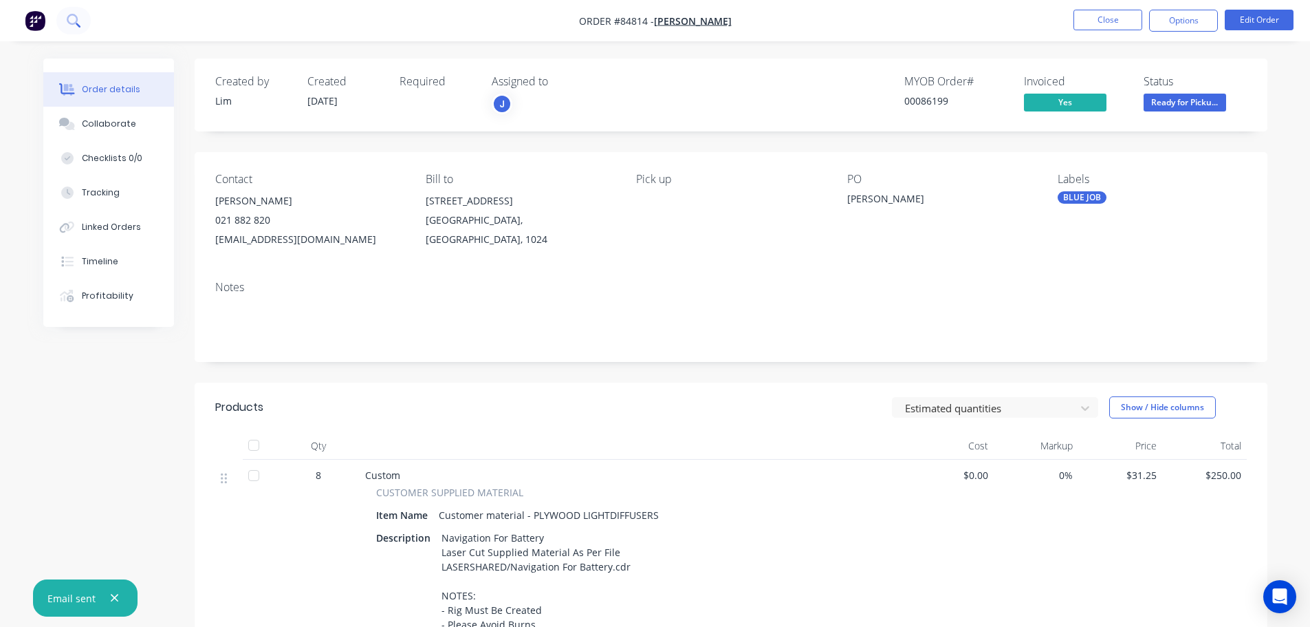
click at [65, 25] on button at bounding box center [73, 21] width 34 height 28
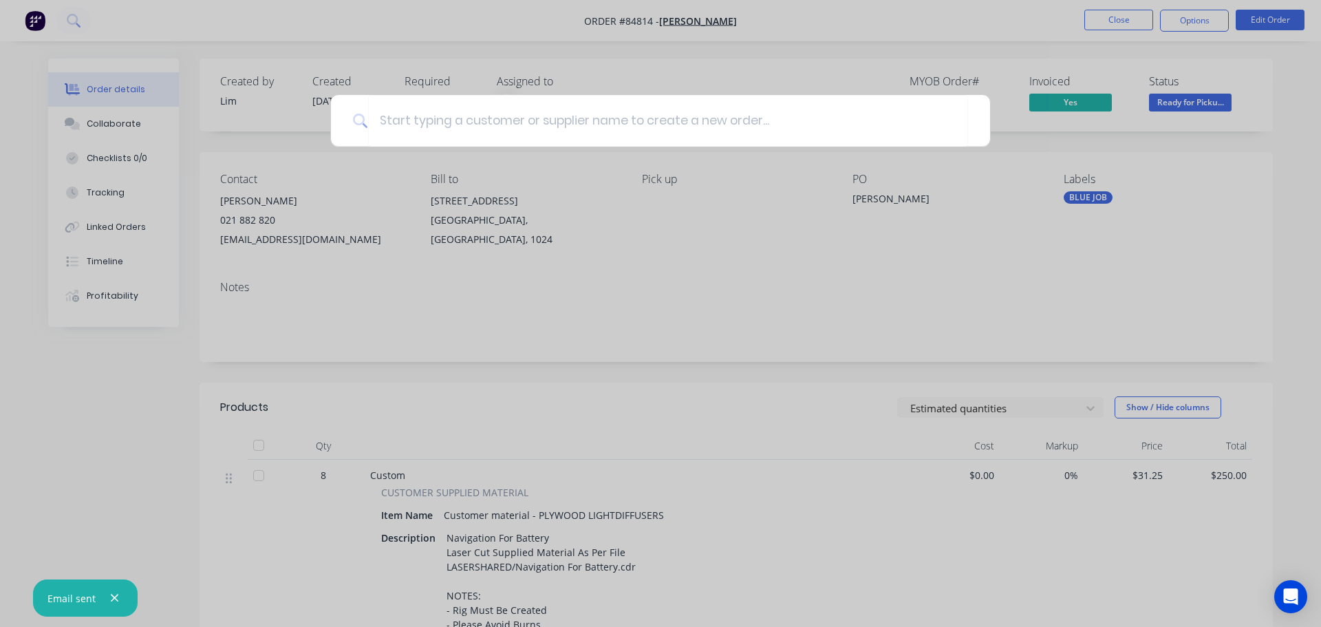
click at [370, 272] on div at bounding box center [660, 313] width 1321 height 627
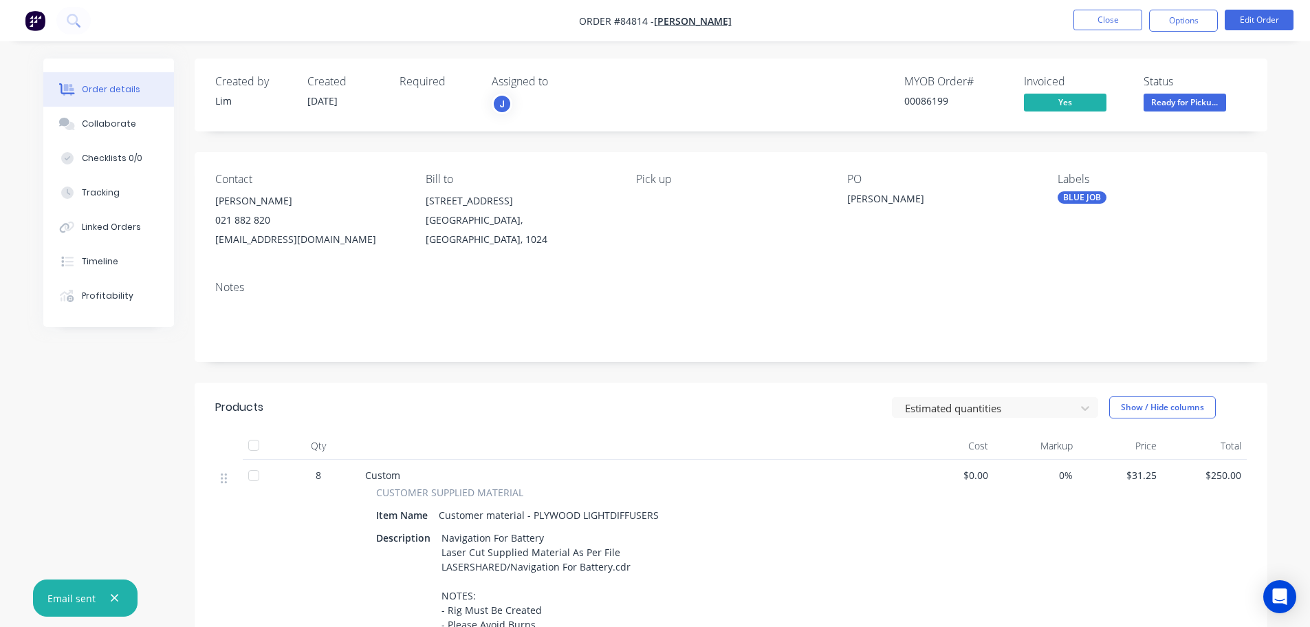
click at [38, 19] on img "button" at bounding box center [35, 20] width 21 height 21
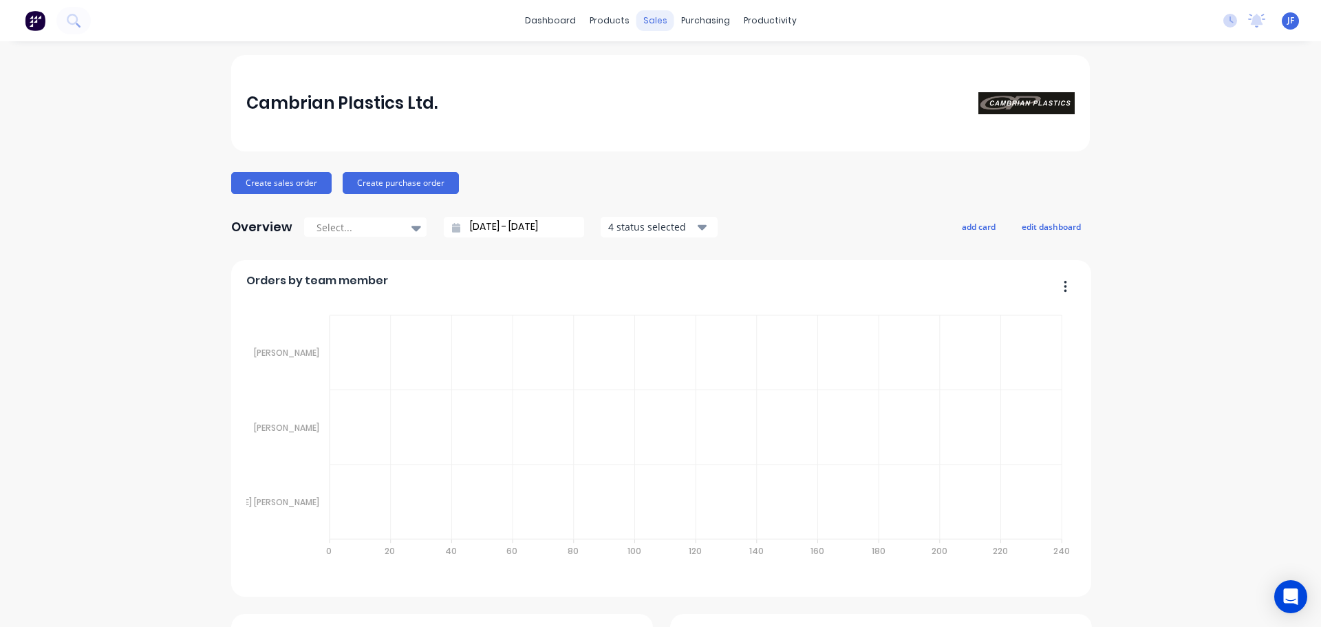
click at [648, 26] on div "sales" at bounding box center [655, 20] width 38 height 21
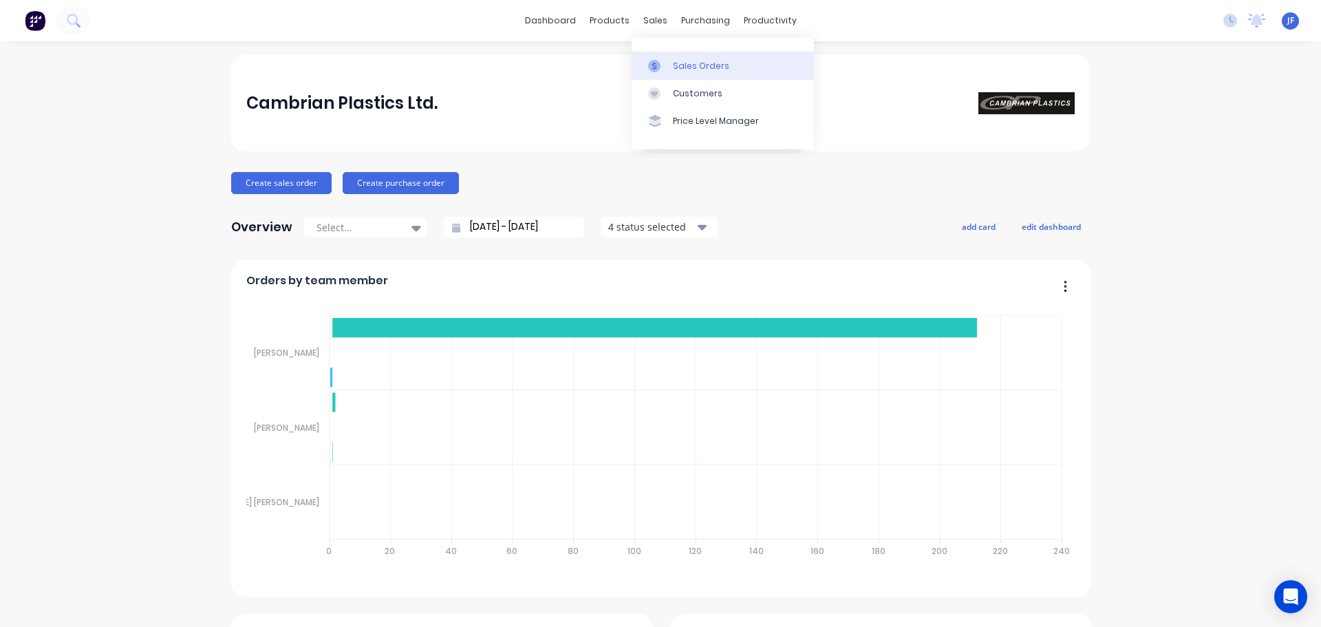
drag, startPoint x: 651, startPoint y: 33, endPoint x: 669, endPoint y: 70, distance: 41.5
click at [669, 70] on link "Sales Orders" at bounding box center [723, 66] width 182 height 28
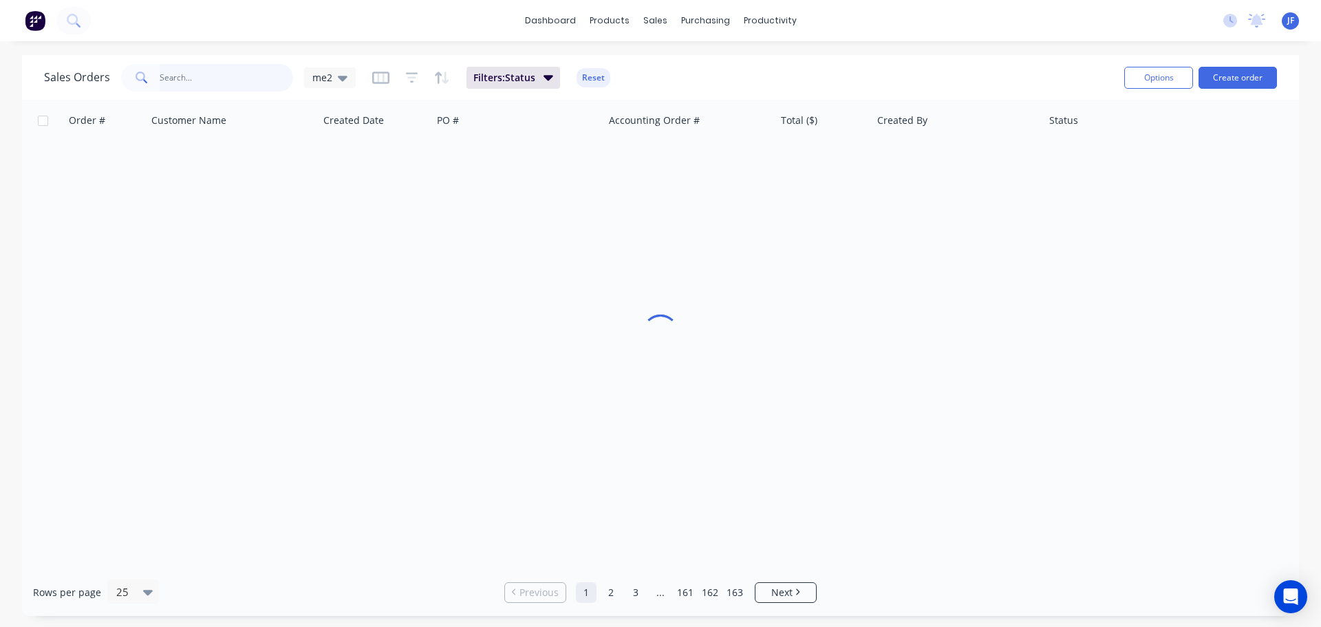
click at [209, 82] on input "text" at bounding box center [227, 78] width 134 height 28
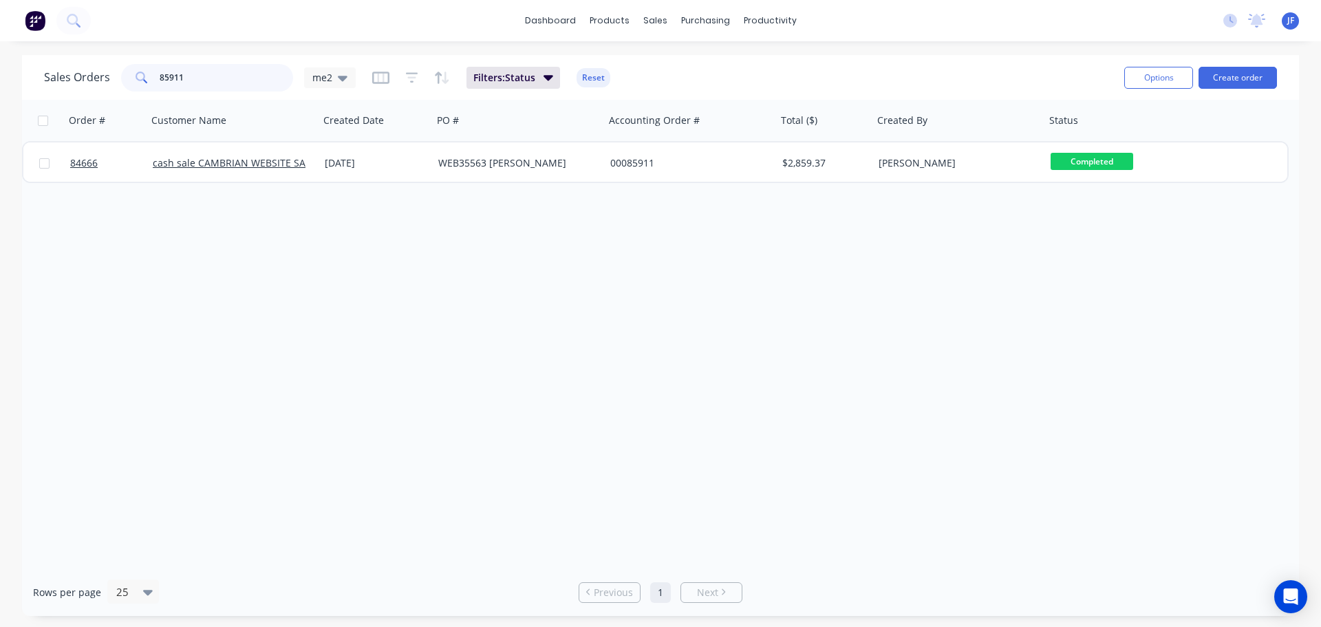
type input "85911"
click at [607, 165] on div "00085911" at bounding box center [691, 162] width 172 height 41
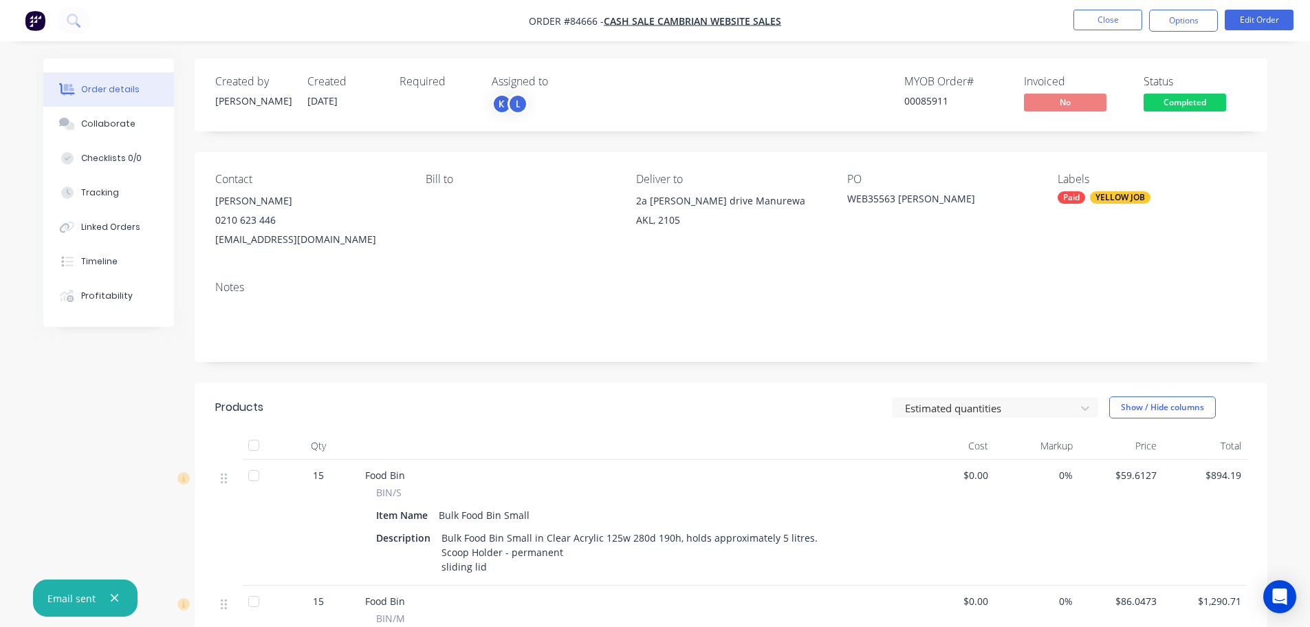
click at [1184, 102] on span "Completed" at bounding box center [1185, 102] width 83 height 17
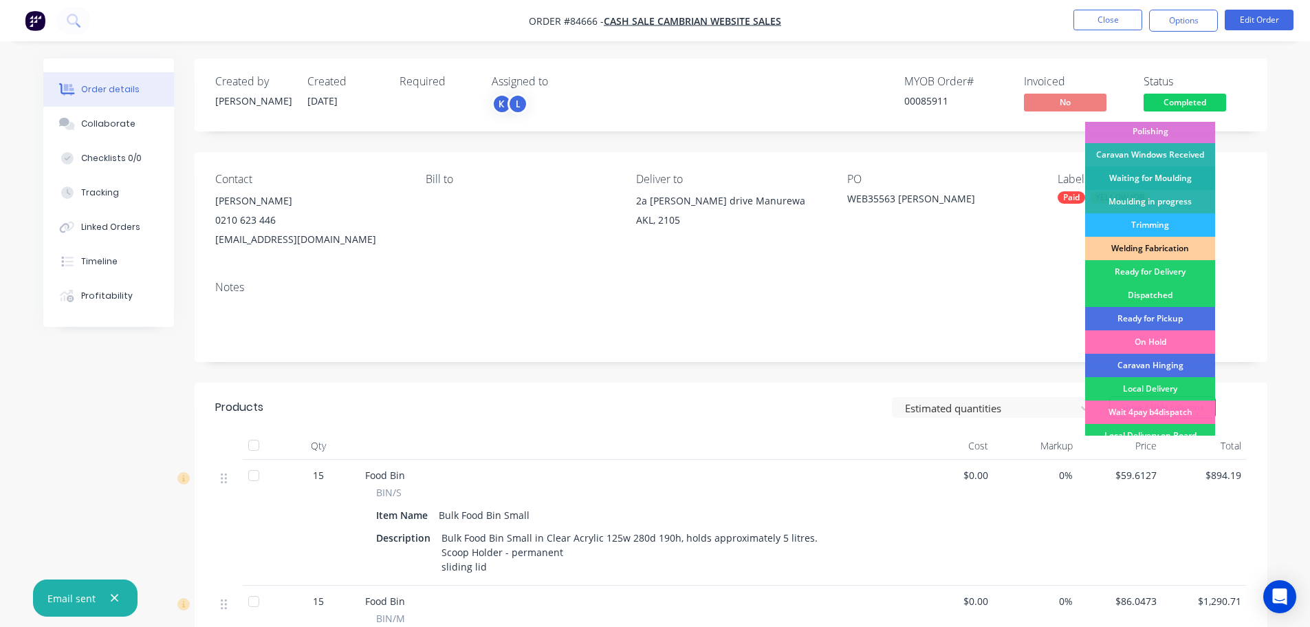
scroll to position [271, 0]
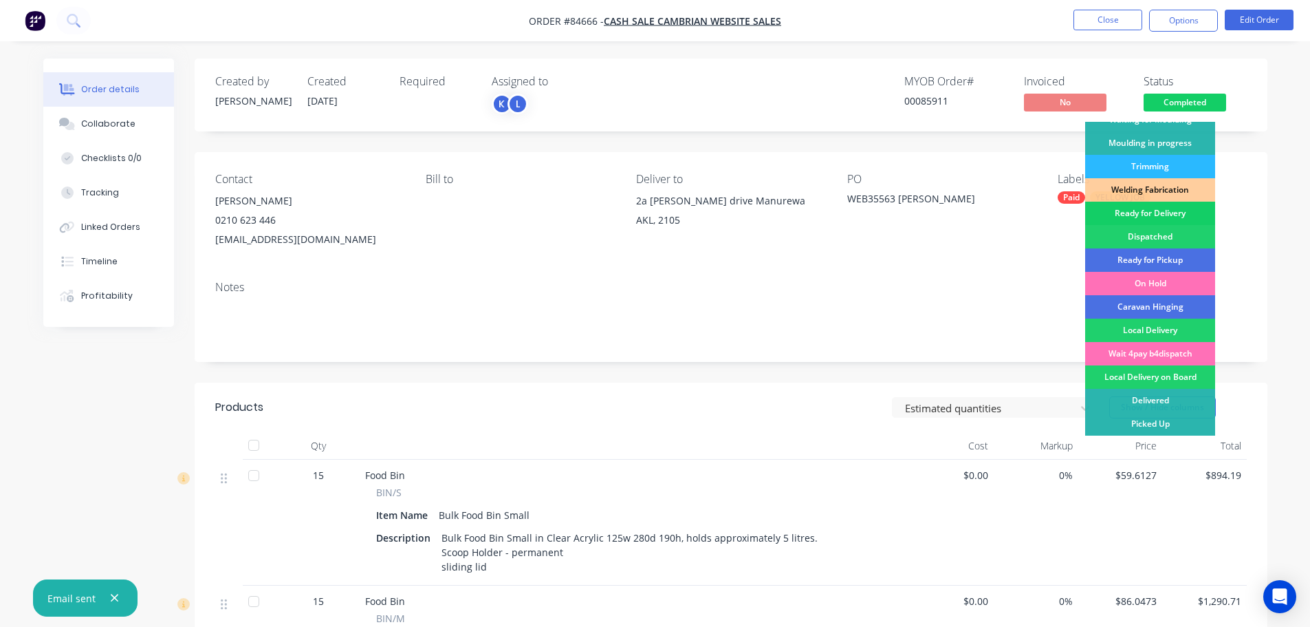
click at [1189, 212] on div "Ready for Delivery" at bounding box center [1151, 213] width 130 height 23
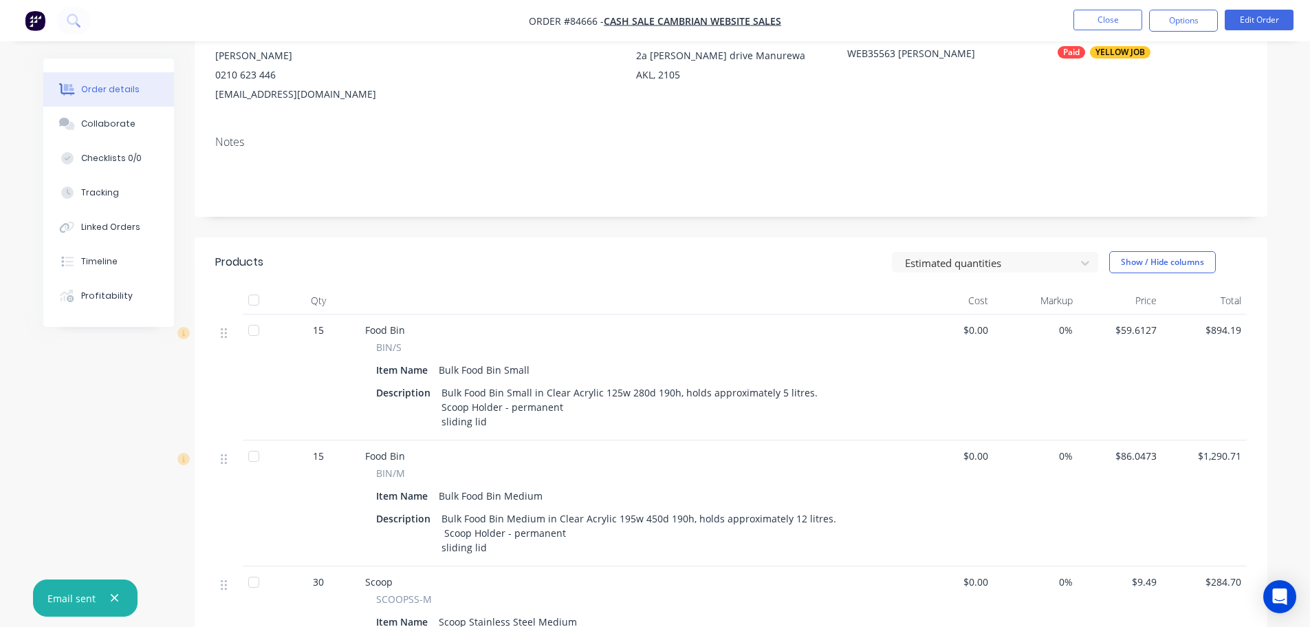
scroll to position [21, 0]
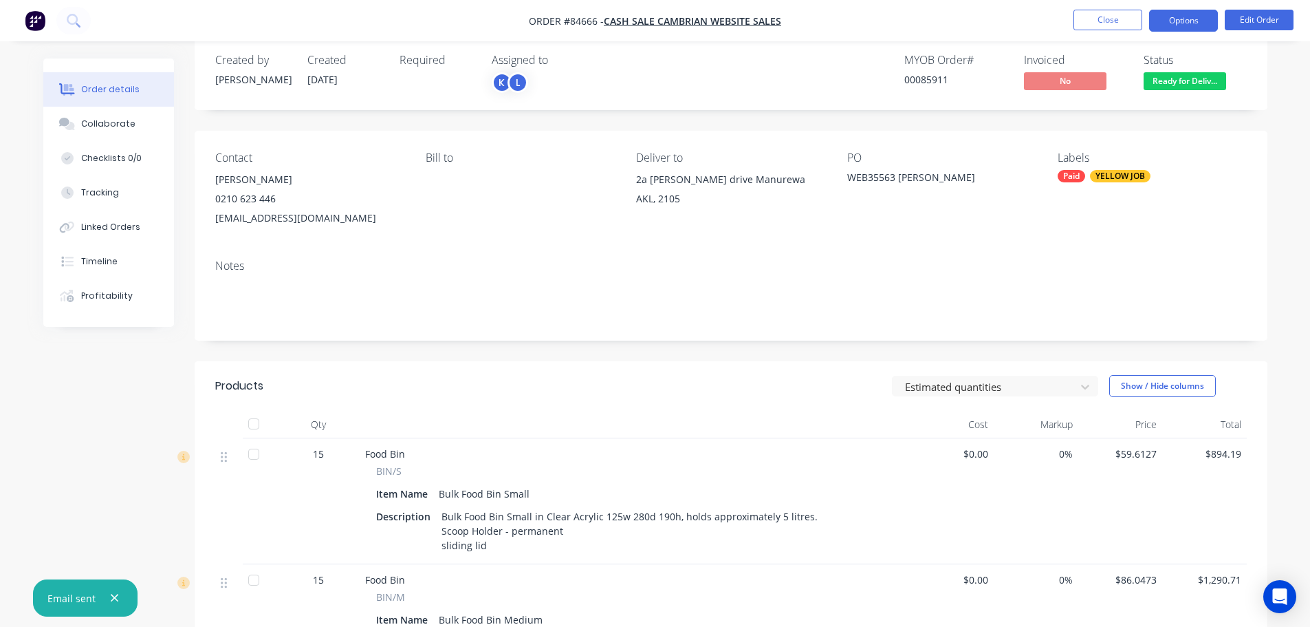
click at [1172, 18] on button "Options" at bounding box center [1184, 21] width 69 height 22
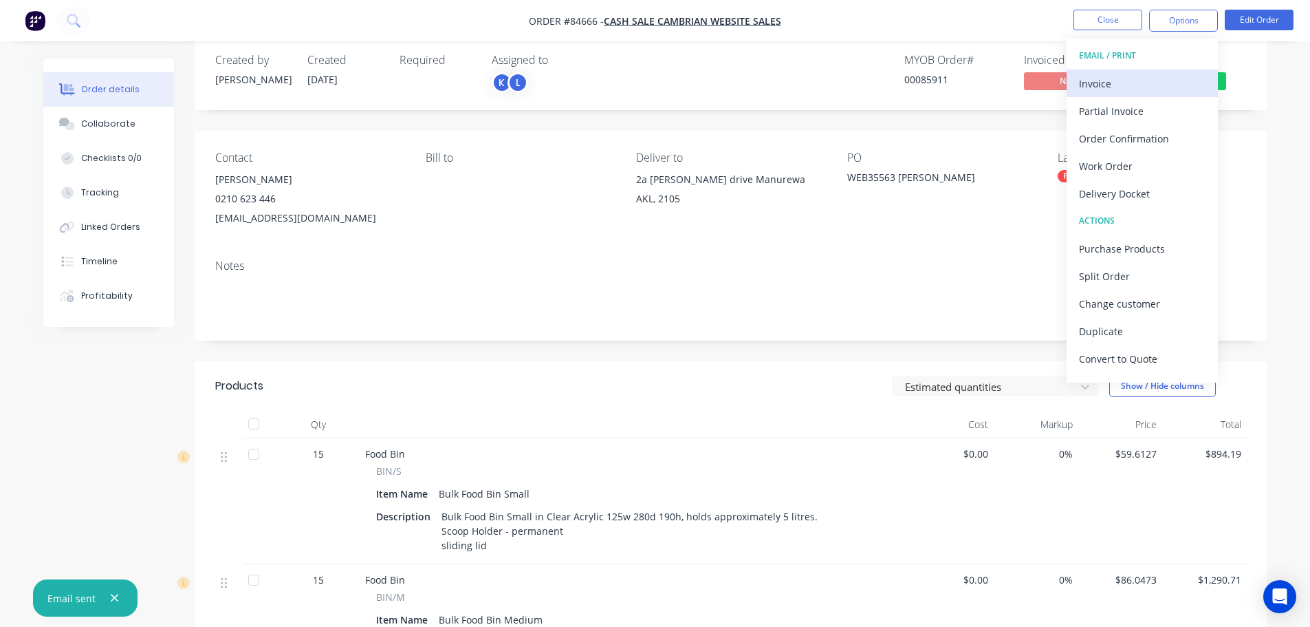
click at [1138, 83] on div "Invoice" at bounding box center [1142, 84] width 127 height 20
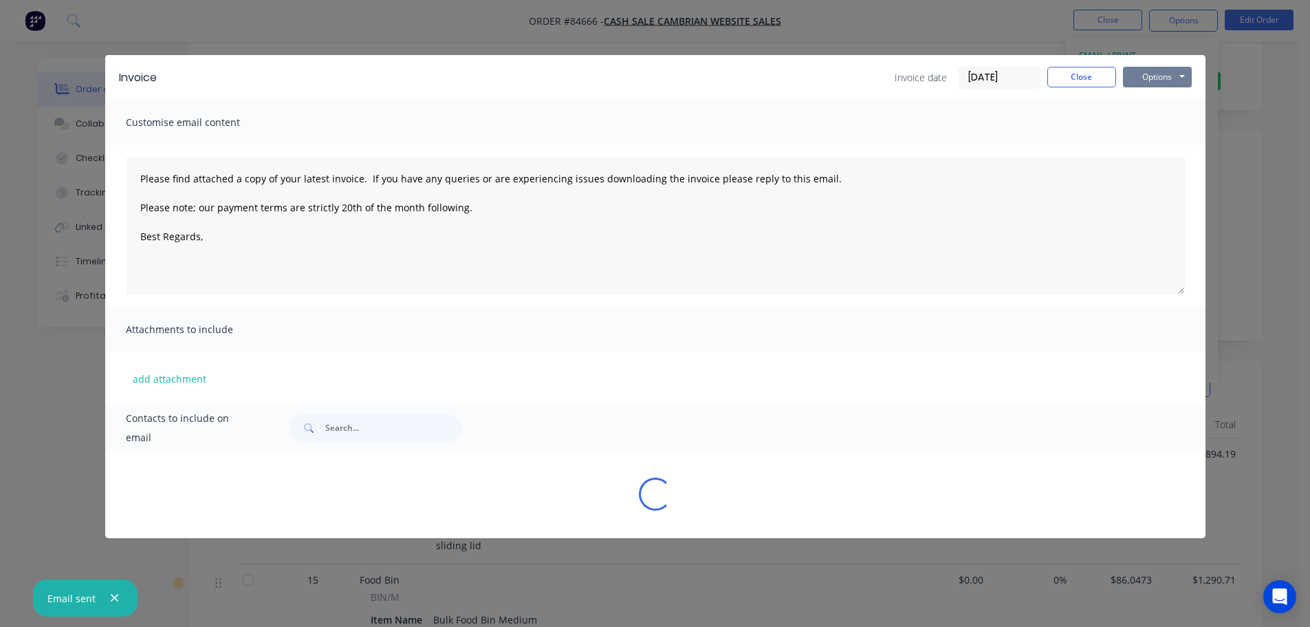
click at [1158, 79] on button "Options" at bounding box center [1157, 77] width 69 height 21
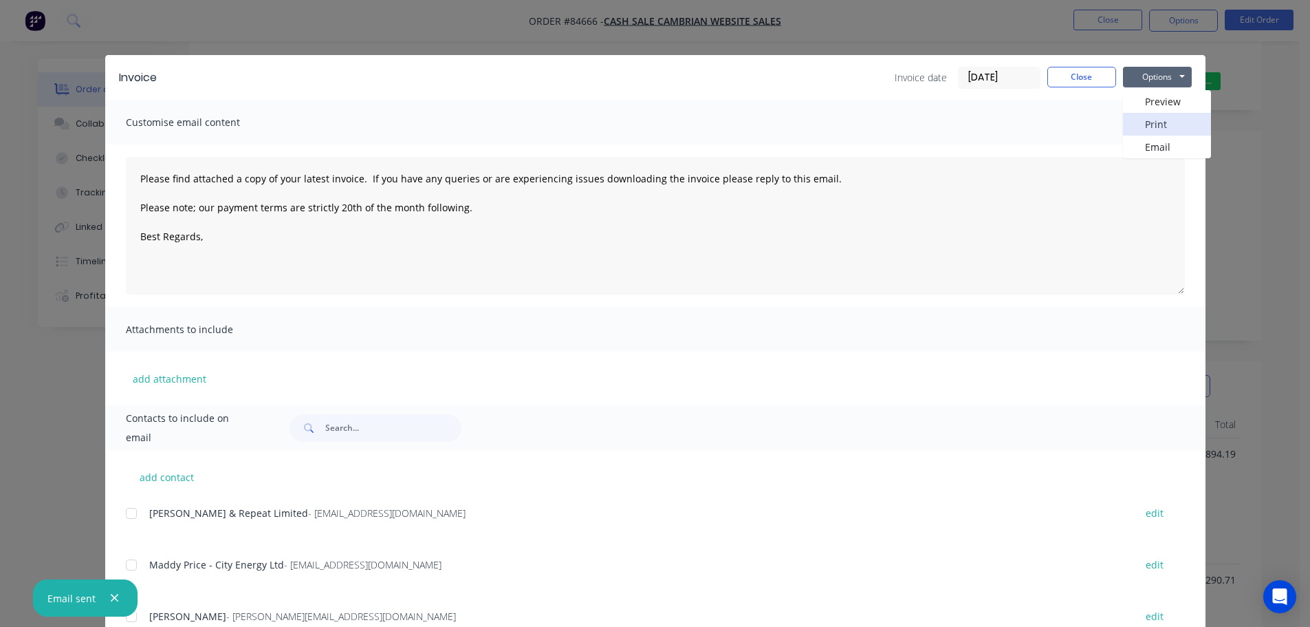
click at [1161, 118] on button "Print" at bounding box center [1167, 124] width 88 height 23
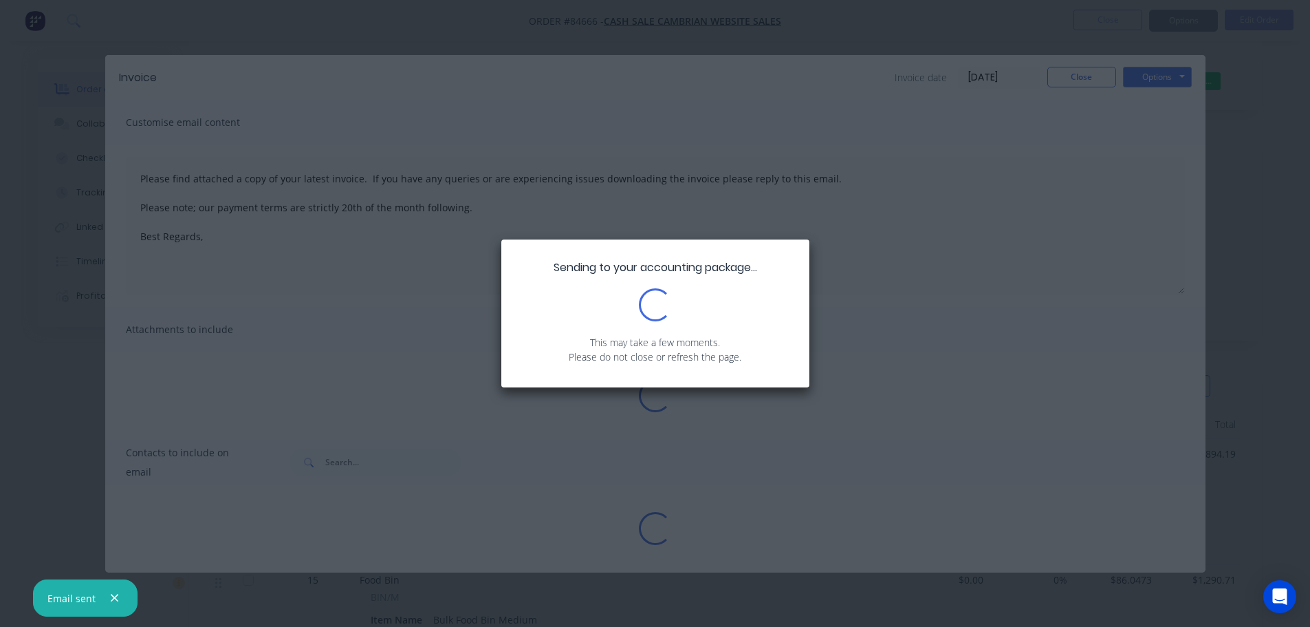
type textarea "Please find attached a copy of your latest invoice. If you have any queries or …"
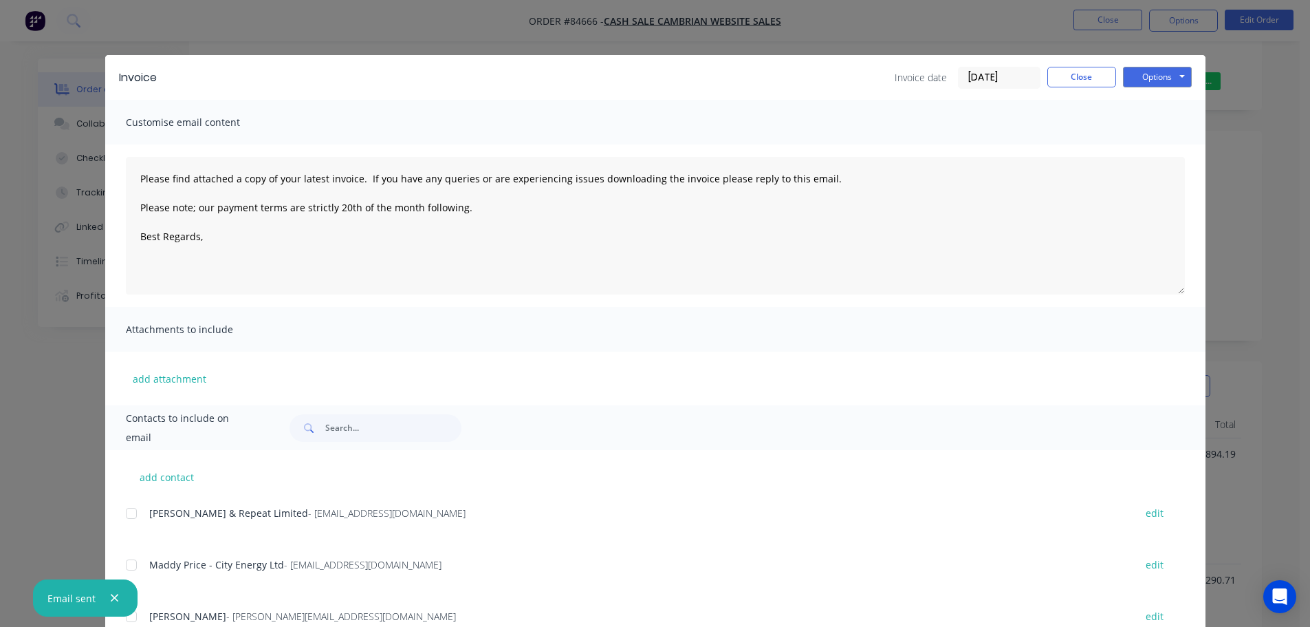
click at [45, 40] on div "Invoice Invoice date [DATE] Close Options Preview Print Email Customise email c…" at bounding box center [655, 313] width 1310 height 627
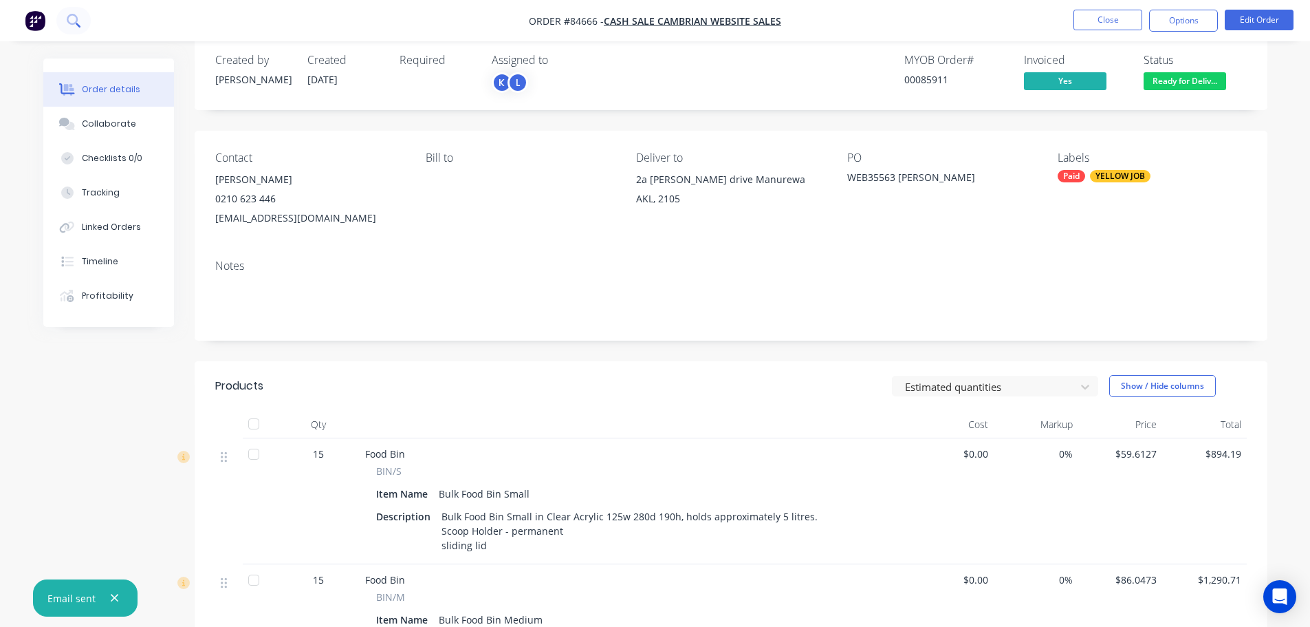
click at [70, 18] on icon at bounding box center [73, 20] width 13 height 13
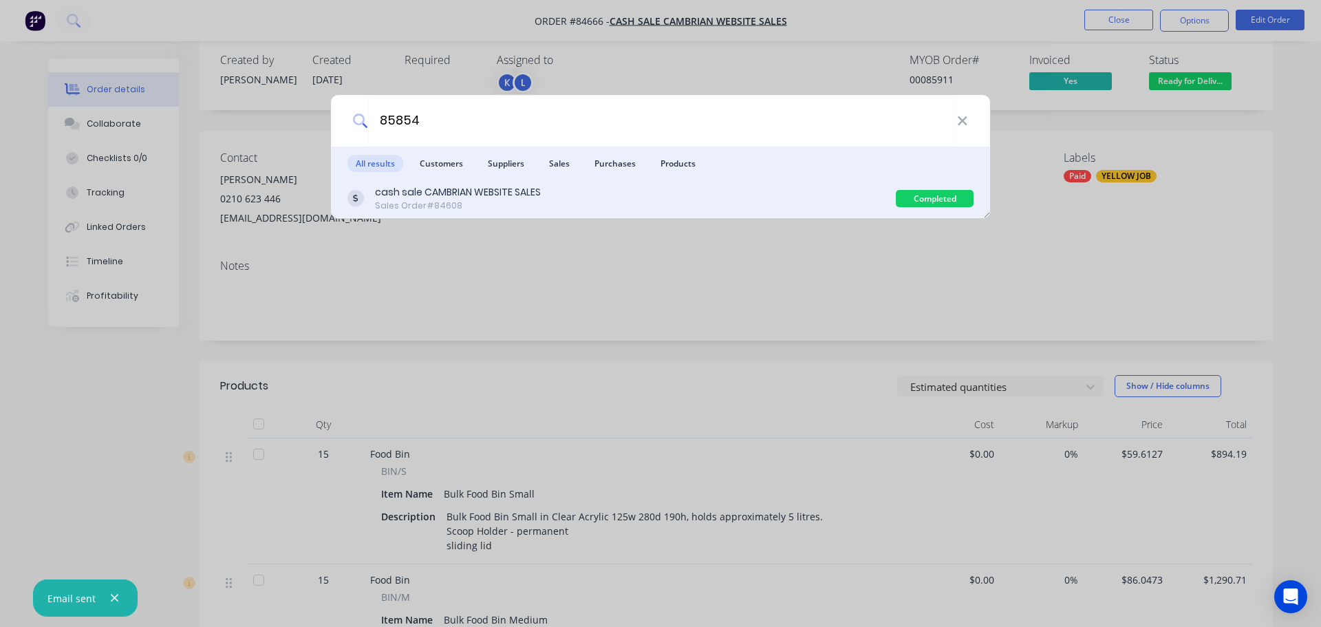
type input "85854"
click at [735, 194] on div "cash sale CAMBRIAN WEBSITE SALES Sales Order #84608" at bounding box center [621, 198] width 548 height 27
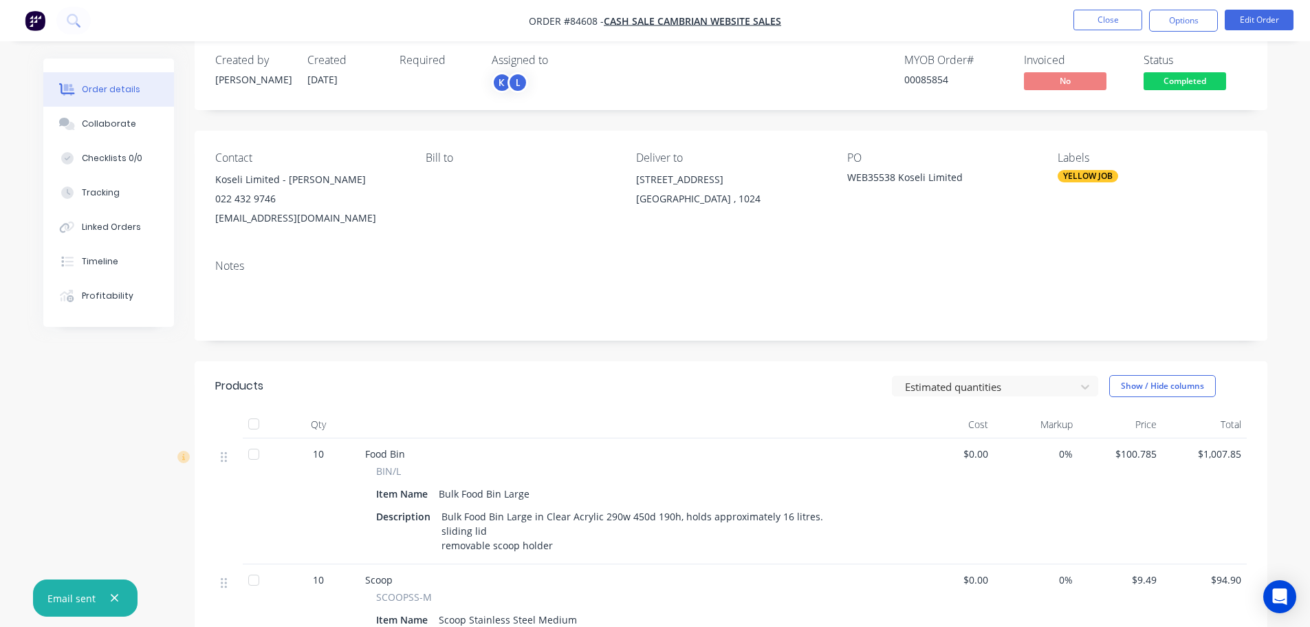
click at [1188, 79] on span "Completed" at bounding box center [1185, 80] width 83 height 17
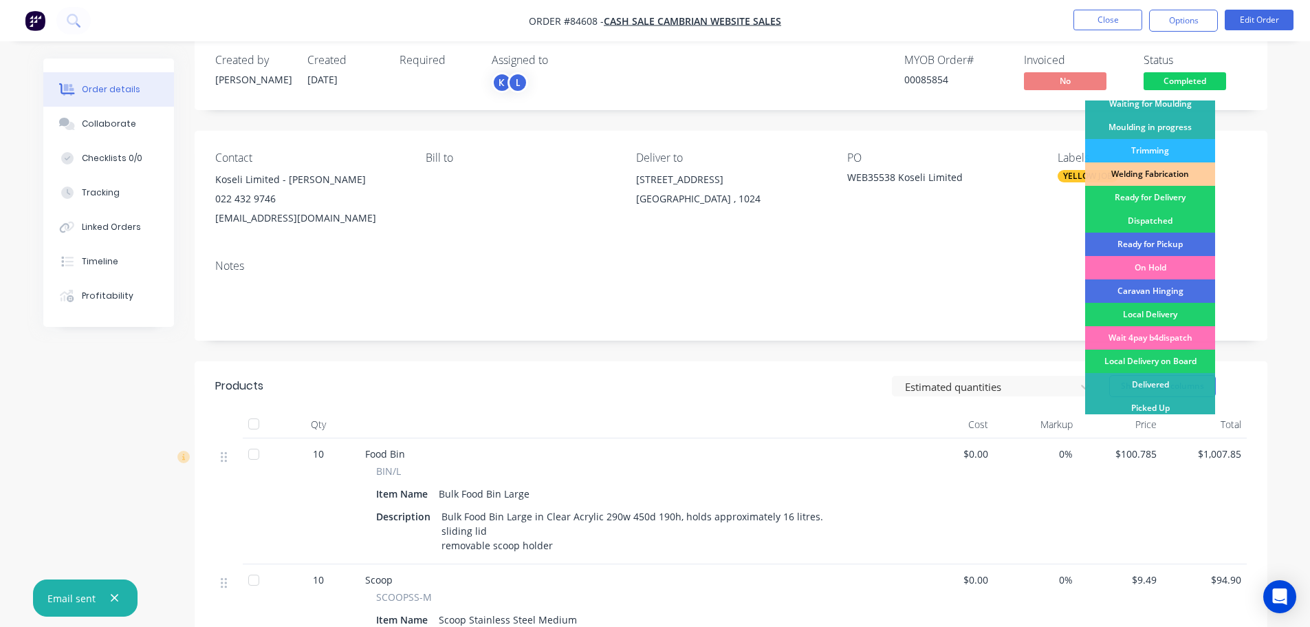
scroll to position [271, 0]
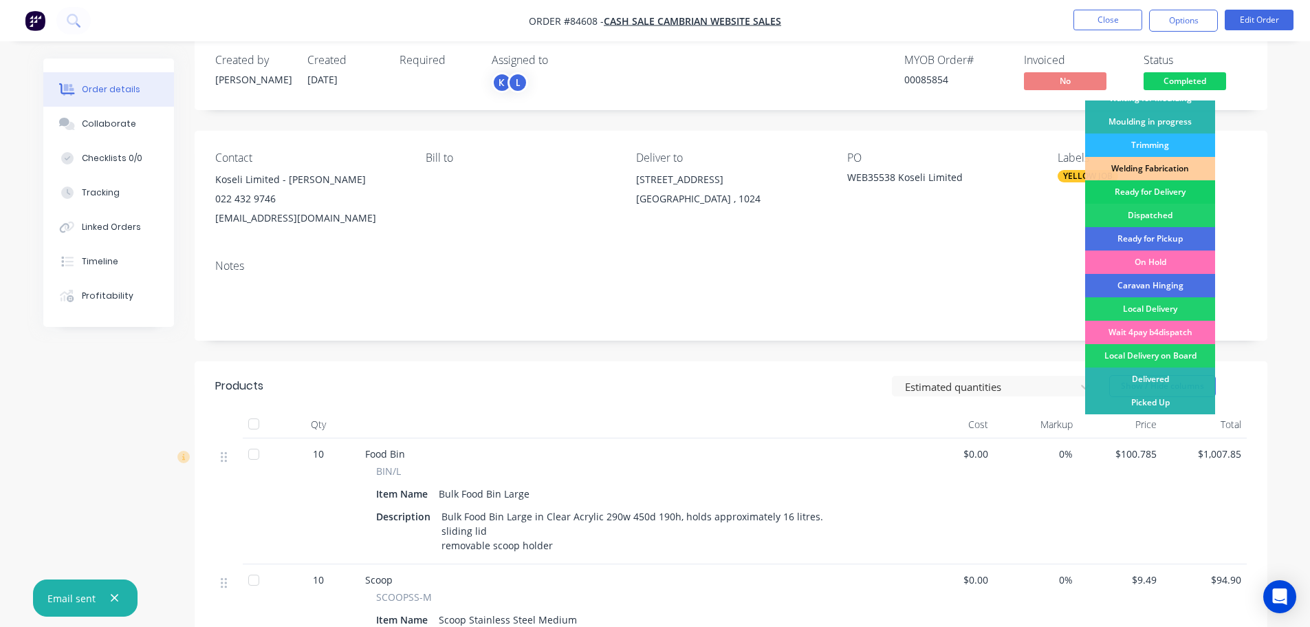
drag, startPoint x: 1182, startPoint y: 188, endPoint x: 1189, endPoint y: 85, distance: 104.2
click at [1183, 187] on div "Ready for Delivery" at bounding box center [1151, 191] width 130 height 23
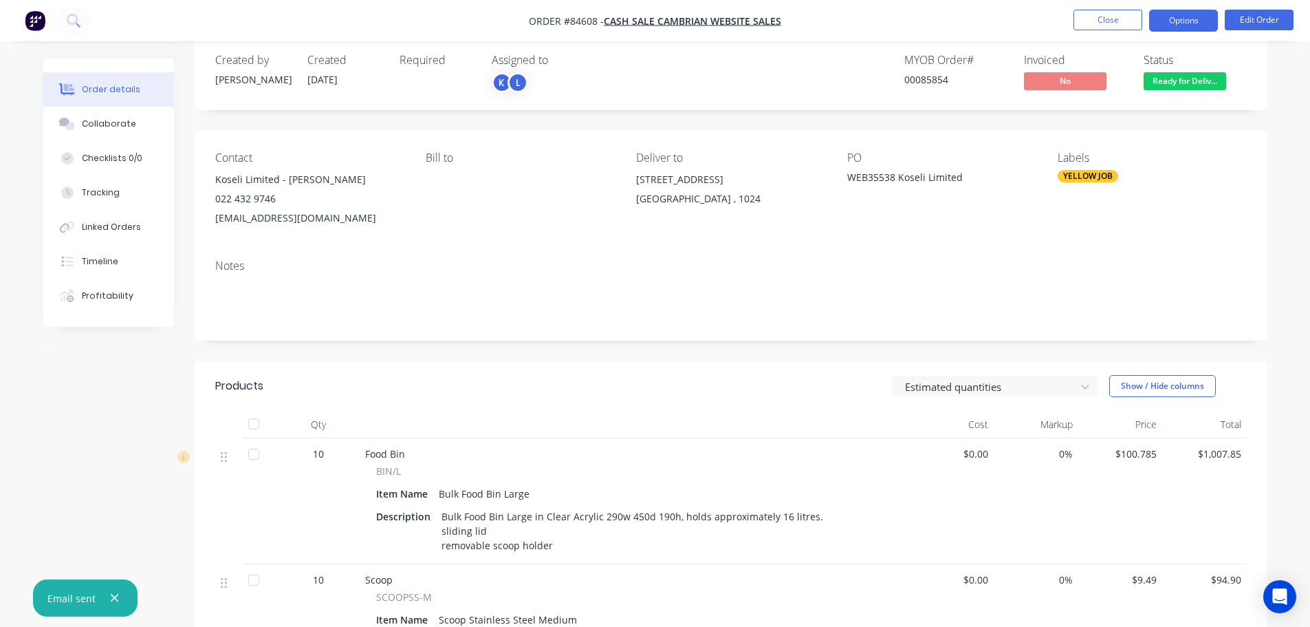
click at [1187, 23] on button "Options" at bounding box center [1184, 21] width 69 height 22
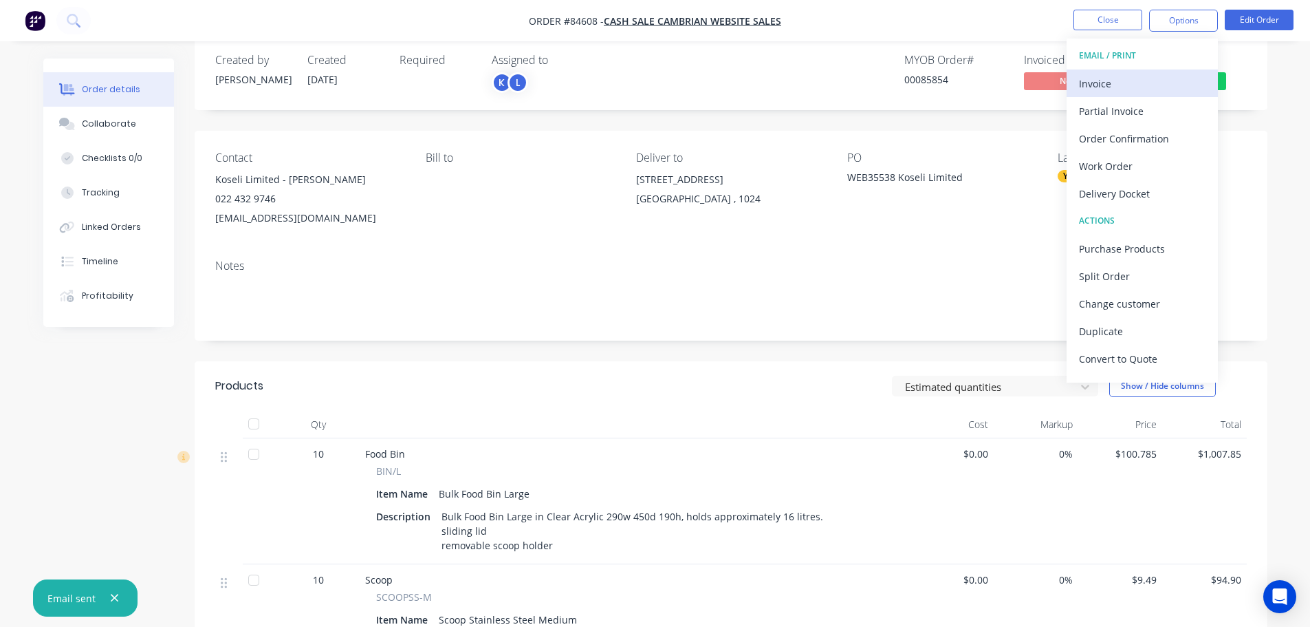
click at [1137, 78] on div "Invoice" at bounding box center [1142, 84] width 127 height 20
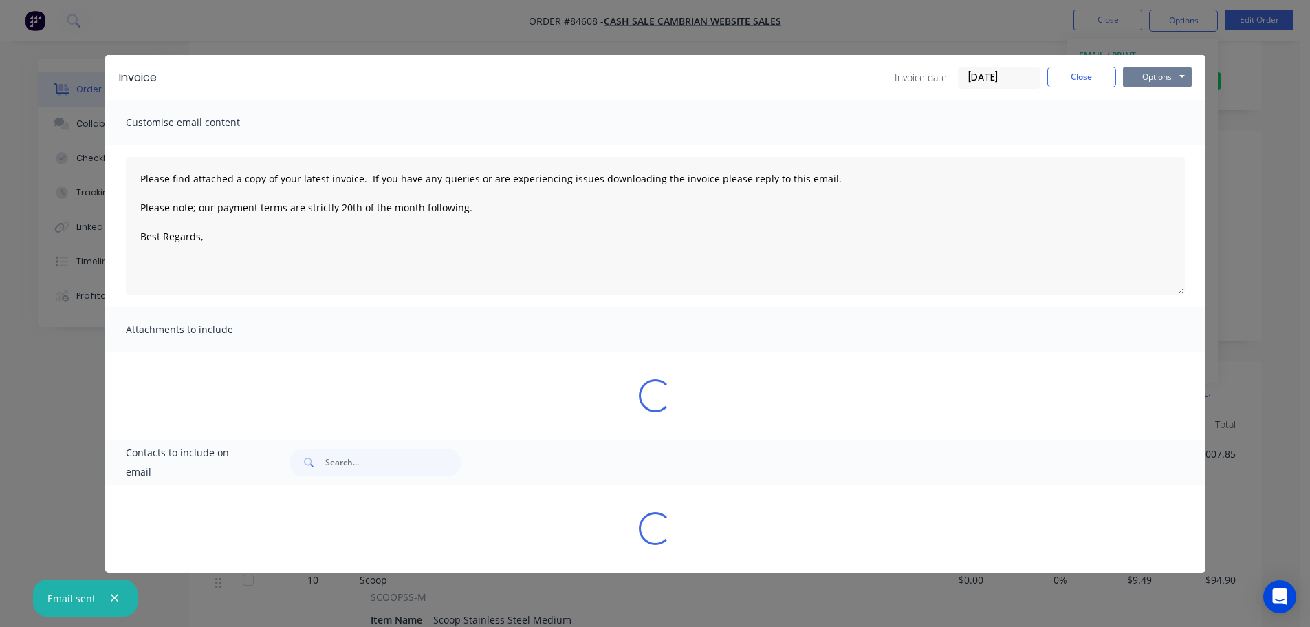
click at [1159, 77] on button "Options" at bounding box center [1157, 77] width 69 height 21
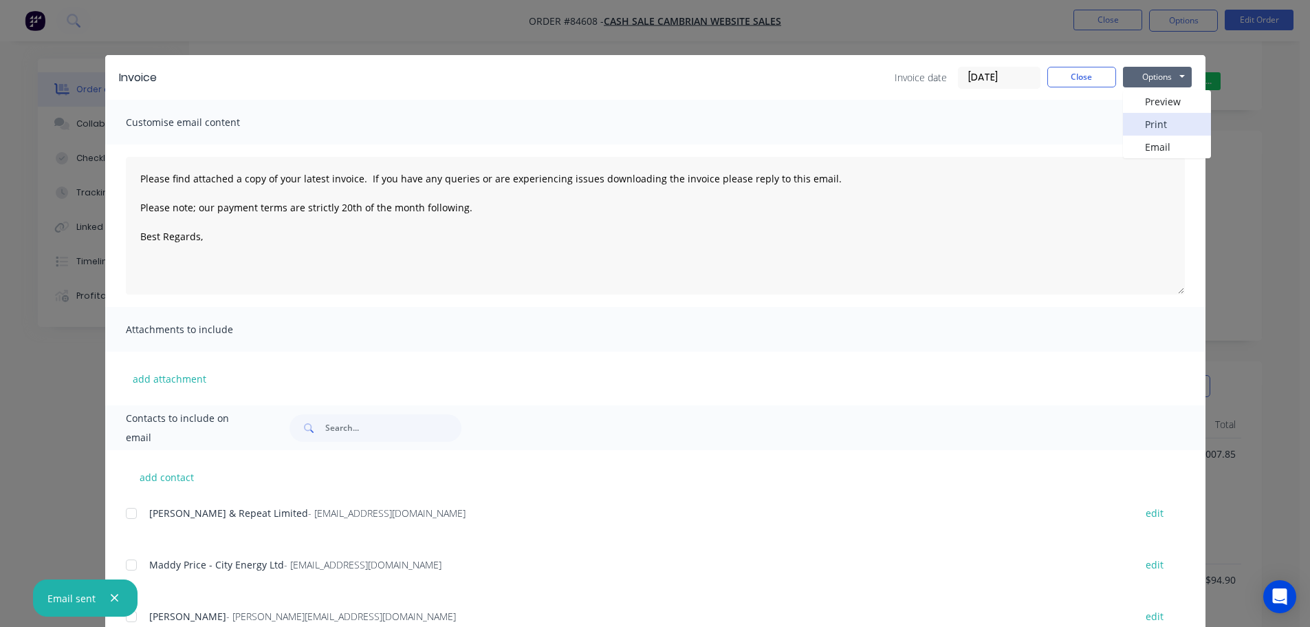
click at [1159, 126] on button "Print" at bounding box center [1167, 124] width 88 height 23
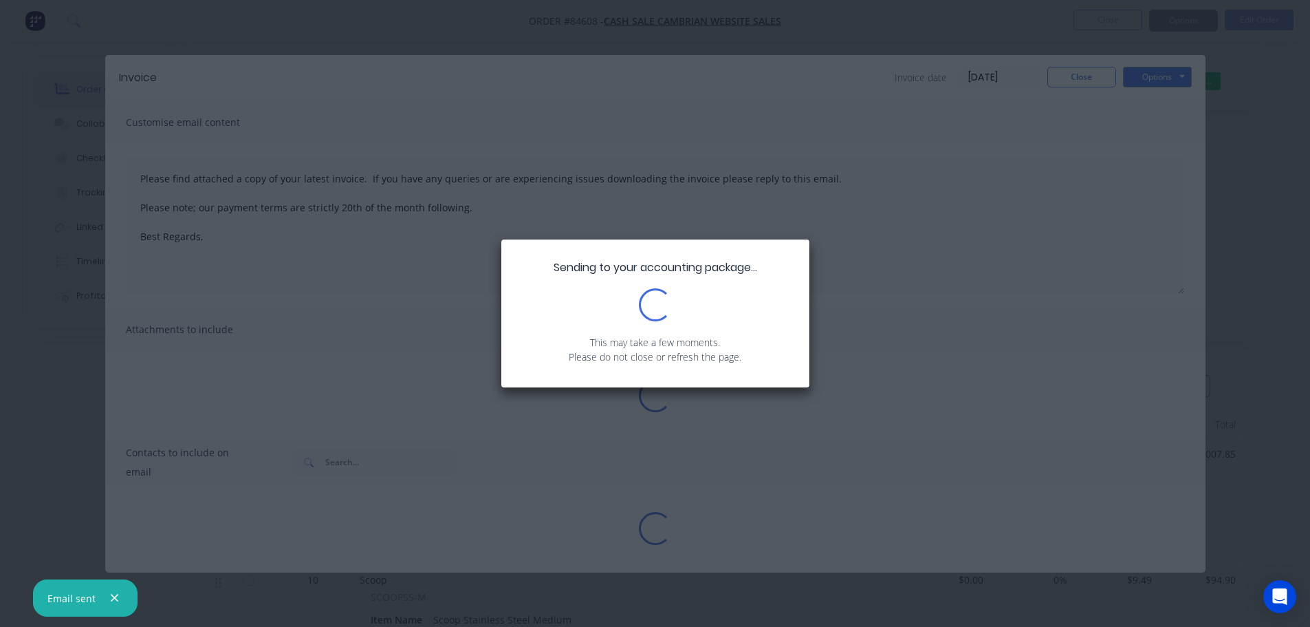
type textarea "Please find attached a copy of your latest invoice. If you have any queries or …"
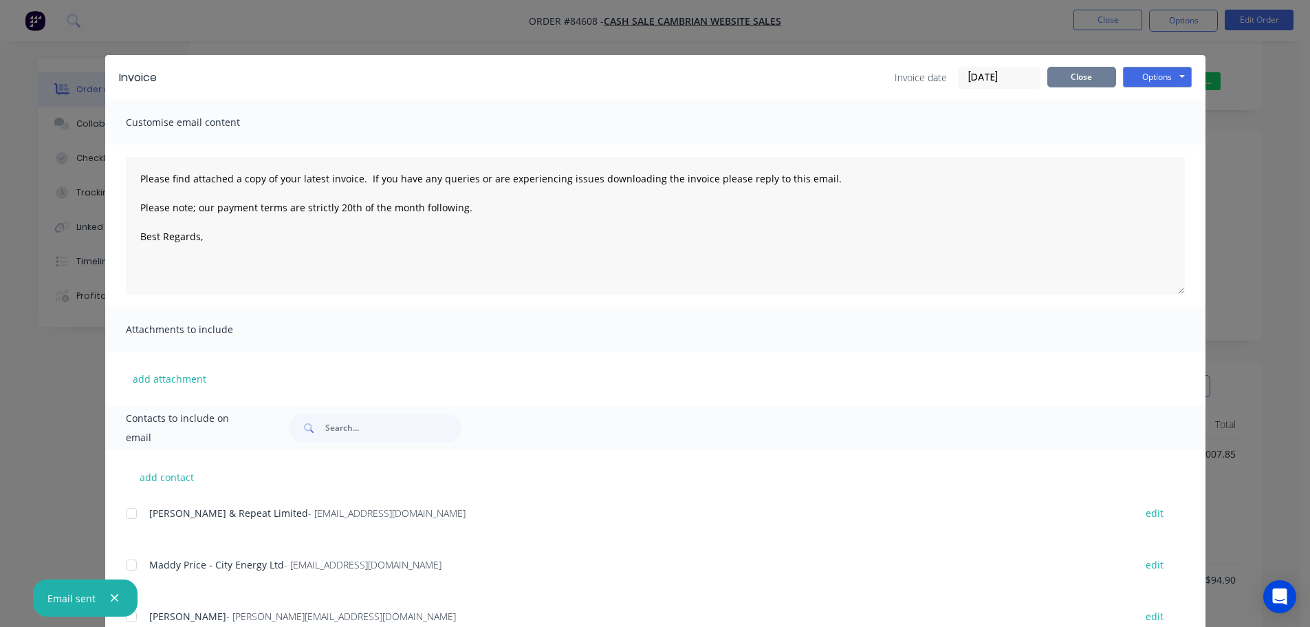
click at [1100, 79] on button "Close" at bounding box center [1082, 77] width 69 height 21
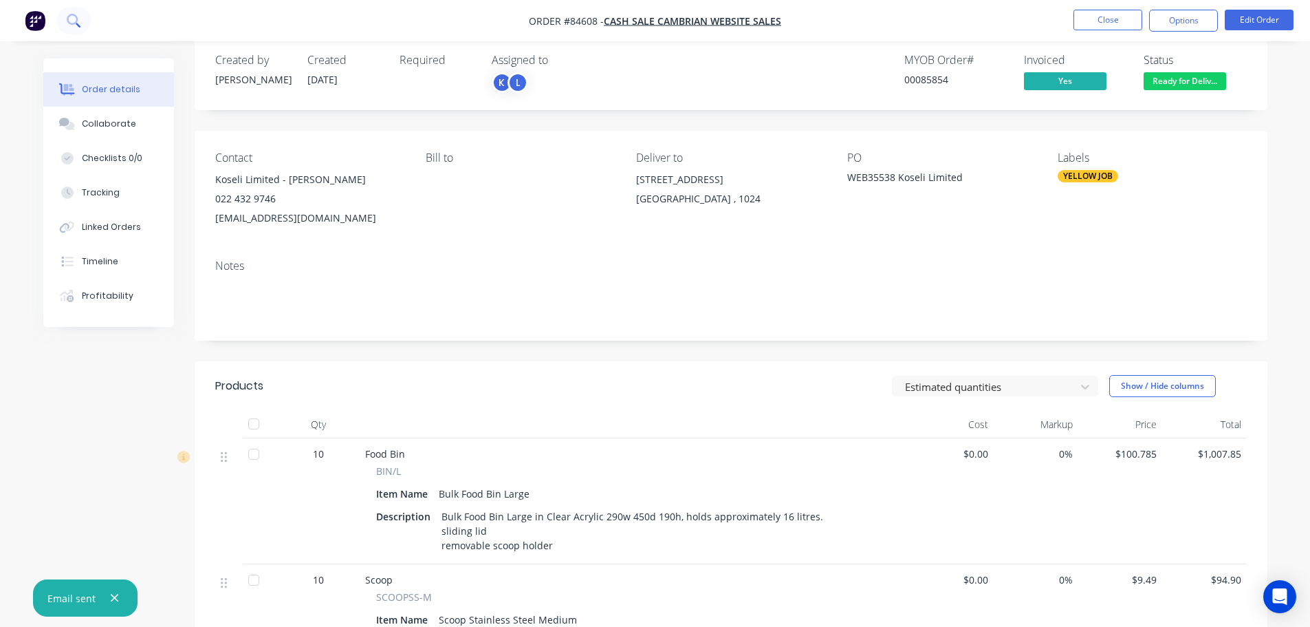
click at [78, 25] on icon at bounding box center [73, 20] width 13 height 13
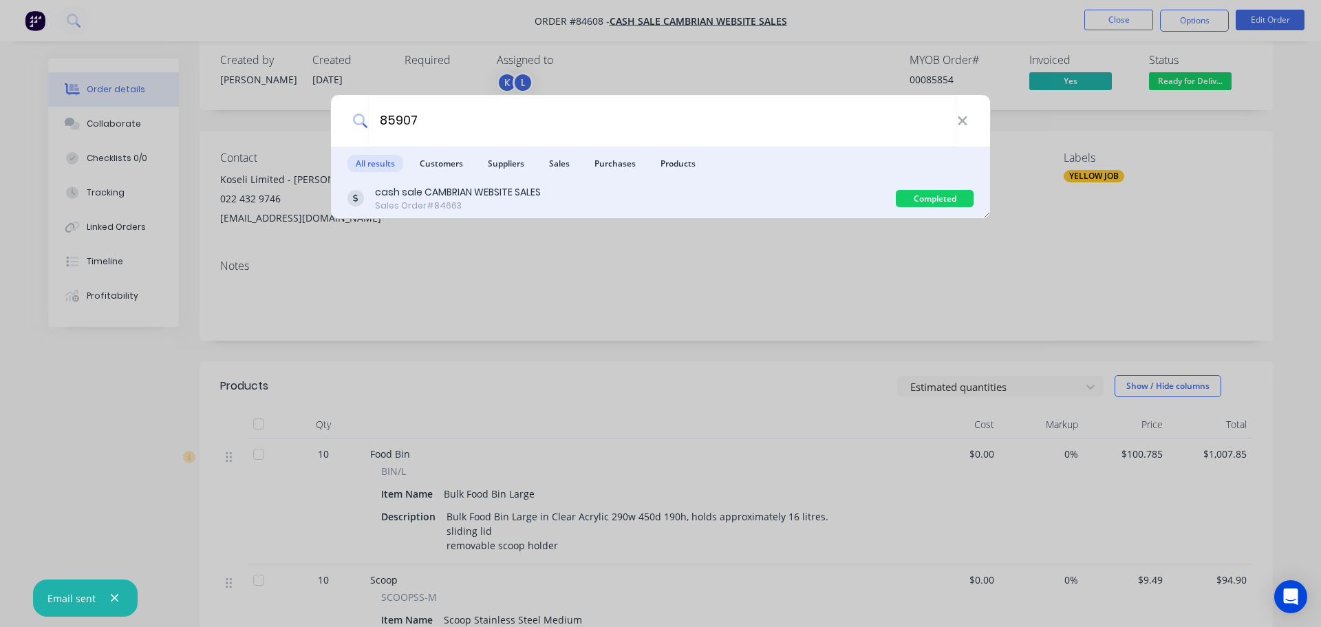
type input "85907"
click at [691, 188] on div "cash sale CAMBRIAN WEBSITE SALES Sales Order #84663" at bounding box center [621, 198] width 548 height 27
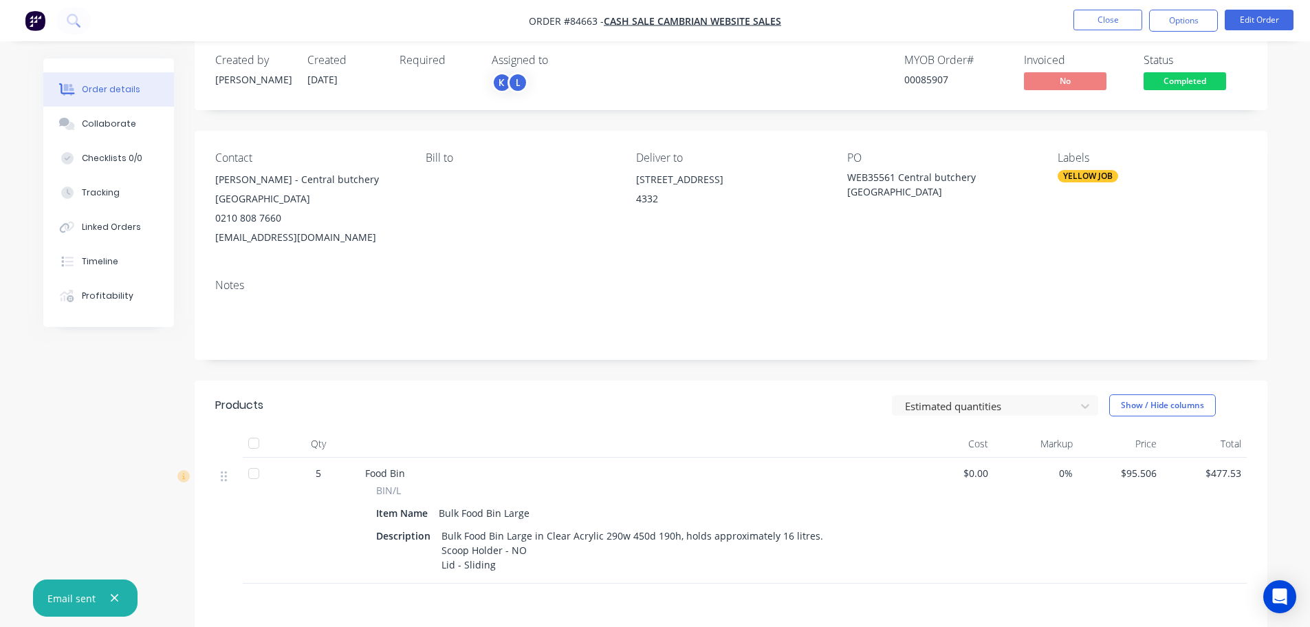
click at [1185, 85] on span "Completed" at bounding box center [1185, 80] width 83 height 17
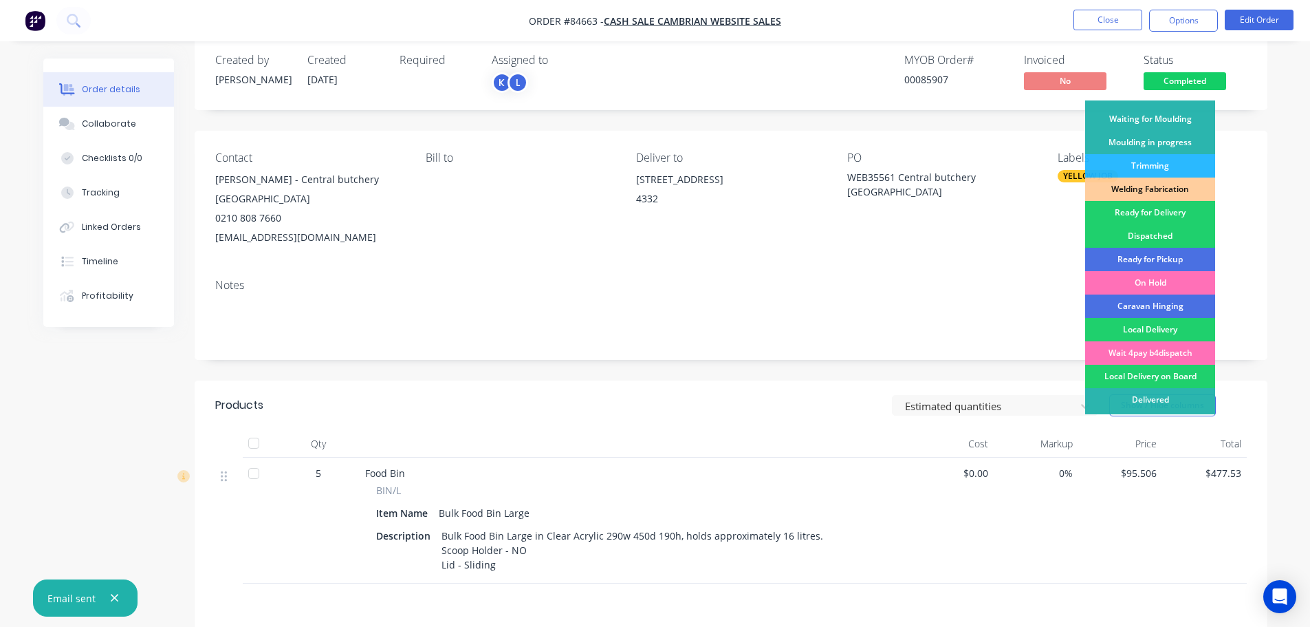
scroll to position [271, 0]
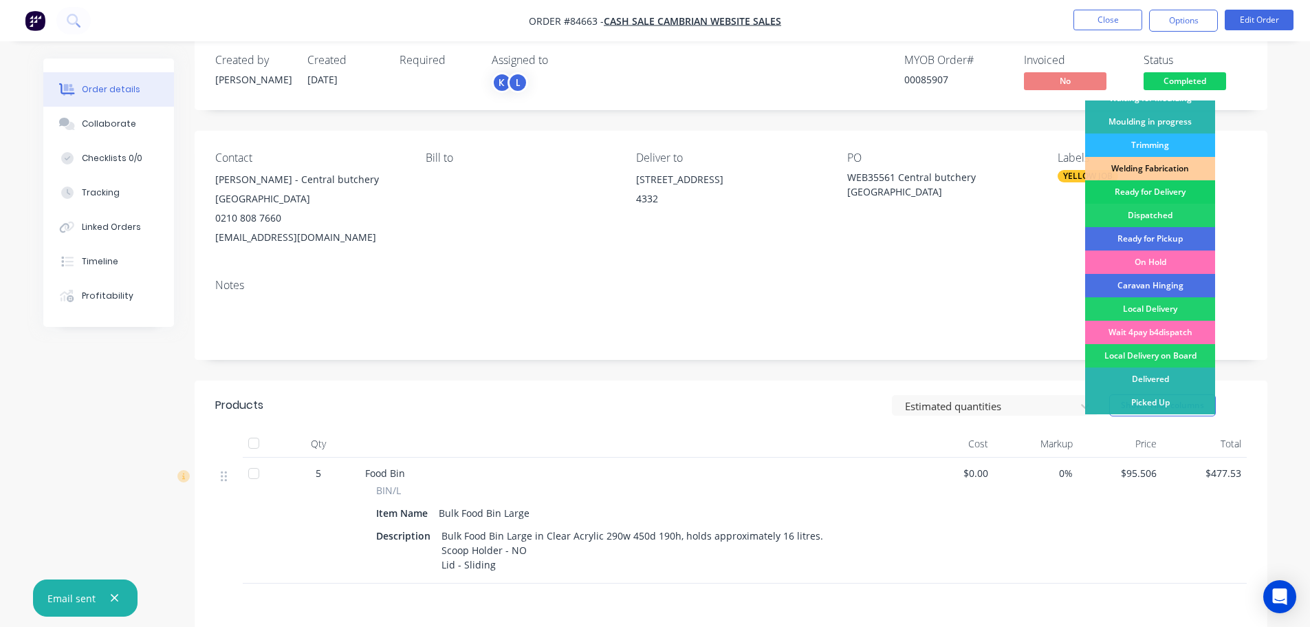
click at [1173, 193] on div "Ready for Delivery" at bounding box center [1151, 191] width 130 height 23
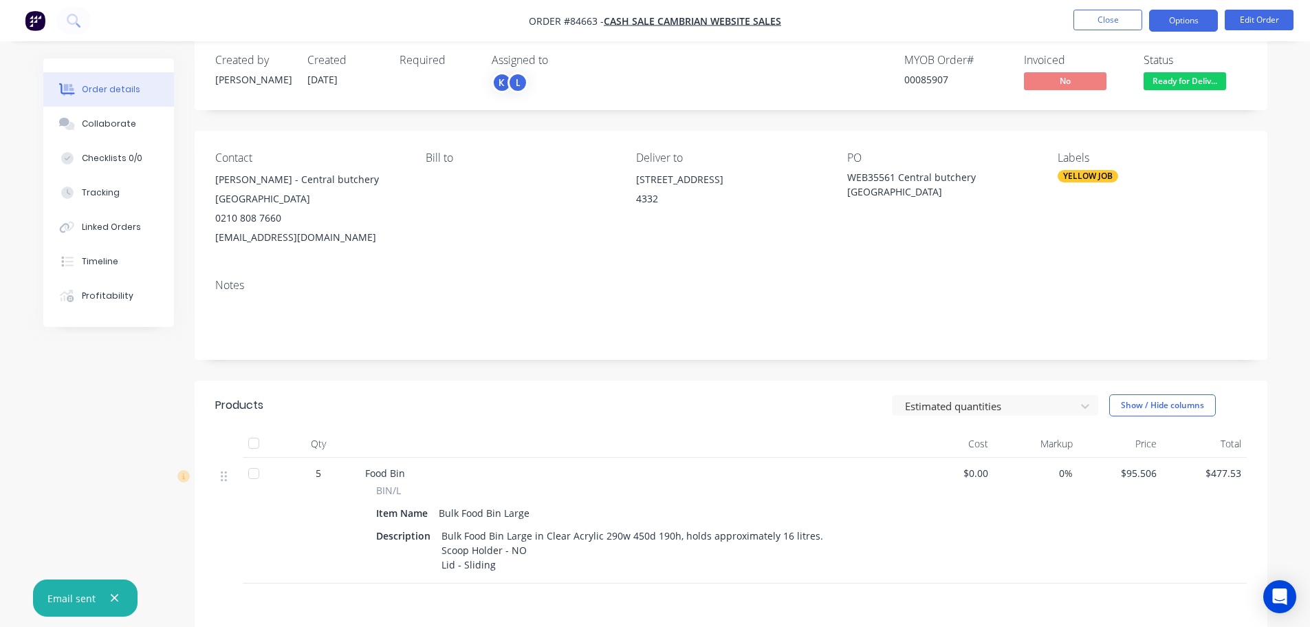
click at [1175, 16] on button "Options" at bounding box center [1184, 21] width 69 height 22
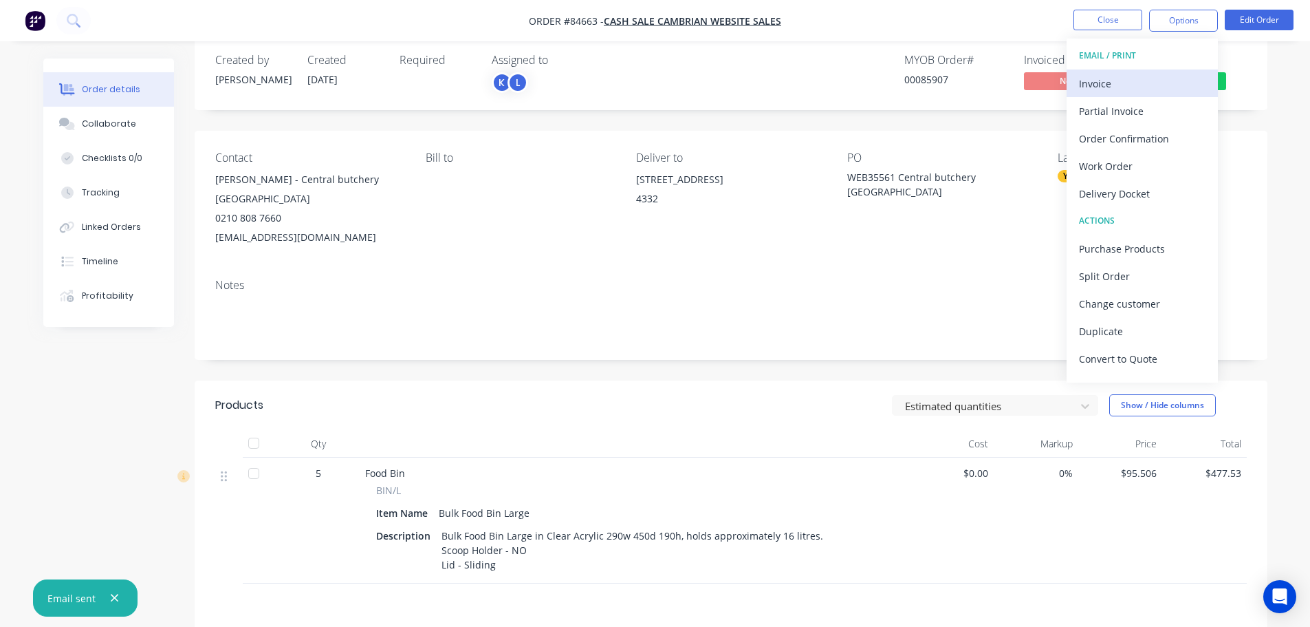
click at [1128, 84] on div "Invoice" at bounding box center [1142, 84] width 127 height 20
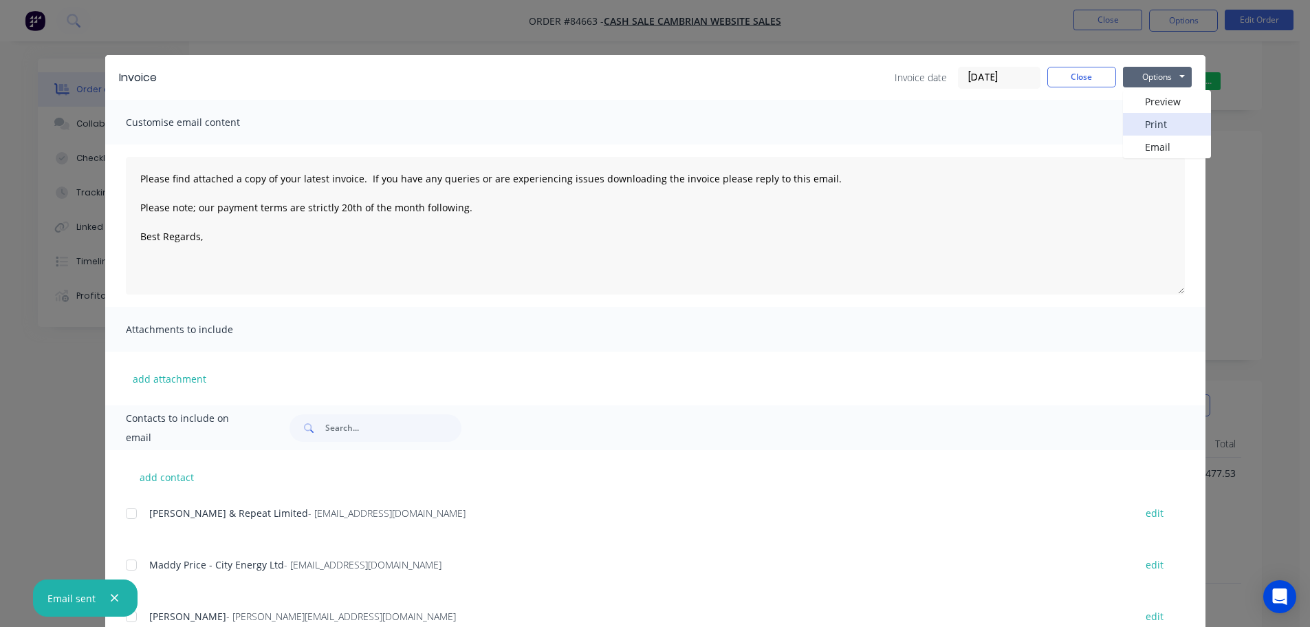
click at [1163, 119] on button "Print" at bounding box center [1167, 124] width 88 height 23
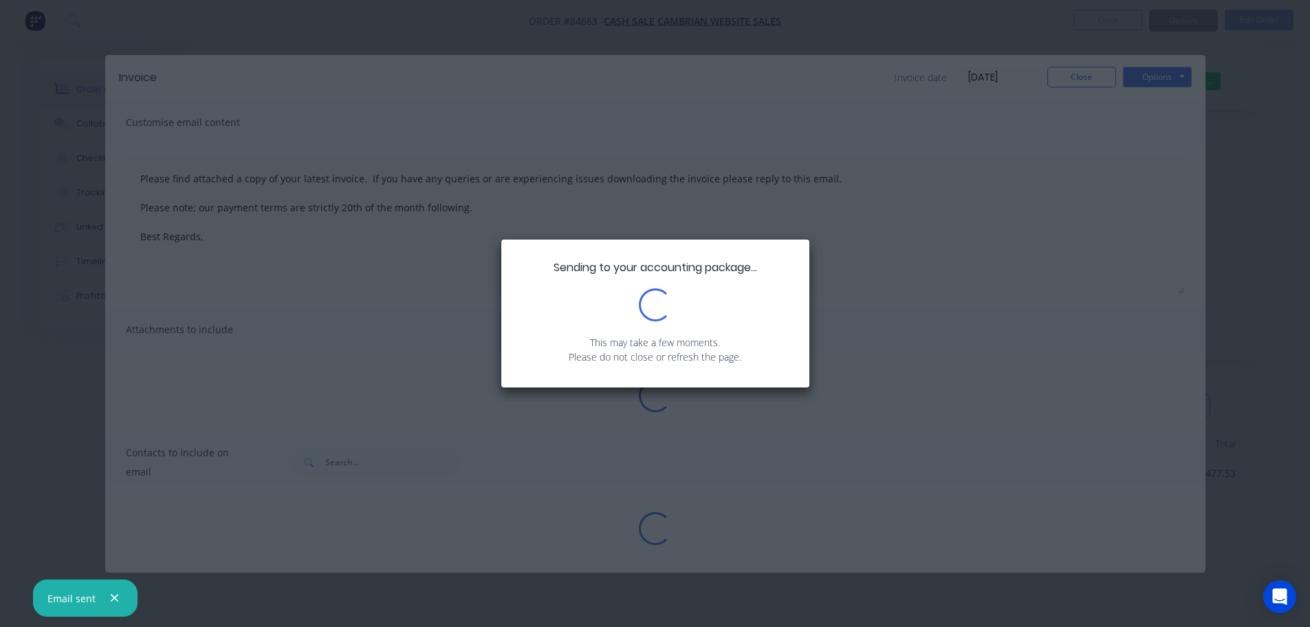
type textarea "Please find attached a copy of your latest invoice. If you have any queries or …"
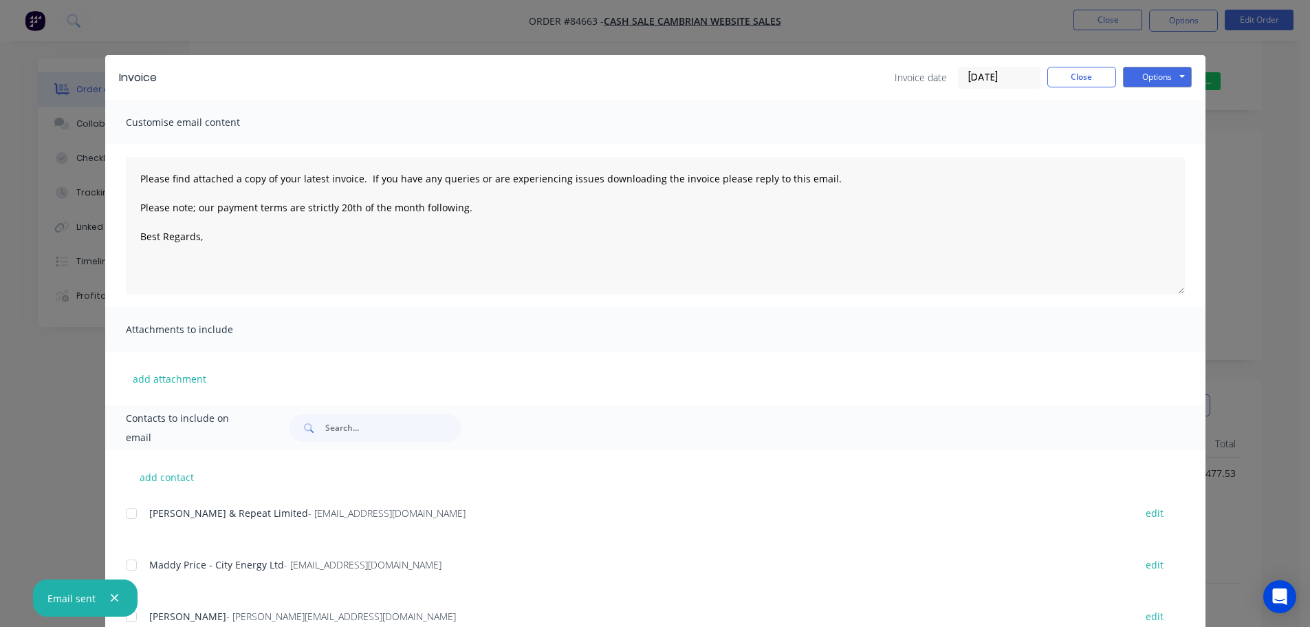
click at [14, 76] on div "Invoice Invoice date [DATE] Close Options Preview Print Email Customise email c…" at bounding box center [655, 313] width 1310 height 627
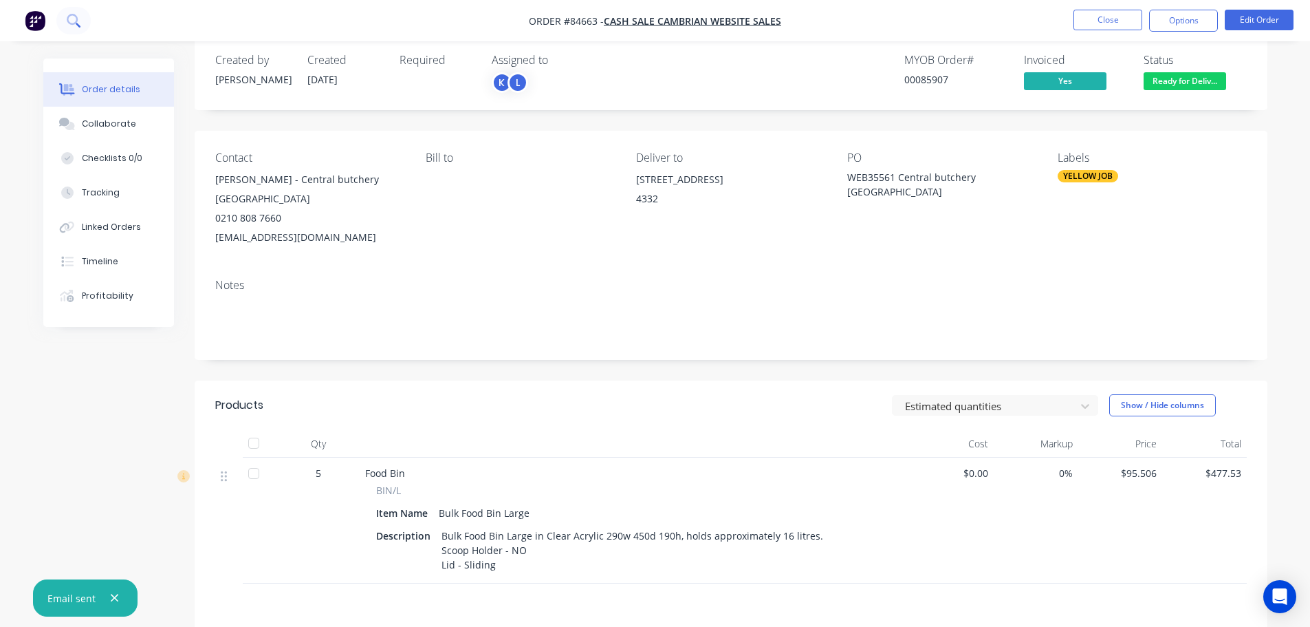
click at [71, 21] on icon at bounding box center [73, 20] width 13 height 13
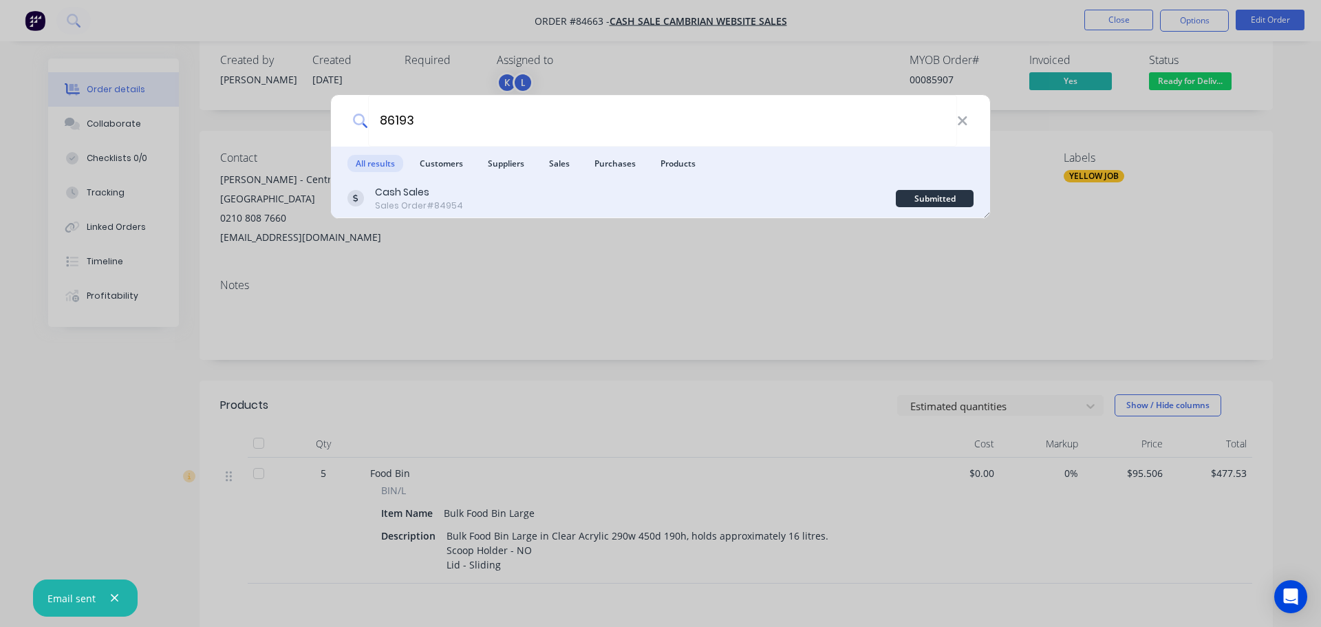
type input "86193"
click at [762, 193] on div "Cash Sales Sales Order #84954" at bounding box center [621, 198] width 548 height 27
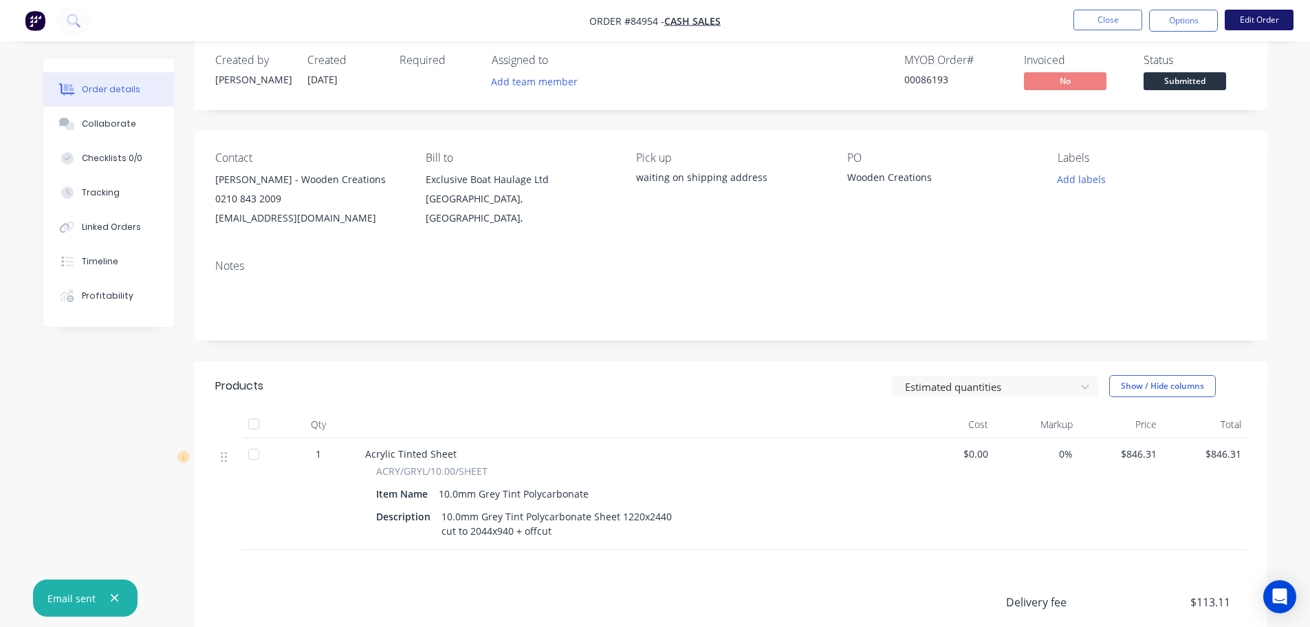
click at [1255, 18] on button "Edit Order" at bounding box center [1259, 20] width 69 height 21
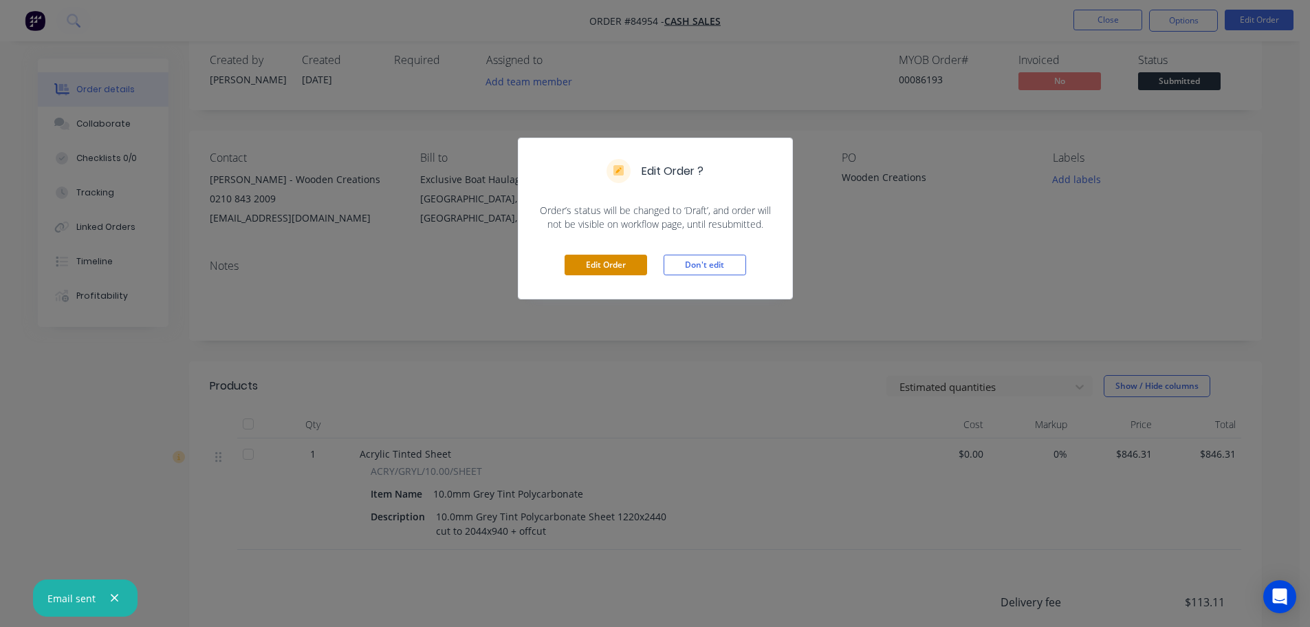
click at [636, 261] on button "Edit Order" at bounding box center [606, 265] width 83 height 21
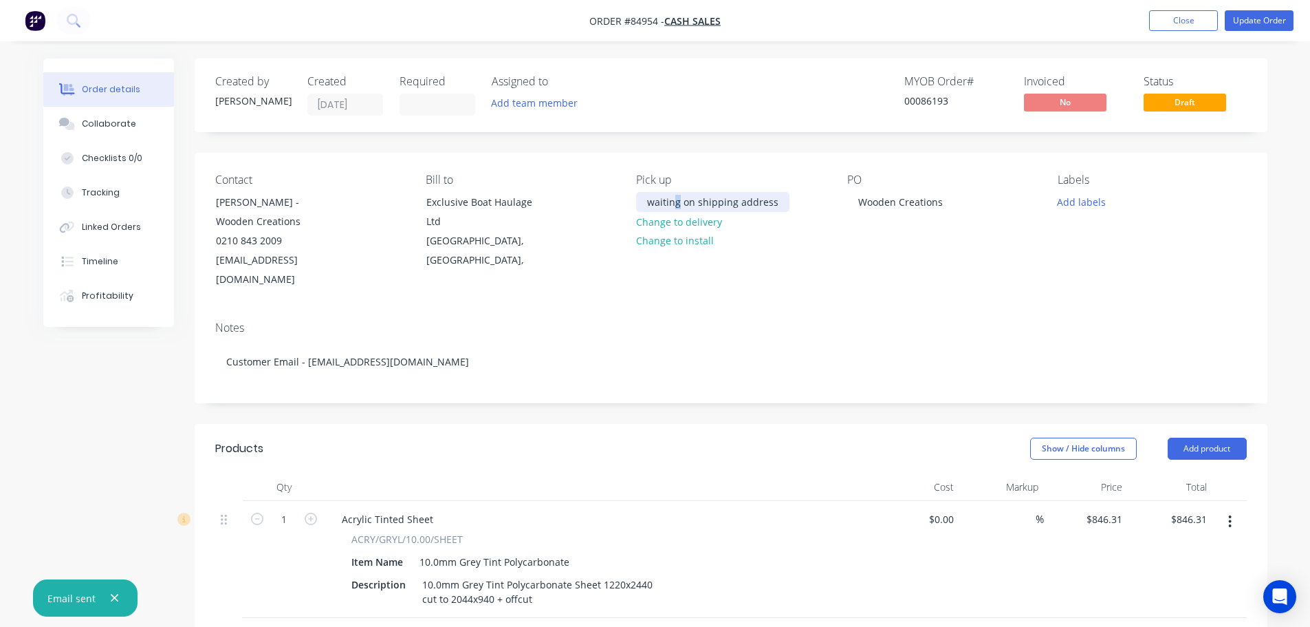
click at [678, 198] on div "waiting on shipping address" at bounding box center [712, 202] width 153 height 20
click at [673, 216] on button "Change to delivery" at bounding box center [679, 221] width 100 height 19
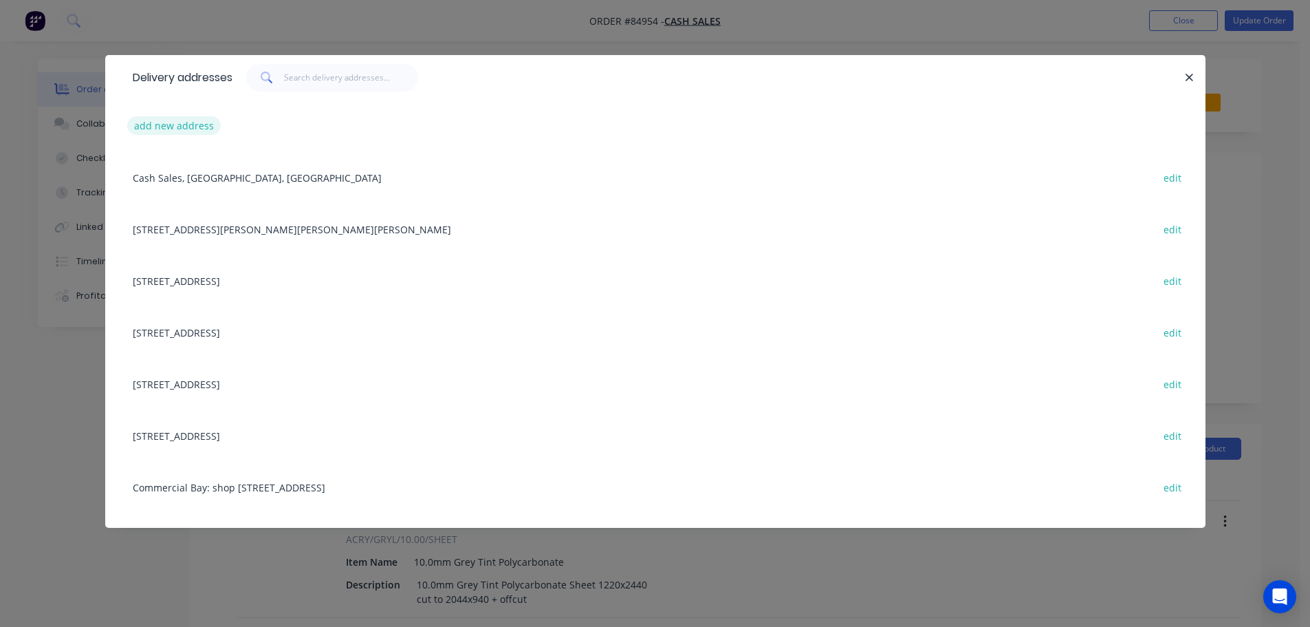
click at [187, 123] on button "add new address" at bounding box center [174, 125] width 94 height 19
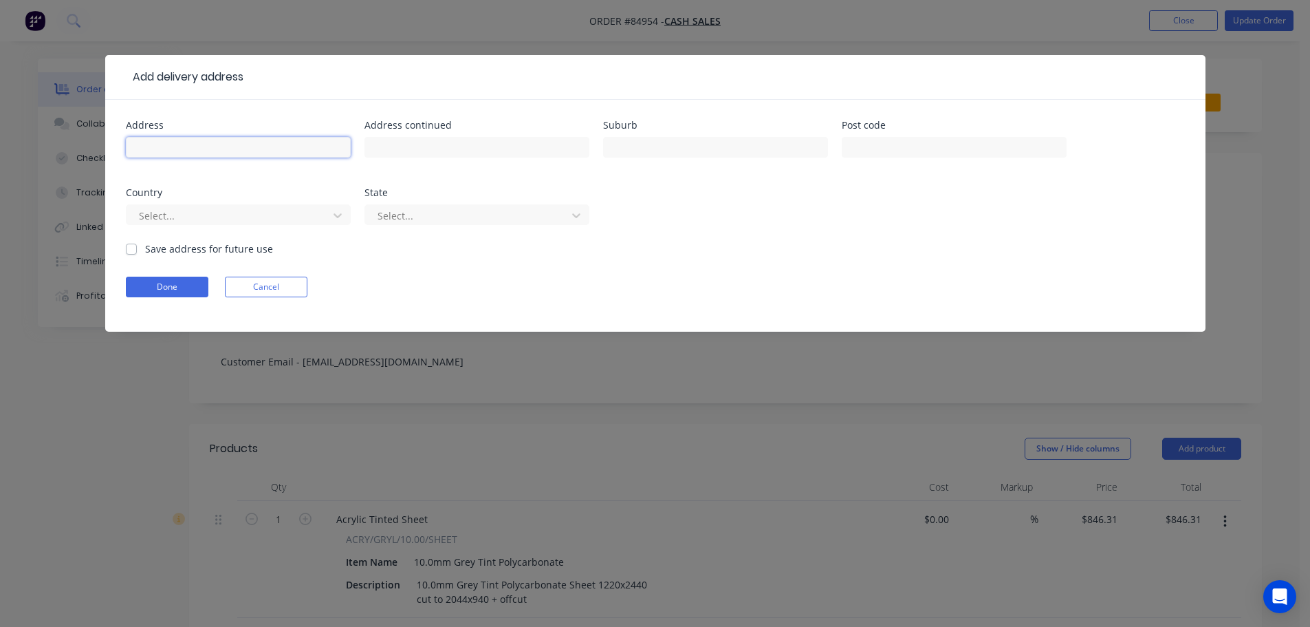
click at [219, 147] on input "text" at bounding box center [238, 147] width 225 height 21
paste input "C/- Truck Centre BOP Ltd [STREET_ADDRESS][PERSON_NAME] ATTN: [PERSON_NAME] Ph […"
drag, startPoint x: 202, startPoint y: 150, endPoint x: 70, endPoint y: 149, distance: 131.4
click at [70, 149] on div "Add delivery address Address C/- Truck Centre BOP Ltd [STREET_ADDRESS][PERSON_N…" at bounding box center [655, 313] width 1310 height 627
click at [186, 148] on input "C/- Truck Centre BOP Ltd [STREET_ADDRESS][PERSON_NAME] ATTN: [PERSON_NAME] Ph […" at bounding box center [238, 147] width 225 height 21
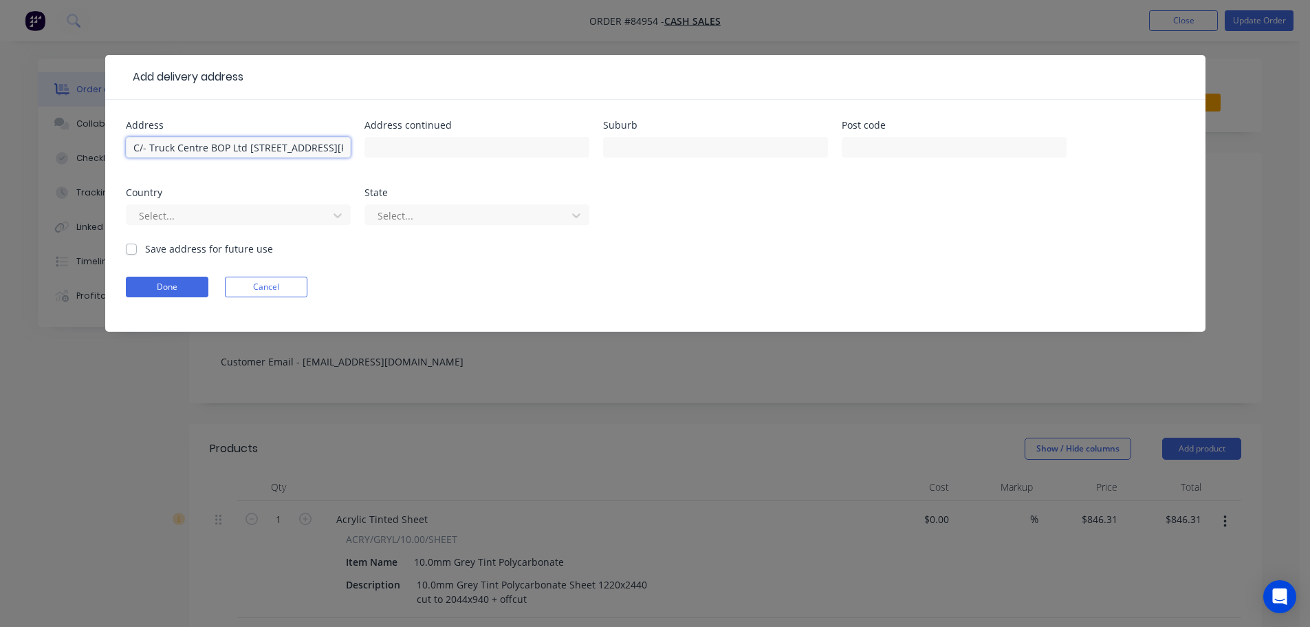
type input "C/- Truck Centre BOP Ltd [STREET_ADDRESS][PERSON_NAME] ATTN: [PERSON_NAME] Ph […"
click at [195, 283] on button "Done" at bounding box center [167, 287] width 83 height 21
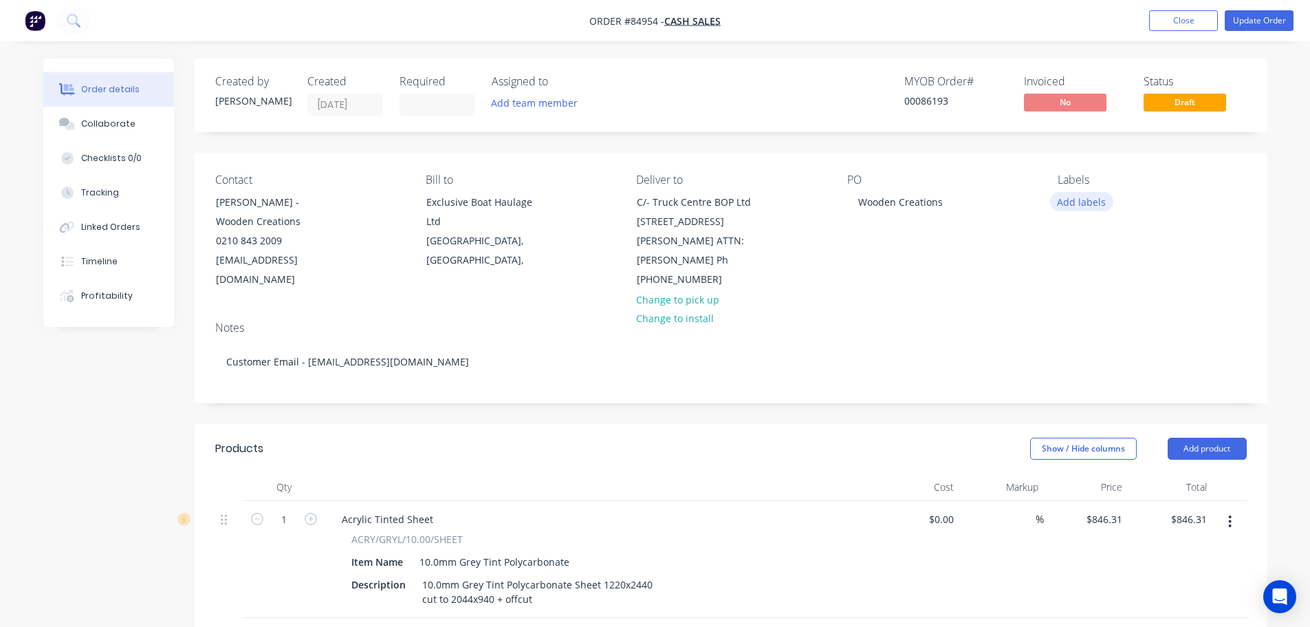
click at [1074, 206] on button "Add labels" at bounding box center [1081, 201] width 63 height 19
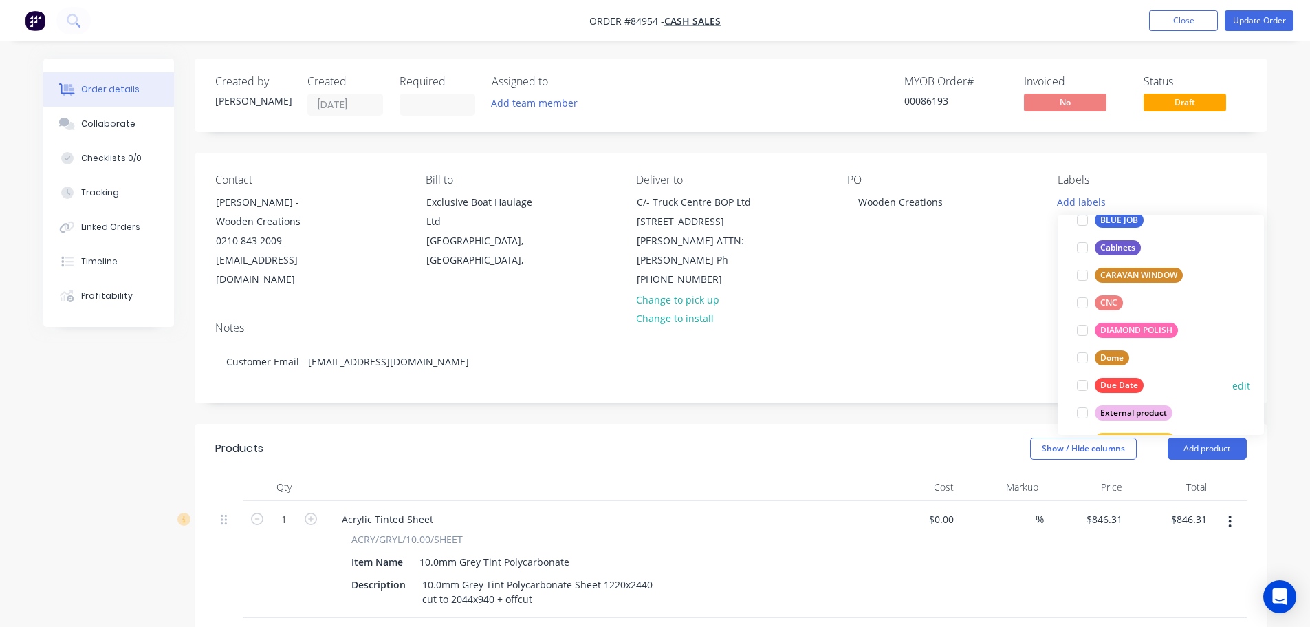
scroll to position [138, 0]
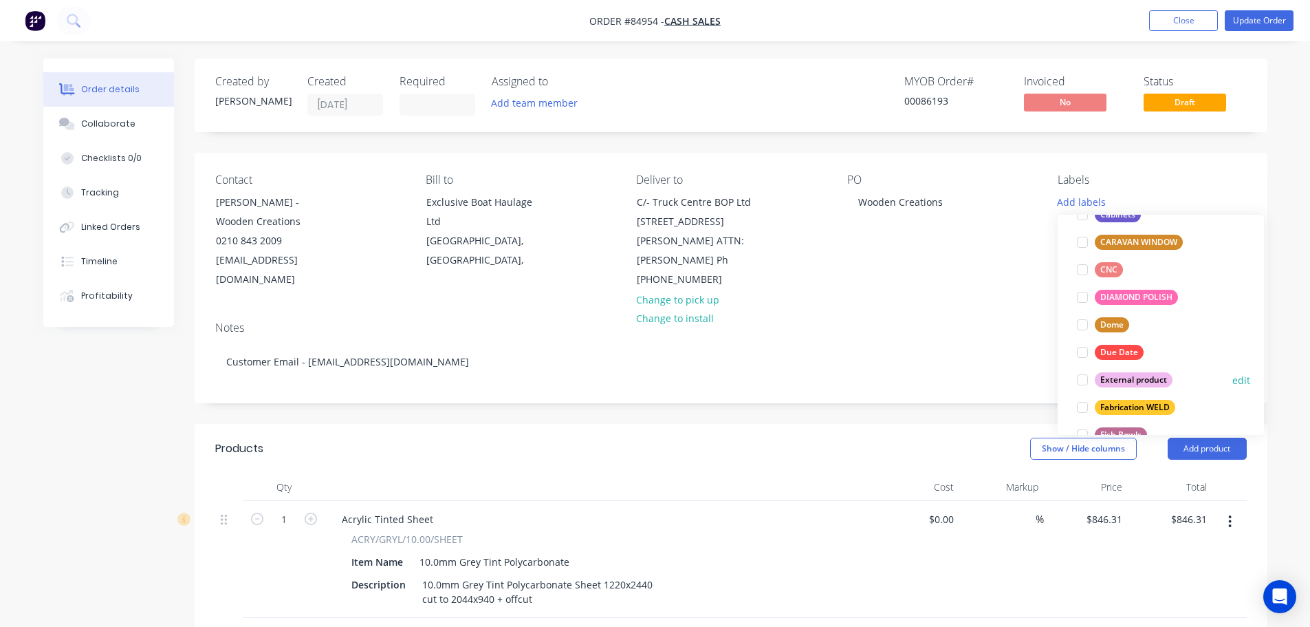
click at [1148, 372] on div "External product" at bounding box center [1134, 379] width 78 height 15
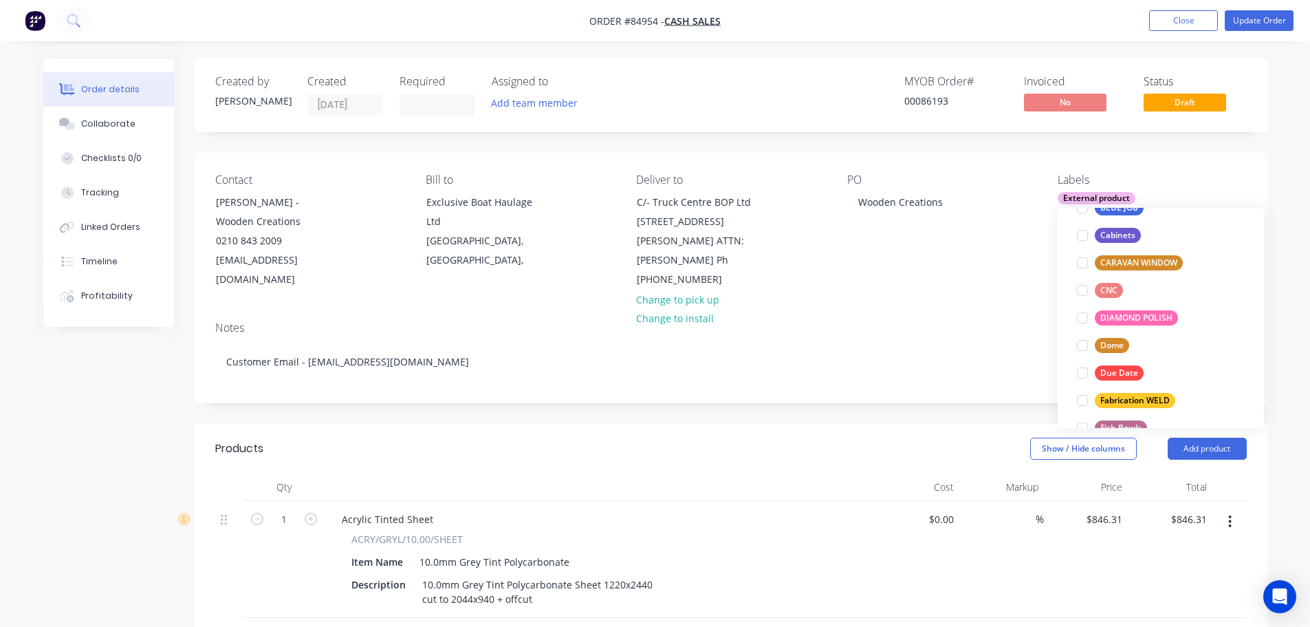
scroll to position [0, 0]
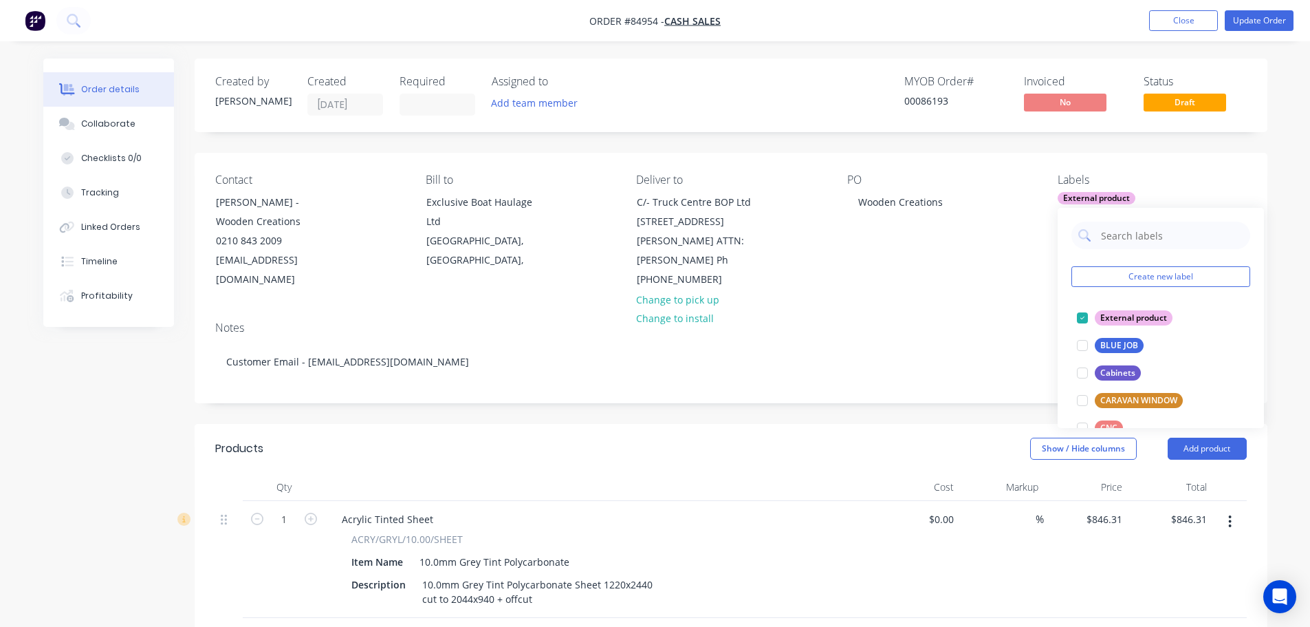
click at [1132, 173] on div "Contact [PERSON_NAME] - Wooden Creations 0210 843 2009 [EMAIL_ADDRESS][DOMAIN_N…" at bounding box center [731, 232] width 1073 height 158
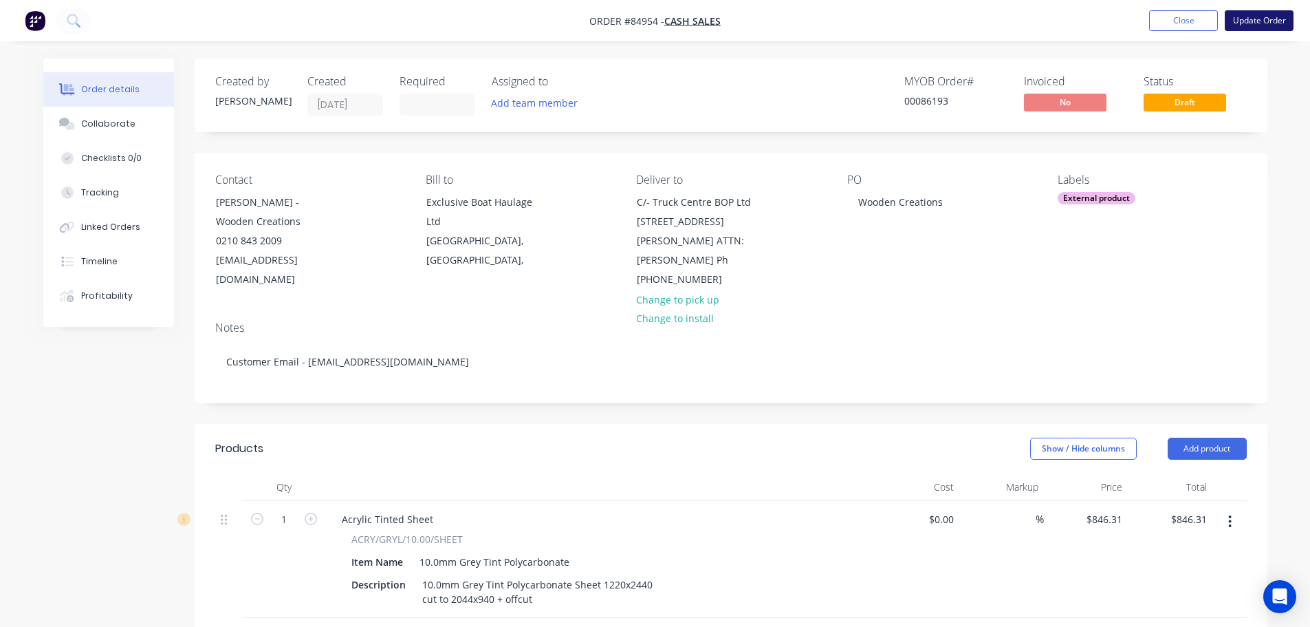
click at [1265, 25] on button "Update Order" at bounding box center [1259, 20] width 69 height 21
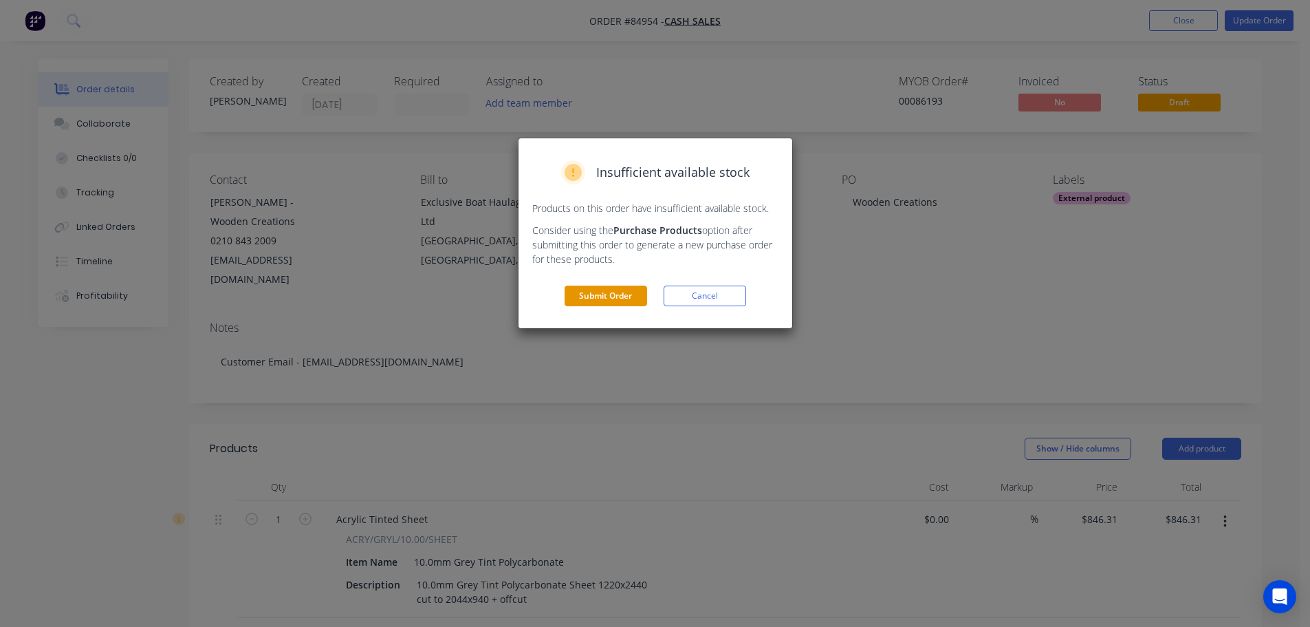
click at [612, 301] on button "Submit Order" at bounding box center [606, 295] width 83 height 21
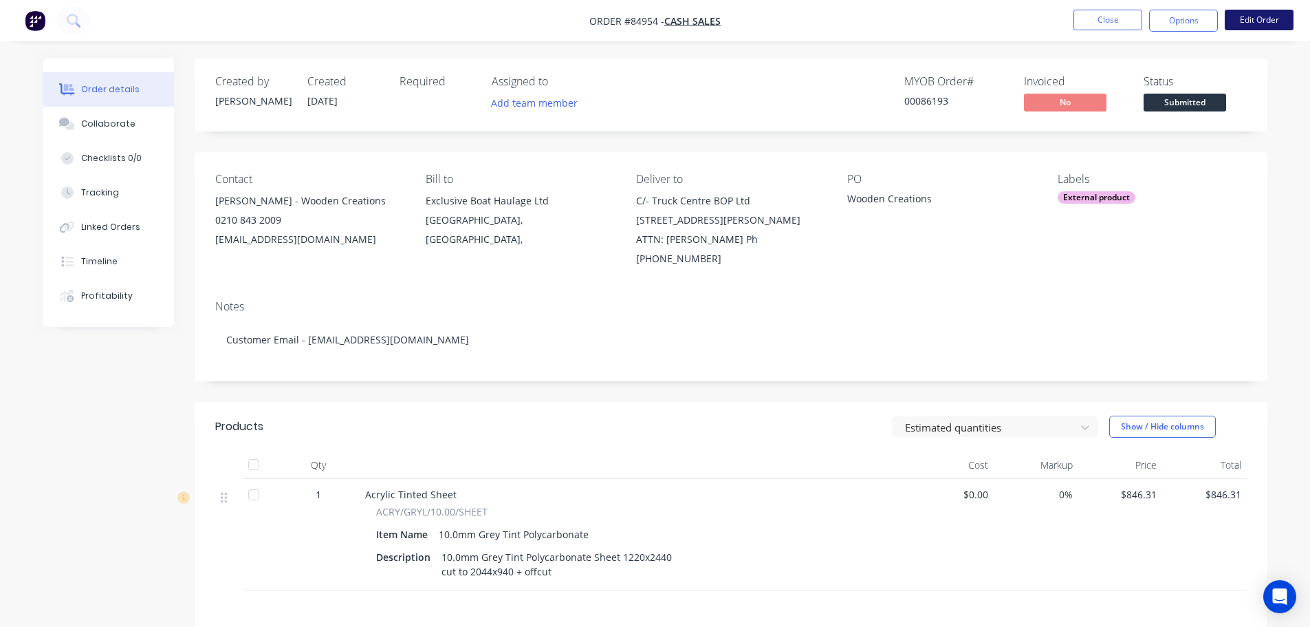
click at [1256, 18] on button "Edit Order" at bounding box center [1259, 20] width 69 height 21
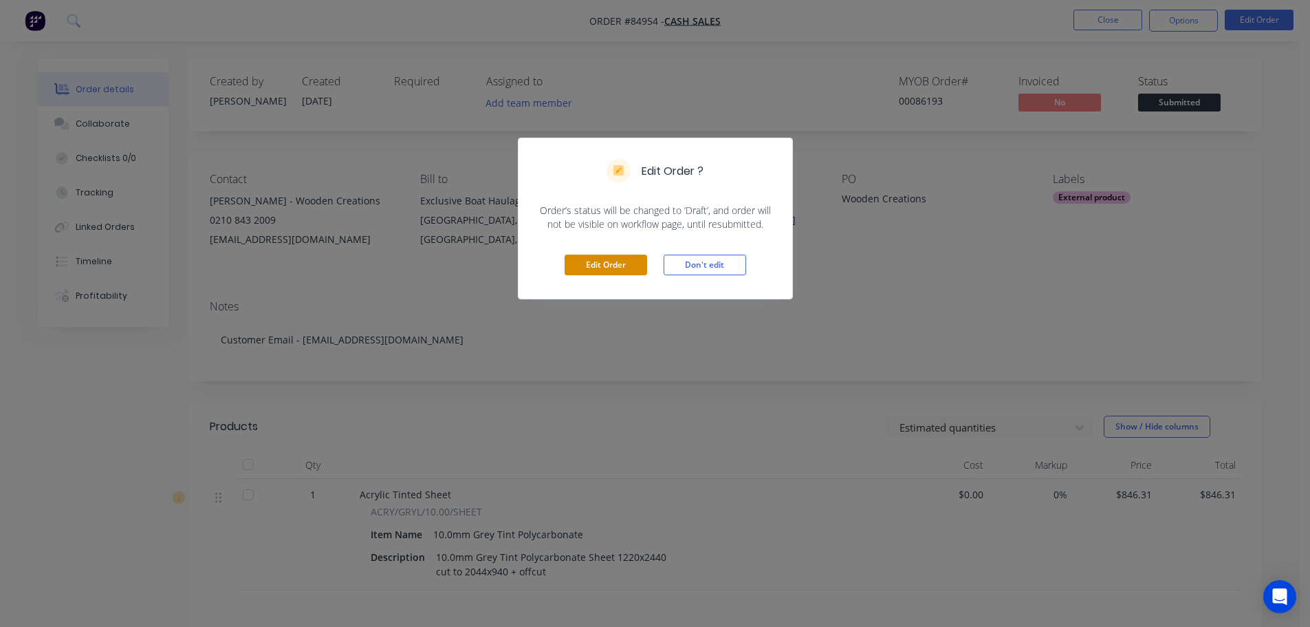
click at [594, 268] on button "Edit Order" at bounding box center [606, 265] width 83 height 21
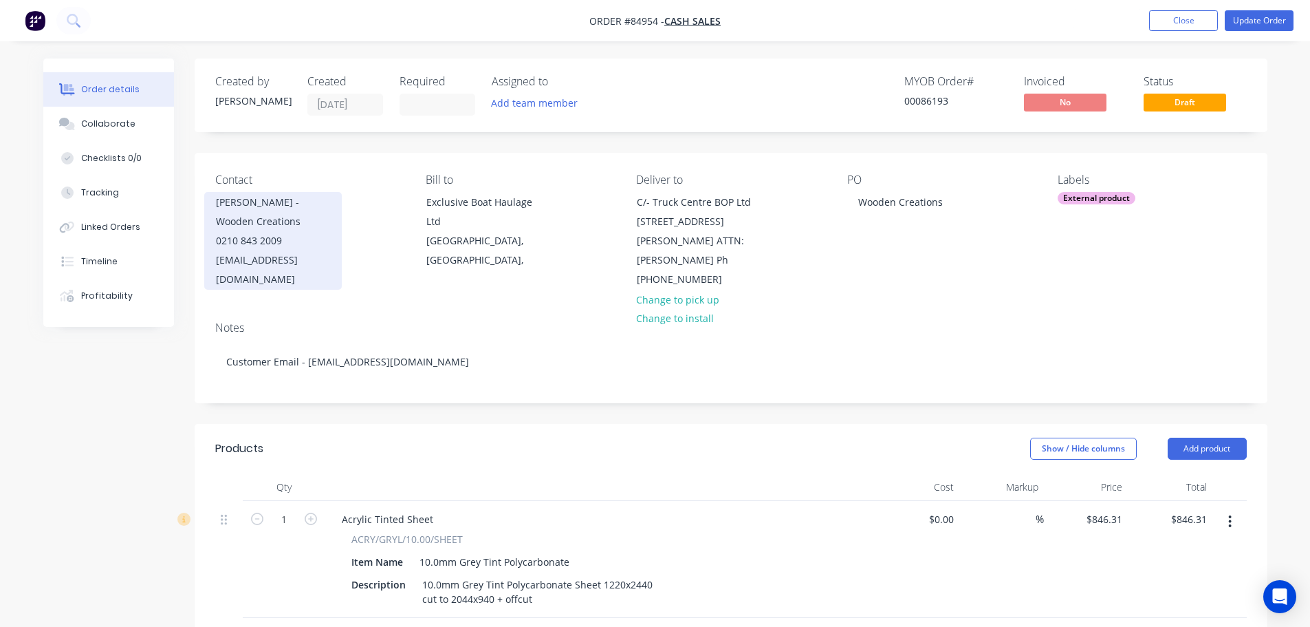
click at [277, 217] on div "[PERSON_NAME] - Wooden Creations" at bounding box center [273, 212] width 114 height 39
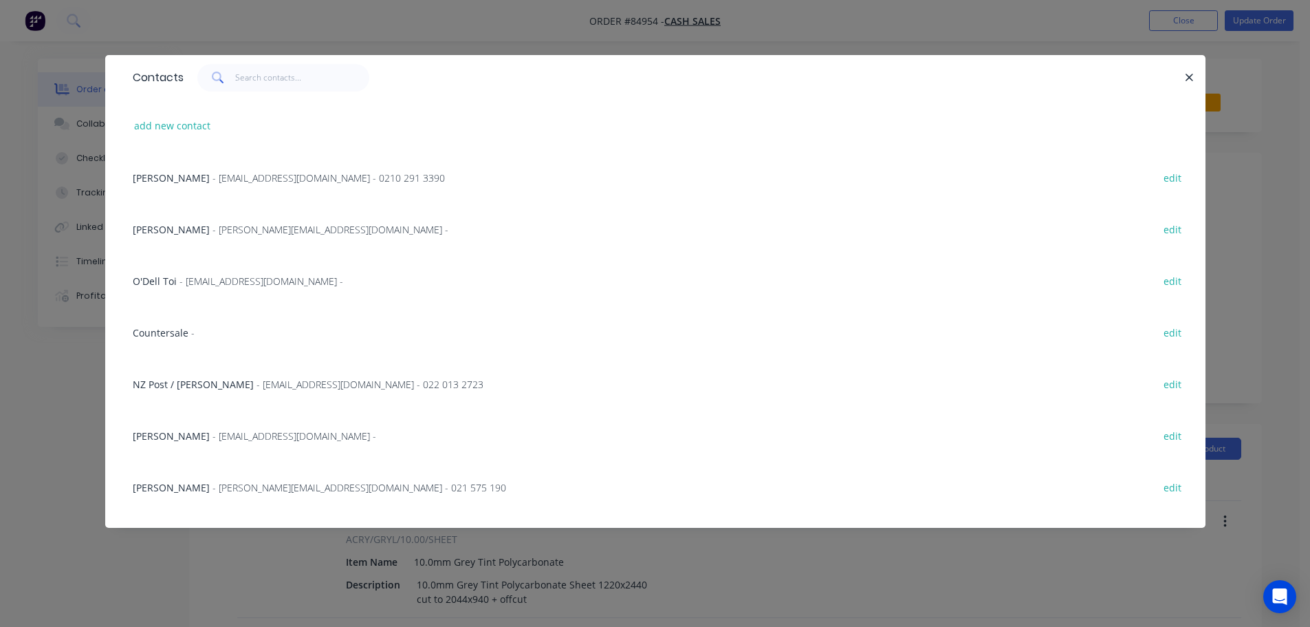
click at [340, 23] on div "Contacts add new contact [PERSON_NAME] - [EMAIL_ADDRESS][DOMAIN_NAME] - 0210 29…" at bounding box center [655, 313] width 1310 height 627
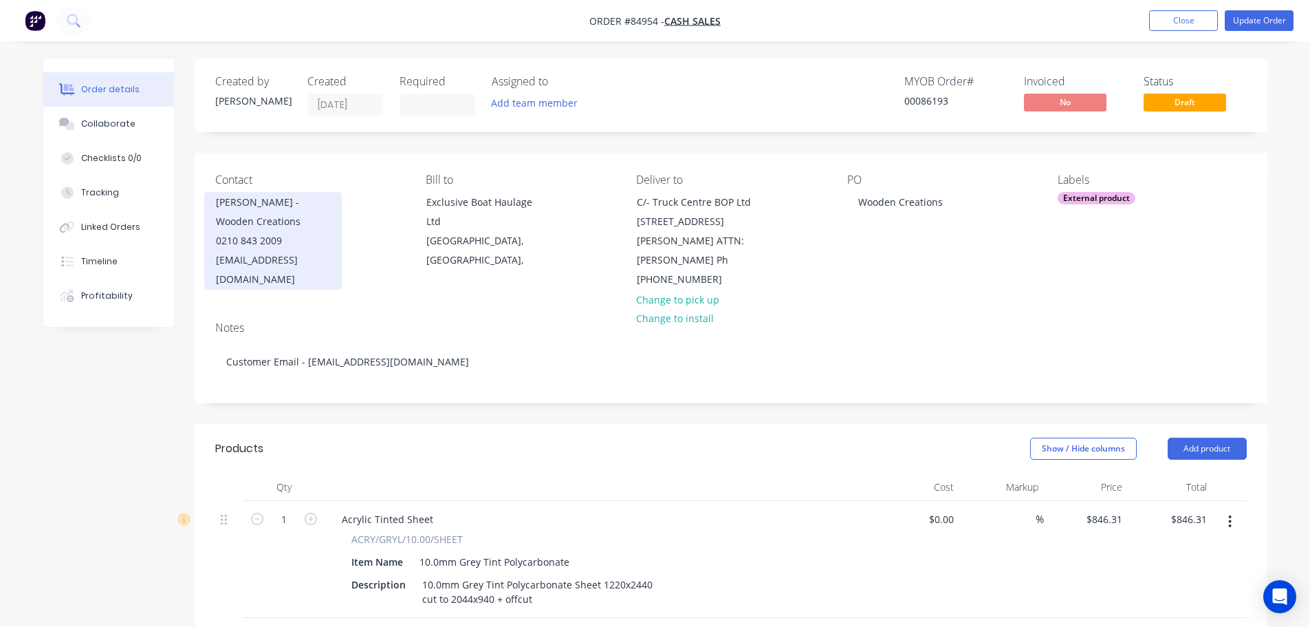
click at [259, 236] on div "0210 843 2009" at bounding box center [273, 240] width 114 height 19
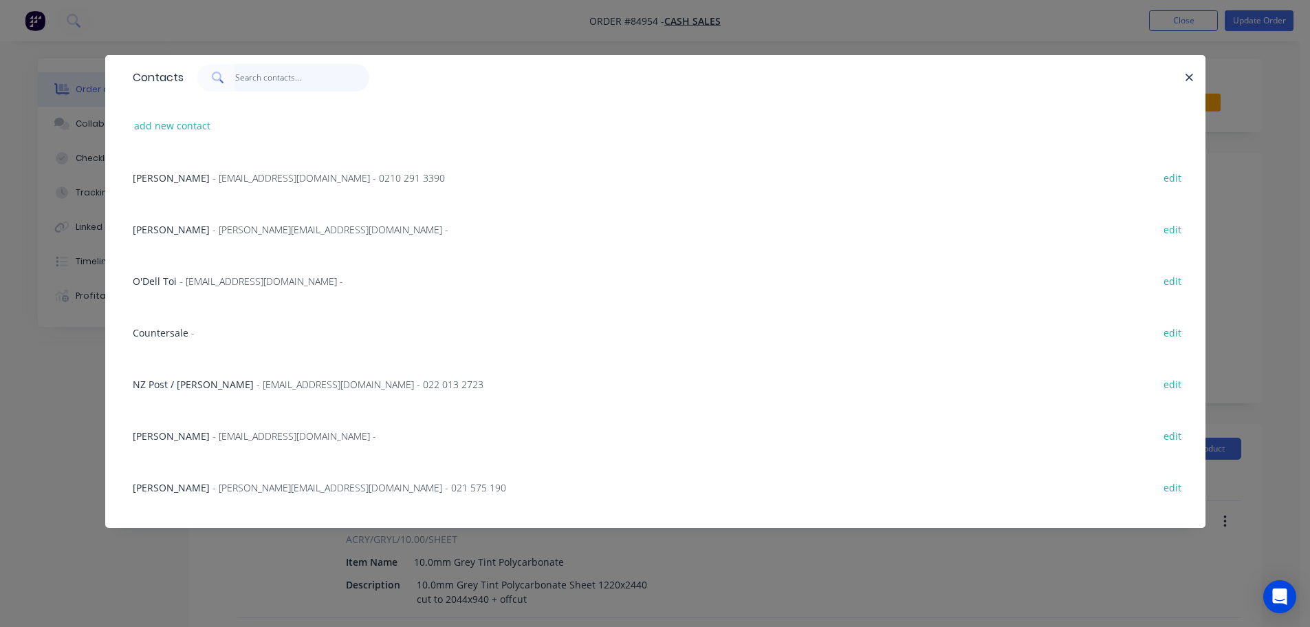
click at [283, 80] on input "text" at bounding box center [302, 78] width 134 height 28
drag, startPoint x: 180, startPoint y: 112, endPoint x: 178, endPoint y: 120, distance: 7.7
click at [180, 112] on div "add new contact" at bounding box center [655, 126] width 1059 height 52
click at [177, 132] on button "add new contact" at bounding box center [172, 125] width 91 height 19
select select "AU"
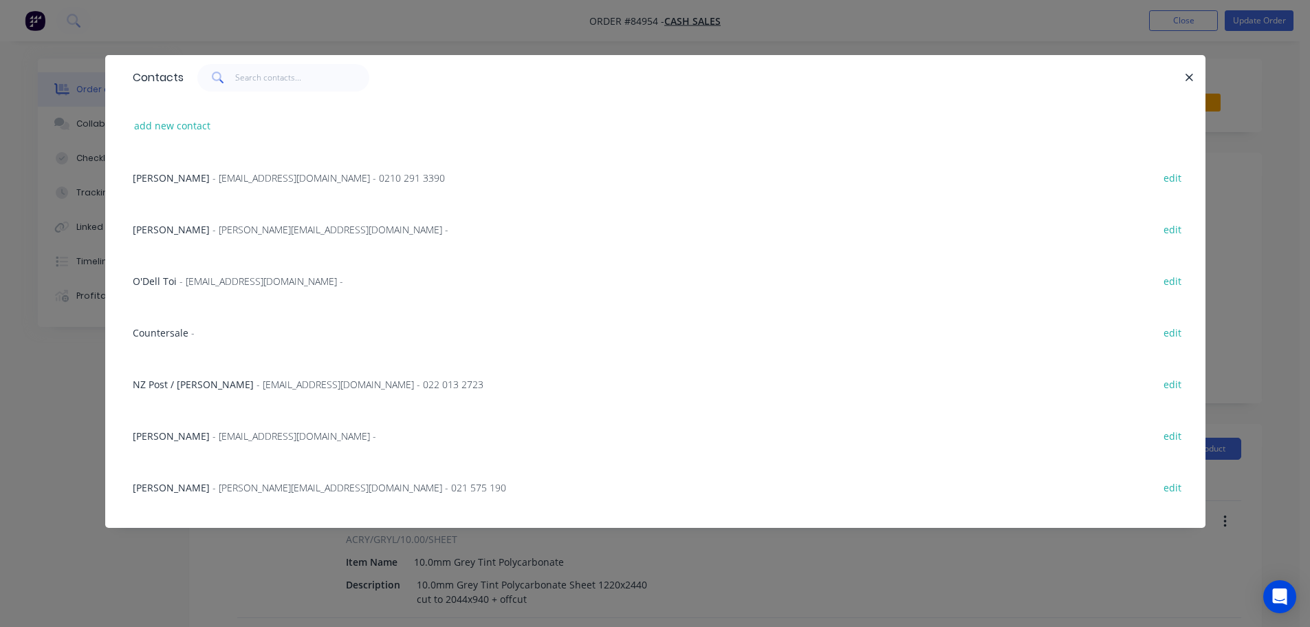
select select "AU"
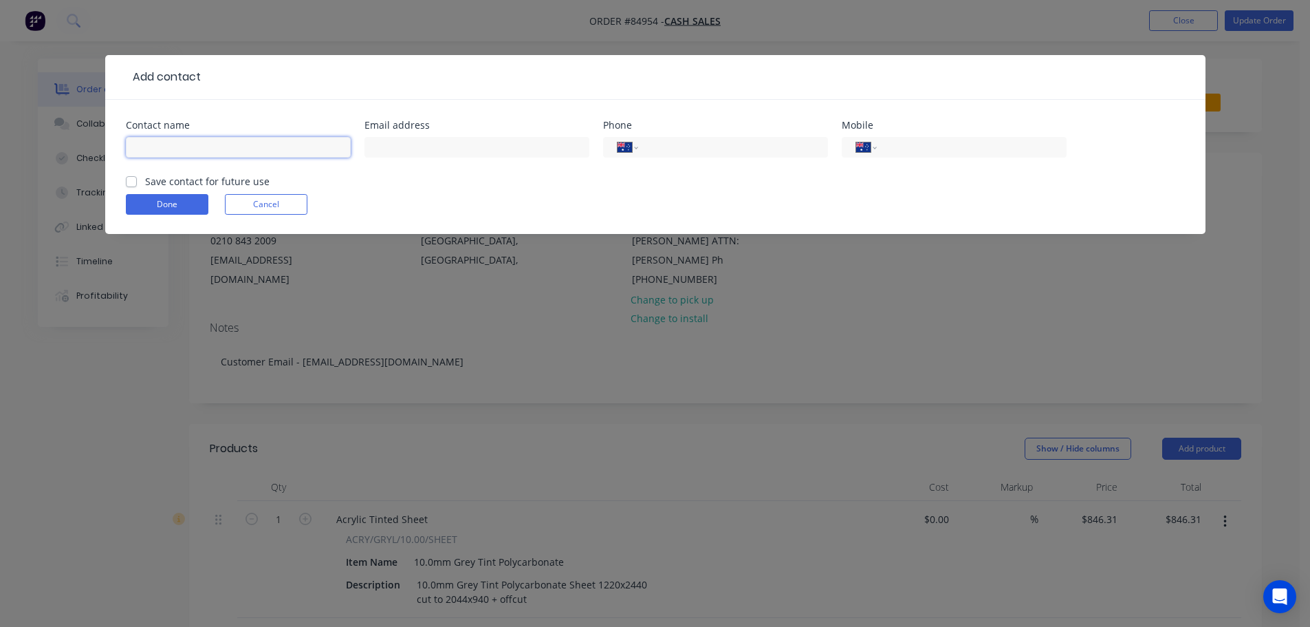
click at [227, 144] on input "text" at bounding box center [238, 147] width 225 height 21
paste input "[PERSON_NAME] Exclusive Boat Haulage Ltd"
type input "[PERSON_NAME] Exclusive Boat Haulage Ltd"
click at [211, 184] on label "Save contact for future use" at bounding box center [207, 181] width 125 height 14
click at [137, 184] on input "Save contact for future use" at bounding box center [131, 180] width 11 height 13
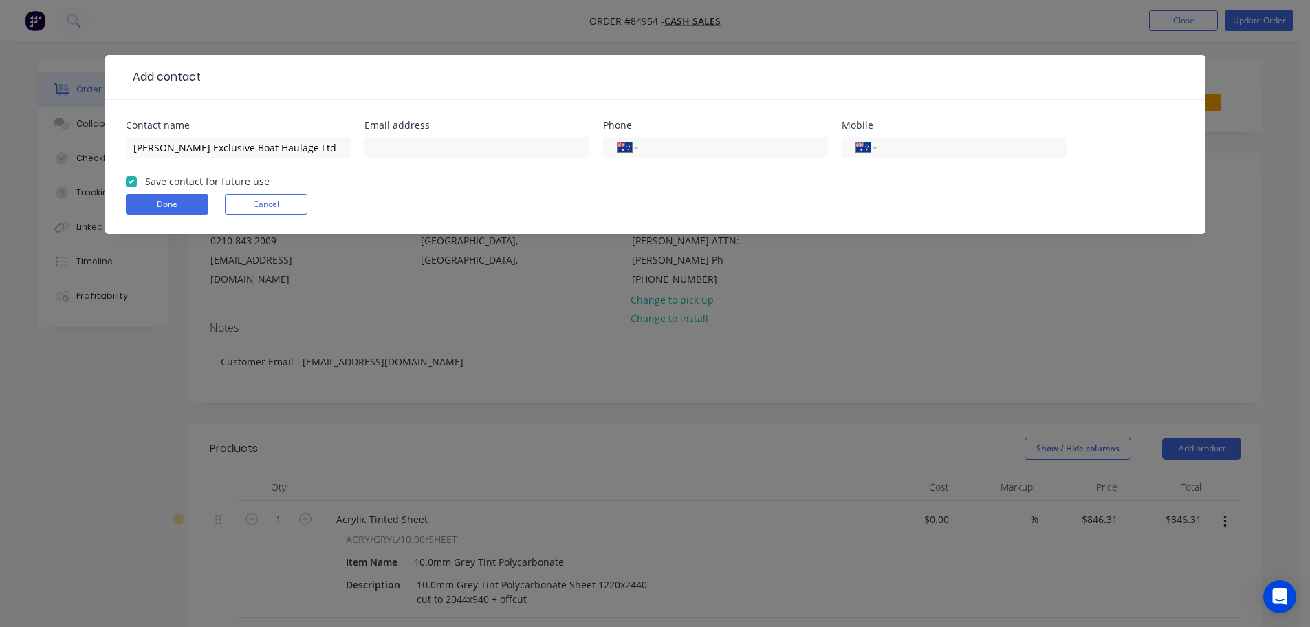
checkbox input "true"
click at [936, 147] on input "tel" at bounding box center [969, 148] width 165 height 16
paste input "[PHONE_NUMBER]"
type input "[PHONE_NUMBER]"
click at [864, 144] on select "International [GEOGRAPHIC_DATA] [GEOGRAPHIC_DATA] [GEOGRAPHIC_DATA] [GEOGRAPHIC…" at bounding box center [866, 147] width 21 height 19
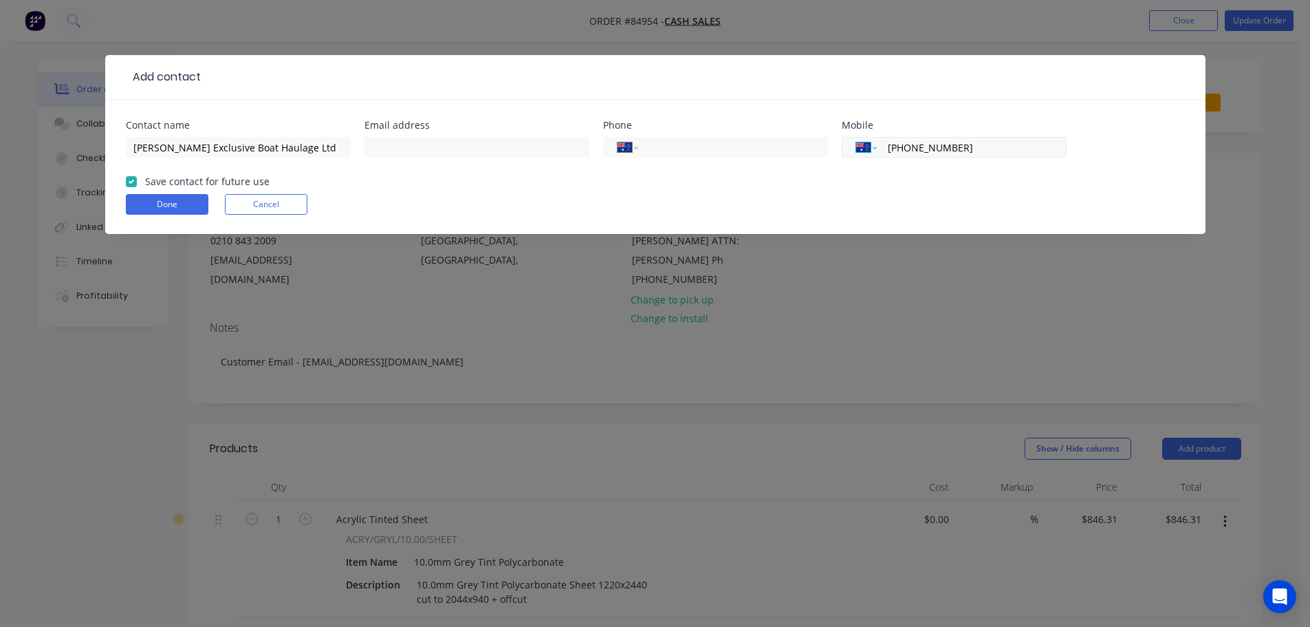
select select "NZ"
click at [856, 138] on select "International [GEOGRAPHIC_DATA] [GEOGRAPHIC_DATA] [GEOGRAPHIC_DATA] [GEOGRAPHIC…" at bounding box center [866, 147] width 21 height 19
type input "021 426 509"
click at [397, 153] on input "text" at bounding box center [477, 147] width 225 height 21
type input "a"
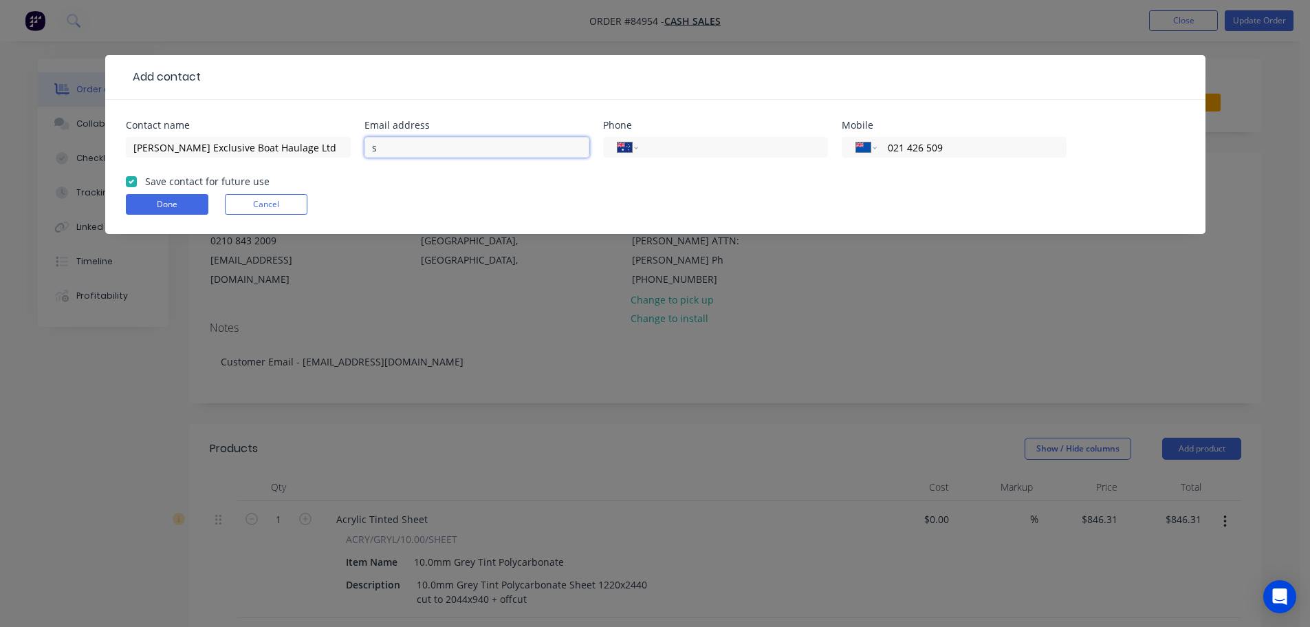
paste input "[EMAIL_ADDRESS][DOMAIN_NAME]"
type input "[EMAIL_ADDRESS][DOMAIN_NAME]"
click at [159, 145] on input "[PERSON_NAME] Exclusive Boat Haulage Ltd" at bounding box center [238, 147] width 225 height 21
click at [169, 149] on input "[PERSON_NAME] Exclusive Boat Haulage Ltd" at bounding box center [238, 147] width 225 height 21
type input "[PERSON_NAME] - Exclusive Boat Haulage Ltd"
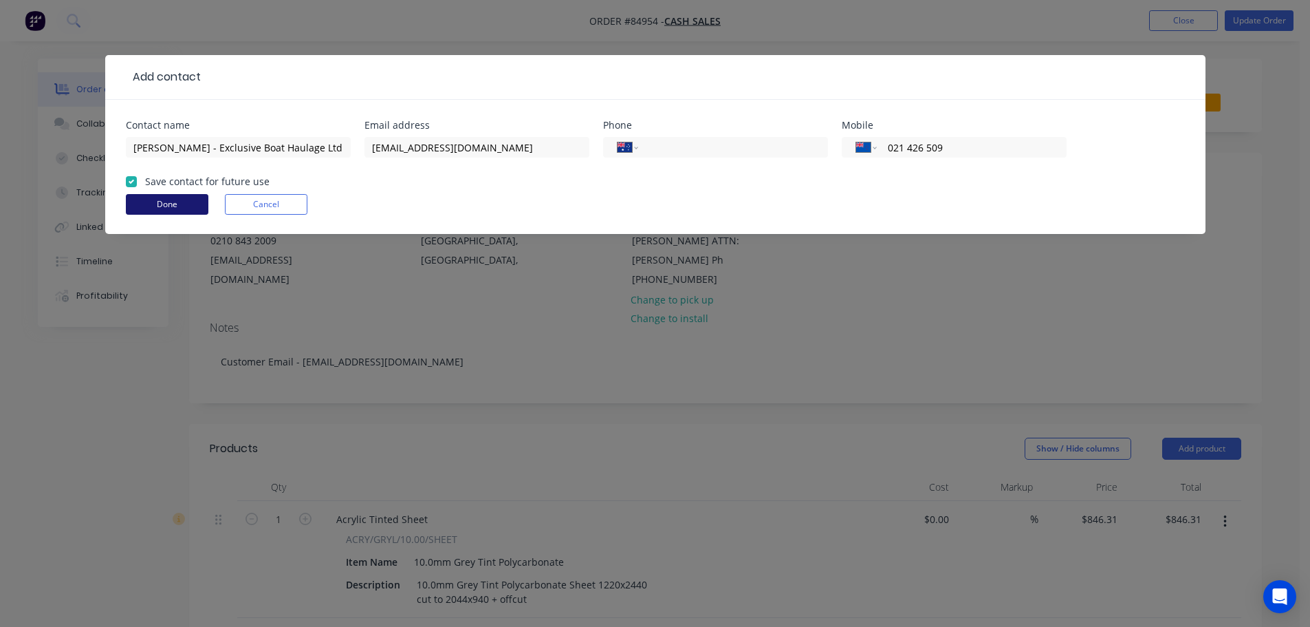
click at [184, 206] on button "Done" at bounding box center [167, 204] width 83 height 21
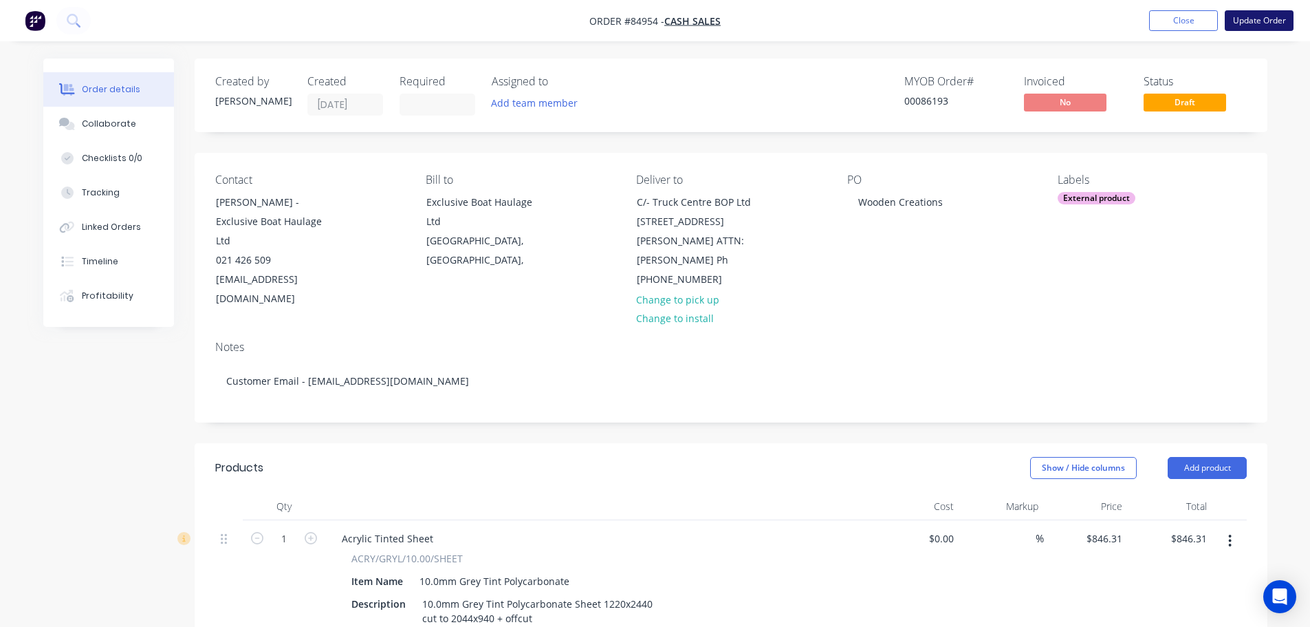
click at [1275, 20] on button "Update Order" at bounding box center [1259, 20] width 69 height 21
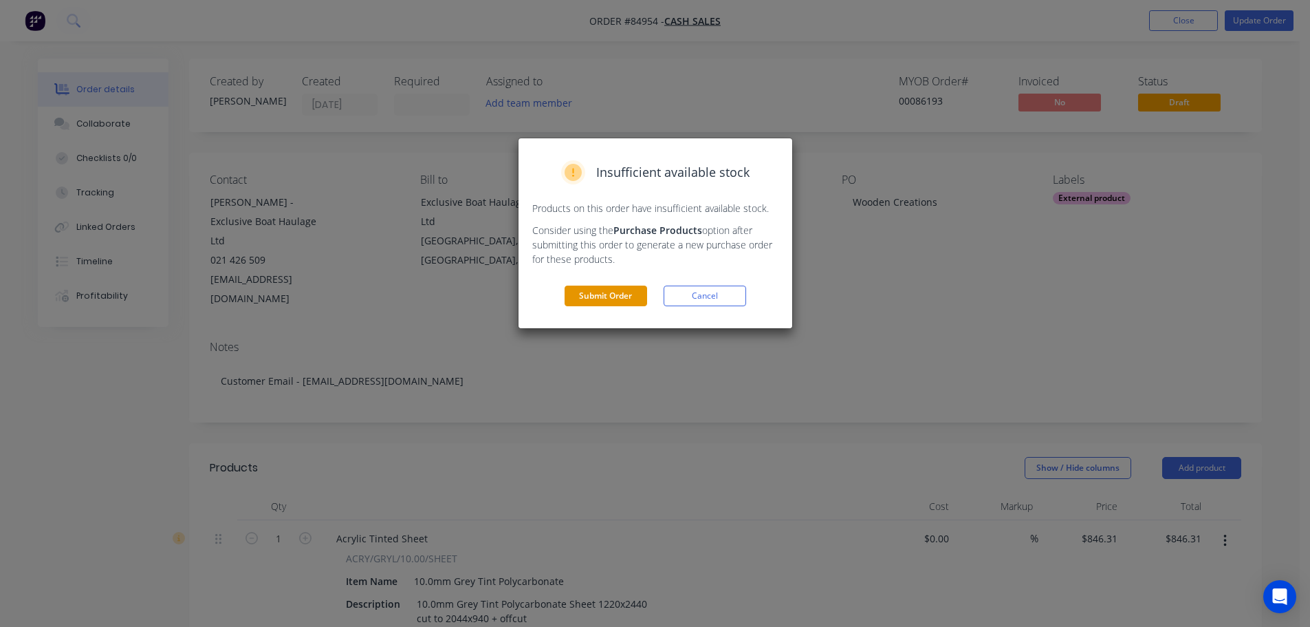
click at [623, 291] on button "Submit Order" at bounding box center [606, 295] width 83 height 21
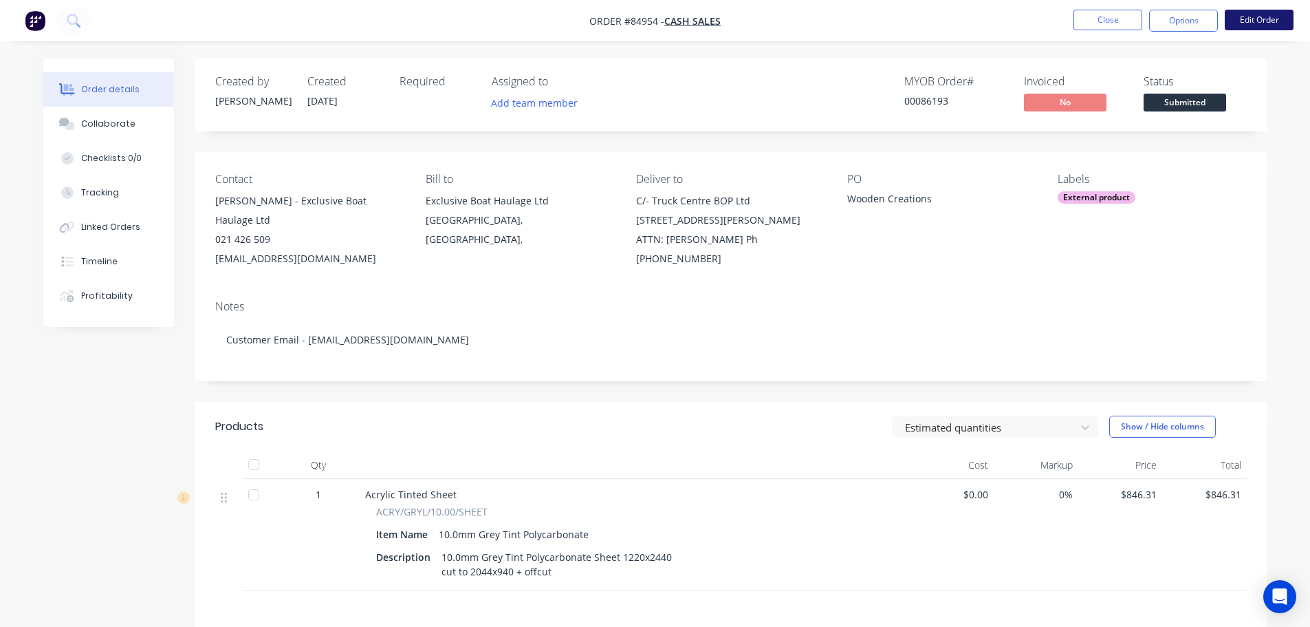
click at [1291, 18] on button "Edit Order" at bounding box center [1259, 20] width 69 height 21
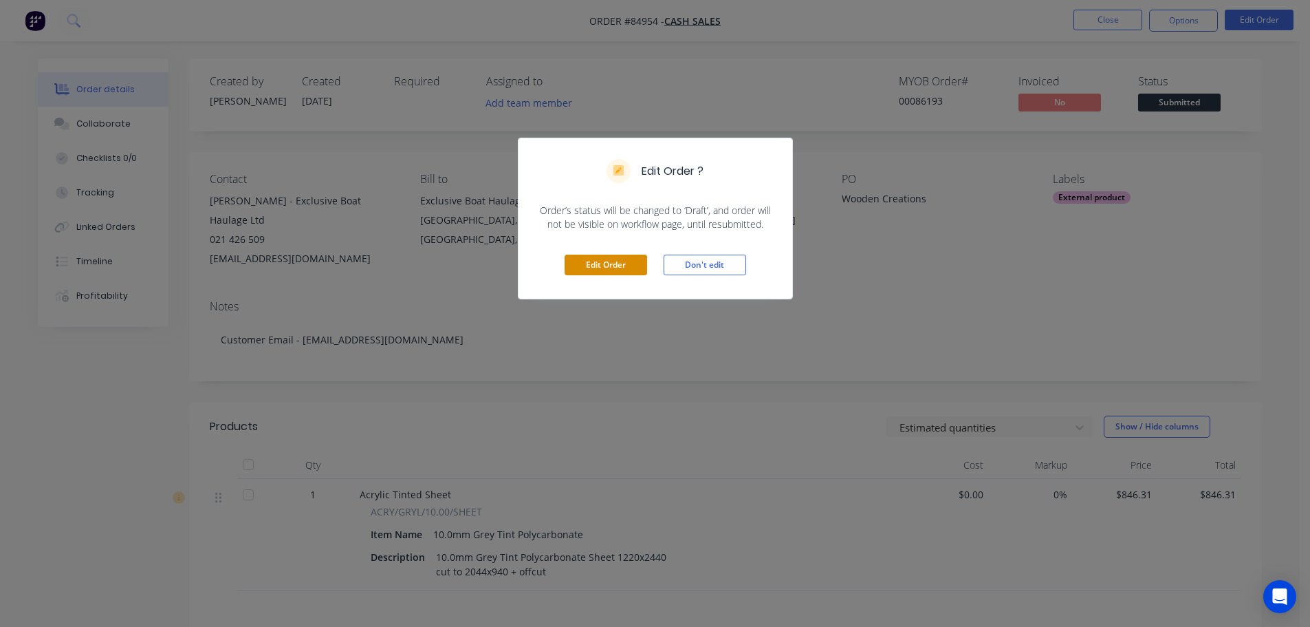
click at [623, 261] on button "Edit Order" at bounding box center [606, 265] width 83 height 21
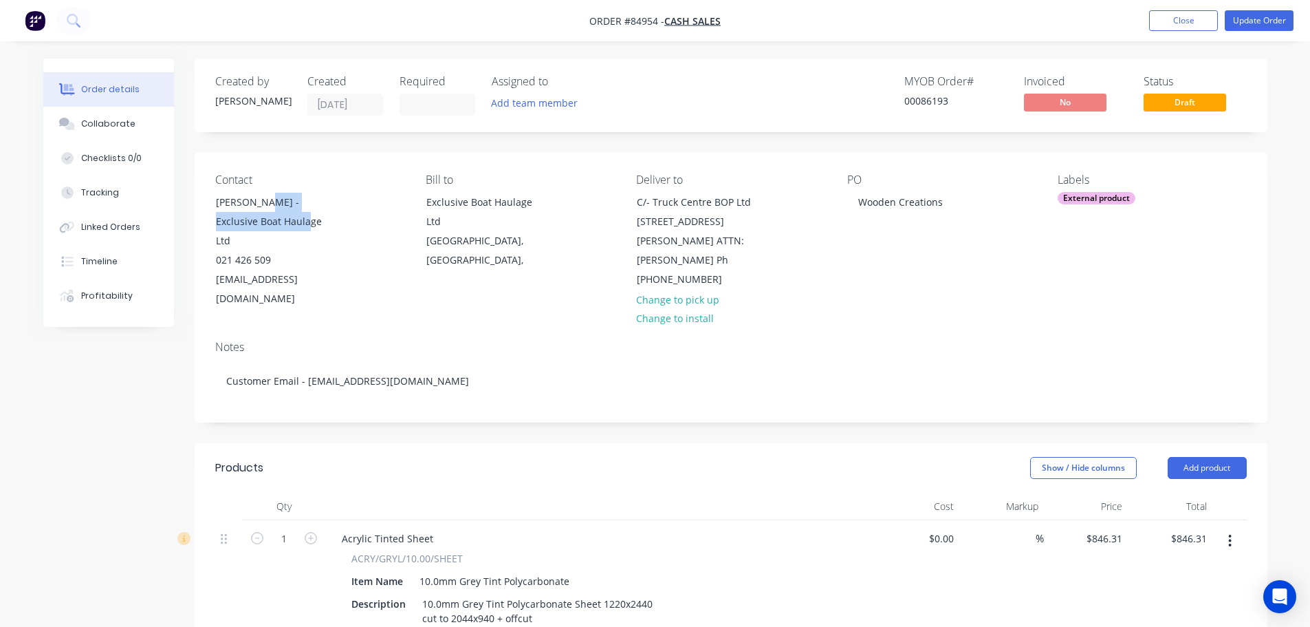
drag, startPoint x: 267, startPoint y: 204, endPoint x: 382, endPoint y: 226, distance: 116.8
click at [382, 226] on div "Contact [PERSON_NAME] - Exclusive Boat Haulage Ltd 021 426 509 [EMAIL_ADDRESS][…" at bounding box center [309, 241] width 188 height 136
copy div "Exclusive Boat Haulage Ltd"
click at [910, 202] on div "Wooden Creations" at bounding box center [901, 202] width 107 height 20
paste div
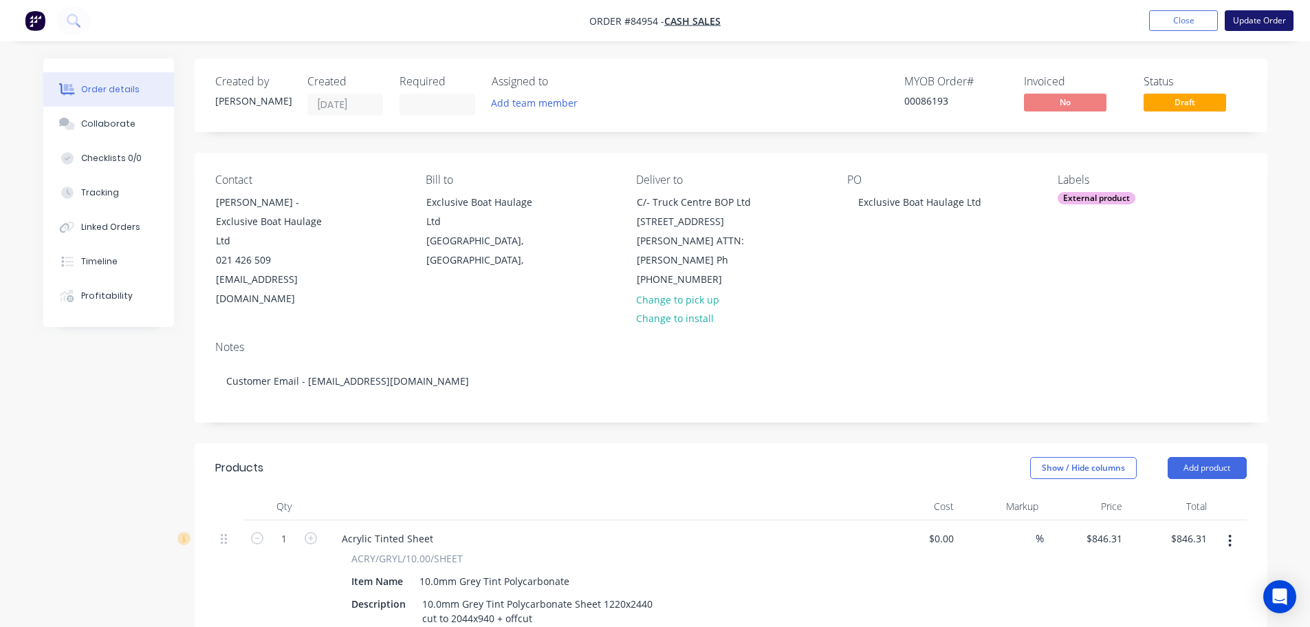
click at [1266, 14] on button "Update Order" at bounding box center [1259, 20] width 69 height 21
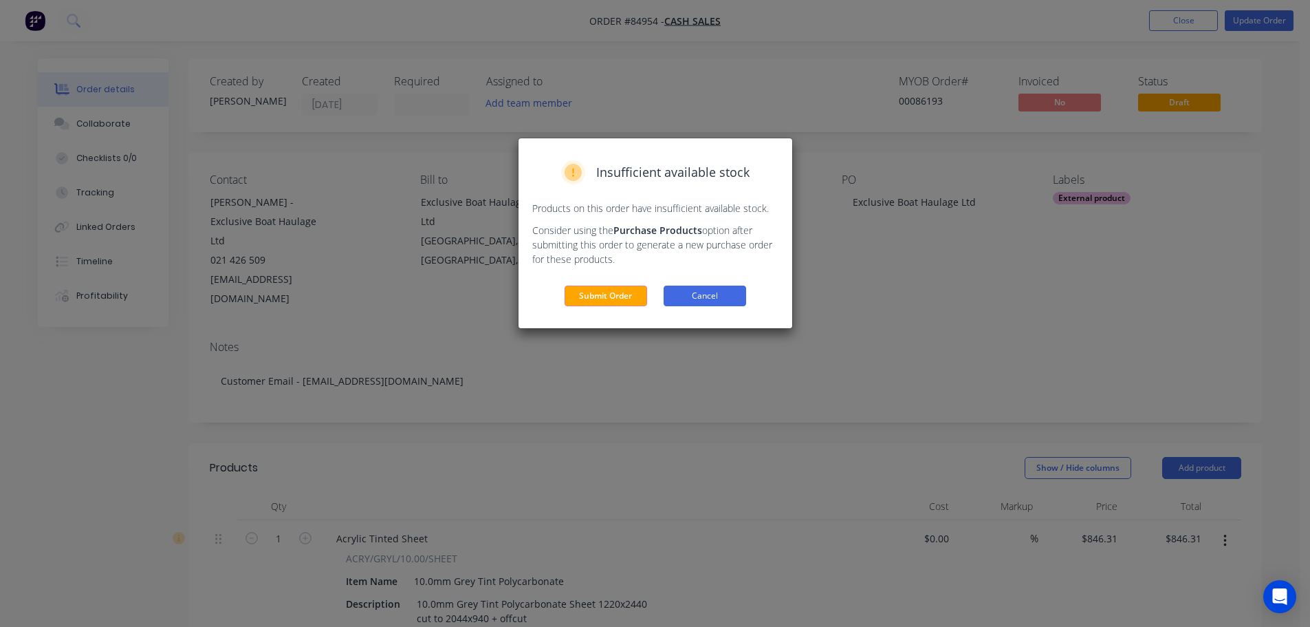
click at [715, 303] on button "Cancel" at bounding box center [705, 295] width 83 height 21
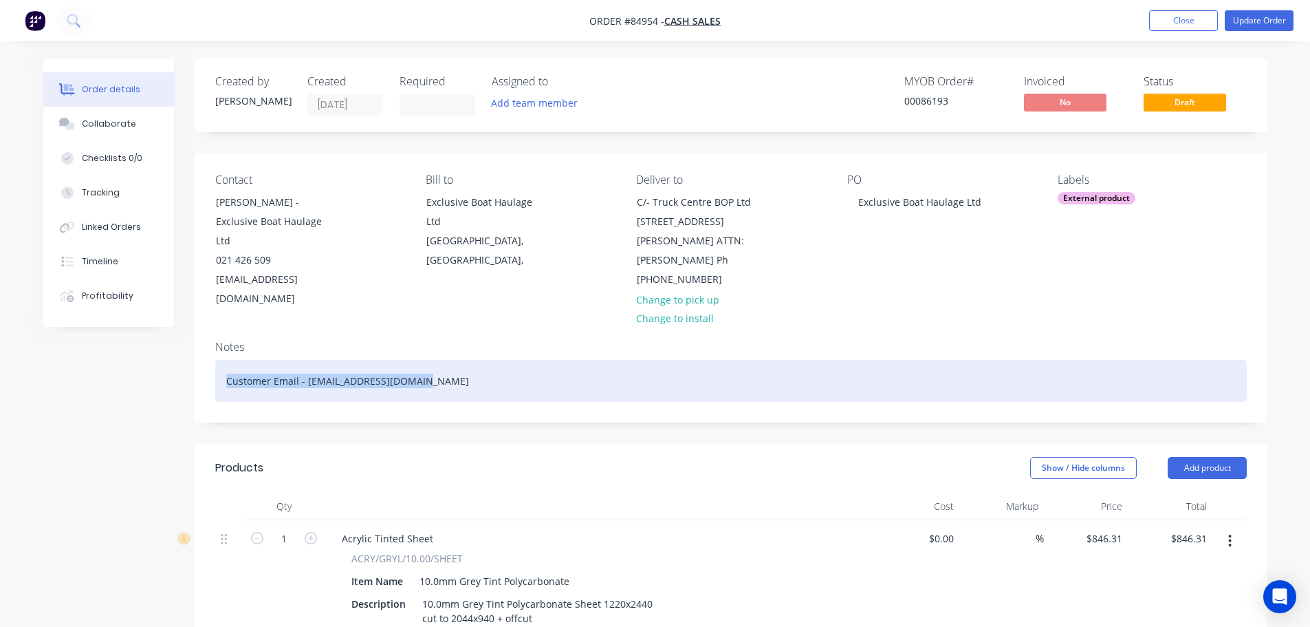
drag, startPoint x: 460, startPoint y: 377, endPoint x: -109, endPoint y: 382, distance: 568.2
click at [0, 382] on html "Order #84954 - Cash Sales Add product Close Update Order Order details Collabor…" at bounding box center [655, 513] width 1310 height 1026
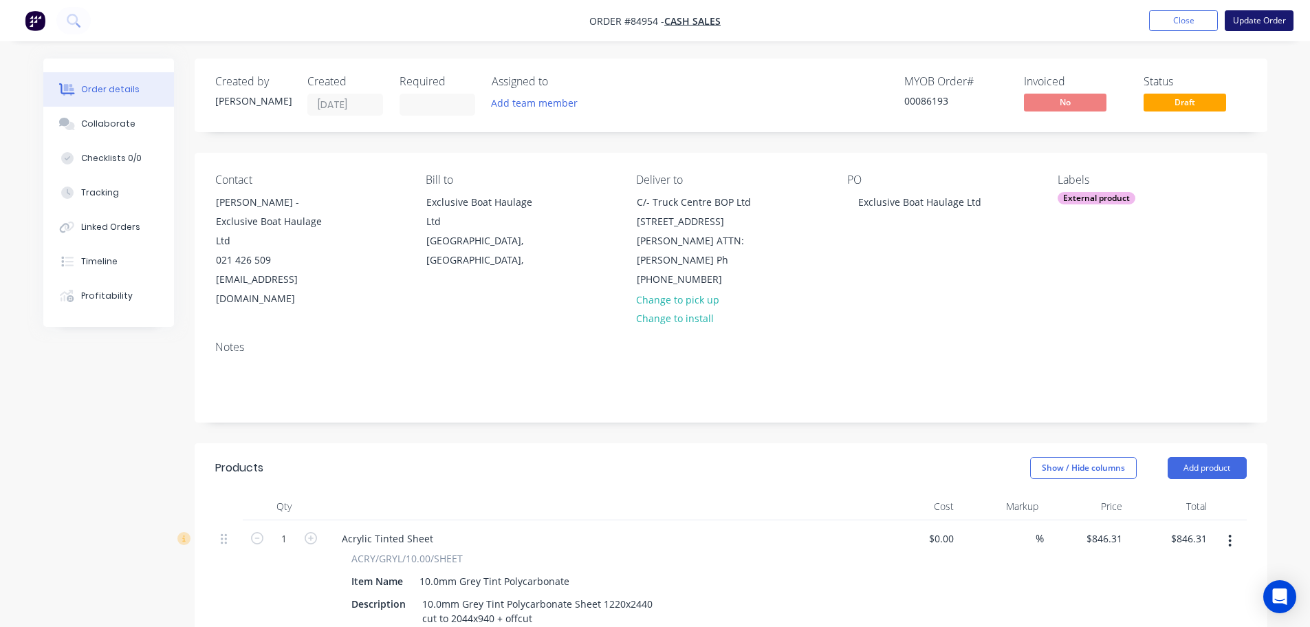
click at [1260, 21] on button "Update Order" at bounding box center [1259, 20] width 69 height 21
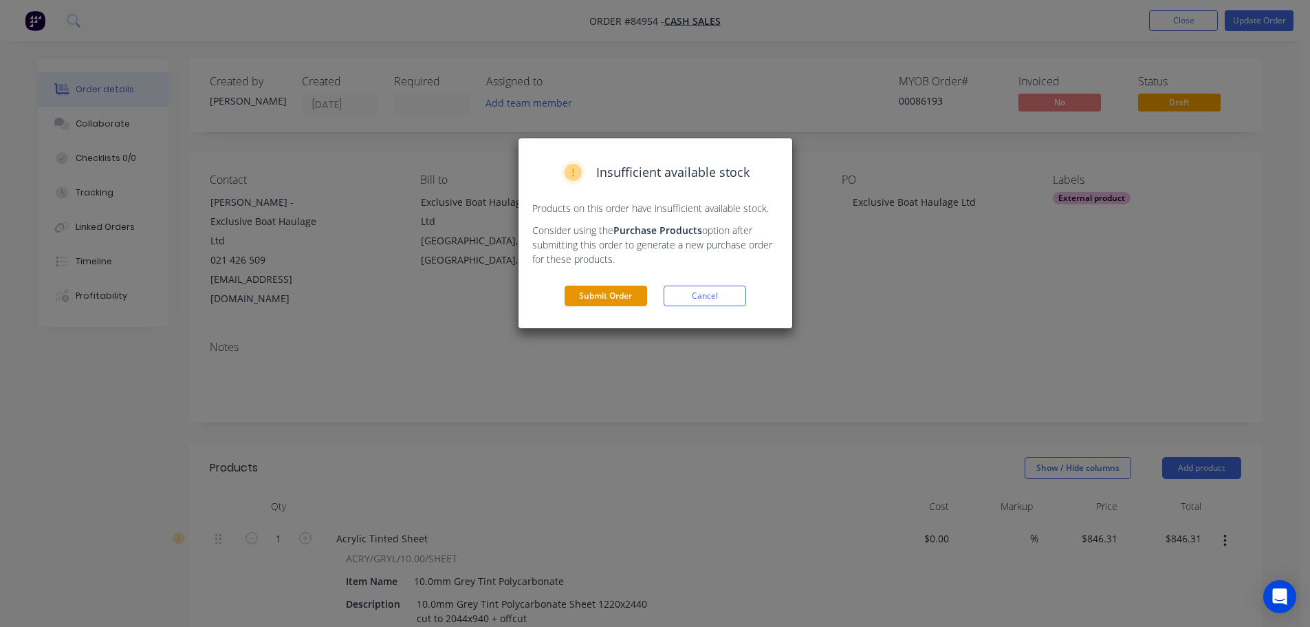
click at [634, 295] on button "Submit Order" at bounding box center [606, 295] width 83 height 21
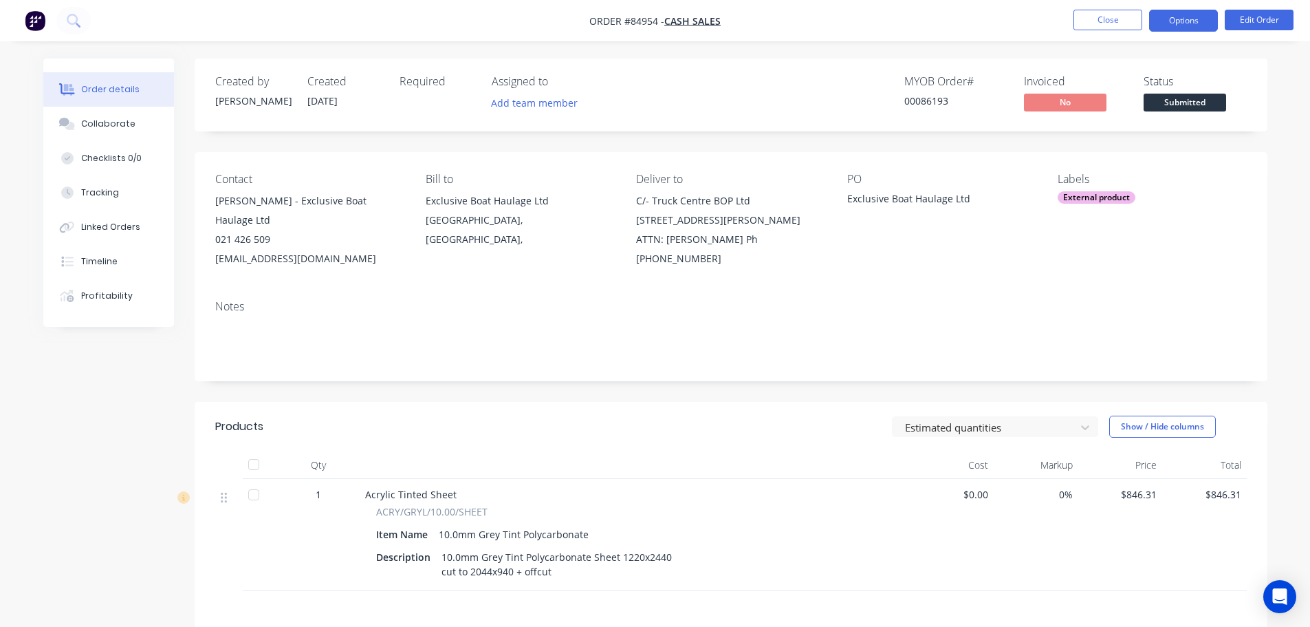
click at [1190, 23] on button "Options" at bounding box center [1184, 21] width 69 height 22
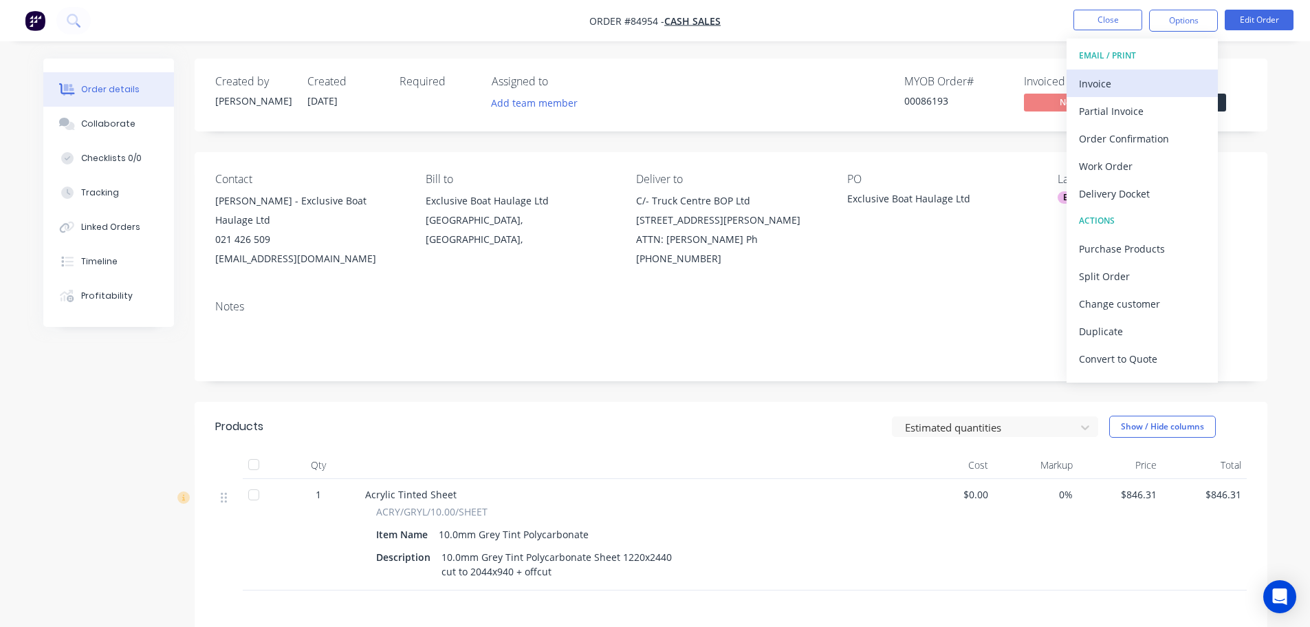
click at [1167, 80] on div "Invoice" at bounding box center [1142, 84] width 127 height 20
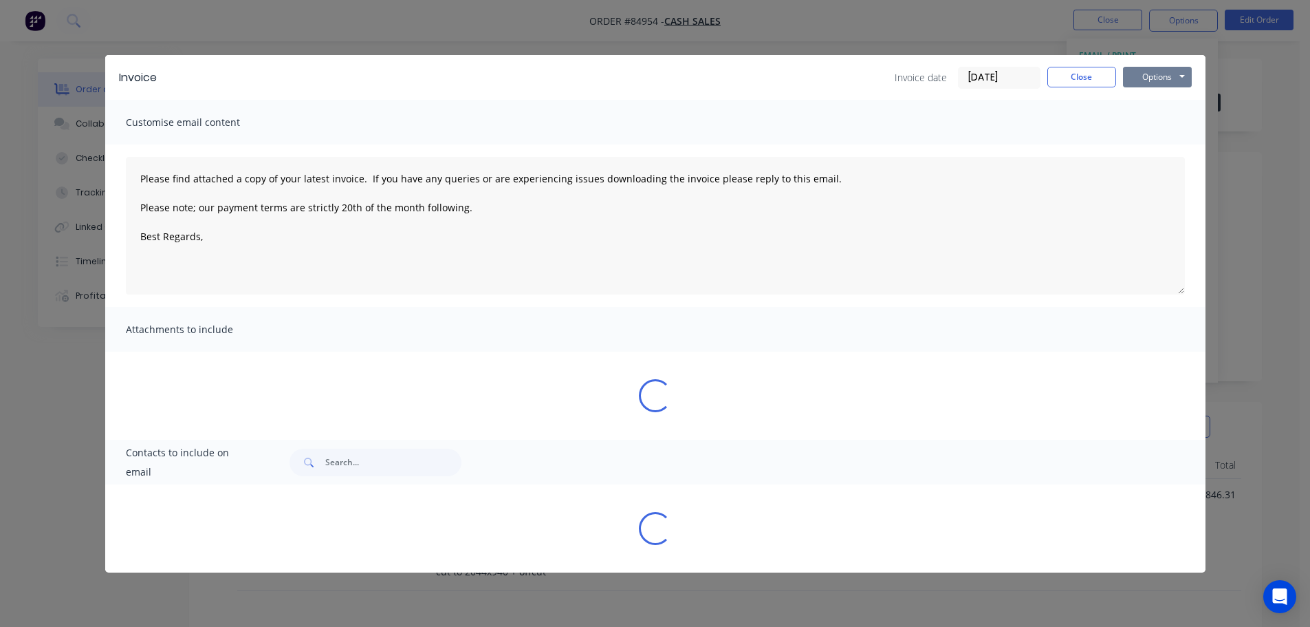
click at [1170, 76] on button "Options" at bounding box center [1157, 77] width 69 height 21
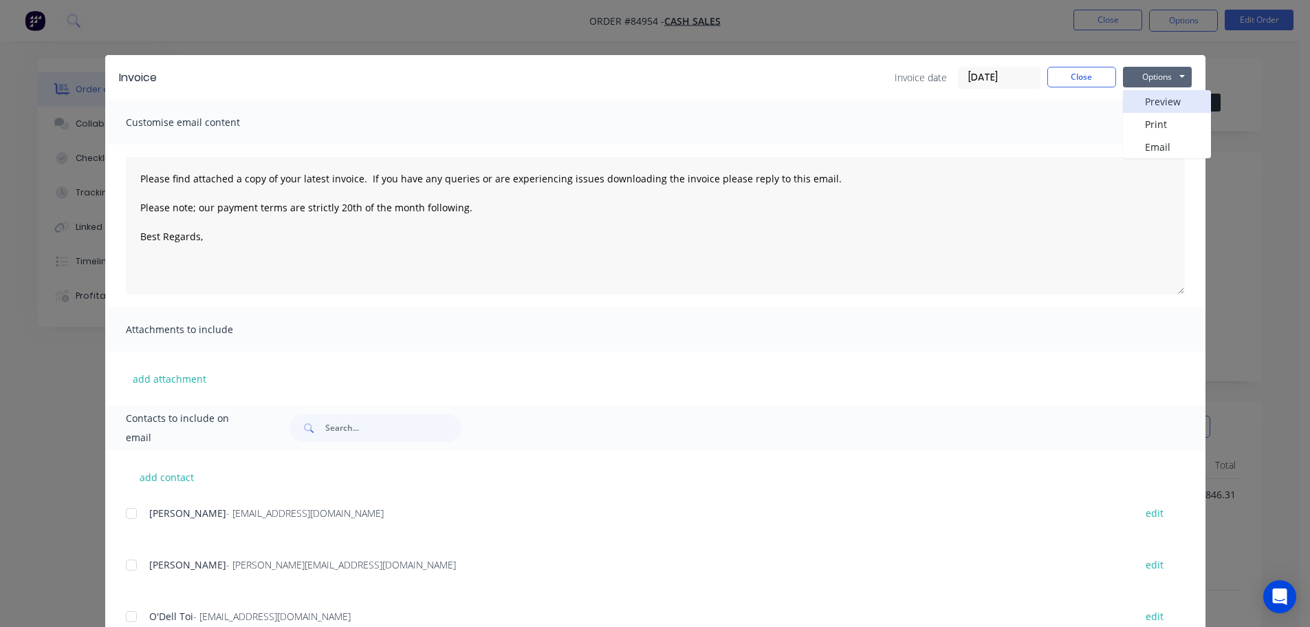
click at [1169, 96] on button "Preview" at bounding box center [1167, 101] width 88 height 23
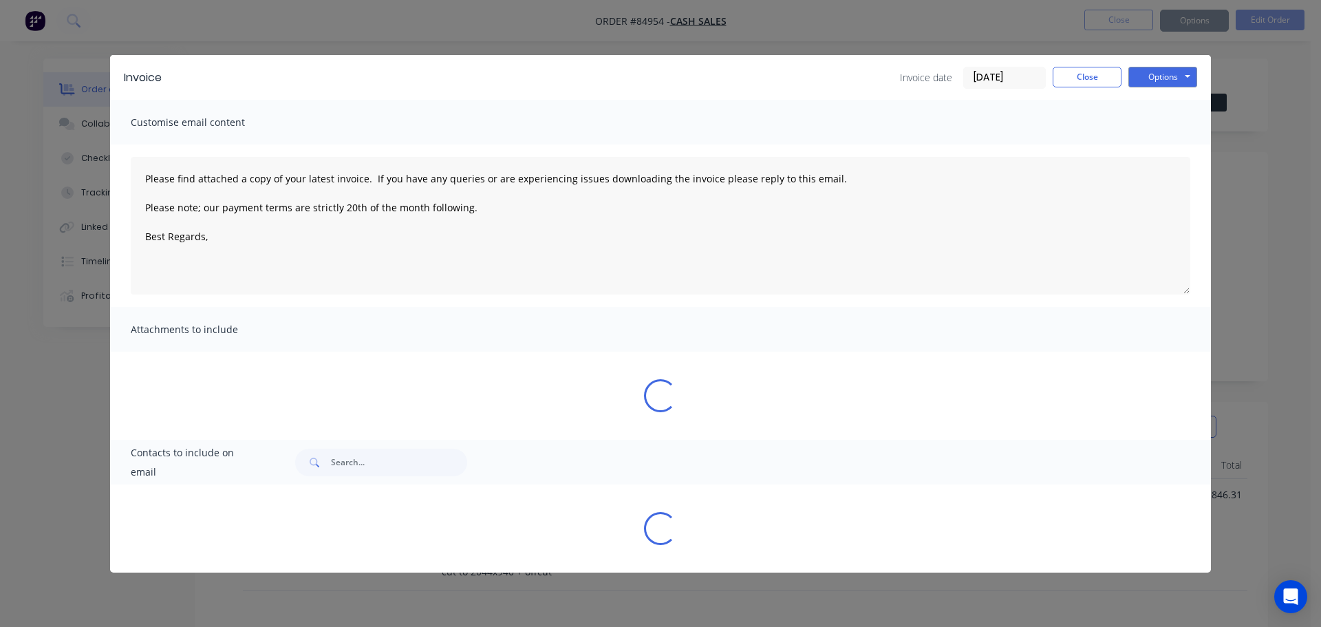
type textarea "Please find attached a copy of your latest invoice. If you have any queries or …"
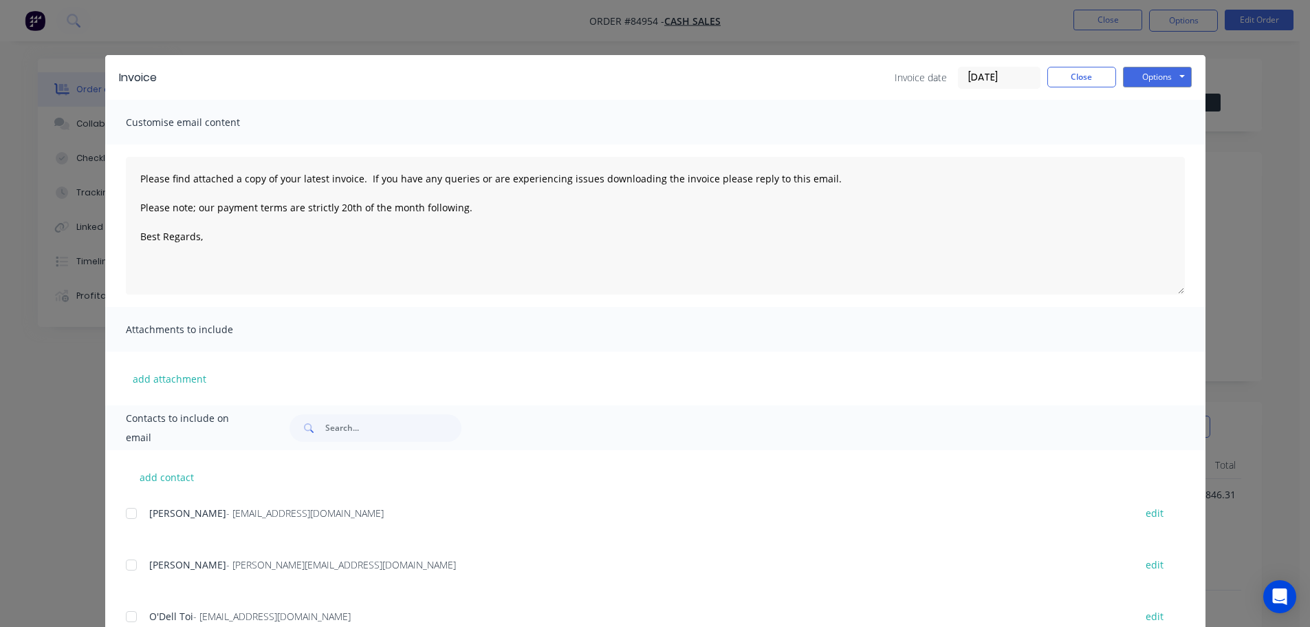
click at [128, 32] on div "Invoice Invoice date [DATE] Close Options Preview Print Email Customise email c…" at bounding box center [655, 313] width 1310 height 627
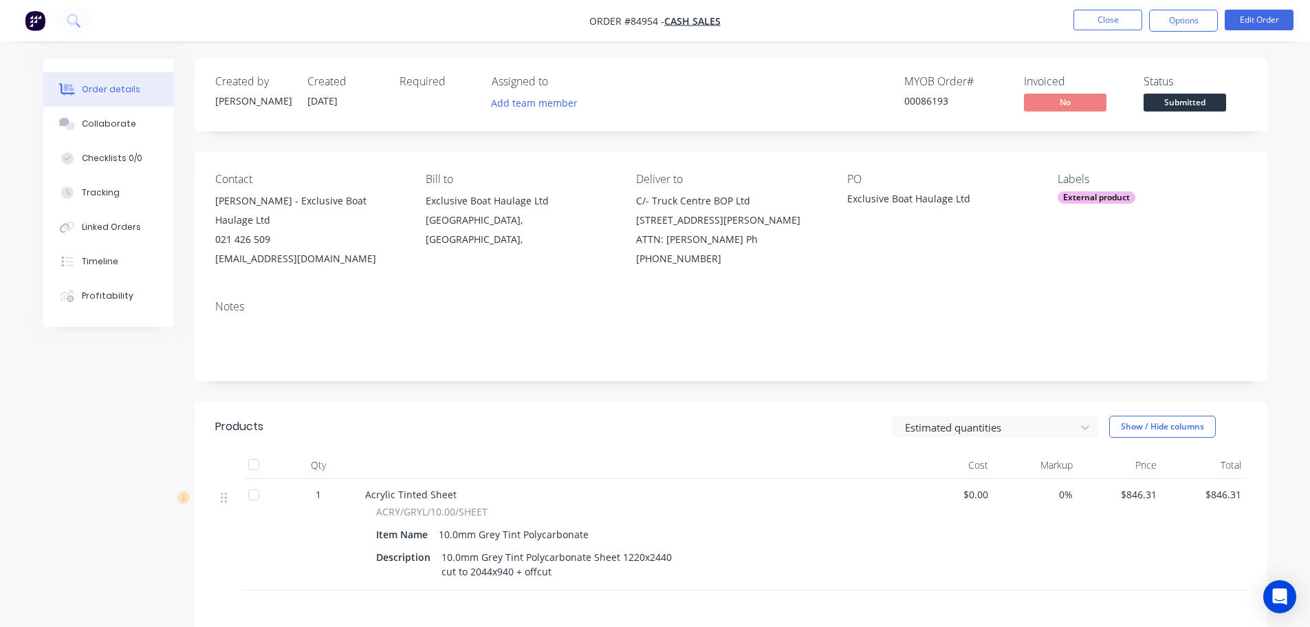
click at [41, 17] on img "button" at bounding box center [35, 20] width 21 height 21
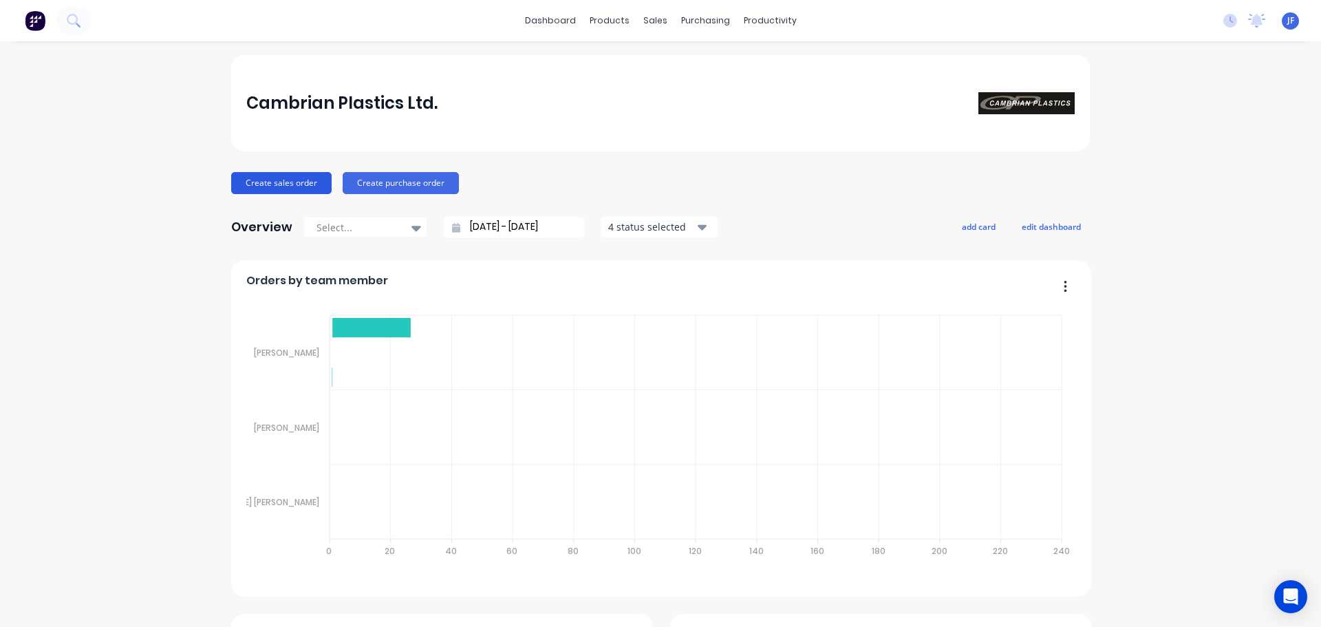
click at [235, 191] on button "Create sales order" at bounding box center [281, 183] width 100 height 22
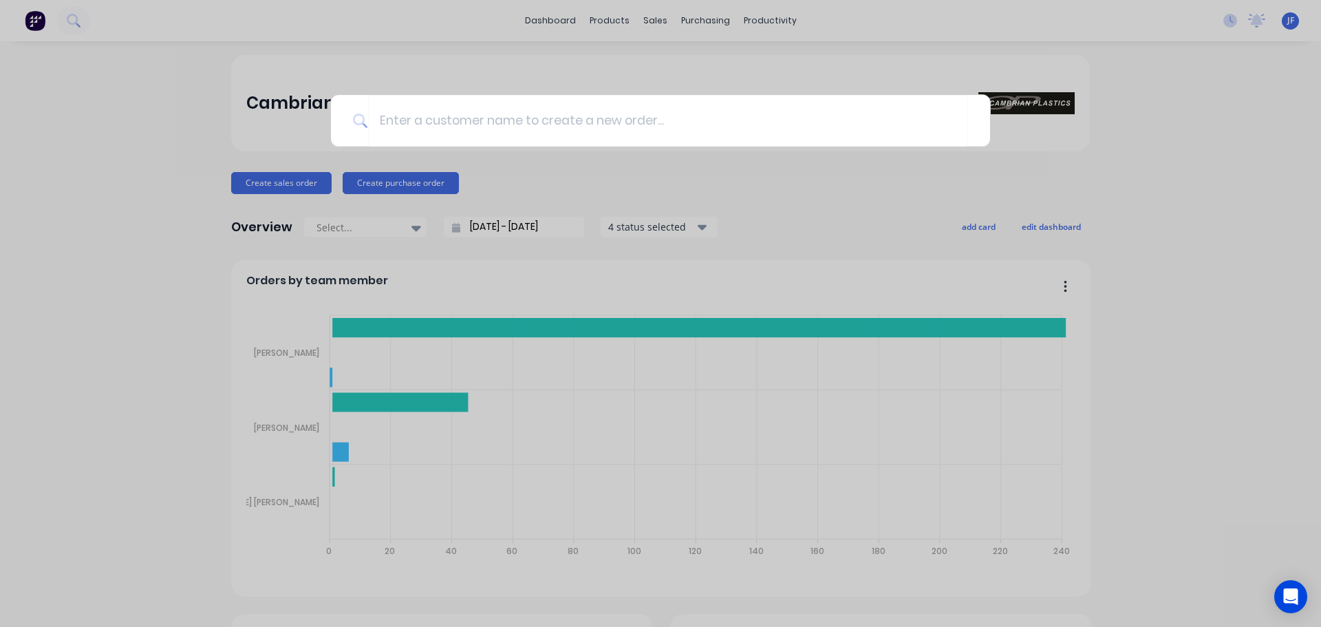
type input "c"
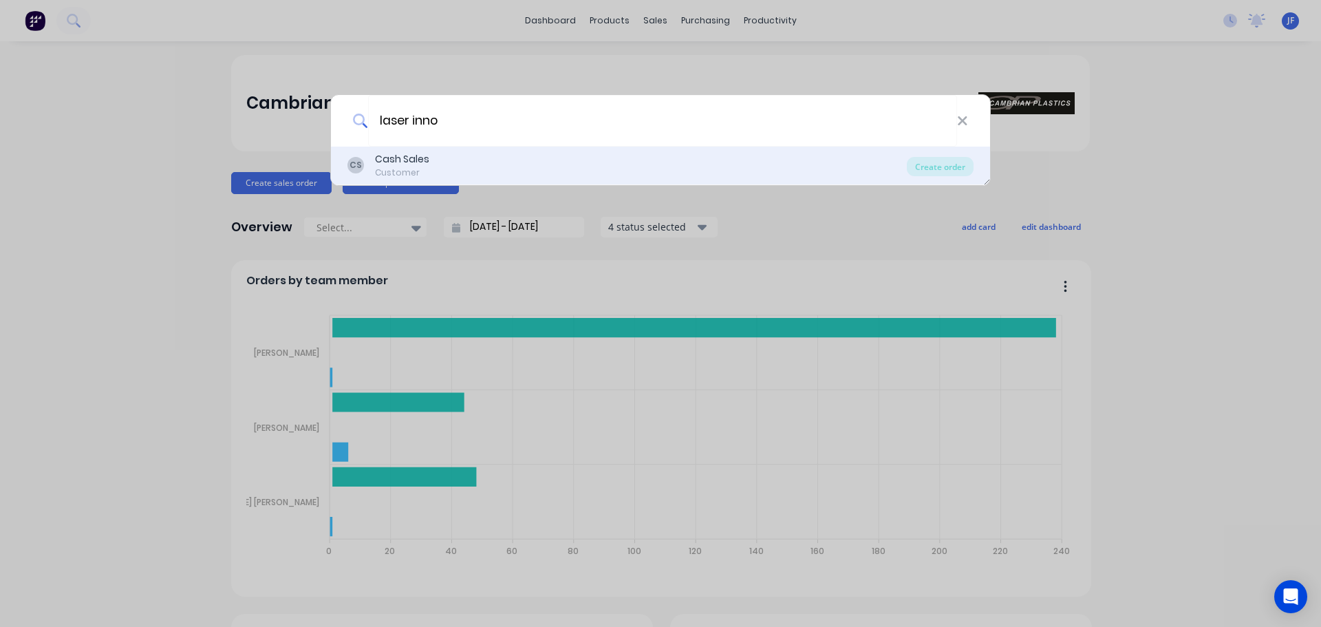
type input "laser inno"
click at [422, 171] on div "Customer" at bounding box center [402, 172] width 54 height 12
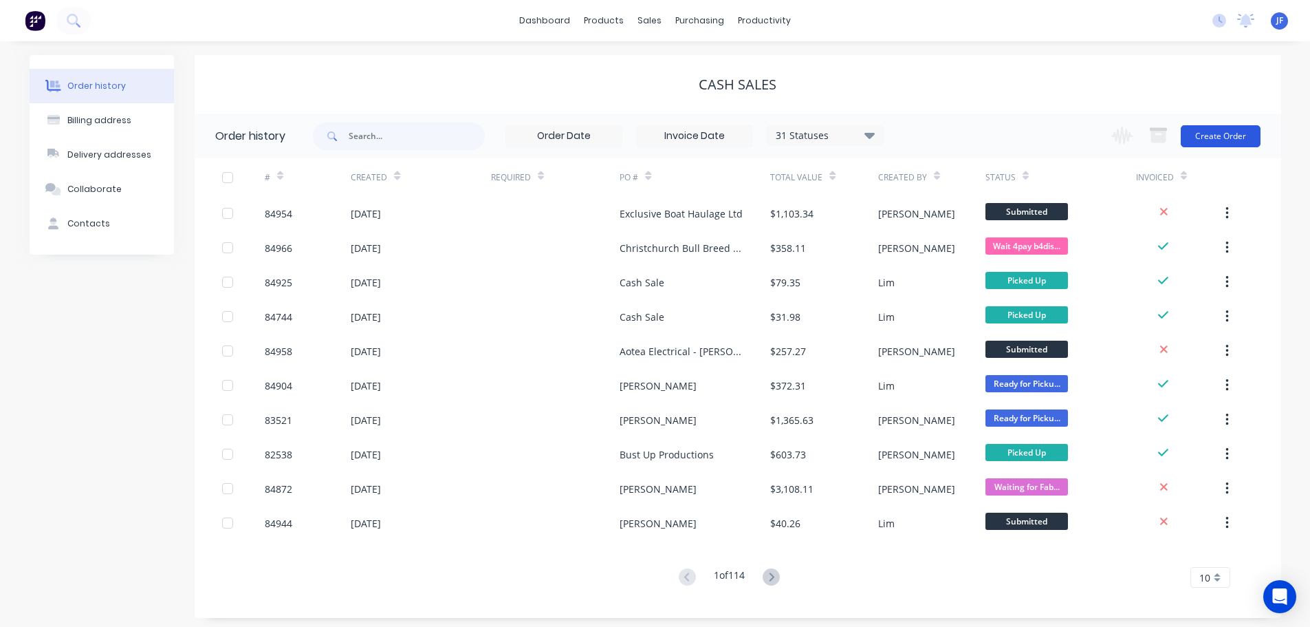
click at [1223, 130] on button "Create Order" at bounding box center [1221, 136] width 80 height 22
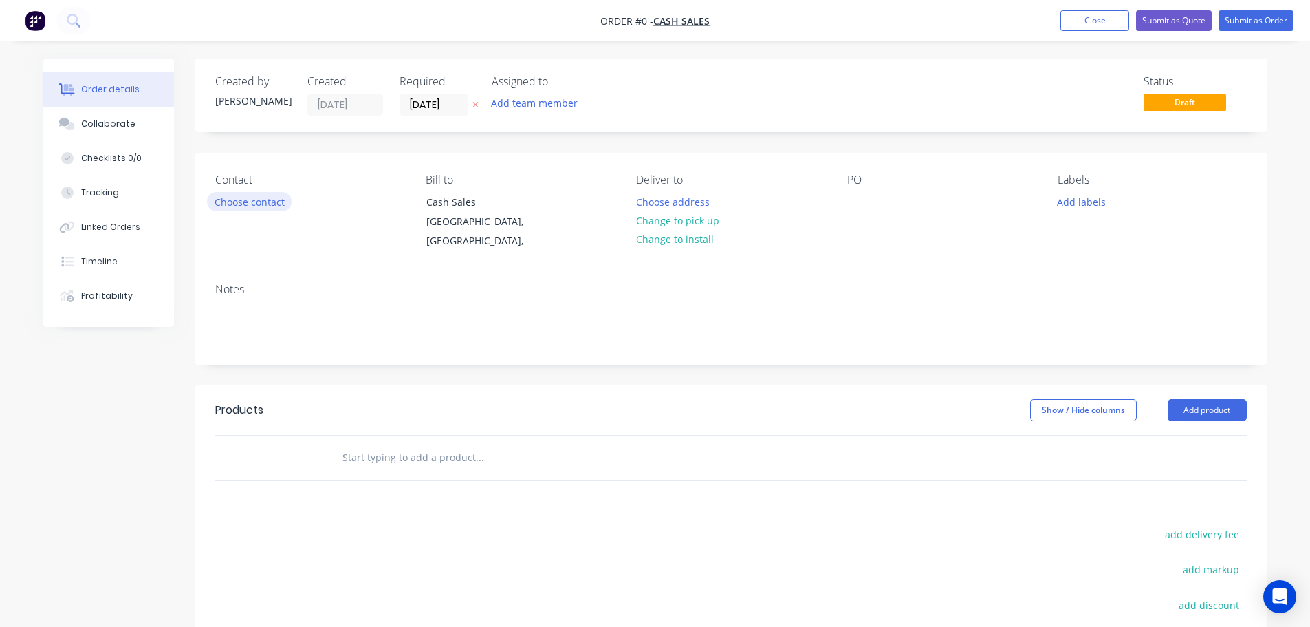
click at [240, 204] on button "Choose contact" at bounding box center [249, 201] width 85 height 19
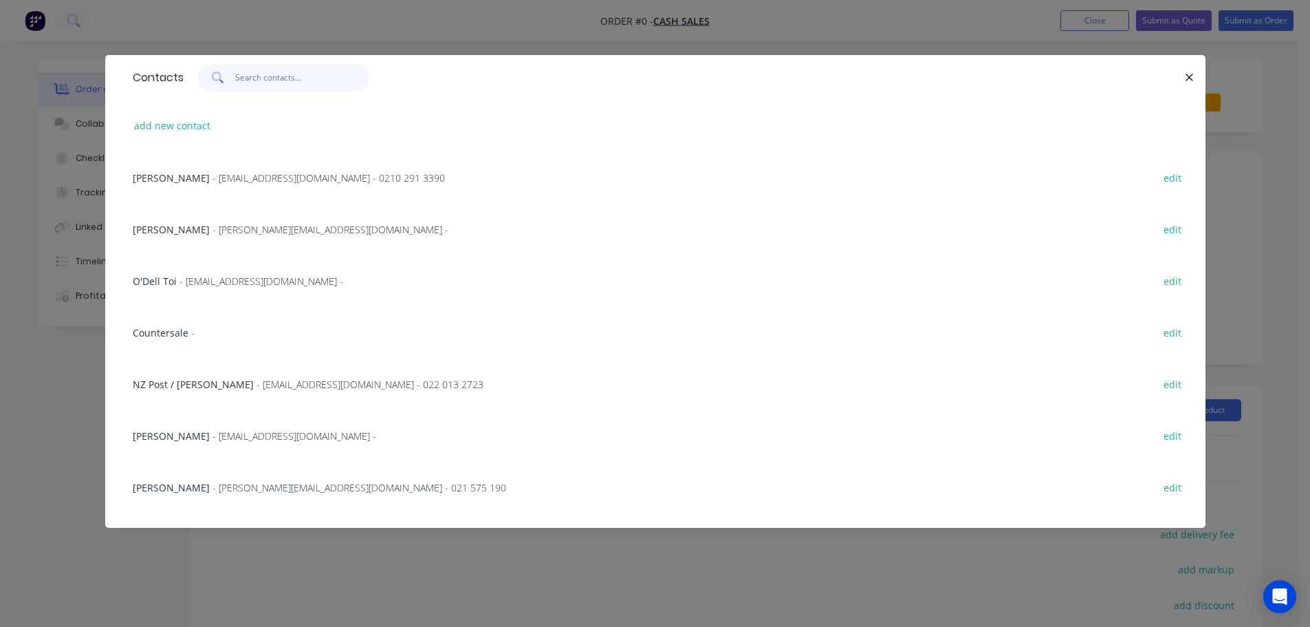
click at [267, 74] on input "text" at bounding box center [302, 78] width 134 height 28
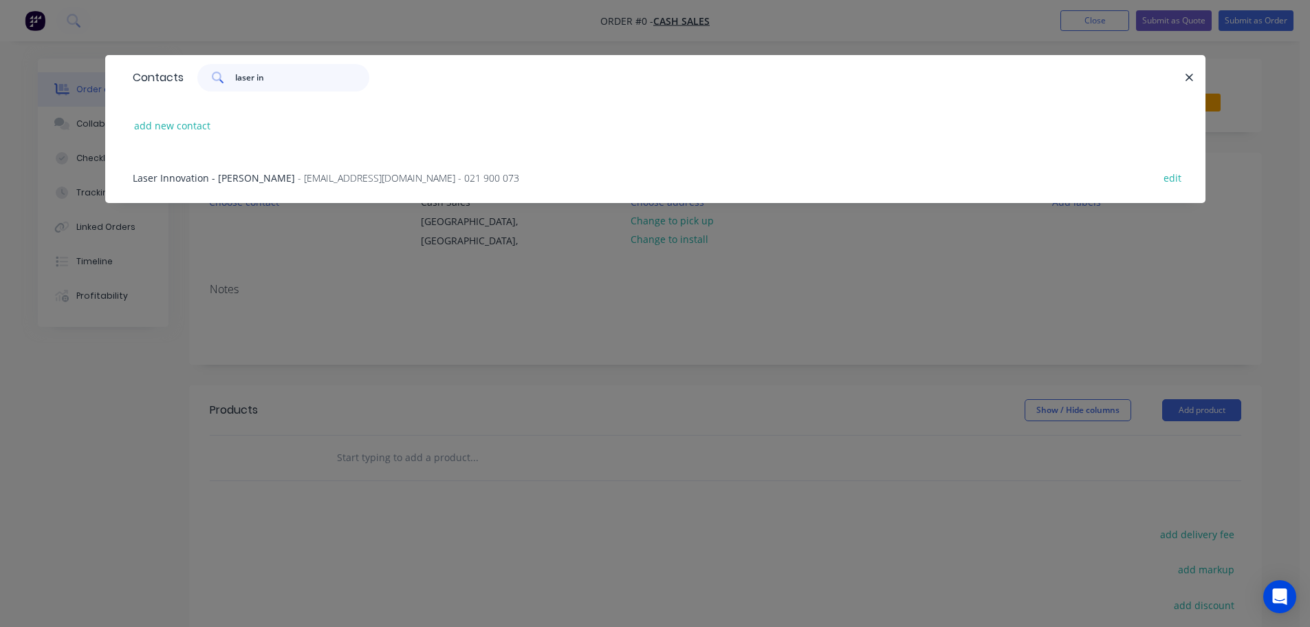
type input "laser in"
click at [298, 177] on span "- [EMAIL_ADDRESS][DOMAIN_NAME] - 021 900 073" at bounding box center [409, 177] width 222 height 13
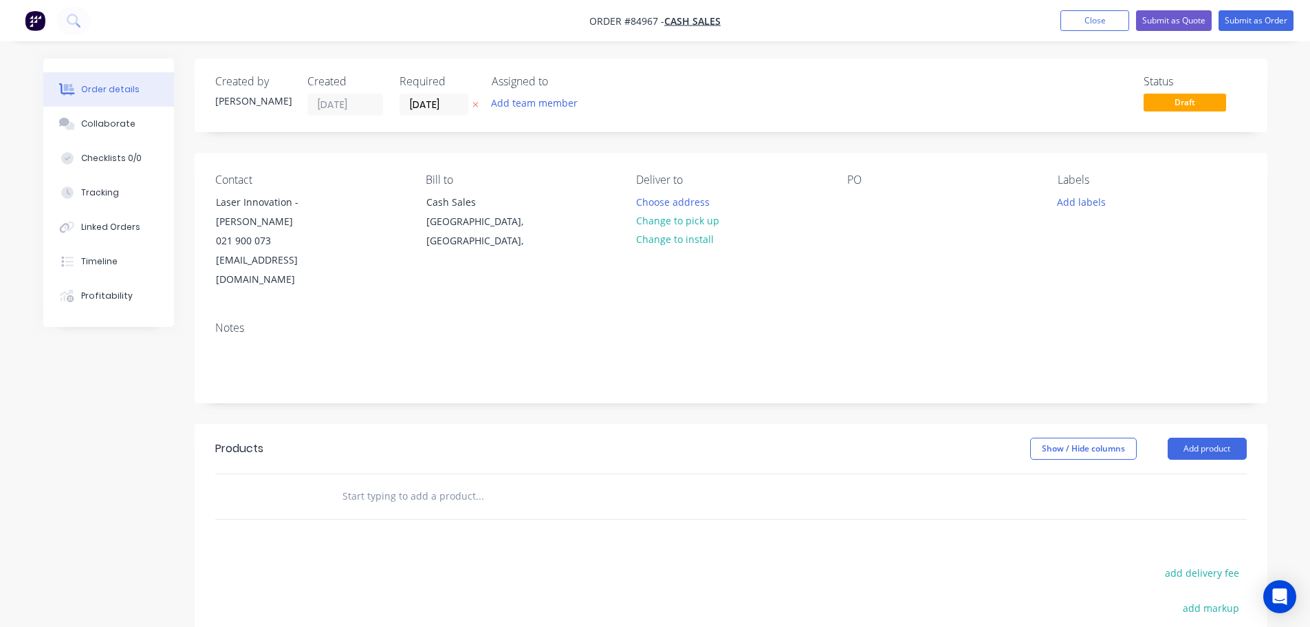
click at [1083, 23] on button "Close" at bounding box center [1095, 20] width 69 height 21
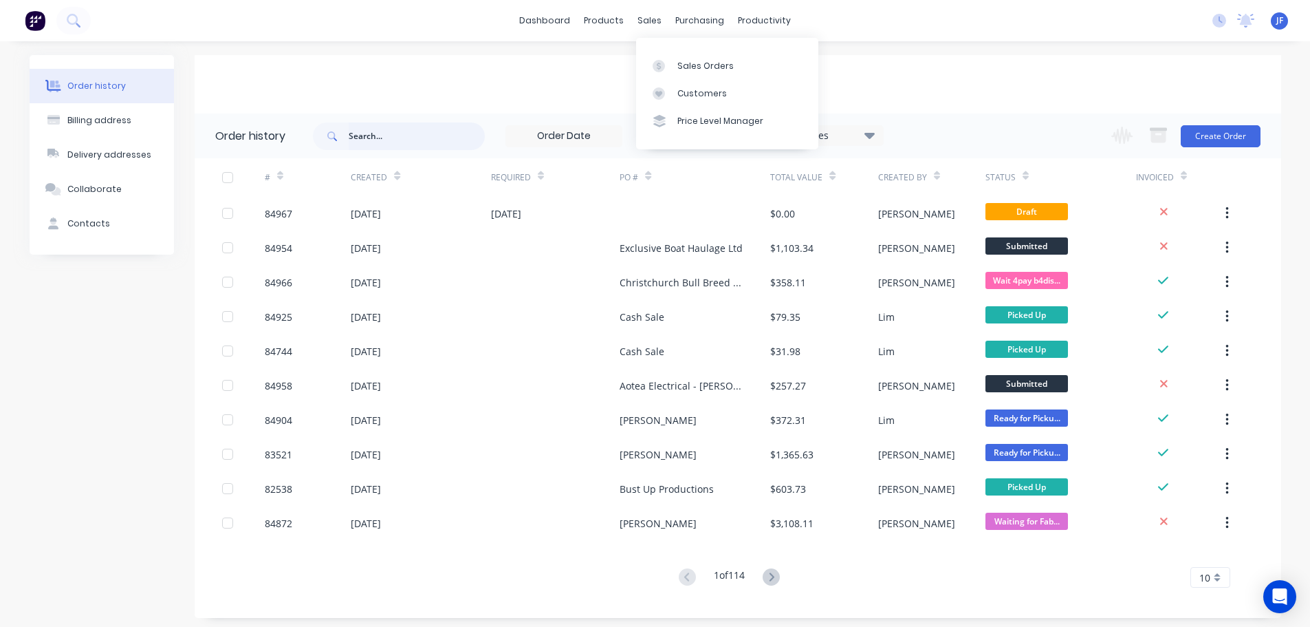
click at [441, 131] on input "text" at bounding box center [417, 136] width 136 height 28
type input "laser inn"
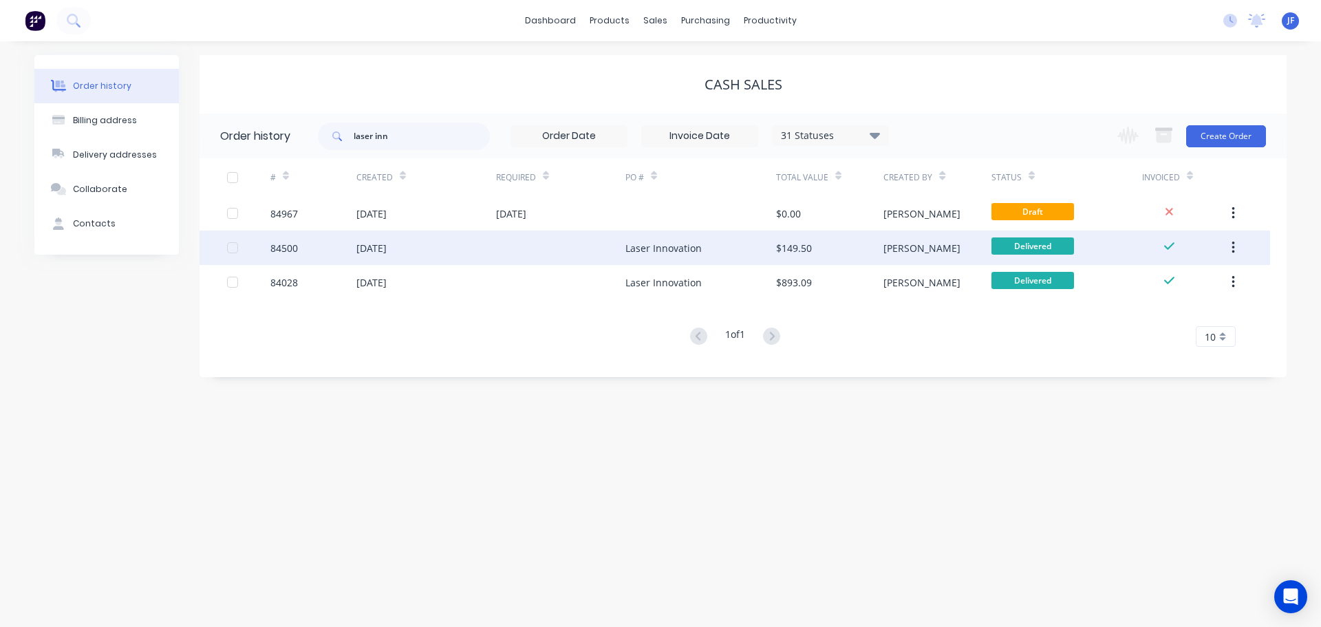
click at [627, 256] on div "Laser Innovation" at bounding box center [700, 247] width 151 height 34
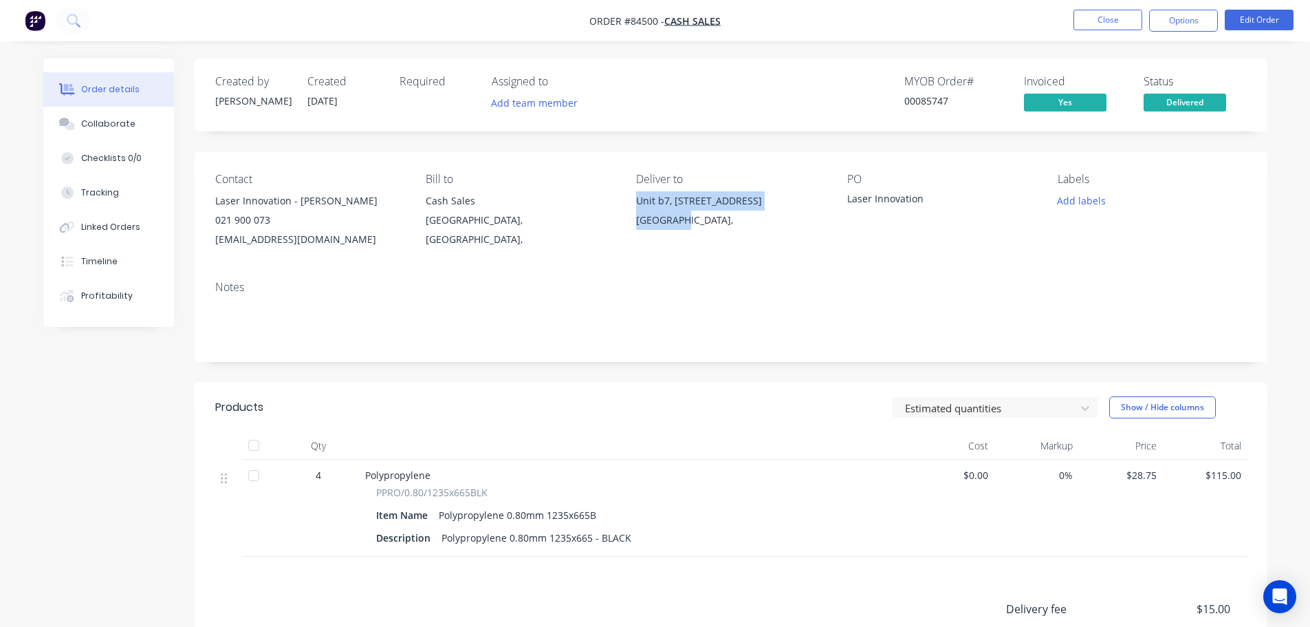
drag, startPoint x: 635, startPoint y: 203, endPoint x: 693, endPoint y: 224, distance: 61.4
click at [693, 224] on div "Contact Laser Innovation - [PERSON_NAME] 021 900 073 [EMAIL_ADDRESS][DOMAIN_NAM…" at bounding box center [731, 211] width 1073 height 118
copy div "[STREET_ADDRESS],"
click at [1114, 21] on button "Close" at bounding box center [1108, 20] width 69 height 21
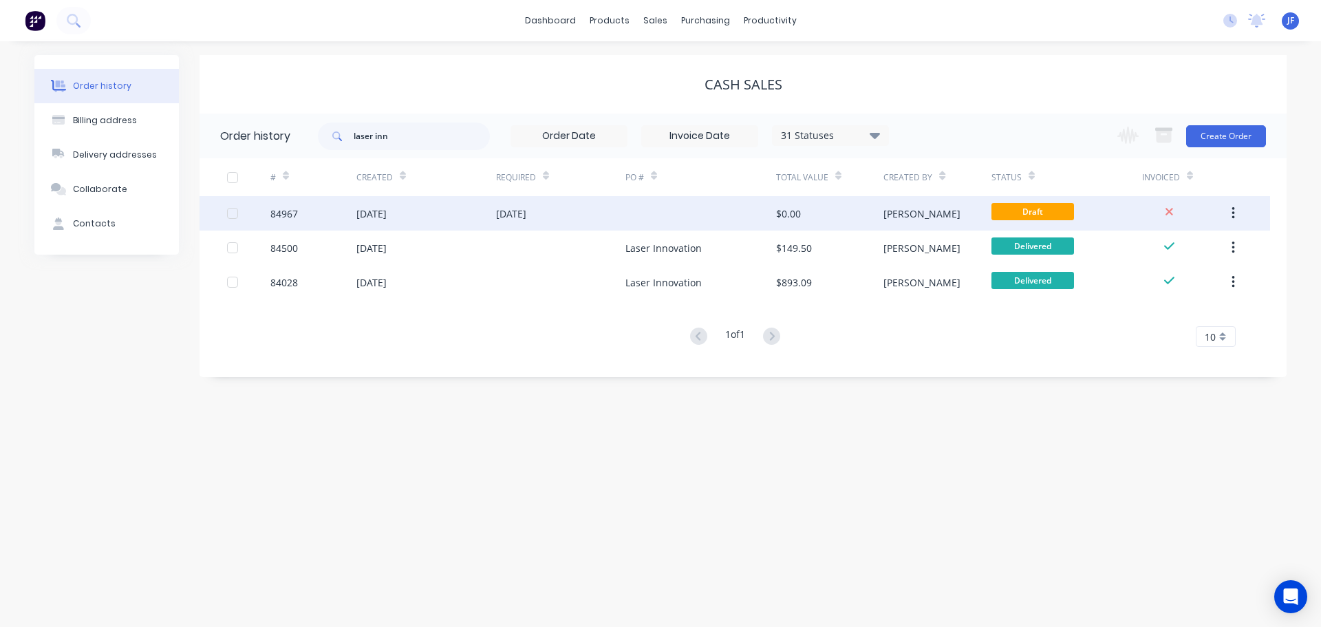
click at [601, 225] on div "[DATE]" at bounding box center [560, 213] width 129 height 34
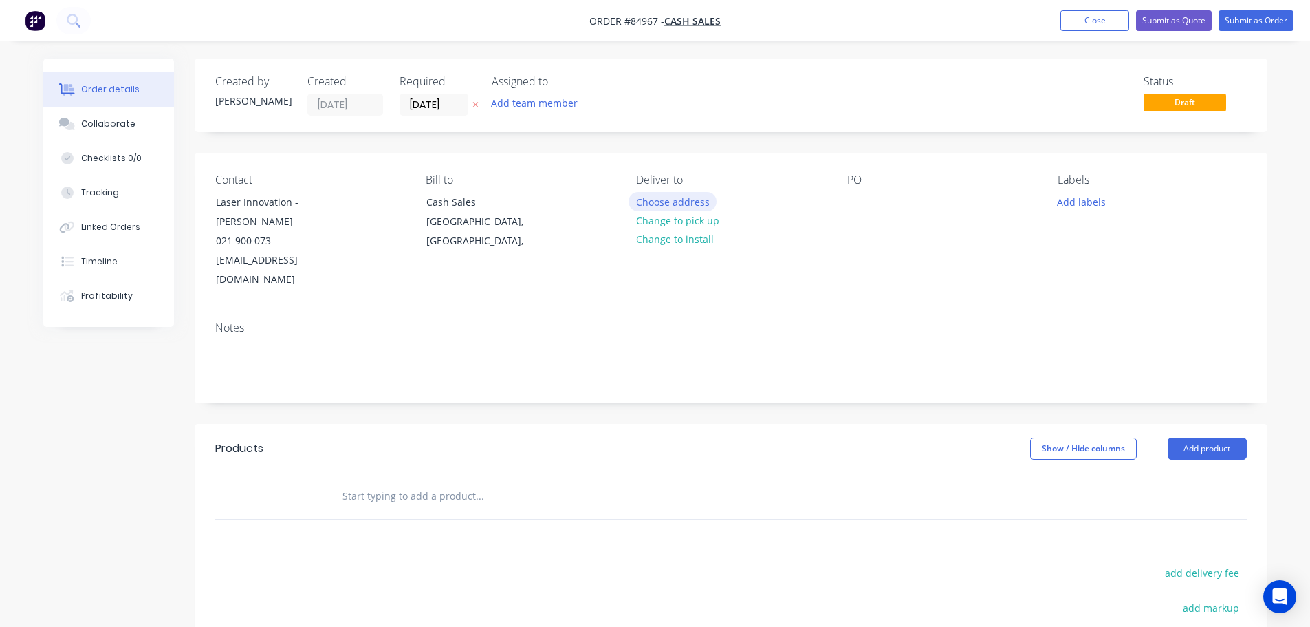
click at [662, 208] on button "Choose address" at bounding box center [673, 201] width 88 height 19
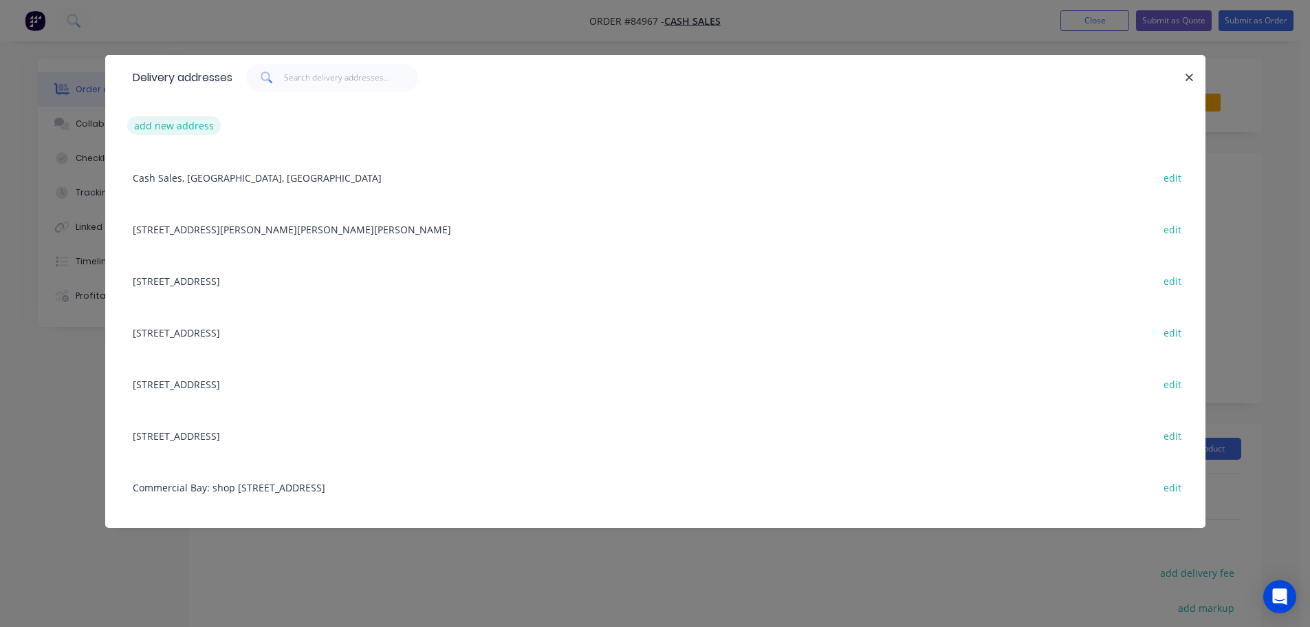
click at [173, 133] on button "add new address" at bounding box center [174, 125] width 94 height 19
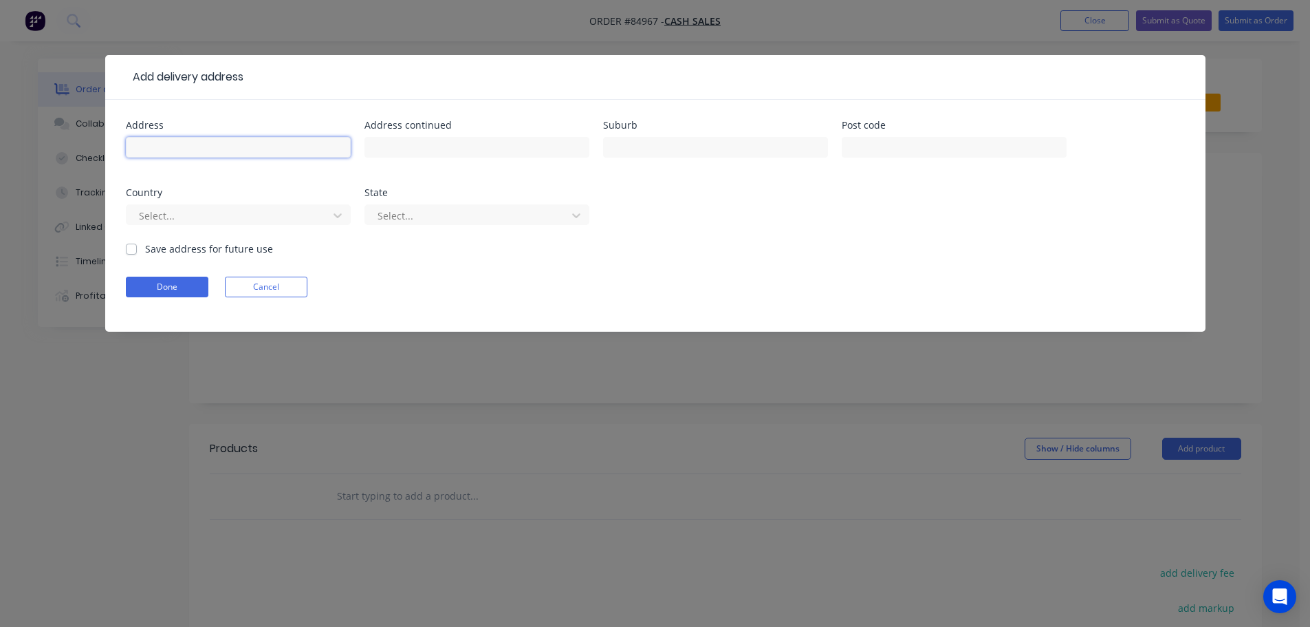
click at [193, 146] on input "text" at bounding box center [238, 147] width 225 height 21
paste input "[STREET_ADDRESS],"
type input "[STREET_ADDRESS],"
click at [179, 281] on button "Done" at bounding box center [167, 287] width 83 height 21
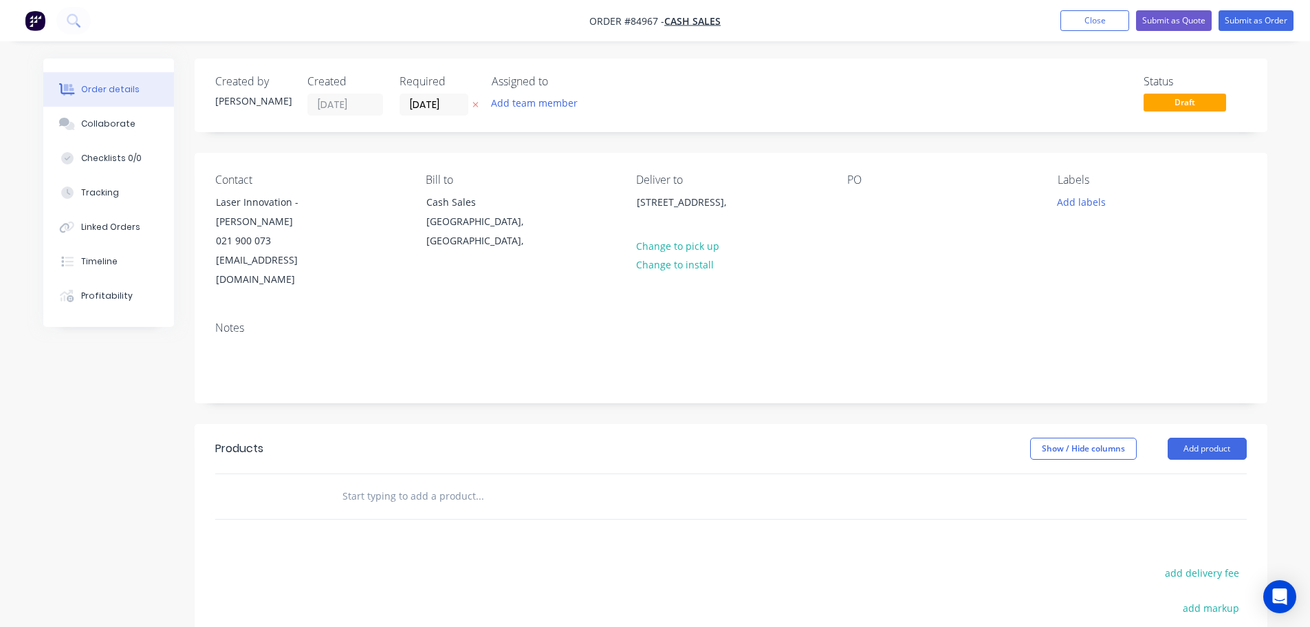
click at [475, 106] on icon "button" at bounding box center [476, 104] width 6 height 8
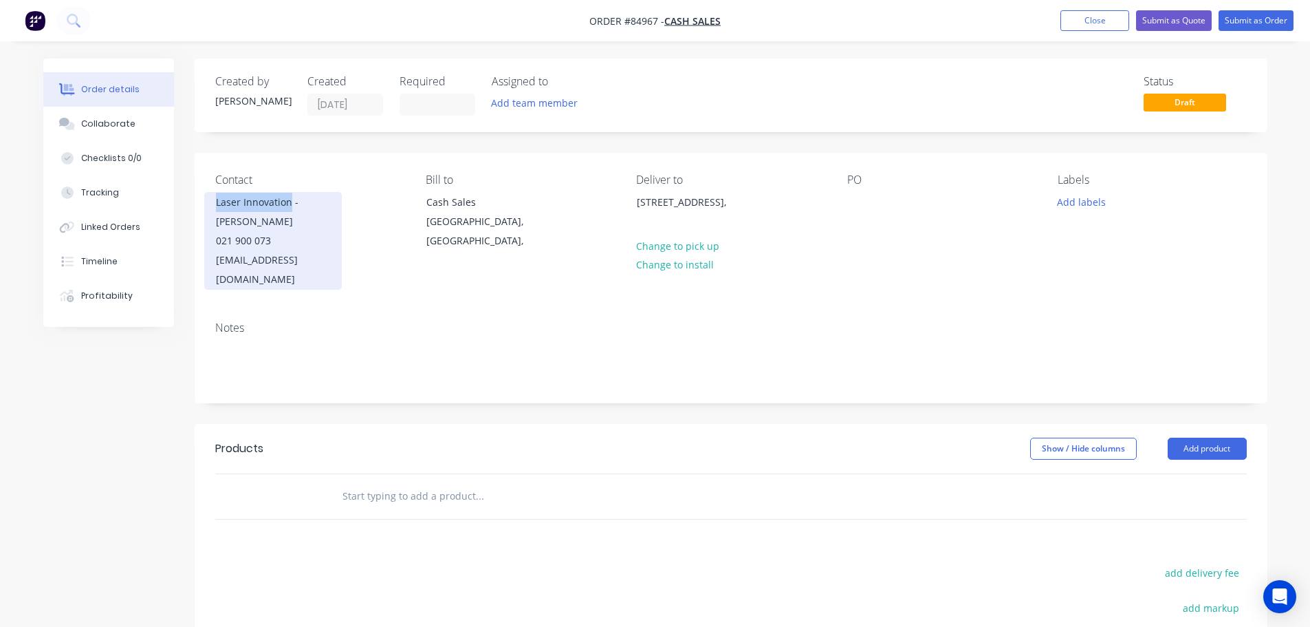
drag, startPoint x: 211, startPoint y: 202, endPoint x: 290, endPoint y: 208, distance: 79.4
click at [290, 208] on div "Laser Innovation - [PERSON_NAME] 021 900 073 [EMAIL_ADDRESS][DOMAIN_NAME]" at bounding box center [273, 241] width 138 height 98
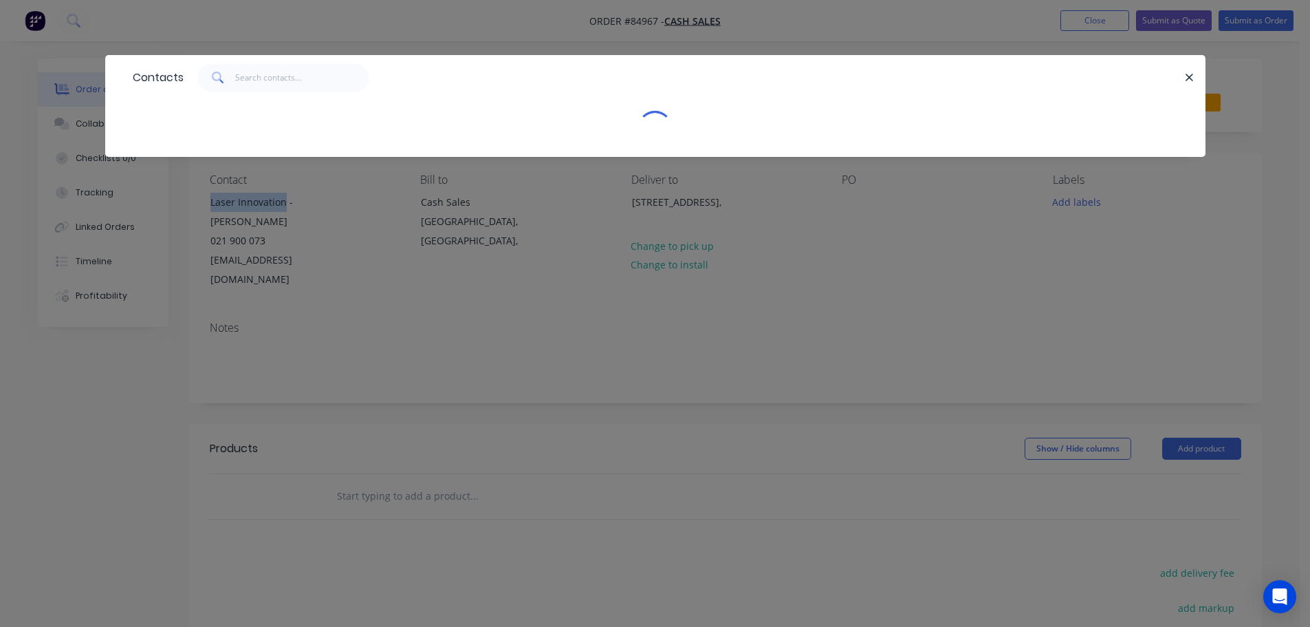
copy div "Laser Innovation"
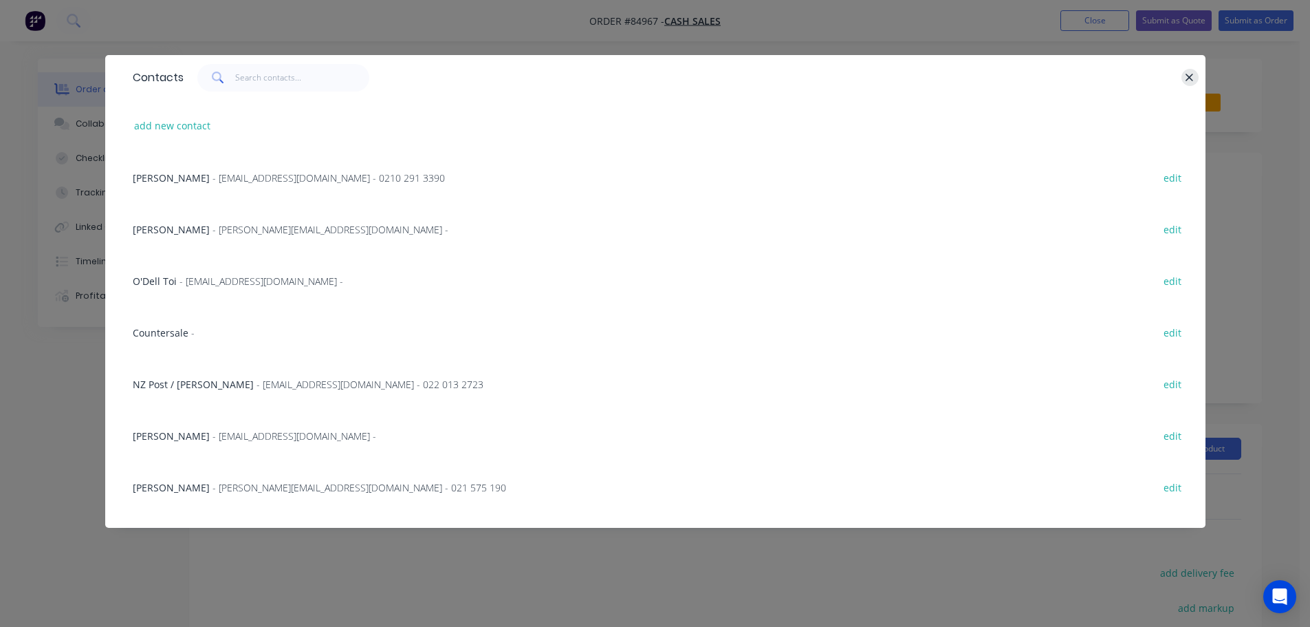
click at [1182, 80] on button "button" at bounding box center [1190, 77] width 17 height 17
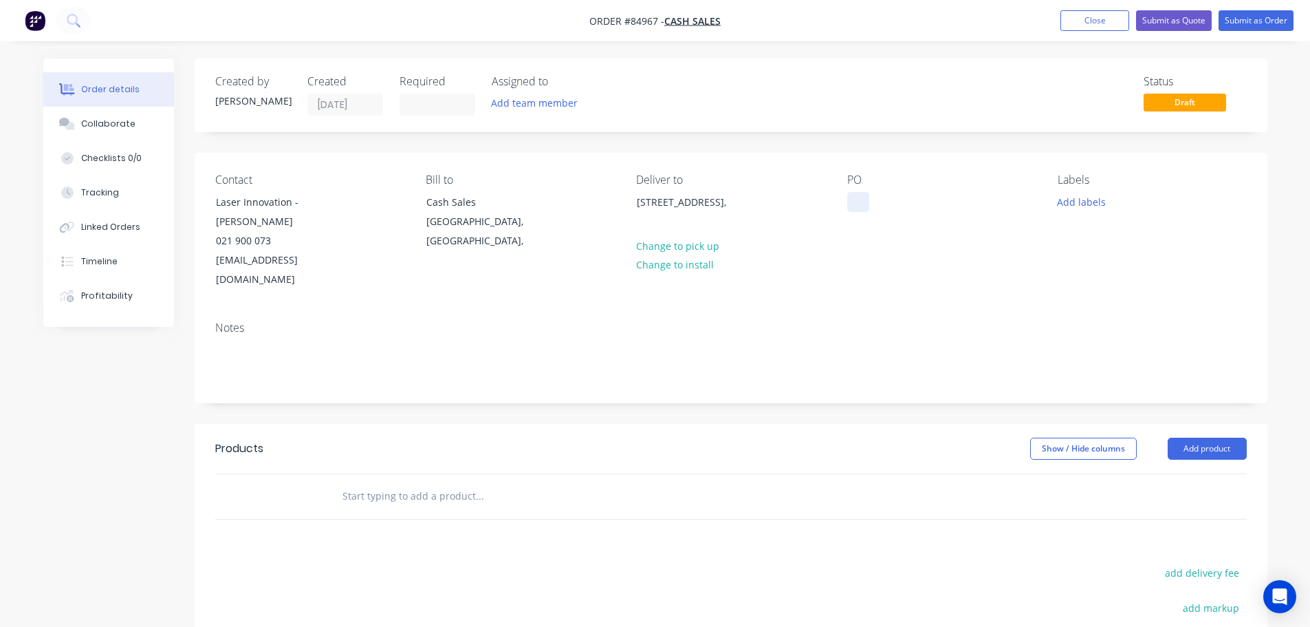
click at [865, 197] on div at bounding box center [859, 202] width 22 height 20
paste div
click at [895, 250] on div "PO Laser Innovation" at bounding box center [942, 231] width 188 height 116
click at [449, 482] on input "text" at bounding box center [479, 496] width 275 height 28
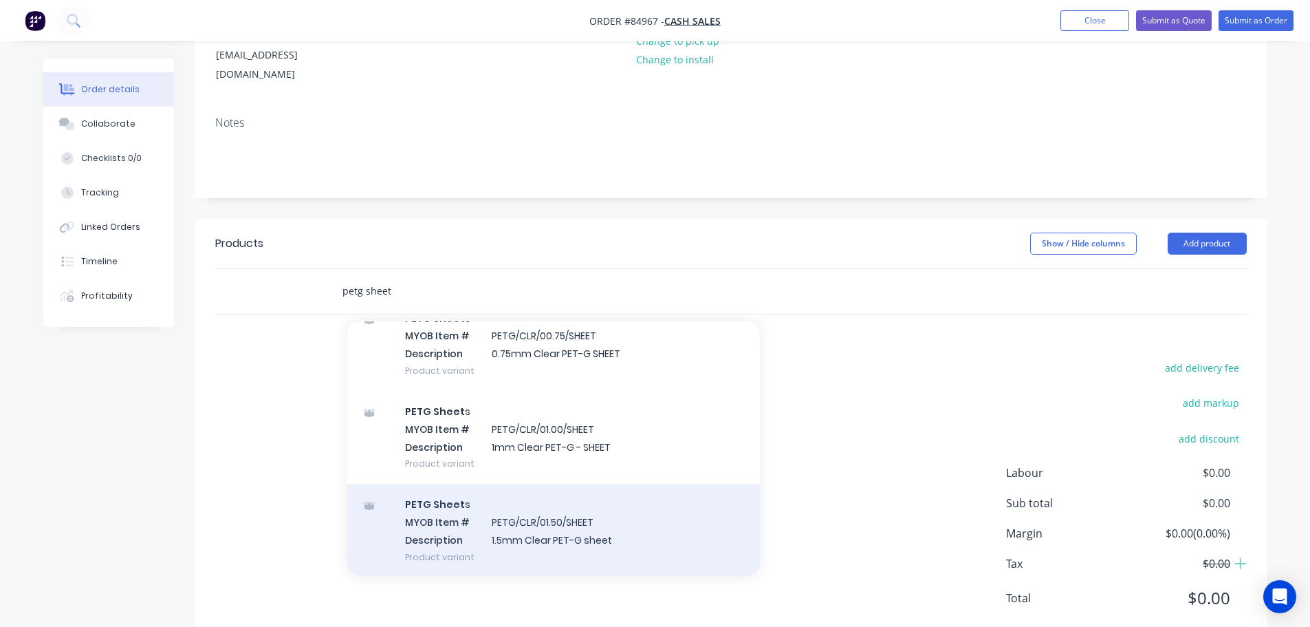
scroll to position [138, 0]
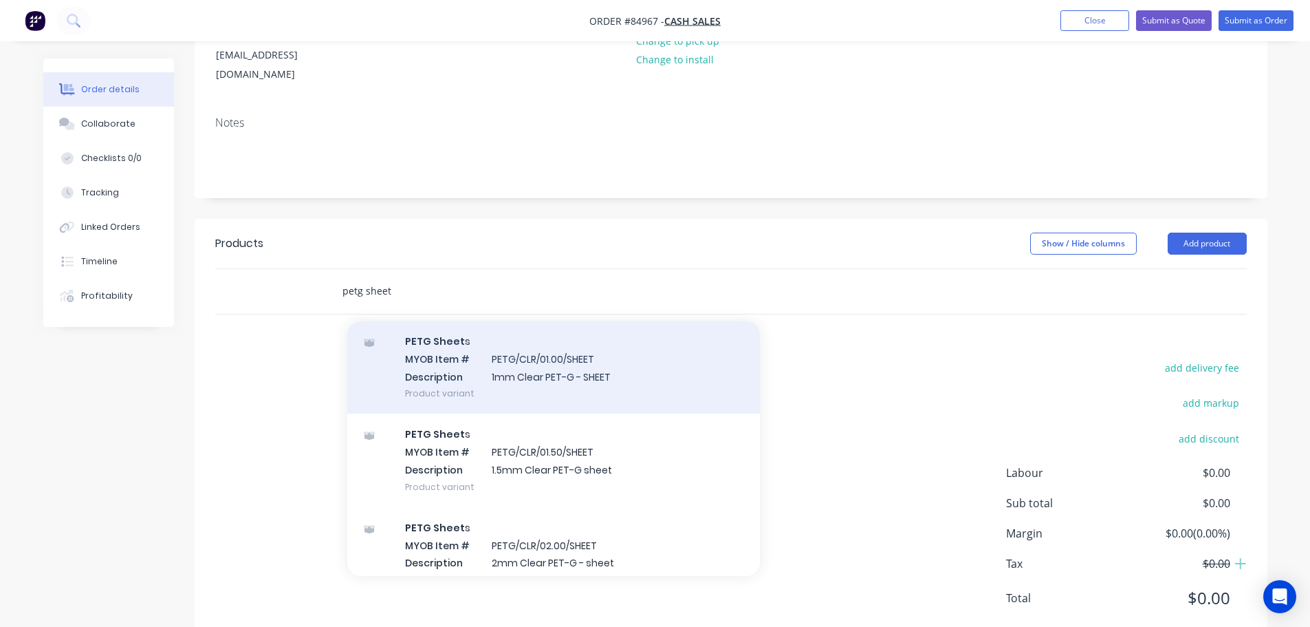
type input "petg sheet"
click at [569, 354] on div "PETG Sheet s MYOB Item # PETG/CLR/01.00/SHEET Description 1mm Clear PET-G - SHE…" at bounding box center [553, 367] width 413 height 93
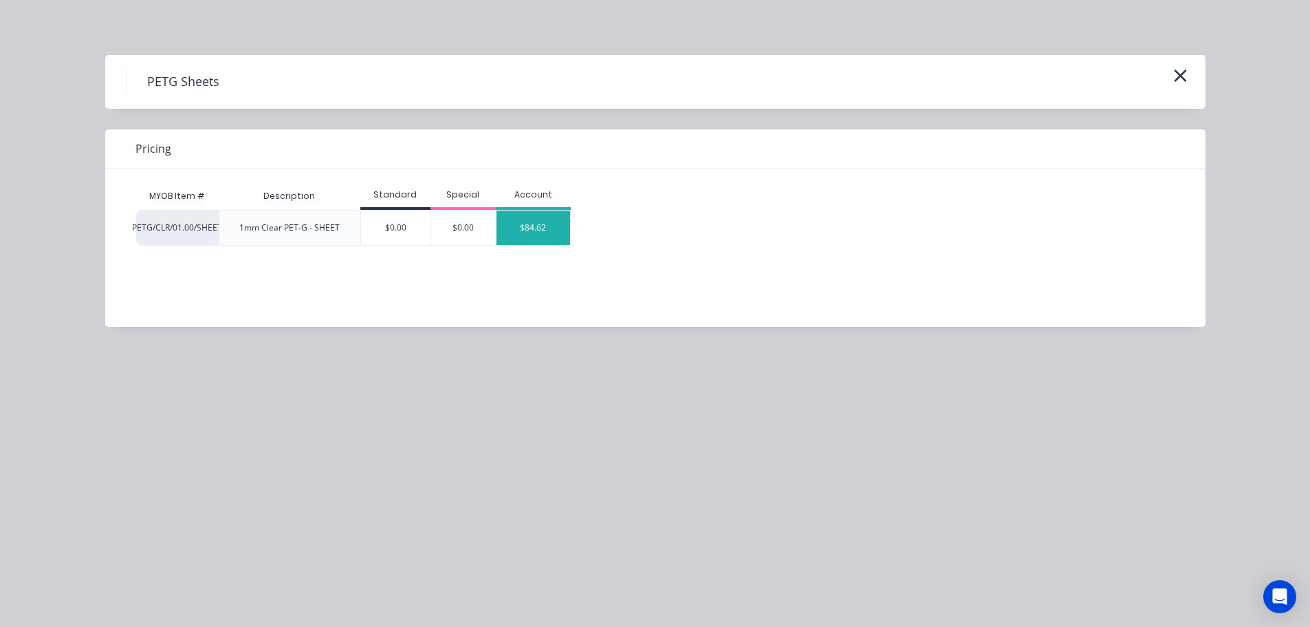
click at [547, 220] on div "$84.62" at bounding box center [534, 228] width 74 height 34
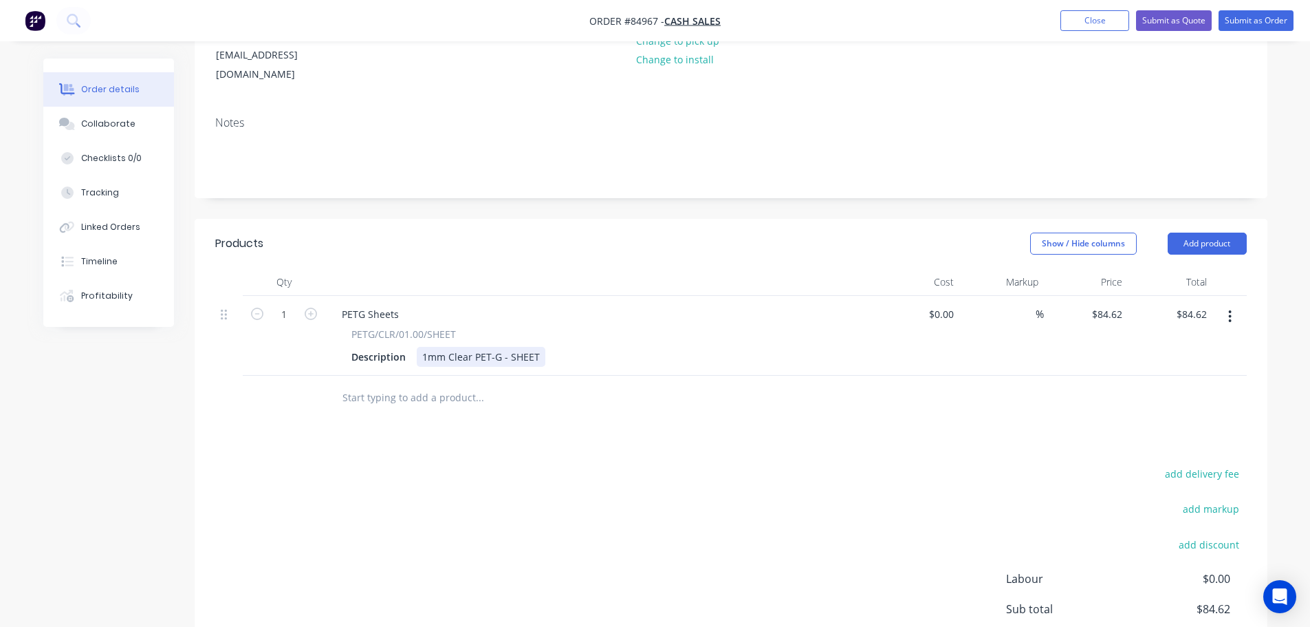
click at [537, 347] on div "1mm Clear PET-G - SHEET" at bounding box center [481, 357] width 129 height 20
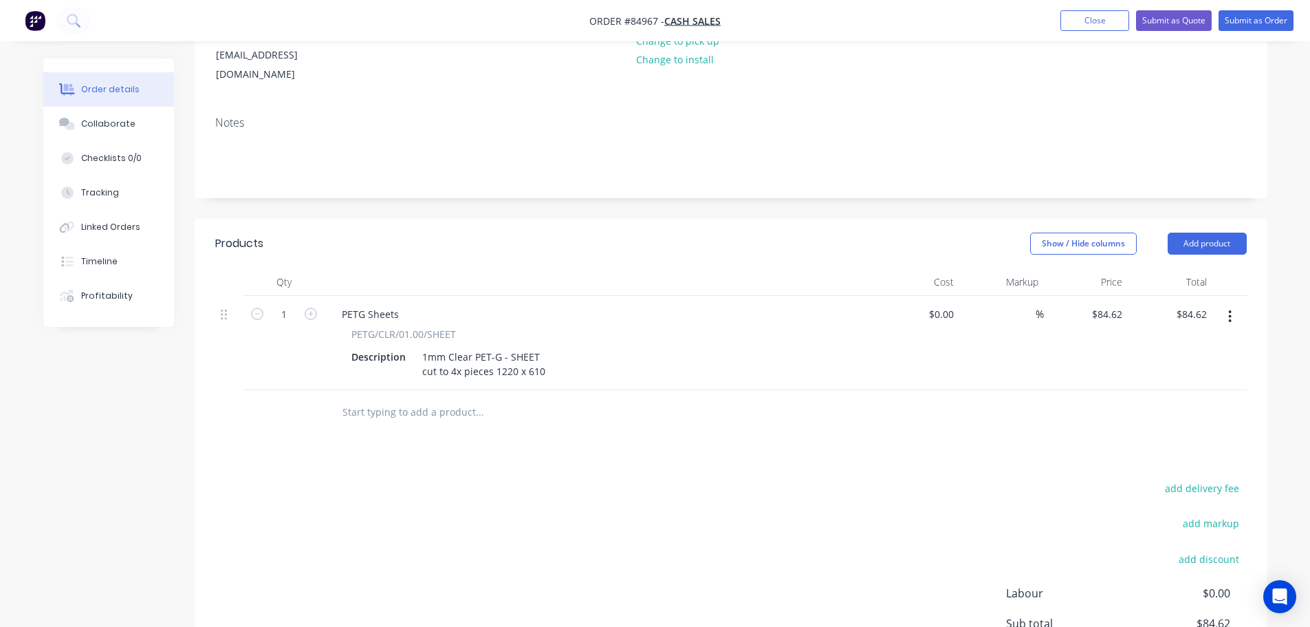
click at [1109, 390] on div at bounding box center [731, 412] width 1032 height 45
click at [1202, 479] on button "add delivery fee" at bounding box center [1202, 488] width 89 height 19
type input "12"
click at [1155, 404] on div "Products Show / Hide columns Add product Qty Cost Markup Price Total 1 PETG She…" at bounding box center [731, 490] width 1073 height 543
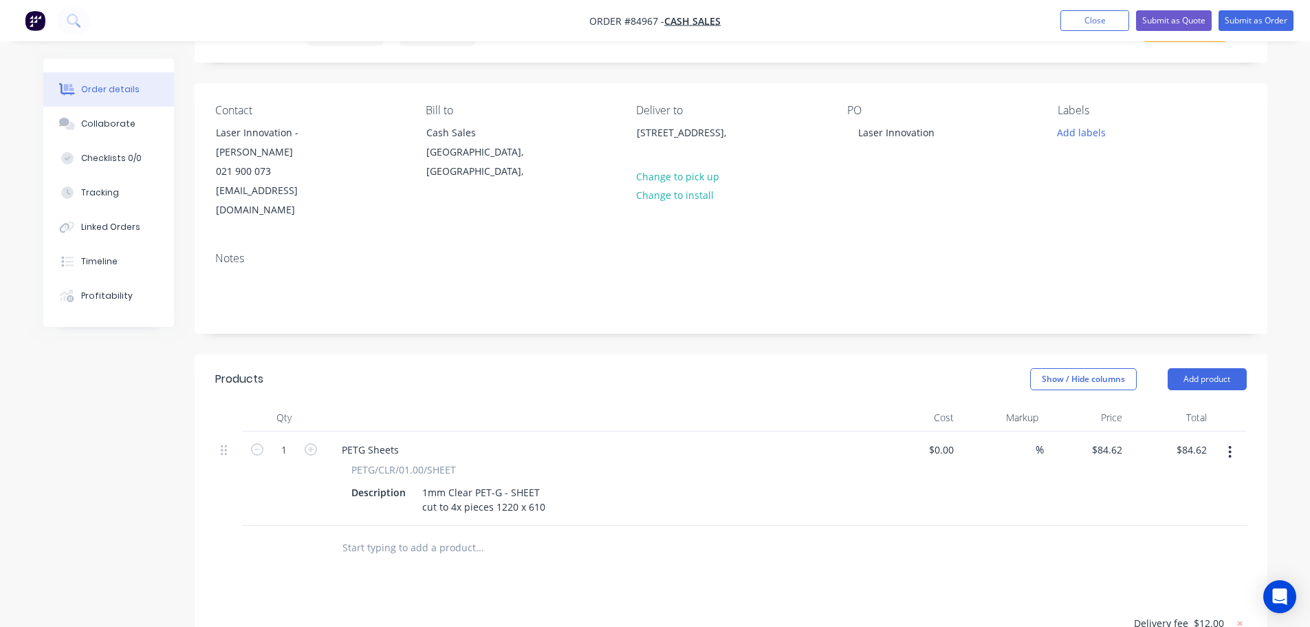
scroll to position [0, 0]
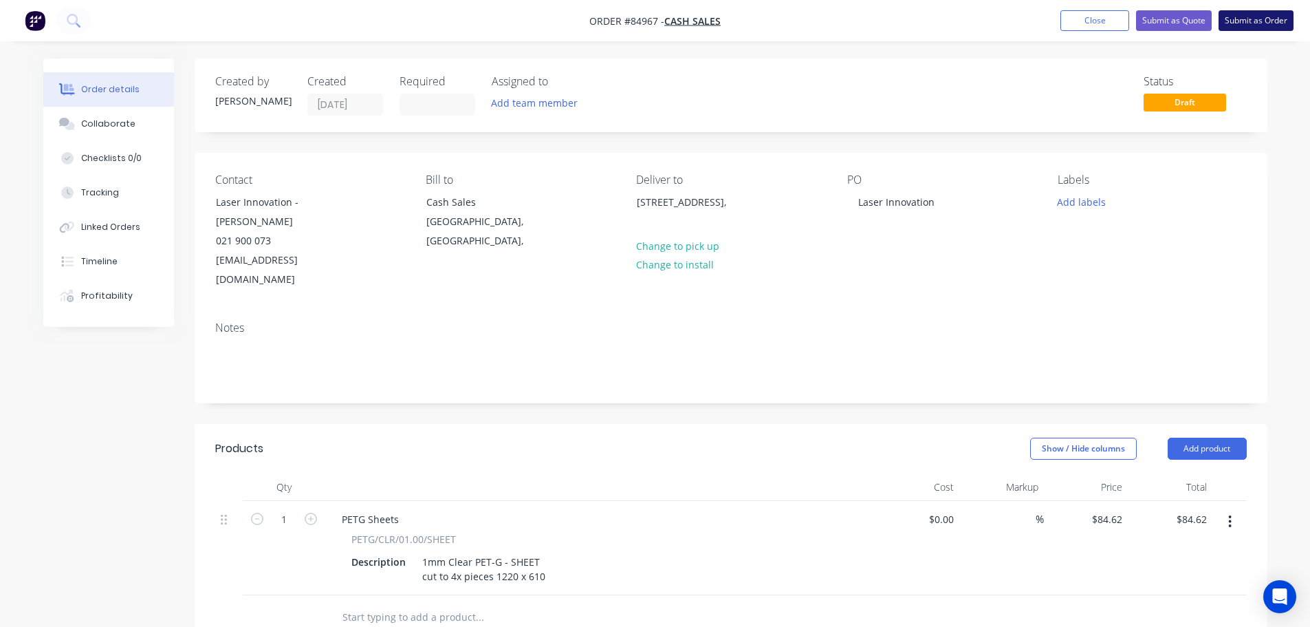
click at [1271, 21] on button "Submit as Order" at bounding box center [1256, 20] width 75 height 21
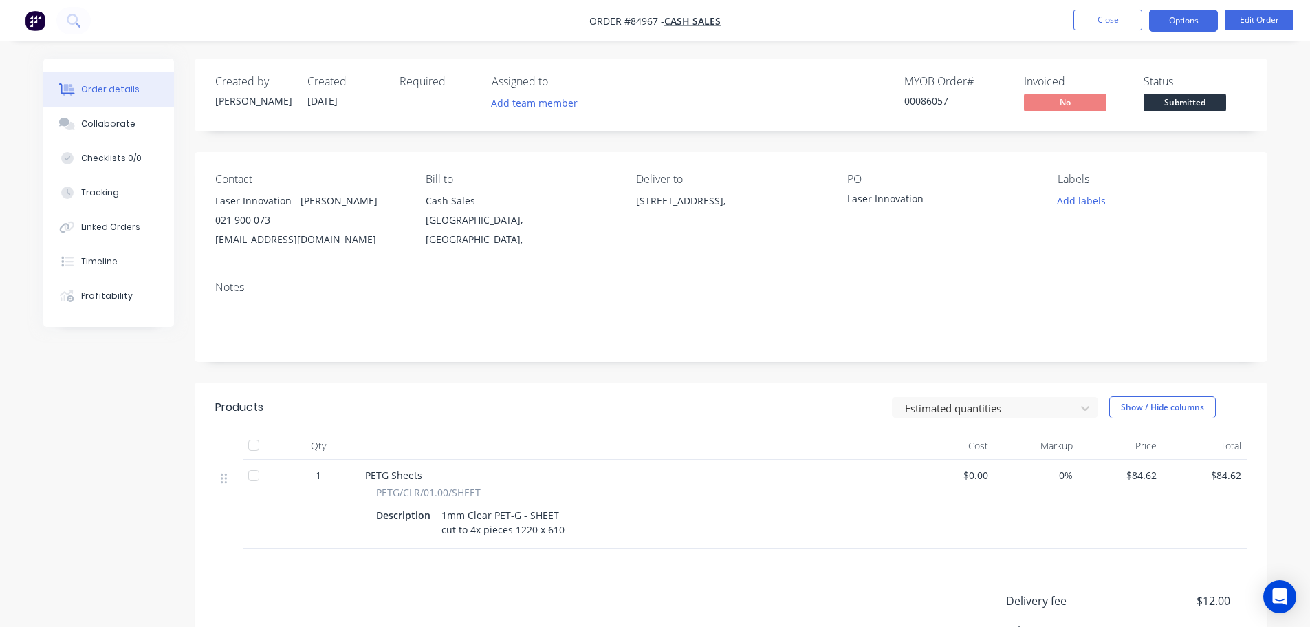
click at [1202, 15] on button "Options" at bounding box center [1184, 21] width 69 height 22
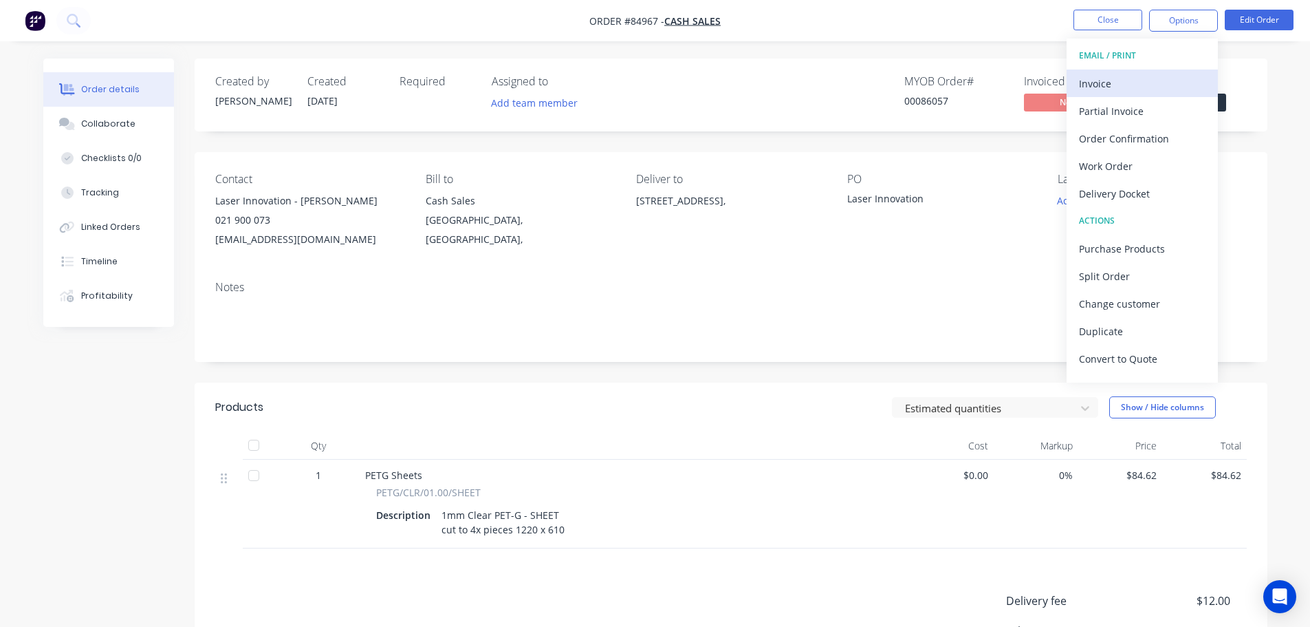
click at [1144, 91] on div "Invoice" at bounding box center [1142, 84] width 127 height 20
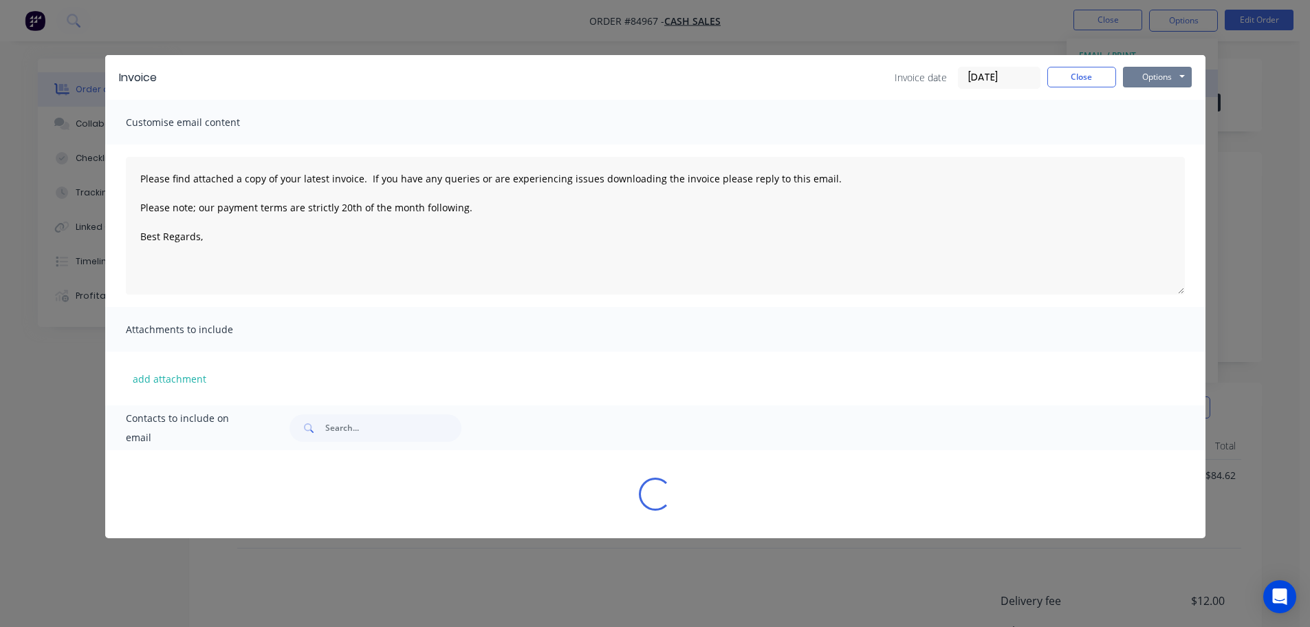
click at [1165, 85] on button "Options" at bounding box center [1157, 77] width 69 height 21
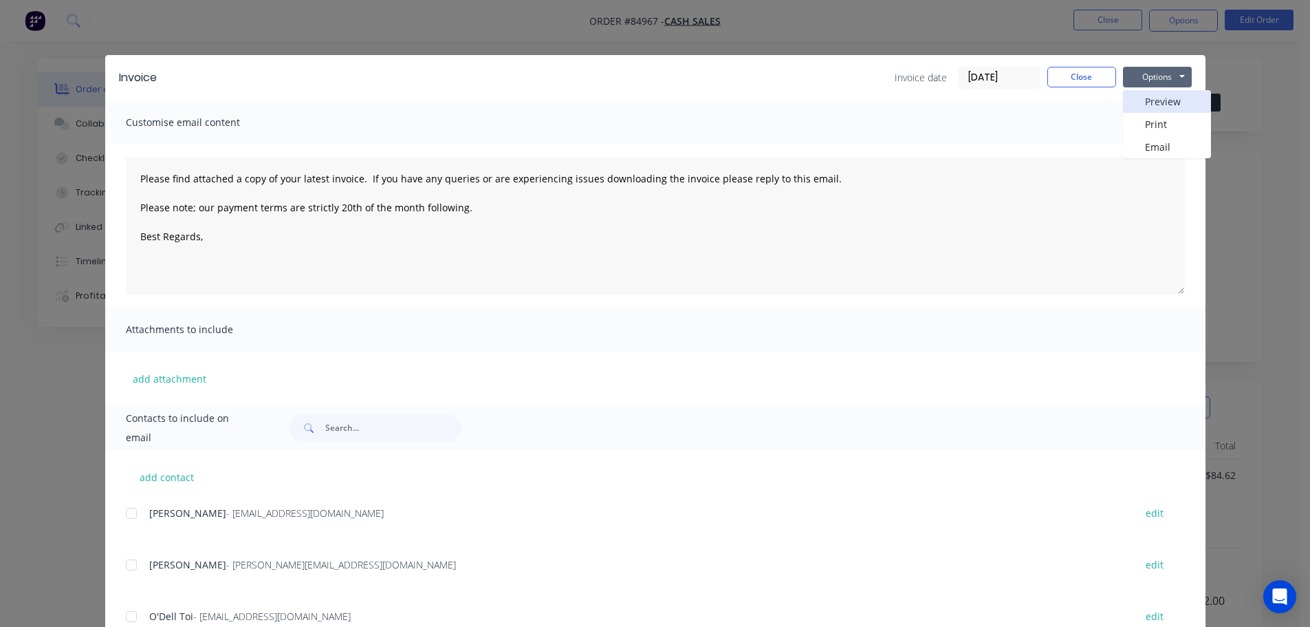
click at [1165, 103] on button "Preview" at bounding box center [1167, 101] width 88 height 23
click at [1091, 72] on button "Close" at bounding box center [1082, 77] width 69 height 21
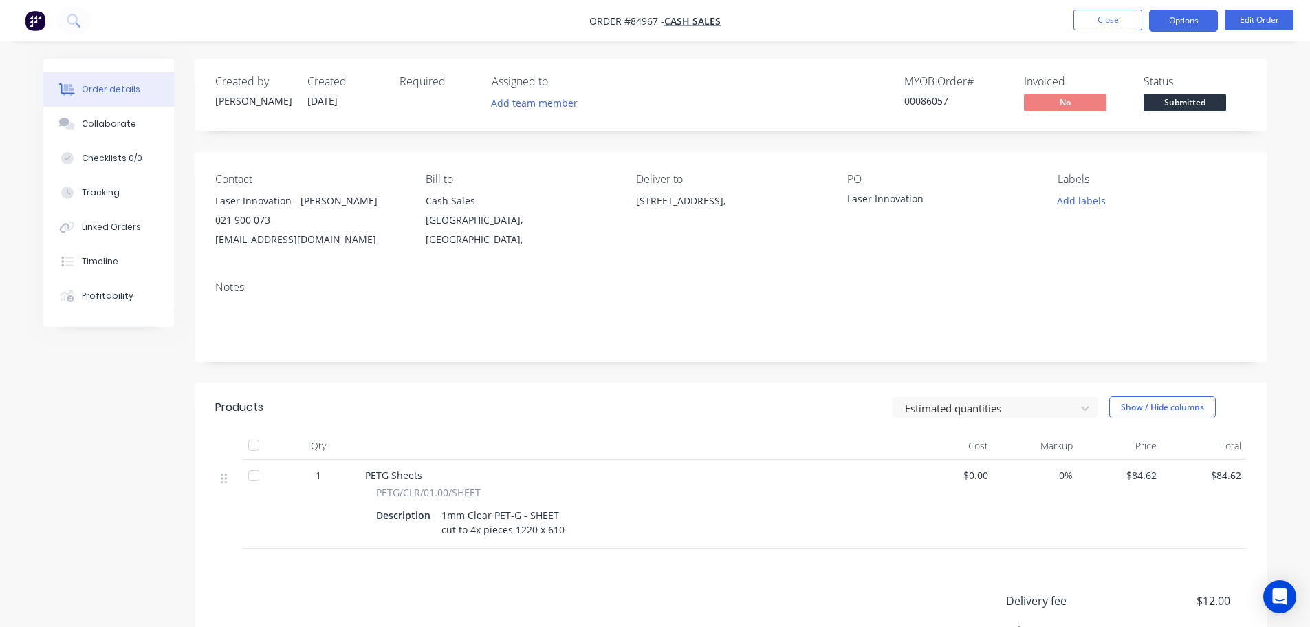
click at [1187, 30] on button "Options" at bounding box center [1184, 21] width 69 height 22
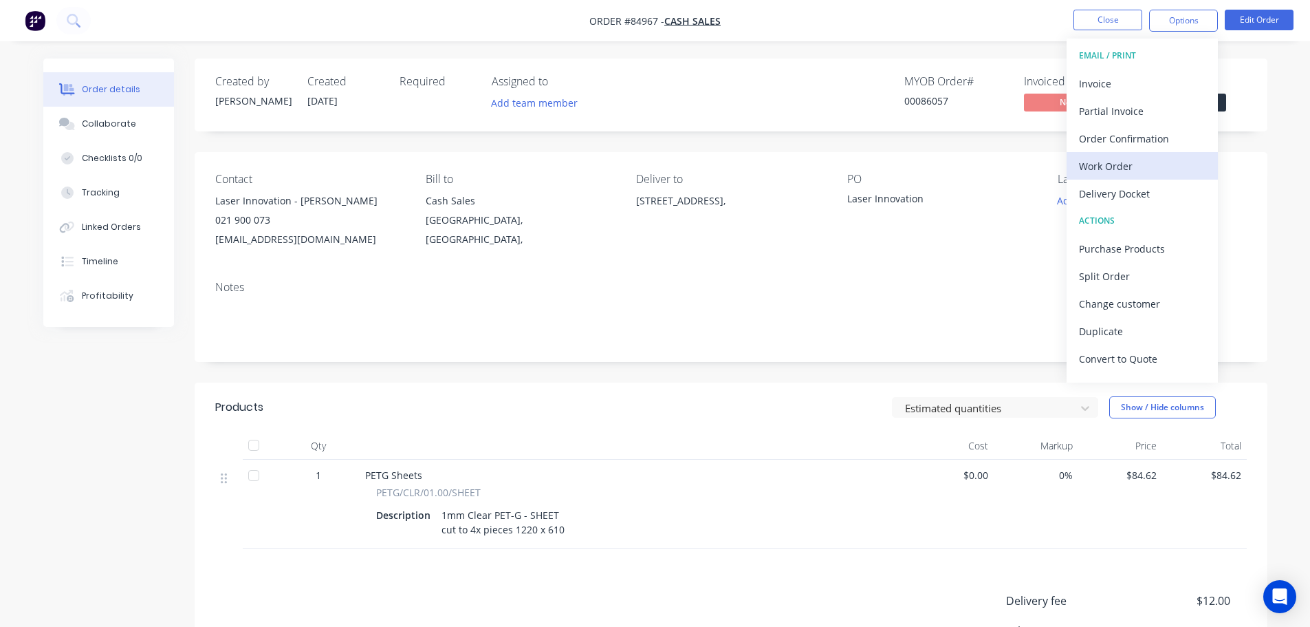
click at [1149, 156] on div "Work Order" at bounding box center [1142, 166] width 127 height 20
drag, startPoint x: 1149, startPoint y: 155, endPoint x: 1064, endPoint y: 237, distance: 118.2
click at [1148, 142] on div "Without pricing" at bounding box center [1142, 139] width 127 height 20
